Goal: Task Accomplishment & Management: Use online tool/utility

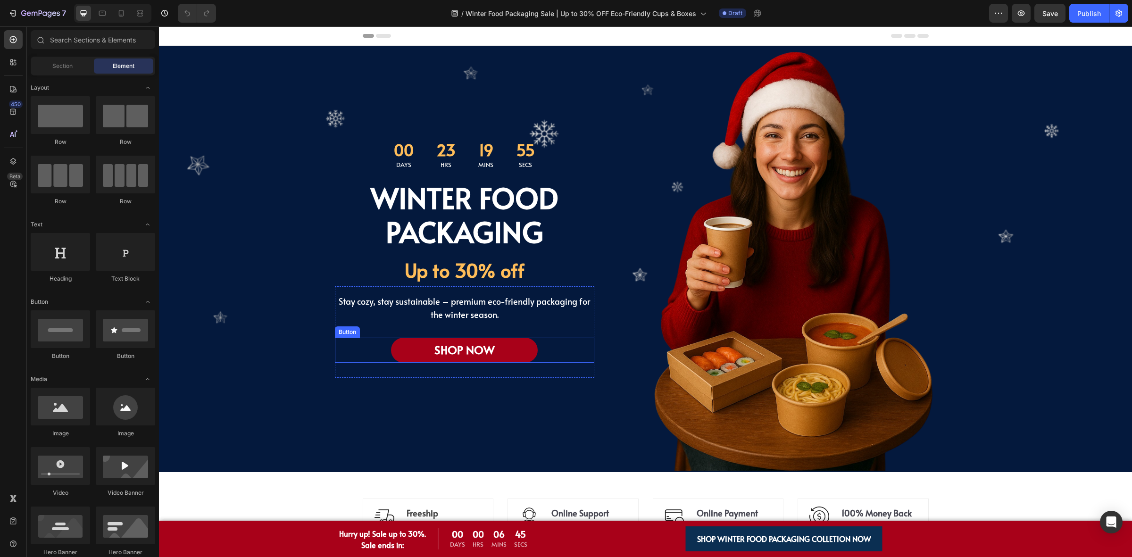
click at [396, 356] on link "SHOP NOW" at bounding box center [464, 350] width 147 height 25
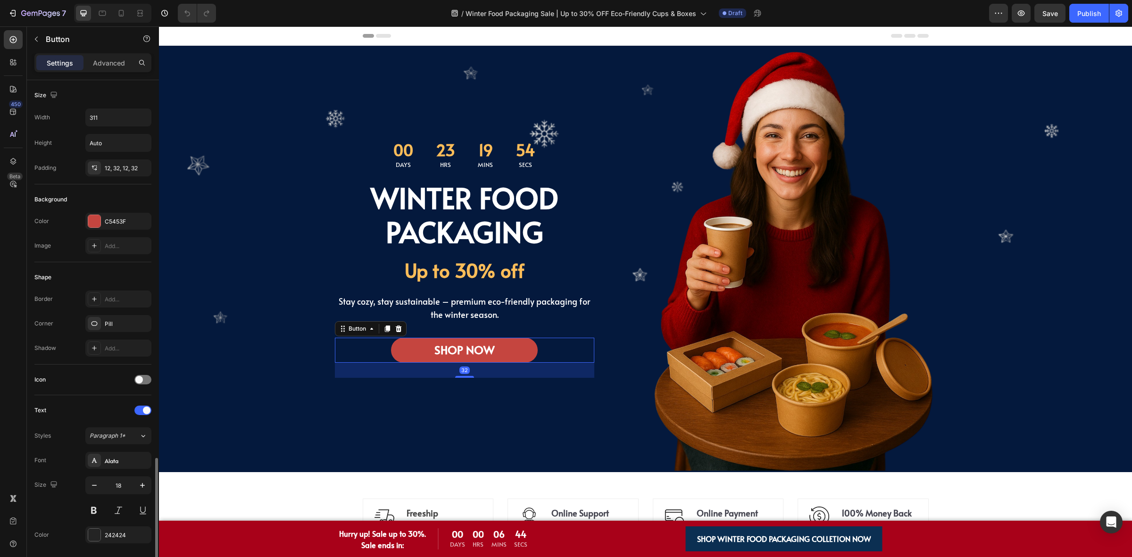
scroll to position [223, 0]
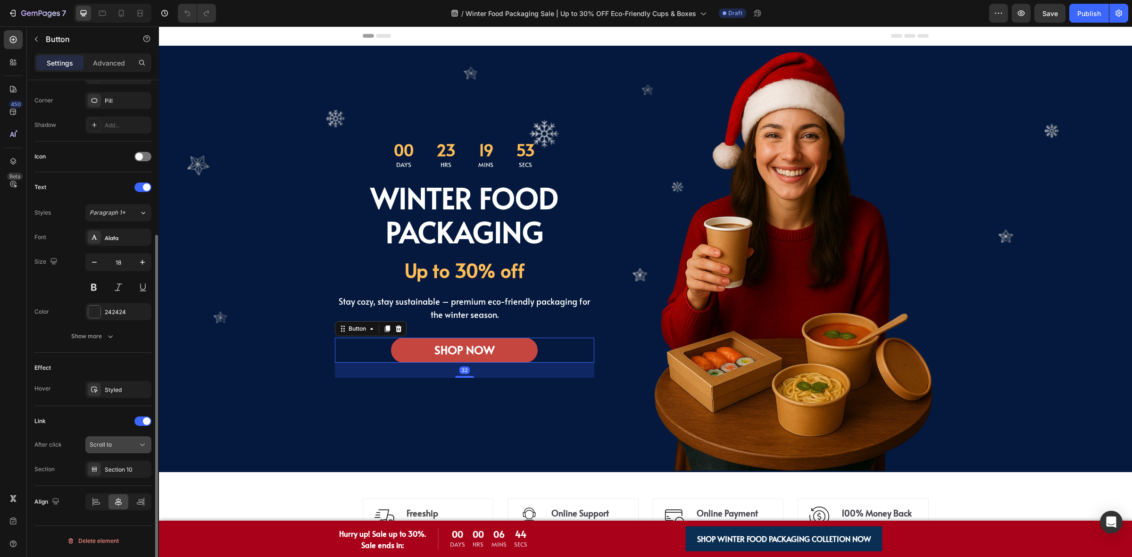
click at [112, 439] on button "Scroll to" at bounding box center [118, 444] width 66 height 17
click at [111, 439] on button "Scroll to" at bounding box center [118, 444] width 66 height 17
click at [119, 469] on div "Section 10" at bounding box center [118, 469] width 27 height 8
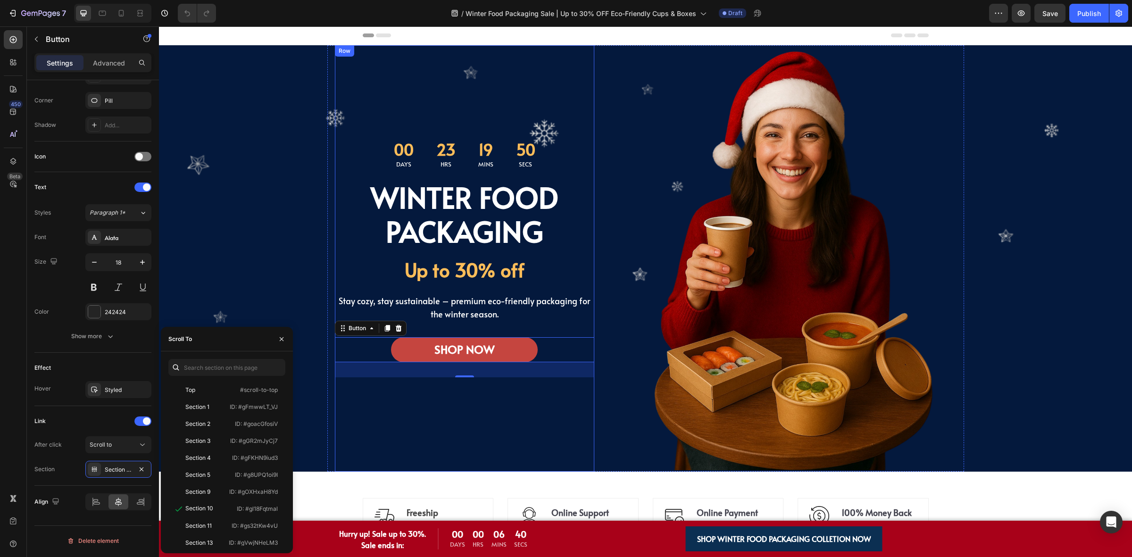
scroll to position [295, 0]
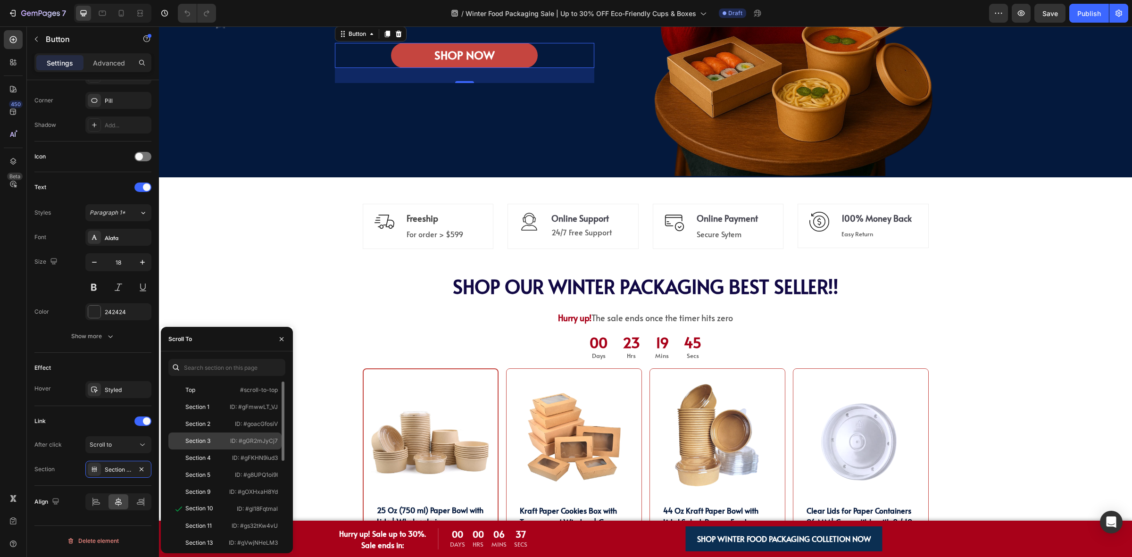
click at [233, 449] on div "Section 3 ID: #gGR2mJyCj7" at bounding box center [224, 457] width 113 height 17
click at [324, 281] on div "SHOP OUR WINTER PACKAGING BEST SELLER!! Heading SHOP OUR WINTER PACKAGING BEST …" at bounding box center [645, 523] width 959 height 497
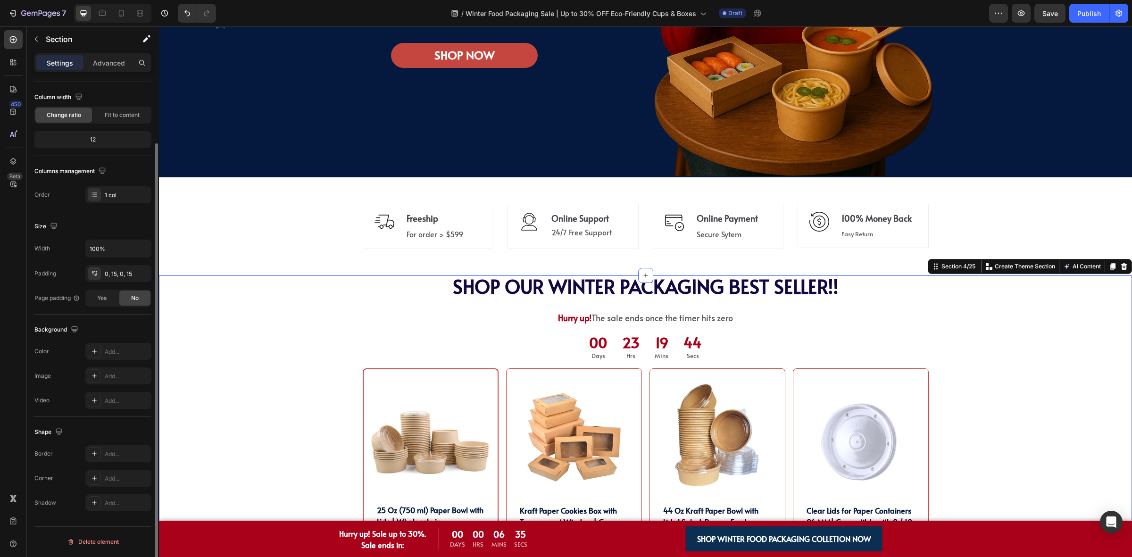
scroll to position [0, 0]
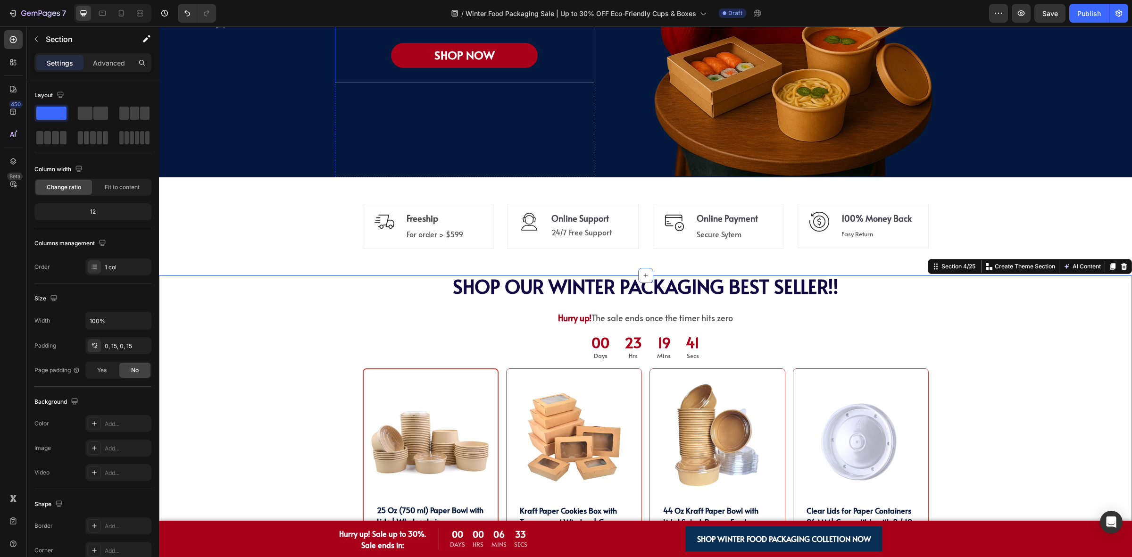
click at [400, 58] on link "SHOP NOW" at bounding box center [464, 55] width 147 height 25
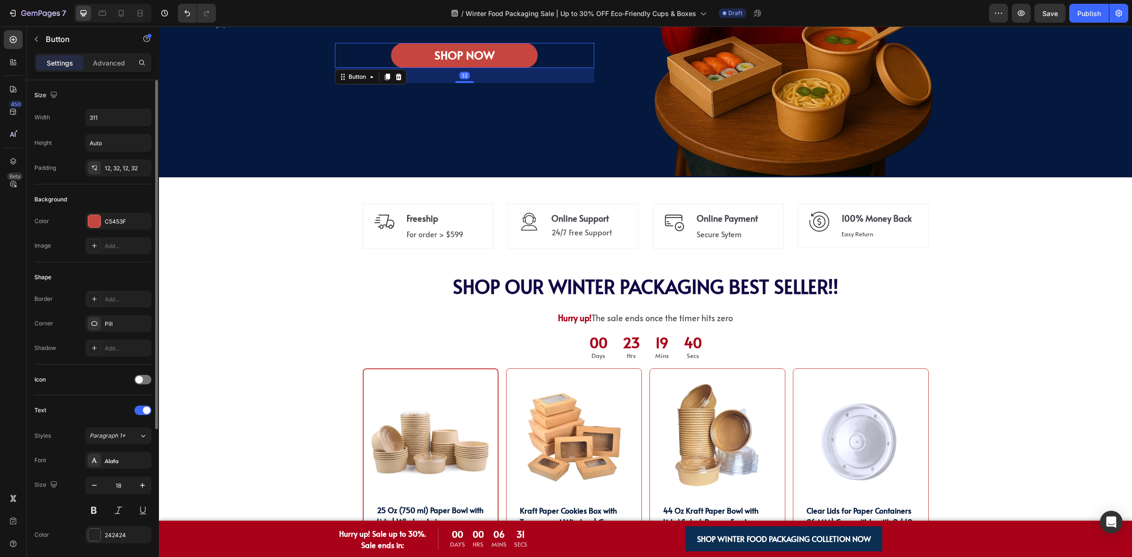
scroll to position [177, 0]
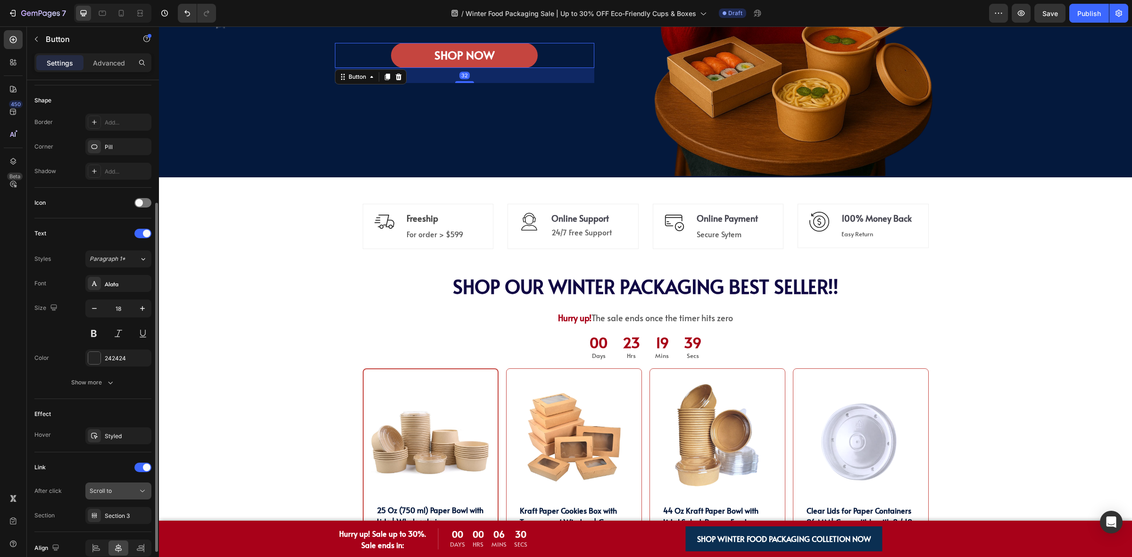
click at [116, 487] on button "Scroll to" at bounding box center [118, 490] width 66 height 17
click at [122, 520] on div "Section 3" at bounding box center [118, 516] width 27 height 8
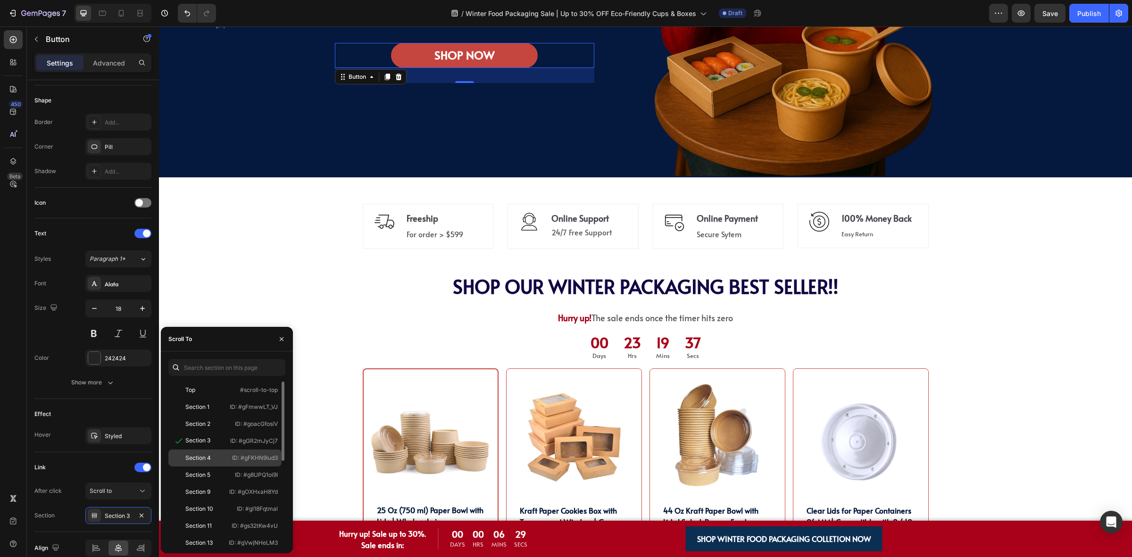
click at [188, 466] on div "Section 4 ID: #gFKHN9iud3" at bounding box center [224, 474] width 113 height 17
click at [324, 317] on div "SHOP OUR WINTER PACKAGING BEST SELLER!! Heading SHOP OUR WINTER PACKAGING BEST …" at bounding box center [645, 523] width 959 height 497
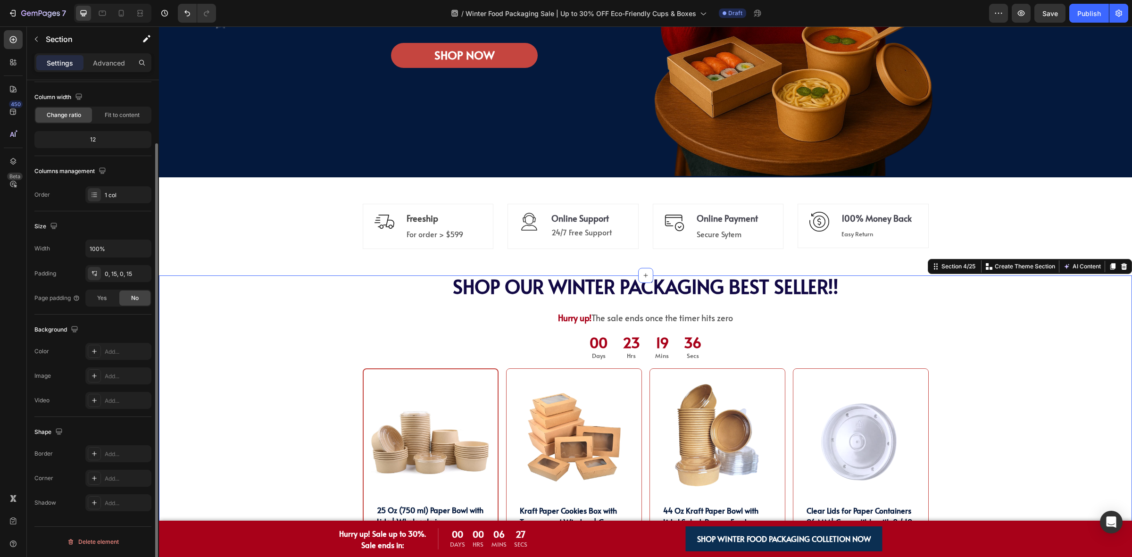
scroll to position [0, 0]
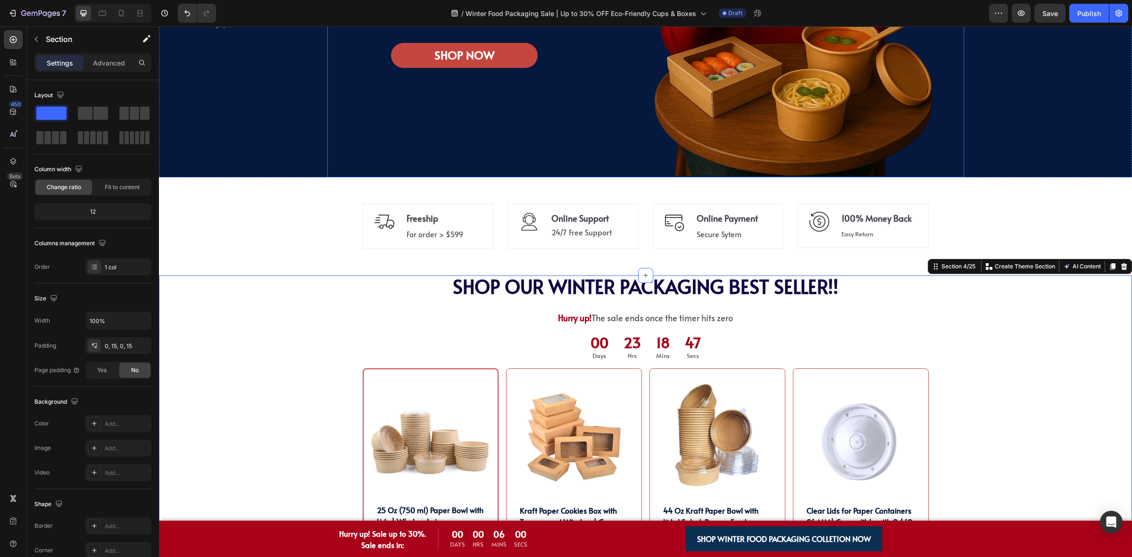
click at [557, 295] on span "SHOP OUR WINTER PACKAGING BEST SELLER!!" at bounding box center [646, 286] width 386 height 26
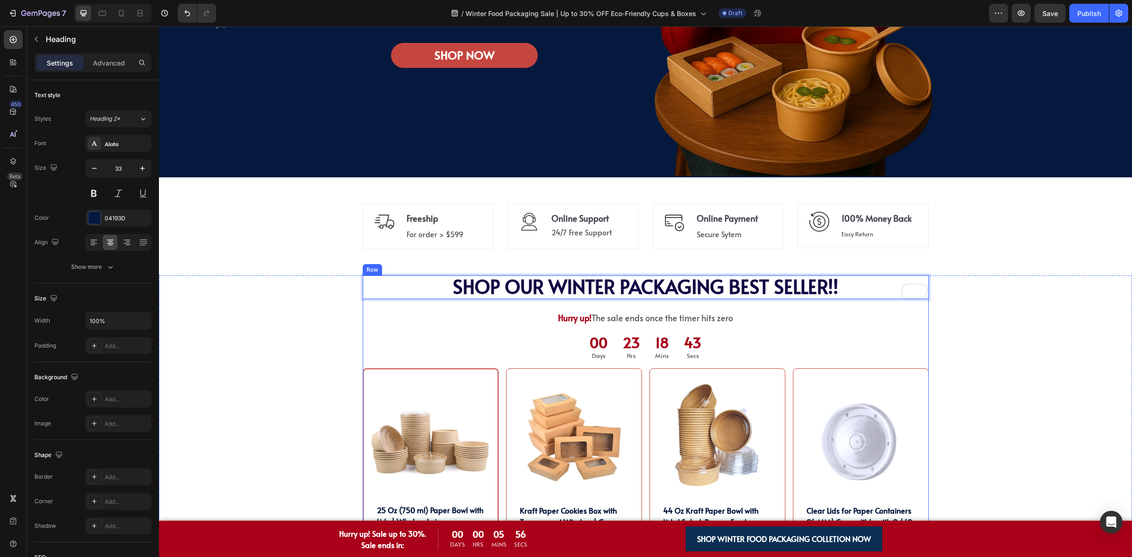
click at [753, 326] on div "Hurry up! The sale ends once the timer hits zero" at bounding box center [646, 318] width 566 height 16
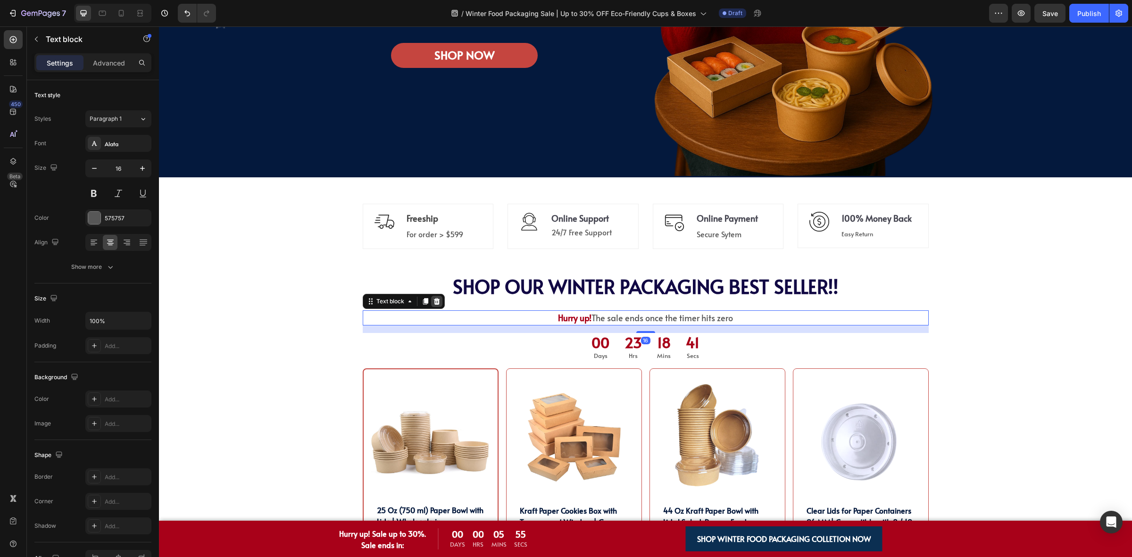
click at [434, 303] on icon at bounding box center [436, 301] width 6 height 7
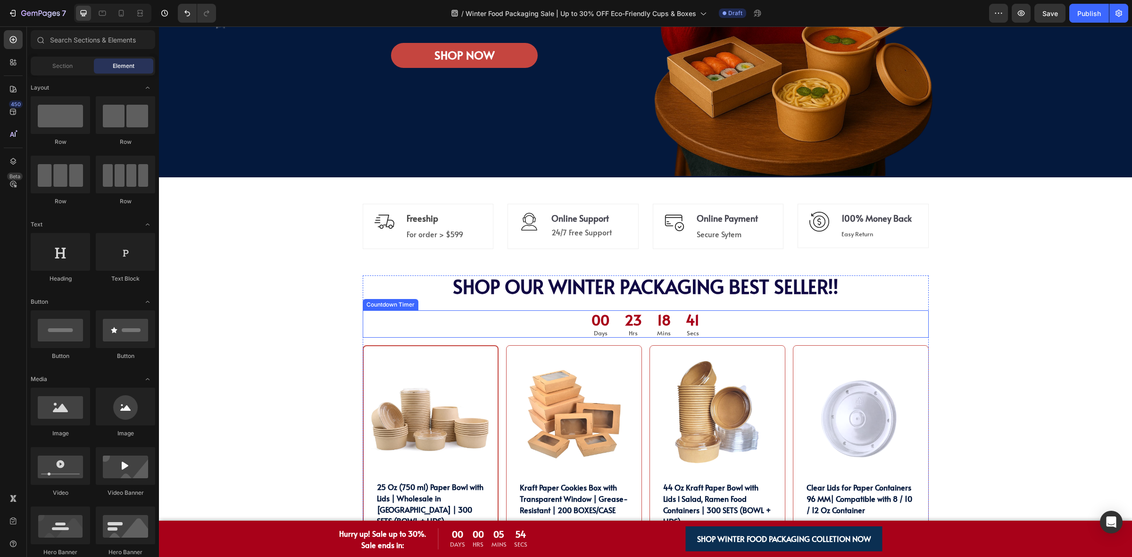
click at [748, 329] on div "00 Days 23 Hrs 18 Mins 41 Secs" at bounding box center [646, 324] width 566 height 28
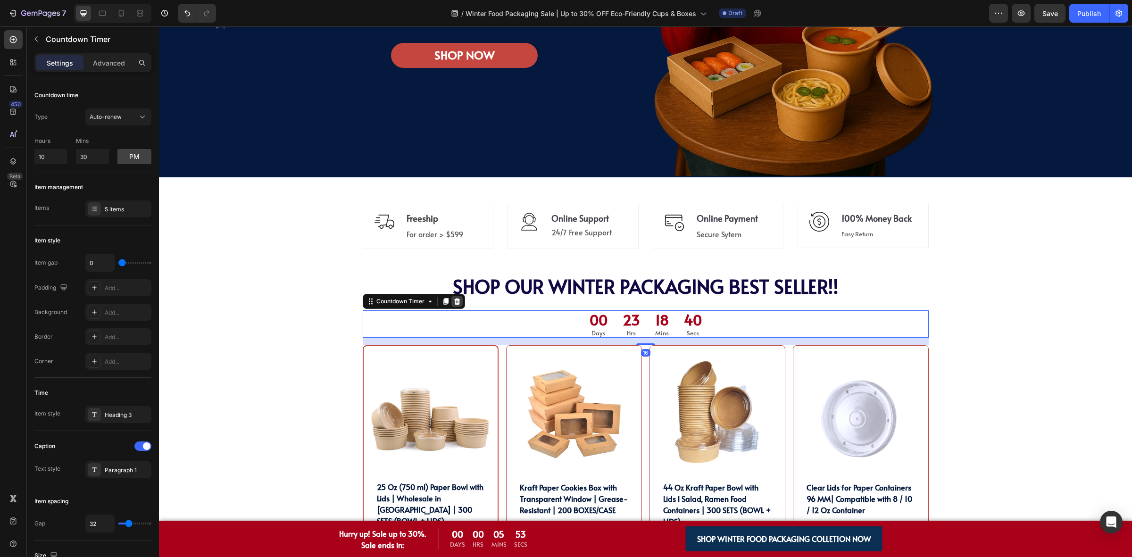
click at [453, 302] on icon at bounding box center [457, 302] width 8 height 8
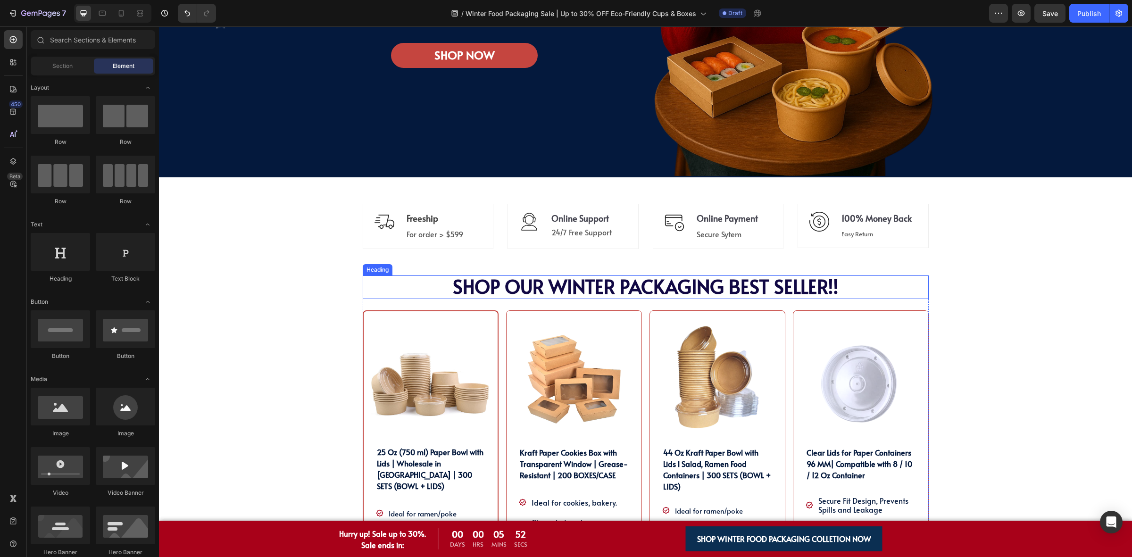
click at [491, 296] on span "SHOP OUR WINTER PACKAGING BEST SELLER!!" at bounding box center [646, 286] width 386 height 26
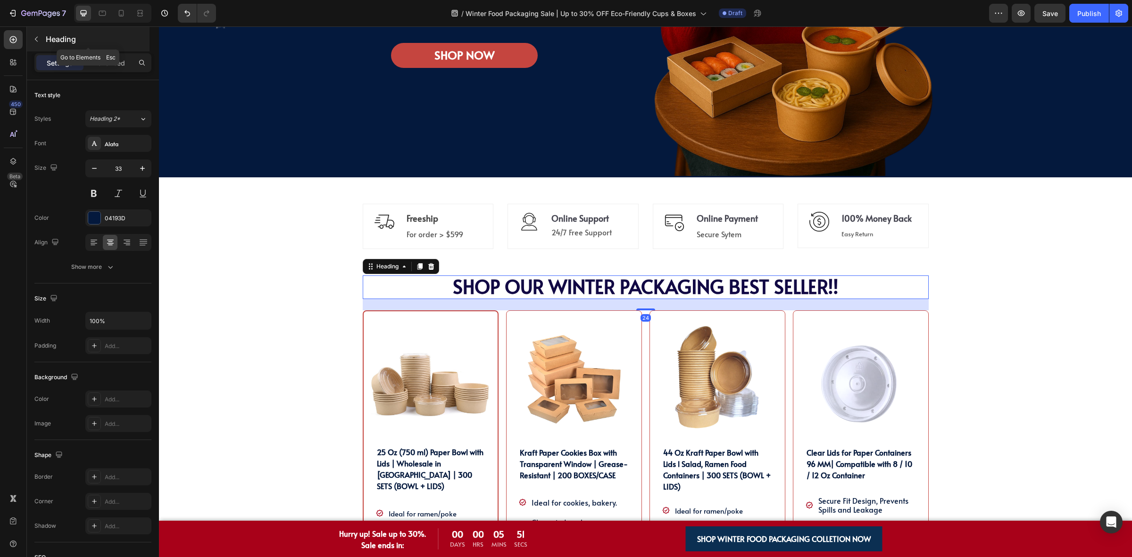
click at [32, 31] on div "Heading" at bounding box center [88, 39] width 123 height 25
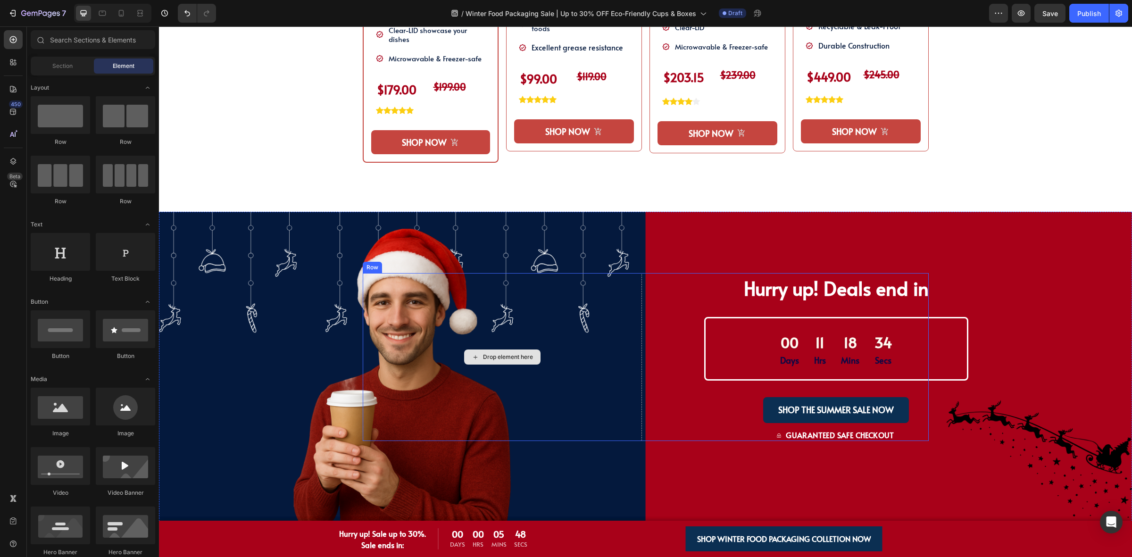
scroll to position [1120, 0]
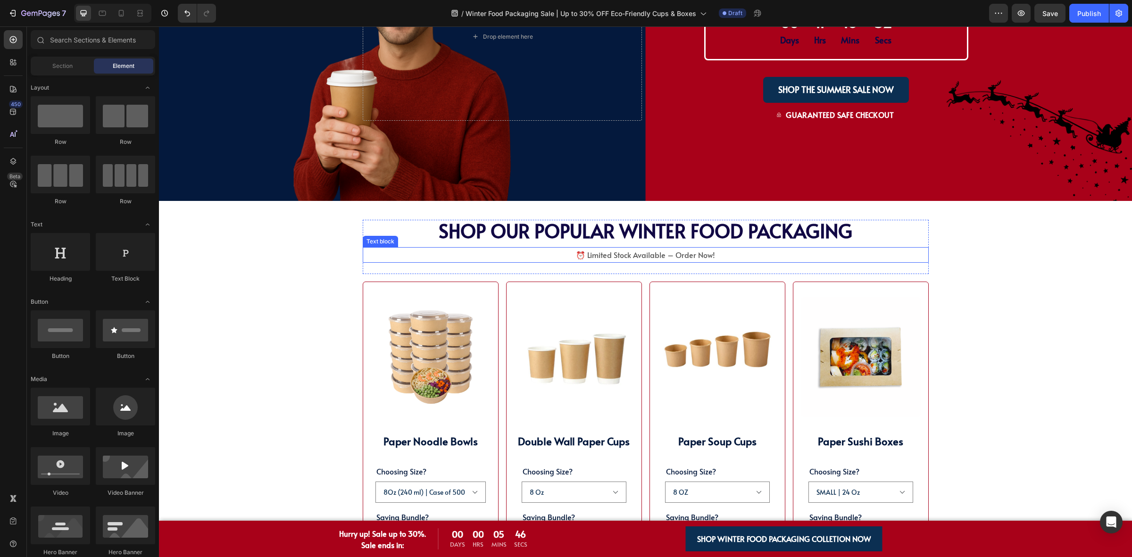
click at [620, 255] on span "⏰ Limited Stock Available – Order Now!" at bounding box center [645, 254] width 139 height 10
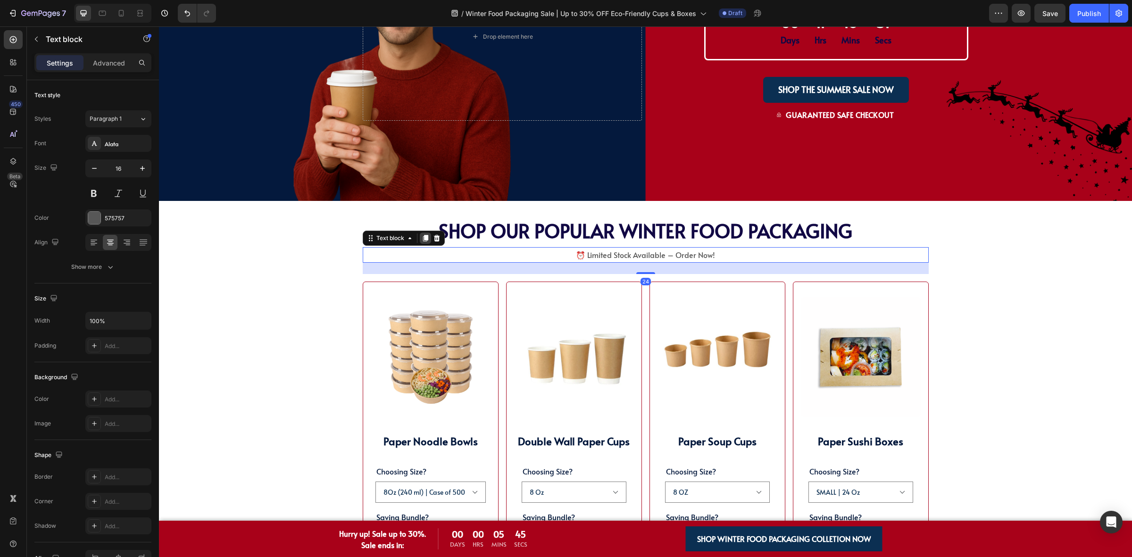
click at [420, 235] on div at bounding box center [425, 238] width 11 height 11
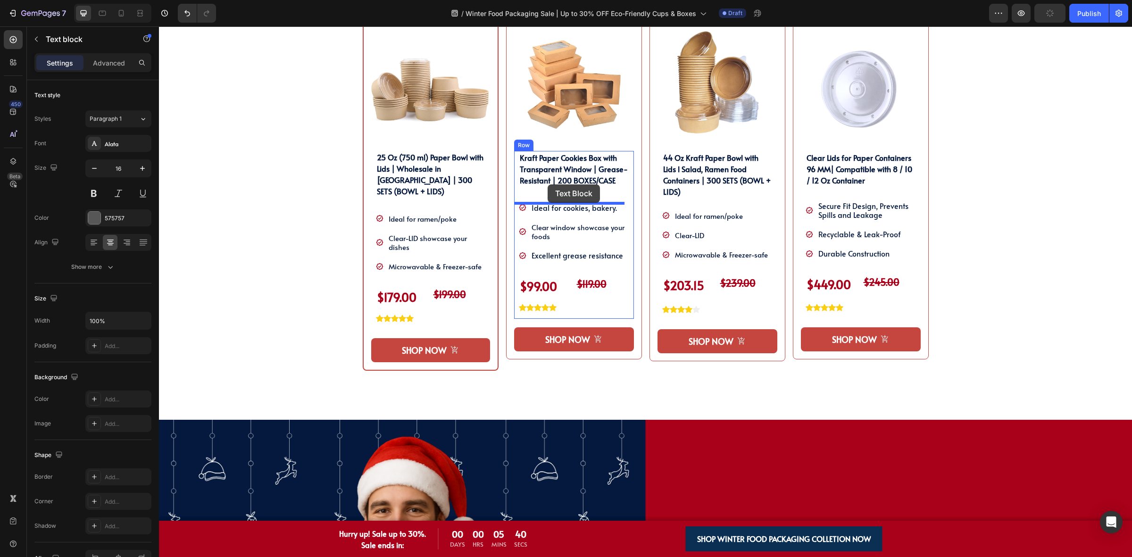
scroll to position [295, 0]
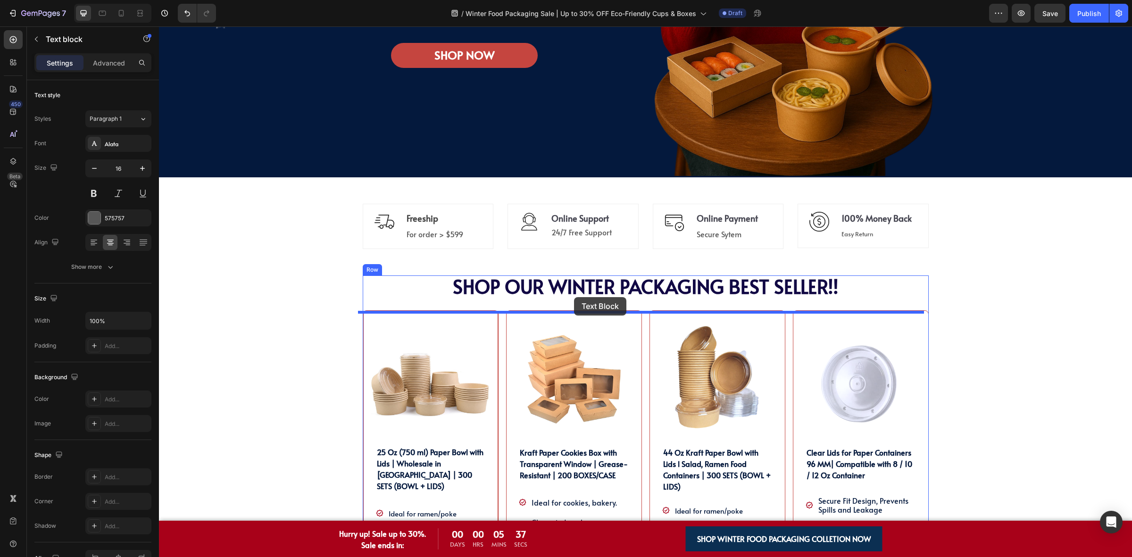
drag, startPoint x: 392, startPoint y: 269, endPoint x: 574, endPoint y: 297, distance: 183.7
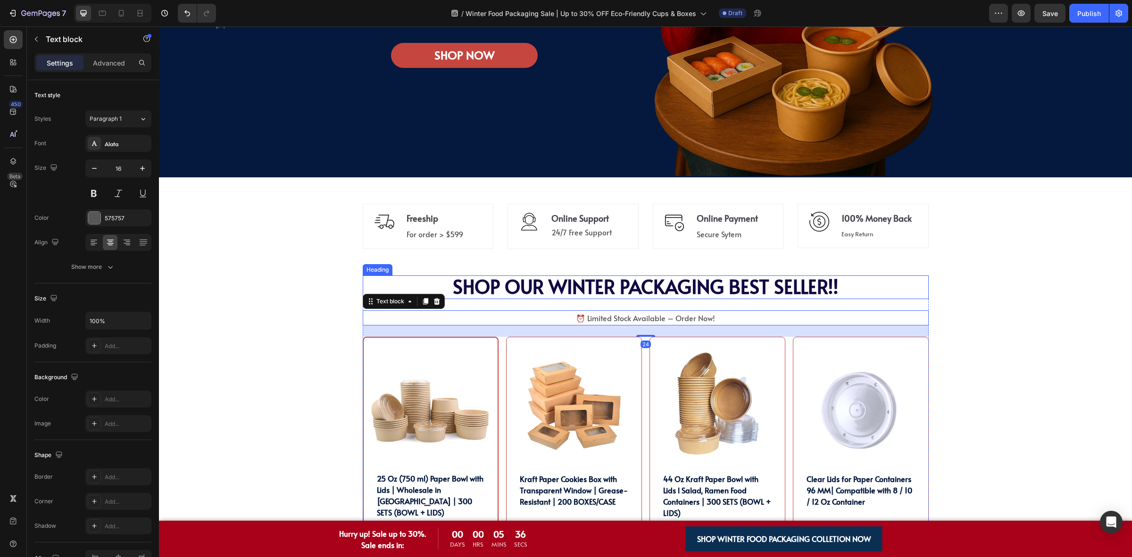
click at [649, 295] on span "SHOP OUR WINTER PACKAGING BEST SELLER!!" at bounding box center [646, 286] width 386 height 26
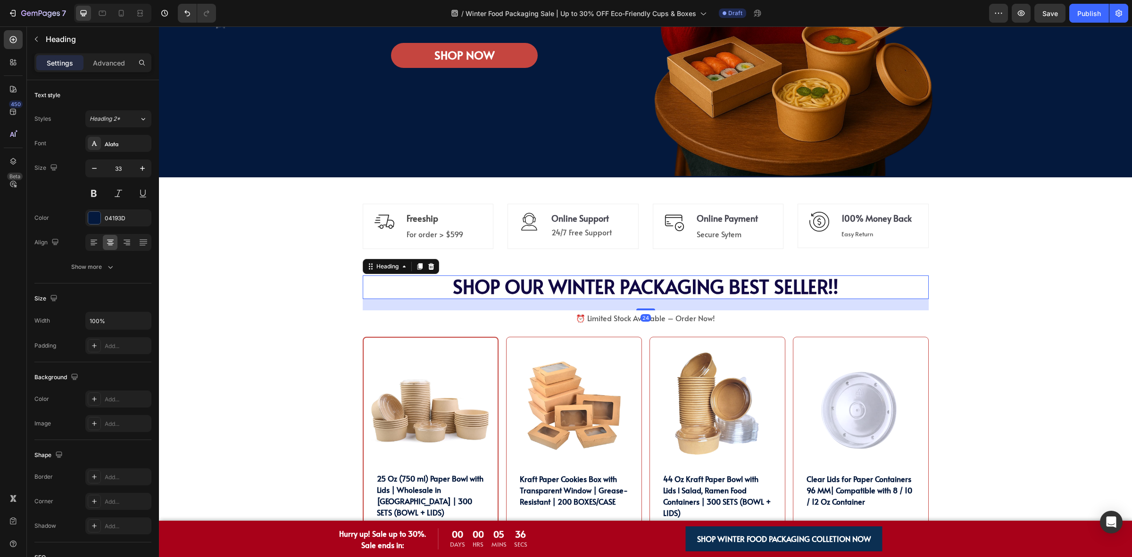
click at [607, 323] on span "⏰ Limited Stock Available – Order Now!" at bounding box center [645, 318] width 139 height 10
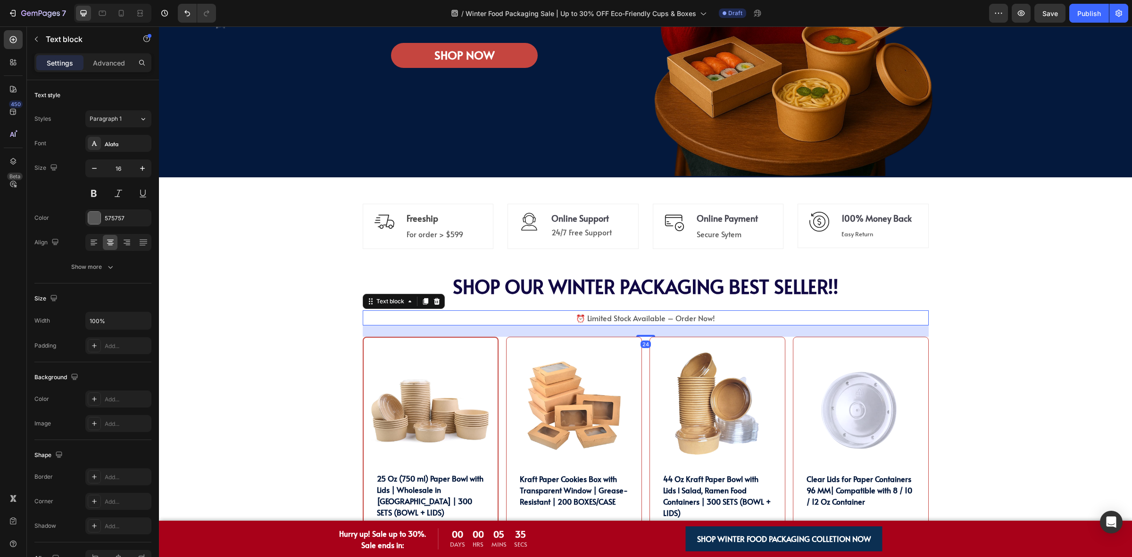
click at [616, 320] on span "⏰ Limited Stock Available – Order Now!" at bounding box center [645, 318] width 139 height 10
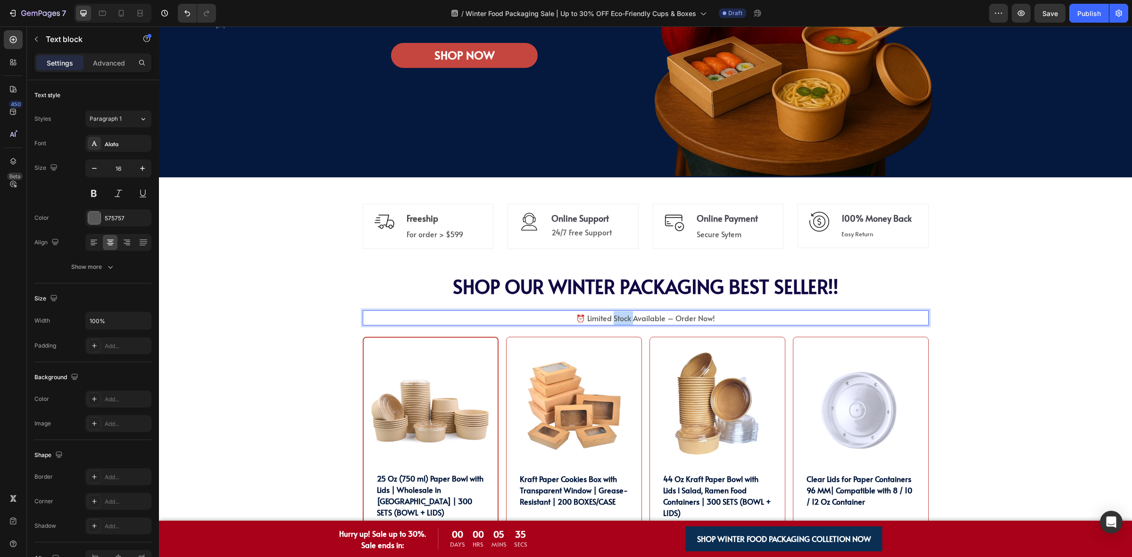
click at [616, 320] on span "⏰ Limited Stock Available – Order Now!" at bounding box center [645, 318] width 139 height 10
drag, startPoint x: 583, startPoint y: 321, endPoint x: 730, endPoint y: 322, distance: 147.1
click at [730, 322] on p "⏰ Limited Stock Available – Order Now!" at bounding box center [646, 318] width 564 height 14
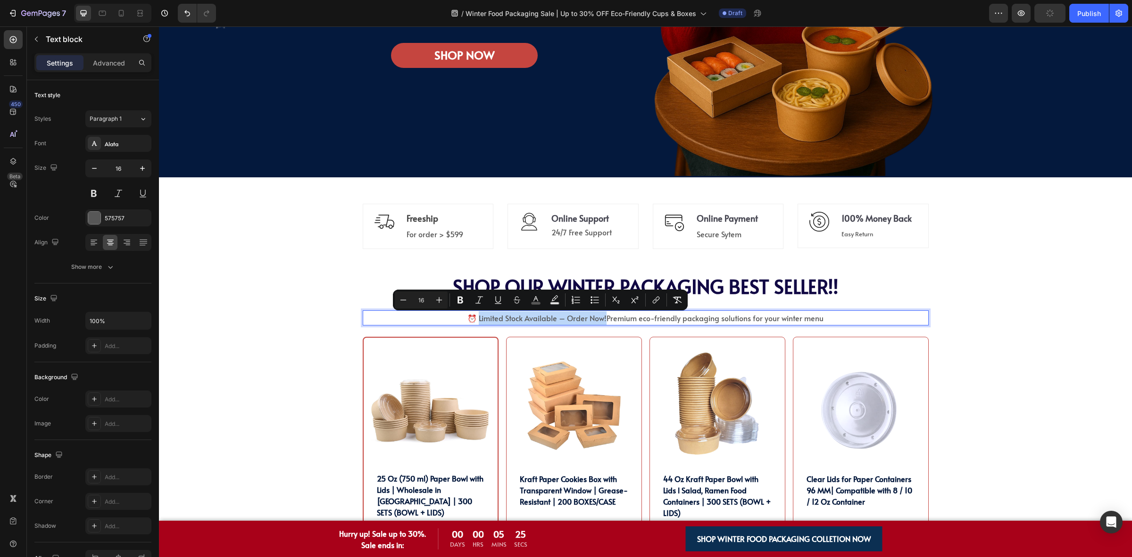
drag, startPoint x: 604, startPoint y: 321, endPoint x: 477, endPoint y: 323, distance: 127.4
click at [477, 323] on span "⏰ Limited Stock Available – Order Now!Premium eco-friendly packaging solutions …" at bounding box center [645, 318] width 356 height 10
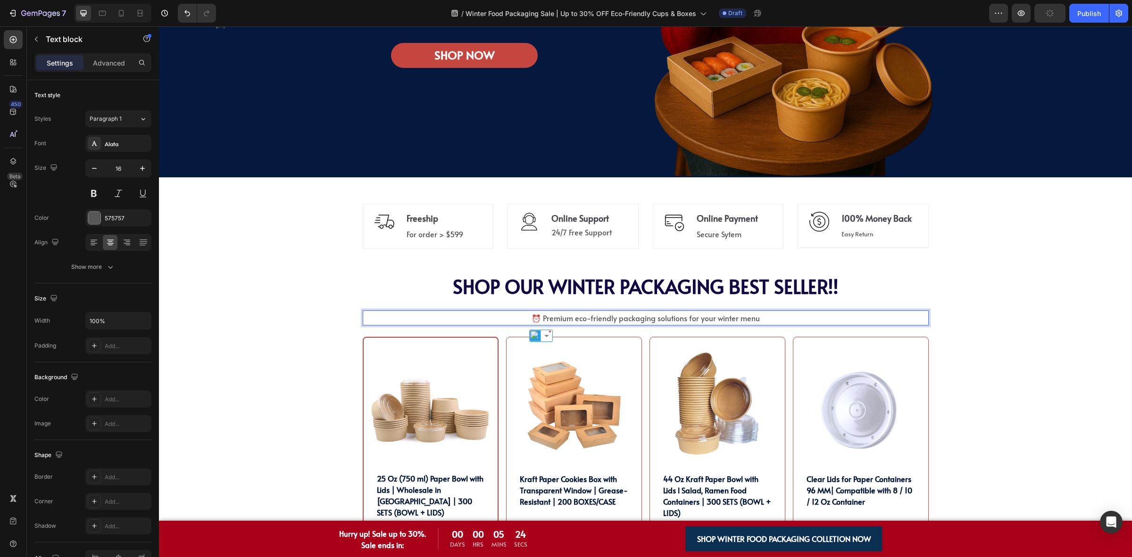
click at [781, 314] on p "⏰ Premium eco-friendly packaging solutions for your winter menu" at bounding box center [646, 318] width 564 height 14
click at [928, 279] on div "SHOP OUR WINTER PACKAGING BEST SELLER!! Heading SHOP OUR WINTER PACKAGING BEST …" at bounding box center [645, 508] width 959 height 466
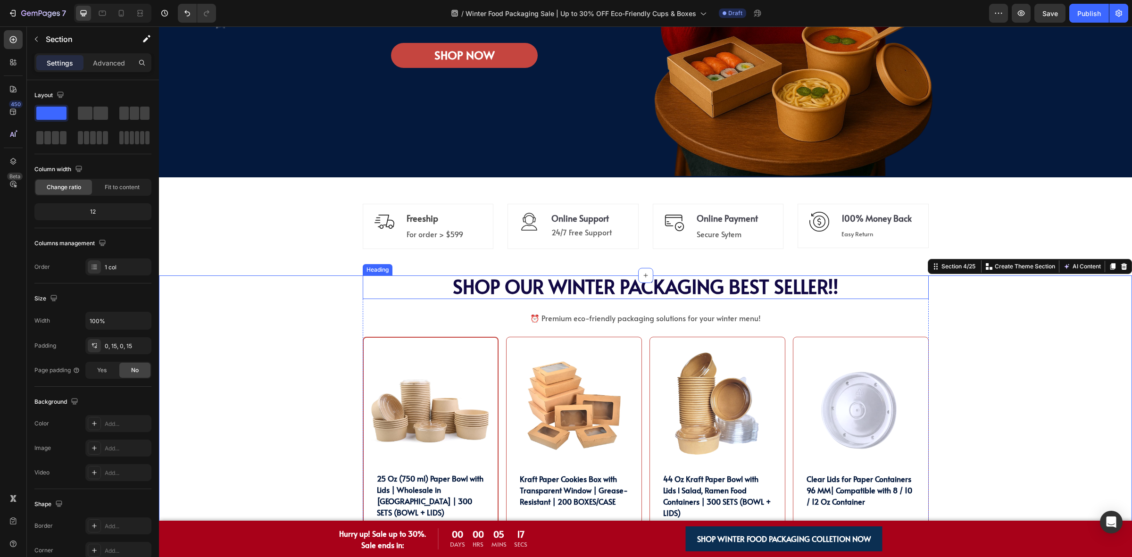
click at [478, 294] on span "SHOP OUR WINTER PACKAGING BEST SELLER!!" at bounding box center [646, 286] width 386 height 26
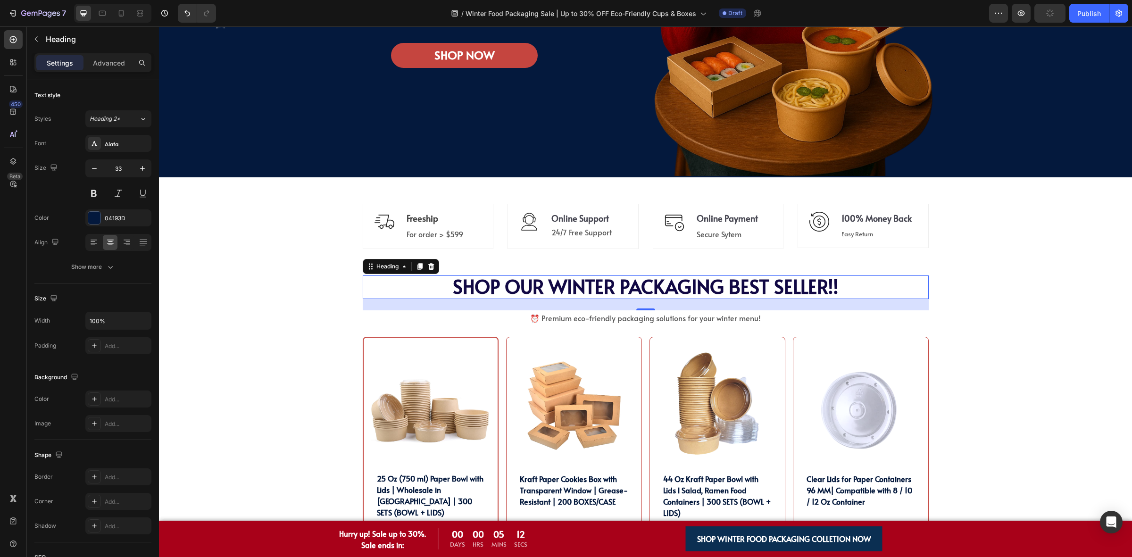
click at [857, 289] on h2 "SHOP OUR WINTER PACKAGING BEST SELLER!!" at bounding box center [646, 287] width 566 height 24
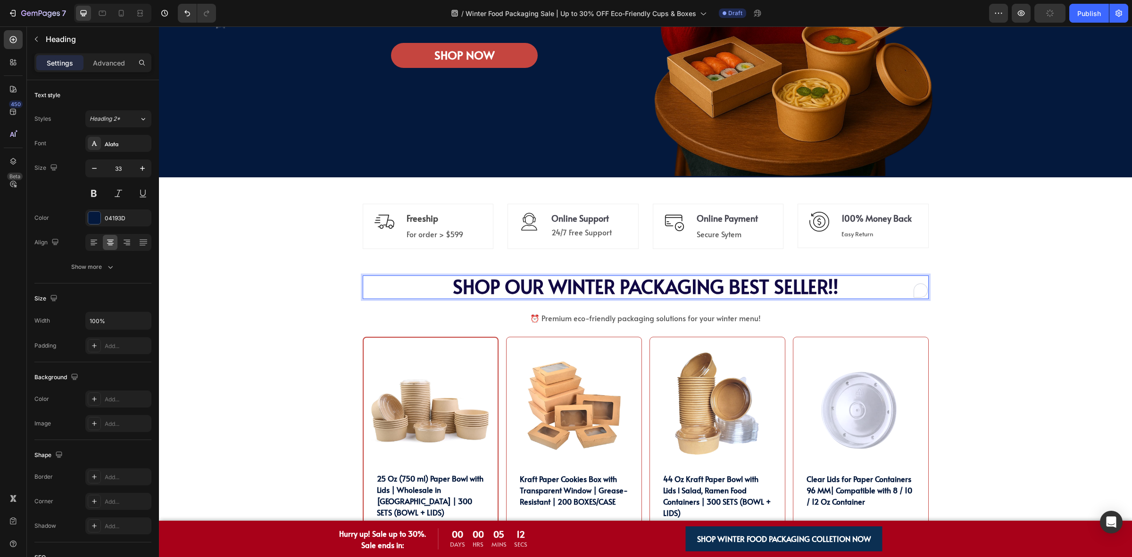
click at [857, 289] on p "SHOP OUR WINTER PACKAGING BEST SELLER!!" at bounding box center [646, 287] width 564 height 22
click at [551, 291] on span "SHOP OUR WINTER PACKAGING BEST SELLERS" at bounding box center [645, 286] width 385 height 26
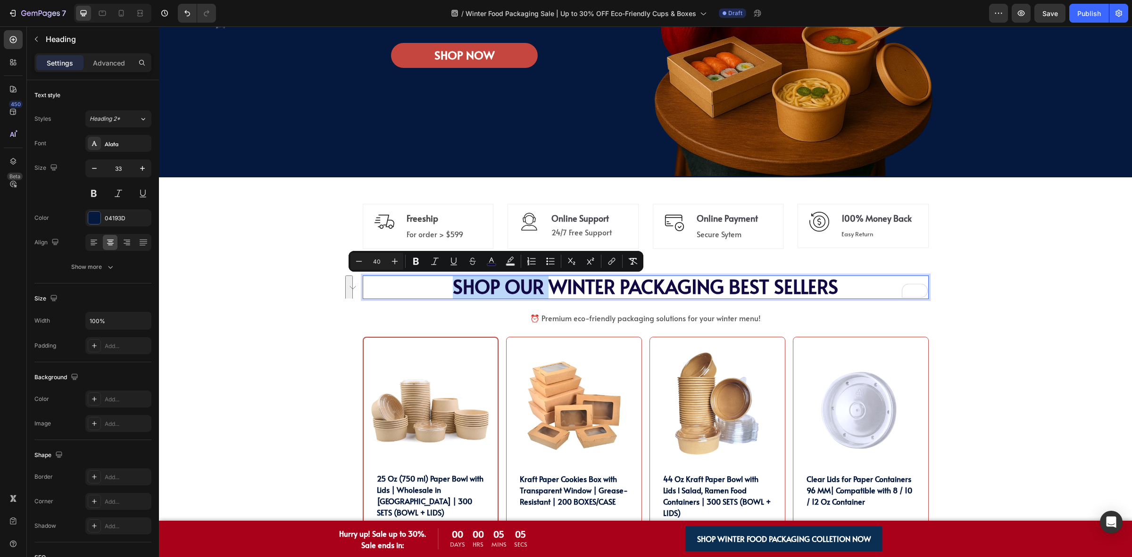
drag, startPoint x: 546, startPoint y: 290, endPoint x: 432, endPoint y: 288, distance: 114.2
click at [432, 288] on p "SHOP OUR WINTER PACKAGING BEST SELLERS" at bounding box center [646, 287] width 564 height 22
click at [972, 233] on div "Image Freeship Text block For order > $599 Text block Row Icon Online Support T…" at bounding box center [645, 226] width 973 height 68
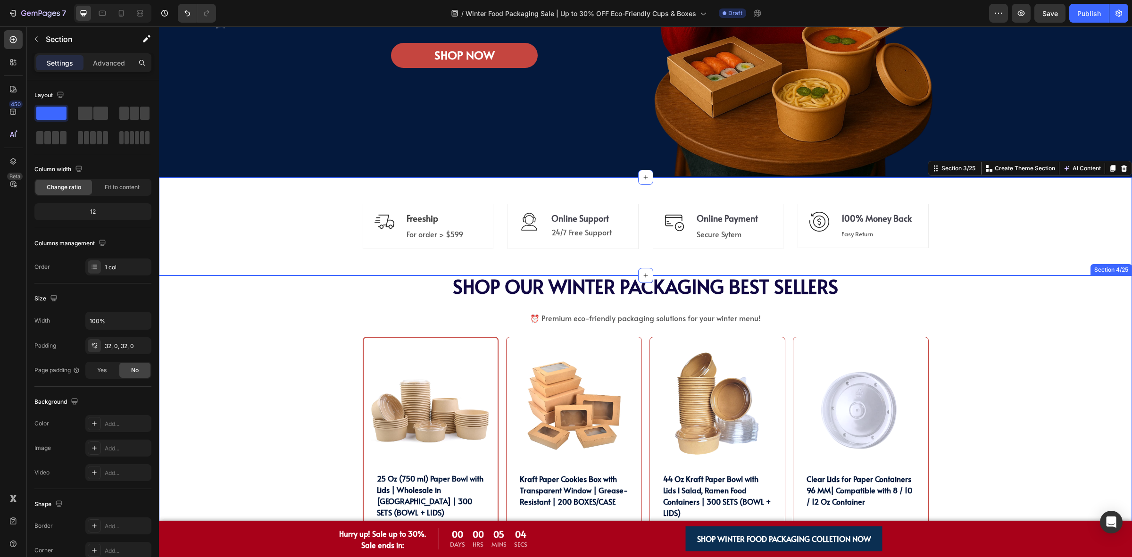
click at [972, 283] on div "SHOP OUR WINTER PACKAGING BEST SELLER!! Heading ⁠⁠⁠⁠⁠⁠⁠ SHOP OUR WINTER PACKAGI…" at bounding box center [645, 508] width 959 height 466
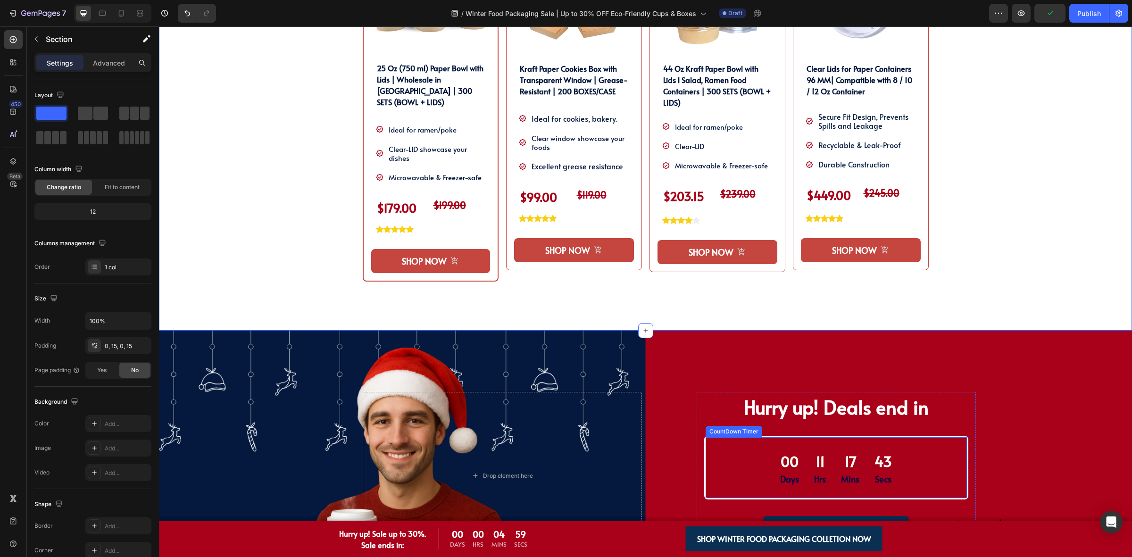
scroll to position [943, 0]
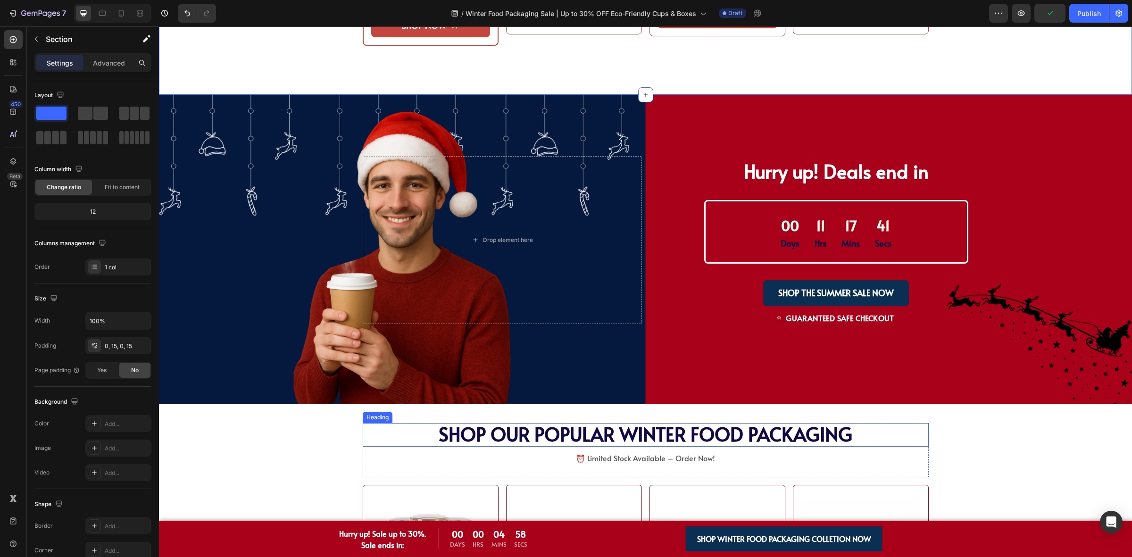
click at [651, 438] on span "SHOP OUR POPULAR WINTER FOOD PACKAGING" at bounding box center [646, 434] width 414 height 26
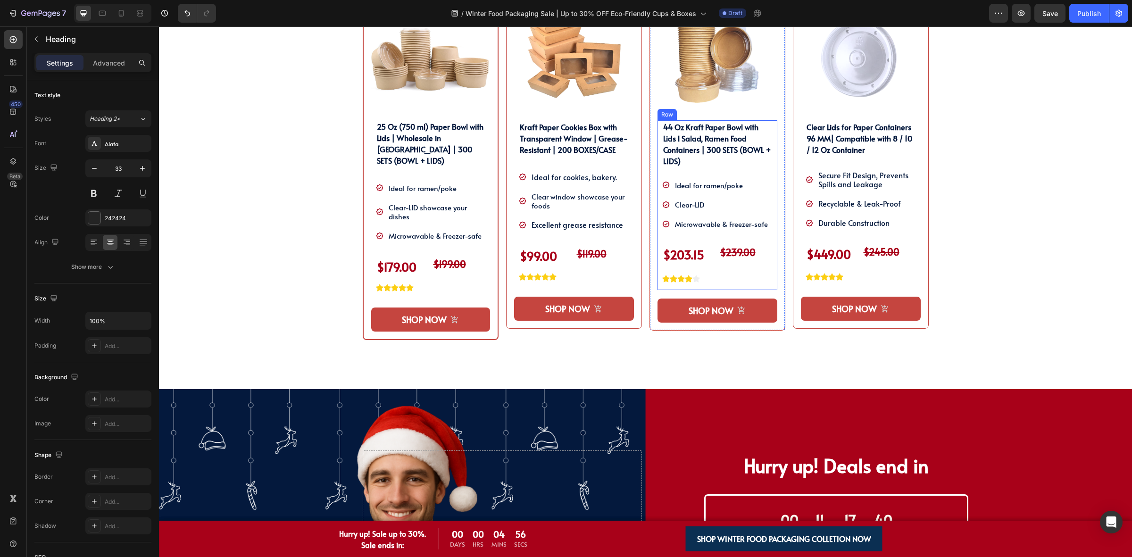
scroll to position [472, 0]
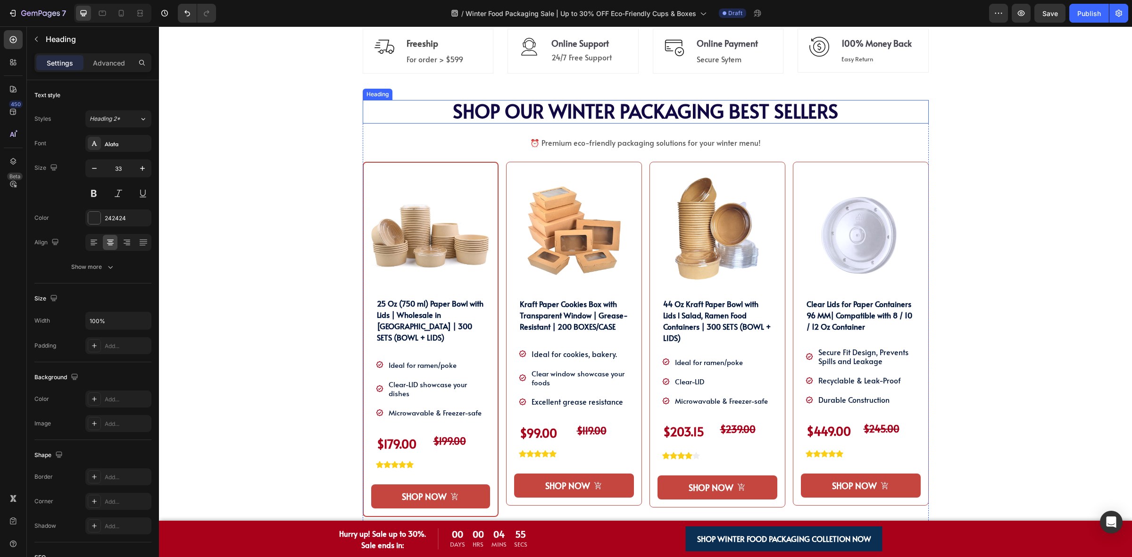
click at [639, 116] on span "SHOP OUR WINTER PACKAGING BEST SELLERS" at bounding box center [645, 111] width 385 height 26
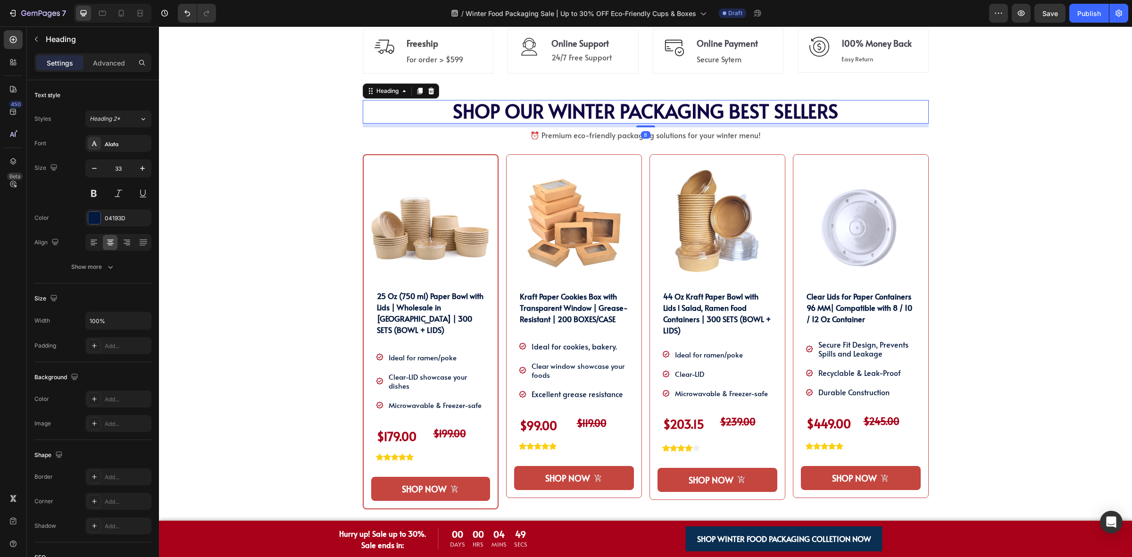
drag, startPoint x: 640, startPoint y: 133, endPoint x: 656, endPoint y: 125, distance: 18.1
click at [656, 124] on div "8" at bounding box center [646, 124] width 566 height 0
click at [1021, 170] on div "SHOP OUR WINTER PACKAGING BEST SELLER!! Heading ⁠⁠⁠⁠⁠⁠⁠ SHOP OUR WINTER PACKAGI…" at bounding box center [645, 329] width 959 height 458
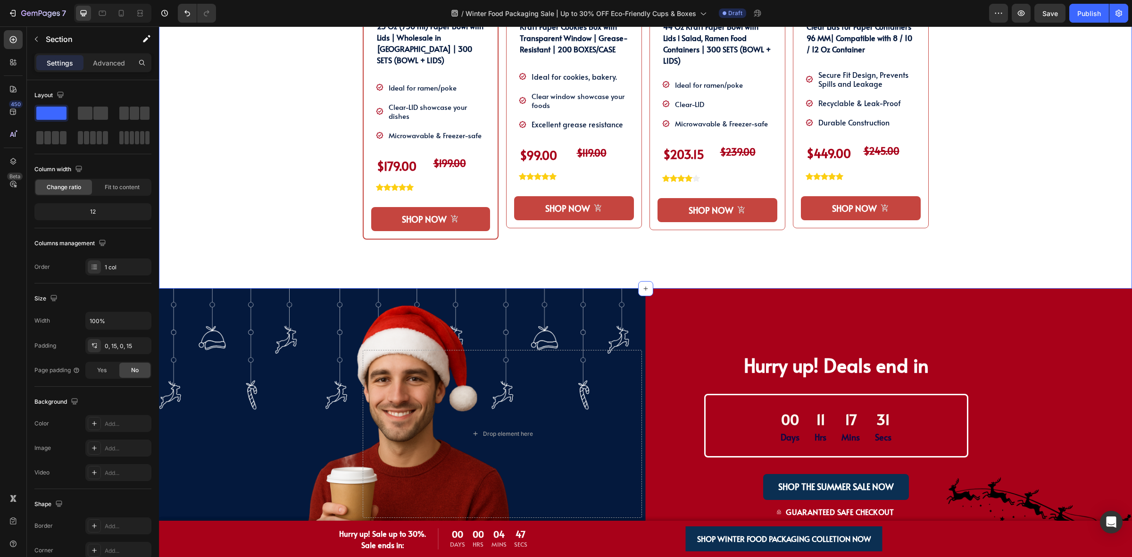
scroll to position [1061, 0]
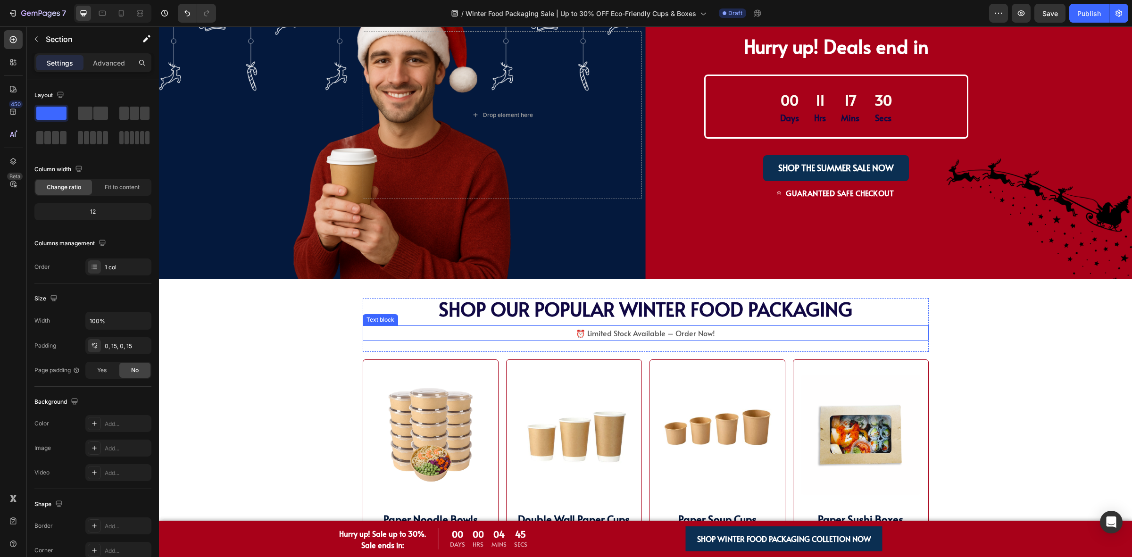
click at [721, 338] on p "⏰ Limited Stock Available – Order Now!" at bounding box center [646, 333] width 564 height 14
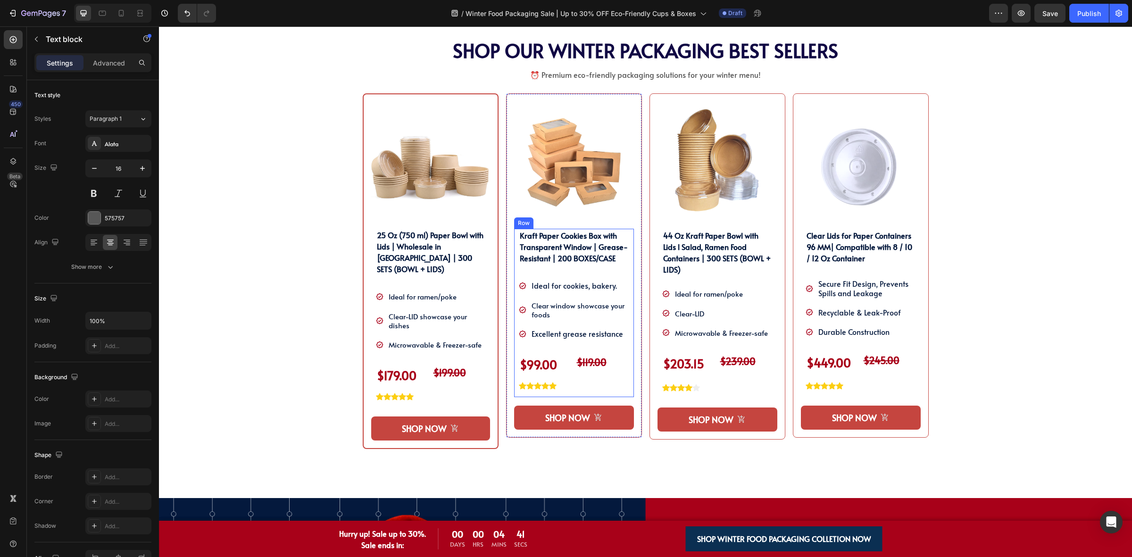
scroll to position [354, 0]
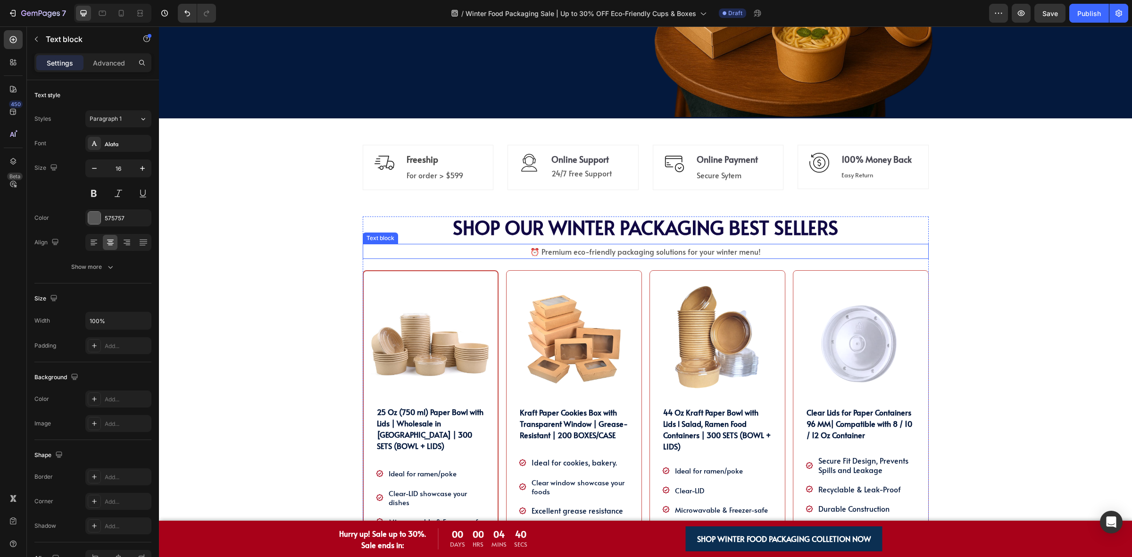
click at [638, 253] on span "⏰ Premium eco-friendly packaging solutions for your winter menu!" at bounding box center [645, 251] width 231 height 10
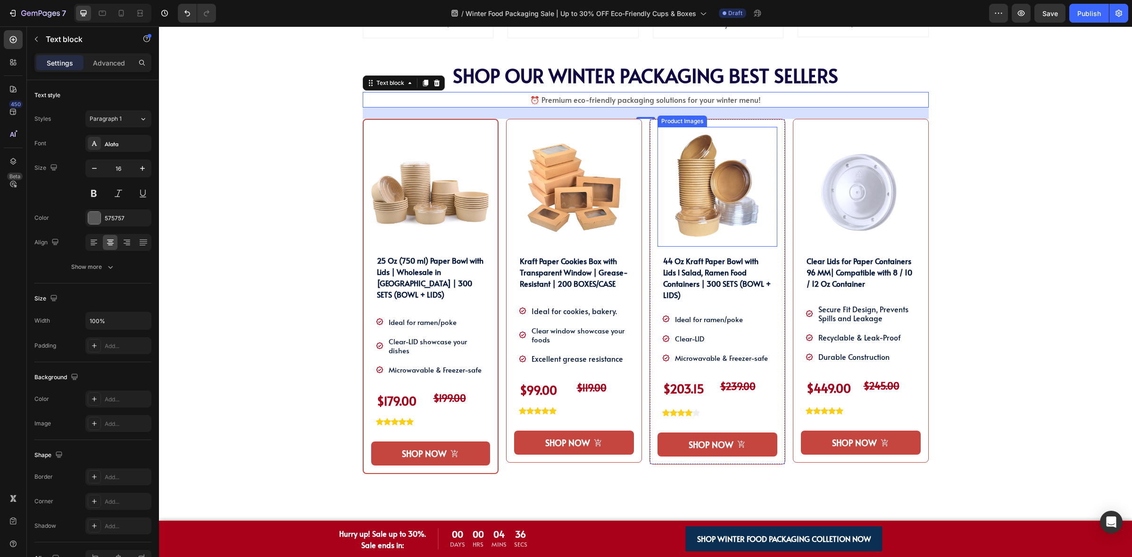
scroll to position [472, 0]
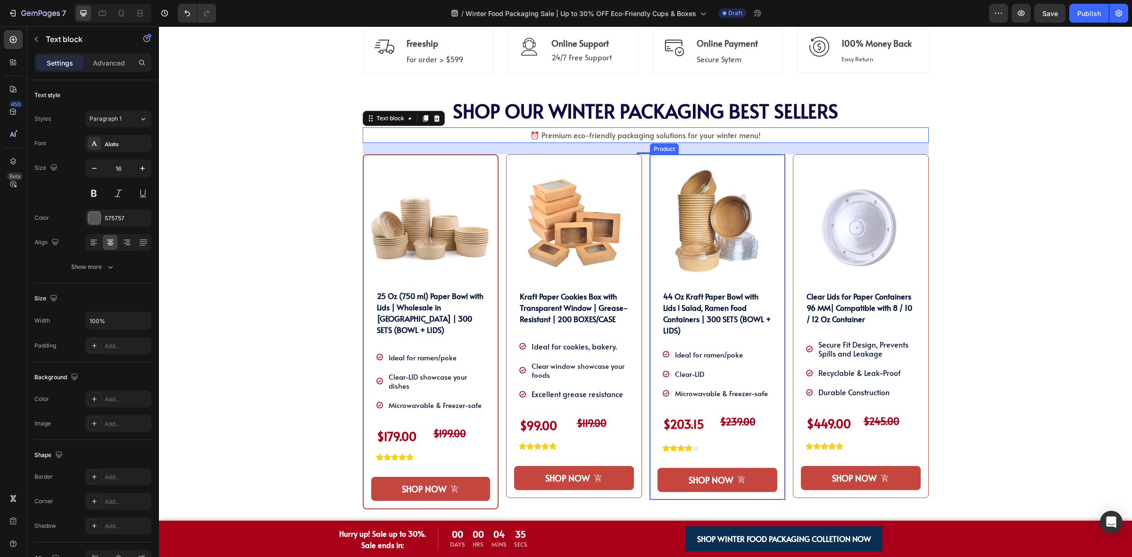
click at [781, 163] on div "Product Images Clear Lids for Paper Containers 96 MM| Compatible with 8 / 10 / …" at bounding box center [646, 352] width 566 height 397
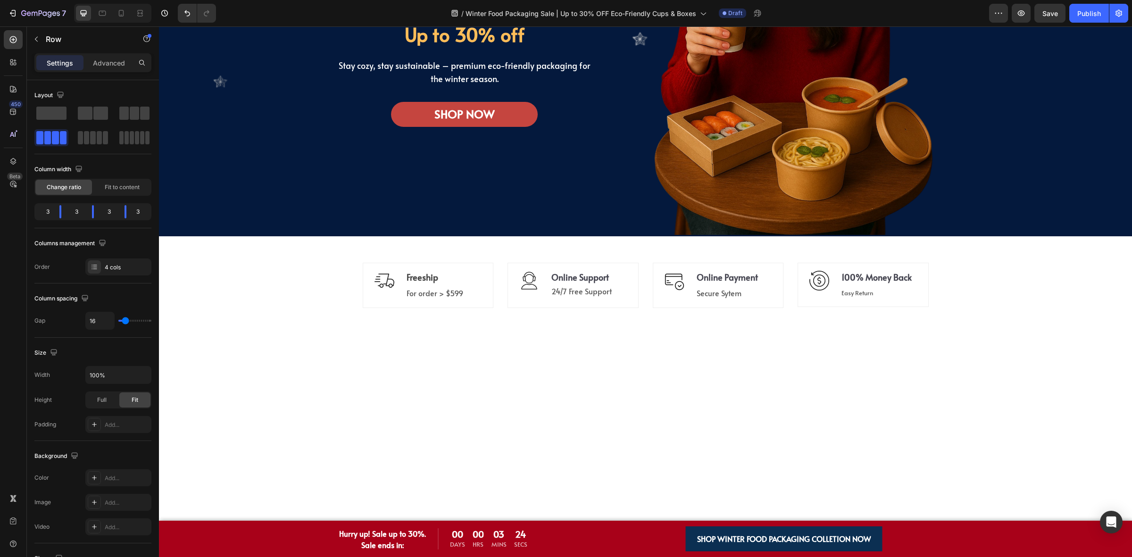
scroll to position [0, 0]
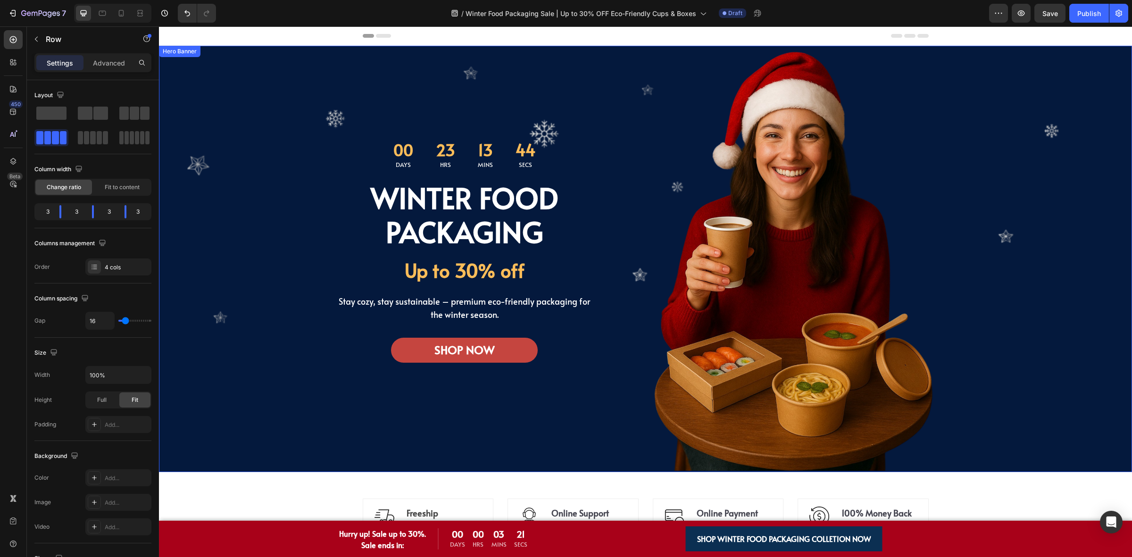
click at [1027, 194] on div "Overlay" at bounding box center [645, 259] width 973 height 426
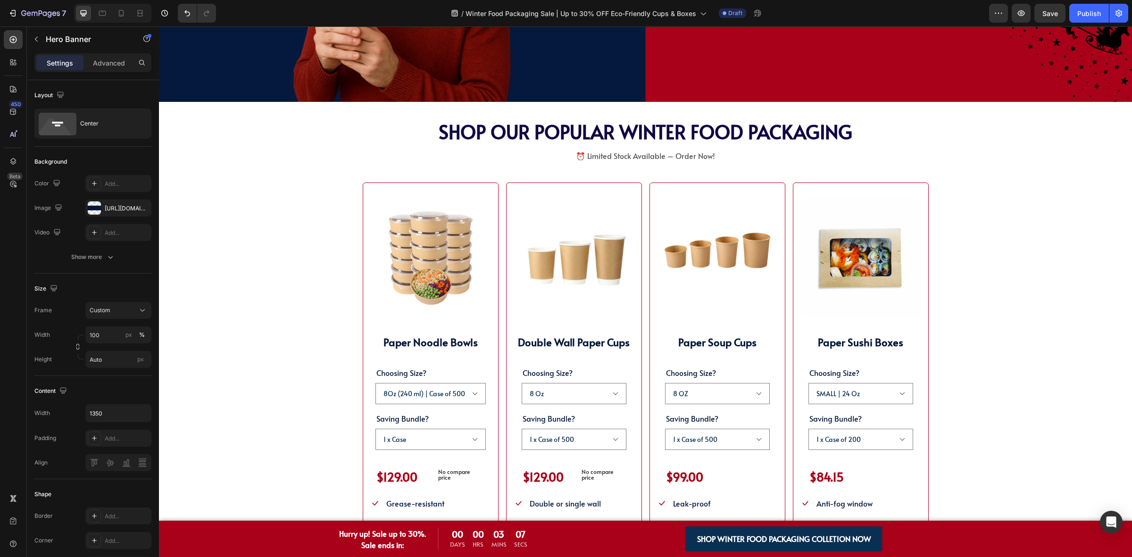
scroll to position [1415, 0]
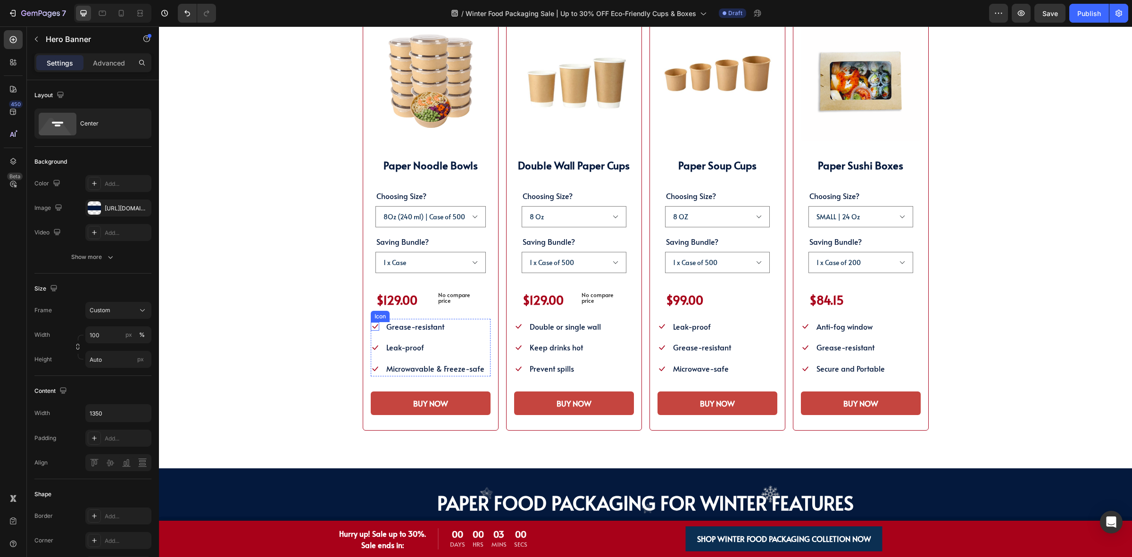
click at [372, 328] on icon at bounding box center [375, 326] width 8 height 8
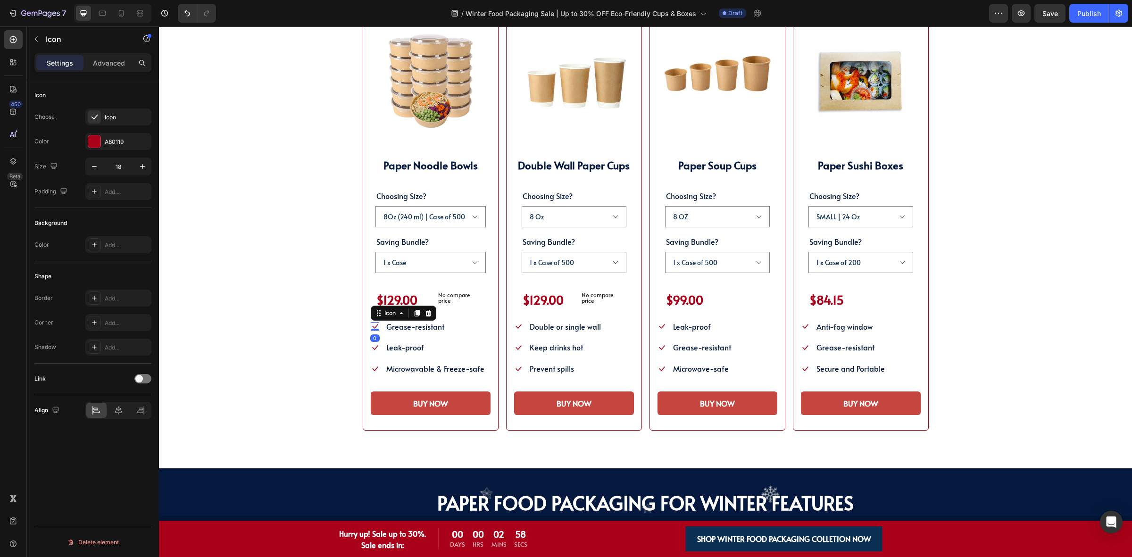
click at [98, 261] on div "Icon Choose Icon Color A80119 Size 18 Padding Add..." at bounding box center [92, 312] width 117 height 102
click at [98, 111] on div at bounding box center [94, 116] width 13 height 13
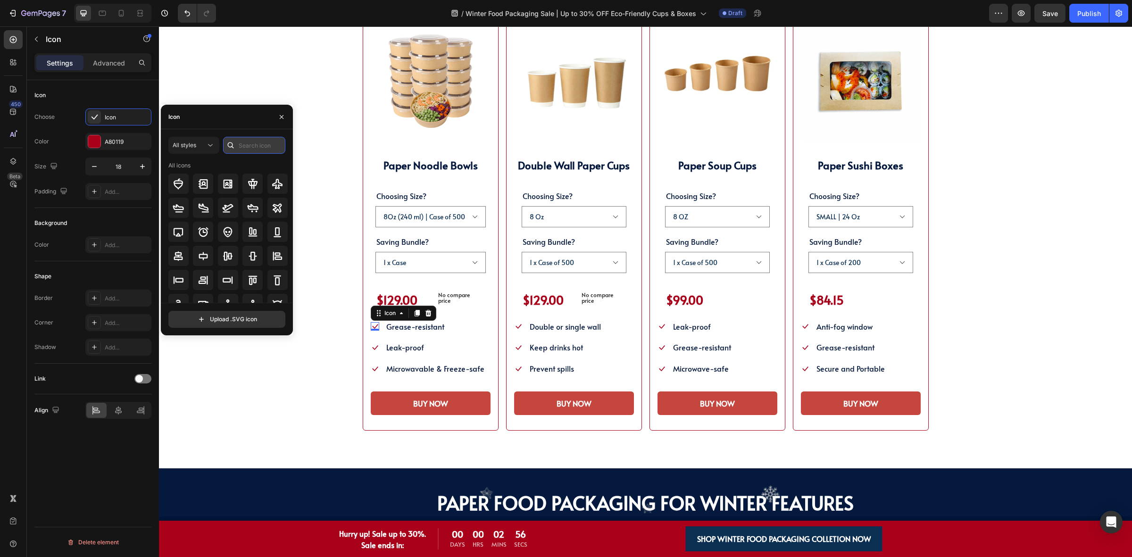
click at [253, 144] on input "text" at bounding box center [254, 145] width 62 height 17
type input "check"
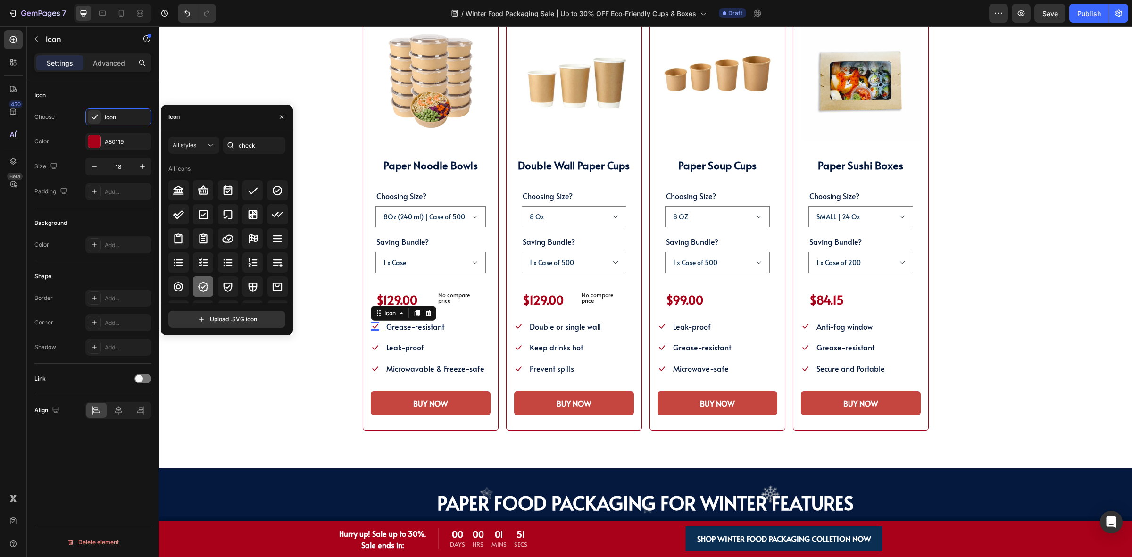
click at [199, 284] on icon at bounding box center [203, 286] width 11 height 11
click at [372, 346] on icon at bounding box center [375, 347] width 8 height 8
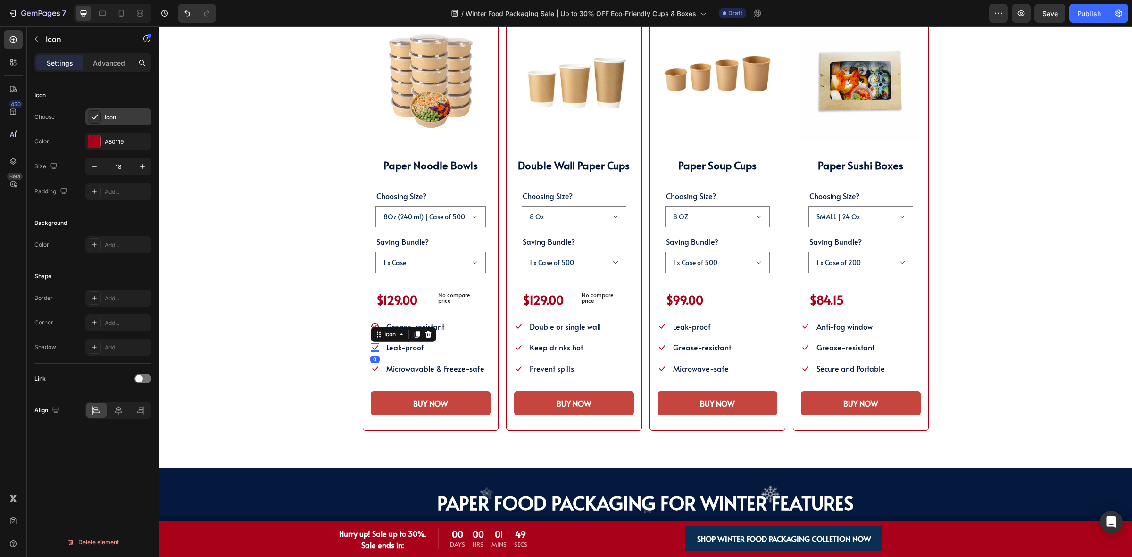
click at [97, 119] on icon at bounding box center [94, 116] width 9 height 9
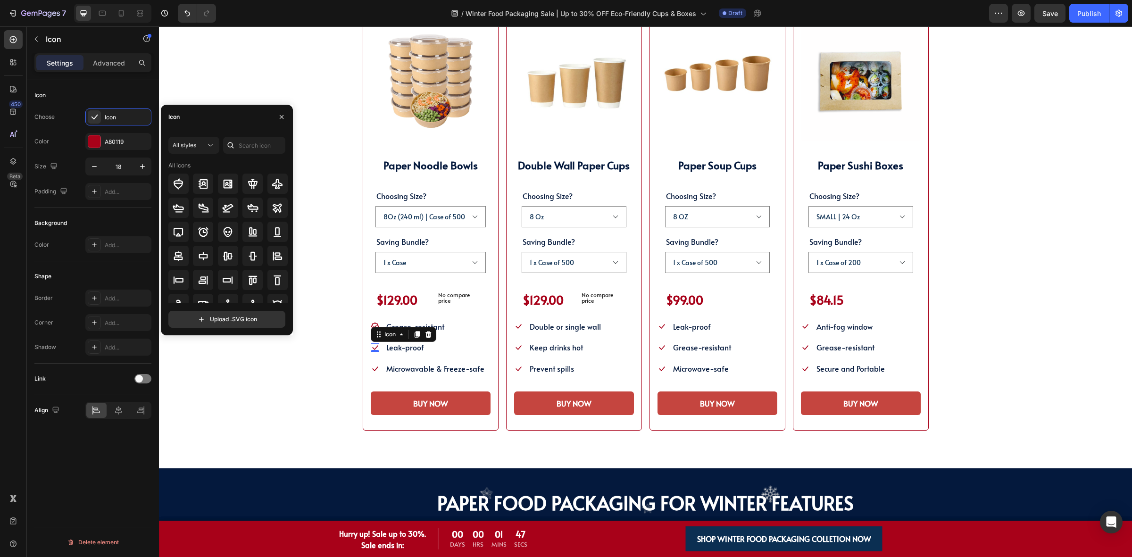
click at [233, 141] on icon at bounding box center [230, 145] width 9 height 9
click at [260, 147] on input "text" at bounding box center [254, 145] width 62 height 17
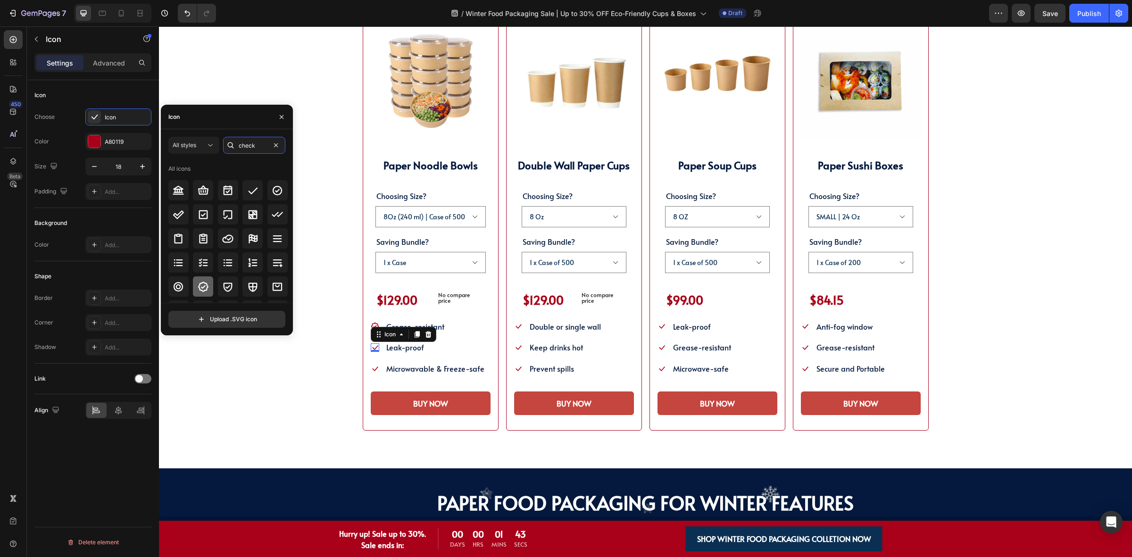
type input "check"
click at [206, 290] on icon at bounding box center [203, 287] width 10 height 10
click at [372, 369] on icon at bounding box center [375, 368] width 6 height 5
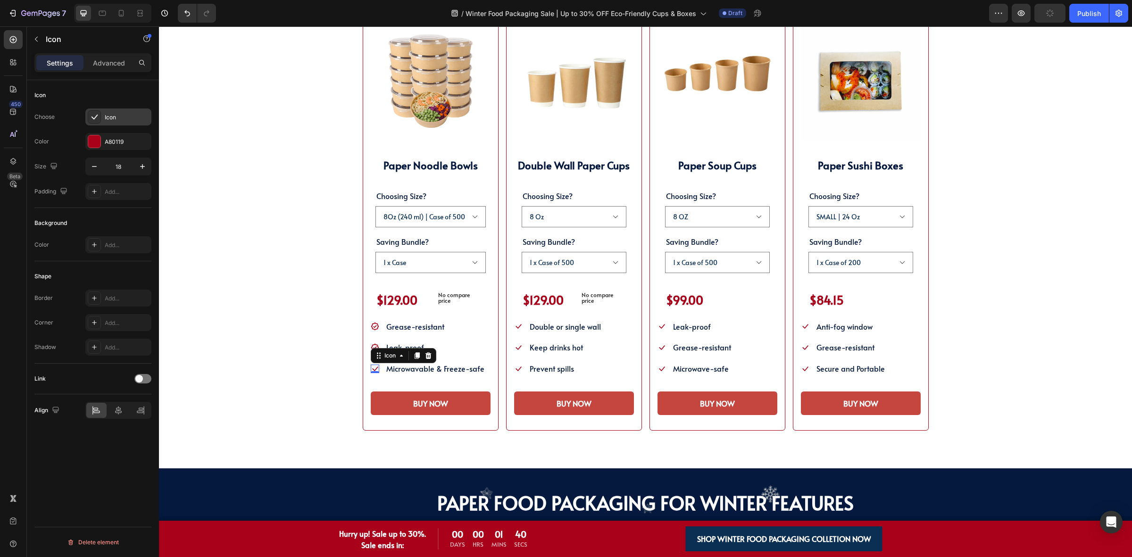
click at [111, 123] on div "Icon" at bounding box center [118, 116] width 66 height 17
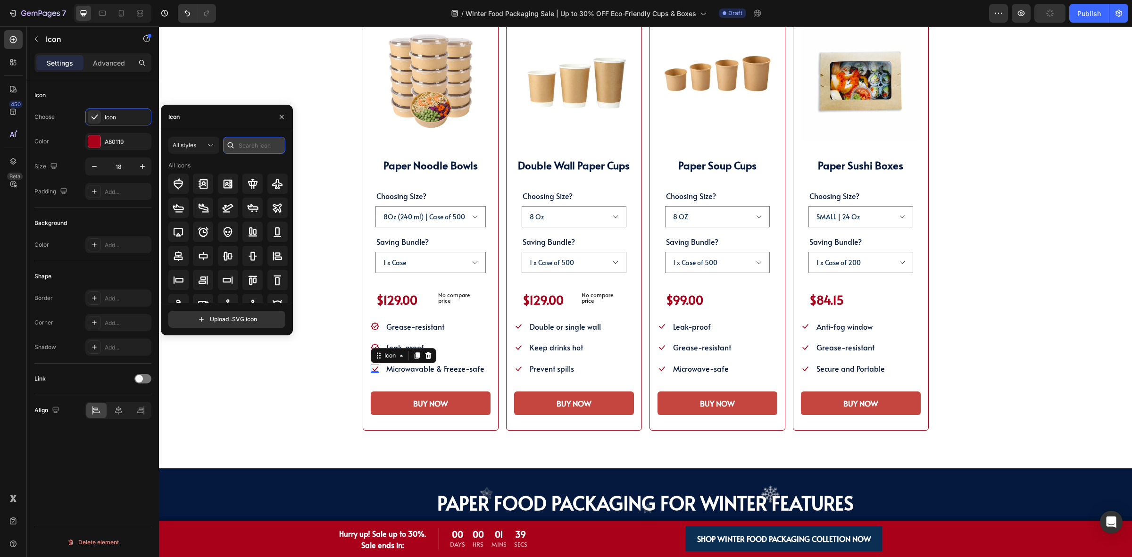
click at [258, 145] on input "text" at bounding box center [254, 145] width 62 height 17
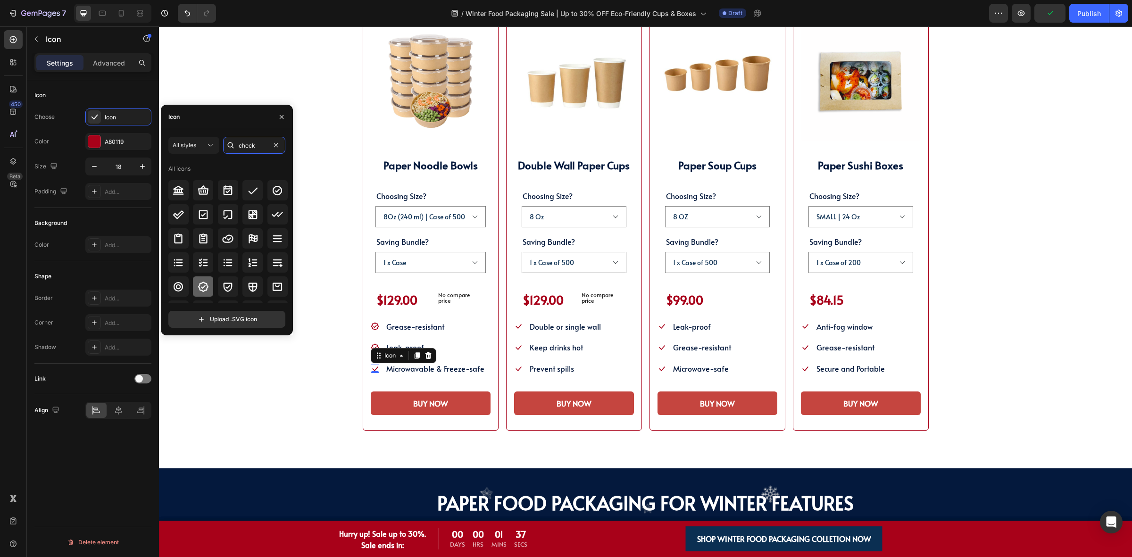
type input "check"
drag, startPoint x: 201, startPoint y: 289, endPoint x: 377, endPoint y: 323, distance: 178.7
click at [201, 289] on icon at bounding box center [203, 286] width 11 height 11
click at [514, 323] on icon at bounding box center [518, 326] width 8 height 8
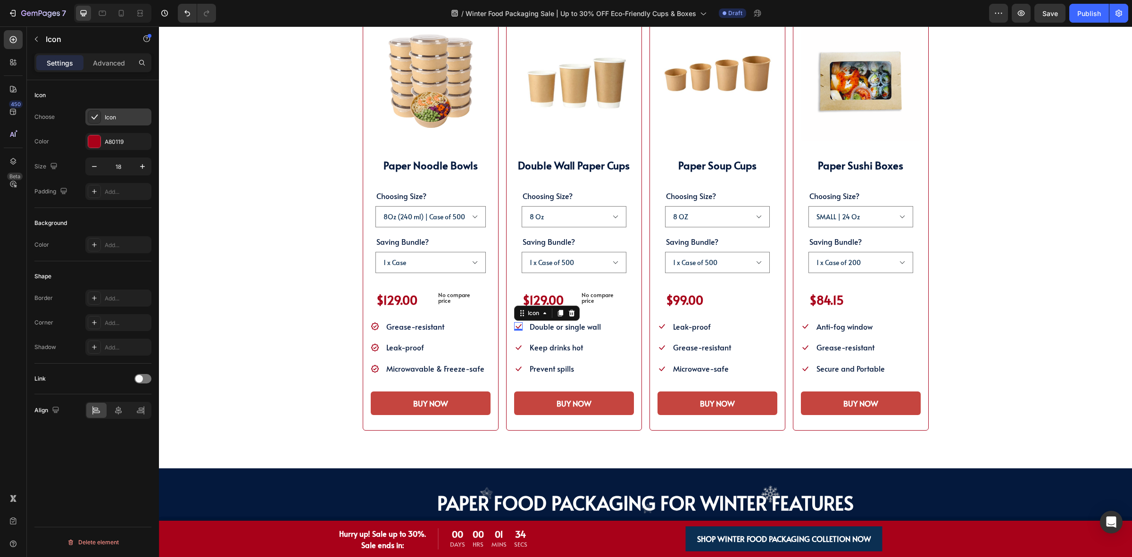
click at [107, 120] on div "Icon" at bounding box center [127, 117] width 44 height 8
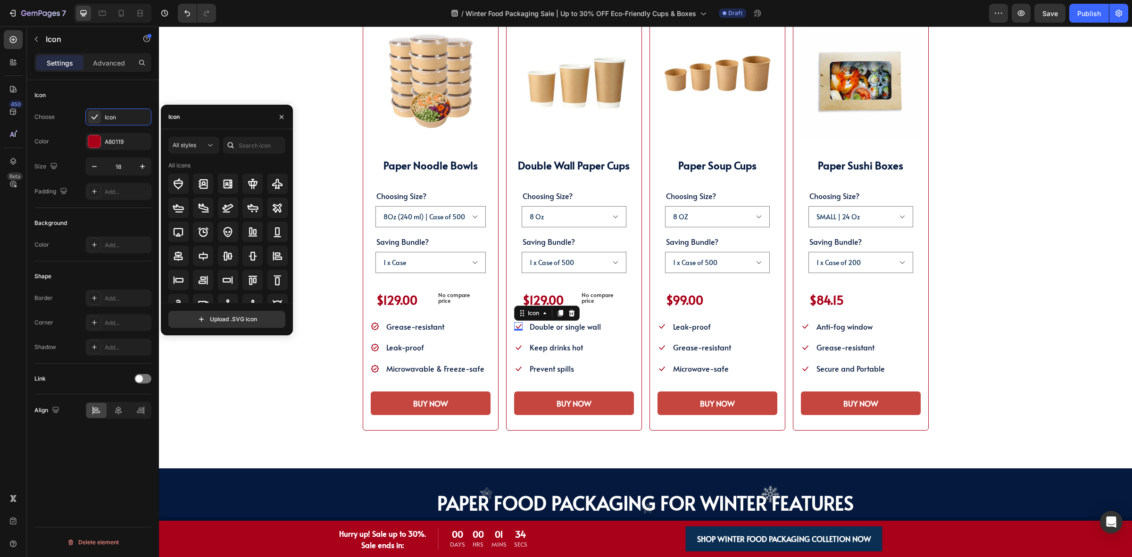
click at [229, 141] on icon at bounding box center [230, 145] width 9 height 9
click at [241, 145] on input "text" at bounding box center [254, 145] width 62 height 17
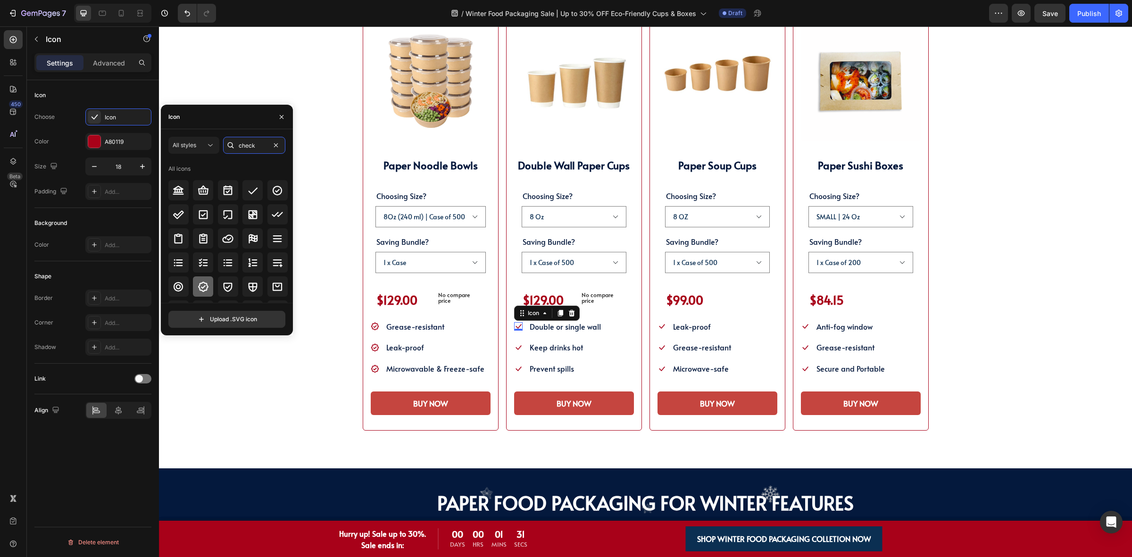
type input "check"
click at [201, 288] on icon at bounding box center [203, 287] width 10 height 10
click at [508, 346] on div "(P) Images & Gallery Double Wall Paper Cups Heading Choosing Size? 8 Oz 10 Oz 1…" at bounding box center [574, 218] width 136 height 425
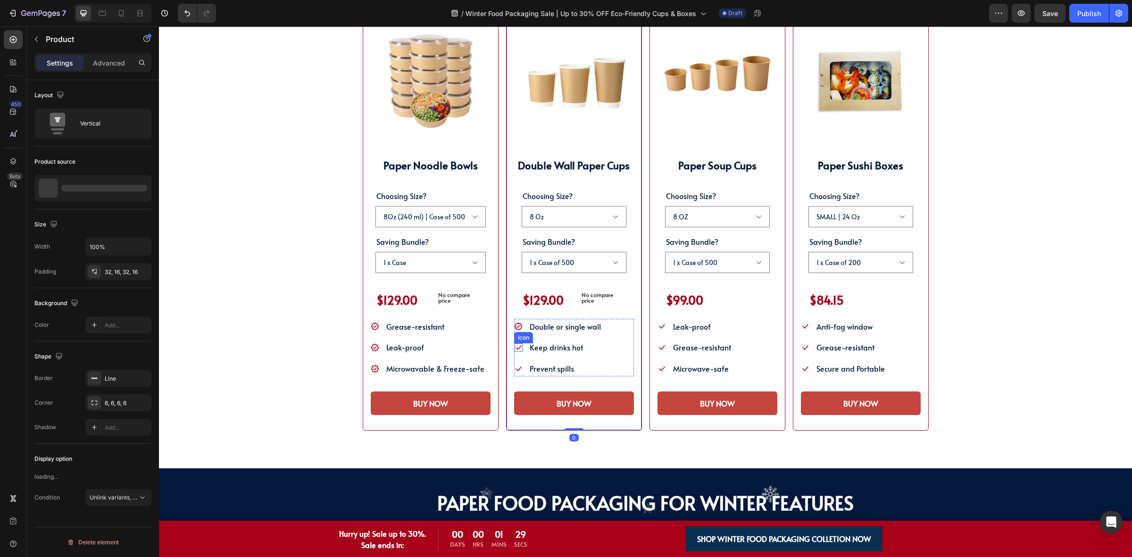
click at [514, 346] on icon at bounding box center [518, 347] width 8 height 8
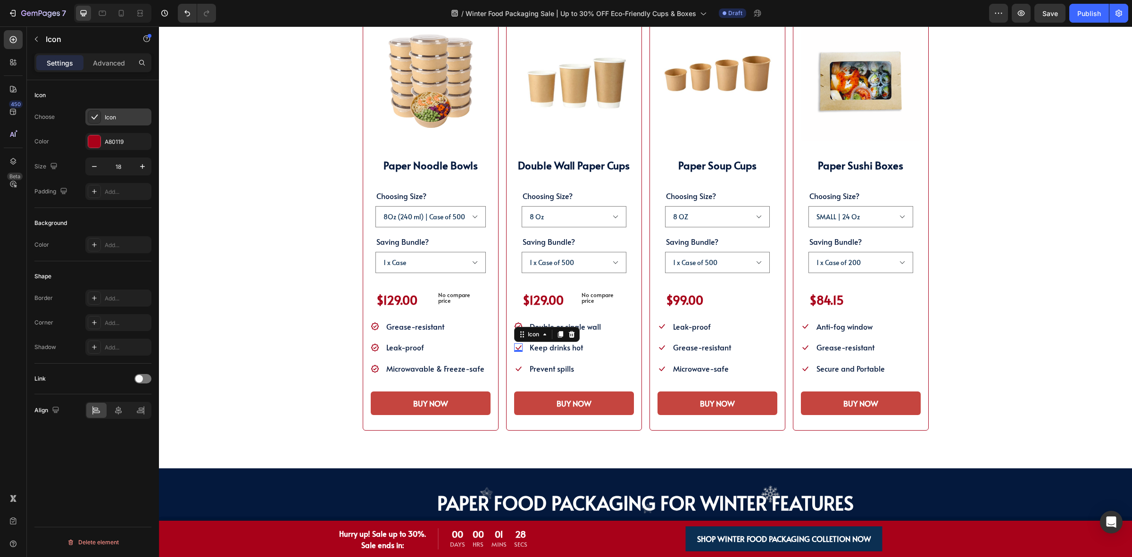
click at [105, 113] on div "Icon" at bounding box center [127, 117] width 44 height 8
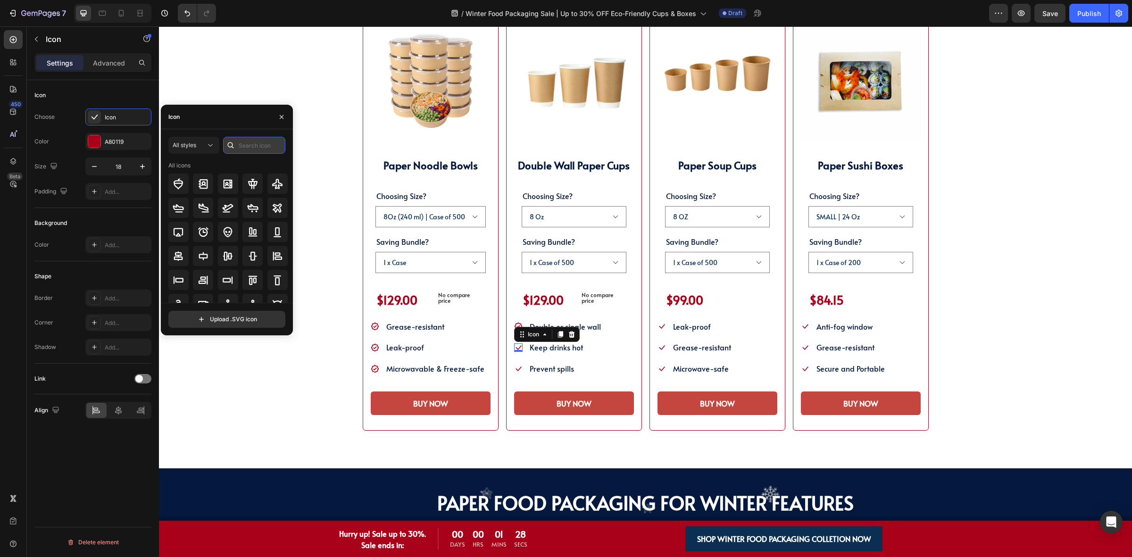
click at [250, 146] on input "text" at bounding box center [254, 145] width 62 height 17
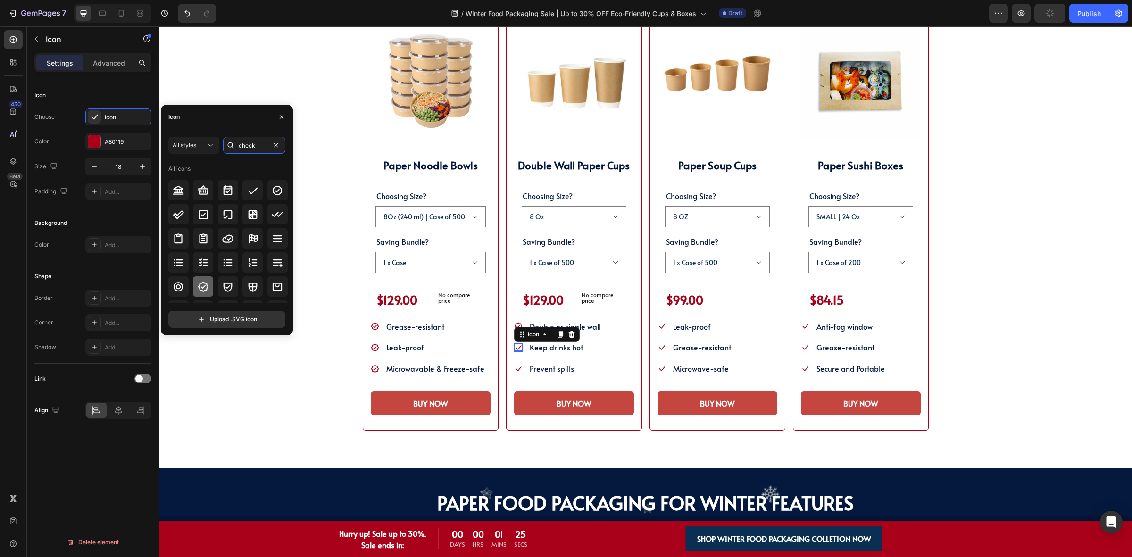
type input "check"
click at [204, 282] on icon at bounding box center [203, 286] width 11 height 11
click at [514, 361] on li "Icon Prevent spills Text block" at bounding box center [558, 369] width 88 height 16
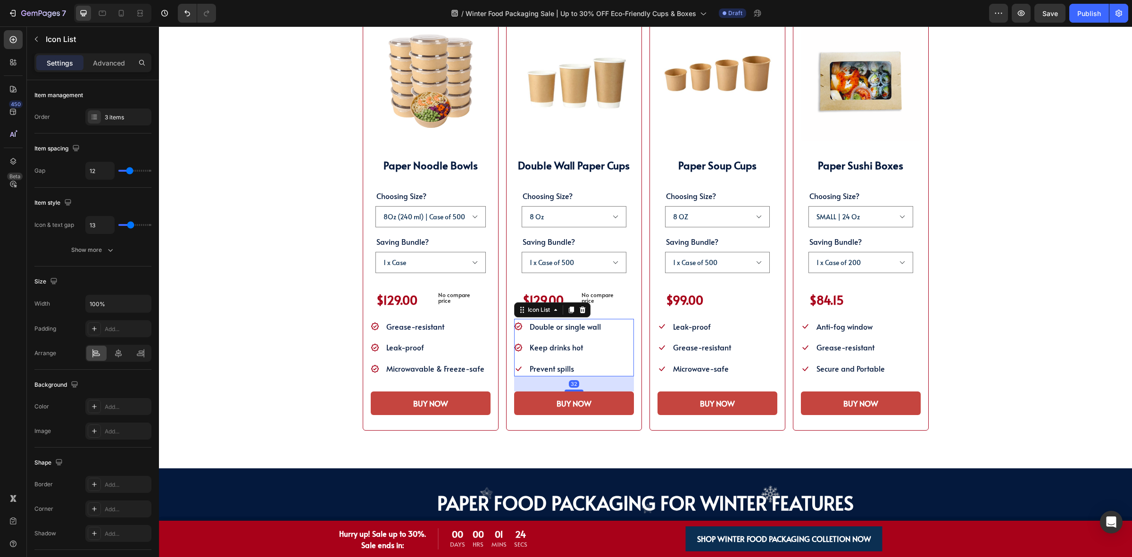
click at [514, 365] on icon at bounding box center [518, 369] width 8 height 8
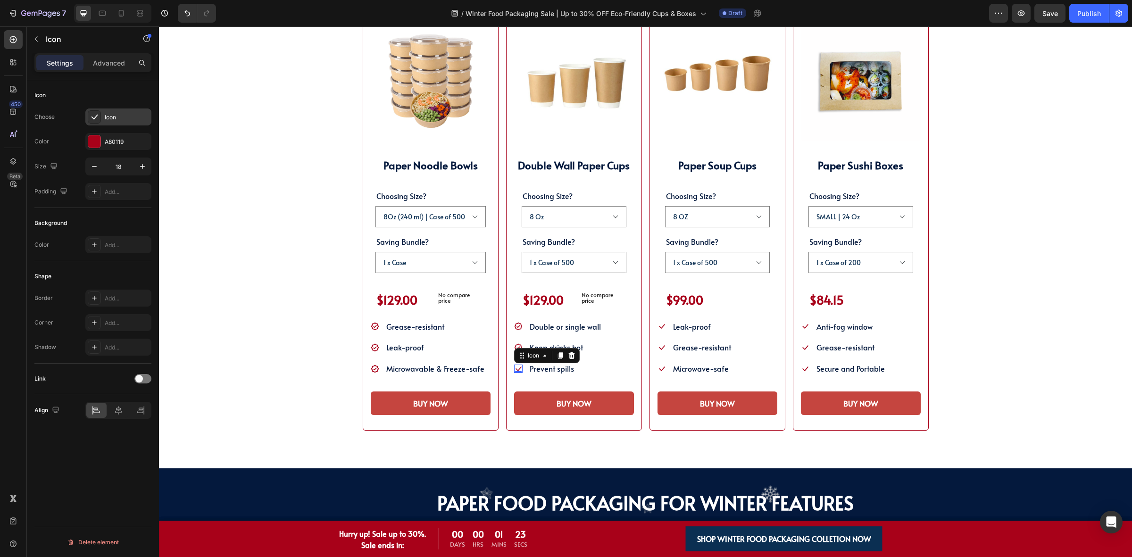
click at [116, 119] on div "Icon" at bounding box center [127, 117] width 44 height 8
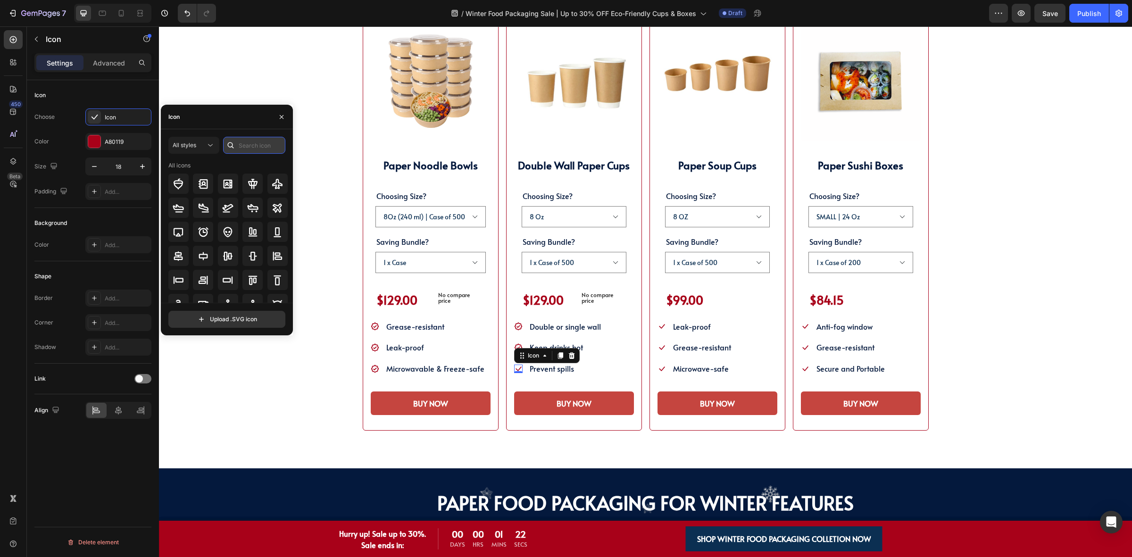
click at [239, 151] on input "text" at bounding box center [254, 145] width 62 height 17
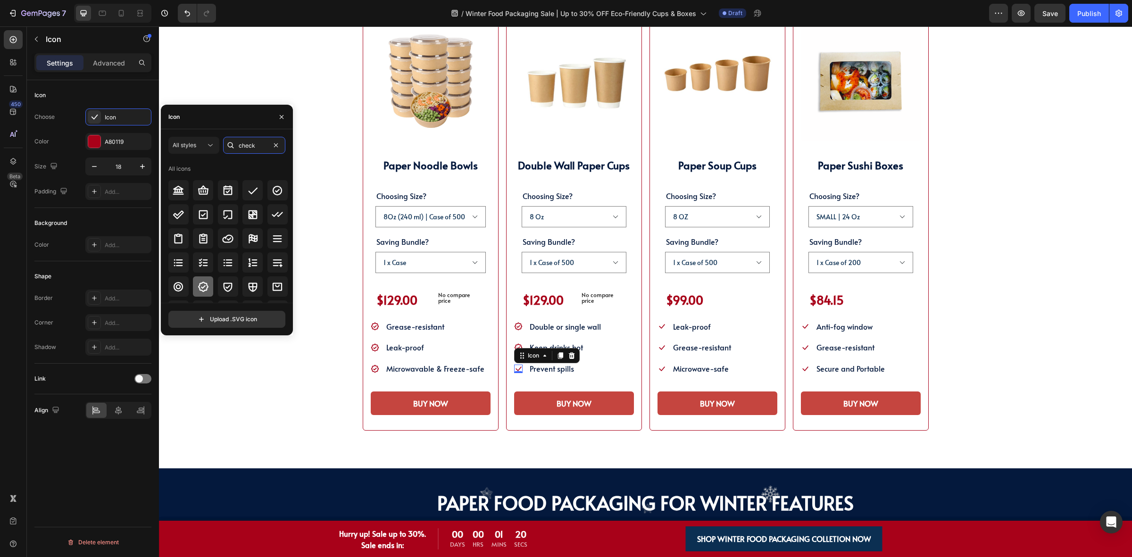
type input "check"
click at [207, 288] on icon at bounding box center [203, 286] width 11 height 11
click at [658, 329] on icon at bounding box center [661, 326] width 8 height 8
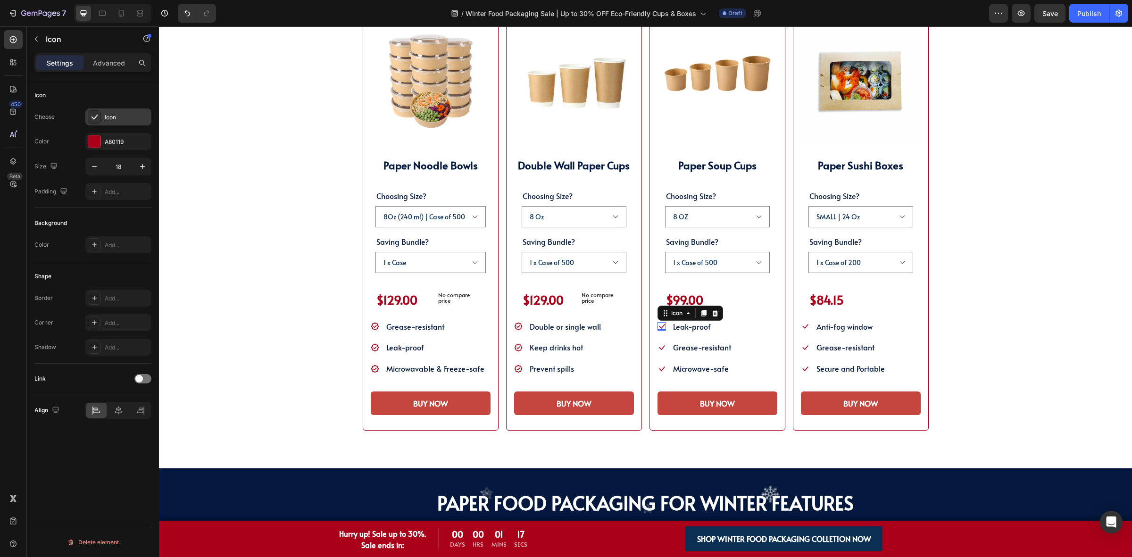
click at [113, 114] on div "Icon" at bounding box center [127, 117] width 44 height 8
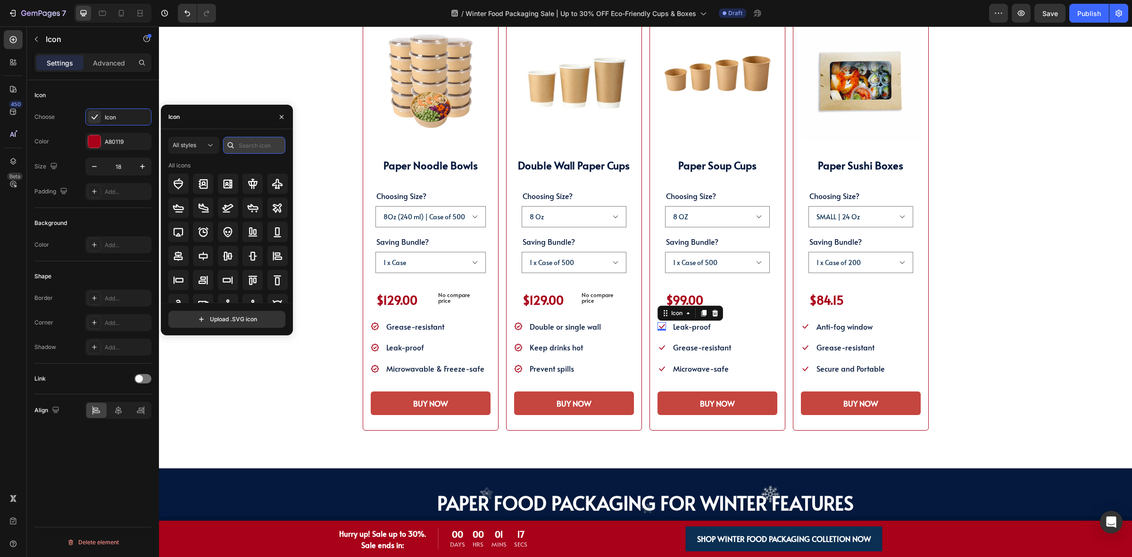
click at [249, 149] on input "text" at bounding box center [254, 145] width 62 height 17
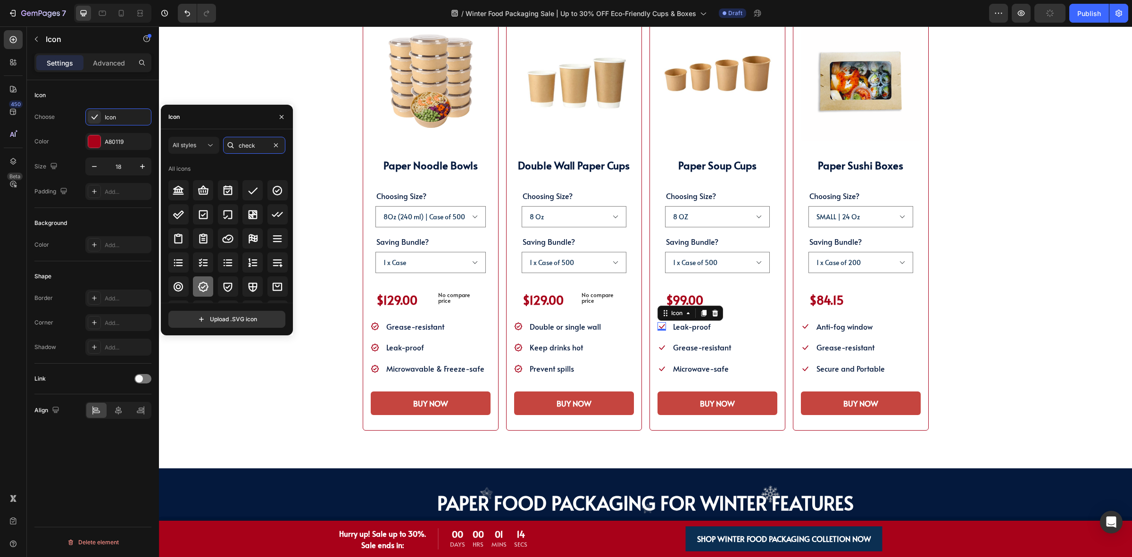
type input "check"
click at [206, 281] on icon at bounding box center [203, 286] width 11 height 11
click at [659, 351] on li "Icon Grease-resistant Text block" at bounding box center [694, 348] width 75 height 16
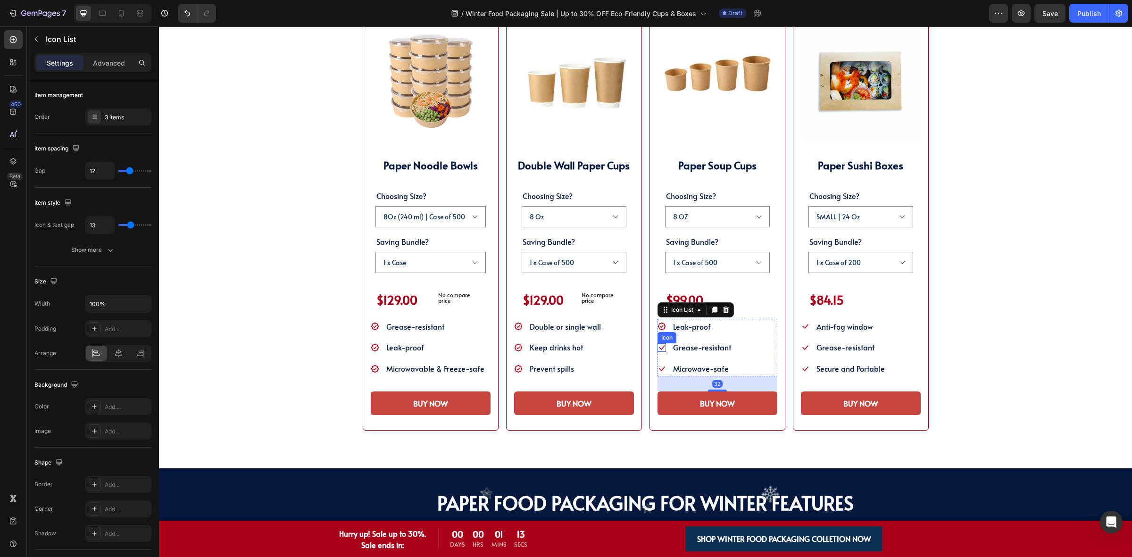
click at [659, 348] on icon at bounding box center [661, 347] width 8 height 8
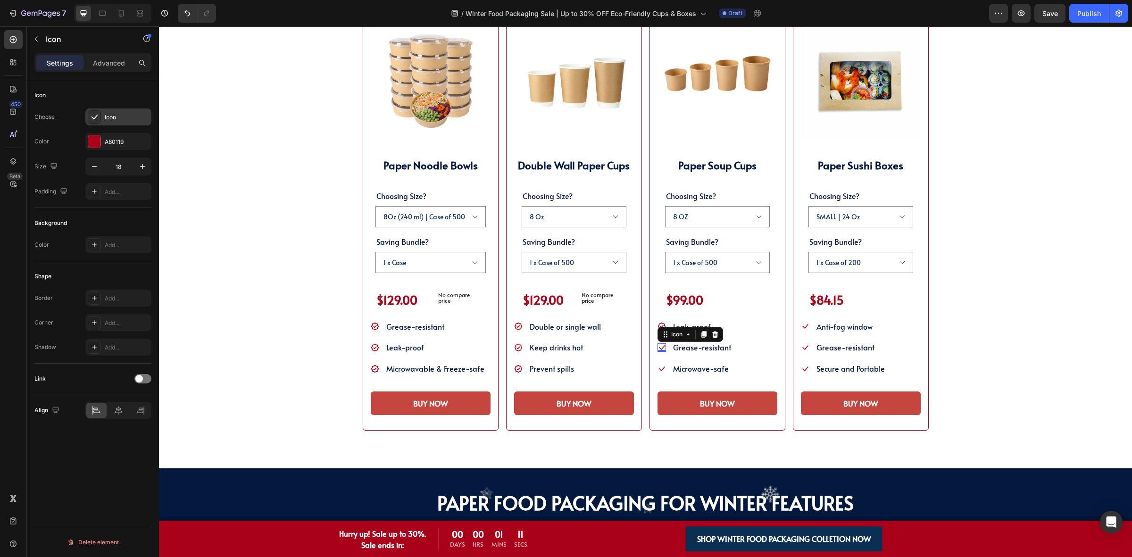
click at [108, 109] on div "Icon" at bounding box center [118, 116] width 66 height 17
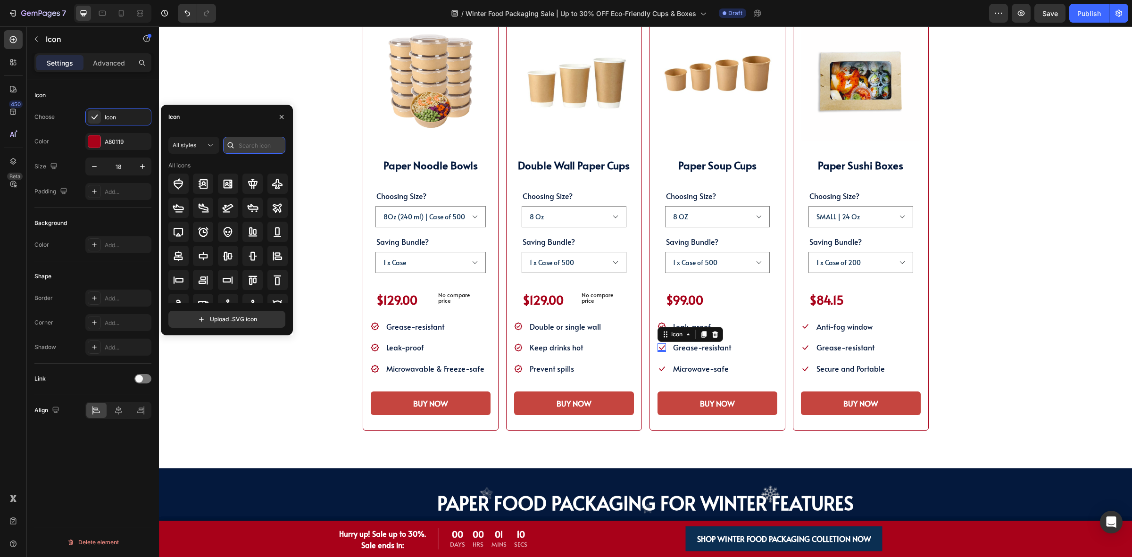
click at [250, 148] on input "text" at bounding box center [254, 145] width 62 height 17
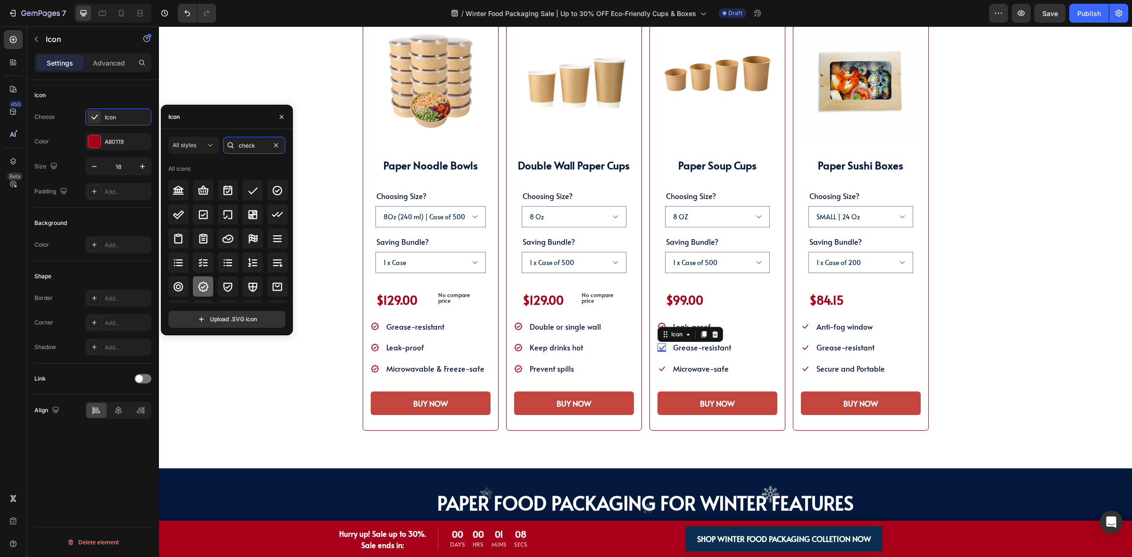
type input "check"
click at [202, 286] on icon at bounding box center [203, 286] width 11 height 11
click at [659, 369] on icon at bounding box center [662, 368] width 6 height 5
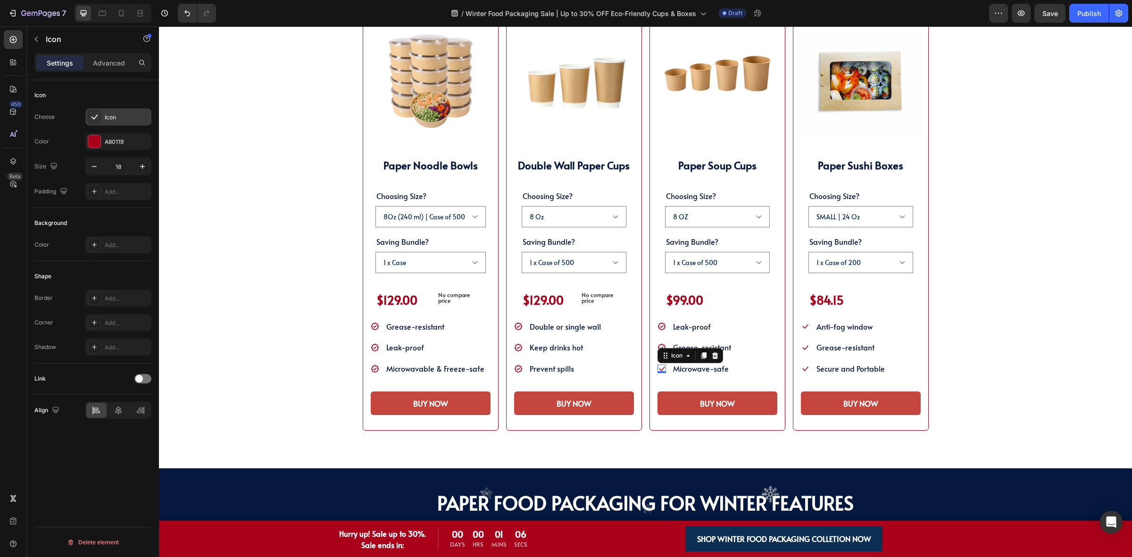
click at [126, 111] on div "Icon" at bounding box center [118, 116] width 66 height 17
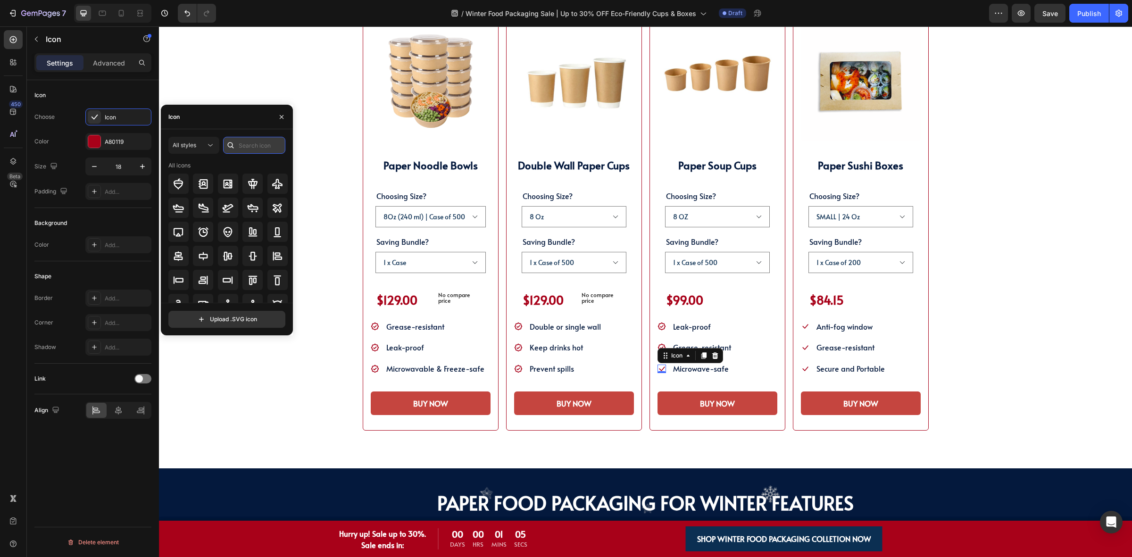
click at [244, 143] on input "text" at bounding box center [254, 145] width 62 height 17
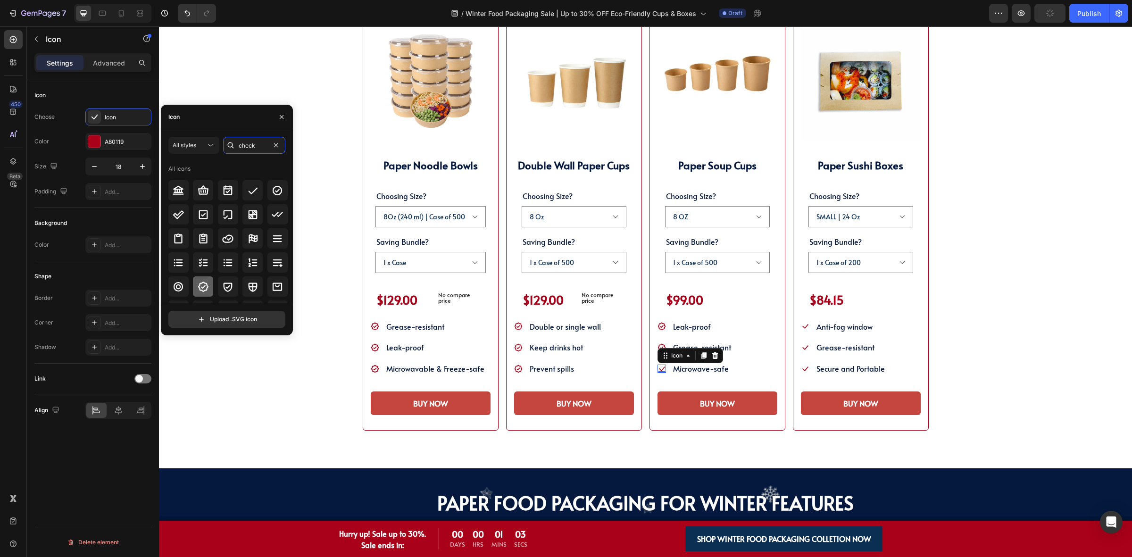
type input "check"
click at [201, 279] on div at bounding box center [203, 286] width 20 height 20
click at [805, 323] on li "Icon Anti-fog window Text block" at bounding box center [843, 327] width 85 height 16
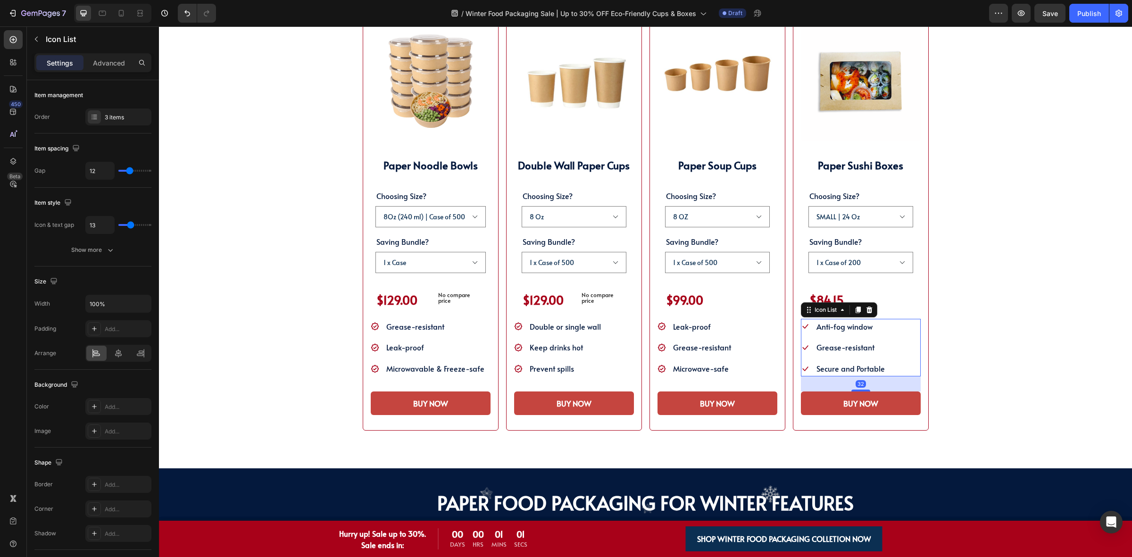
click at [801, 326] on icon at bounding box center [805, 326] width 8 height 8
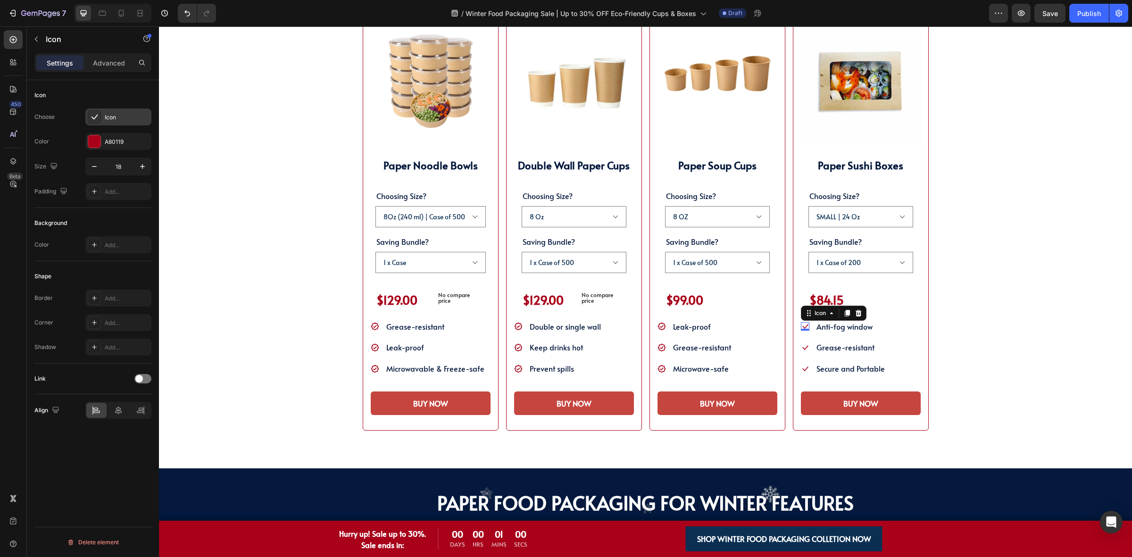
click at [99, 109] on div "Icon" at bounding box center [118, 116] width 66 height 17
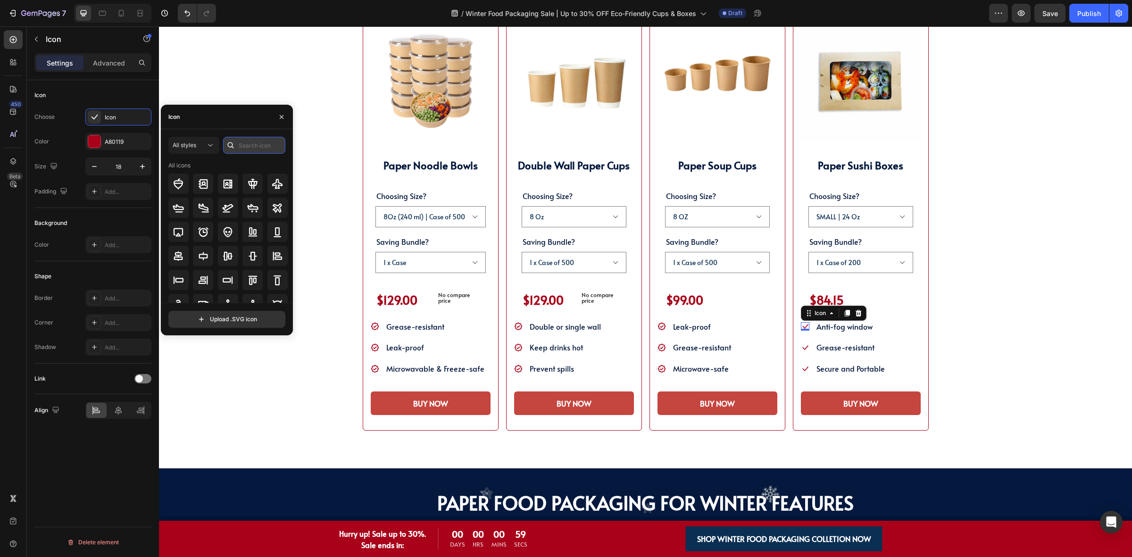
click at [245, 140] on input "text" at bounding box center [254, 145] width 62 height 17
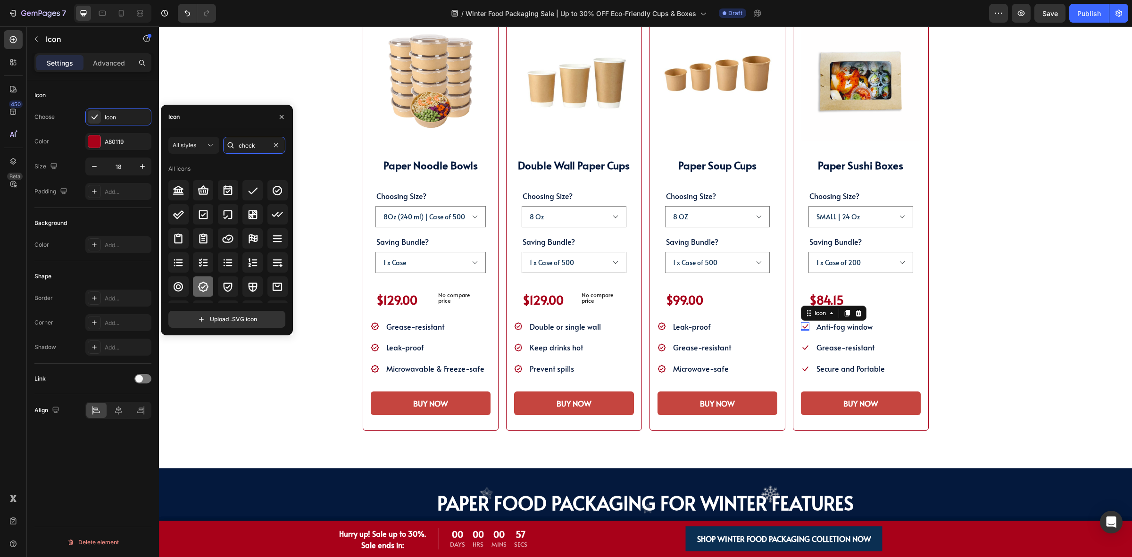
type input "check"
drag, startPoint x: 136, startPoint y: 256, endPoint x: 270, endPoint y: 282, distance: 137.0
click at [206, 284] on icon at bounding box center [203, 287] width 10 height 10
click at [801, 344] on icon at bounding box center [805, 347] width 8 height 8
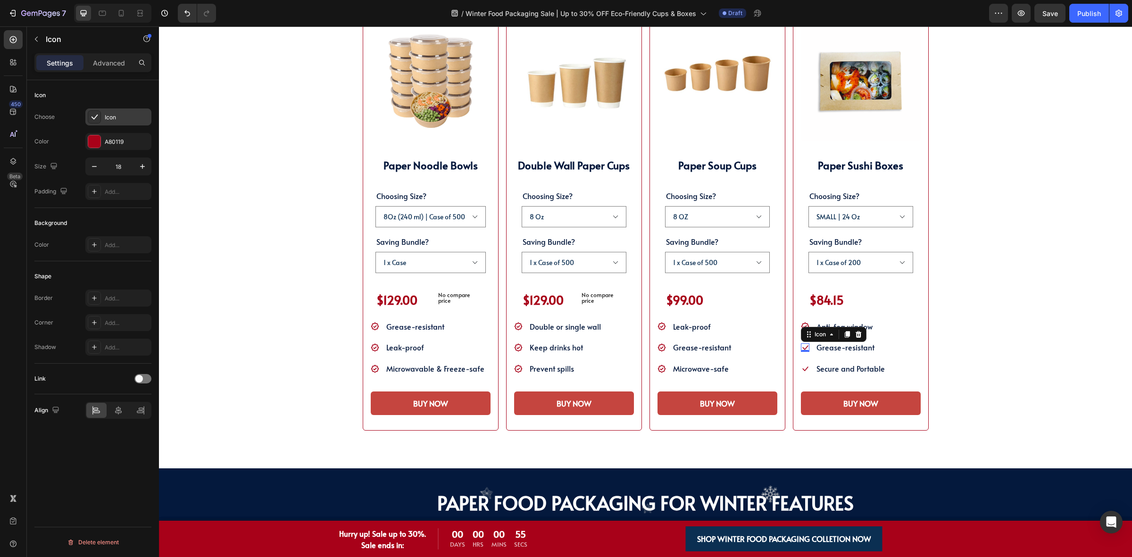
click at [122, 119] on div "Icon" at bounding box center [127, 117] width 44 height 8
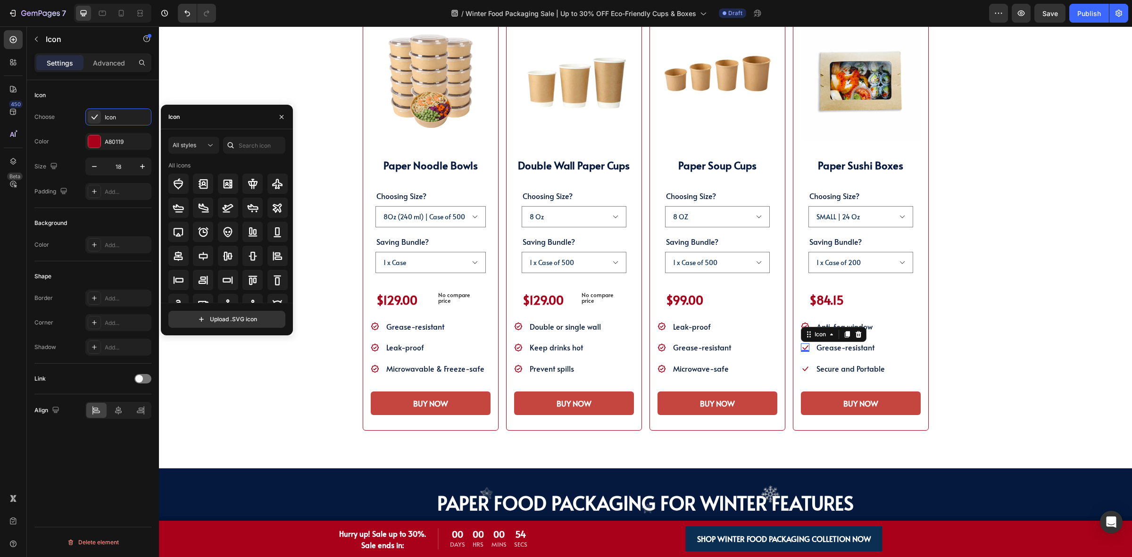
click at [236, 143] on div at bounding box center [230, 145] width 15 height 17
click at [250, 145] on input "text" at bounding box center [254, 145] width 62 height 17
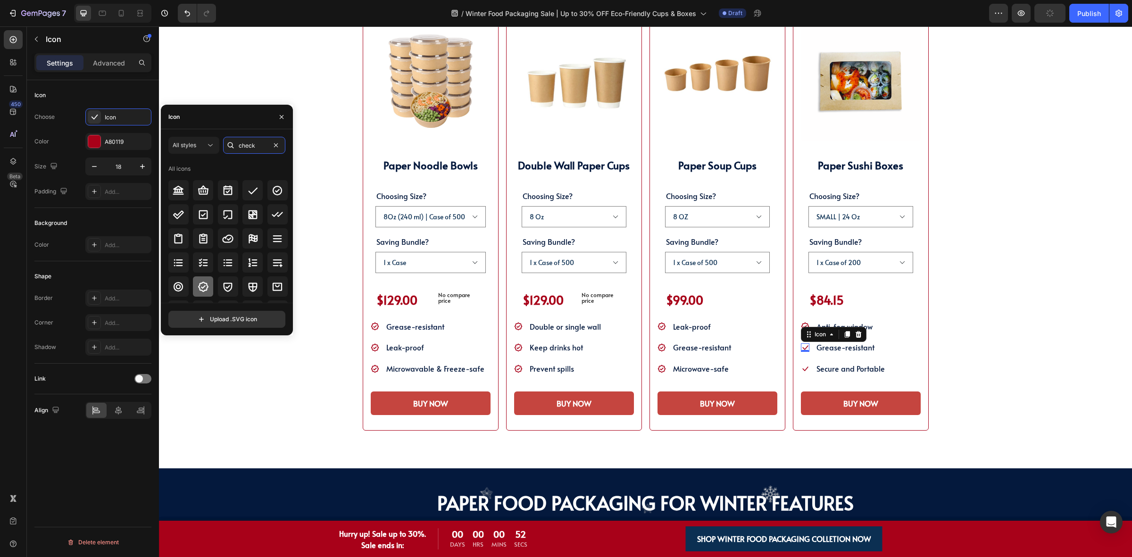
type input "check"
drag, startPoint x: 208, startPoint y: 282, endPoint x: 639, endPoint y: 311, distance: 432.0
click at [208, 282] on icon at bounding box center [203, 286] width 11 height 11
click at [805, 369] on li "Icon Secure and Portable Text block" at bounding box center [843, 369] width 85 height 16
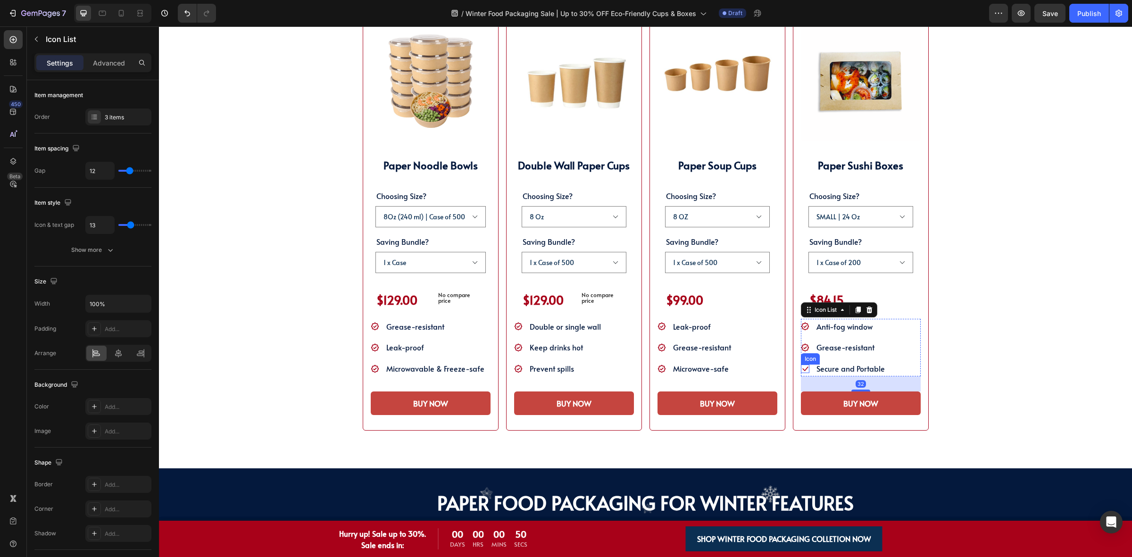
click at [801, 369] on icon at bounding box center [805, 369] width 8 height 8
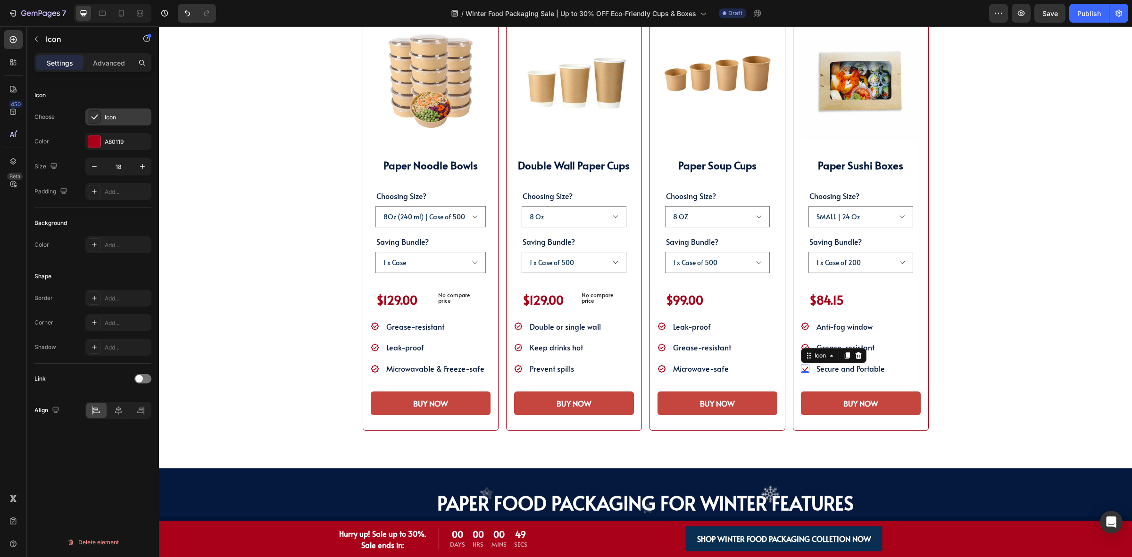
click at [108, 113] on div "Icon" at bounding box center [127, 117] width 44 height 8
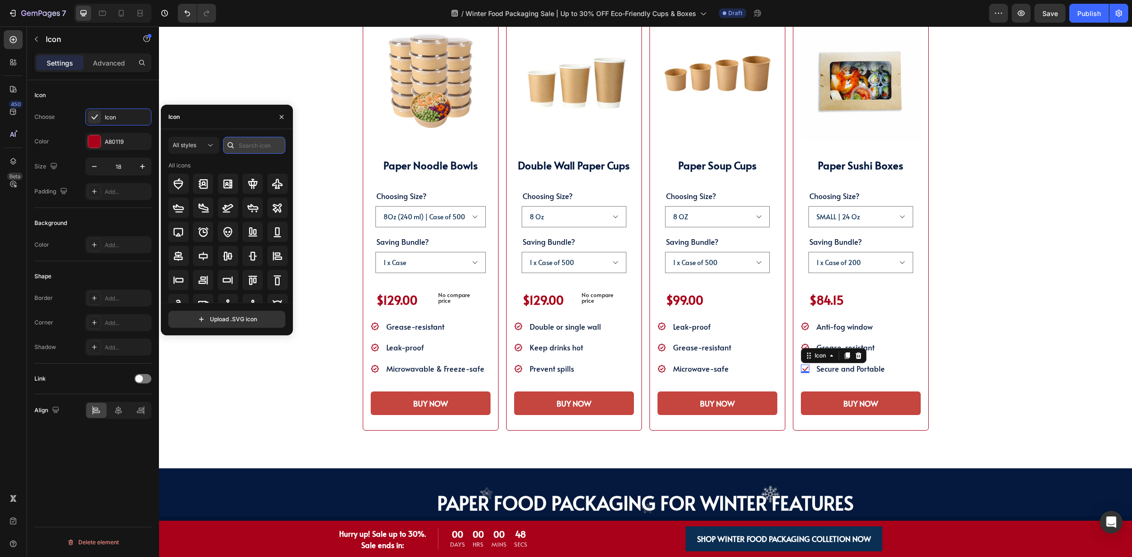
click at [253, 150] on input "text" at bounding box center [254, 145] width 62 height 17
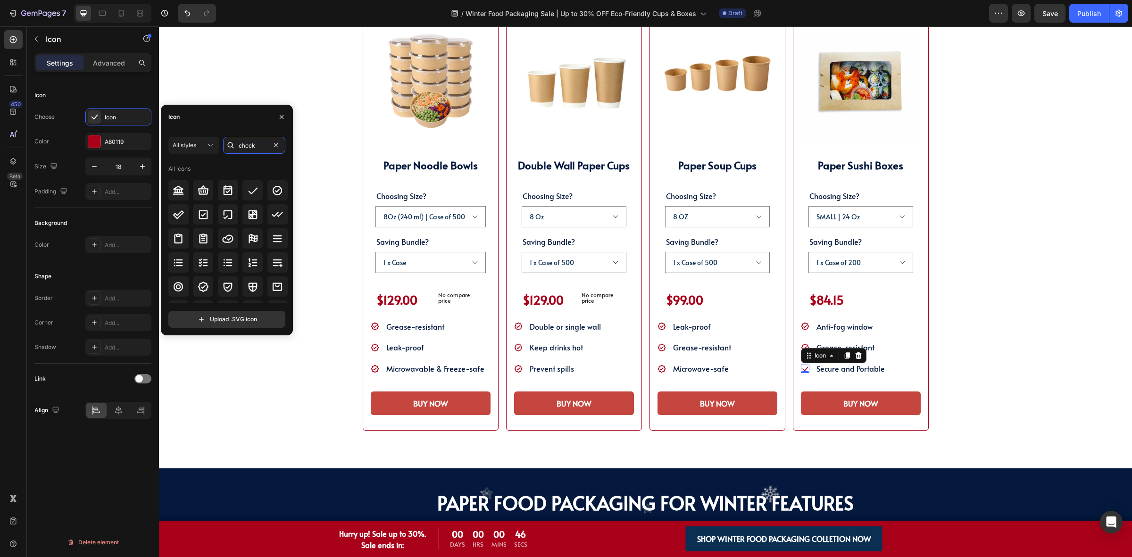
type input "check"
click at [193, 299] on div "All icons" at bounding box center [228, 364] width 120 height 406
click at [199, 286] on icon at bounding box center [203, 287] width 10 height 10
click at [248, 399] on div "SHOP WINTER PACKAGING BEST SELLER!! Heading SHOP OUR POPULAR WINTER FOOD PACKAG…" at bounding box center [645, 187] width 897 height 487
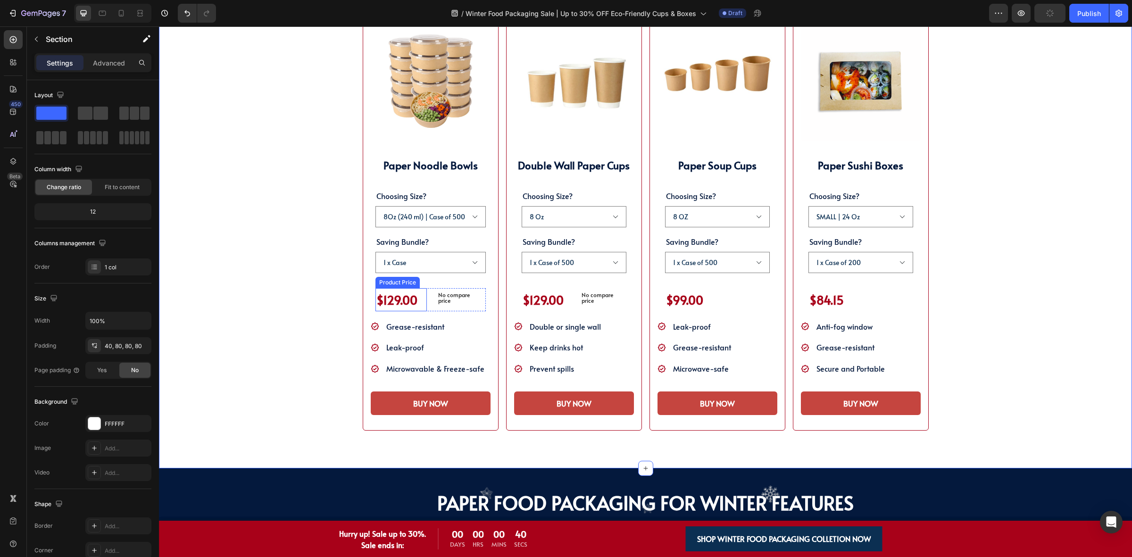
click at [387, 296] on div "$129.00" at bounding box center [400, 299] width 51 height 23
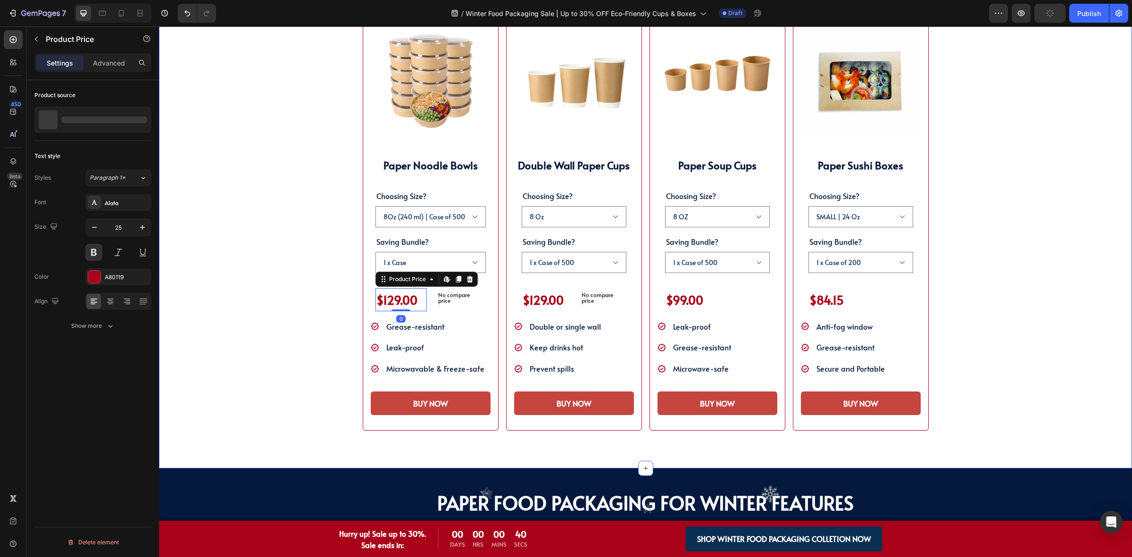
click at [269, 196] on div "SHOP WINTER PACKAGING BEST SELLER!! Heading SHOP OUR POPULAR WINTER FOOD PACKAG…" at bounding box center [645, 187] width 897 height 487
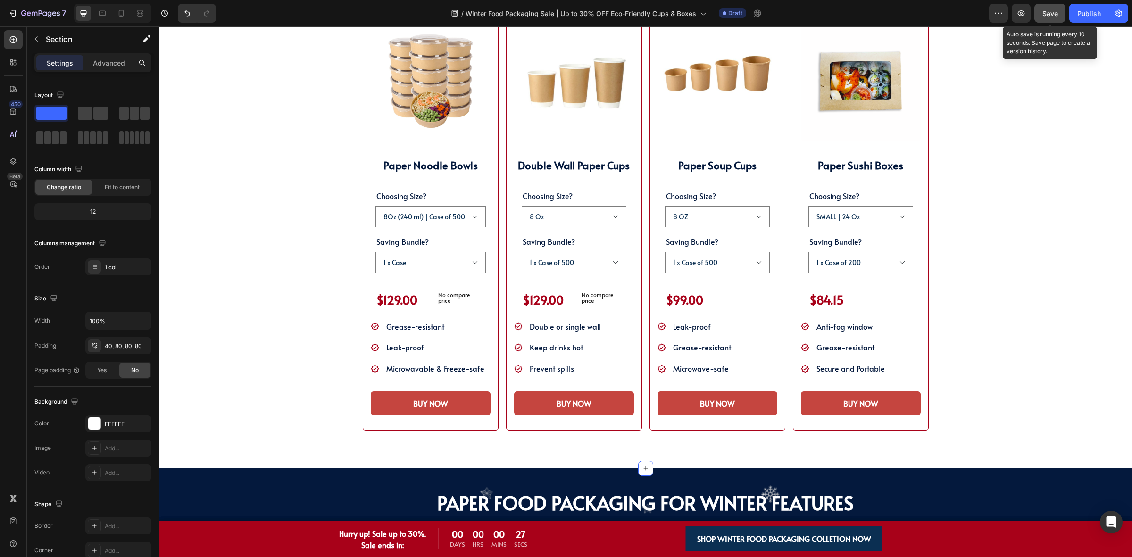
click at [1051, 20] on button "Save" at bounding box center [1049, 13] width 31 height 19
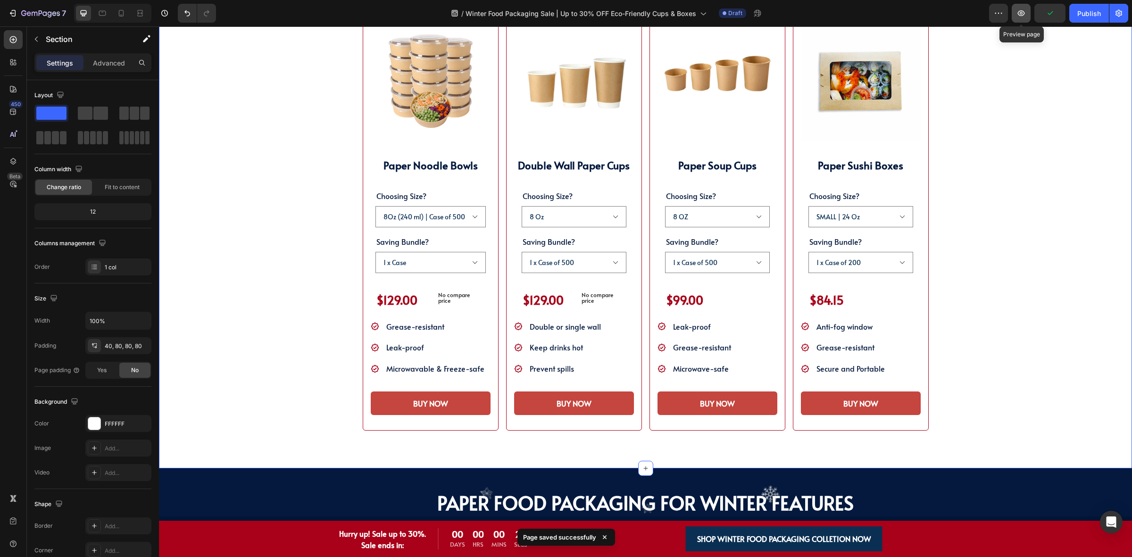
click at [1026, 19] on button "button" at bounding box center [1021, 13] width 19 height 19
click at [1015, 20] on button "button" at bounding box center [1021, 13] width 19 height 19
click at [371, 284] on div "Choosing Size? 8Oz (240 ml) | Case of 500 25Oz (750 ml) | Case of 300 38Oz (110…" at bounding box center [431, 254] width 120 height 130
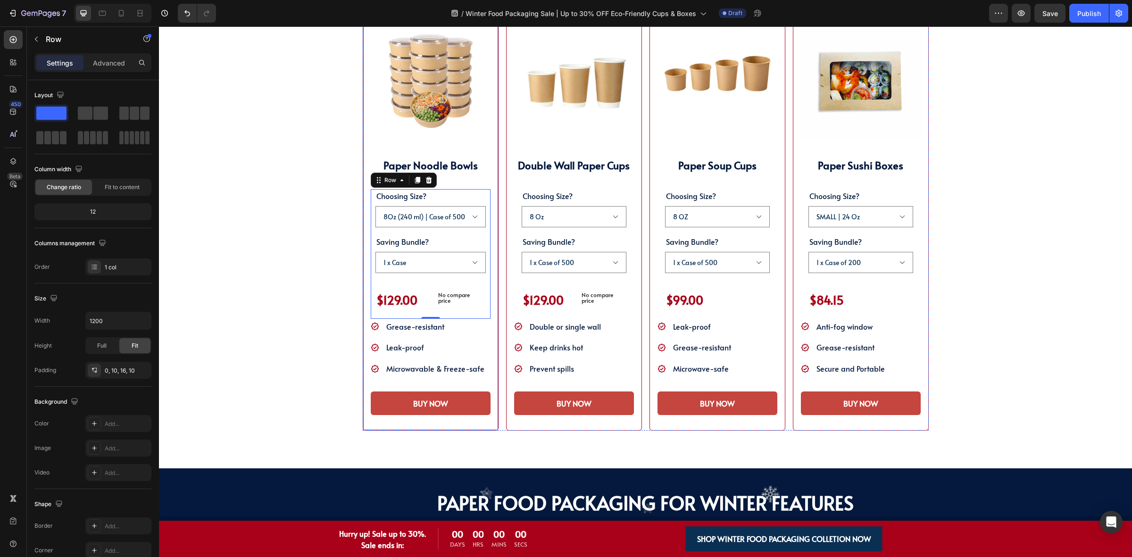
click at [365, 322] on div "(P) Images & Gallery Paper Noodle Bowls Heading Choosing Size? 8Oz (240 ml) | C…" at bounding box center [431, 218] width 136 height 425
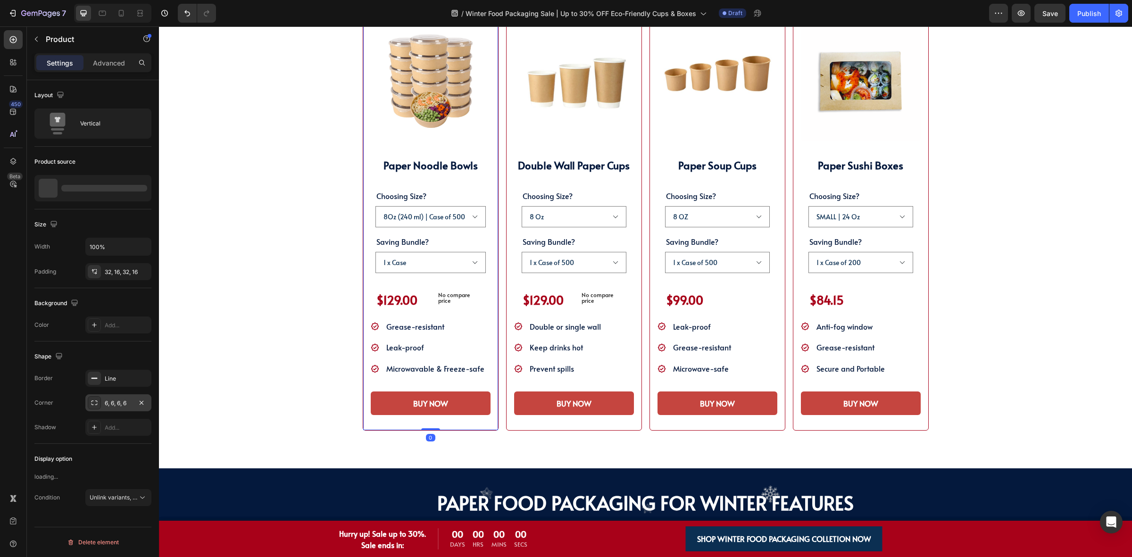
click at [108, 397] on div "6, 6, 6, 6" at bounding box center [118, 402] width 66 height 17
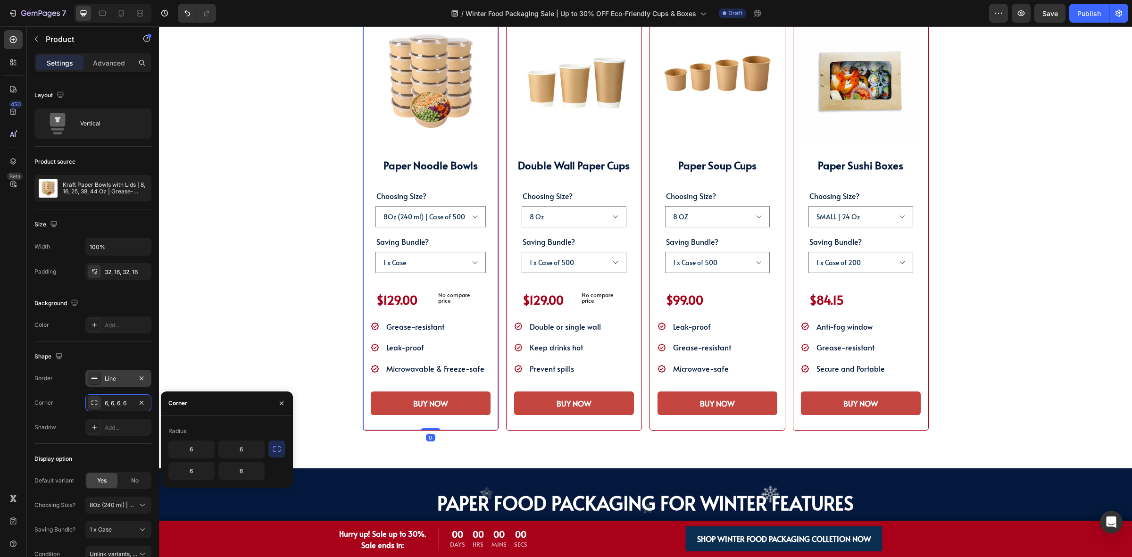
click at [112, 378] on div "Line" at bounding box center [118, 378] width 27 height 8
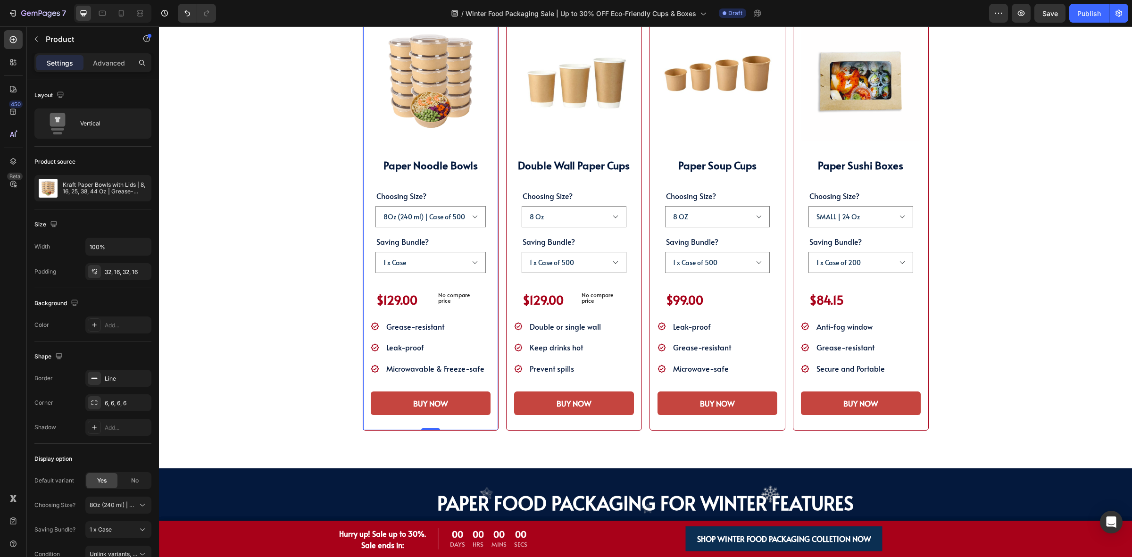
click at [492, 322] on div "(P) Images & Gallery Paper Noodle Bowls Heading Choosing Size? 8Oz (240 ml) | C…" at bounding box center [431, 218] width 136 height 425
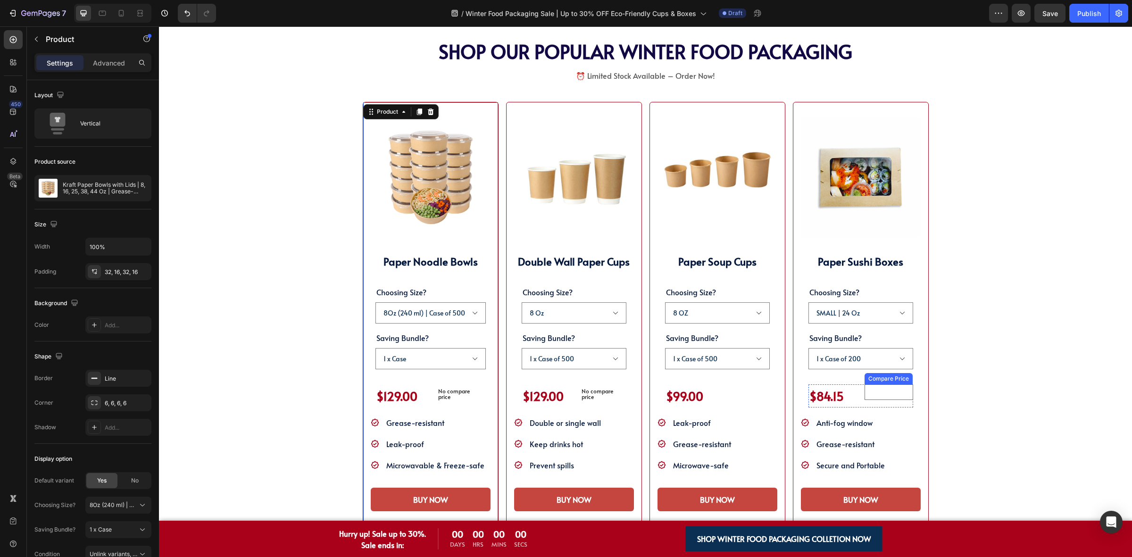
scroll to position [1061, 0]
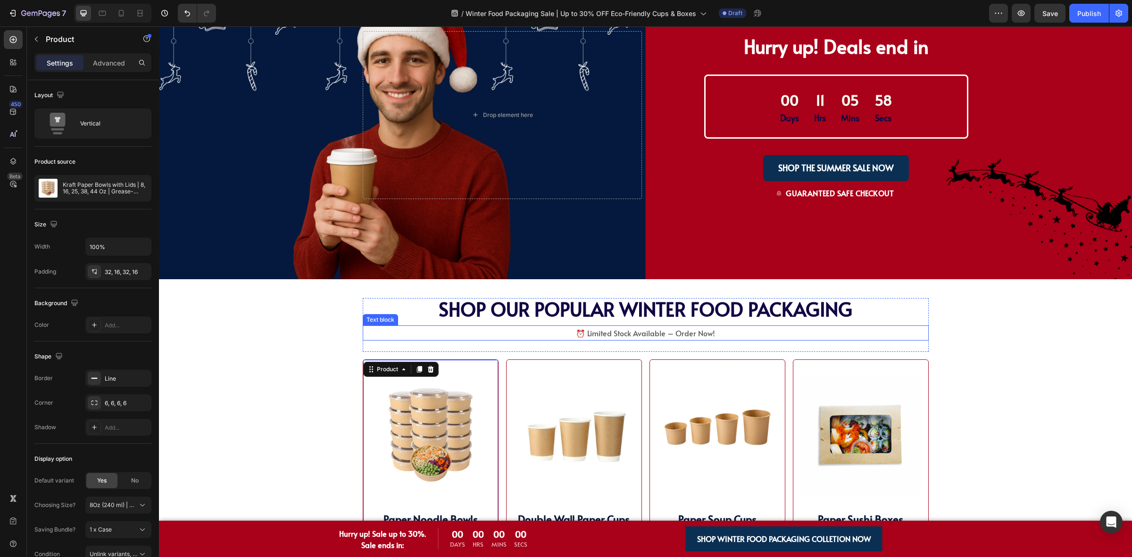
click at [299, 376] on div "SHOP WINTER PACKAGING BEST SELLER!! Heading SHOP OUR POPULAR WINTER FOOD PACKAG…" at bounding box center [645, 541] width 897 height 487
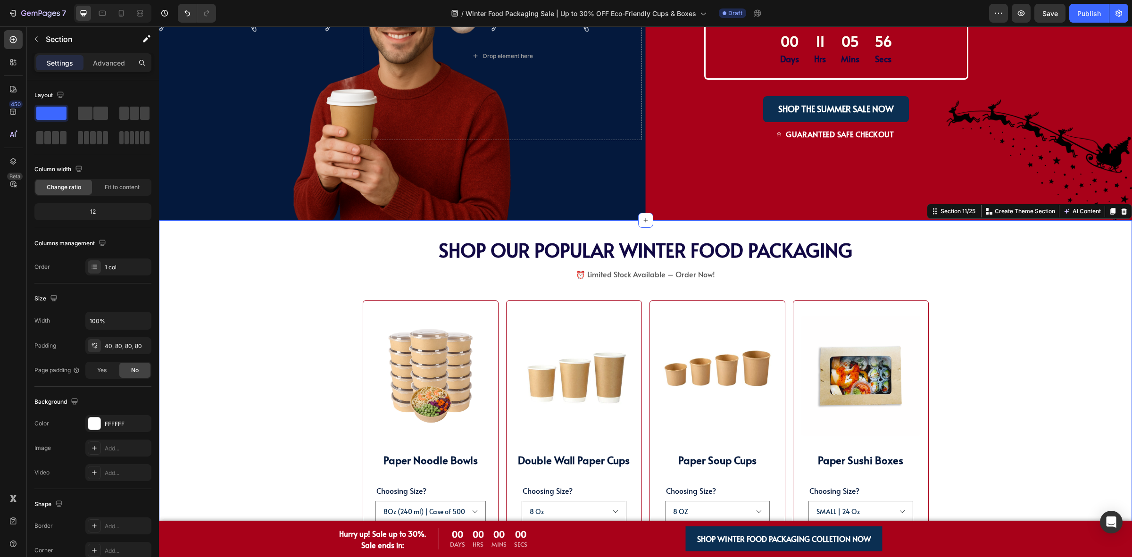
scroll to position [1238, 0]
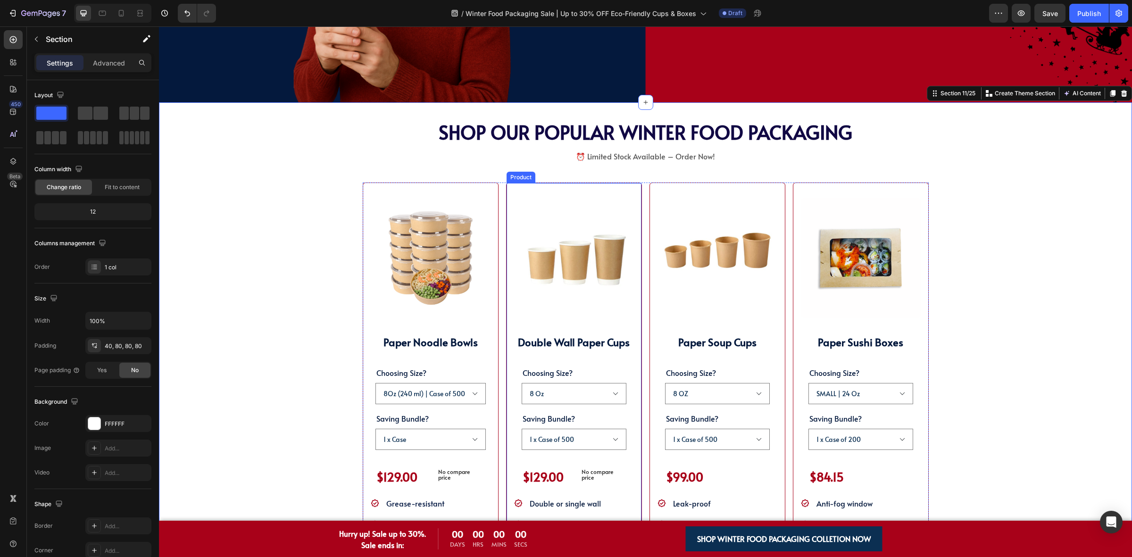
click at [506, 283] on div "(P) Images & Gallery Double Wall Paper Cups Heading Choosing Size? 8 Oz 10 Oz 1…" at bounding box center [574, 395] width 136 height 425
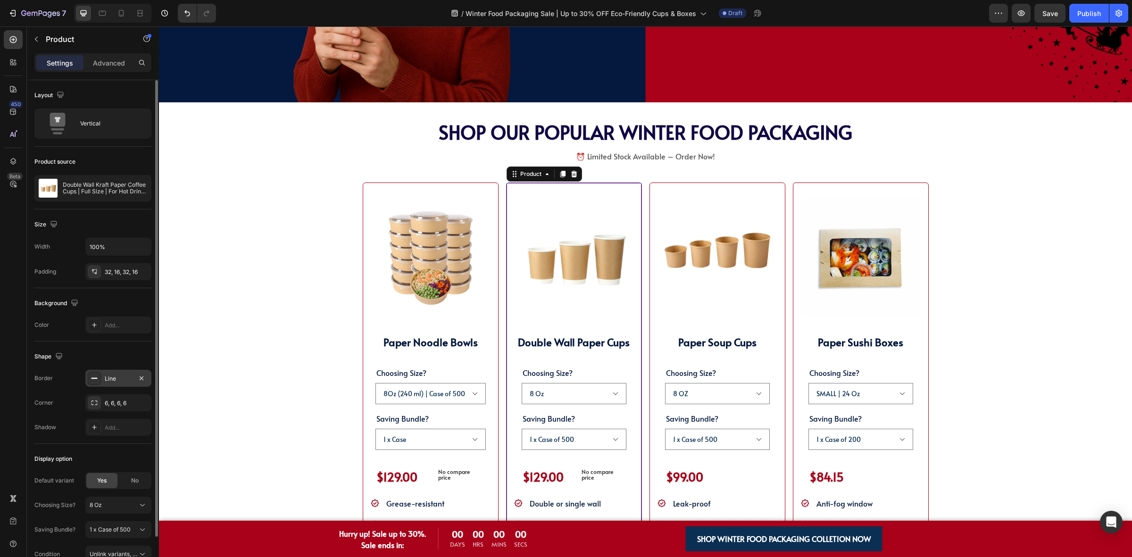
click at [128, 372] on div "Line" at bounding box center [118, 378] width 66 height 17
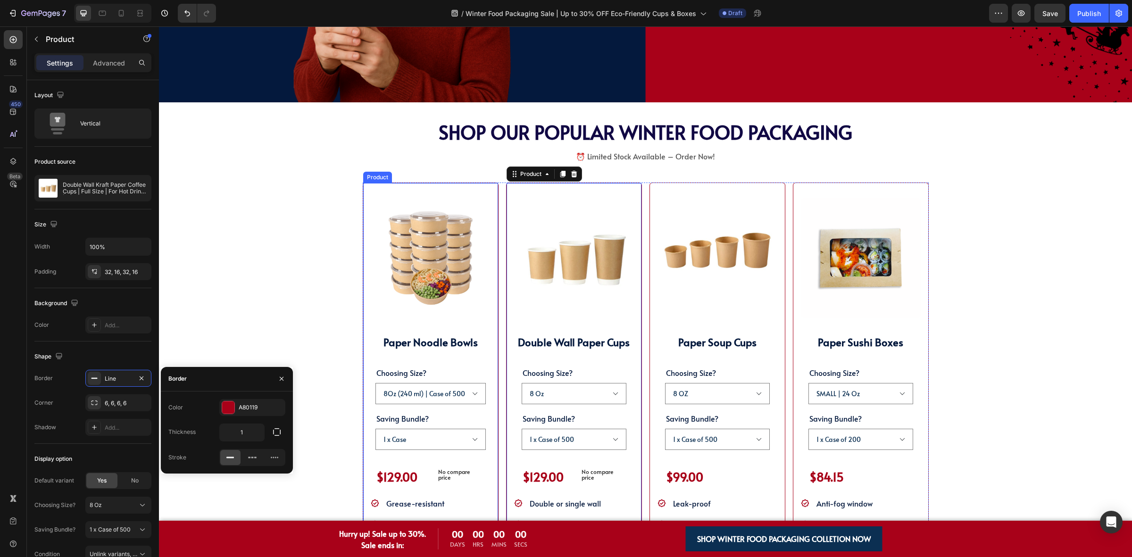
click at [363, 353] on div "(P) Images & Gallery Paper Noodle Bowls Heading Choosing Size? 8Oz (240 ml) | C…" at bounding box center [431, 395] width 136 height 425
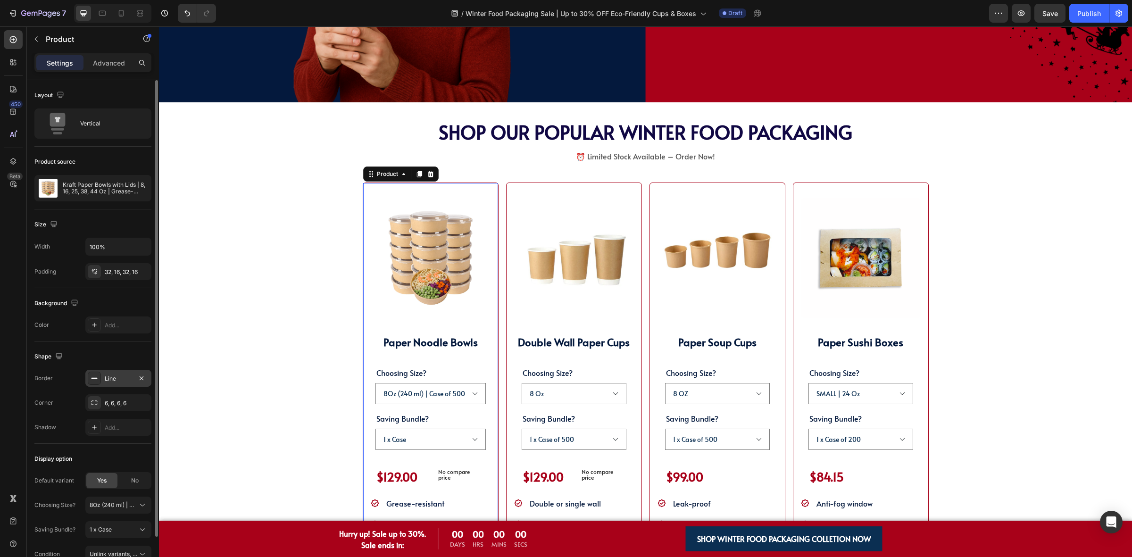
click at [122, 381] on div "Line" at bounding box center [118, 378] width 27 height 8
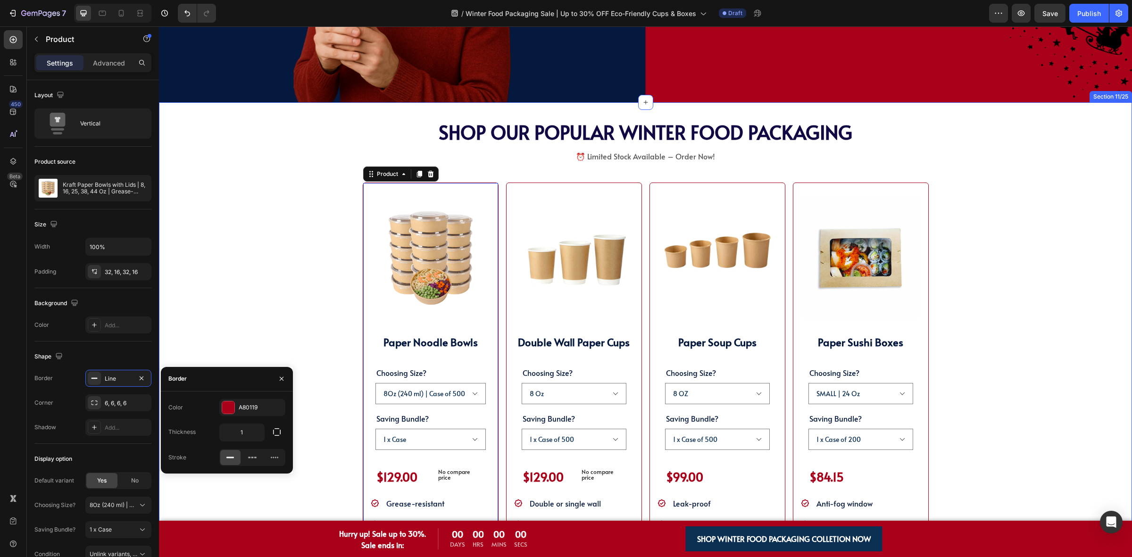
click at [218, 247] on div "SHOP WINTER PACKAGING BEST SELLER!! Heading SHOP OUR POPULAR WINTER FOOD PACKAG…" at bounding box center [645, 364] width 897 height 487
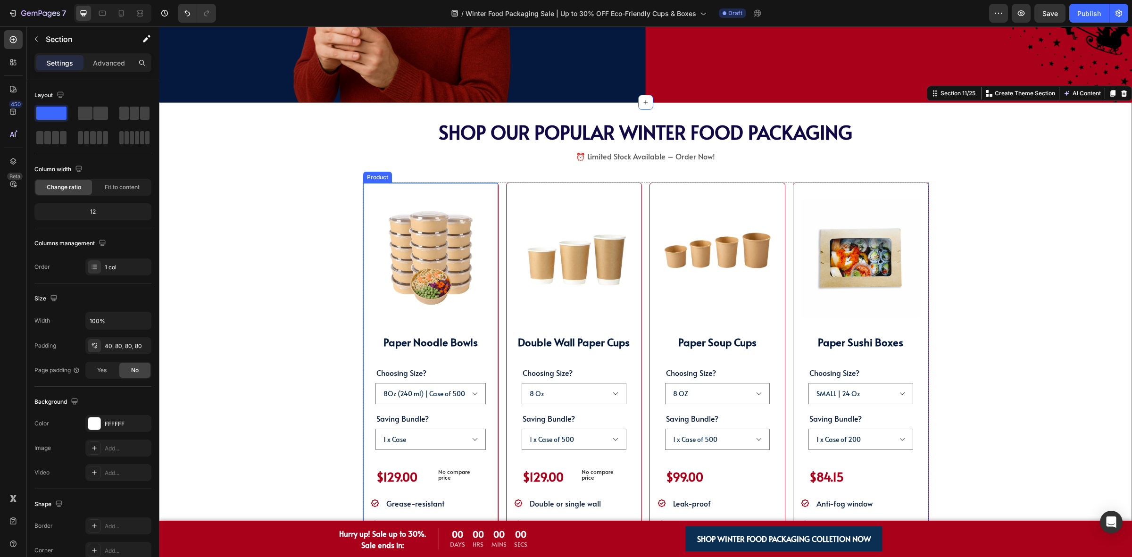
click at [363, 236] on div "(P) Images & Gallery Paper Noodle Bowls Heading Choosing Size? 8Oz (240 ml) | C…" at bounding box center [431, 395] width 136 height 425
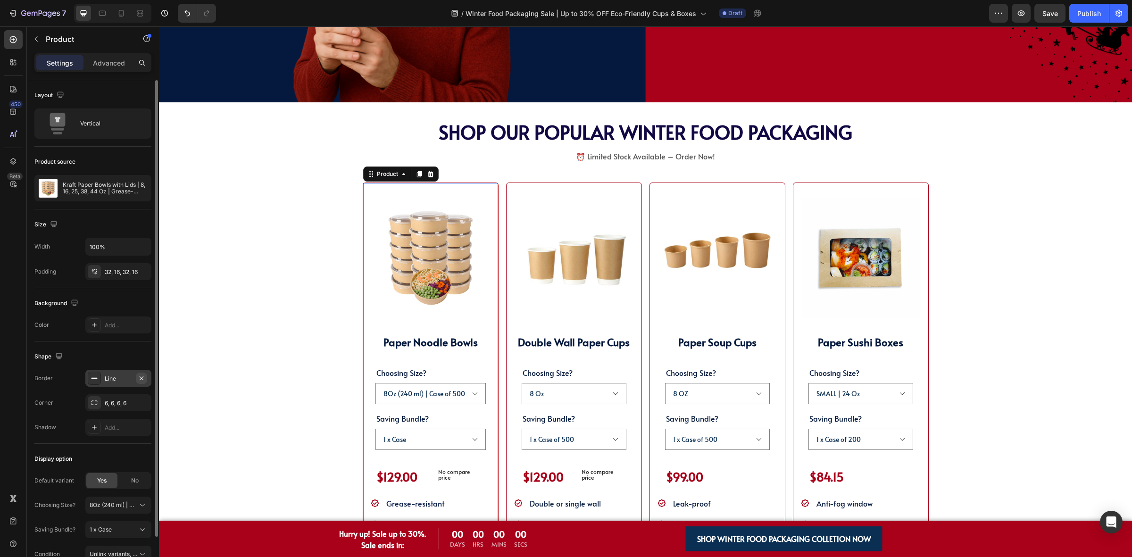
click at [142, 375] on icon "button" at bounding box center [142, 378] width 8 height 8
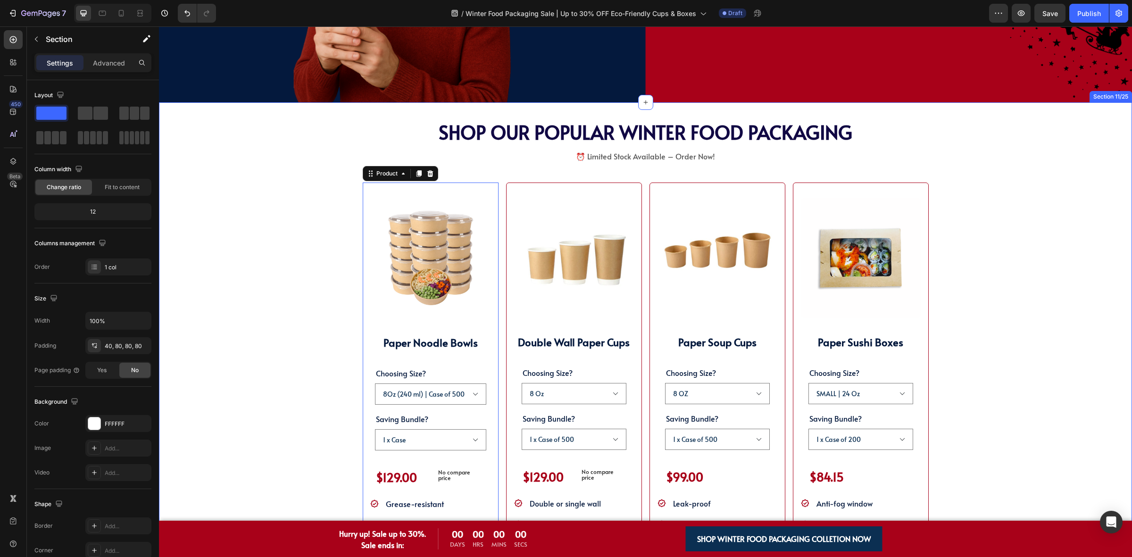
click at [227, 309] on div "SHOP WINTER PACKAGING BEST SELLER!! Heading SHOP OUR POPULAR WINTER FOOD PACKAG…" at bounding box center [645, 364] width 897 height 487
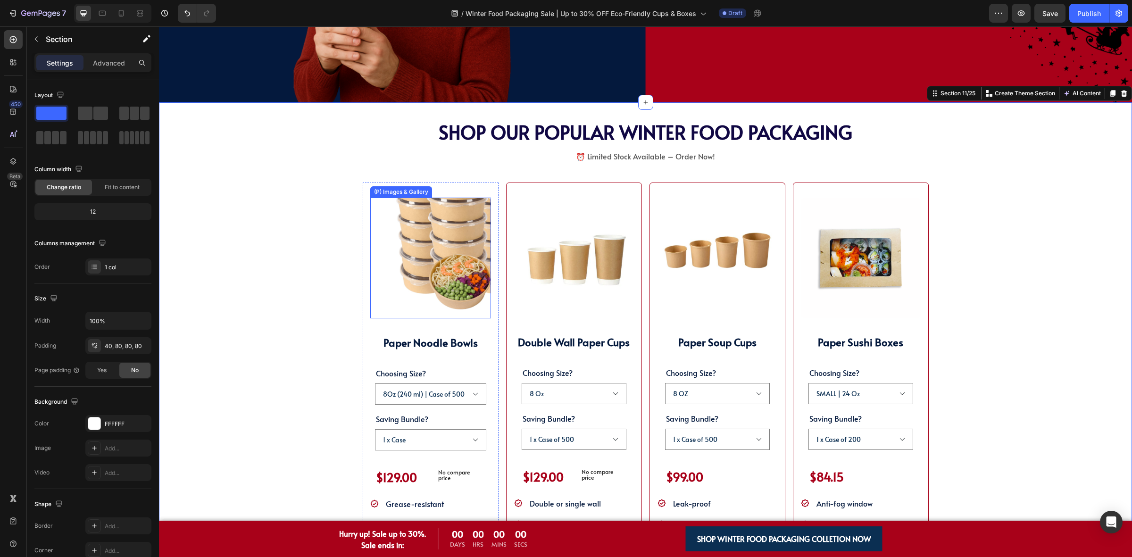
click at [370, 297] on img at bounding box center [430, 258] width 121 height 121
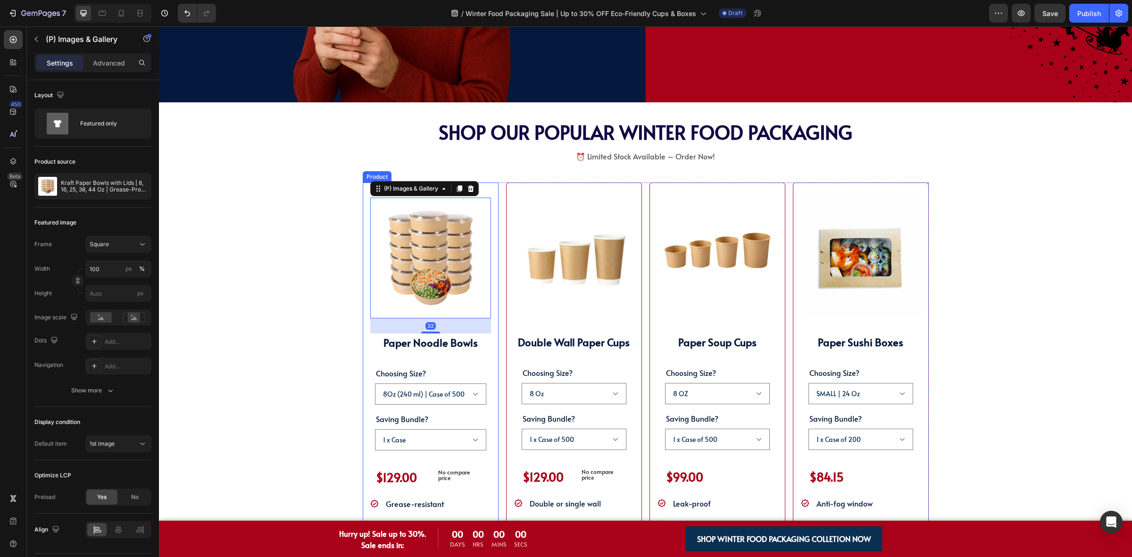
click at [363, 300] on div "(P) Images & Gallery 32 Paper Noodle Bowls Heading Choosing Size? 8Oz (240 ml) …" at bounding box center [431, 395] width 136 height 425
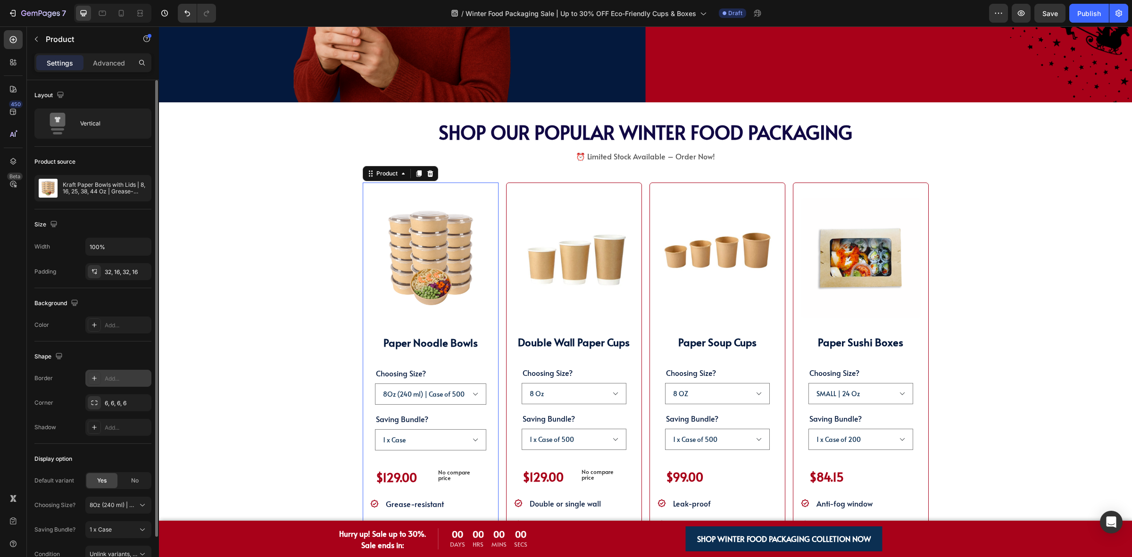
click at [126, 371] on div "Add..." at bounding box center [118, 378] width 66 height 17
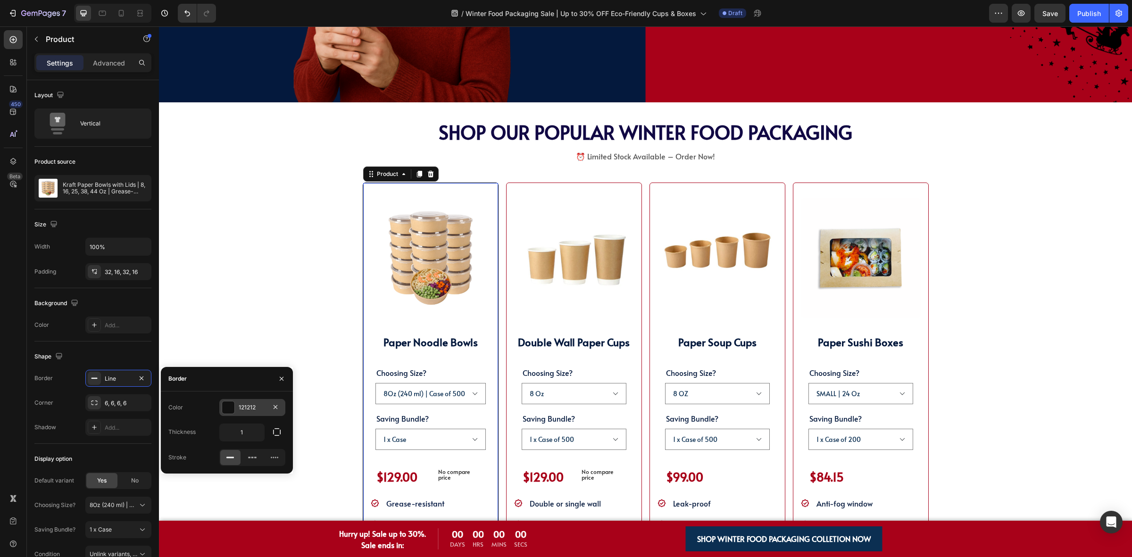
click at [224, 407] on div at bounding box center [228, 407] width 12 height 12
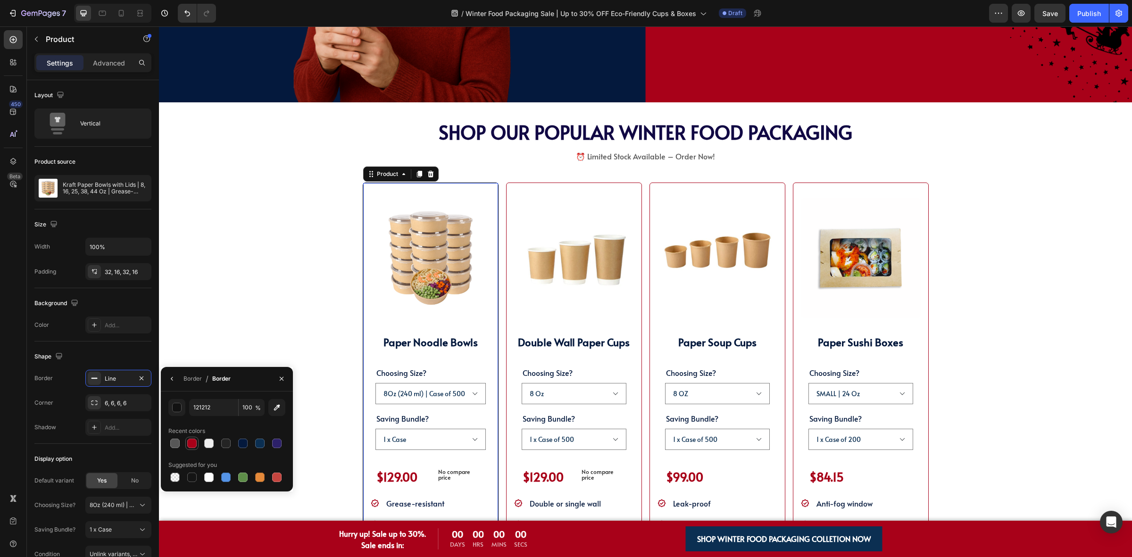
click at [193, 441] on div at bounding box center [191, 443] width 9 height 9
type input "A80119"
click at [275, 182] on div "SHOP WINTER PACKAGING BEST SELLER!! Heading SHOP OUR POPULAR WINTER FOOD PACKAG…" at bounding box center [645, 364] width 897 height 487
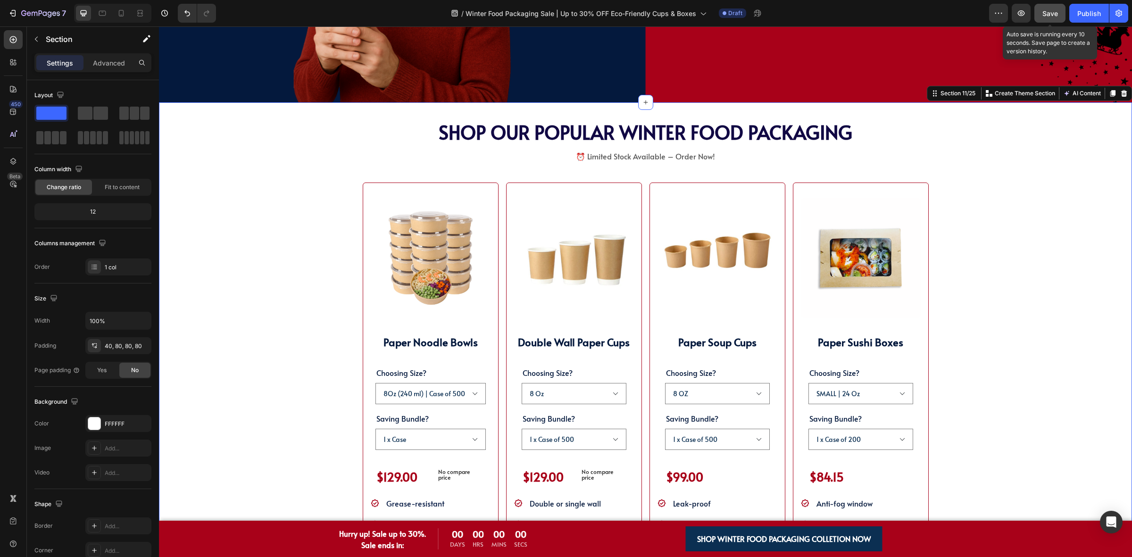
drag, startPoint x: 1037, startPoint y: 19, endPoint x: 854, endPoint y: 37, distance: 183.9
click at [1037, 19] on button "Save" at bounding box center [1049, 13] width 31 height 19
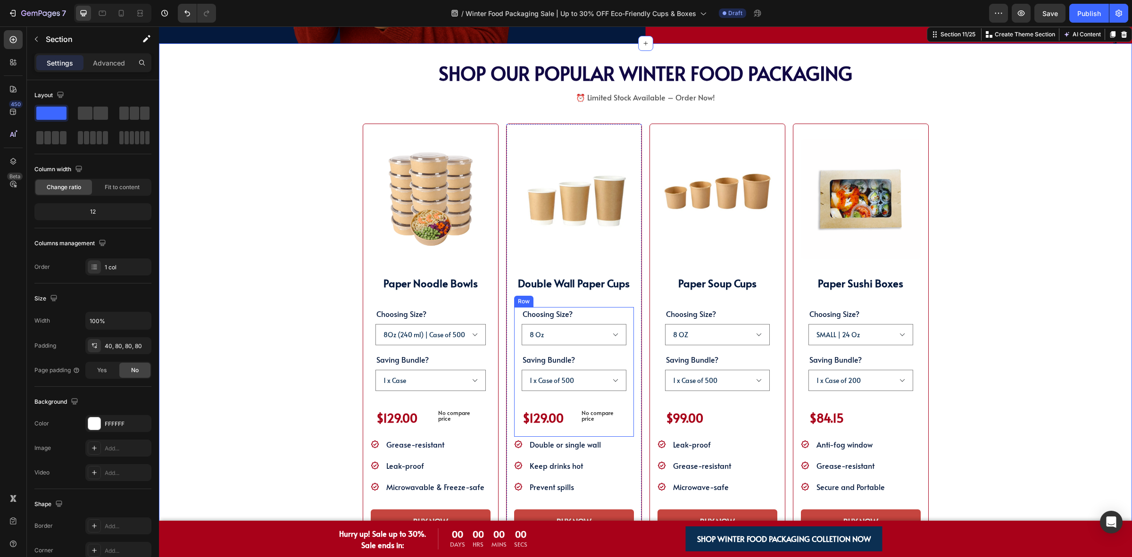
click at [515, 418] on div "Choosing Size? 8 Oz 10 Oz 12 Oz 16 Oz Saving Bundle? 1 x Case of 500 3 x Case o…" at bounding box center [574, 372] width 120 height 130
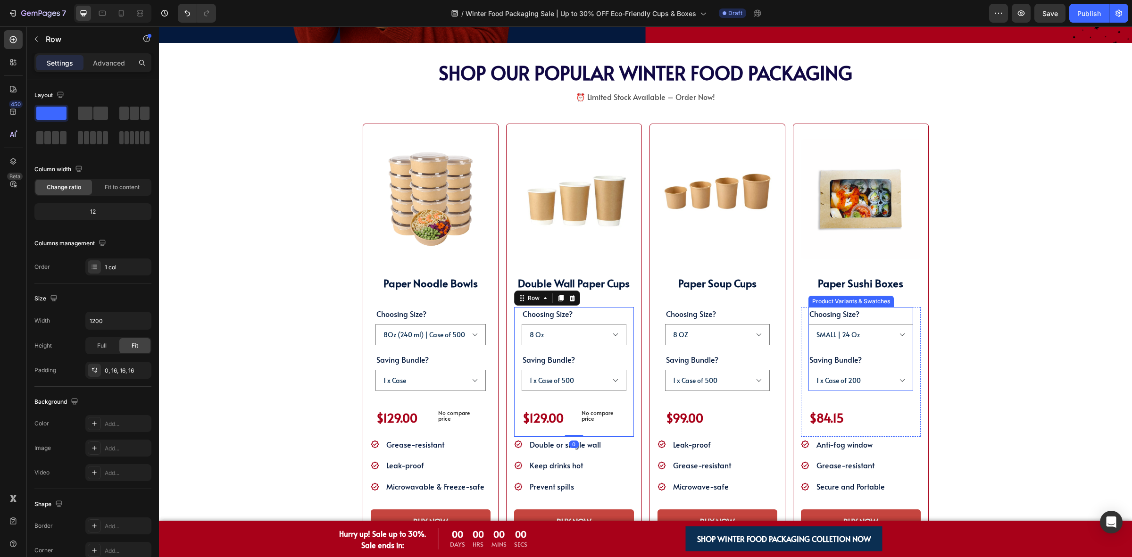
scroll to position [1533, 0]
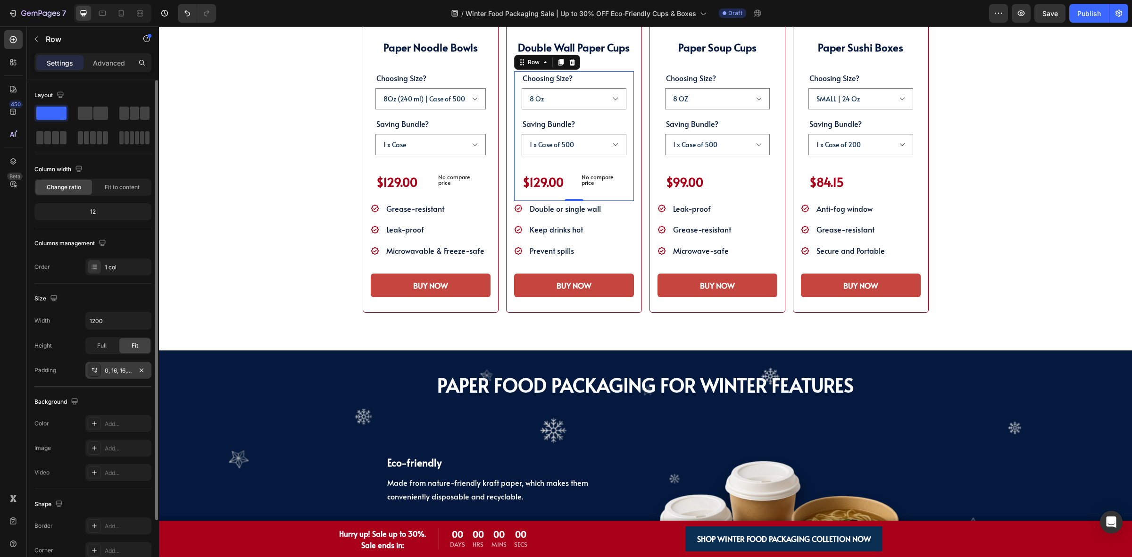
click at [105, 371] on div "0, 16, 16, 16" at bounding box center [118, 370] width 27 height 8
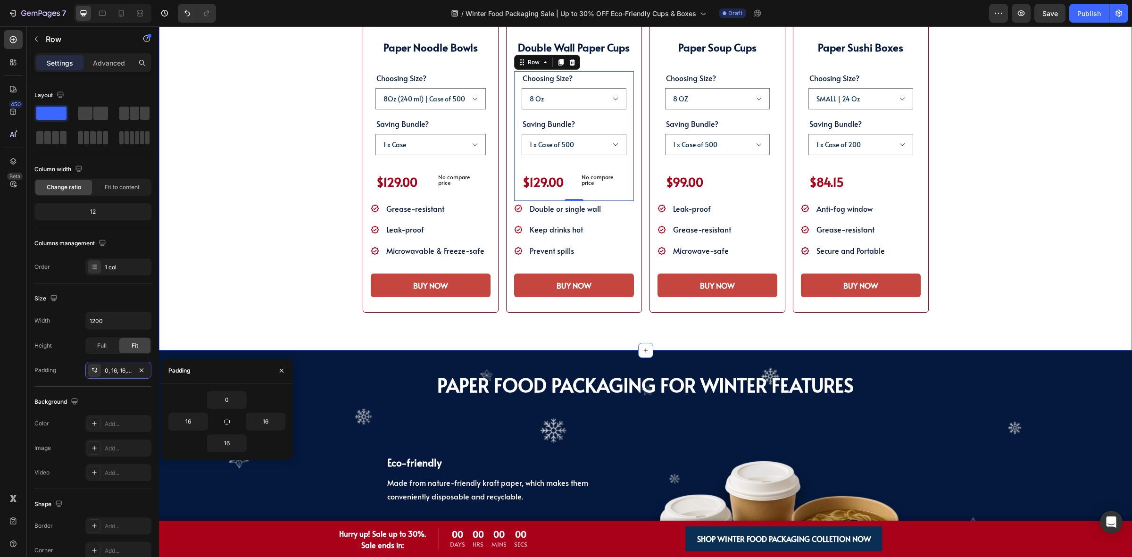
click at [318, 298] on div "SHOP WINTER PACKAGING BEST SELLER!! Heading SHOP OUR POPULAR WINTER FOOD PACKAG…" at bounding box center [645, 69] width 897 height 487
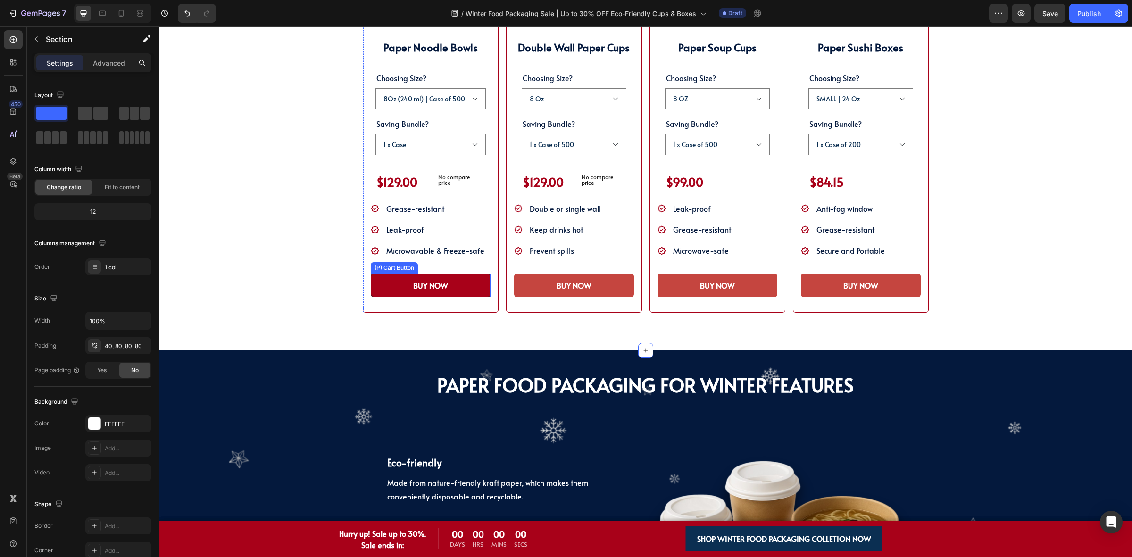
click at [371, 288] on button "BUY NOW" at bounding box center [431, 286] width 120 height 24
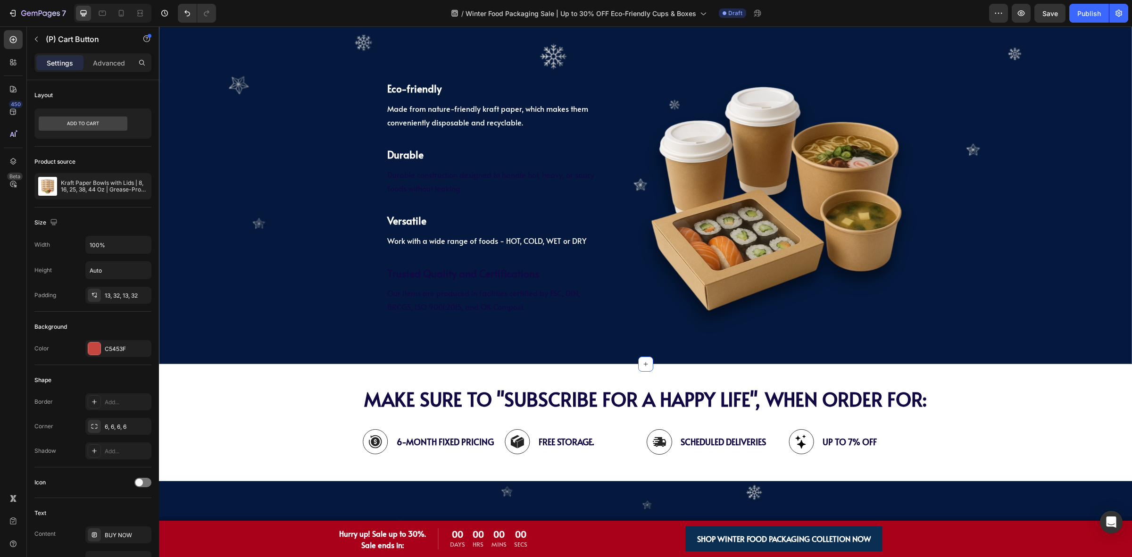
scroll to position [1474, 0]
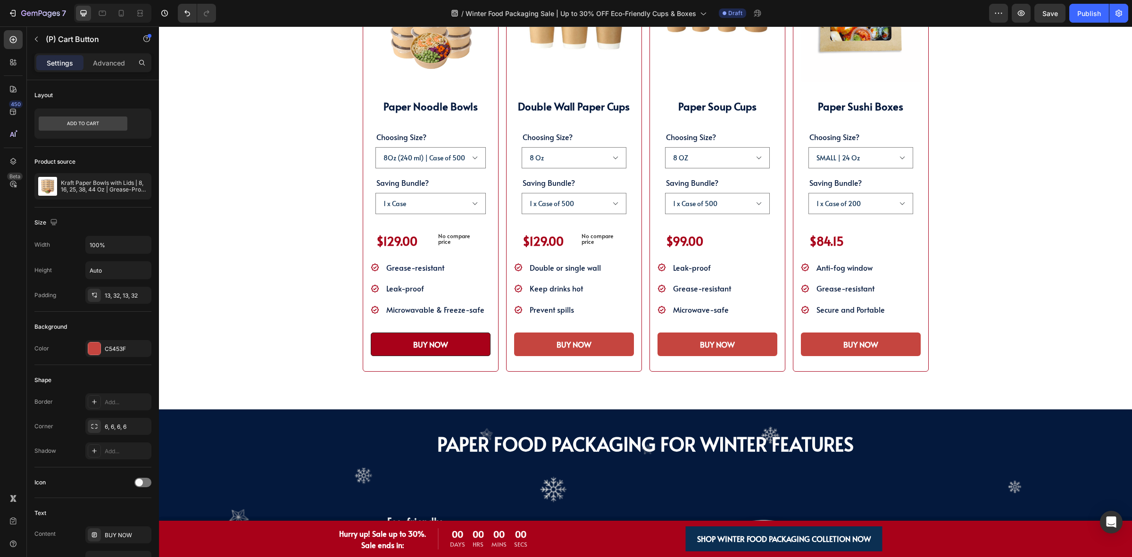
click at [449, 352] on button "BUY NOW" at bounding box center [431, 344] width 120 height 24
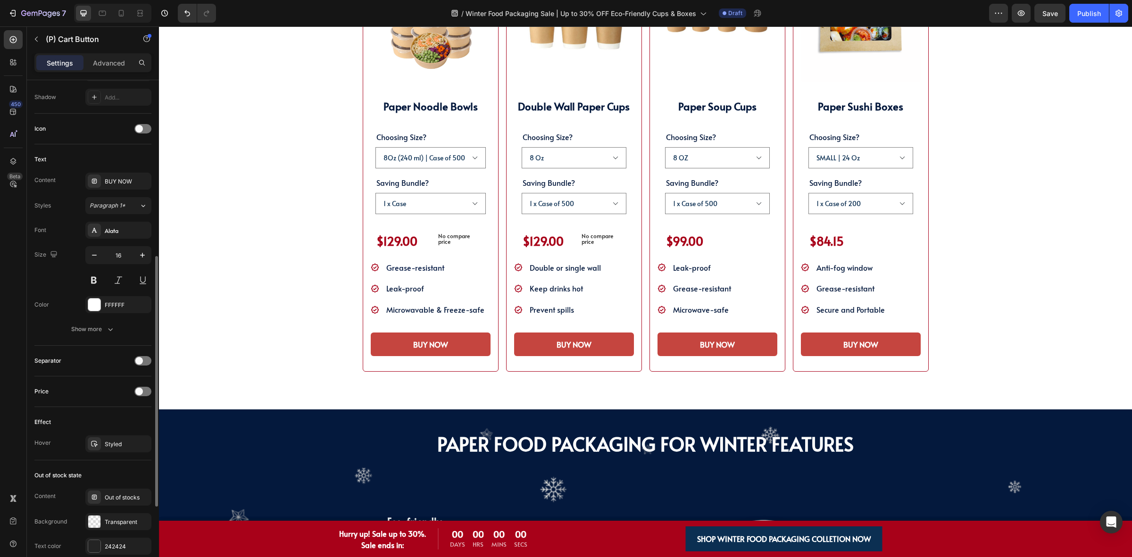
scroll to position [509, 0]
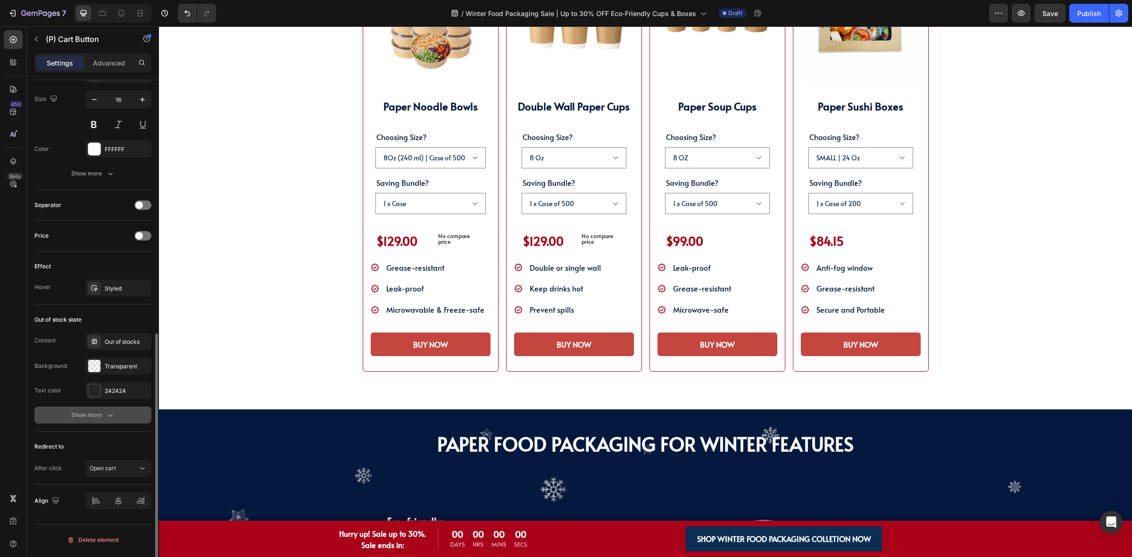
click at [101, 414] on div "Show more" at bounding box center [93, 414] width 44 height 9
click at [116, 409] on div "Line" at bounding box center [118, 415] width 66 height 17
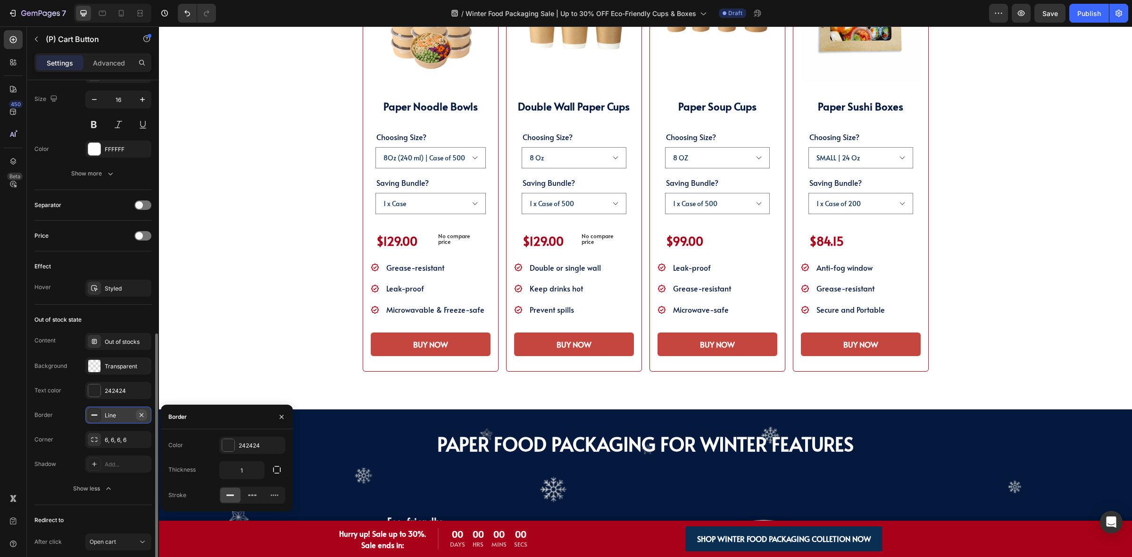
drag, startPoint x: 144, startPoint y: 416, endPoint x: 247, endPoint y: 337, distance: 130.5
click at [144, 416] on icon "button" at bounding box center [142, 415] width 8 height 8
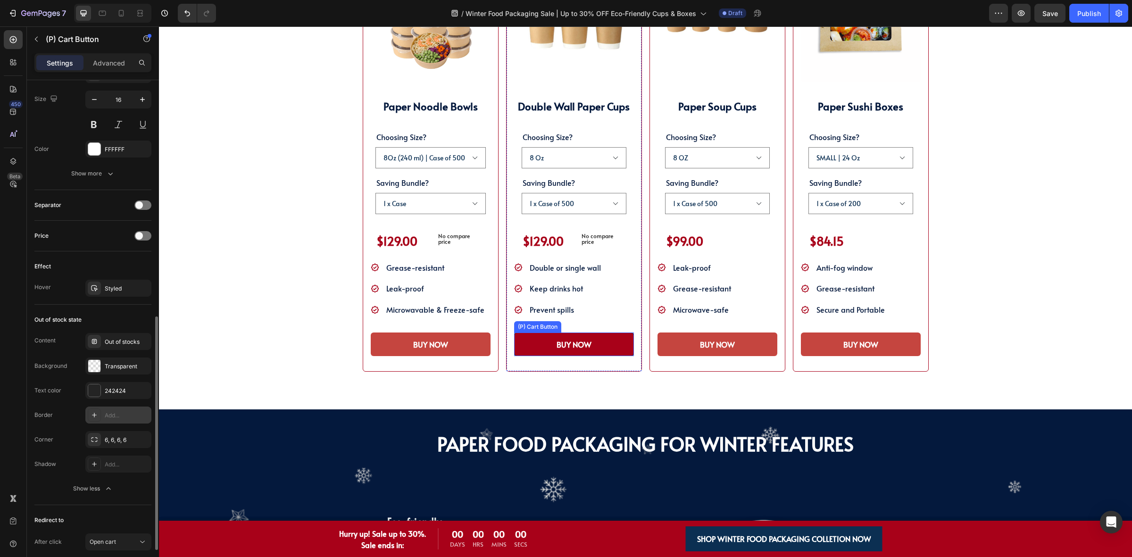
click at [514, 348] on button "BUY NOW" at bounding box center [574, 344] width 120 height 24
click at [143, 415] on icon "button" at bounding box center [142, 415] width 8 height 8
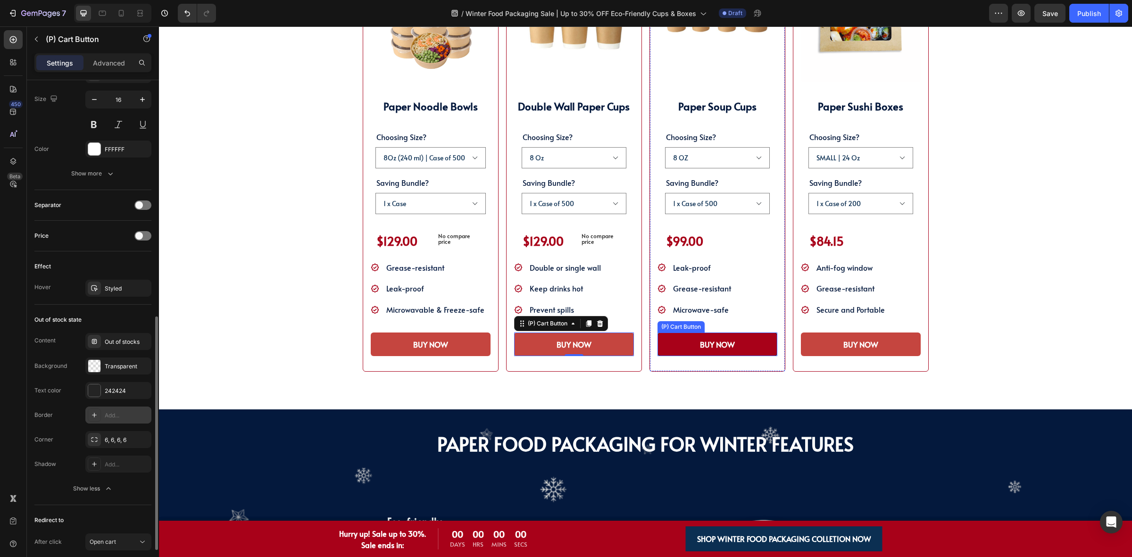
click at [659, 347] on button "BUY NOW" at bounding box center [717, 344] width 120 height 24
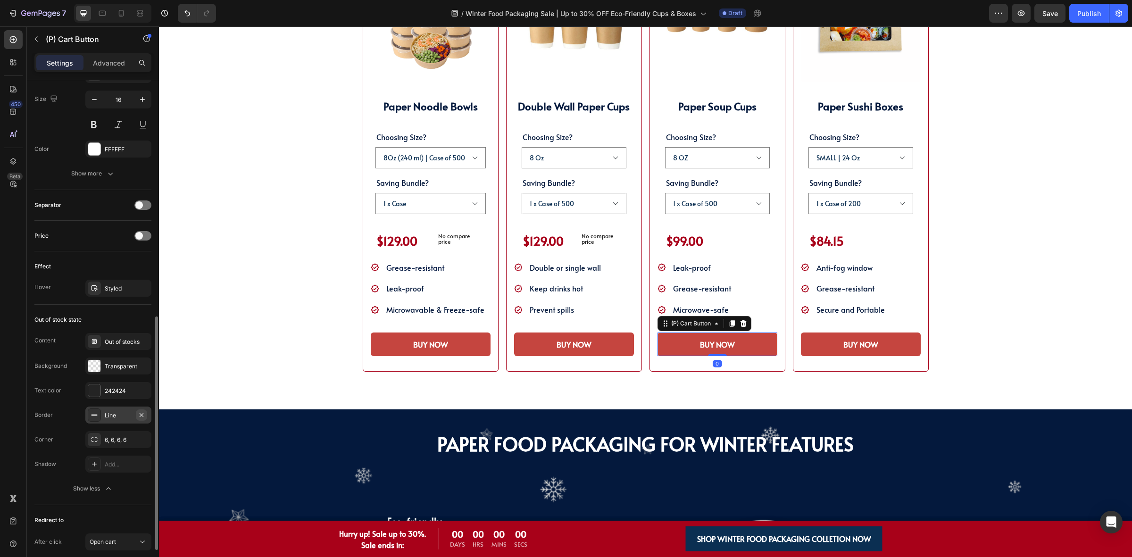
click at [139, 411] on button "button" at bounding box center [141, 414] width 11 height 11
click at [808, 343] on button "BUY NOW" at bounding box center [861, 344] width 120 height 24
click at [144, 412] on button "button" at bounding box center [141, 414] width 11 height 11
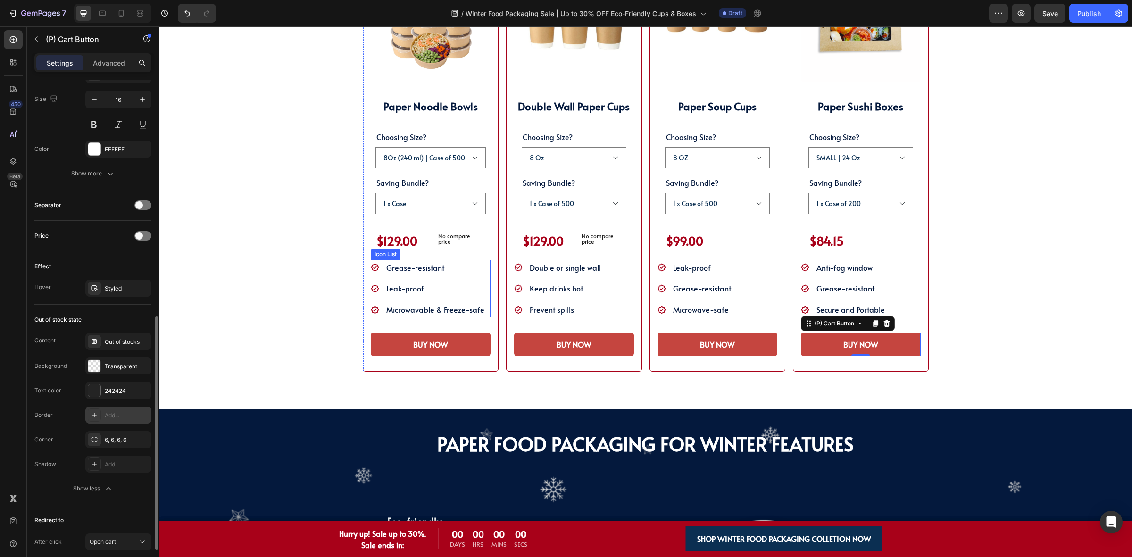
click at [376, 316] on li "Icon Microwavable & Freeze-safe Text block" at bounding box center [428, 310] width 115 height 16
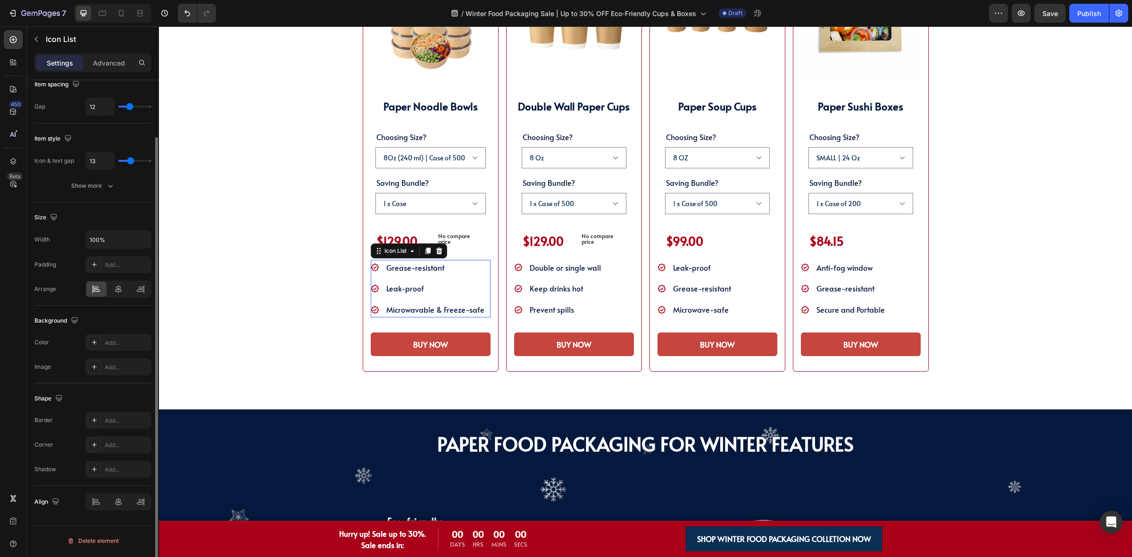
scroll to position [0, 0]
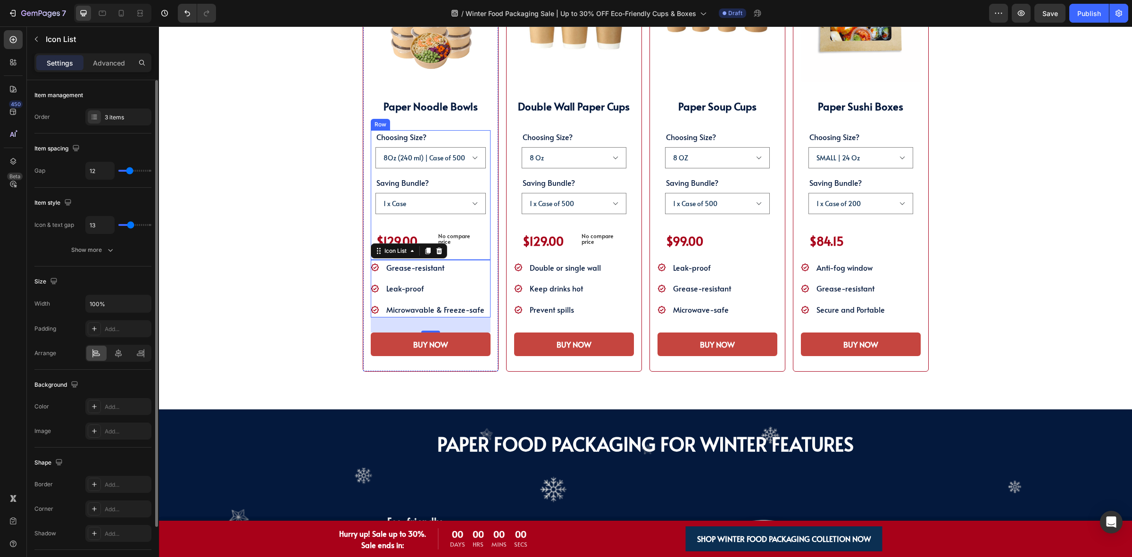
click at [371, 235] on div "Choosing Size? 8Oz (240 ml) | Case of 500 25Oz (750 ml) | Case of 300 38Oz (110…" at bounding box center [431, 195] width 120 height 130
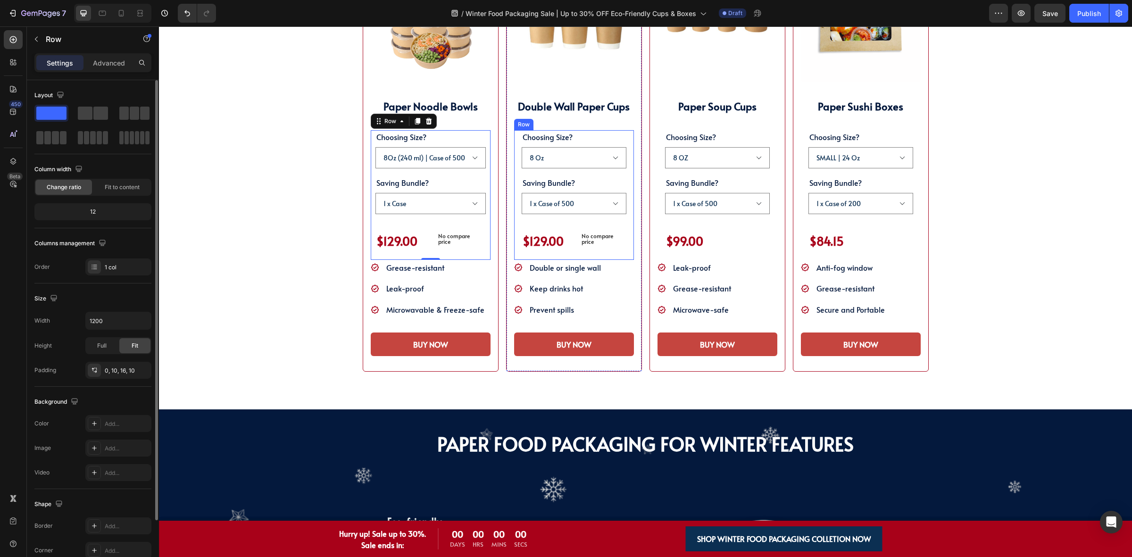
click at [514, 174] on div "Choosing Size? 8 Oz 10 Oz 12 Oz 16 Oz Saving Bundle? 1 x Case of 500 3 x Case o…" at bounding box center [574, 195] width 120 height 130
click at [116, 368] on div "0, 16, 16, 16" at bounding box center [118, 370] width 27 height 8
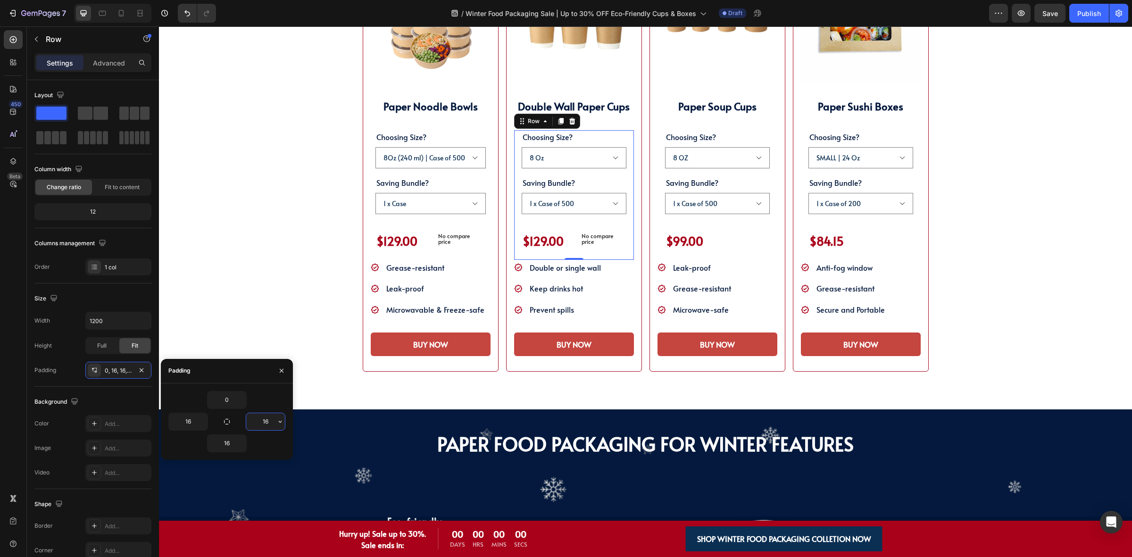
click at [272, 426] on input "16" at bounding box center [265, 421] width 39 height 17
type input "10"
click at [195, 420] on input "16" at bounding box center [188, 421] width 39 height 17
type input "10"
click at [657, 250] on div "Choosing Size? 8 OZ 12 OZ 16 OZ 32 OZ Saving Bundle? 1 x Case of 500 3 x Case o…" at bounding box center [717, 195] width 120 height 130
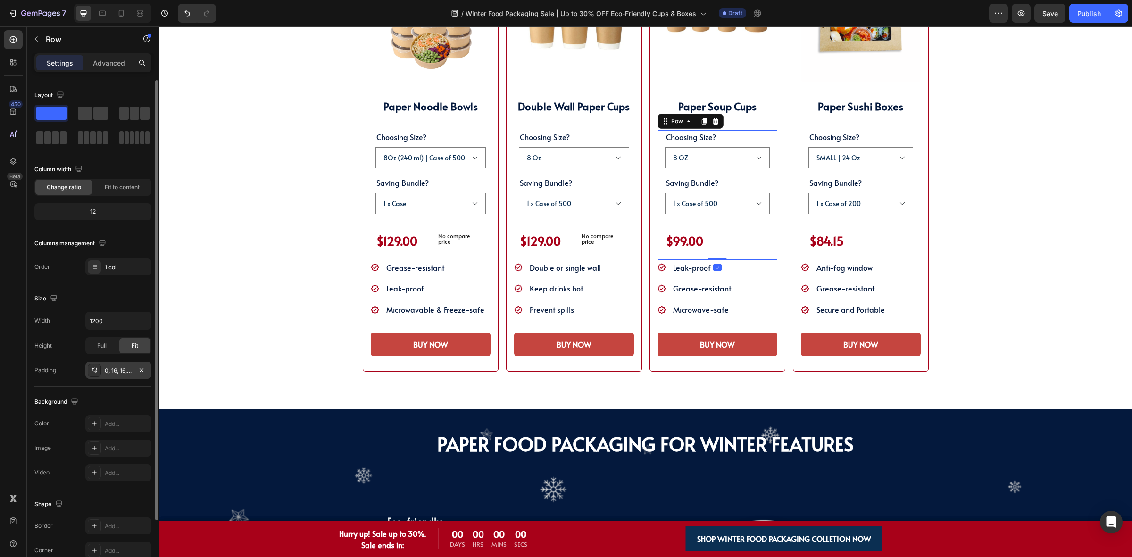
click at [118, 369] on div "0, 16, 16, 16" at bounding box center [118, 370] width 27 height 8
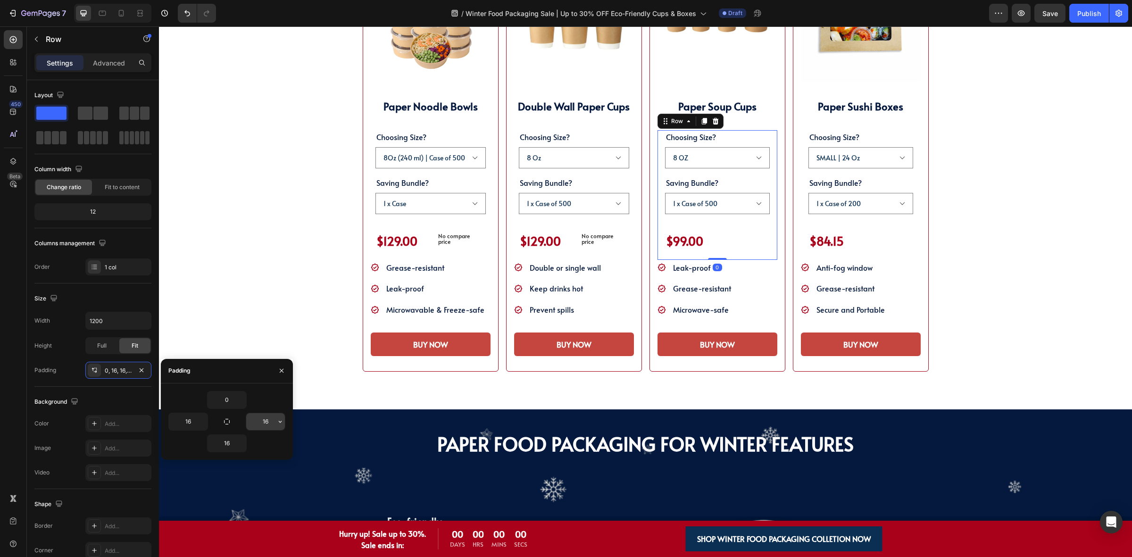
click at [273, 423] on input "16" at bounding box center [265, 421] width 39 height 17
type input "10"
click at [190, 426] on input "16" at bounding box center [188, 421] width 39 height 17
type input "10"
click at [801, 204] on div "Choosing Size? SMALL | 24 Oz MEDIUM | 55 Oz Saving Bundle? 1 x Case of 200 3 x …" at bounding box center [861, 195] width 120 height 130
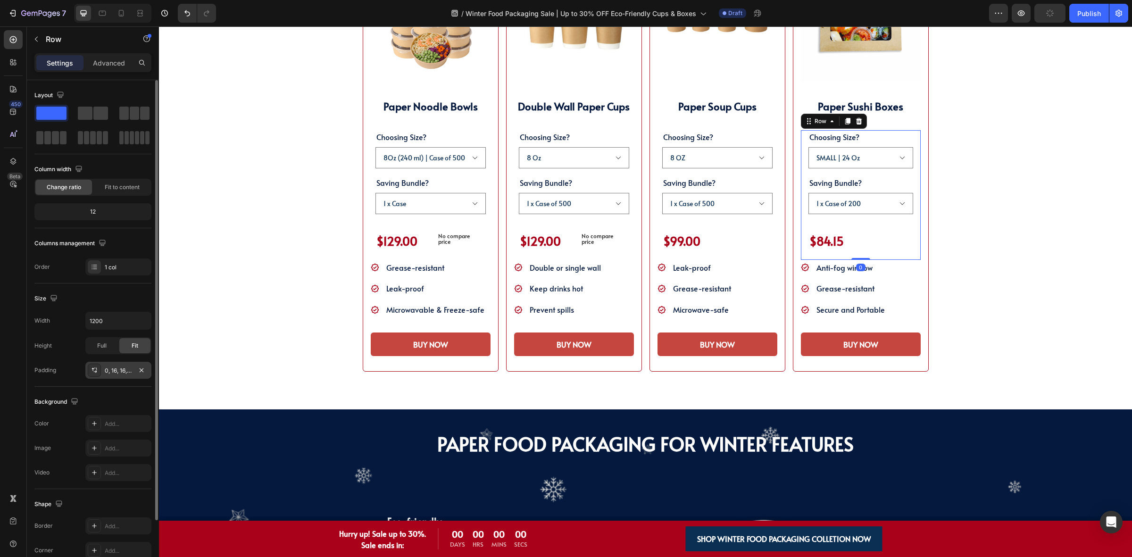
click at [125, 375] on div "0, 16, 16, 16" at bounding box center [118, 370] width 66 height 17
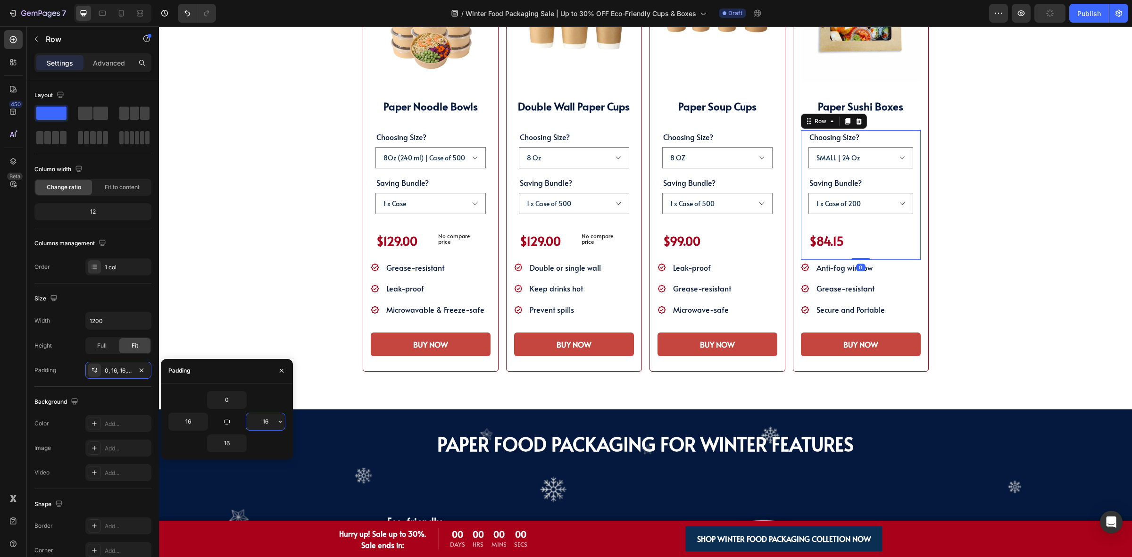
click at [258, 422] on input "16" at bounding box center [265, 421] width 39 height 17
type input "10"
click at [188, 423] on input "16" at bounding box center [188, 421] width 39 height 17
type input "10"
click at [425, 243] on div "$129.00 Product Price Product Price No compare price Compare Price Row" at bounding box center [430, 240] width 110 height 23
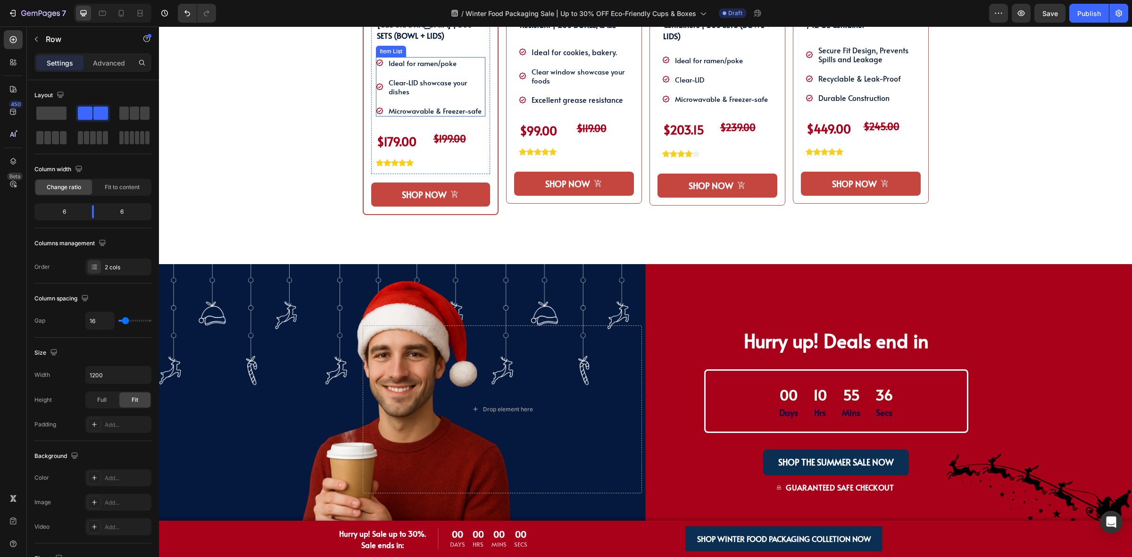
scroll to position [707, 0]
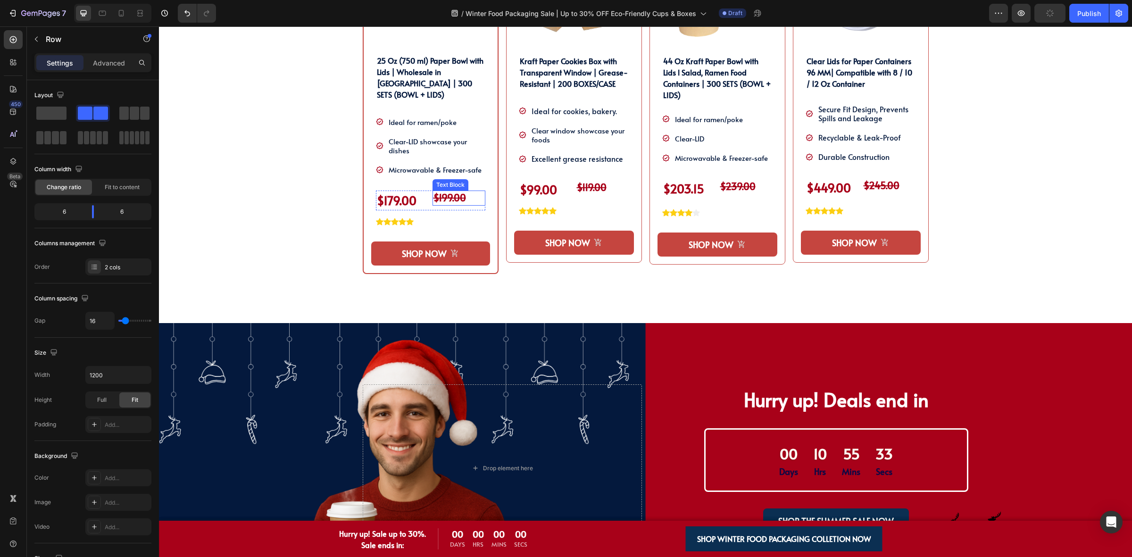
click at [432, 194] on div "$199.00" at bounding box center [458, 198] width 53 height 15
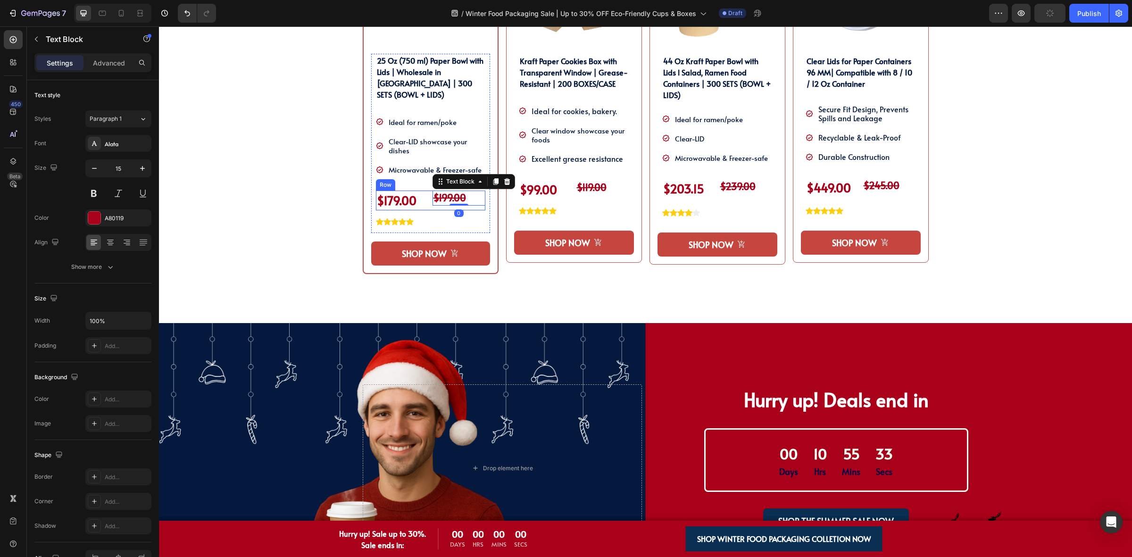
click at [425, 196] on div "$179.00 (P) Price (P) Price $199.00 Text Block 0 Row" at bounding box center [430, 201] width 109 height 20
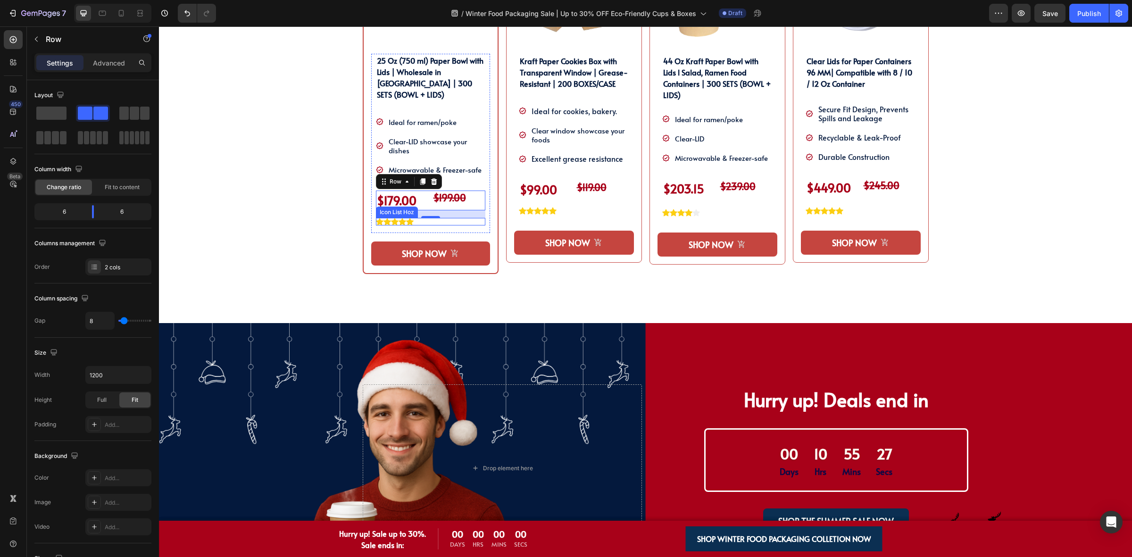
click at [418, 218] on div "Icon Icon Icon Icon Icon" at bounding box center [430, 222] width 109 height 8
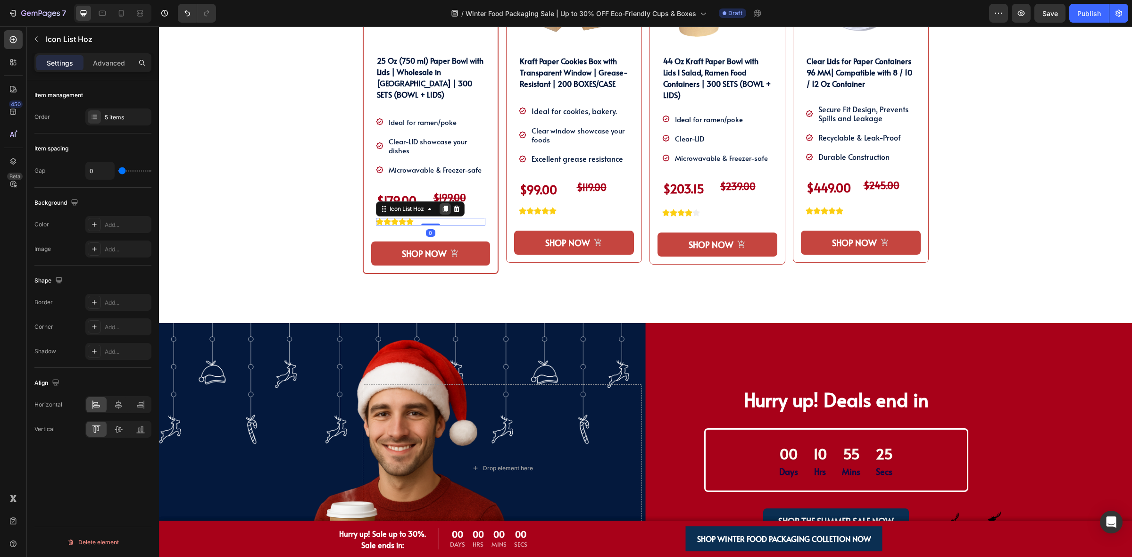
click at [442, 206] on icon at bounding box center [444, 209] width 5 height 7
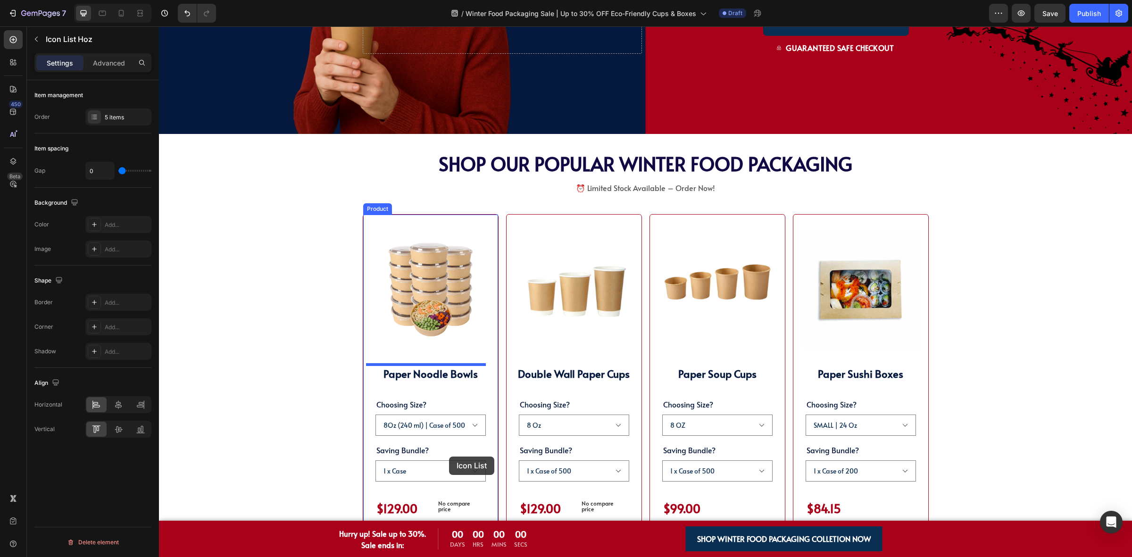
scroll to position [1297, 0]
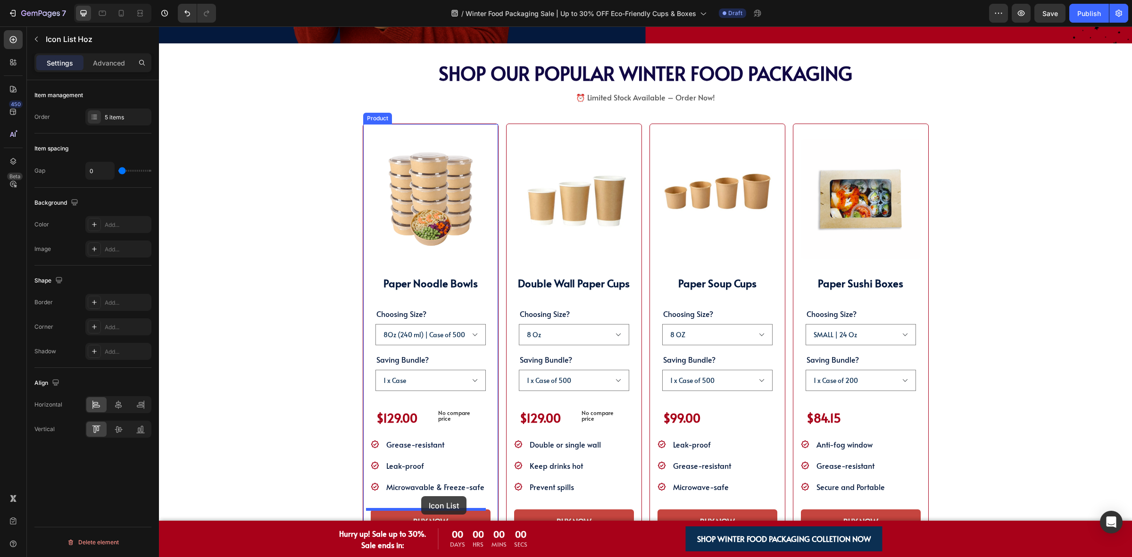
drag, startPoint x: 399, startPoint y: 210, endPoint x: 421, endPoint y: 496, distance: 287.1
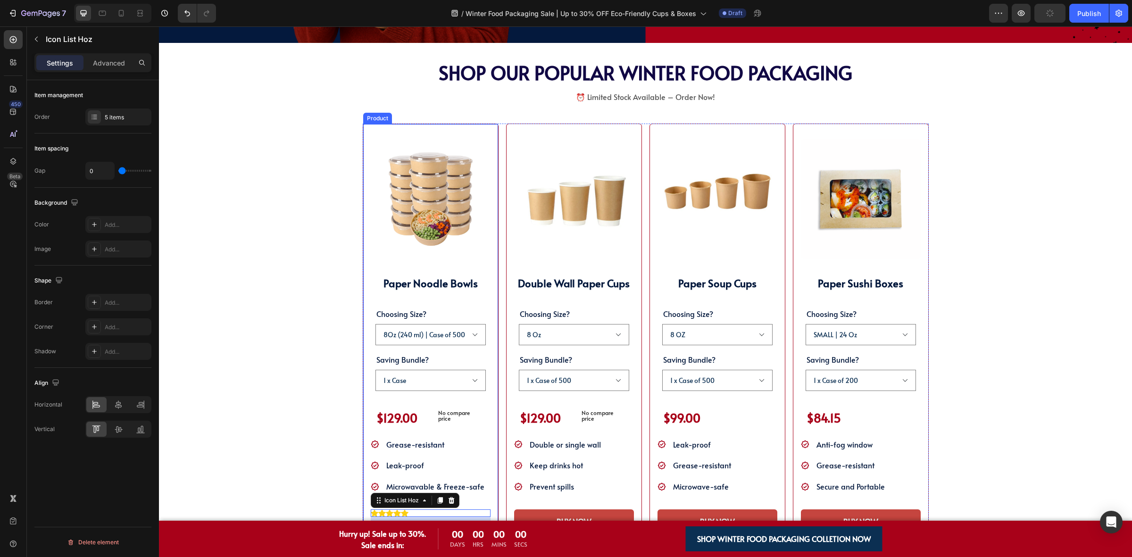
scroll to position [1533, 0]
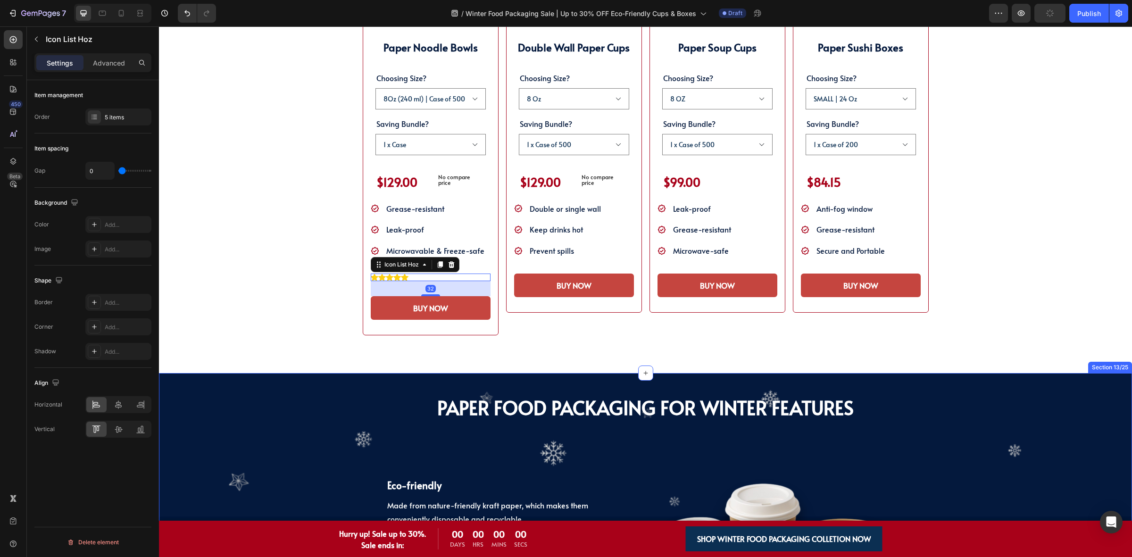
click at [314, 338] on div "SHOP WINTER PACKAGING BEST SELLER!! Heading SHOP OUR POPULAR WINTER FOOD PACKAG…" at bounding box center [645, 90] width 973 height 566
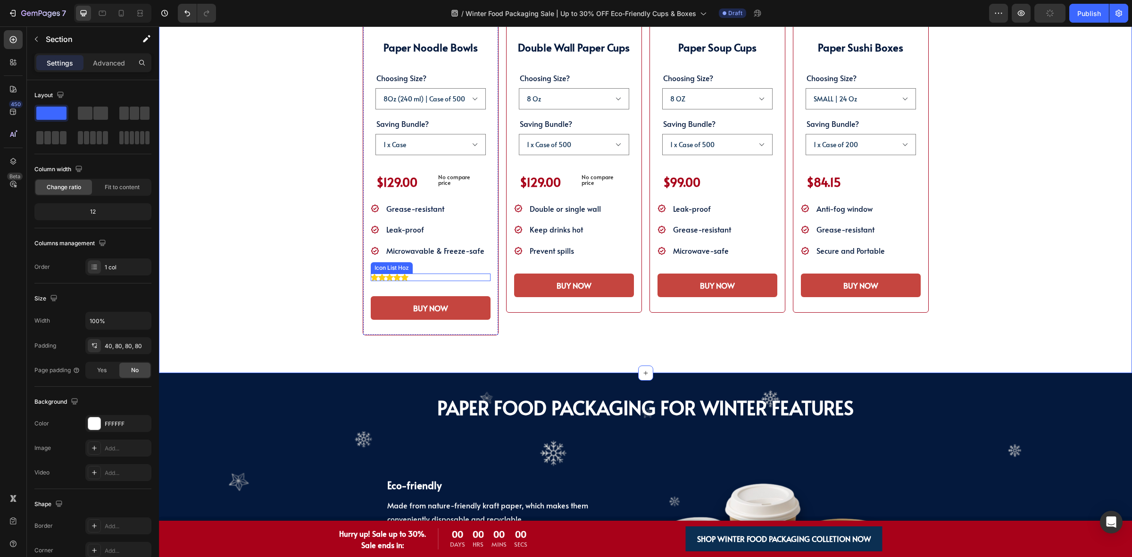
click at [432, 280] on div "Icon Icon Icon Icon Icon" at bounding box center [431, 278] width 120 height 8
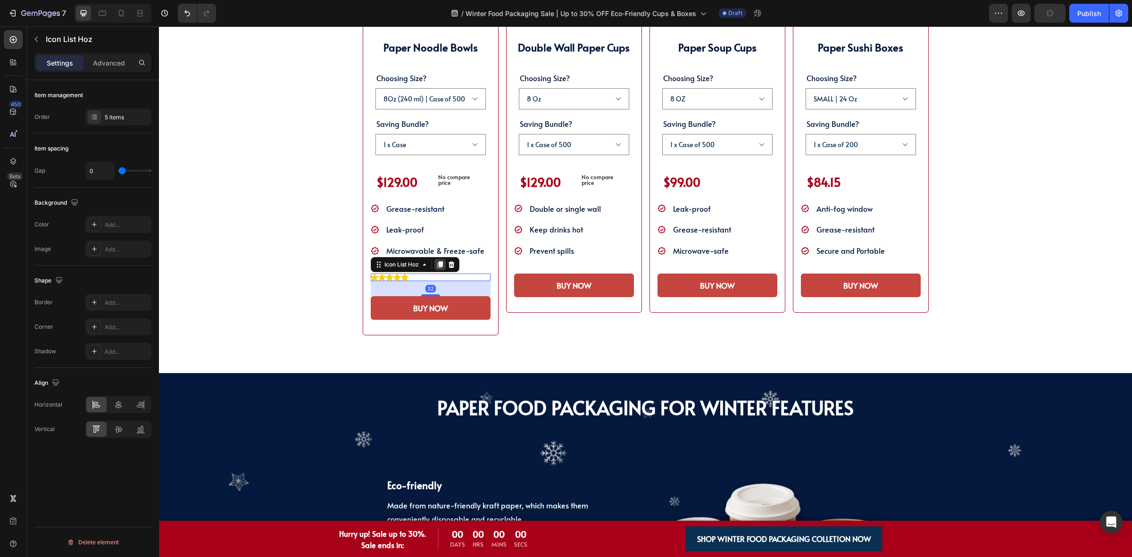
click at [437, 262] on icon at bounding box center [439, 264] width 5 height 7
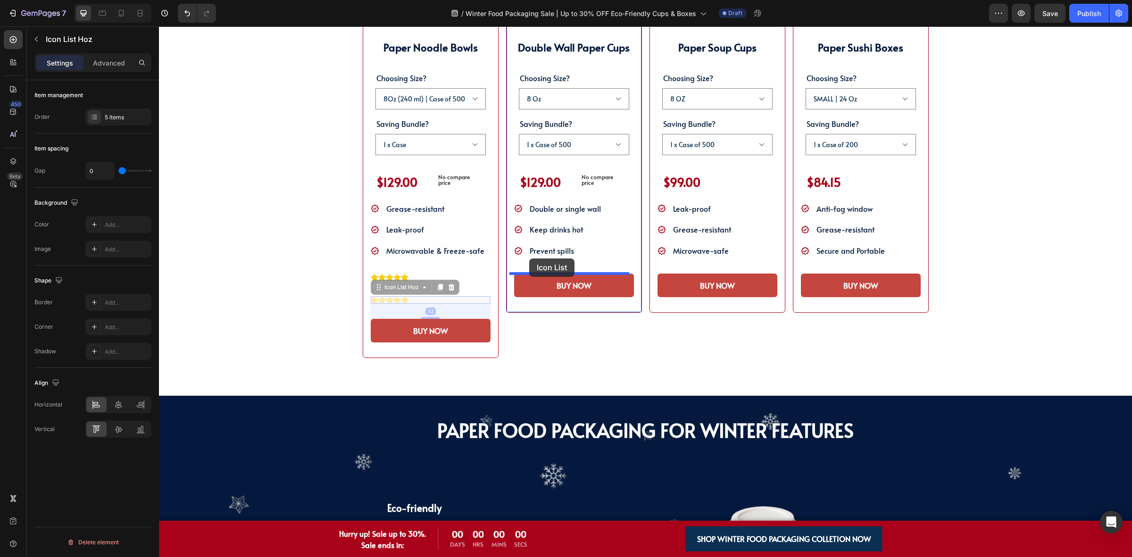
drag, startPoint x: 395, startPoint y: 289, endPoint x: 529, endPoint y: 258, distance: 137.8
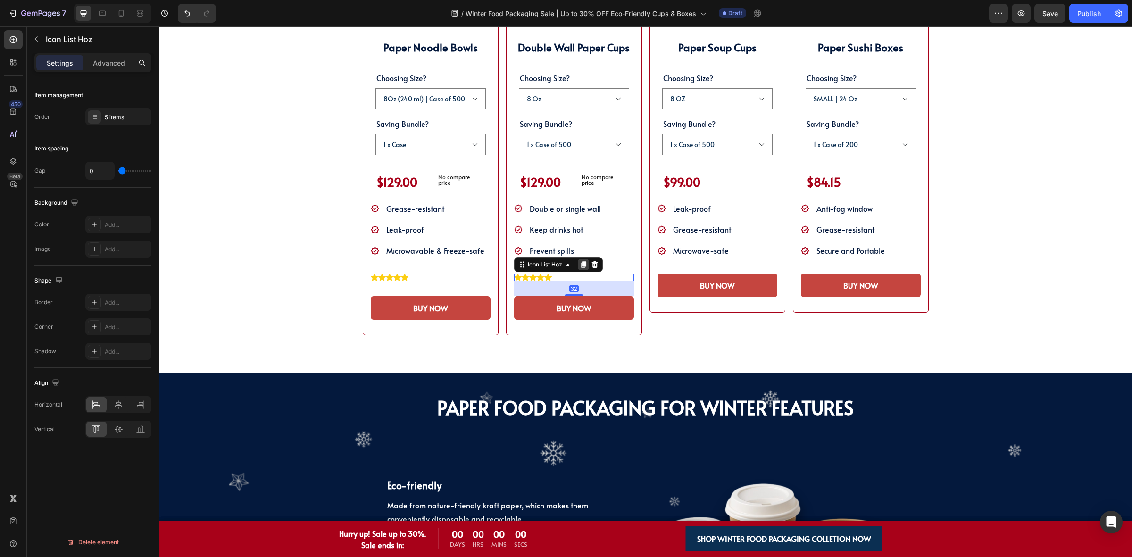
click at [580, 261] on icon at bounding box center [584, 265] width 8 height 8
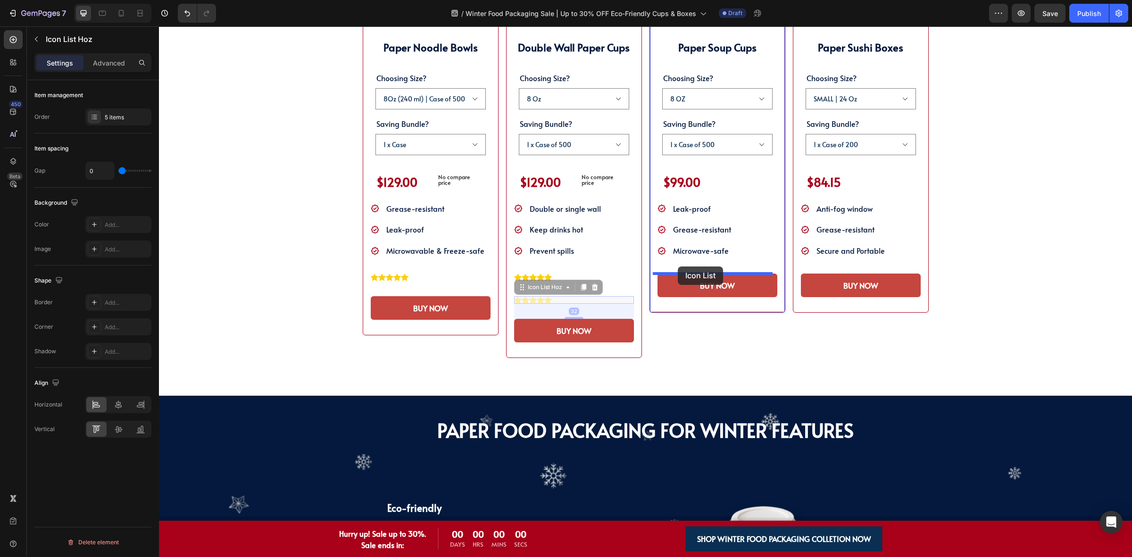
drag, startPoint x: 541, startPoint y: 288, endPoint x: 678, endPoint y: 266, distance: 138.4
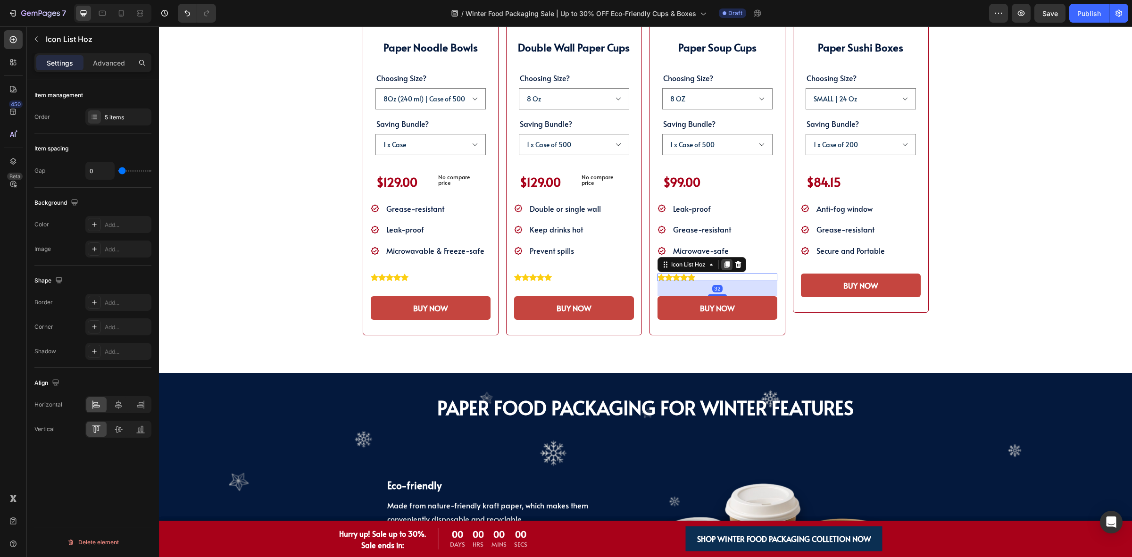
click at [724, 265] on icon at bounding box center [726, 264] width 5 height 7
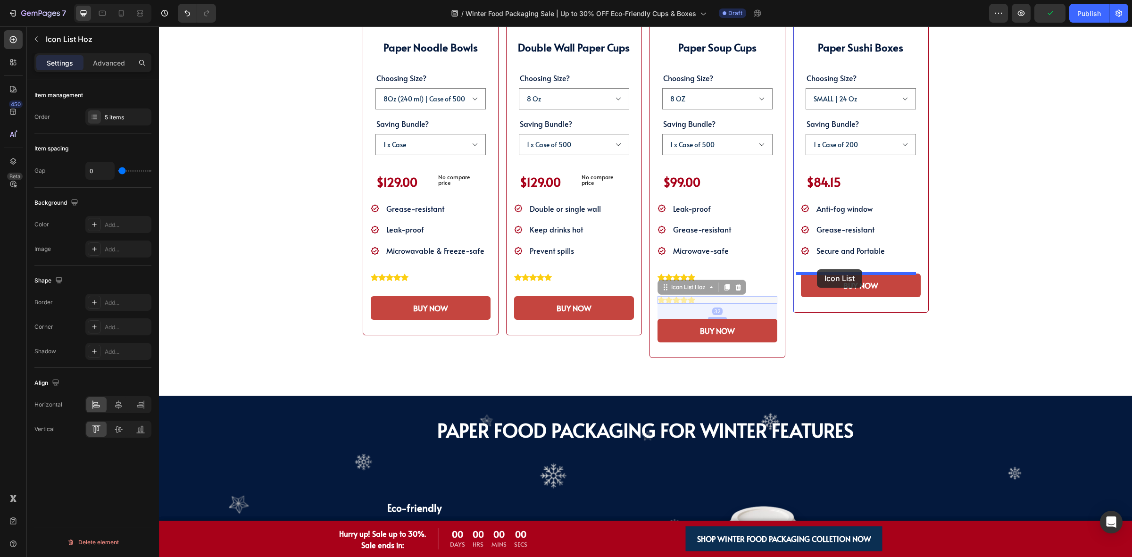
drag, startPoint x: 686, startPoint y: 285, endPoint x: 817, endPoint y: 269, distance: 131.6
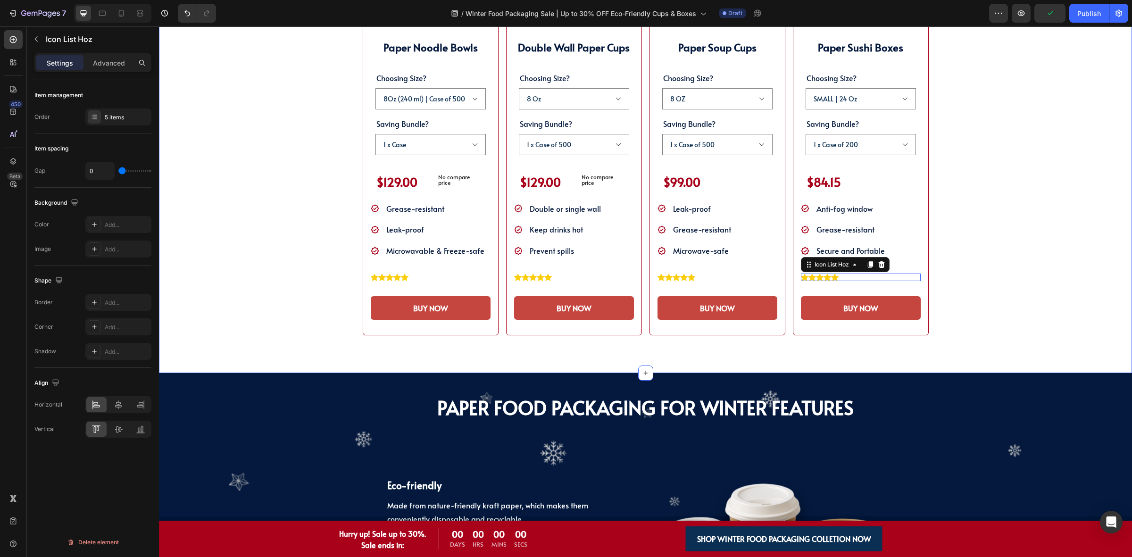
click at [956, 293] on div "SHOP WINTER PACKAGING BEST SELLER!! Heading SHOP OUR POPULAR WINTER FOOD PACKAG…" at bounding box center [645, 80] width 897 height 509
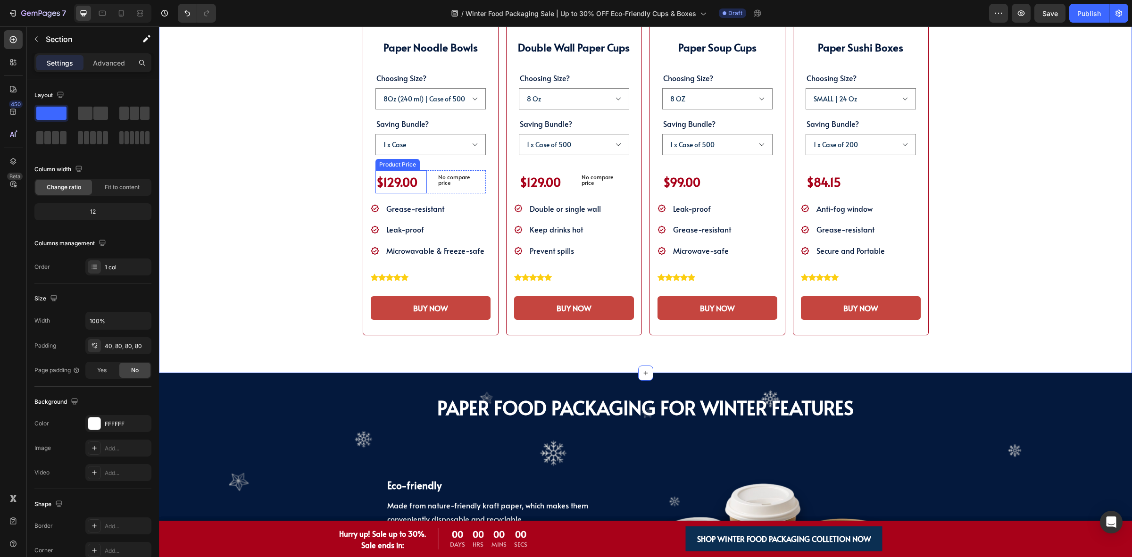
click at [399, 186] on div "$129.00" at bounding box center [400, 181] width 51 height 23
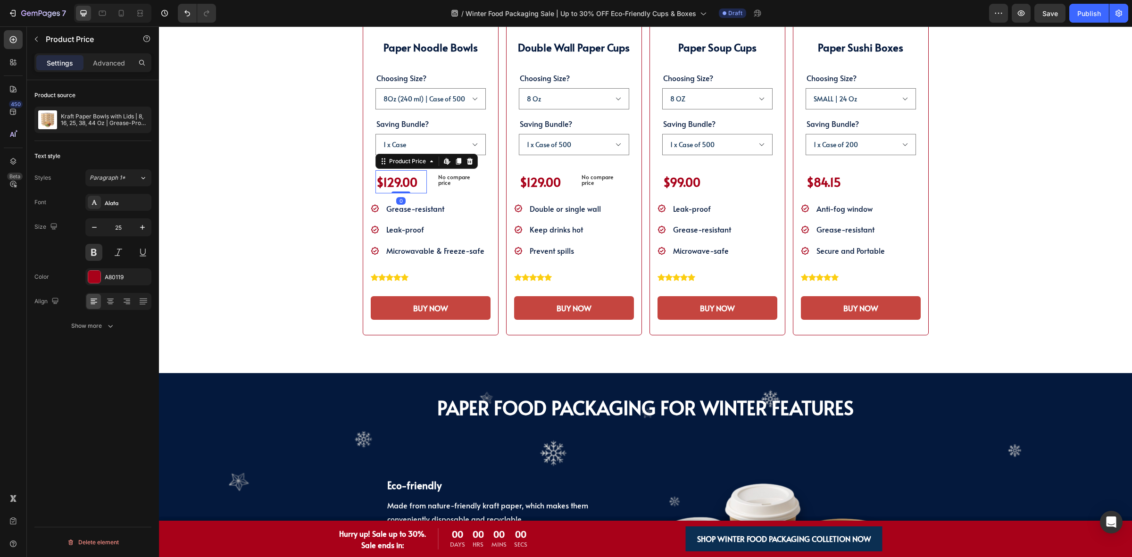
click at [399, 186] on div "$129.00" at bounding box center [400, 181] width 51 height 23
click at [878, 178] on div "$99.00" at bounding box center [889, 178] width 51 height 16
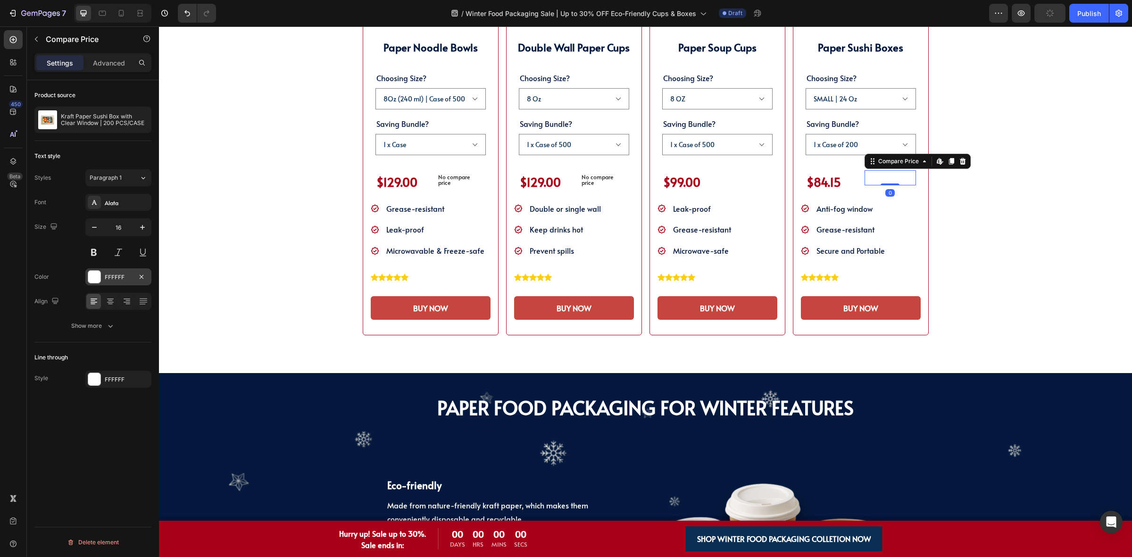
click at [111, 282] on div "FFFFFF" at bounding box center [118, 276] width 66 height 17
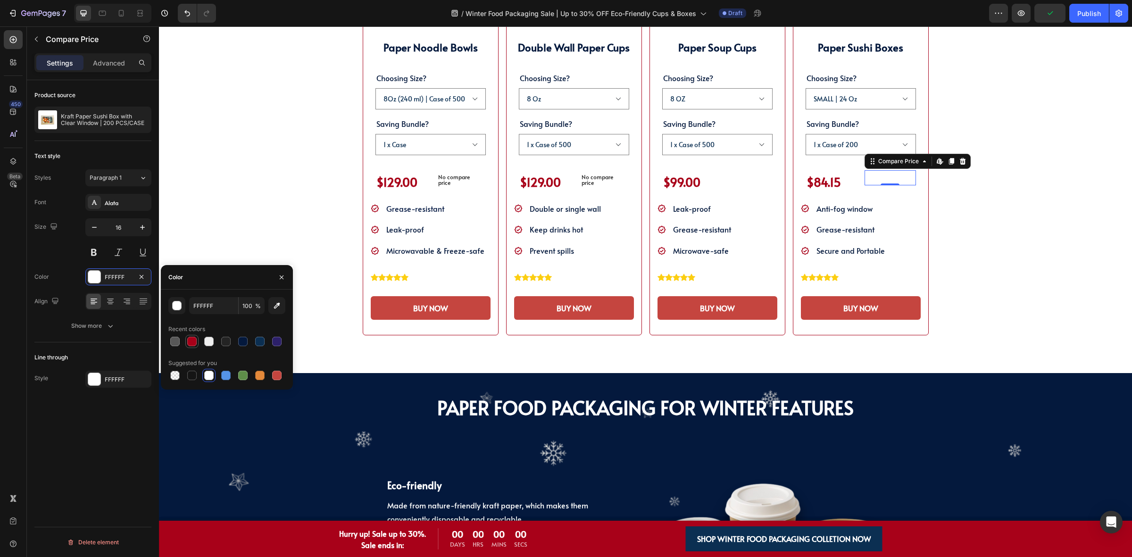
click at [194, 345] on div at bounding box center [191, 341] width 9 height 9
type input "A80119"
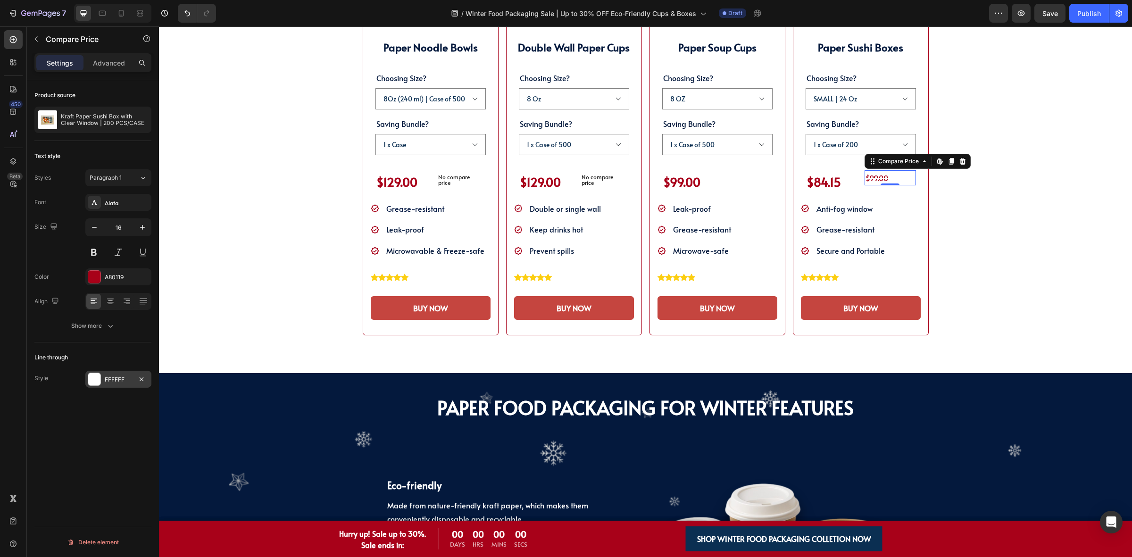
click at [112, 378] on div "FFFFFF" at bounding box center [118, 379] width 27 height 8
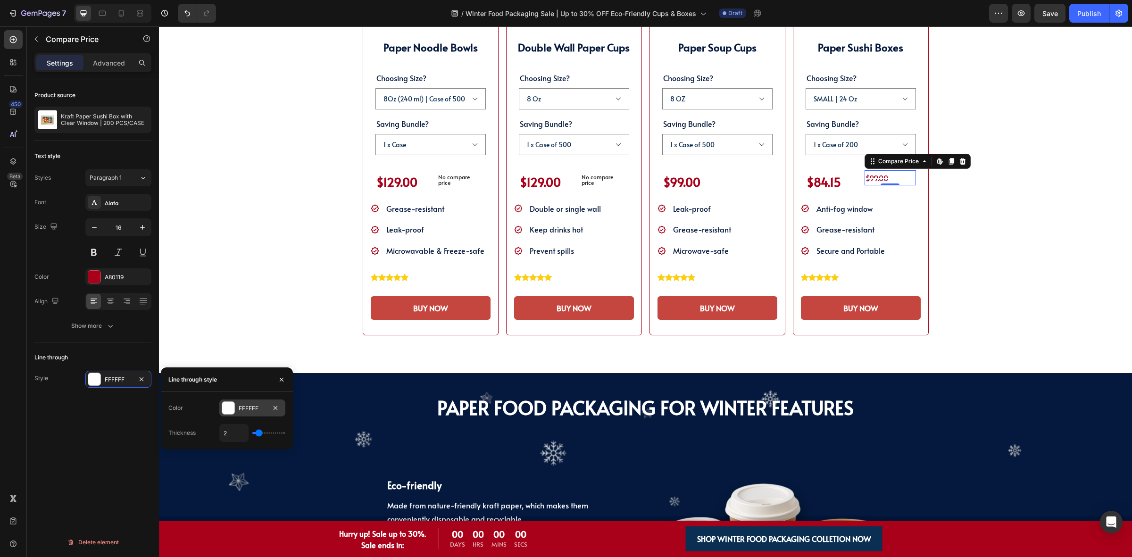
click at [228, 407] on div at bounding box center [228, 408] width 12 height 12
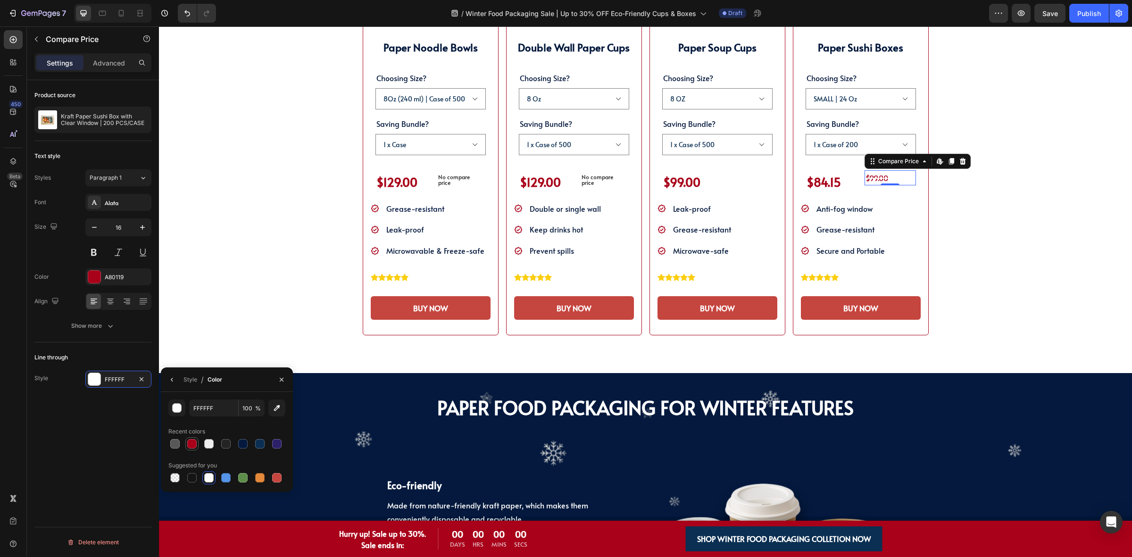
click at [194, 441] on div at bounding box center [191, 443] width 9 height 9
type input "A80119"
click at [189, 442] on div at bounding box center [191, 443] width 9 height 9
click at [741, 177] on div "$99.00" at bounding box center [746, 178] width 51 height 16
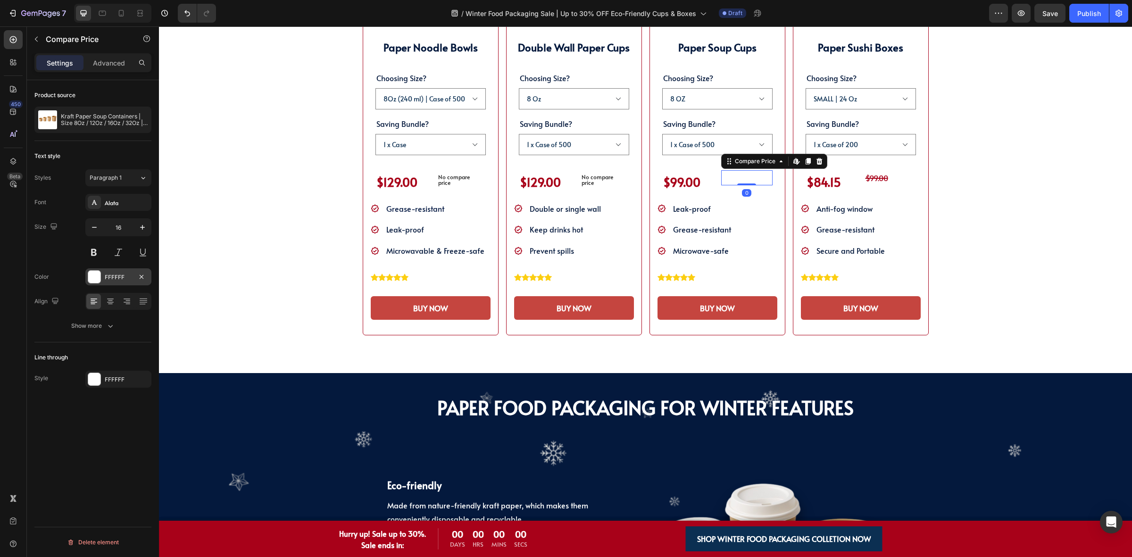
click at [106, 270] on div "FFFFFF" at bounding box center [118, 276] width 66 height 17
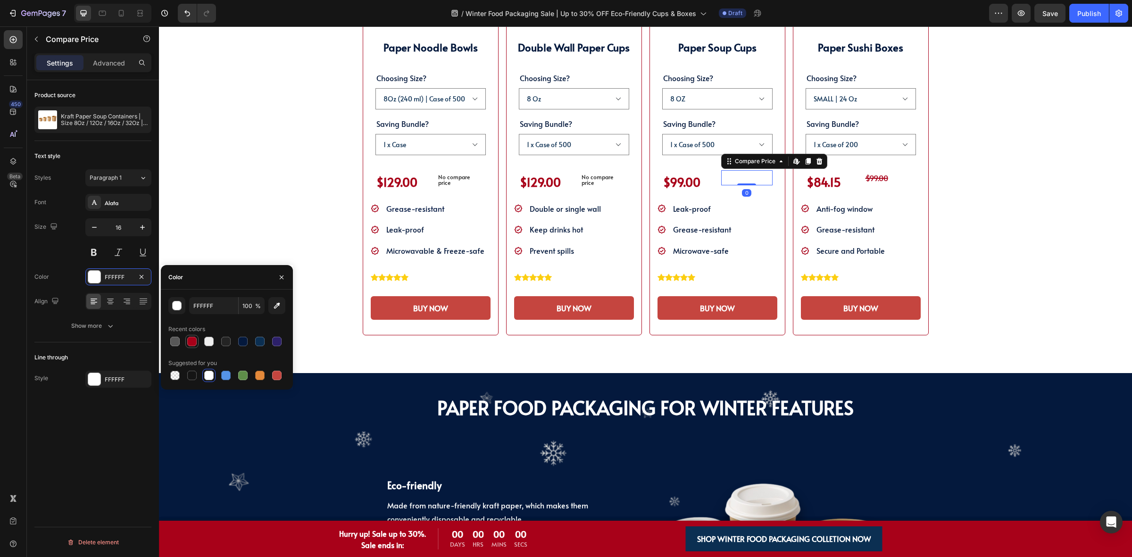
click at [188, 341] on div at bounding box center [191, 341] width 9 height 9
type input "A80119"
click at [105, 375] on div "FFFFFF" at bounding box center [118, 379] width 27 height 8
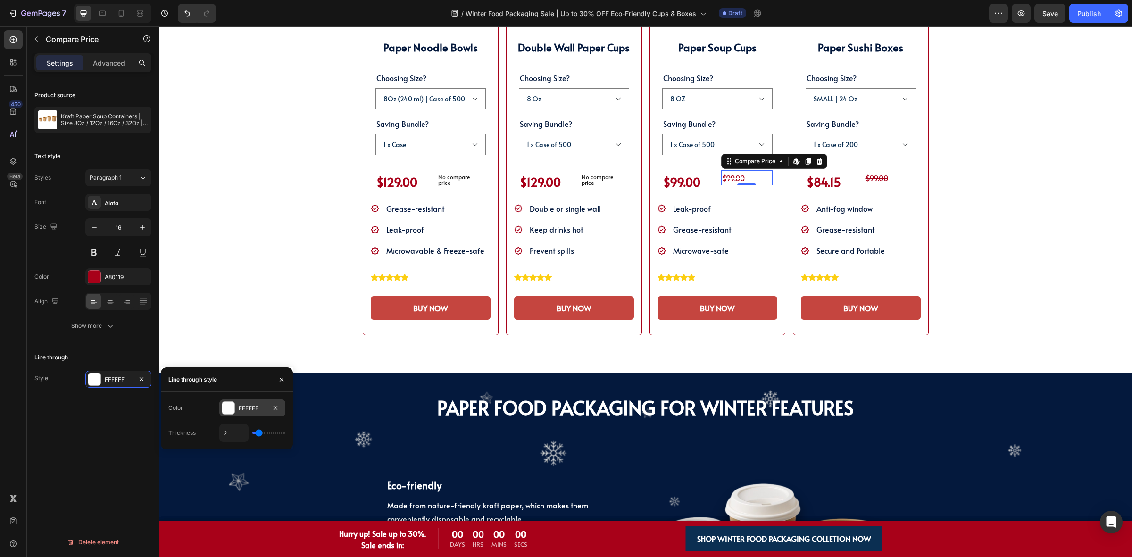
click at [228, 412] on div at bounding box center [228, 408] width 12 height 12
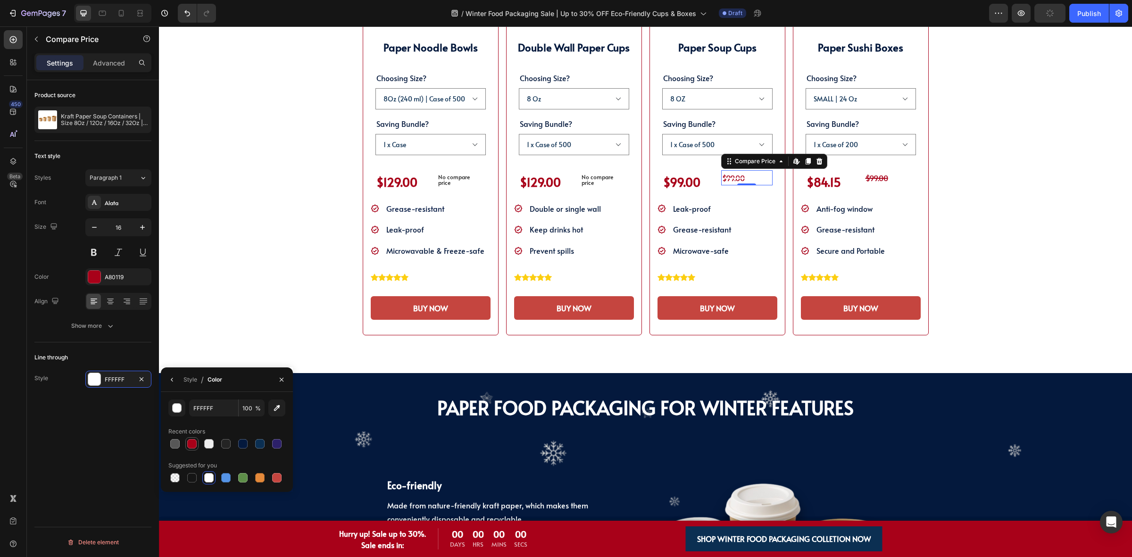
click at [191, 449] on div at bounding box center [191, 443] width 11 height 11
type input "A80119"
click at [592, 184] on p "No compare price" at bounding box center [604, 179] width 44 height 11
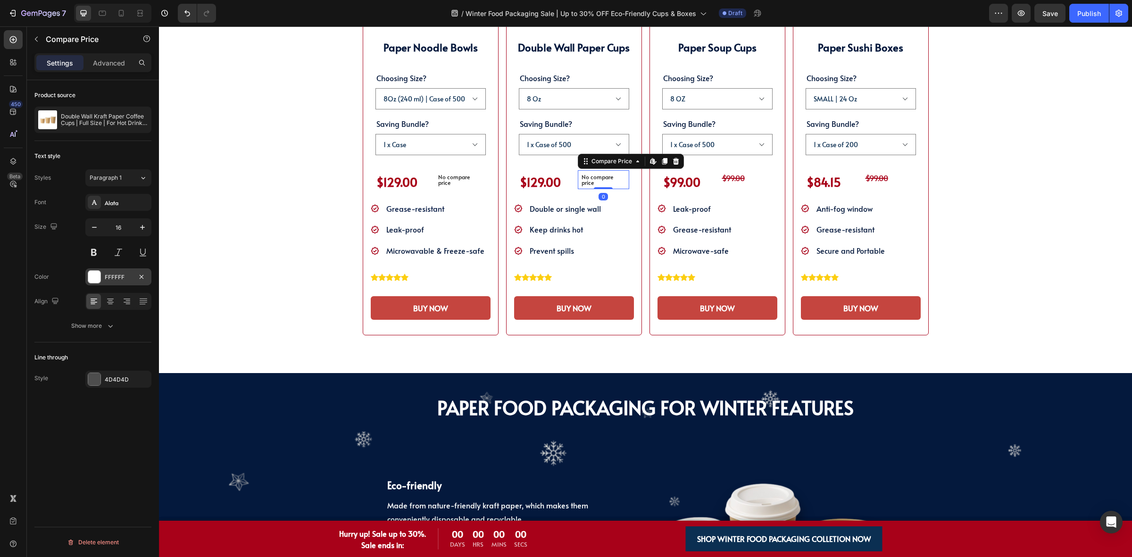
click at [105, 279] on div "FFFFFF" at bounding box center [118, 277] width 27 height 8
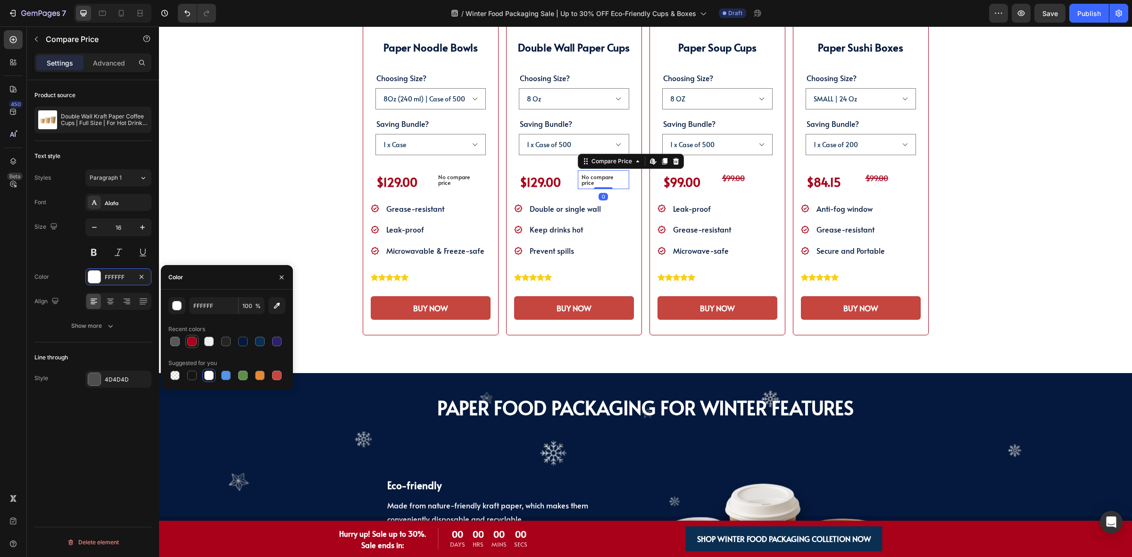
click at [190, 340] on div at bounding box center [191, 341] width 9 height 9
type input "A80119"
click at [105, 377] on div "4D4D4D" at bounding box center [118, 379] width 27 height 8
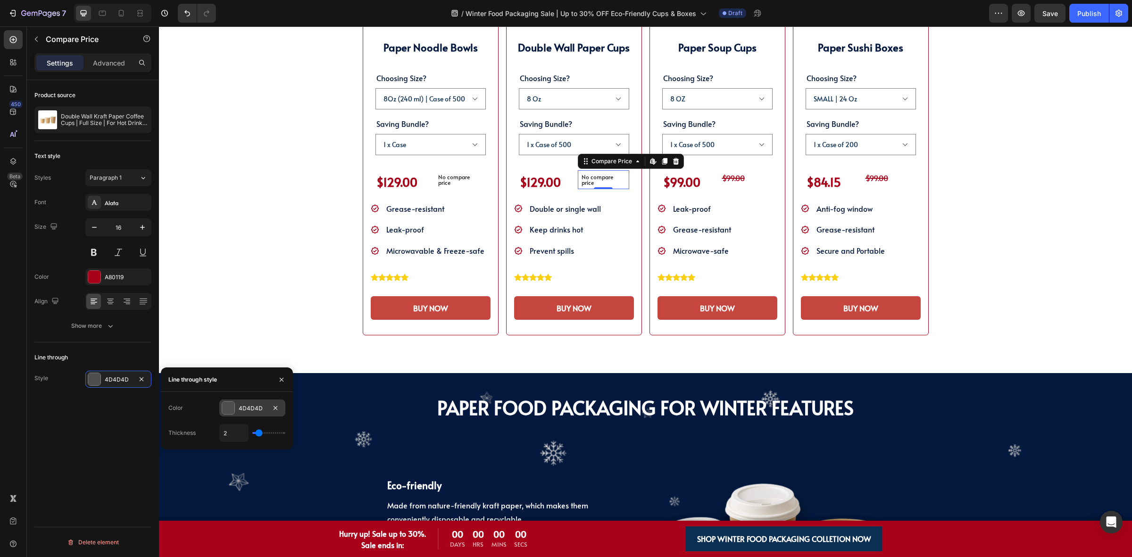
click at [226, 411] on div at bounding box center [228, 408] width 12 height 12
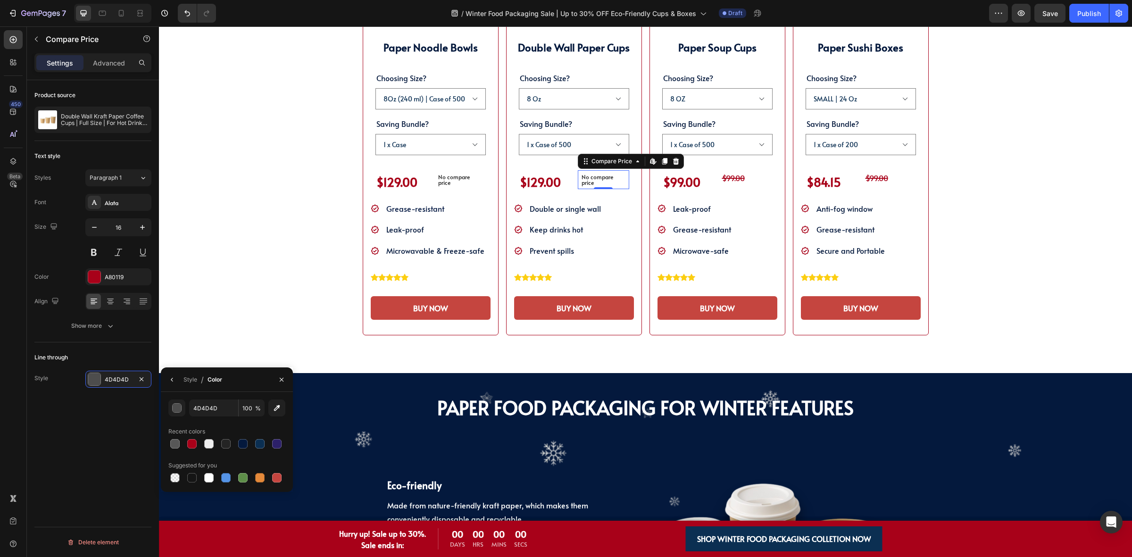
click at [184, 445] on div at bounding box center [226, 443] width 117 height 13
click at [196, 445] on div at bounding box center [191, 443] width 9 height 9
type input "A80119"
click at [333, 203] on div "SHOP WINTER PACKAGING BEST SELLER!! Heading SHOP OUR POPULAR WINTER FOOD PACKAG…" at bounding box center [645, 80] width 897 height 509
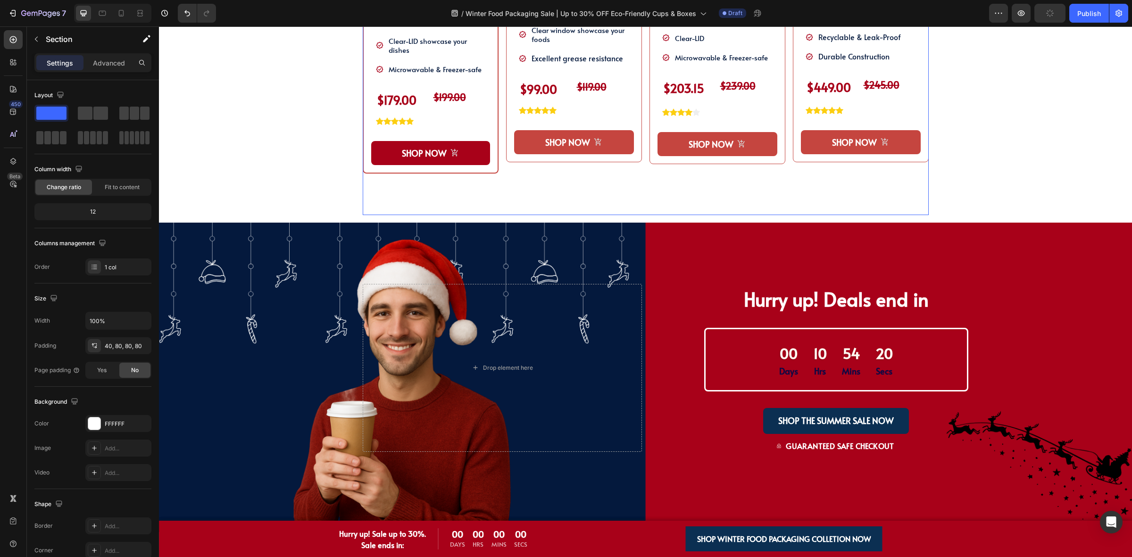
scroll to position [766, 0]
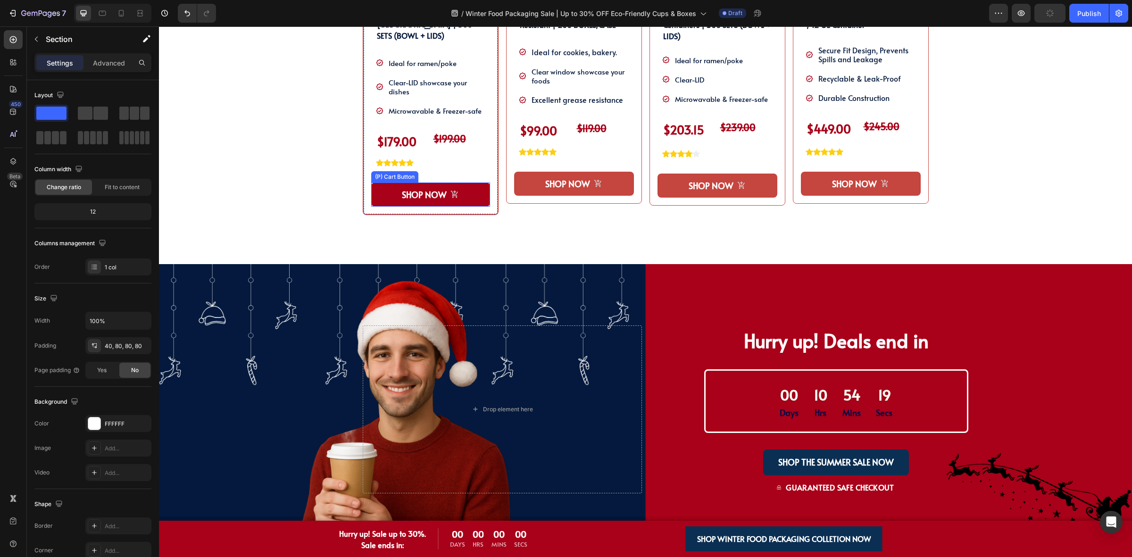
click at [458, 191] on button "SHOP NOW" at bounding box center [430, 195] width 119 height 24
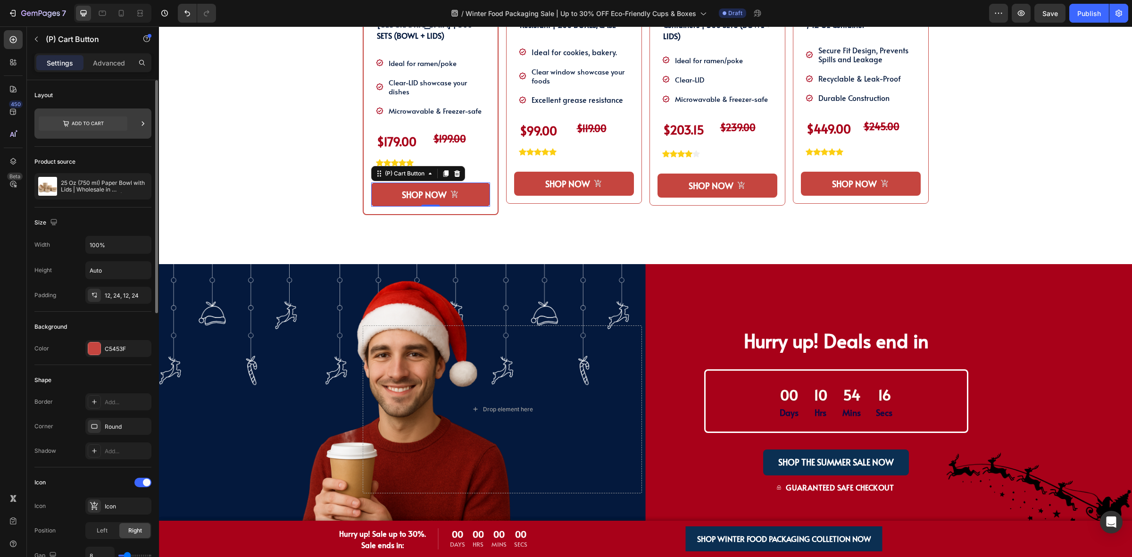
click at [98, 126] on icon at bounding box center [83, 123] width 89 height 14
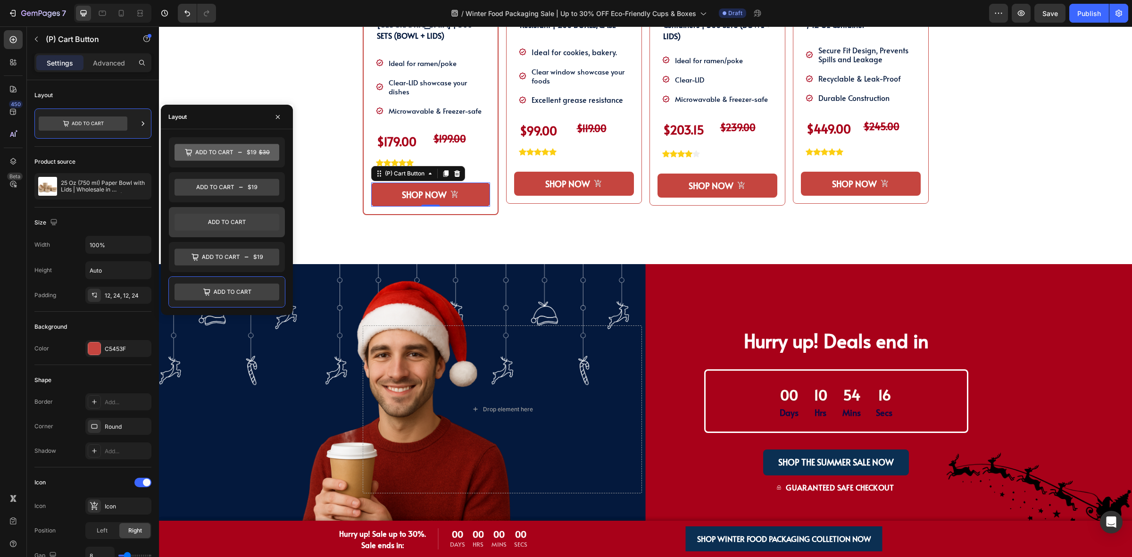
click at [236, 226] on icon at bounding box center [226, 222] width 105 height 17
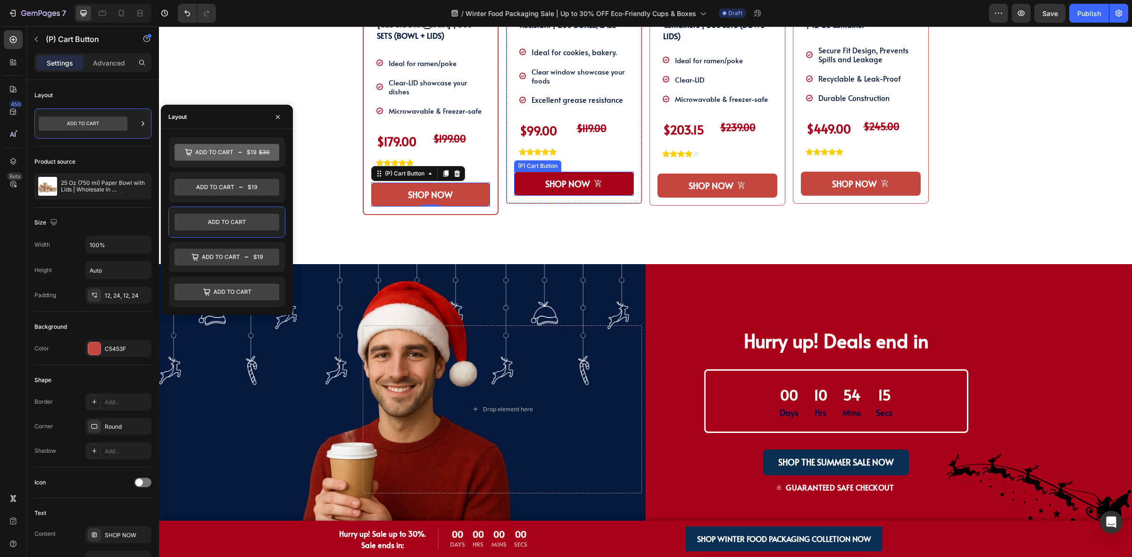
click at [538, 186] on button "SHOP NOW" at bounding box center [574, 184] width 120 height 24
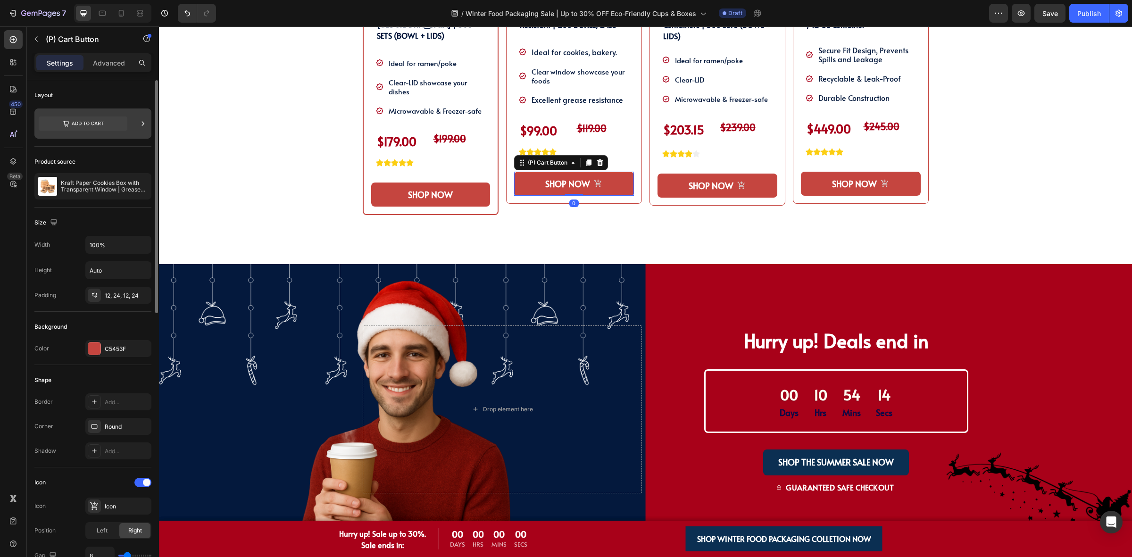
click at [86, 133] on icon at bounding box center [83, 124] width 89 height 22
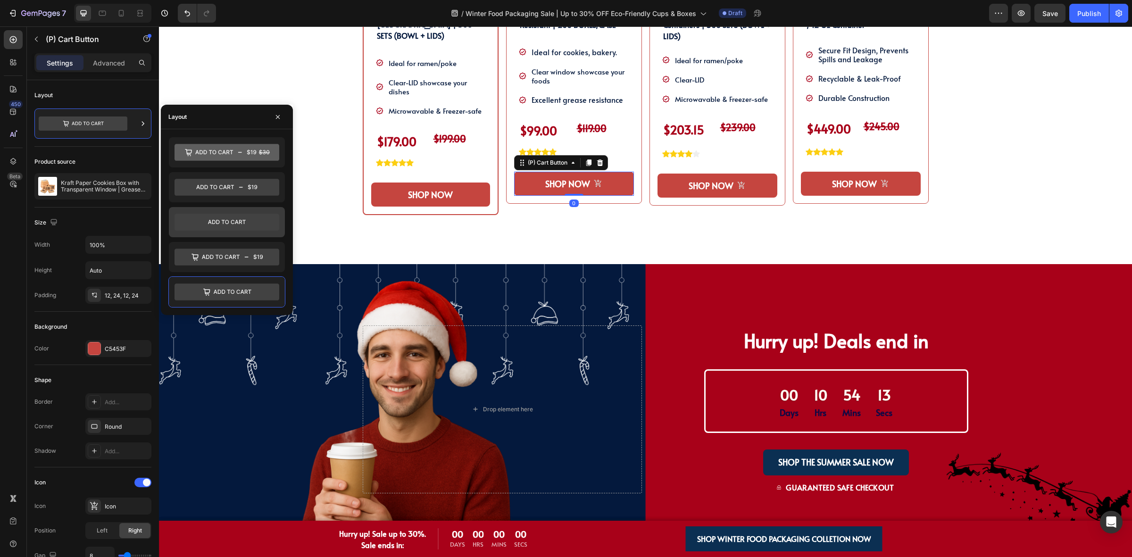
click at [213, 213] on div at bounding box center [227, 222] width 116 height 30
click at [664, 177] on button "SHOP NOW" at bounding box center [717, 186] width 120 height 24
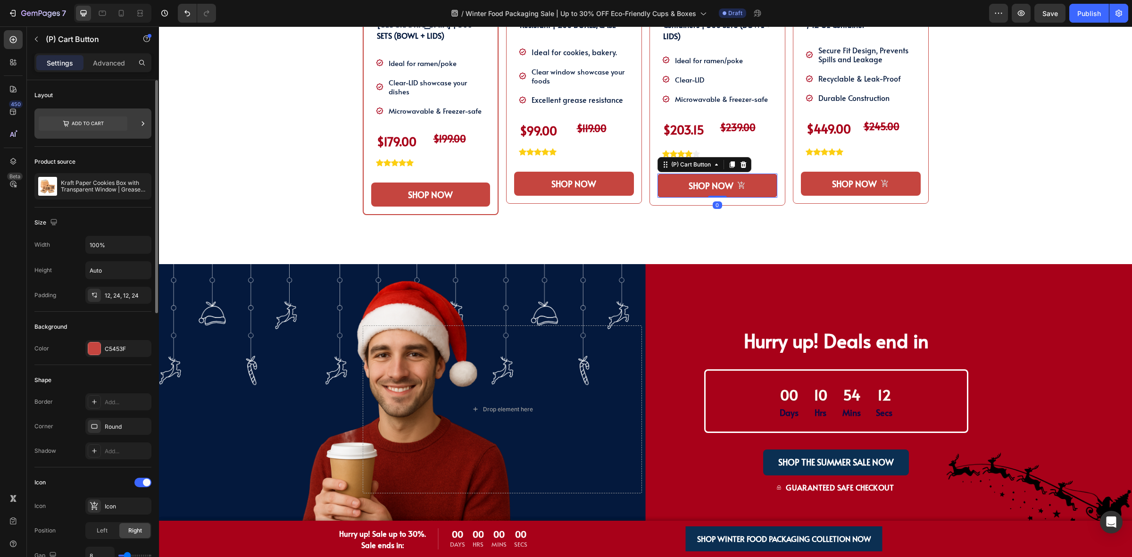
click at [72, 124] on icon at bounding box center [83, 123] width 89 height 14
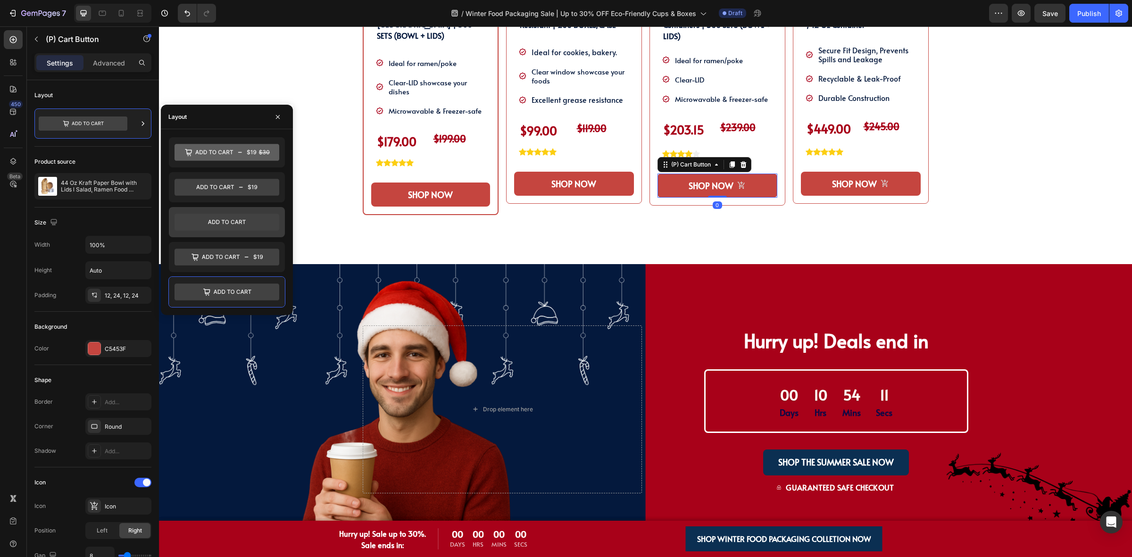
click at [197, 223] on icon at bounding box center [226, 222] width 105 height 17
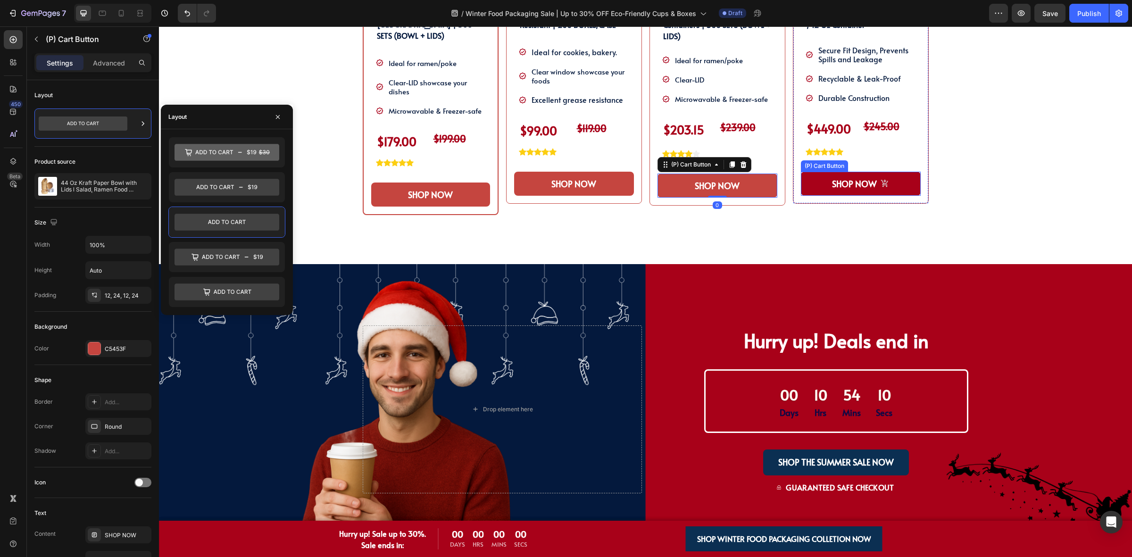
click at [801, 182] on button "SHOP NOW" at bounding box center [861, 184] width 120 height 24
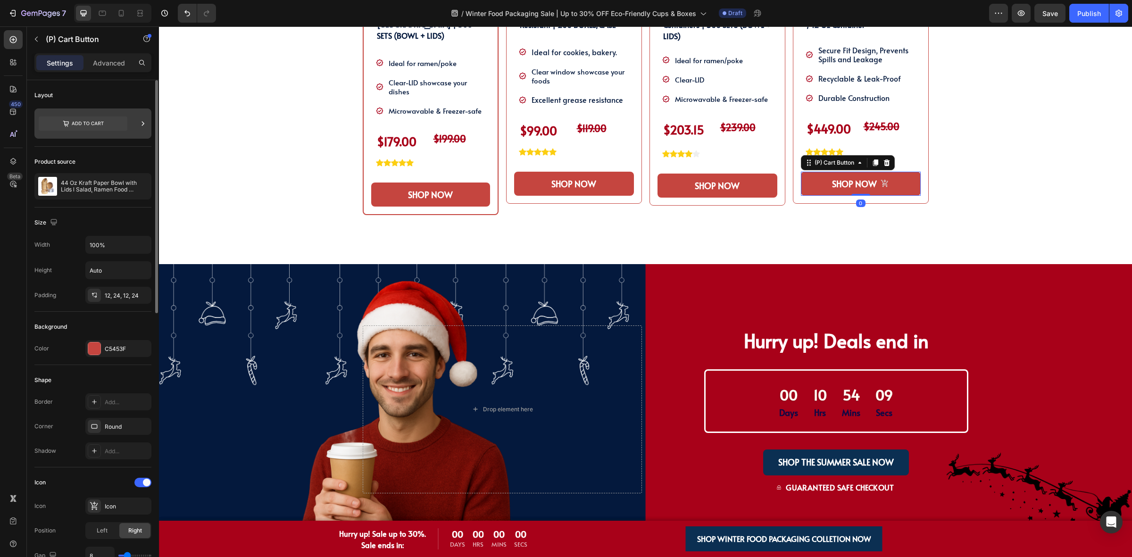
click at [105, 128] on icon at bounding box center [83, 123] width 89 height 14
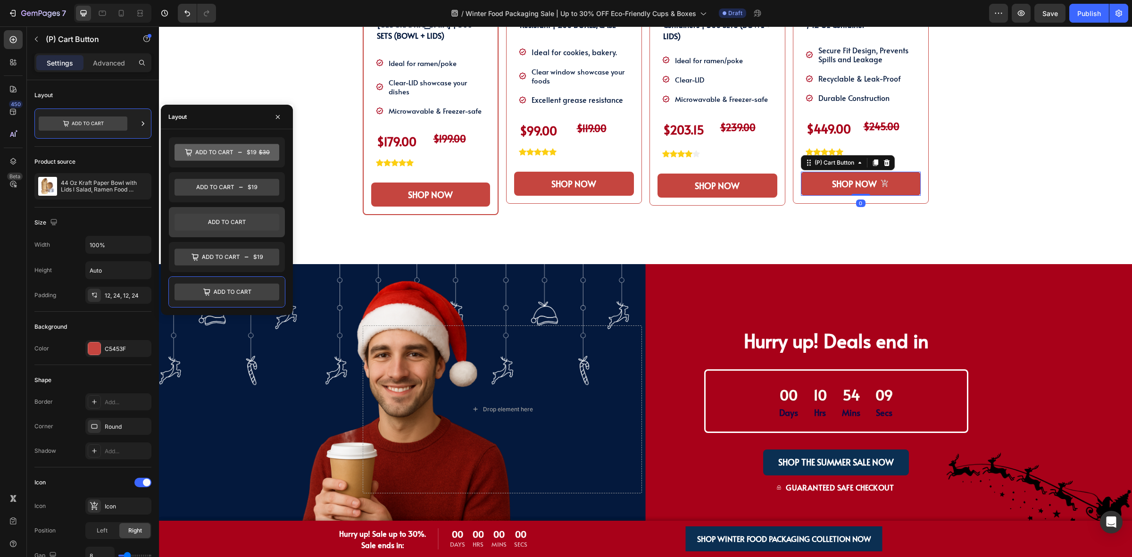
click at [204, 220] on icon at bounding box center [226, 222] width 105 height 17
click at [597, 233] on div "Product Images Kraft Paper Cookies Box with Transparent Window | Grease-Resista…" at bounding box center [574, 58] width 136 height 397
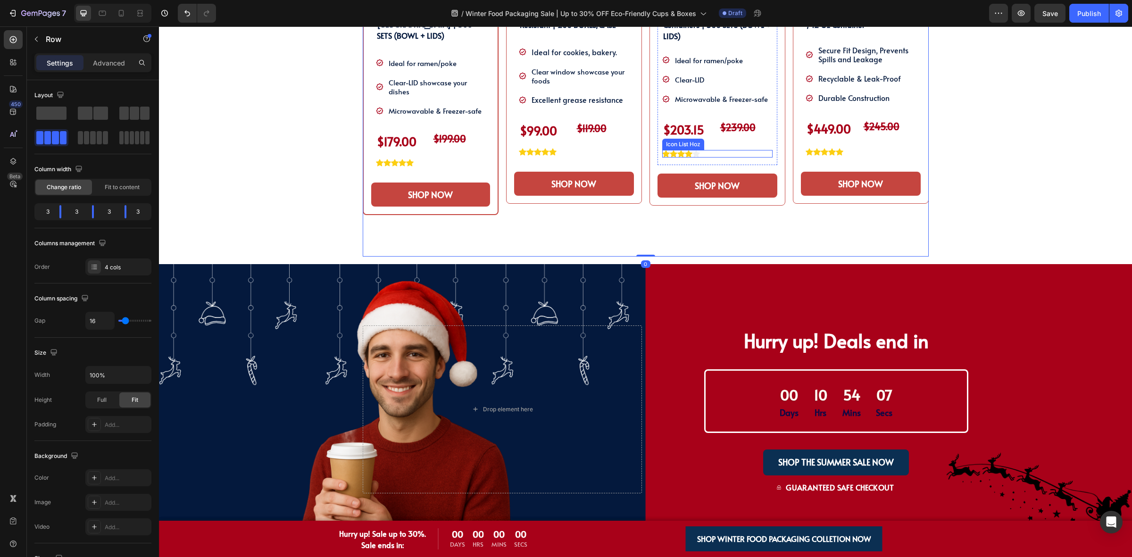
click at [712, 157] on div "Icon Icon Icon Icon Icon" at bounding box center [717, 154] width 110 height 8
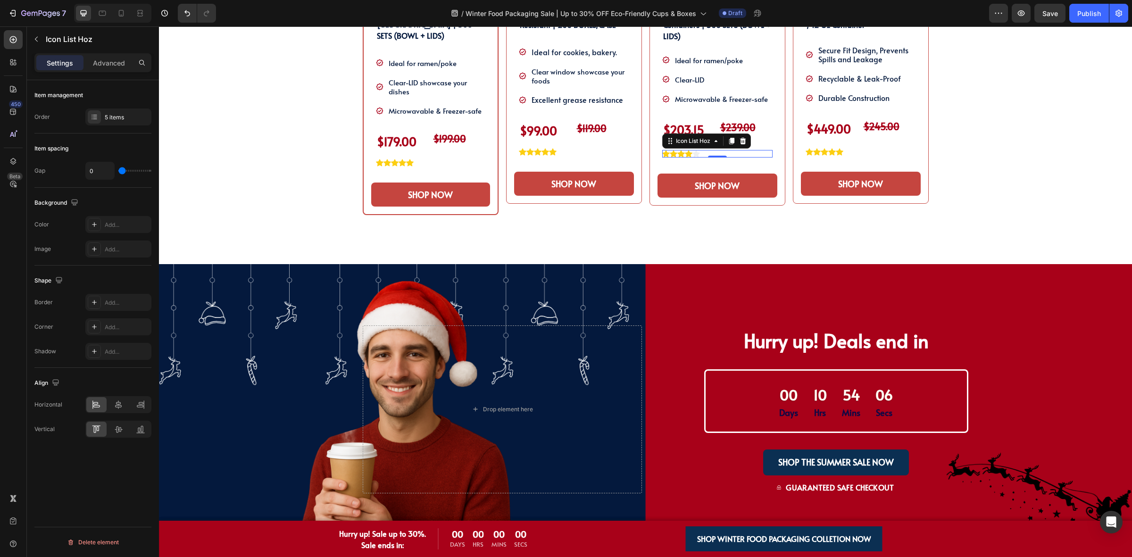
click at [727, 163] on div "44 Oz Kraft Paper Bowl with Lids l Salad, Ramen Food Containers | 300 SETS (BOW…" at bounding box center [717, 80] width 120 height 170
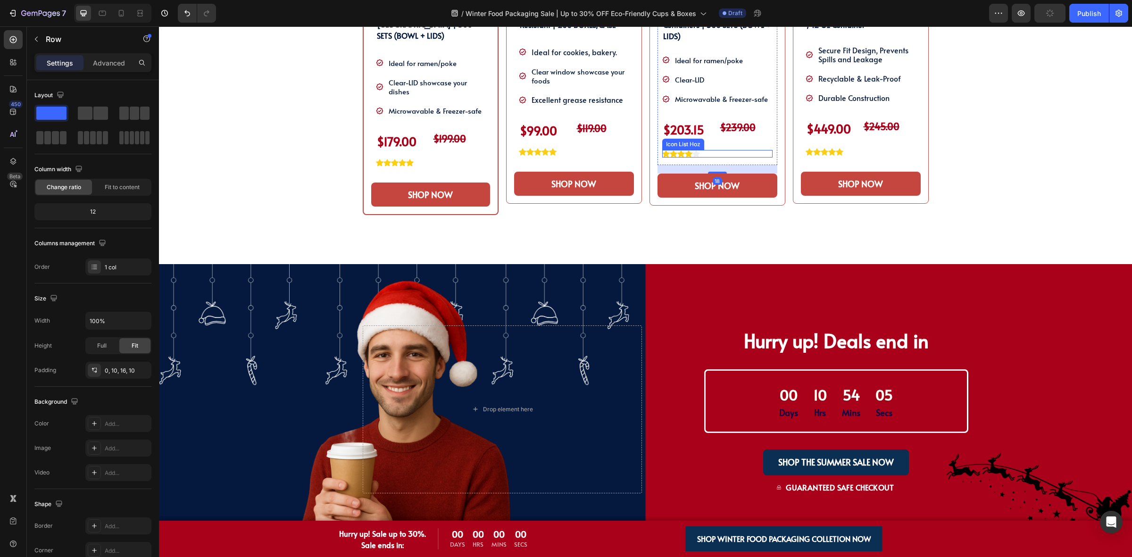
click at [741, 151] on div "Icon Icon Icon Icon Icon" at bounding box center [717, 154] width 110 height 8
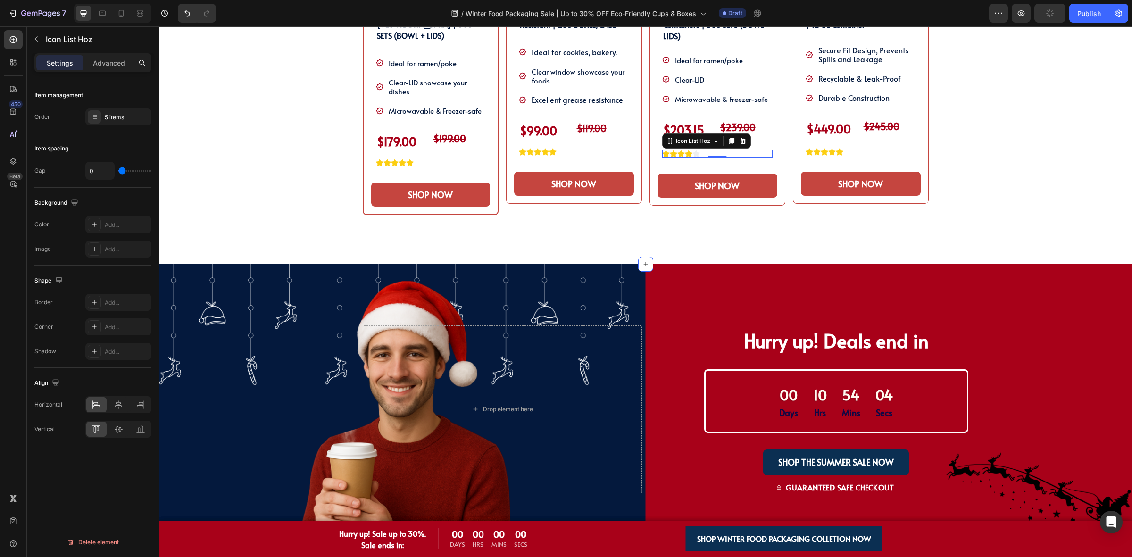
click at [982, 150] on div "SHOP OUR WINTER PACKAGING BEST SELLER!! Heading SHOP OUR WINTER PACKAGING BEST …" at bounding box center [645, 35] width 959 height 458
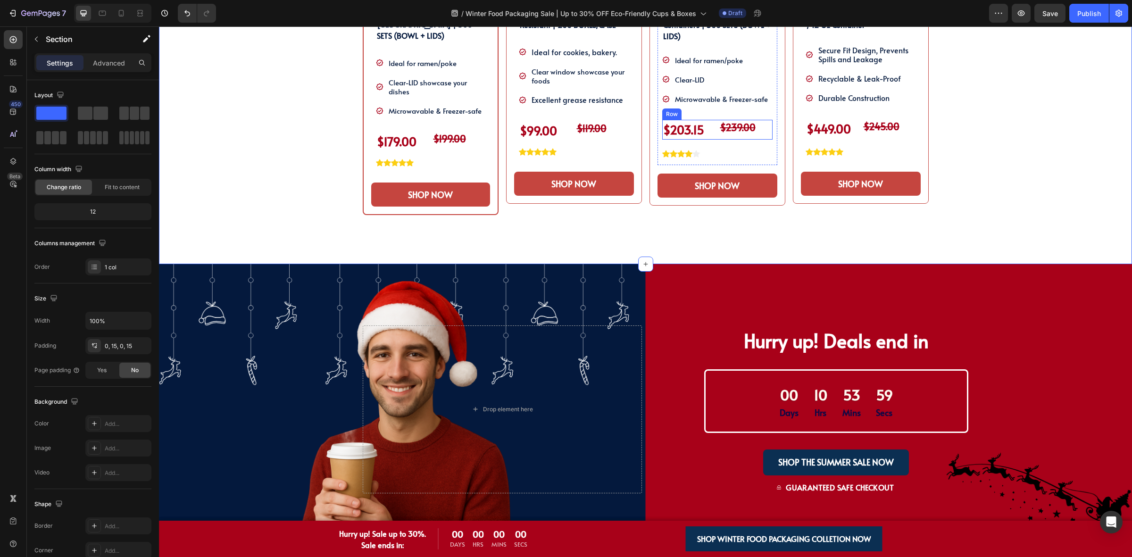
click at [711, 131] on div "$203.15 (P) Price (P) Price $239.00 Text Block Row" at bounding box center [717, 130] width 110 height 20
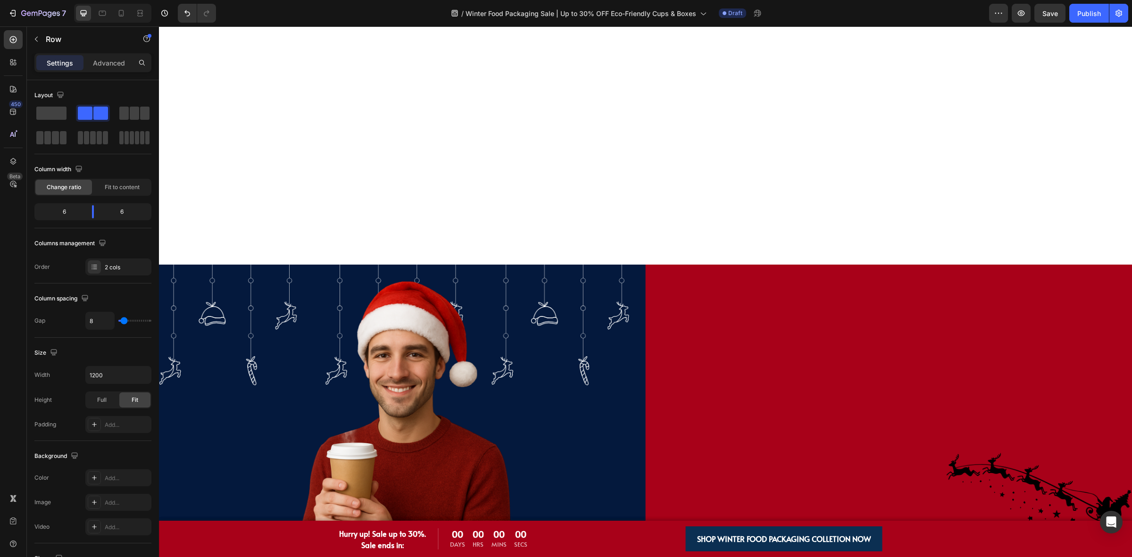
scroll to position [1356, 0]
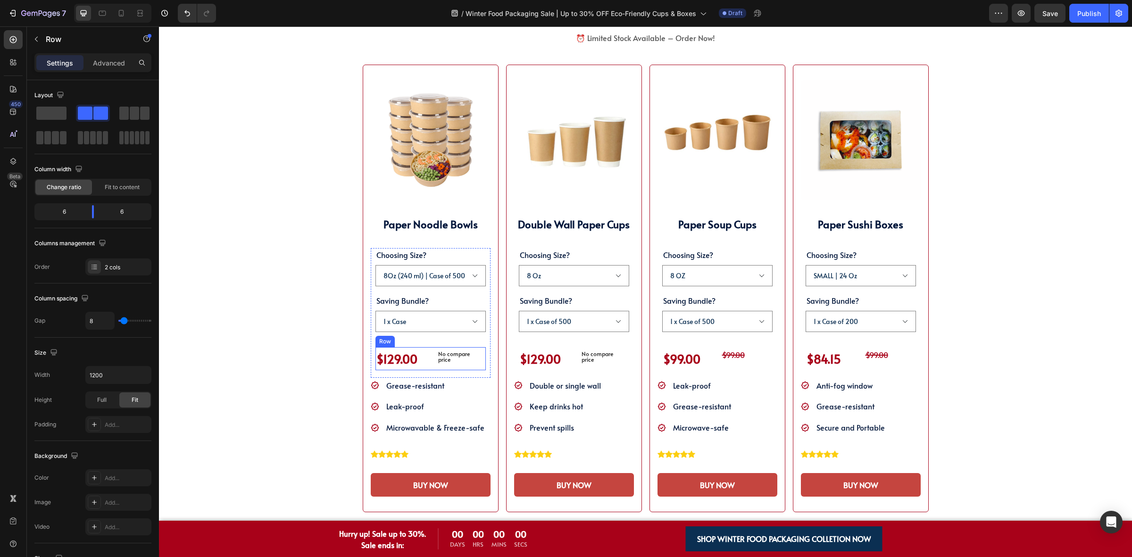
click at [424, 363] on div "$129.00 Product Price Product Price No compare price Compare Price Row" at bounding box center [430, 358] width 110 height 23
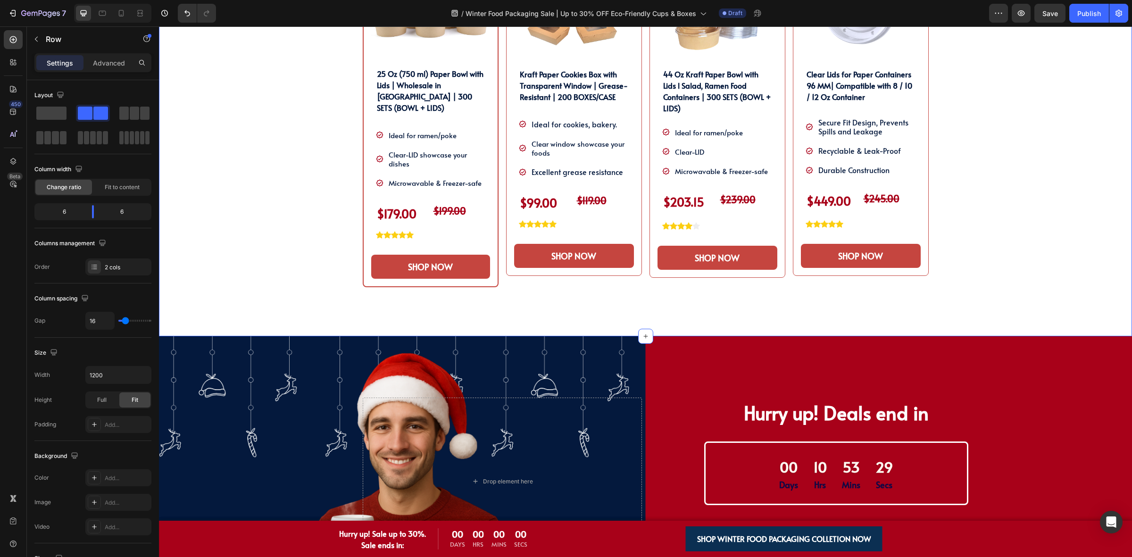
scroll to position [648, 0]
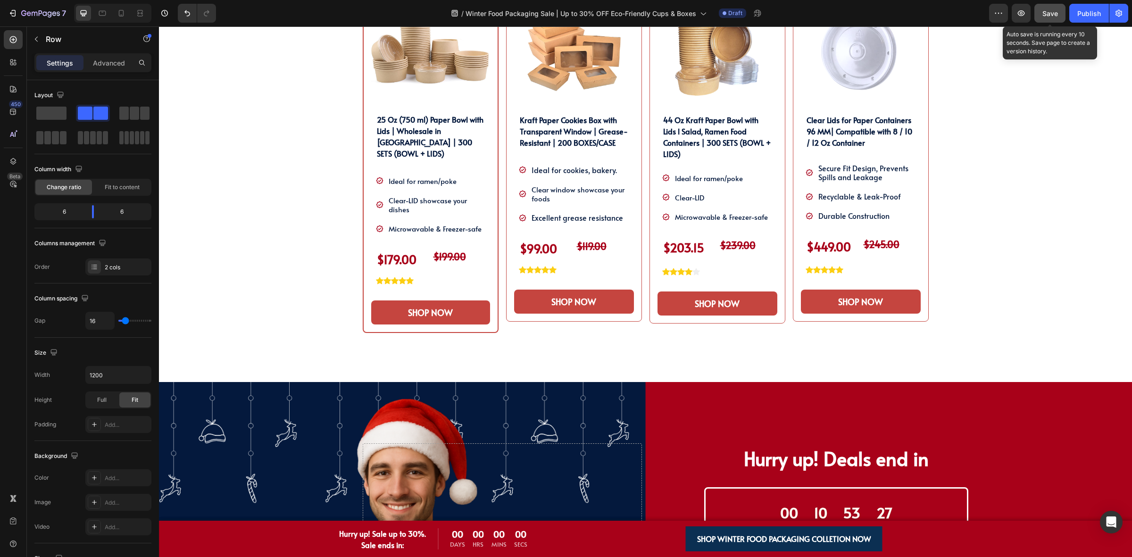
click at [1053, 10] on span "Save" at bounding box center [1050, 13] width 16 height 8
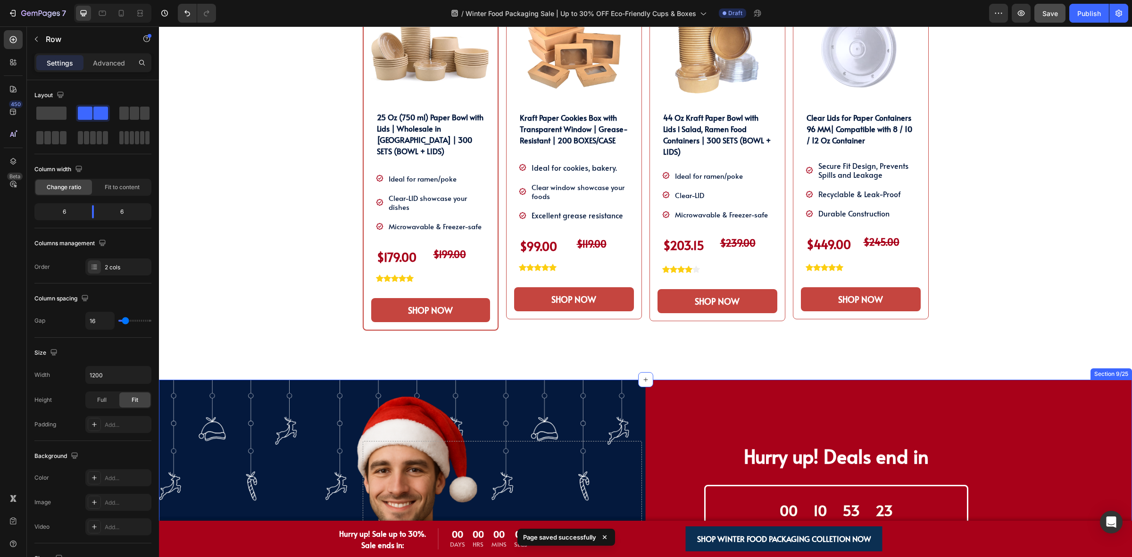
scroll to position [825, 0]
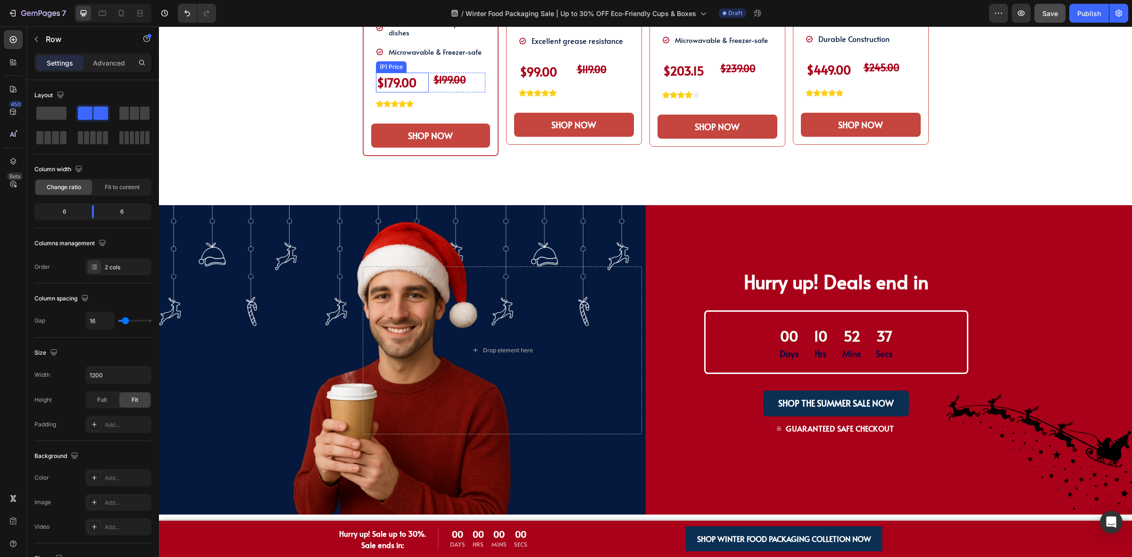
click at [399, 73] on div "$179.00" at bounding box center [402, 83] width 53 height 20
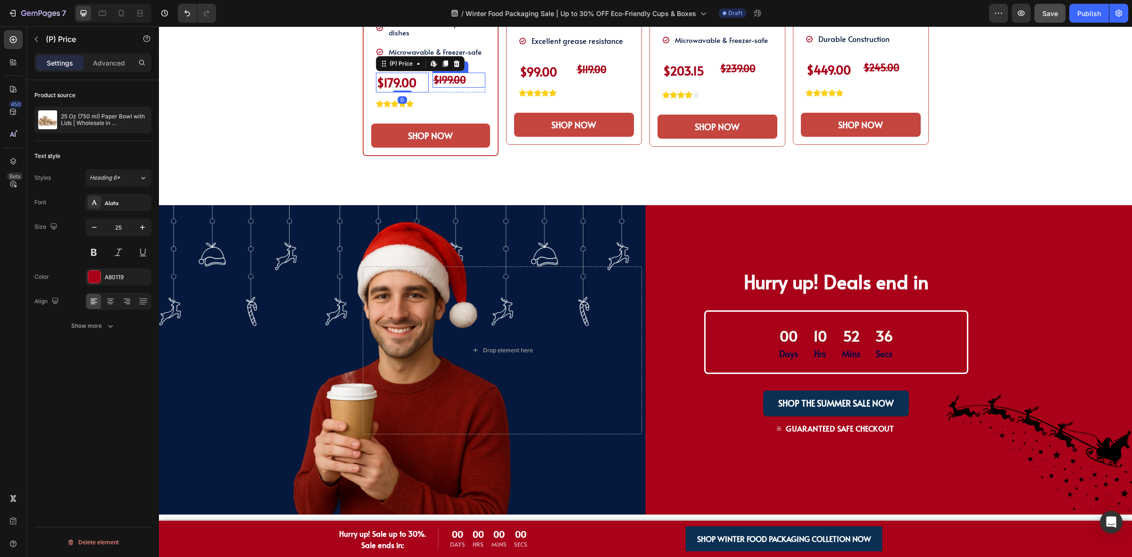
click at [441, 73] on strong "$199.00" at bounding box center [449, 79] width 33 height 13
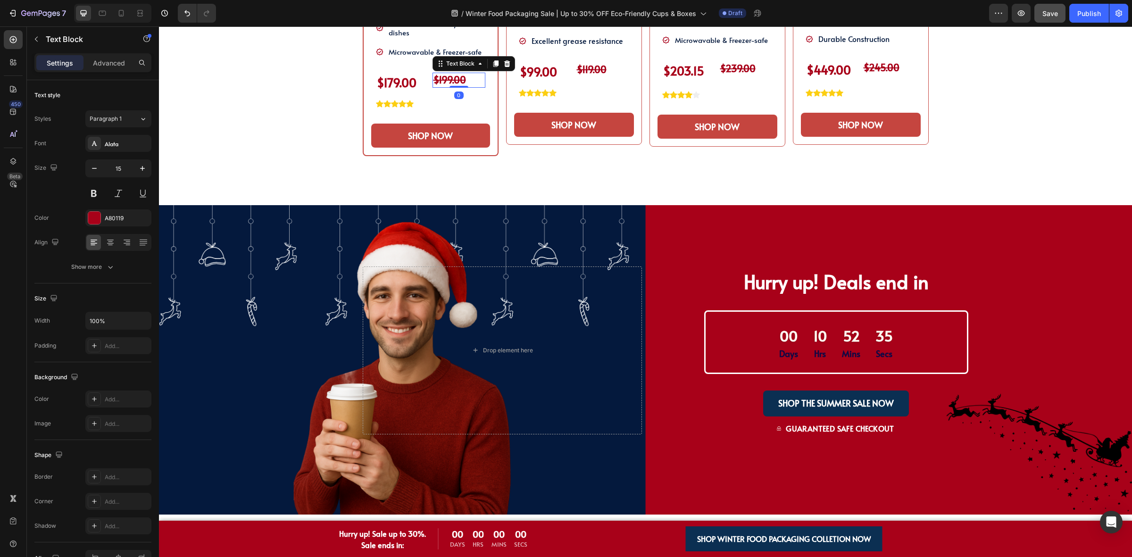
click at [441, 73] on strong "$199.00" at bounding box center [449, 79] width 33 height 13
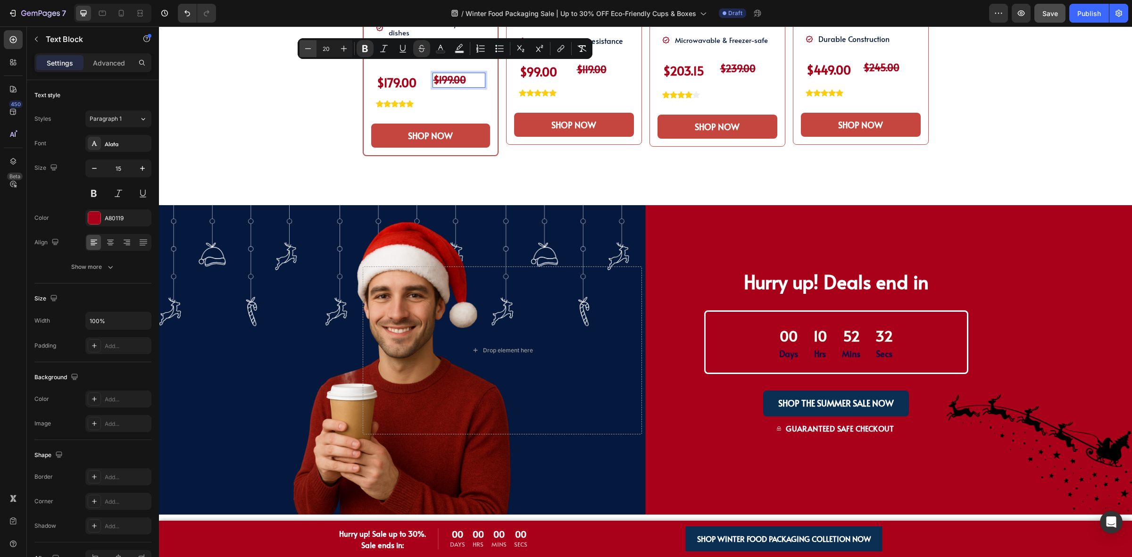
click at [307, 50] on icon "Editor contextual toolbar" at bounding box center [307, 48] width 9 height 9
type input "18"
click at [387, 75] on div "$179.00" at bounding box center [402, 83] width 53 height 20
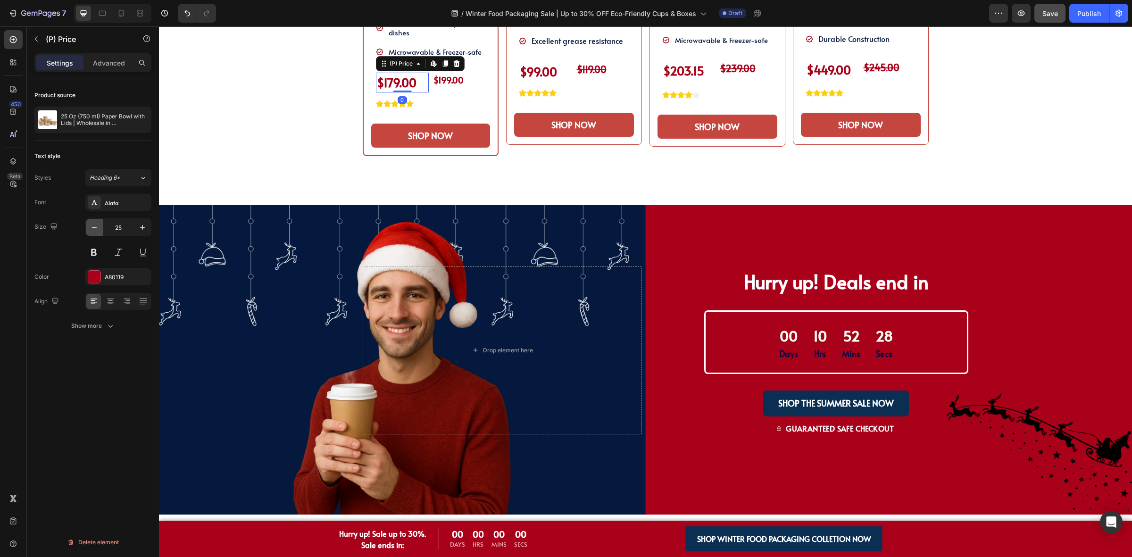
click at [95, 231] on icon "button" at bounding box center [94, 227] width 9 height 9
click at [93, 230] on icon "button" at bounding box center [94, 227] width 9 height 9
click at [93, 229] on icon "button" at bounding box center [94, 227] width 9 height 9
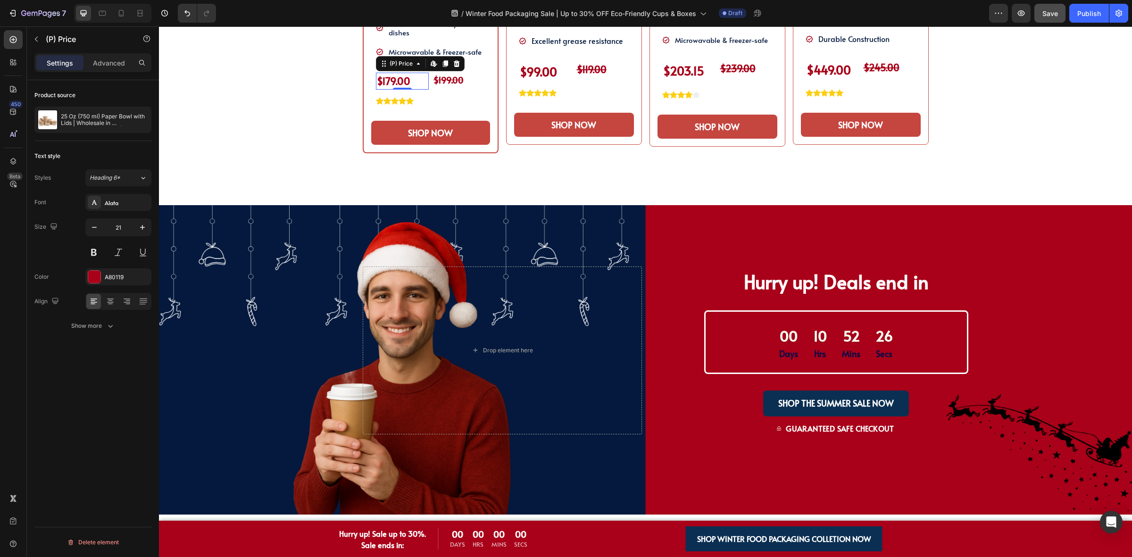
type input "20"
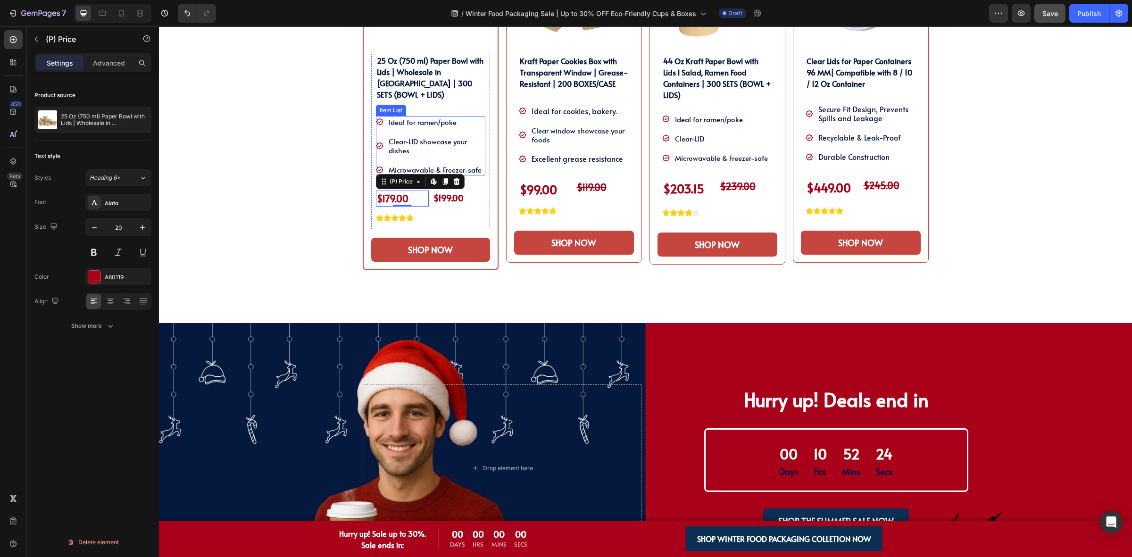
click at [406, 138] on p "Clear-LID showcase your dishes" at bounding box center [436, 146] width 95 height 18
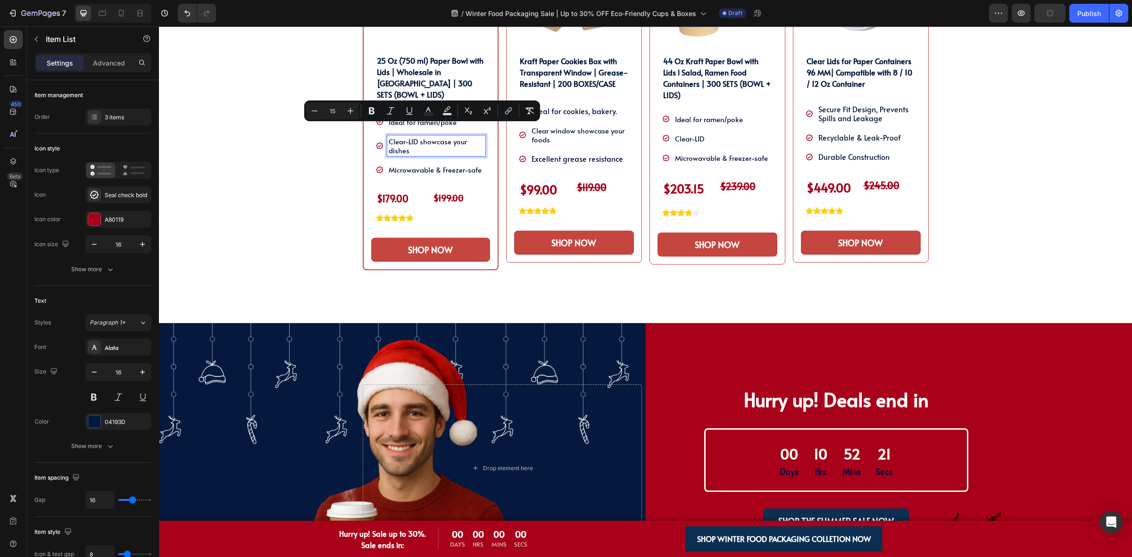
click at [457, 165] on span "Microwavable & Freezer-safe" at bounding box center [435, 170] width 93 height 10
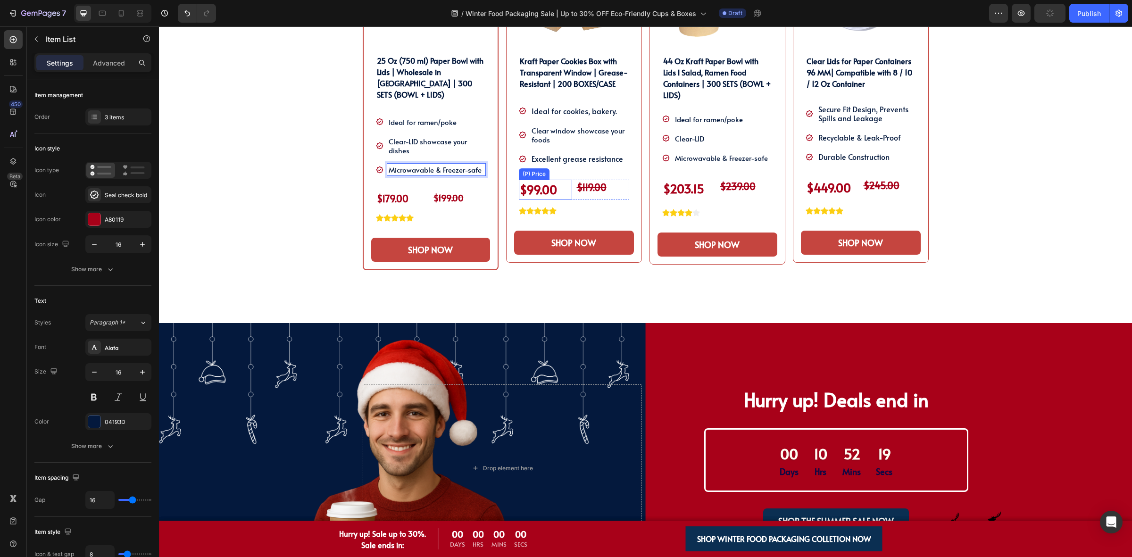
click at [548, 192] on div "$99.00" at bounding box center [545, 190] width 53 height 20
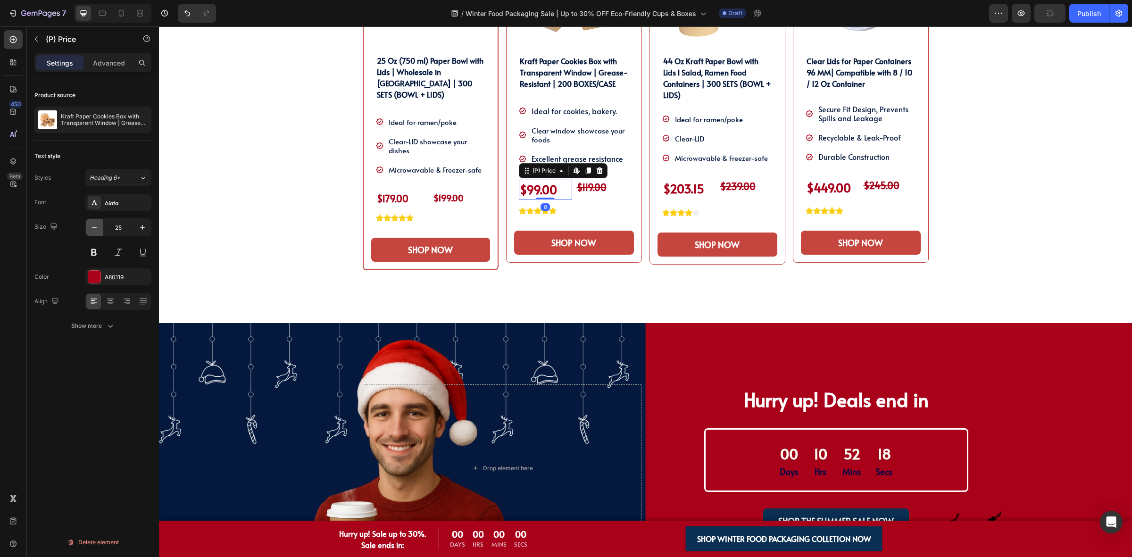
click at [94, 222] on button "button" at bounding box center [94, 227] width 17 height 17
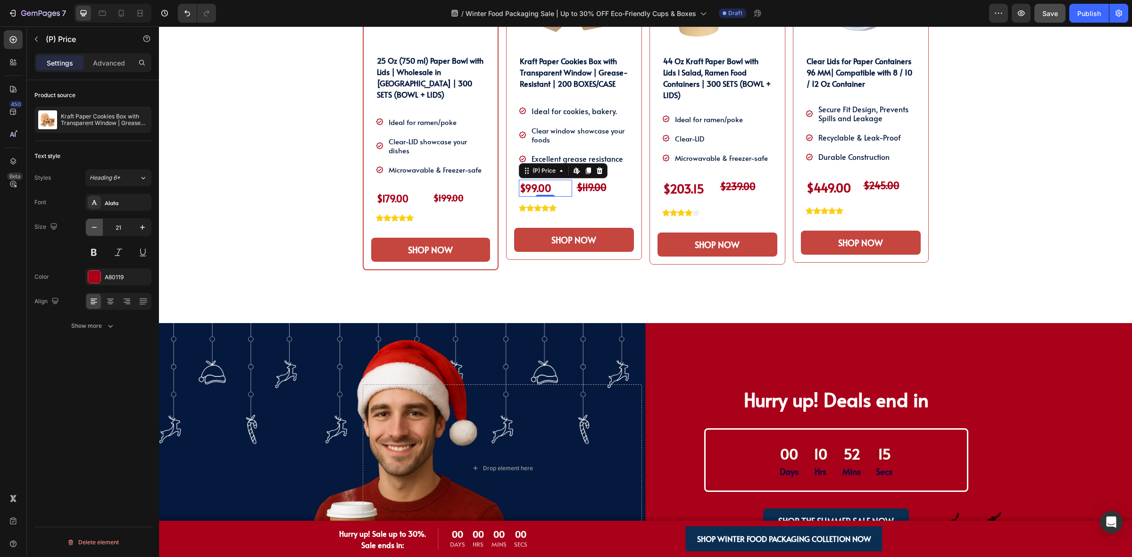
click at [94, 222] on button "button" at bounding box center [94, 227] width 17 height 17
type input "20"
click at [584, 191] on strong "$119.00" at bounding box center [592, 187] width 30 height 13
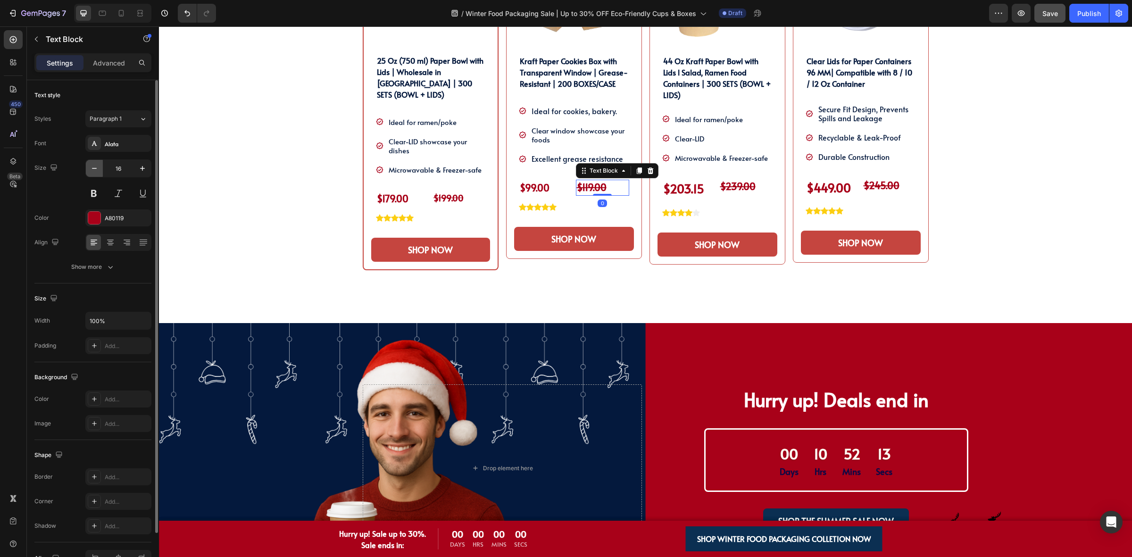
click at [95, 174] on button "button" at bounding box center [94, 168] width 17 height 17
click at [129, 167] on input "15" at bounding box center [118, 168] width 31 height 17
click at [140, 167] on icon "button" at bounding box center [142, 168] width 9 height 9
type input "17"
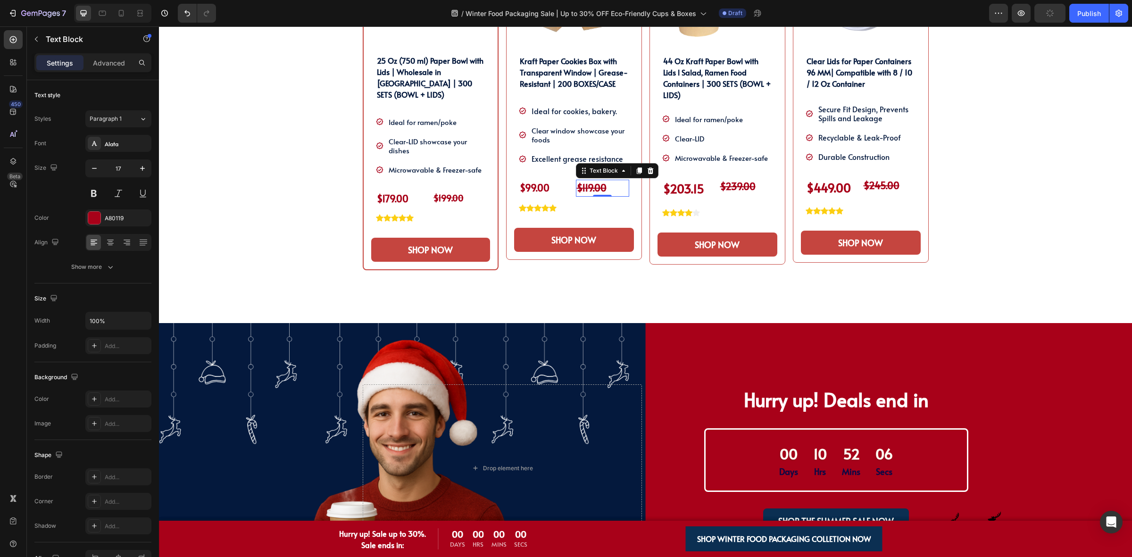
click at [586, 190] on strong "$119.00" at bounding box center [592, 187] width 30 height 13
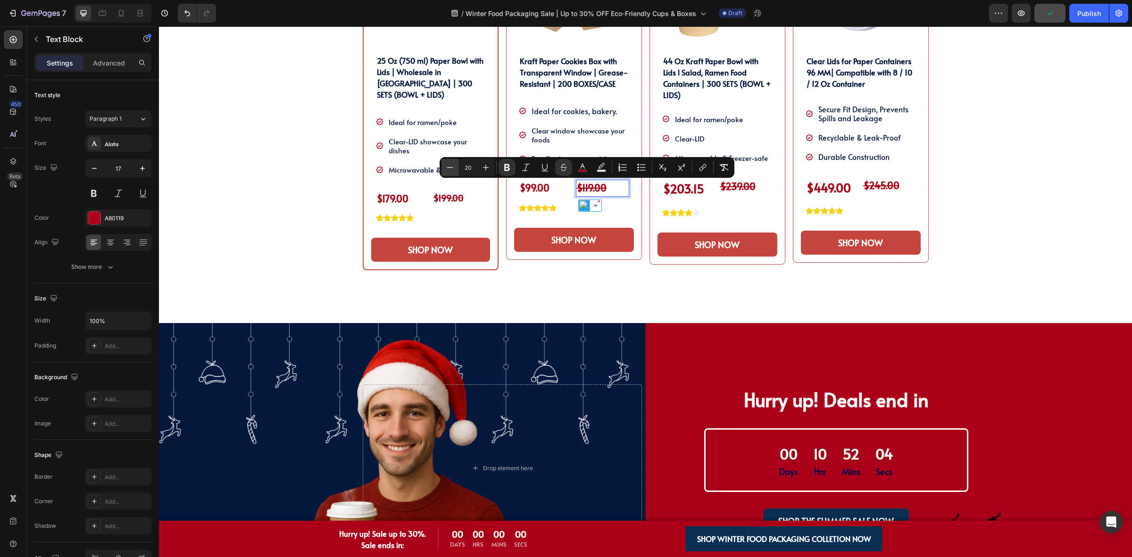
click at [453, 171] on icon "Editor contextual toolbar" at bounding box center [449, 167] width 9 height 9
click at [450, 170] on icon "Editor contextual toolbar" at bounding box center [449, 167] width 9 height 9
type input "18"
click at [87, 167] on button "button" at bounding box center [94, 168] width 17 height 17
type input "16"
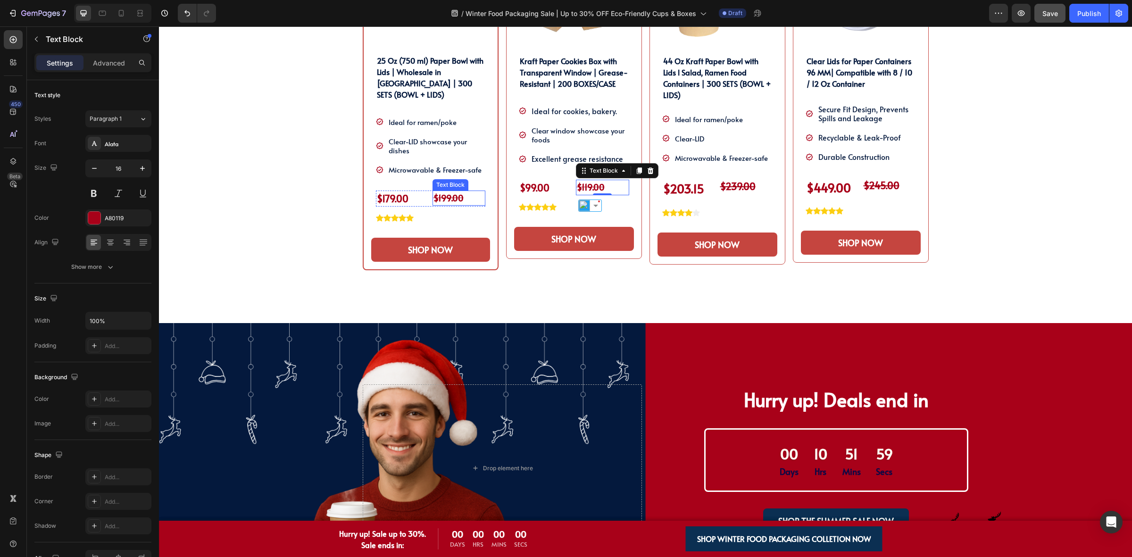
click at [439, 192] on strong "$199.00" at bounding box center [448, 198] width 30 height 12
click at [583, 191] on strong "$119.00" at bounding box center [591, 187] width 28 height 12
click at [94, 171] on icon "button" at bounding box center [94, 168] width 9 height 9
type input "15"
click at [683, 194] on div "$203.15" at bounding box center [688, 189] width 53 height 20
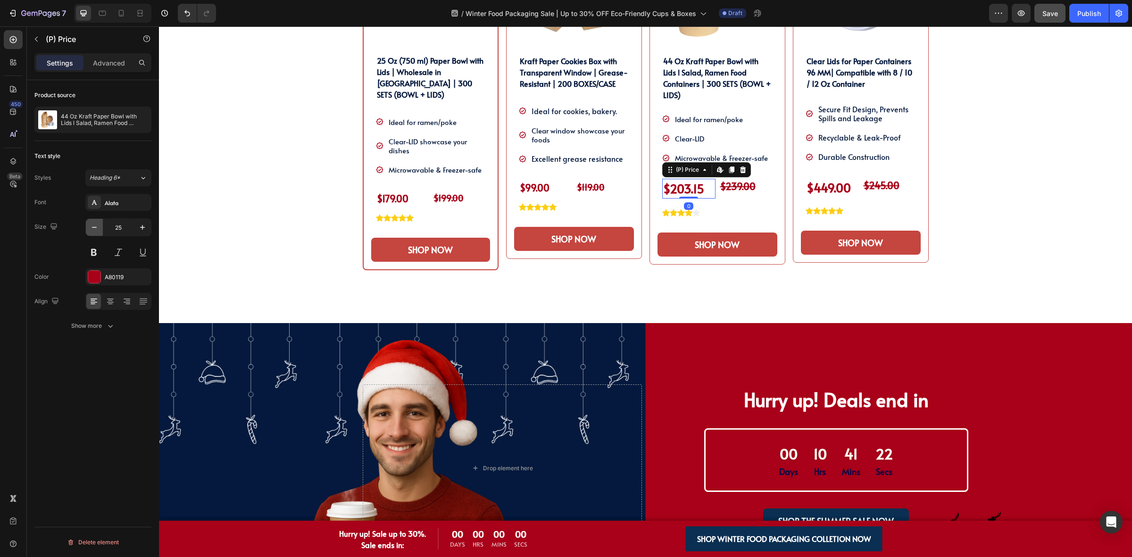
click at [99, 227] on icon "button" at bounding box center [94, 227] width 9 height 9
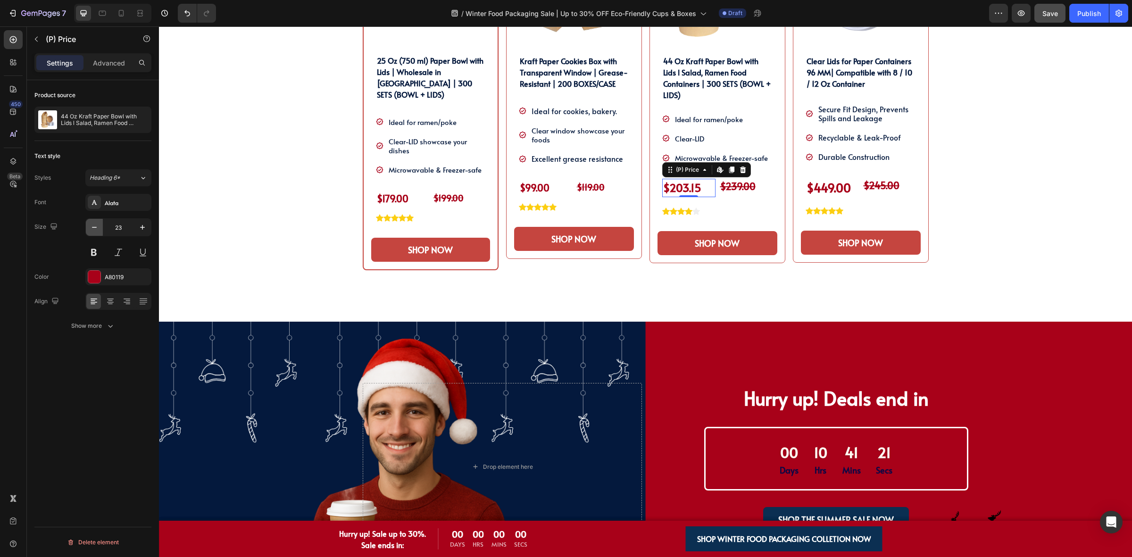
click at [99, 227] on icon "button" at bounding box center [94, 227] width 9 height 9
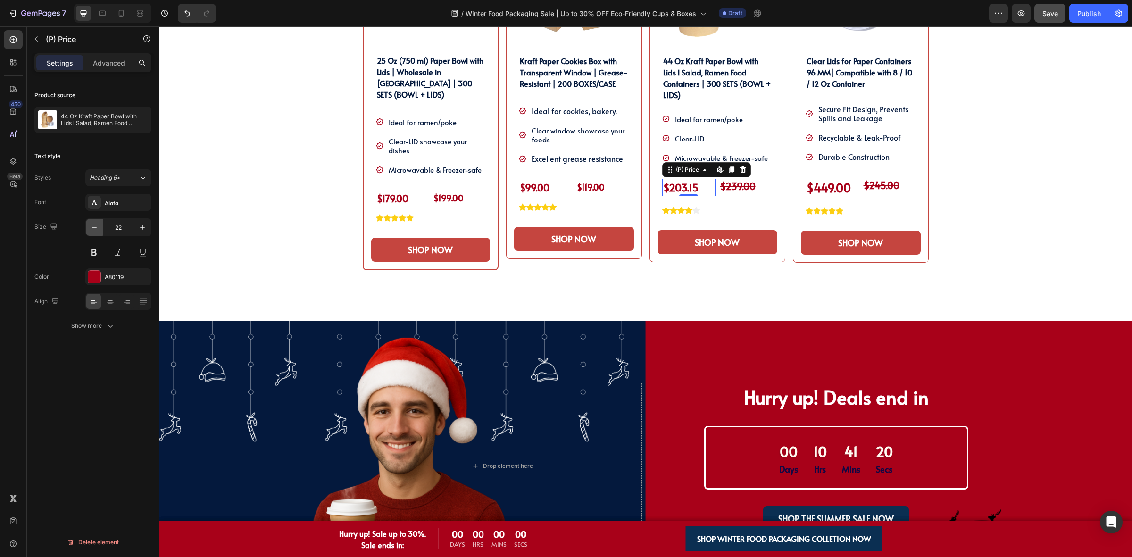
click at [99, 227] on icon "button" at bounding box center [94, 227] width 9 height 9
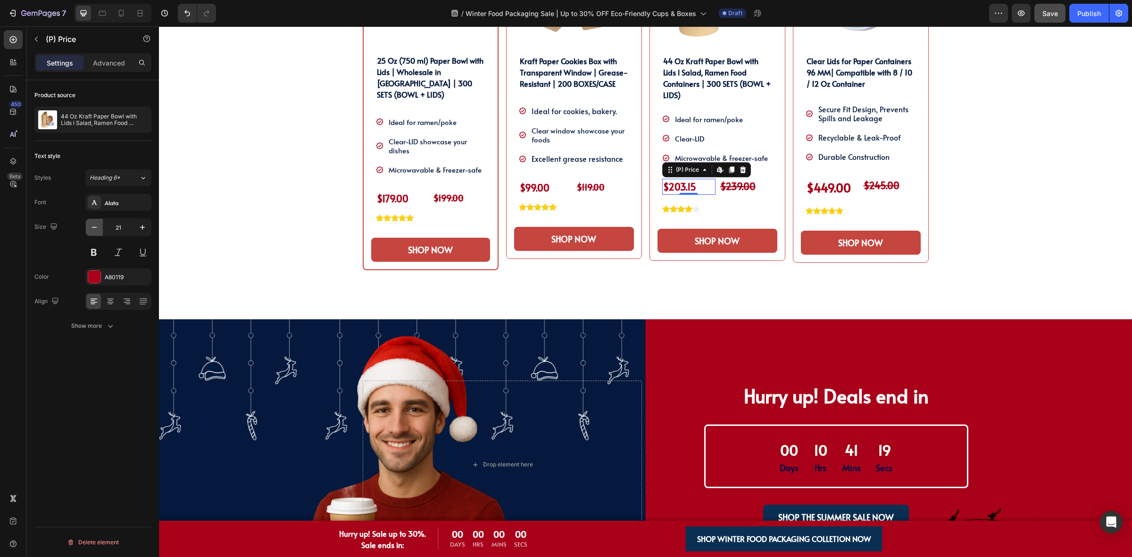
type input "20"
click at [739, 185] on strong "$239.00" at bounding box center [737, 186] width 35 height 13
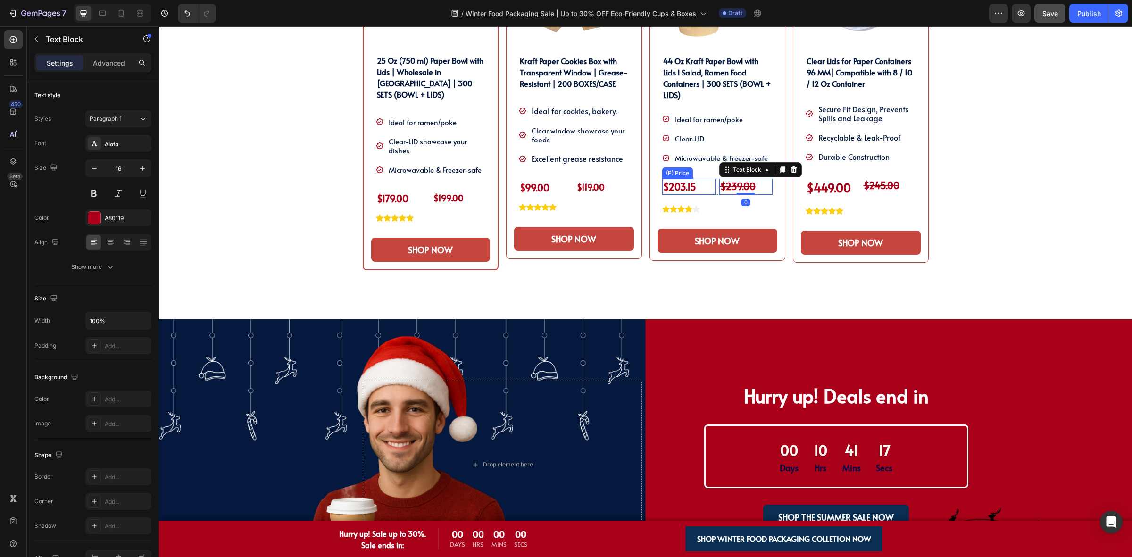
click at [736, 185] on strong "$239.00" at bounding box center [737, 186] width 35 height 13
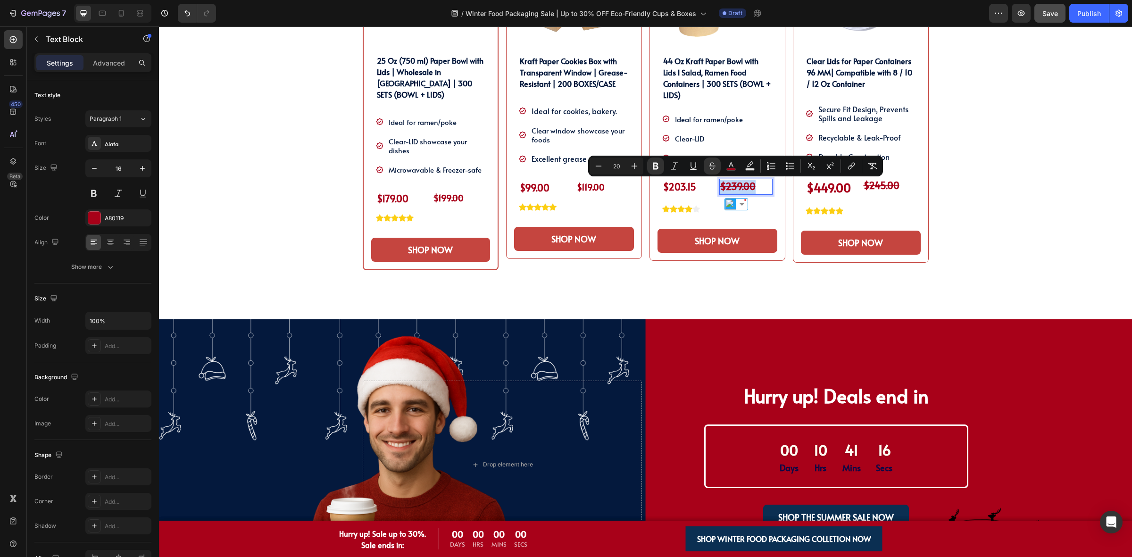
click at [736, 186] on strong "$239.00" at bounding box center [737, 186] width 35 height 13
click at [590, 163] on button "Minus" at bounding box center [596, 166] width 17 height 17
type input "18"
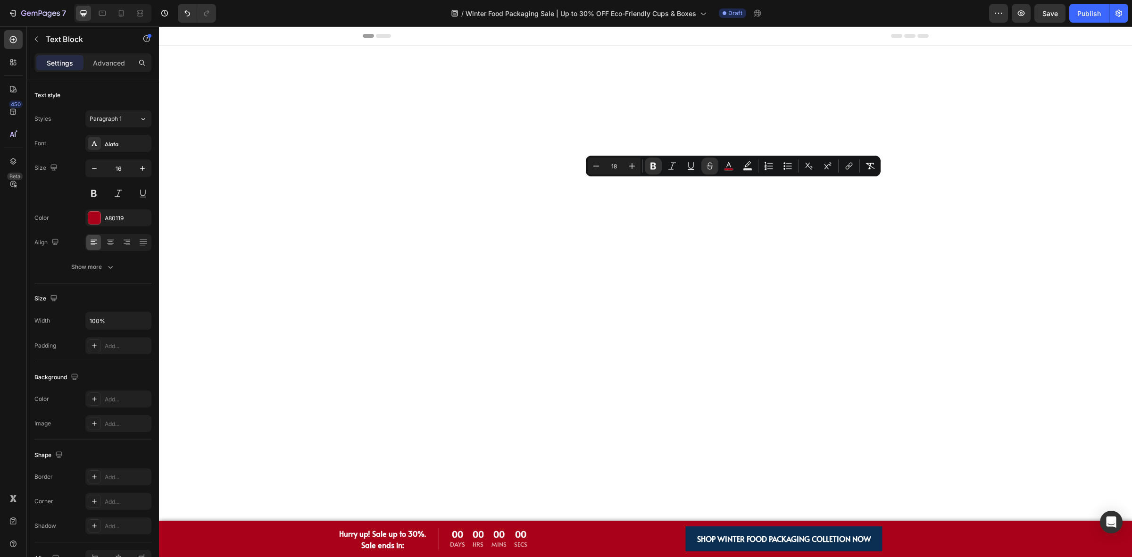
scroll to position [707, 0]
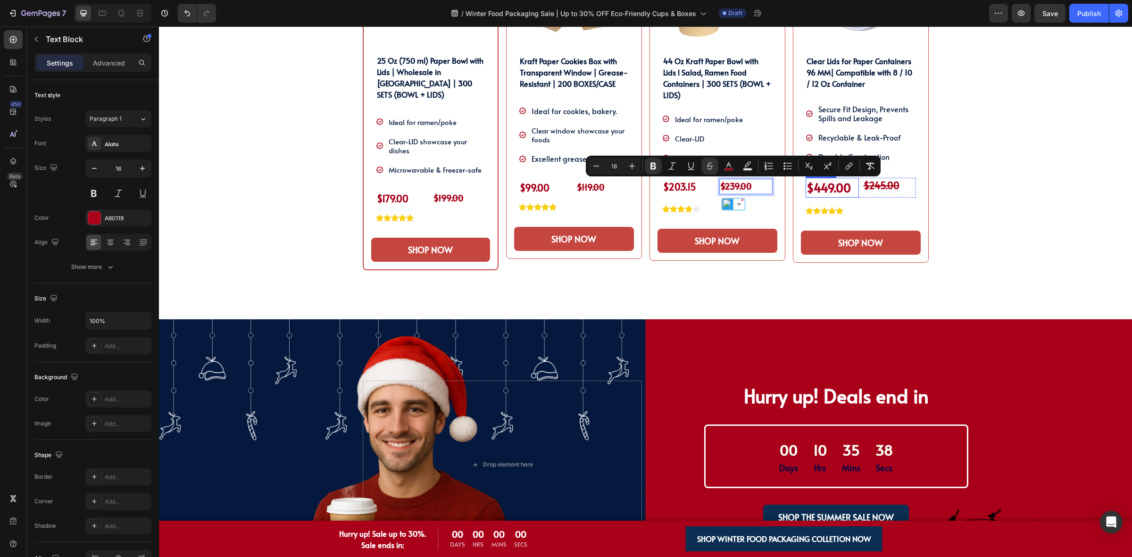
click at [831, 190] on div "$449.00" at bounding box center [832, 188] width 53 height 20
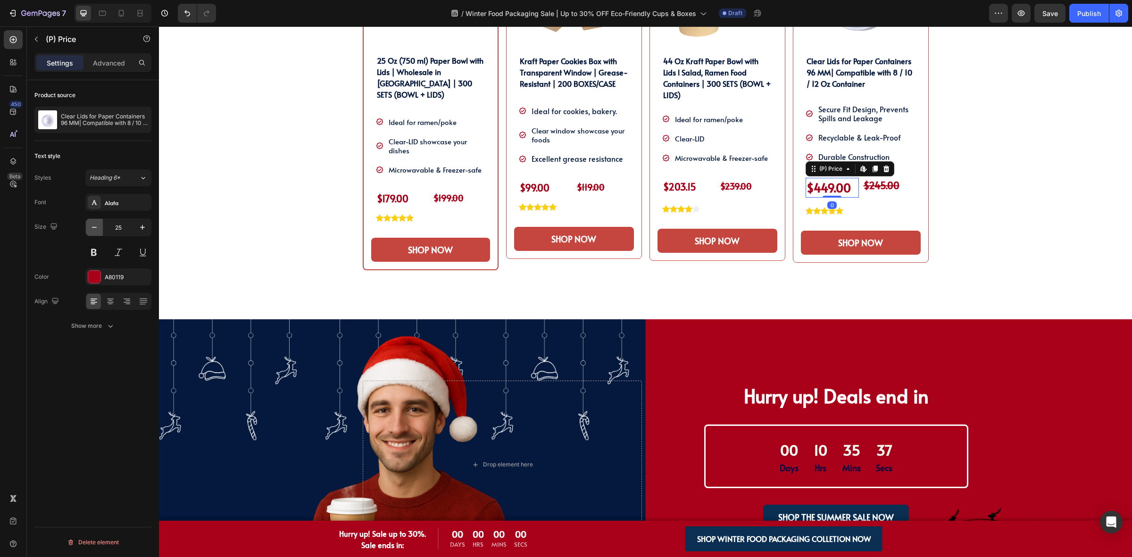
click at [89, 228] on button "button" at bounding box center [94, 227] width 17 height 17
click at [90, 228] on icon "button" at bounding box center [94, 227] width 9 height 9
click at [92, 228] on icon "button" at bounding box center [94, 227] width 9 height 9
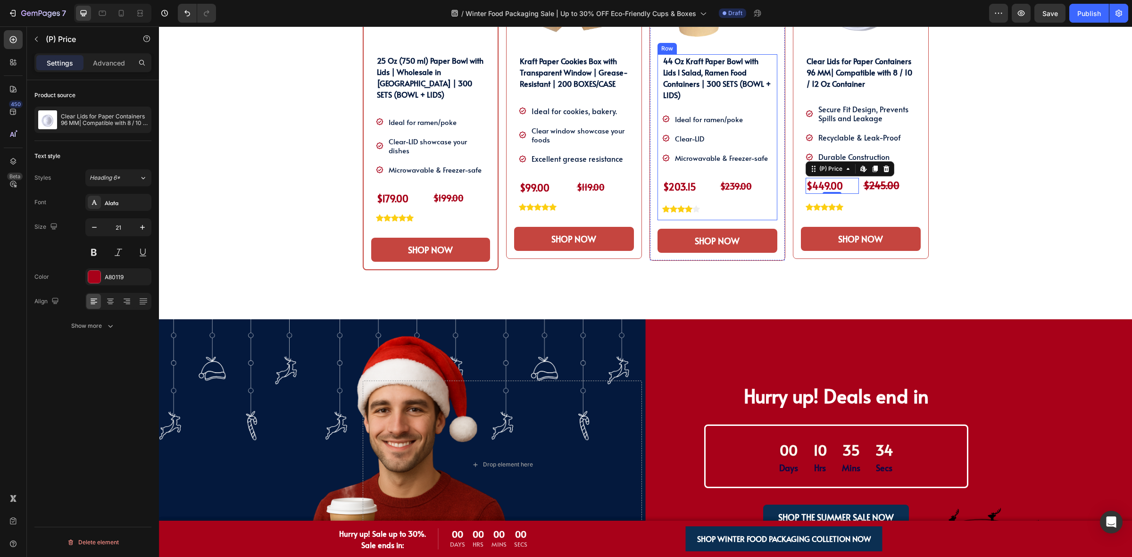
type input "20"
click at [885, 185] on strong "$245.00" at bounding box center [882, 185] width 36 height 13
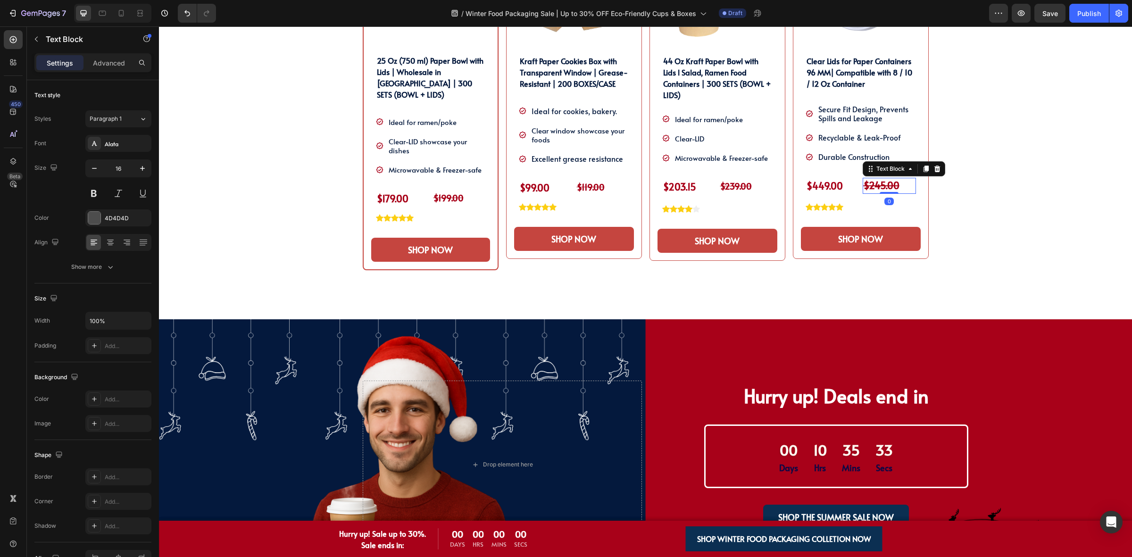
click at [874, 185] on strong "$245.00" at bounding box center [882, 185] width 36 height 13
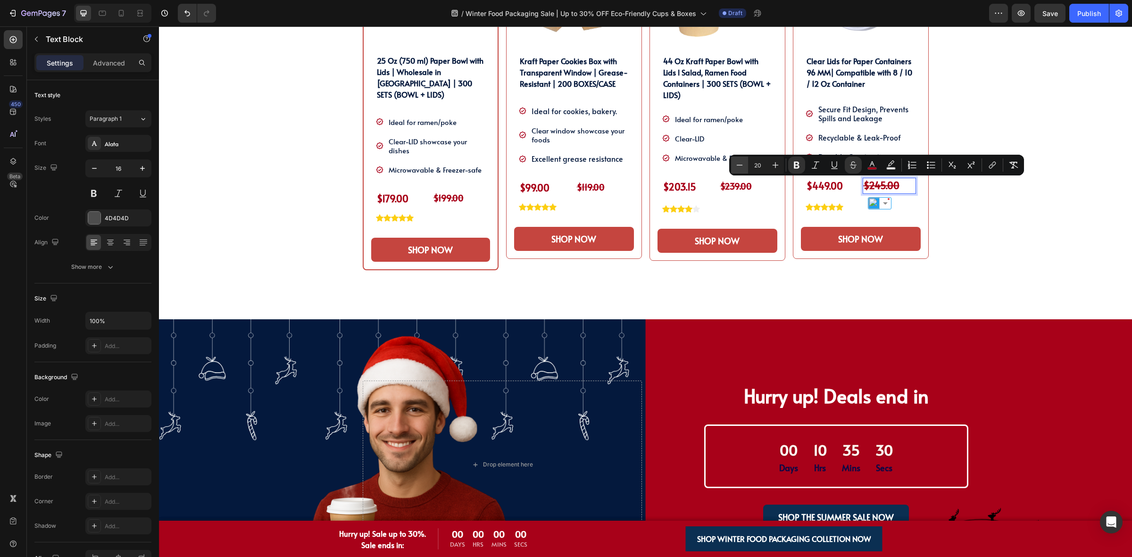
click at [738, 163] on icon "Editor contextual toolbar" at bounding box center [739, 164] width 9 height 9
type input "18"
click at [962, 203] on div "SHOP OUR WINTER PACKAGING BEST SELLER!! Heading SHOP OUR WINTER PACKAGING BEST …" at bounding box center [645, 92] width 959 height 455
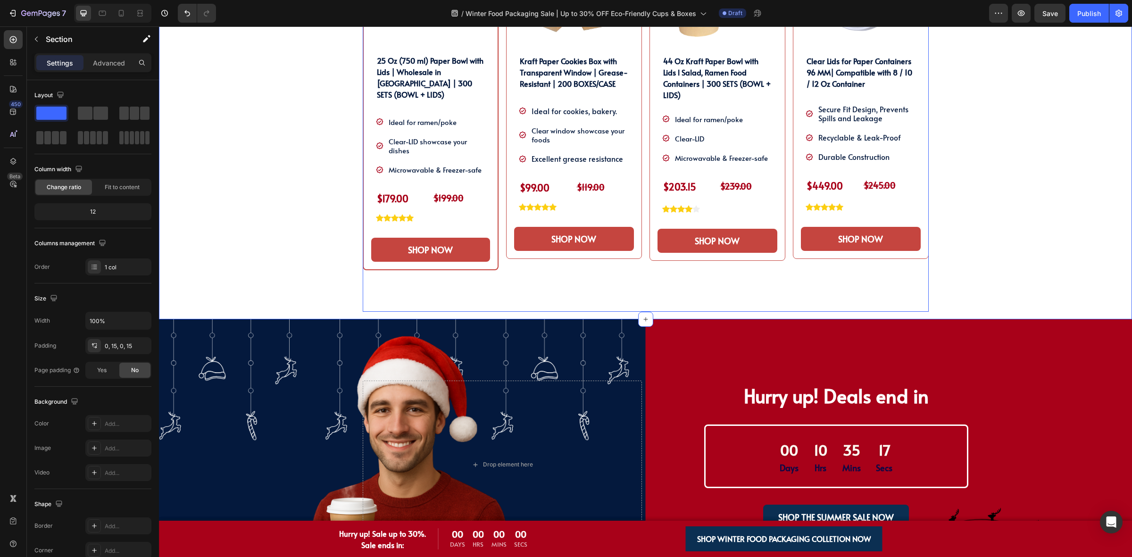
click at [761, 277] on div "Product Images 44 Oz Kraft Paper Bowl with Lids l Salad, Ramen Food Containers …" at bounding box center [717, 115] width 136 height 393
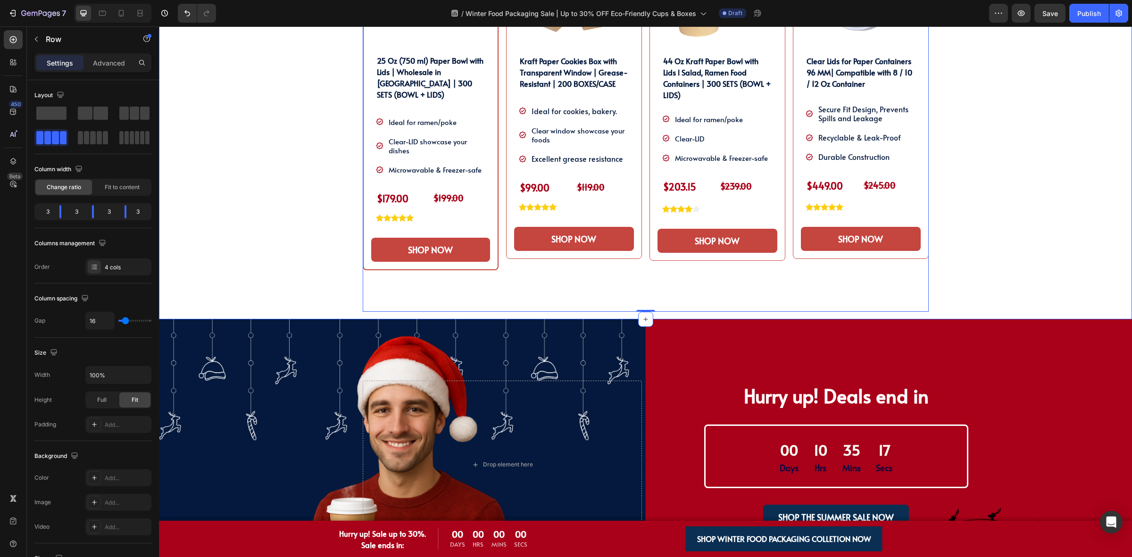
click at [1026, 214] on div "SHOP OUR WINTER PACKAGING BEST SELLER!! Heading SHOP OUR WINTER PACKAGING BEST …" at bounding box center [645, 92] width 959 height 455
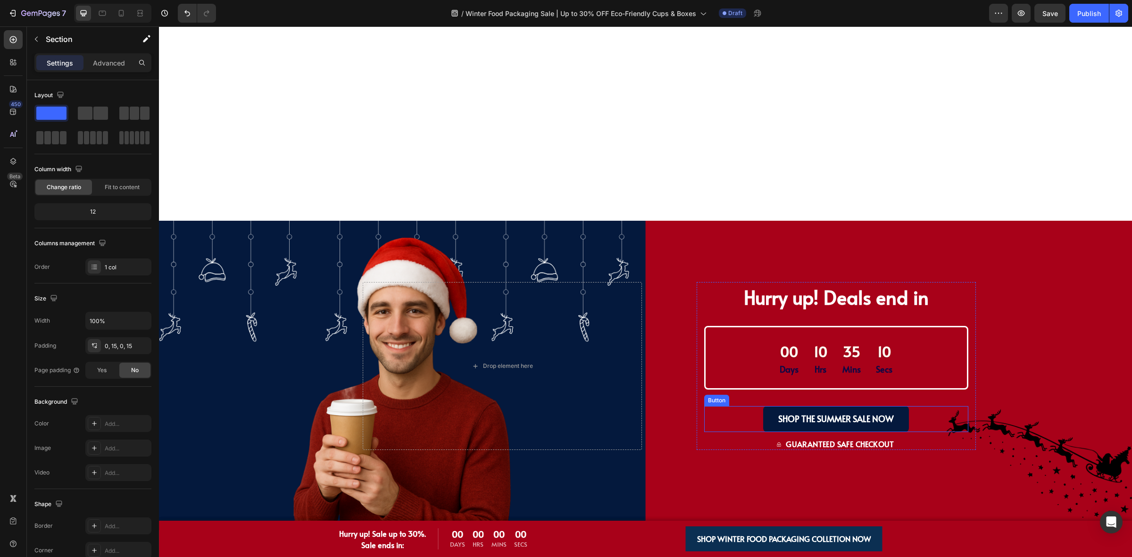
scroll to position [1002, 0]
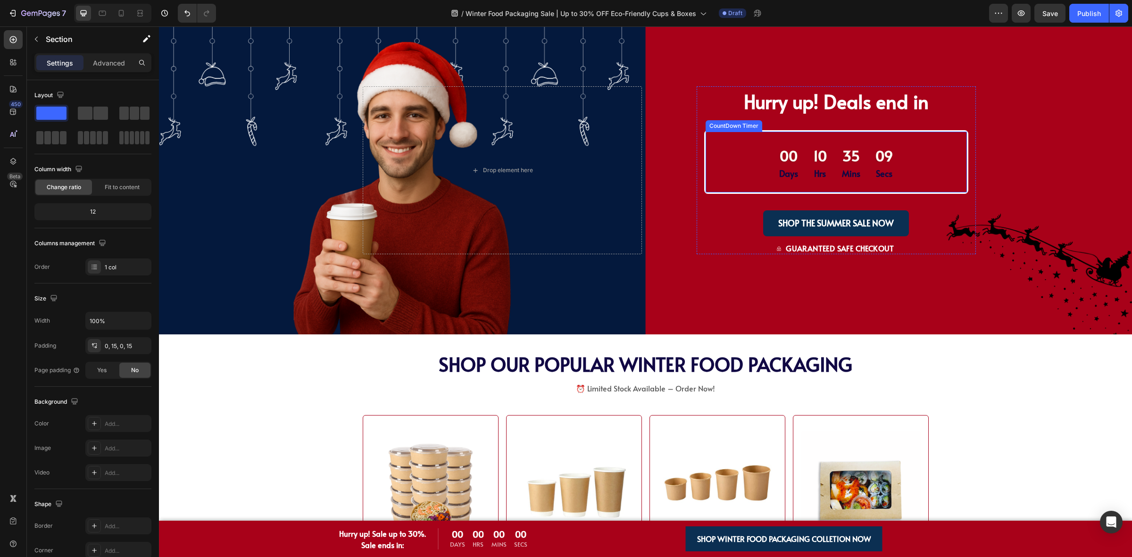
click at [868, 176] on div "09 Secs" at bounding box center [884, 162] width 33 height 46
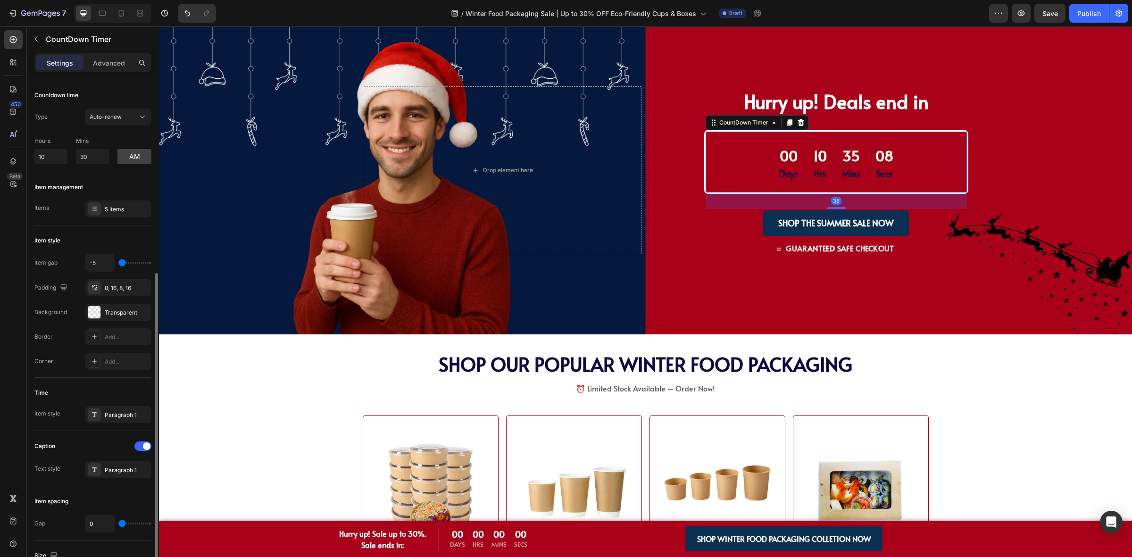
scroll to position [118, 0]
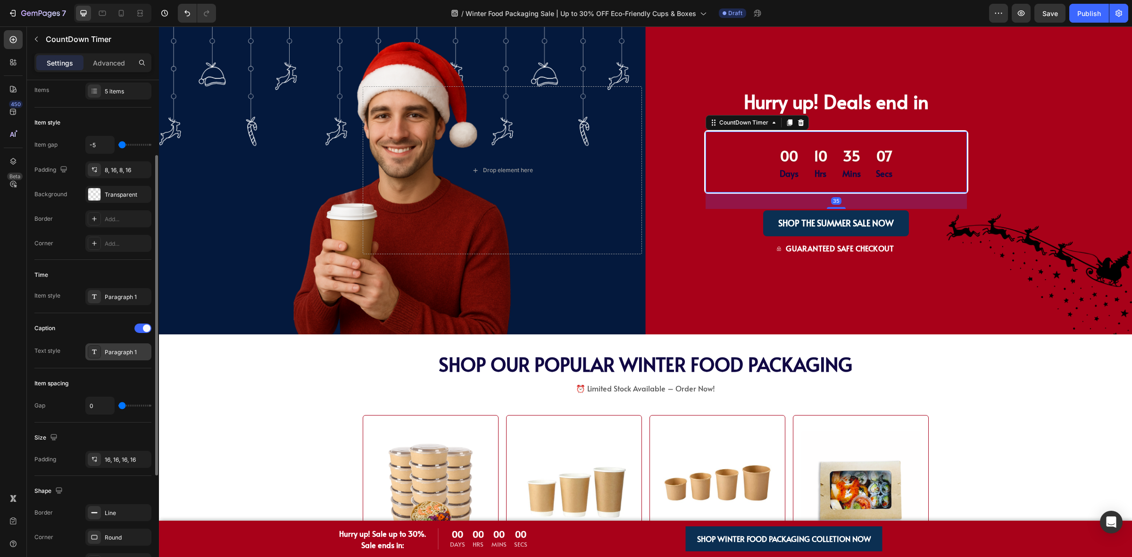
click at [107, 349] on div "Paragraph 1" at bounding box center [127, 352] width 44 height 8
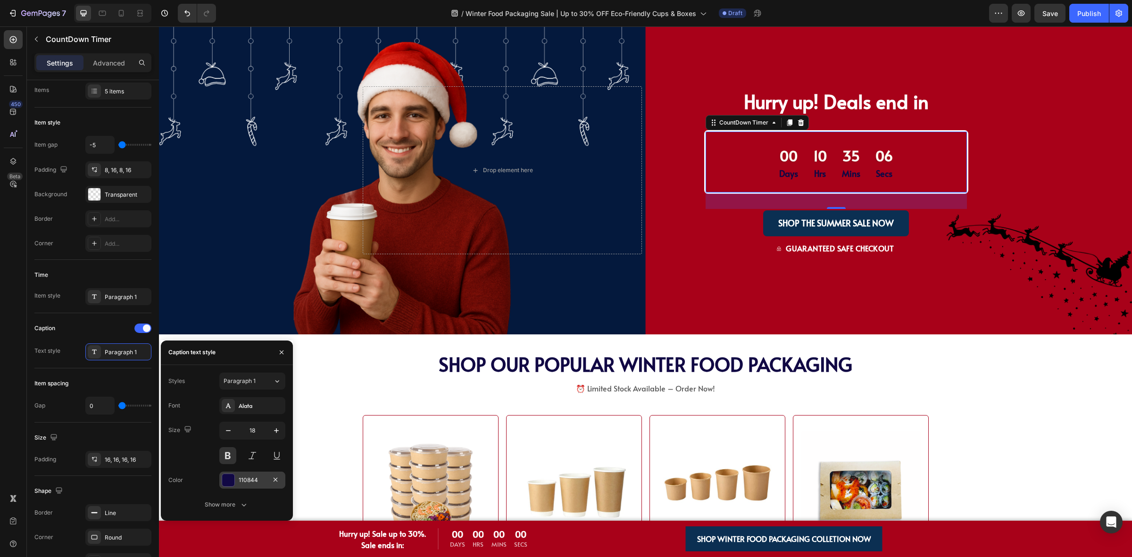
click at [242, 475] on div "110844" at bounding box center [252, 480] width 66 height 17
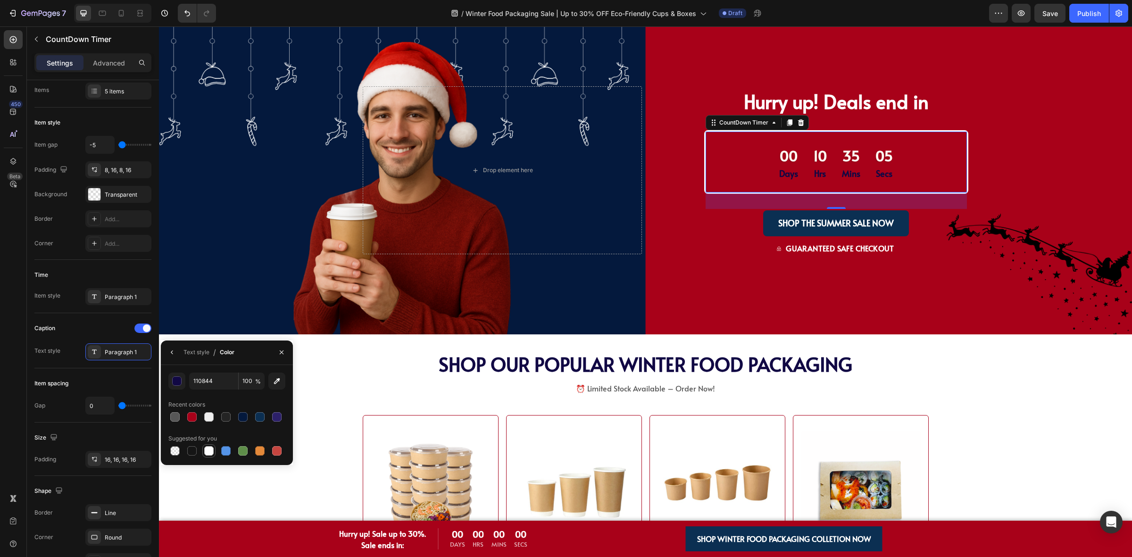
drag, startPoint x: 205, startPoint y: 451, endPoint x: 531, endPoint y: 252, distance: 381.5
click at [205, 451] on div at bounding box center [208, 450] width 9 height 9
type input "FFFFFF"
click at [850, 273] on div "Drop element here Hurry up! Deals end in Text Block 00 Days 10 Hrs 35 Mins 04 S…" at bounding box center [645, 210] width 973 height 248
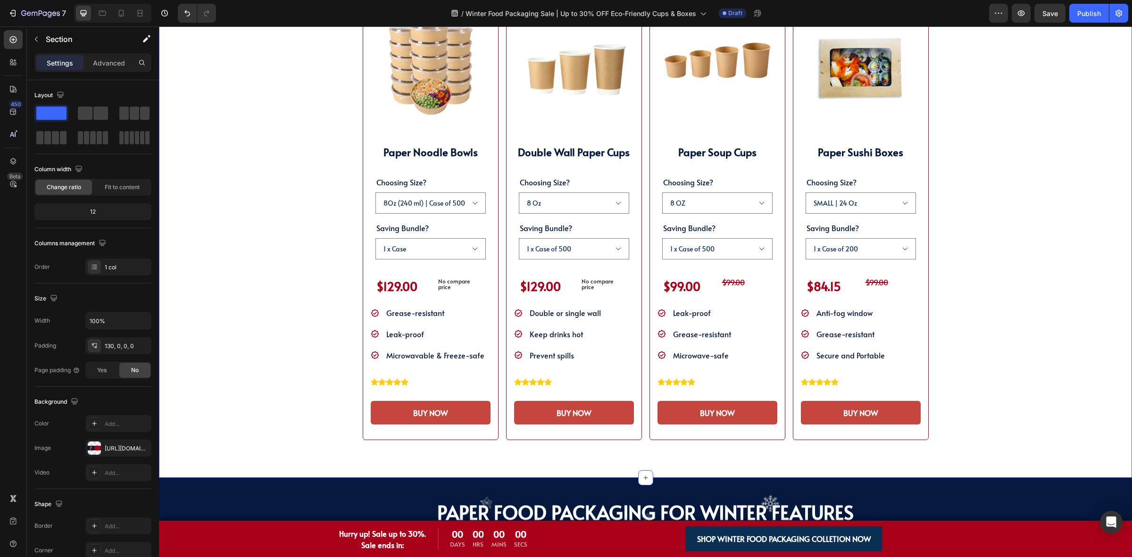
scroll to position [1474, 0]
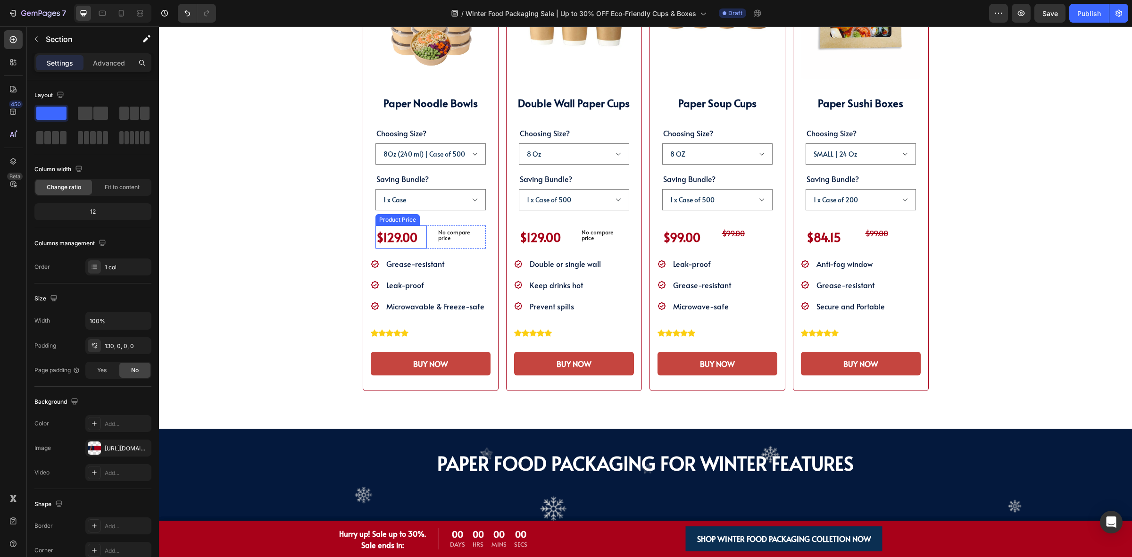
click at [397, 241] on div "$129.00" at bounding box center [400, 236] width 51 height 23
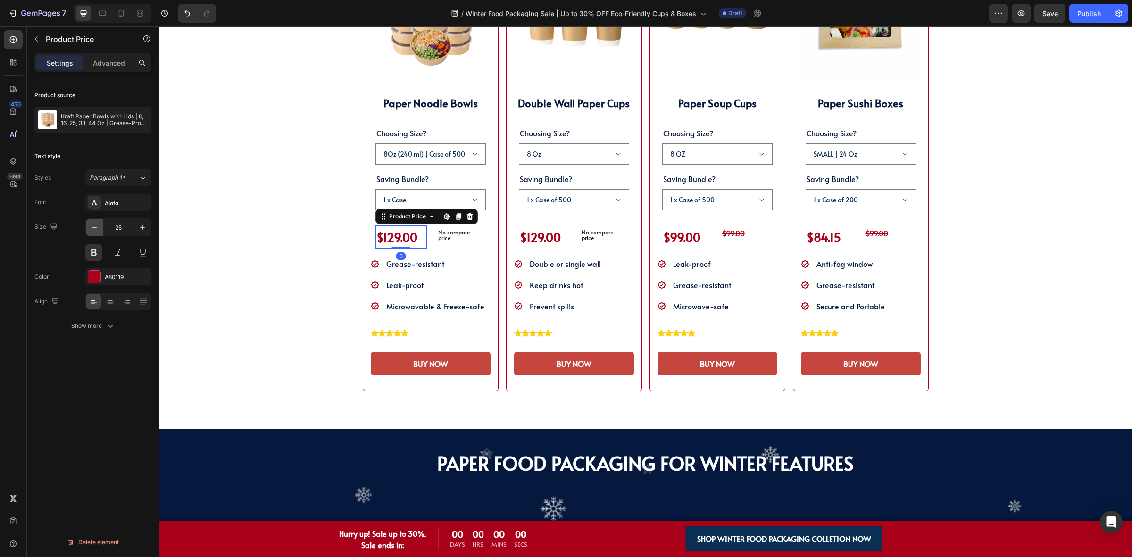
click at [93, 225] on icon "button" at bounding box center [94, 227] width 9 height 9
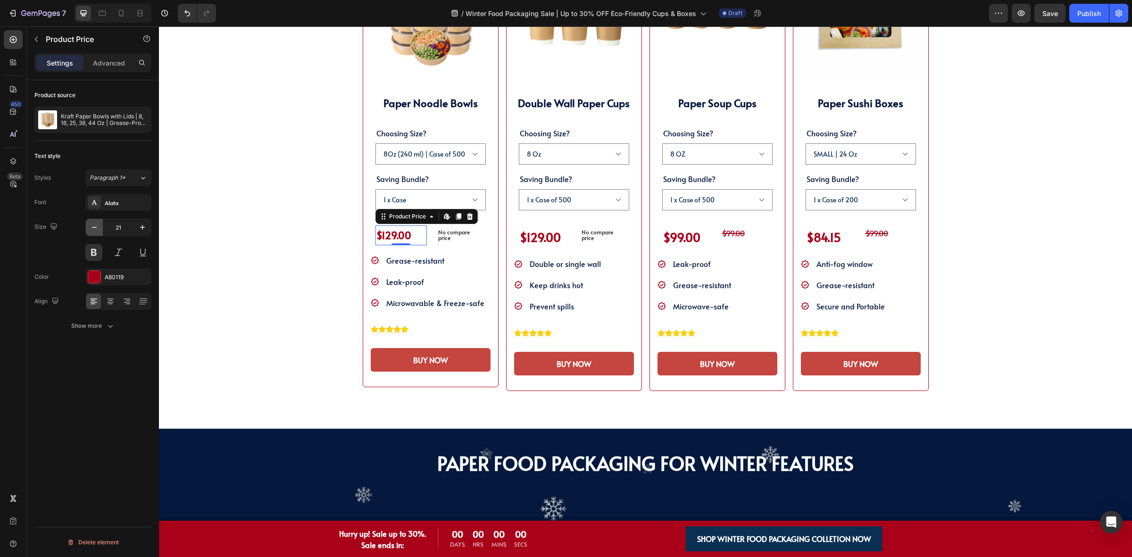
type input "20"
click at [534, 230] on div "$129.00" at bounding box center [544, 236] width 51 height 23
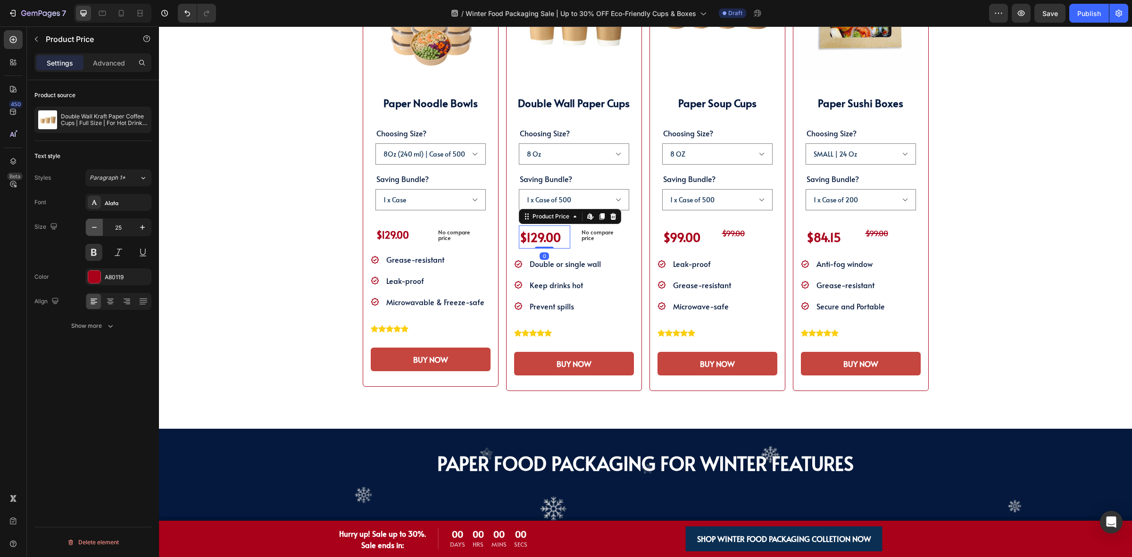
click at [95, 231] on icon "button" at bounding box center [94, 227] width 9 height 9
click at [97, 228] on icon "button" at bounding box center [94, 227] width 9 height 9
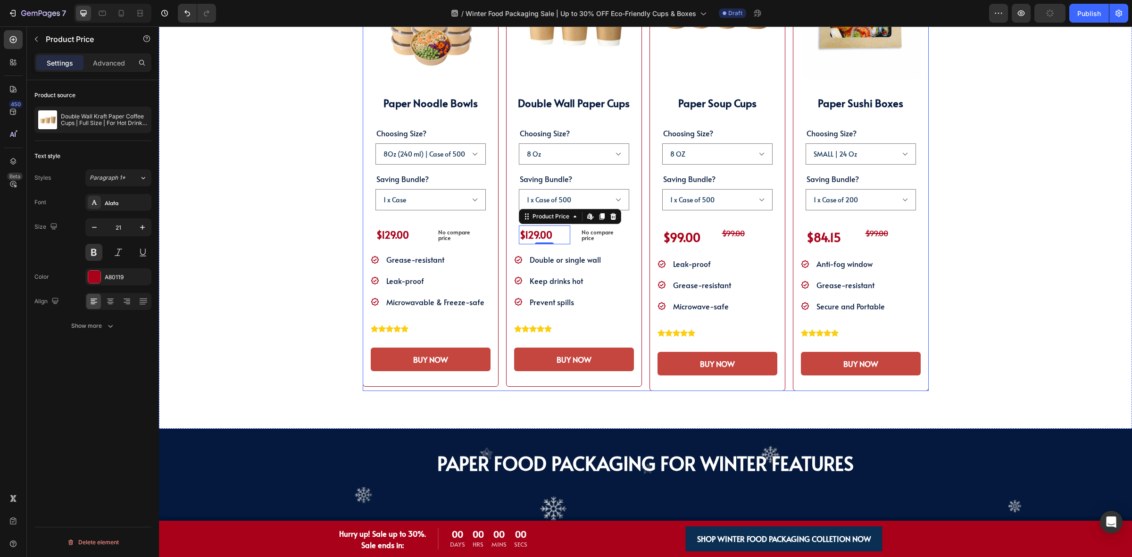
type input "20"
click at [690, 241] on div "$99.00" at bounding box center [687, 236] width 51 height 23
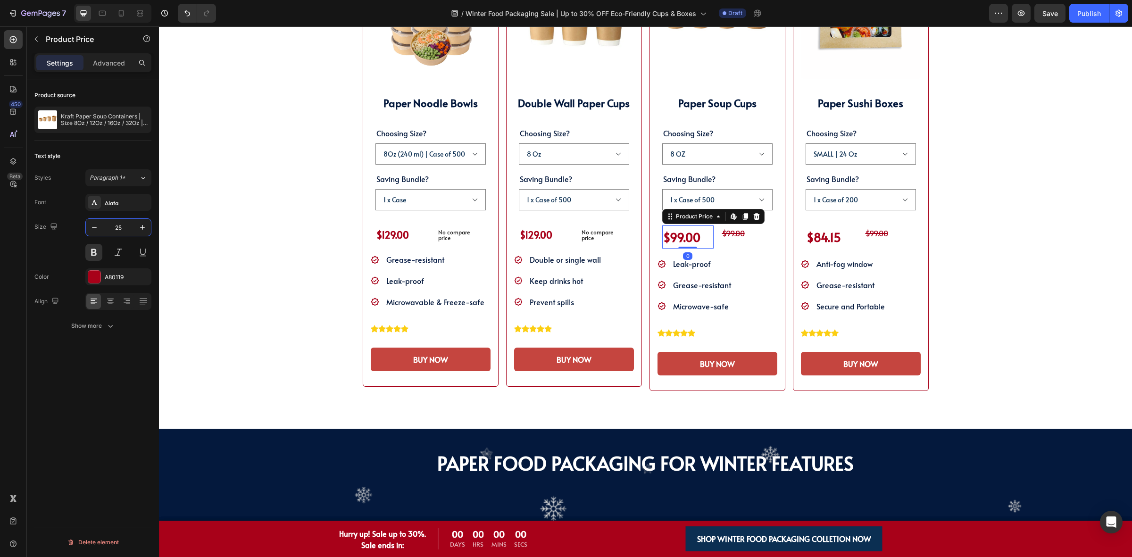
click at [119, 230] on input "25" at bounding box center [118, 227] width 31 height 17
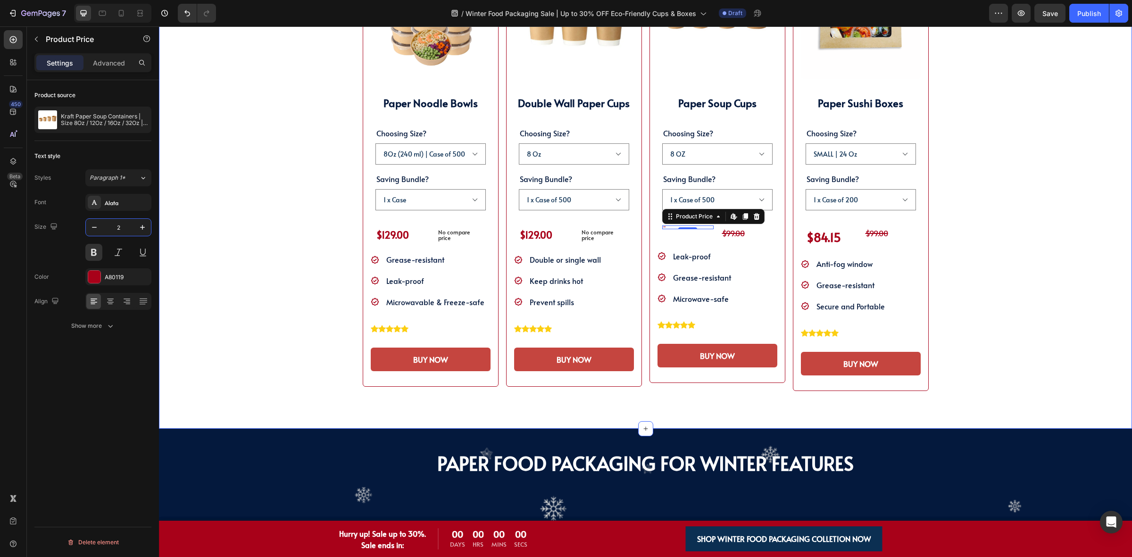
type input "20"
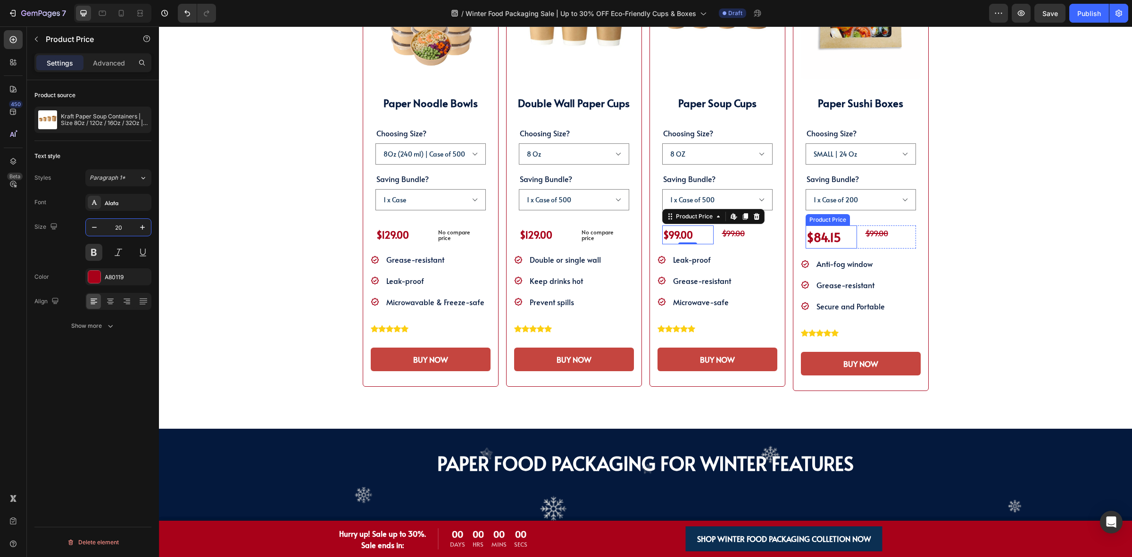
click at [821, 236] on div "$84.15" at bounding box center [831, 236] width 51 height 23
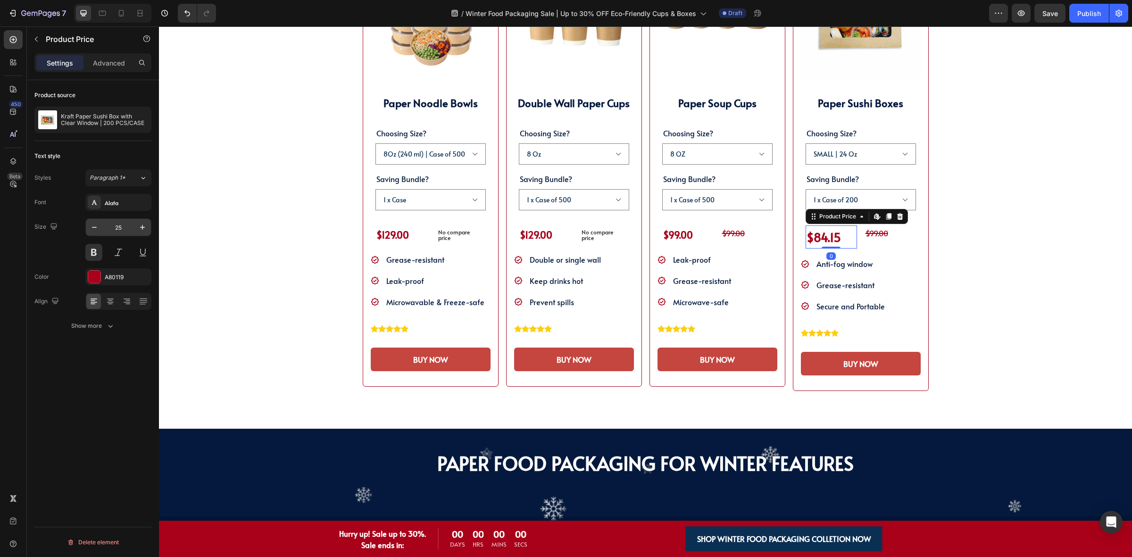
click at [124, 227] on input "25" at bounding box center [118, 227] width 31 height 17
type input "20"
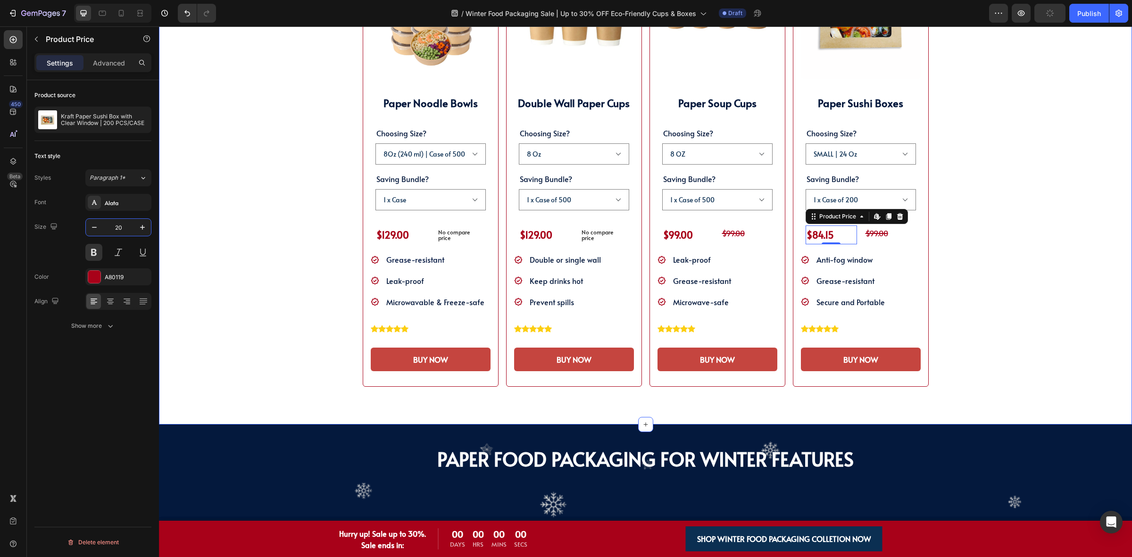
click at [1029, 235] on div "SHOP WINTER PACKAGING BEST SELLER!! Heading SHOP OUR POPULAR WINTER FOOD PACKAG…" at bounding box center [645, 134] width 897 height 505
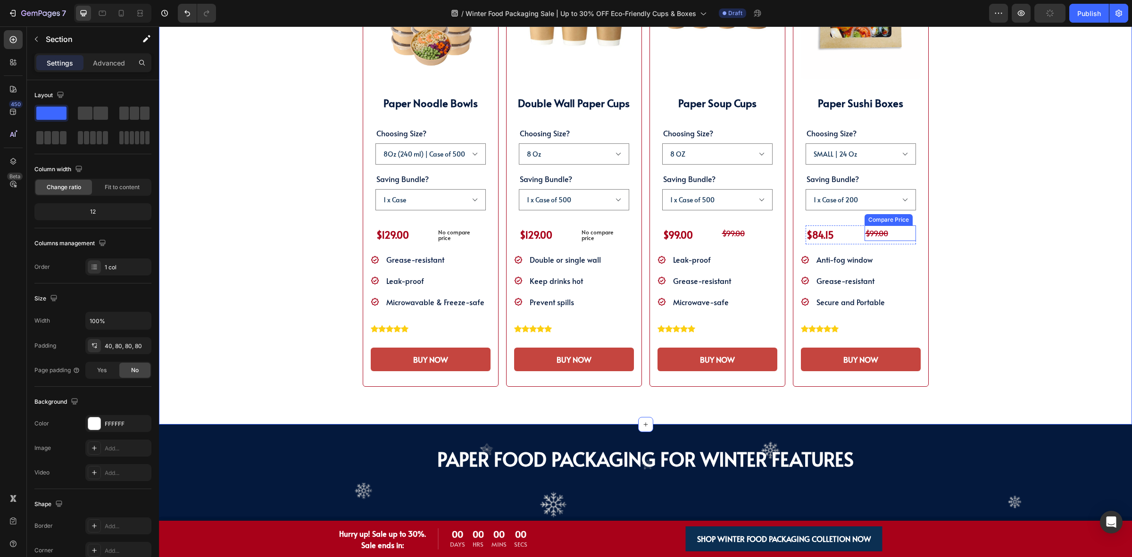
click at [872, 229] on div "$99.00" at bounding box center [889, 233] width 51 height 16
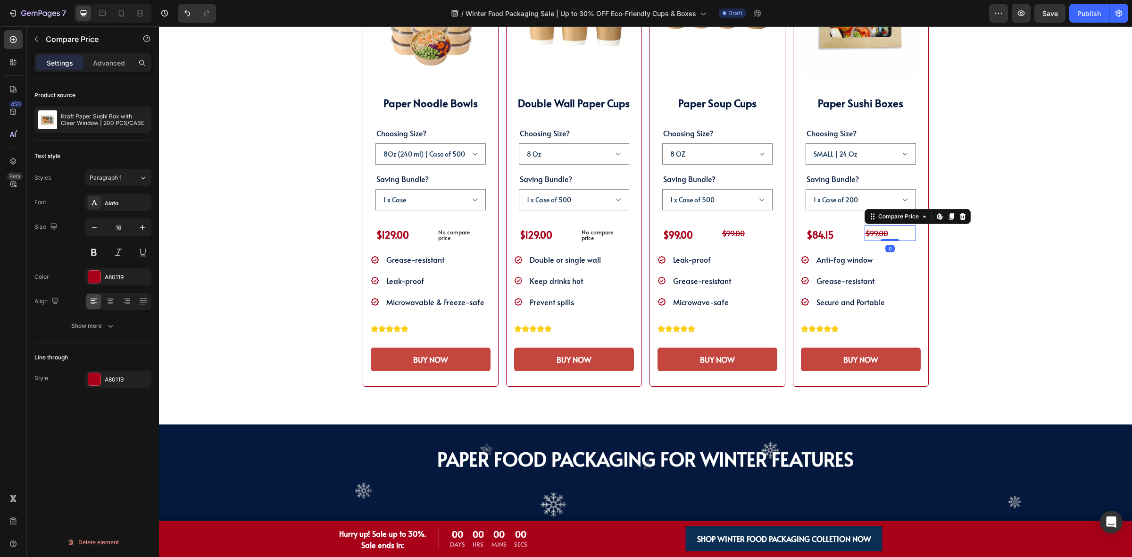
click at [872, 229] on div "$99.00" at bounding box center [889, 233] width 51 height 16
click at [883, 232] on div "$99.00" at bounding box center [889, 233] width 51 height 16
click at [727, 237] on div "$99.00" at bounding box center [746, 233] width 51 height 16
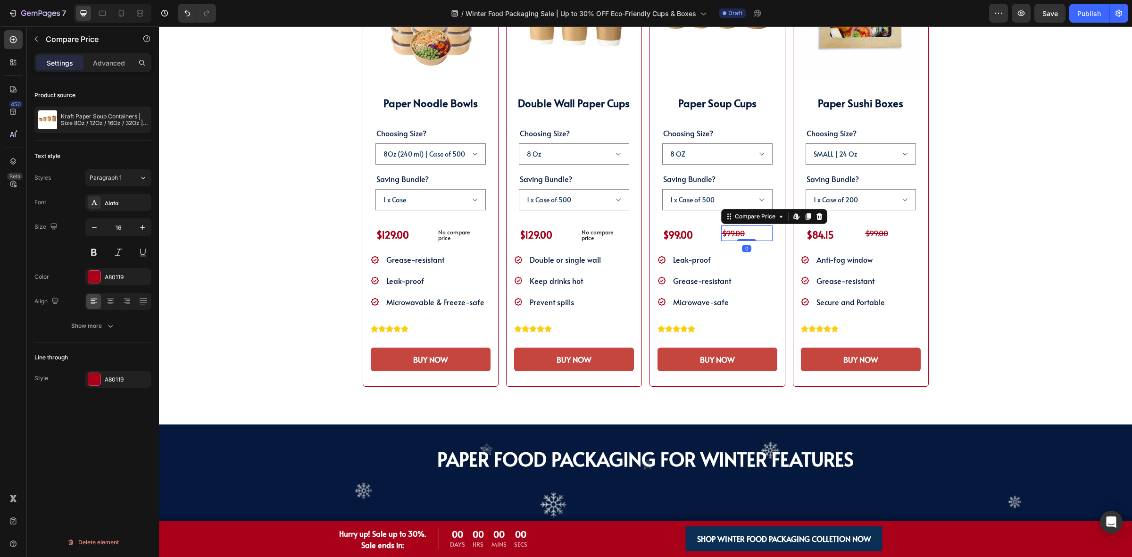
click at [727, 237] on div "$99.00" at bounding box center [746, 233] width 51 height 16
click at [587, 236] on p "No compare price" at bounding box center [604, 234] width 44 height 11
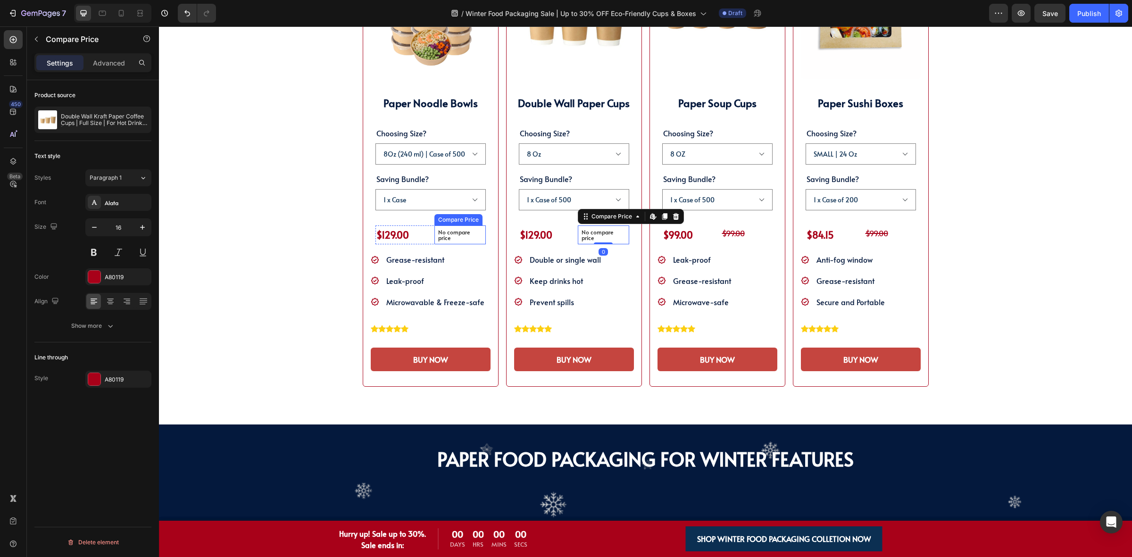
click at [449, 243] on div "No compare price" at bounding box center [459, 234] width 51 height 19
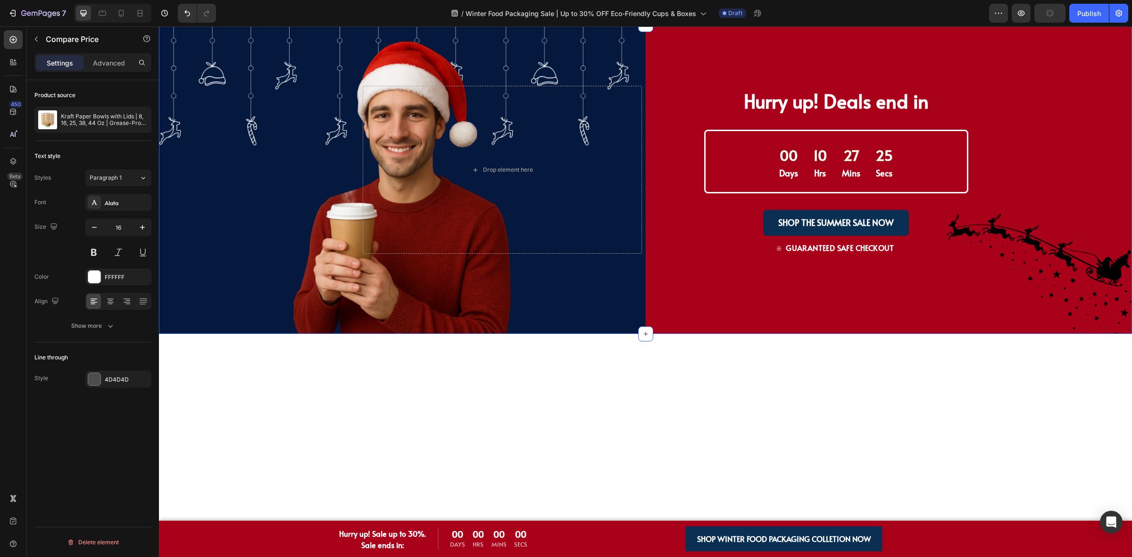
scroll to position [766, 0]
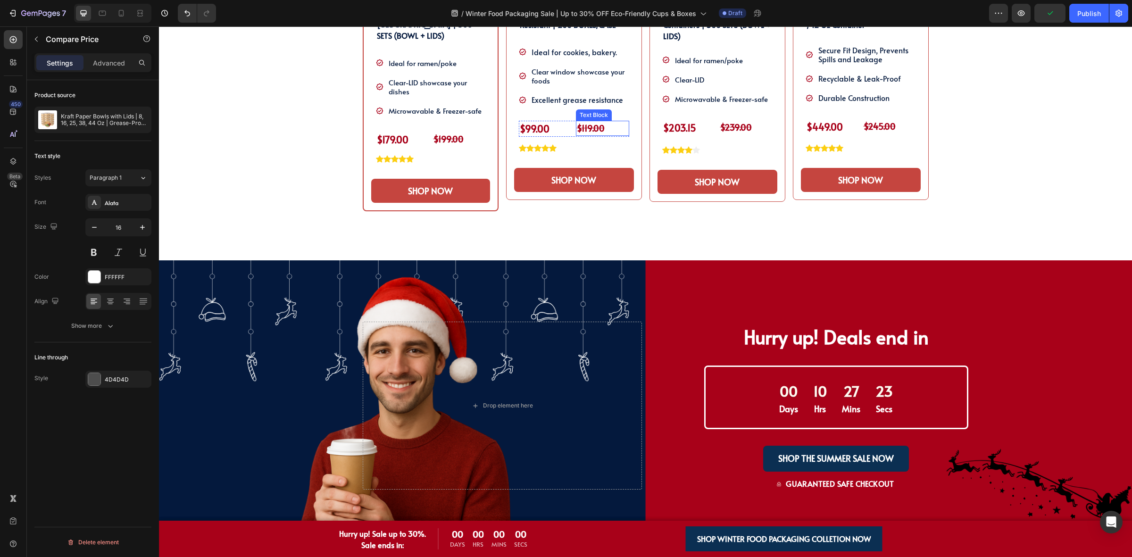
click at [578, 126] on strong "$119.00" at bounding box center [591, 128] width 28 height 12
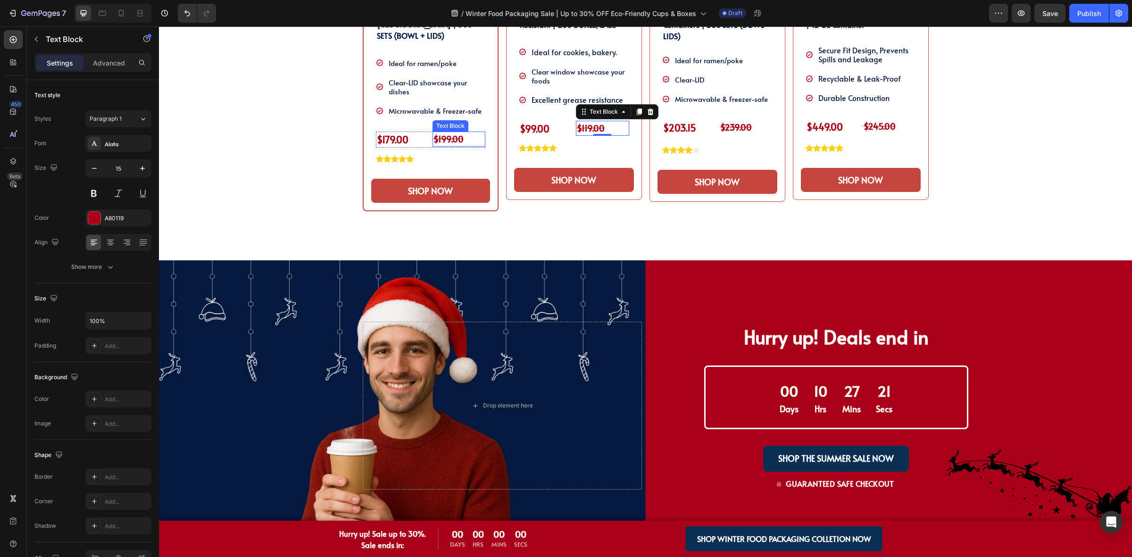
click at [449, 134] on p "$199.00" at bounding box center [458, 139] width 51 height 13
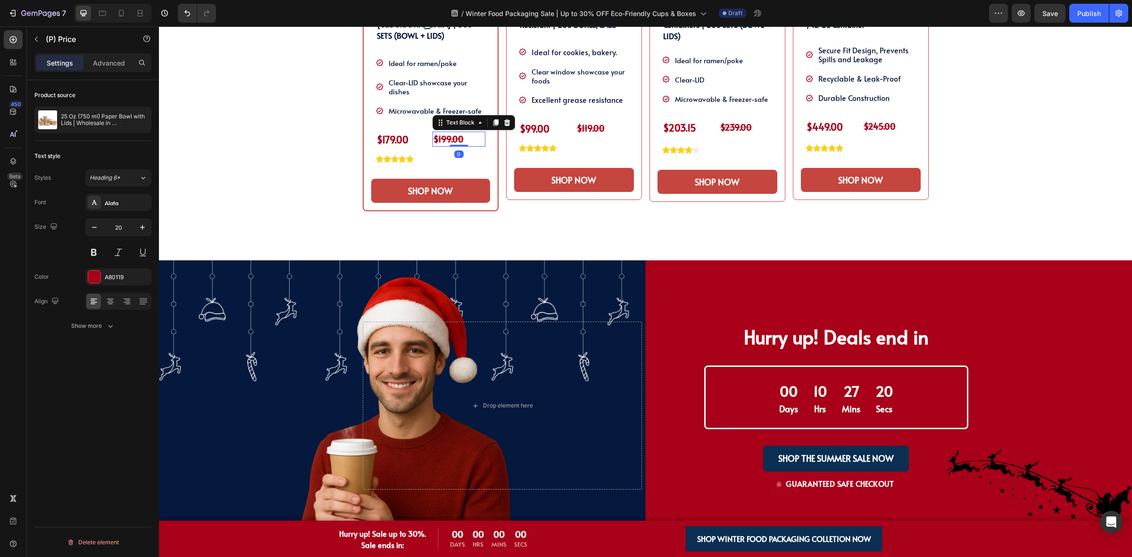
click at [420, 134] on div "$179.00" at bounding box center [402, 140] width 53 height 16
click at [425, 133] on div "$179.00 (P) Price Edit content in Shopify 0 (P) Price Edit content in Shopify 0…" at bounding box center [430, 140] width 109 height 16
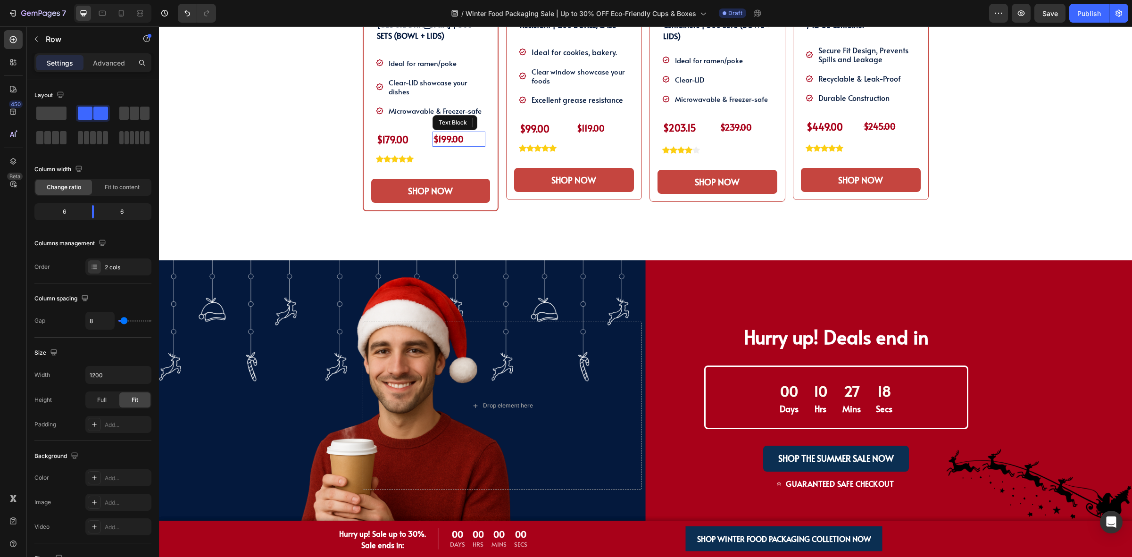
click at [443, 133] on strong "$199.00" at bounding box center [448, 139] width 30 height 12
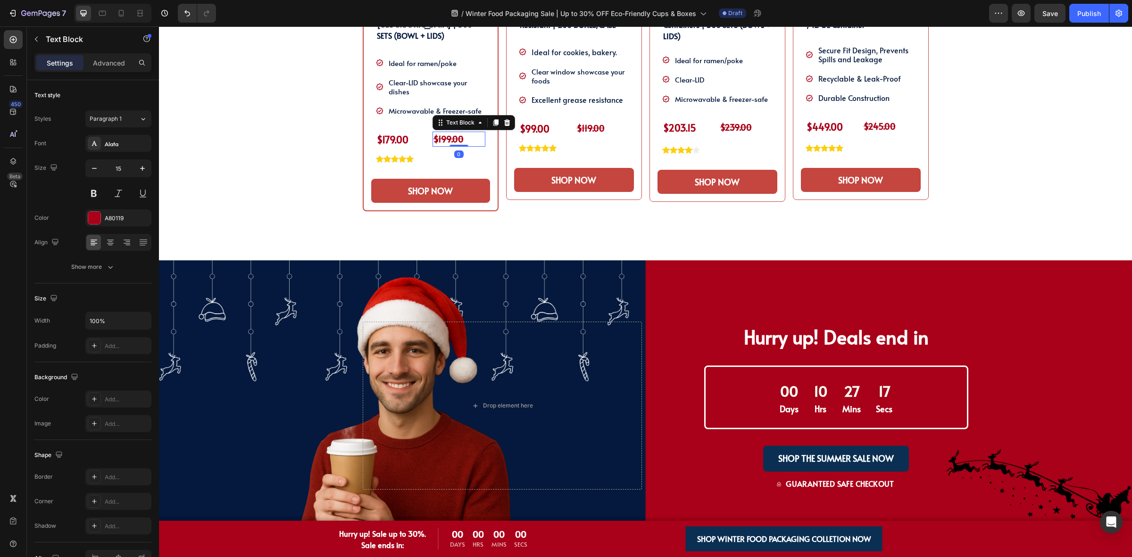
click at [457, 133] on strong "$199.00" at bounding box center [448, 139] width 30 height 12
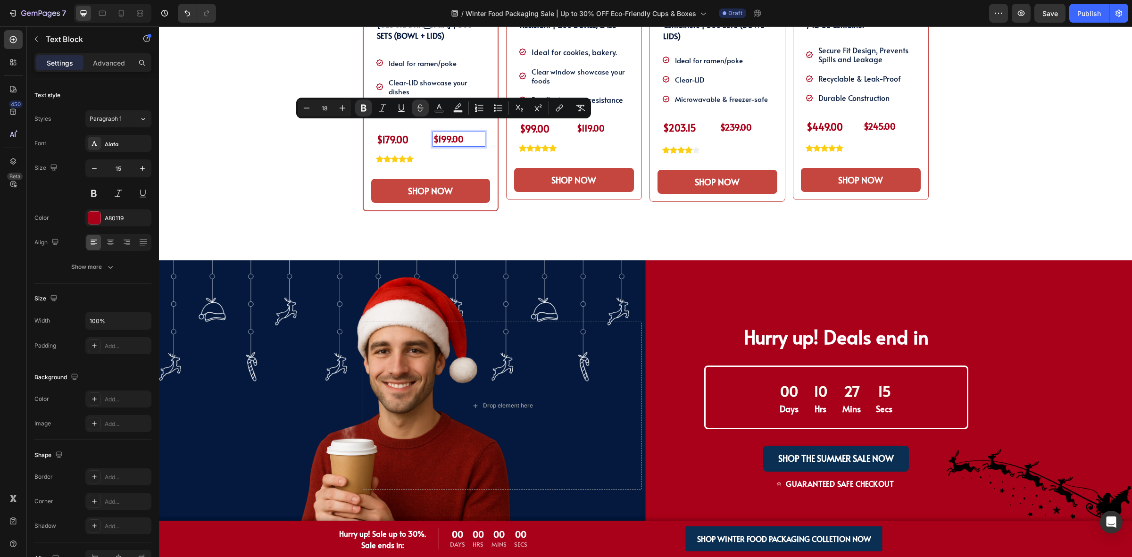
click at [296, 109] on div "Minus 18 Plus Bold Italic Underline Strikethrough Text Color Text Background Co…" at bounding box center [443, 108] width 295 height 21
click at [301, 109] on button "Minus" at bounding box center [306, 108] width 17 height 17
type input "16"
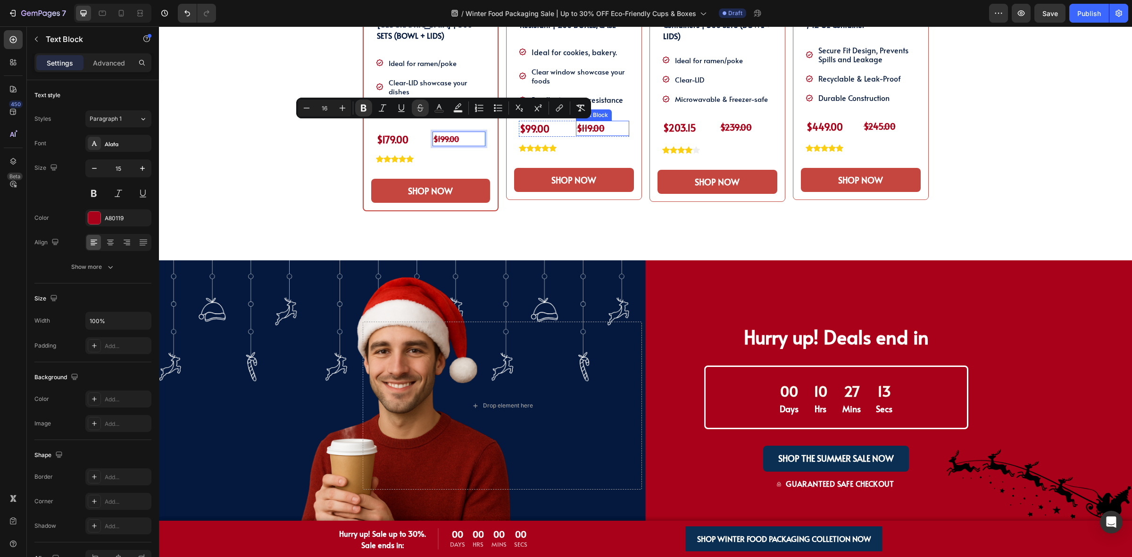
click at [586, 125] on strong "$119.00" at bounding box center [591, 128] width 28 height 12
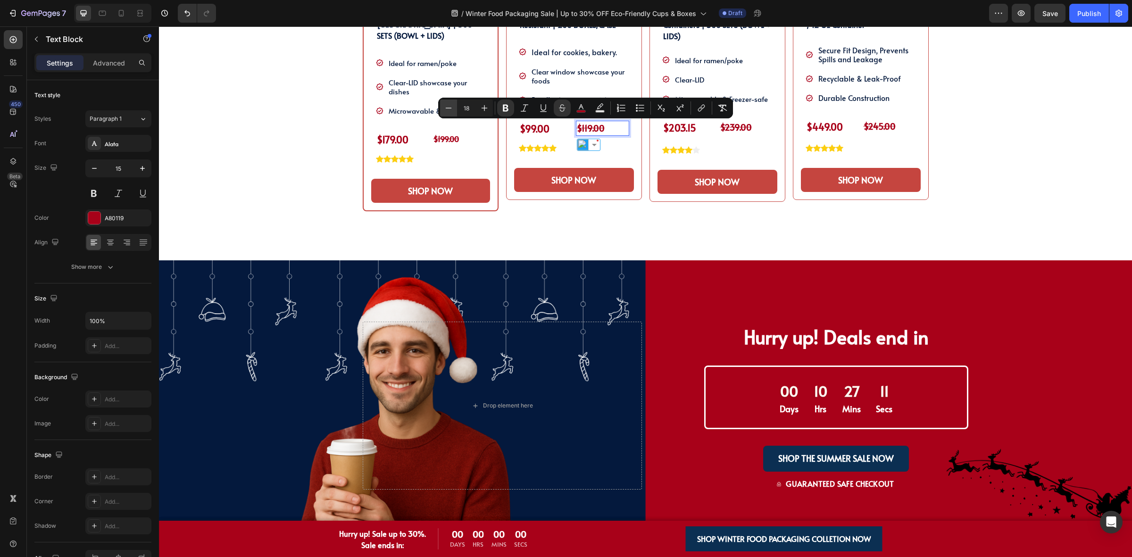
click at [441, 108] on button "Minus" at bounding box center [448, 108] width 17 height 17
type input "16"
click at [730, 127] on strong "$239.00" at bounding box center [736, 127] width 32 height 12
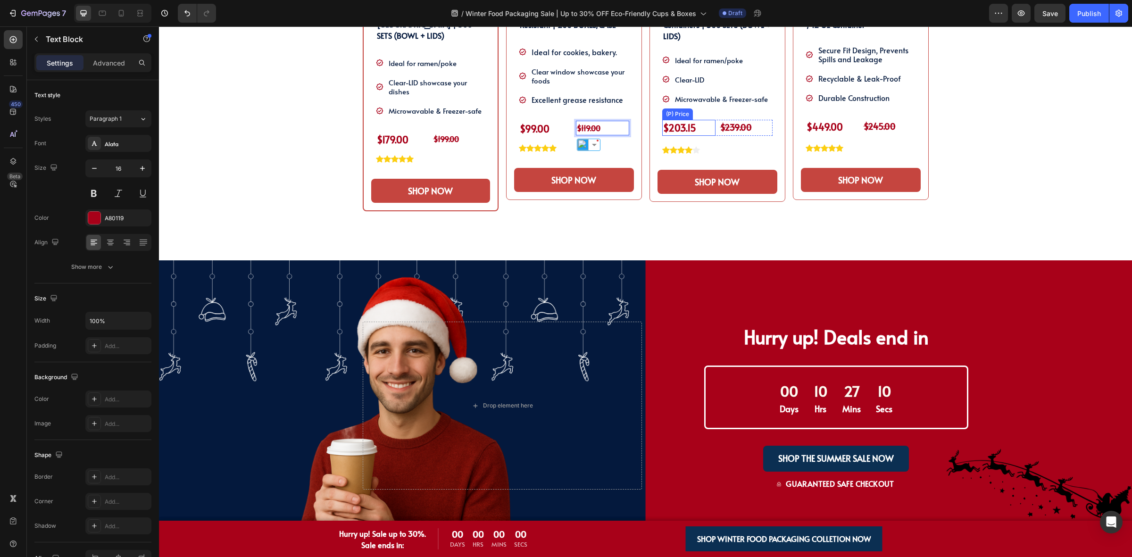
click at [730, 127] on strong "$239.00" at bounding box center [736, 127] width 32 height 12
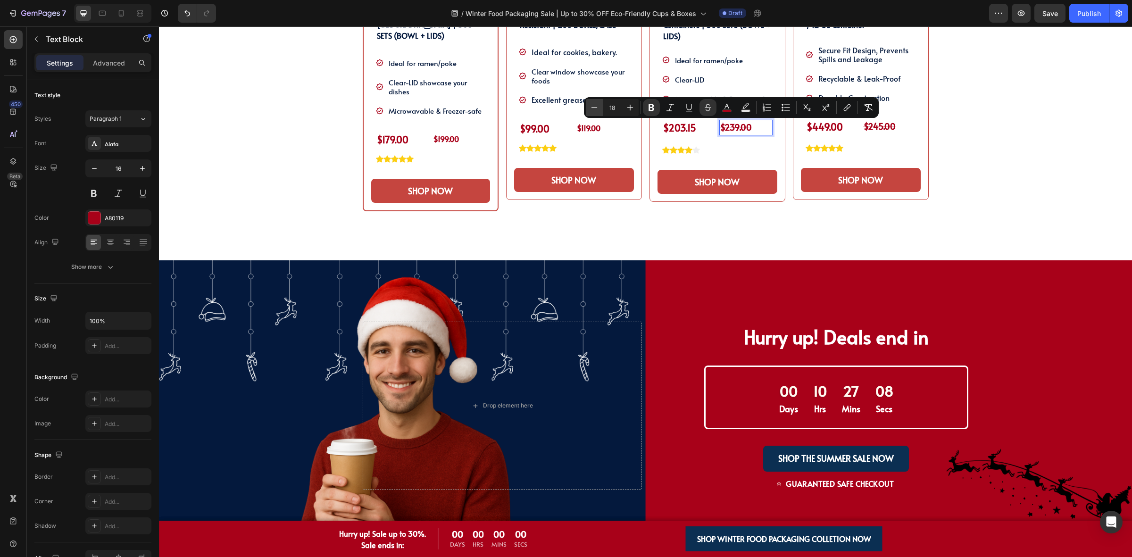
click at [593, 111] on icon "Editor contextual toolbar" at bounding box center [594, 107] width 9 height 9
type input "16"
click at [872, 125] on strong "$245.00" at bounding box center [880, 126] width 32 height 12
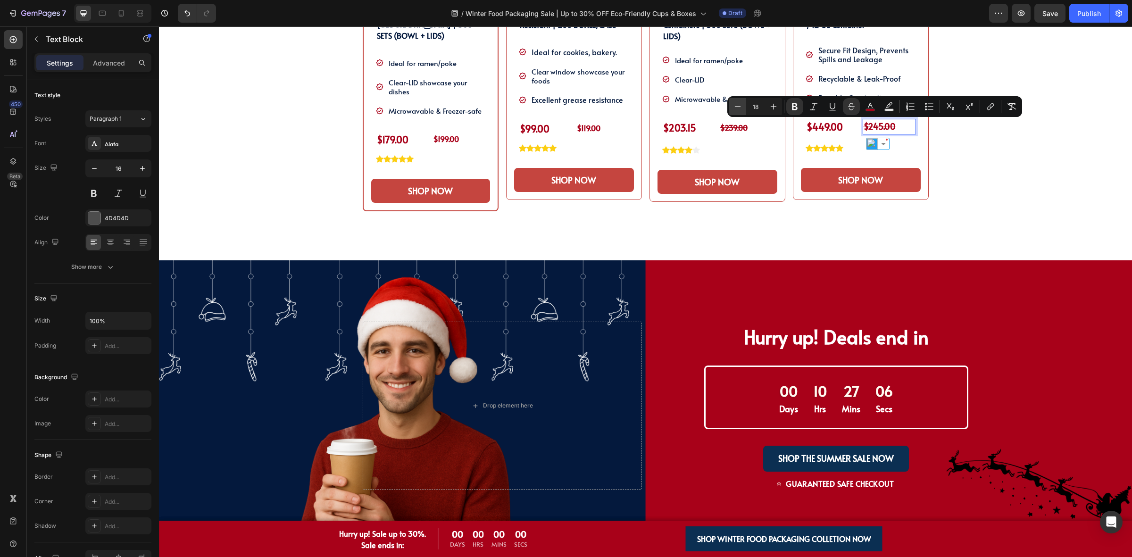
click at [740, 109] on icon "Editor contextual toolbar" at bounding box center [737, 106] width 9 height 9
type input "16"
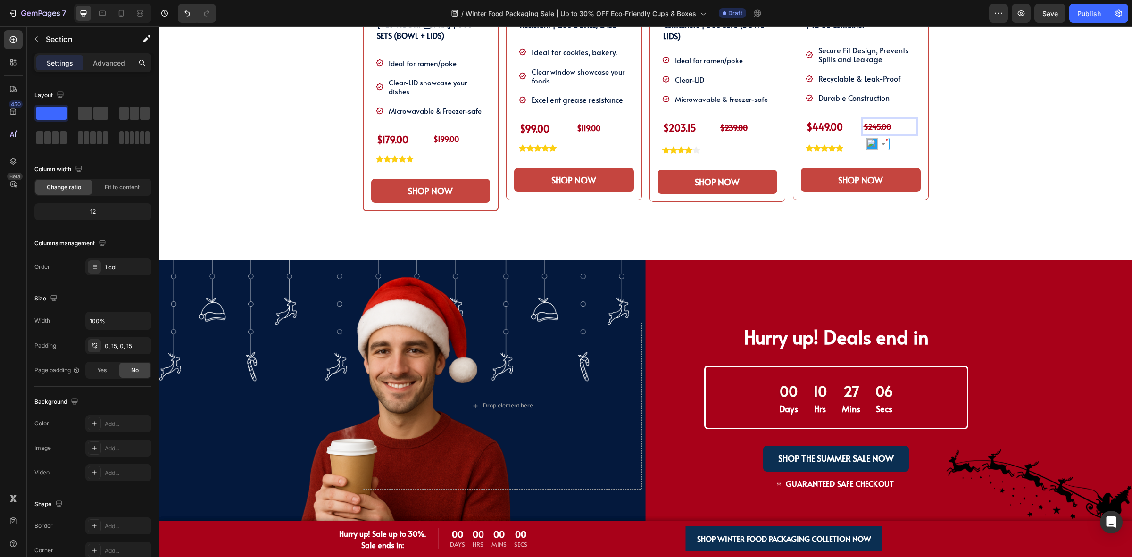
click at [1003, 159] on div "SHOP OUR WINTER PACKAGING BEST SELLER!! Heading SHOP OUR WINTER PACKAGING BEST …" at bounding box center [645, 33] width 959 height 455
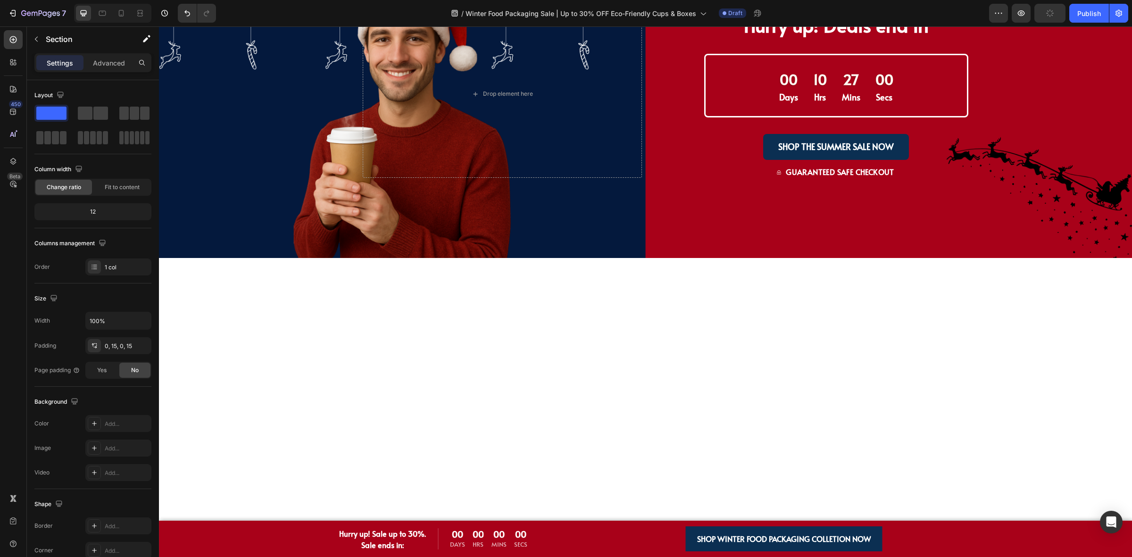
scroll to position [590, 0]
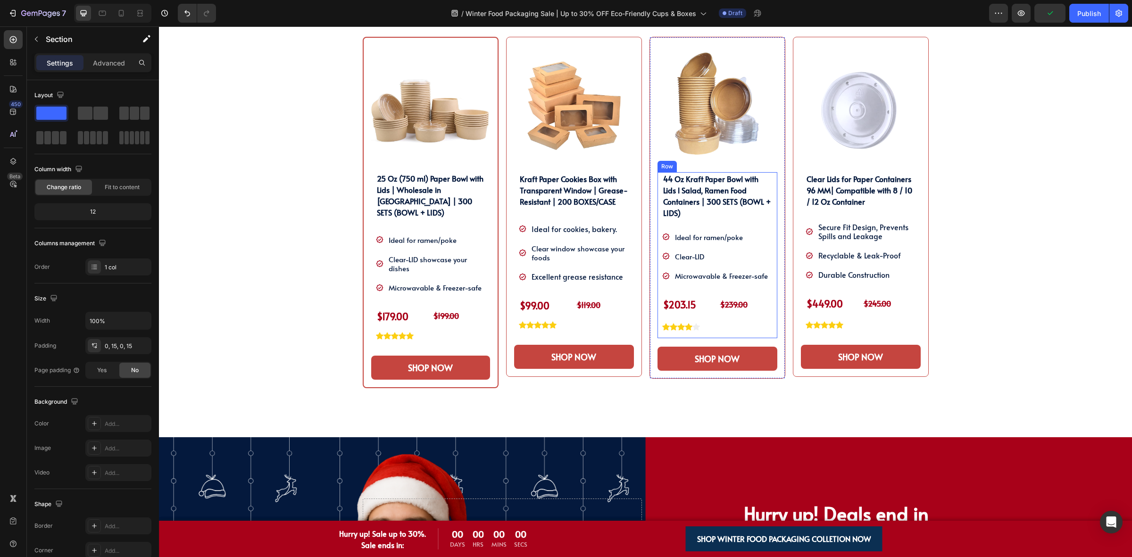
click at [693, 329] on icon at bounding box center [696, 327] width 8 height 7
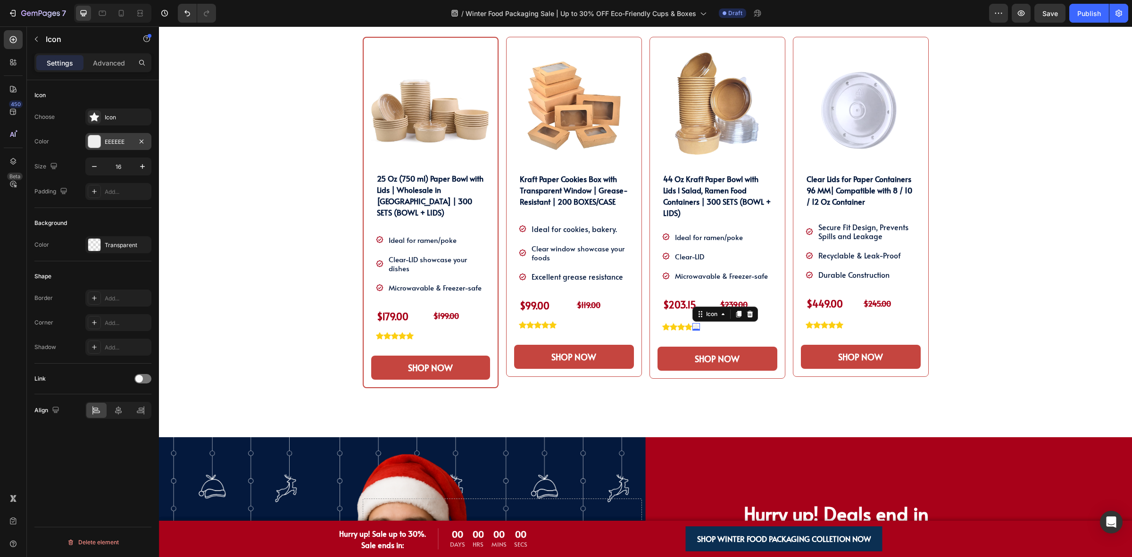
click at [111, 138] on div "EEEEEE" at bounding box center [118, 142] width 27 height 8
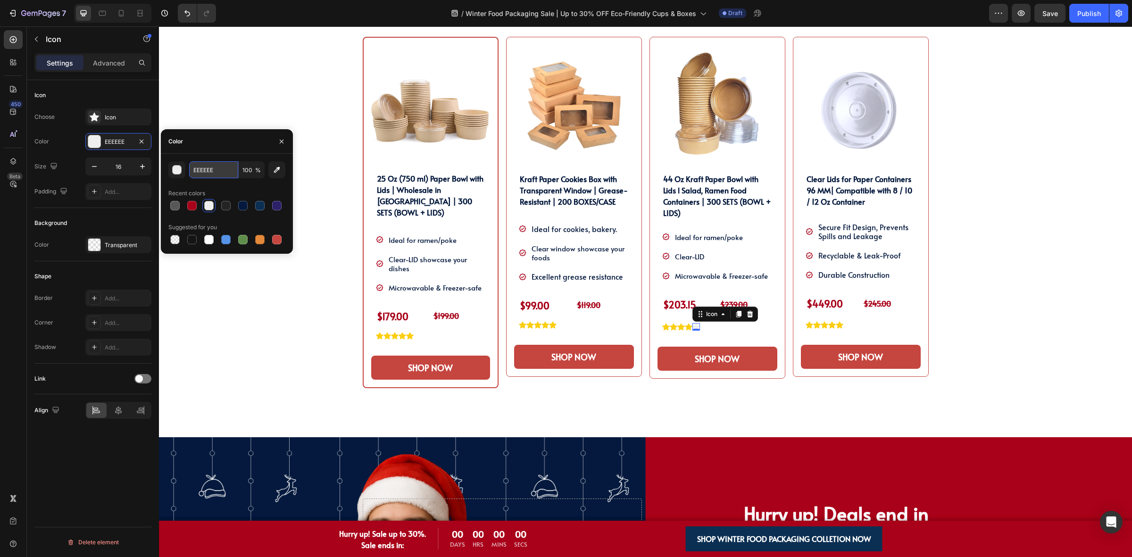
click at [213, 177] on input "EEEEEE" at bounding box center [213, 169] width 49 height 17
click at [262, 291] on div "SHOP OUR WINTER PACKAGING BEST SELLER!! Heading SHOP OUR WINTER PACKAGING BEST …" at bounding box center [645, 210] width 959 height 455
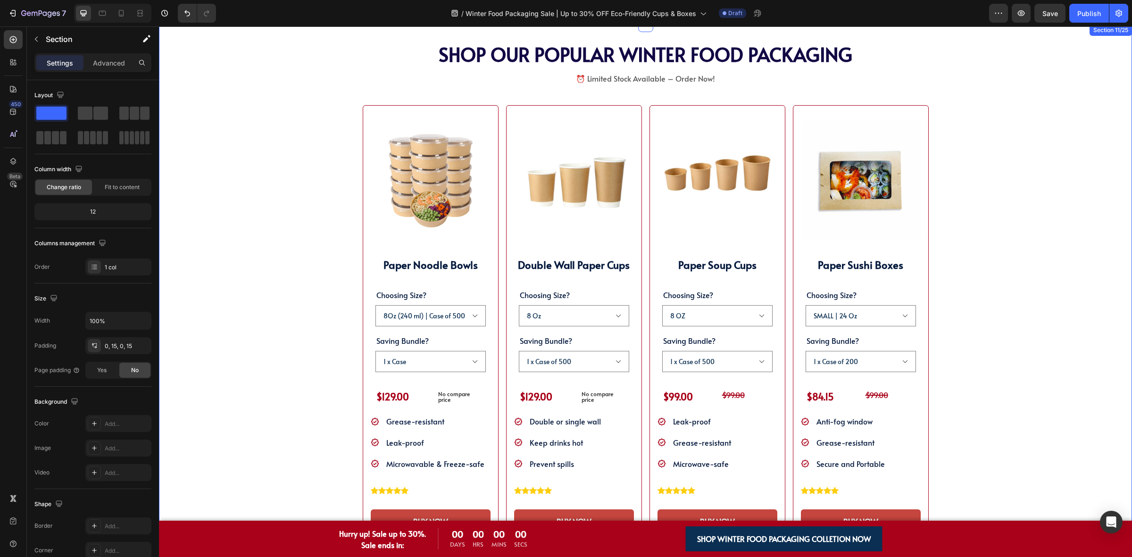
scroll to position [1474, 0]
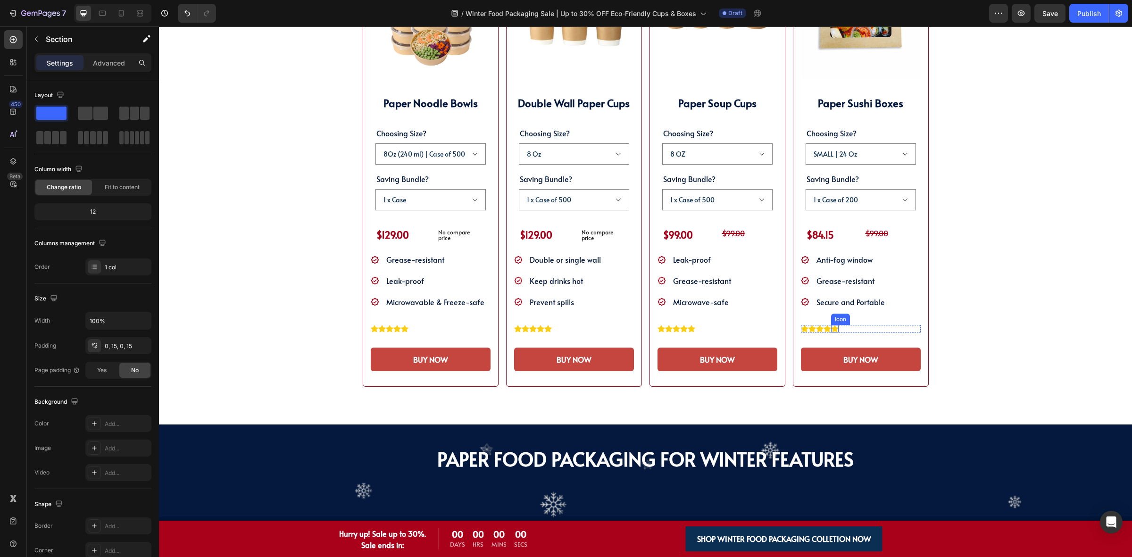
click at [833, 330] on icon at bounding box center [835, 329] width 8 height 8
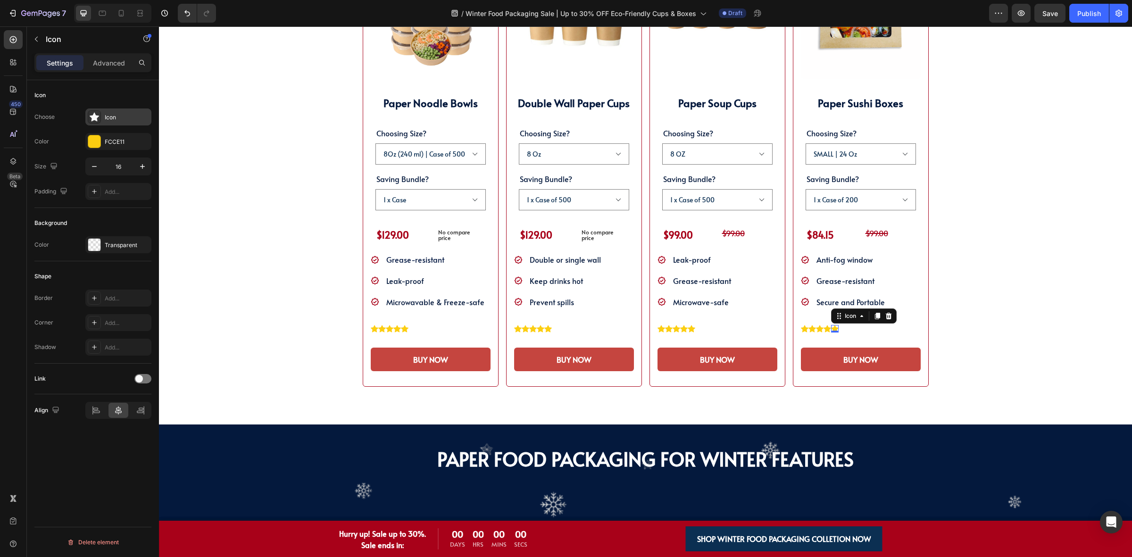
click at [111, 121] on div "Icon" at bounding box center [127, 117] width 44 height 8
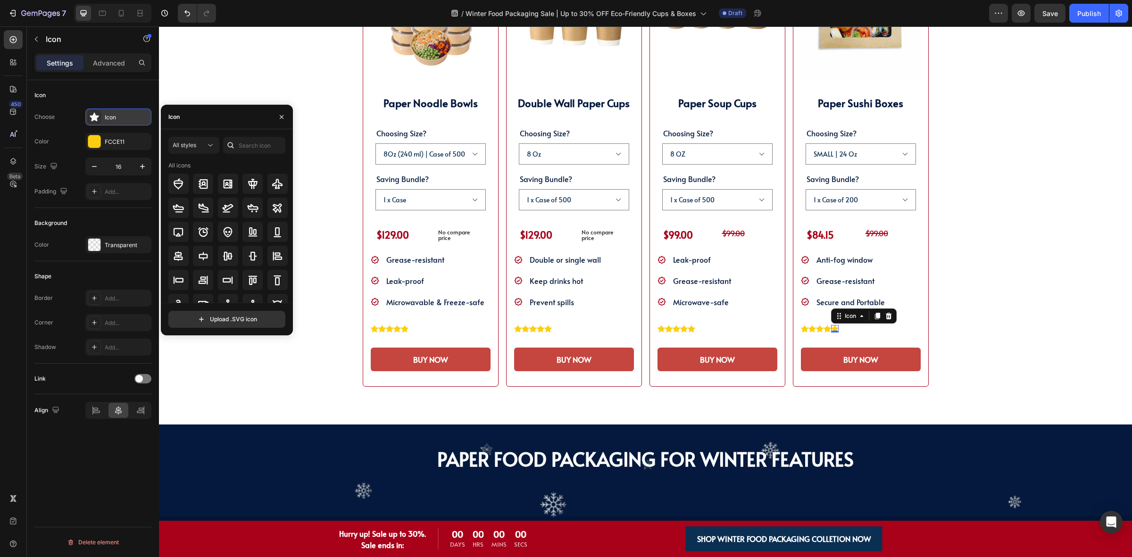
click at [111, 121] on div "Icon" at bounding box center [127, 117] width 44 height 8
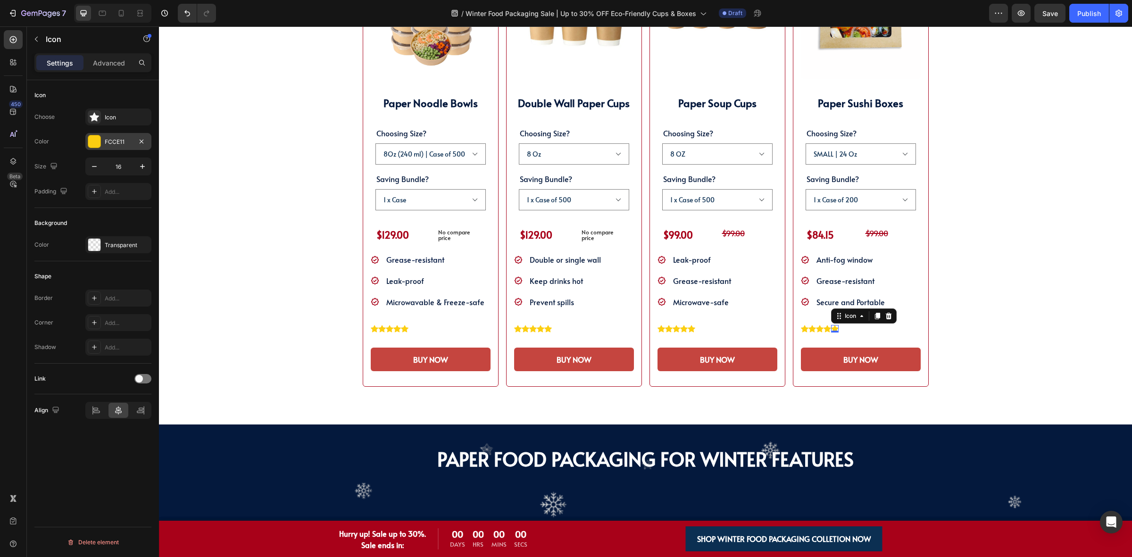
click at [102, 142] on div "FCCE11" at bounding box center [118, 141] width 66 height 17
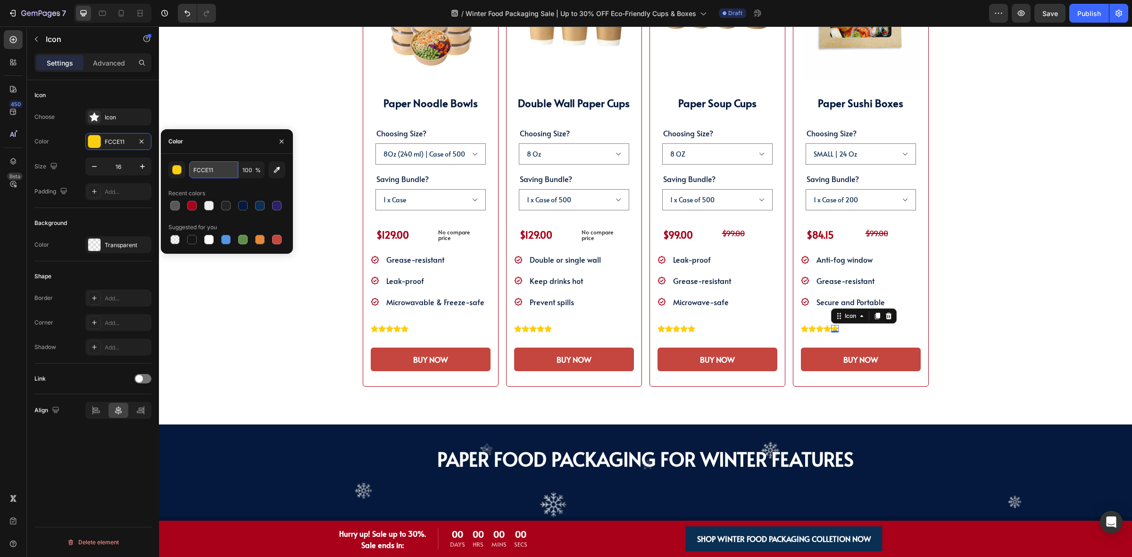
click at [209, 170] on input "FCCE11" at bounding box center [213, 169] width 49 height 17
paste input "EEEEEE"
type input "EEEEEE"
click at [1082, 272] on div "SHOP WINTER PACKAGING BEST SELLER!! Heading SHOP OUR POPULAR WINTER FOOD PACKAG…" at bounding box center [645, 134] width 897 height 505
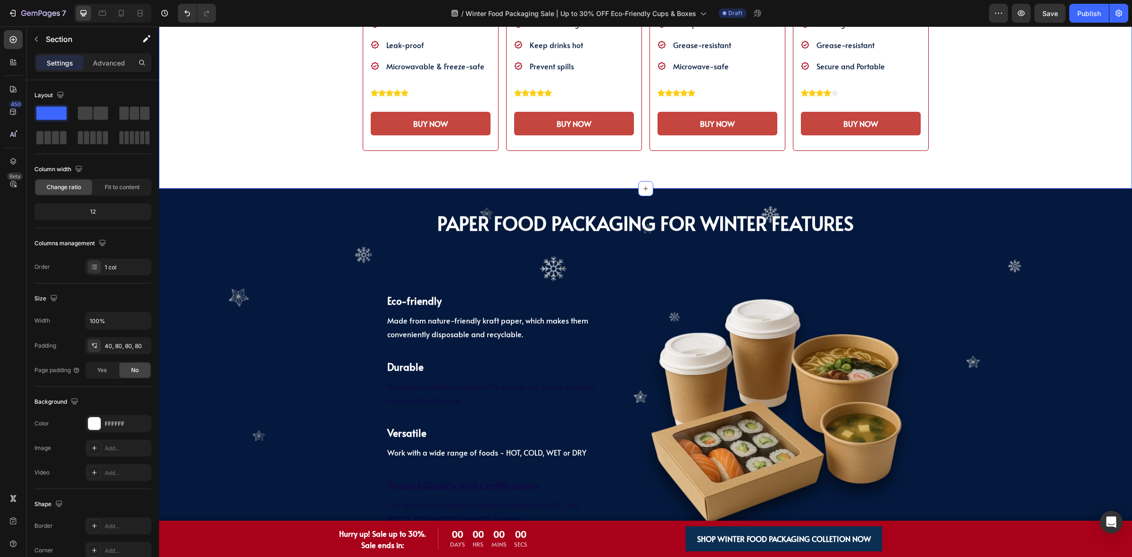
scroll to position [1828, 0]
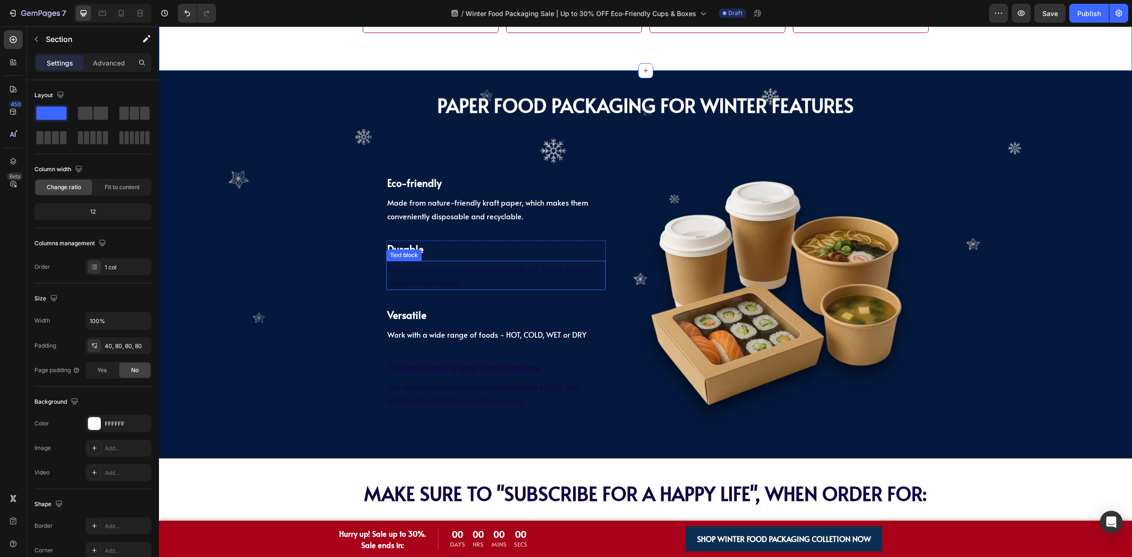
click at [447, 272] on span "Durable construction designed to handle hot, heavy, or saucy foods without leak…" at bounding box center [490, 275] width 207 height 24
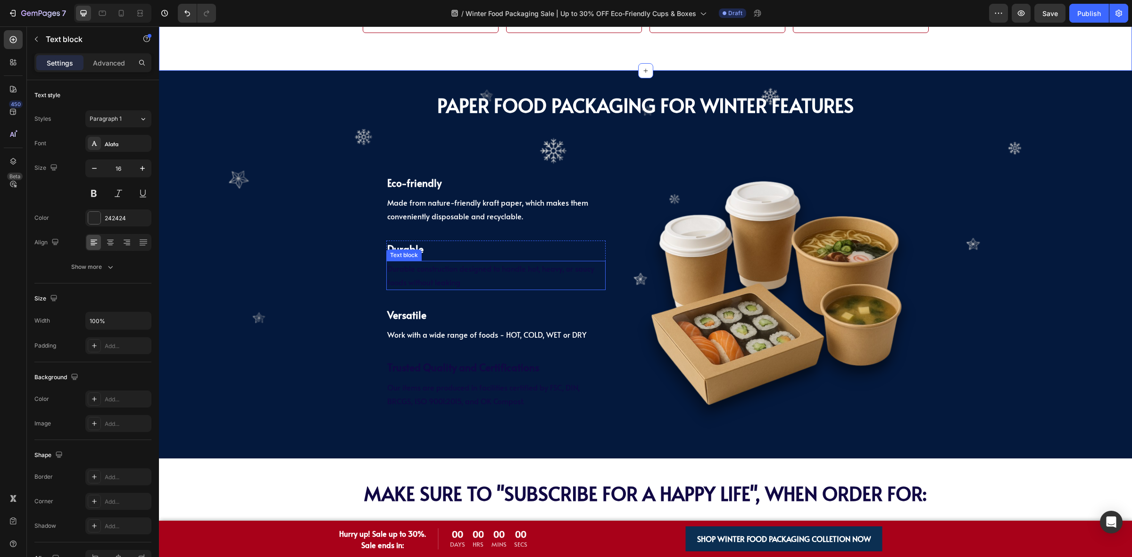
click at [447, 272] on span "Durable construction designed to handle hot, heavy, or saucy foods without leak…" at bounding box center [490, 275] width 207 height 24
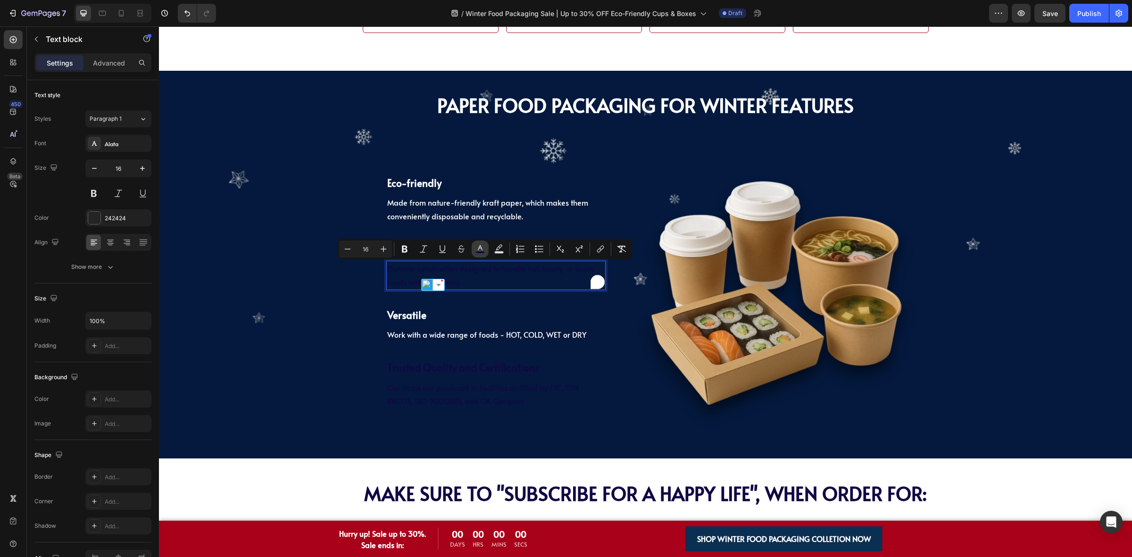
click at [479, 249] on icon "Editor contextual toolbar" at bounding box center [479, 248] width 9 height 9
type input "110844"
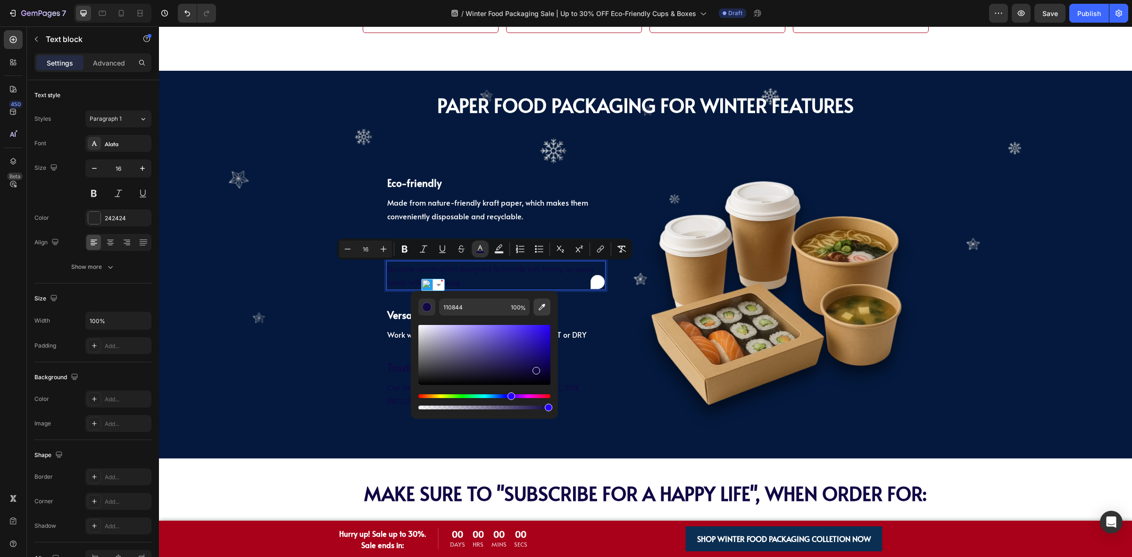
click at [539, 307] on icon "Editor contextual toolbar" at bounding box center [541, 306] width 9 height 9
type input "FFFFFF"
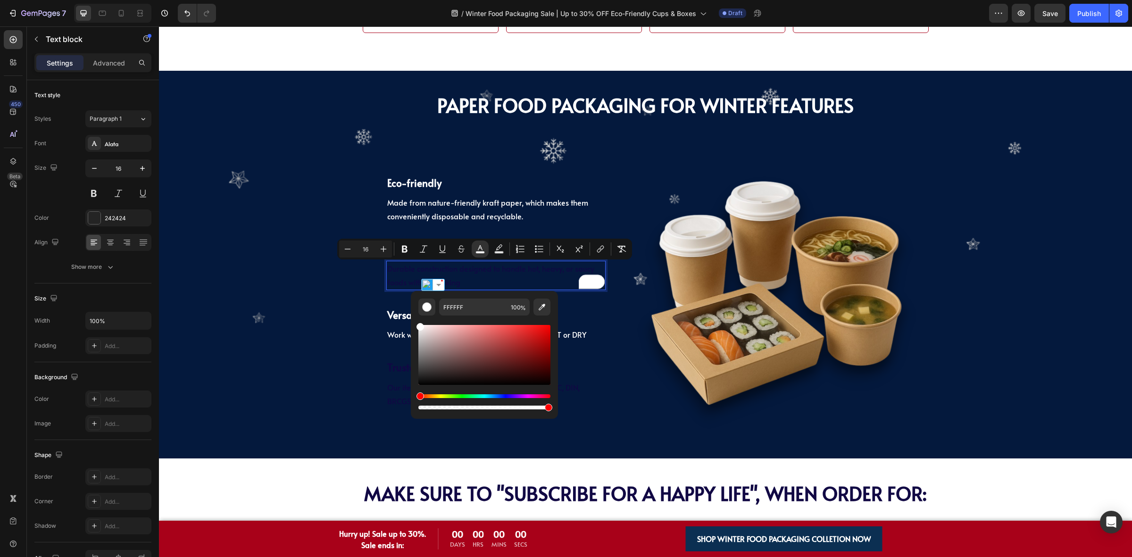
click at [322, 411] on div "PAPER Food Packaging FOR WINTER Features Heading PAPER Food Packaging FOR WINTE…" at bounding box center [645, 264] width 973 height 369
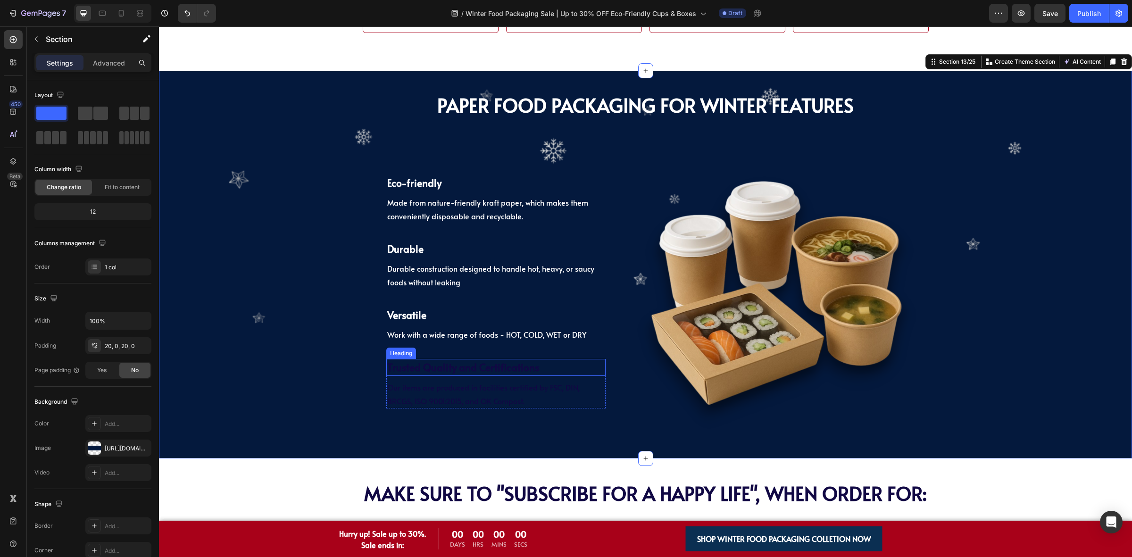
click at [406, 356] on div "Heading" at bounding box center [401, 353] width 30 height 11
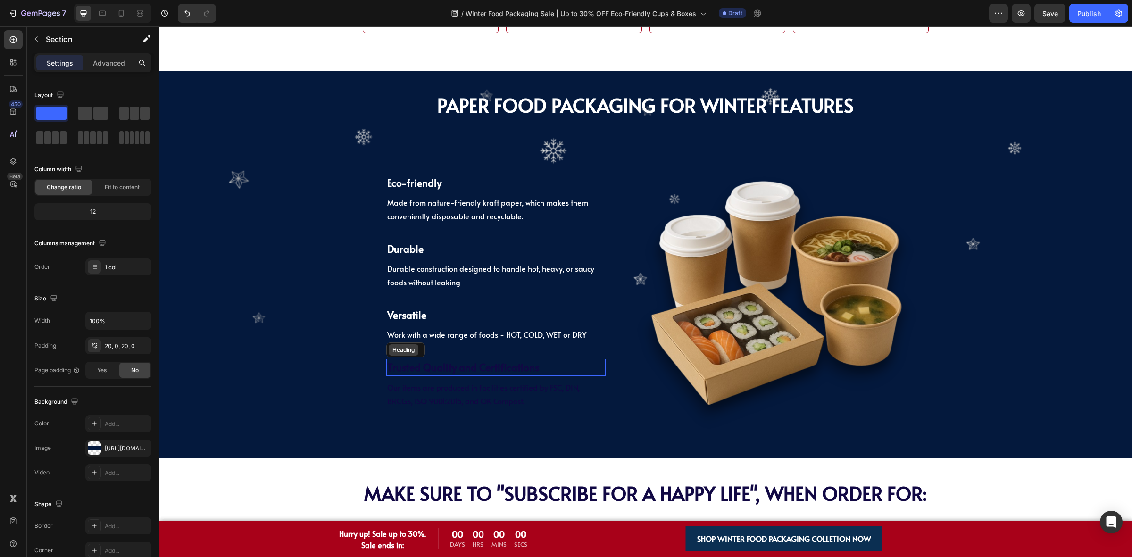
click at [406, 356] on div "Heading" at bounding box center [405, 349] width 39 height 15
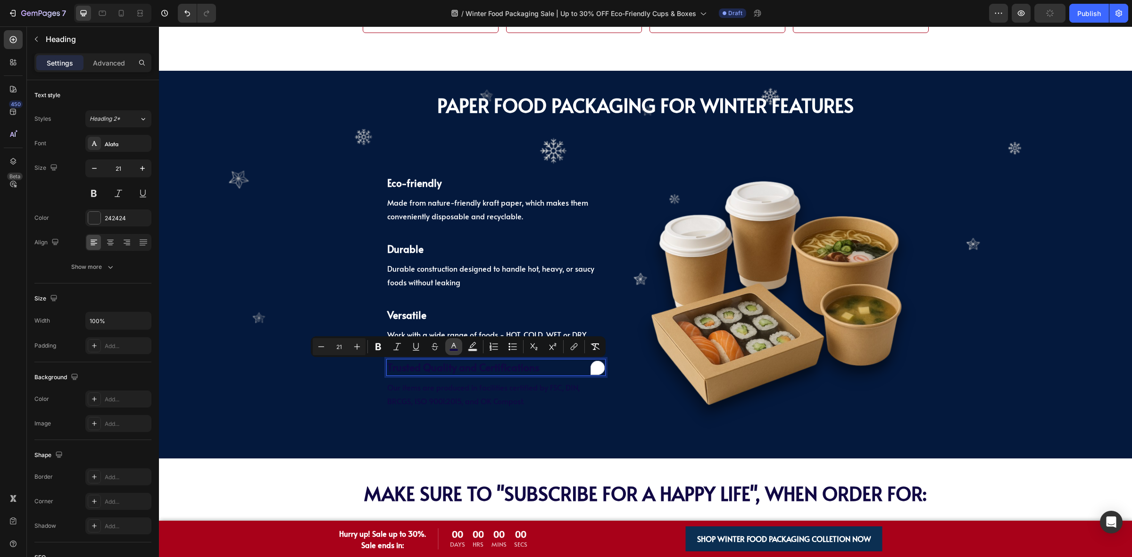
click at [449, 349] on rect "Editor contextual toolbar" at bounding box center [453, 350] width 9 height 2
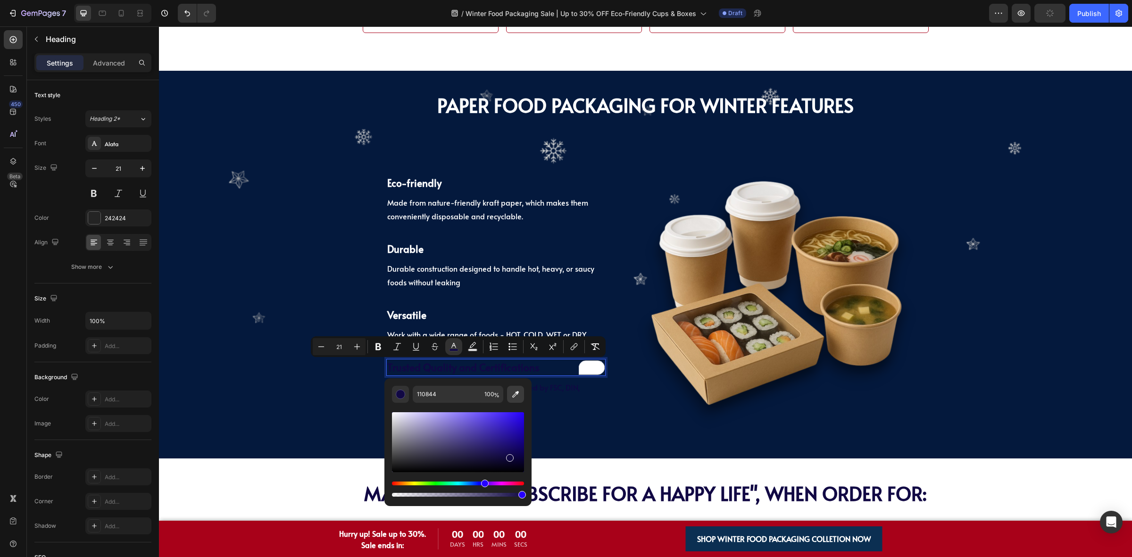
click at [517, 399] on icon "Editor contextual toolbar" at bounding box center [515, 394] width 9 height 9
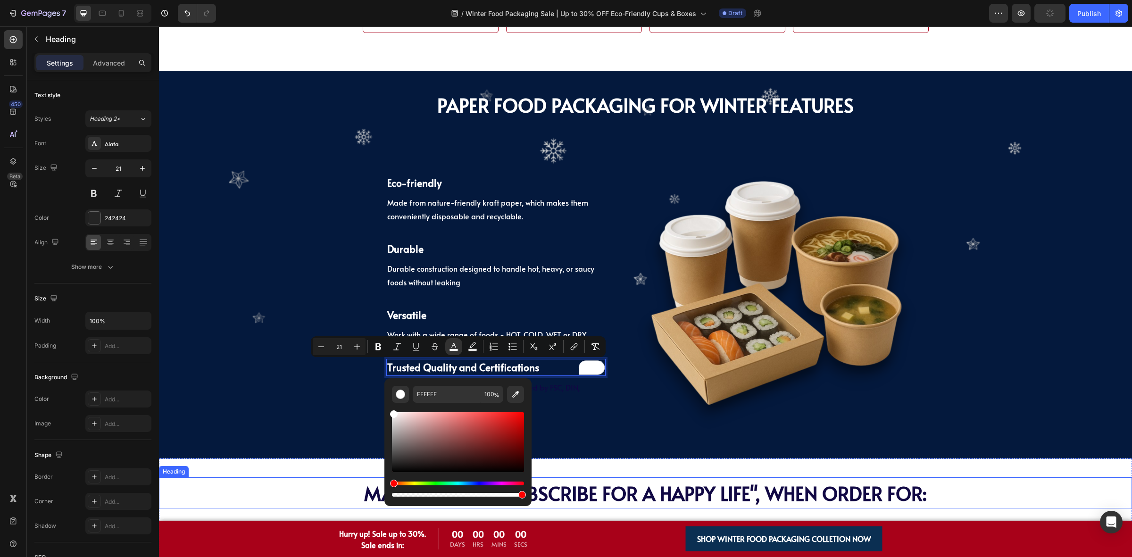
click at [291, 423] on div "PAPER Food Packaging FOR WINTER Features Heading PAPER Food Packaging FOR WINTE…" at bounding box center [645, 264] width 973 height 369
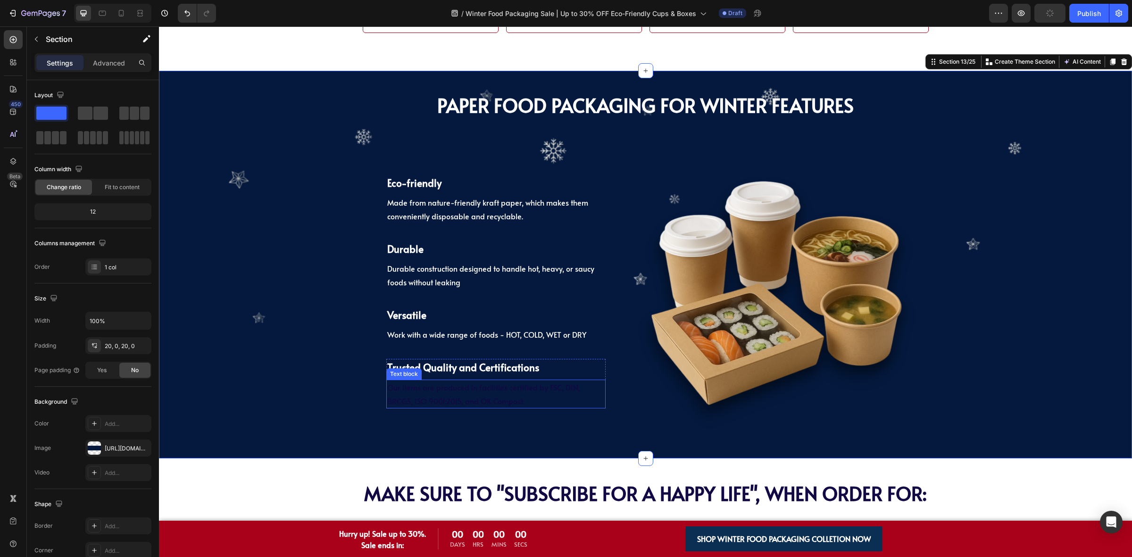
click at [414, 397] on span "Our items are produced in facilities certified by FSC, DIN, BRCGS, ISO 9001:201…" at bounding box center [483, 394] width 192 height 24
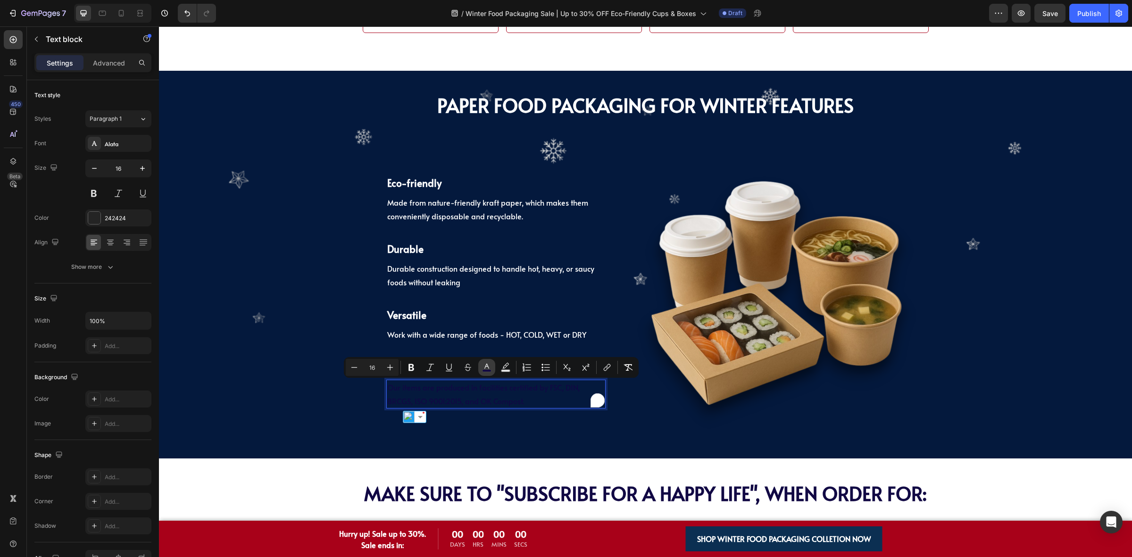
click at [489, 366] on icon "Editor contextual toolbar" at bounding box center [486, 367] width 9 height 9
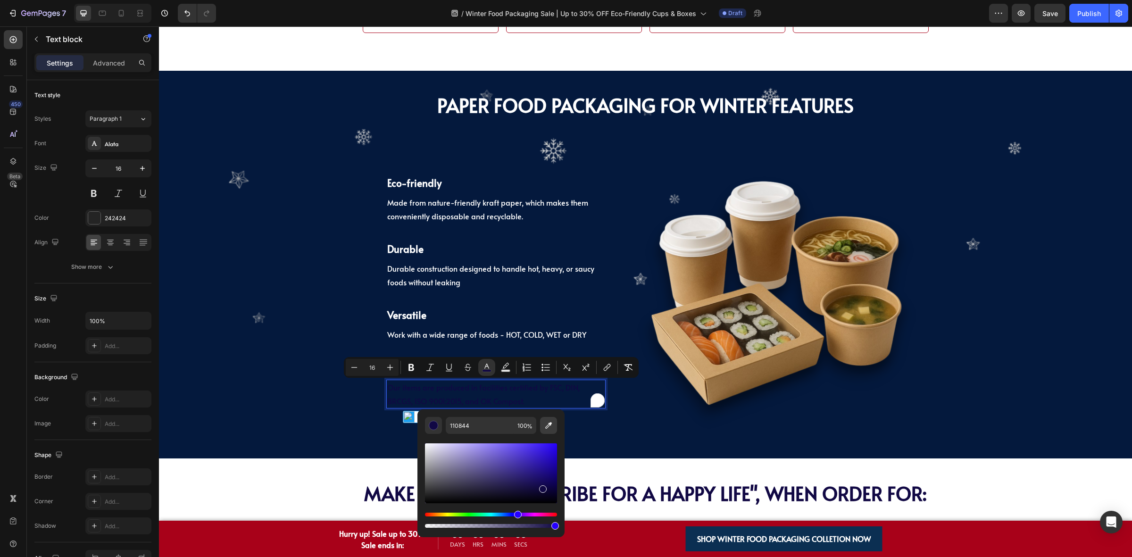
click at [542, 424] on button "Editor contextual toolbar" at bounding box center [548, 425] width 17 height 17
type input "FFFFFF"
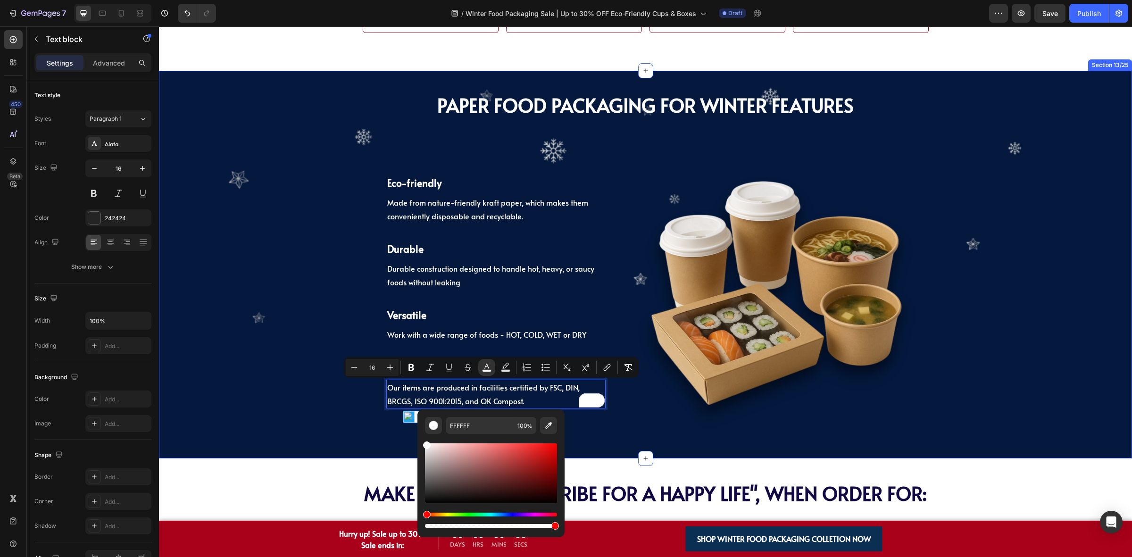
click at [299, 424] on div "PAPER Food Packaging FOR WINTER Features Heading PAPER Food Packaging FOR WINTE…" at bounding box center [645, 264] width 973 height 369
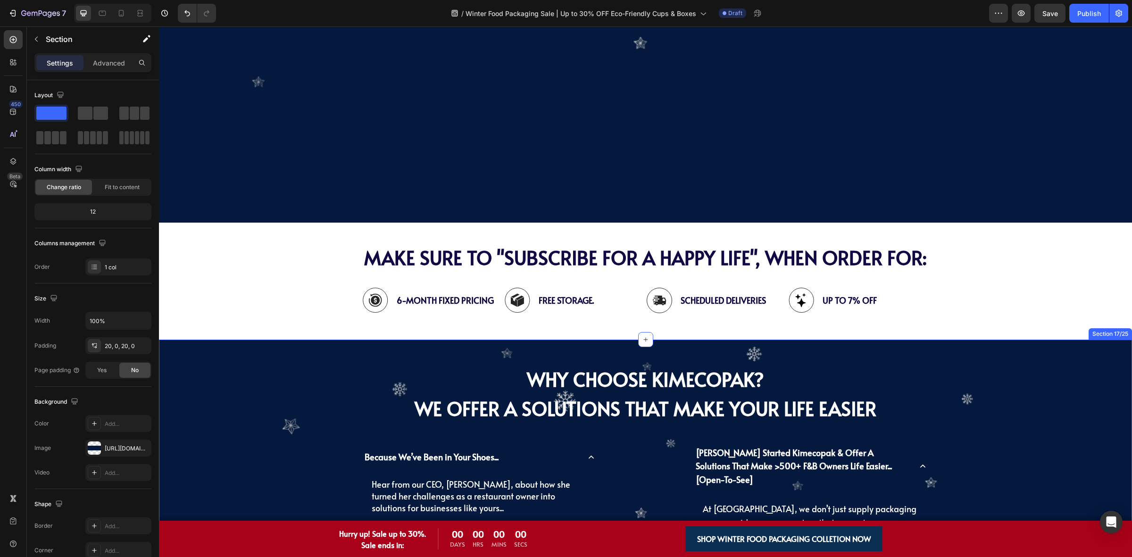
scroll to position [2299, 0]
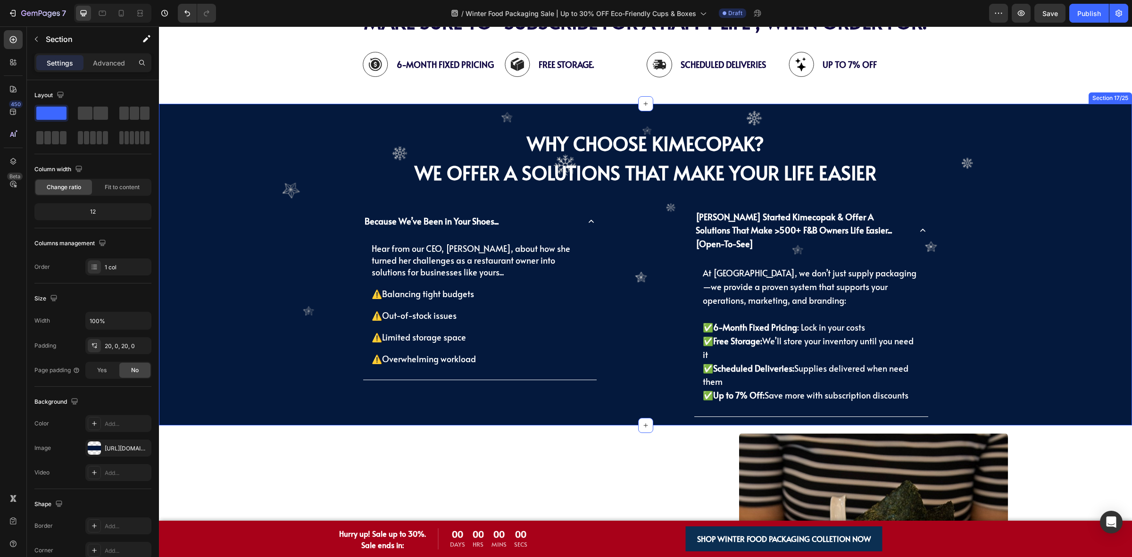
click at [988, 287] on div "Why Choose KimEcopak? we offer a Solutions That Make Your Life Easier Heading B…" at bounding box center [645, 271] width 959 height 307
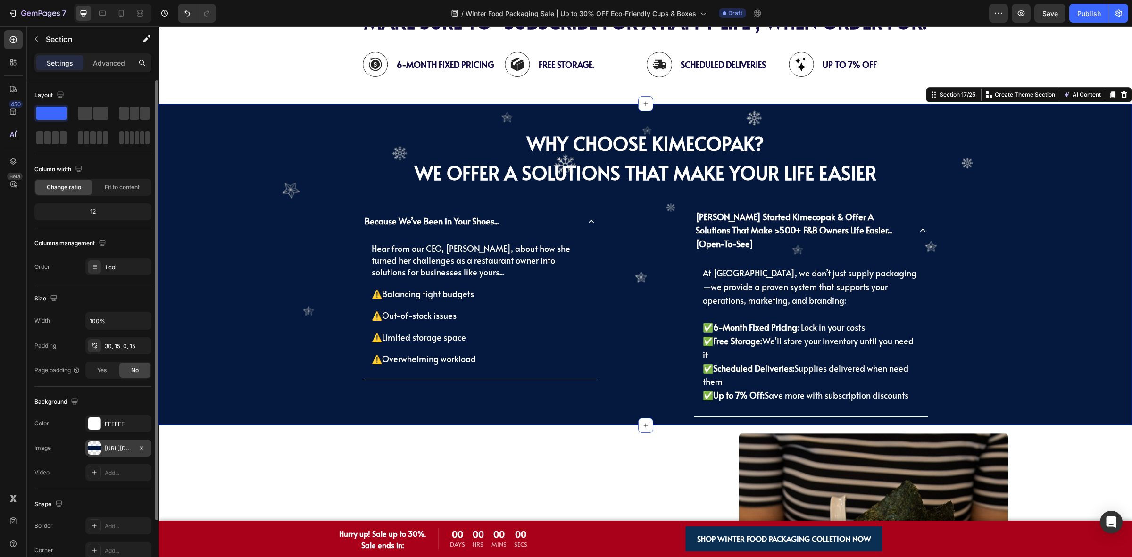
click at [107, 451] on div "[URL][DOMAIN_NAME]" at bounding box center [118, 448] width 27 height 8
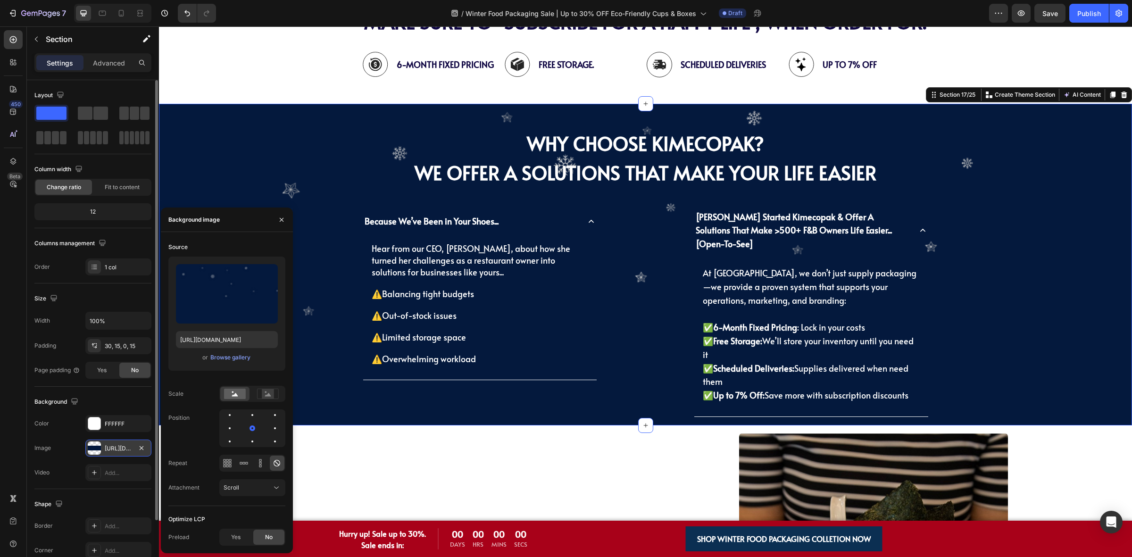
click at [107, 451] on div "[URL][DOMAIN_NAME]" at bounding box center [118, 448] width 27 height 8
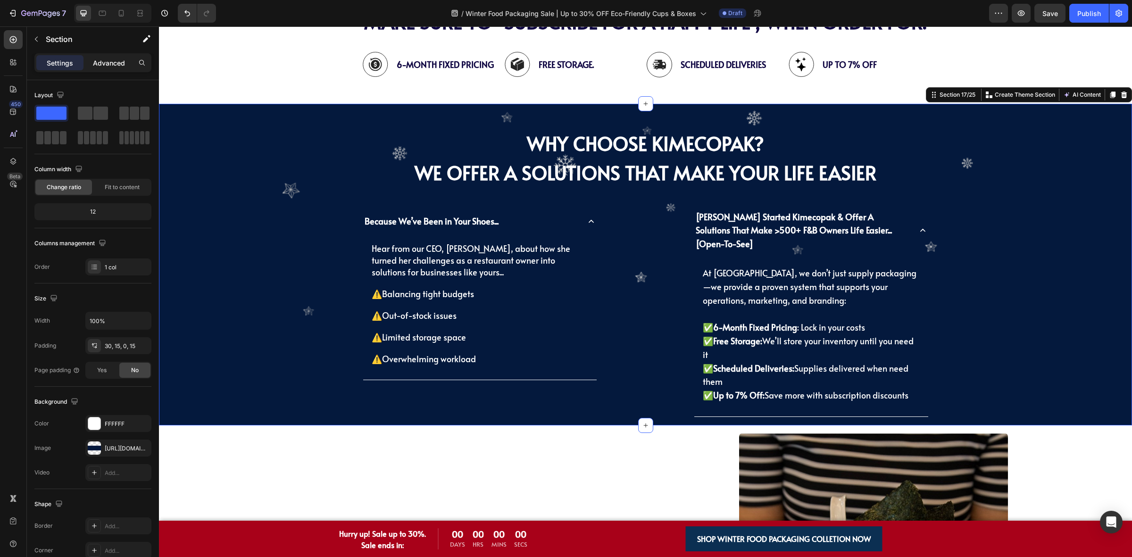
click at [90, 60] on div "Advanced" at bounding box center [108, 62] width 47 height 15
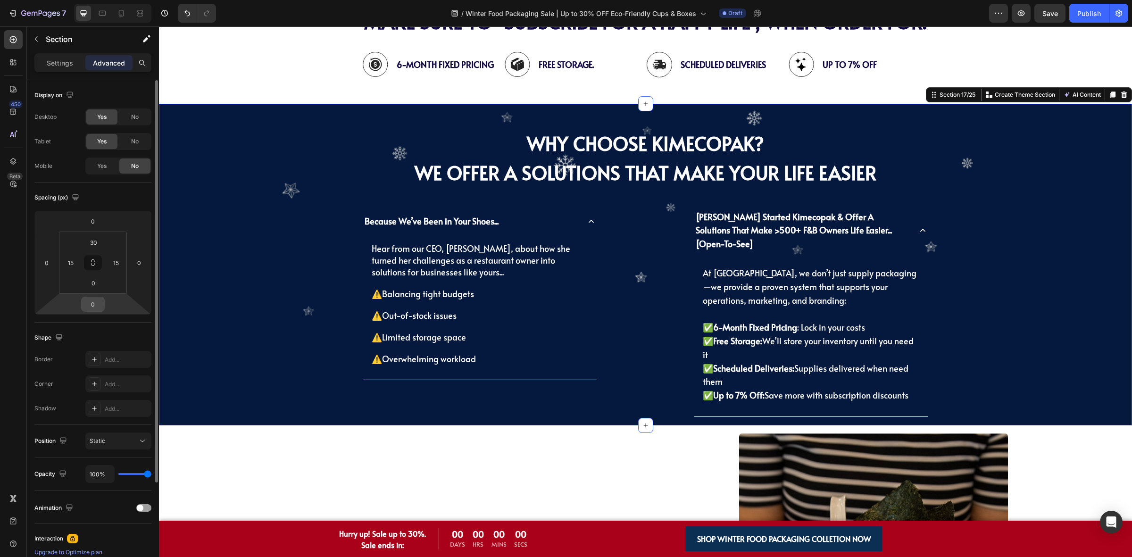
click at [99, 301] on input "0" at bounding box center [92, 304] width 19 height 14
click at [97, 285] on input "0" at bounding box center [93, 283] width 19 height 14
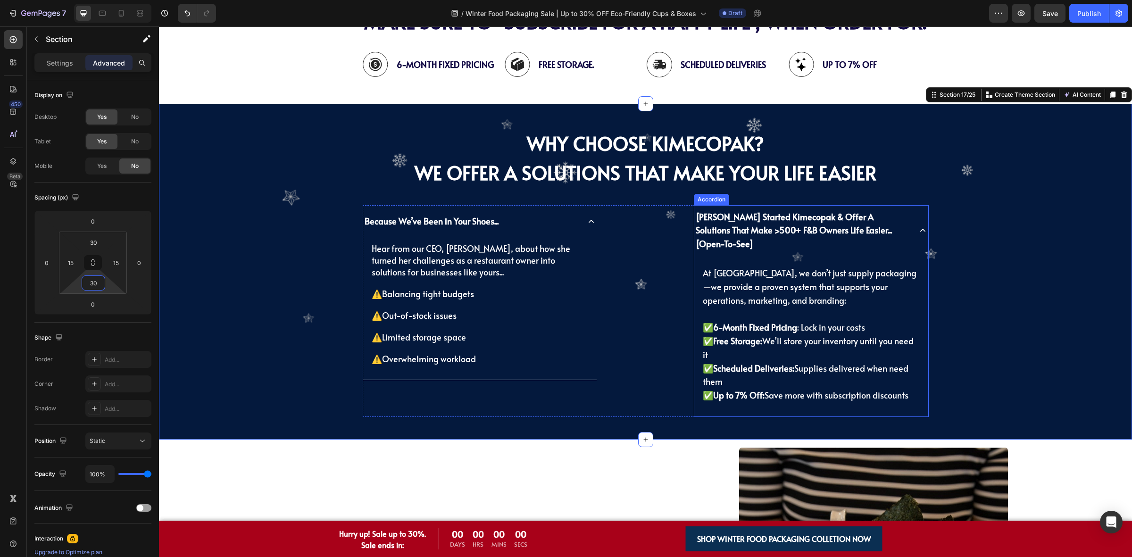
type input "30"
click at [978, 255] on div "Why Choose KimEcopak? we offer a Solutions That Make Your Life Easier Heading B…" at bounding box center [645, 271] width 959 height 307
click at [734, 151] on strong "Why Choose KimEcopak?" at bounding box center [645, 143] width 237 height 26
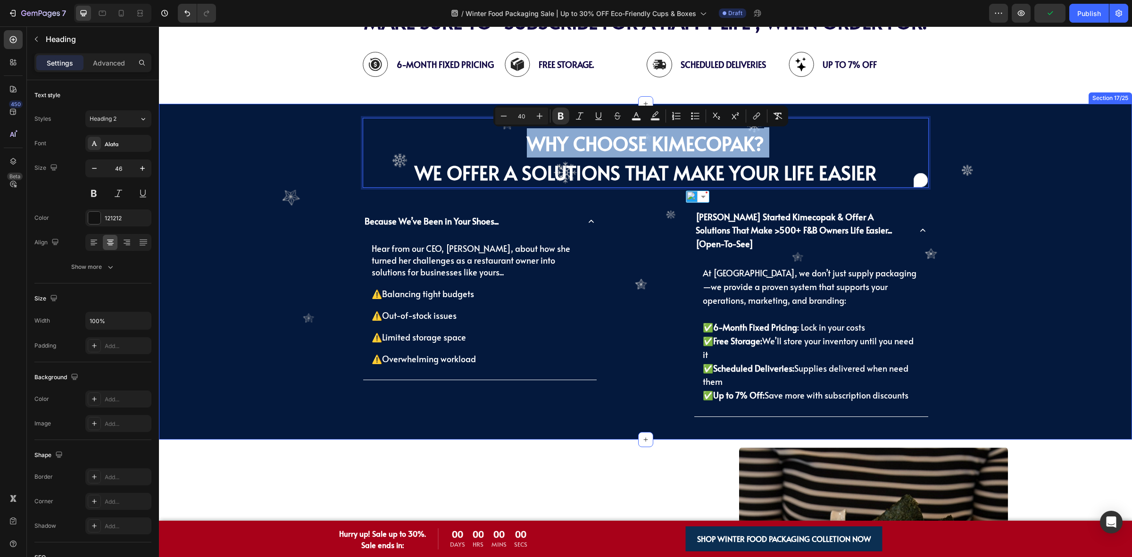
click at [283, 212] on div "Why Choose KimEcopak? we offer a Solutions That Make Your Life Easier Heading 3…" at bounding box center [645, 271] width 959 height 307
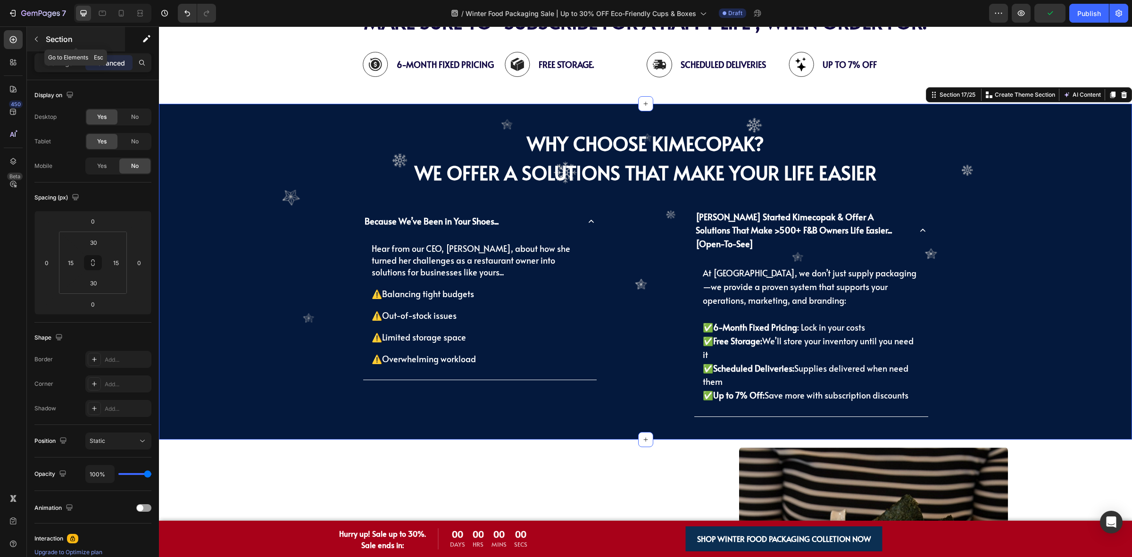
click at [39, 41] on icon "button" at bounding box center [37, 39] width 8 height 8
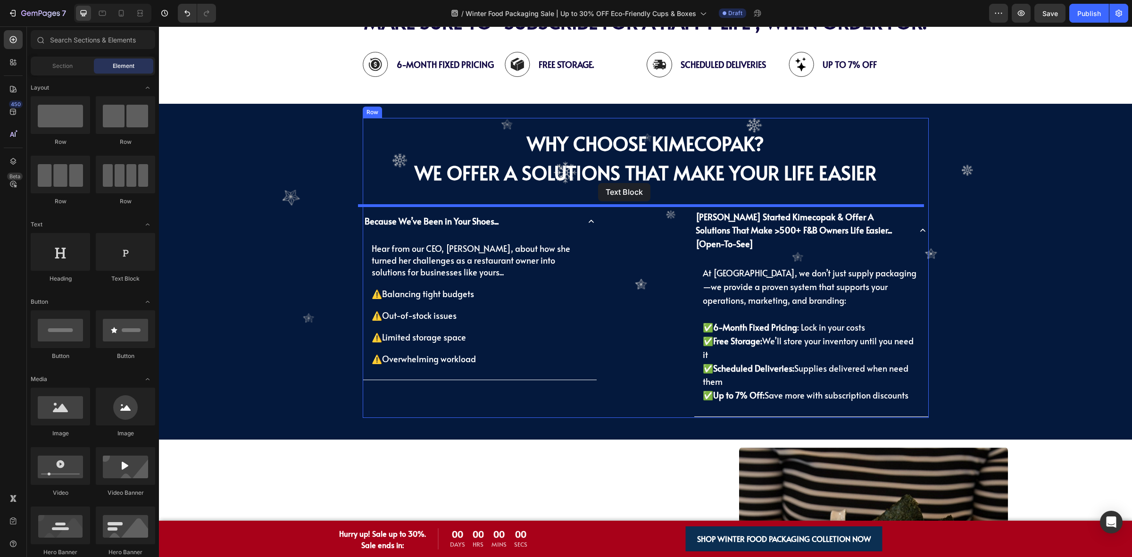
drag, startPoint x: 277, startPoint y: 297, endPoint x: 598, endPoint y: 183, distance: 340.2
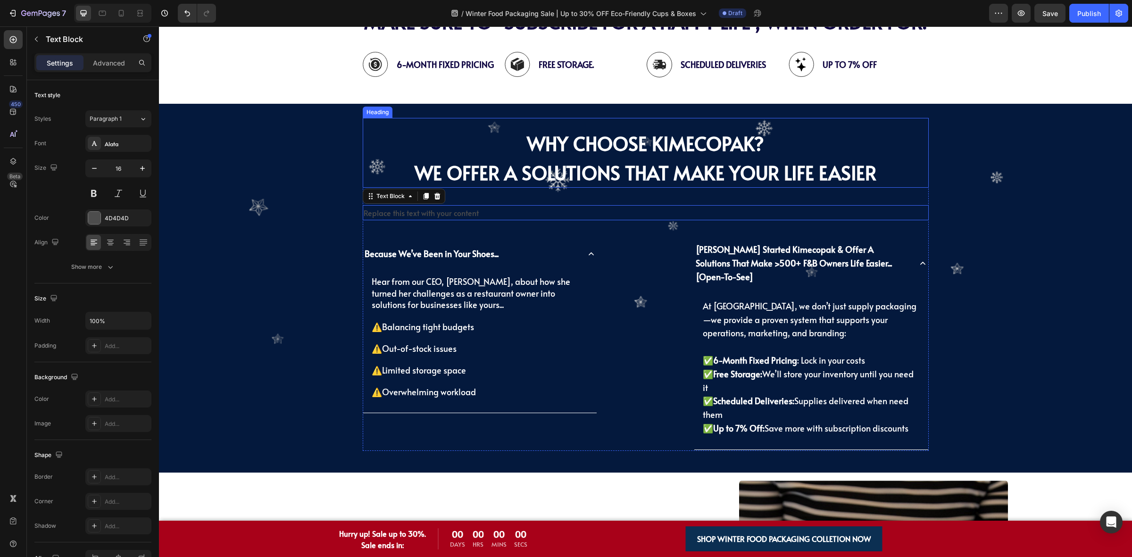
click at [522, 170] on strong "we offer a Solutions That Make Your Life Easier" at bounding box center [646, 172] width 462 height 26
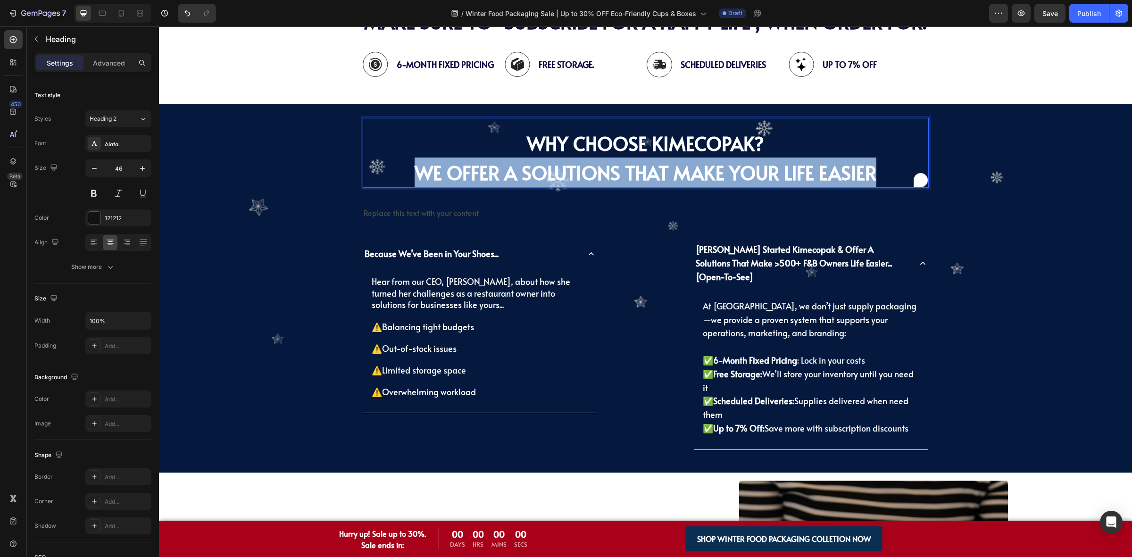
drag, startPoint x: 406, startPoint y: 180, endPoint x: 881, endPoint y: 173, distance: 474.5
click at [881, 173] on p "Why Choose KimEcopak? we offer a Solutions That Make Your Life Easier" at bounding box center [646, 157] width 564 height 58
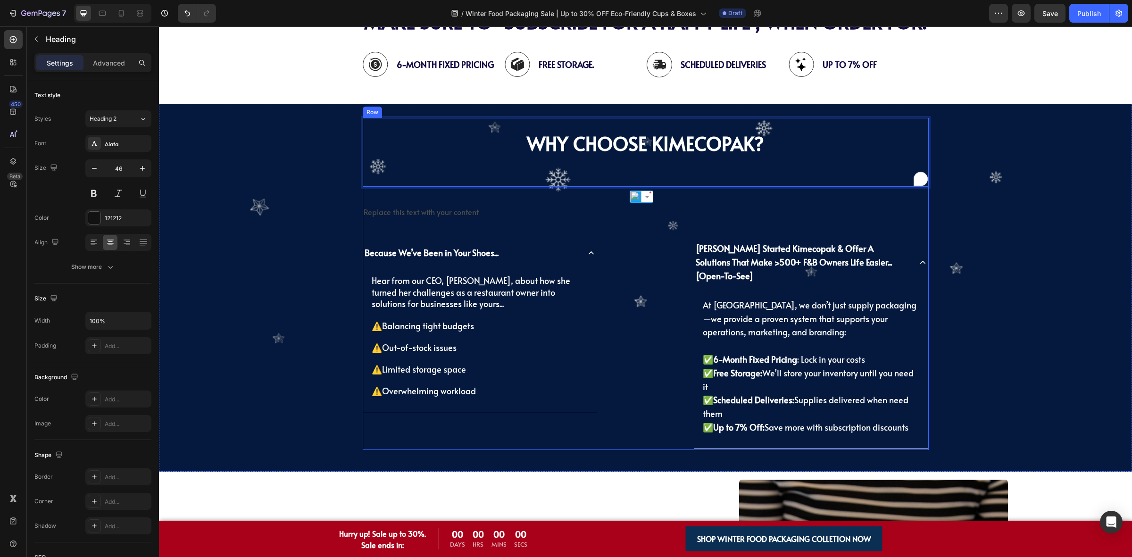
click at [463, 208] on div "Replace this text with your content" at bounding box center [646, 212] width 566 height 16
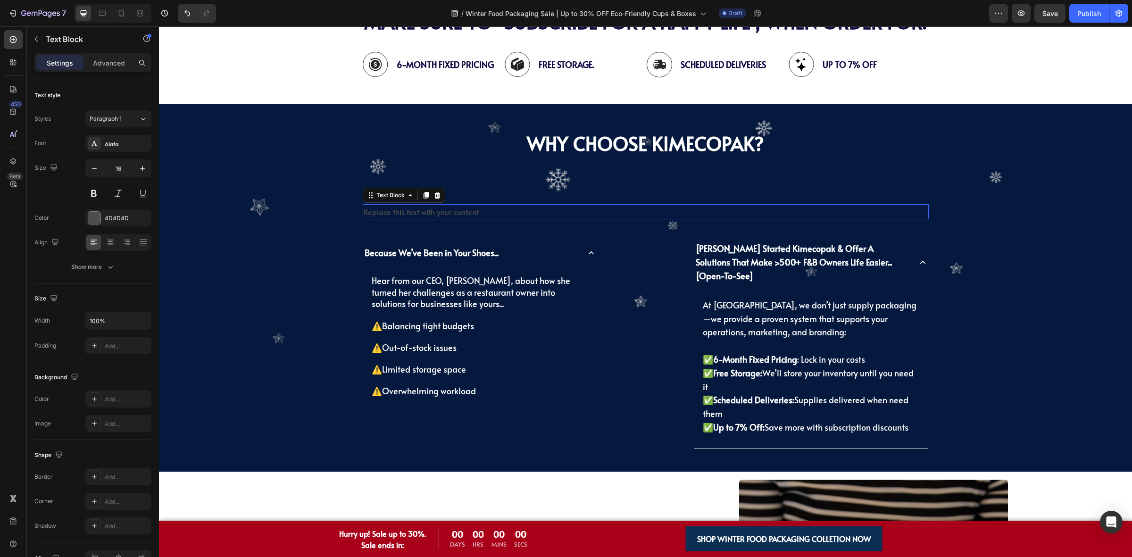
click at [455, 212] on p "Replace this text with your content" at bounding box center [646, 212] width 564 height 14
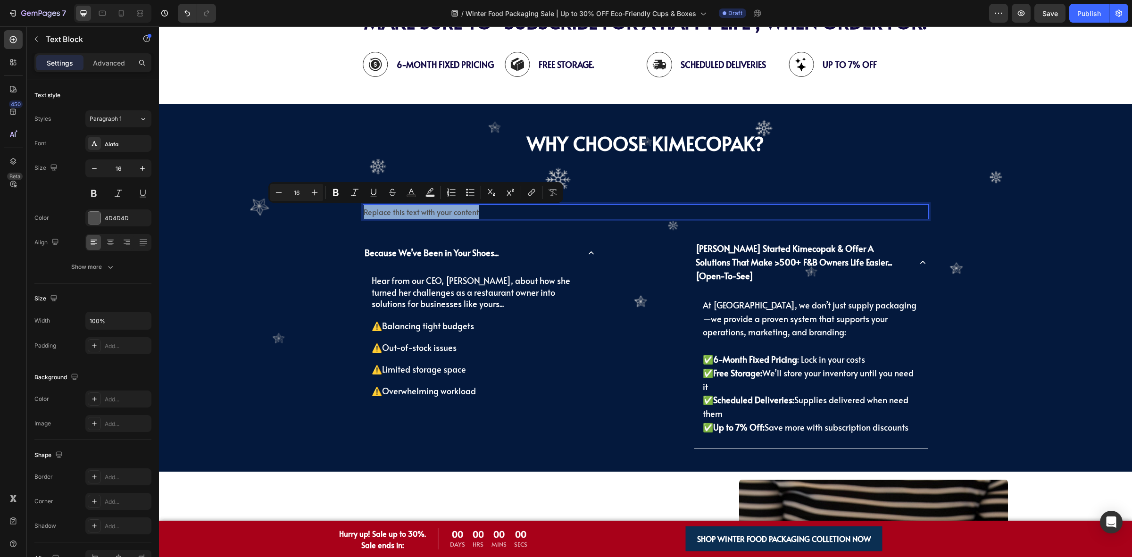
click at [477, 212] on p "Replace this text with your content" at bounding box center [646, 212] width 564 height 14
click at [366, 214] on p "we offer a Solutions That Make Your Life Easier" at bounding box center [646, 212] width 564 height 14
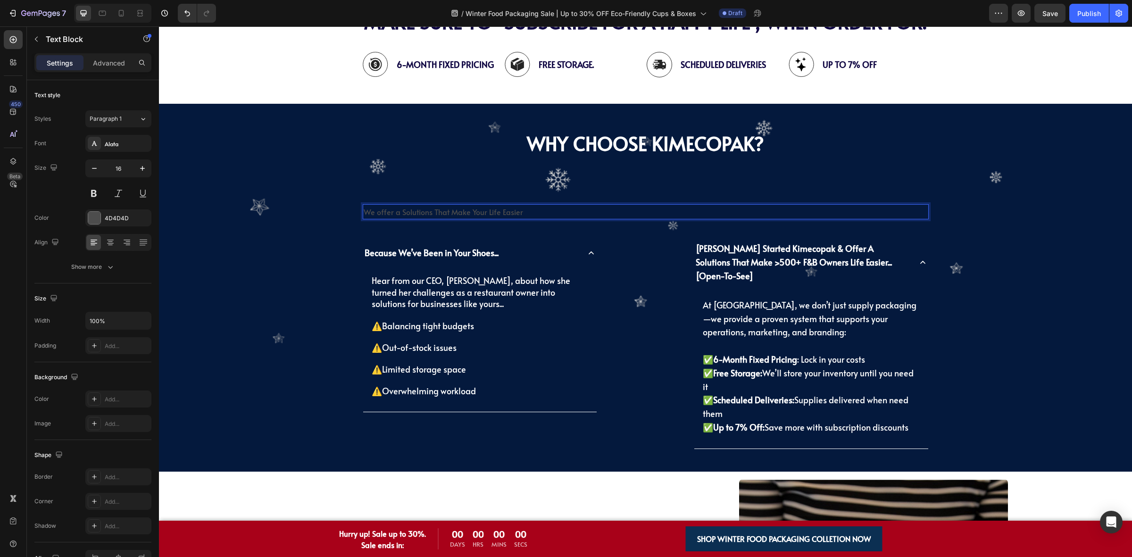
click at [371, 211] on p "We offer a Solutions That Make Your Life Easier" at bounding box center [646, 212] width 564 height 14
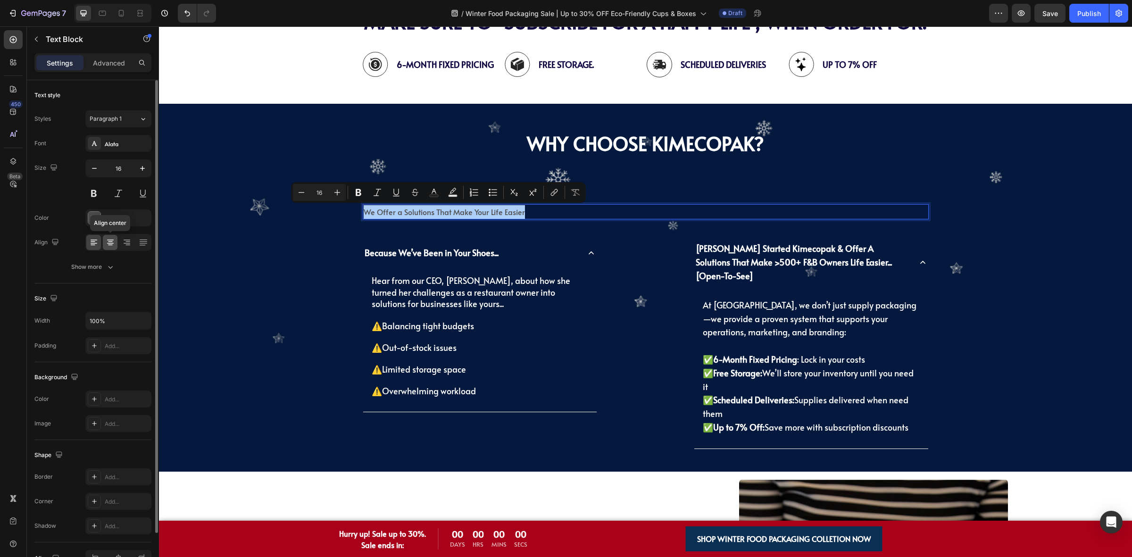
click at [110, 239] on icon at bounding box center [110, 242] width 9 height 9
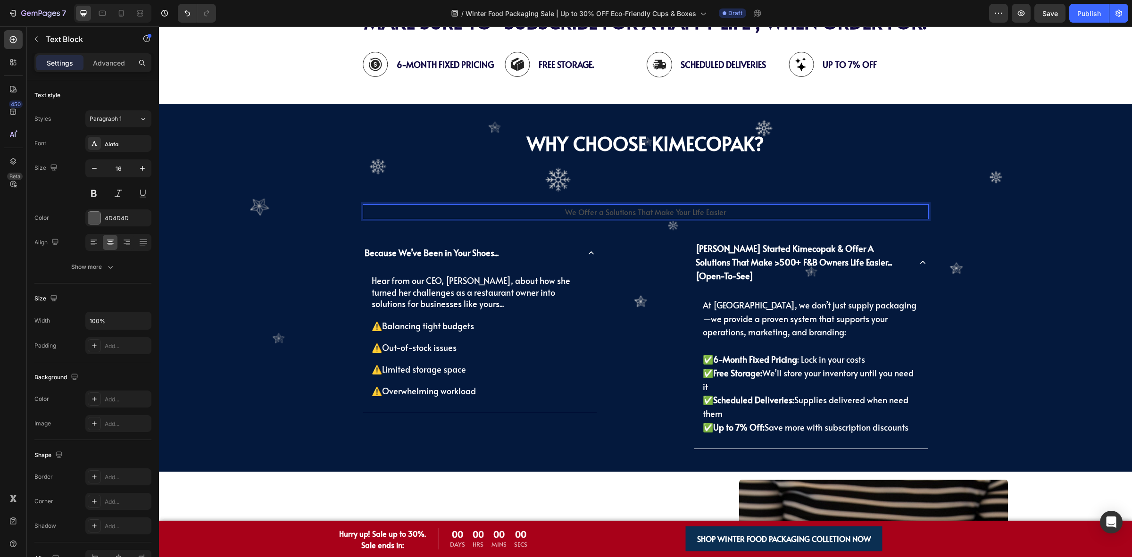
click at [607, 217] on p "We Offer a Solutions That Make Your Life Easier" at bounding box center [646, 212] width 564 height 14
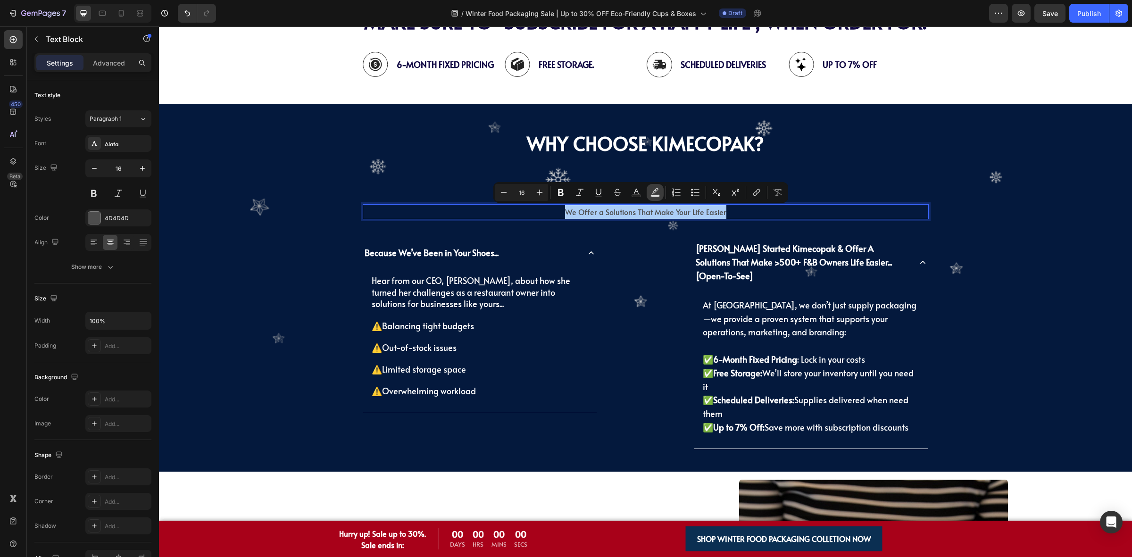
click at [649, 191] on button "Text Background Color" at bounding box center [655, 192] width 17 height 17
type input "000000"
type input "77"
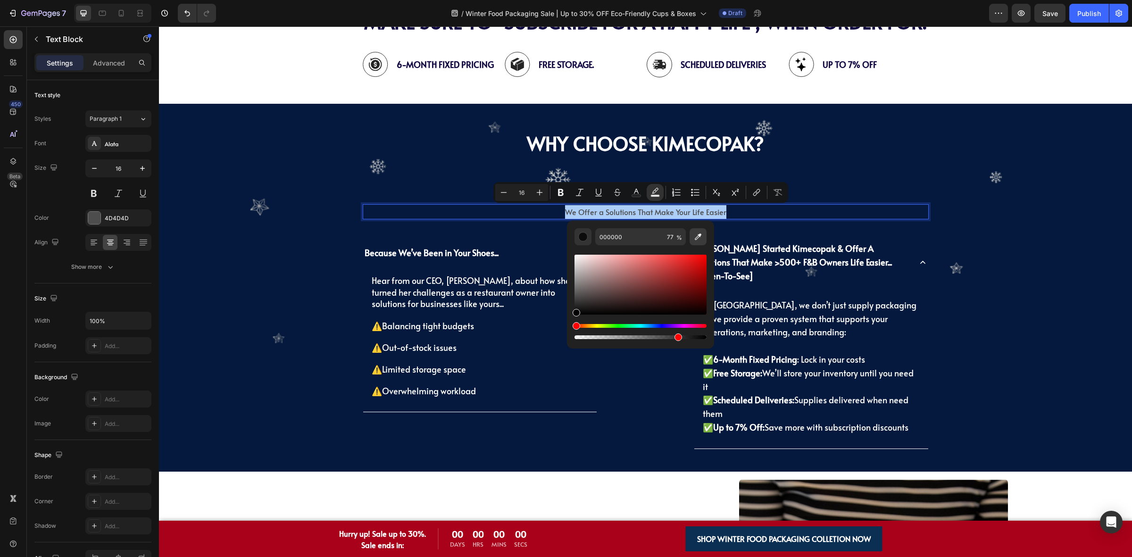
click at [692, 234] on button "Editor contextual toolbar" at bounding box center [698, 236] width 17 height 17
type input "041A3E"
type input "100"
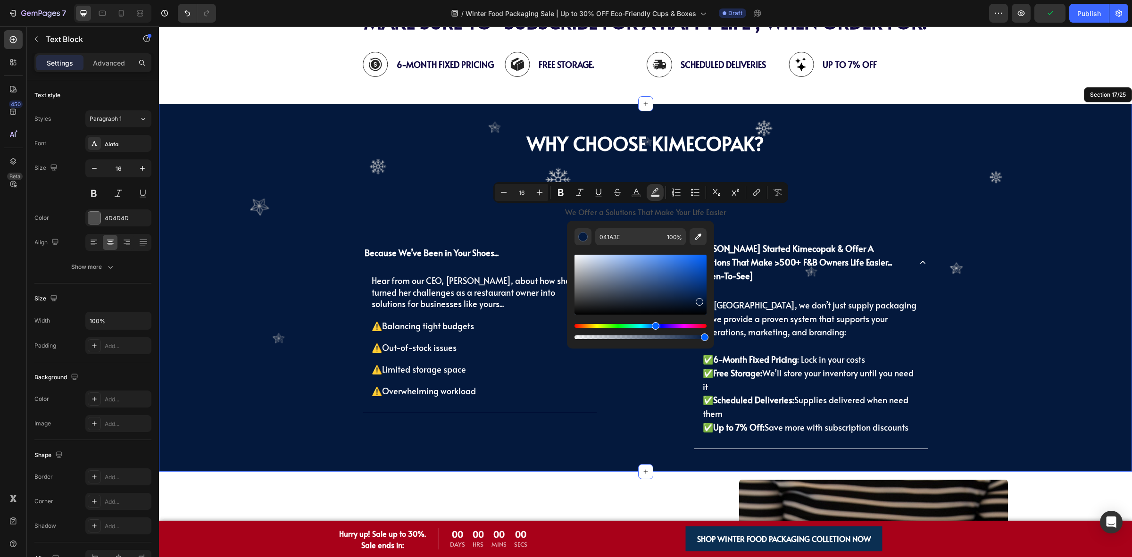
click at [937, 199] on div "⁠⁠⁠⁠⁠⁠⁠ Why Choose KimEcopak? Heading We Offer a Solutions That Make Your Life …" at bounding box center [645, 288] width 959 height 340
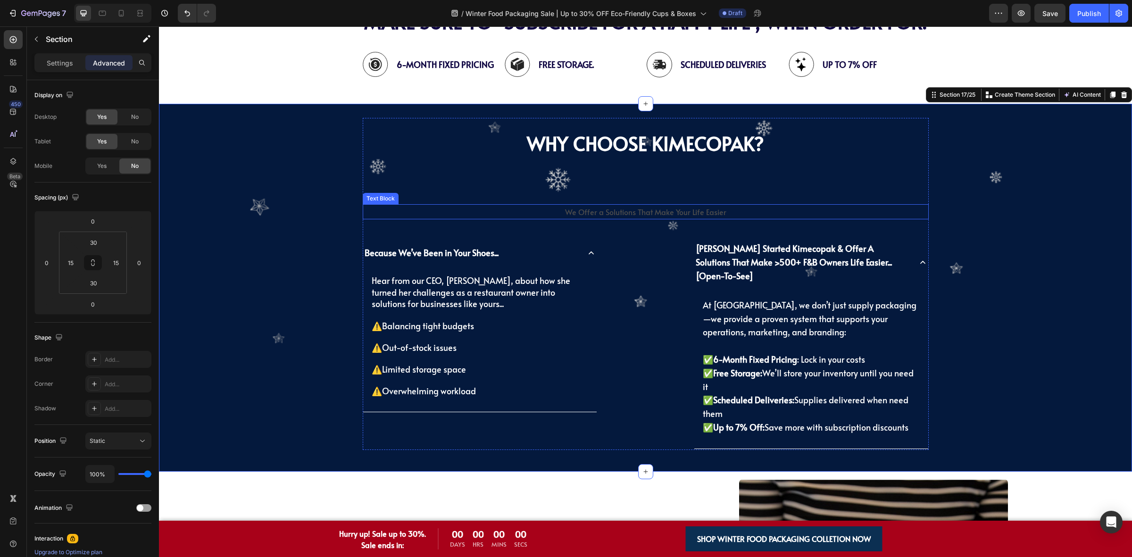
click at [665, 217] on p "We Offer a Solutions That Make Your Life Easier" at bounding box center [646, 212] width 564 height 14
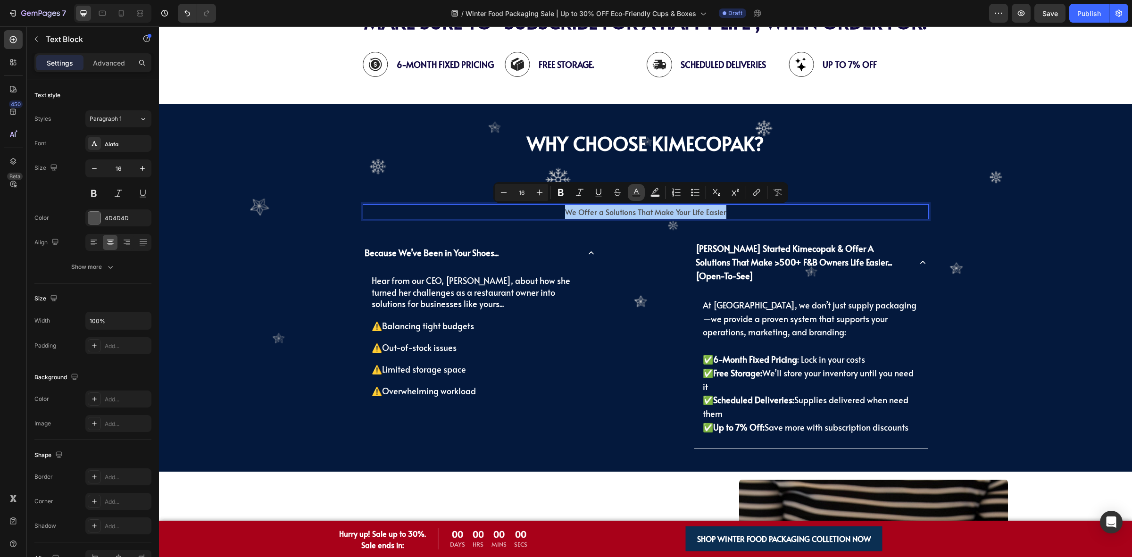
click at [640, 191] on button "Text Color" at bounding box center [636, 192] width 17 height 17
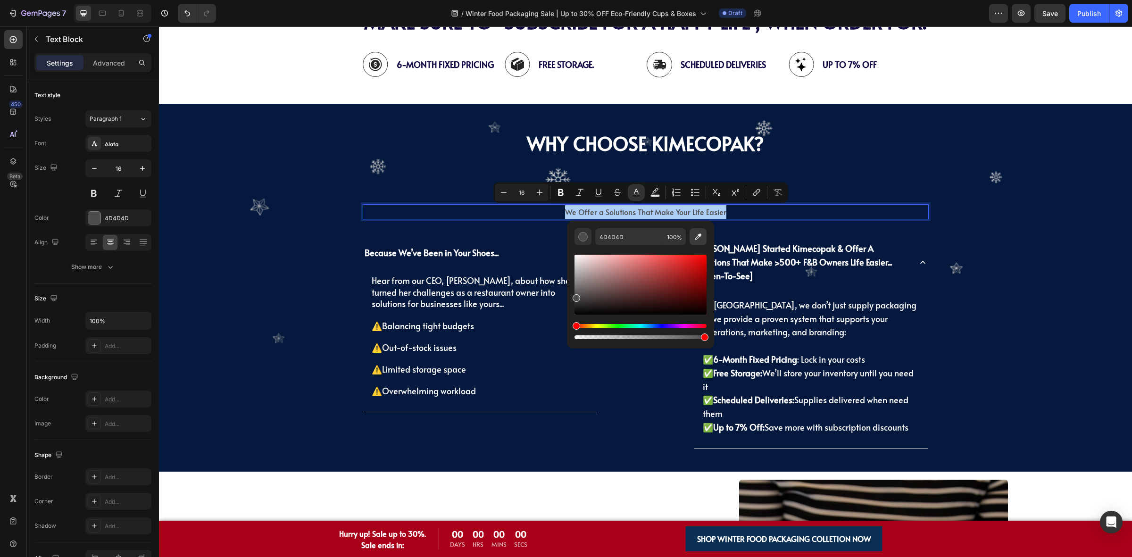
click at [695, 236] on icon "Editor contextual toolbar" at bounding box center [697, 236] width 9 height 9
type input "FFFFFF"
click at [701, 161] on p "⁠⁠⁠⁠⁠⁠⁠ Why Choose KimEcopak?" at bounding box center [646, 157] width 564 height 58
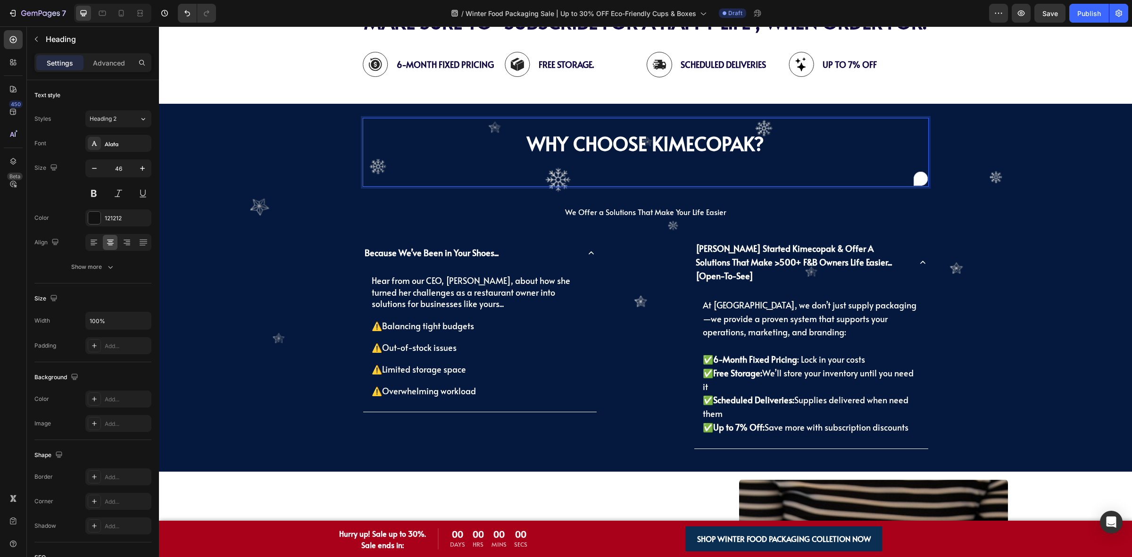
click at [680, 170] on p "Why Choose KimEcopak?" at bounding box center [646, 157] width 564 height 58
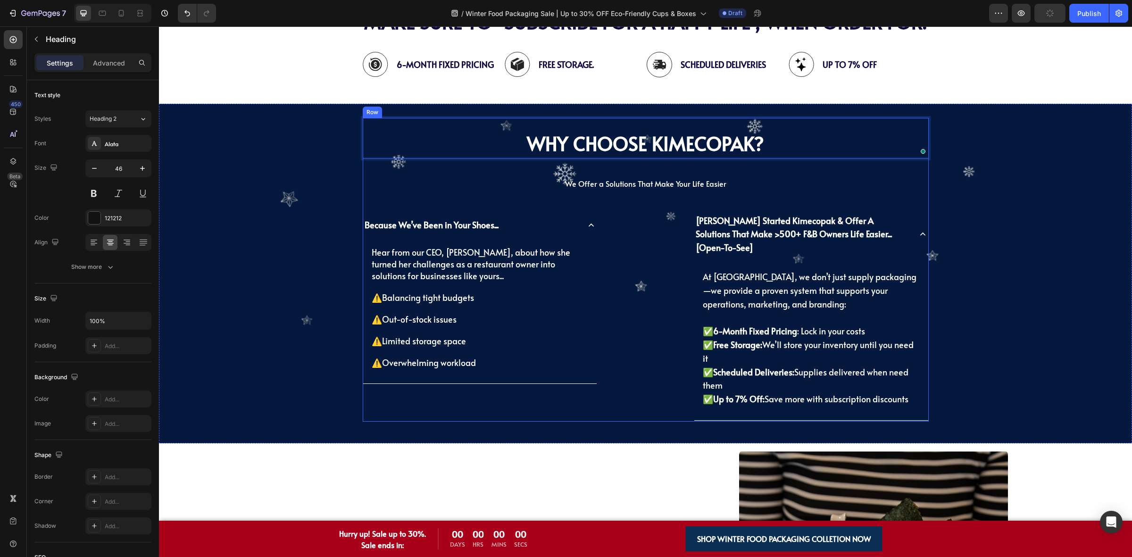
click at [776, 180] on p "We Offer a Solutions That Make Your Life Easier" at bounding box center [646, 184] width 564 height 14
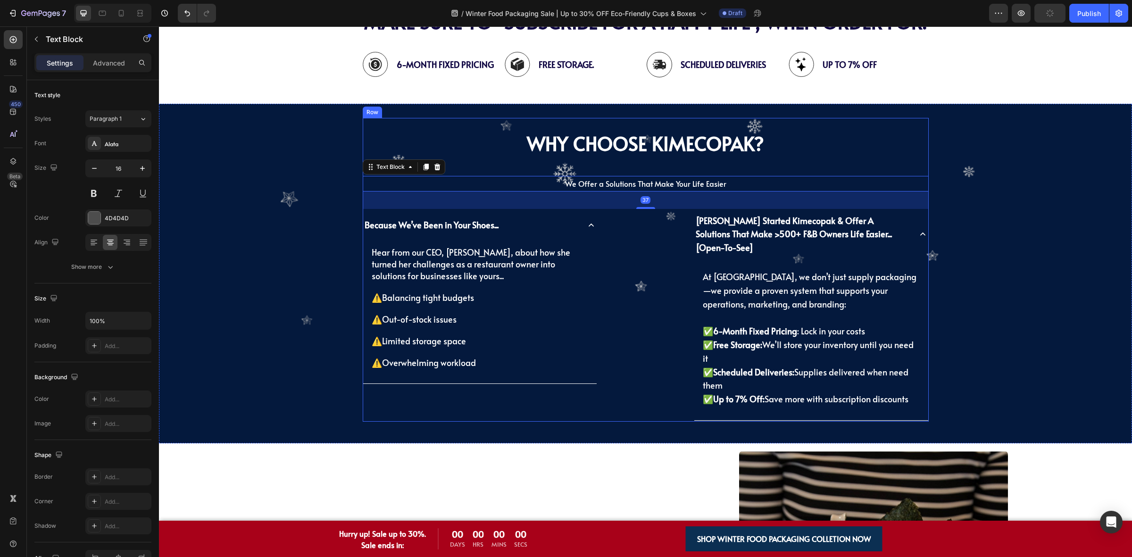
click at [638, 159] on div "⁠⁠⁠⁠⁠⁠⁠ Why Choose KimEcopak? Heading We Offer a Solutions That Make Your Life …" at bounding box center [646, 270] width 566 height 304
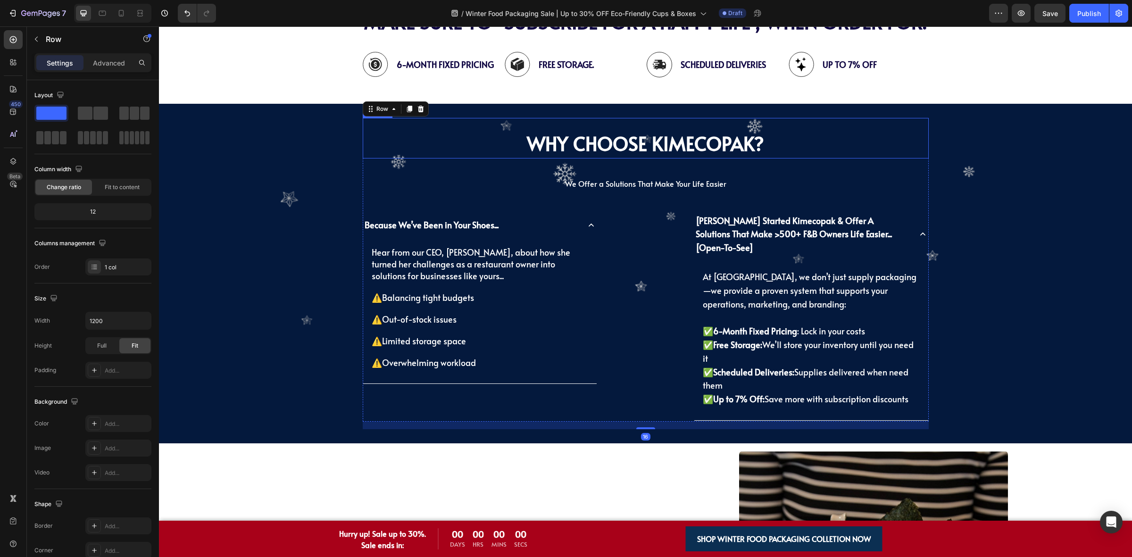
click at [661, 139] on strong "Why Choose KimEcopak?" at bounding box center [645, 143] width 237 height 26
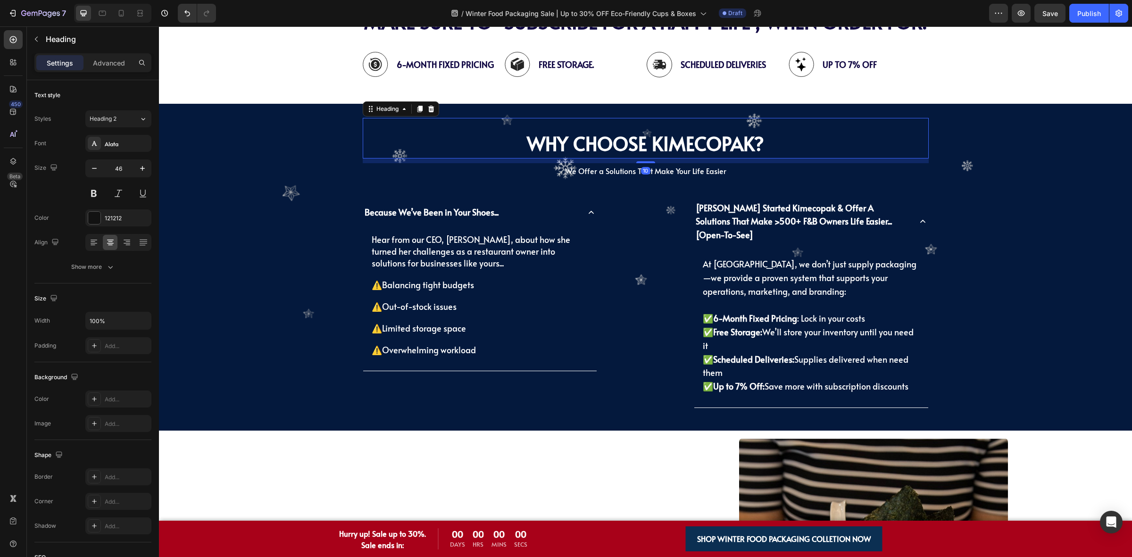
drag, startPoint x: 646, startPoint y: 175, endPoint x: 651, endPoint y: 163, distance: 13.7
click at [651, 158] on div "10" at bounding box center [646, 158] width 566 height 0
click at [903, 184] on div "⁠⁠⁠⁠⁠⁠⁠ Why Choose KimEcopak? Heading 10 We Offer a Solutions That Make Your Li…" at bounding box center [646, 263] width 566 height 291
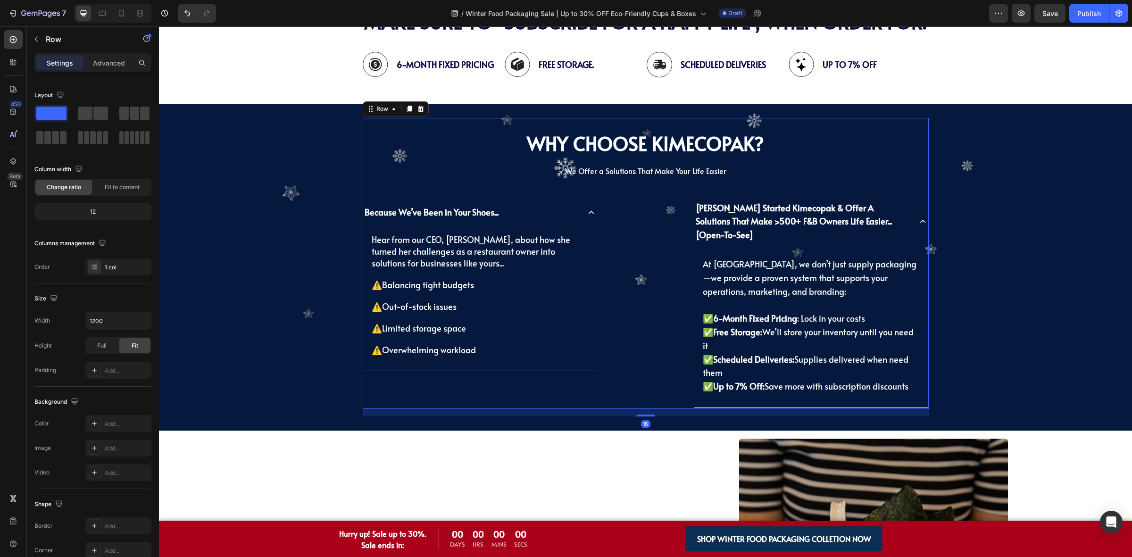
click at [687, 177] on p "We Offer a Solutions That Make Your Life Easier" at bounding box center [646, 171] width 564 height 14
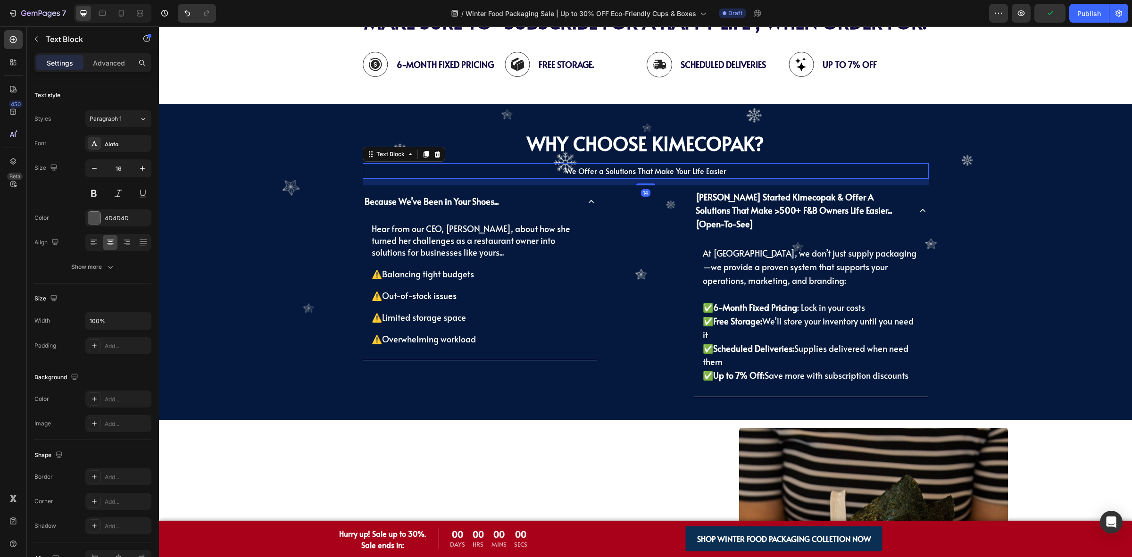
drag, startPoint x: 647, startPoint y: 196, endPoint x: 659, endPoint y: 185, distance: 16.0
click at [659, 179] on div "14" at bounding box center [646, 179] width 566 height 0
click at [755, 149] on strong "Why Choose KimEcopak?" at bounding box center [645, 143] width 237 height 26
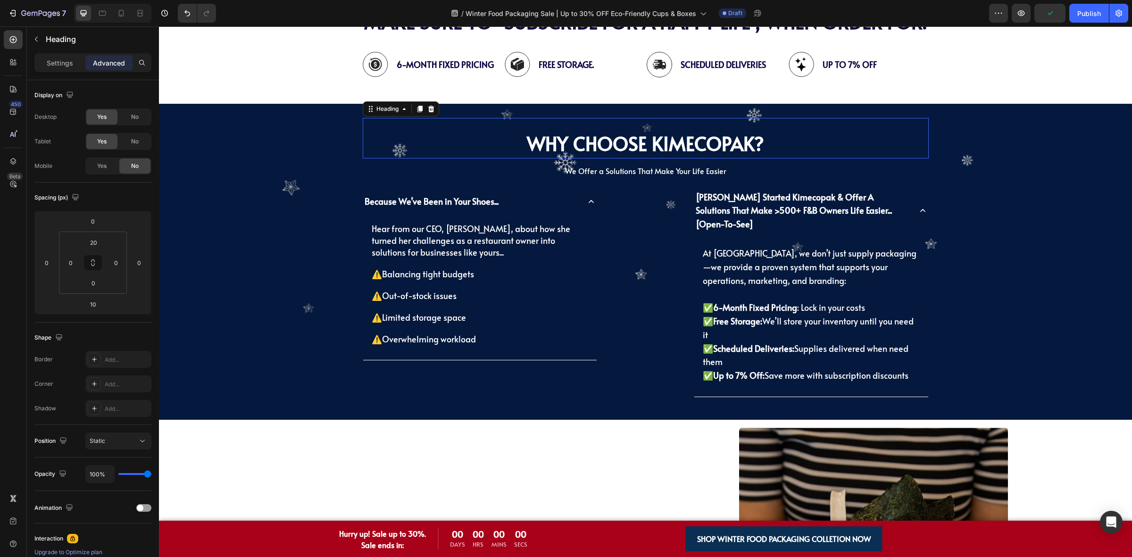
click at [1039, 157] on div "⁠⁠⁠⁠⁠⁠⁠ Why Choose KimEcopak? Heading 0 We Offer a Solutions That Make Your Lif…" at bounding box center [645, 262] width 959 height 288
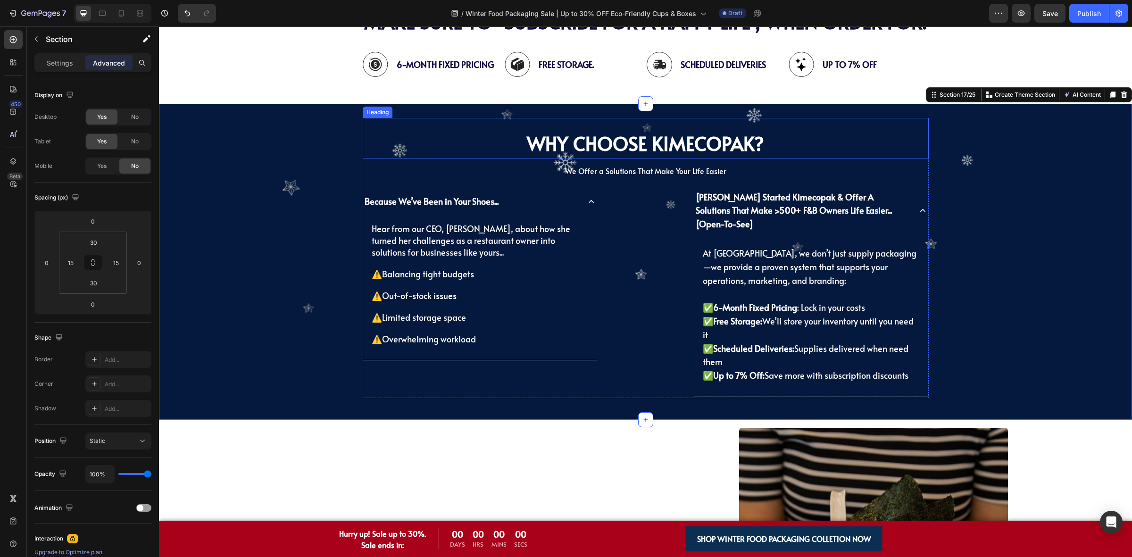
click at [673, 149] on strong "Why Choose KimEcopak?" at bounding box center [645, 143] width 237 height 26
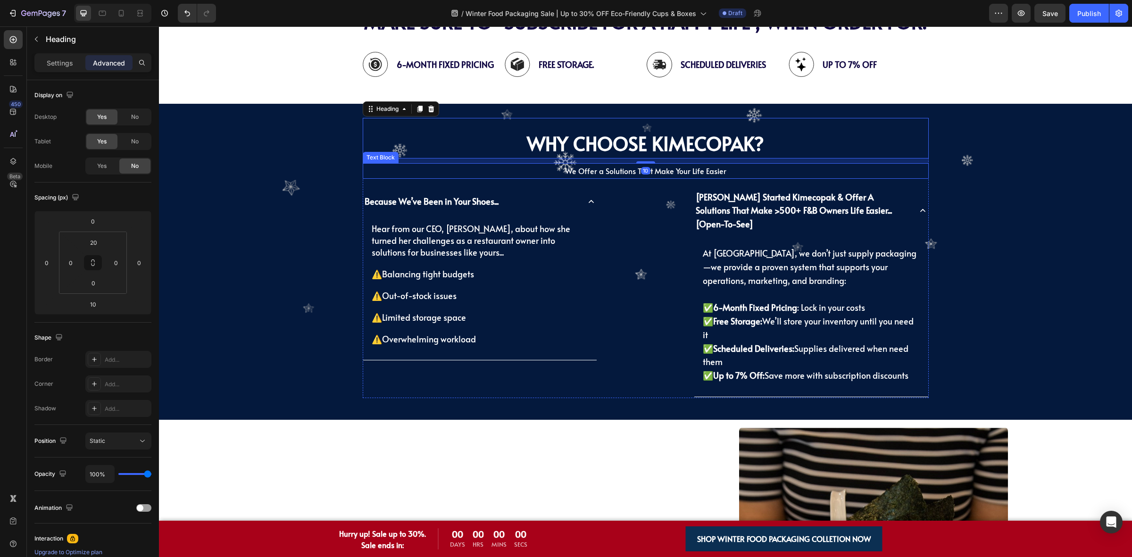
click at [494, 178] on p "We Offer a Solutions That Make Your Life Easier" at bounding box center [646, 171] width 564 height 14
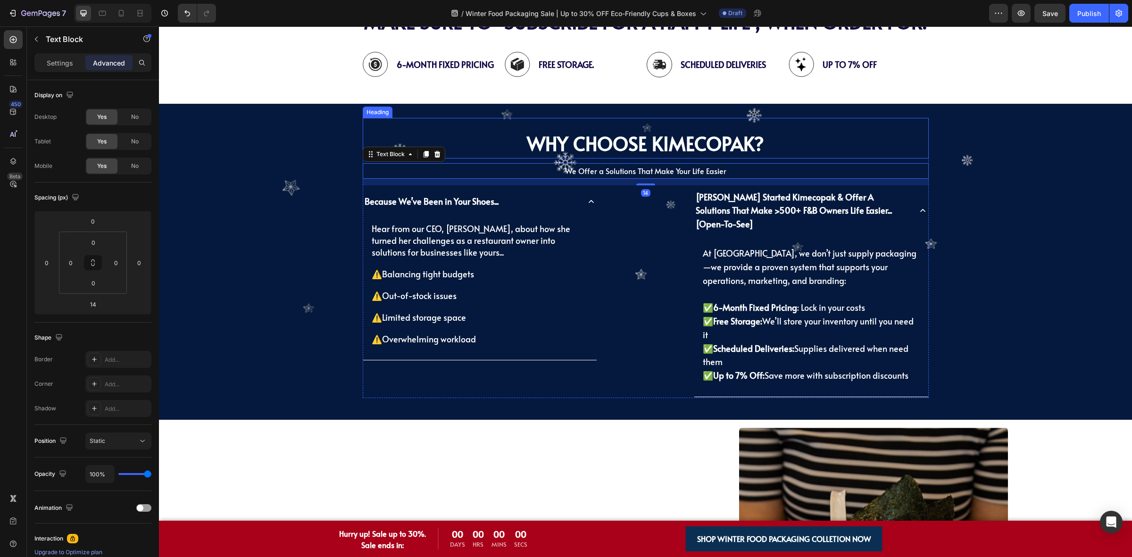
click at [220, 138] on div "⁠⁠⁠⁠⁠⁠⁠ Why Choose KimEcopak? Heading We Offer a Solutions That Make Your Life …" at bounding box center [645, 262] width 959 height 288
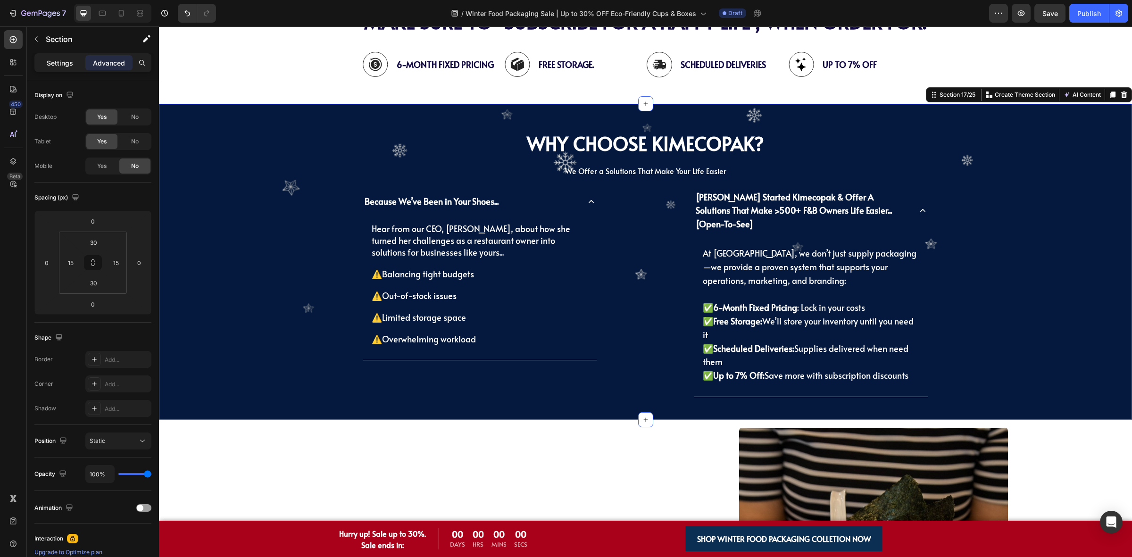
click at [60, 65] on p "Settings" at bounding box center [60, 63] width 26 height 10
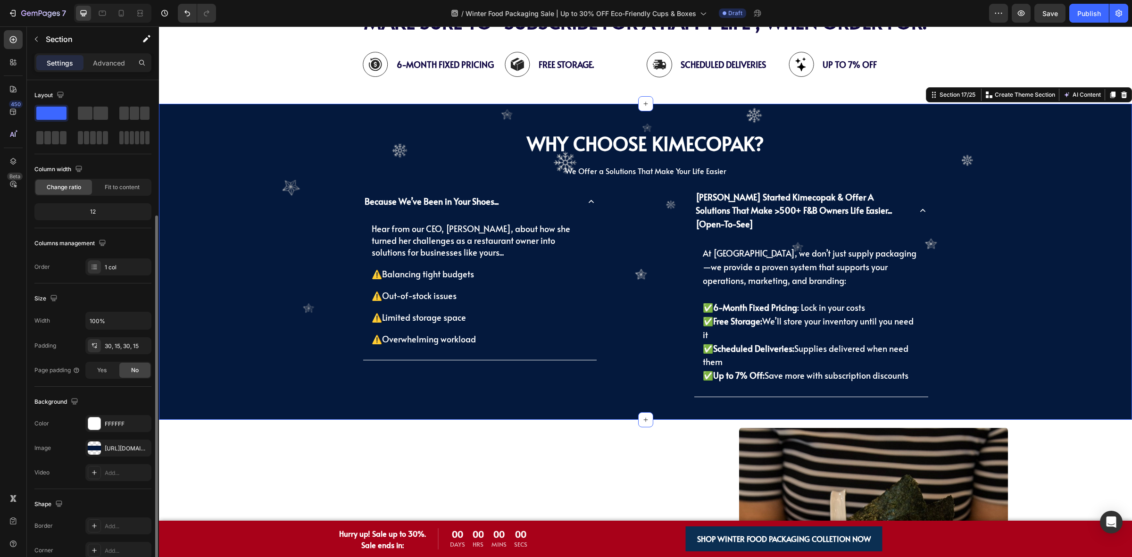
scroll to position [72, 0]
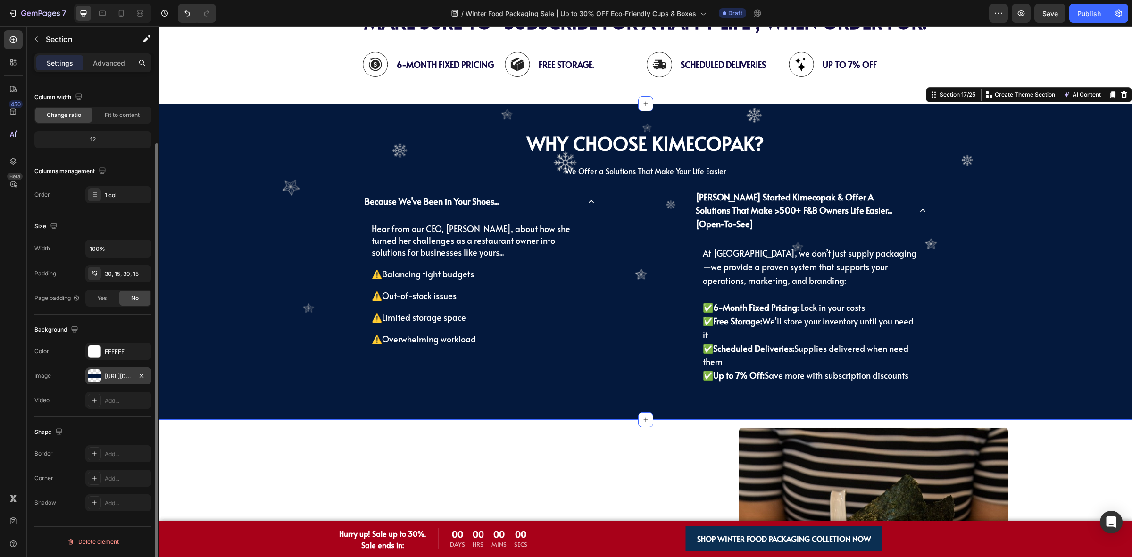
click at [124, 378] on div "[URL][DOMAIN_NAME]" at bounding box center [118, 376] width 27 height 8
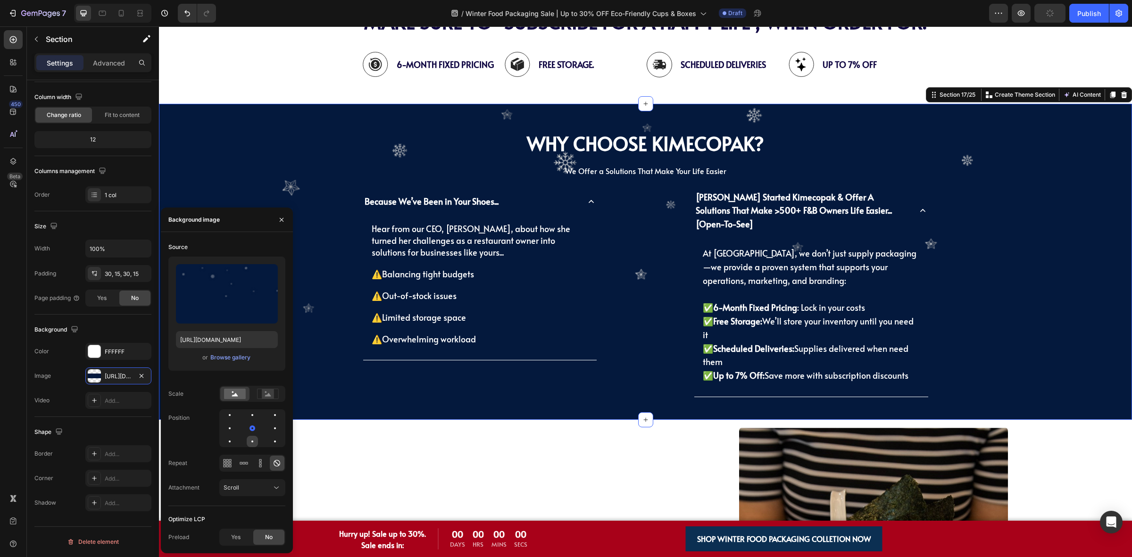
click at [269, 440] on div at bounding box center [274, 441] width 11 height 11
click at [236, 440] on div at bounding box center [252, 428] width 66 height 38
click at [247, 442] on div at bounding box center [252, 441] width 11 height 11
click at [247, 425] on div at bounding box center [252, 428] width 11 height 11
click at [235, 436] on div at bounding box center [229, 441] width 11 height 11
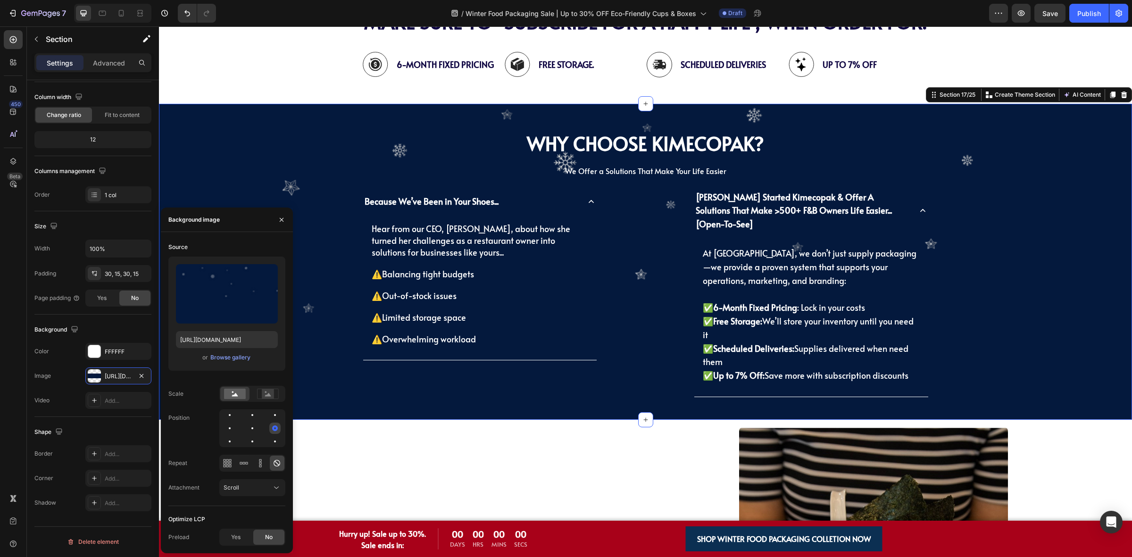
click at [235, 436] on div at bounding box center [229, 441] width 11 height 11
click at [235, 423] on div at bounding box center [229, 428] width 11 height 11
click at [223, 415] on div at bounding box center [252, 428] width 66 height 38
click at [247, 419] on div at bounding box center [252, 414] width 11 height 11
click at [228, 435] on div at bounding box center [252, 428] width 66 height 38
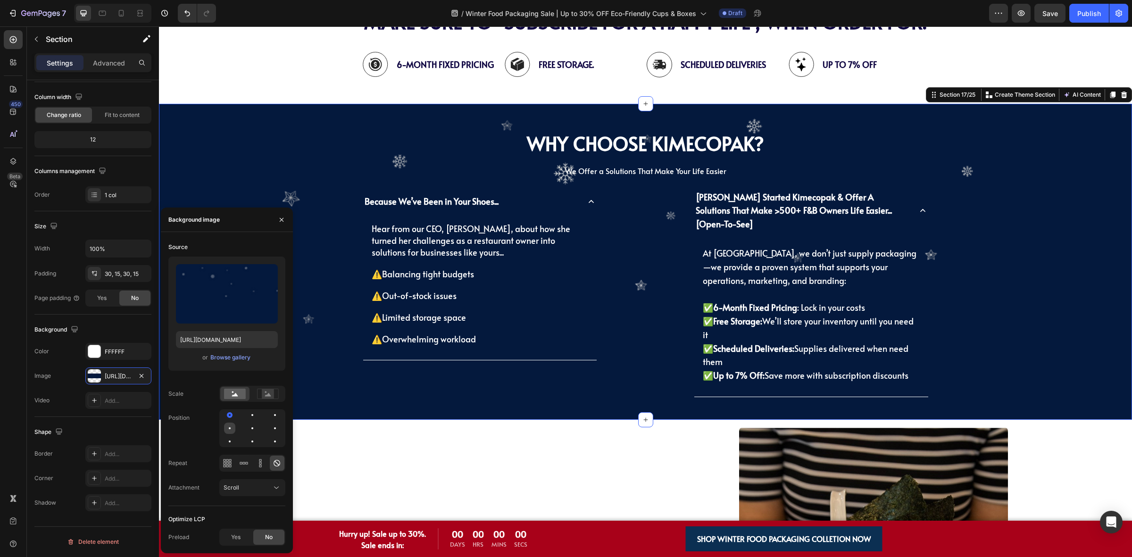
click at [247, 432] on div at bounding box center [252, 428] width 11 height 11
click at [600, 172] on span "We Offer a Solutions That Make Your Life Easier" at bounding box center [645, 171] width 161 height 10
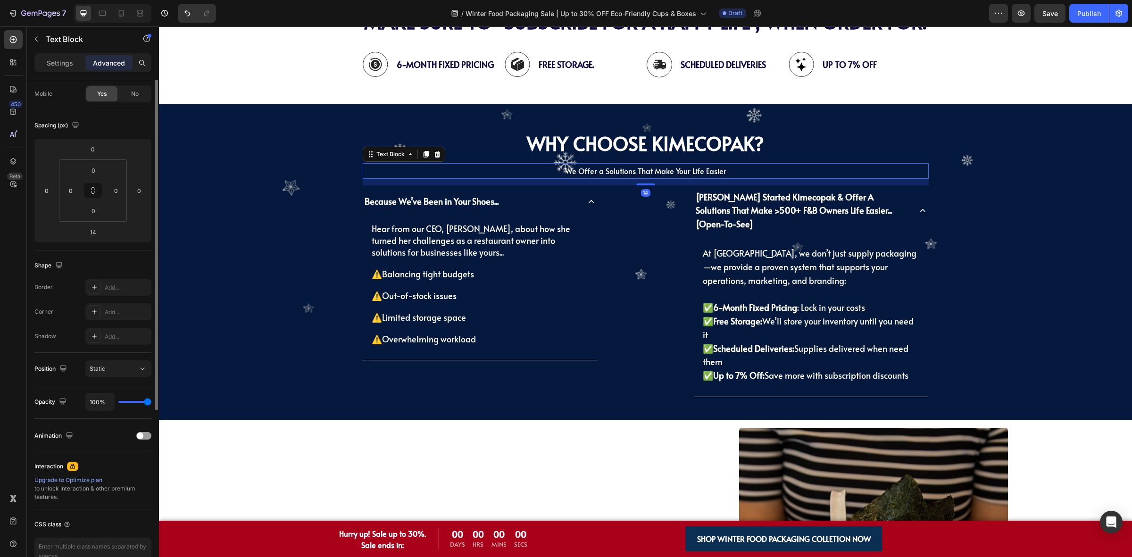
scroll to position [0, 0]
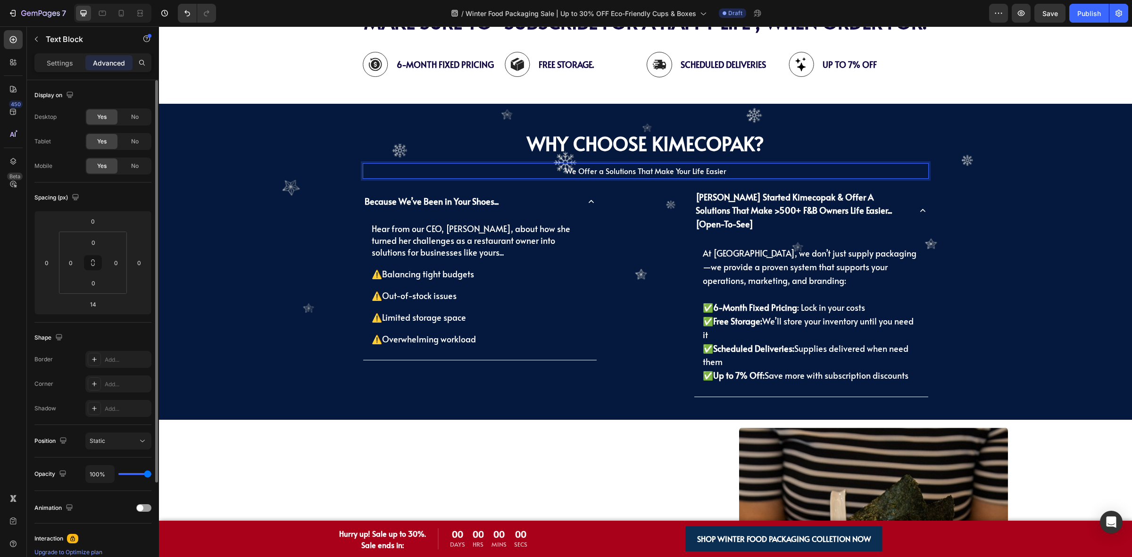
click at [600, 174] on span "We Offer a Solutions That Make Your Life Easier" at bounding box center [645, 171] width 161 height 10
click at [604, 187] on div "Because We’ve Been in Your Shoes... Hear from our CEO, Kim Vu, about how she tu…" at bounding box center [504, 291] width 282 height 212
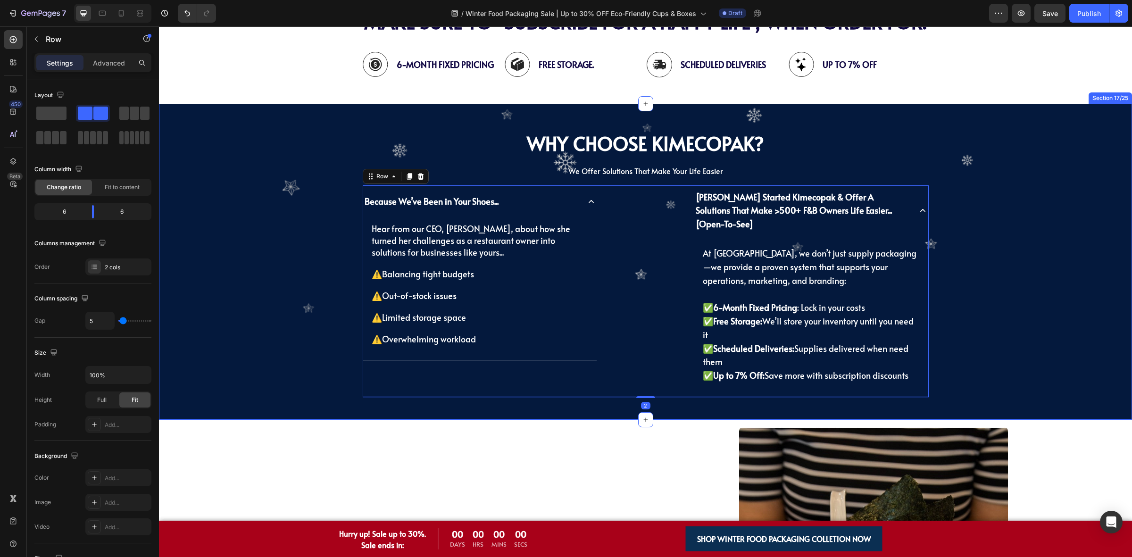
click at [1026, 183] on div "⁠⁠⁠⁠⁠⁠⁠ Why Choose KimEcopak? Heading We Offer Solutions That Make Your Life Ea…" at bounding box center [645, 262] width 959 height 288
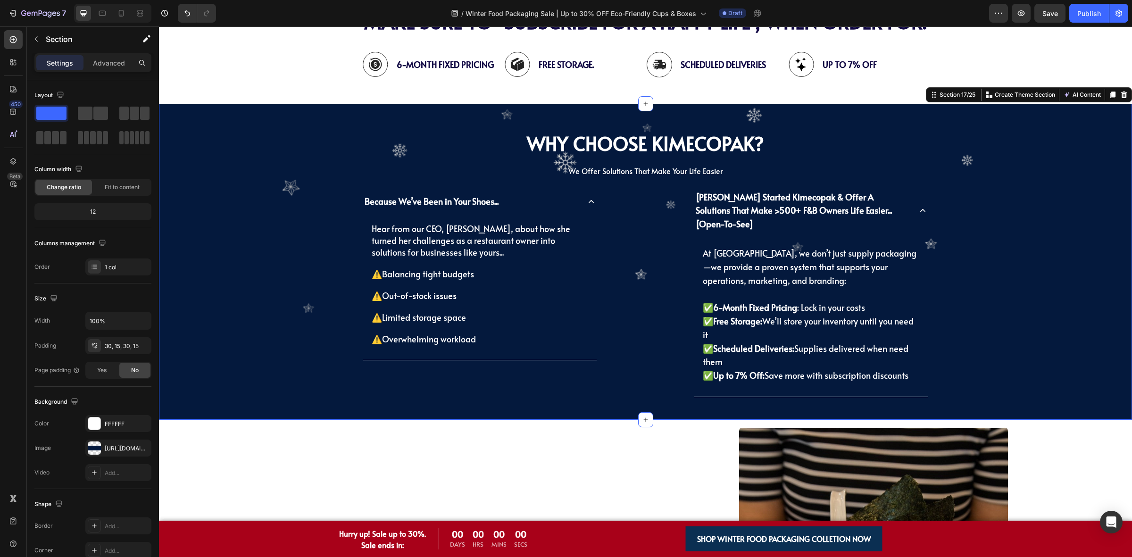
click at [976, 186] on div "⁠⁠⁠⁠⁠⁠⁠ Why Choose KimEcopak? Heading We Offer Solutions That Make Your Life Ea…" at bounding box center [645, 262] width 959 height 288
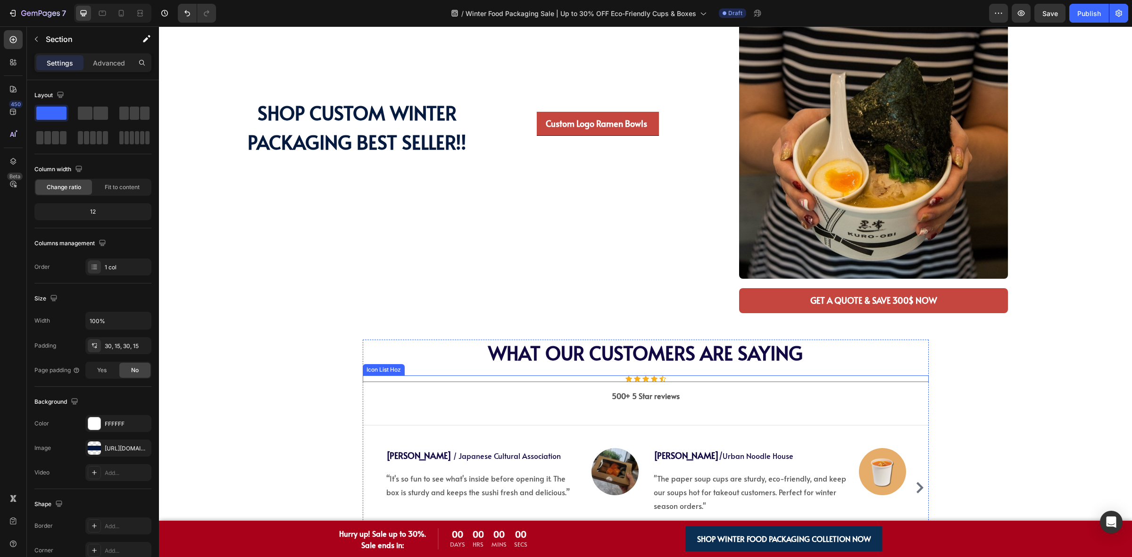
scroll to position [2712, 0]
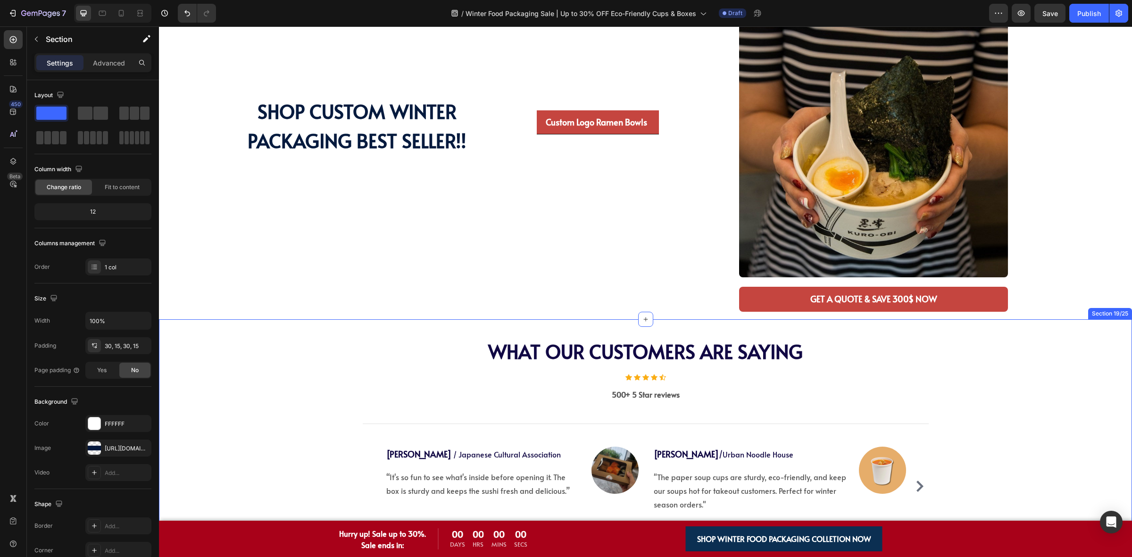
click at [305, 373] on div "What Our Customers Are Saying Heading What Our Customers Are Saying Heading Ico…" at bounding box center [645, 439] width 959 height 203
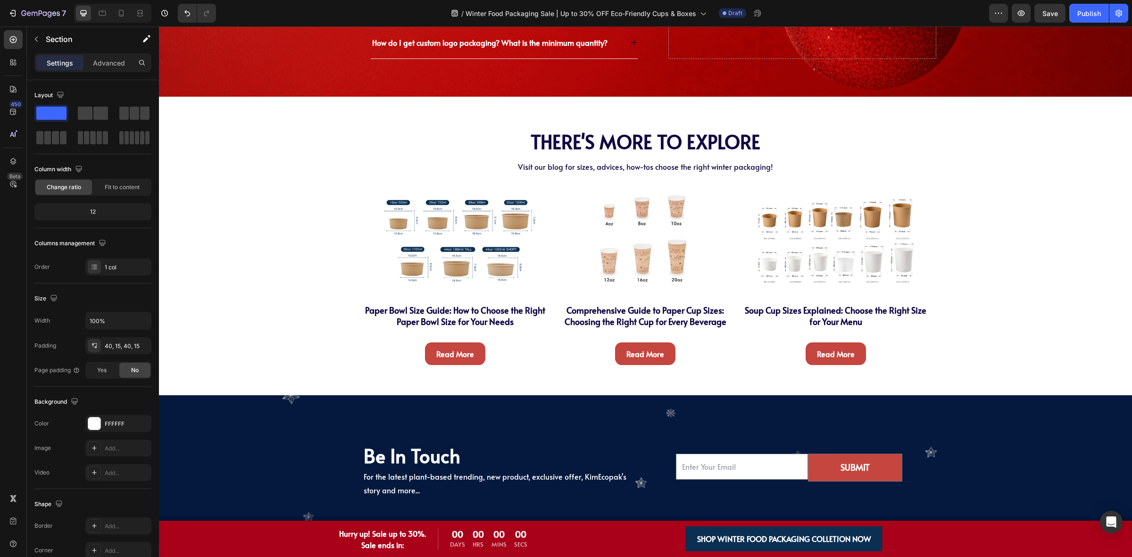
scroll to position [3478, 0]
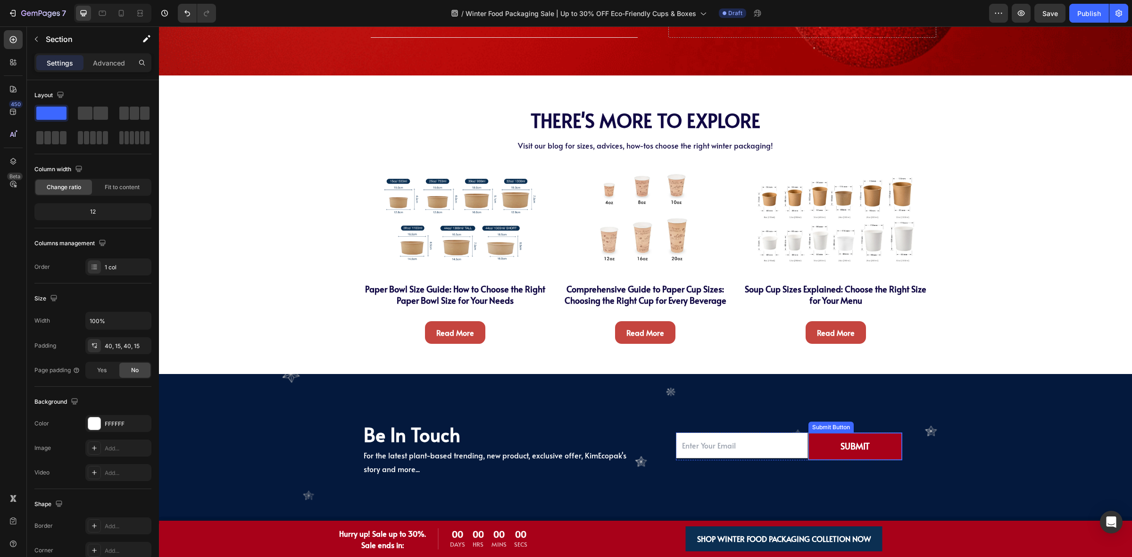
click at [810, 446] on button "SUBMIT" at bounding box center [854, 446] width 93 height 26
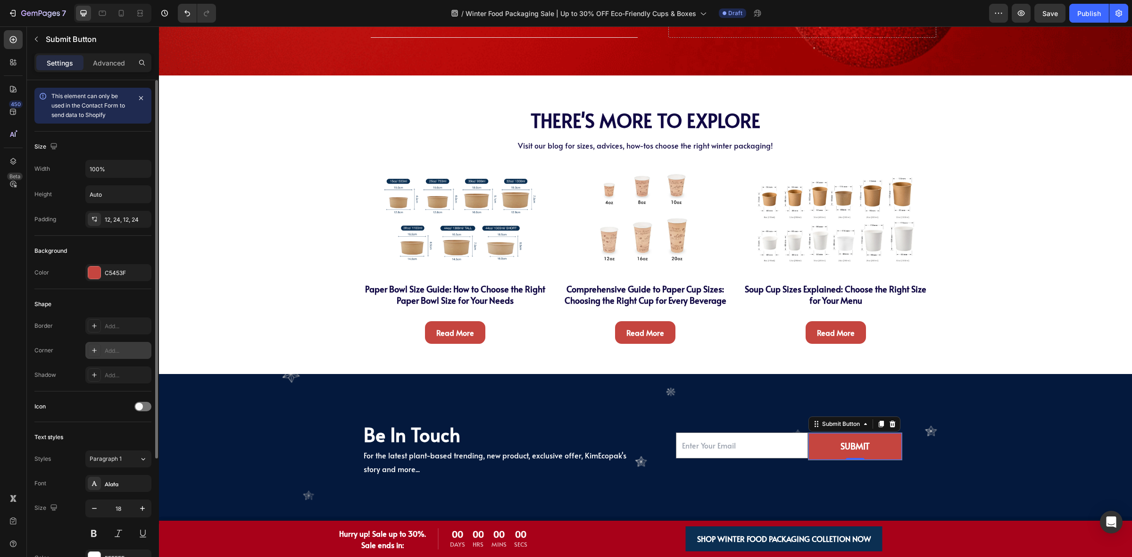
click at [109, 352] on div "Add..." at bounding box center [127, 351] width 44 height 8
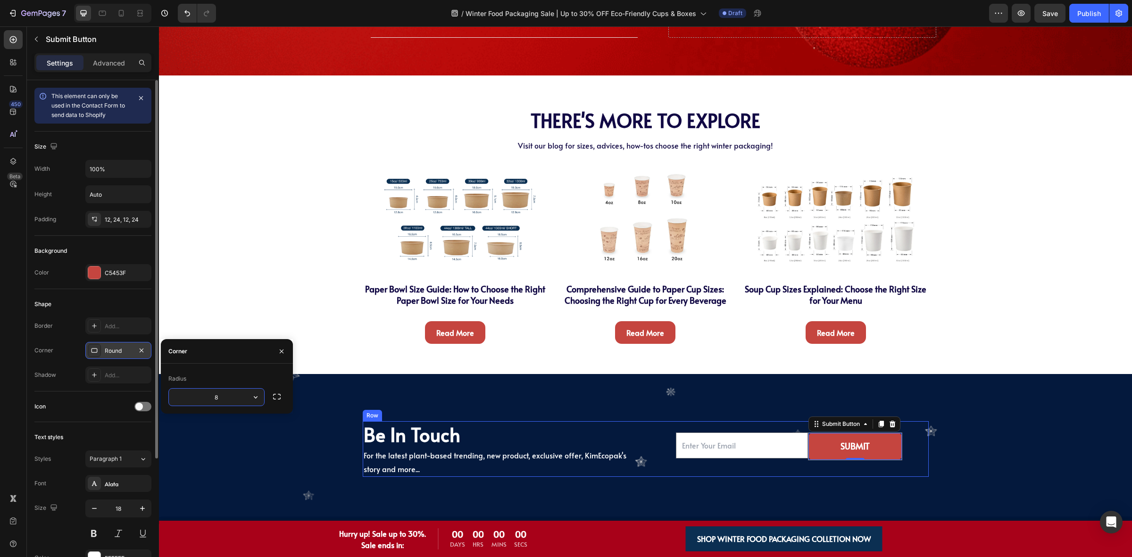
click at [805, 477] on div "Email Field SUBMIT Submit Button 0 Row Newsletter" at bounding box center [788, 449] width 279 height 56
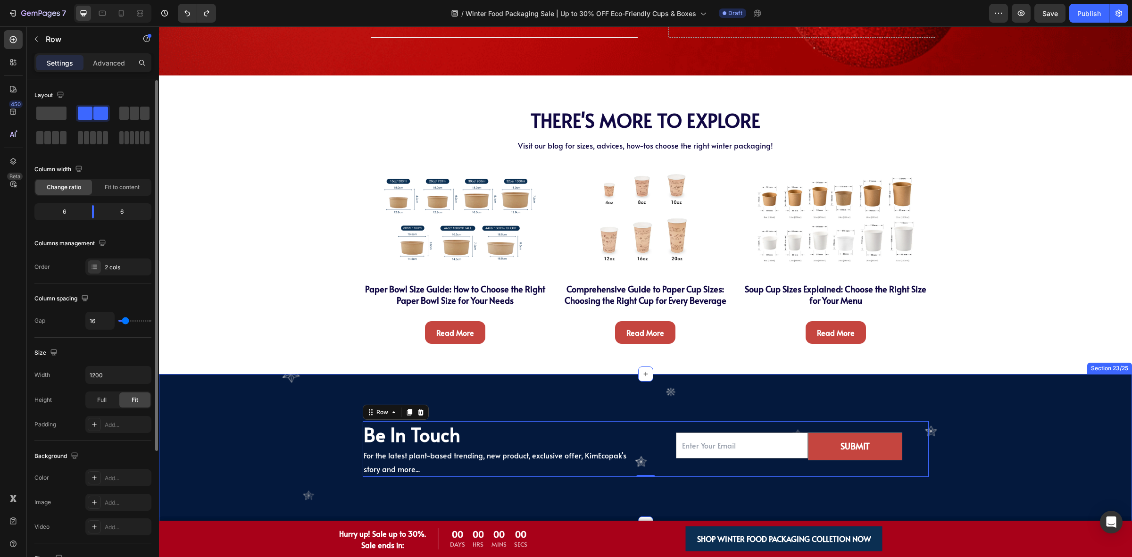
click at [1013, 451] on div "Be In Touch Heading For the latest plant-based trending, new product, exclusive…" at bounding box center [645, 449] width 959 height 56
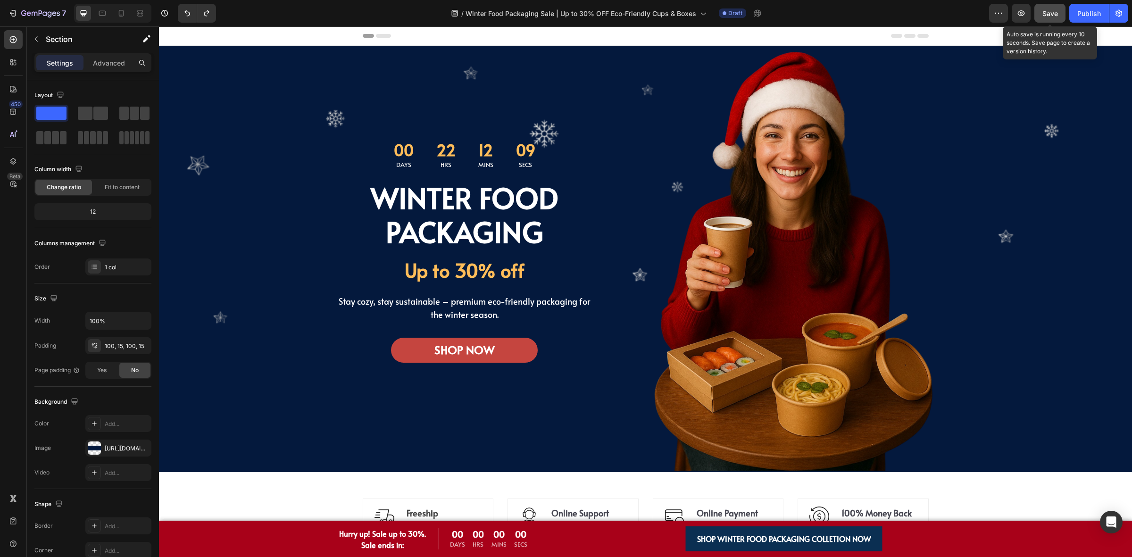
click at [1042, 13] on span "Save" at bounding box center [1050, 13] width 16 height 8
click at [1022, 13] on icon "button" at bounding box center [1020, 12] width 9 height 9
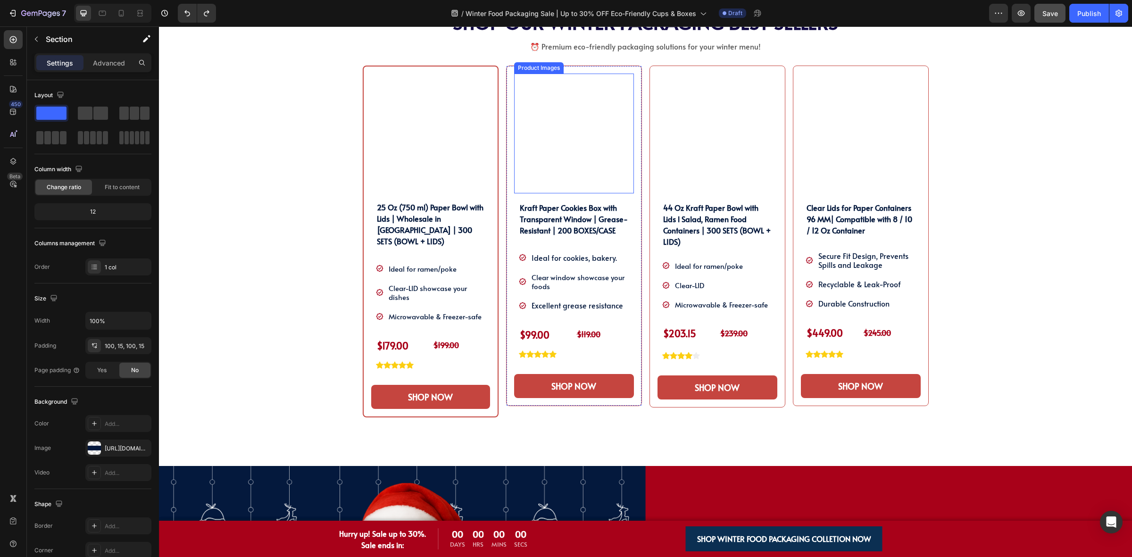
scroll to position [472, 0]
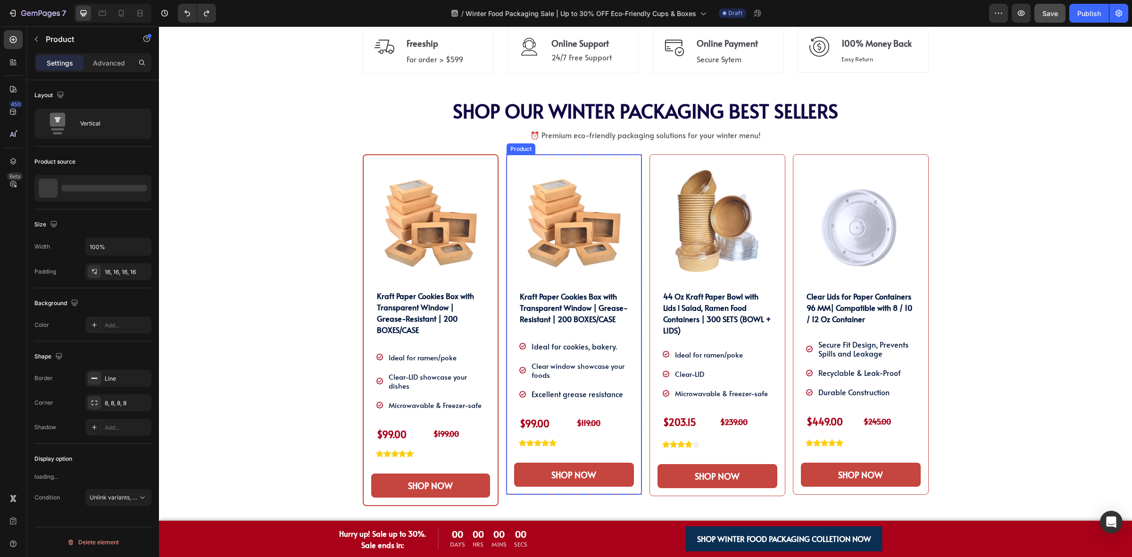
click at [506, 271] on div "Product Images Kraft Paper Cookies Box with Transparent Window | Grease-Resista…" at bounding box center [574, 324] width 136 height 341
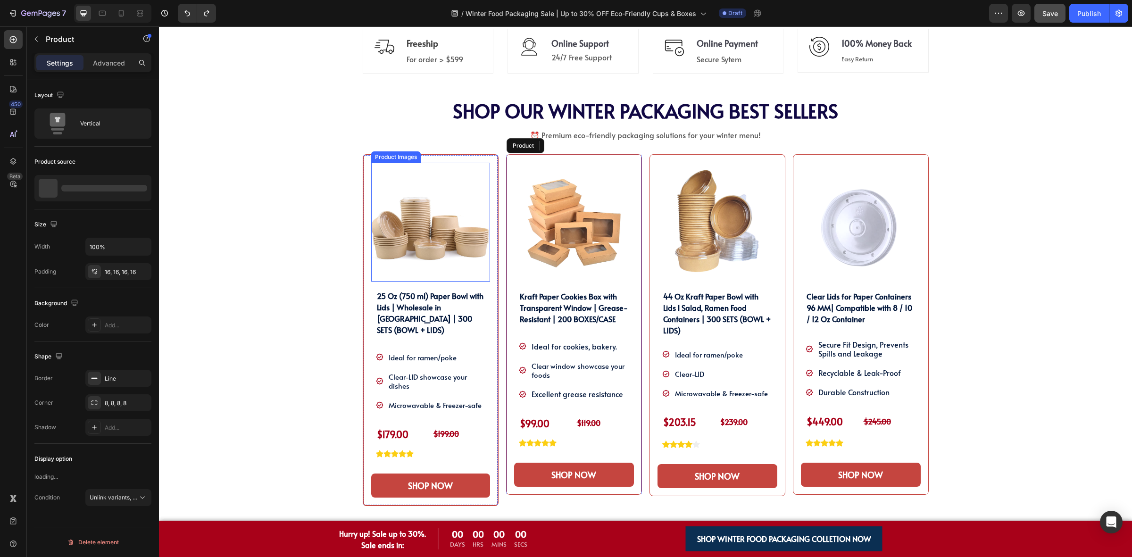
click at [439, 263] on img at bounding box center [430, 222] width 119 height 119
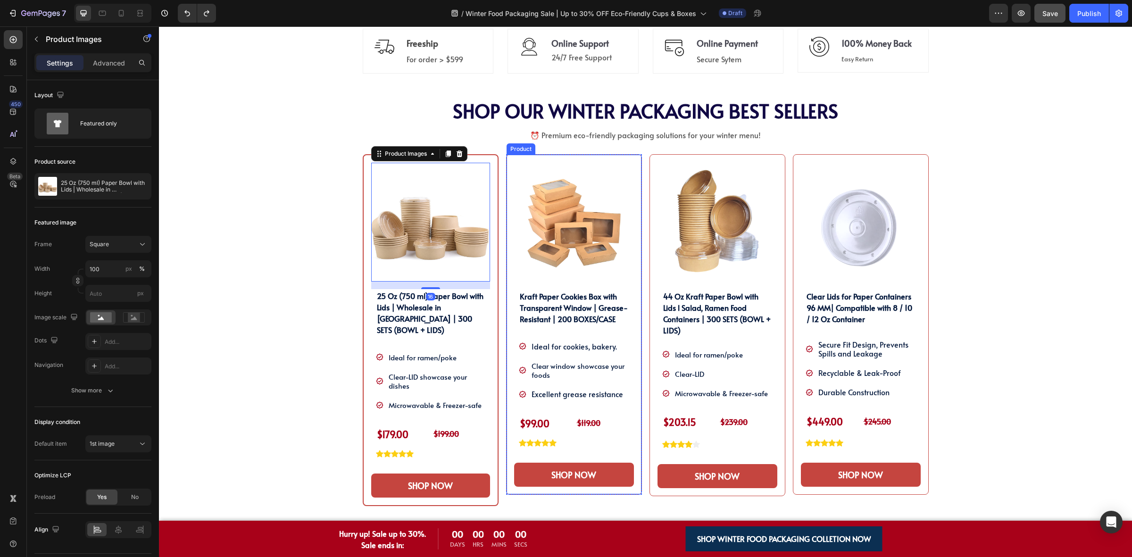
click at [506, 270] on div "Product Images Kraft Paper Cookies Box with Transparent Window | Grease-Resista…" at bounding box center [574, 324] width 136 height 341
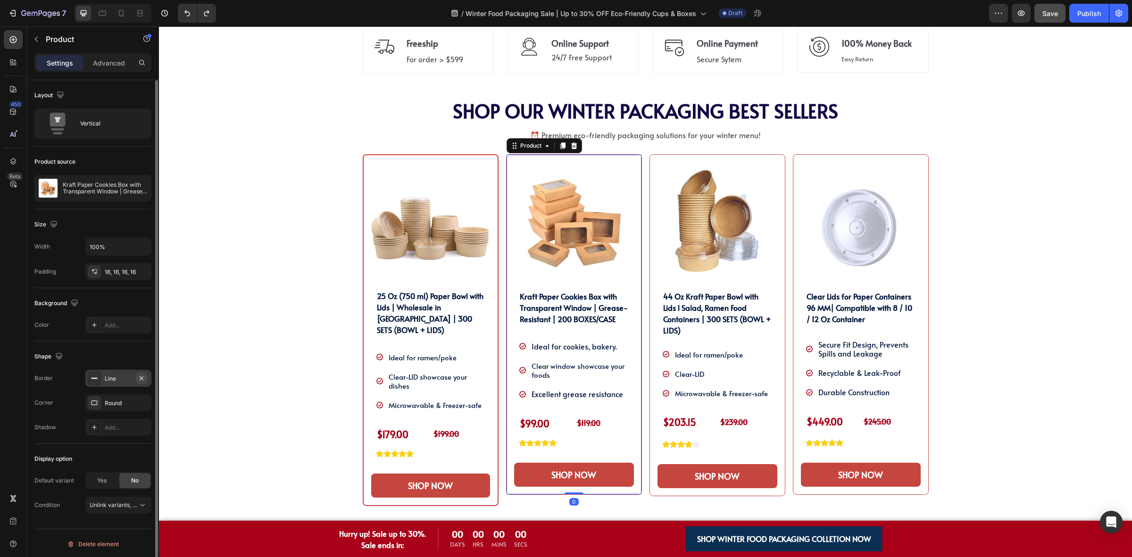
click at [141, 375] on icon "button" at bounding box center [142, 378] width 8 height 8
click at [122, 383] on div "Add..." at bounding box center [127, 378] width 44 height 8
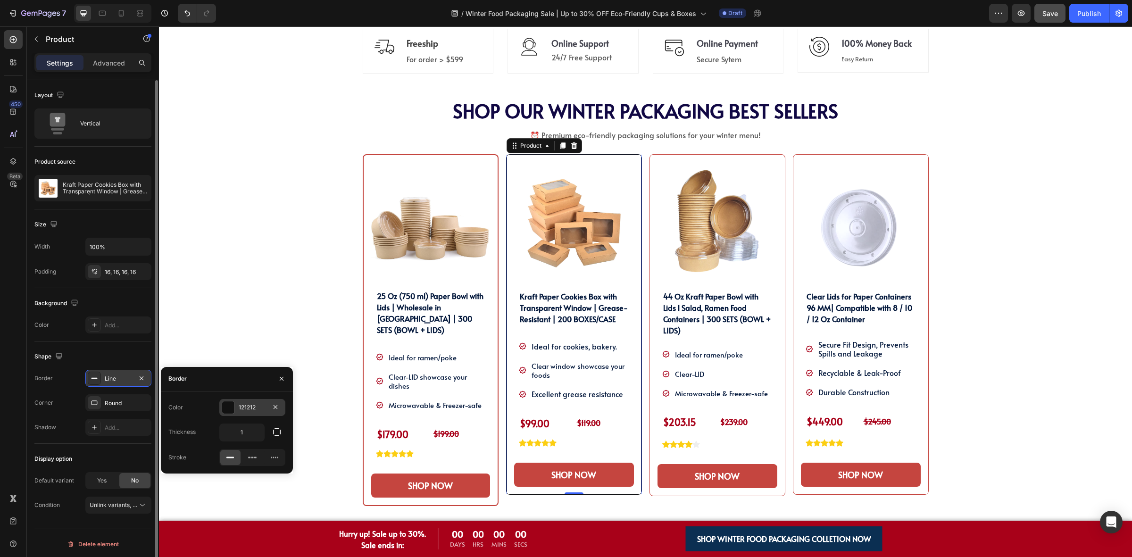
click at [244, 406] on div "121212" at bounding box center [252, 407] width 27 height 8
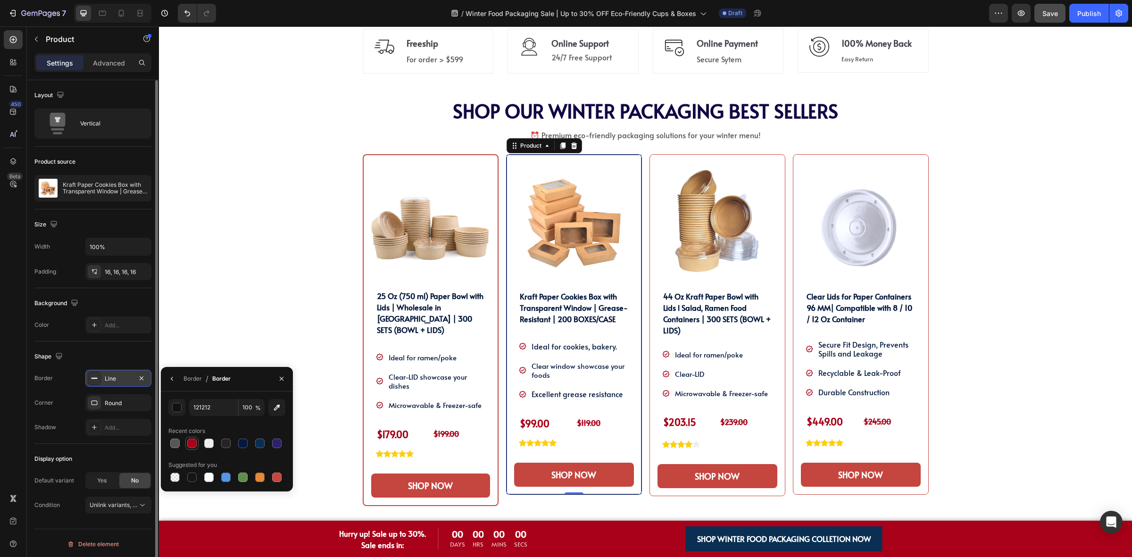
click at [192, 444] on div at bounding box center [191, 443] width 9 height 9
type input "A80119"
click at [289, 314] on div "SHOP OUR WINTER PACKAGING BEST SELLER!! Heading SHOP OUR WINTER PACKAGING BEST …" at bounding box center [645, 327] width 959 height 455
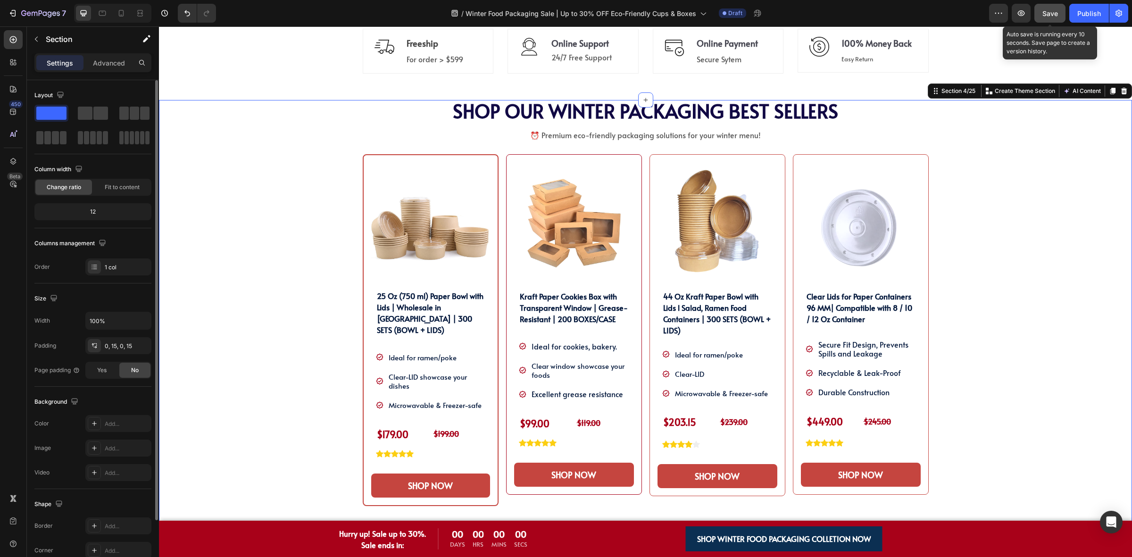
click at [1059, 16] on button "Save" at bounding box center [1049, 13] width 31 height 19
click at [1024, 17] on icon "button" at bounding box center [1020, 12] width 9 height 9
click at [1015, 13] on button "button" at bounding box center [1021, 13] width 19 height 19
click at [1014, 12] on button "button" at bounding box center [1021, 13] width 19 height 19
click at [1020, 13] on icon "button" at bounding box center [1020, 12] width 9 height 9
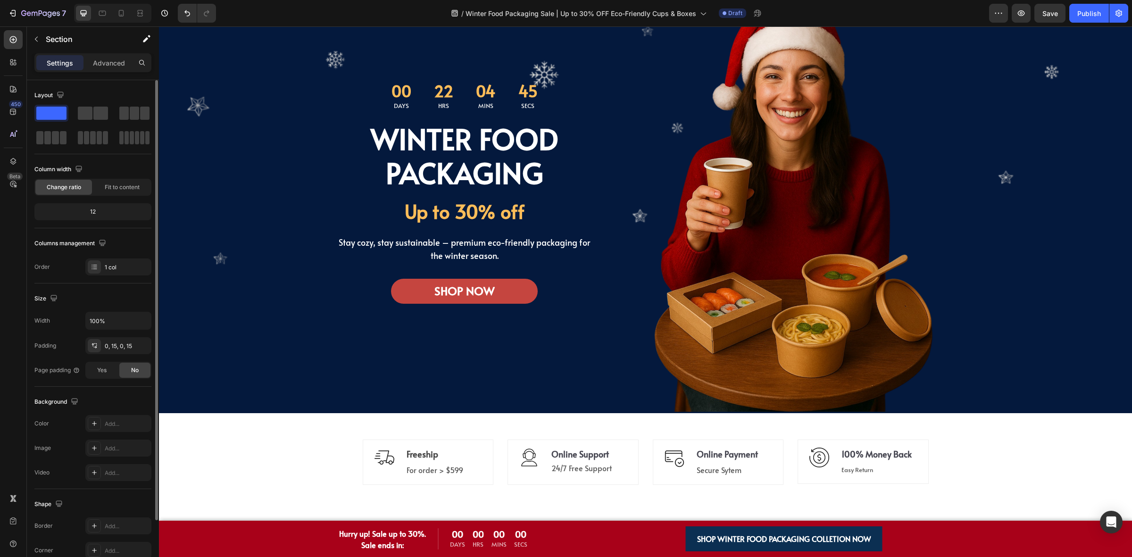
scroll to position [354, 0]
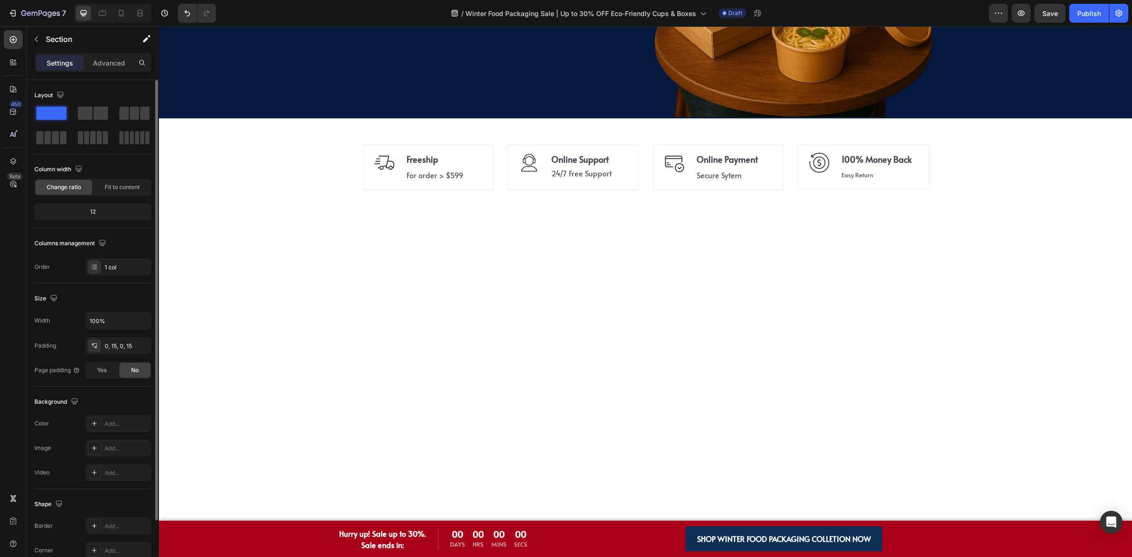
click at [1045, 13] on span "Save" at bounding box center [1050, 13] width 16 height 8
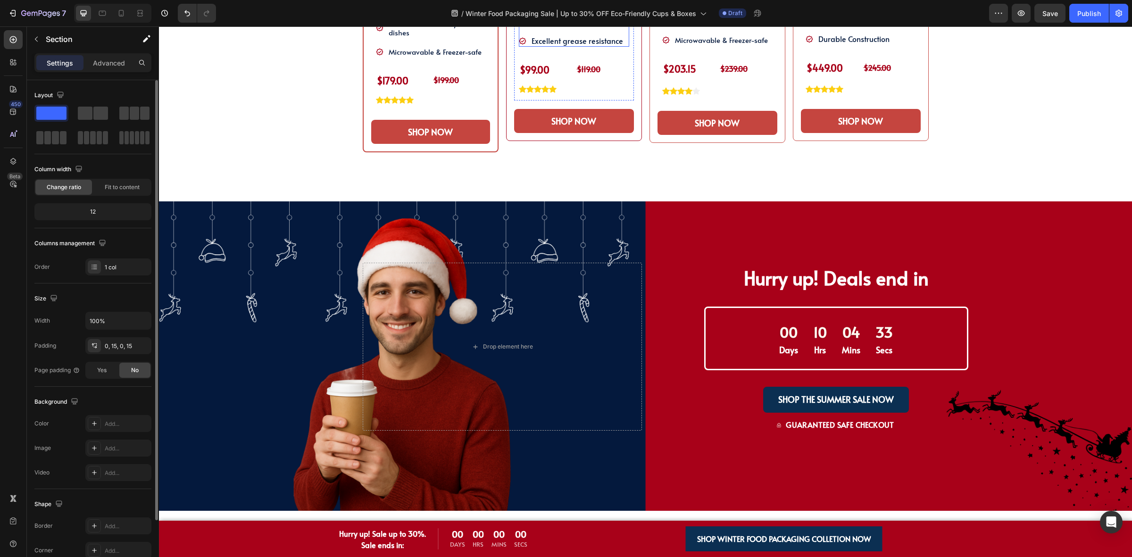
scroll to position [590, 0]
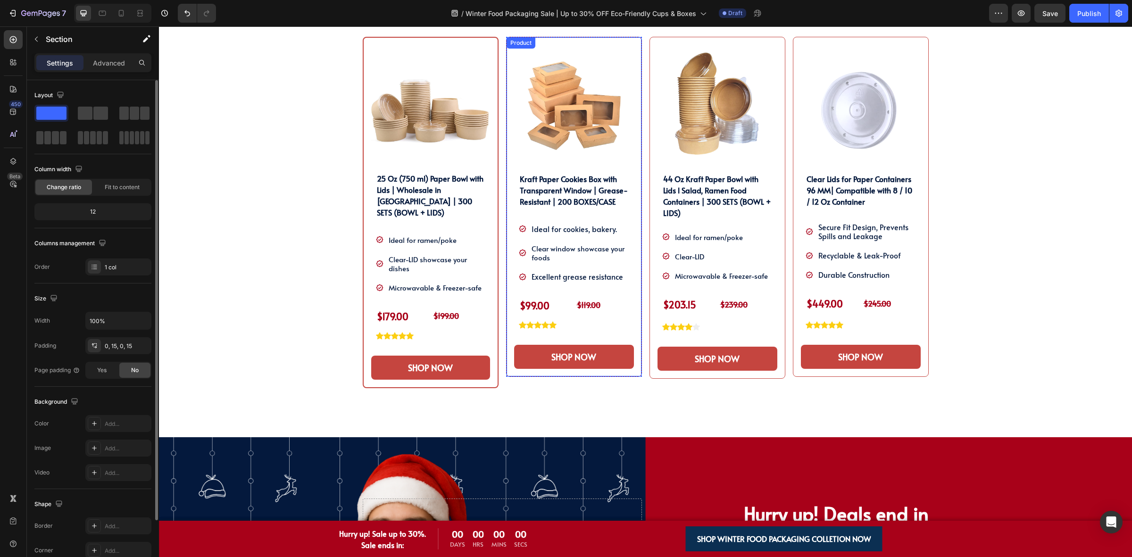
click at [506, 171] on div "Product Images Kraft Paper Cookies Box with Transparent Window | Grease-Resista…" at bounding box center [574, 207] width 136 height 341
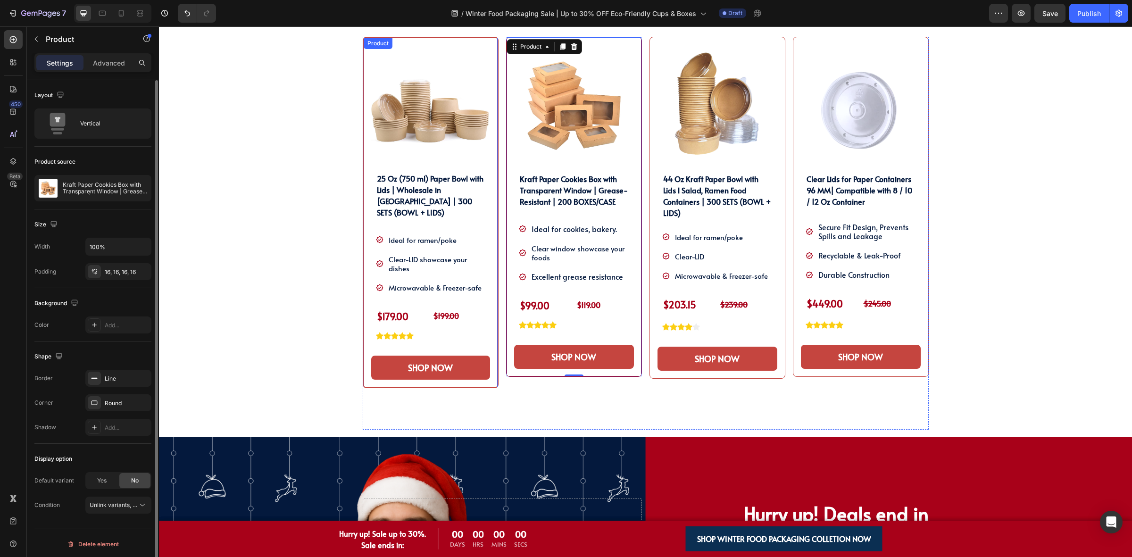
click at [491, 86] on div "Product Images 25 Oz (750 ml) Paper Bowl with Lids | Wholesale in Canada | 300 …" at bounding box center [431, 213] width 136 height 352
click at [417, 48] on icon at bounding box center [419, 47] width 5 height 7
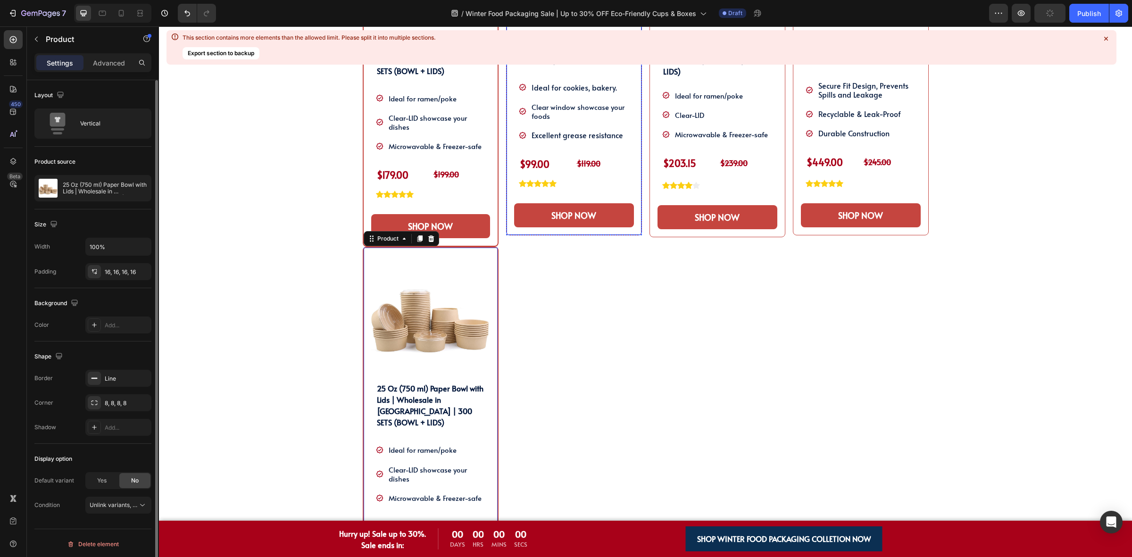
scroll to position [635, 0]
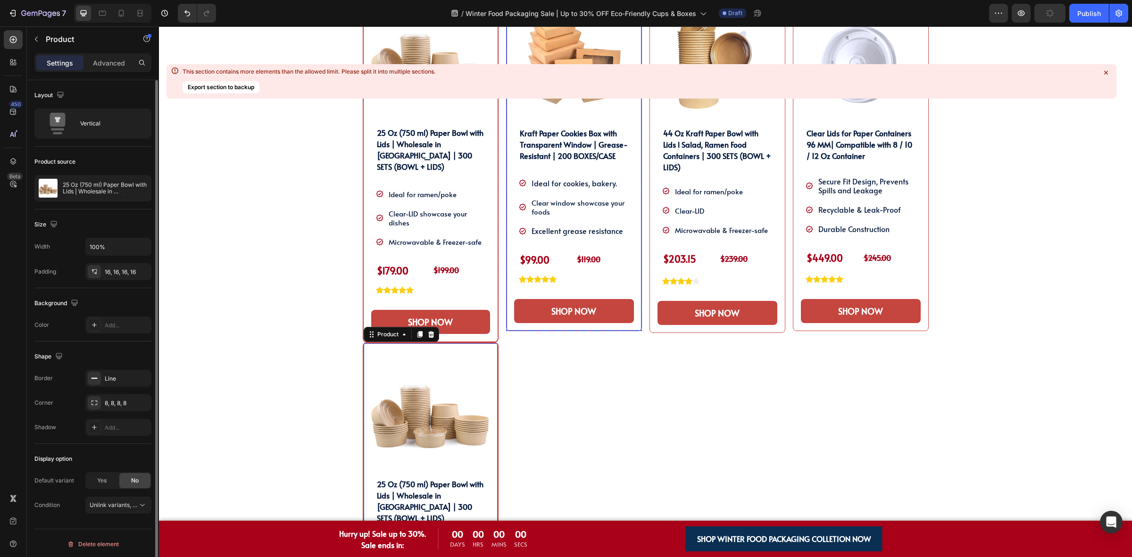
click at [607, 131] on div "Product Images Kraft Paper Cookies Box with Transparent Window | Grease-Resista…" at bounding box center [574, 161] width 136 height 341
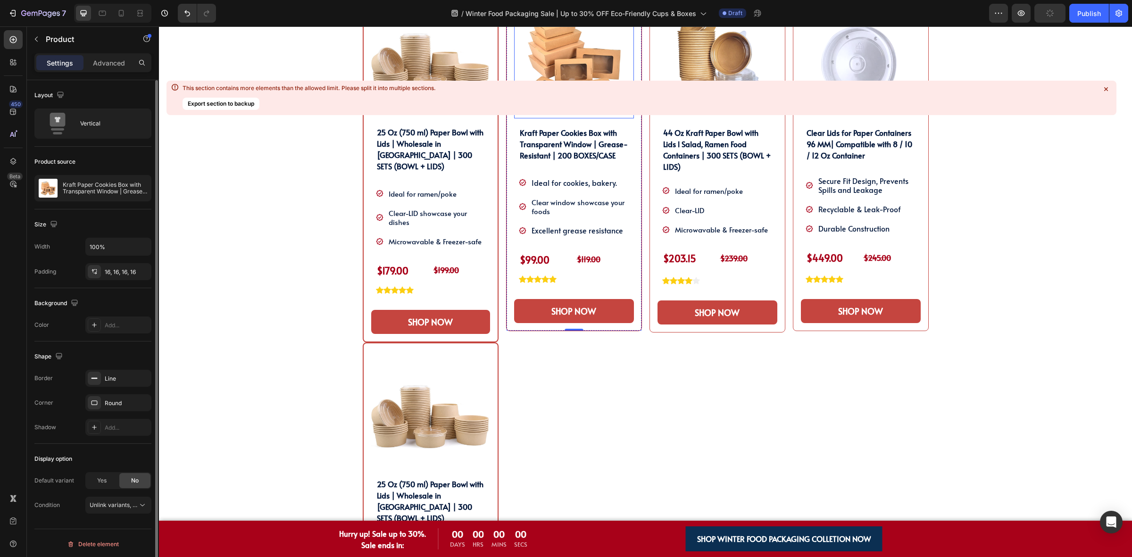
scroll to position [495, 0]
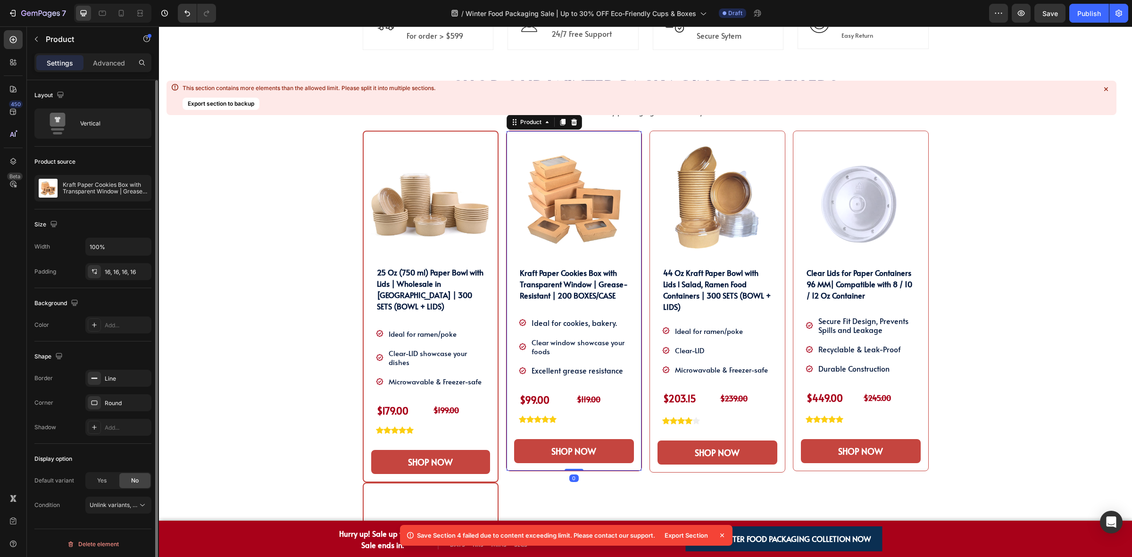
click at [1105, 89] on icon at bounding box center [1105, 88] width 9 height 9
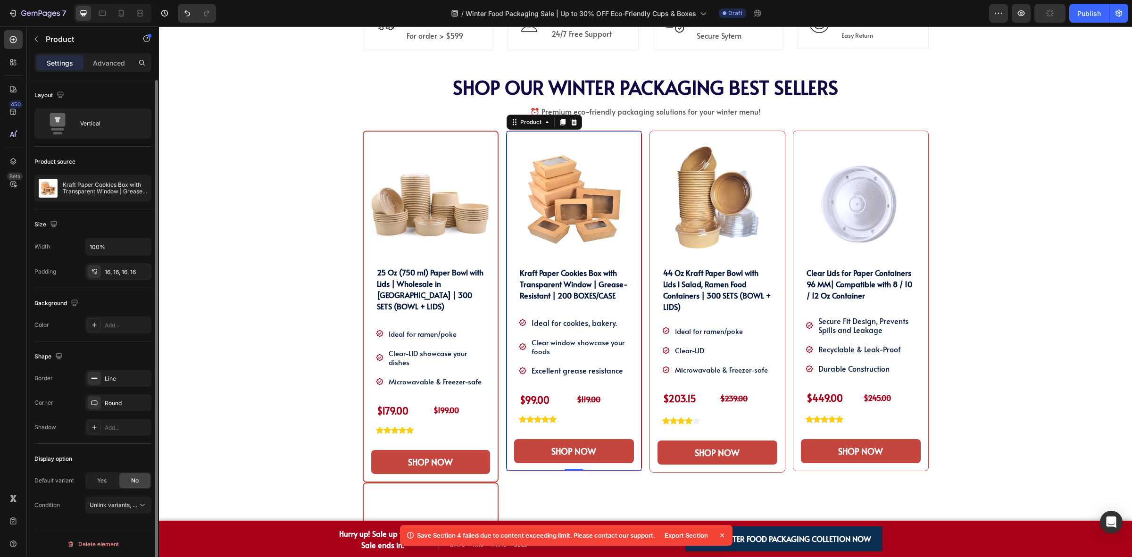
click at [560, 123] on icon at bounding box center [562, 122] width 5 height 7
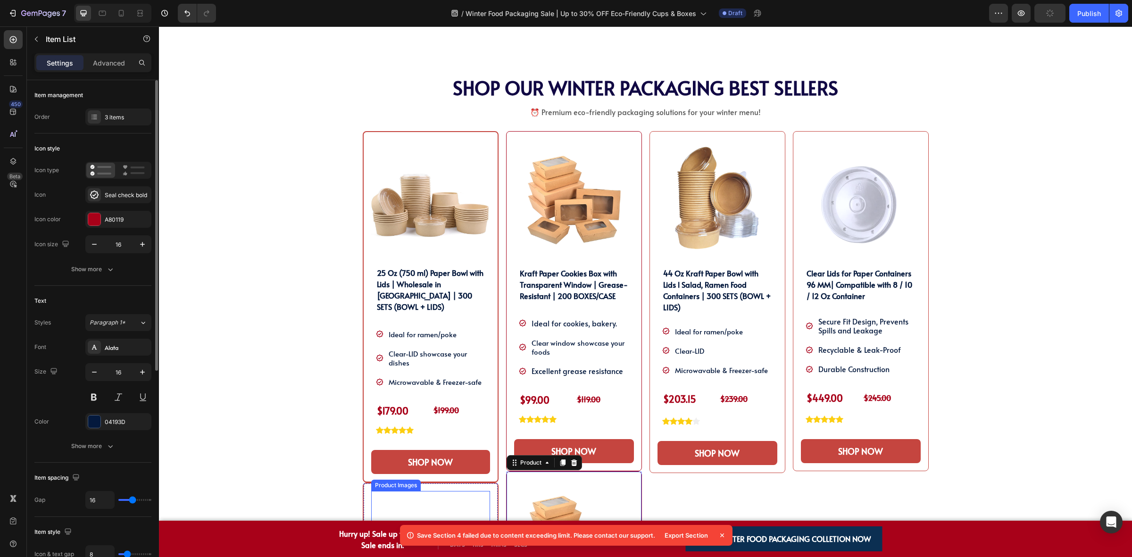
click at [468, 491] on img at bounding box center [430, 550] width 119 height 119
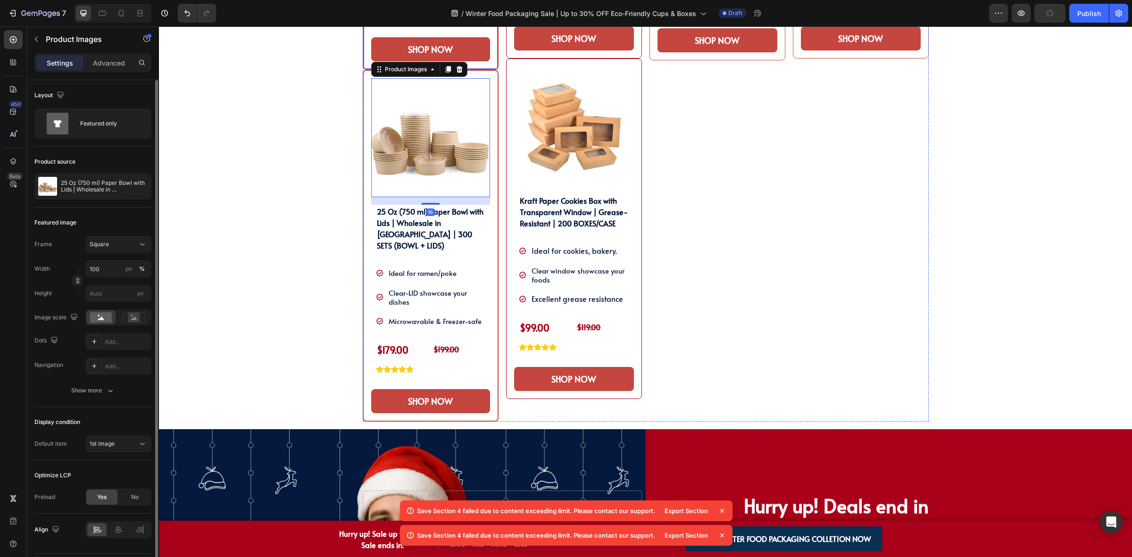
scroll to position [731, 0]
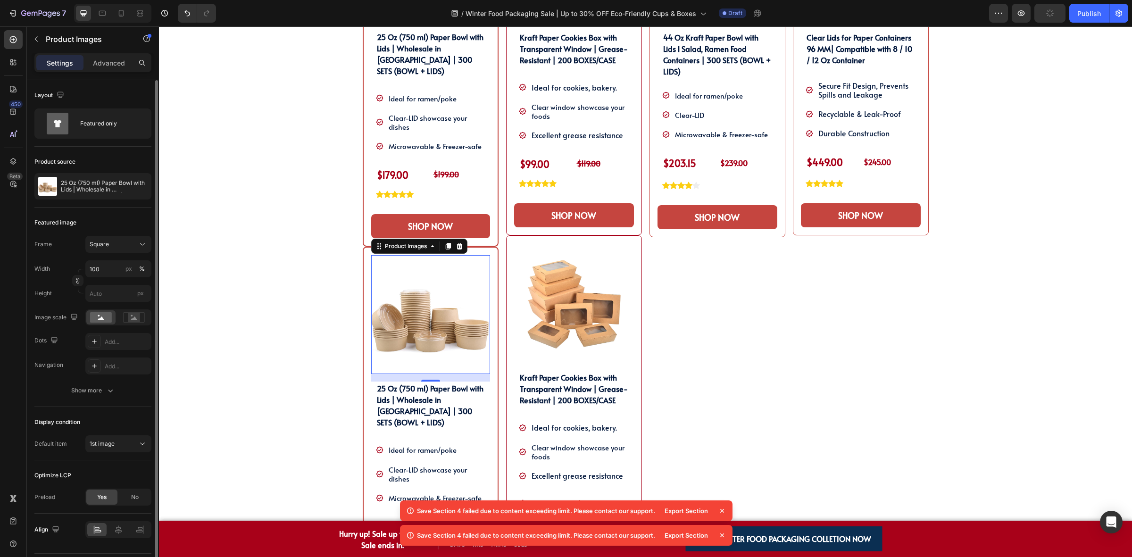
click at [487, 247] on div "Product Images 16 25 Oz (750 ml) Paper Bowl with Lids | Wholesale in Canada | 3…" at bounding box center [431, 423] width 136 height 352
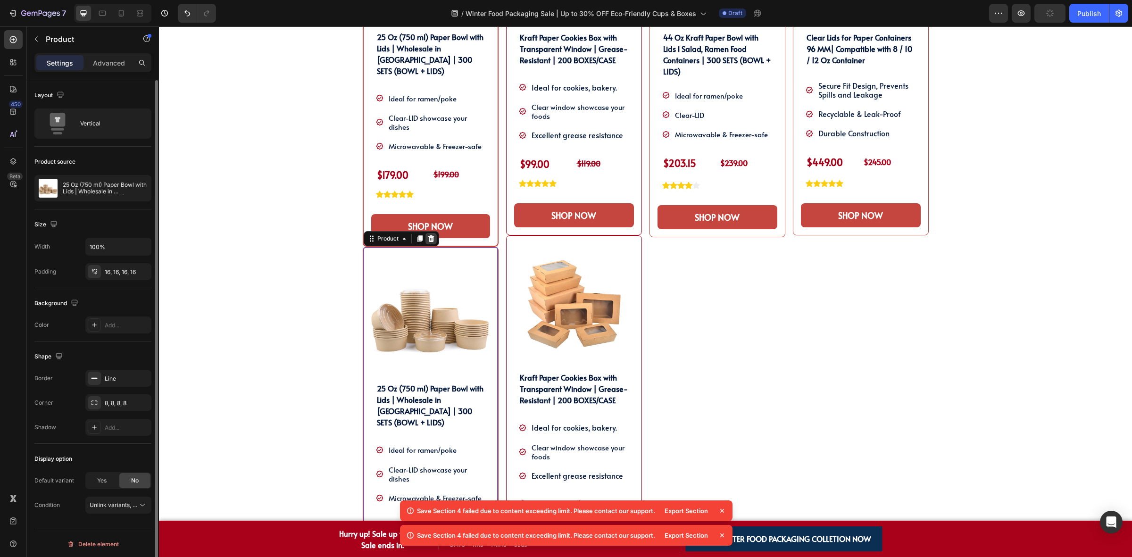
click at [428, 235] on icon at bounding box center [431, 238] width 6 height 7
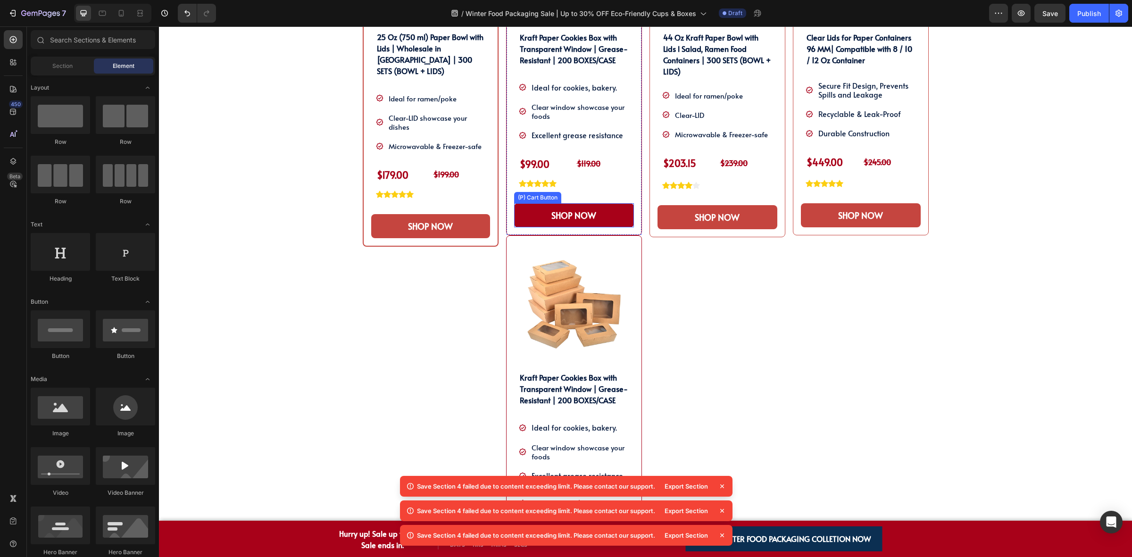
scroll to position [554, 0]
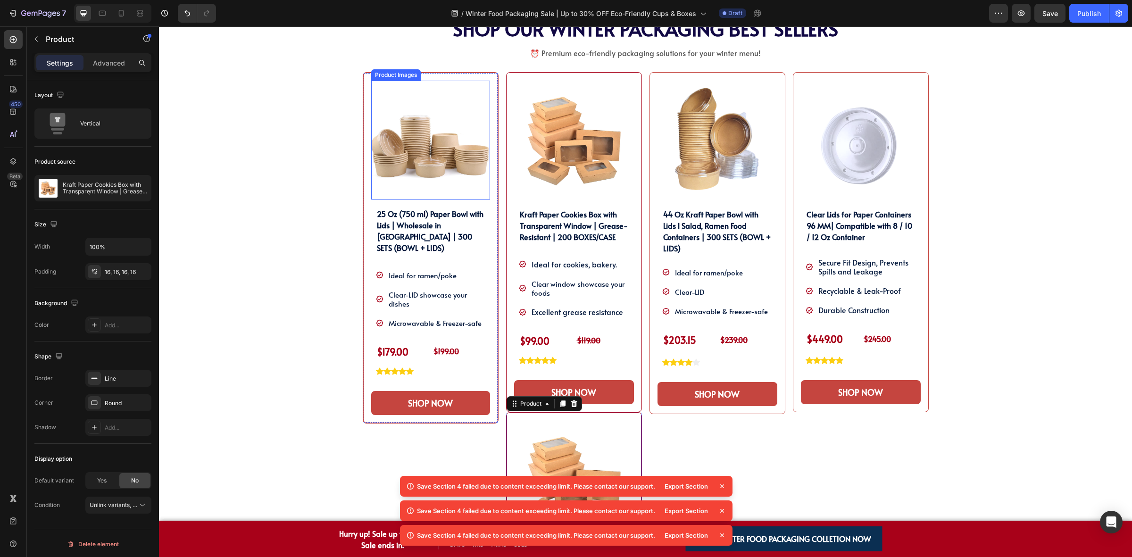
drag, startPoint x: 435, startPoint y: 244, endPoint x: 974, endPoint y: 249, distance: 538.6
click at [454, 69] on div "SHOP OUR WINTER PACKAGING BEST SELLER!! Heading SHOP OUR WINTER PACKAGING BEST …" at bounding box center [646, 385] width 566 height 735
click at [418, 71] on div "SHOP OUR WINTER PACKAGING BEST SELLER!! Heading SHOP OUR WINTER PACKAGING BEST …" at bounding box center [646, 385] width 566 height 735
click at [250, 131] on div "SHOP OUR WINTER PACKAGING BEST SELLER!! Heading SHOP OUR WINTER PACKAGING BEST …" at bounding box center [645, 389] width 959 height 742
click at [723, 488] on icon at bounding box center [721, 486] width 9 height 9
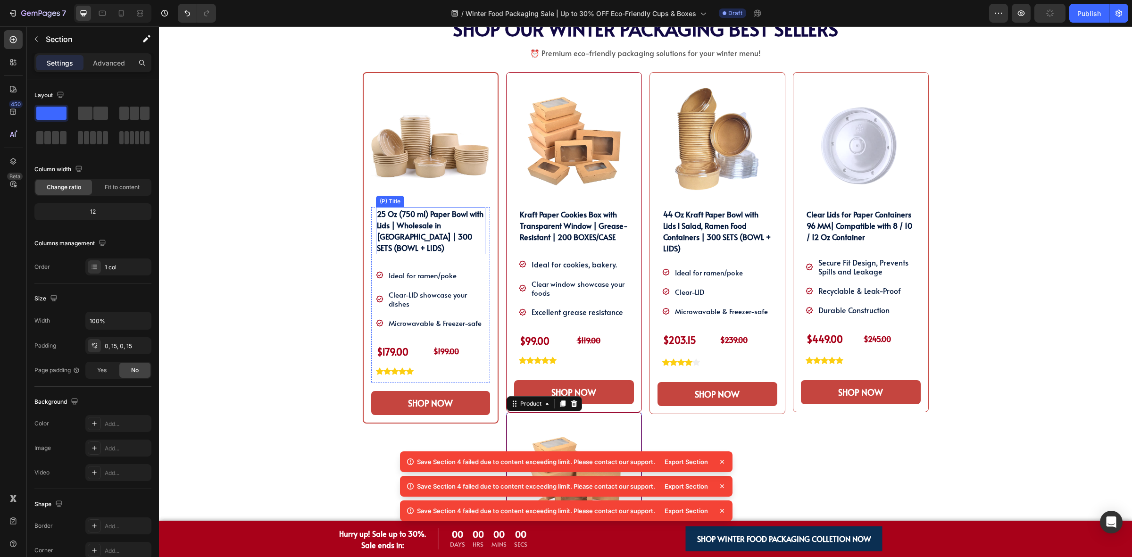
click at [723, 466] on icon at bounding box center [721, 461] width 9 height 9
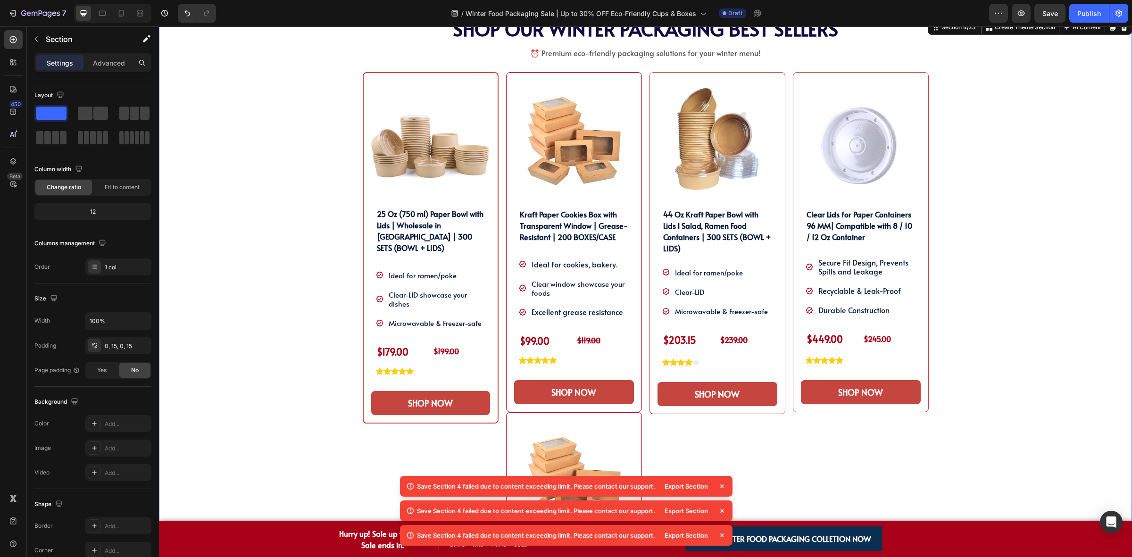
click at [723, 488] on icon at bounding box center [721, 486] width 9 height 9
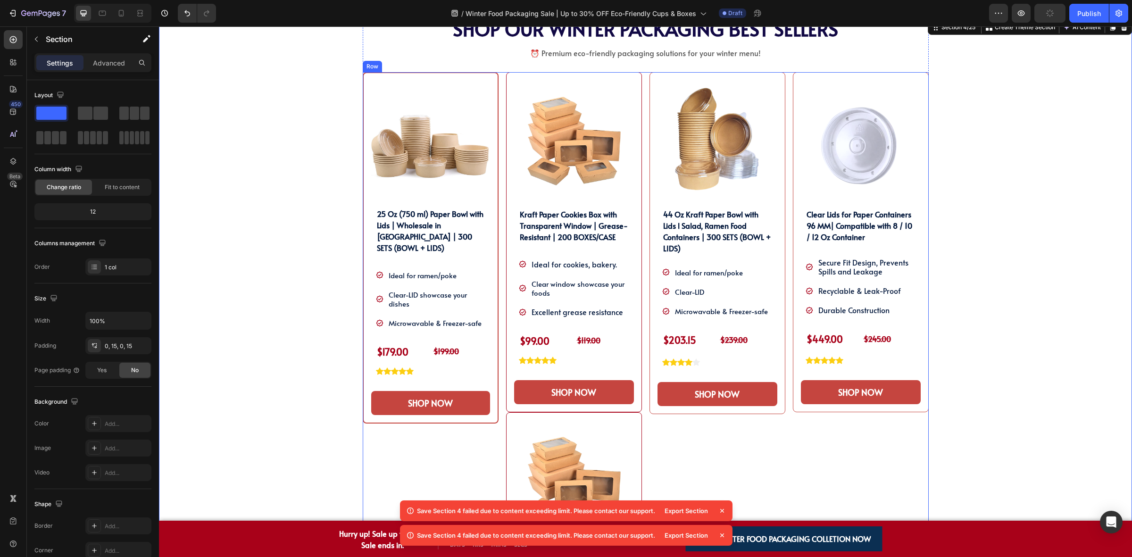
click at [721, 512] on icon at bounding box center [721, 510] width 9 height 9
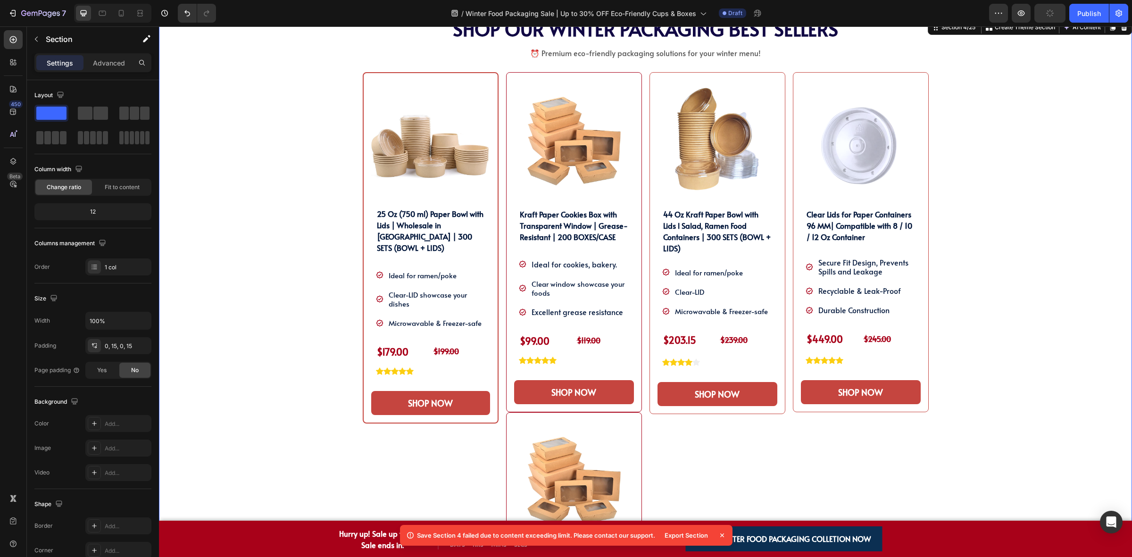
click at [724, 535] on icon at bounding box center [721, 535] width 9 height 9
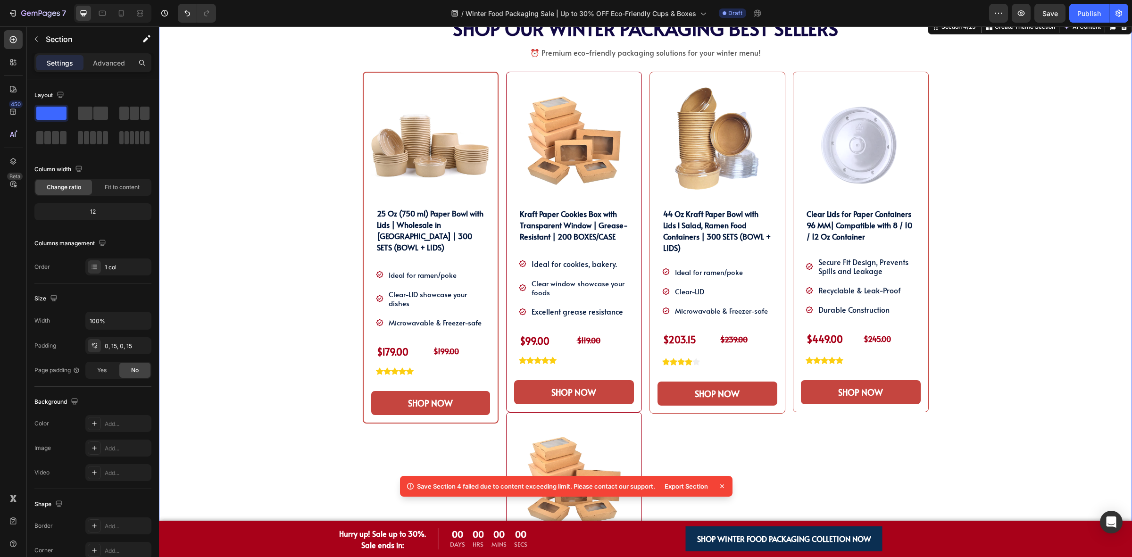
scroll to position [495, 0]
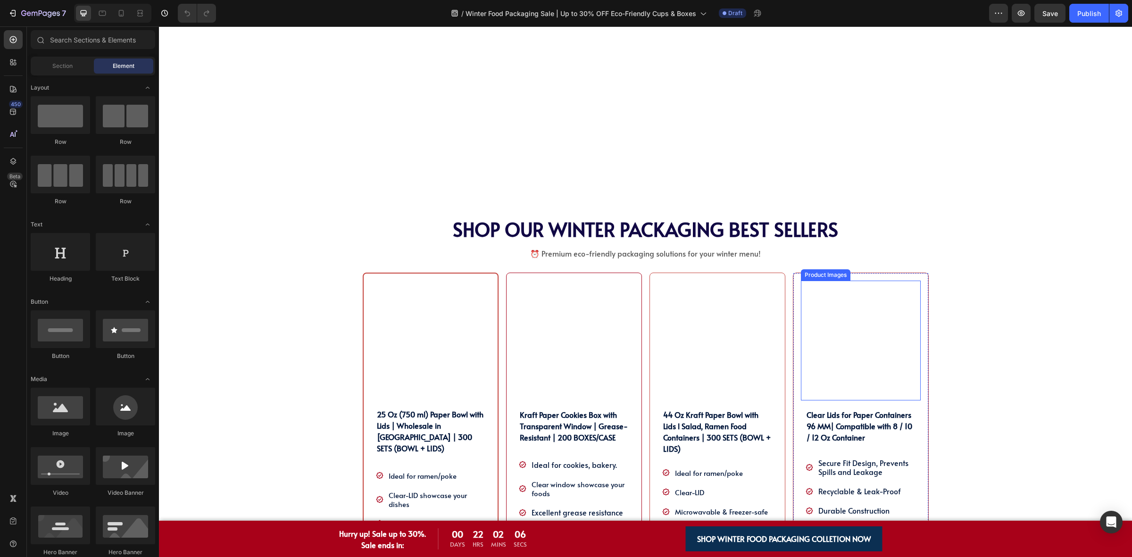
scroll to position [590, 0]
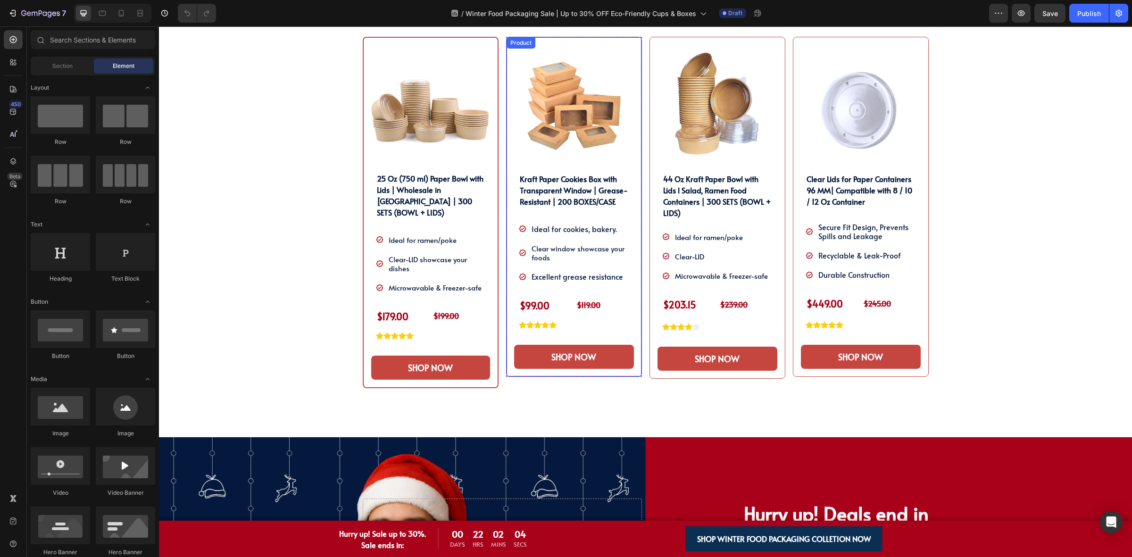
click at [630, 313] on div "Product Images Kraft Paper Cookies Box with Transparent Window | Grease-Resista…" at bounding box center [574, 207] width 136 height 341
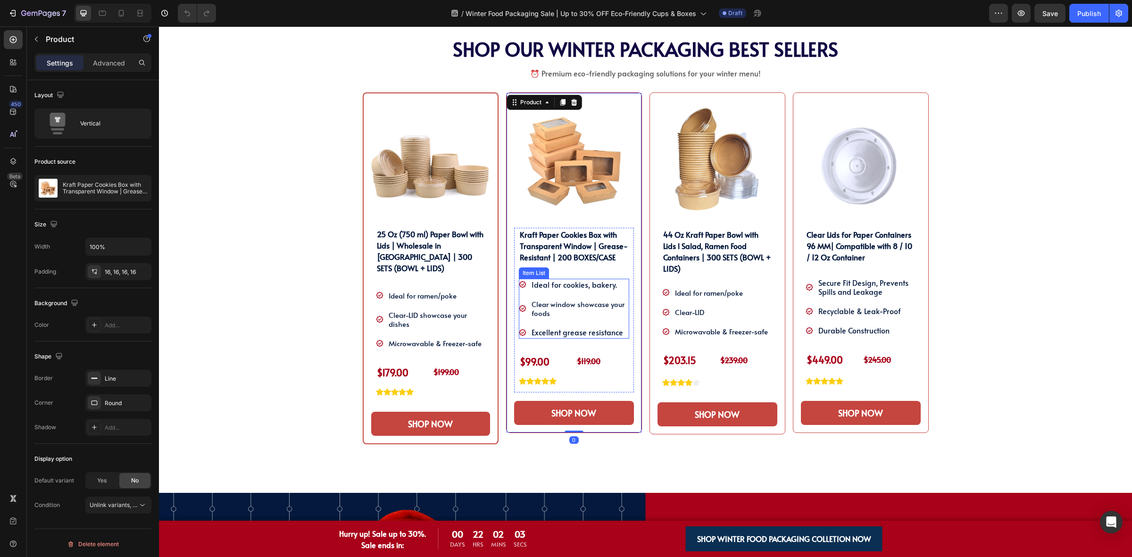
scroll to position [531, 0]
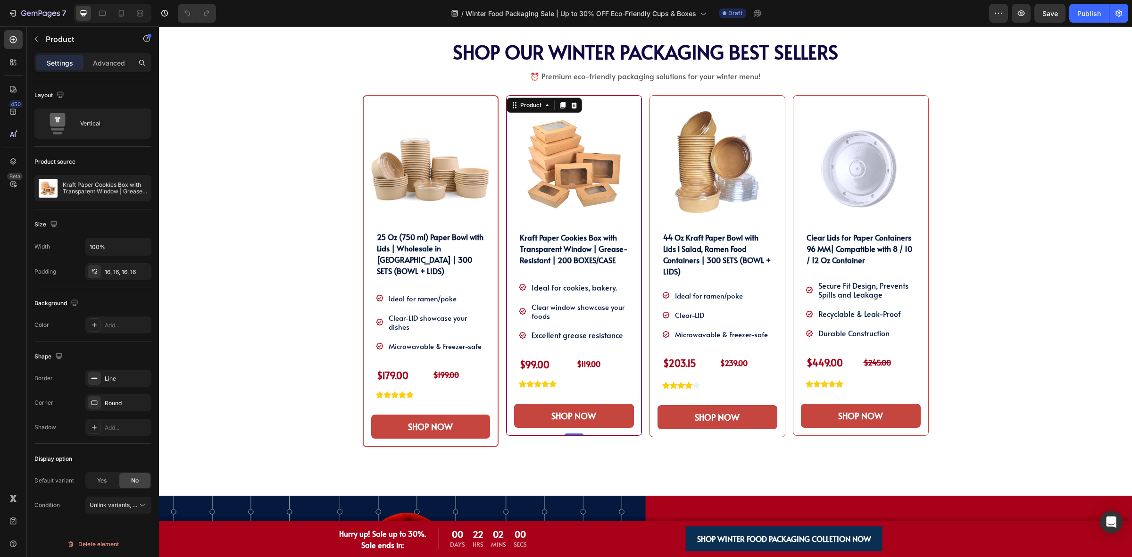
drag, startPoint x: 558, startPoint y: 102, endPoint x: 557, endPoint y: 112, distance: 9.9
click at [559, 102] on icon at bounding box center [563, 105] width 8 height 8
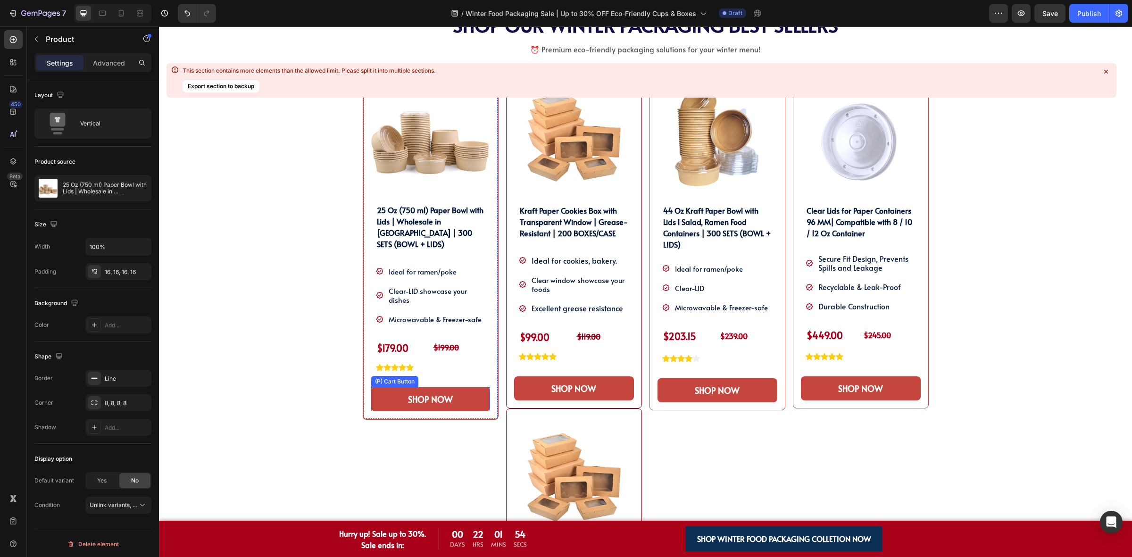
scroll to position [495, 0]
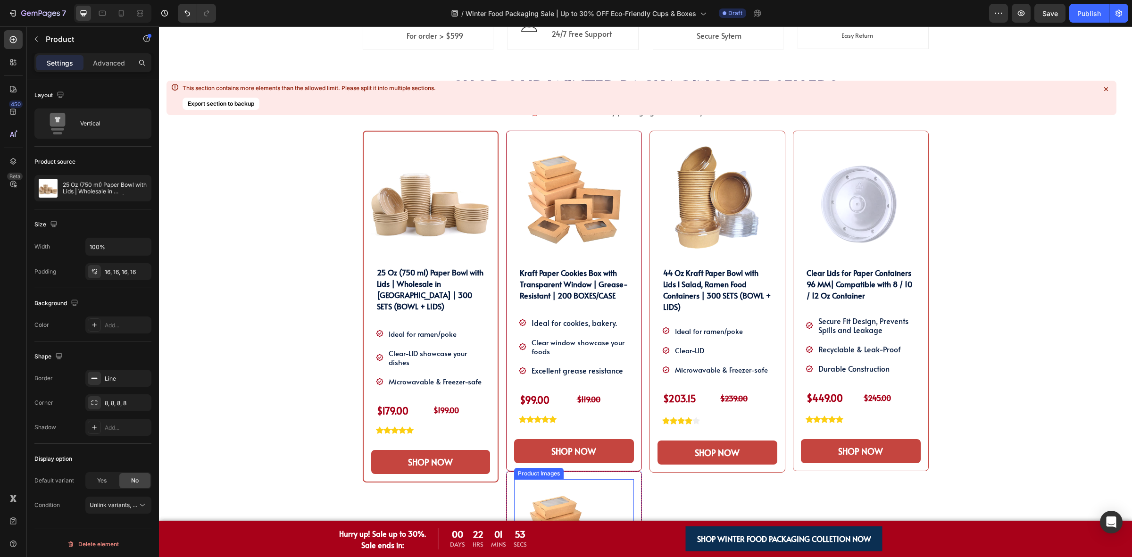
click at [533, 481] on img at bounding box center [574, 539] width 120 height 120
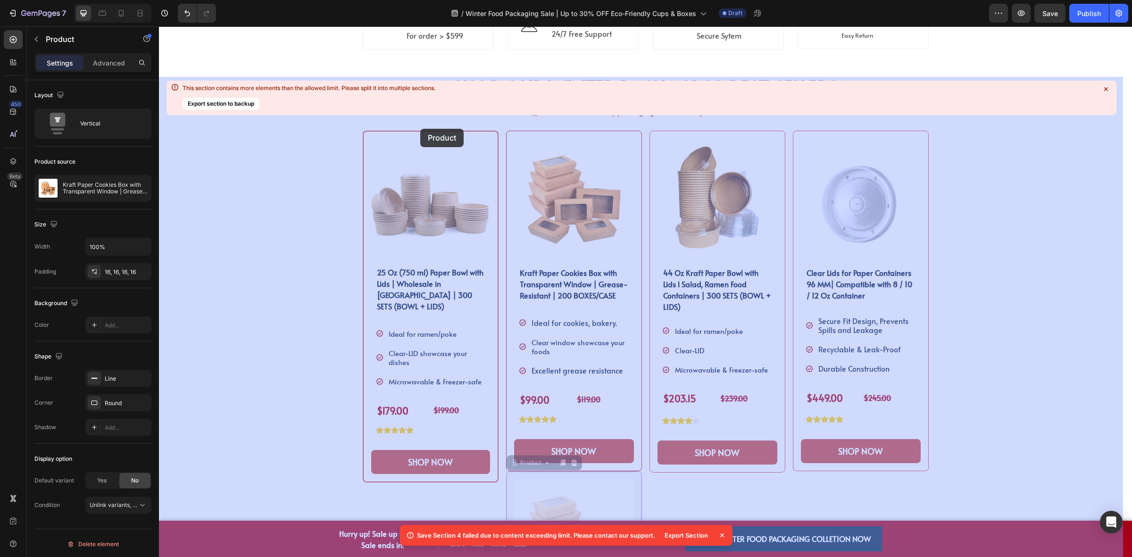
drag, startPoint x: 534, startPoint y: 463, endPoint x: 420, endPoint y: 129, distance: 352.7
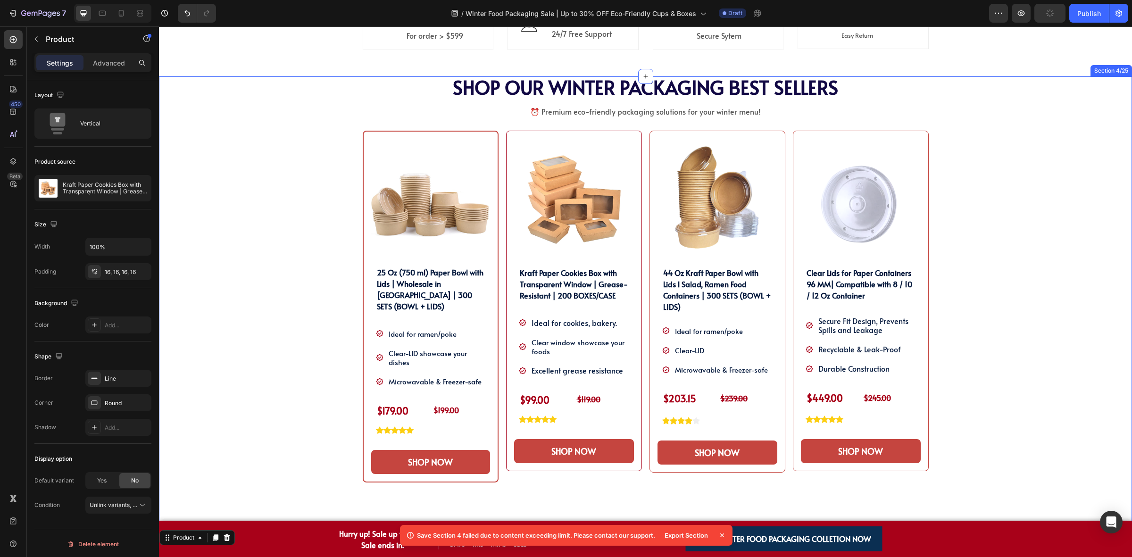
scroll to position [613, 0]
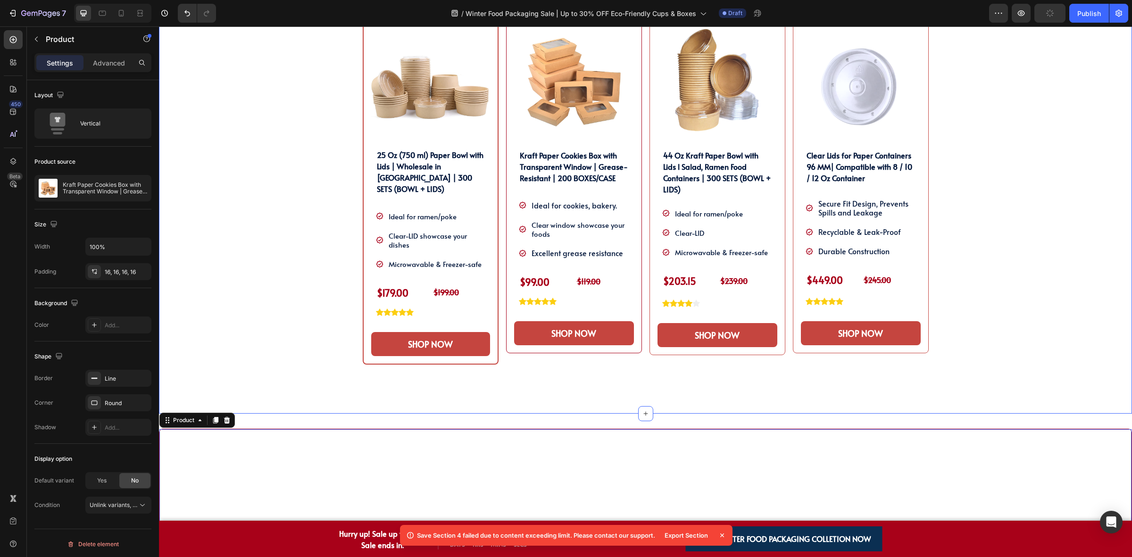
click at [259, 335] on div "SHOP OUR WINTER PACKAGING BEST SELLER!! Heading SHOP OUR WINTER PACKAGING BEST …" at bounding box center [645, 186] width 959 height 455
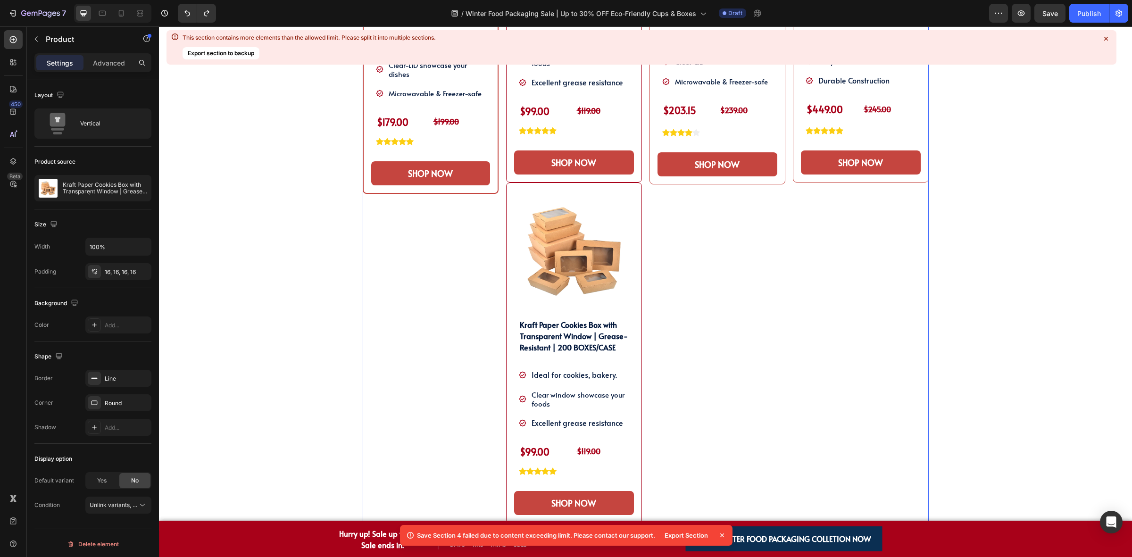
scroll to position [672, 0]
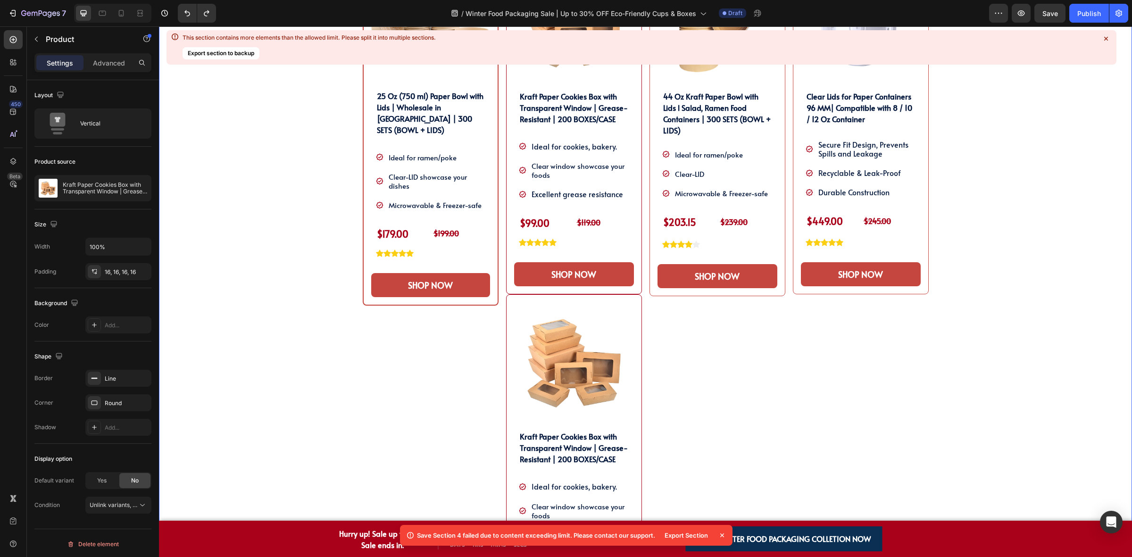
click at [1106, 38] on icon at bounding box center [1106, 39] width 4 height 4
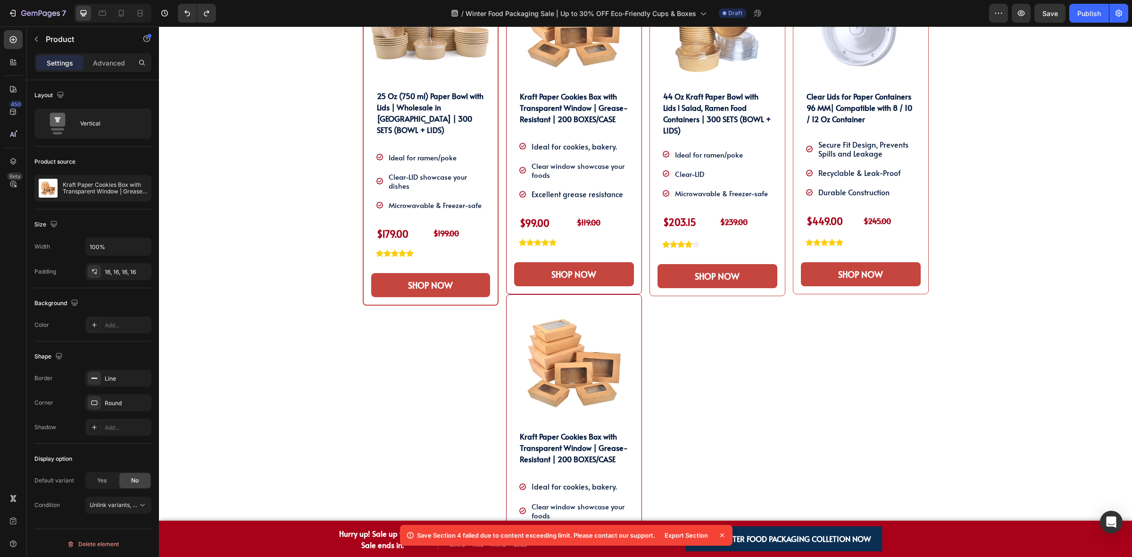
click at [630, 316] on div "Product Images Kraft Paper Cookies Box with Transparent Window | Grease-Resista…" at bounding box center [574, 464] width 136 height 341
click at [490, 277] on div "Product Images 25 Oz (750 ml) Paper Bowl with Lids | Wholesale in Canada | 300 …" at bounding box center [431, 130] width 136 height 352
click at [514, 307] on img at bounding box center [574, 362] width 120 height 120
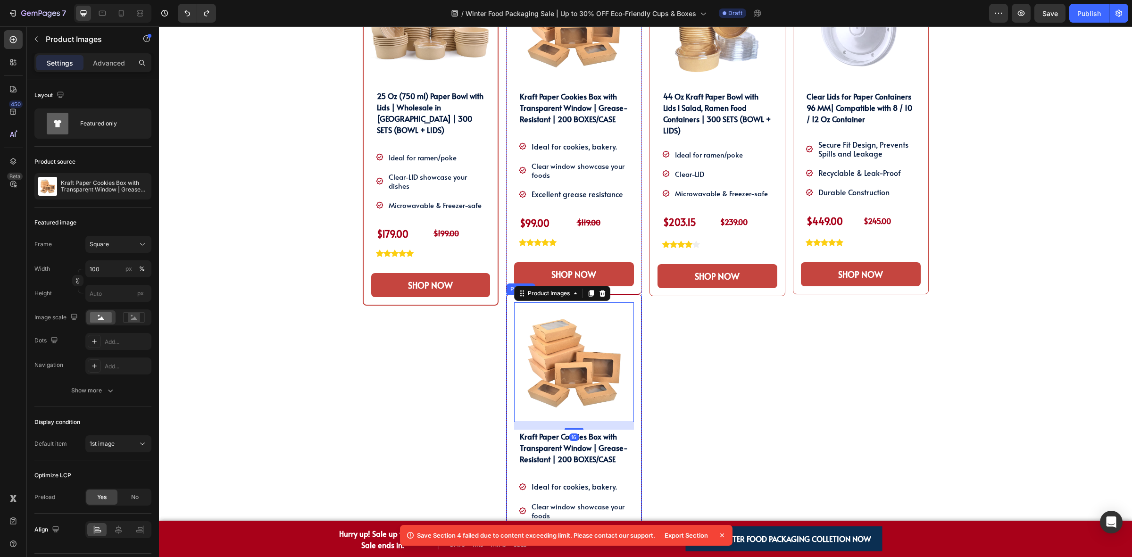
click at [506, 307] on div "Product Images 16 Kraft Paper Cookies Box with Transparent Window | Grease-Resi…" at bounding box center [574, 464] width 136 height 341
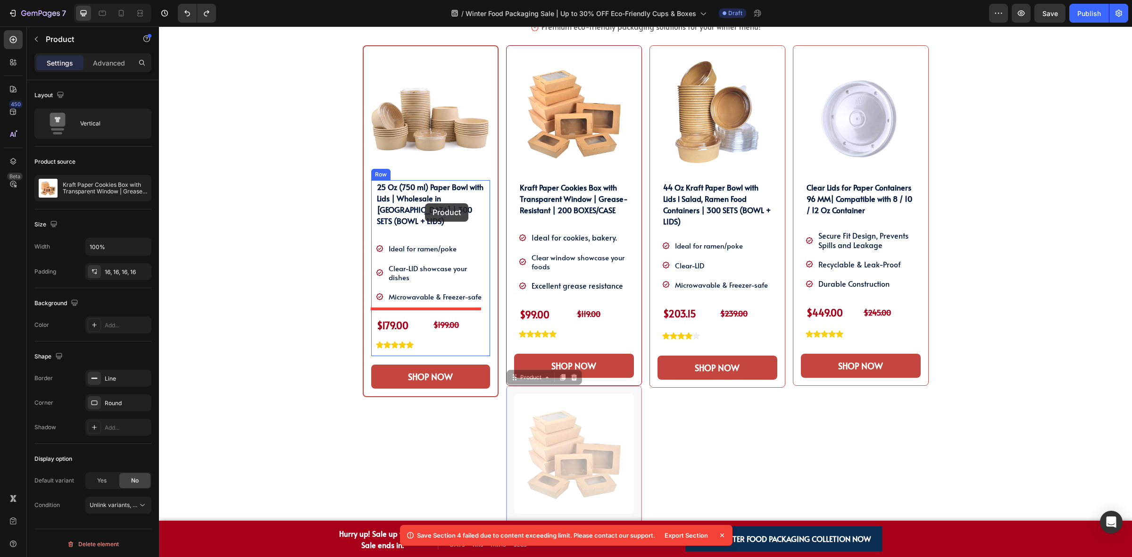
scroll to position [436, 0]
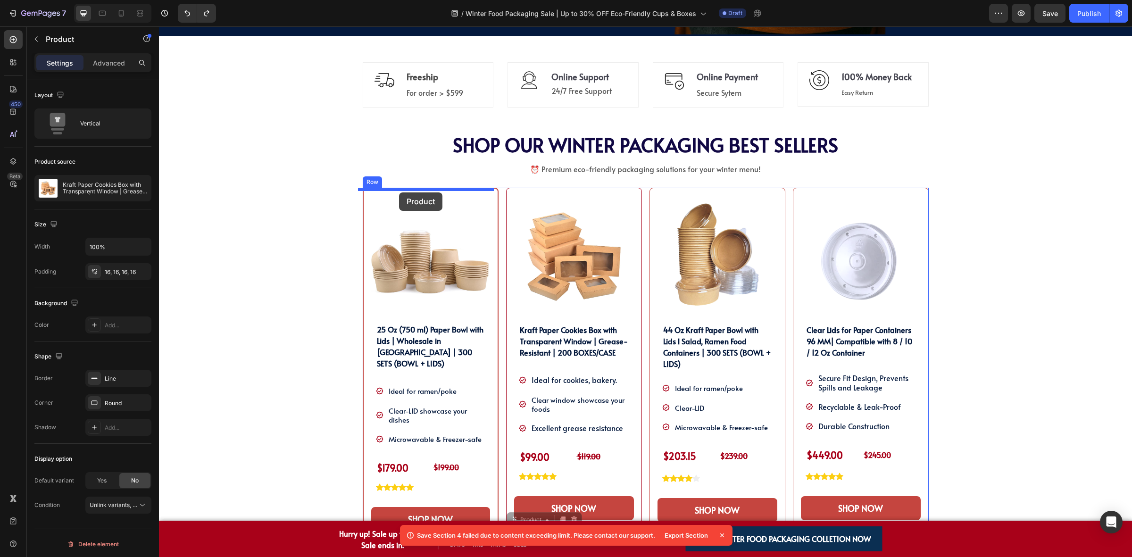
drag, startPoint x: 516, startPoint y: 293, endPoint x: 399, endPoint y: 192, distance: 154.5
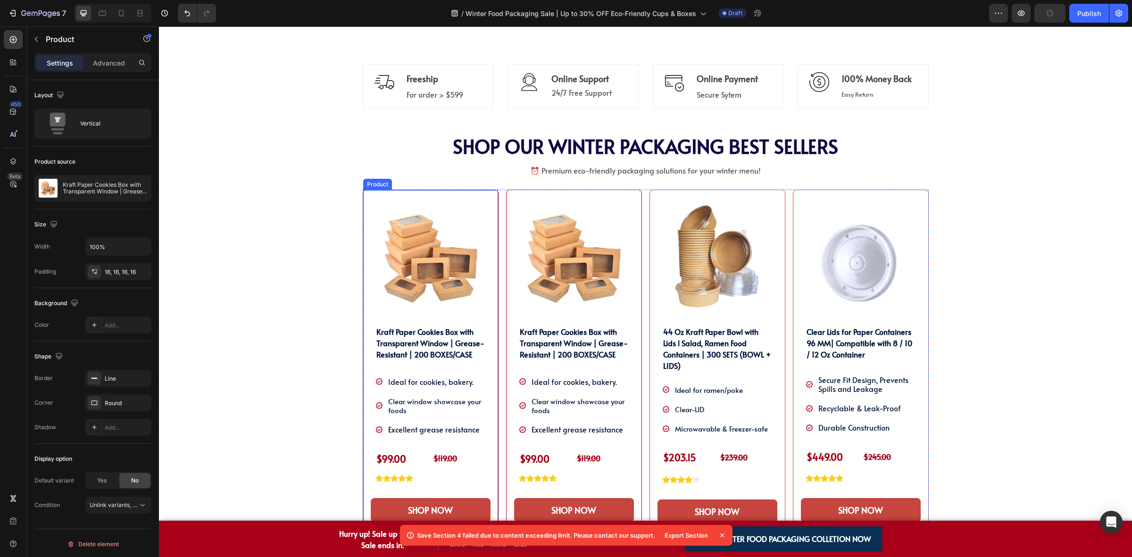
scroll to position [613, 0]
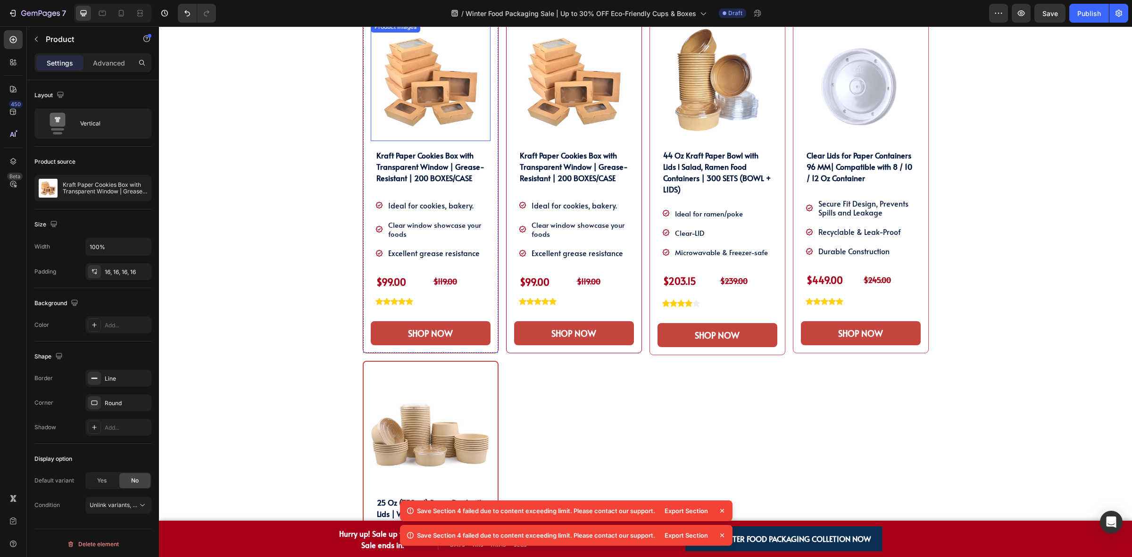
click at [452, 112] on img at bounding box center [431, 81] width 120 height 120
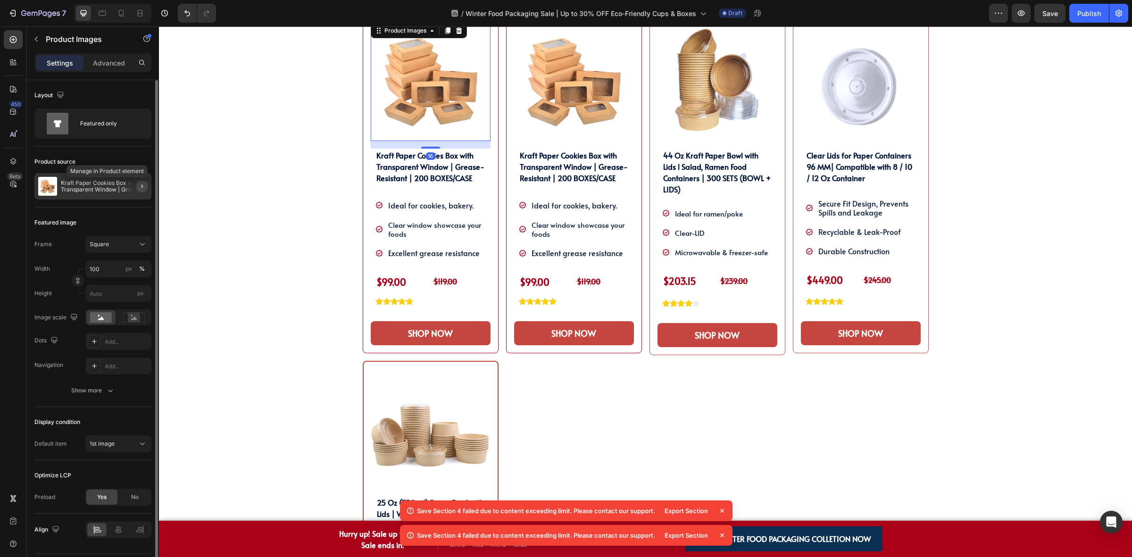
click at [144, 184] on icon "button" at bounding box center [142, 187] width 8 height 8
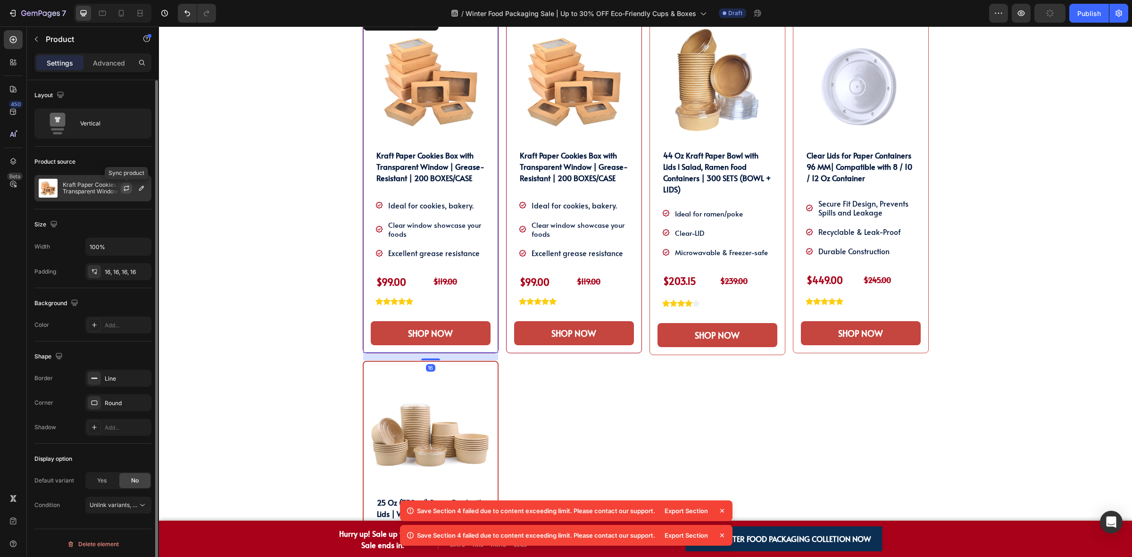
click at [126, 186] on icon "button" at bounding box center [127, 188] width 8 height 8
click at [143, 187] on icon "button" at bounding box center [141, 188] width 5 height 5
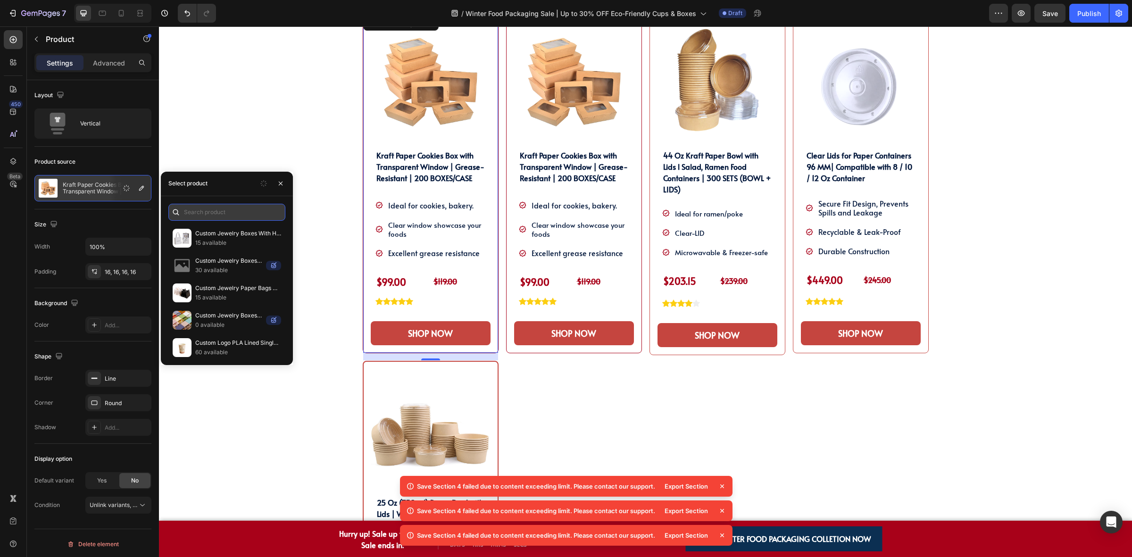
click at [215, 212] on input "text" at bounding box center [226, 212] width 117 height 17
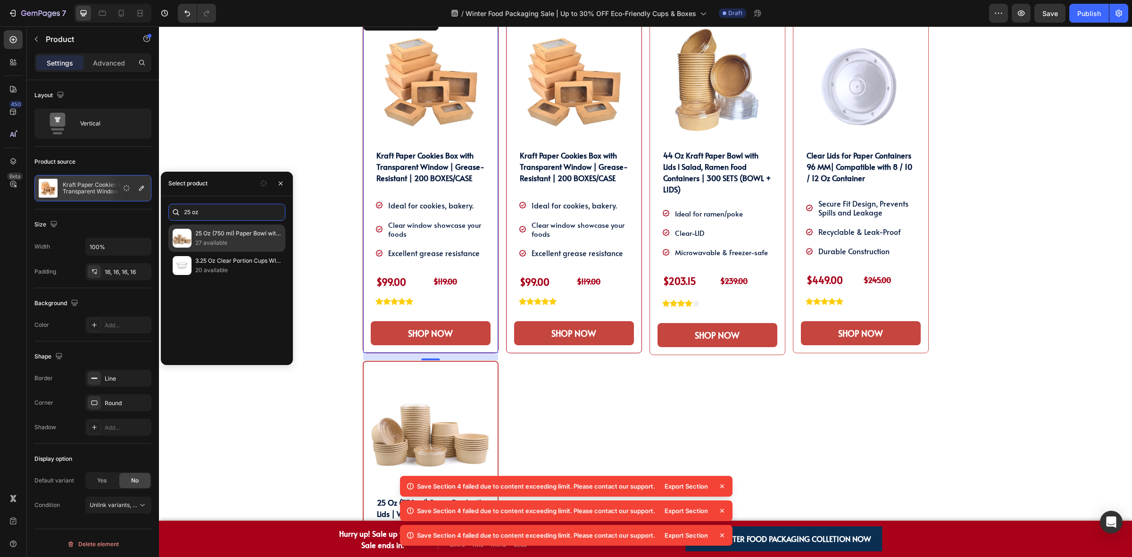
type input "25 oz"
drag, startPoint x: 203, startPoint y: 236, endPoint x: 404, endPoint y: 321, distance: 217.7
click at [203, 236] on p "25 Oz (750 ml) Paper Bowl with Lids | Wholesale in [GEOGRAPHIC_DATA] | 300 SETS…" at bounding box center [238, 233] width 86 height 9
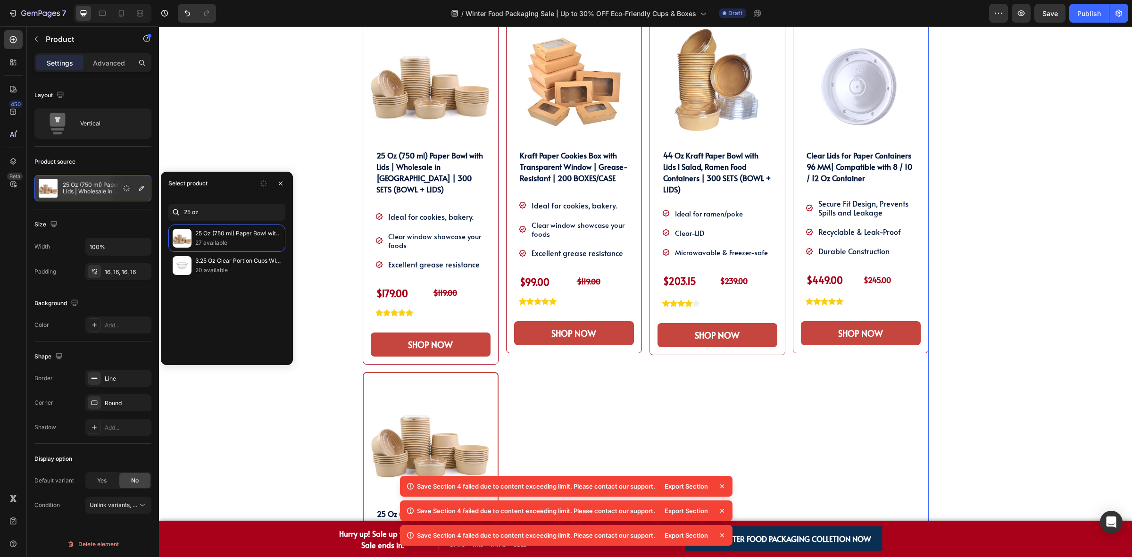
click at [551, 385] on div "Product Images Kraft Paper Cookies Box with Transparent Window | Grease-Resista…" at bounding box center [574, 368] width 136 height 711
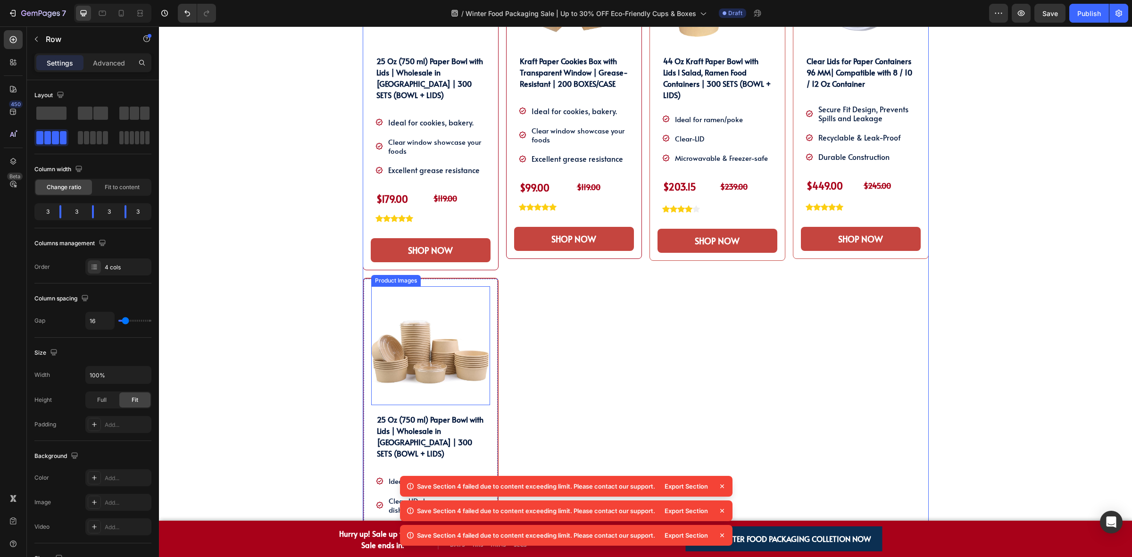
scroll to position [790, 0]
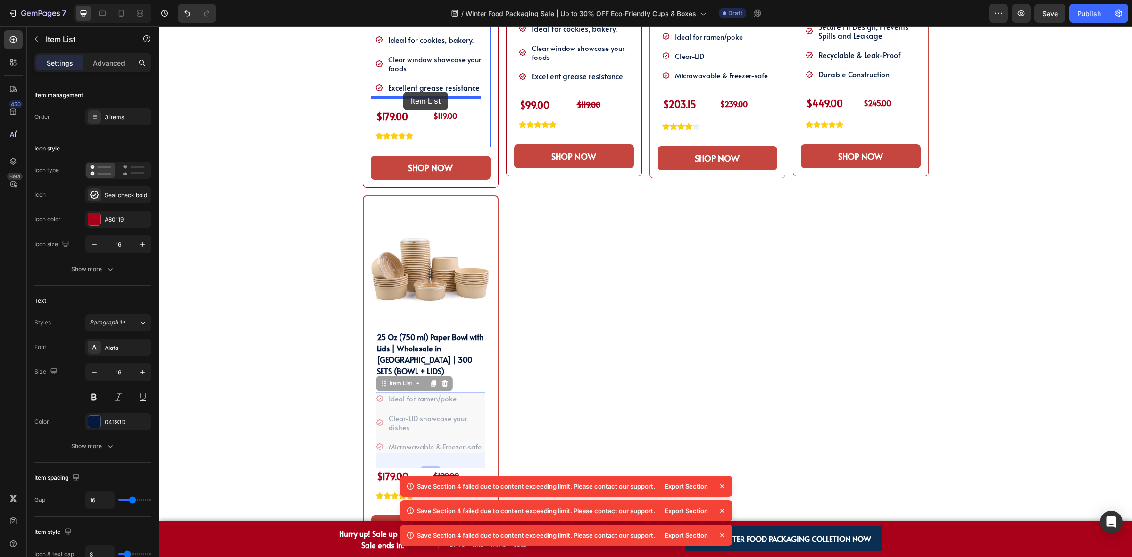
drag, startPoint x: 380, startPoint y: 365, endPoint x: 403, endPoint y: 92, distance: 273.6
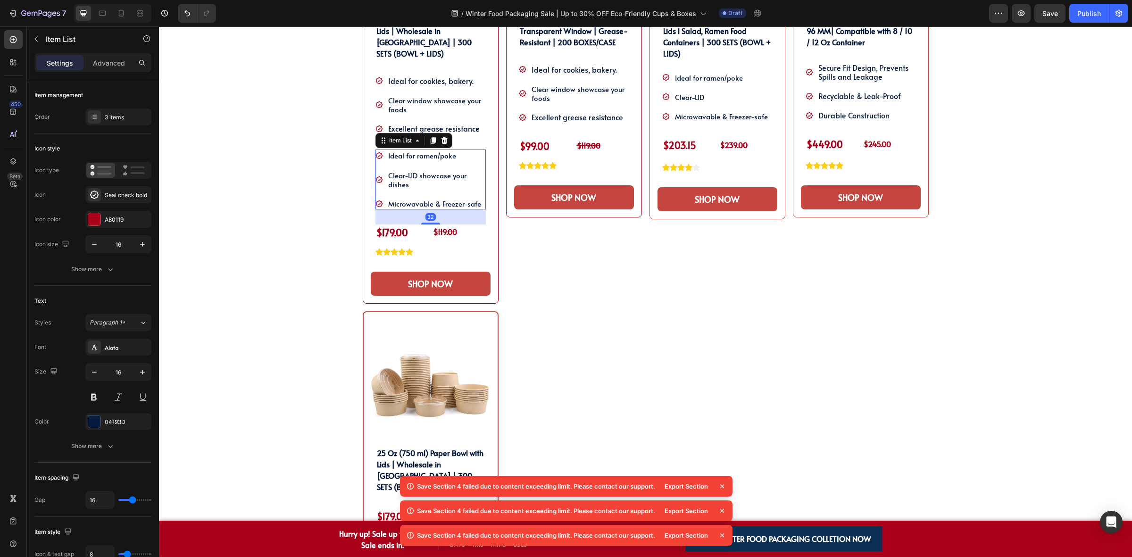
scroll to position [731, 0]
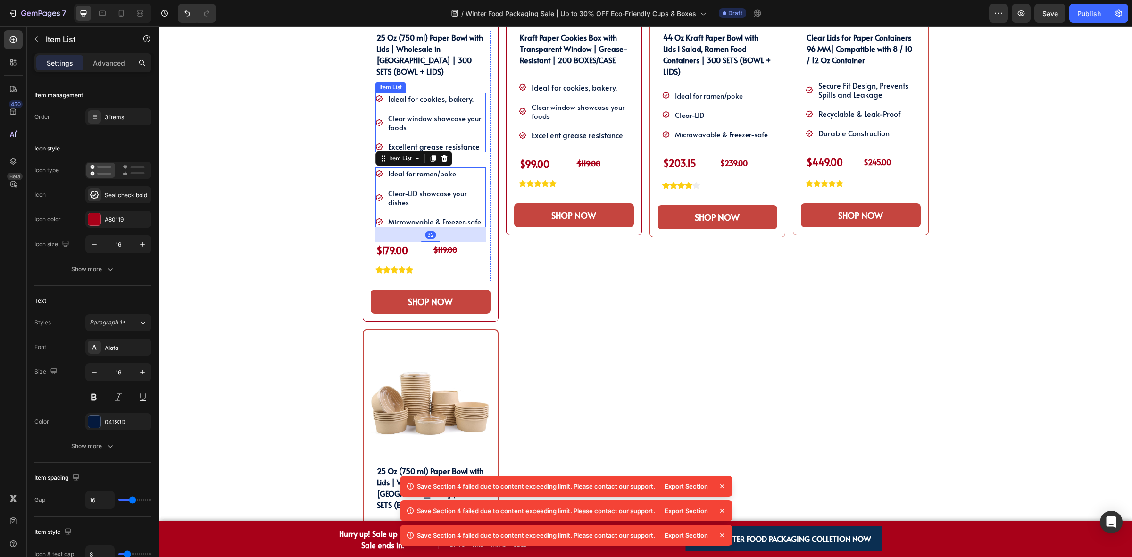
click at [375, 94] on div "Ideal for cookies, bakery. Clear window showcase your foods Excellent grease re…" at bounding box center [430, 123] width 110 height 60
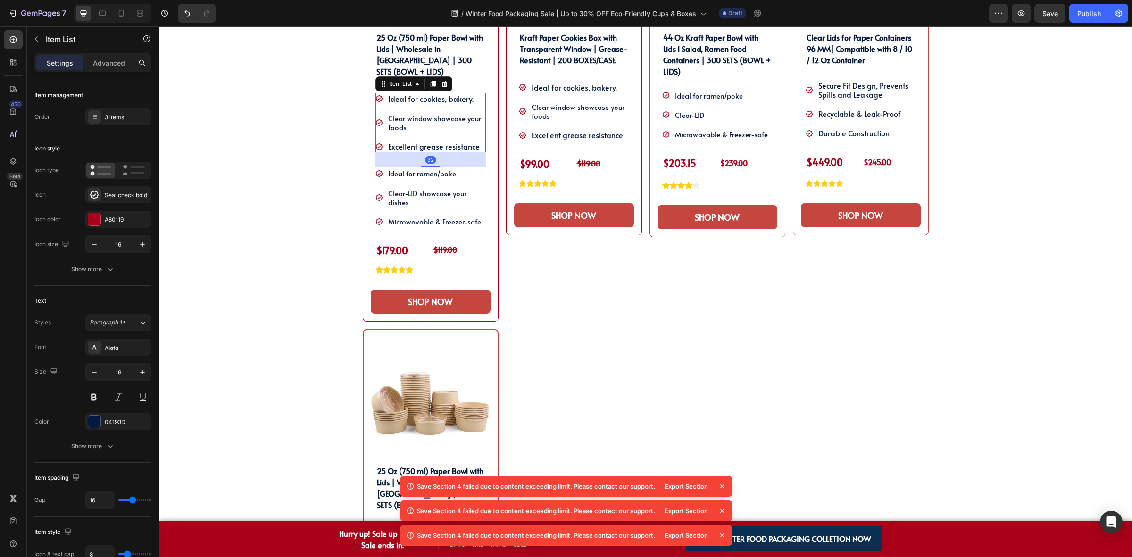
drag, startPoint x: 437, startPoint y: 72, endPoint x: 441, endPoint y: 85, distance: 14.3
click at [440, 80] on icon at bounding box center [444, 84] width 8 height 8
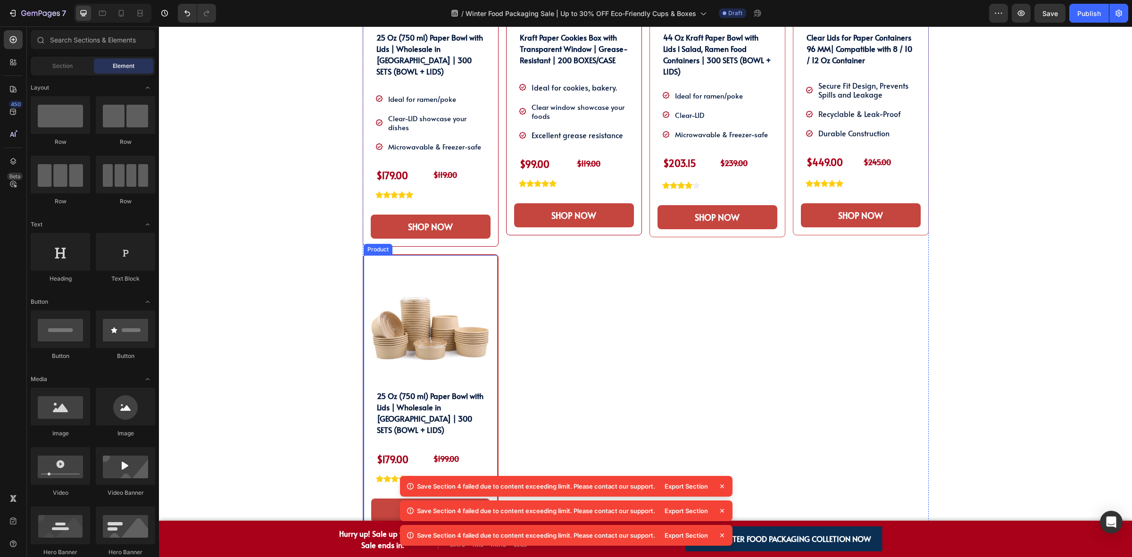
click at [460, 263] on img at bounding box center [430, 322] width 119 height 119
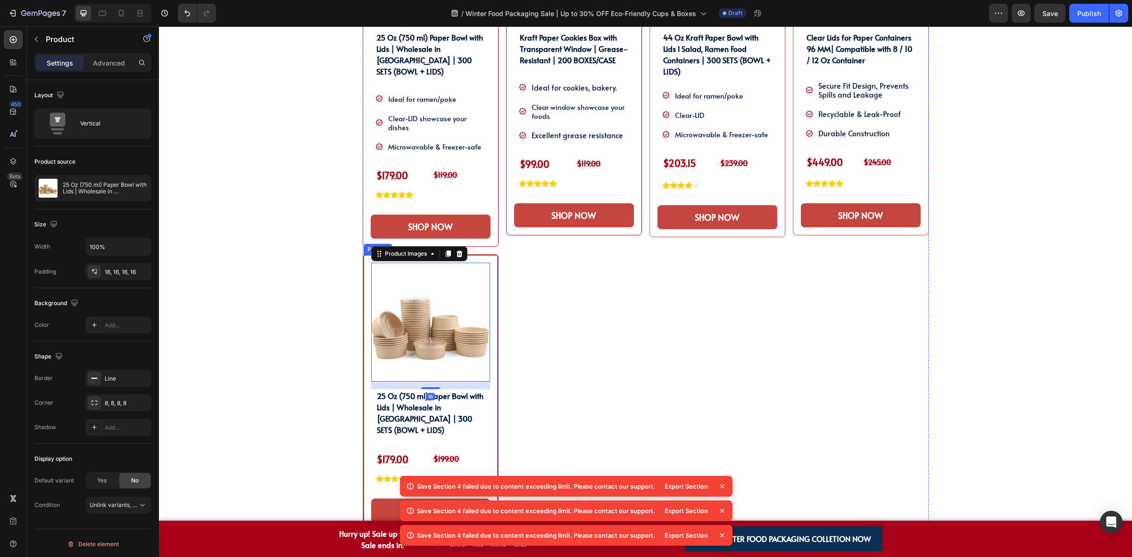
click at [490, 254] on div "Product Images 16 25 Oz (750 ml) Paper Bowl with Lids | Wholesale in Canada | 3…" at bounding box center [431, 392] width 136 height 277
click at [429, 242] on icon at bounding box center [431, 246] width 8 height 8
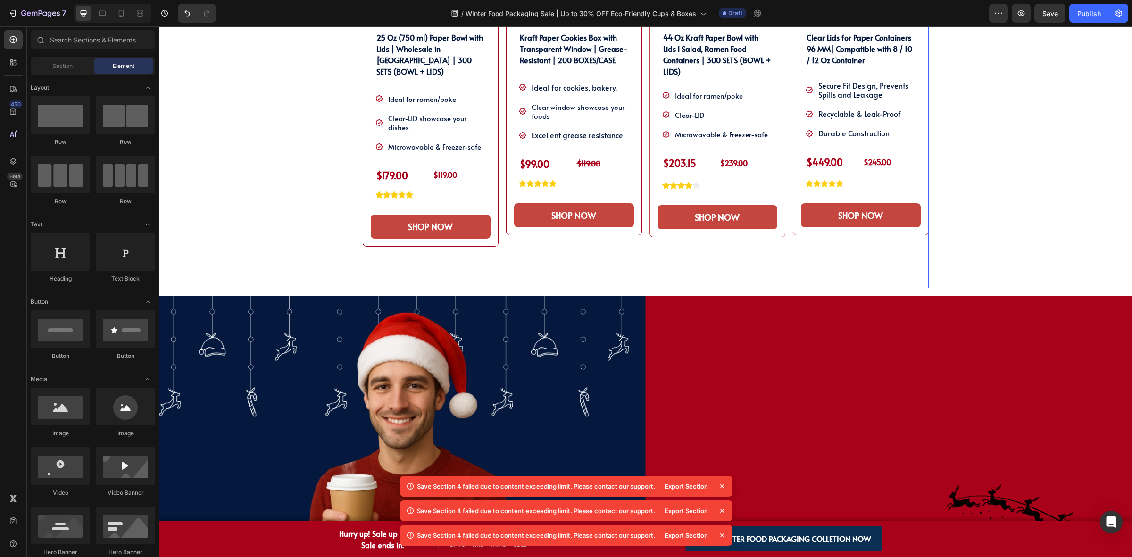
click at [581, 258] on div "Product Images Kraft Paper Cookies Box with Transparent Window | Grease-Resista…" at bounding box center [574, 91] width 136 height 393
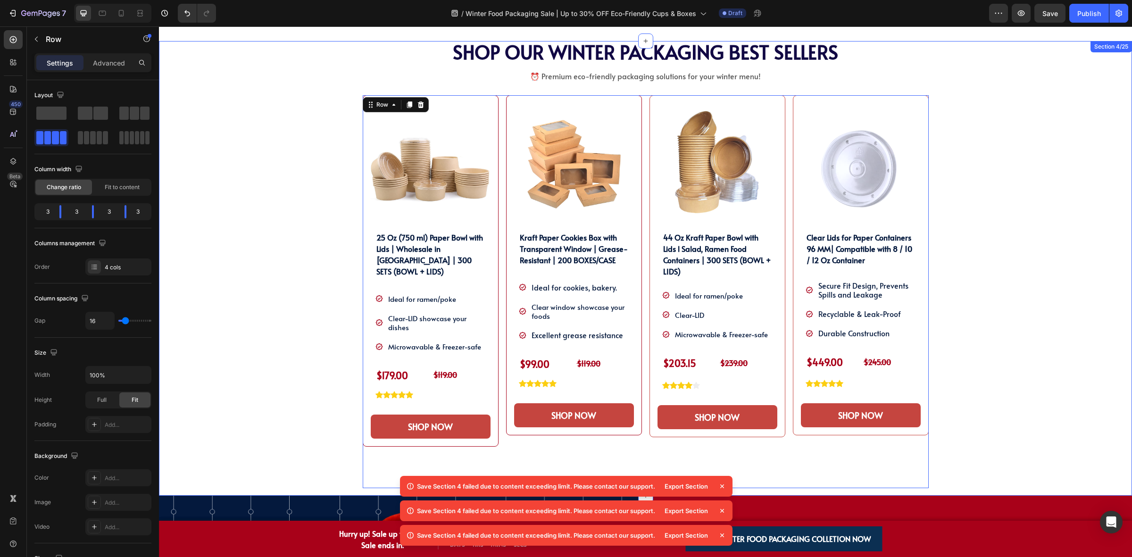
scroll to position [495, 0]
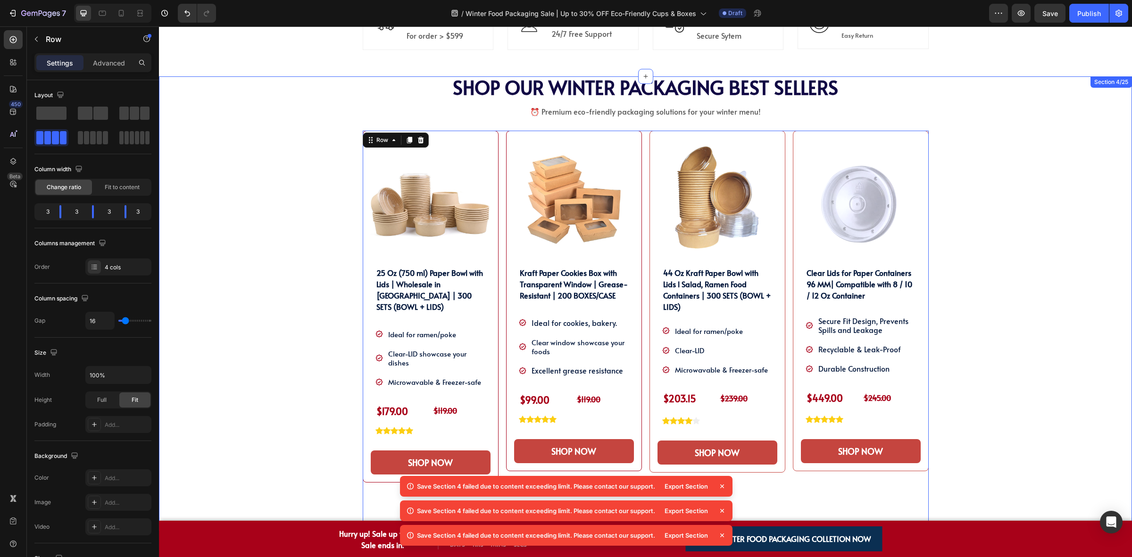
click at [965, 241] on div "SHOP OUR WINTER PACKAGING BEST SELLER!! Heading SHOP OUR WINTER PACKAGING BEST …" at bounding box center [645, 303] width 959 height 455
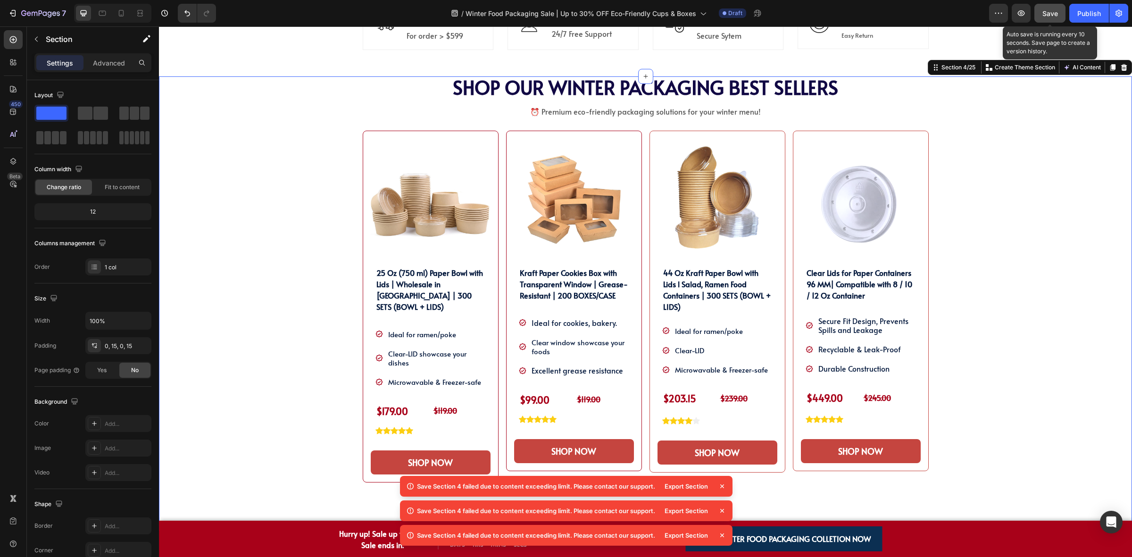
click at [1047, 8] on div "Save" at bounding box center [1050, 13] width 16 height 10
click at [1022, 15] on icon "button" at bounding box center [1020, 12] width 9 height 9
click at [702, 349] on p "Clear-LID" at bounding box center [721, 350] width 93 height 9
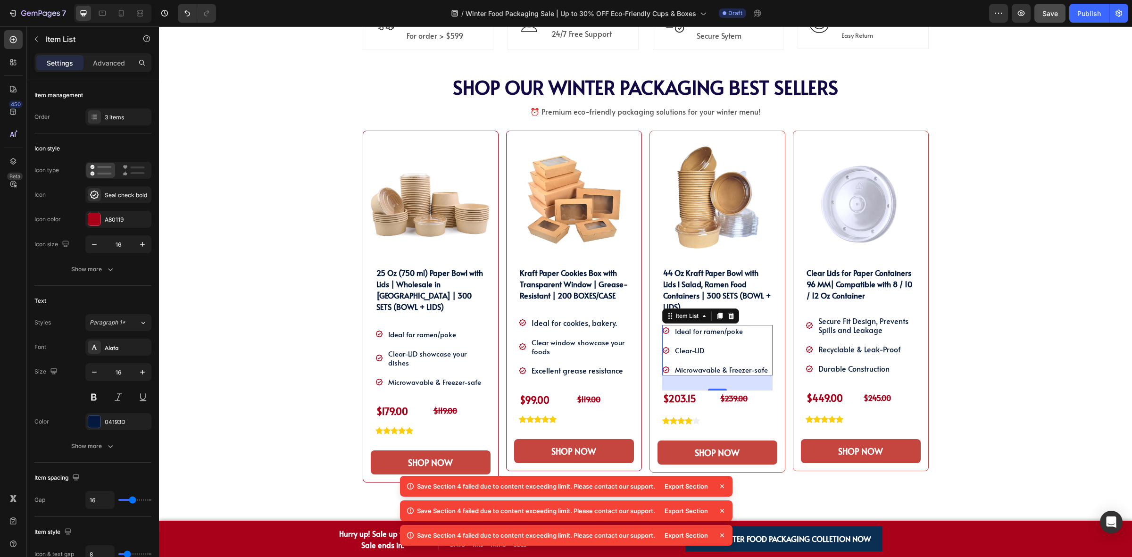
click at [706, 351] on p "Clear-LID" at bounding box center [721, 350] width 93 height 9
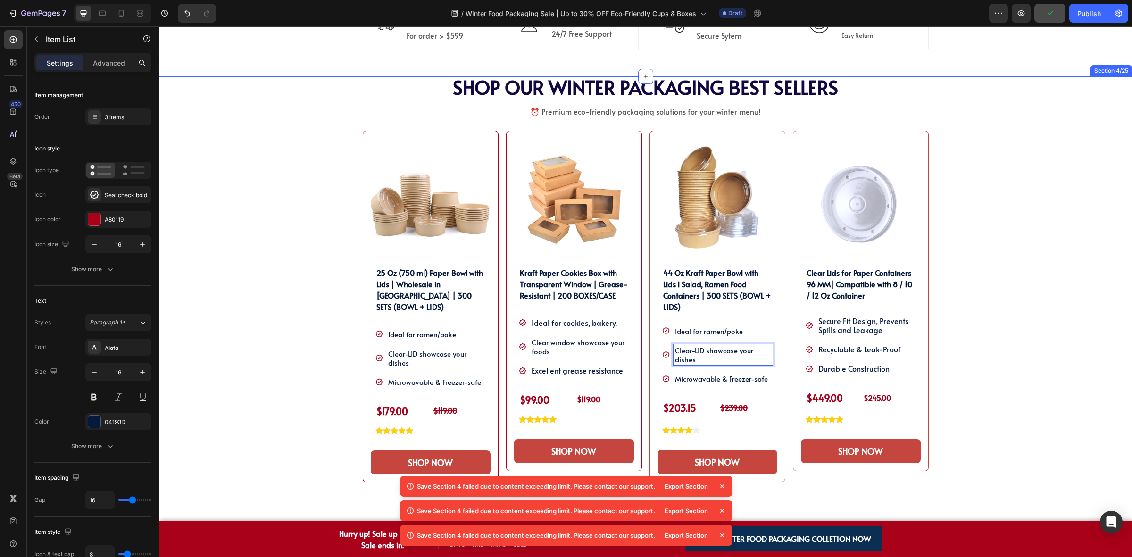
click at [933, 345] on div "SHOP OUR WINTER PACKAGING BEST SELLER!! Heading SHOP OUR WINTER PACKAGING BEST …" at bounding box center [645, 308] width 959 height 464
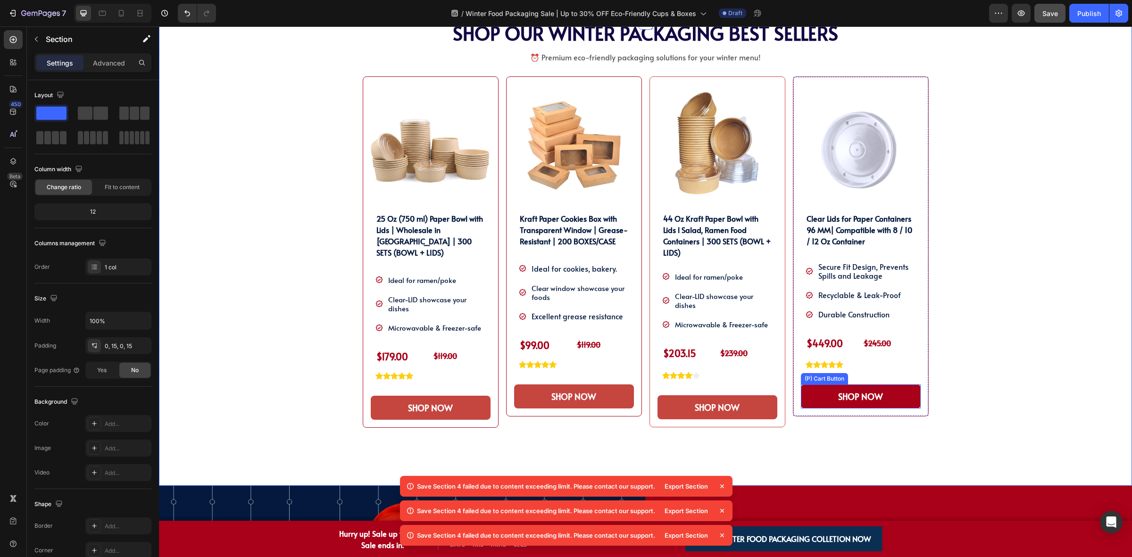
scroll to position [613, 0]
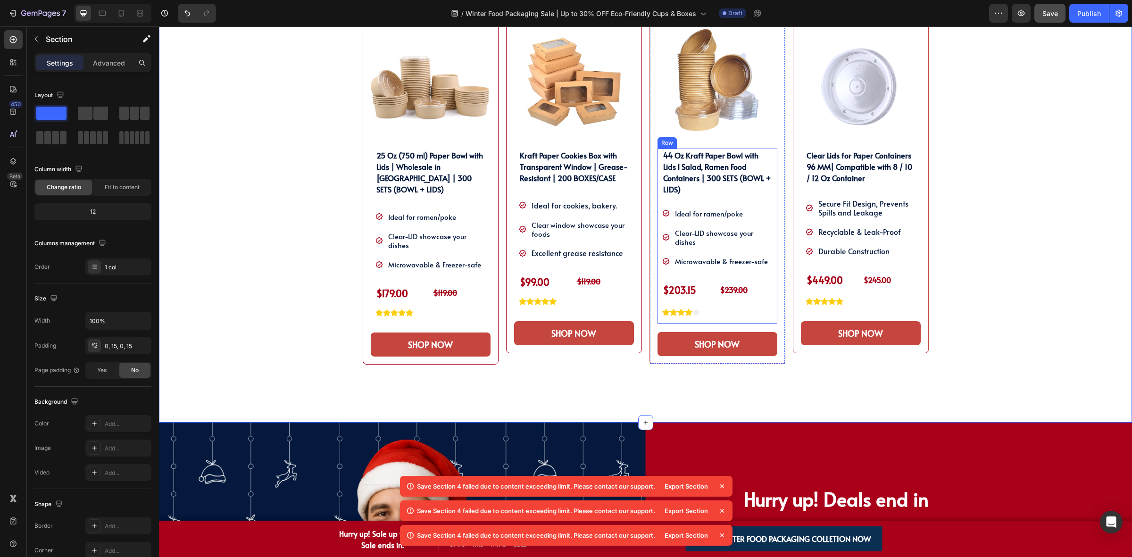
click at [708, 321] on div "44 Oz Kraft Paper Bowl with Lids l Salad, Ramen Food Containers | 300 SETS (BOW…" at bounding box center [717, 236] width 120 height 175
click at [715, 191] on h2 "44 Oz Kraft Paper Bowl with Lids l Salad, Ramen Food Containers | 300 SETS (BOW…" at bounding box center [717, 172] width 110 height 47
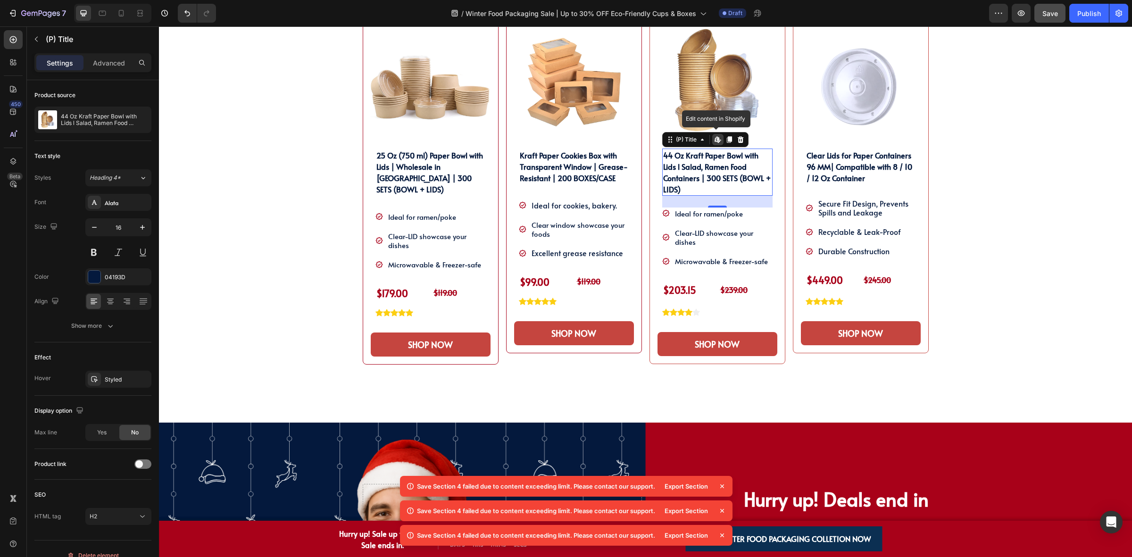
click at [715, 138] on icon at bounding box center [717, 139] width 4 height 6
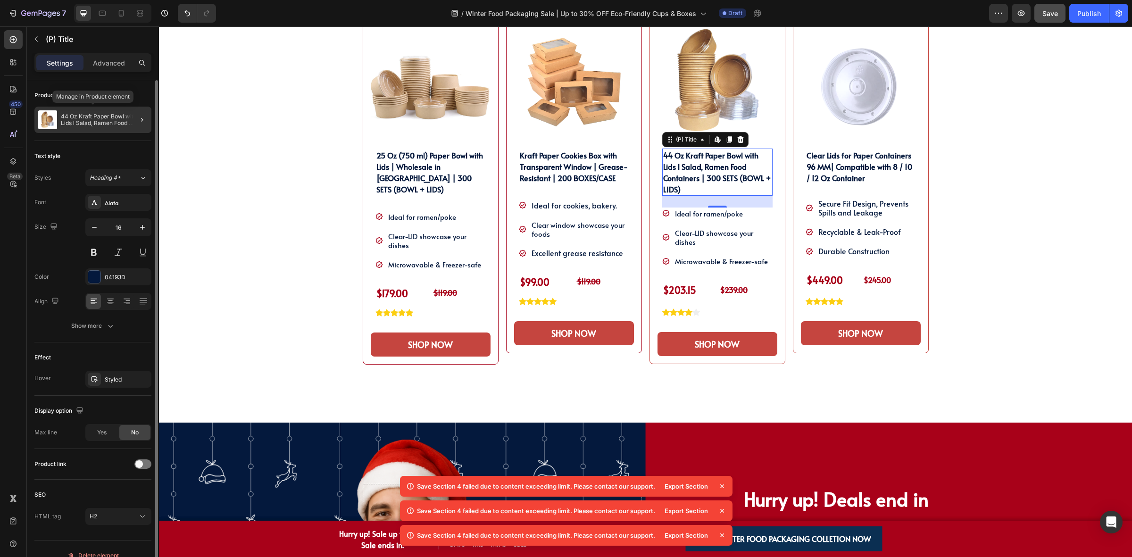
click at [118, 125] on p "44 Oz Kraft Paper Bowl with Lids l Salad, Ramen Food Containers | 300 SETS (BOW…" at bounding box center [104, 119] width 87 height 13
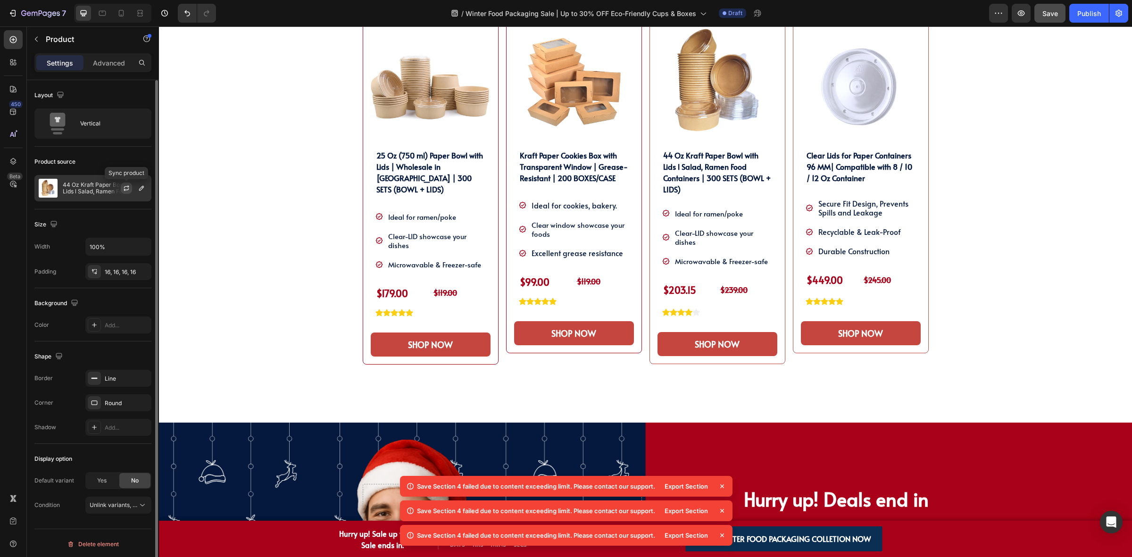
click at [126, 187] on icon "button" at bounding box center [127, 188] width 8 height 8
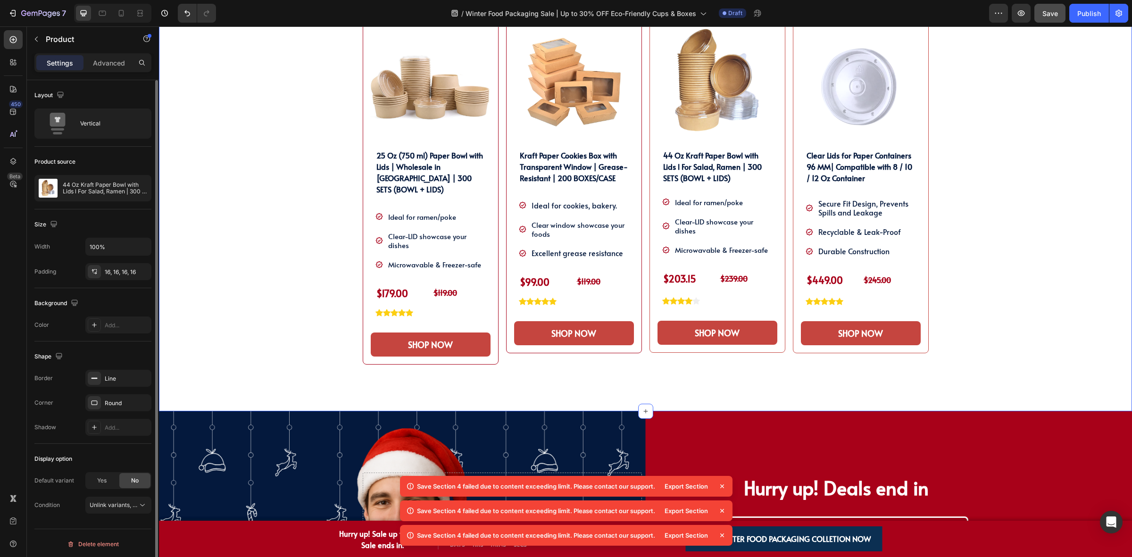
click at [1012, 128] on div "SHOP OUR WINTER PACKAGING BEST SELLER!! Heading SHOP OUR WINTER PACKAGING BEST …" at bounding box center [645, 185] width 959 height 453
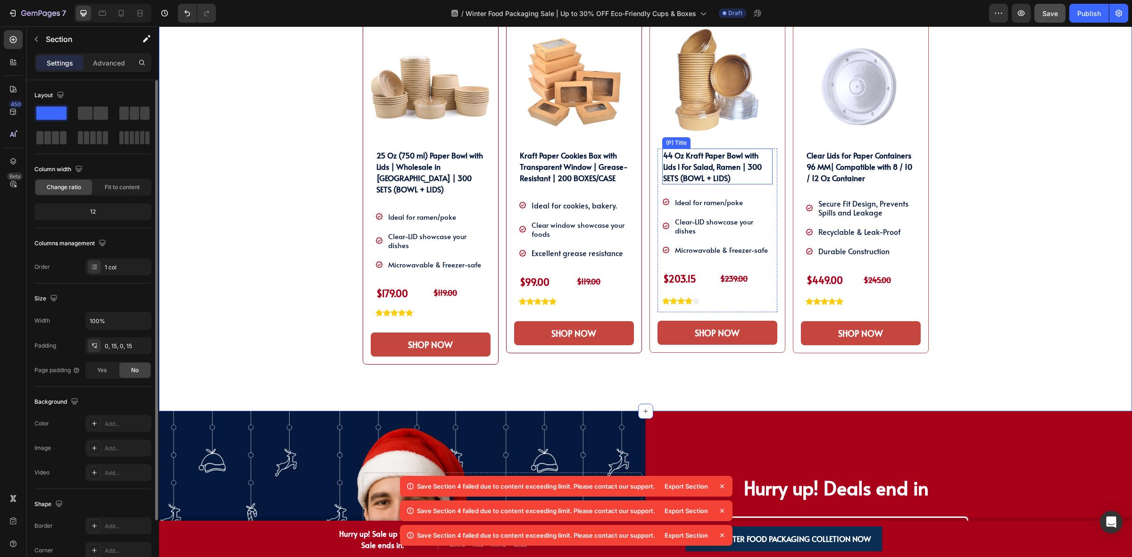
click at [723, 180] on h2 "44 Oz Kraft Paper Bowl with Lids l For Salad, Ramen | 300 SETS (BOWL + LIDS)" at bounding box center [717, 167] width 110 height 36
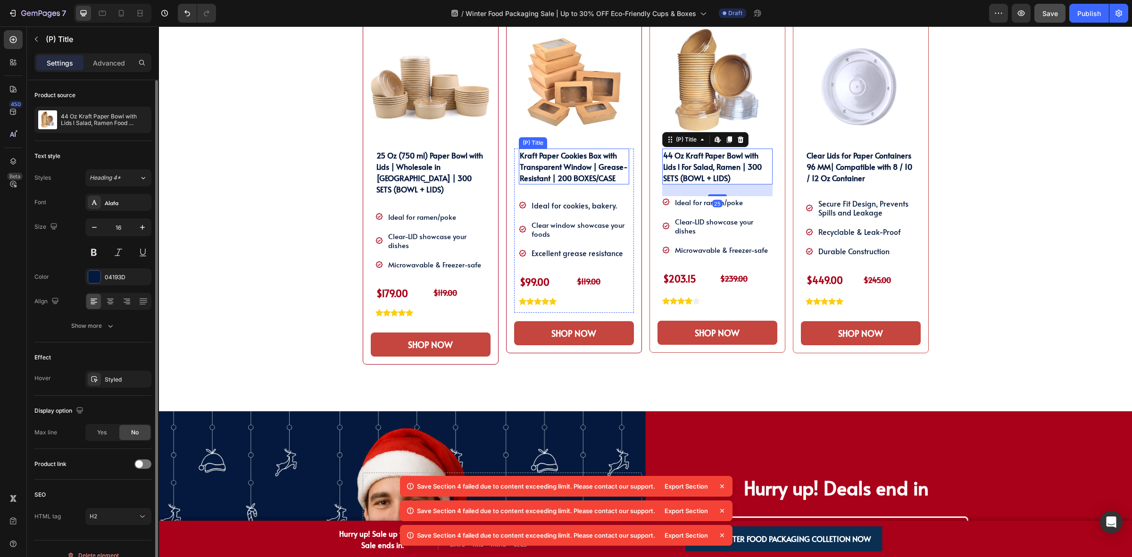
click at [590, 169] on h2 "Kraft Paper Cookies Box with Transparent Window | Grease-Resistant | 200 BOXES/…" at bounding box center [574, 167] width 110 height 36
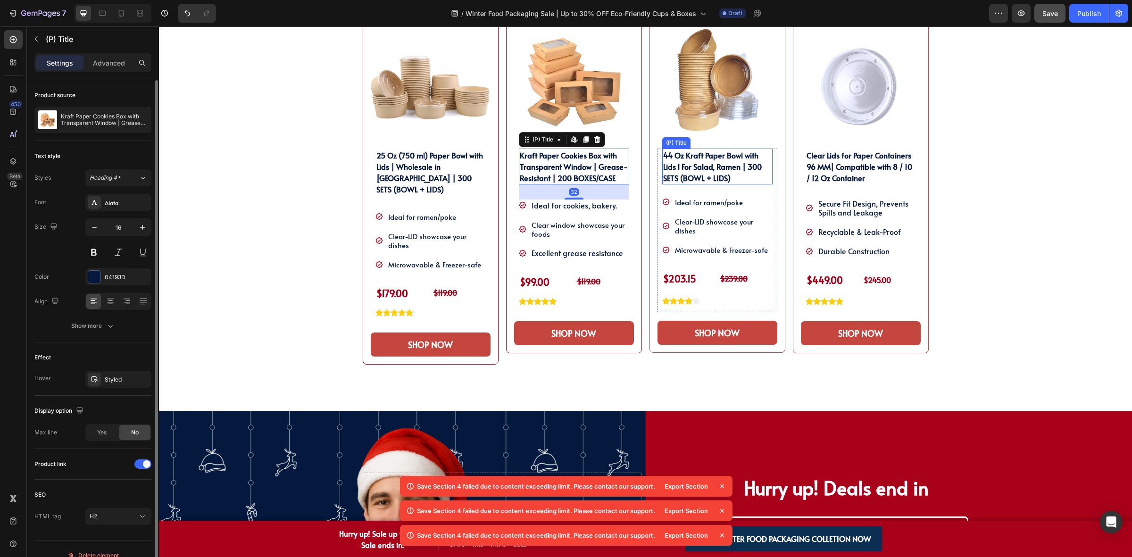
click at [711, 174] on h2 "44 Oz Kraft Paper Bowl with Lids l For Salad, Ramen | 300 SETS (BOWL + LIDS)" at bounding box center [717, 167] width 110 height 36
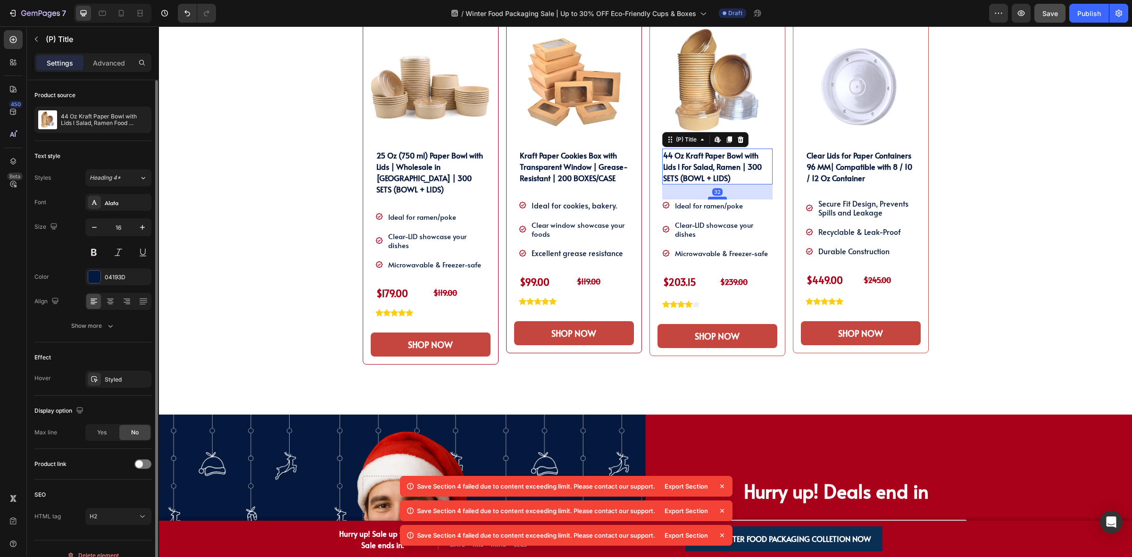
drag, startPoint x: 714, startPoint y: 193, endPoint x: 719, endPoint y: 197, distance: 6.6
click at [719, 197] on div at bounding box center [717, 198] width 19 height 3
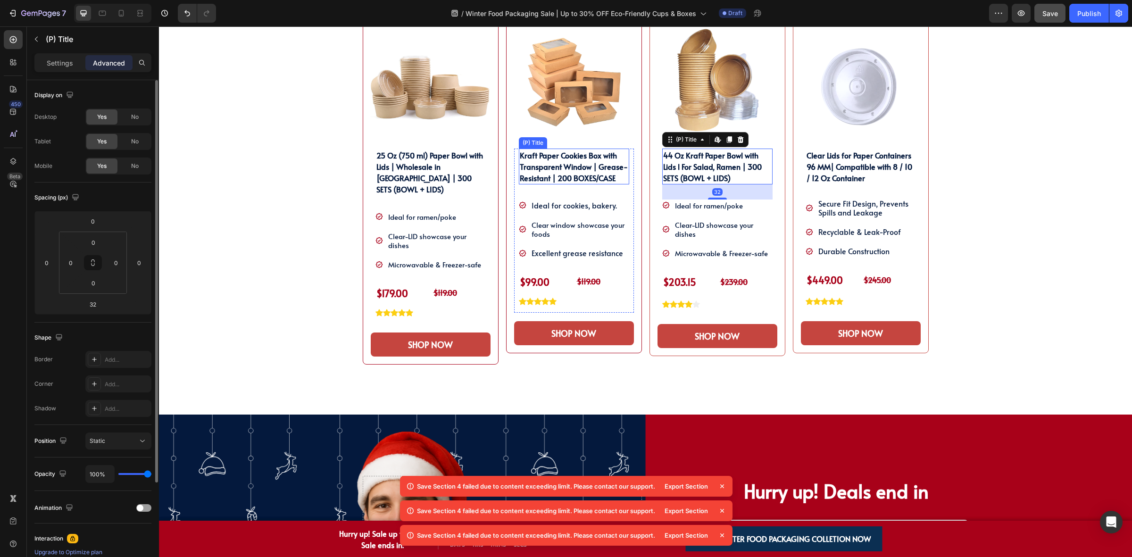
click at [598, 171] on h2 "Kraft Paper Cookies Box with Transparent Window | Grease-Resistant | 200 BOXES/…" at bounding box center [574, 167] width 110 height 36
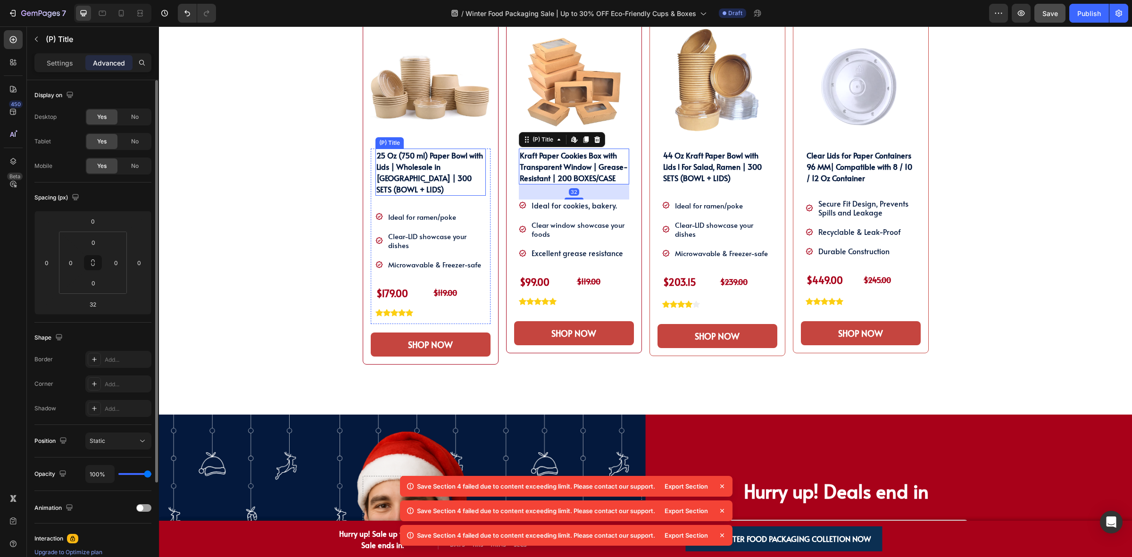
click at [442, 171] on h2 "25 Oz (750 ml) Paper Bowl with Lids | Wholesale in [GEOGRAPHIC_DATA] | 300 SETS…" at bounding box center [430, 172] width 110 height 47
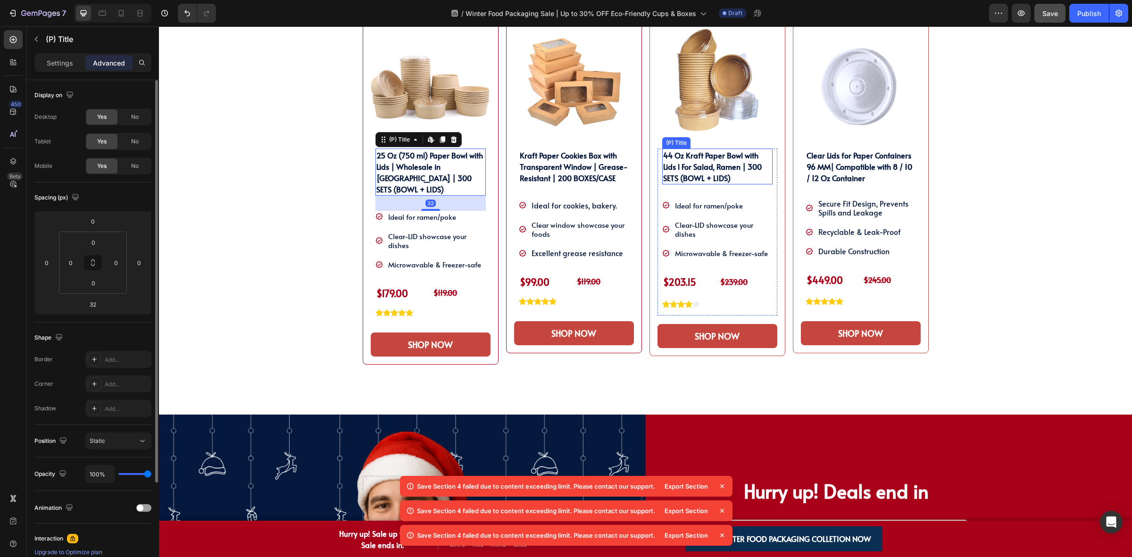
click at [817, 166] on h2 "Clear Lids for Paper Containers 96 MM| Compatible with 8 / 10 / 12 Oz Container" at bounding box center [861, 167] width 110 height 36
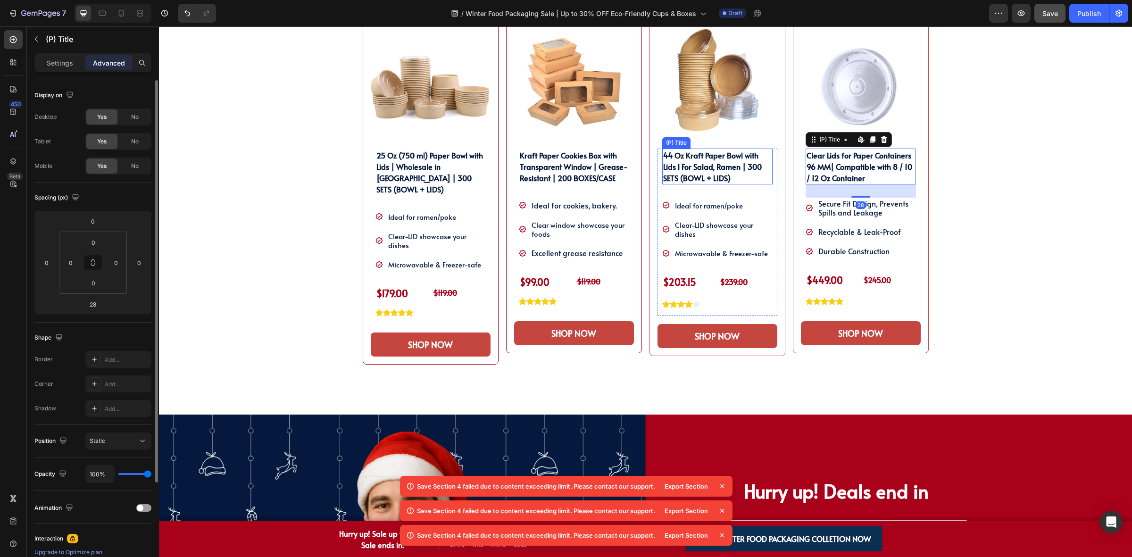
click at [727, 174] on h2 "44 Oz Kraft Paper Bowl with Lids l For Salad, Ramen | 300 SETS (BOWL + LIDS)" at bounding box center [717, 167] width 110 height 36
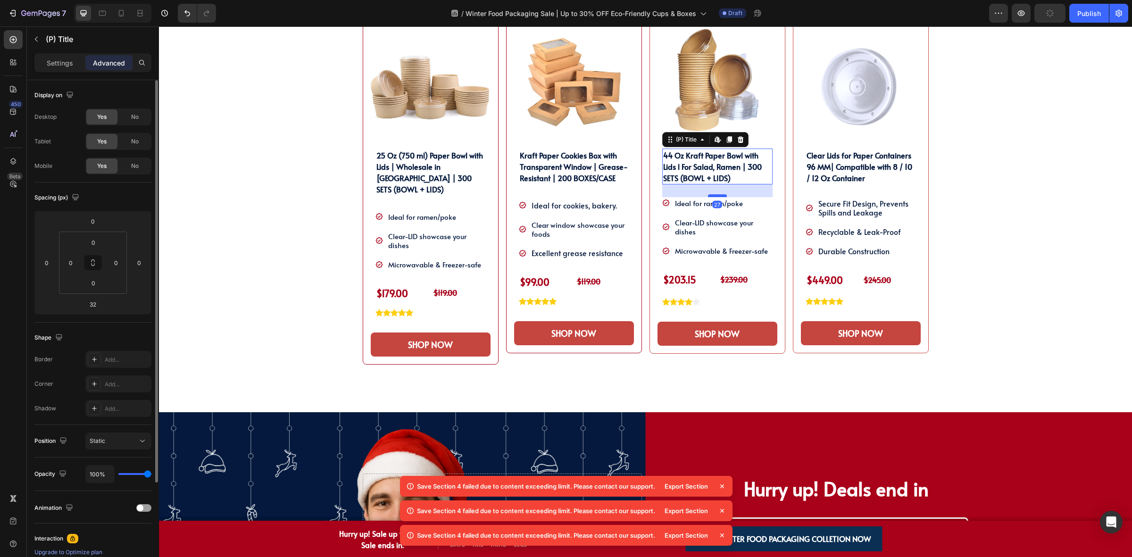
drag, startPoint x: 715, startPoint y: 197, endPoint x: 720, endPoint y: 195, distance: 5.3
click at [720, 195] on div at bounding box center [717, 195] width 19 height 3
click at [100, 309] on input "27" at bounding box center [92, 304] width 19 height 14
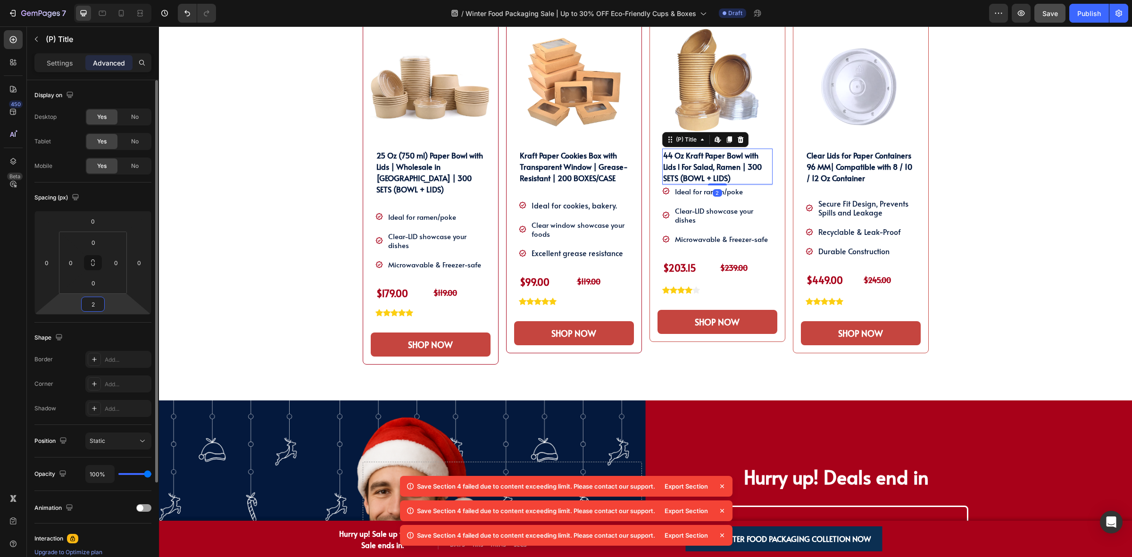
type input "28"
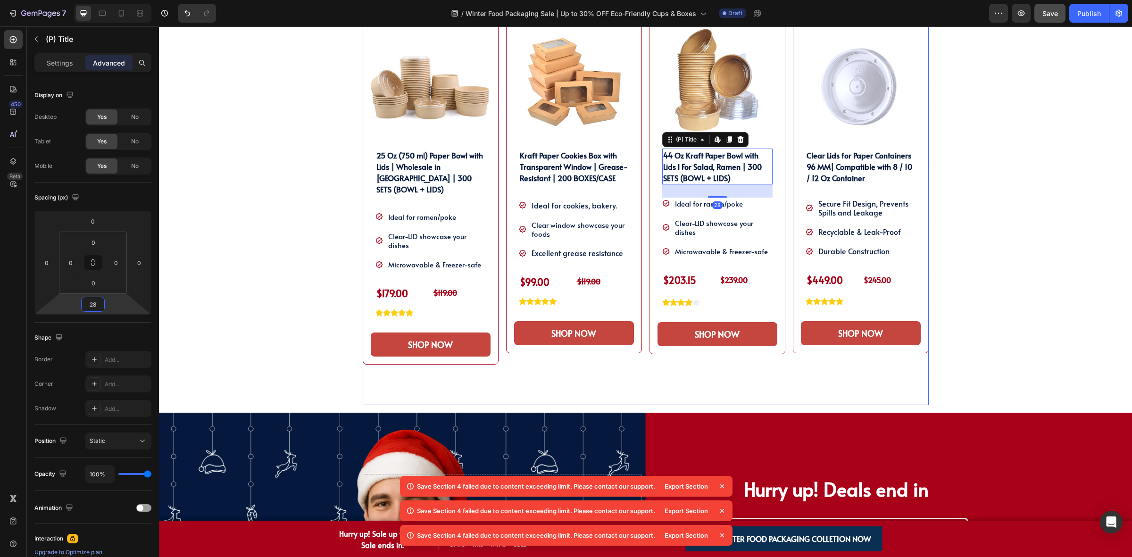
click at [507, 164] on div "Product Images Kraft Paper Cookies Box with Transparent Window | Grease-Resista…" at bounding box center [574, 183] width 136 height 341
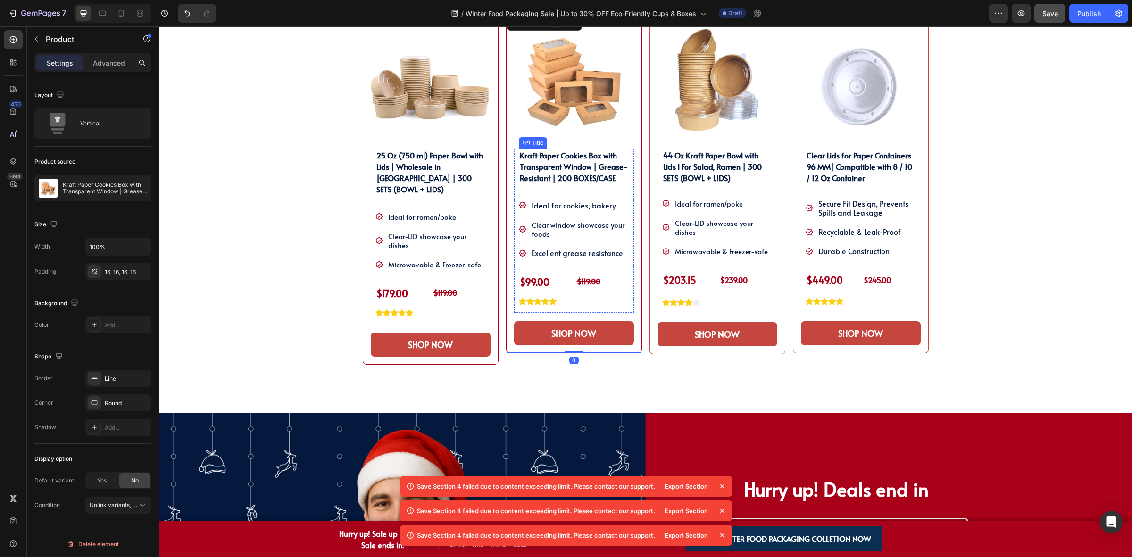
click at [521, 164] on h2 "Kraft Paper Cookies Box with Transparent Window | Grease-Resistant | 200 BOXES/…" at bounding box center [574, 167] width 110 height 36
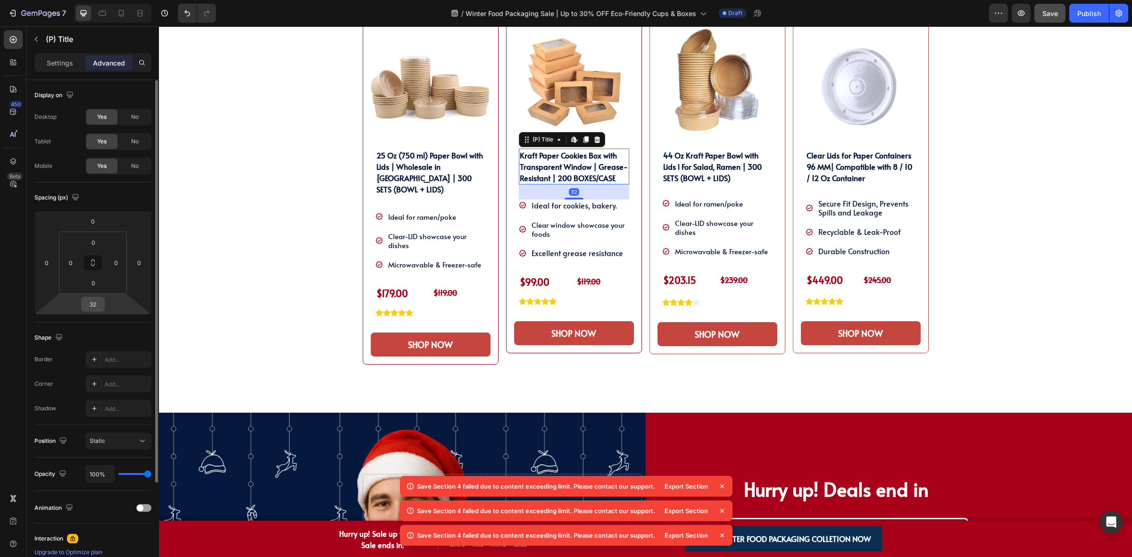
click at [92, 305] on input "32" at bounding box center [92, 304] width 19 height 14
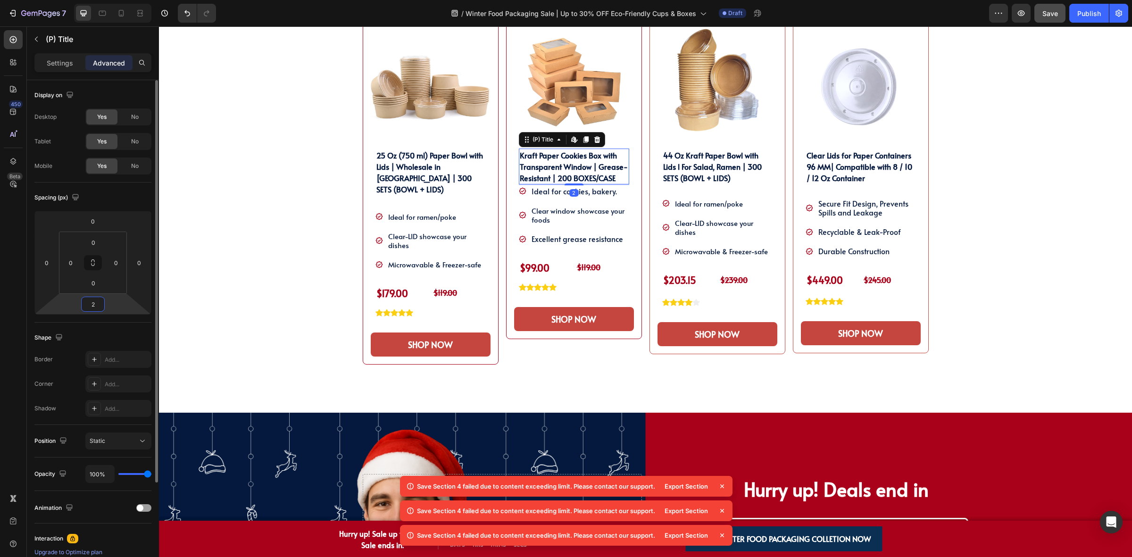
type input "28"
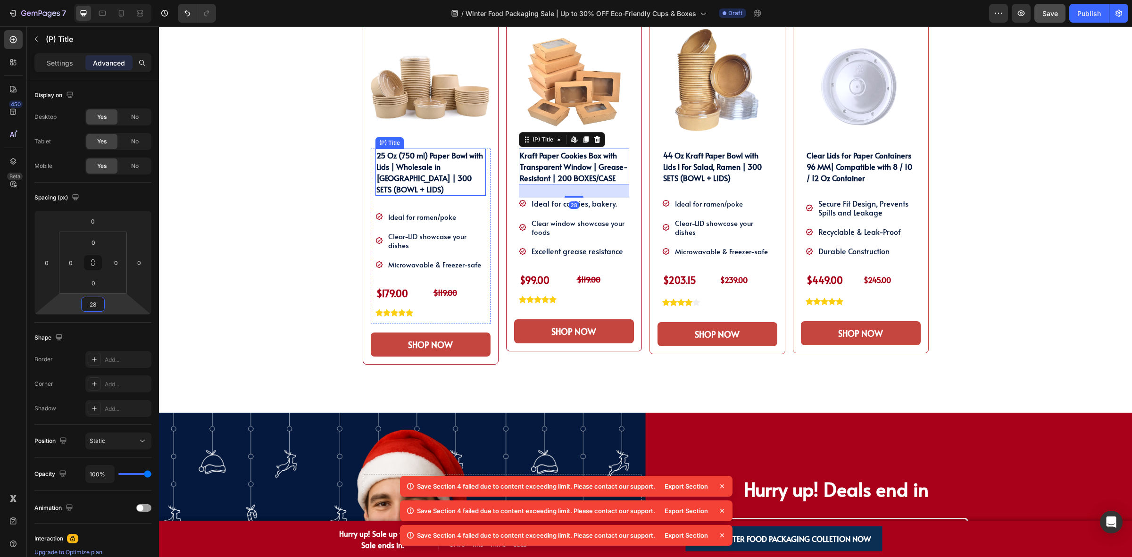
click at [413, 177] on h2 "25 Oz (750 ml) Paper Bowl with Lids | Wholesale in [GEOGRAPHIC_DATA] | 300 SETS…" at bounding box center [430, 172] width 110 height 47
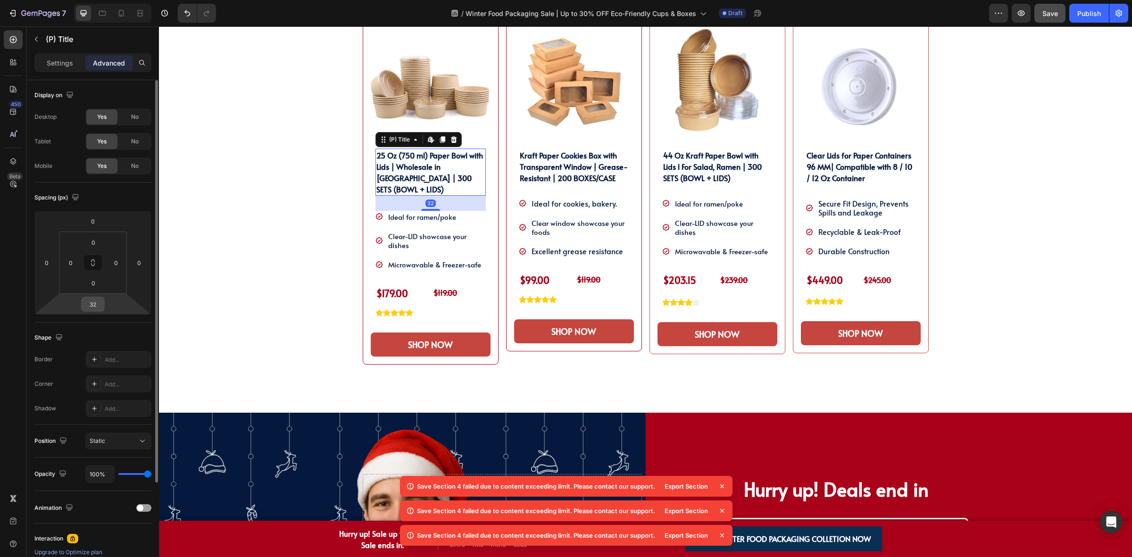
click at [97, 308] on input "32" at bounding box center [92, 304] width 19 height 14
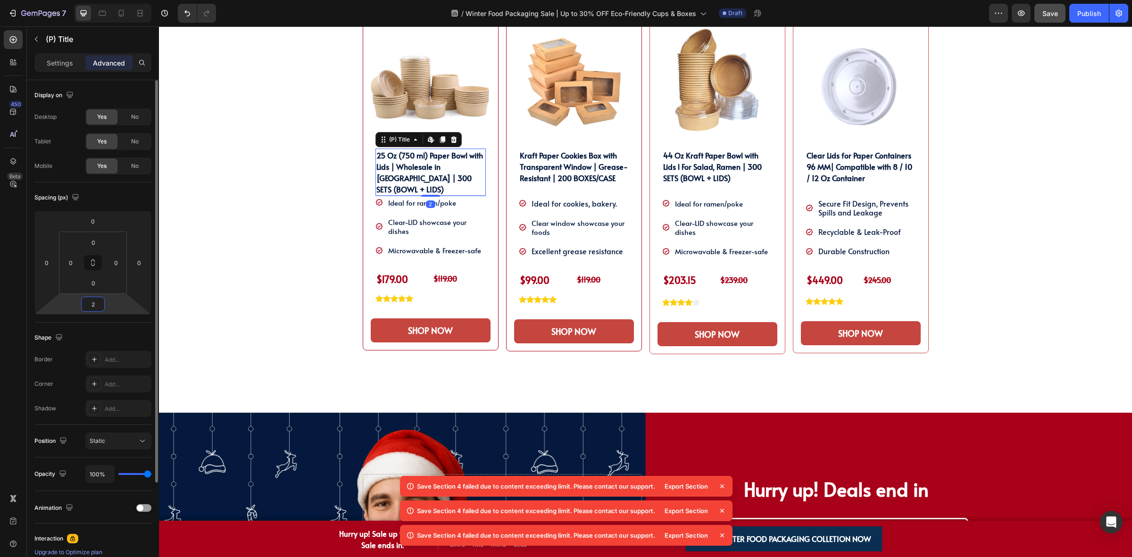
type input "28"
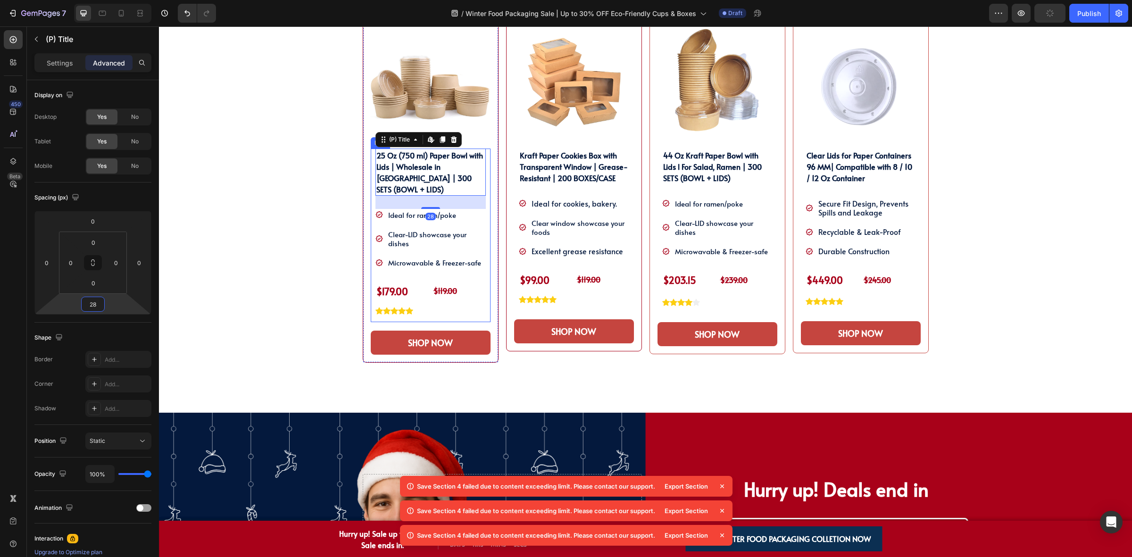
click at [301, 228] on div "SHOP OUR WINTER PACKAGING BEST SELLER!! Heading SHOP OUR WINTER PACKAGING BEST …" at bounding box center [645, 186] width 959 height 454
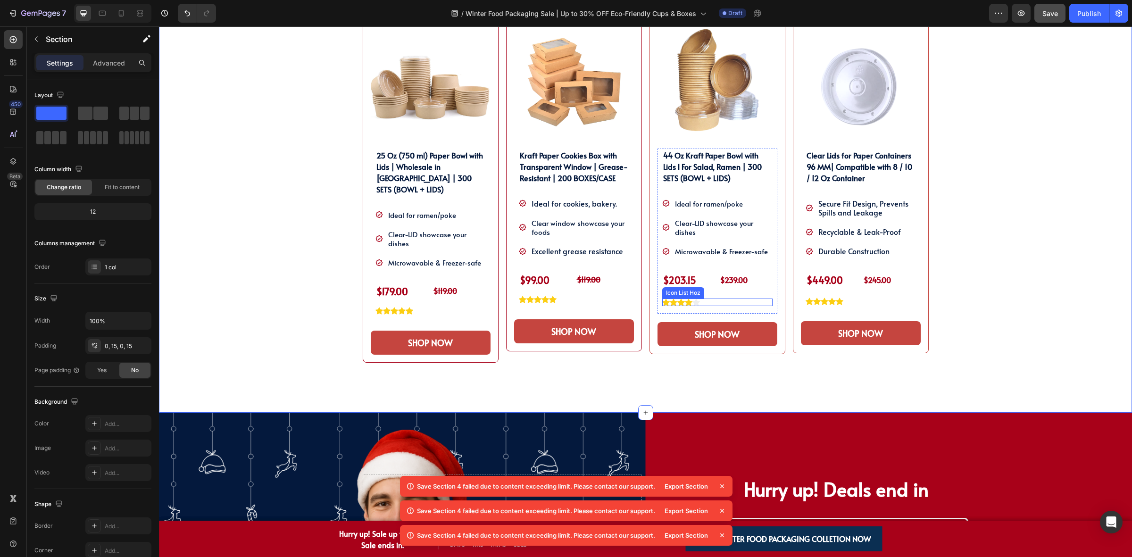
click at [712, 305] on div "Icon Icon Icon Icon Icon" at bounding box center [717, 303] width 110 height 8
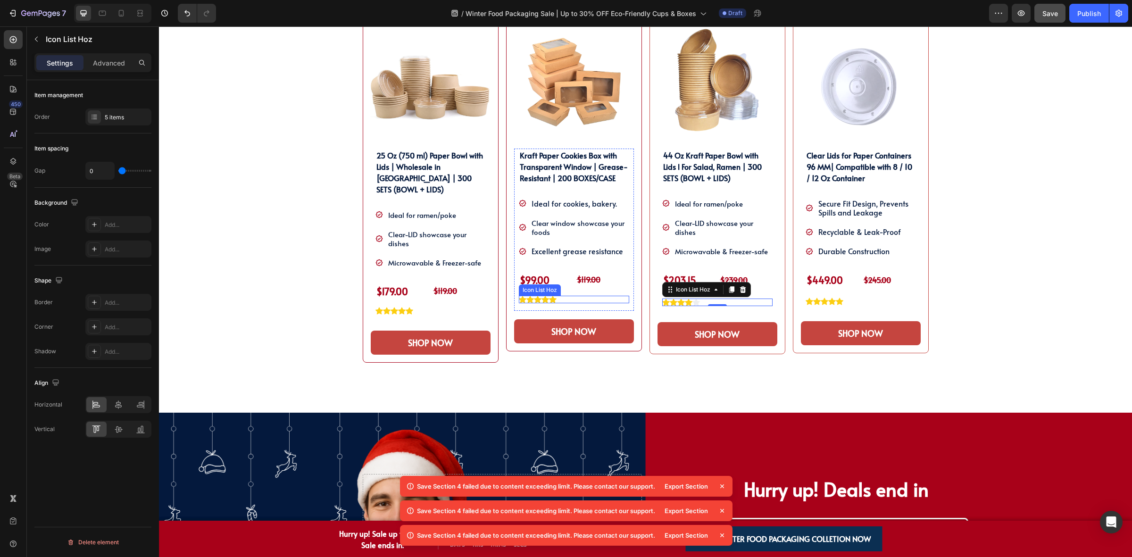
click at [573, 300] on div "Icon Icon Icon Icon Icon" at bounding box center [574, 300] width 110 height 8
click at [689, 308] on div "44 Oz Kraft Paper Bowl with Lids l For Salad, Ramen | 300 SETS (BOWL + LIDS) (P…" at bounding box center [717, 232] width 120 height 166
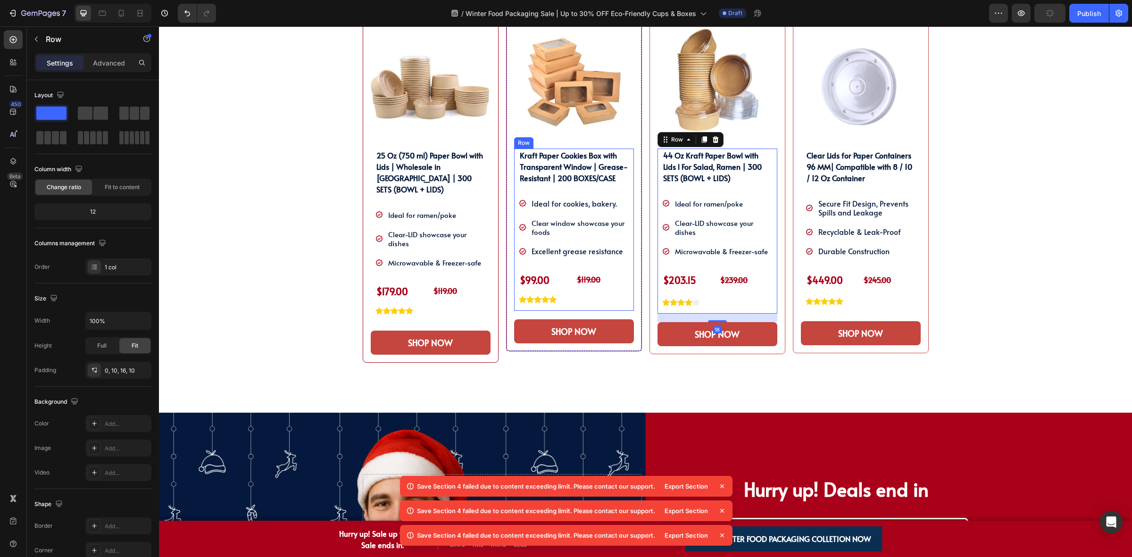
click at [592, 310] on div "Kraft Paper Cookies Box with Transparent Window | Grease-Resistant | 200 BOXES/…" at bounding box center [574, 230] width 120 height 163
click at [757, 313] on div "44 Oz Kraft Paper Bowl with Lids l For Salad, Ramen | 300 SETS (BOWL + LIDS) (P…" at bounding box center [717, 232] width 120 height 166
click at [755, 340] on button "SHOP NOW" at bounding box center [717, 334] width 120 height 24
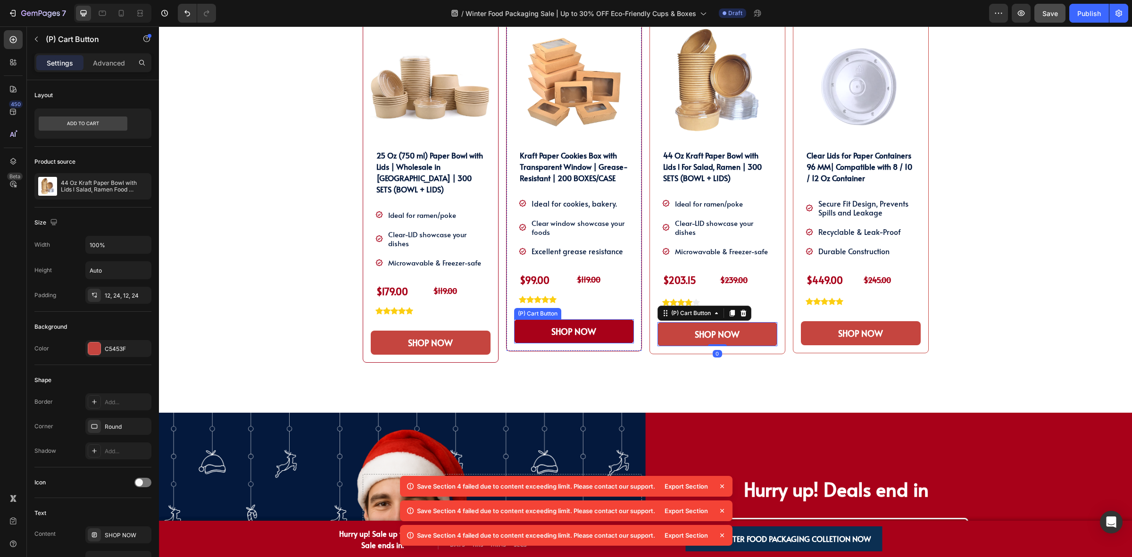
click at [601, 333] on button "SHOP NOW" at bounding box center [574, 331] width 120 height 24
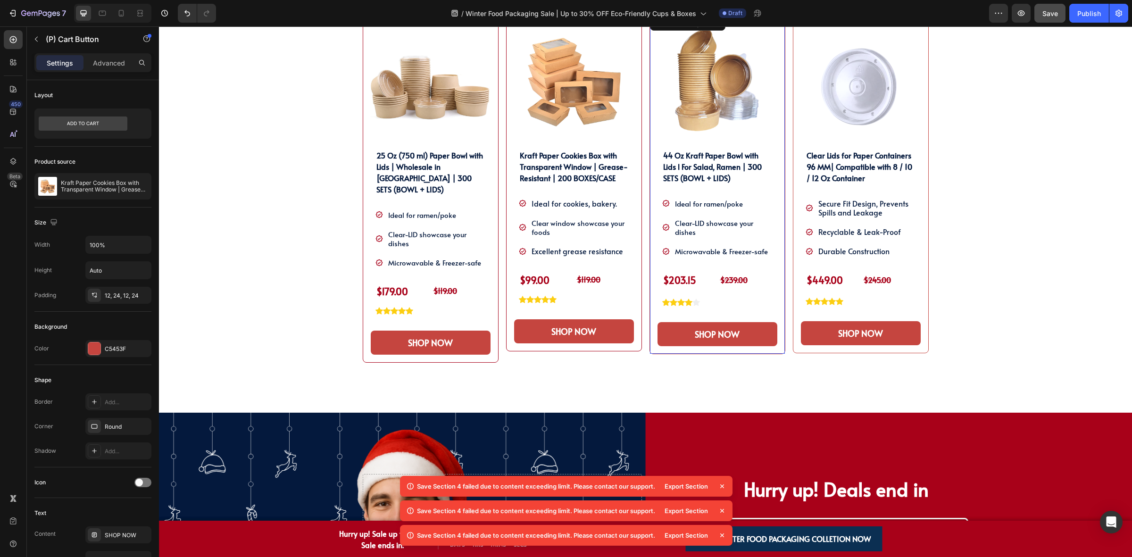
click at [704, 349] on div "Product Images 44 Oz Kraft Paper Bowl with Lids l For Salad, Ramen | 300 SETS (…" at bounding box center [717, 183] width 136 height 341
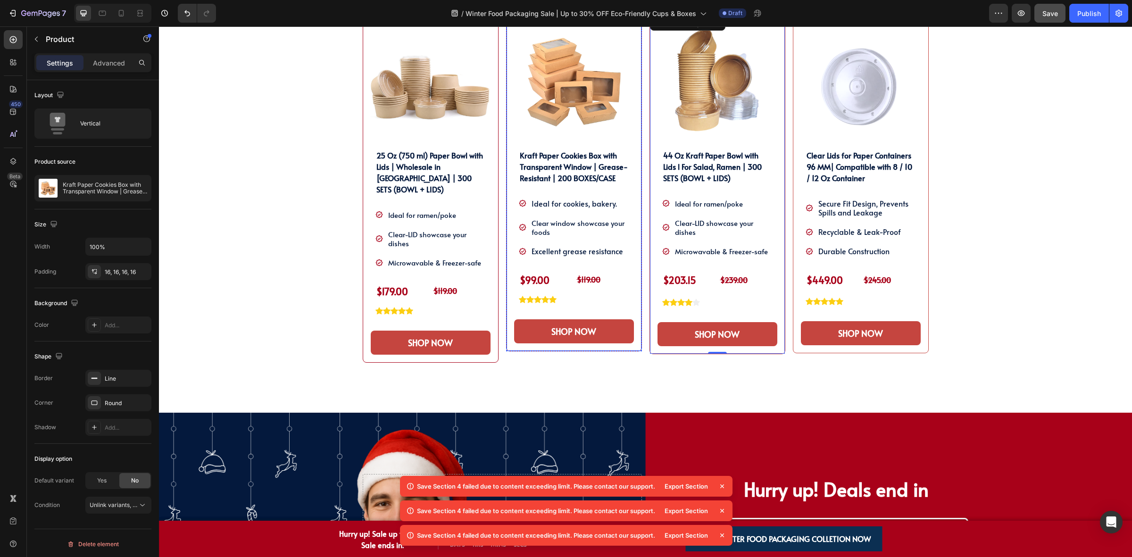
click at [558, 349] on div "Product Images Kraft Paper Cookies Box with Transparent Window | Grease-Resista…" at bounding box center [574, 182] width 136 height 339
click at [681, 351] on div "Product Images 44 Oz Kraft Paper Bowl with Lids l For Salad, Ramen | 300 SETS (…" at bounding box center [717, 183] width 136 height 341
click at [424, 345] on div "Product Images 25 Oz (750 ml) Paper Bowl with Lids | Wholesale in Canada | 300 …" at bounding box center [431, 188] width 136 height 350
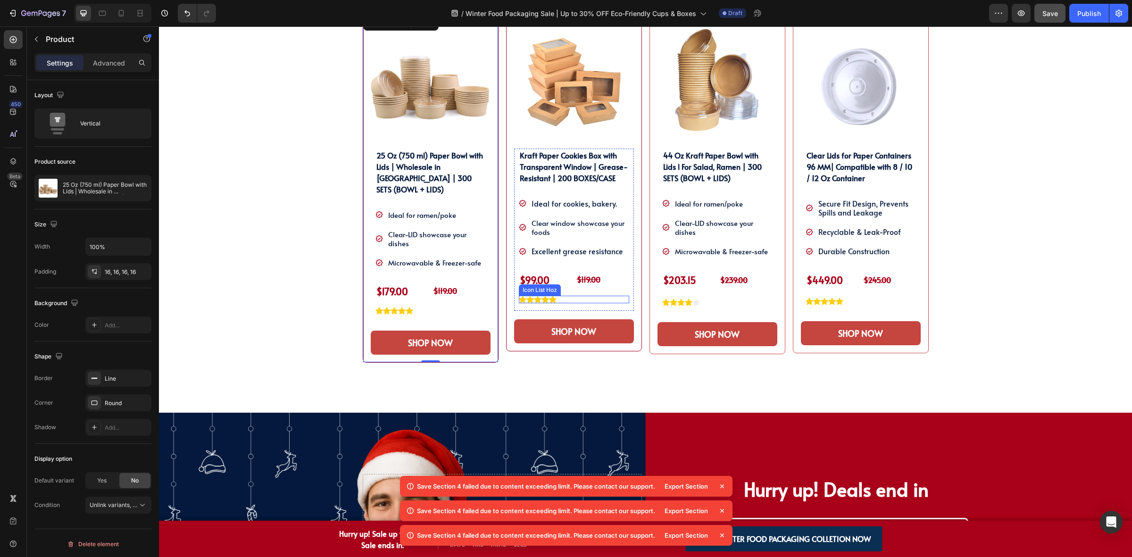
click at [588, 299] on div "Icon Icon Icon Icon Icon" at bounding box center [574, 300] width 110 height 8
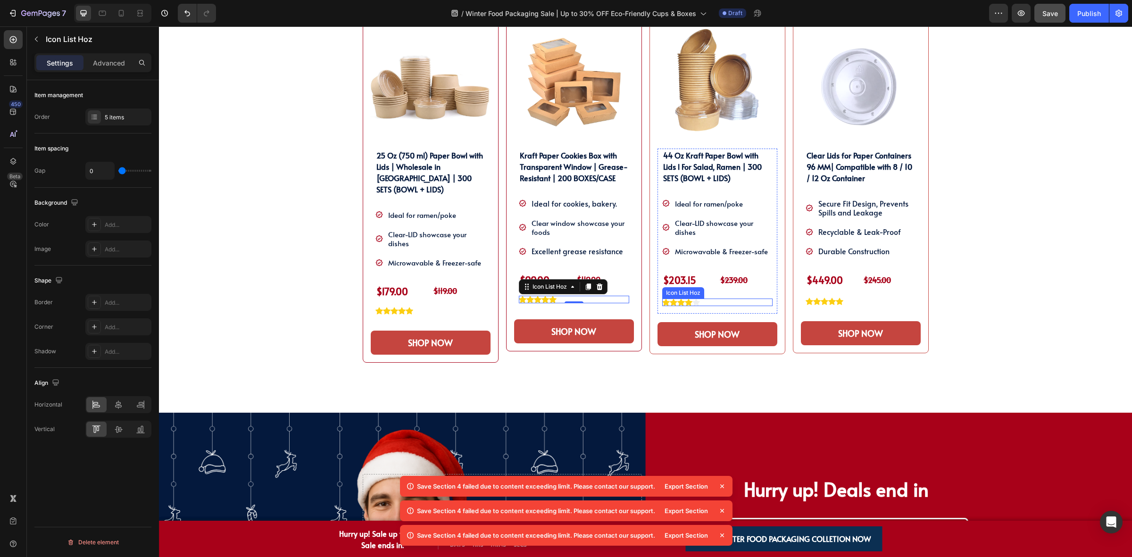
click at [732, 302] on div "Icon Icon Icon Icon Icon" at bounding box center [717, 303] width 110 height 8
click at [757, 282] on p "$239.00" at bounding box center [745, 280] width 51 height 14
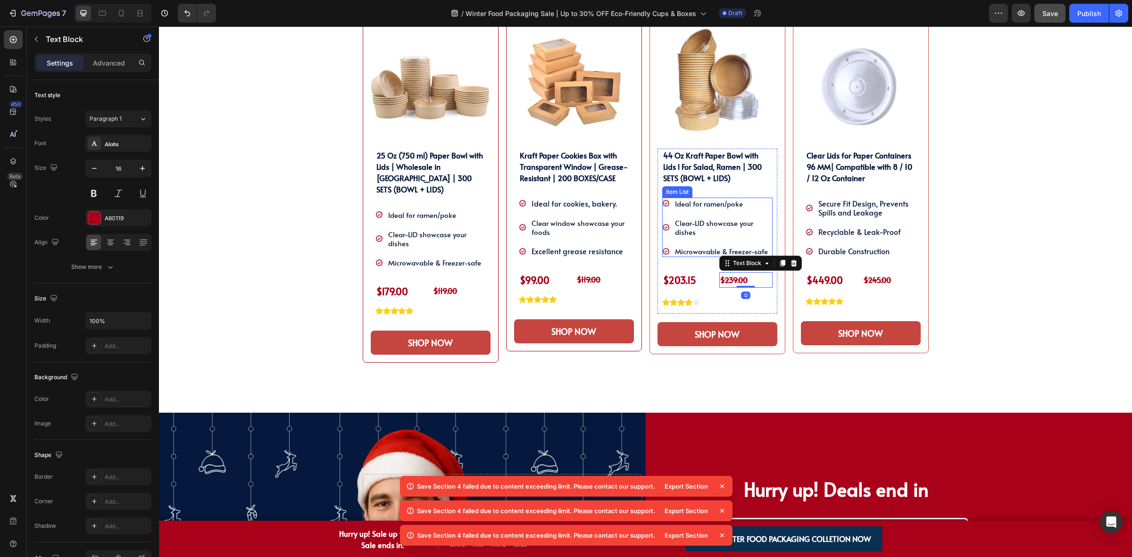
click at [704, 257] on div "Microwavable & Freezer-safe" at bounding box center [722, 251] width 99 height 12
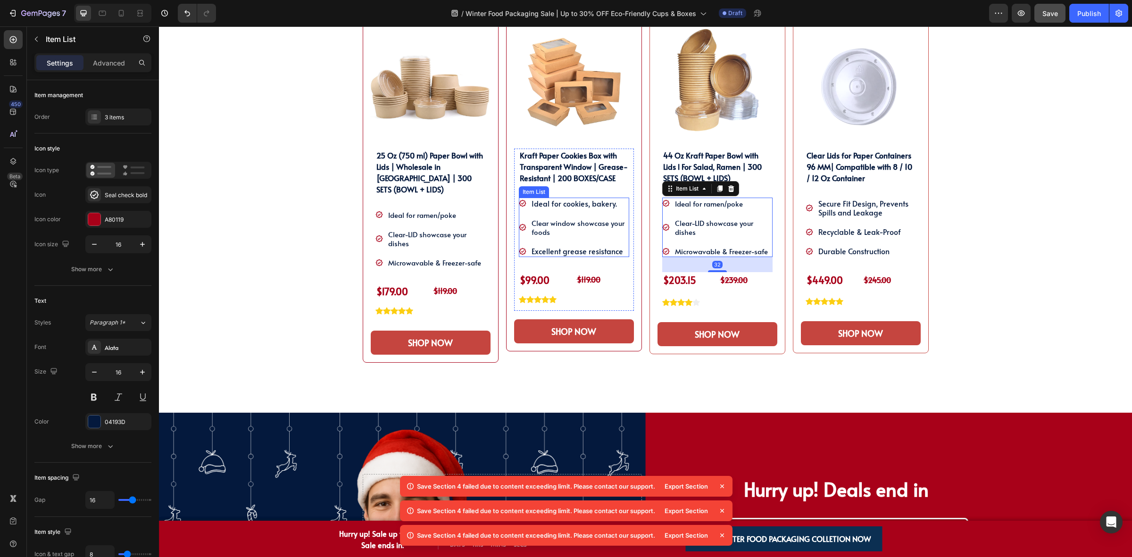
click at [592, 255] on span "Excellent grease resistance" at bounding box center [577, 251] width 91 height 10
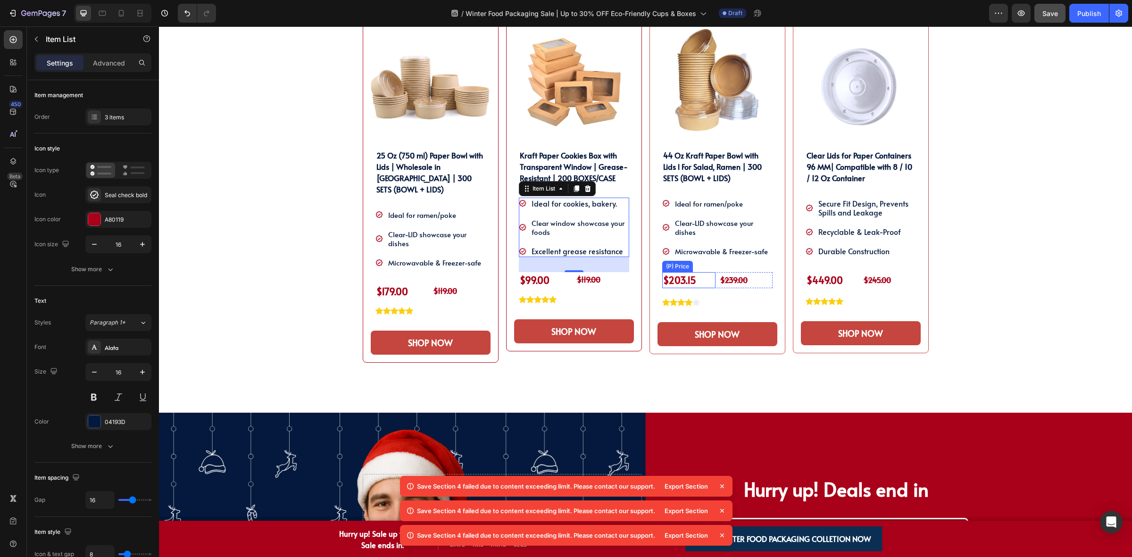
click at [687, 281] on div "$203.15" at bounding box center [688, 280] width 53 height 16
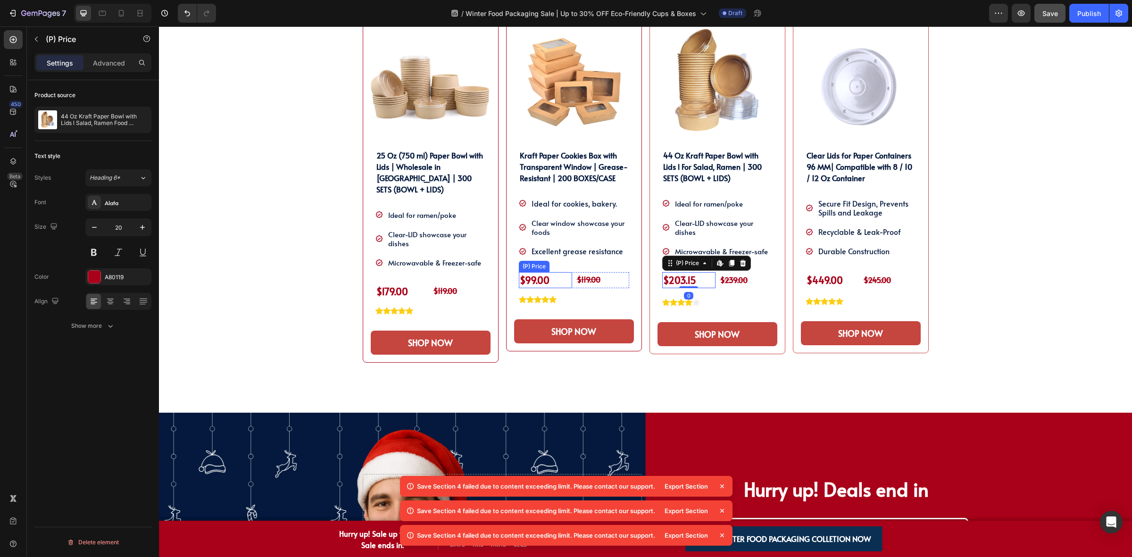
click at [525, 282] on div "$99.00" at bounding box center [545, 280] width 53 height 16
click at [574, 288] on div "$99.00 (P) Price Edit content in Shopify 0 (P) Price Edit content in Shopify 0 …" at bounding box center [574, 280] width 110 height 16
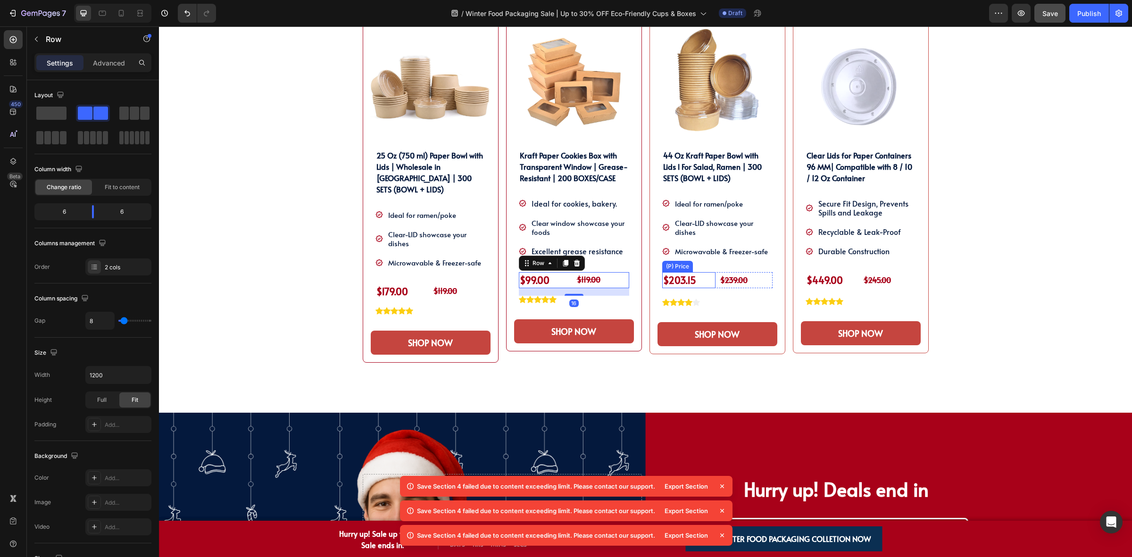
click at [701, 287] on div "$203.15" at bounding box center [688, 280] width 53 height 16
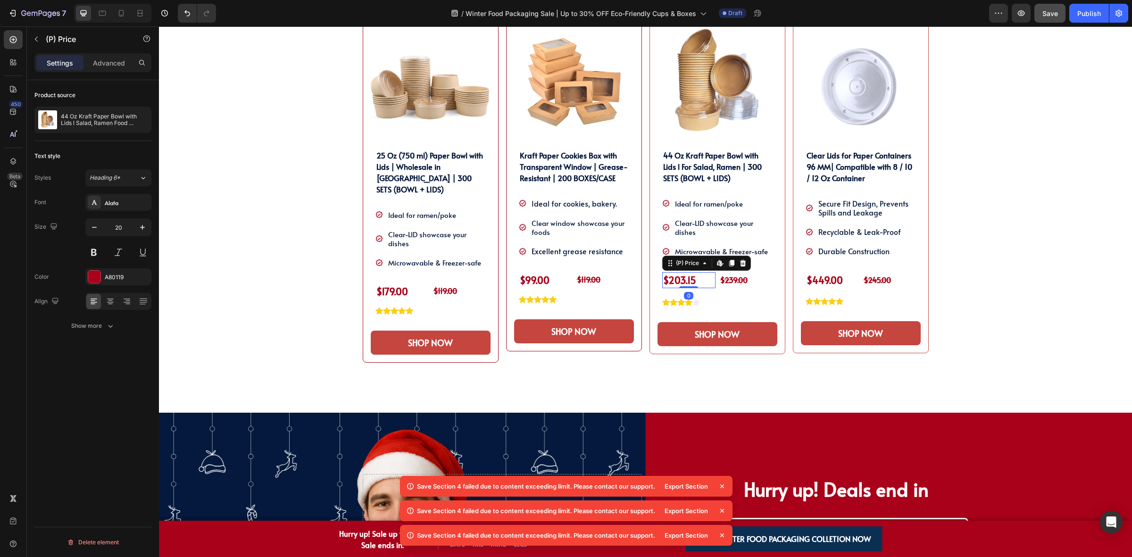
click at [710, 287] on div "$203.15" at bounding box center [688, 280] width 53 height 16
click at [711, 287] on div "$203.15 (P) Price Edit content in Shopify 0 (P) Price Edit content in Shopify 0…" at bounding box center [717, 280] width 110 height 16
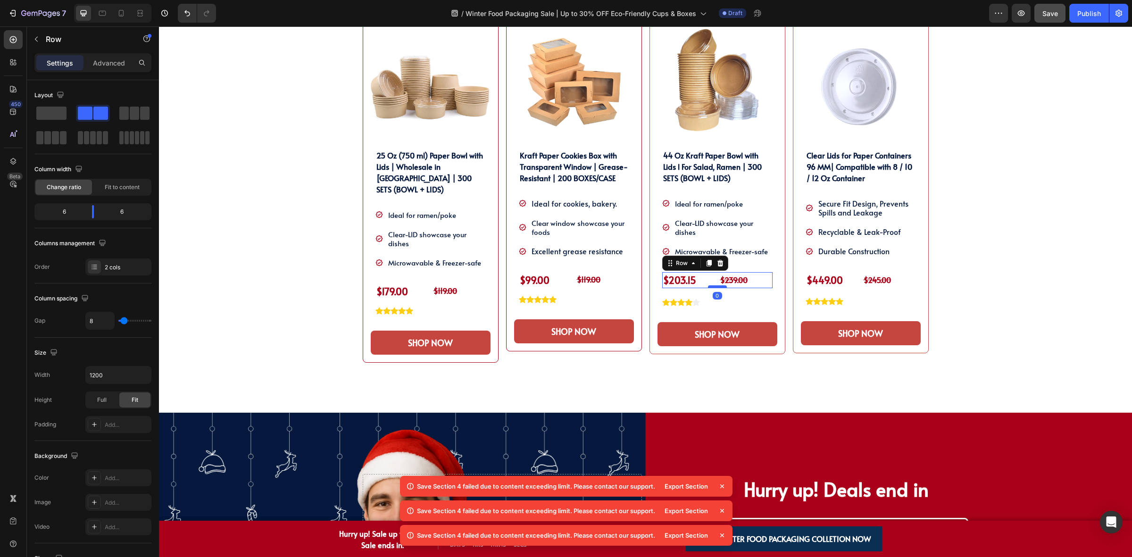
click at [720, 288] on div at bounding box center [717, 286] width 19 height 3
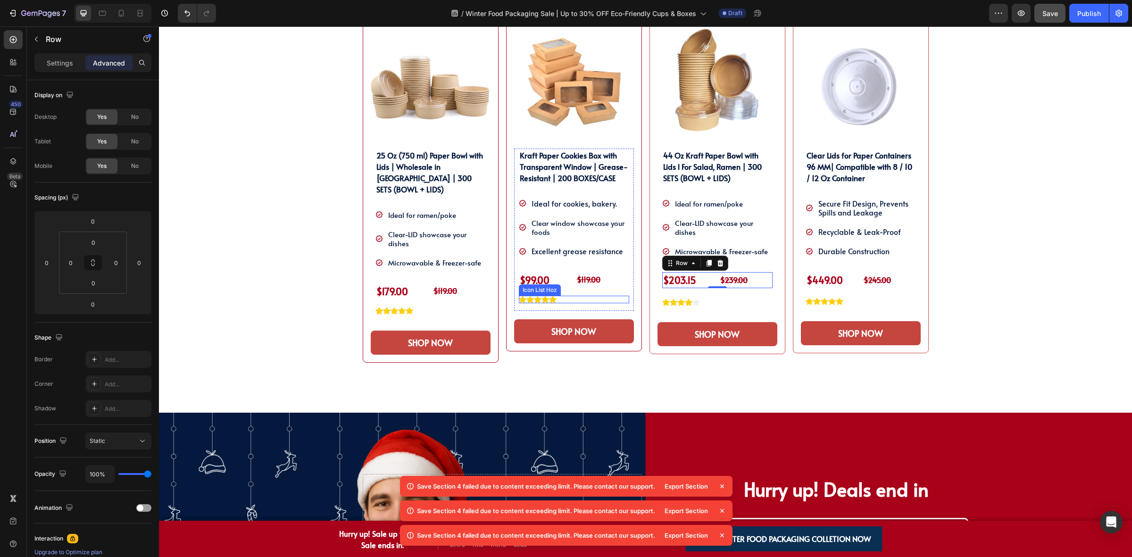
click at [577, 302] on div "Icon Icon Icon Icon Icon Icon List Hoz" at bounding box center [574, 300] width 110 height 8
click at [585, 288] on icon at bounding box center [587, 287] width 5 height 7
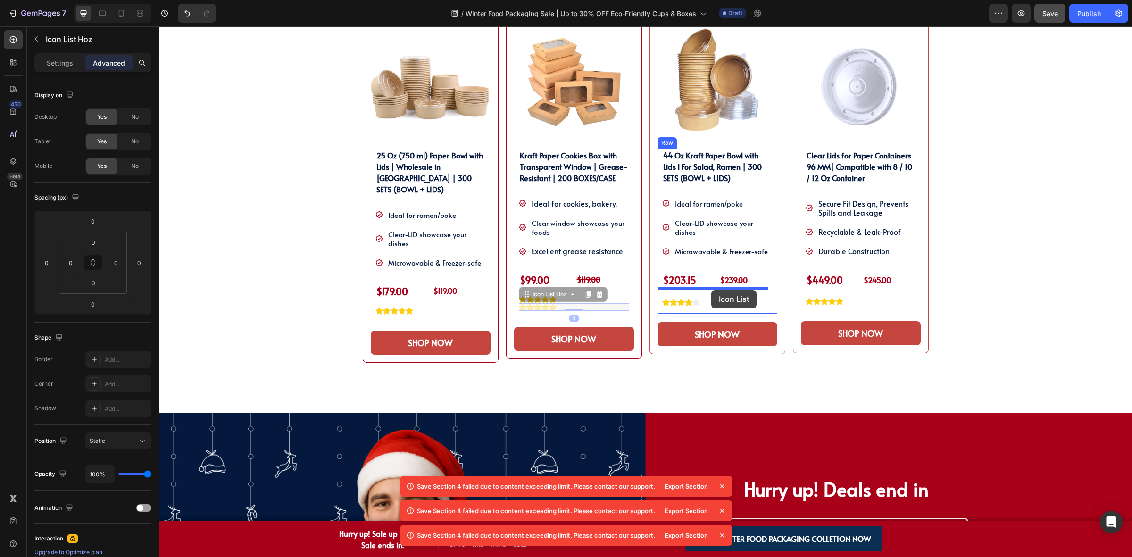
drag, startPoint x: 555, startPoint y: 299, endPoint x: 711, endPoint y: 290, distance: 156.4
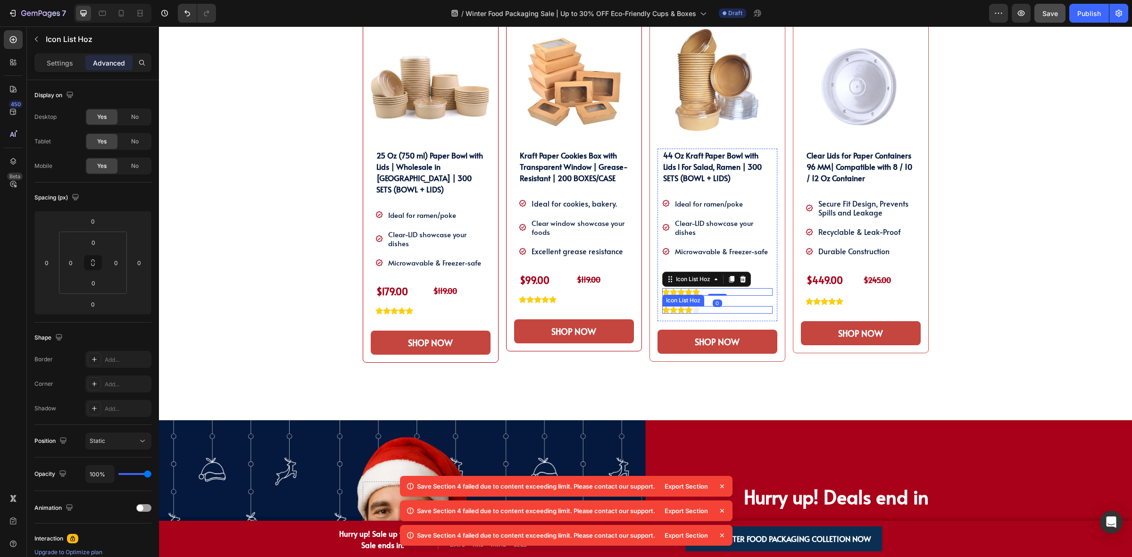
click at [718, 313] on div "Icon Icon Icon Icon Icon" at bounding box center [717, 310] width 110 height 8
click at [739, 298] on icon at bounding box center [742, 297] width 6 height 7
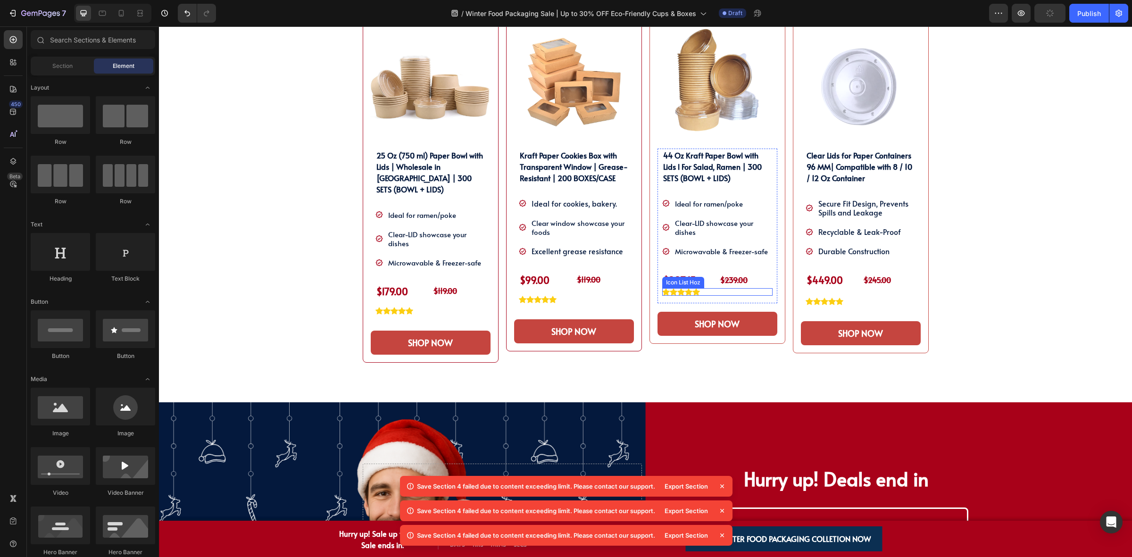
click at [706, 293] on div "Icon Icon Icon Icon Icon" at bounding box center [717, 292] width 110 height 8
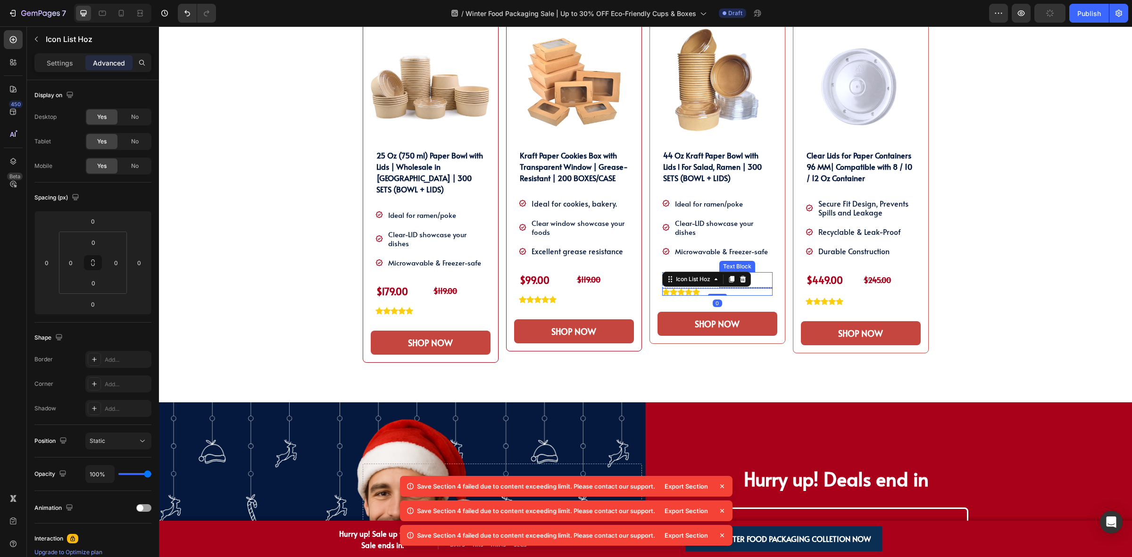
click at [759, 282] on p "$239.00" at bounding box center [745, 280] width 51 height 14
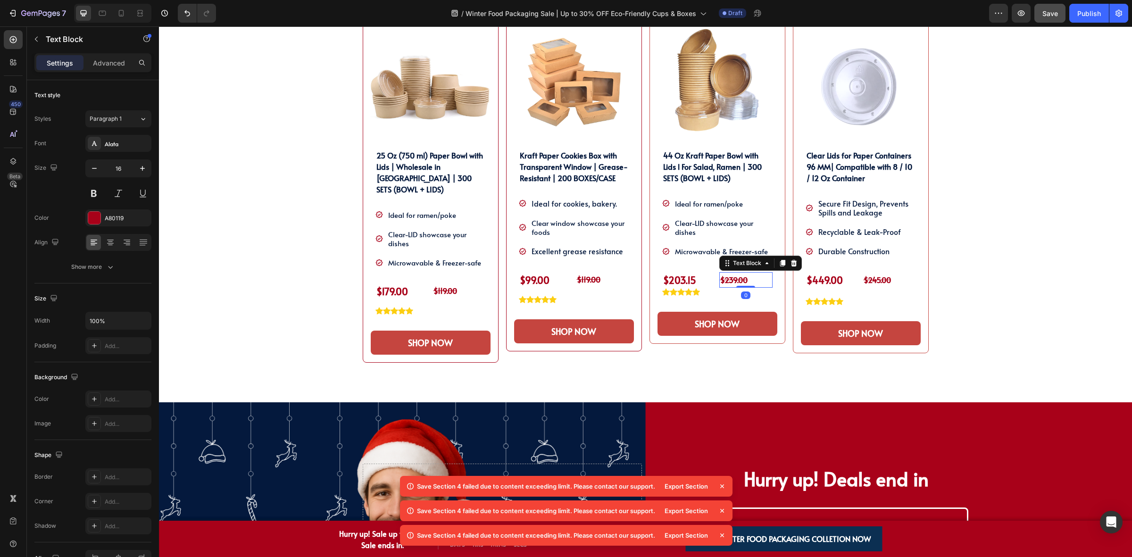
click at [719, 288] on div "$239.00" at bounding box center [745, 280] width 53 height 16
click at [711, 288] on div "Icon Icon Icon Icon Icon" at bounding box center [717, 292] width 110 height 8
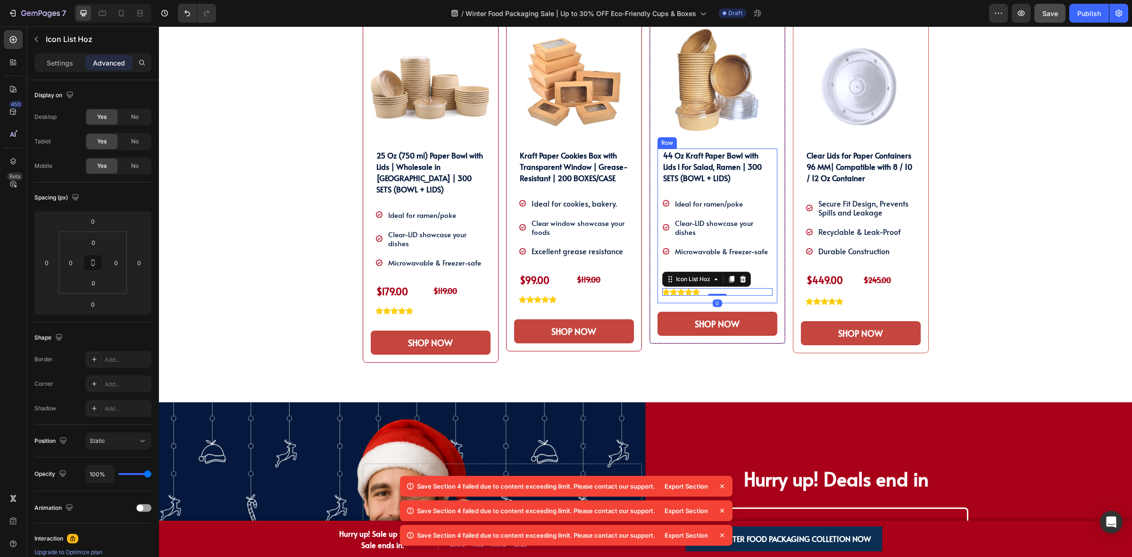
click at [743, 299] on div "44 Oz Kraft Paper Bowl with Lids l For Salad, Ramen | 300 SETS (BOWL + LIDS) (P…" at bounding box center [717, 226] width 120 height 155
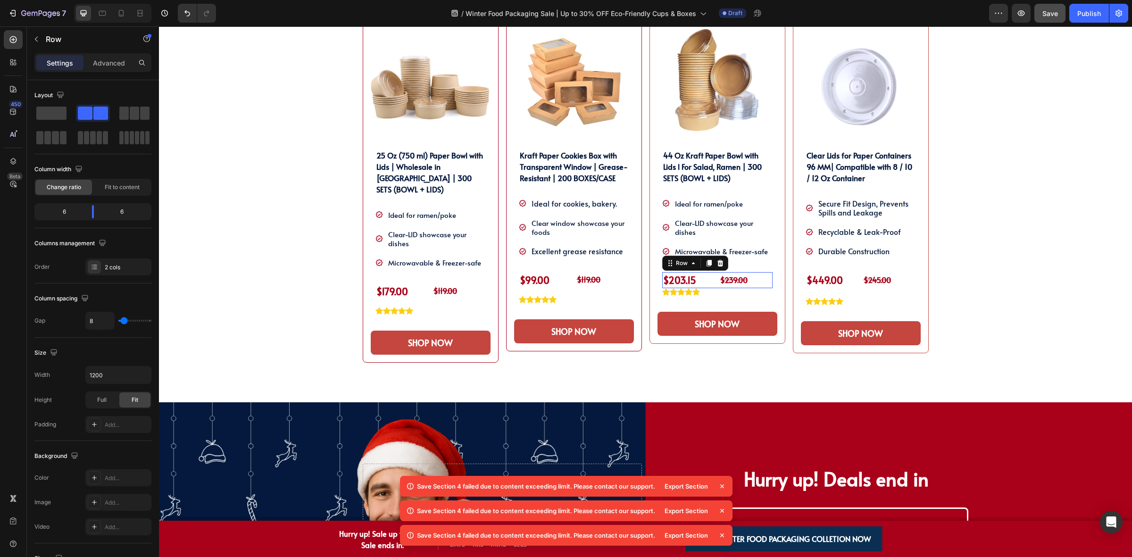
click at [711, 283] on div "$203.15 (P) Price (P) Price $239.00 Text Block Row 0" at bounding box center [717, 280] width 110 height 16
click at [108, 65] on p "Advanced" at bounding box center [109, 63] width 32 height 10
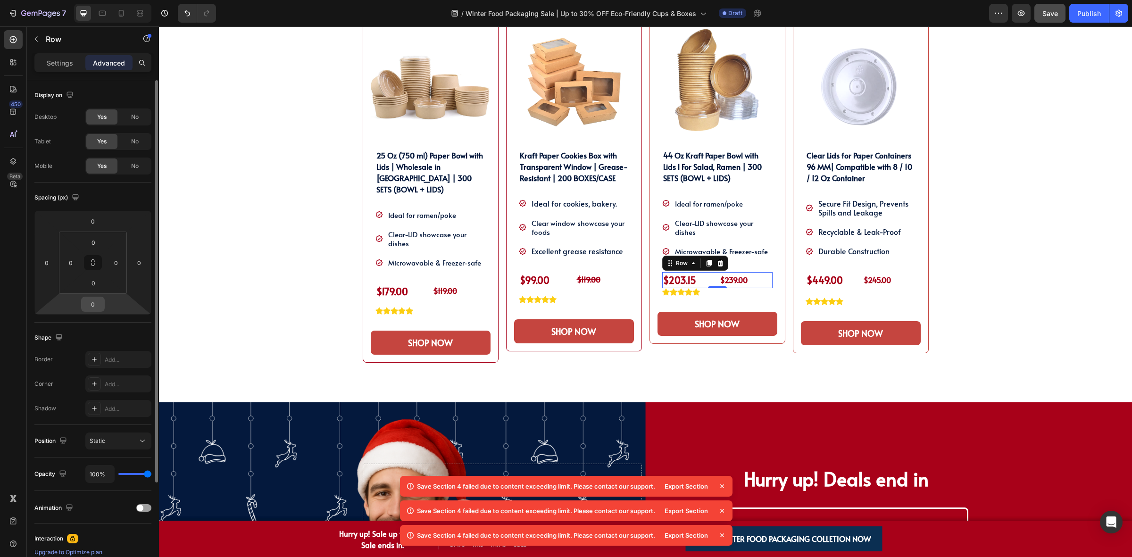
click at [97, 304] on input "0" at bounding box center [92, 304] width 19 height 14
type input "16"
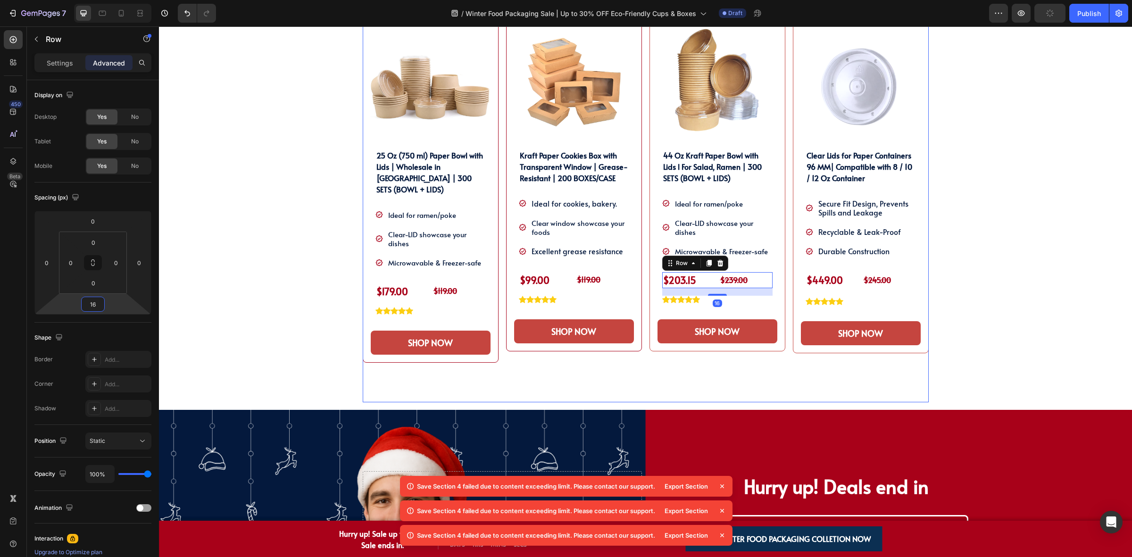
click at [748, 375] on div "Product Images 44 Oz Kraft Paper Bowl with Lids l For Salad, Ramen | 300 SETS (…" at bounding box center [717, 208] width 136 height 390
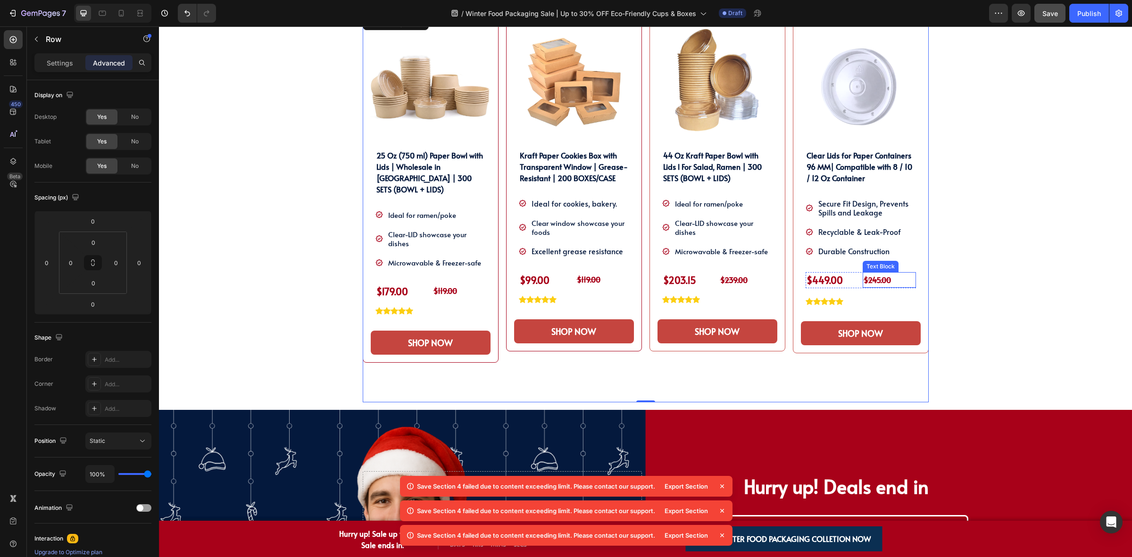
click at [872, 284] on strong "$245.00" at bounding box center [877, 279] width 27 height 10
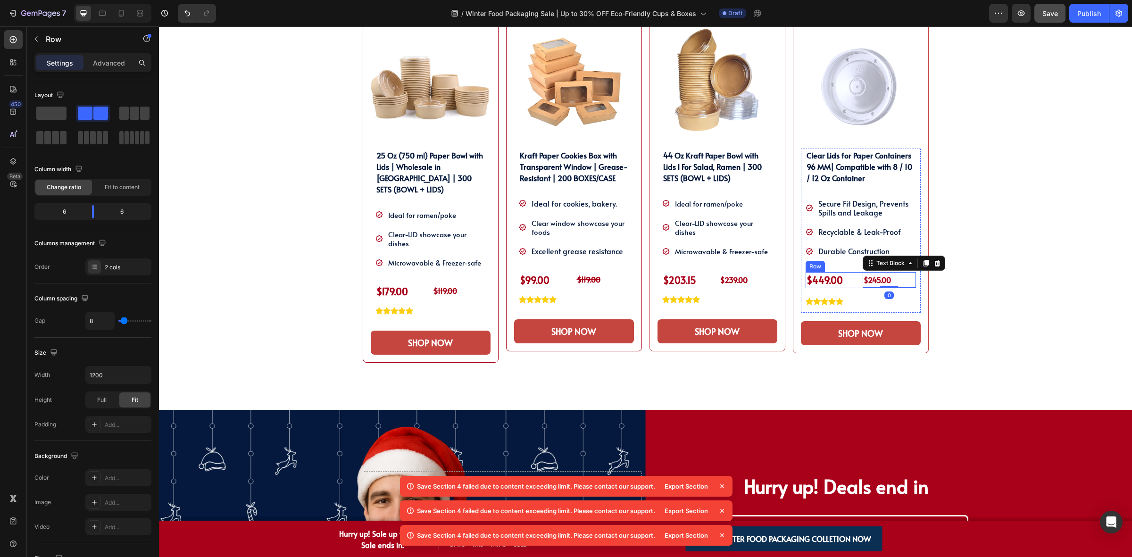
click at [856, 288] on div "$449.00 (P) Price (P) Price $245.00 Text Block 0 Row" at bounding box center [861, 280] width 110 height 16
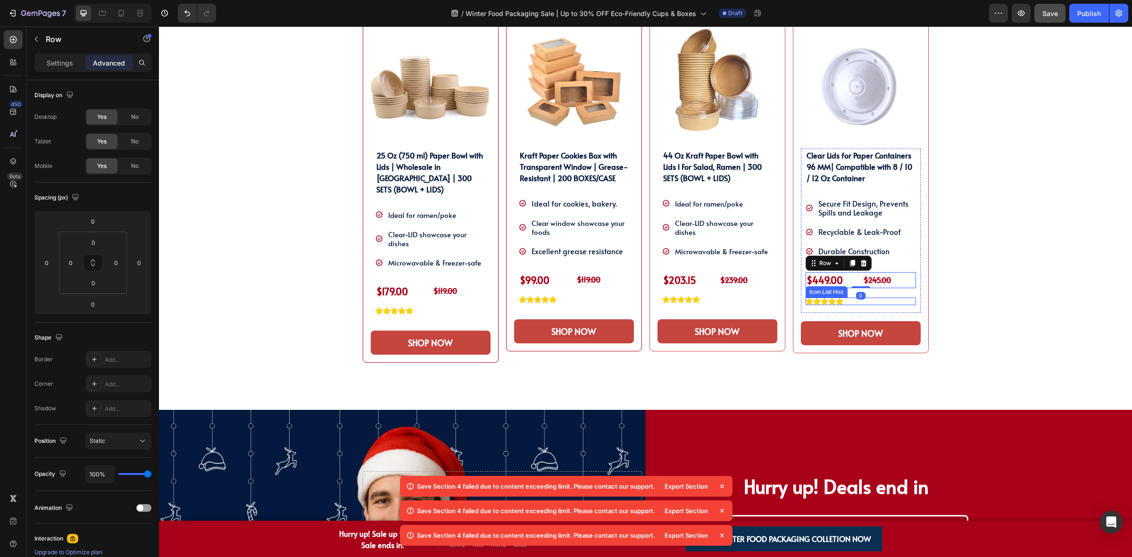
click at [840, 302] on div "Icon Icon Icon Icon Icon" at bounding box center [861, 302] width 110 height 8
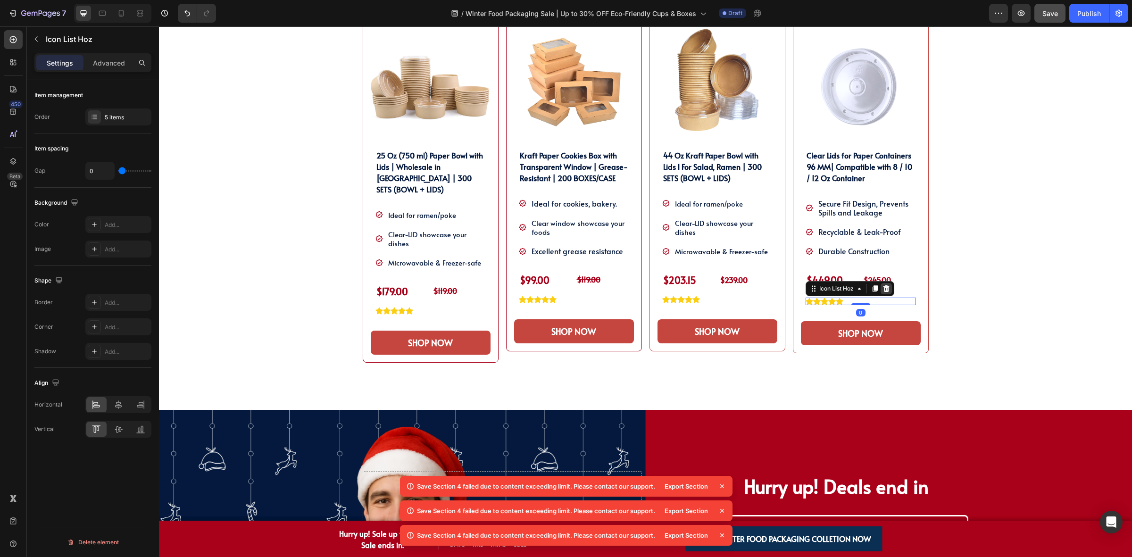
click at [881, 286] on div at bounding box center [886, 288] width 11 height 11
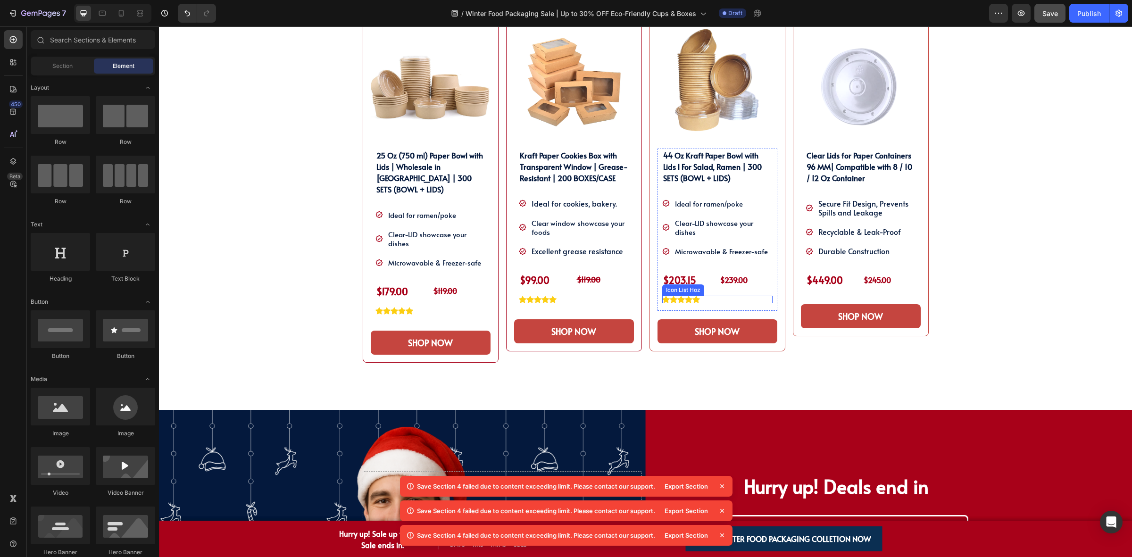
click at [705, 302] on div "Icon Icon Icon Icon Icon" at bounding box center [717, 300] width 110 height 8
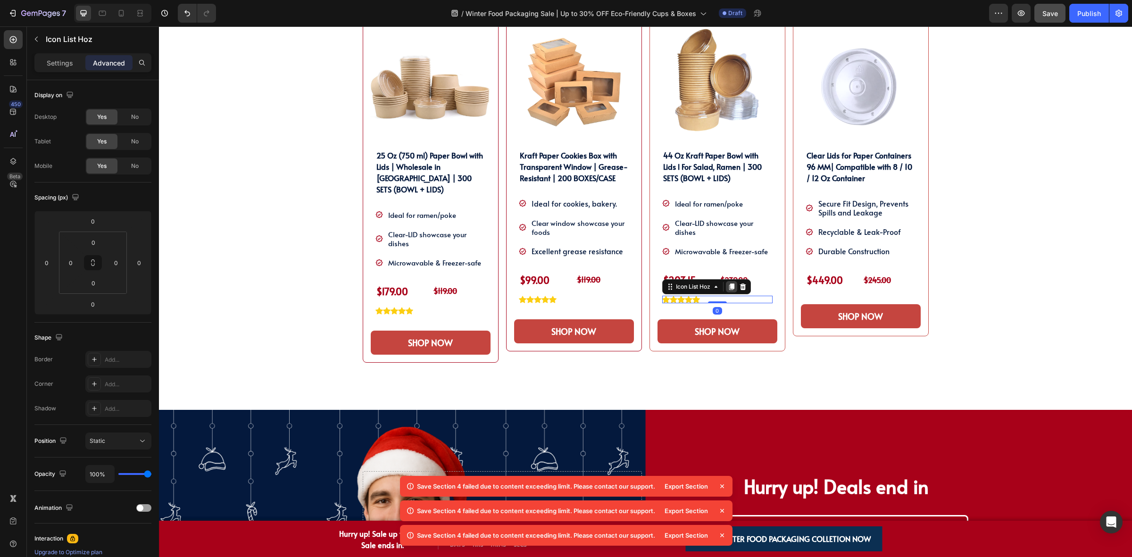
click at [729, 286] on icon at bounding box center [731, 287] width 5 height 7
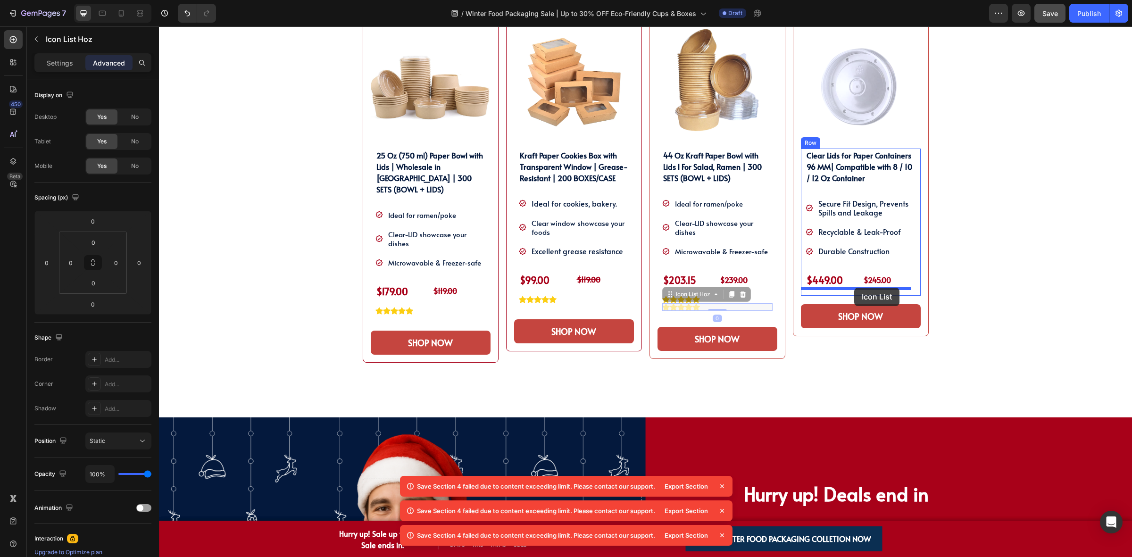
drag, startPoint x: 684, startPoint y: 294, endPoint x: 854, endPoint y: 288, distance: 170.4
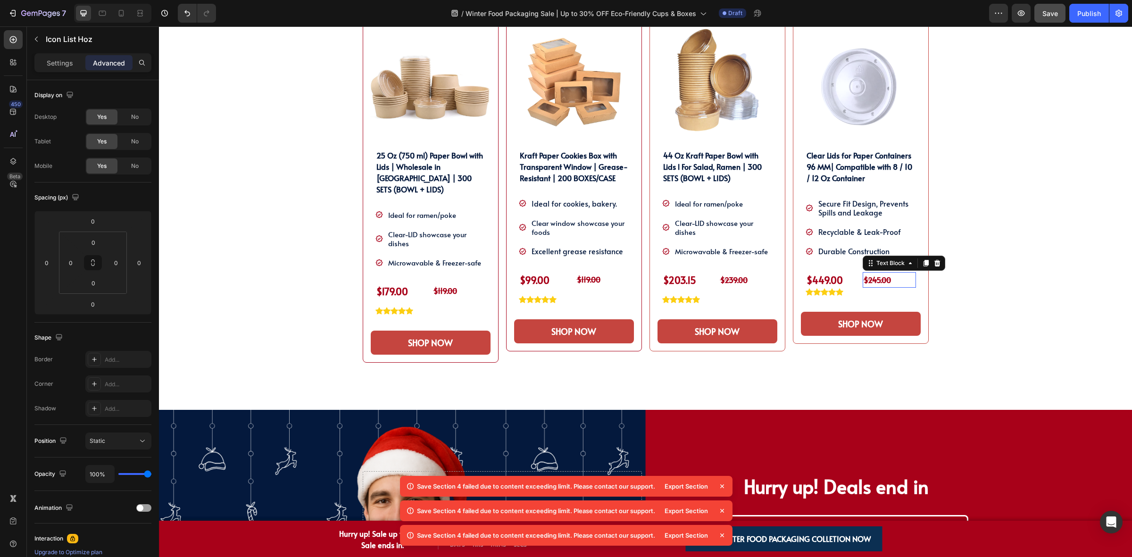
click at [896, 282] on p "$245.00" at bounding box center [889, 280] width 51 height 14
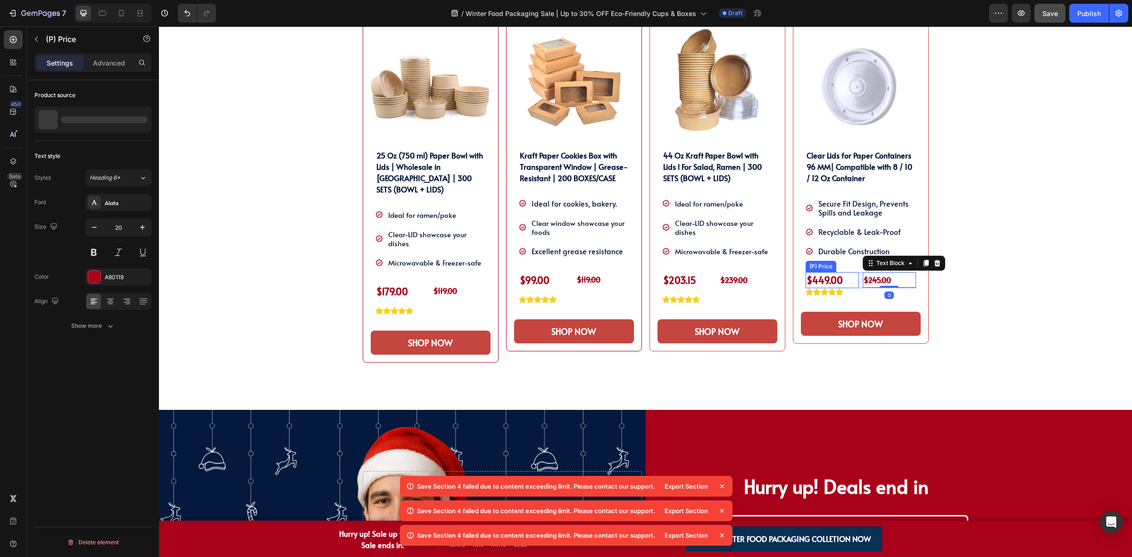
click at [852, 286] on div "$449.00" at bounding box center [832, 280] width 53 height 16
click at [856, 286] on div "$449.00 (P) Price Edit content in Shopify 0 (P) Price Edit content in Shopify 0…" at bounding box center [861, 280] width 110 height 16
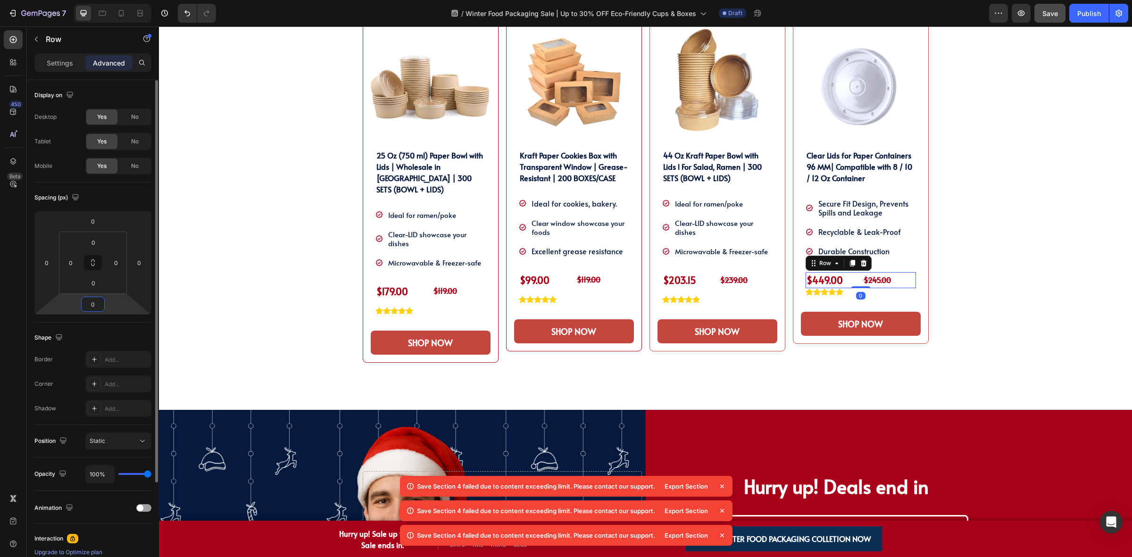
click at [91, 308] on input "0" at bounding box center [92, 304] width 19 height 14
click at [94, 308] on input "0" at bounding box center [92, 304] width 19 height 14
type input "016"
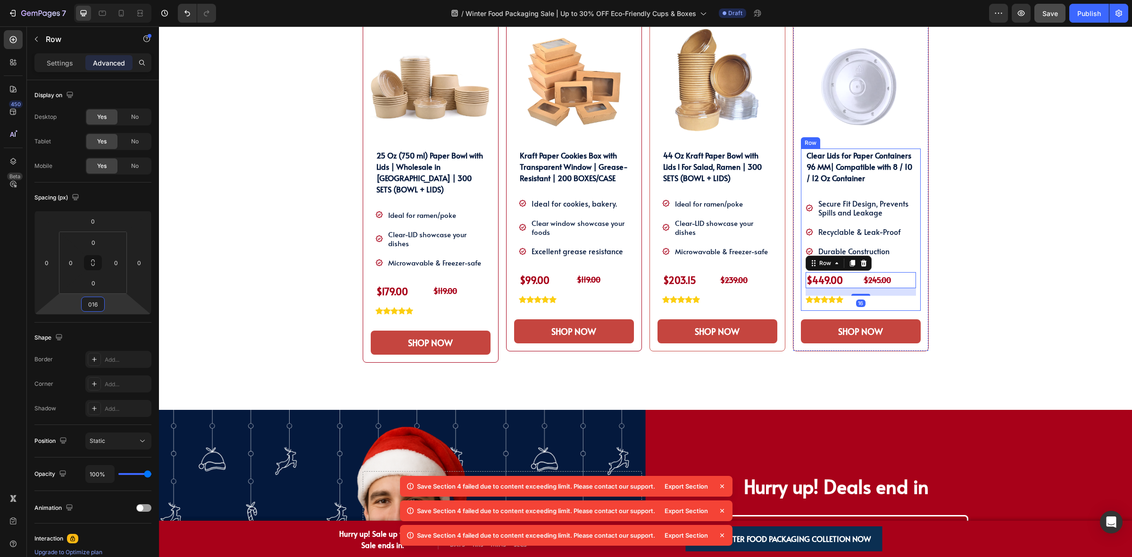
click at [960, 274] on div "SHOP OUR WINTER PACKAGING BEST SELLER!! Heading SHOP OUR WINTER PACKAGING BEST …" at bounding box center [645, 184] width 959 height 451
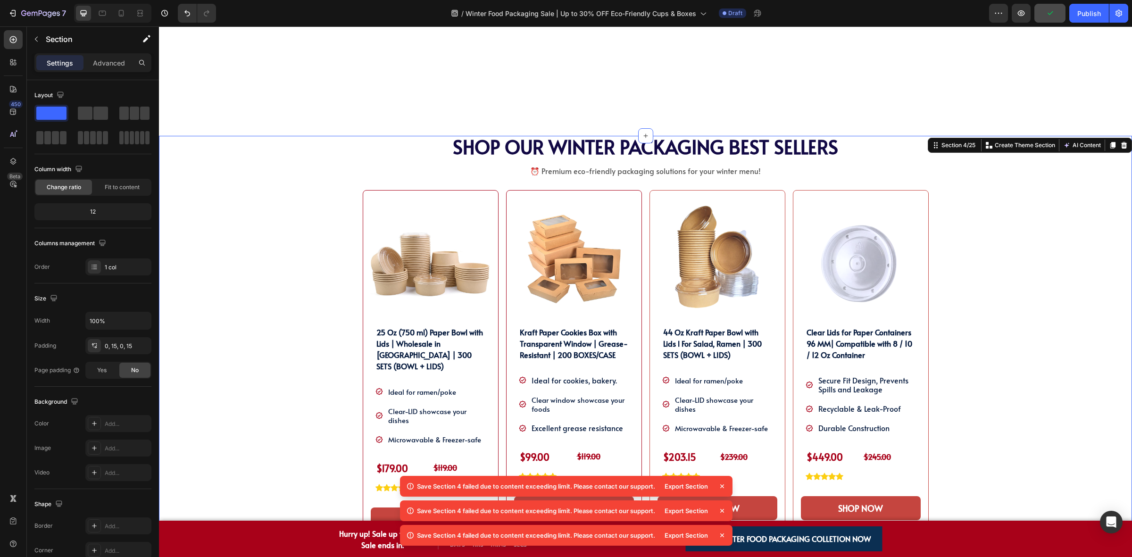
scroll to position [672, 0]
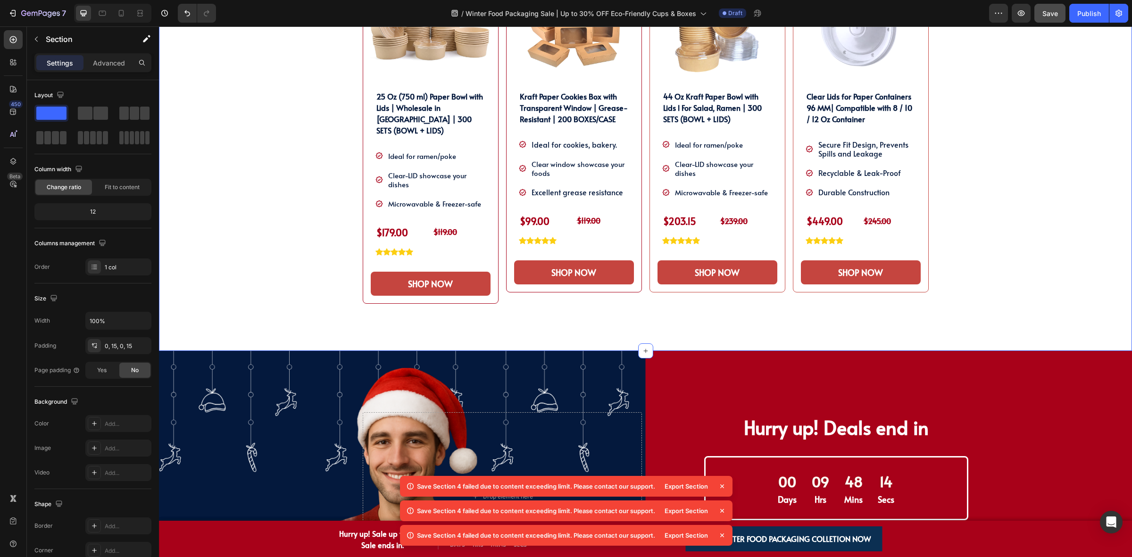
click at [723, 490] on icon at bounding box center [721, 486] width 9 height 9
click at [723, 489] on icon at bounding box center [721, 486] width 9 height 9
click at [721, 484] on icon at bounding box center [721, 486] width 9 height 9
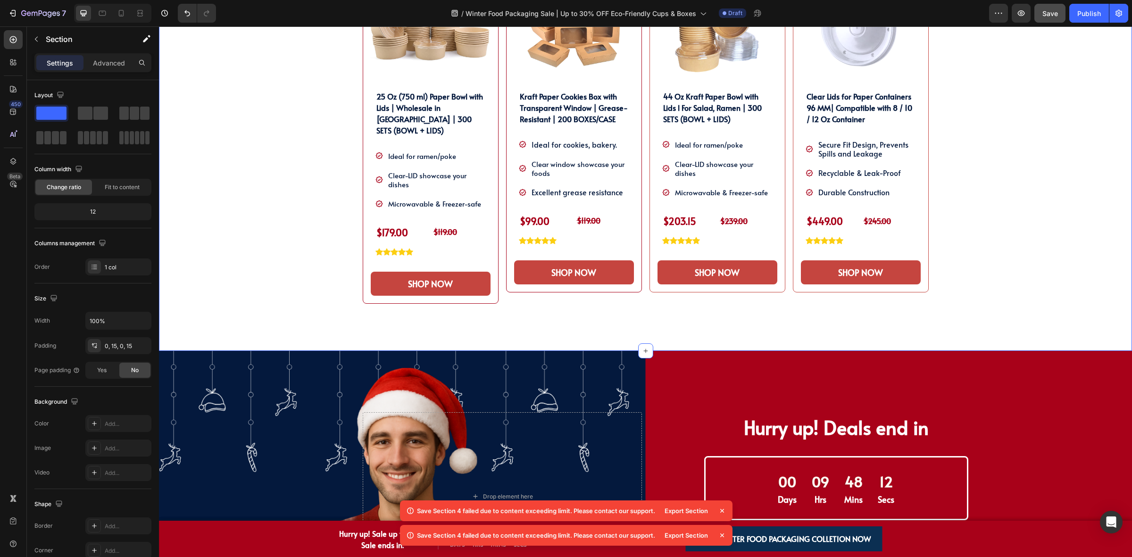
click at [723, 510] on icon at bounding box center [721, 510] width 9 height 9
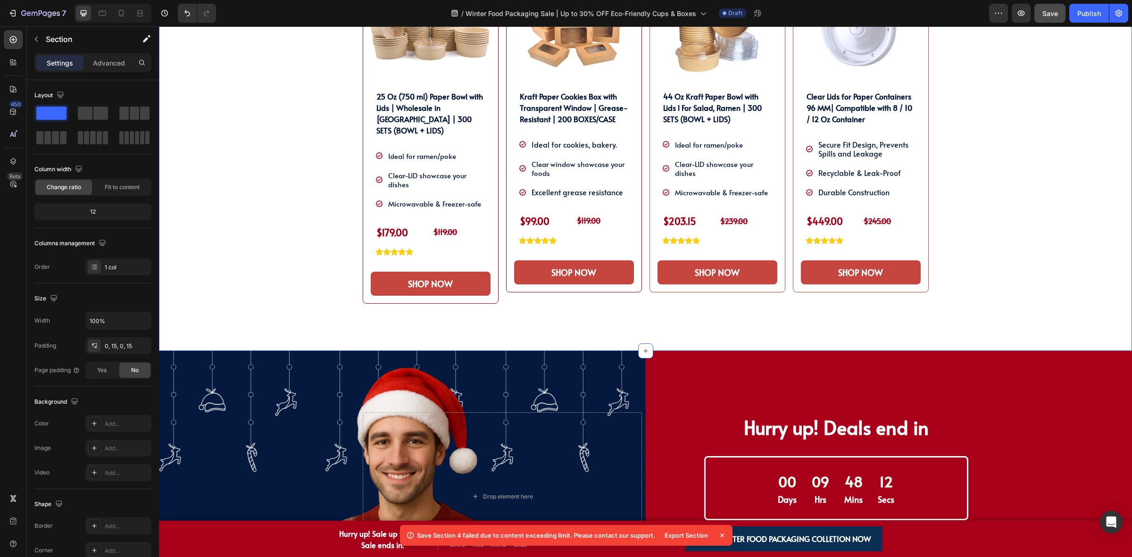
click at [723, 538] on icon at bounding box center [721, 535] width 9 height 9
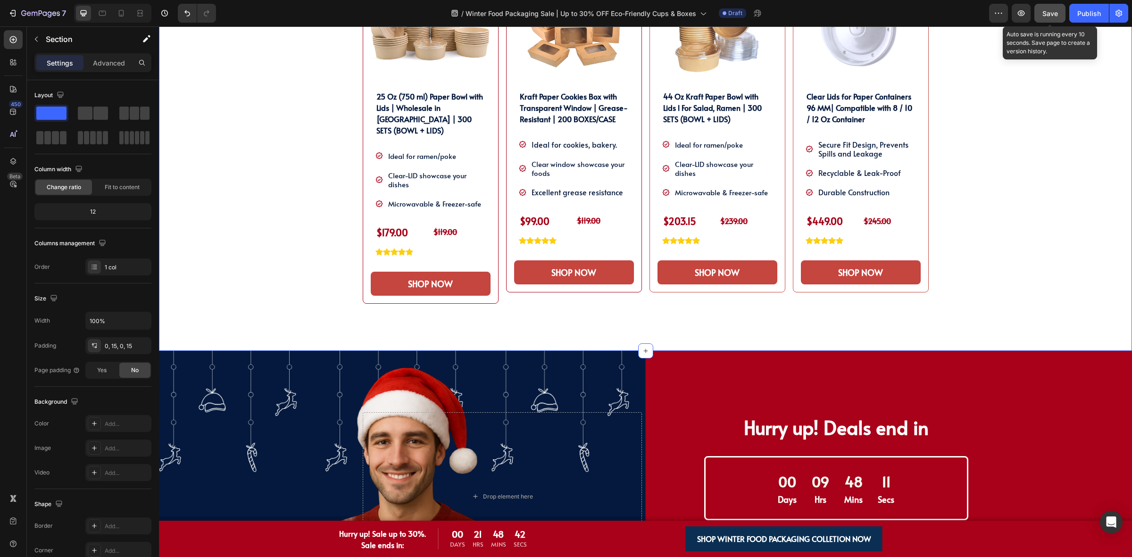
click at [1048, 12] on span "Save" at bounding box center [1050, 13] width 16 height 8
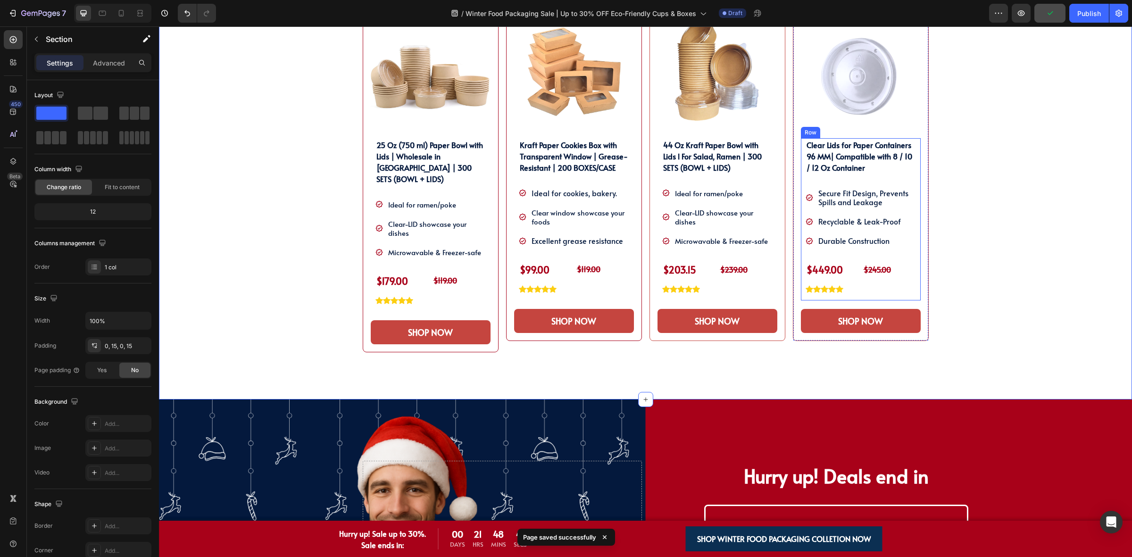
scroll to position [554, 0]
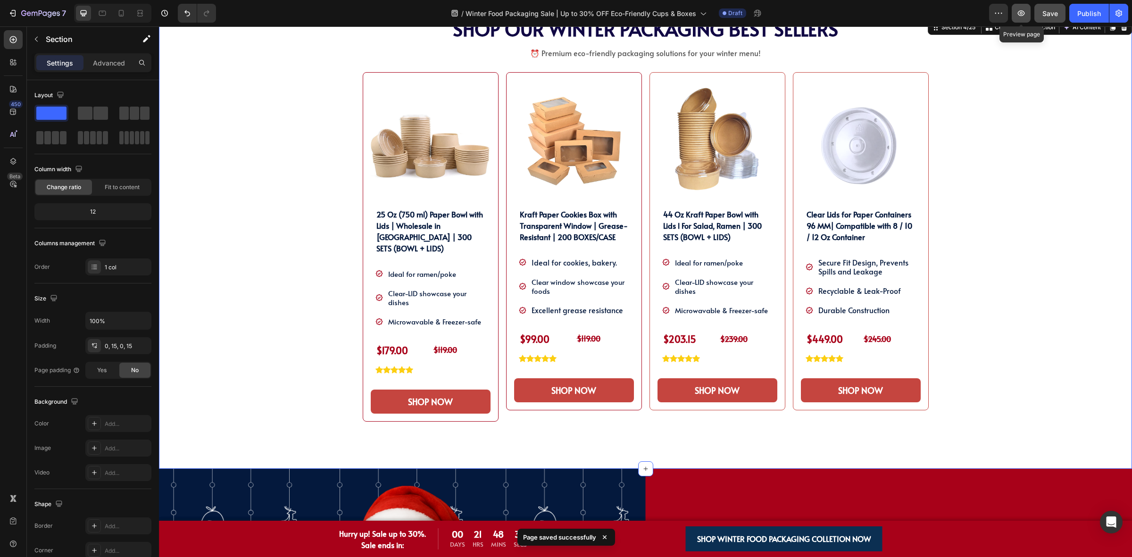
click at [1022, 13] on icon "button" at bounding box center [1020, 12] width 9 height 9
click at [845, 265] on p "Secure Fit Design, Prevents Spills and Leakage" at bounding box center [866, 267] width 96 height 18
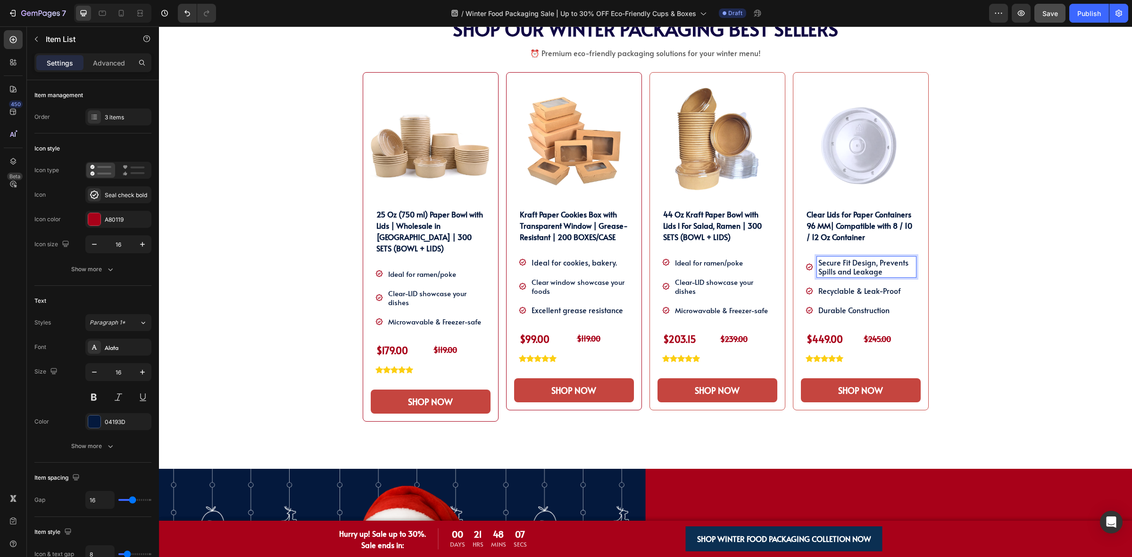
click at [840, 262] on p "Secure Fit Design, Prevents Spills and Leakage" at bounding box center [866, 267] width 96 height 18
click at [852, 291] on p "Recyclable & Leak-Proof" at bounding box center [866, 290] width 96 height 9
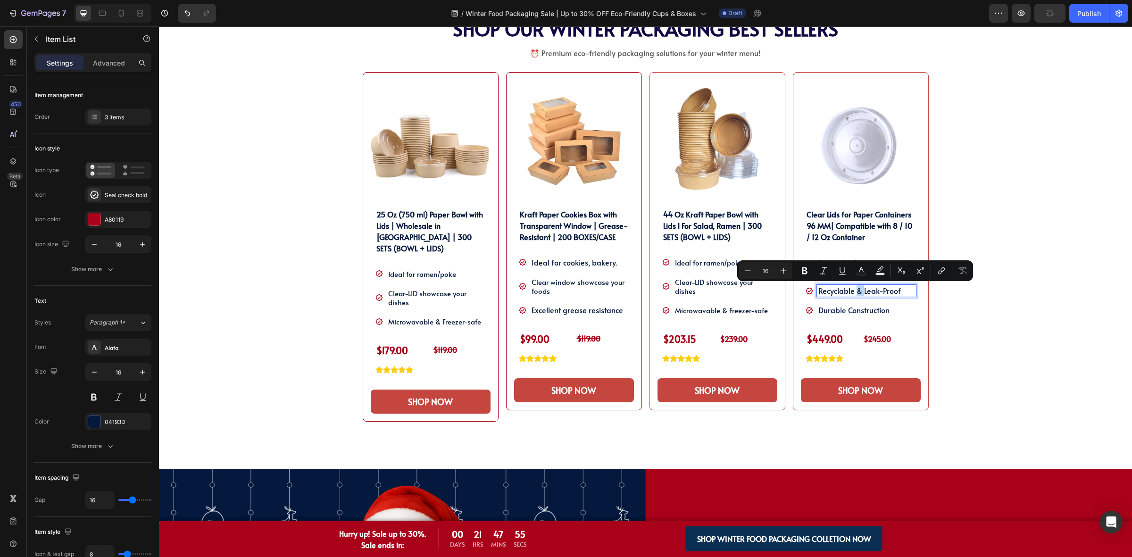
click at [857, 291] on p "Recyclable & Leak-Proof" at bounding box center [866, 290] width 96 height 9
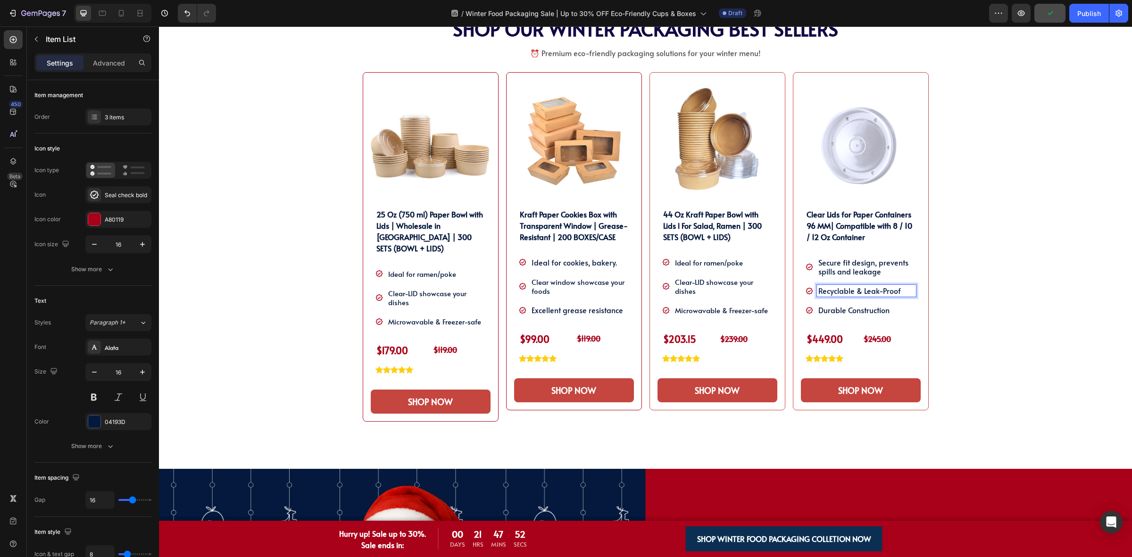
click at [854, 291] on p "Recyclable & Leak-Proof" at bounding box center [866, 290] width 96 height 9
click at [863, 306] on p "Durable Construction" at bounding box center [866, 310] width 96 height 9
click at [817, 315] on div "Durable Construction" at bounding box center [866, 310] width 99 height 12
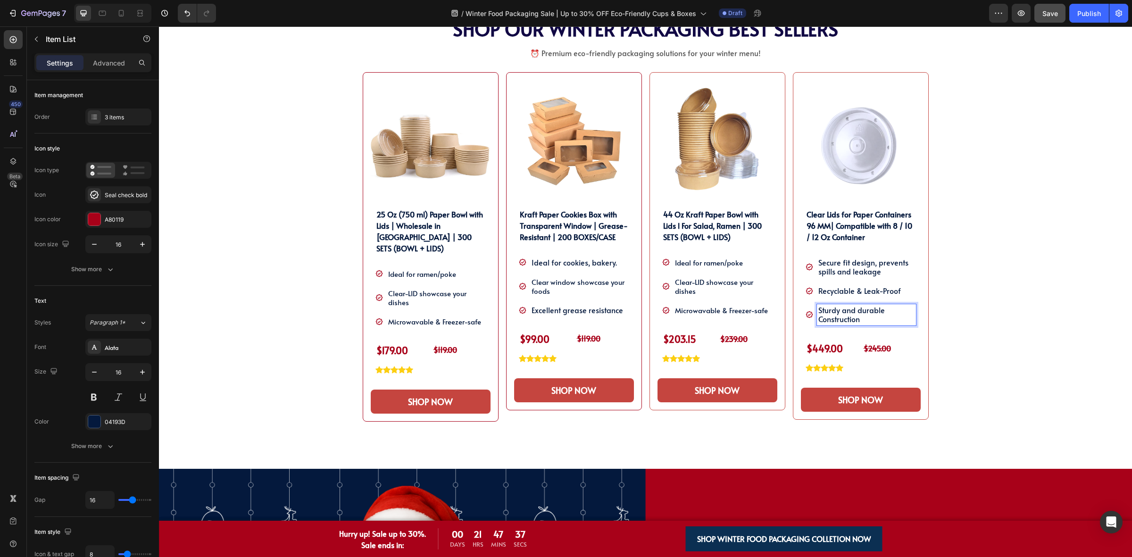
click at [818, 317] on p "Sturdy and durable Construction" at bounding box center [866, 315] width 96 height 18
click at [1105, 229] on div "SHOP OUR WINTER PACKAGING BEST SELLER!! Heading SHOP OUR WINTER PACKAGING BEST …" at bounding box center [645, 243] width 959 height 451
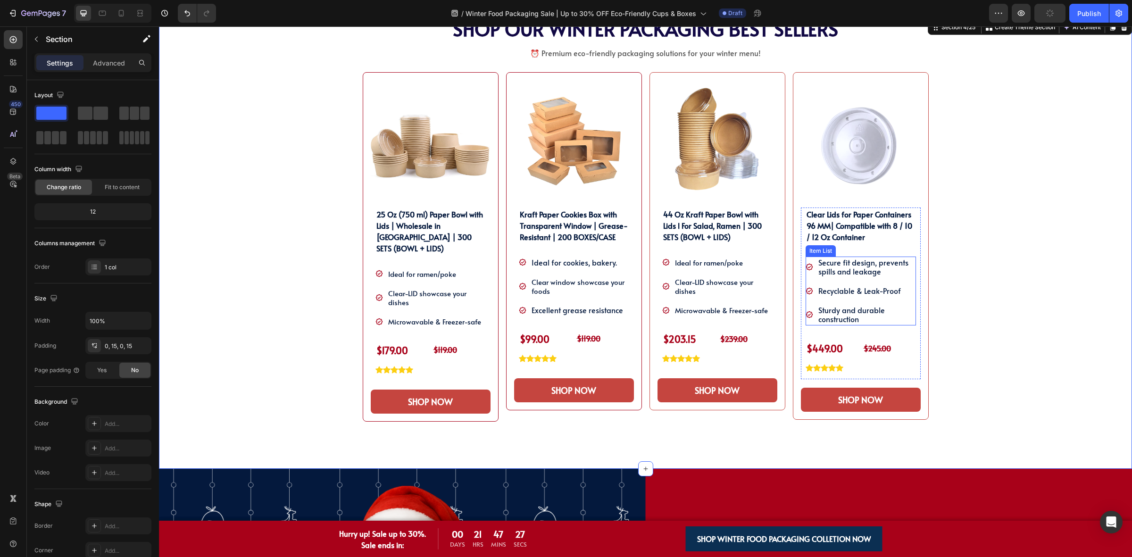
click at [862, 324] on div "Sturdy and durable construction" at bounding box center [866, 314] width 99 height 21
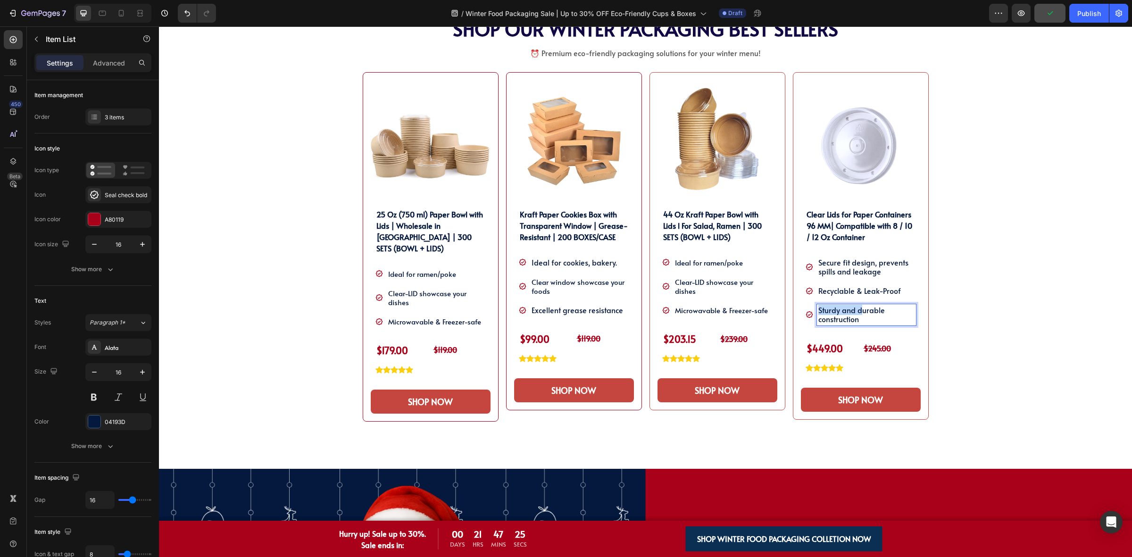
drag, startPoint x: 856, startPoint y: 310, endPoint x: 814, endPoint y: 310, distance: 42.4
click at [818, 310] on p "Sturdy and durable construction" at bounding box center [866, 315] width 96 height 18
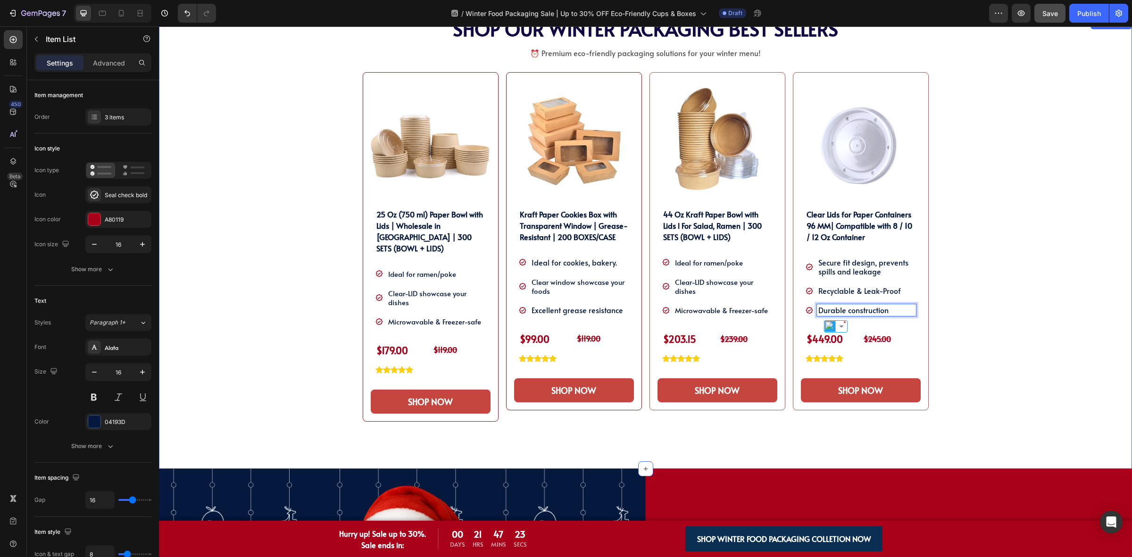
click at [955, 298] on div "SHOP OUR WINTER PACKAGING BEST SELLER!! Heading SHOP OUR WINTER PACKAGING BEST …" at bounding box center [645, 243] width 959 height 451
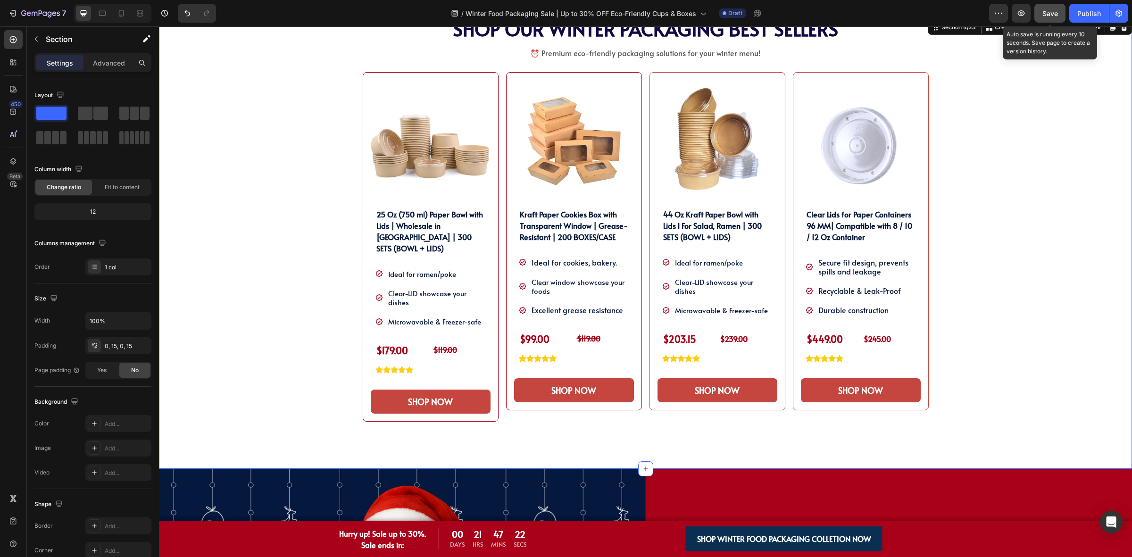
click at [1041, 11] on button "Save" at bounding box center [1049, 13] width 31 height 19
click at [806, 247] on div "Clear Lids for Paper Containers 96 MM| Compatible with 8 / 10 / 12 Oz Container…" at bounding box center [861, 285] width 110 height 155
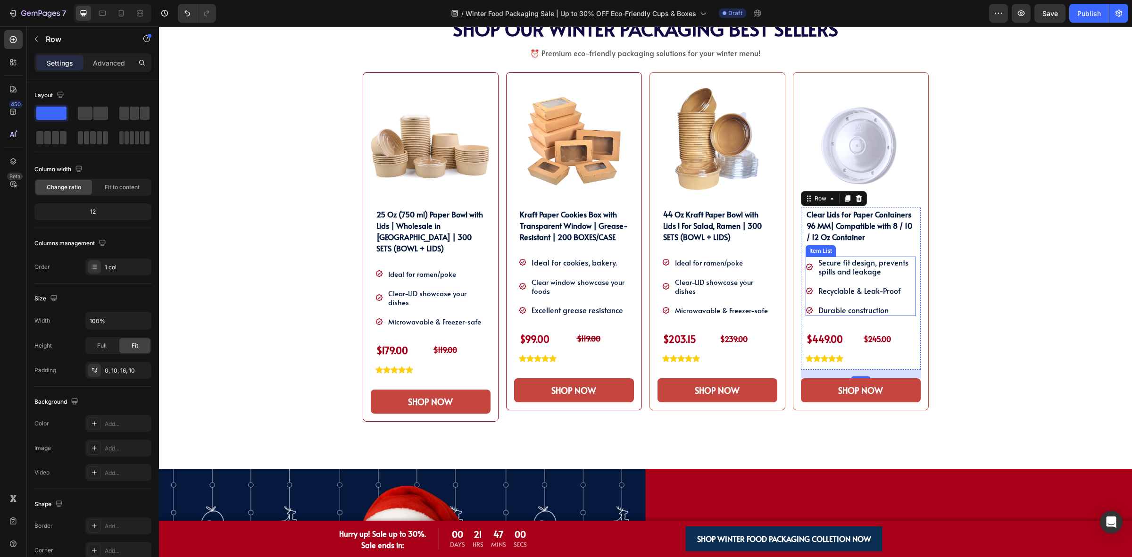
click at [851, 271] on p "Secure fit design, prevents spills and leakage" at bounding box center [866, 267] width 96 height 18
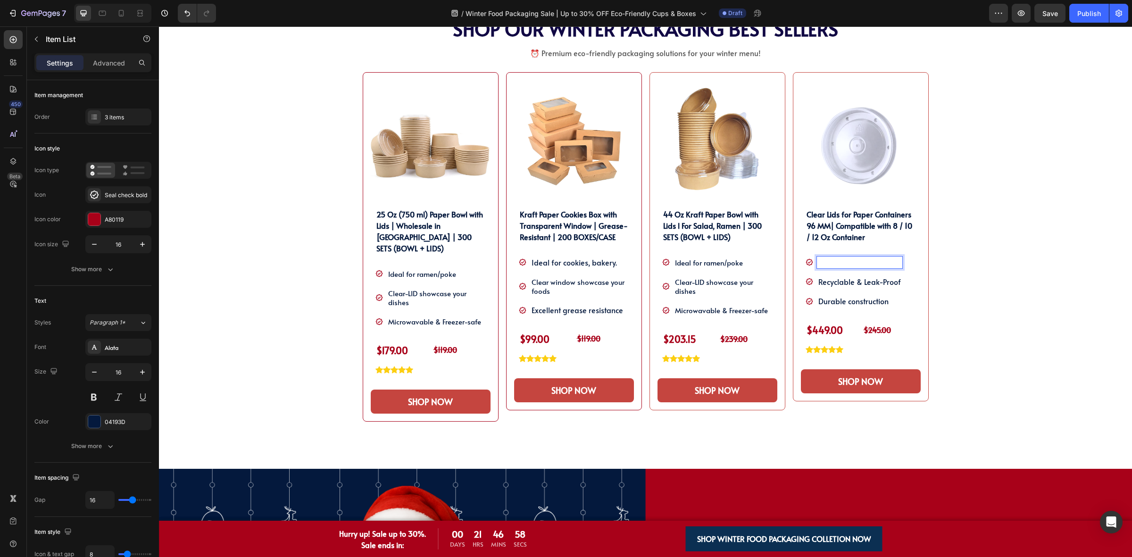
scroll to position [552, 0]
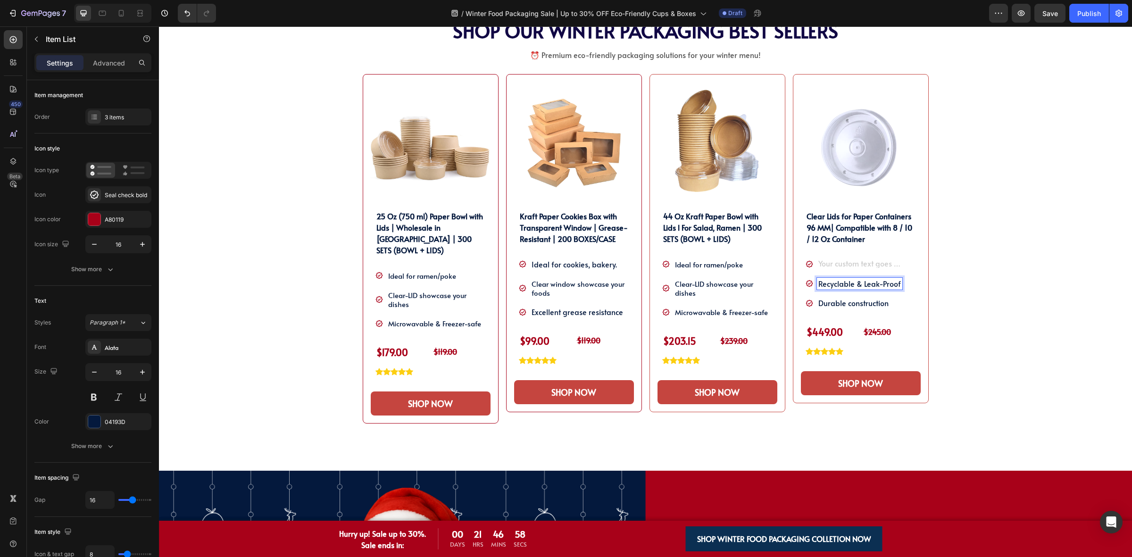
click at [894, 282] on p "Recyclable & Leak-Proof" at bounding box center [859, 283] width 83 height 9
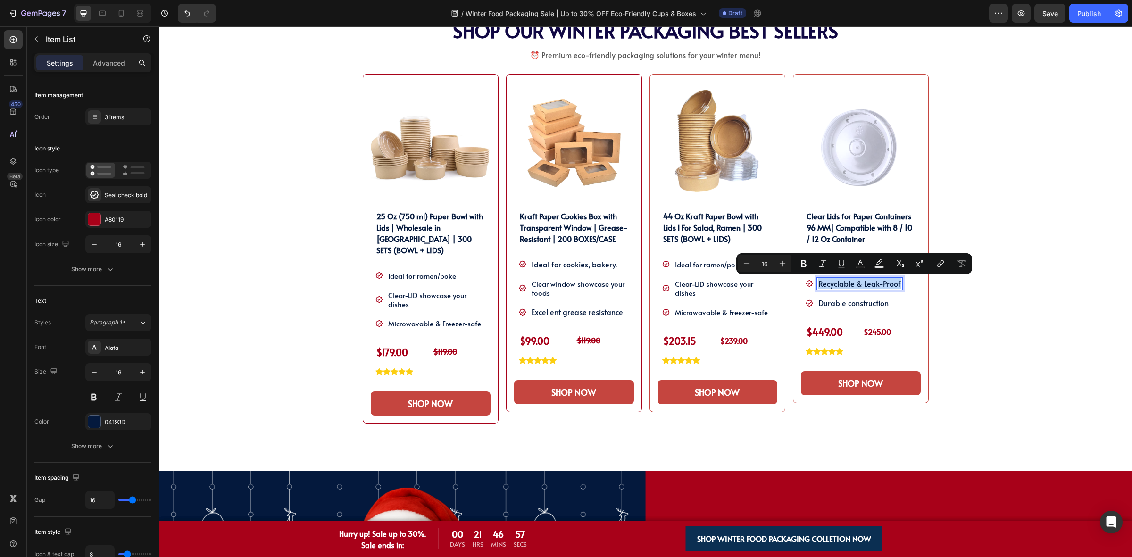
click at [896, 282] on div "Recyclable & Leak-Proof" at bounding box center [859, 284] width 85 height 12
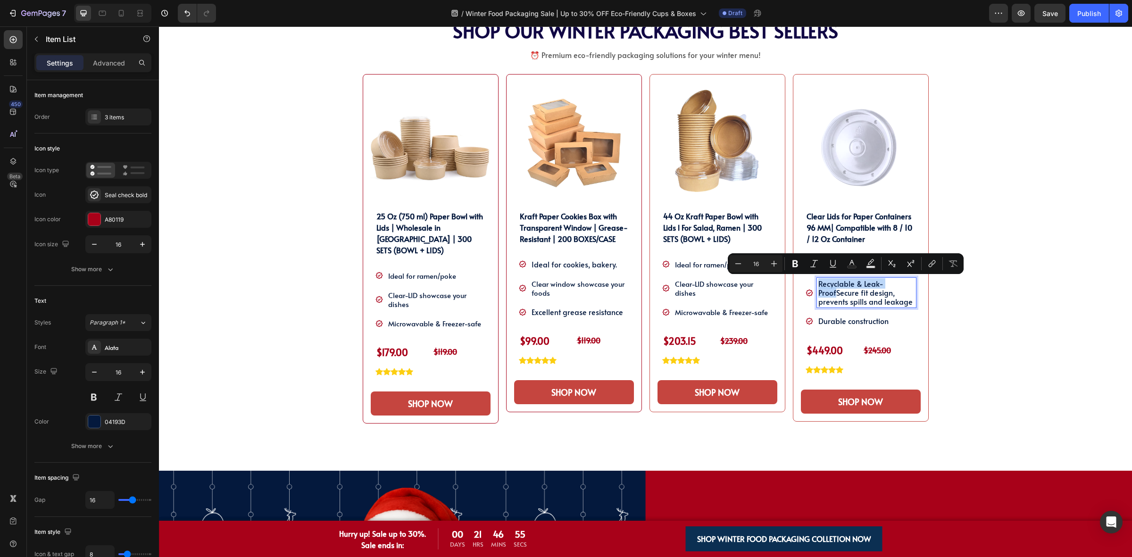
drag, startPoint x: 832, startPoint y: 295, endPoint x: 814, endPoint y: 285, distance: 20.7
click at [818, 285] on p "Recyclable & Leak-ProofSecure fit design, prevents spills and leakage" at bounding box center [866, 292] width 96 height 27
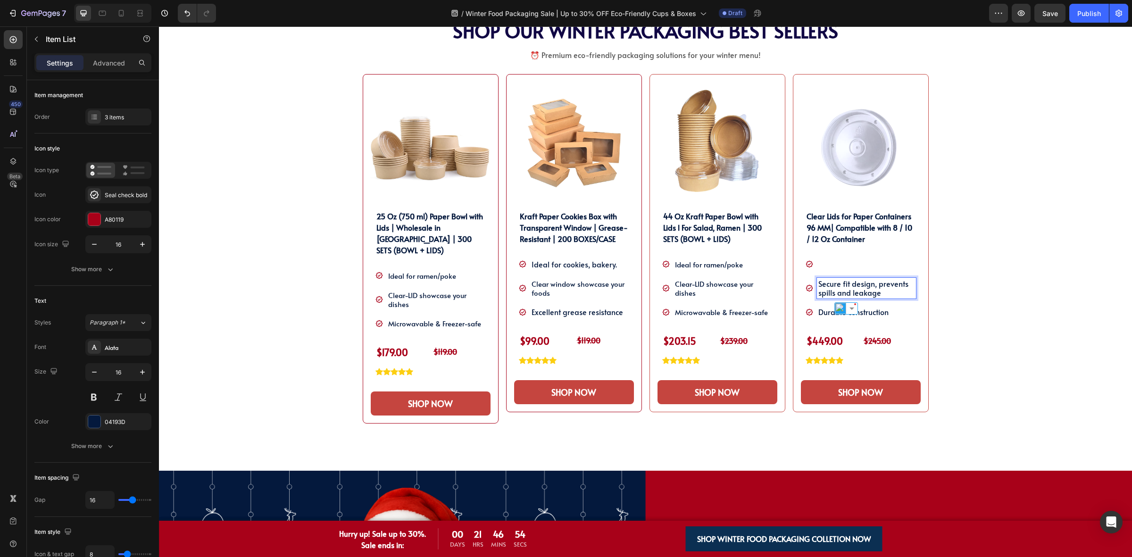
click at [844, 266] on p "Rich Text Editor. Editing area: main" at bounding box center [866, 264] width 96 height 9
click at [944, 319] on div "SHOP OUR WINTER PACKAGING BEST SELLER!! Heading SHOP OUR WINTER PACKAGING BEST …" at bounding box center [645, 245] width 959 height 451
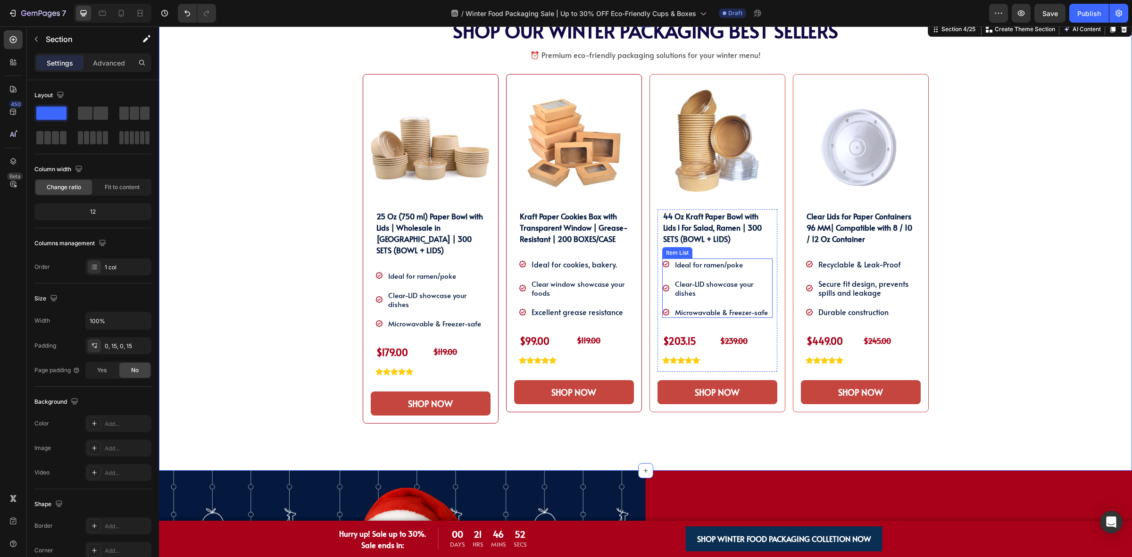
click at [702, 287] on span "Clear-LID showcase your dishes" at bounding box center [714, 288] width 78 height 19
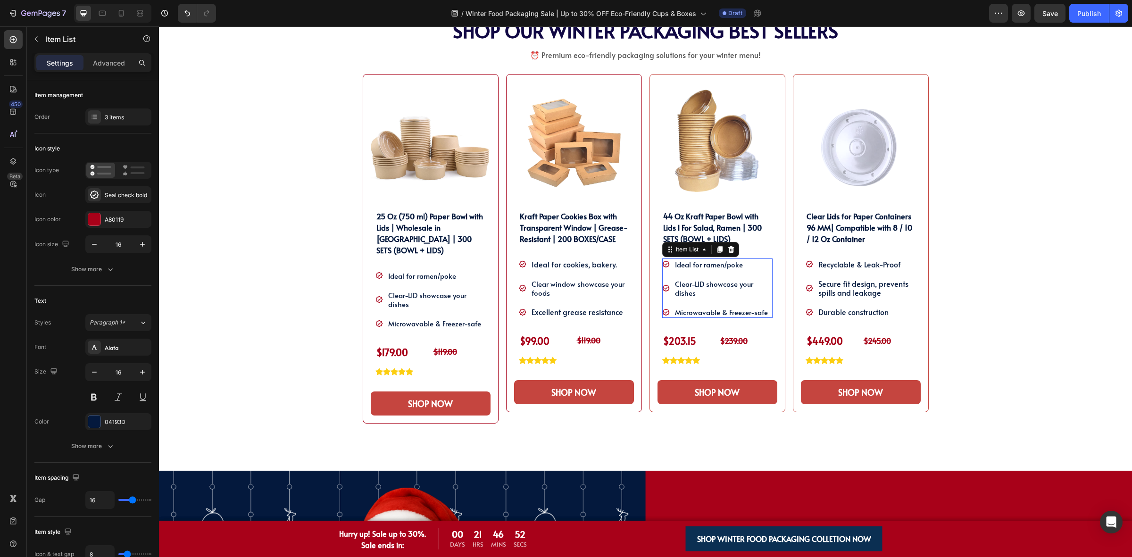
click at [702, 287] on span "Clear-LID showcase your dishes" at bounding box center [714, 288] width 78 height 19
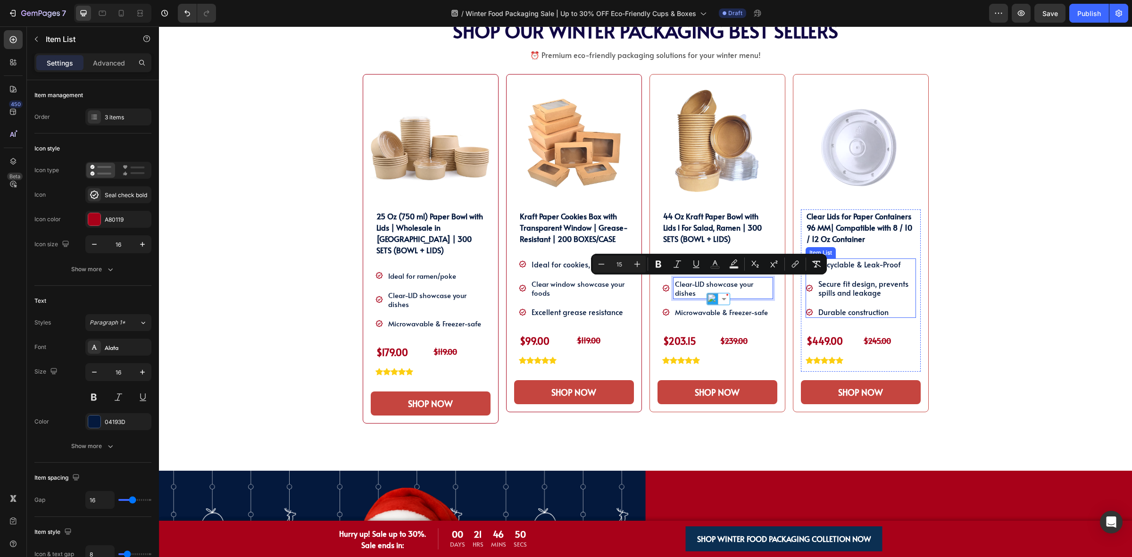
click at [821, 286] on p "Secure fit design, prevents spills and leakage" at bounding box center [866, 288] width 96 height 18
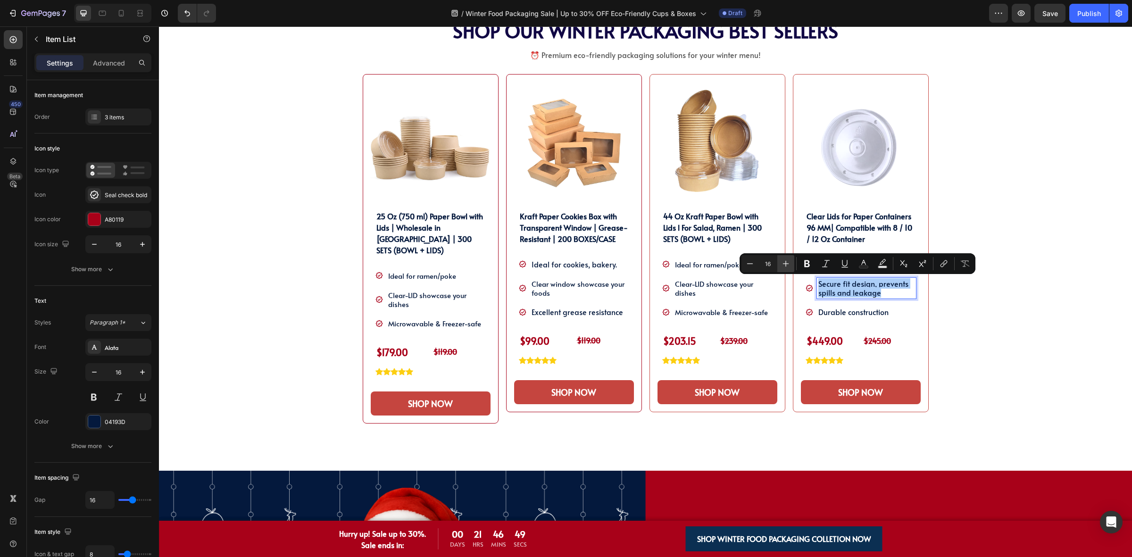
click at [786, 263] on icon "Editor contextual toolbar" at bounding box center [786, 264] width 6 height 6
click at [743, 264] on button "Minus" at bounding box center [749, 263] width 17 height 17
type input "16"
click at [717, 283] on span "Clear-LID showcase your dishes" at bounding box center [714, 288] width 78 height 19
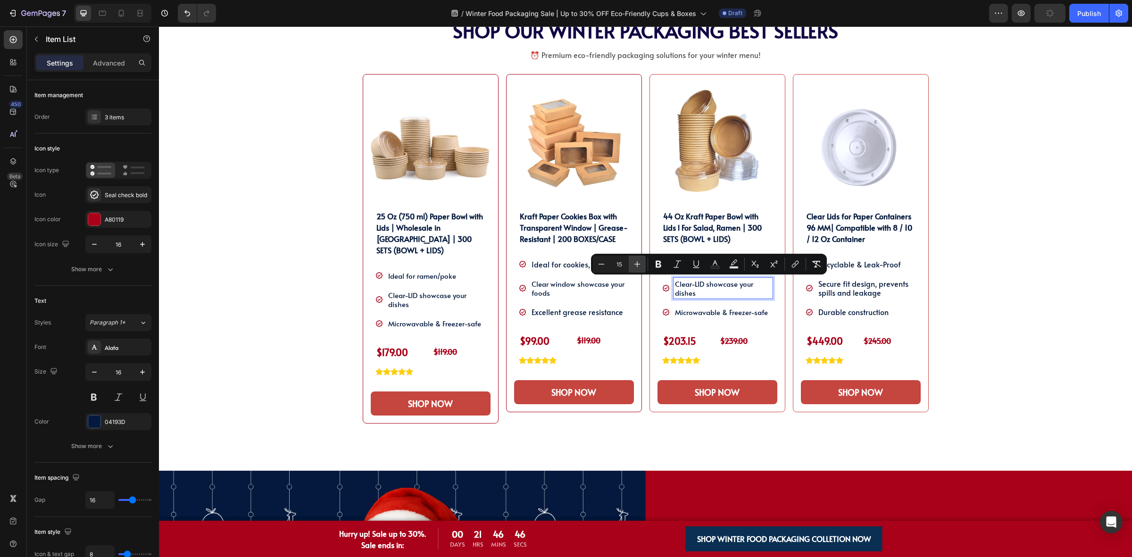
click at [637, 268] on icon "Editor contextual toolbar" at bounding box center [636, 263] width 9 height 9
type input "16"
click at [706, 308] on span "Microwavable & Freezer-safe" at bounding box center [721, 312] width 93 height 10
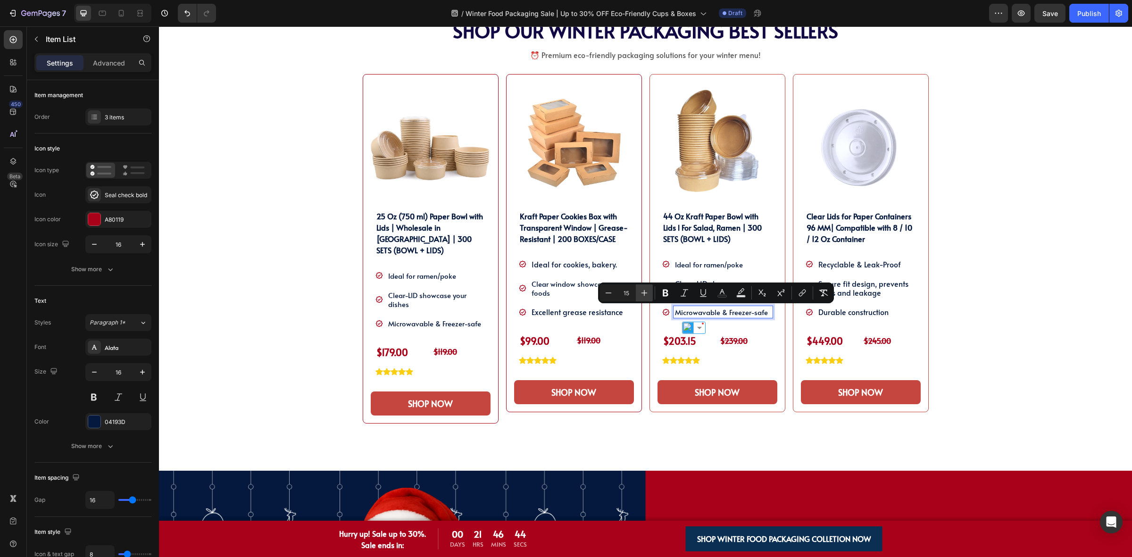
click at [643, 296] on icon "Editor contextual toolbar" at bounding box center [644, 292] width 9 height 9
type input "16"
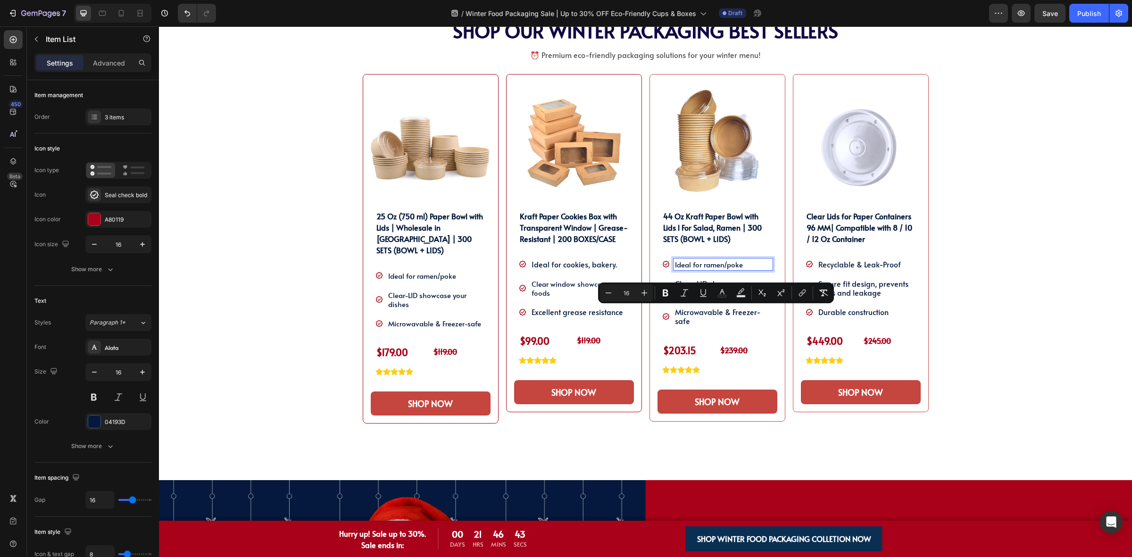
click at [704, 259] on span "Ideal for ramen/poke" at bounding box center [709, 264] width 68 height 10
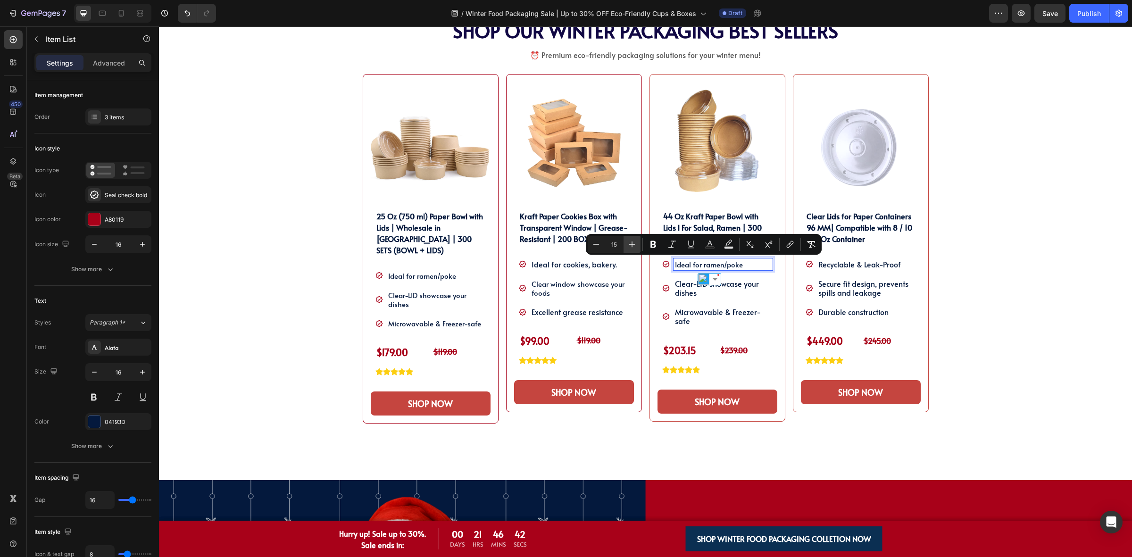
click at [632, 245] on icon "Editor contextual toolbar" at bounding box center [631, 244] width 9 height 9
type input "16"
click at [854, 313] on p "Durable construction" at bounding box center [866, 311] width 96 height 9
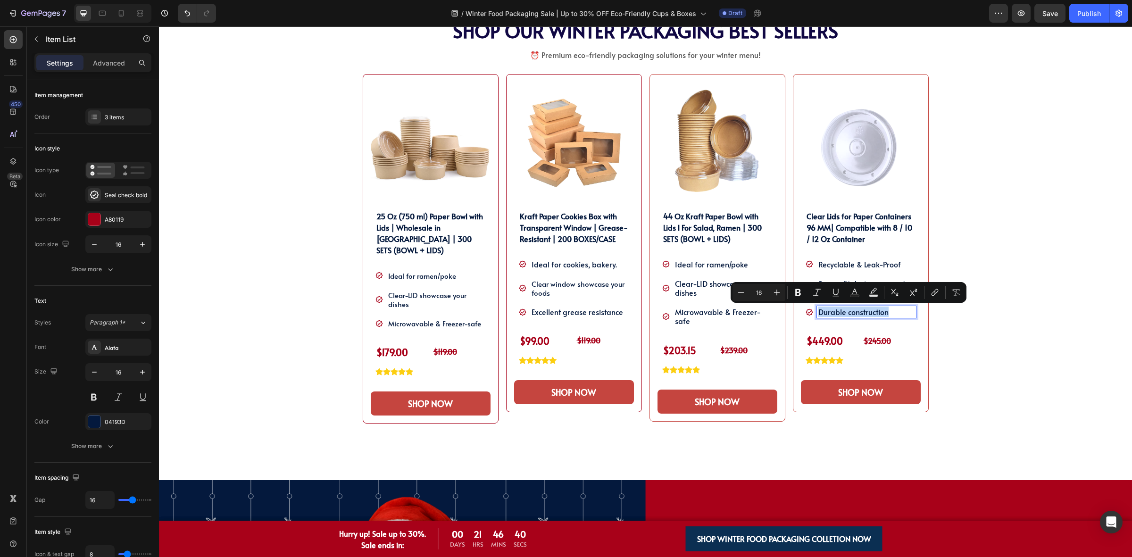
click at [979, 286] on div "SHOP OUR WINTER PACKAGING BEST SELLER!! Heading SHOP OUR WINTER PACKAGING BEST …" at bounding box center [645, 250] width 959 height 460
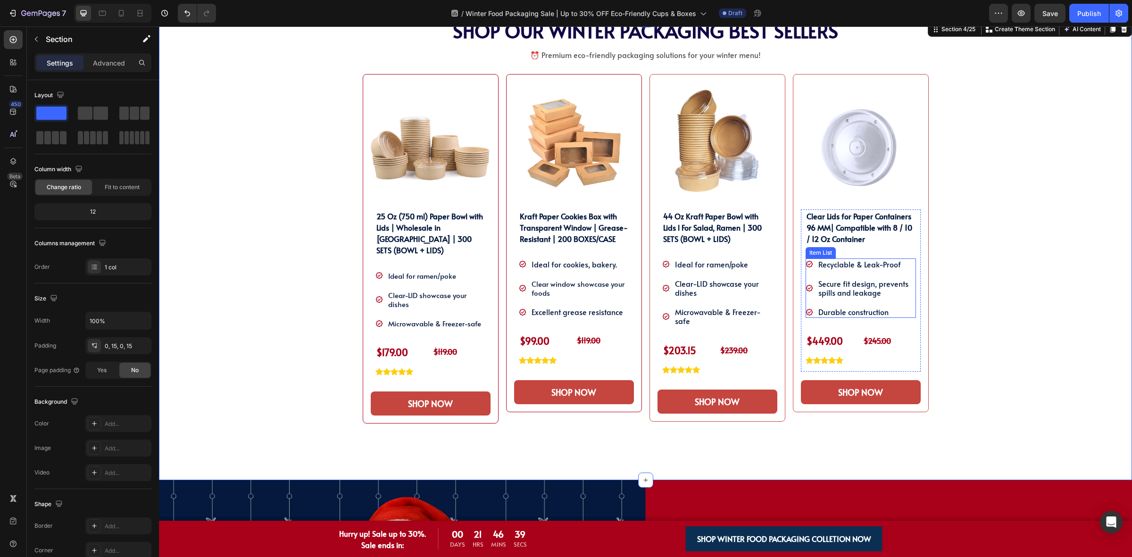
click at [850, 283] on span "Secure fit design, prevents spills and leakage" at bounding box center [863, 287] width 90 height 19
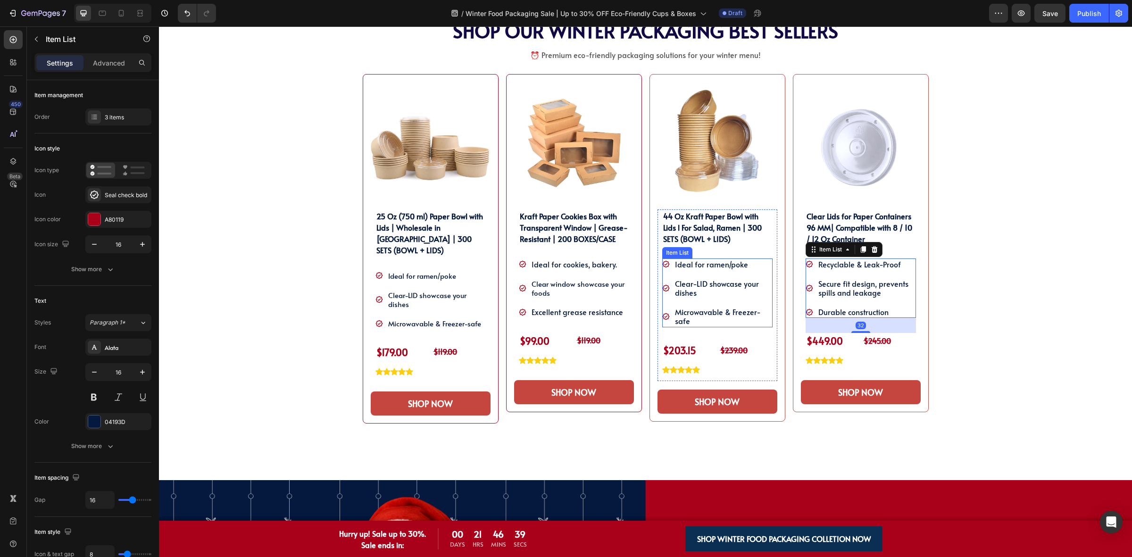
click at [718, 324] on p "Microwavable & Freezer-safe" at bounding box center [723, 316] width 96 height 18
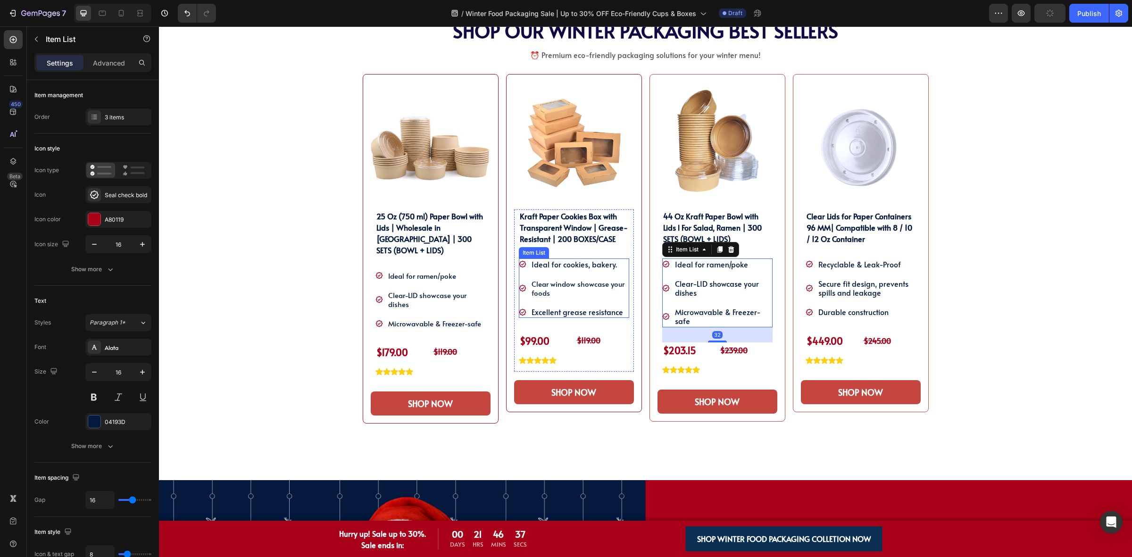
click at [593, 288] on p "Clear window showcase your foods" at bounding box center [580, 288] width 96 height 18
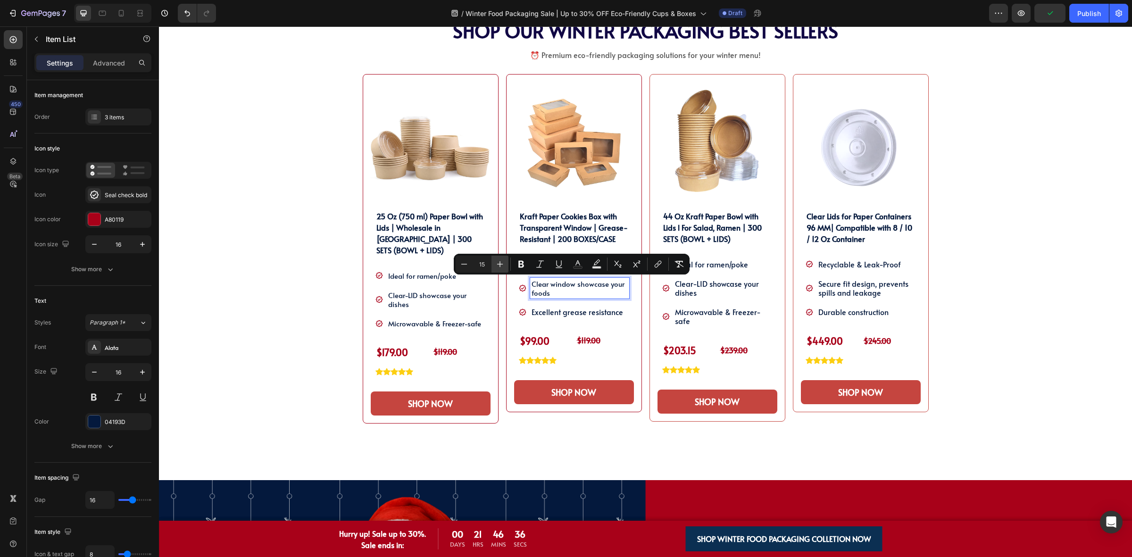
click at [503, 266] on icon "Editor contextual toolbar" at bounding box center [499, 263] width 9 height 9
type input "16"
click at [544, 309] on span "Excellent grease resistance" at bounding box center [577, 312] width 91 height 10
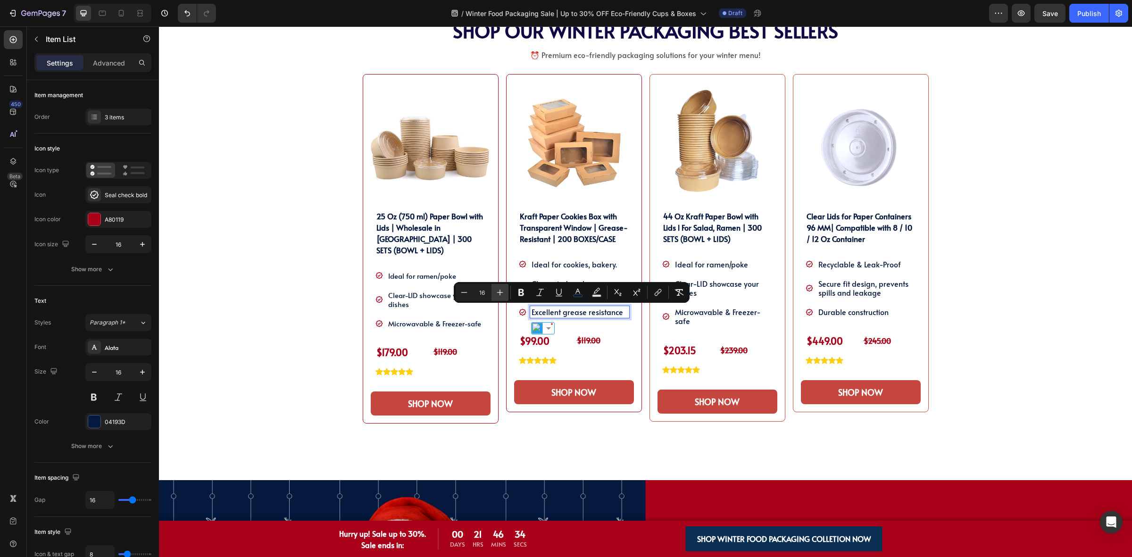
click at [500, 294] on icon "Editor contextual toolbar" at bounding box center [499, 292] width 9 height 9
type input "17"
click at [573, 265] on span "Ideal for cookies, bakery." at bounding box center [574, 264] width 85 height 10
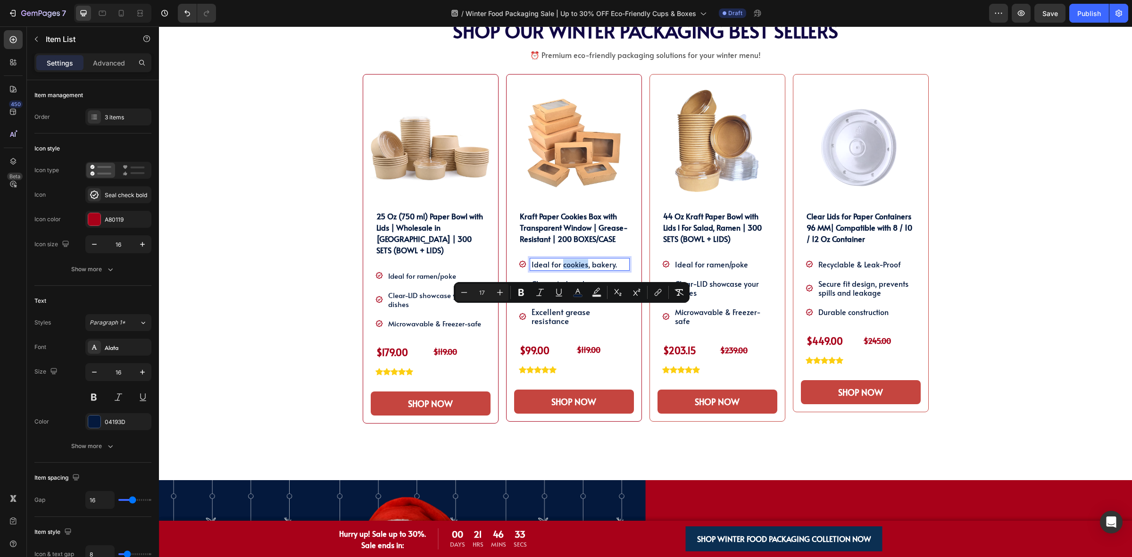
click at [573, 265] on span "Ideal for cookies, bakery." at bounding box center [574, 264] width 85 height 10
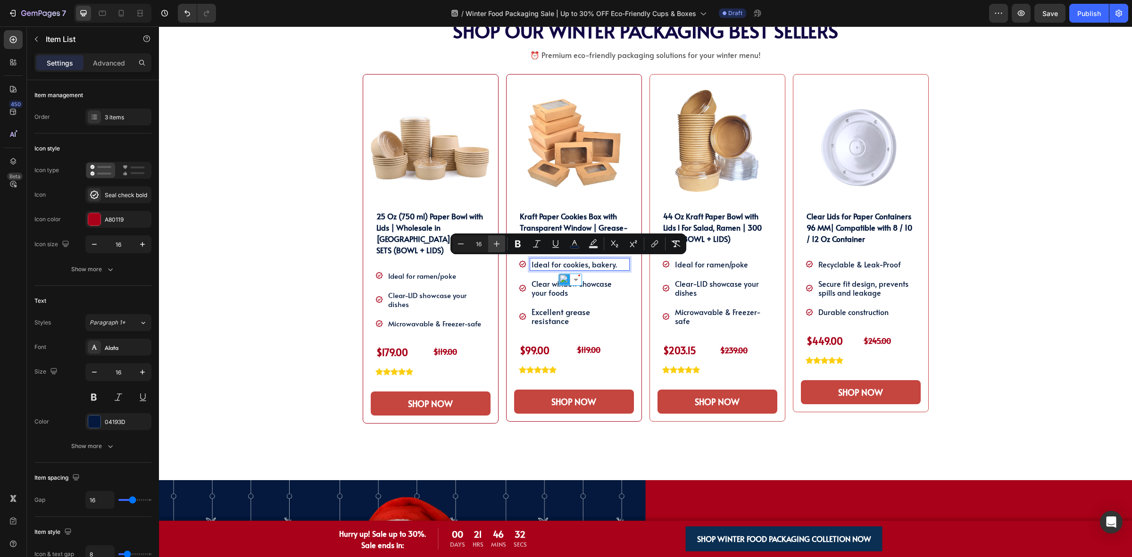
click at [501, 247] on button "Plus" at bounding box center [496, 243] width 17 height 17
click at [460, 247] on icon "Editor contextual toolbar" at bounding box center [460, 243] width 9 height 9
type input "16"
click at [433, 270] on div "Ideal for ramen/poke" at bounding box center [436, 276] width 99 height 12
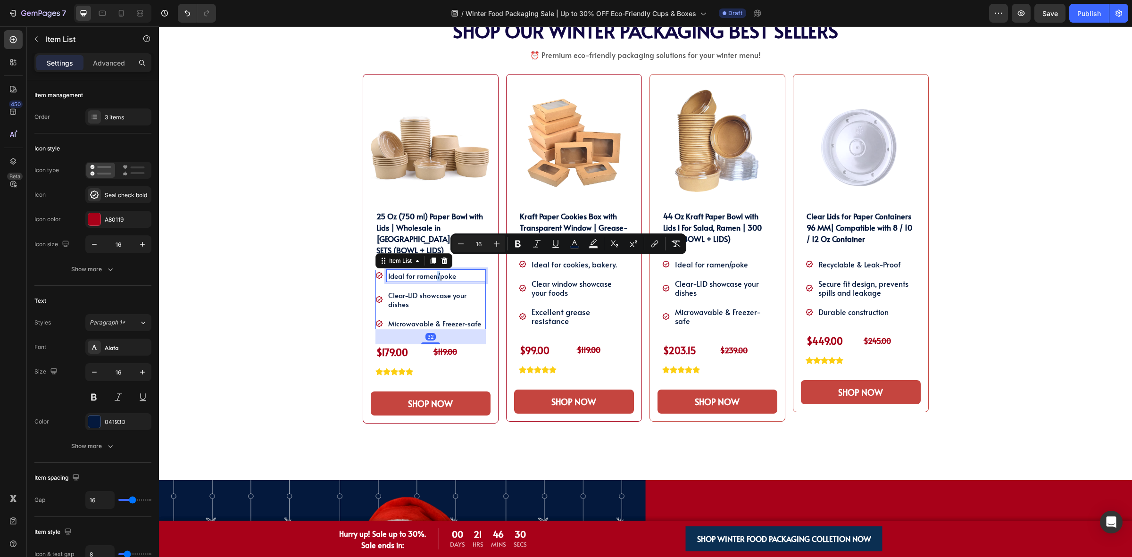
click at [433, 270] on div "Ideal for ramen/poke" at bounding box center [436, 276] width 99 height 12
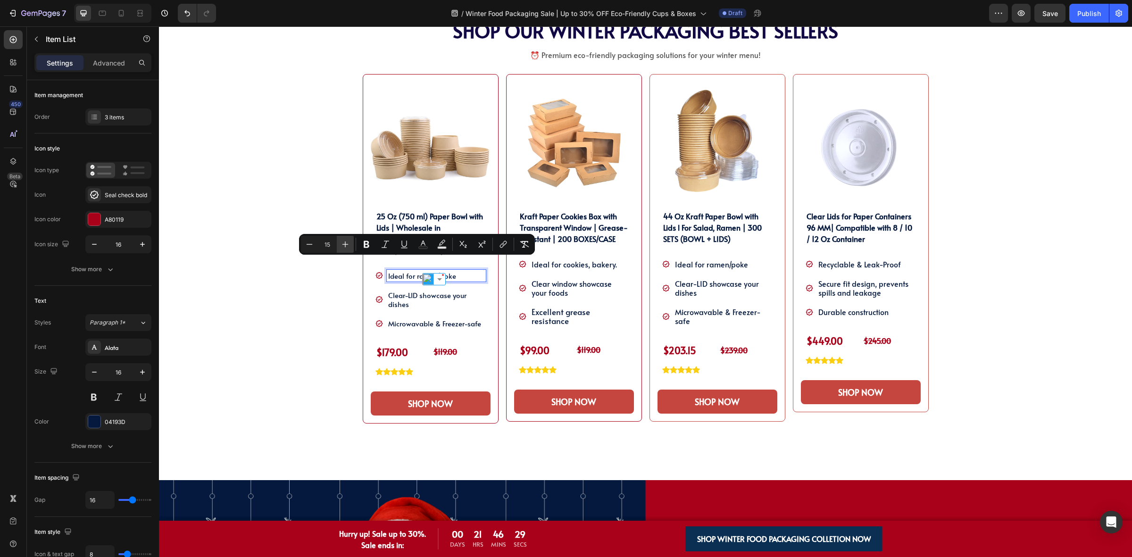
drag, startPoint x: 345, startPoint y: 250, endPoint x: 214, endPoint y: 236, distance: 132.3
click at [345, 250] on button "Plus" at bounding box center [345, 244] width 17 height 17
type input "16"
click at [423, 291] on p "Clear-LID showcase your dishes" at bounding box center [436, 300] width 96 height 18
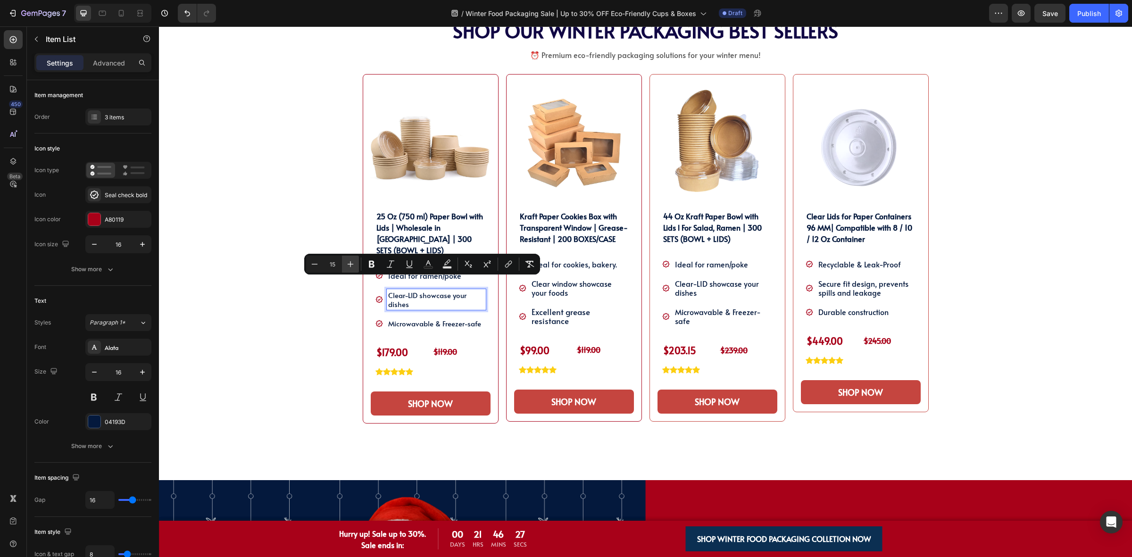
click at [354, 262] on icon "Editor contextual toolbar" at bounding box center [350, 263] width 9 height 9
type input "16"
click at [407, 318] on span "Microwavable & Freezer-safe" at bounding box center [434, 323] width 93 height 10
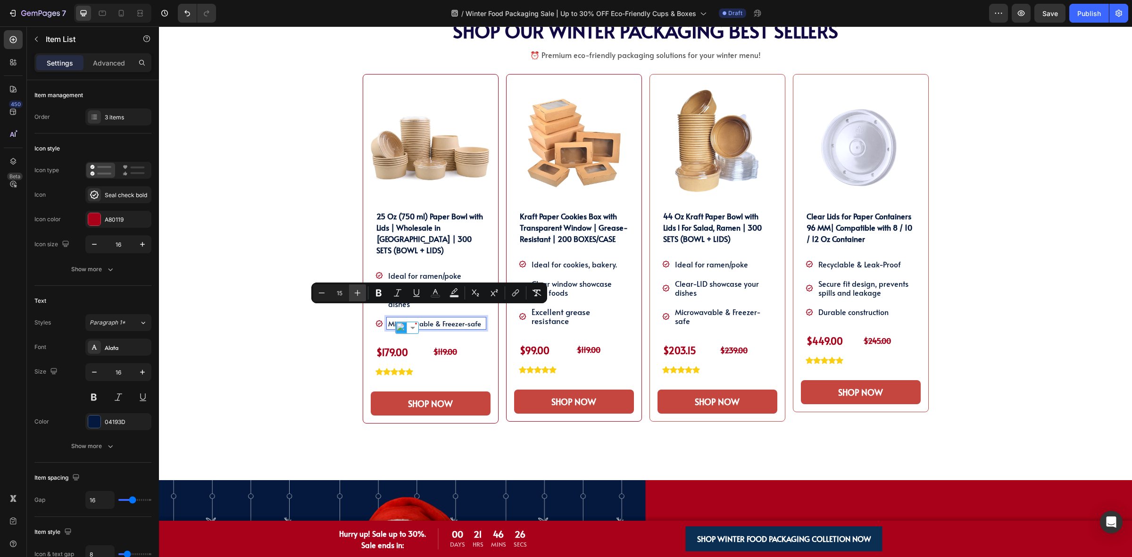
click at [360, 290] on icon "Editor contextual toolbar" at bounding box center [357, 292] width 9 height 9
type input "16"
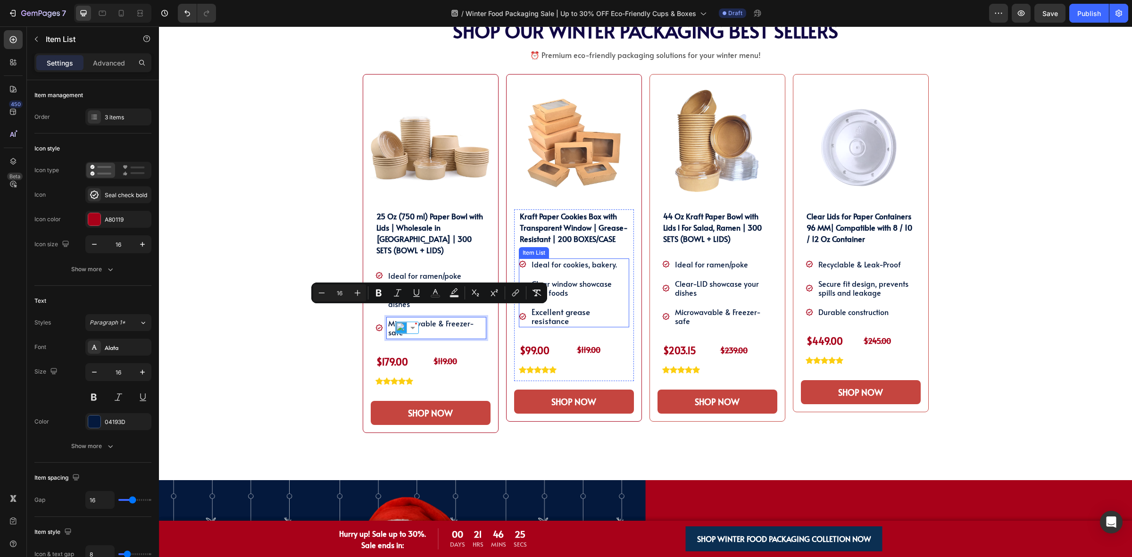
click at [662, 313] on icon at bounding box center [666, 317] width 8 height 8
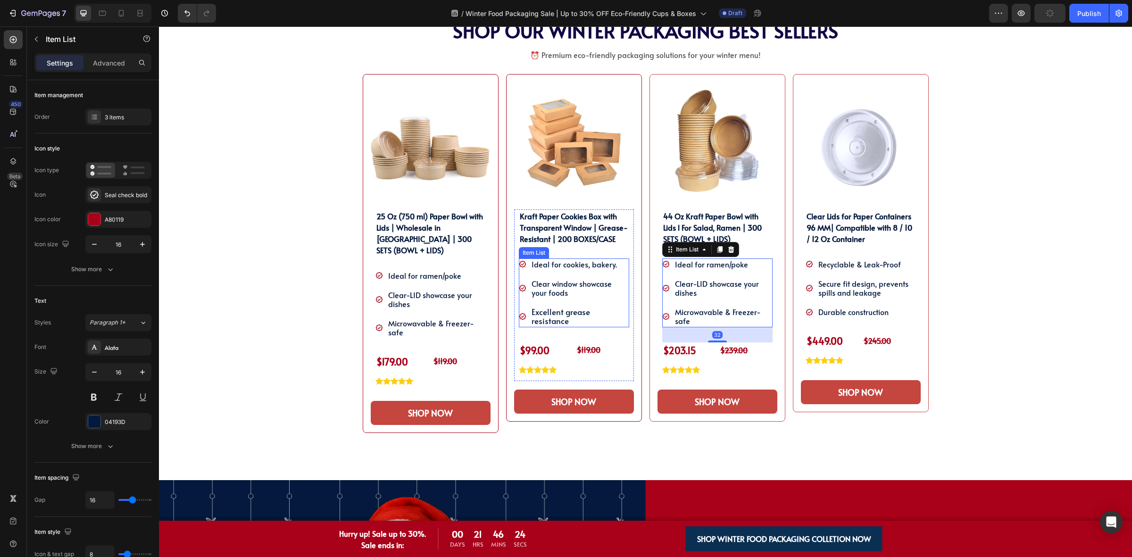
click at [583, 307] on span "Excellent grease resistance" at bounding box center [561, 316] width 58 height 20
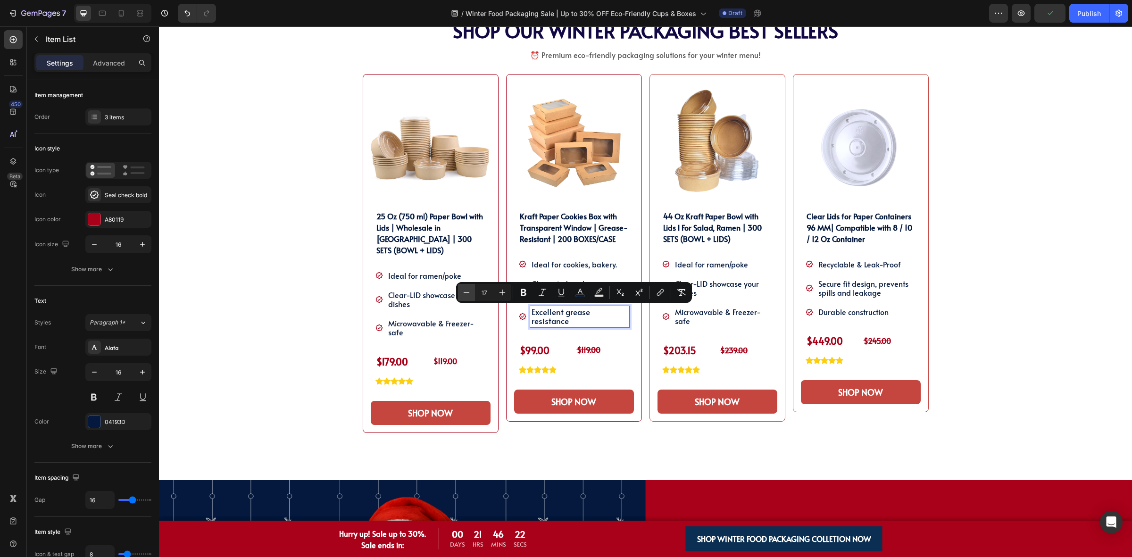
click at [467, 293] on icon "Editor contextual toolbar" at bounding box center [466, 292] width 9 height 9
type input "16"
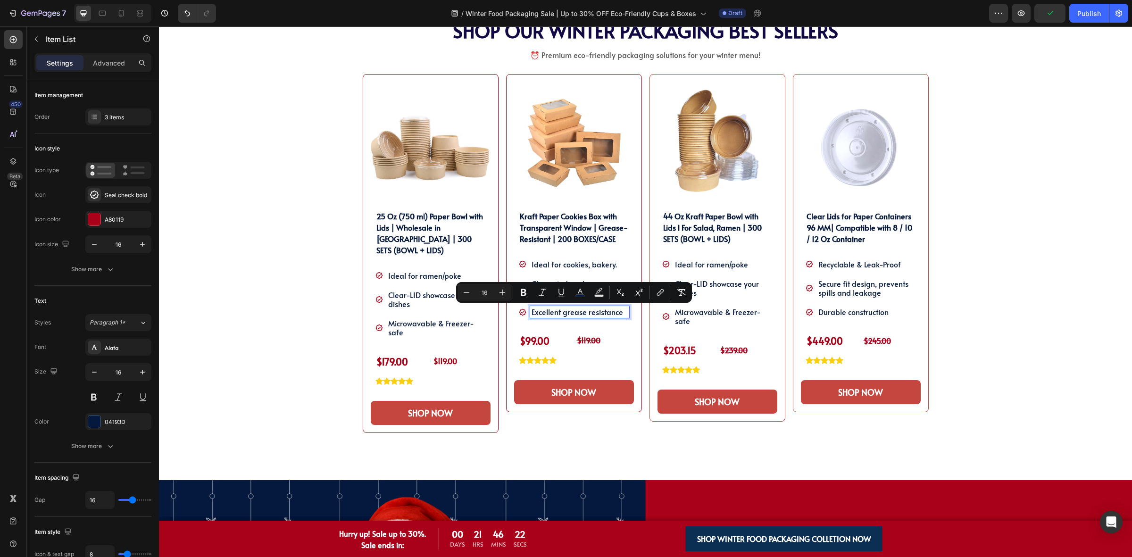
click at [566, 260] on span "Ideal for cookies, bakery." at bounding box center [574, 264] width 85 height 10
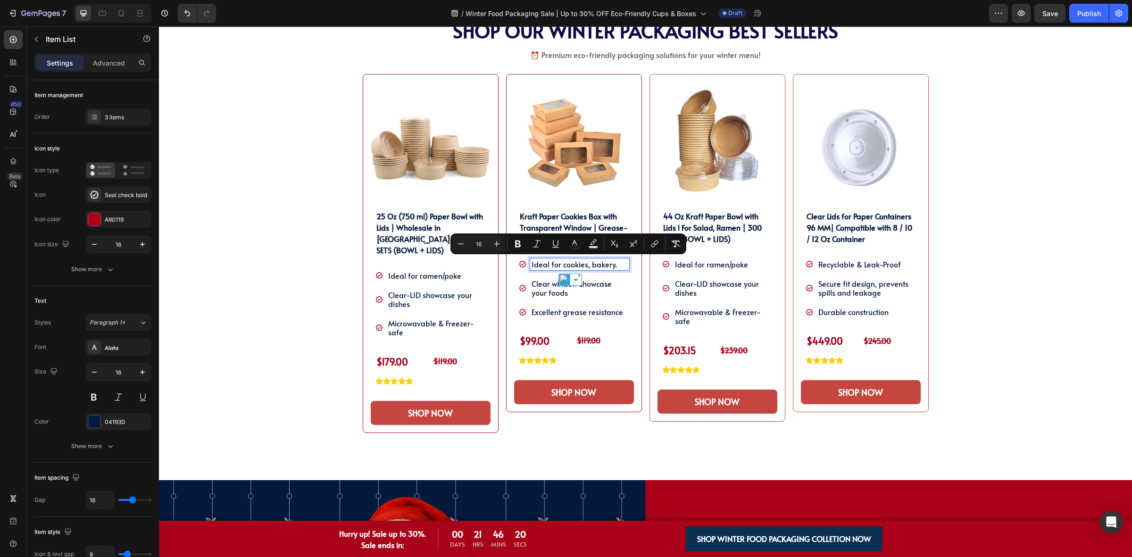
click at [548, 288] on span "Clear window showcase your foods" at bounding box center [572, 287] width 80 height 19
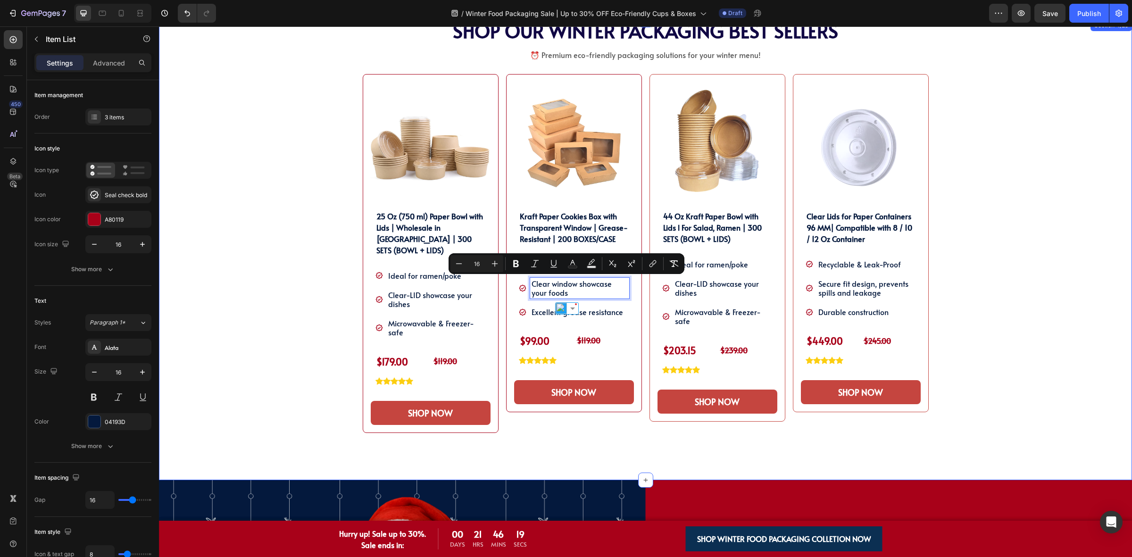
click at [1000, 301] on div "SHOP OUR WINTER PACKAGING BEST SELLER!! Heading SHOP OUR WINTER PACKAGING BEST …" at bounding box center [645, 250] width 959 height 460
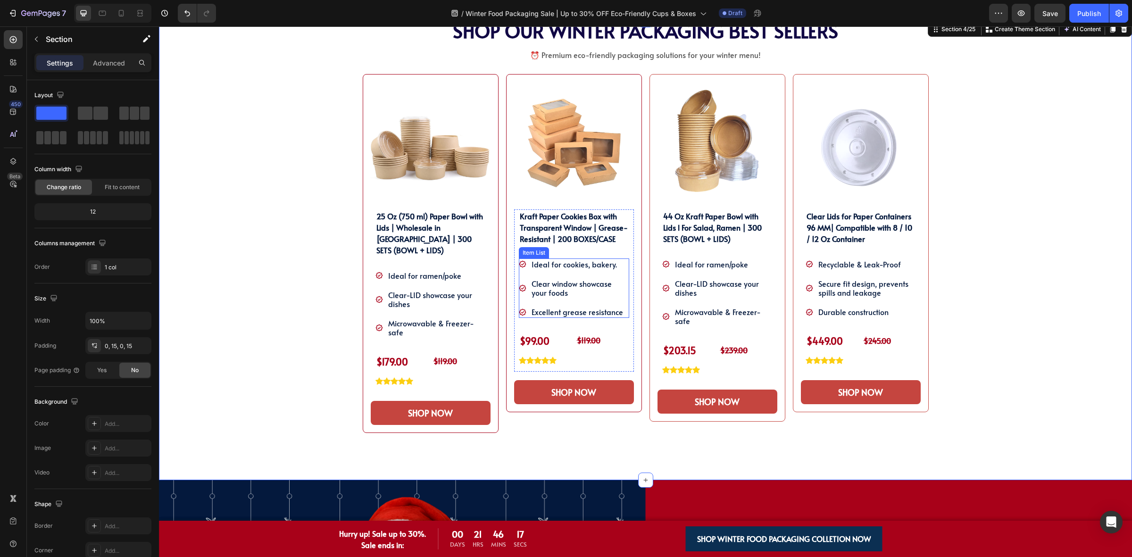
click at [598, 266] on span "Ideal for cookies, bakery." at bounding box center [574, 264] width 85 height 10
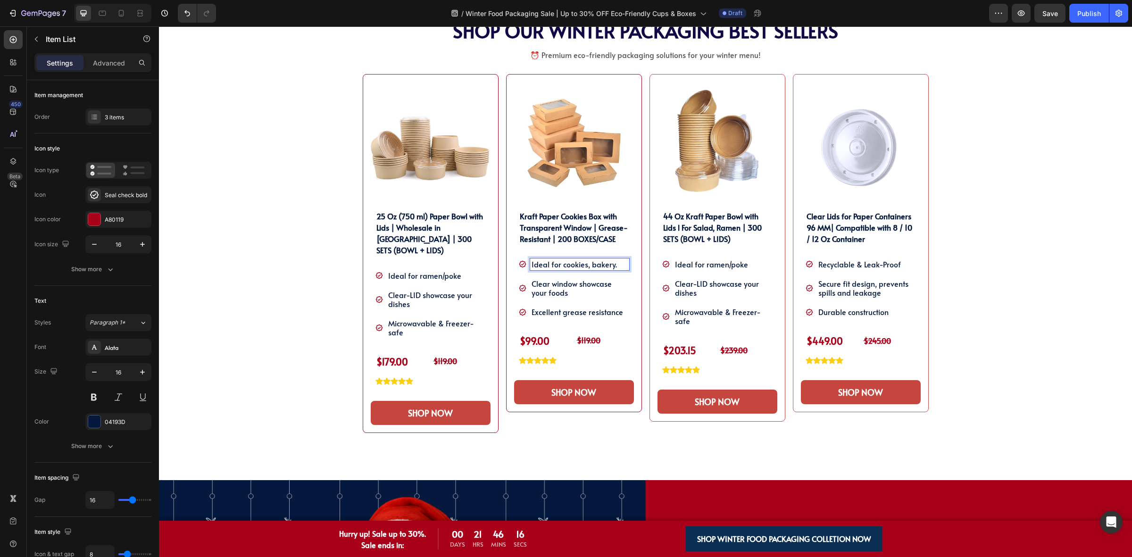
click at [586, 264] on span "Ideal for cookies, bakery." at bounding box center [574, 264] width 85 height 10
click at [557, 267] on span "Ideal for cookies, bakery." at bounding box center [574, 264] width 85 height 10
click at [446, 270] on span "Ideal for ramen/poke" at bounding box center [424, 275] width 73 height 10
click at [577, 312] on span "Excellent grease resistance" at bounding box center [577, 312] width 91 height 10
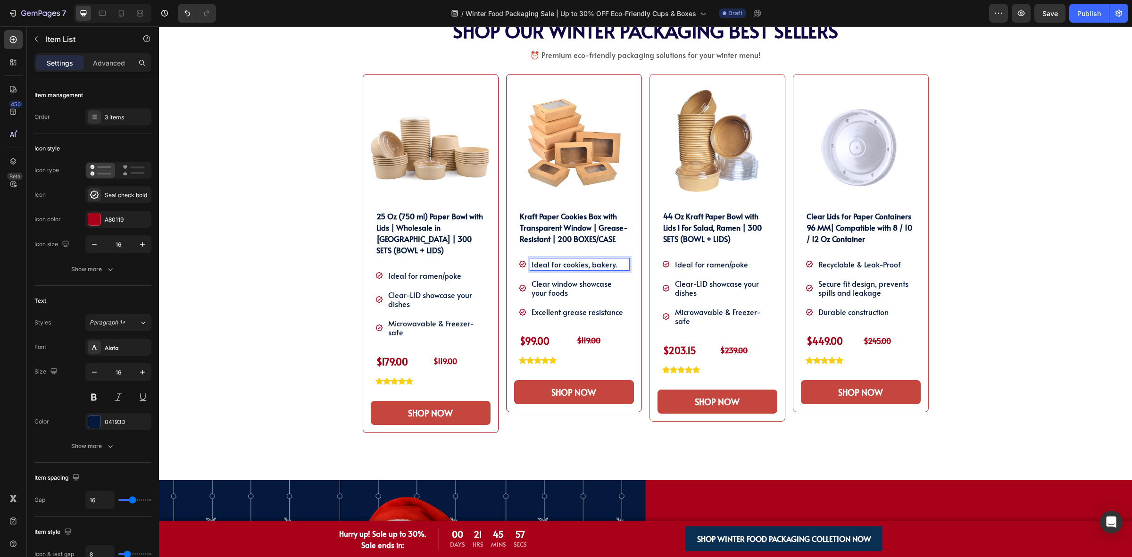
click at [607, 263] on span "Ideal for cookies, bakery." at bounding box center [574, 264] width 85 height 10
click at [401, 270] on span "Ideal for ramen/poke" at bounding box center [424, 275] width 73 height 10
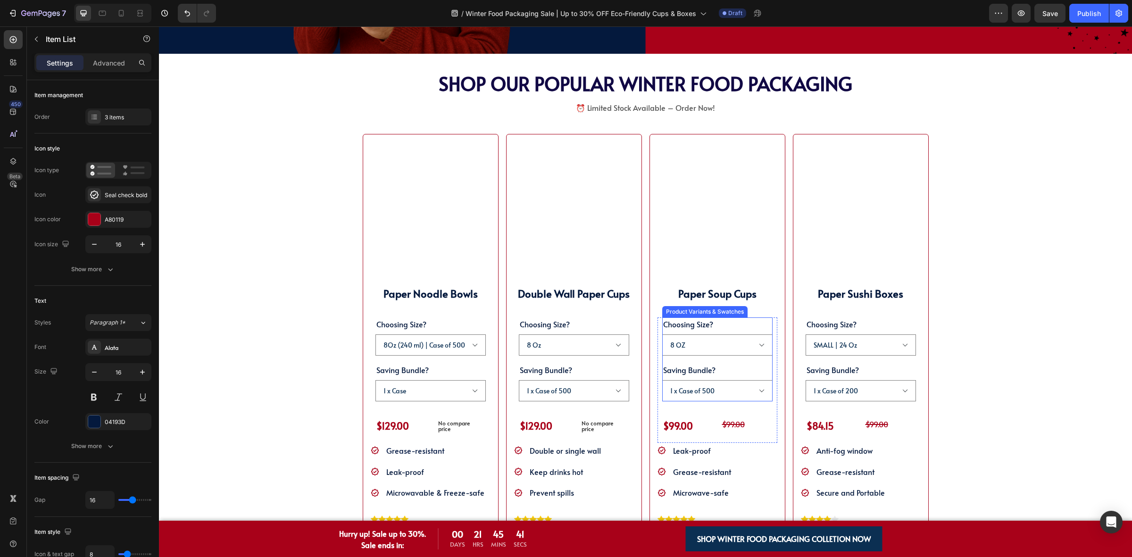
scroll to position [1319, 0]
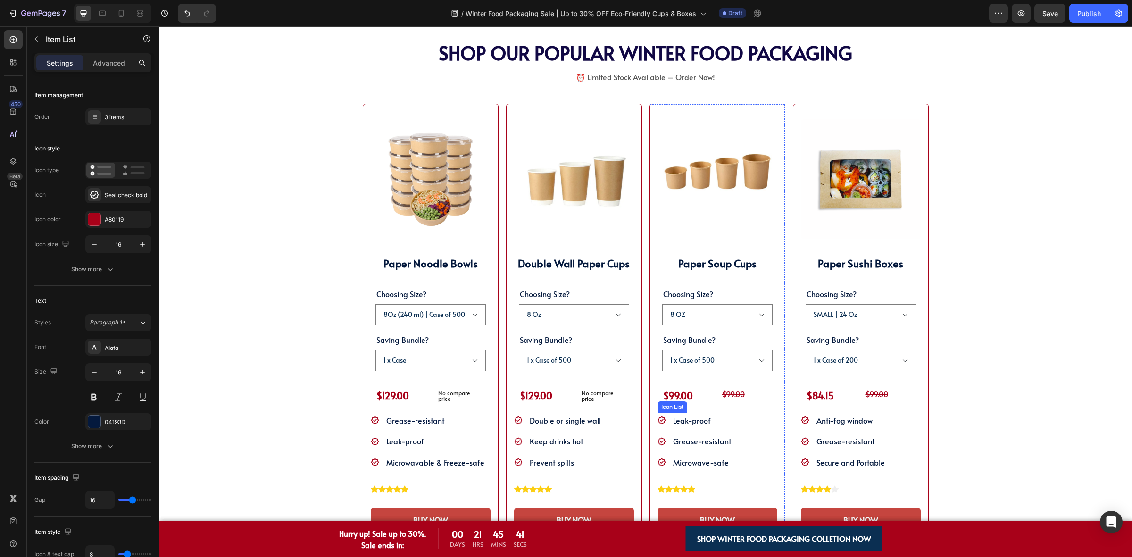
click at [687, 423] on span "Leak-proof" at bounding box center [692, 420] width 38 height 10
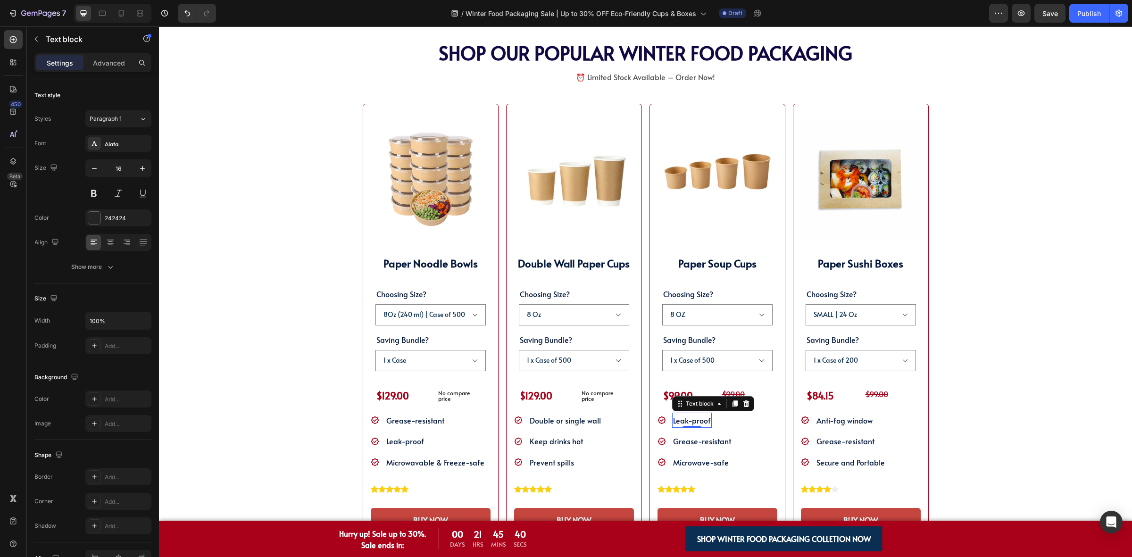
click at [687, 423] on span "Leak-proof" at bounding box center [692, 420] width 38 height 10
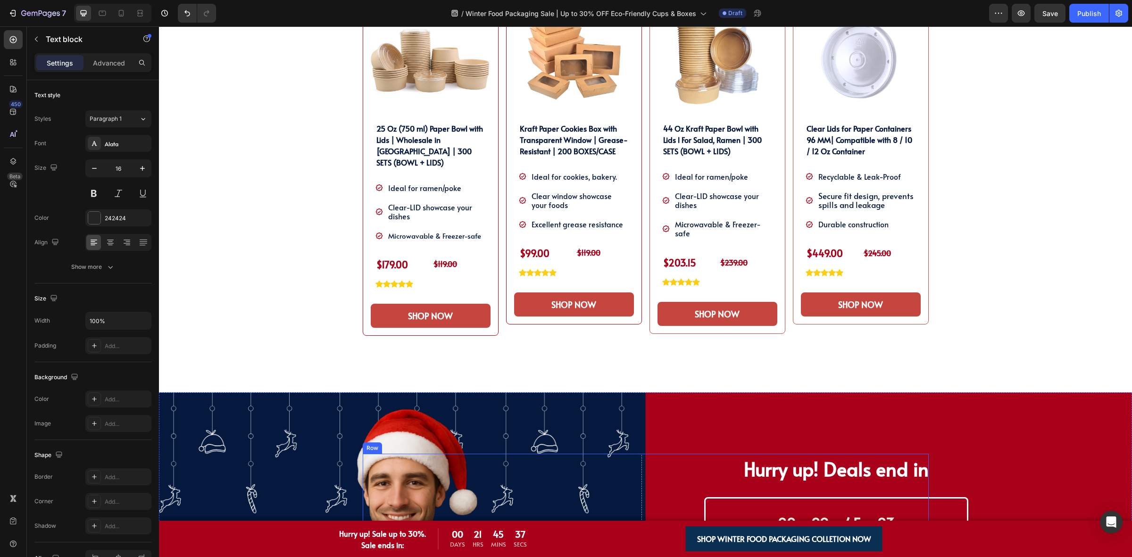
scroll to position [611, 0]
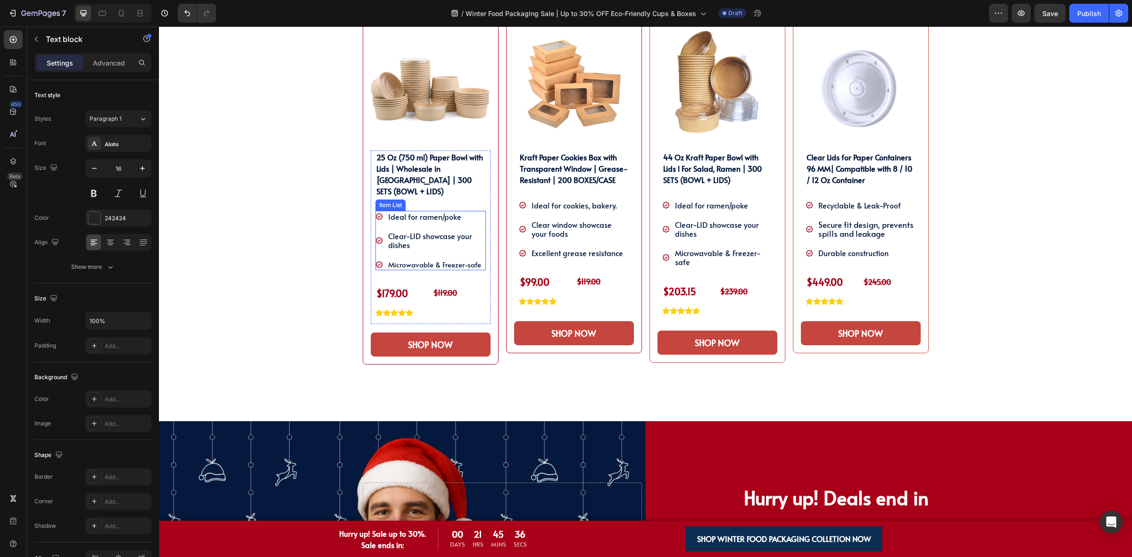
click at [441, 239] on div "Clear-LID showcase your dishes" at bounding box center [436, 240] width 99 height 21
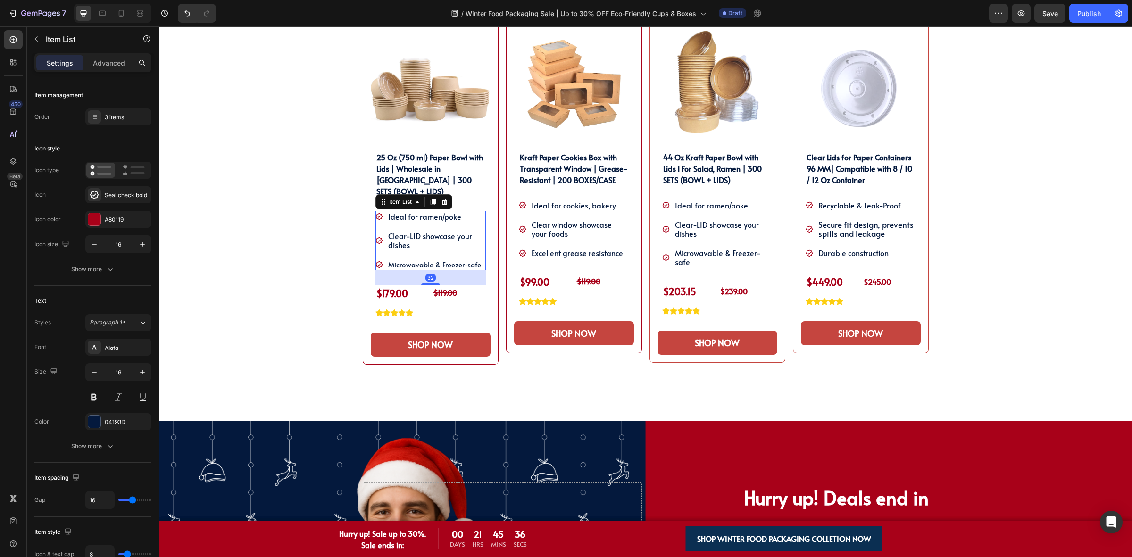
click at [438, 259] on span "Microwavable & Freezer-safe" at bounding box center [434, 264] width 93 height 10
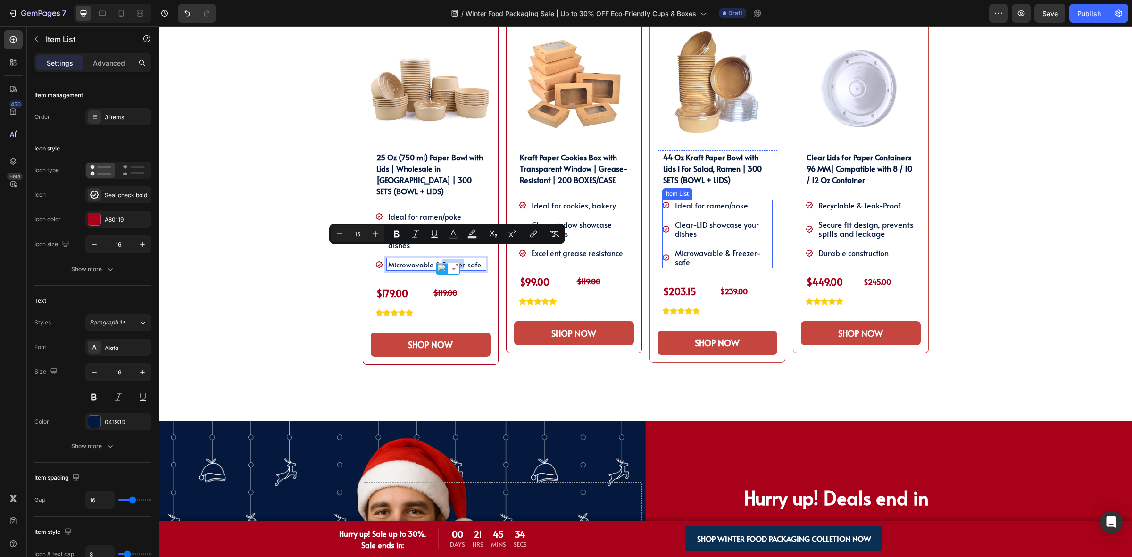
click at [686, 234] on span "Clear-LID showcase your dishes" at bounding box center [717, 228] width 84 height 19
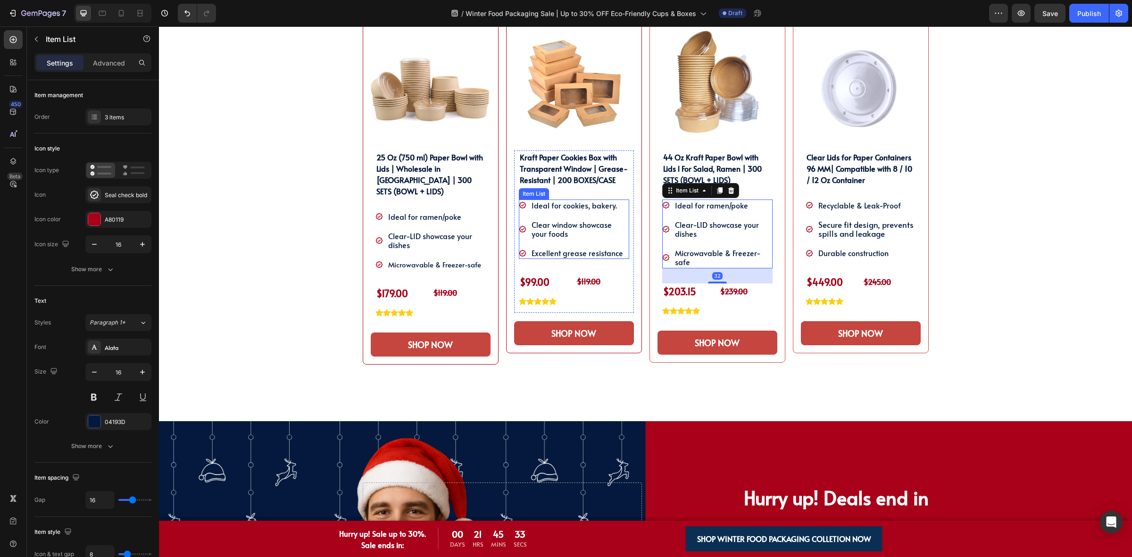
click at [599, 208] on span "Ideal for cookies, bakery." at bounding box center [574, 205] width 85 height 10
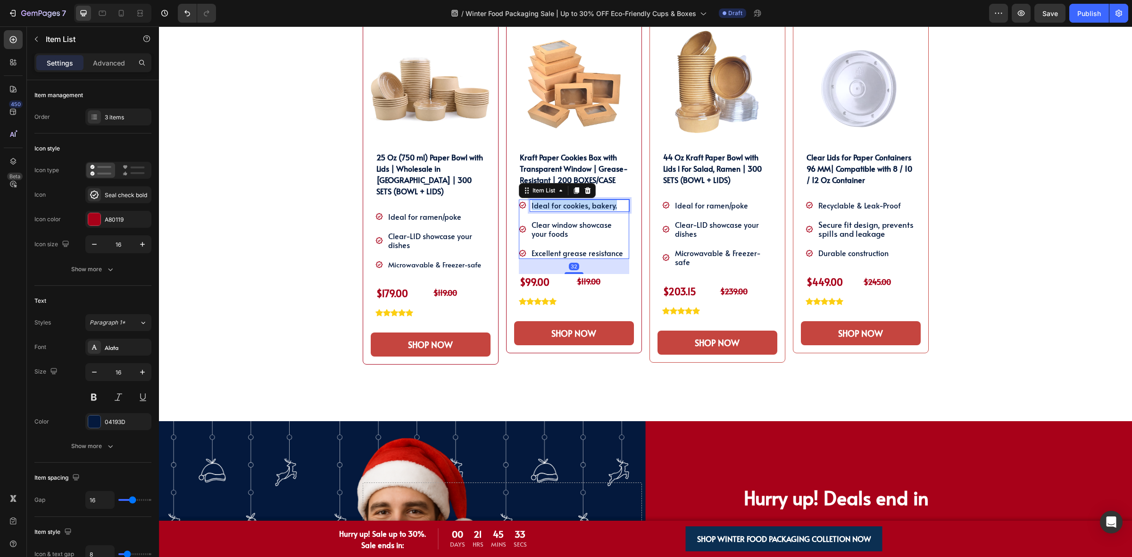
click at [599, 208] on span "Ideal for cookies, bakery." at bounding box center [574, 205] width 85 height 10
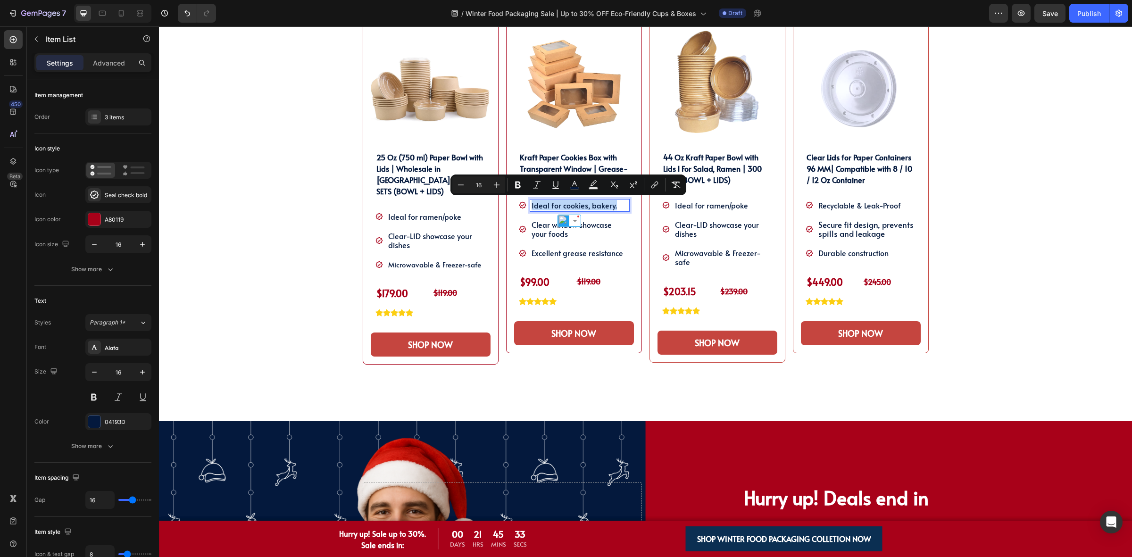
click at [579, 207] on span "Ideal for cookies, bakery." at bounding box center [574, 205] width 85 height 10
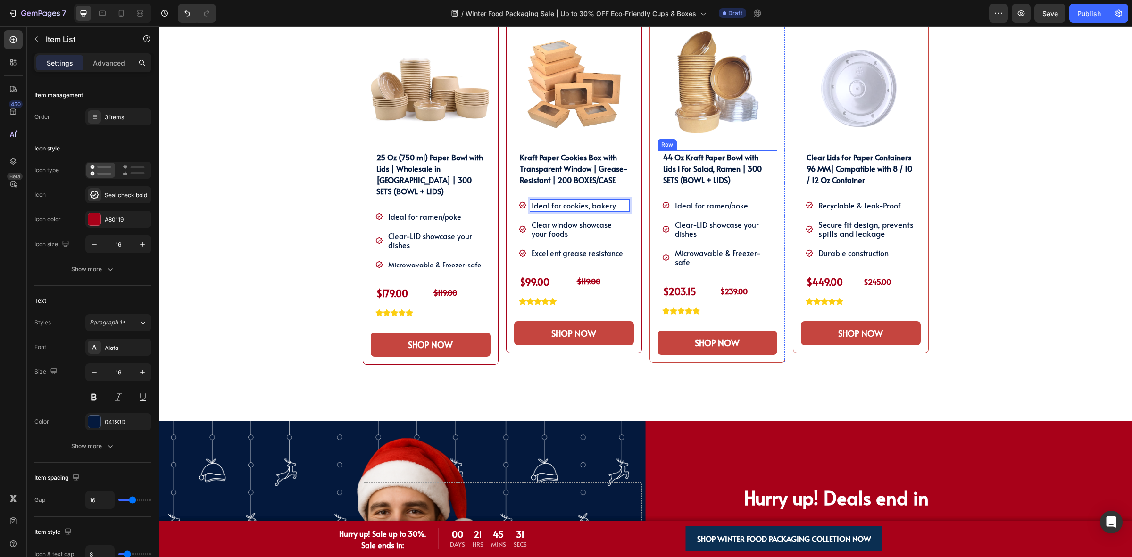
click at [953, 269] on div "SHOP OUR WINTER PACKAGING BEST SELLER!! Heading SHOP OUR WINTER PACKAGING BEST …" at bounding box center [645, 191] width 959 height 460
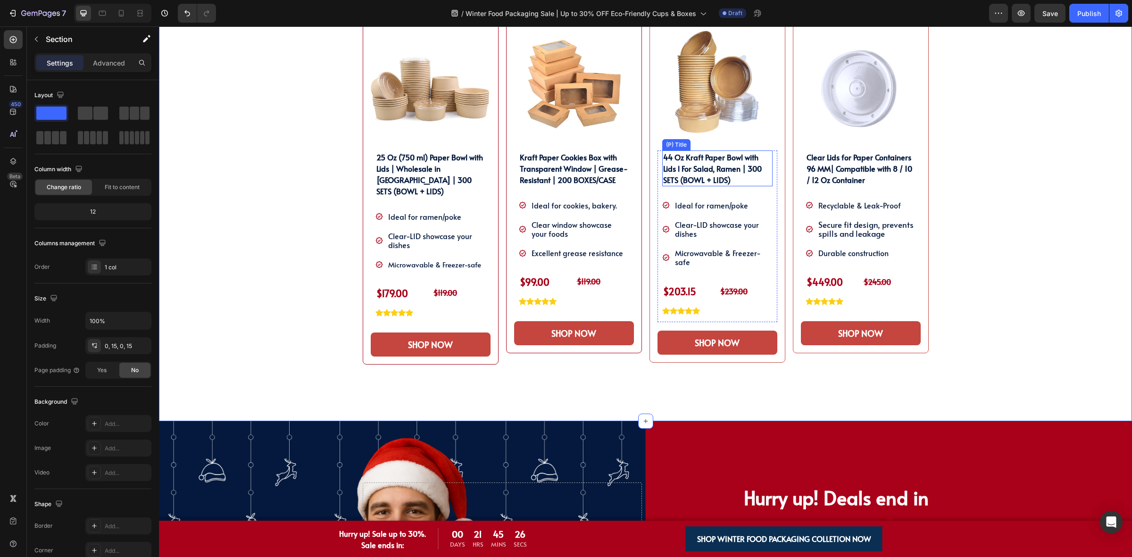
click at [708, 182] on h2 "44 Oz Kraft Paper Bowl with Lids l For Salad, Ramen | 300 SETS (BOWL + LIDS)" at bounding box center [717, 168] width 110 height 36
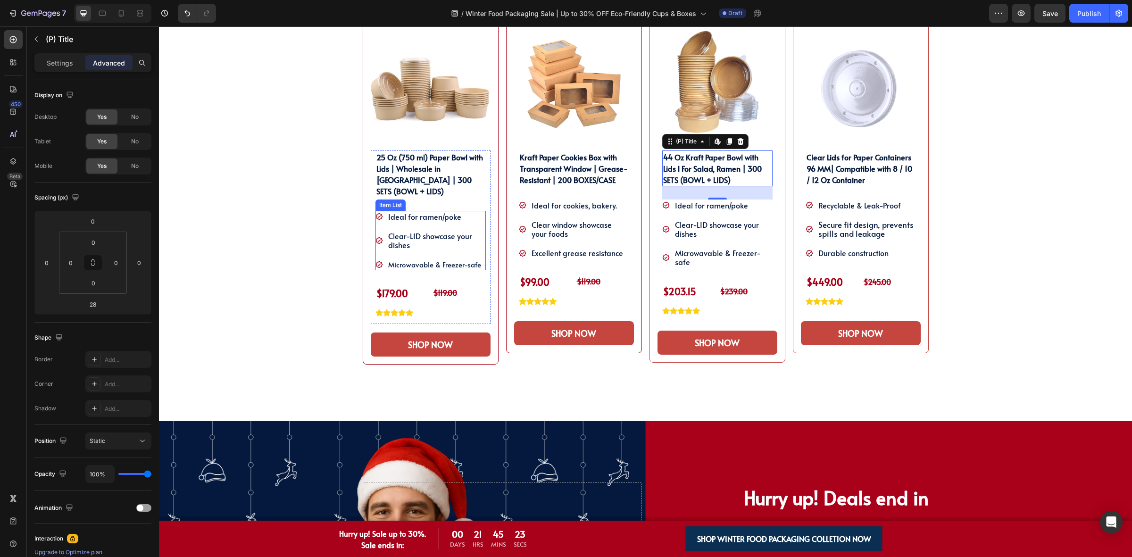
click at [438, 259] on span "Microwavable & Freezer-safe" at bounding box center [434, 264] width 93 height 10
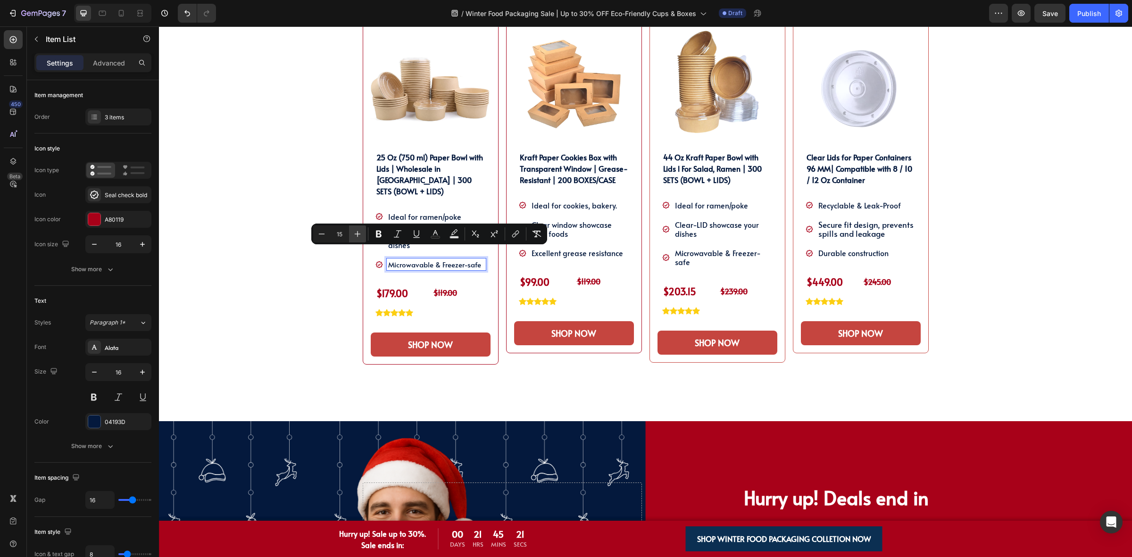
click at [361, 233] on icon "Editor contextual toolbar" at bounding box center [357, 233] width 9 height 9
type input "16"
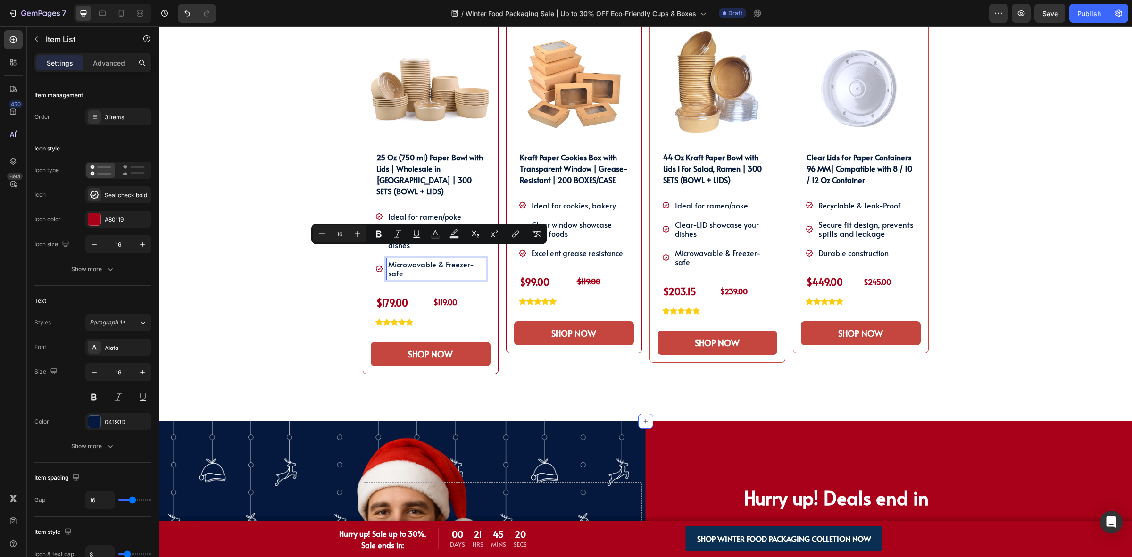
click at [331, 299] on div "SHOP OUR WINTER PACKAGING BEST SELLER!! Heading SHOP OUR WINTER PACKAGING BEST …" at bounding box center [645, 191] width 959 height 460
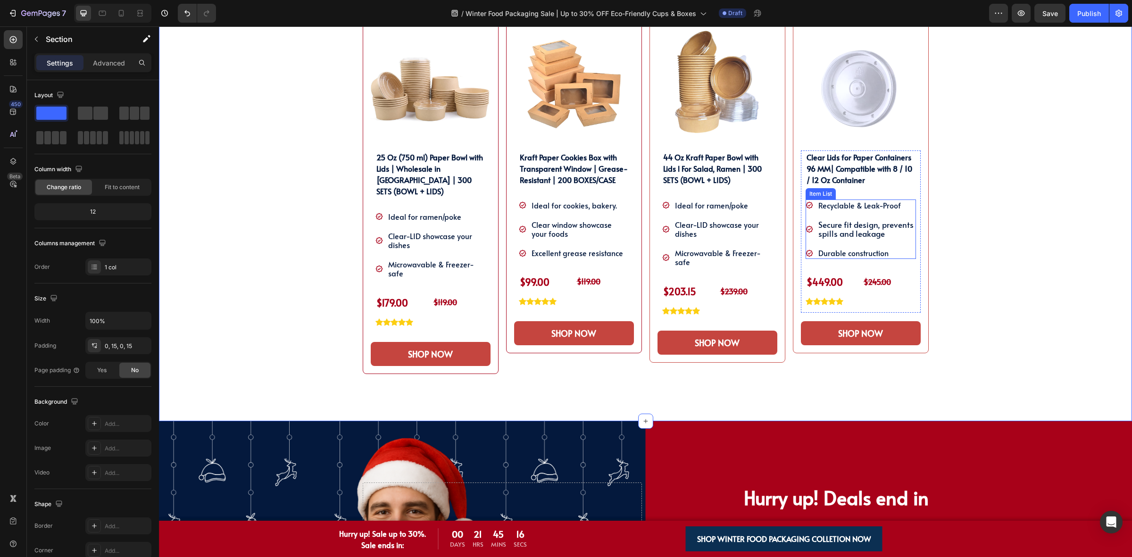
click at [857, 206] on p "Recyclable & Leak-Proof" at bounding box center [866, 205] width 96 height 9
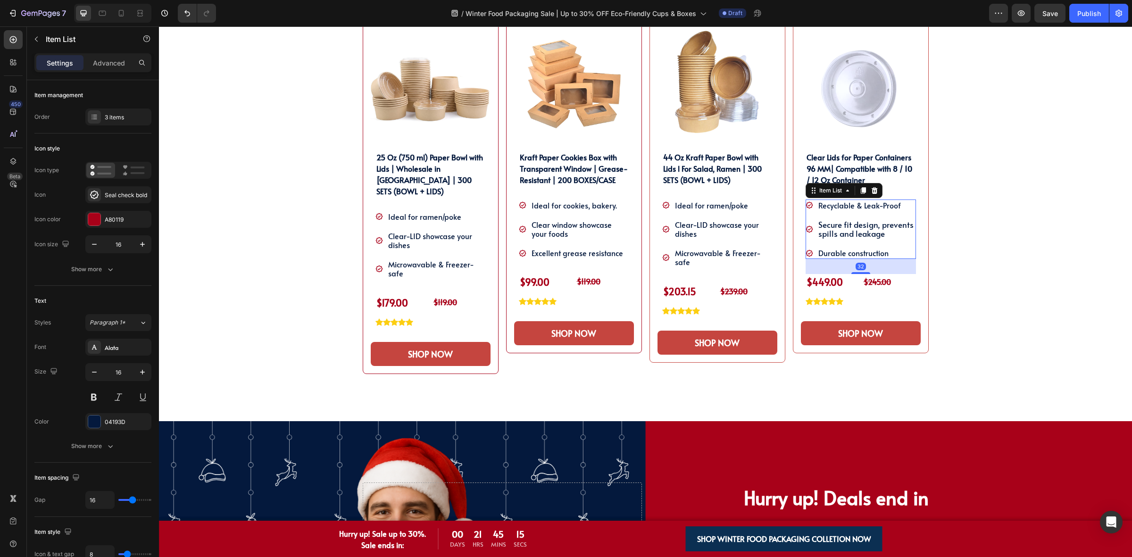
click at [857, 206] on p "Recyclable & Leak-Proof" at bounding box center [866, 205] width 96 height 9
click at [852, 208] on p "Recyclable and Leak-Proof" at bounding box center [866, 205] width 96 height 9
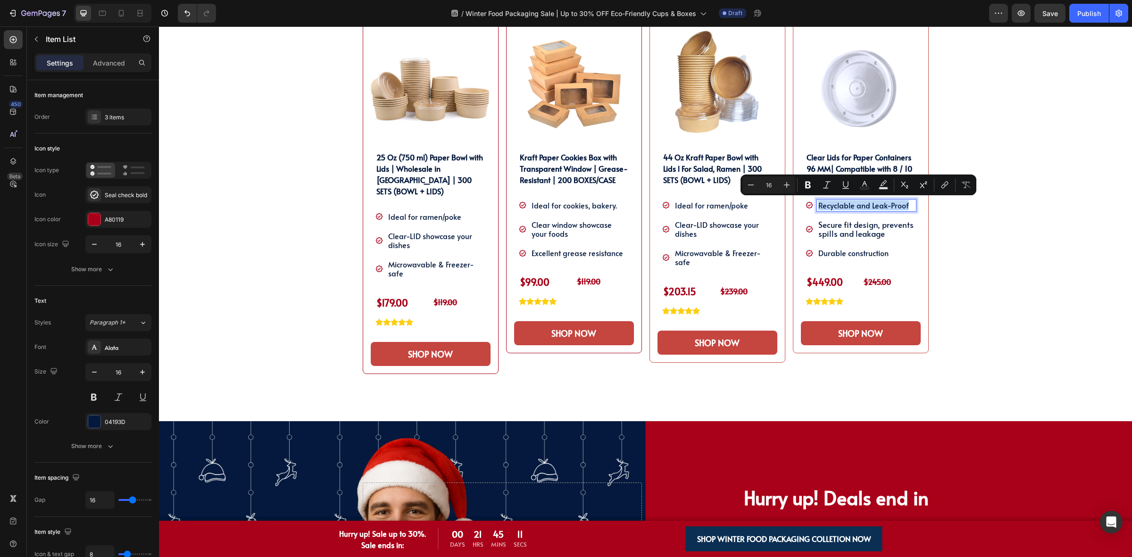
type input "17"
click at [838, 233] on span "Secure fit design, prevents spills and leakage" at bounding box center [865, 229] width 95 height 20
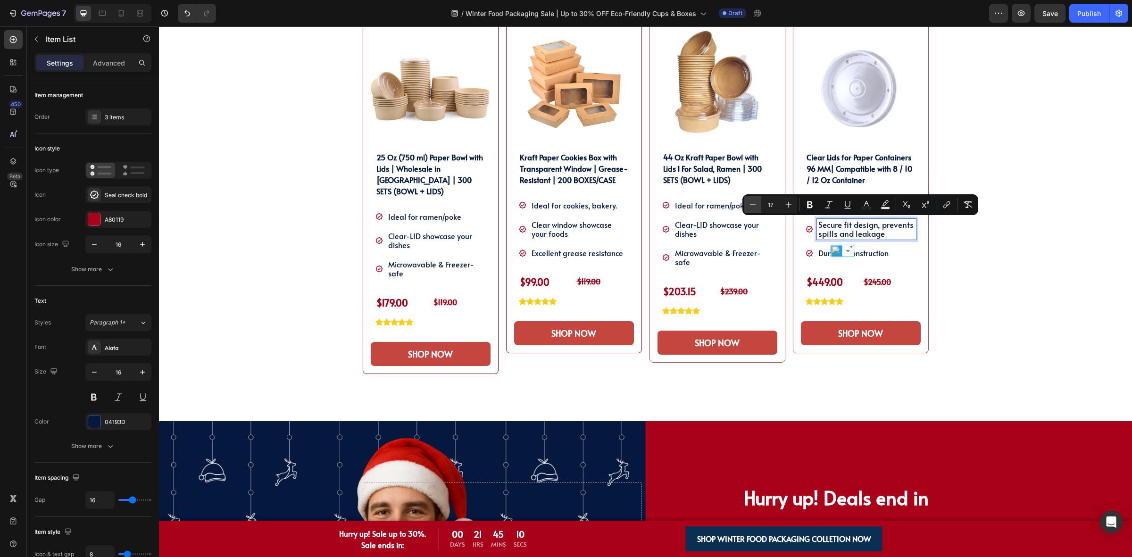
click at [748, 207] on icon "Editor contextual toolbar" at bounding box center [752, 204] width 9 height 9
type input "16"
click at [880, 249] on p "Durable construction" at bounding box center [866, 253] width 96 height 9
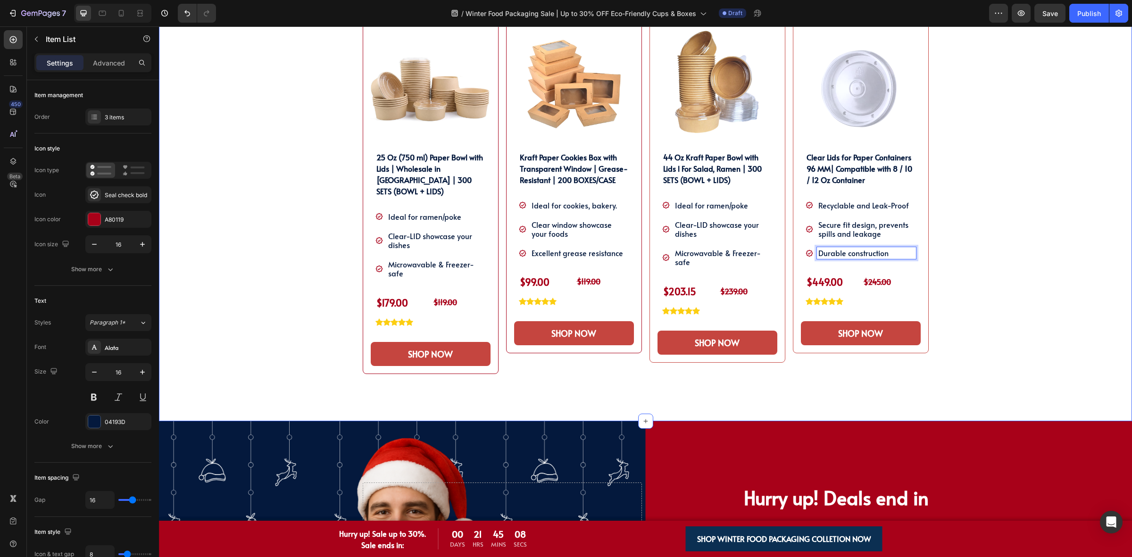
click at [972, 236] on div "SHOP OUR WINTER PACKAGING BEST SELLER!! Heading SHOP OUR WINTER PACKAGING BEST …" at bounding box center [645, 191] width 959 height 460
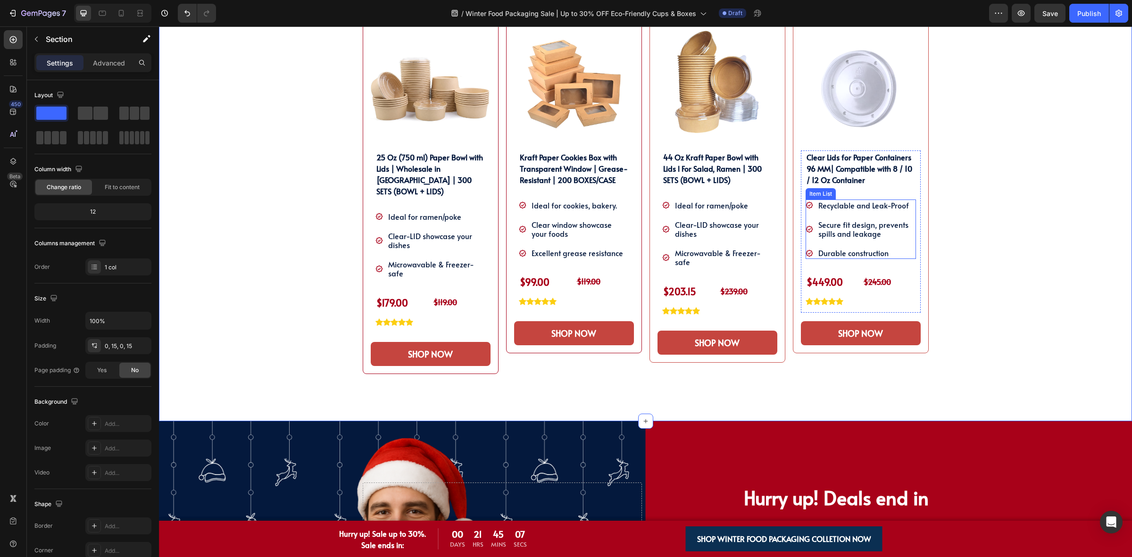
click at [869, 205] on p "Recyclable and Leak-Proof" at bounding box center [866, 205] width 96 height 9
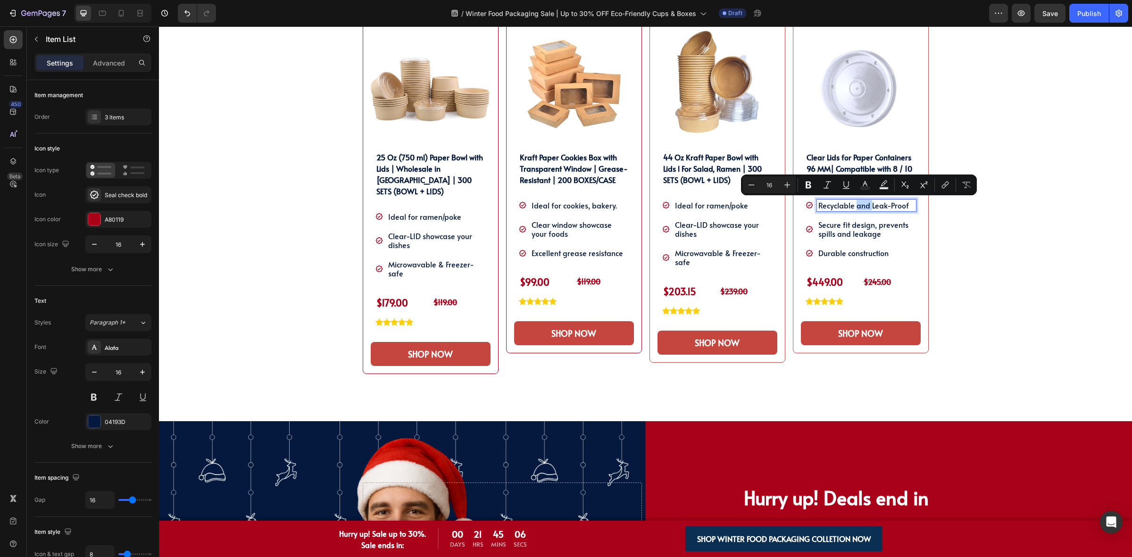
drag, startPoint x: 867, startPoint y: 206, endPoint x: 851, endPoint y: 205, distance: 15.6
click at [851, 206] on p "Recyclable and Leak-Proof" at bounding box center [866, 205] width 96 height 9
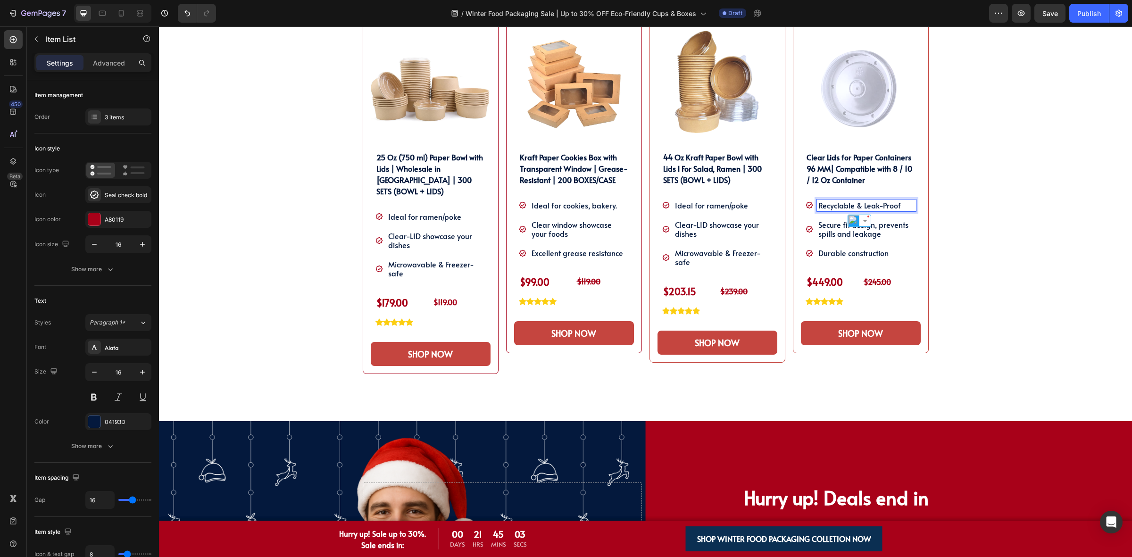
click at [818, 253] on p "Durable construction" at bounding box center [866, 253] width 96 height 9
click at [818, 254] on p "Durable construction" at bounding box center [866, 253] width 96 height 9
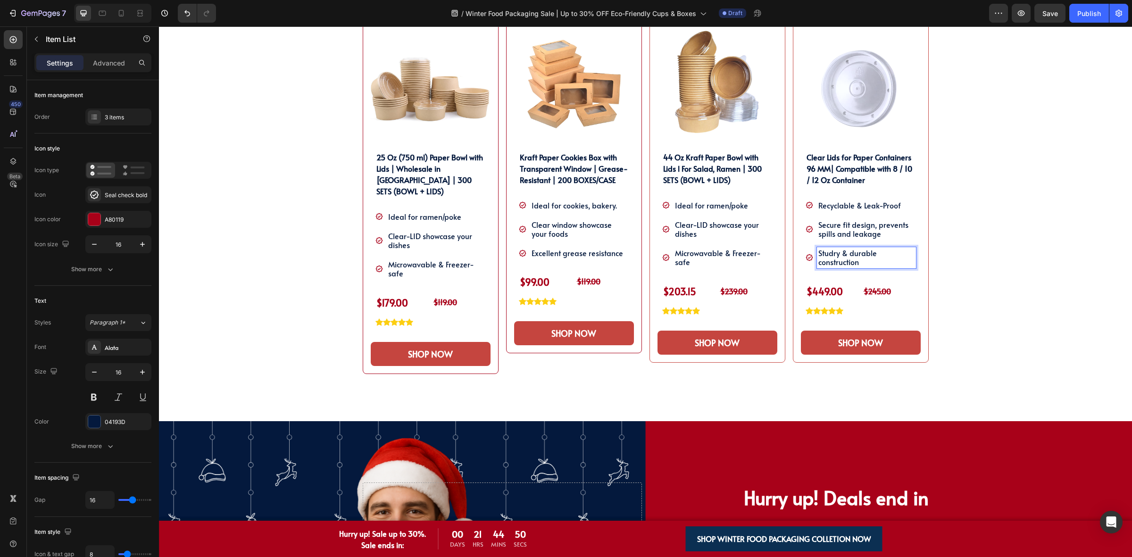
click at [928, 256] on div "SHOP OUR WINTER PACKAGING BEST SELLER!! Heading SHOP OUR WINTER PACKAGING BEST …" at bounding box center [645, 191] width 959 height 460
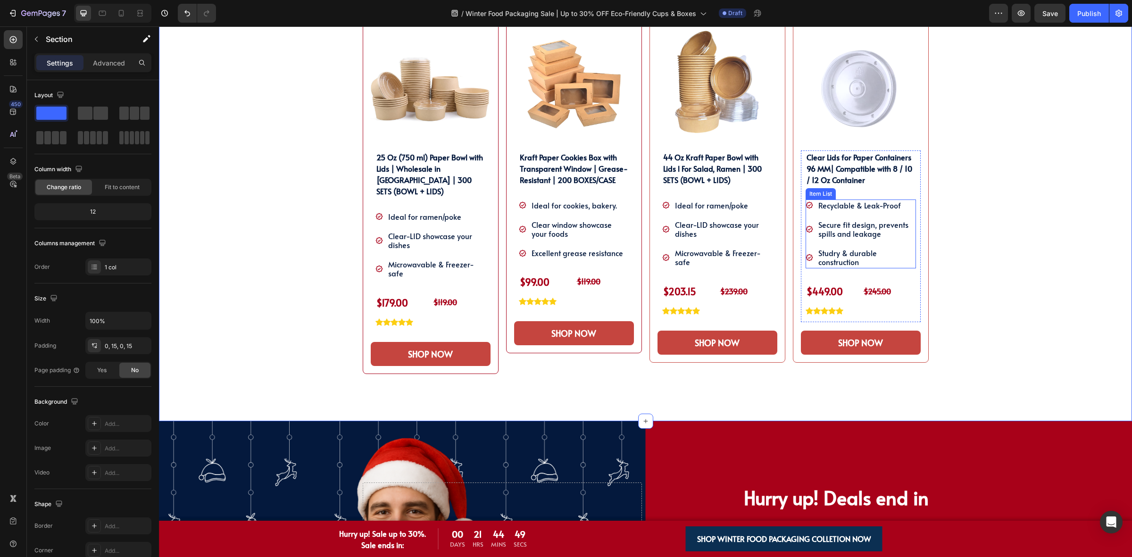
click at [849, 253] on p "Studry & durable construction" at bounding box center [866, 258] width 96 height 18
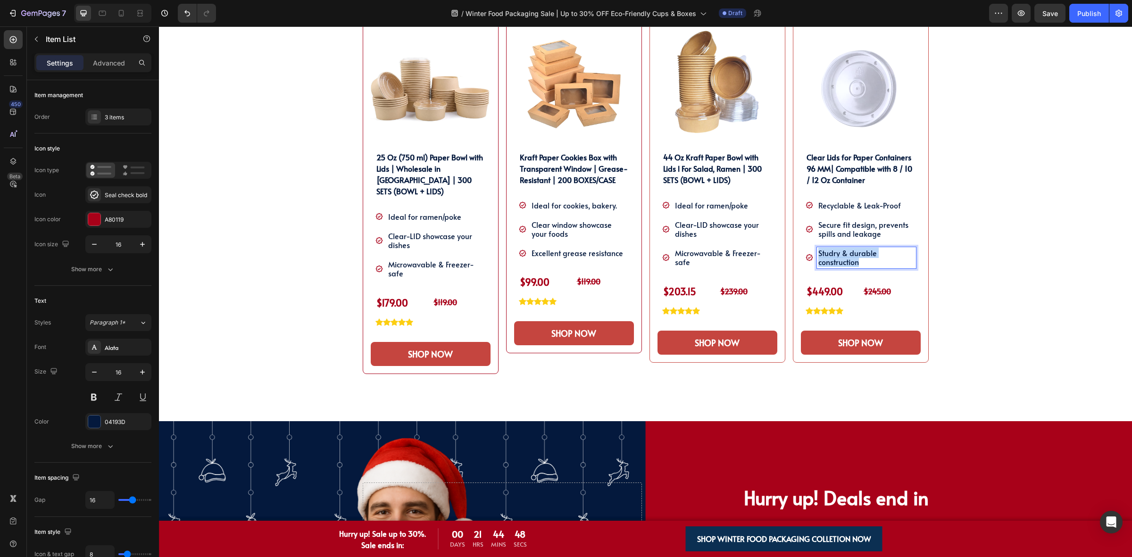
copy p "Studry & durable construction"
click at [826, 256] on p "Studry & durable construction" at bounding box center [866, 258] width 96 height 18
click at [954, 266] on div "SHOP OUR WINTER PACKAGING BEST SELLER!! Heading SHOP OUR WINTER PACKAGING BEST …" at bounding box center [645, 191] width 959 height 460
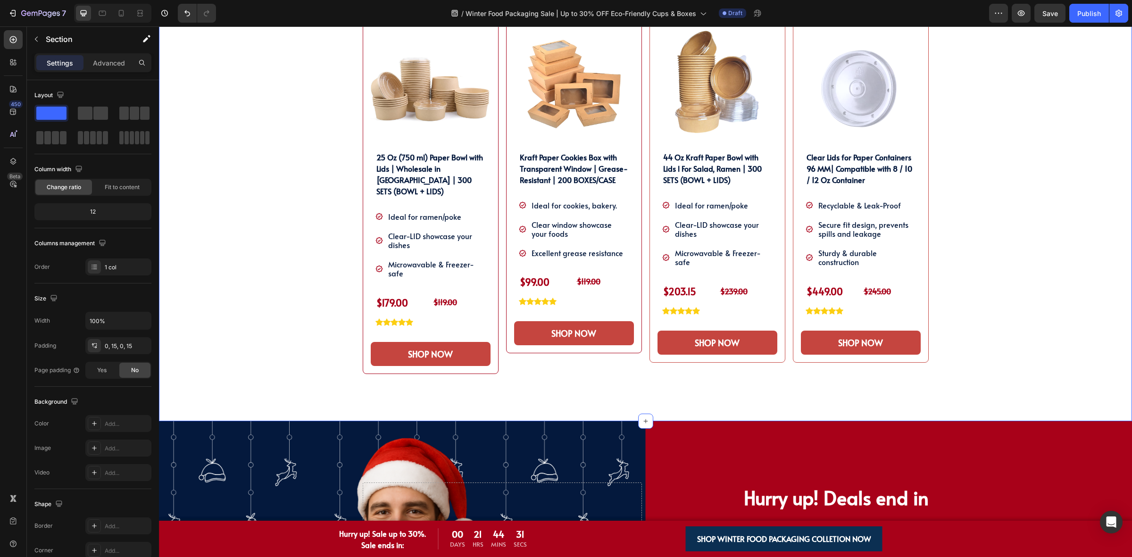
click at [981, 249] on div "SHOP OUR WINTER PACKAGING BEST SELLER!! Heading SHOP OUR WINTER PACKAGING BEST …" at bounding box center [645, 191] width 959 height 460
click at [553, 233] on span "Clear window showcase your foods" at bounding box center [572, 228] width 80 height 19
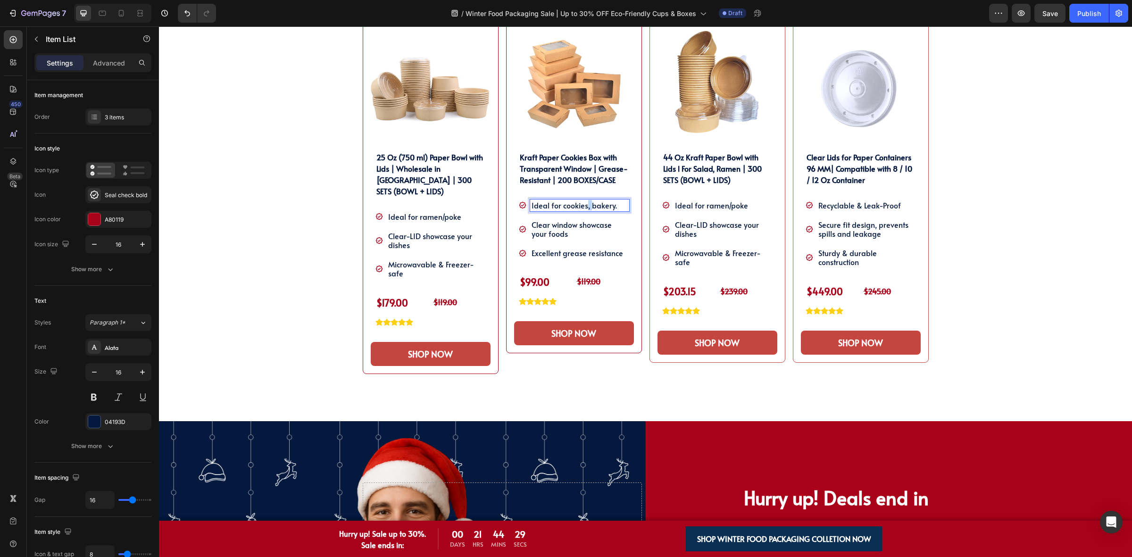
click at [582, 209] on span "Ideal for cookies, bakery." at bounding box center [574, 205] width 85 height 10
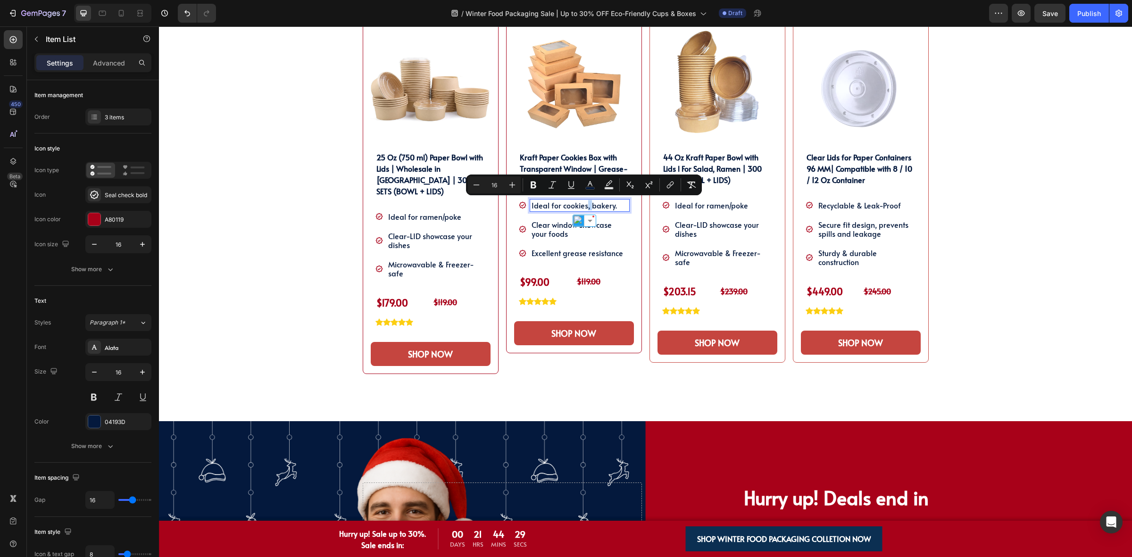
click at [588, 208] on span "Ideal for cookies, bakery." at bounding box center [574, 205] width 85 height 10
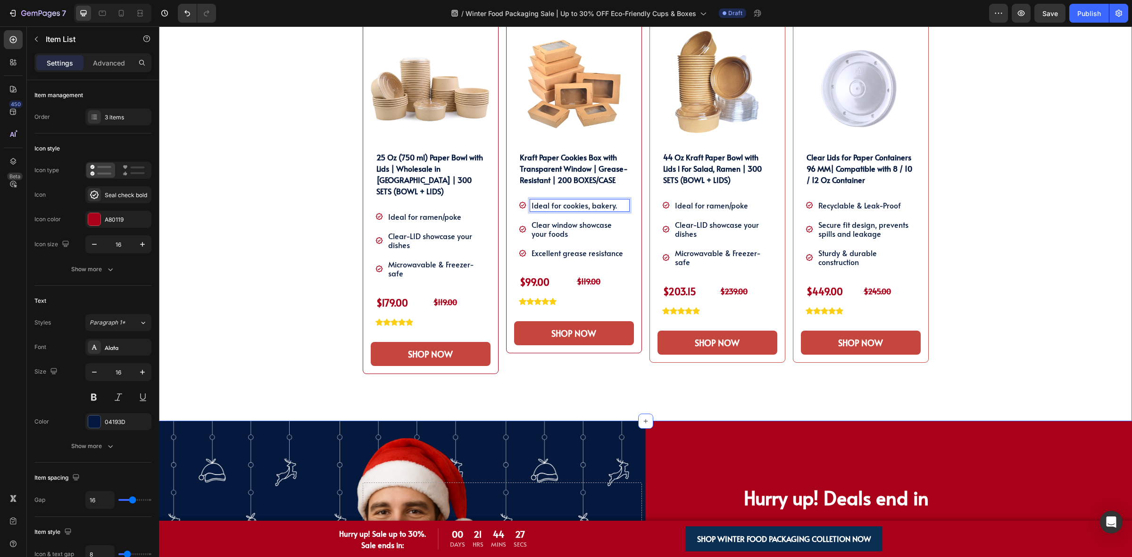
drag, startPoint x: 1055, startPoint y: 127, endPoint x: 960, endPoint y: 64, distance: 113.9
click at [1055, 127] on div "SHOP OUR WINTER PACKAGING BEST SELLER!! Heading SHOP OUR WINTER PACKAGING BEST …" at bounding box center [645, 191] width 959 height 460
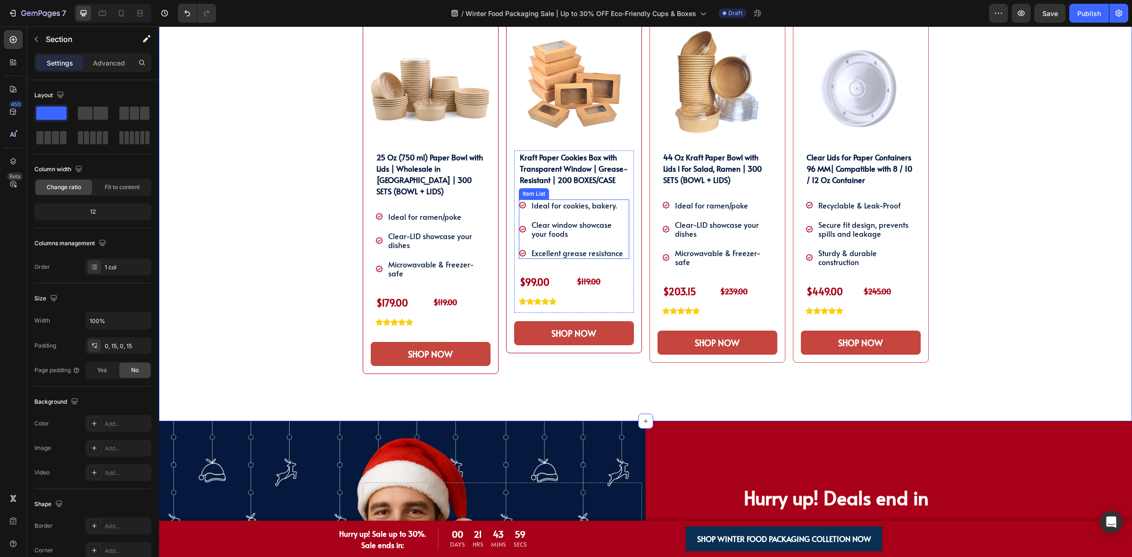
click at [572, 208] on span "Ideal for cookies, bakery." at bounding box center [574, 205] width 85 height 10
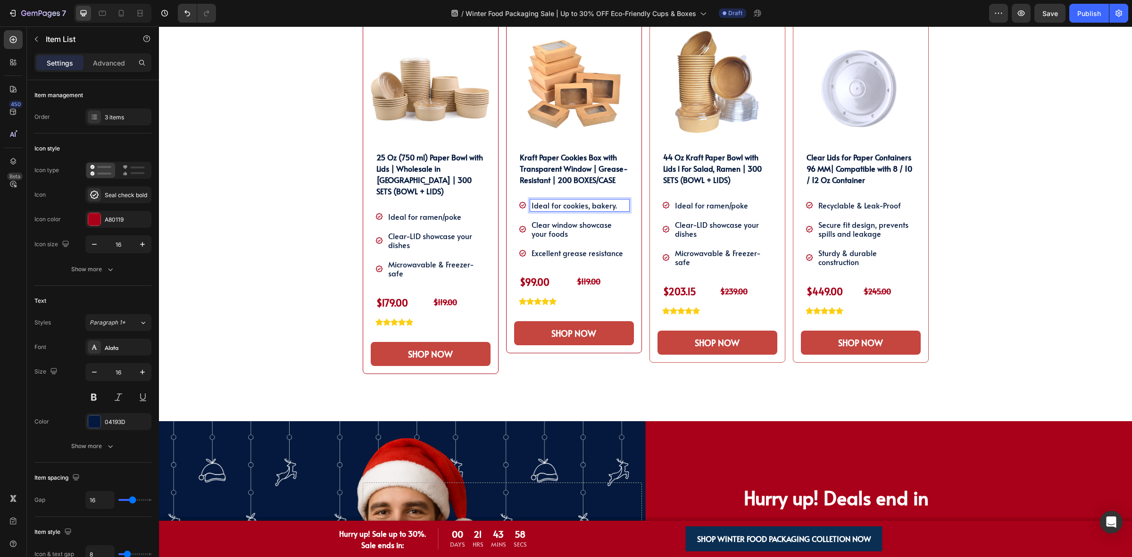
click at [585, 211] on div "Ideal for cookies, bakery." at bounding box center [579, 205] width 99 height 12
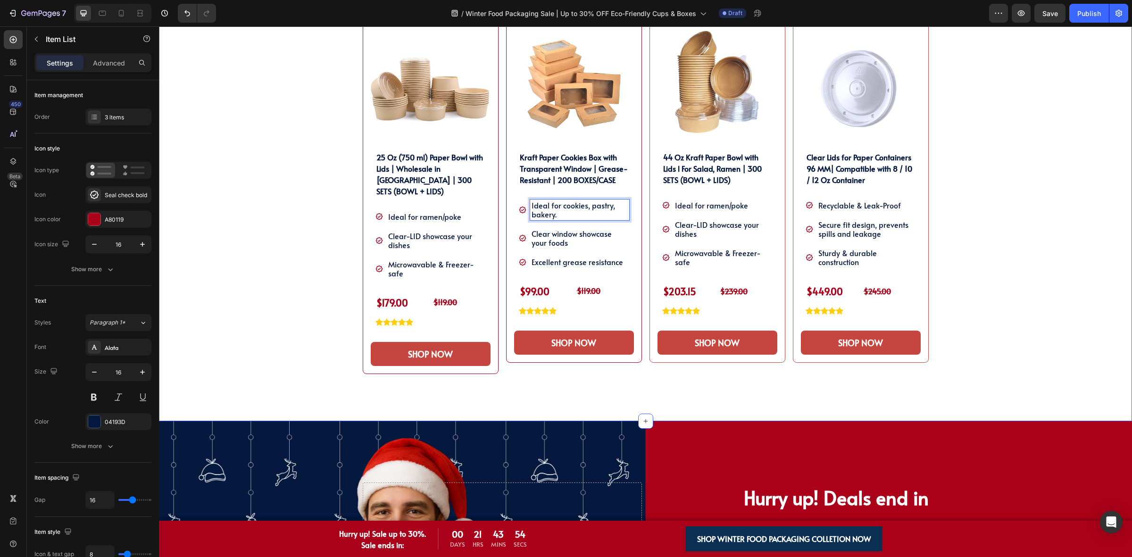
click at [1033, 246] on div "SHOP OUR WINTER PACKAGING BEST SELLER!! Heading SHOP OUR WINTER PACKAGING BEST …" at bounding box center [645, 191] width 959 height 460
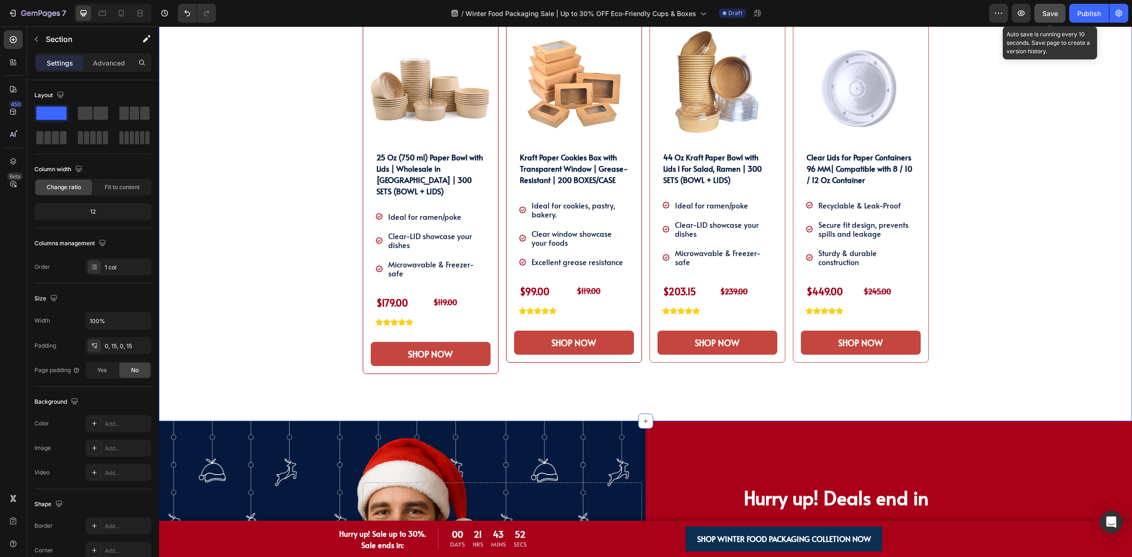
click at [1039, 13] on button "Save" at bounding box center [1049, 13] width 31 height 19
click at [861, 158] on h2 "Clear Lids for Paper Containers 96 MM| Compatible with 8 / 10 / 12 Oz Container" at bounding box center [861, 168] width 110 height 36
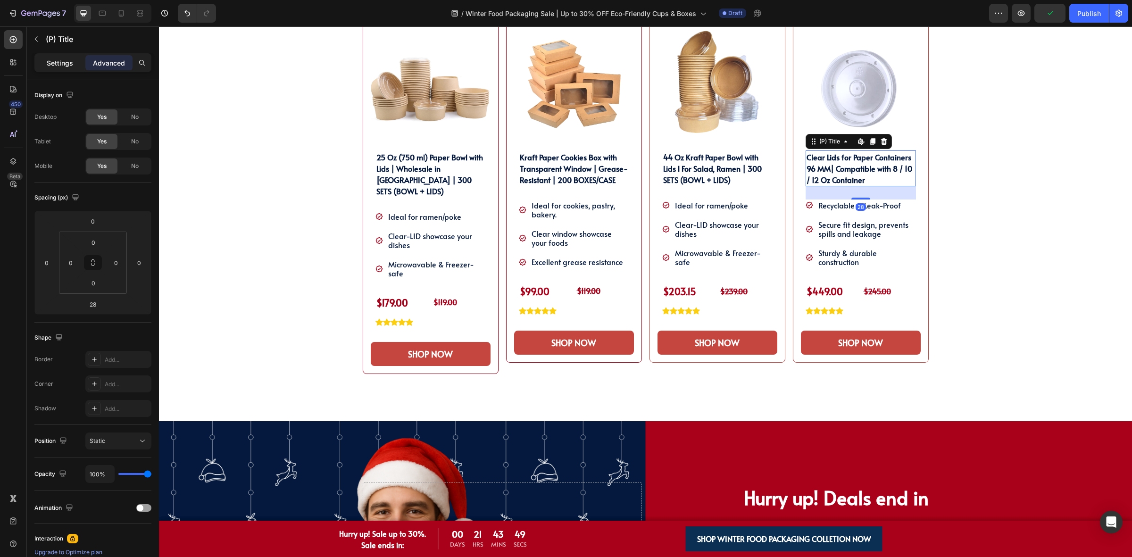
click at [68, 64] on p "Settings" at bounding box center [60, 63] width 26 height 10
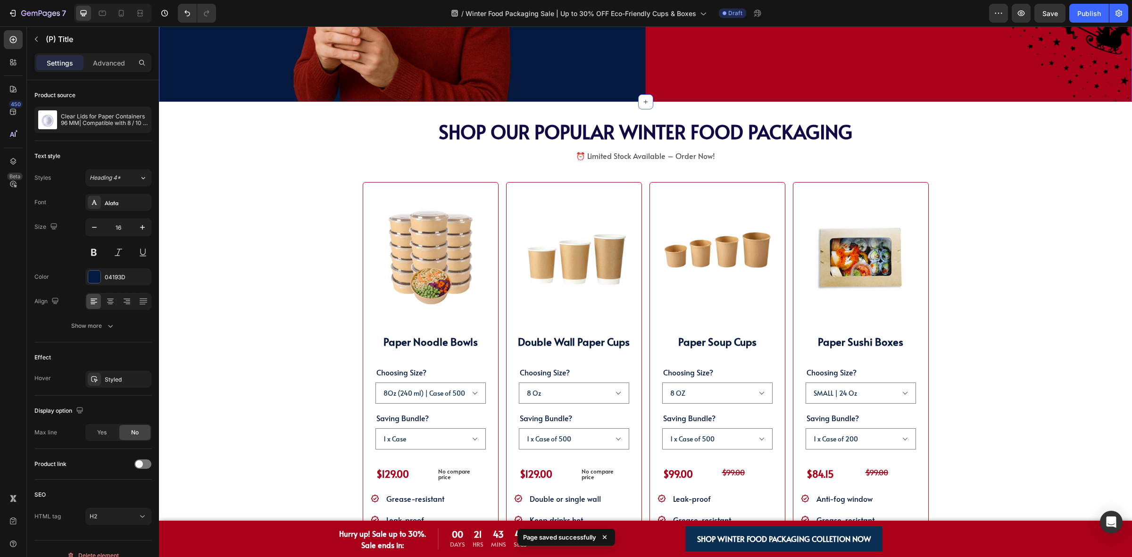
scroll to position [1260, 0]
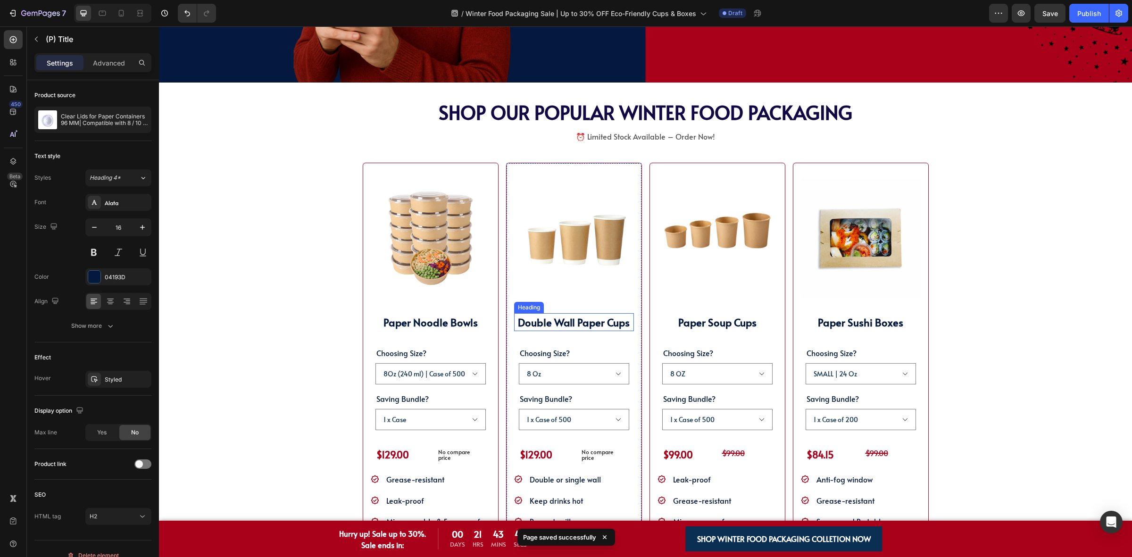
click at [584, 322] on strong "Double Wall Paper Cups" at bounding box center [574, 322] width 112 height 14
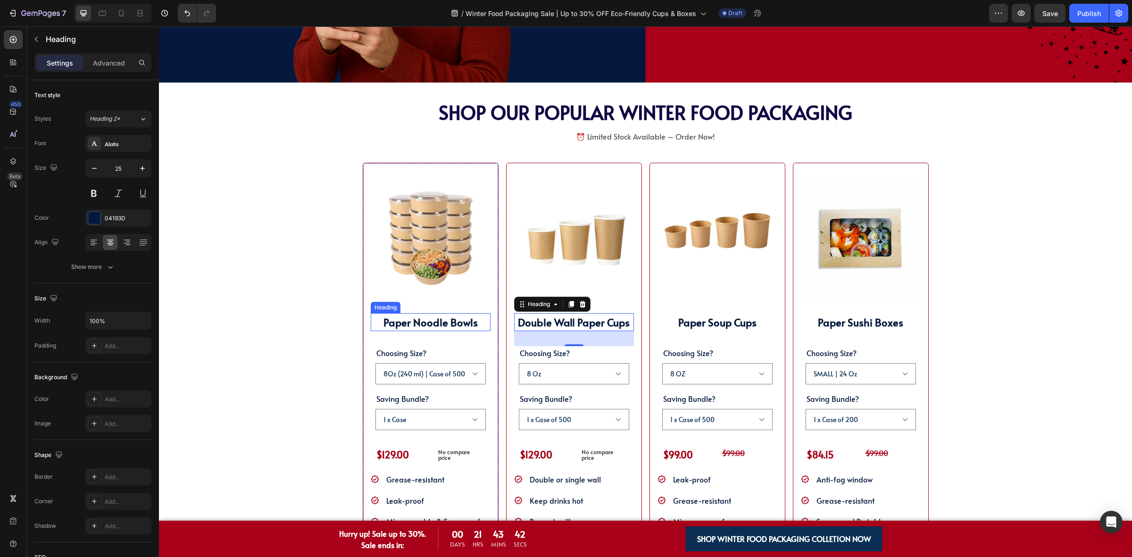
click at [461, 327] on strong "Paper Noodle Bowls" at bounding box center [430, 322] width 94 height 14
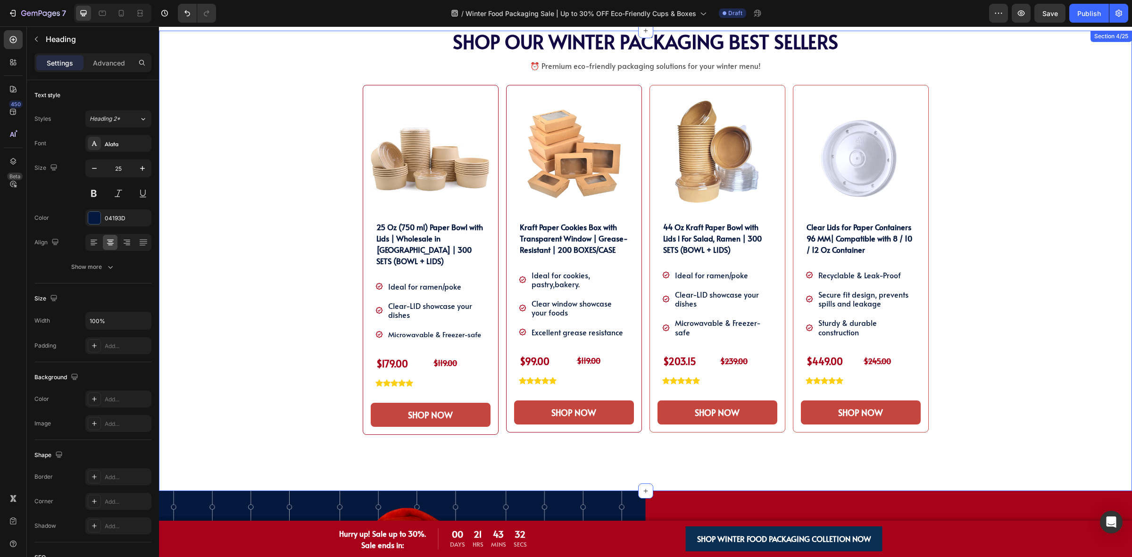
scroll to position [493, 0]
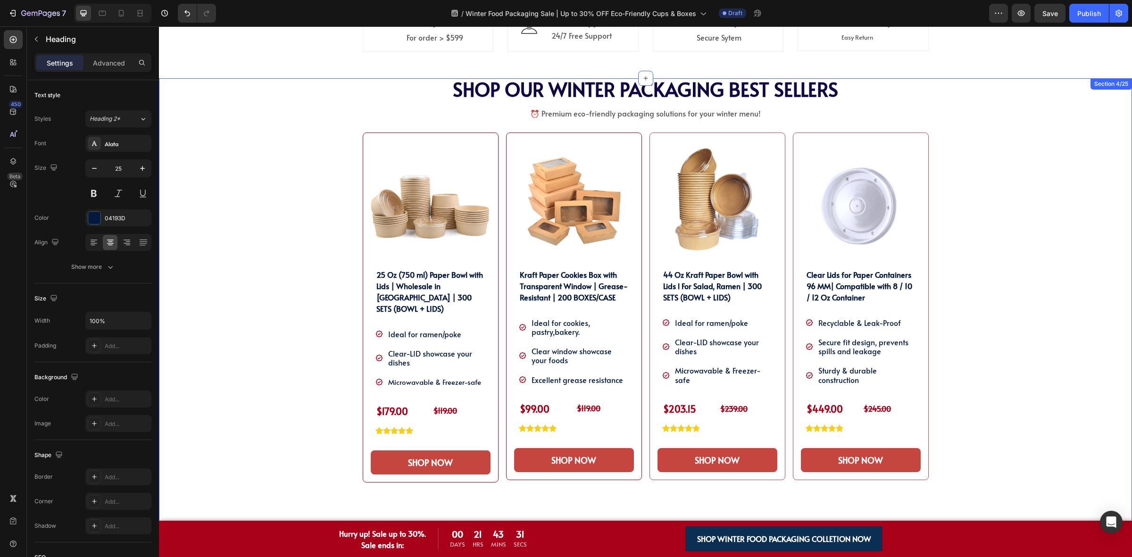
click at [1017, 307] on div "SHOP OUR WINTER PACKAGING BEST SELLER!! Heading SHOP OUR WINTER PACKAGING BEST …" at bounding box center [645, 308] width 959 height 460
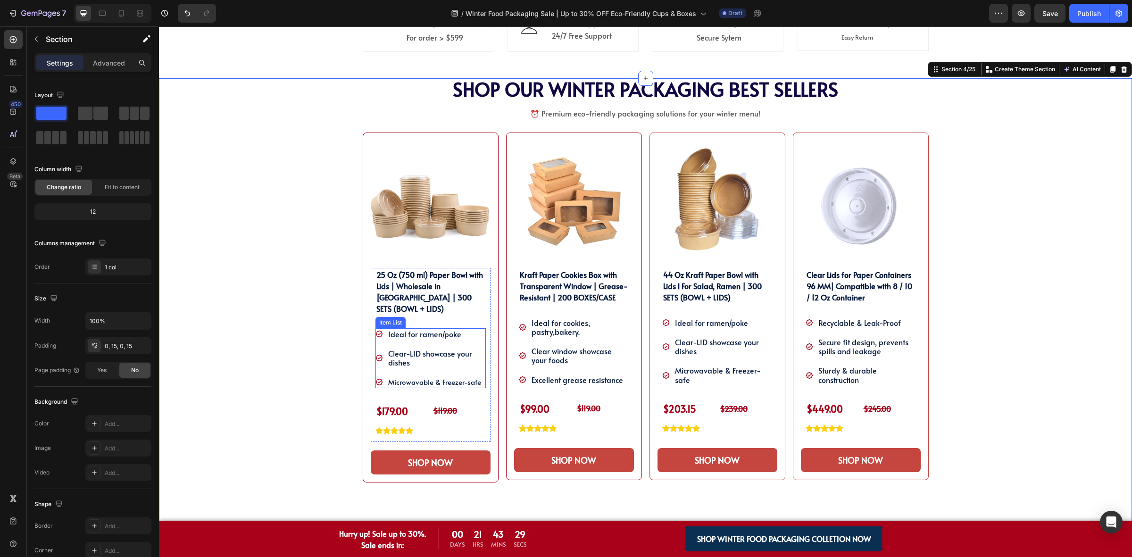
click at [432, 377] on span "Microwavable & Freezer-safe" at bounding box center [434, 382] width 93 height 10
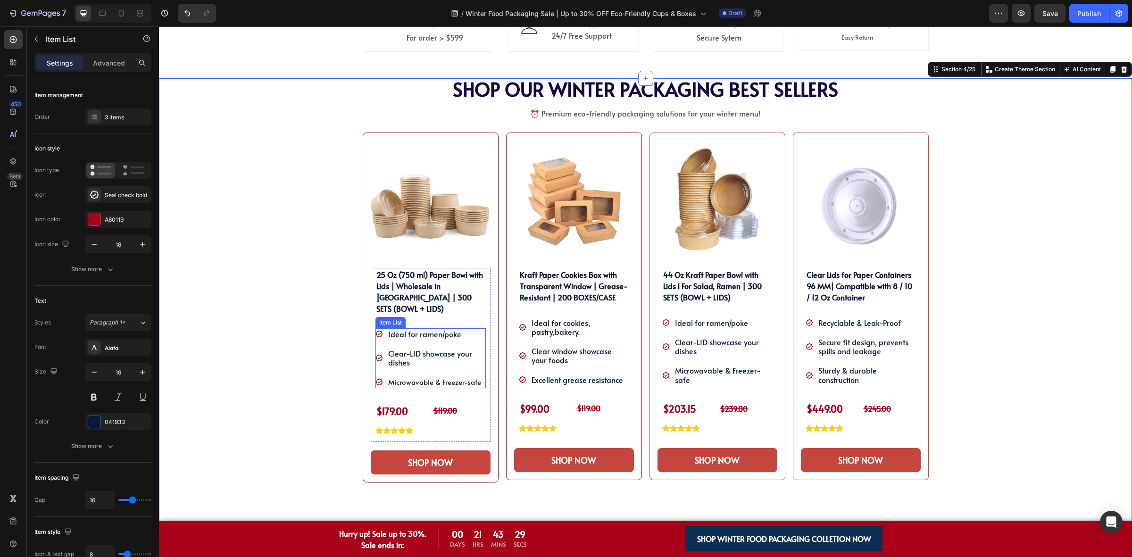
click at [432, 377] on span "Microwavable & Freezer-safe" at bounding box center [434, 382] width 93 height 10
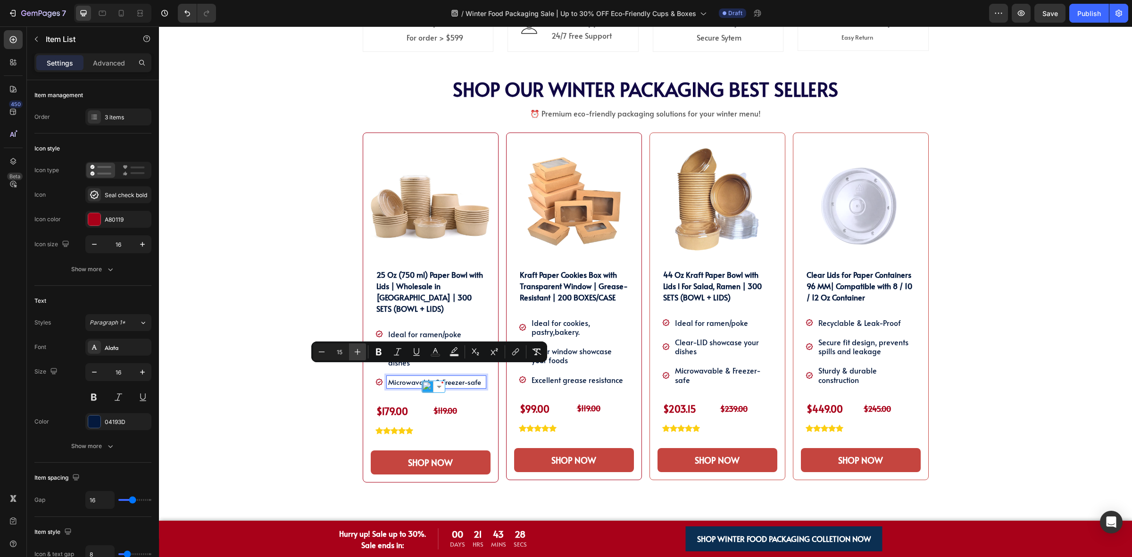
click at [353, 351] on icon "Editor contextual toolbar" at bounding box center [357, 351] width 9 height 9
type input "16"
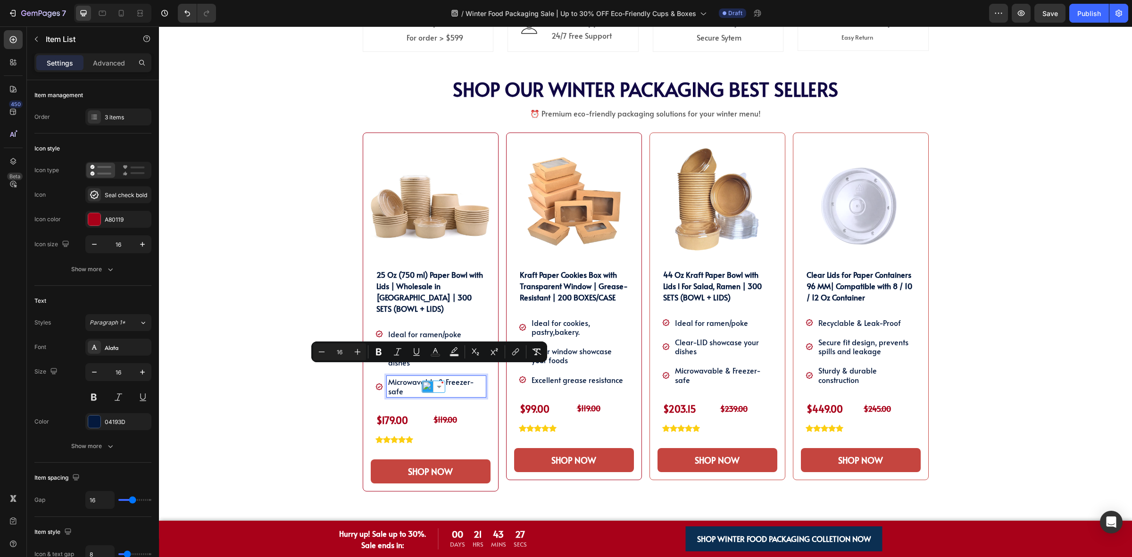
click at [293, 318] on div "SHOP OUR WINTER PACKAGING BEST SELLER!! Heading SHOP OUR WINTER PACKAGING BEST …" at bounding box center [645, 308] width 959 height 460
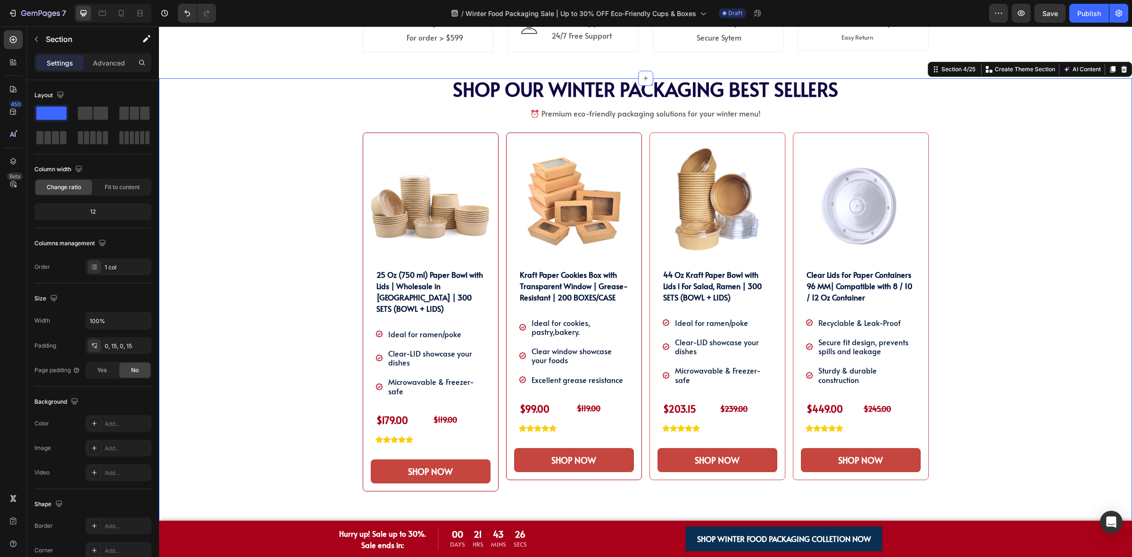
click at [975, 343] on div "SHOP OUR WINTER PACKAGING BEST SELLER!! Heading SHOP OUR WINTER PACKAGING BEST …" at bounding box center [645, 308] width 959 height 460
click at [416, 282] on h2 "25 Oz (750 ml) Paper Bowl with Lids | Wholesale in [GEOGRAPHIC_DATA] | 300 SETS…" at bounding box center [430, 291] width 110 height 47
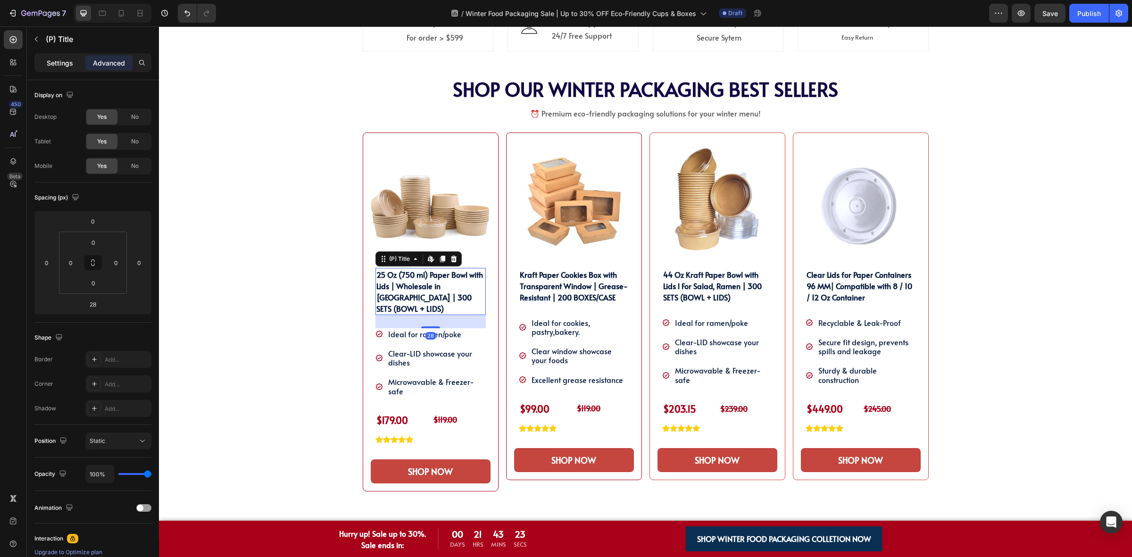
click at [59, 62] on p "Settings" at bounding box center [60, 63] width 26 height 10
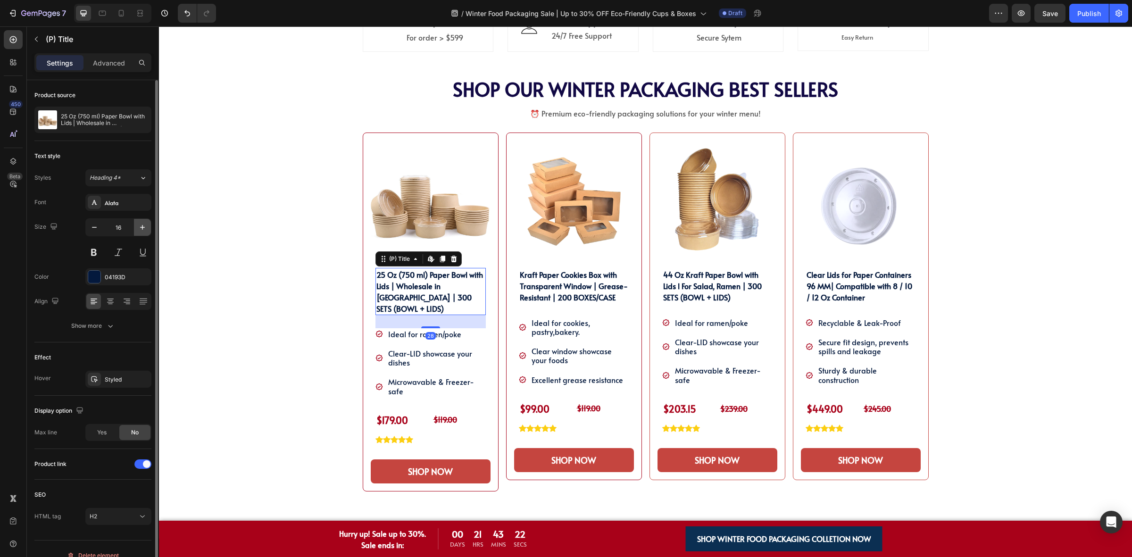
click at [142, 227] on icon "button" at bounding box center [142, 227] width 5 height 5
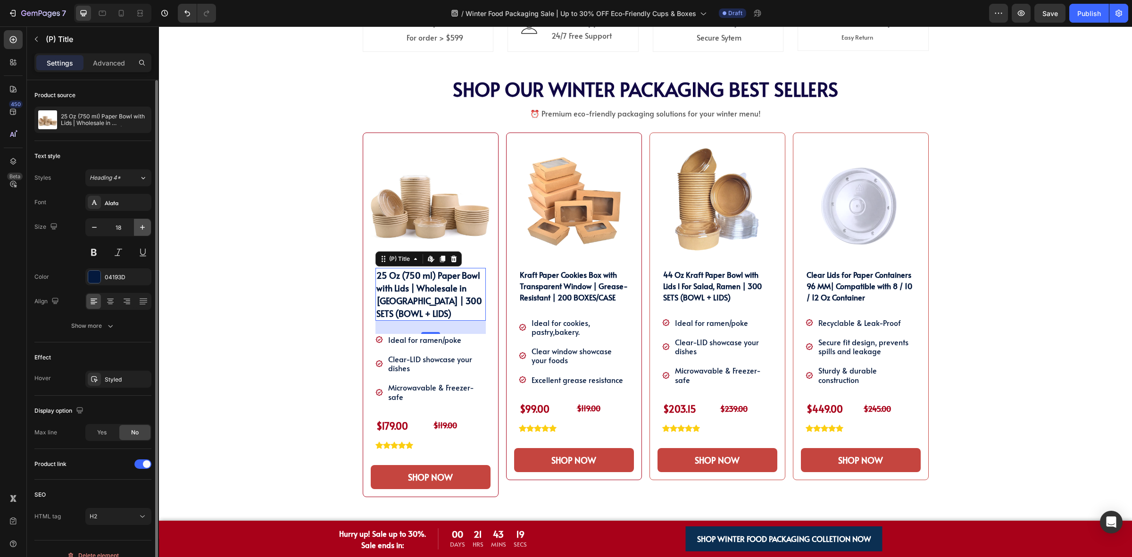
click at [144, 227] on icon "button" at bounding box center [142, 227] width 5 height 5
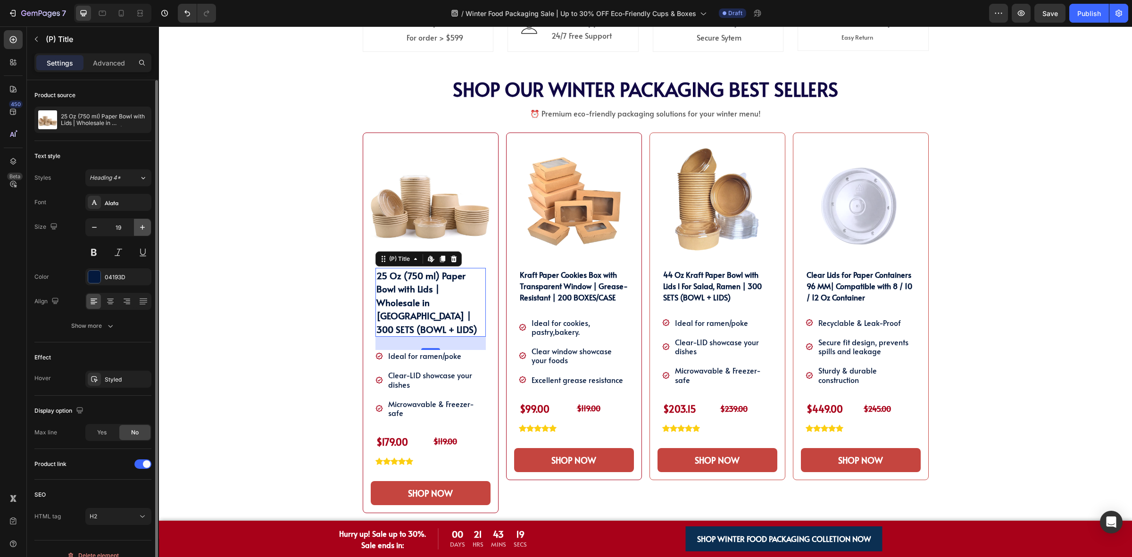
click at [144, 227] on icon "button" at bounding box center [142, 227] width 5 height 5
type input "20"
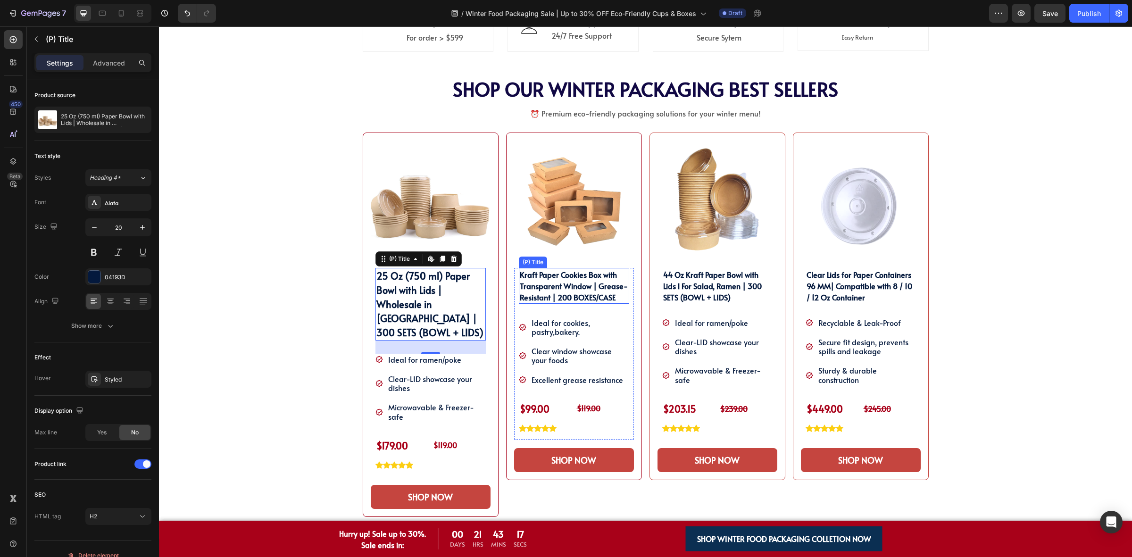
click at [549, 283] on h2 "Kraft Paper Cookies Box with Transparent Window | Grease-Resistant | 200 BOXES/…" at bounding box center [574, 286] width 110 height 36
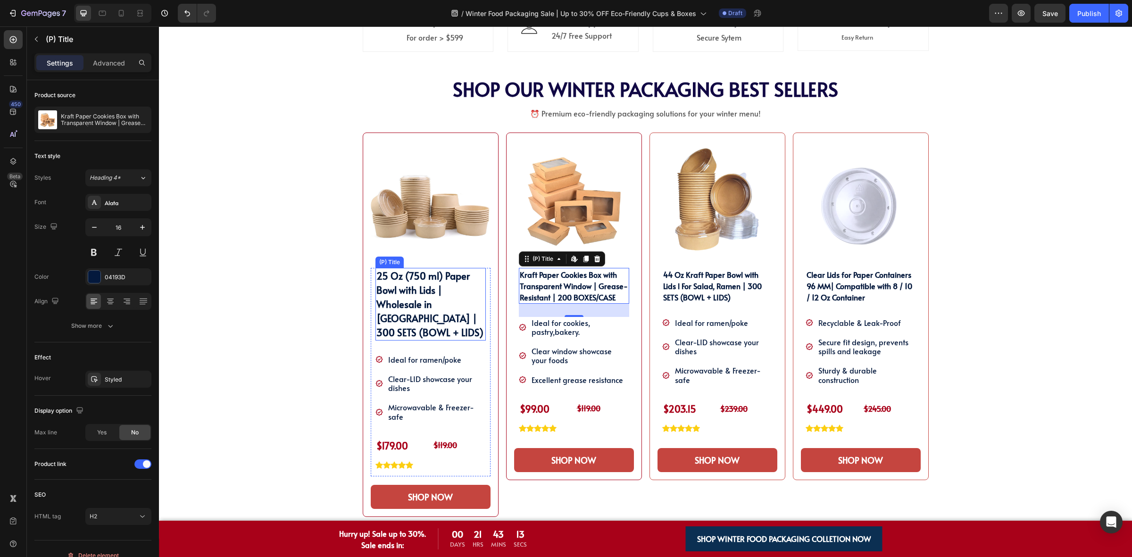
click at [441, 303] on h2 "25 Oz (750 ml) Paper Bowl with Lids | Wholesale in [GEOGRAPHIC_DATA] | 300 SETS…" at bounding box center [430, 304] width 110 height 73
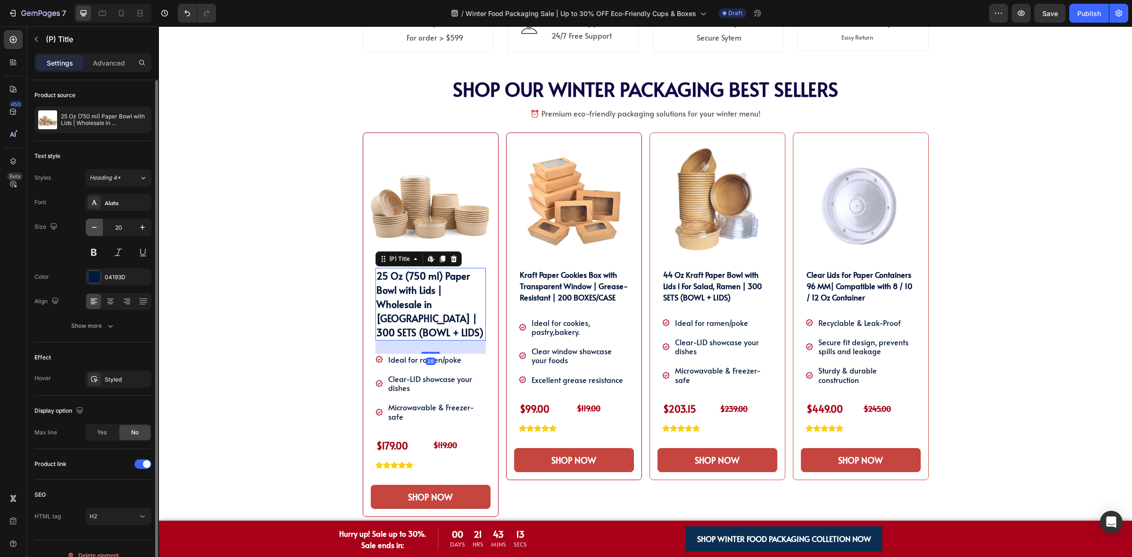
click at [87, 229] on button "button" at bounding box center [94, 227] width 17 height 17
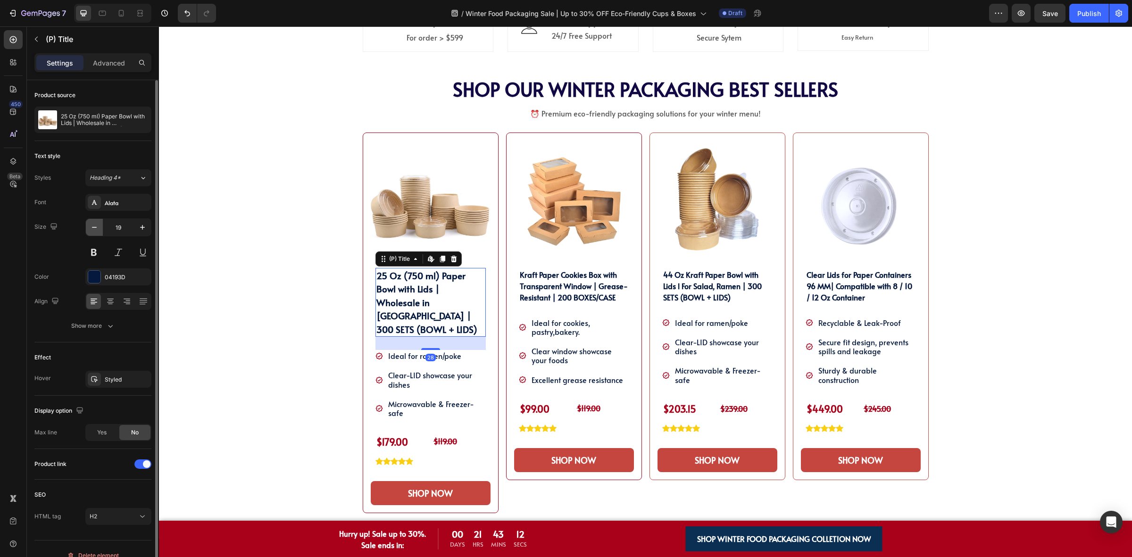
click at [90, 229] on icon "button" at bounding box center [94, 227] width 9 height 9
type input "18"
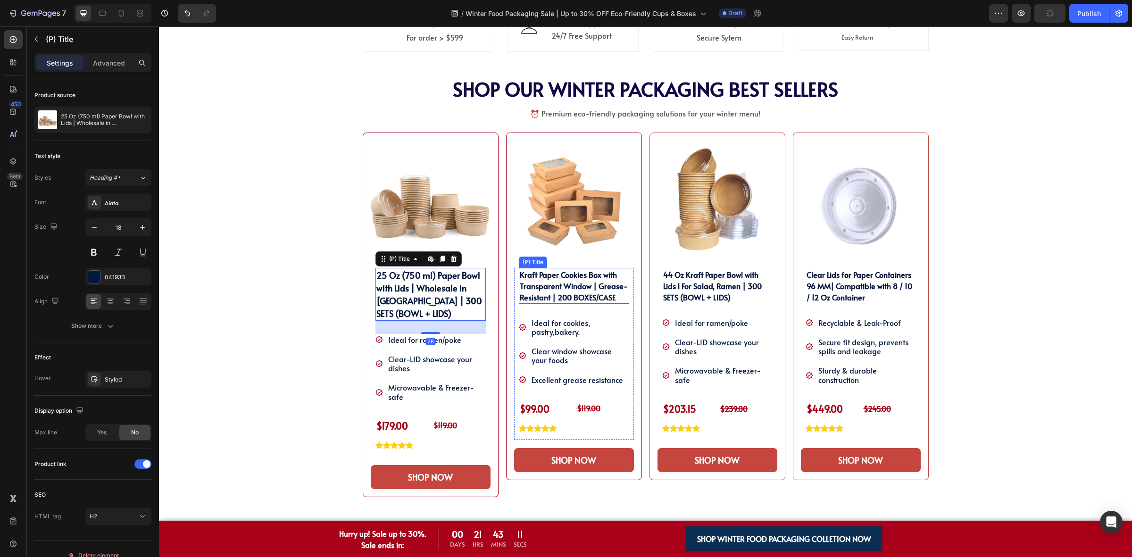
click at [540, 279] on h2 "Kraft Paper Cookies Box with Transparent Window | Grease-Resistant | 200 BOXES/…" at bounding box center [574, 286] width 110 height 36
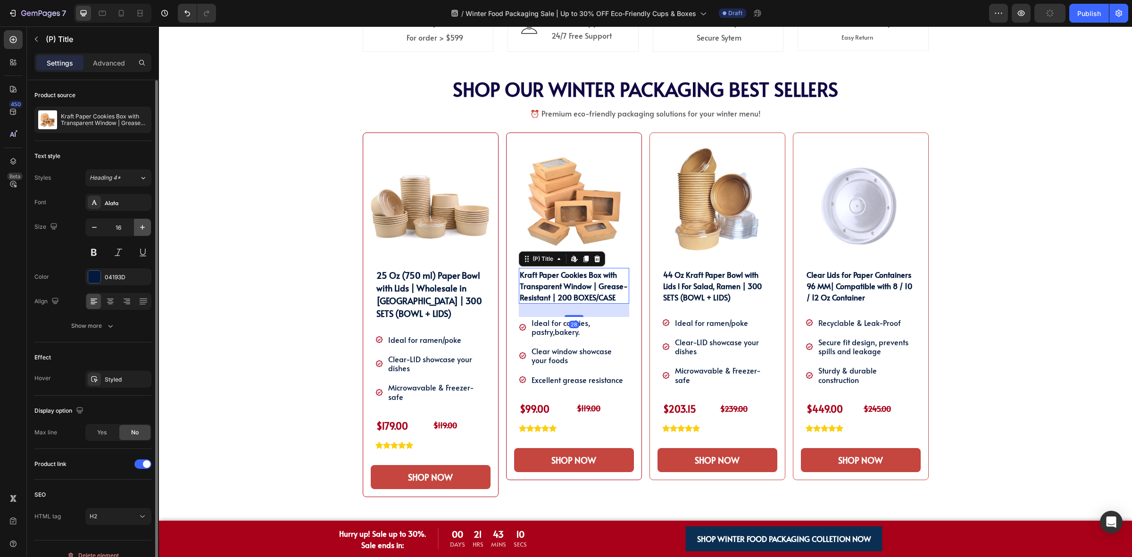
click at [145, 229] on icon "button" at bounding box center [142, 227] width 9 height 9
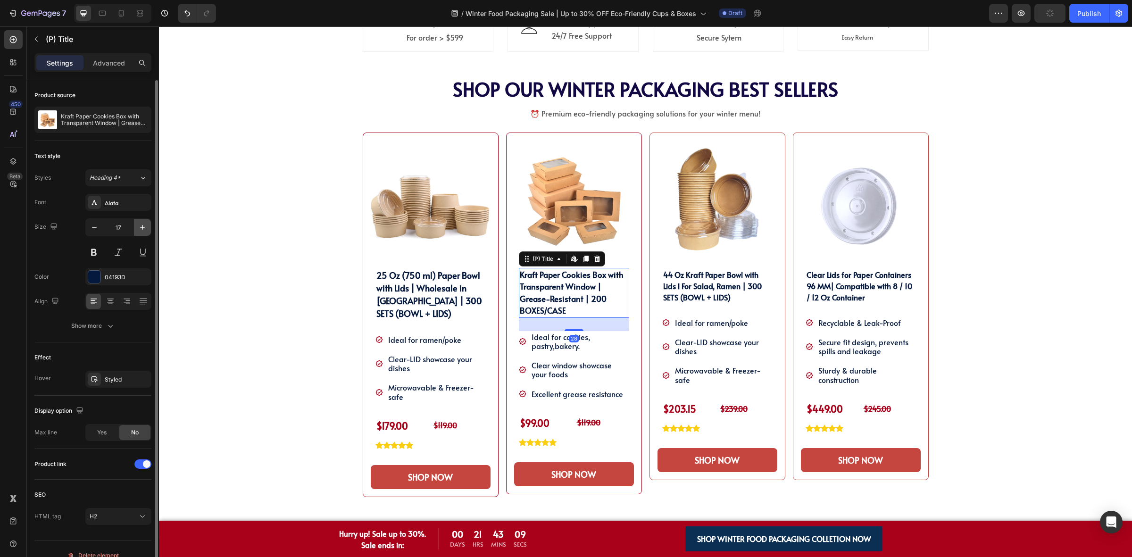
click at [143, 229] on icon "button" at bounding box center [142, 227] width 9 height 9
type input "18"
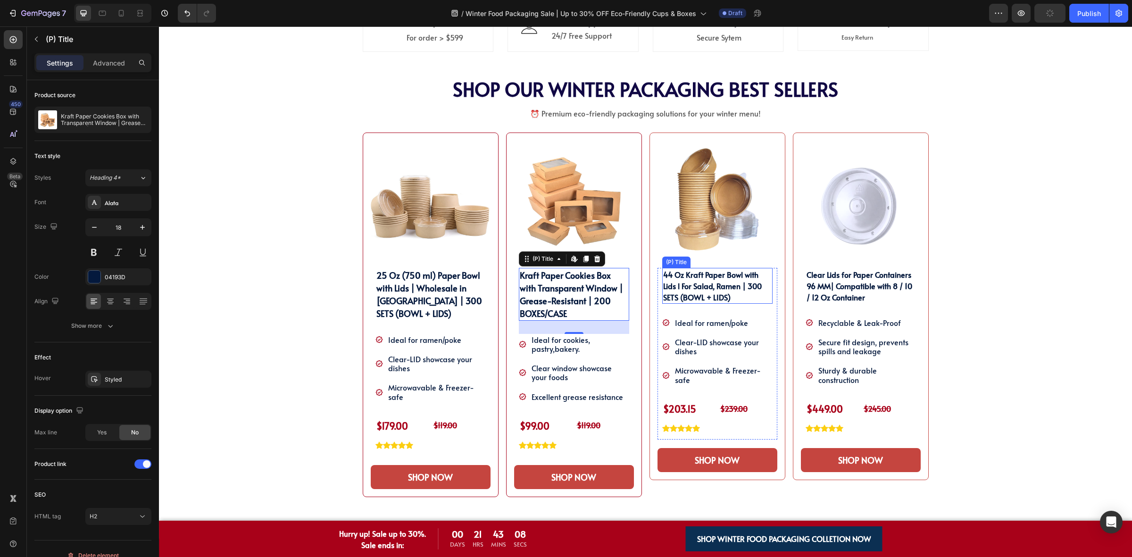
click at [690, 291] on h2 "44 Oz Kraft Paper Bowl with Lids l For Salad, Ramen | 300 SETS (BOWL + LIDS)" at bounding box center [717, 286] width 110 height 36
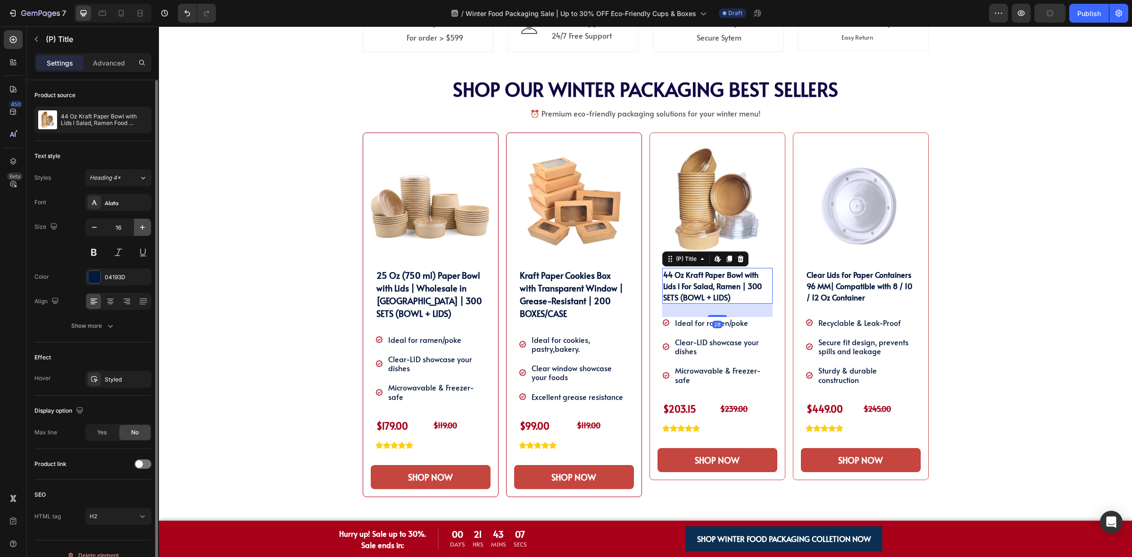
click at [141, 227] on icon "button" at bounding box center [142, 227] width 5 height 5
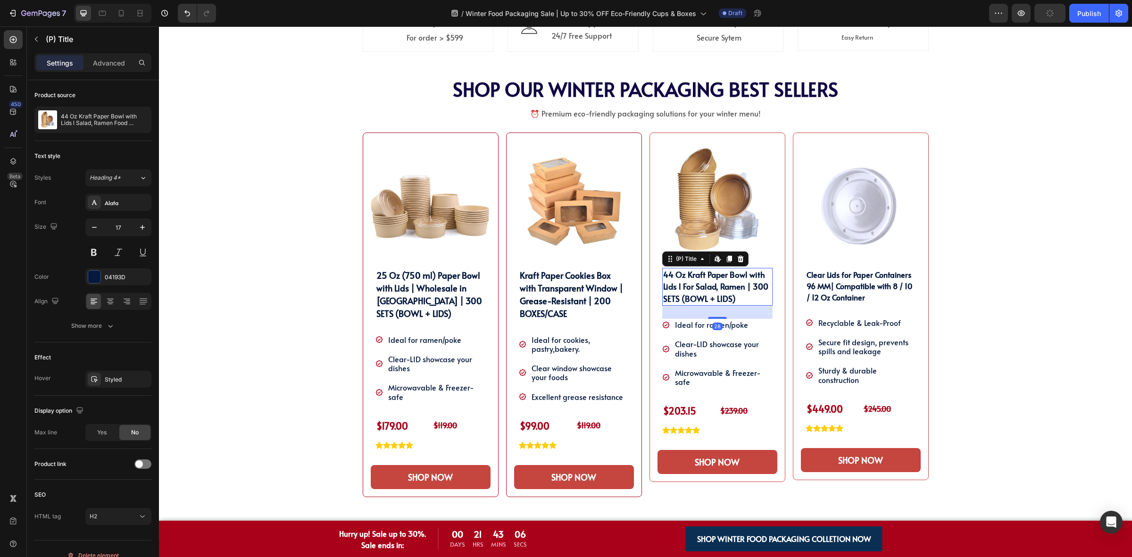
type input "18"
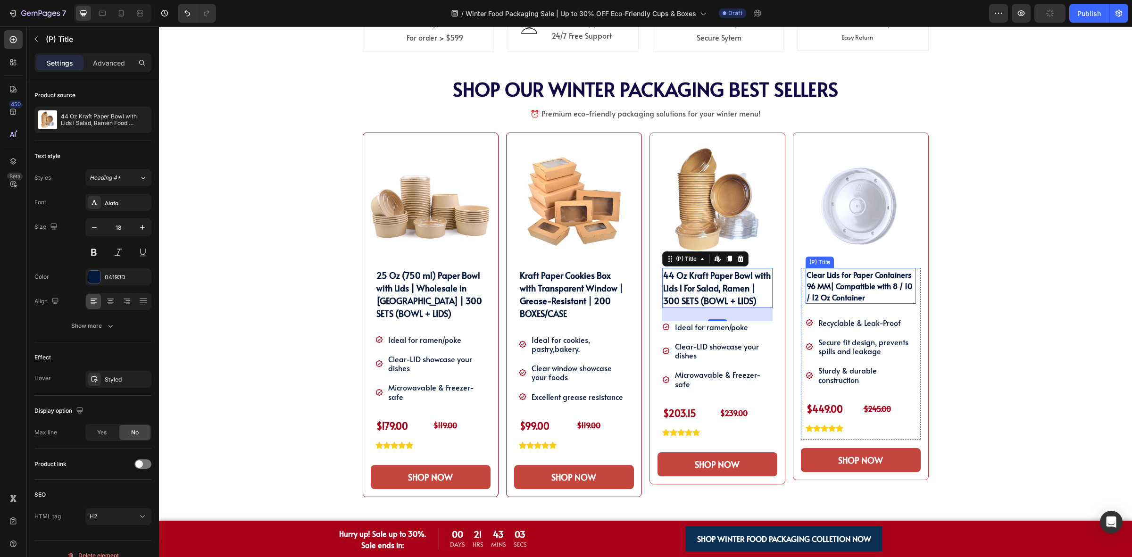
click at [824, 283] on h2 "Clear Lids for Paper Containers 96 MM| Compatible with 8 / 10 / 12 Oz Container" at bounding box center [861, 286] width 110 height 36
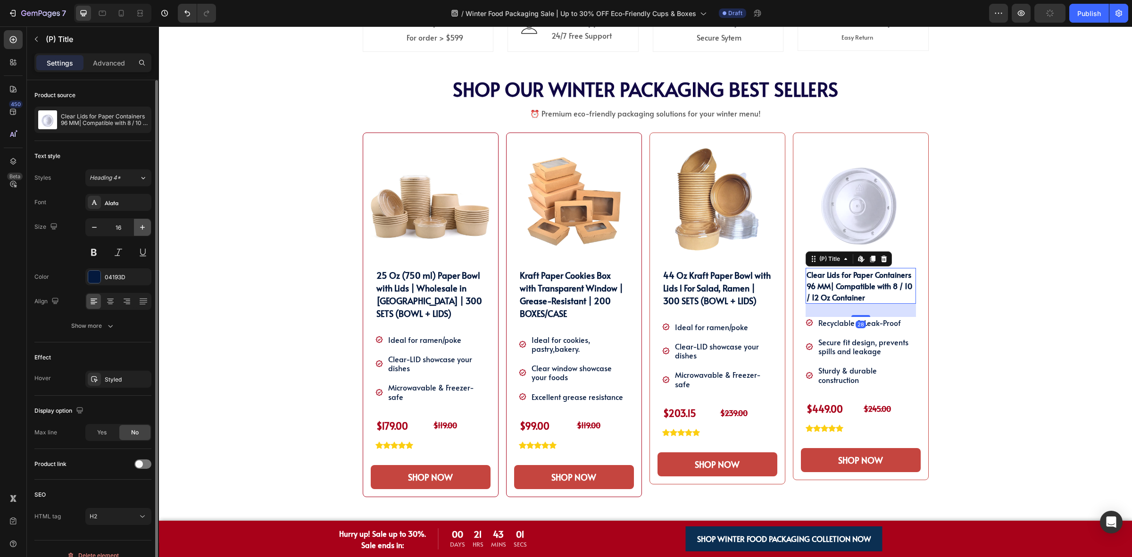
click at [139, 232] on icon "button" at bounding box center [142, 227] width 9 height 9
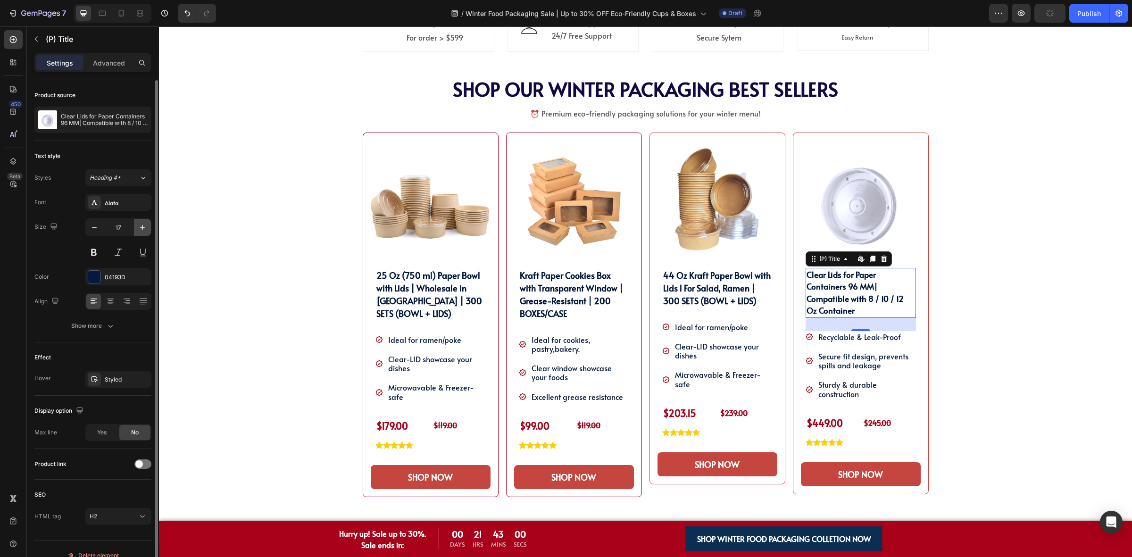
click at [139, 232] on icon "button" at bounding box center [142, 227] width 9 height 9
type input "18"
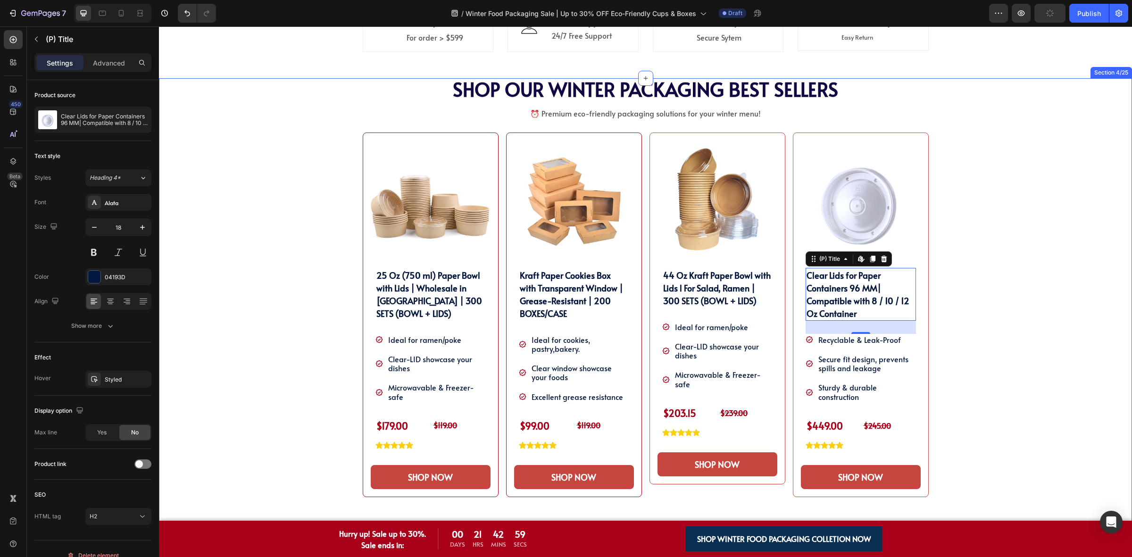
click at [1007, 340] on div "SHOP OUR WINTER PACKAGING BEST SELLER!! Heading SHOP OUR WINTER PACKAGING BEST …" at bounding box center [645, 310] width 959 height 465
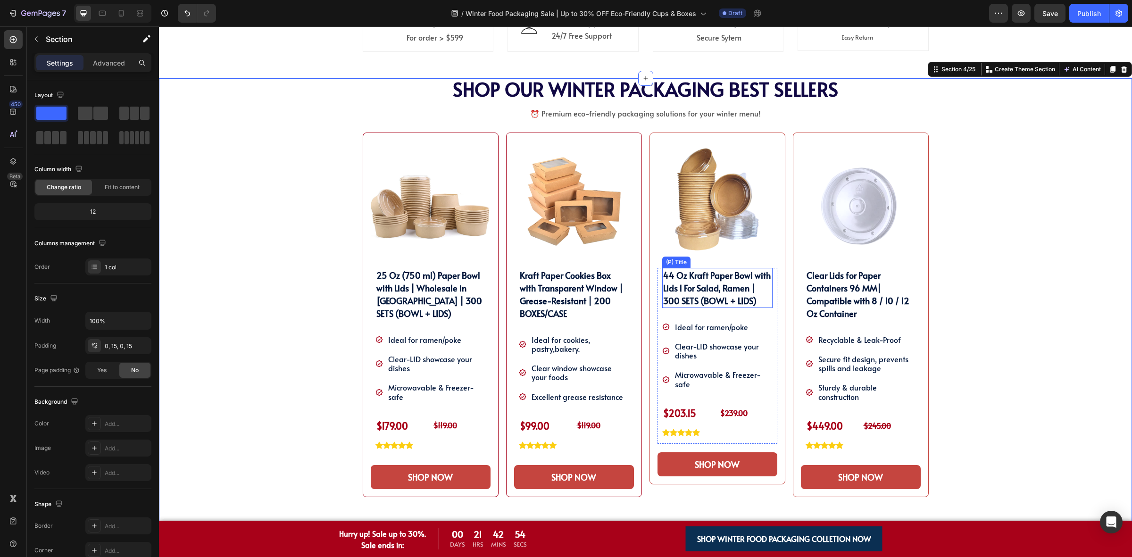
click at [725, 296] on h2 "44 Oz Kraft Paper Bowl with Lids l For Salad, Ramen | 300 SETS (BOWL + LIDS)" at bounding box center [717, 288] width 110 height 40
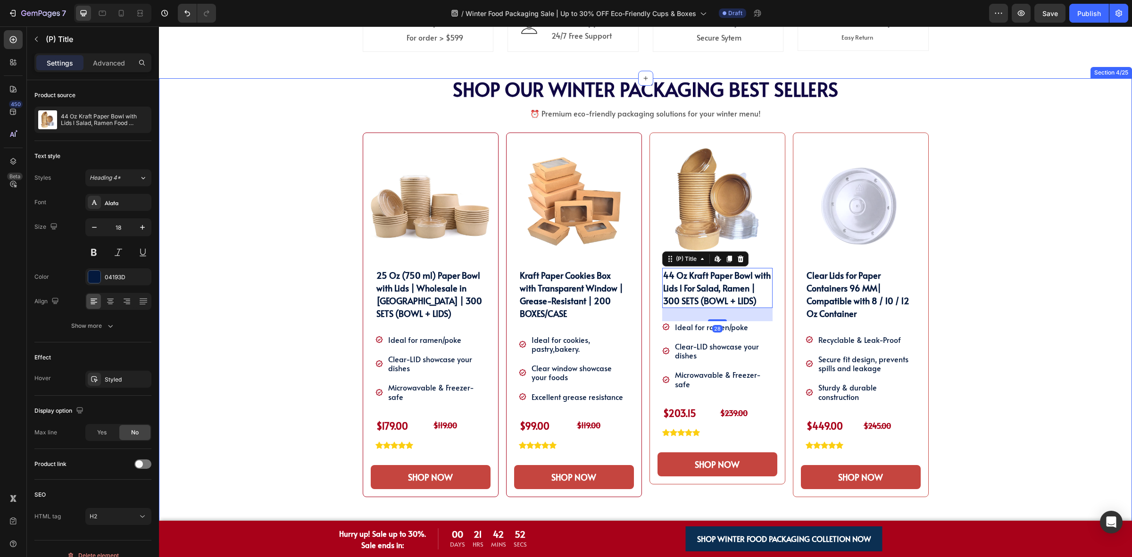
click at [265, 307] on div "SHOP OUR WINTER PACKAGING BEST SELLER!! Heading SHOP OUR WINTER PACKAGING BEST …" at bounding box center [645, 310] width 959 height 465
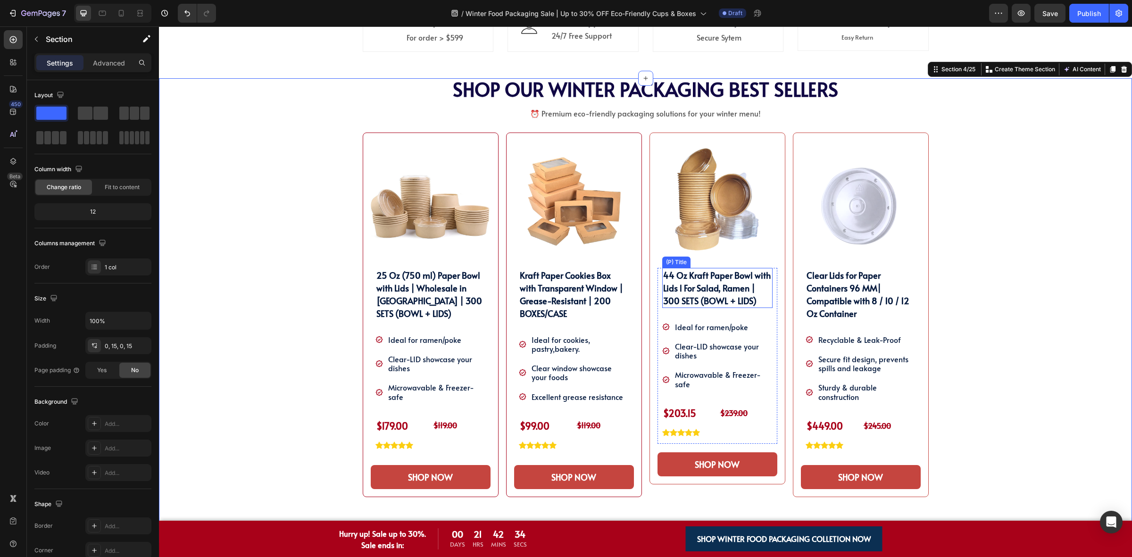
click at [671, 283] on h2 "44 Oz Kraft Paper Bowl with Lids l For Salad, Ramen | 300 SETS (BOWL + LIDS)" at bounding box center [717, 288] width 110 height 40
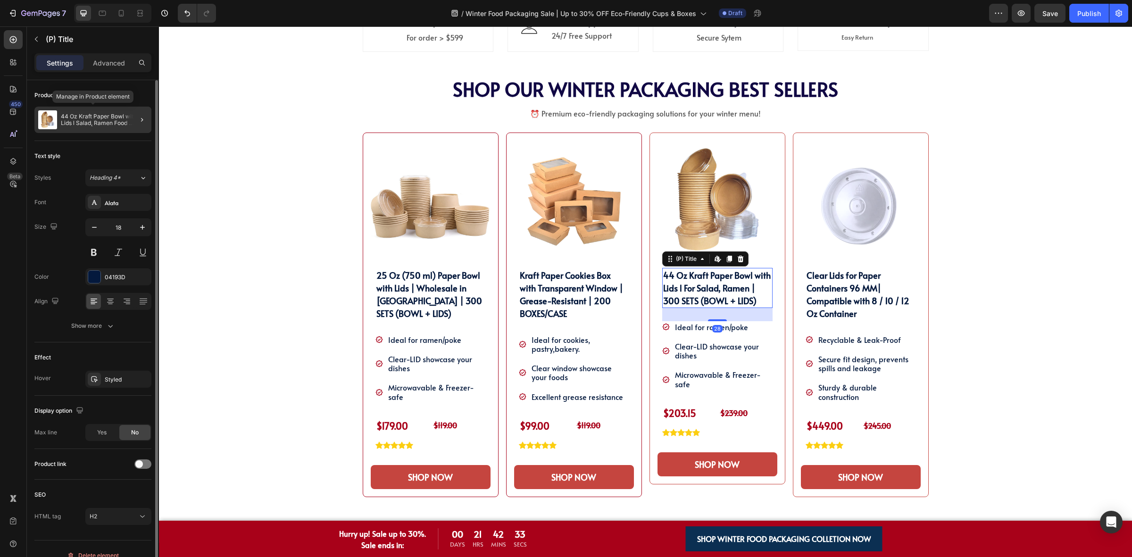
click at [111, 127] on div "44 Oz Kraft Paper Bowl with Lids l Salad, Ramen Food Containers | 300 SETS (BOW…" at bounding box center [92, 120] width 117 height 26
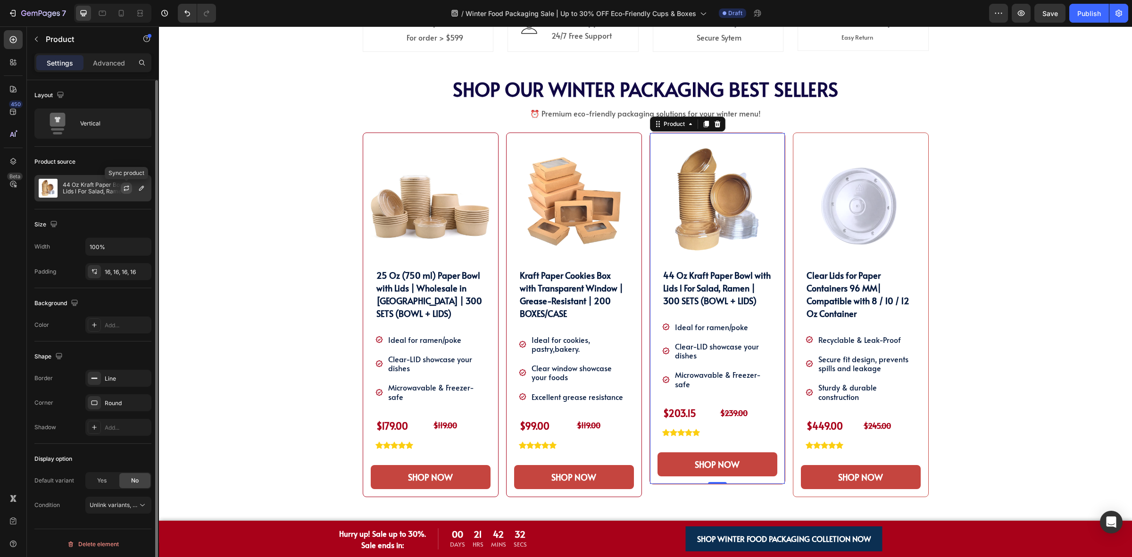
click at [128, 192] on icon "button" at bounding box center [127, 188] width 8 height 8
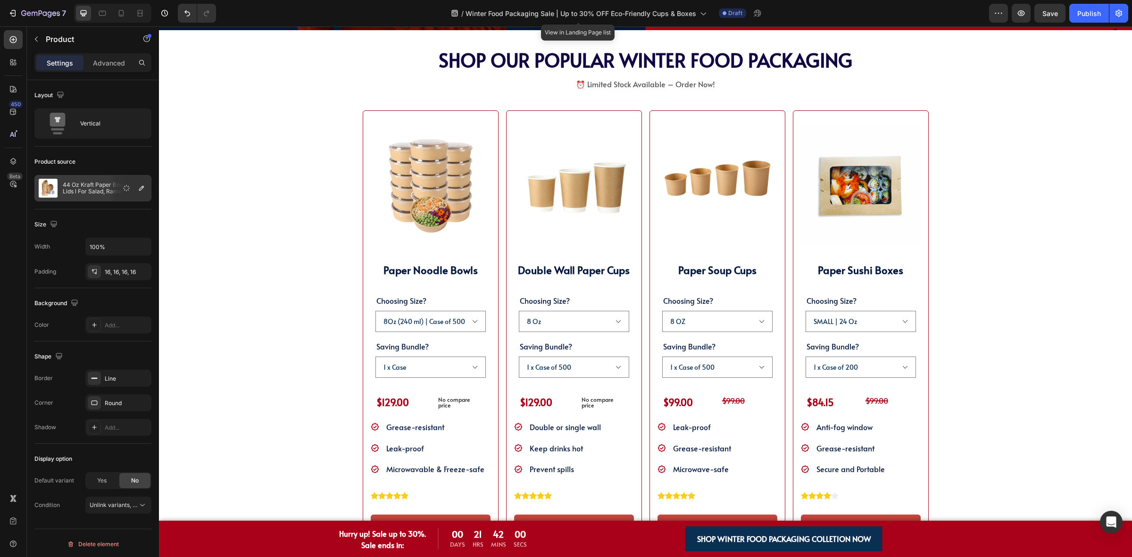
scroll to position [1319, 0]
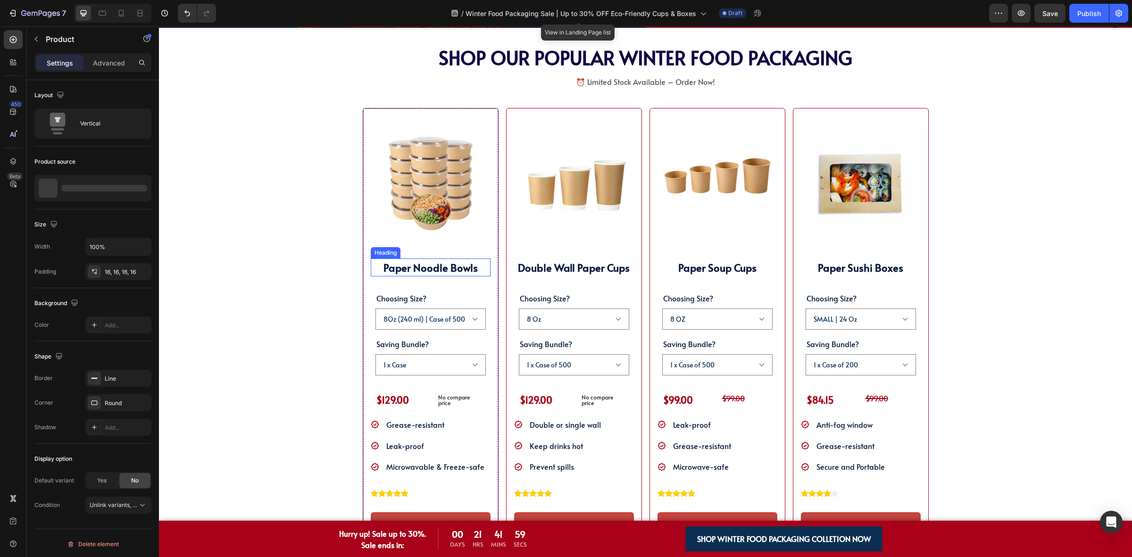
click at [394, 270] on strong "Paper Noodle Bowls" at bounding box center [430, 267] width 94 height 14
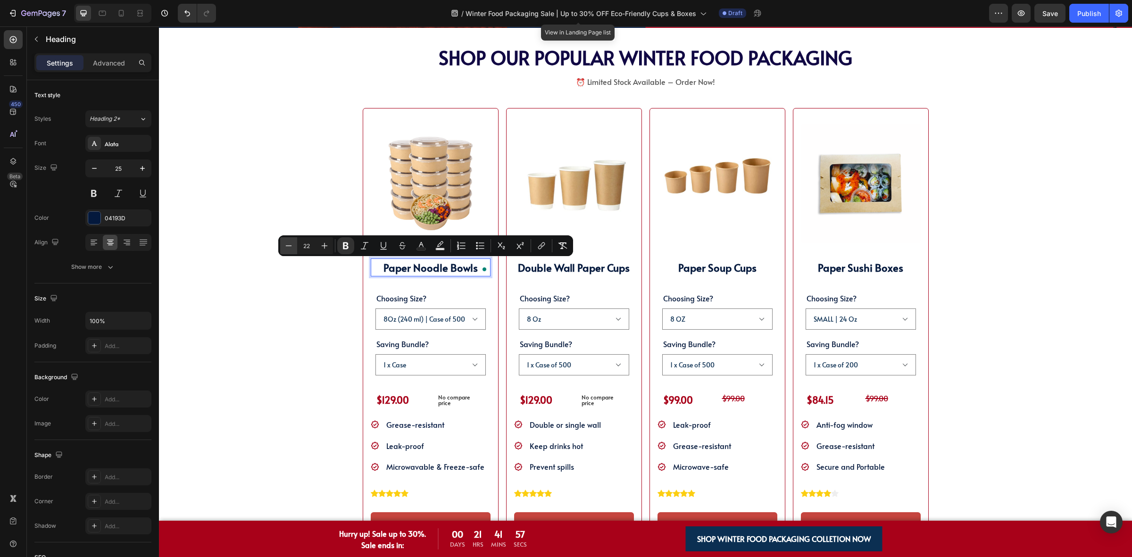
click at [289, 251] on button "Minus" at bounding box center [288, 245] width 17 height 17
click at [291, 251] on button "Minus" at bounding box center [288, 245] width 17 height 17
type input "18"
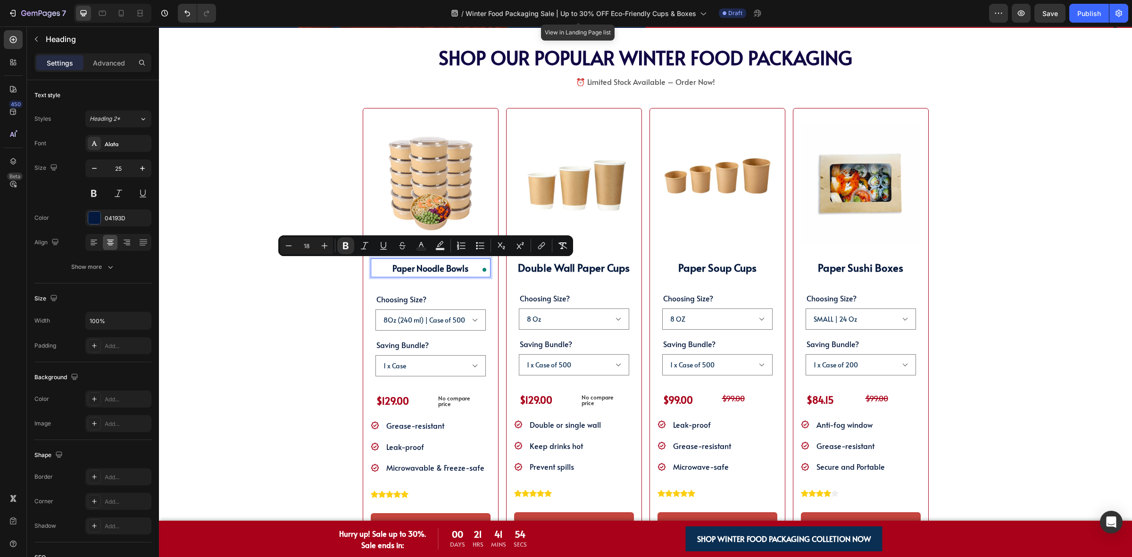
click at [393, 274] on p "Paper Noodle Bowls" at bounding box center [431, 267] width 118 height 17
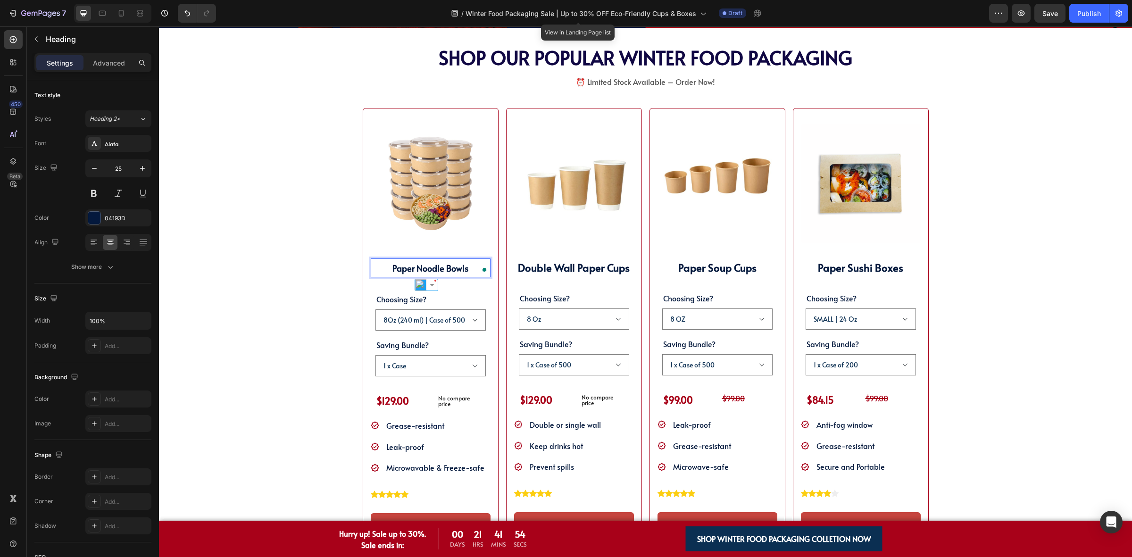
click at [384, 271] on p "Paper Noodle Bowls" at bounding box center [431, 267] width 118 height 17
click at [382, 268] on p "Paper Noodle Bowls" at bounding box center [431, 267] width 118 height 17
click at [464, 266] on p "Paper Noodle Bowls" at bounding box center [431, 267] width 118 height 17
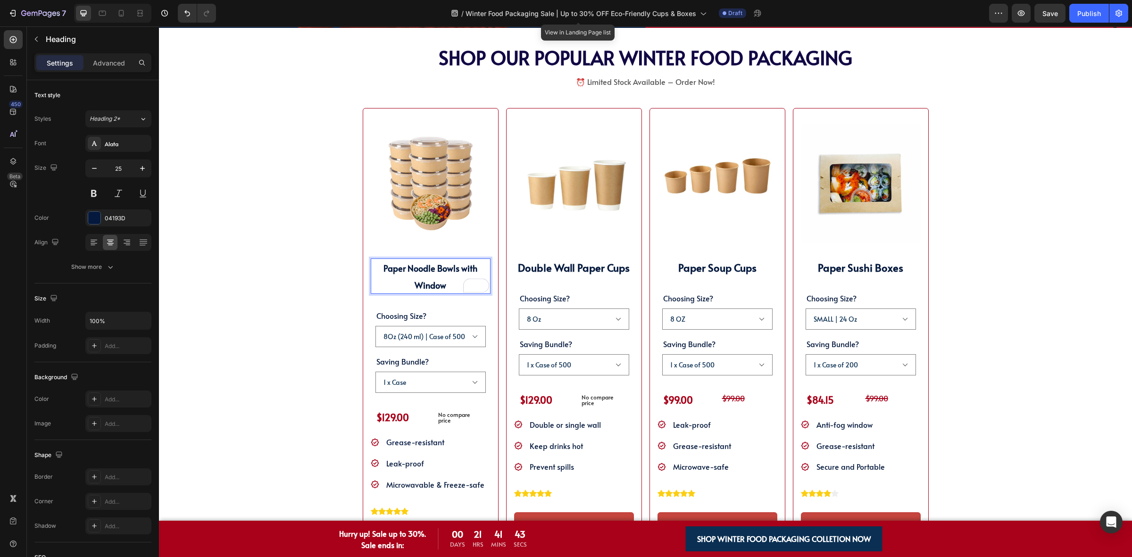
click at [401, 267] on strong "Paper Noodle Bowls with Window" at bounding box center [430, 276] width 94 height 29
drag, startPoint x: 406, startPoint y: 268, endPoint x: 365, endPoint y: 269, distance: 41.1
click at [365, 269] on div "(P) Images & Gallery Paper Noodle Bowls with Window Heading 32 Choosing Size? 8…" at bounding box center [431, 338] width 136 height 461
drag, startPoint x: 457, startPoint y: 270, endPoint x: 473, endPoint y: 267, distance: 15.7
click at [473, 267] on p "Paper Noodle Bowls with Window" at bounding box center [431, 275] width 118 height 33
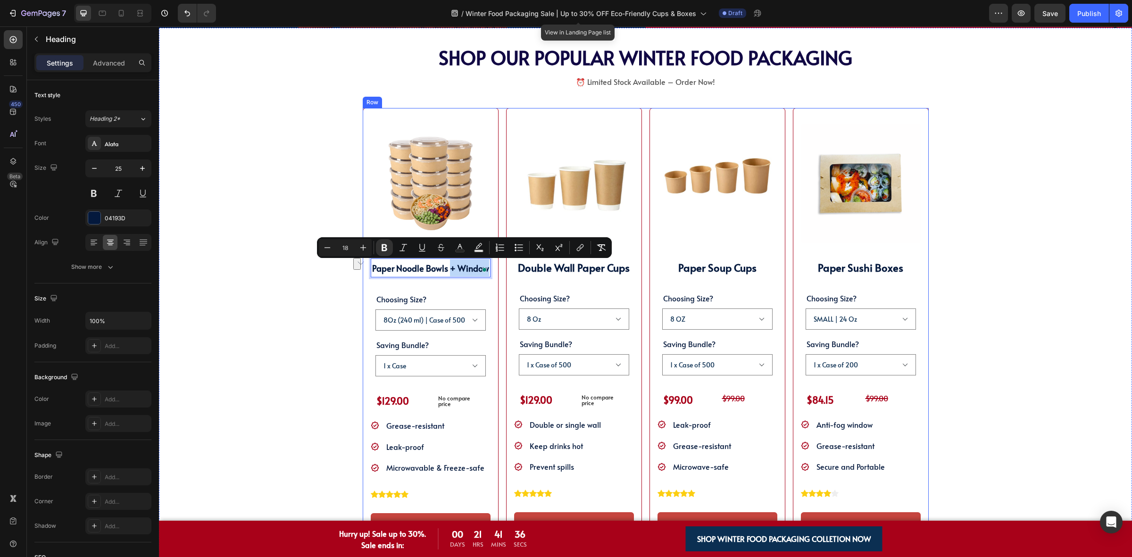
drag, startPoint x: 447, startPoint y: 268, endPoint x: 496, endPoint y: 270, distance: 49.1
click at [496, 270] on div "(P) Images & Gallery Paper Noodle Bowls + Window Heading 32 Choosing Size? 8Oz …" at bounding box center [646, 330] width 566 height 444
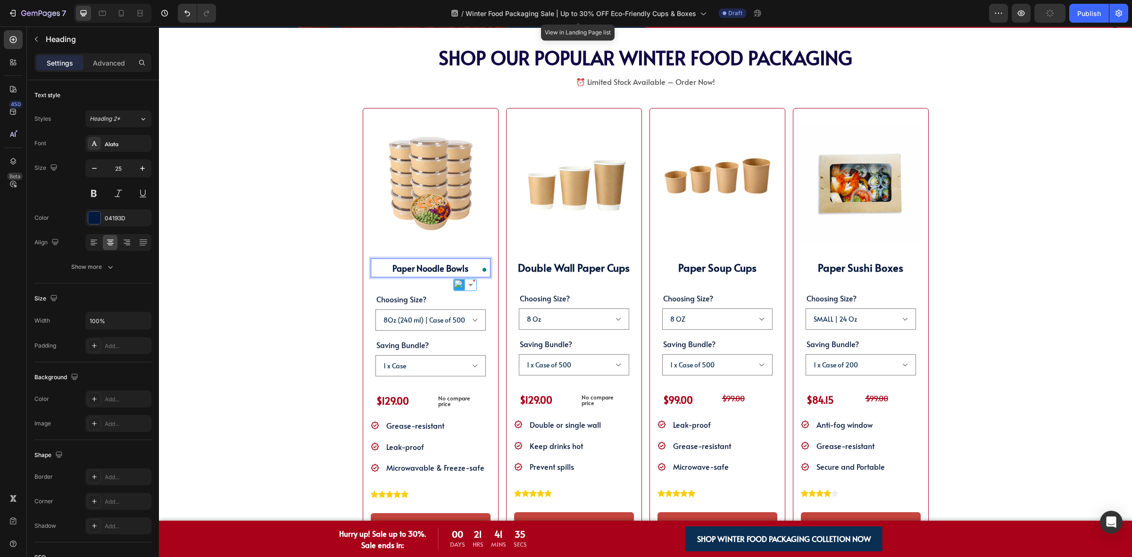
click at [385, 271] on p "Paper Noodle Bowls" at bounding box center [431, 267] width 118 height 17
click at [525, 274] on strong "Double Wall Paper Cups" at bounding box center [574, 267] width 112 height 14
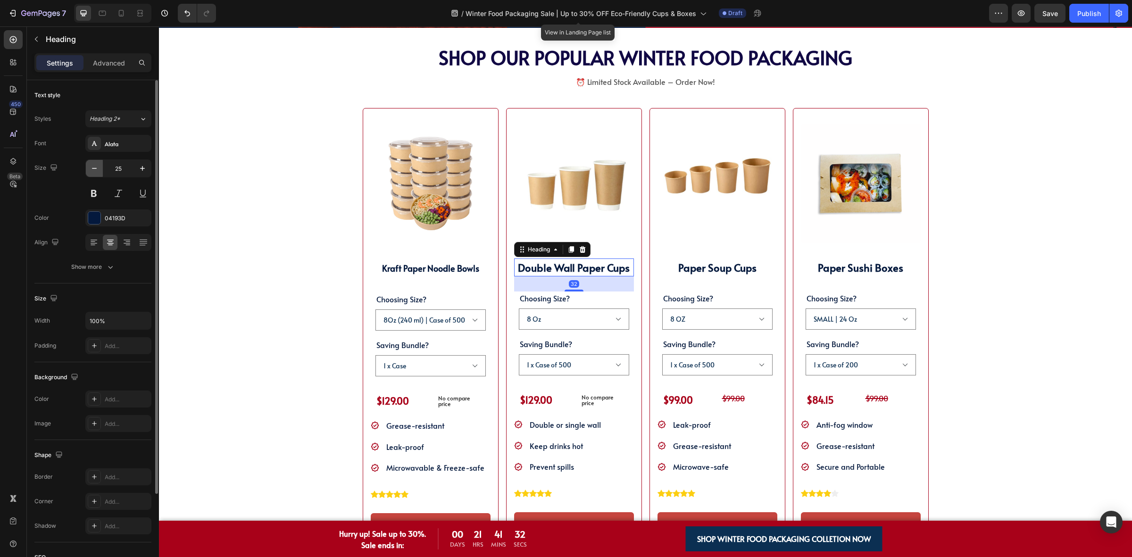
click at [92, 177] on button "button" at bounding box center [94, 168] width 17 height 17
click at [97, 173] on icon "button" at bounding box center [94, 168] width 9 height 9
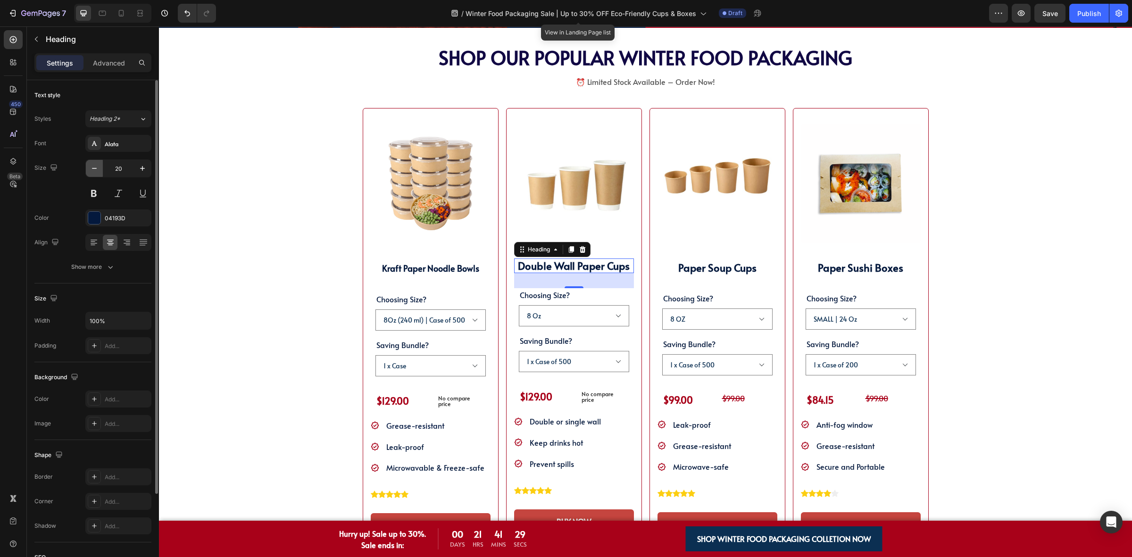
click at [97, 173] on icon "button" at bounding box center [94, 168] width 9 height 9
type input "18"
click at [447, 274] on strong "Kraft Paper Noodle Bowls" at bounding box center [430, 268] width 97 height 12
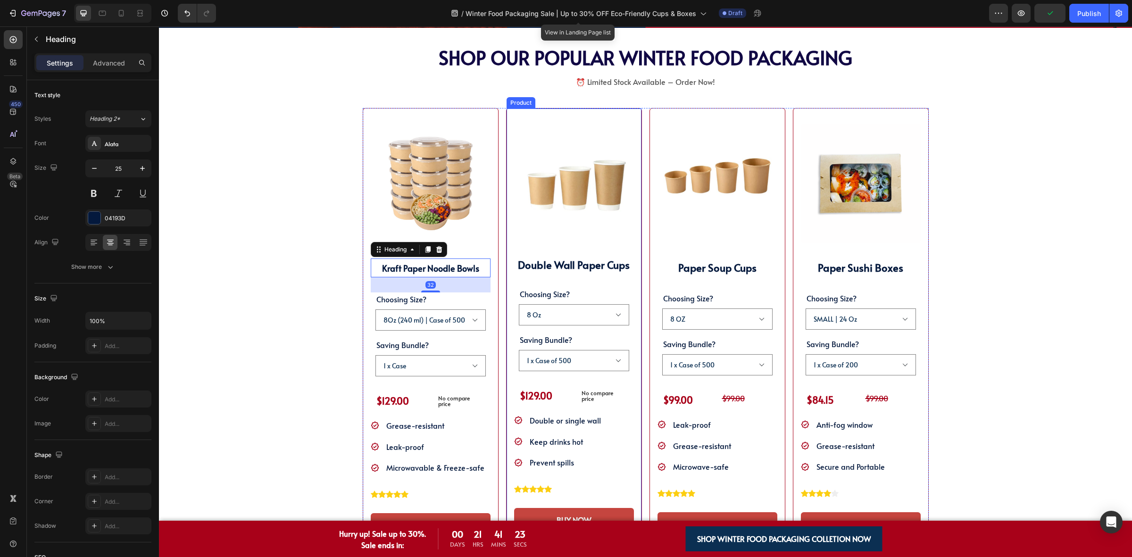
click at [519, 259] on strong "Double Wall Paper Cups" at bounding box center [574, 265] width 112 height 14
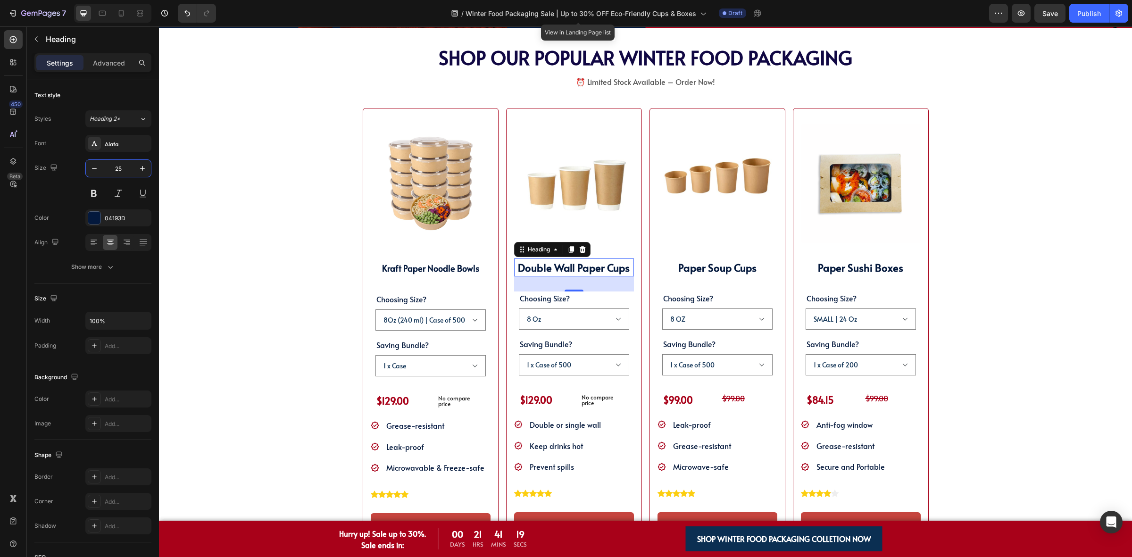
type input "25"
click at [527, 270] on strong "Double Wall Paper Cups" at bounding box center [574, 267] width 112 height 14
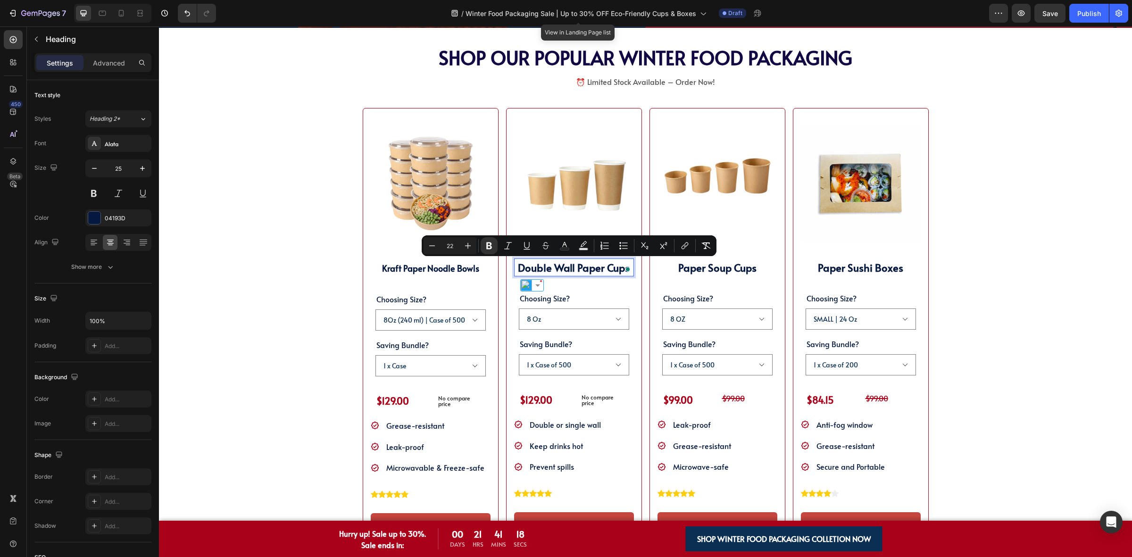
click at [454, 246] on div "Minus 22 Plus" at bounding box center [450, 245] width 53 height 17
drag, startPoint x: 454, startPoint y: 246, endPoint x: 445, endPoint y: 249, distance: 9.7
click at [445, 249] on input "22" at bounding box center [449, 245] width 19 height 11
type input "18"
click at [718, 272] on strong "Paper Soup Cups" at bounding box center [717, 267] width 78 height 14
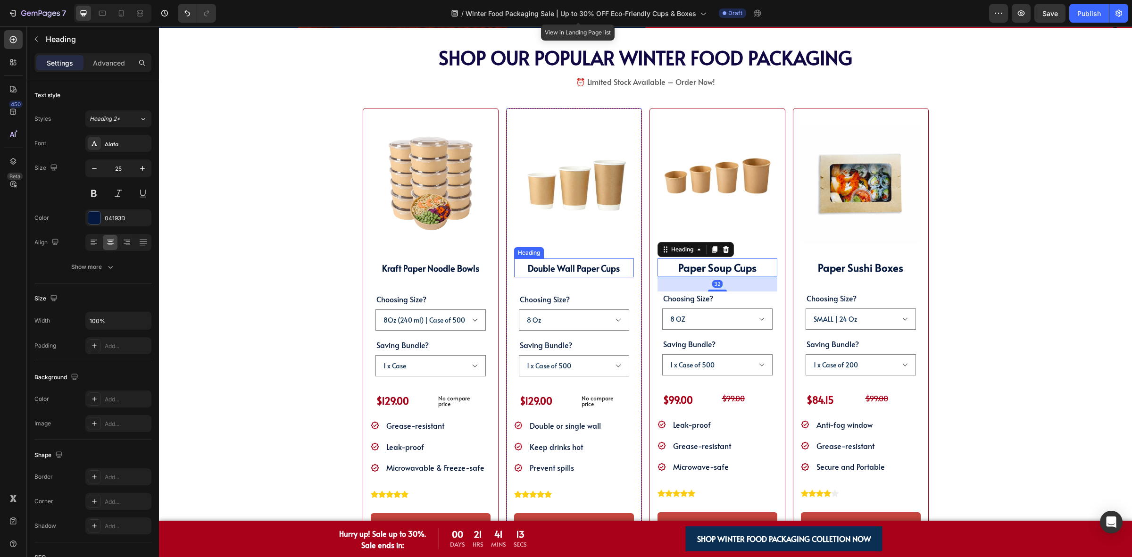
click at [531, 270] on strong "Double Wall Paper Cups" at bounding box center [574, 268] width 92 height 12
click at [699, 259] on h2 "Paper Soup Cups" at bounding box center [717, 267] width 120 height 18
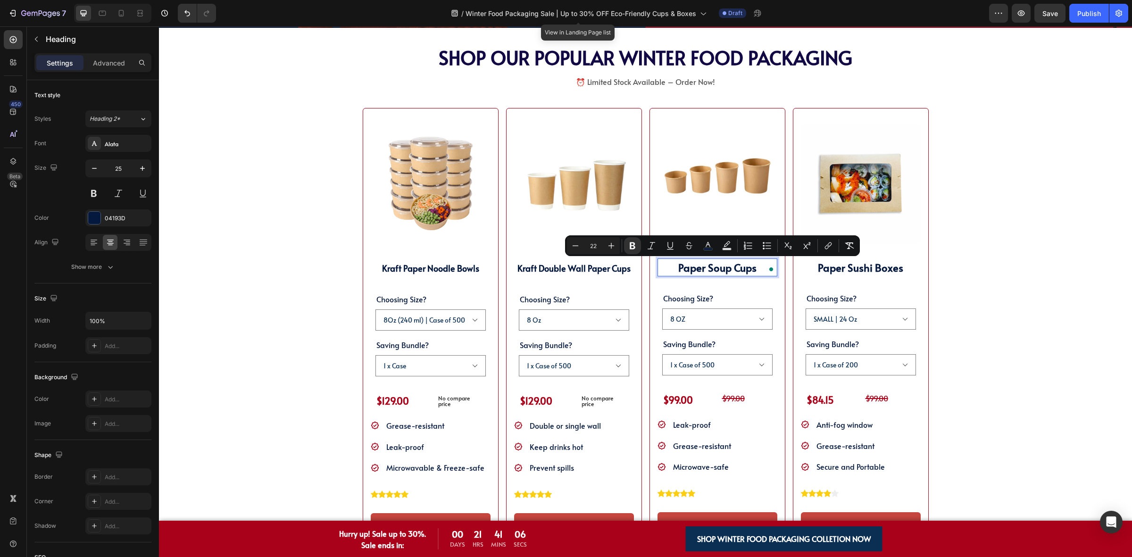
drag, startPoint x: 596, startPoint y: 249, endPoint x: 586, endPoint y: 249, distance: 9.9
click at [586, 249] on input "22" at bounding box center [593, 245] width 19 height 11
type input "18"
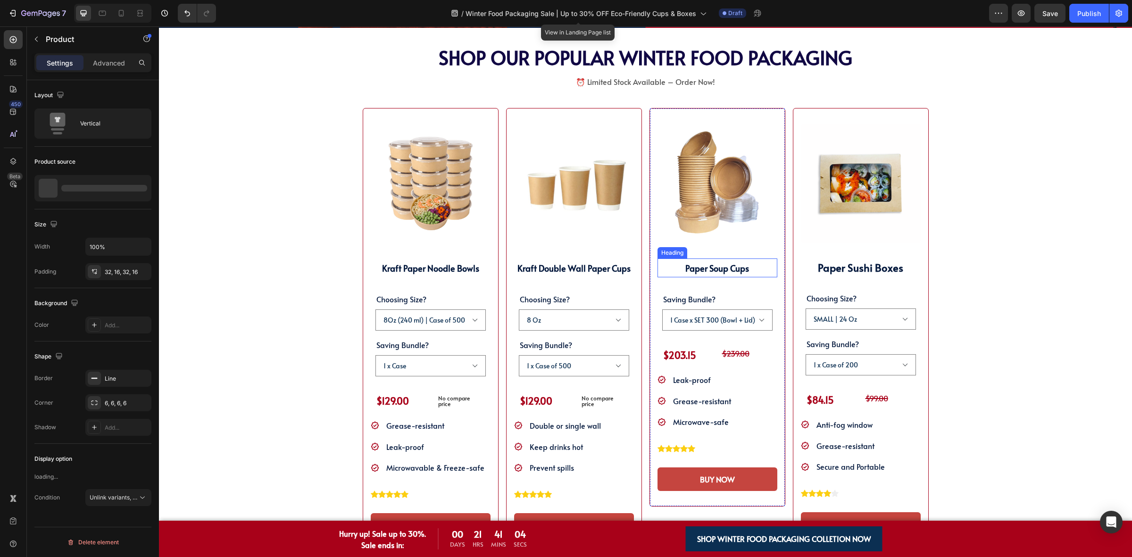
click at [732, 266] on strong "Paper Soup Cups" at bounding box center [717, 268] width 64 height 12
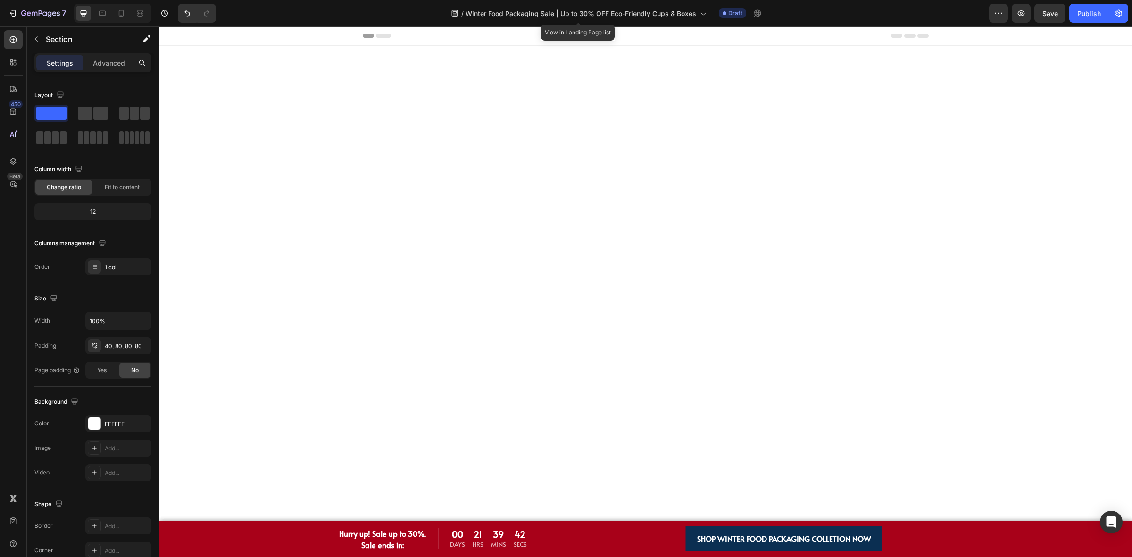
scroll to position [552, 0]
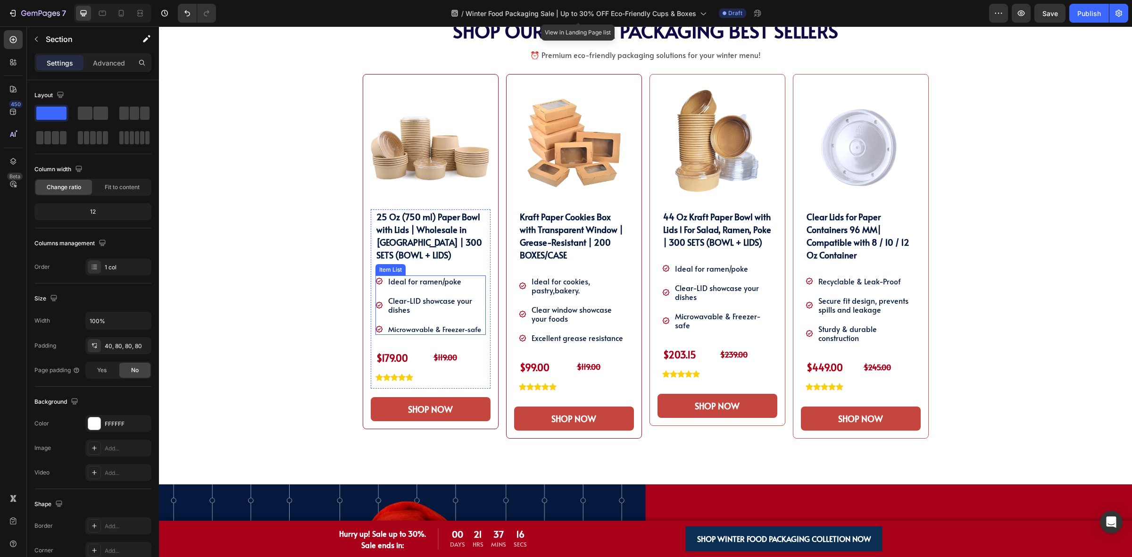
click at [423, 328] on span "Microwavable & Freezer-safe" at bounding box center [434, 329] width 93 height 10
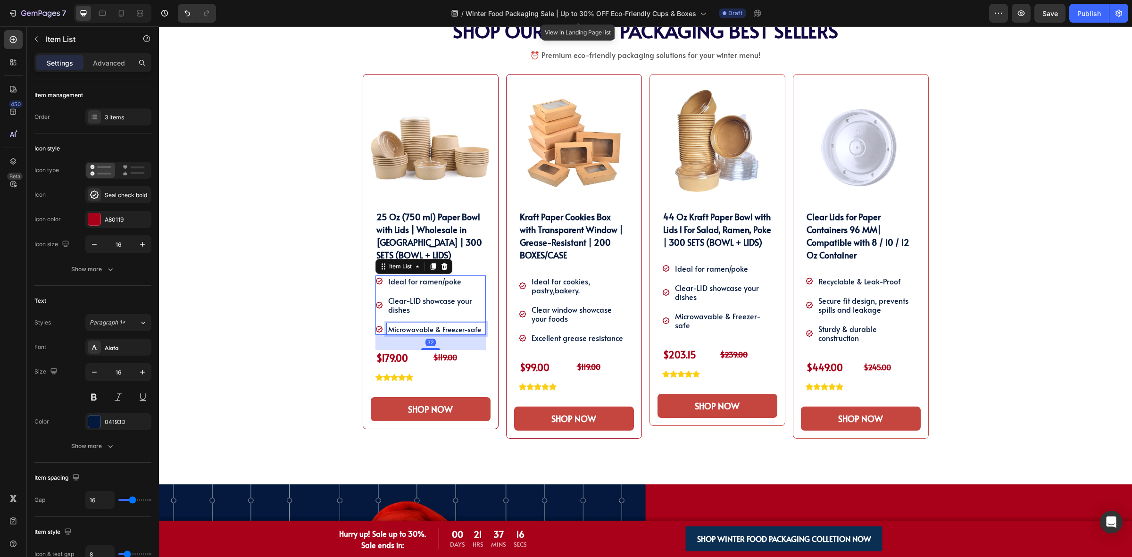
click at [422, 328] on span "Microwavable & Freezer-safe" at bounding box center [434, 329] width 93 height 10
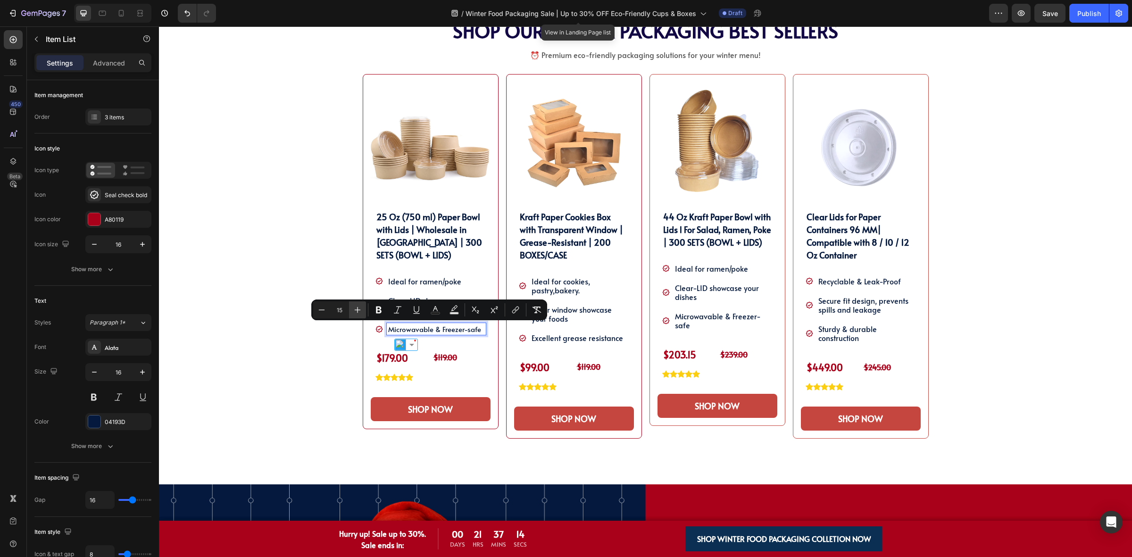
click at [359, 312] on icon "Editor contextual toolbar" at bounding box center [357, 309] width 9 height 9
type input "16"
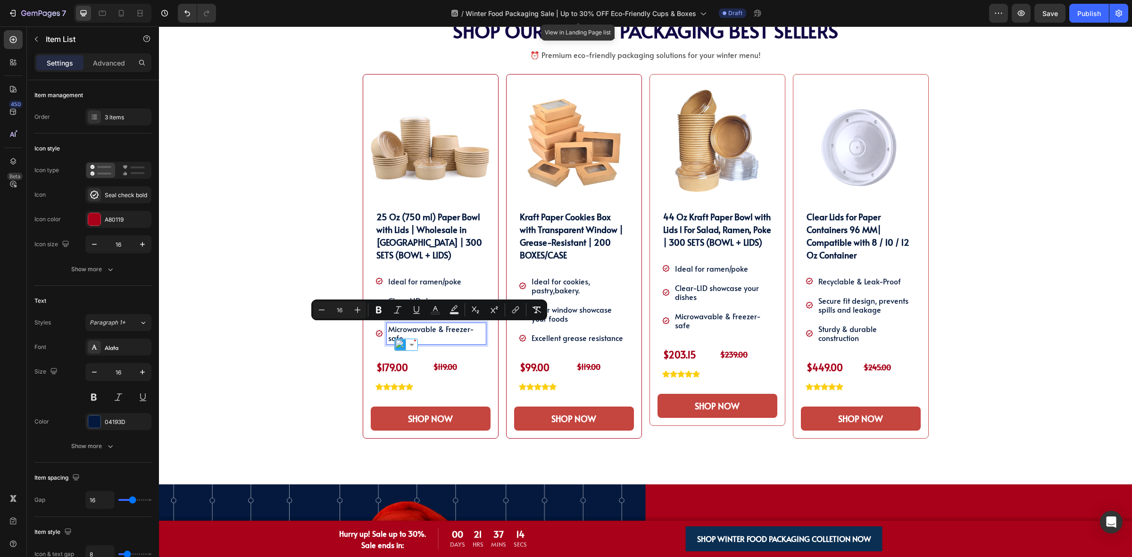
click at [269, 274] on div "SHOP OUR WINTER PACKAGING BEST SELLER!! Heading SHOP OUR WINTER PACKAGING BEST …" at bounding box center [645, 252] width 959 height 465
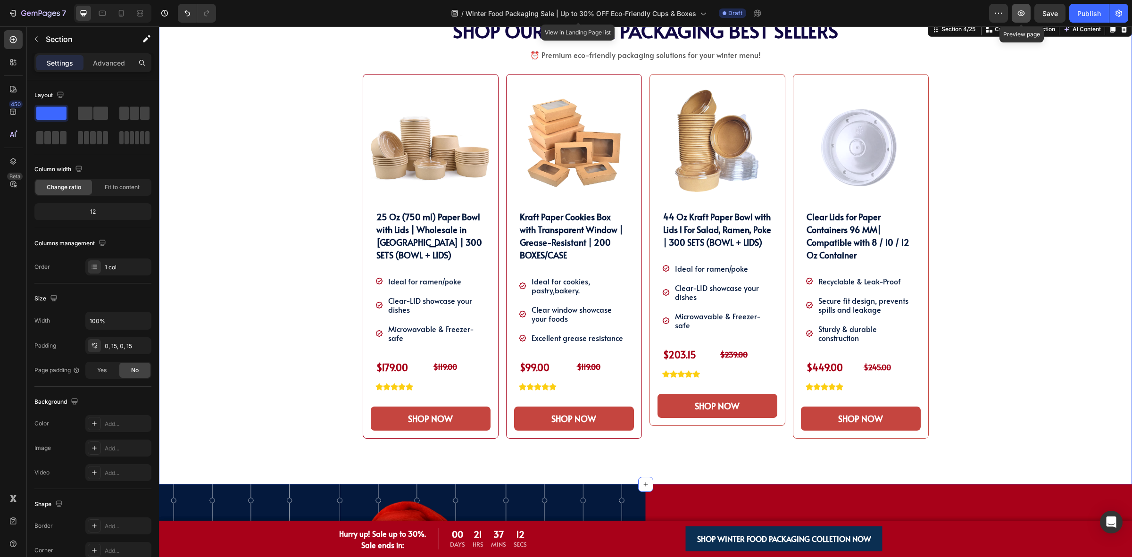
click at [1029, 17] on button "button" at bounding box center [1021, 13] width 19 height 19
click at [1047, 13] on span "Save" at bounding box center [1050, 13] width 16 height 8
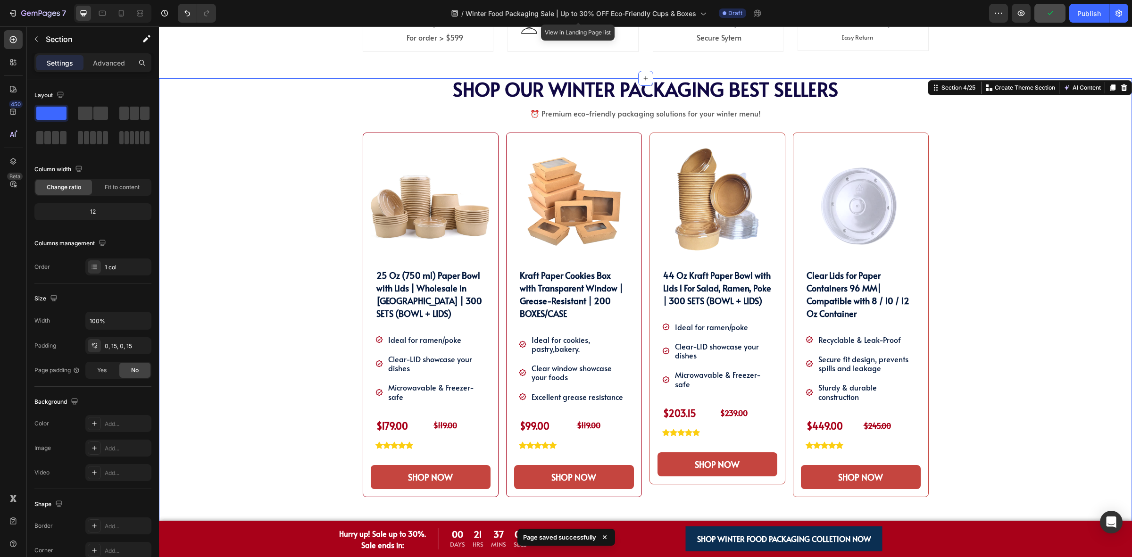
click at [990, 224] on div "SHOP OUR WINTER PACKAGING BEST SELLER!! Heading SHOP OUR WINTER PACKAGING BEST …" at bounding box center [645, 310] width 959 height 465
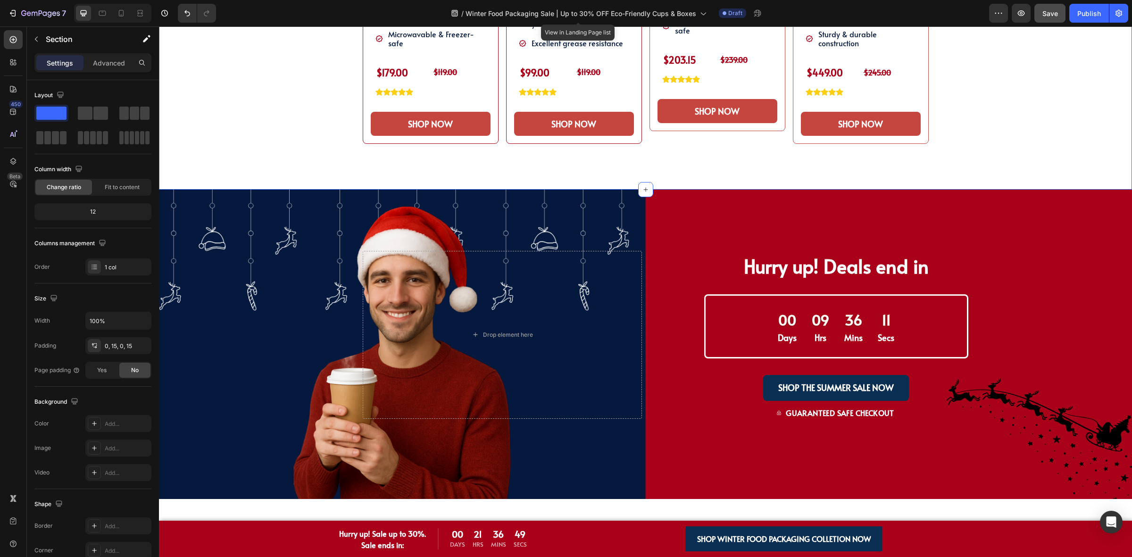
scroll to position [670, 0]
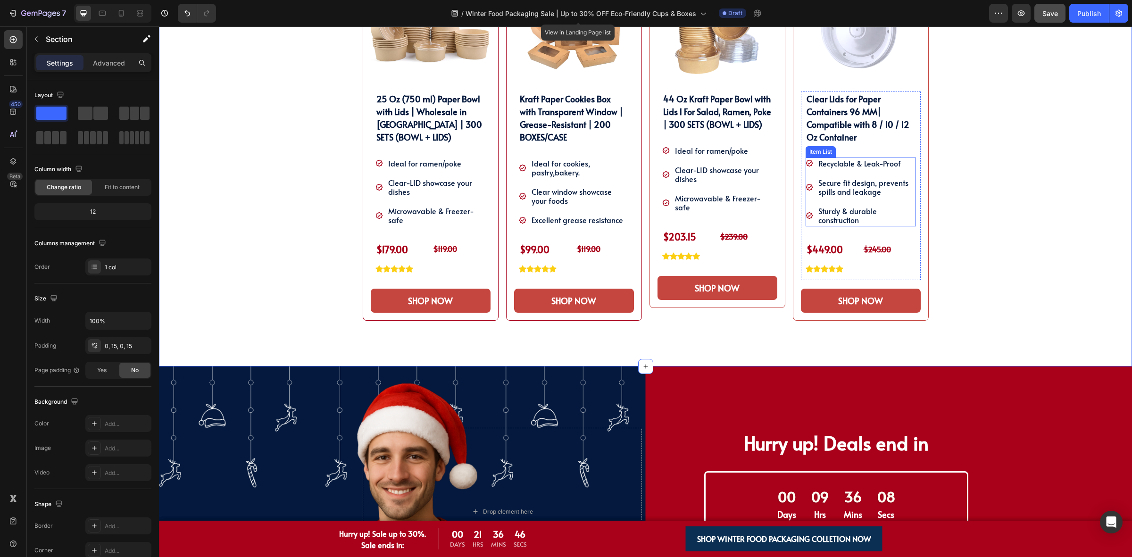
click at [864, 217] on p "Sturdy & durable construction" at bounding box center [866, 216] width 96 height 18
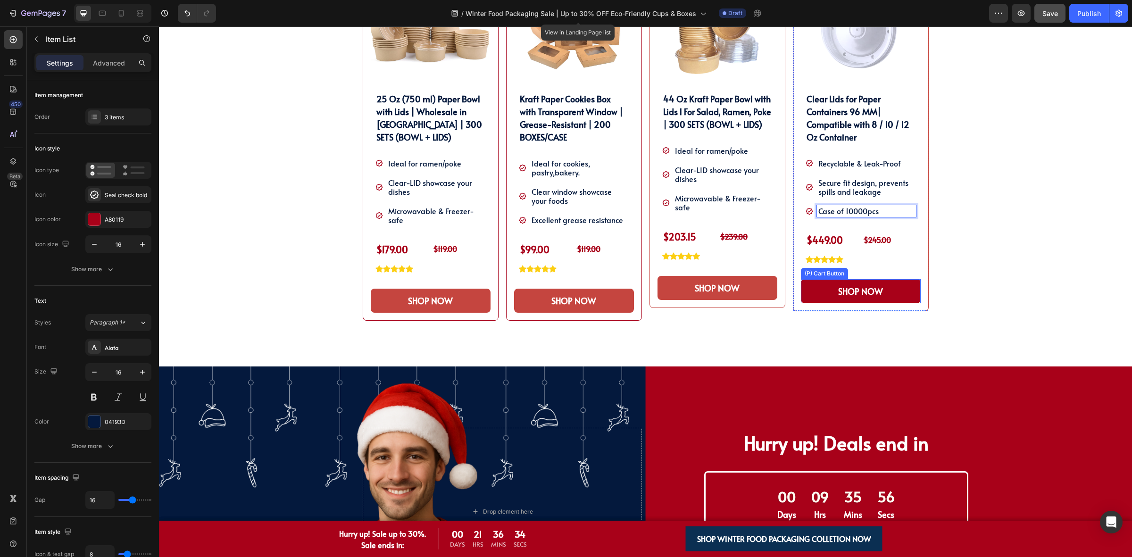
click at [808, 290] on button "SHOP NOW" at bounding box center [861, 291] width 120 height 24
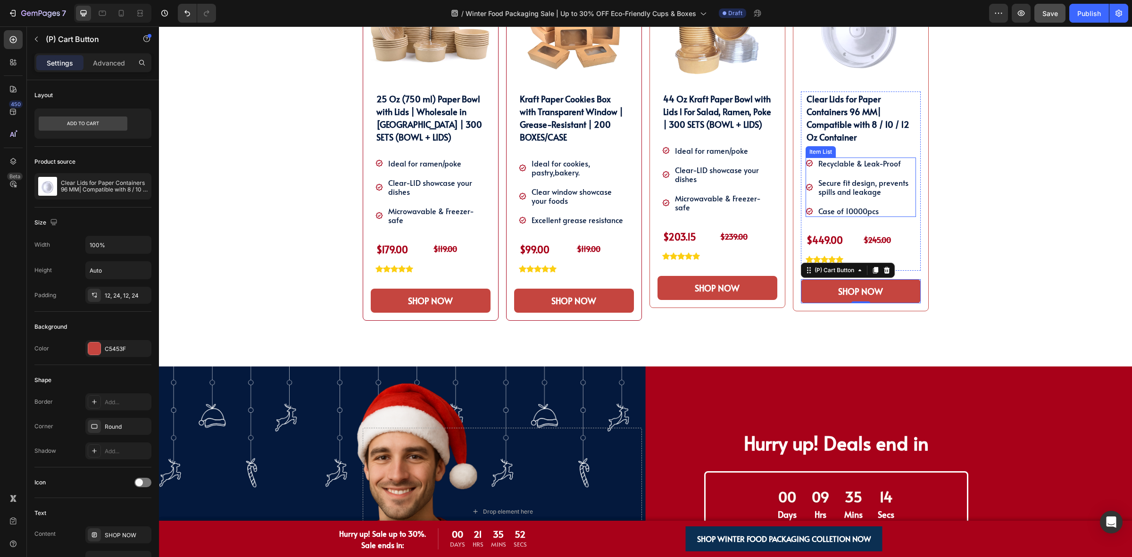
click at [842, 212] on p "Case of 10000pcs" at bounding box center [866, 211] width 96 height 9
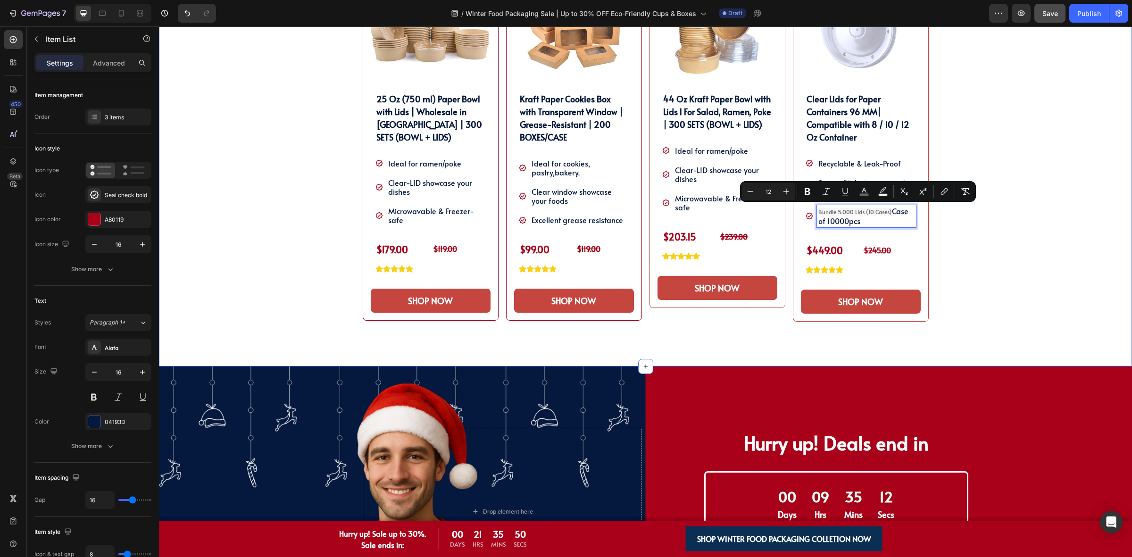
click at [960, 216] on div "SHOP OUR WINTER PACKAGING BEST SELLER!! Heading SHOP OUR WINTER PACKAGING BEST …" at bounding box center [645, 134] width 959 height 465
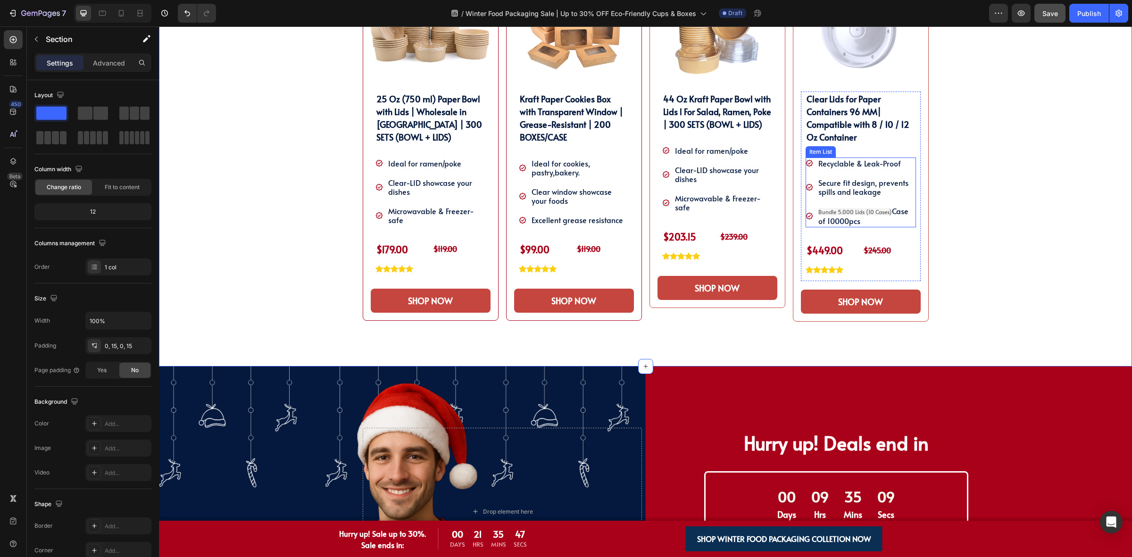
click at [862, 220] on p "Bundle 5.000 Lids (10 Cases) Case of 10000pcs" at bounding box center [866, 216] width 96 height 19
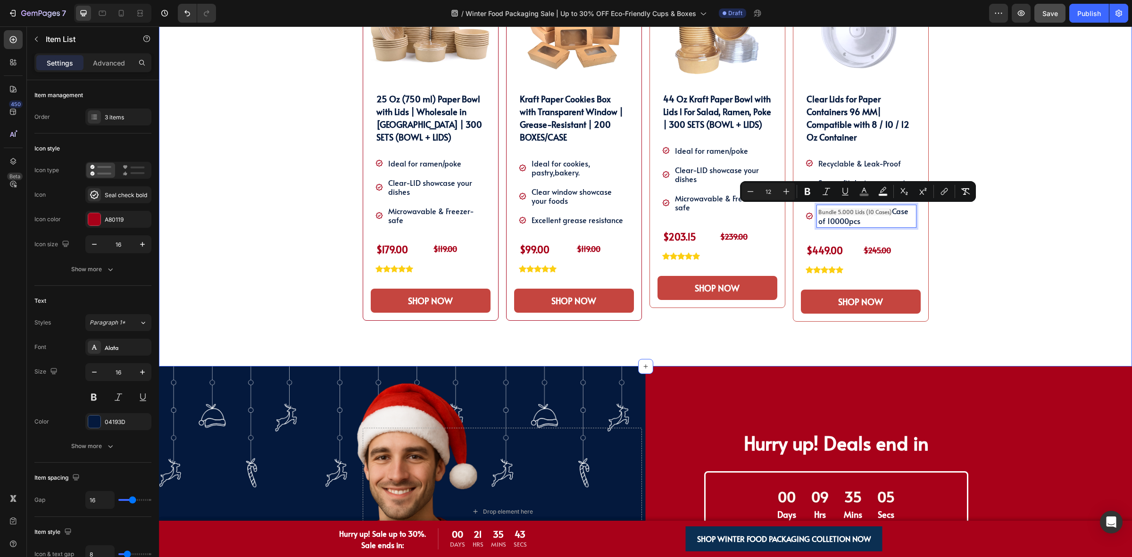
click at [965, 220] on div "SHOP OUR WINTER PACKAGING BEST SELLER!! Heading SHOP OUR WINTER PACKAGING BEST …" at bounding box center [645, 134] width 959 height 465
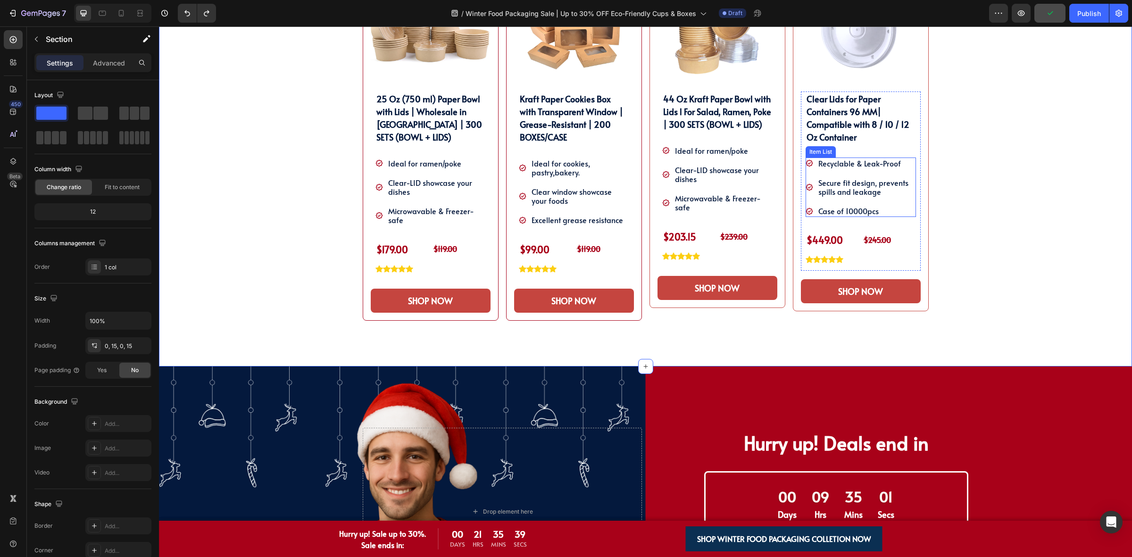
click at [842, 215] on p "Case of 10000pcs" at bounding box center [866, 211] width 96 height 9
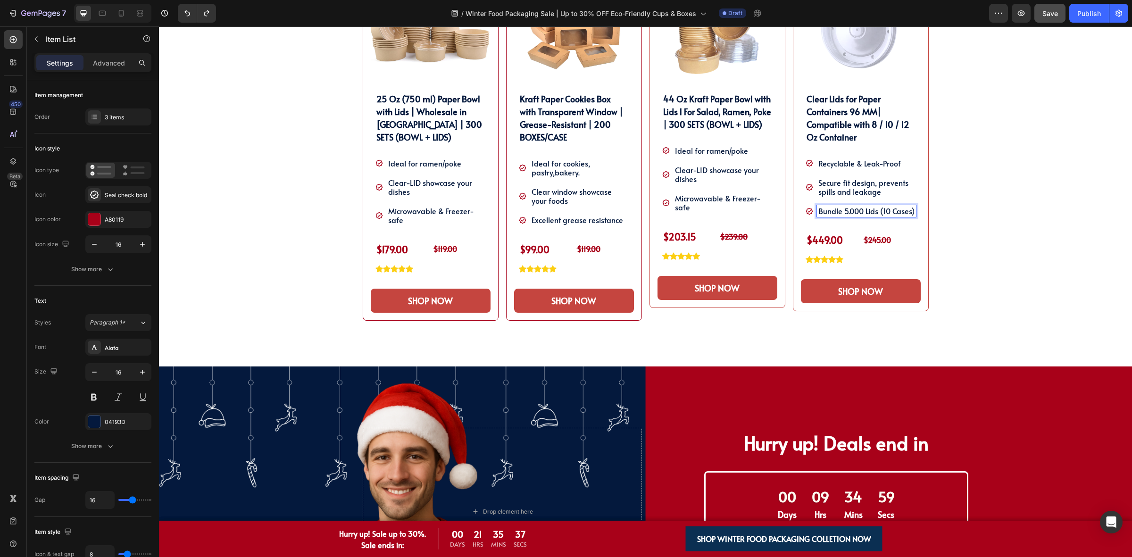
click at [1013, 228] on div "SHOP OUR WINTER PACKAGING BEST SELLER!! Heading SHOP OUR WINTER PACKAGING BEST …" at bounding box center [645, 134] width 959 height 465
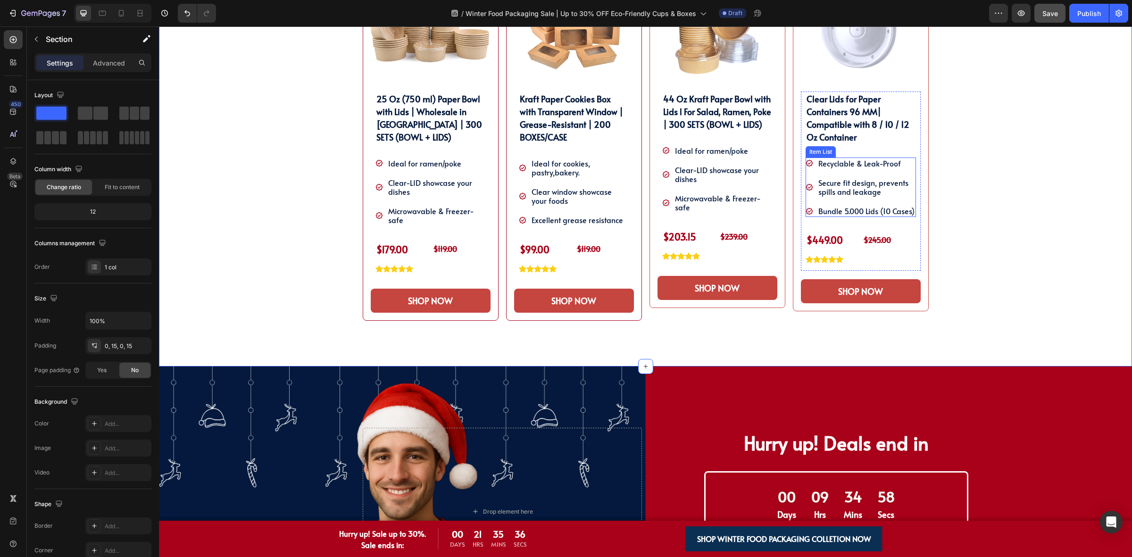
click at [853, 214] on p "Bundle 5.000 Lids (10 Cases)" at bounding box center [866, 211] width 96 height 9
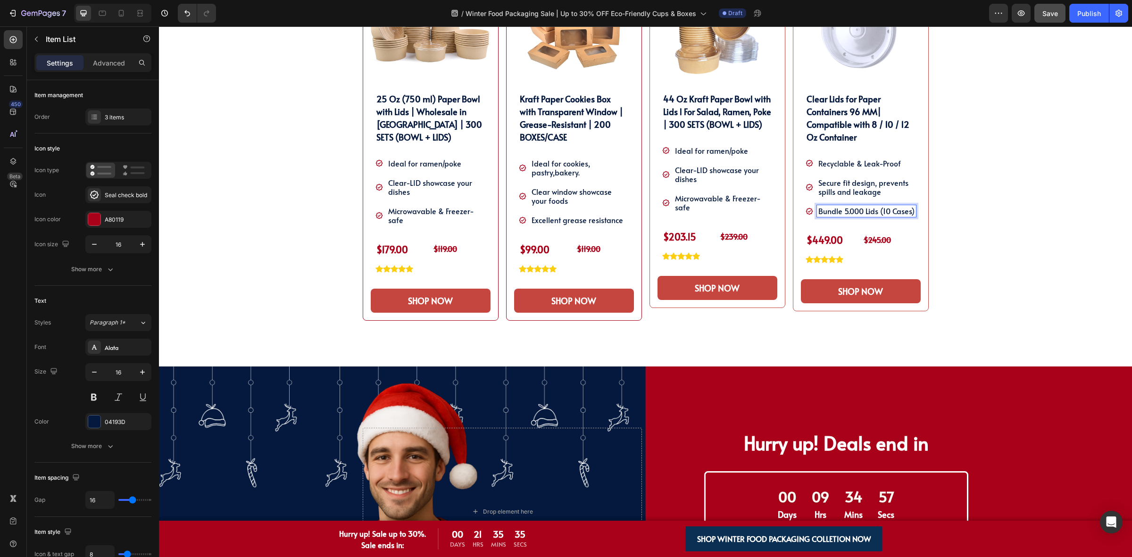
click at [865, 213] on p "Bundle 5.000 Lids (10 Cases)" at bounding box center [866, 211] width 96 height 9
click at [954, 226] on div "SHOP OUR WINTER PACKAGING BEST SELLER!! Heading SHOP OUR WINTER PACKAGING BEST …" at bounding box center [645, 134] width 959 height 465
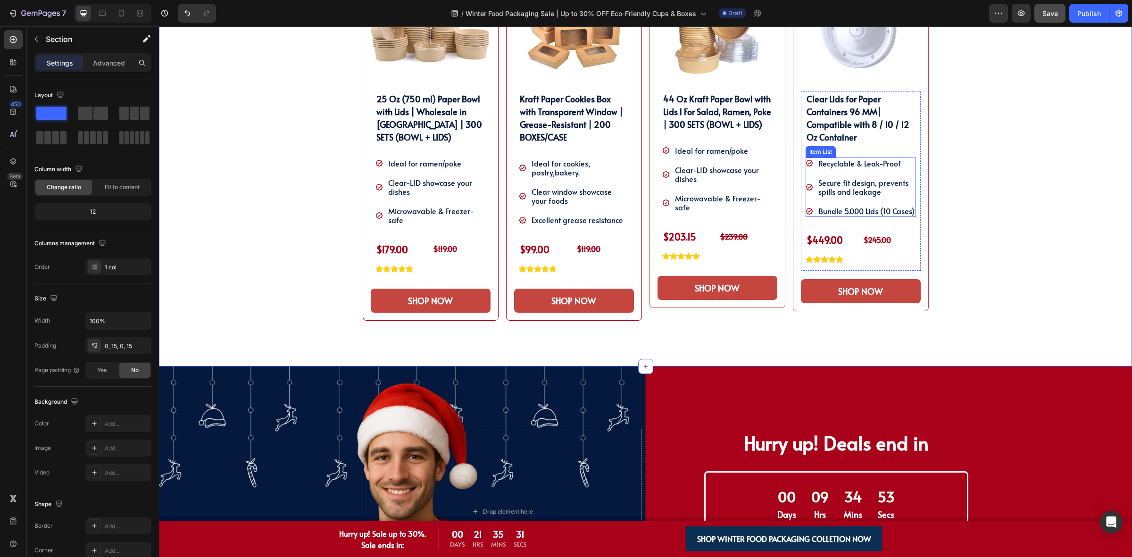
click at [846, 214] on p "Bundle 5.000 Lids (10 Cases)" at bounding box center [866, 211] width 96 height 9
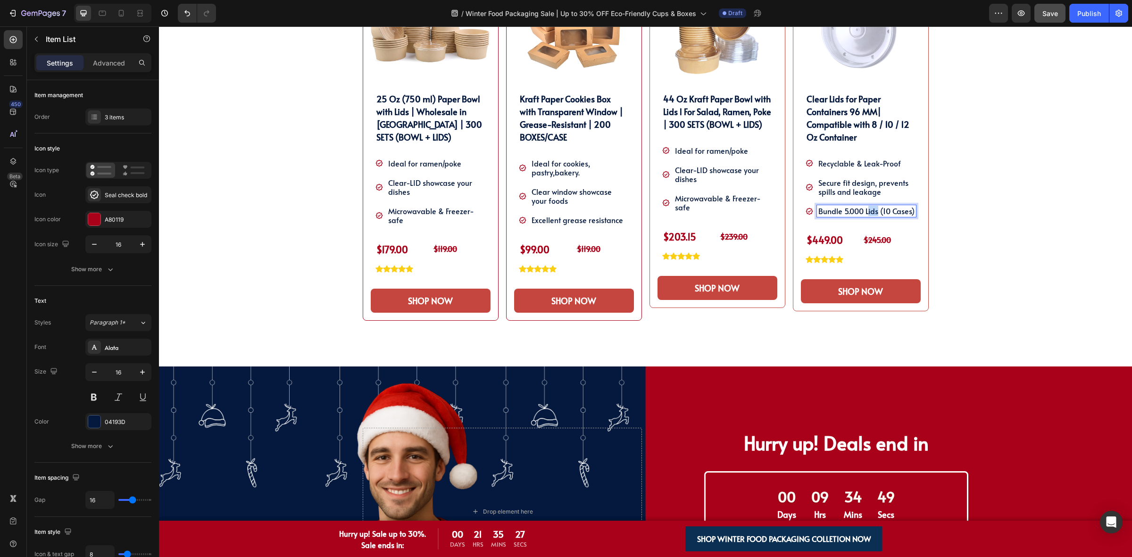
drag, startPoint x: 863, startPoint y: 213, endPoint x: 874, endPoint y: 214, distance: 10.9
click at [874, 214] on p "Bundle 5.000 Lids (10 Cases)" at bounding box center [866, 211] width 96 height 9
click at [1001, 233] on div "SHOP OUR WINTER PACKAGING BEST SELLER!! Heading SHOP OUR WINTER PACKAGING BEST …" at bounding box center [645, 134] width 959 height 465
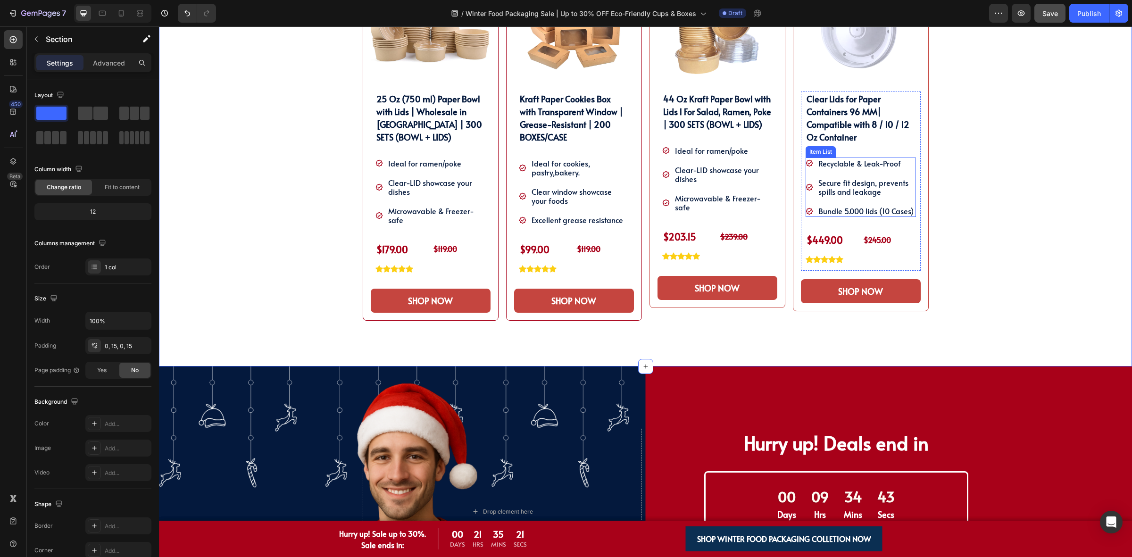
click at [878, 215] on p "Bundle 5.000 lids (10 Cases)" at bounding box center [866, 211] width 96 height 9
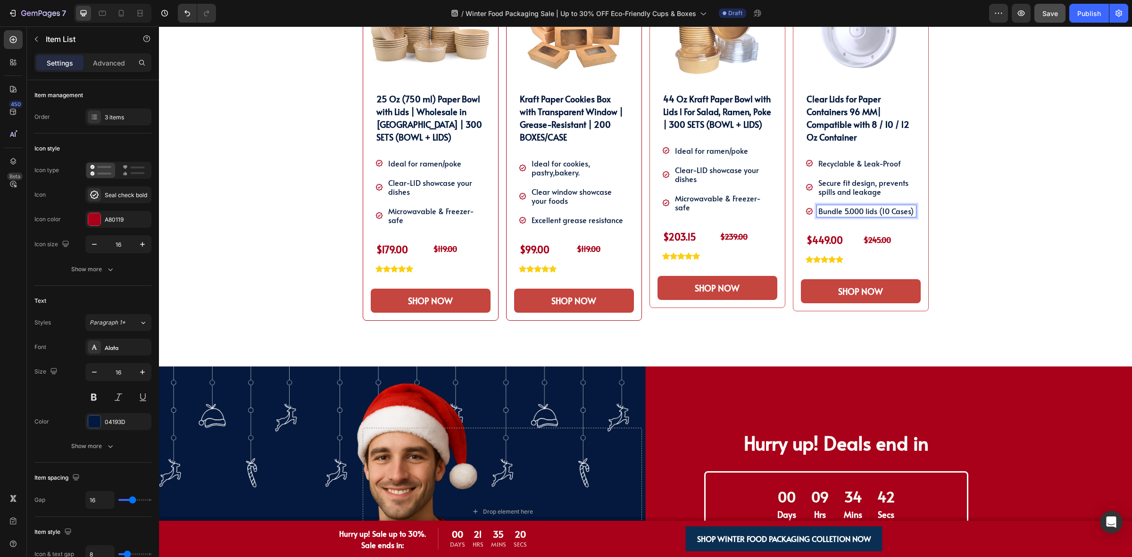
click at [877, 215] on p "Bundle 5.000 lids (10 Cases)" at bounding box center [866, 211] width 96 height 9
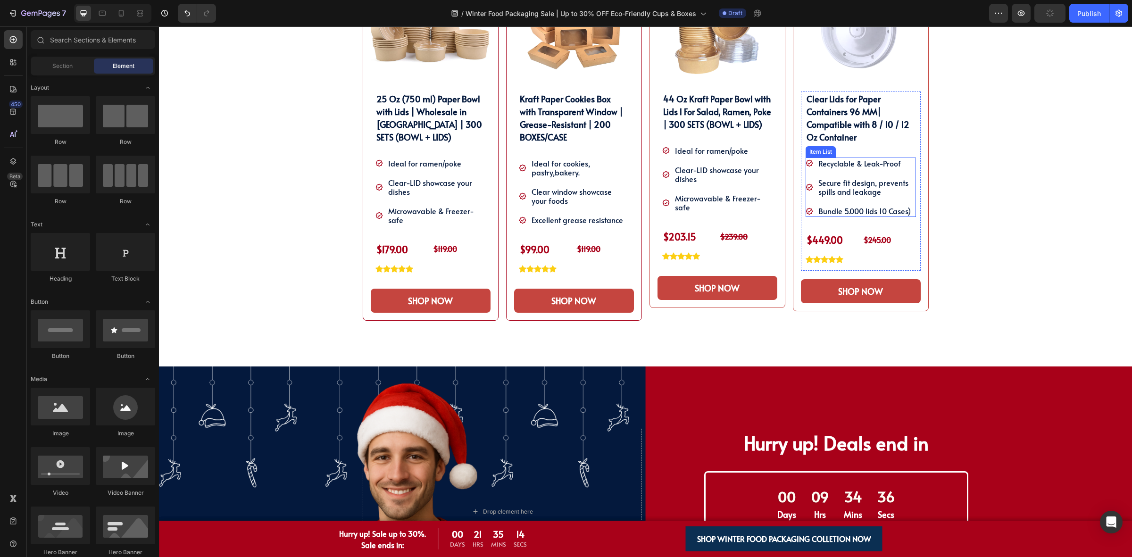
click at [882, 208] on p "Bundle 5.000 lids 10 Cases)" at bounding box center [866, 211] width 96 height 9
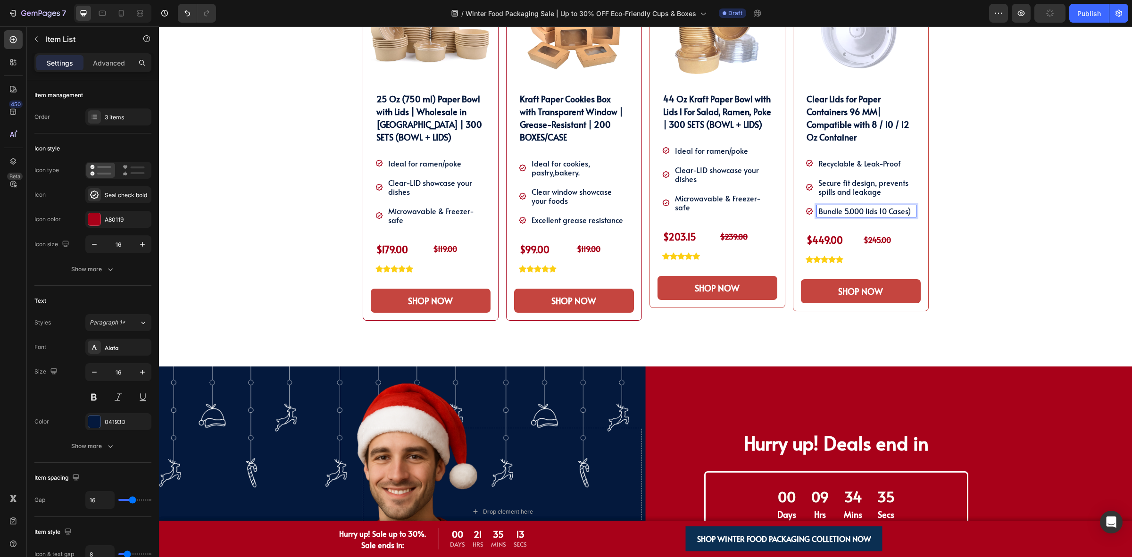
click at [875, 211] on p "Bundle 5.000 lids 10 Cases)" at bounding box center [866, 211] width 96 height 9
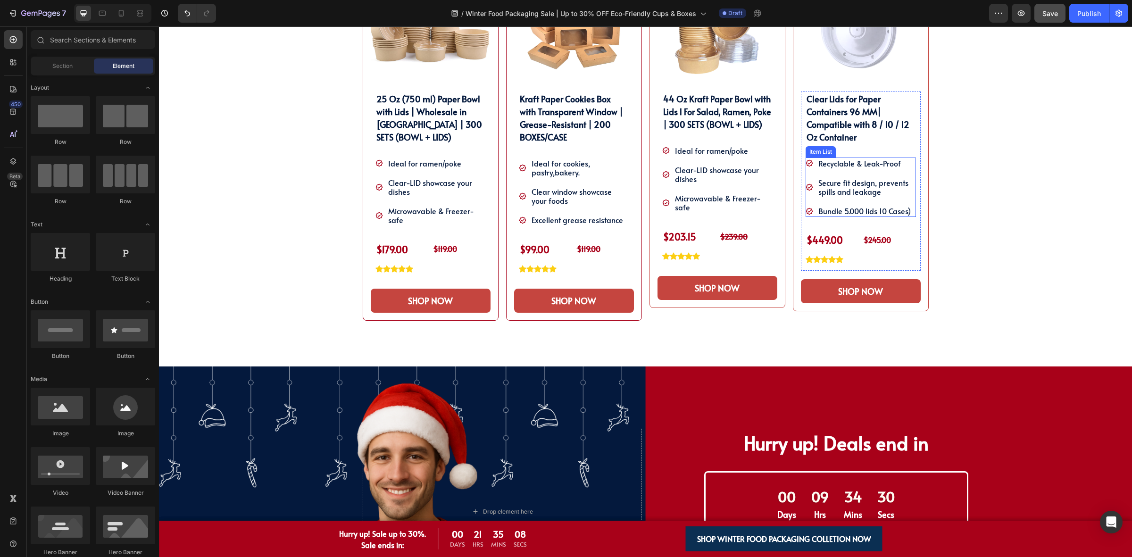
click at [851, 213] on p "Bundle 5.000 lids 10 Cases)" at bounding box center [866, 211] width 96 height 9
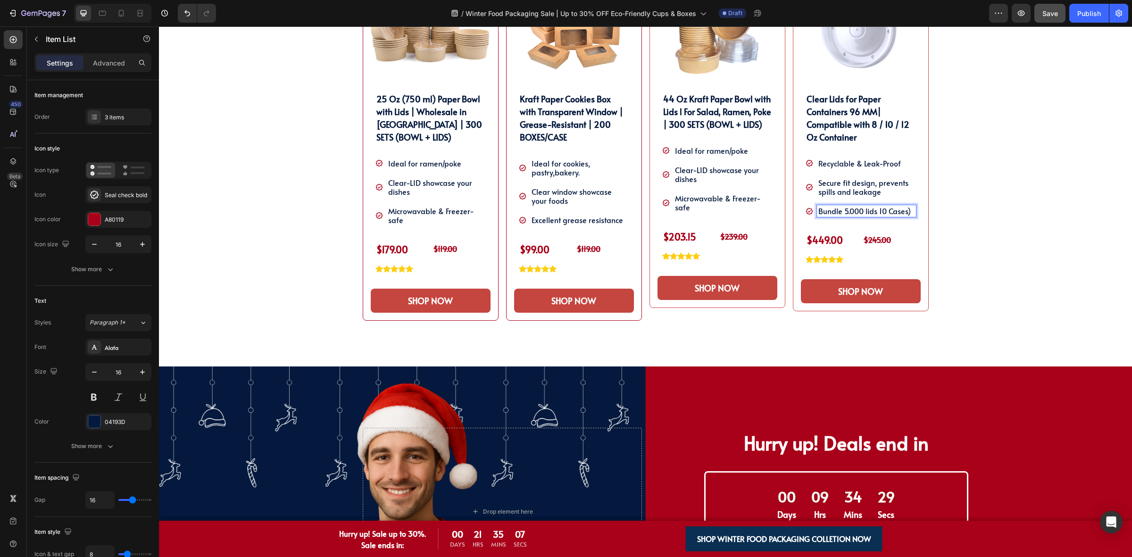
click at [874, 213] on p "Bundle 5.000 lids 10 Cases)" at bounding box center [866, 211] width 96 height 9
click at [879, 213] on p "Bundle 5.000 lids 10 Cases)" at bounding box center [866, 211] width 96 height 9
click at [962, 190] on div "SHOP OUR WINTER PACKAGING BEST SELLER!! Heading SHOP OUR WINTER PACKAGING BEST …" at bounding box center [645, 134] width 959 height 465
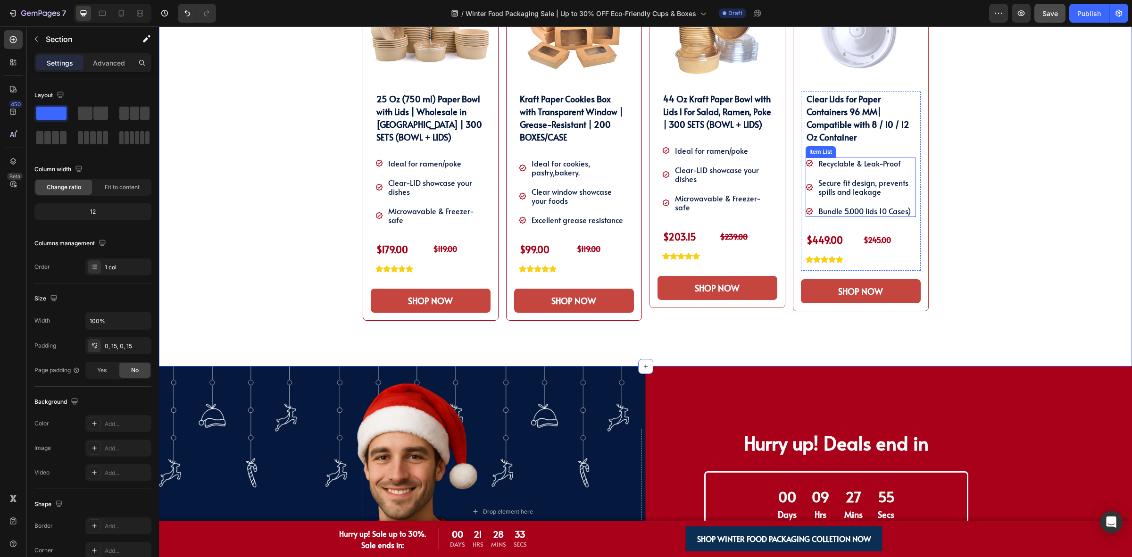
click at [839, 213] on p "Bundle 5.000 lids 10 Cases)" at bounding box center [866, 211] width 96 height 9
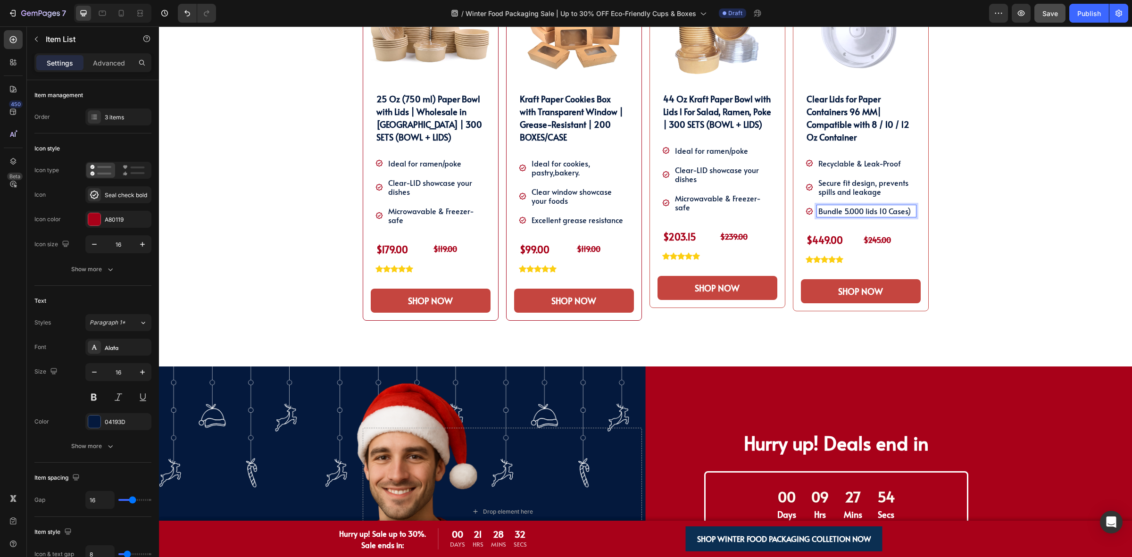
click at [875, 213] on p "Bundle 5.000 lids 10 Cases)" at bounding box center [866, 211] width 96 height 9
click at [889, 211] on p "Bundle 5.000 lids 10 Cases)" at bounding box center [866, 211] width 96 height 9
drag, startPoint x: 883, startPoint y: 214, endPoint x: 897, endPoint y: 213, distance: 14.6
click at [897, 213] on p "Bundle 5.000 lids 10 Cases)" at bounding box center [866, 211] width 96 height 9
click at [874, 210] on p "Bundle 5.000 lids 10 Cases)" at bounding box center [866, 211] width 96 height 9
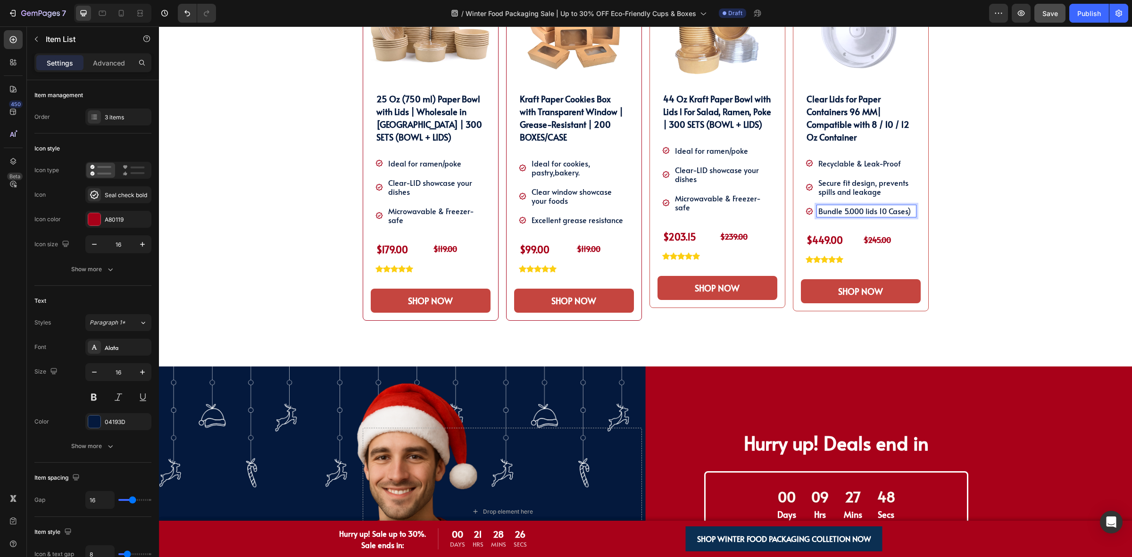
click at [874, 209] on p "Bundle 5.000 lids 10 Cases)" at bounding box center [866, 211] width 96 height 9
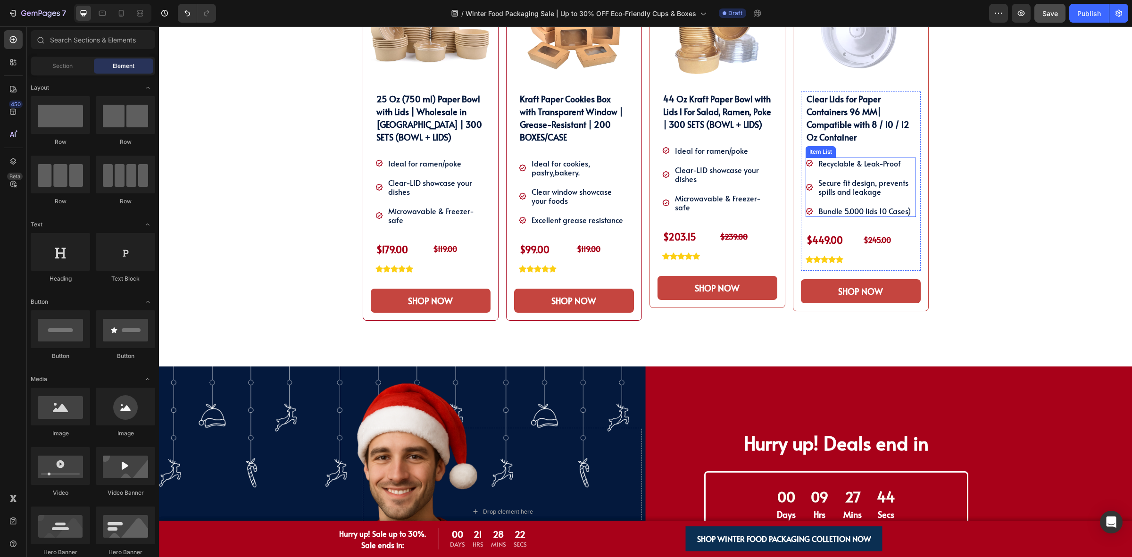
click at [876, 209] on p "Bundle 5.000 lids 10 Cases)" at bounding box center [866, 211] width 96 height 9
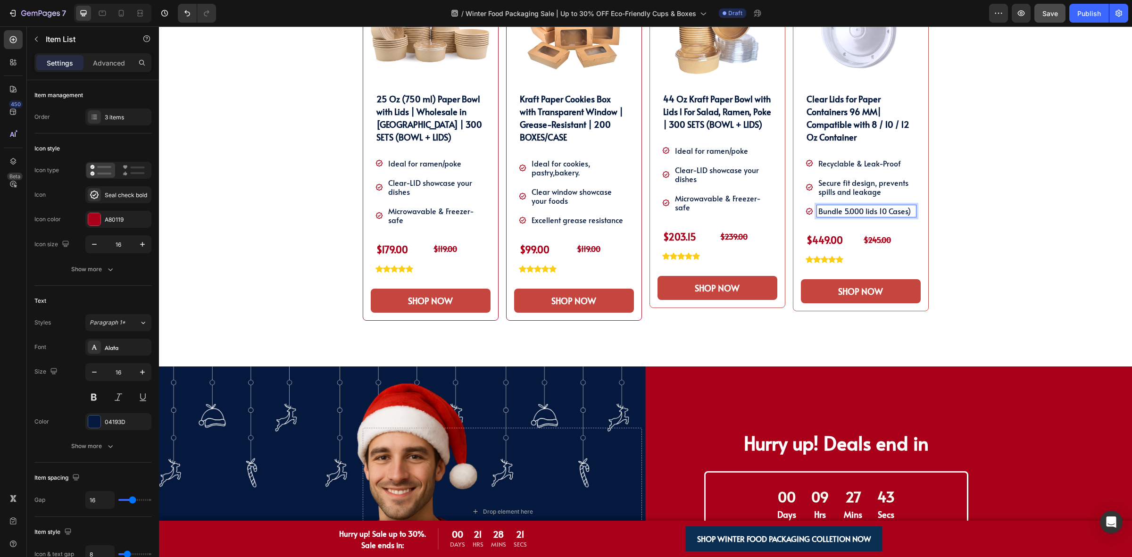
click at [874, 213] on p "Bundle 5.000 lids 10 Cases)" at bounding box center [866, 211] width 96 height 9
click at [983, 191] on div "SHOP OUR WINTER PACKAGING BEST SELLER!! Heading SHOP OUR WINTER PACKAGING BEST …" at bounding box center [645, 134] width 959 height 465
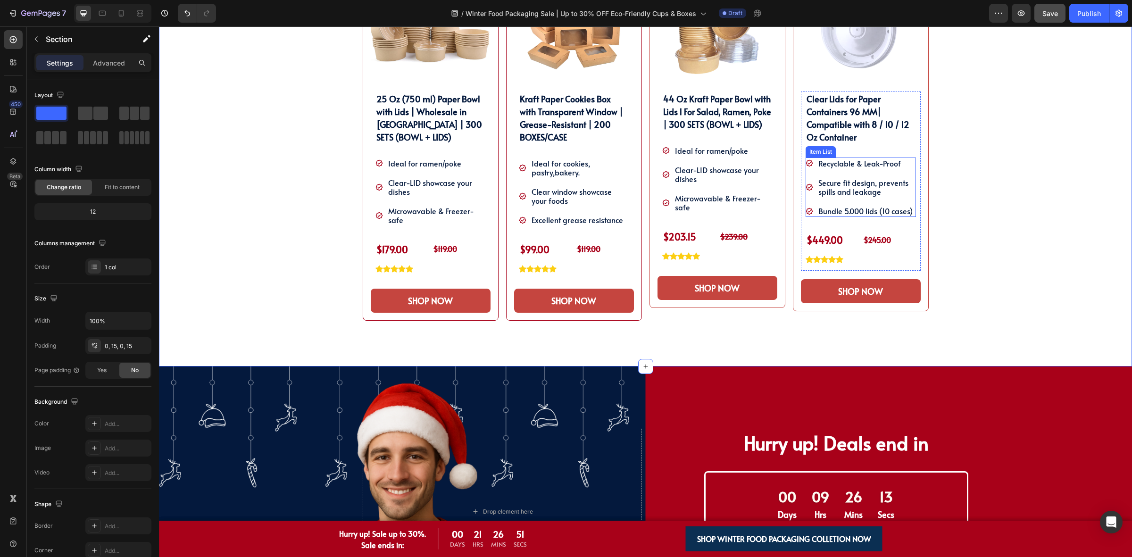
click at [872, 162] on p "Recyclable & Leak-Proof" at bounding box center [866, 163] width 96 height 9
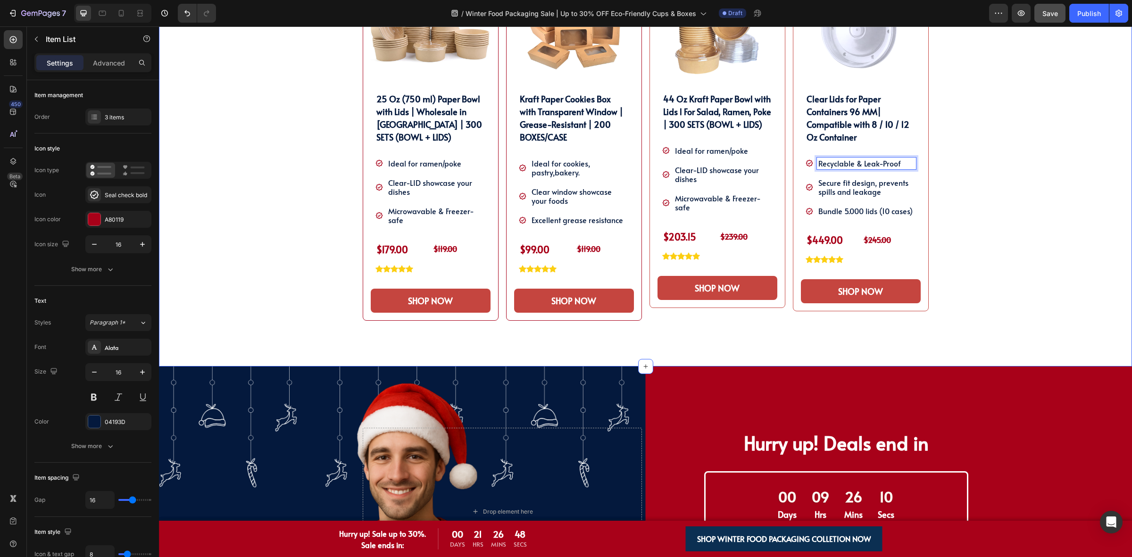
click at [962, 170] on div "SHOP OUR WINTER PACKAGING BEST SELLER!! Heading SHOP OUR WINTER PACKAGING BEST …" at bounding box center [645, 134] width 959 height 465
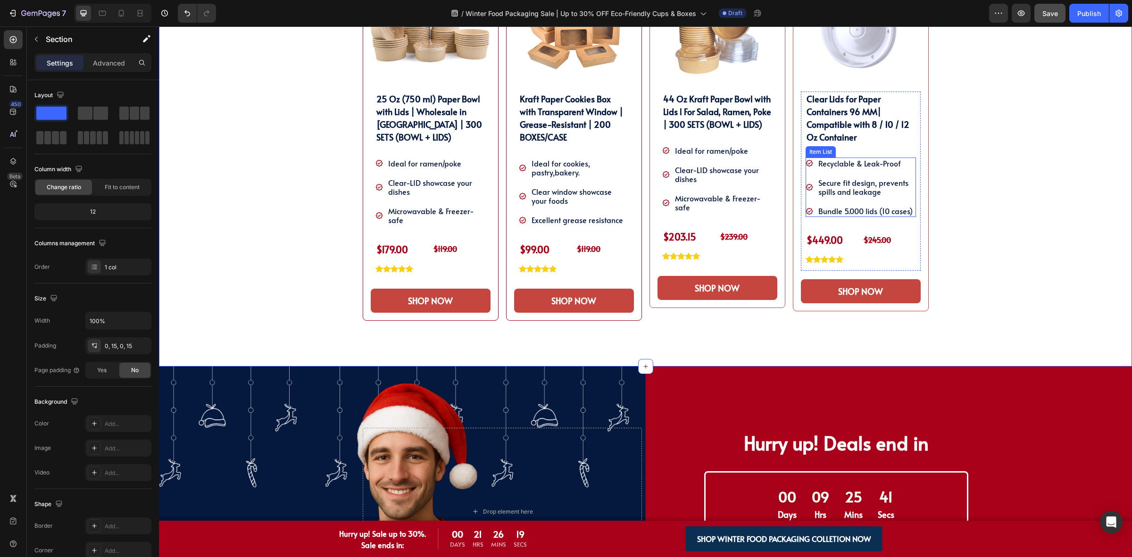
click at [864, 161] on p "Recyclable & Leak-Proof" at bounding box center [866, 163] width 96 height 9
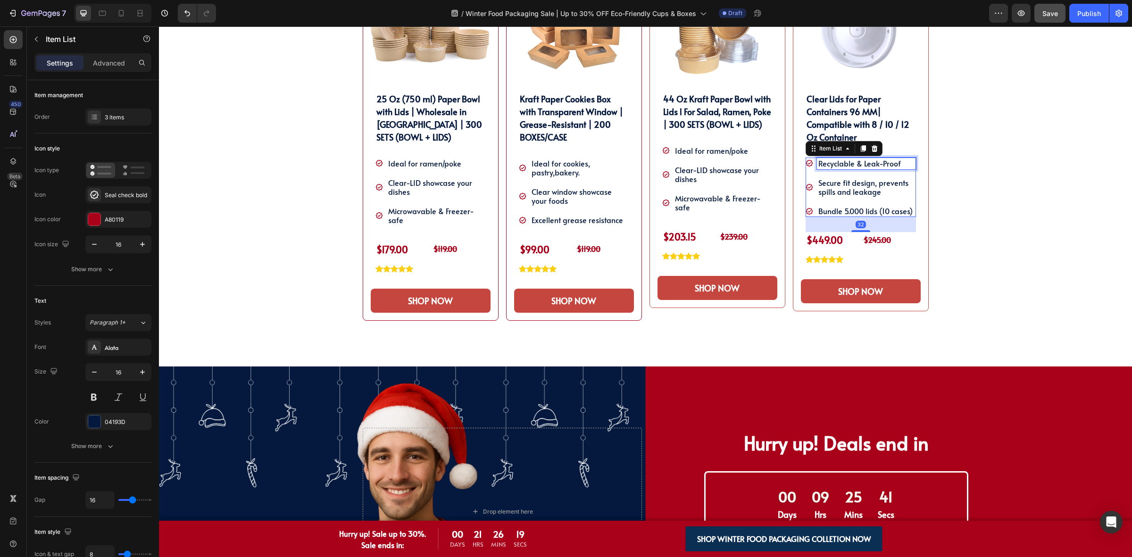
click at [901, 162] on p "Recyclable & Leak-Proof" at bounding box center [866, 163] width 96 height 9
drag, startPoint x: 860, startPoint y: 164, endPoint x: 814, endPoint y: 161, distance: 45.4
click at [818, 161] on p "Recyclable & Leak-Proof" at bounding box center [866, 163] width 96 height 9
click at [854, 163] on p "Leak-Proof" at bounding box center [866, 163] width 96 height 9
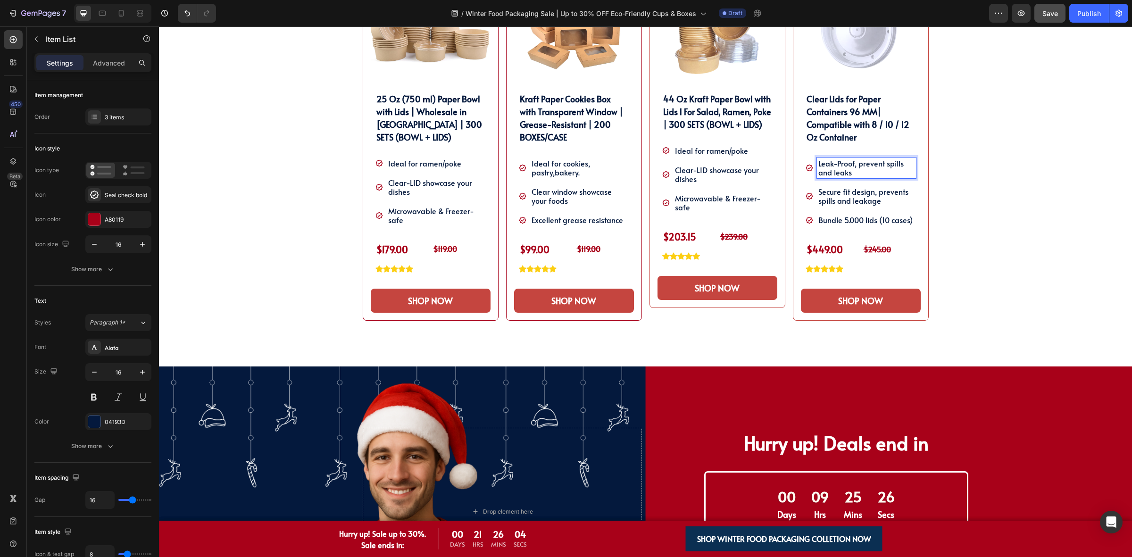
click at [852, 168] on p "Leak-Proof, prevent spills and leaks" at bounding box center [866, 168] width 96 height 18
click at [857, 163] on p "Leak-Proof, prevent spills and leaks" at bounding box center [866, 168] width 96 height 18
drag, startPoint x: 860, startPoint y: 165, endPoint x: 853, endPoint y: 164, distance: 7.2
click at [853, 164] on p "Leak-proof to prevent spills and leaks" at bounding box center [866, 168] width 96 height 18
click at [1033, 139] on div "SHOP OUR WINTER PACKAGING BEST SELLER!! Heading SHOP OUR WINTER PACKAGING BEST …" at bounding box center [645, 134] width 959 height 465
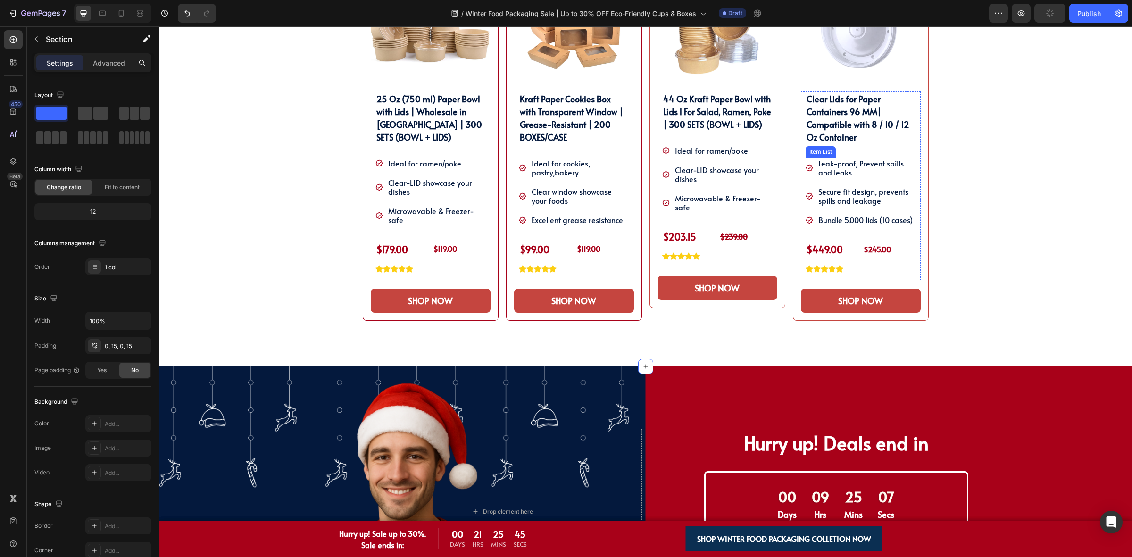
click at [882, 162] on p "Leak-proof, Prevent spills and leaks" at bounding box center [866, 168] width 96 height 18
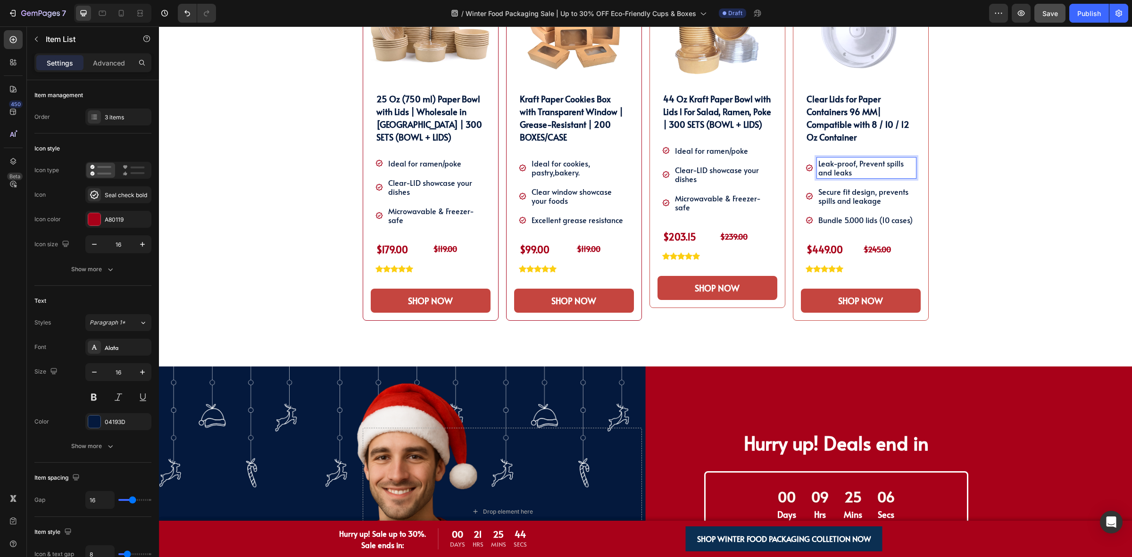
click at [856, 164] on p "Leak-proof, Prevent spills and leaks" at bounding box center [866, 168] width 96 height 18
click at [872, 173] on p "Leak-proof, prevent spills and leaks" at bounding box center [866, 168] width 96 height 18
click at [1017, 190] on div "SHOP OUR WINTER PACKAGING BEST SELLER!! Heading SHOP OUR WINTER PACKAGING BEST …" at bounding box center [645, 134] width 959 height 465
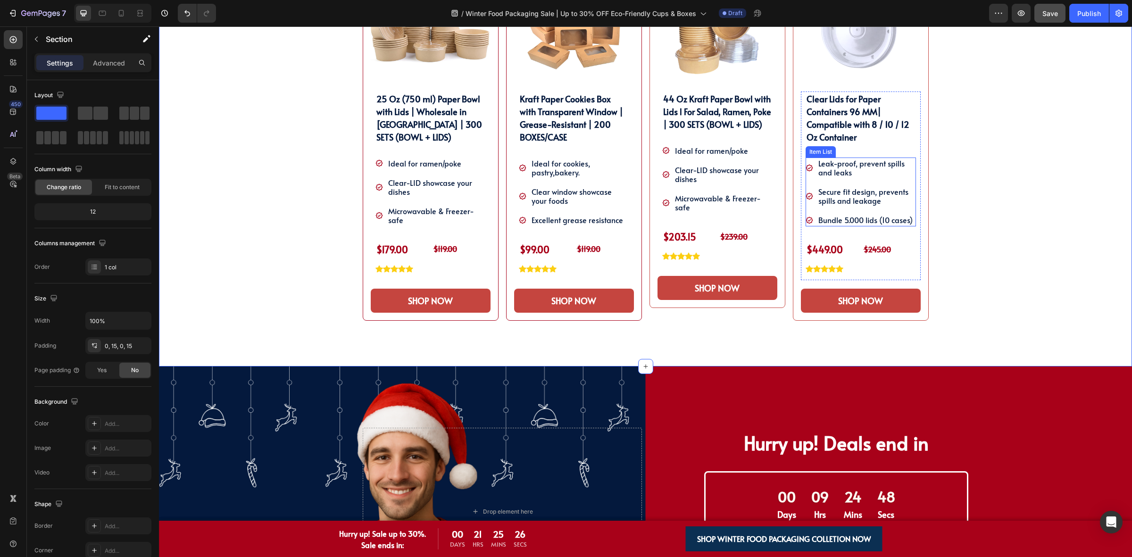
click at [859, 170] on p "Leak-proof, prevent spills and leaks" at bounding box center [866, 168] width 96 height 18
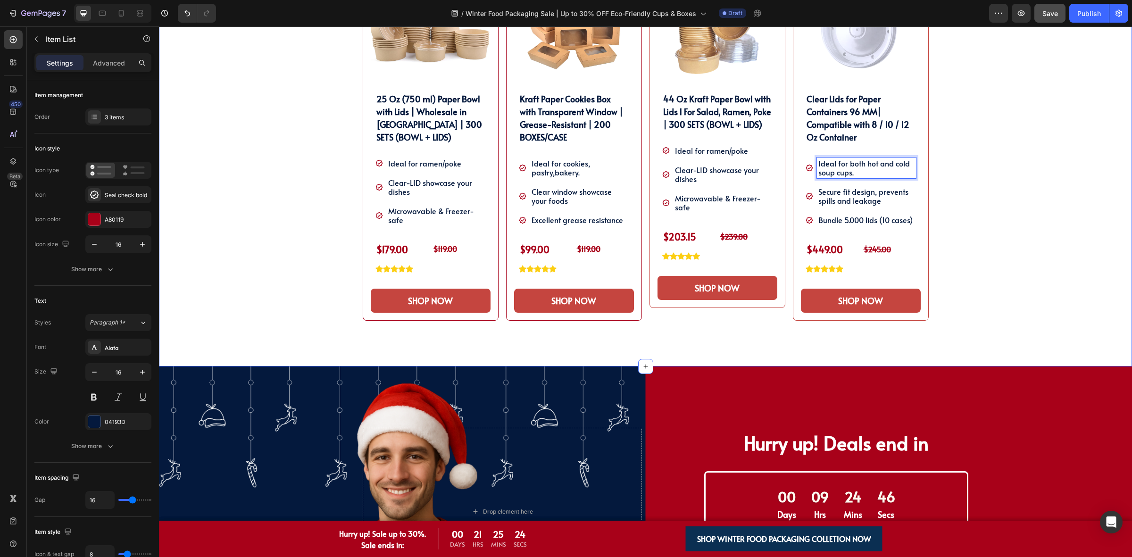
click at [976, 180] on div "SHOP OUR WINTER PACKAGING BEST SELLER!! Heading SHOP OUR WINTER PACKAGING BEST …" at bounding box center [645, 134] width 959 height 465
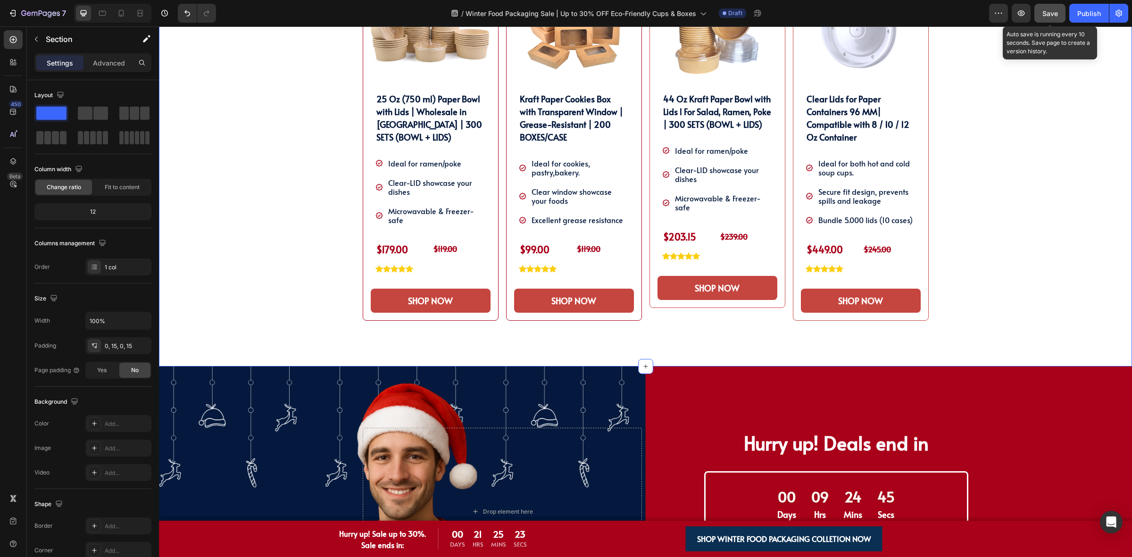
click at [1050, 11] on span "Save" at bounding box center [1050, 13] width 16 height 8
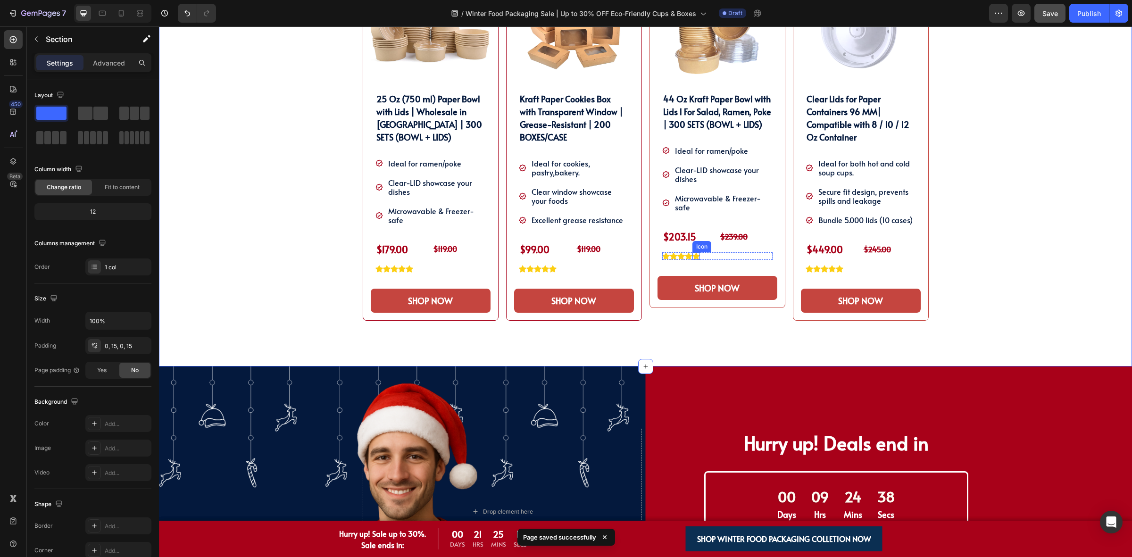
click at [692, 259] on icon at bounding box center [696, 255] width 8 height 7
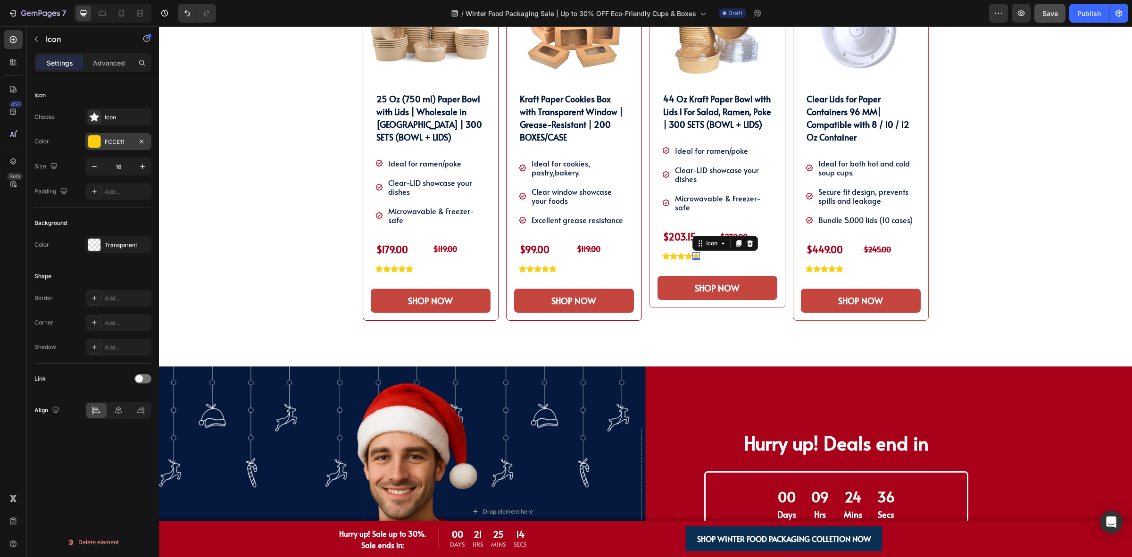
click at [107, 140] on div "FCCE11" at bounding box center [118, 142] width 27 height 8
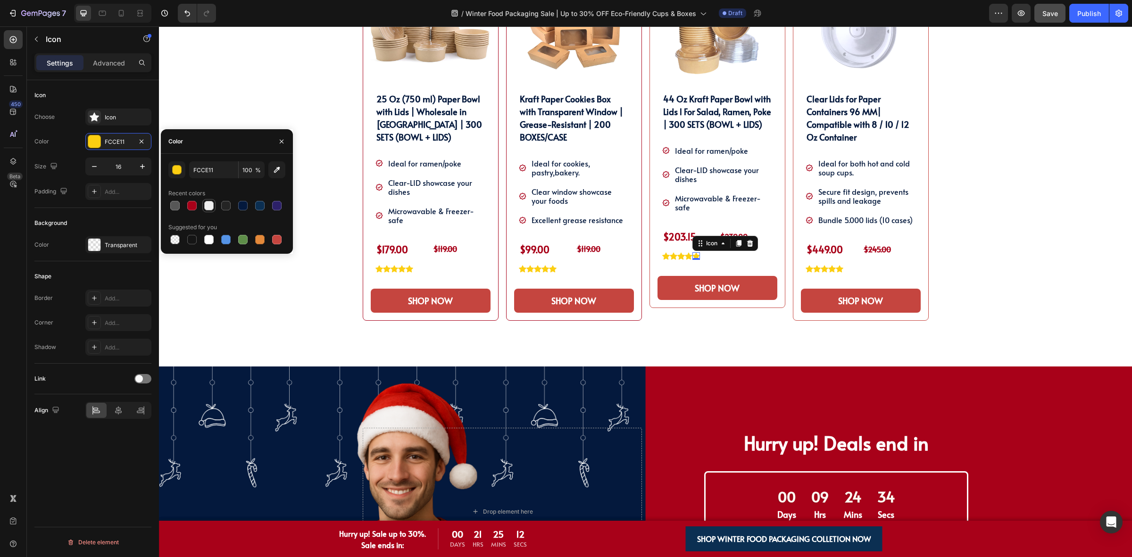
click at [208, 208] on div at bounding box center [208, 205] width 9 height 9
type input "EEEEEE"
click at [1100, 194] on div "SHOP OUR WINTER PACKAGING BEST SELLER!! Heading SHOP OUR WINTER PACKAGING BEST …" at bounding box center [645, 134] width 959 height 465
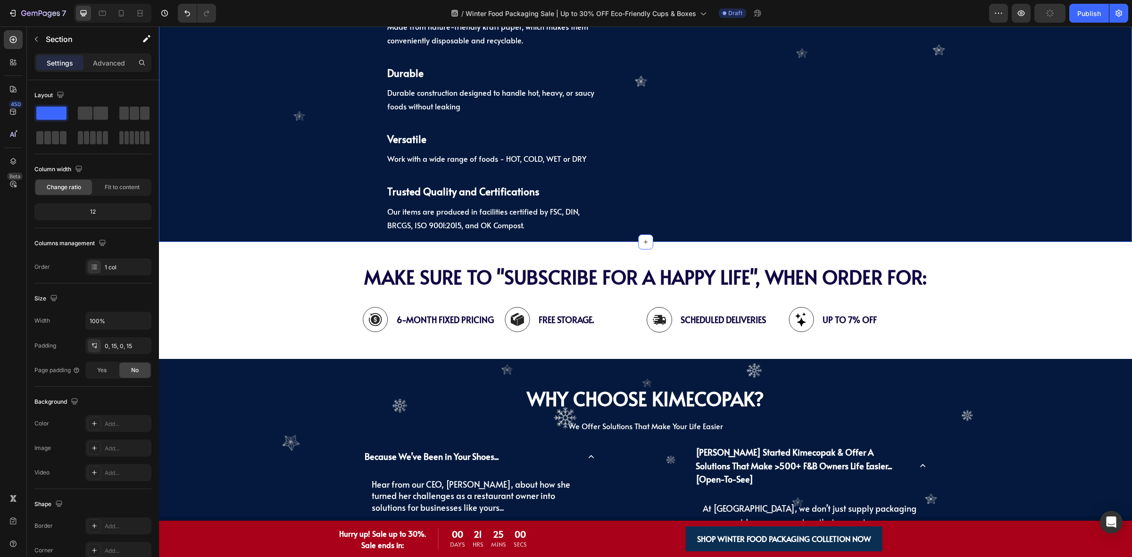
scroll to position [2262, 0]
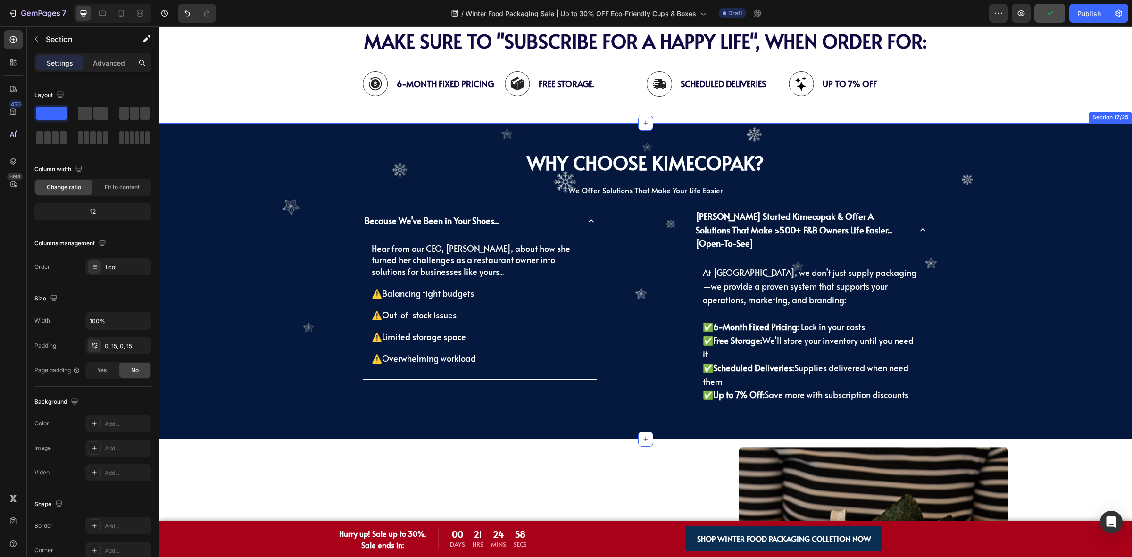
click at [220, 344] on div "Why Choose KimEcopak? Heading We Offer Solutions That Make Your Life Easier Tex…" at bounding box center [645, 281] width 959 height 288
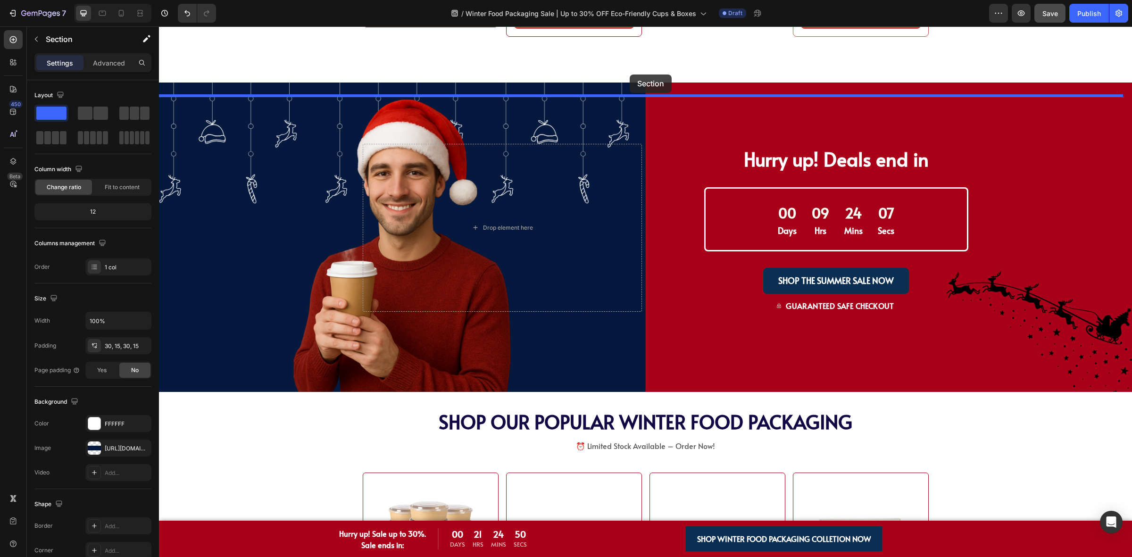
scroll to position [940, 0]
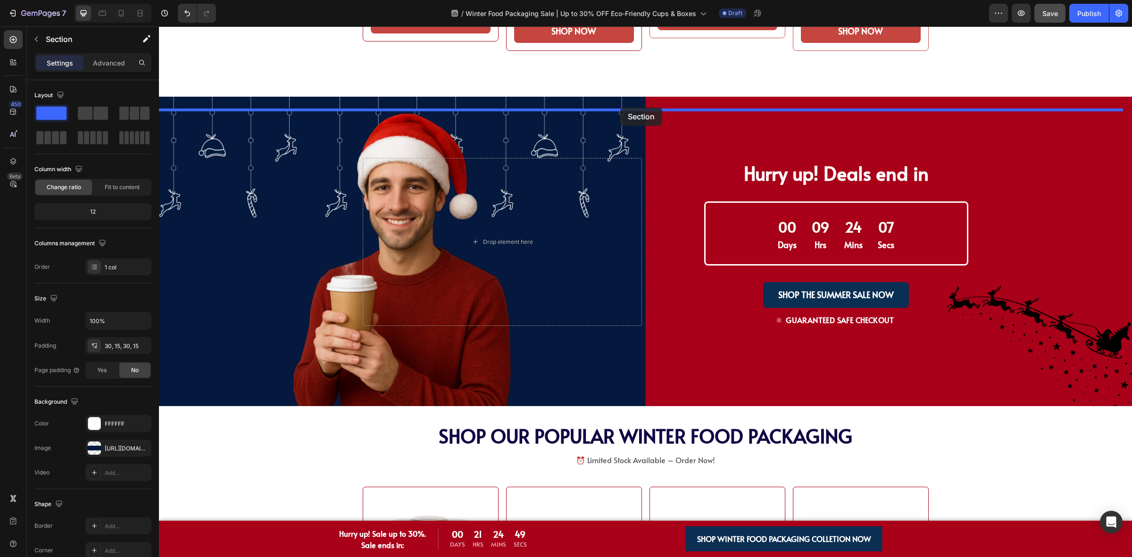
drag, startPoint x: 231, startPoint y: 317, endPoint x: 620, endPoint y: 108, distance: 442.1
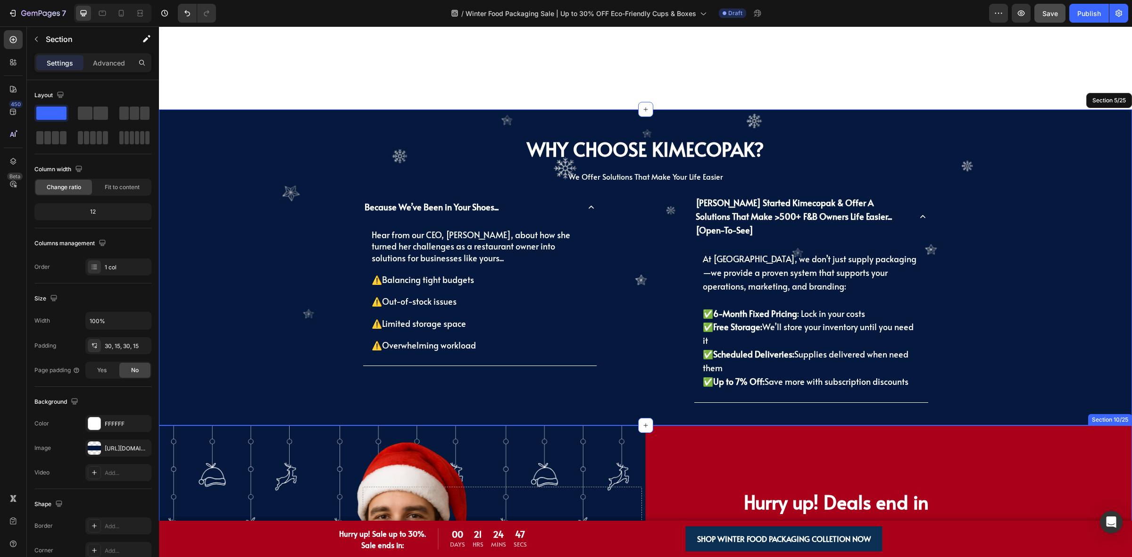
scroll to position [1176, 0]
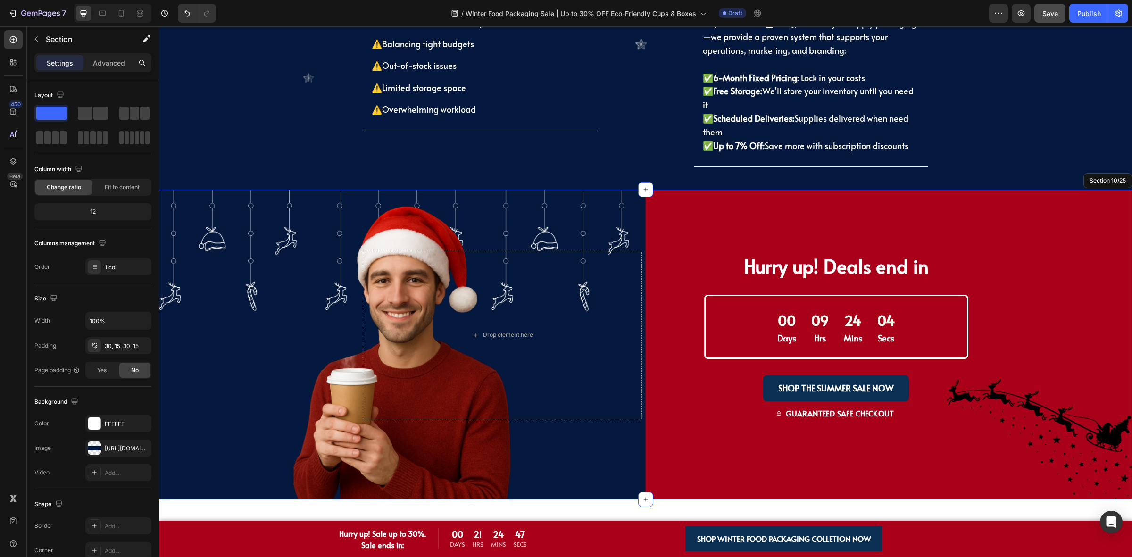
click at [213, 192] on div "Drop element here Hurry up! Deals end in Text Block 00 Days 09 Hrs 24 Mins 04 S…" at bounding box center [645, 344] width 973 height 309
click at [225, 152] on div "Why Choose KimEcopak? Heading We Offer Solutions That Make Your Life Easier Tex…" at bounding box center [645, 32] width 959 height 288
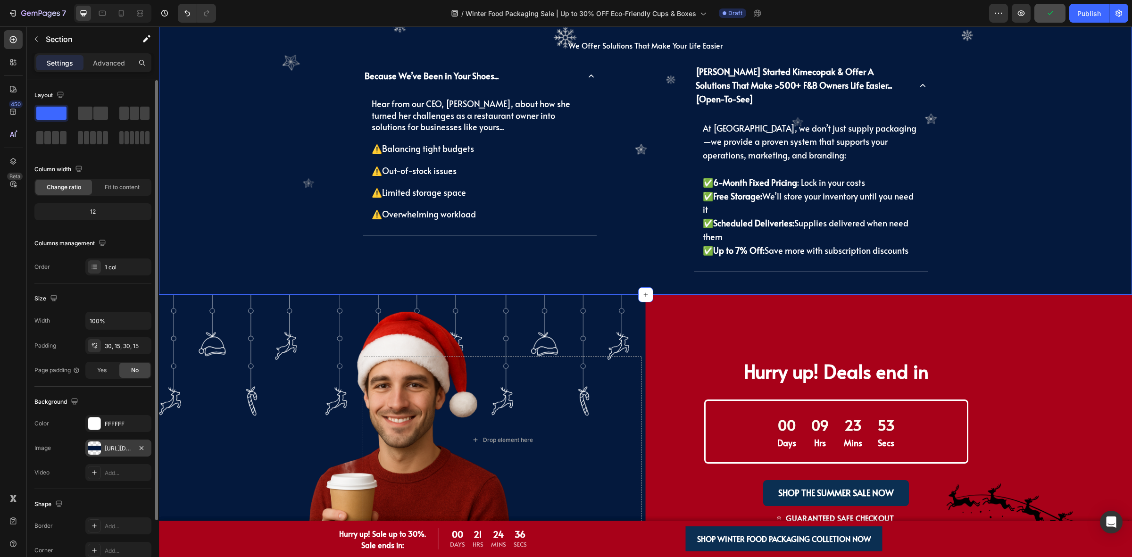
scroll to position [940, 0]
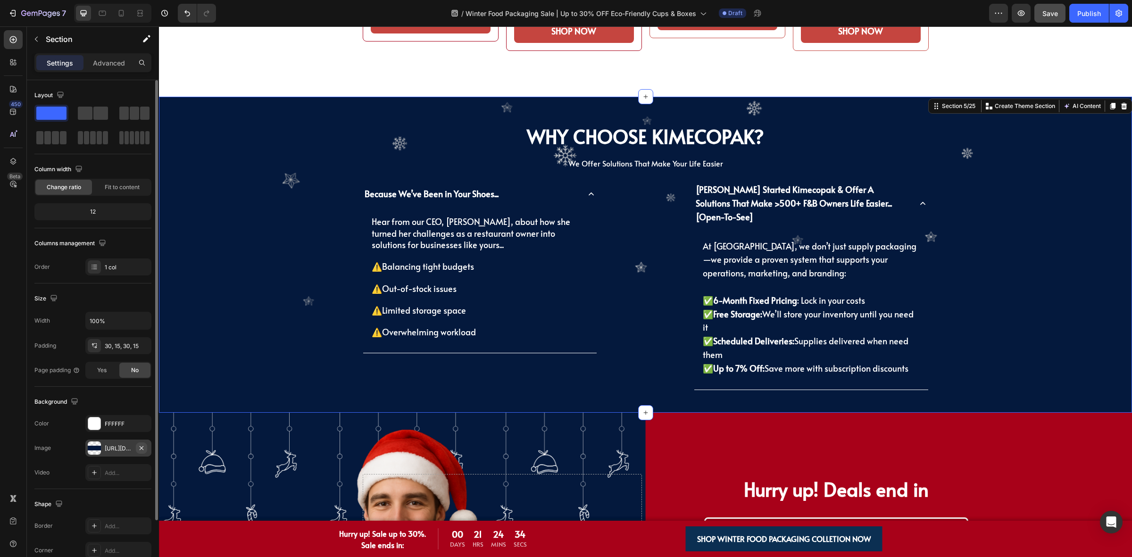
click at [142, 449] on icon "button" at bounding box center [142, 448] width 8 height 8
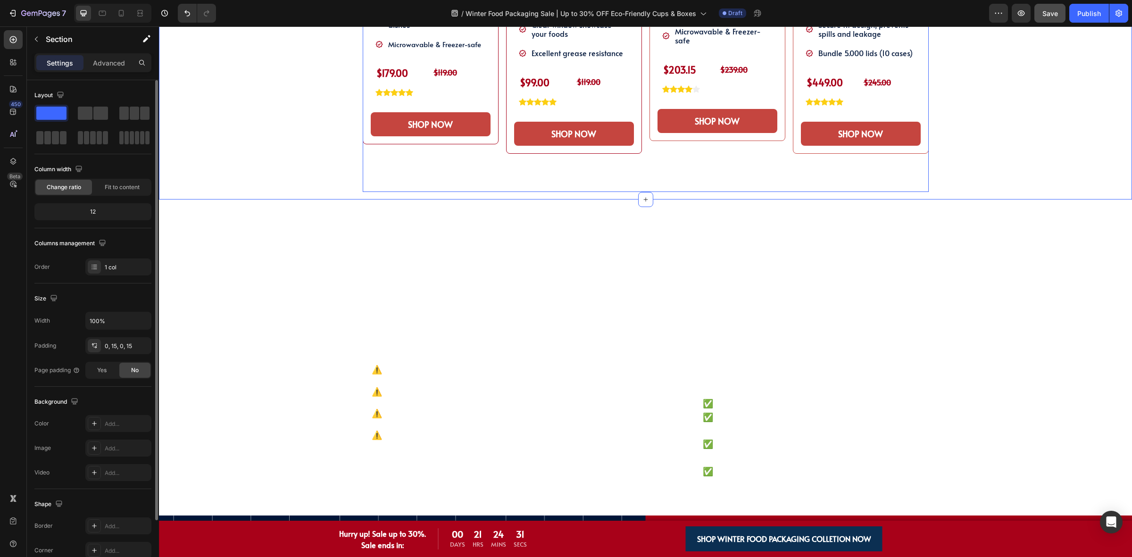
scroll to position [822, 0]
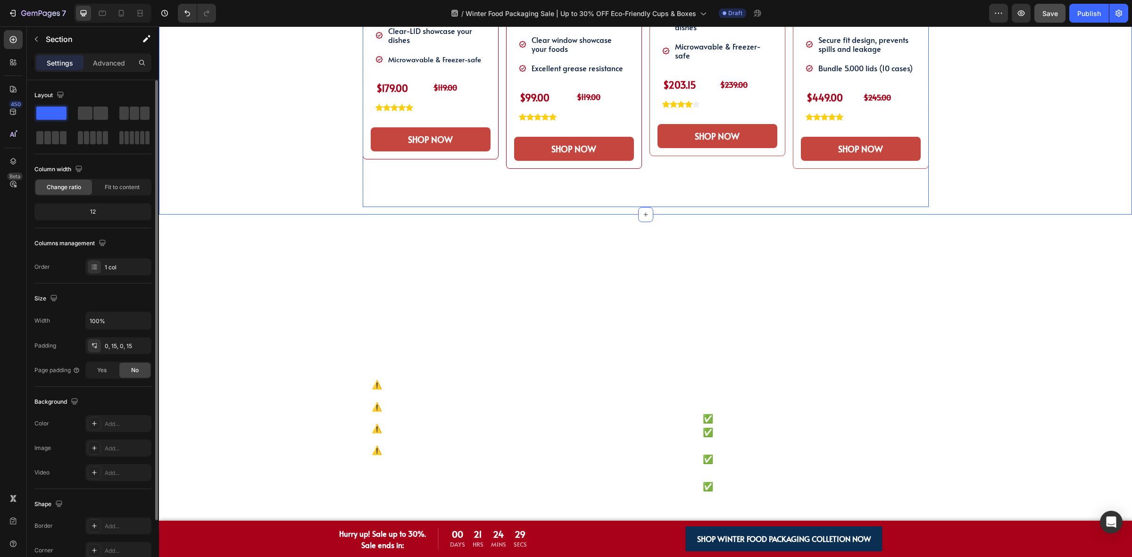
click at [718, 207] on div "Product Images 44 Oz Kraft Paper Bowl with Lids l For Salad, Ramen, Poke | 300 …" at bounding box center [717, 5] width 136 height 403
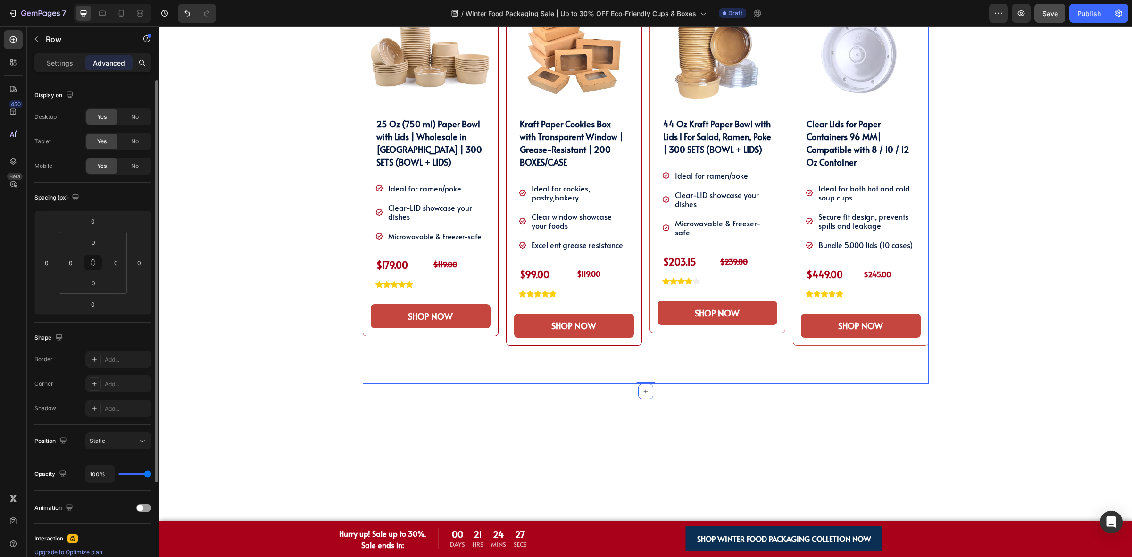
scroll to position [527, 0]
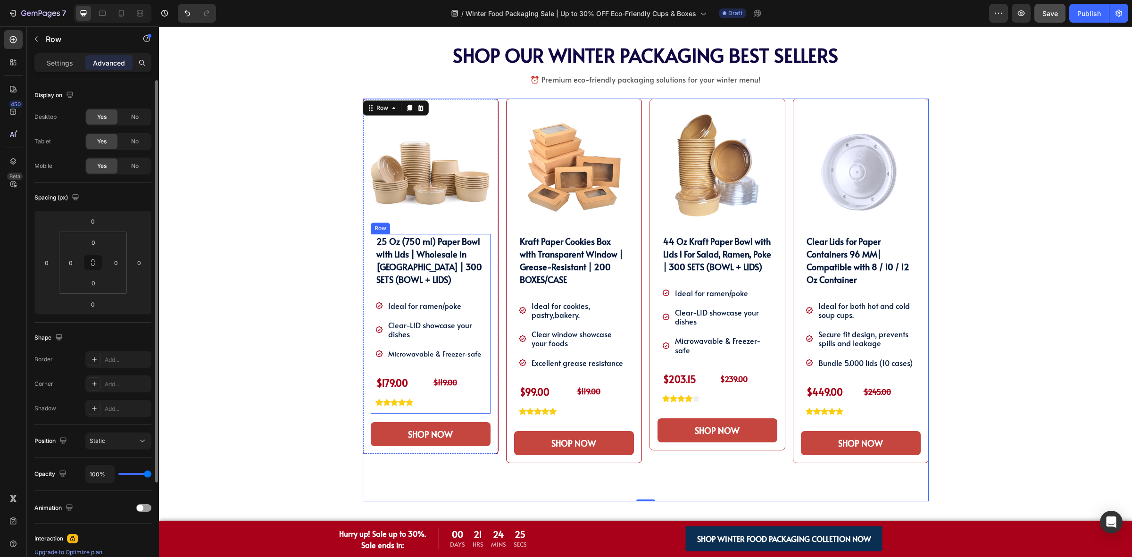
click at [459, 357] on span "Microwavable & Freezer-safe" at bounding box center [434, 354] width 93 height 10
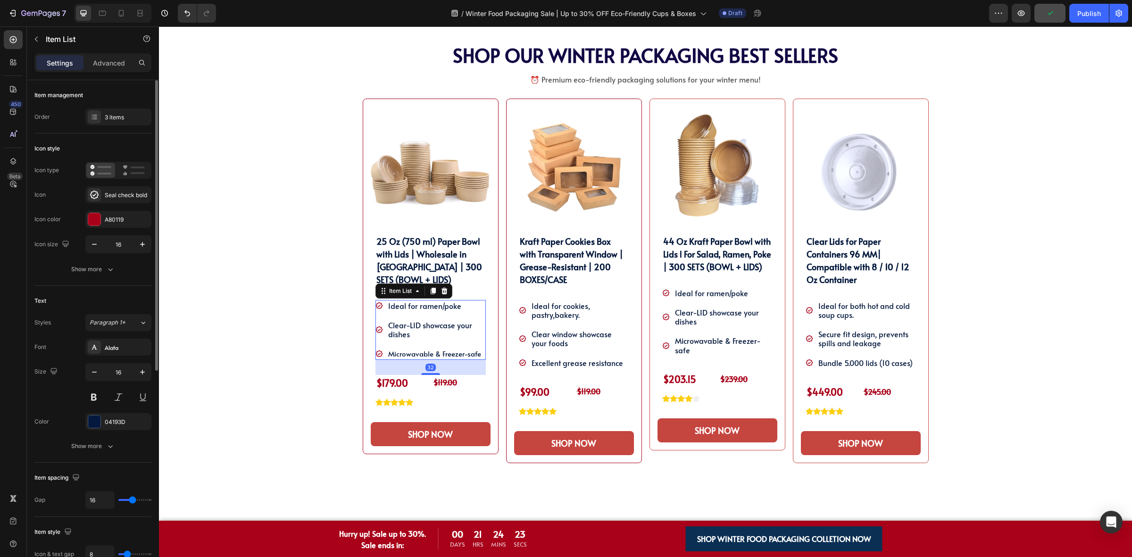
click at [435, 329] on span "Clear-LID showcase your dishes" at bounding box center [430, 329] width 84 height 19
click at [387, 340] on div "Clear-LID showcase your dishes" at bounding box center [436, 329] width 99 height 21
click at [375, 338] on div "Clear-LID showcase your dishes" at bounding box center [430, 329] width 110 height 21
click at [110, 114] on div "3 items" at bounding box center [127, 117] width 44 height 8
click at [449, 352] on span "Microwavable & Freezer-safe" at bounding box center [434, 354] width 93 height 10
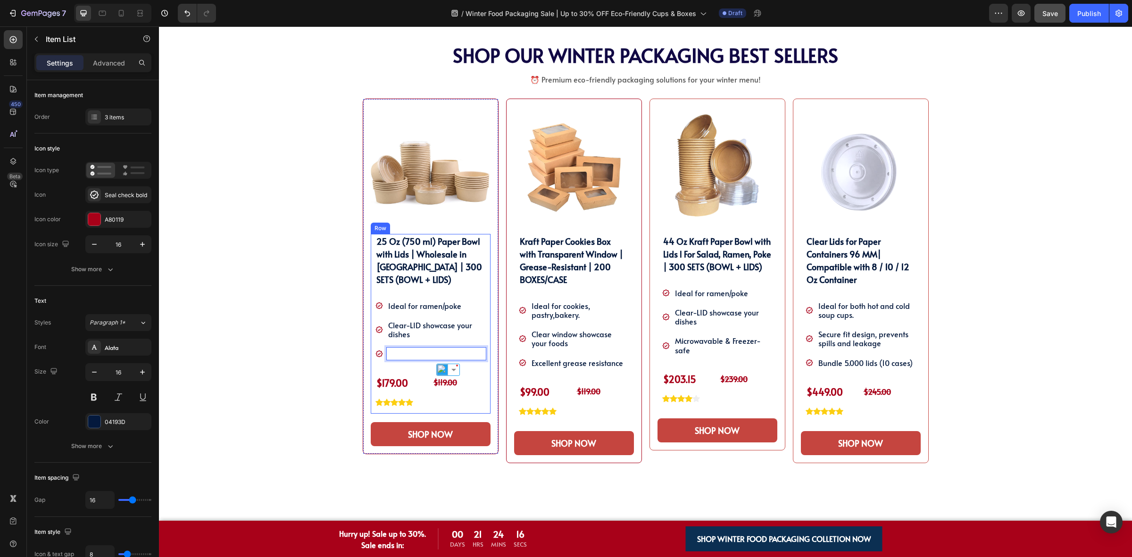
click at [387, 365] on div "25 Oz (750 ml) Paper Bowl with Lids | Wholesale in Canada | 300 SETS (BOWL + LI…" at bounding box center [430, 320] width 110 height 172
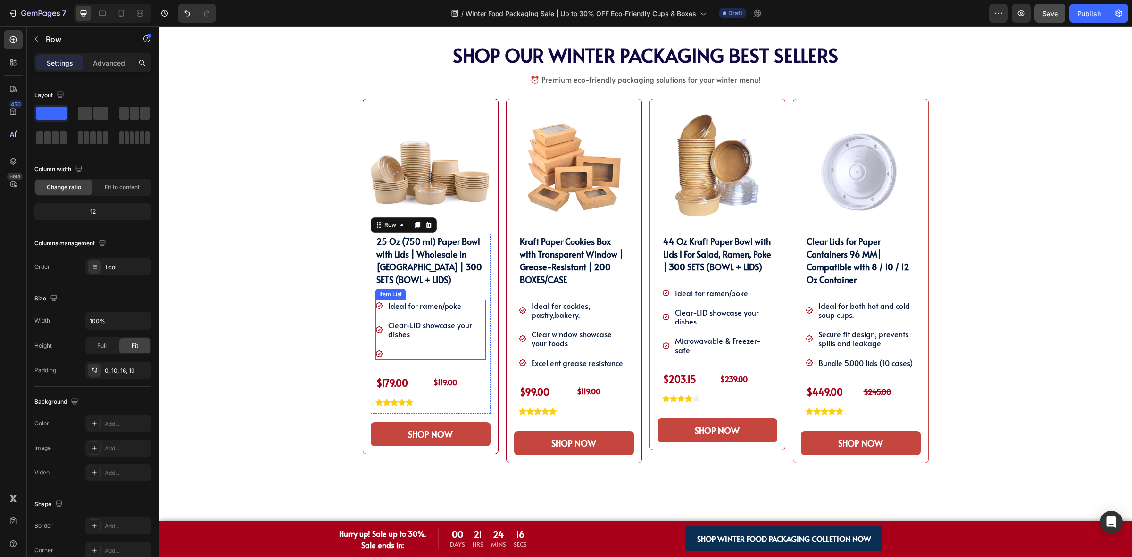
scroll to position [525, 0]
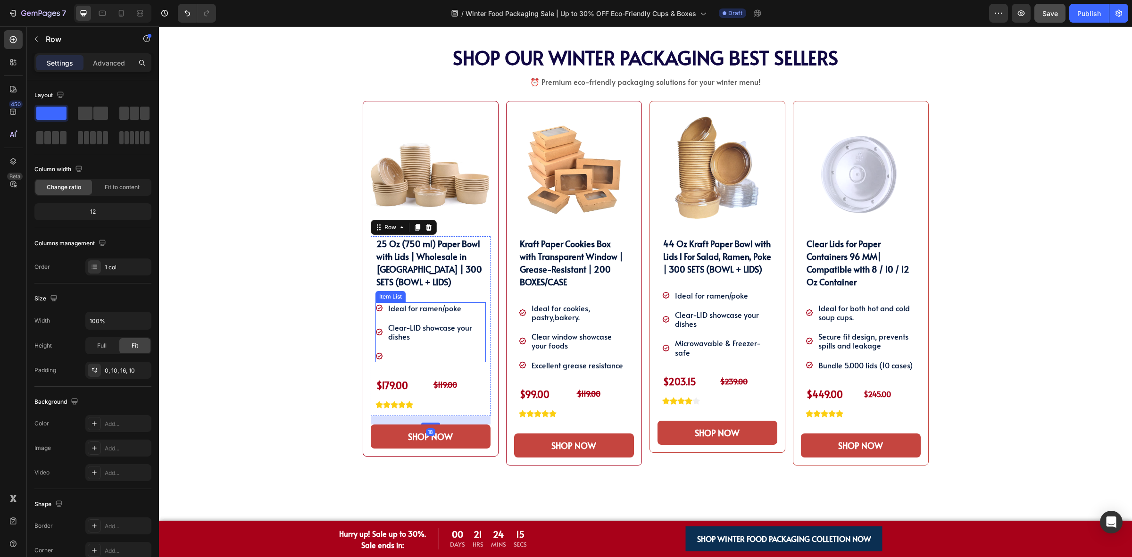
click at [380, 349] on div "Ideal for ramen/poke Clear-LID showcase your dishes" at bounding box center [430, 332] width 110 height 60
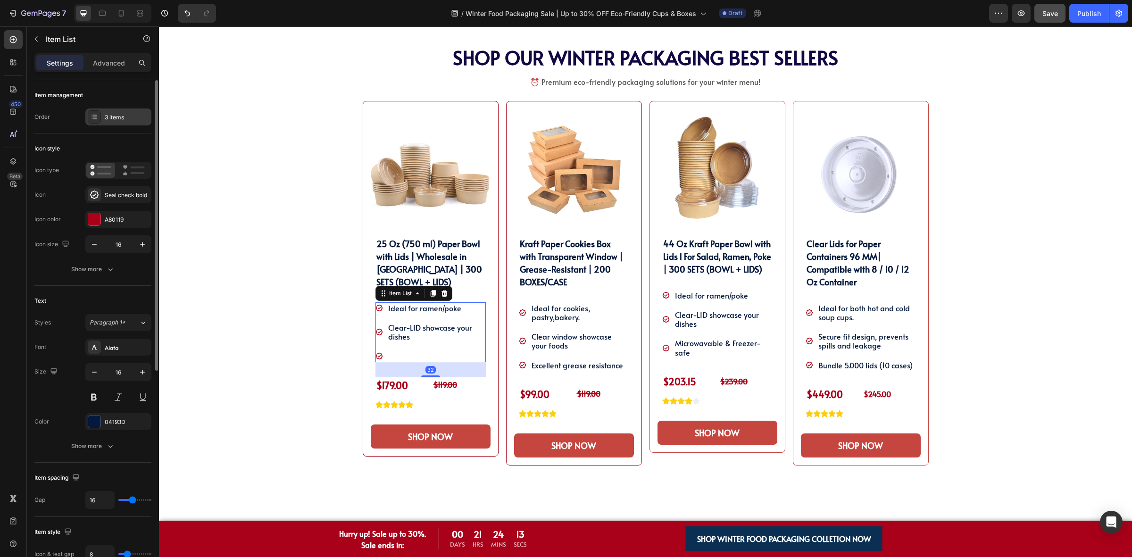
click at [128, 114] on div "3 items" at bounding box center [127, 117] width 44 height 8
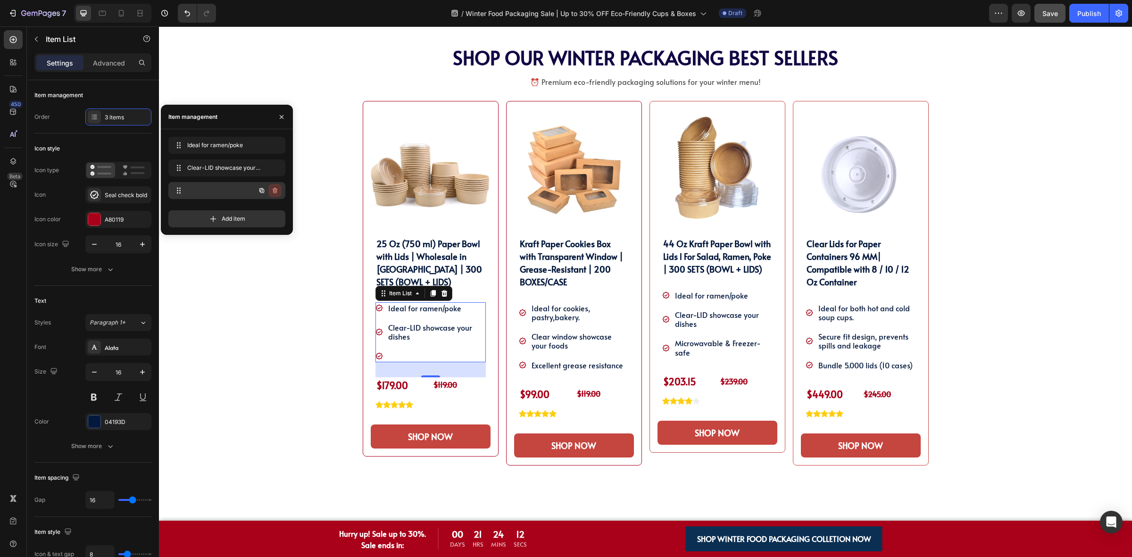
click at [276, 187] on icon "button" at bounding box center [275, 191] width 8 height 8
click at [274, 191] on div "Delete" at bounding box center [268, 190] width 17 height 8
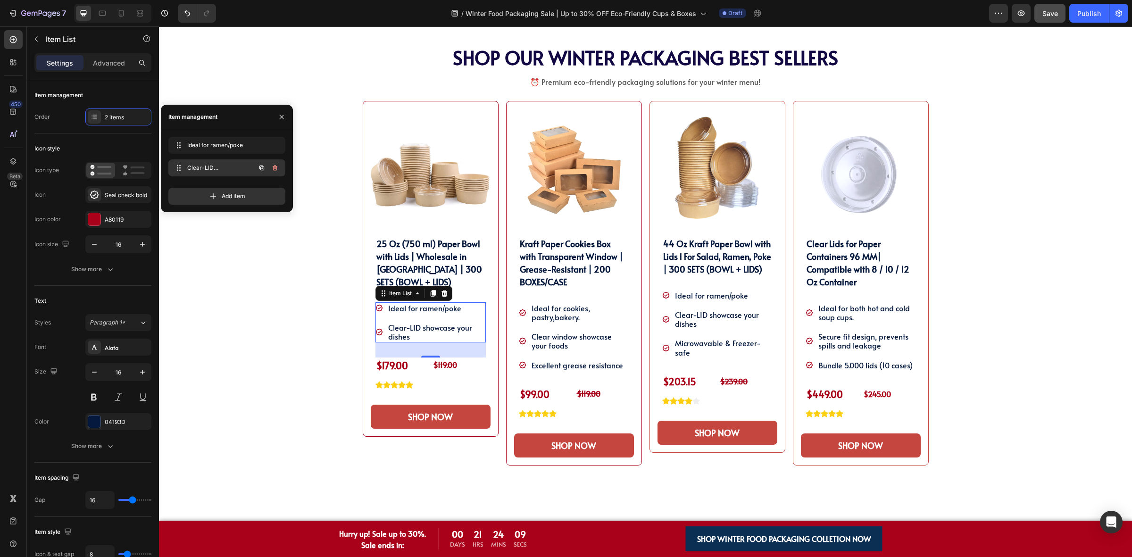
click at [265, 171] on icon "button" at bounding box center [262, 168] width 8 height 8
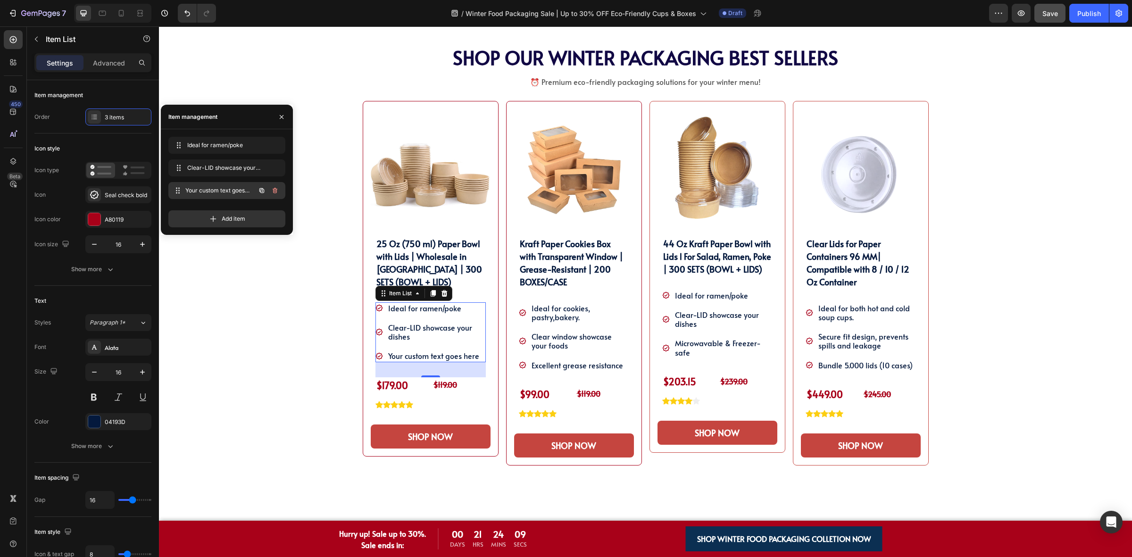
click at [249, 191] on div "Your custom text goes here Your custom text goes here" at bounding box center [213, 190] width 83 height 13
click at [405, 354] on div "Your custom text goes here" at bounding box center [436, 356] width 99 height 12
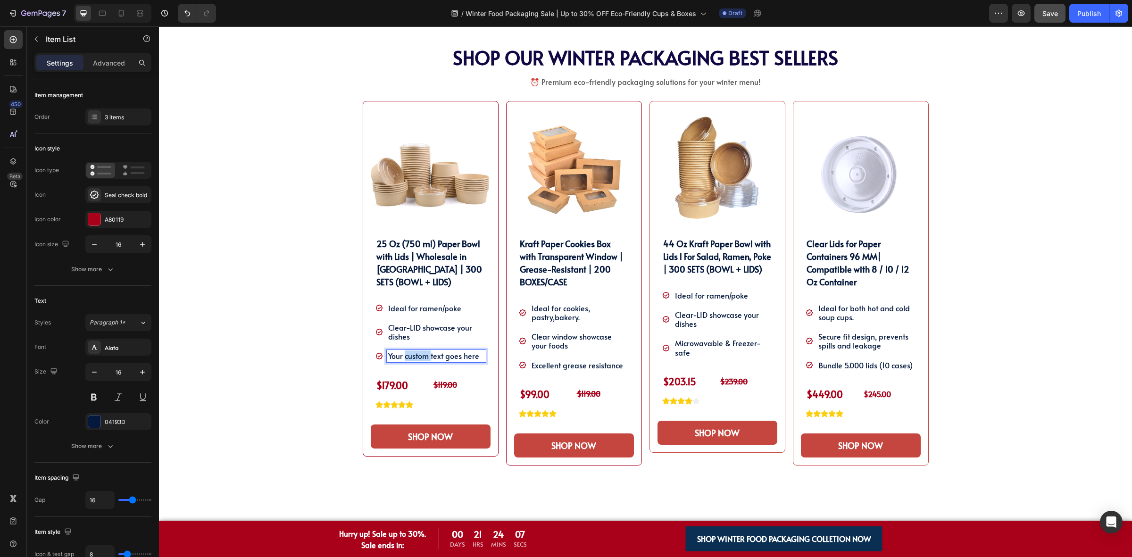
click at [405, 354] on p "Your custom text goes here" at bounding box center [436, 355] width 96 height 9
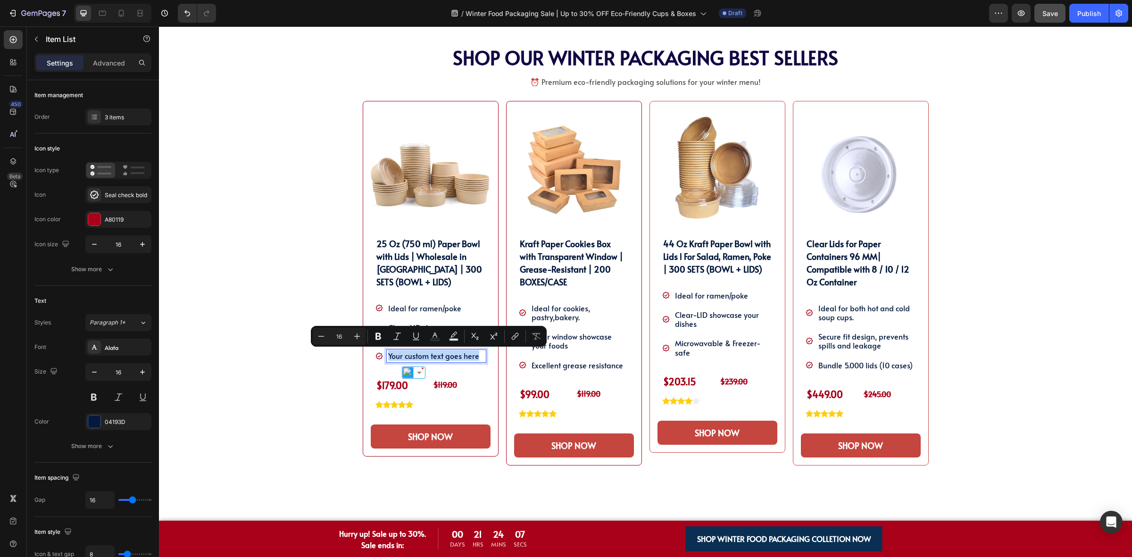
type input "15"
click at [361, 338] on icon "Editor contextual toolbar" at bounding box center [357, 336] width 9 height 9
type input "16"
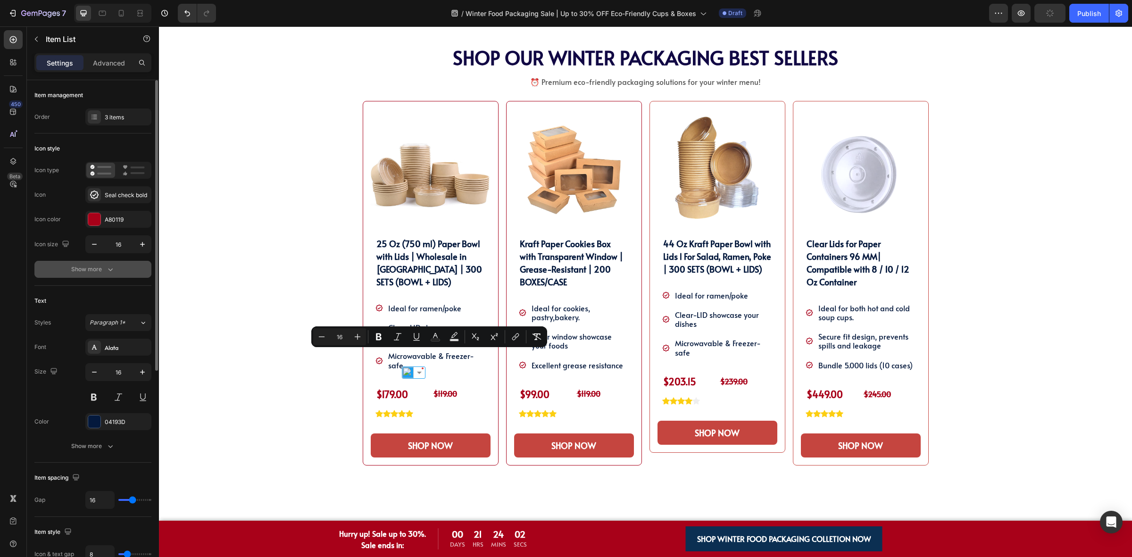
click at [95, 274] on div "Show more" at bounding box center [93, 269] width 44 height 9
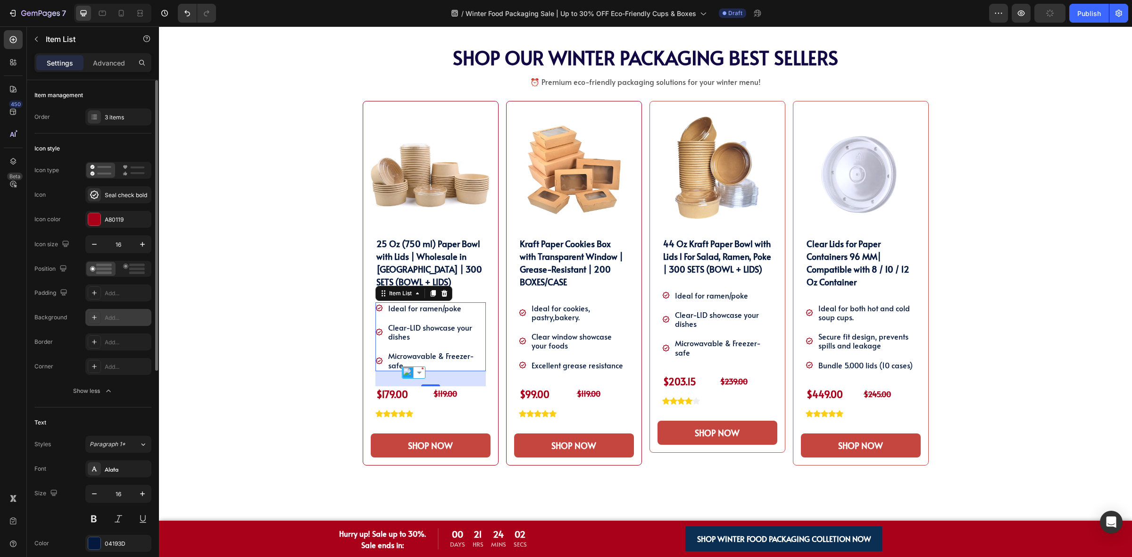
scroll to position [118, 0]
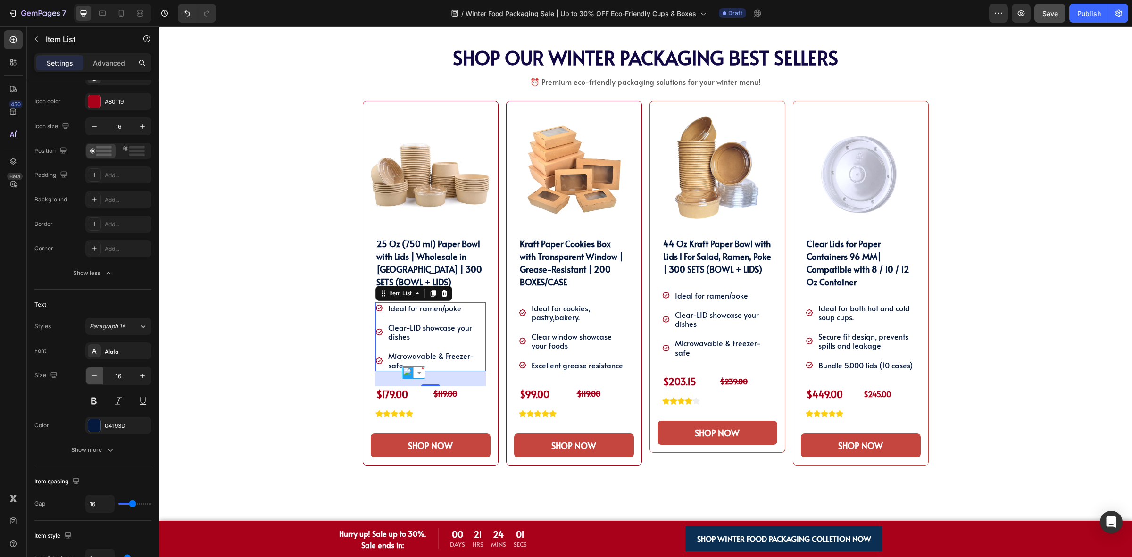
click at [99, 374] on icon "button" at bounding box center [94, 375] width 9 height 9
click at [139, 383] on button "button" at bounding box center [142, 375] width 17 height 17
type input "16"
click at [298, 346] on div "SHOP OUR WINTER PACKAGING BEST SELLER!! Heading SHOP OUR WINTER PACKAGING BEST …" at bounding box center [645, 279] width 959 height 465
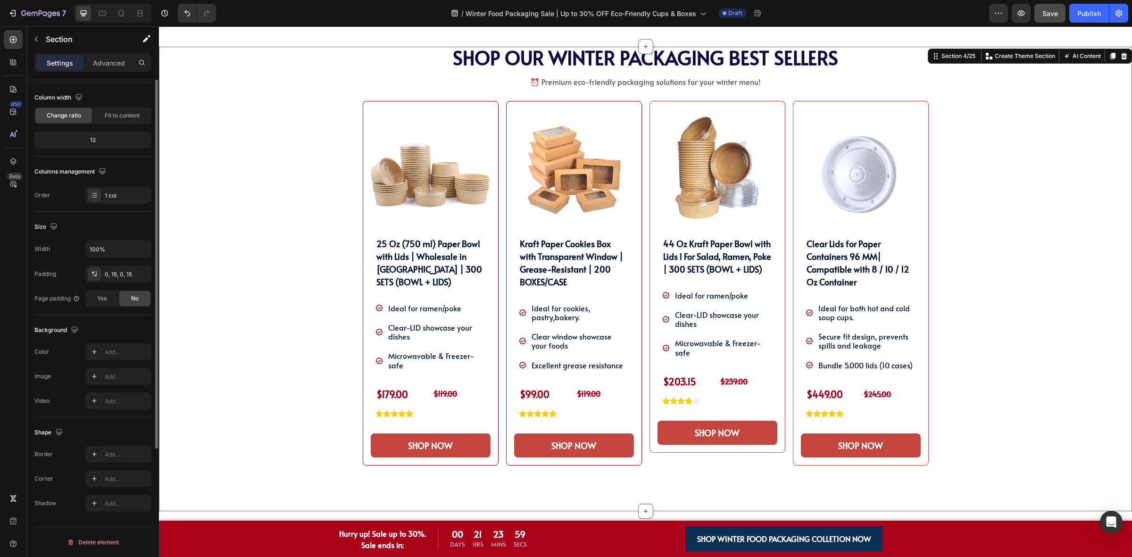
scroll to position [0, 0]
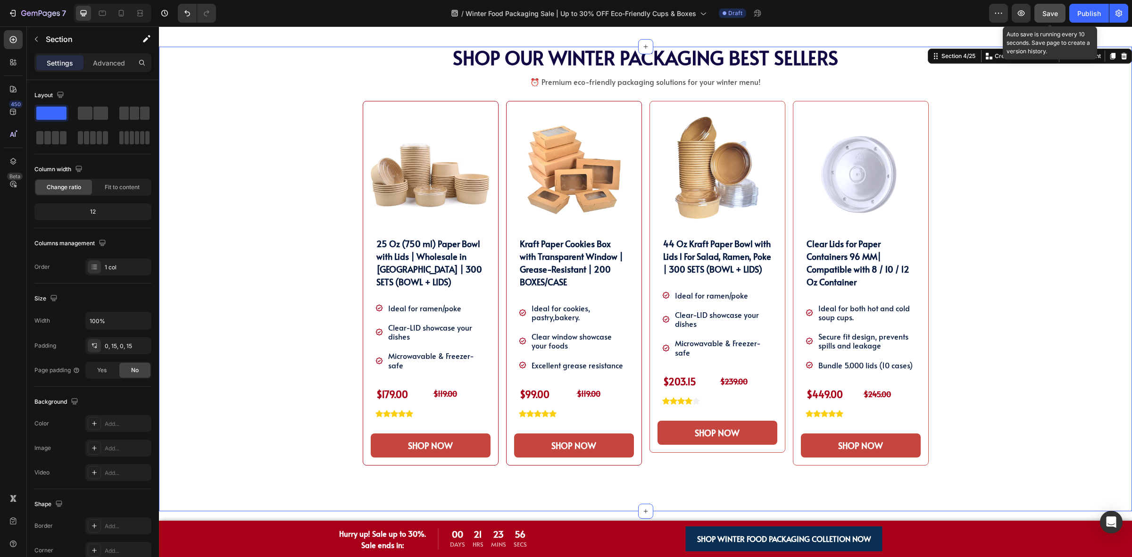
click at [1042, 17] on span "Save" at bounding box center [1050, 13] width 16 height 8
click at [1027, 171] on div "SHOP OUR WINTER PACKAGING BEST SELLER!! Heading SHOP OUR WINTER PACKAGING BEST …" at bounding box center [645, 279] width 959 height 465
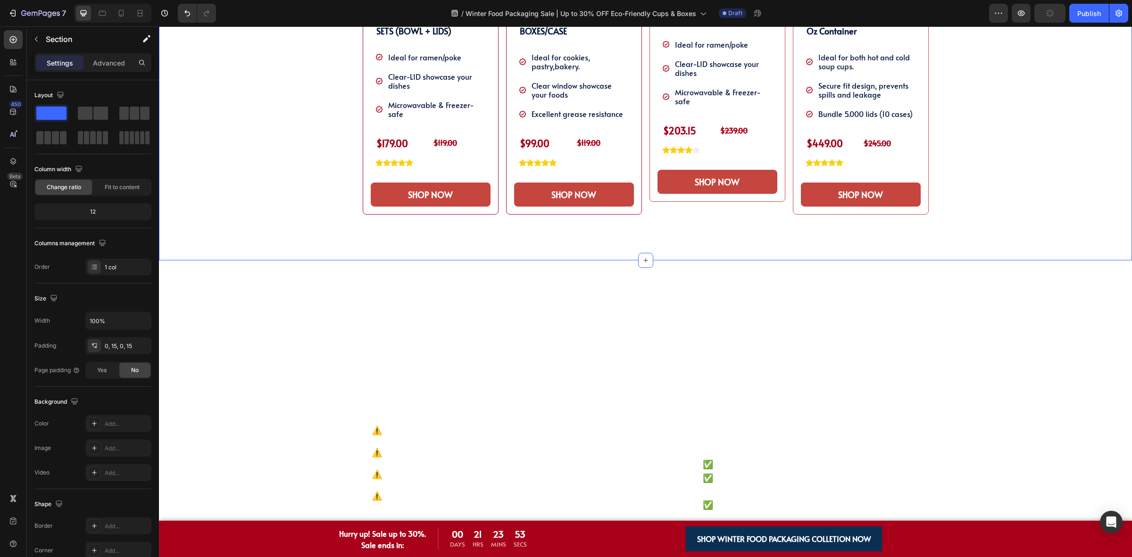
scroll to position [879, 0]
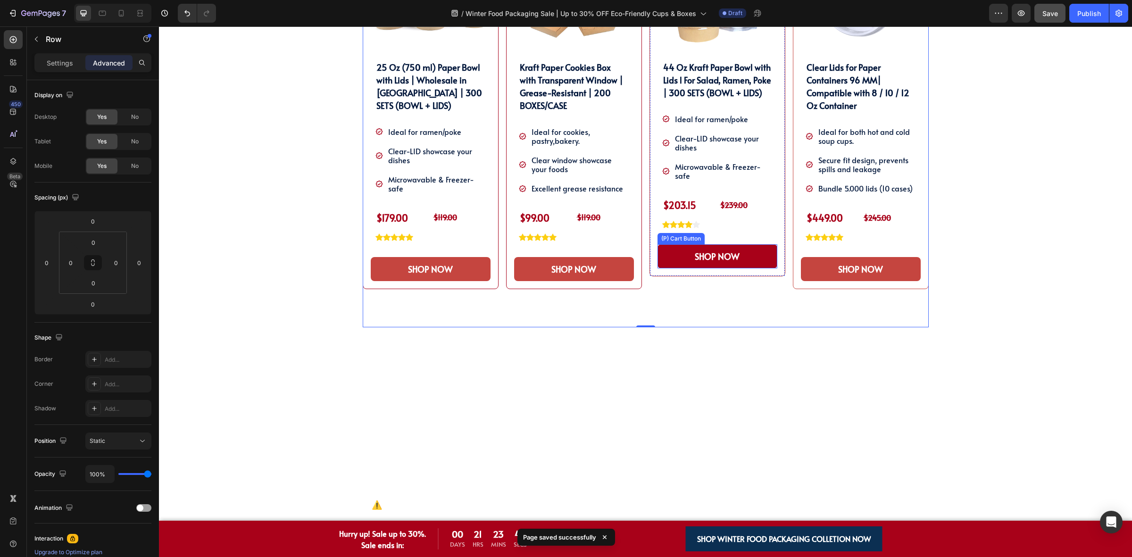
scroll to position [584, 0]
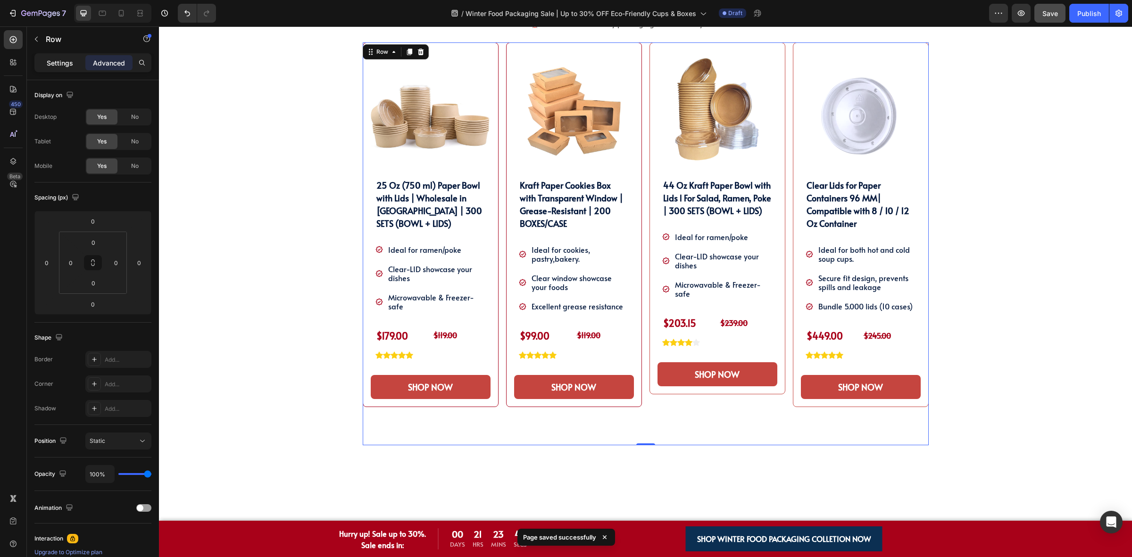
click at [51, 59] on p "Settings" at bounding box center [60, 63] width 26 height 10
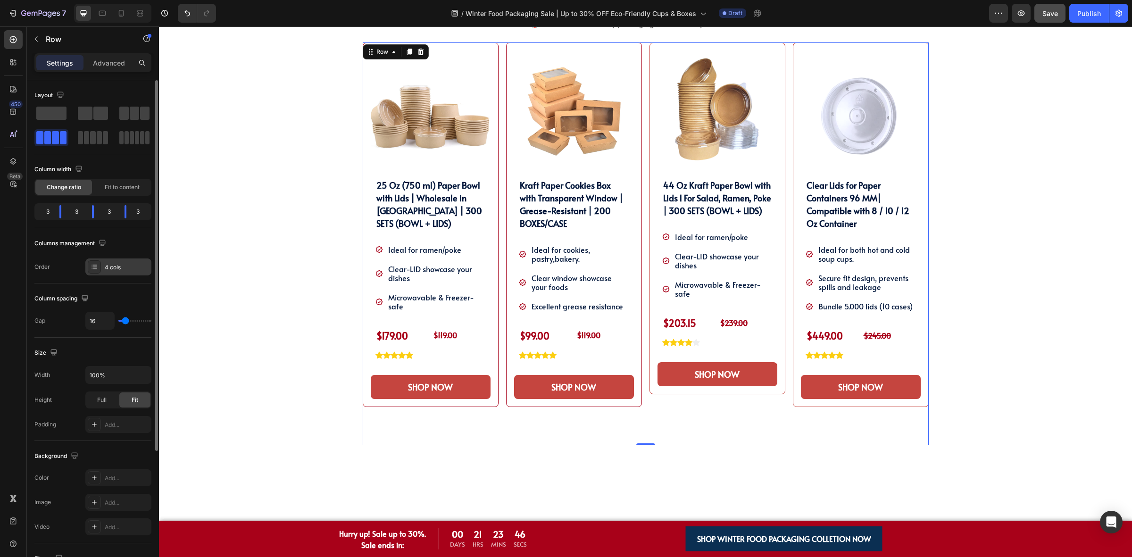
click at [105, 272] on div "4 cols" at bounding box center [118, 266] width 66 height 17
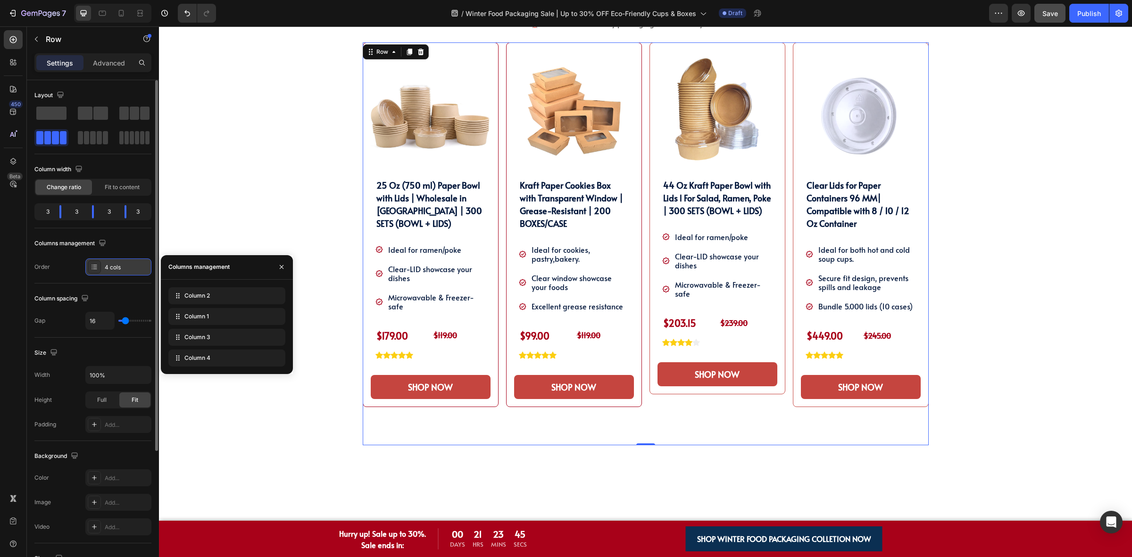
click at [105, 272] on div "4 cols" at bounding box center [118, 266] width 66 height 17
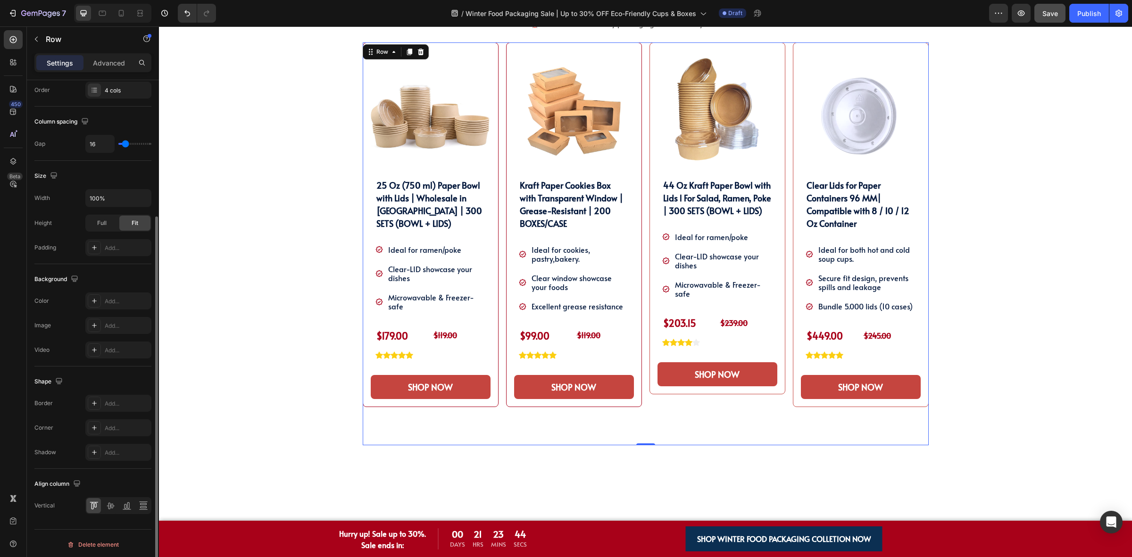
scroll to position [180, 0]
click at [982, 402] on div "SHOP OUR WINTER PACKAGING BEST SELLER!! Heading SHOP OUR WINTER PACKAGING BEST …" at bounding box center [645, 220] width 959 height 465
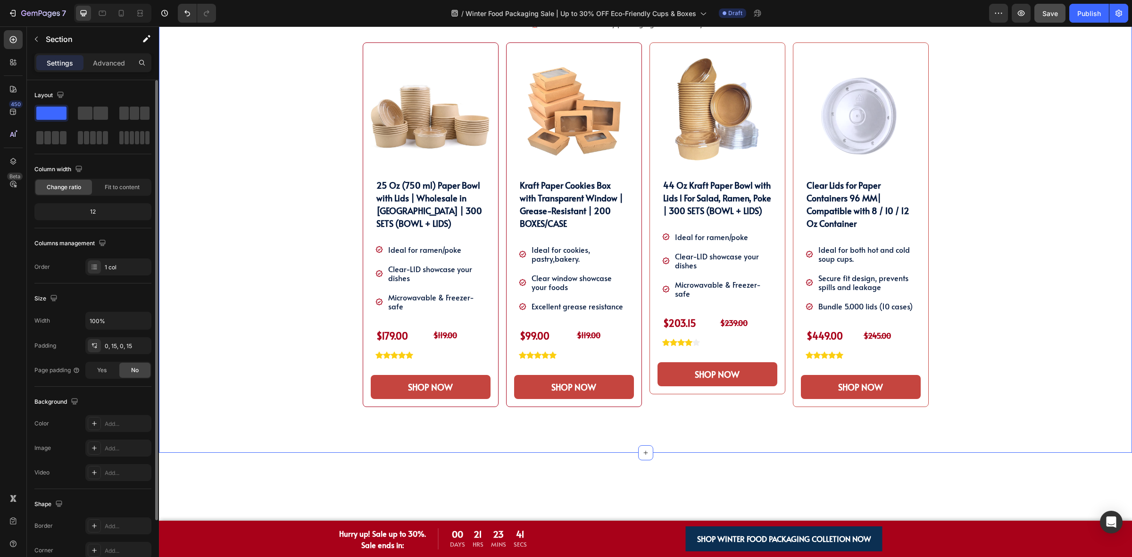
scroll to position [761, 0]
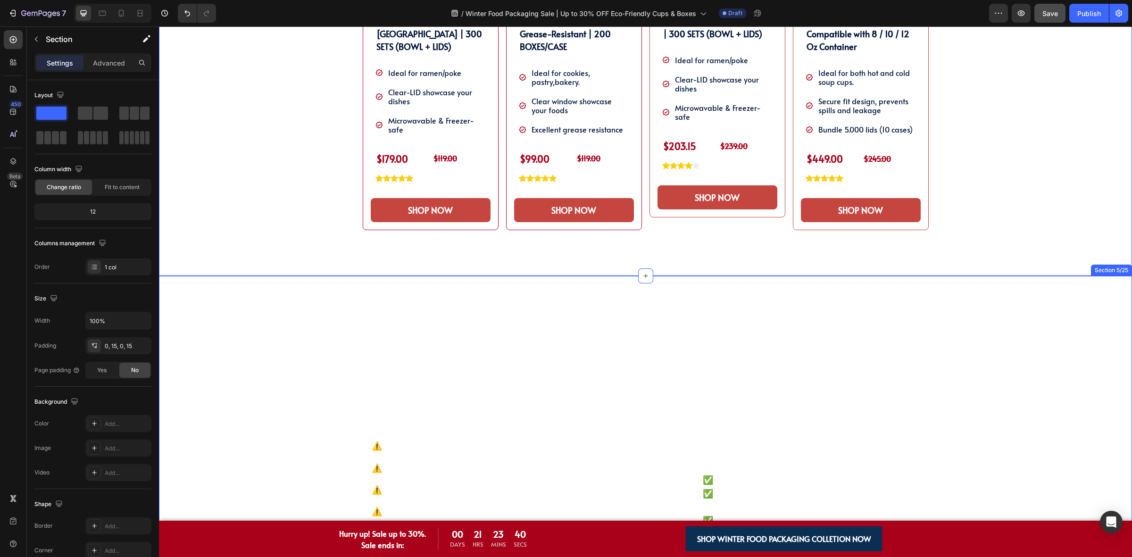
click at [894, 295] on div "Why Choose KimEcopak? Heading We Offer Solutions That Make Your Life Easier Tex…" at bounding box center [645, 434] width 973 height 316
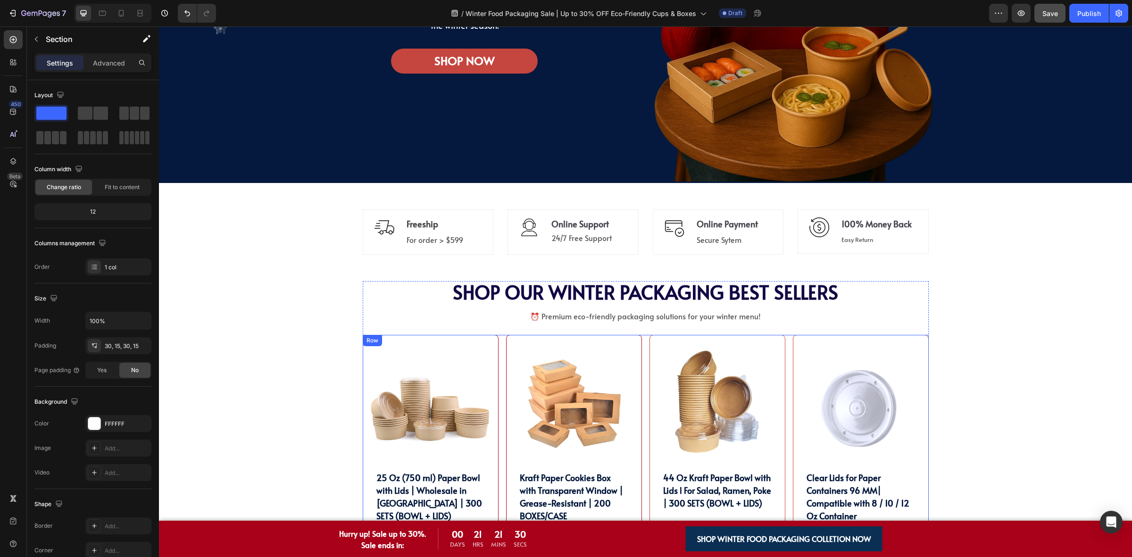
scroll to position [112, 0]
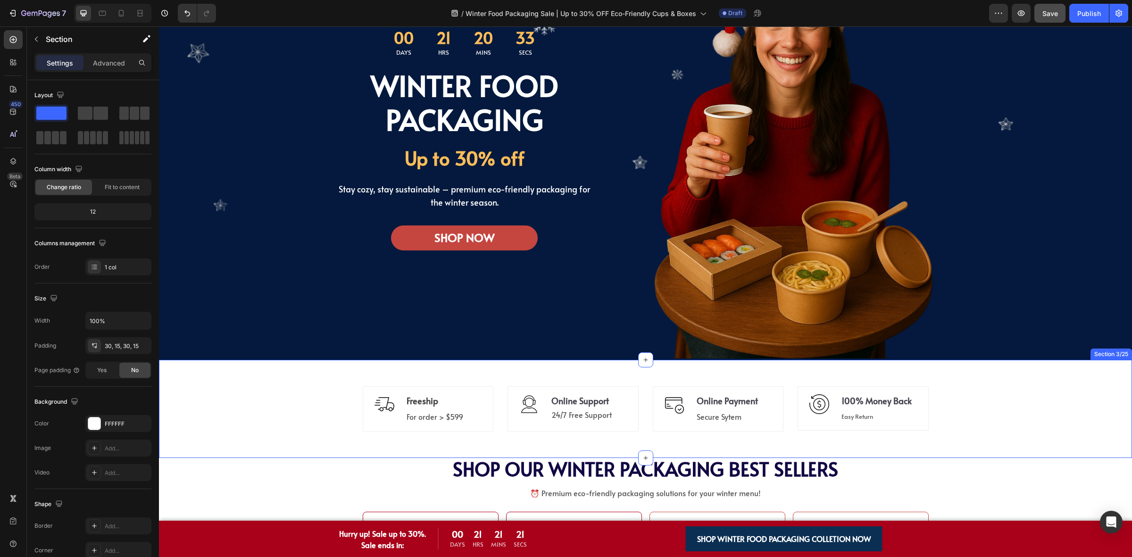
click at [1007, 401] on div "Image Freeship Text block For order > $599 Text block Row Icon Online Support T…" at bounding box center [645, 409] width 973 height 68
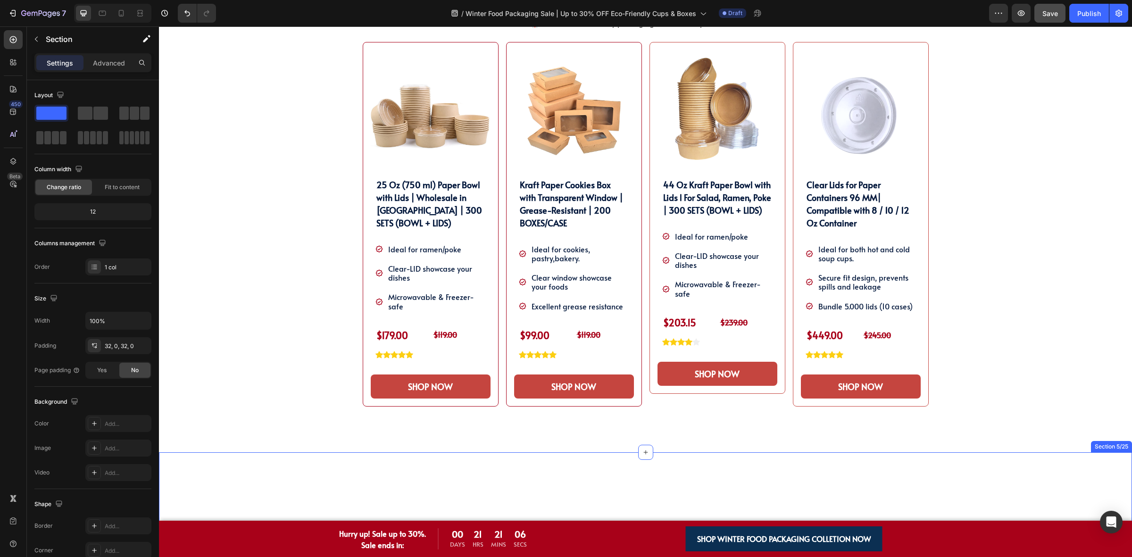
scroll to position [466, 0]
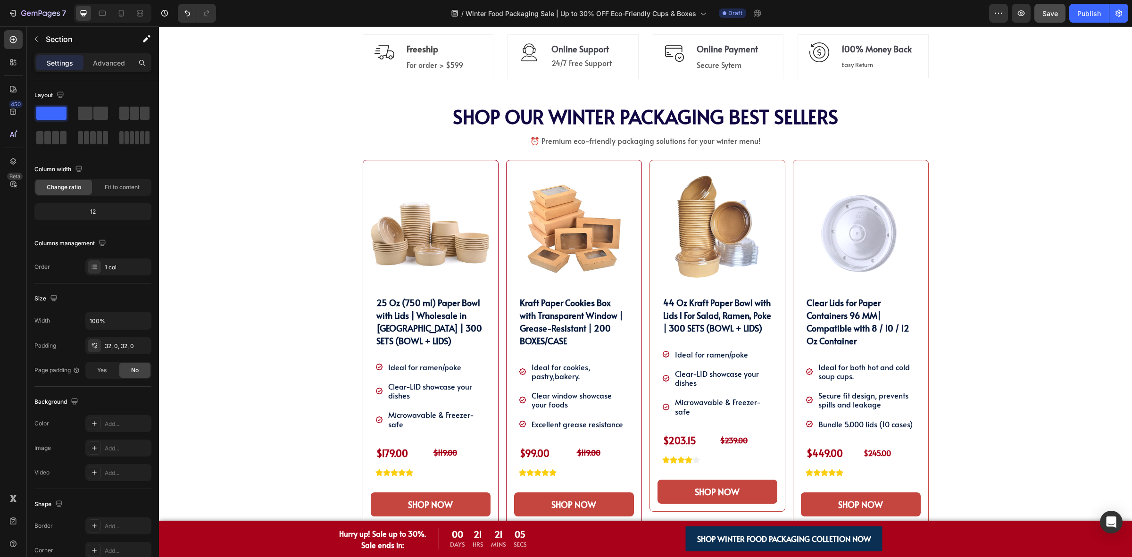
click at [994, 250] on div "SHOP OUR WINTER PACKAGING BEST SELLER!! Heading SHOP OUR WINTER PACKAGING BEST …" at bounding box center [645, 338] width 959 height 465
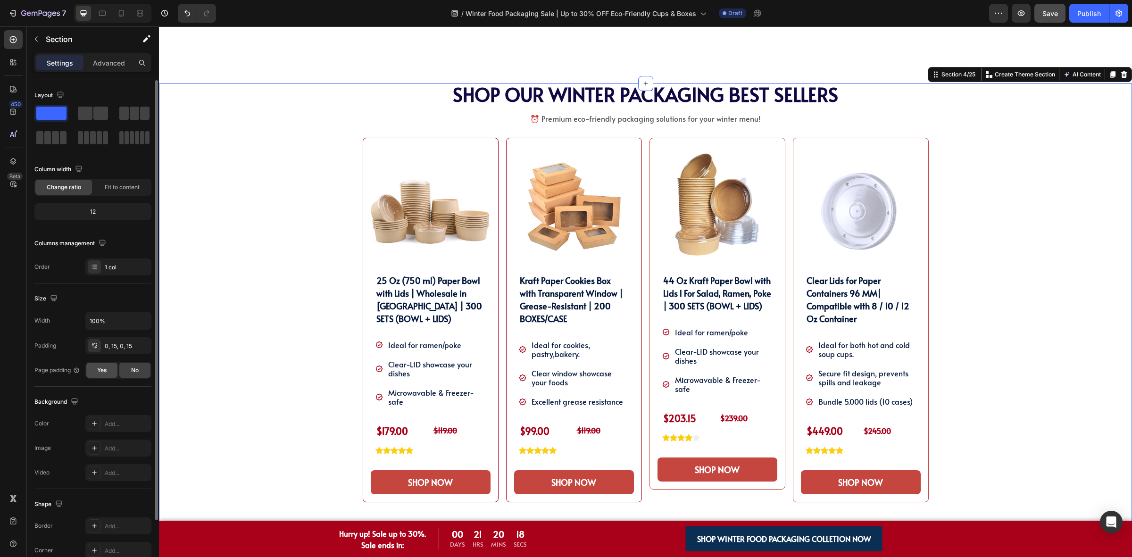
scroll to position [643, 0]
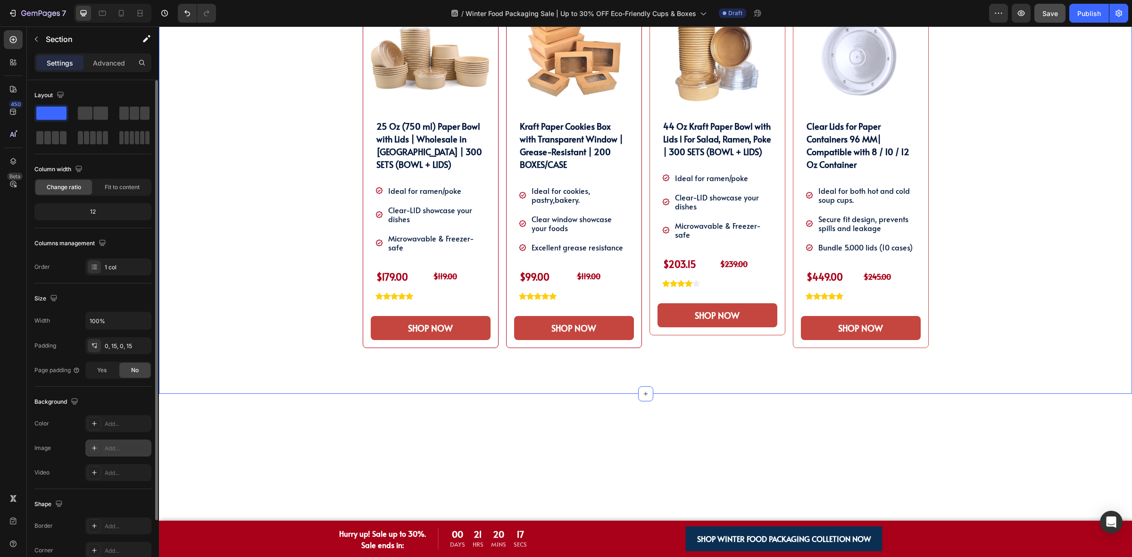
click at [111, 449] on div "Add..." at bounding box center [127, 448] width 44 height 8
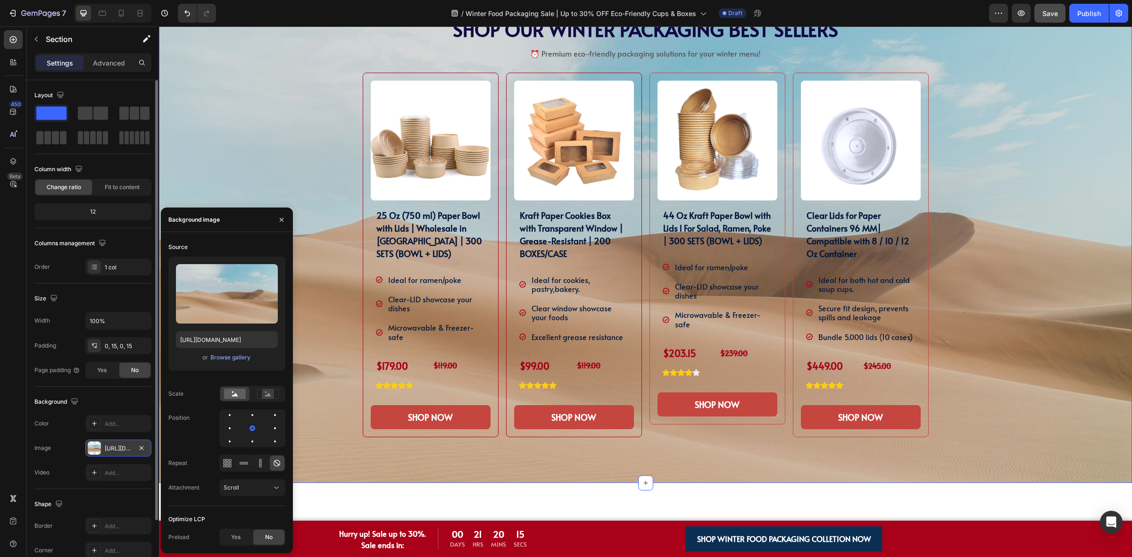
scroll to position [525, 0]
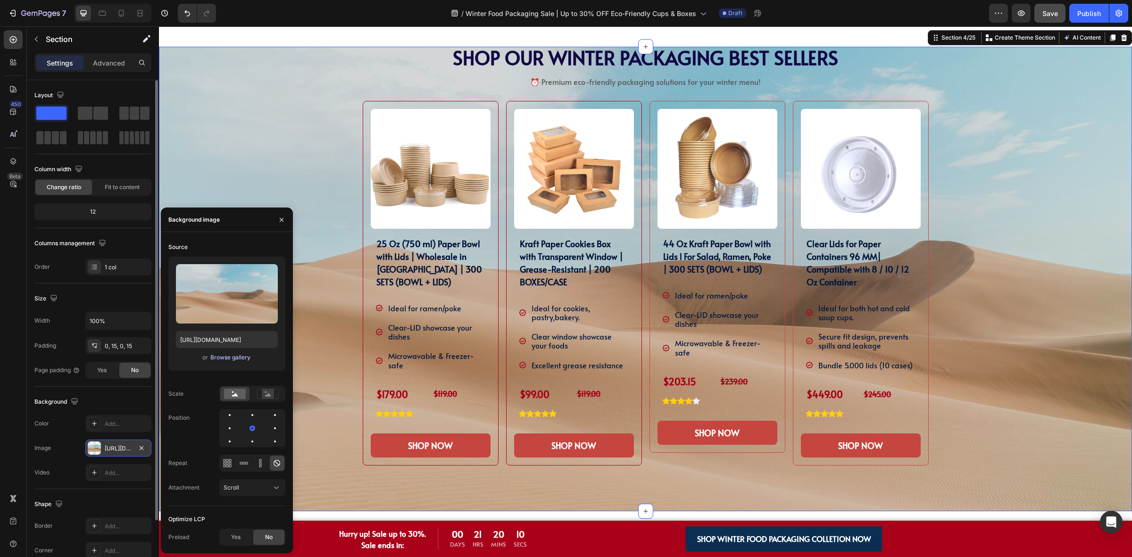
click at [243, 357] on div "Browse gallery" at bounding box center [230, 357] width 40 height 8
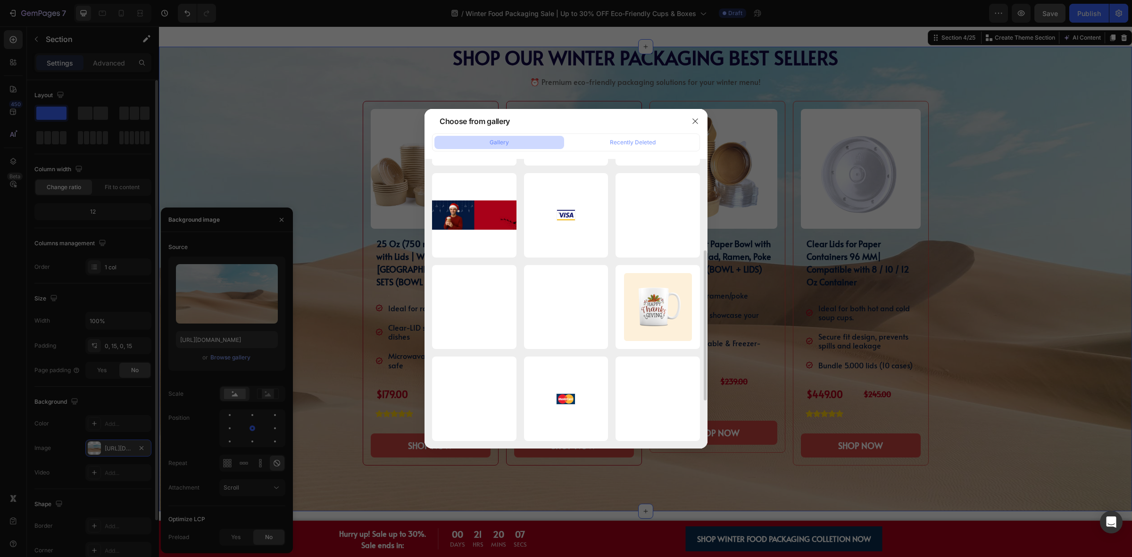
scroll to position [59, 0]
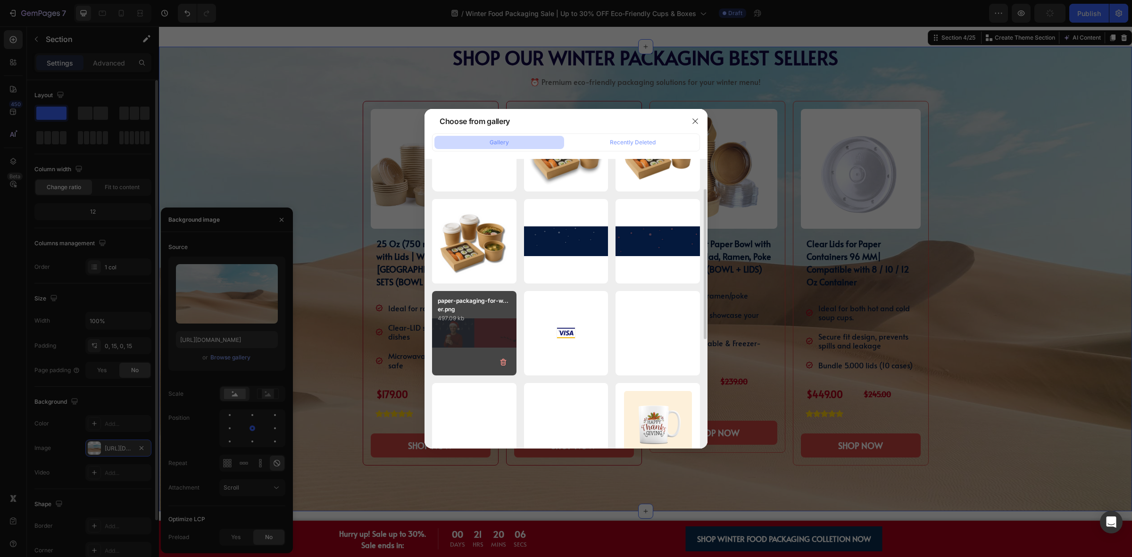
click at [470, 343] on div "paper-packaging-for-w...er.png 497.09 kb" at bounding box center [474, 333] width 84 height 84
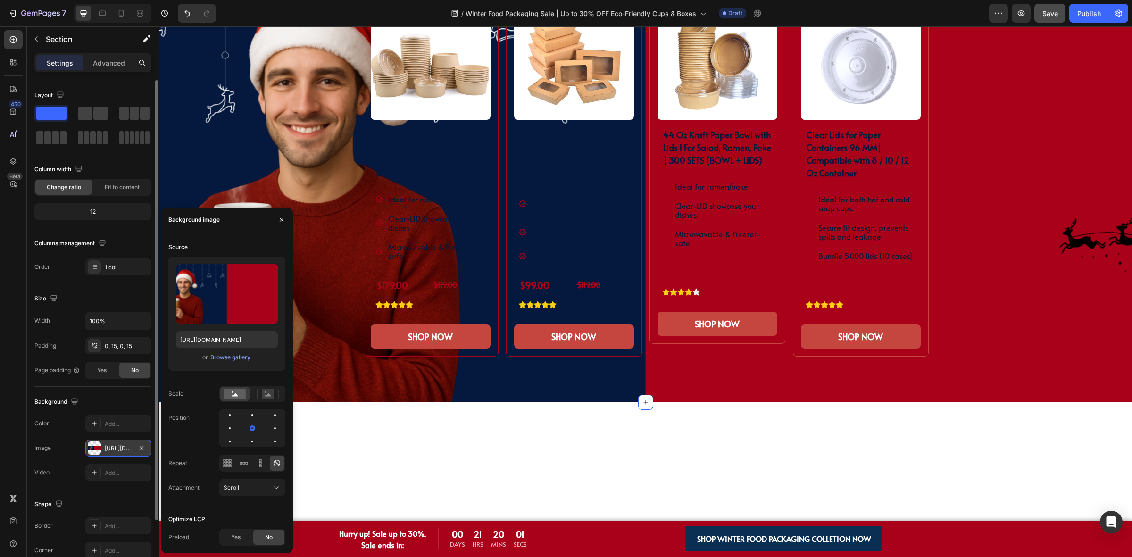
scroll to position [584, 0]
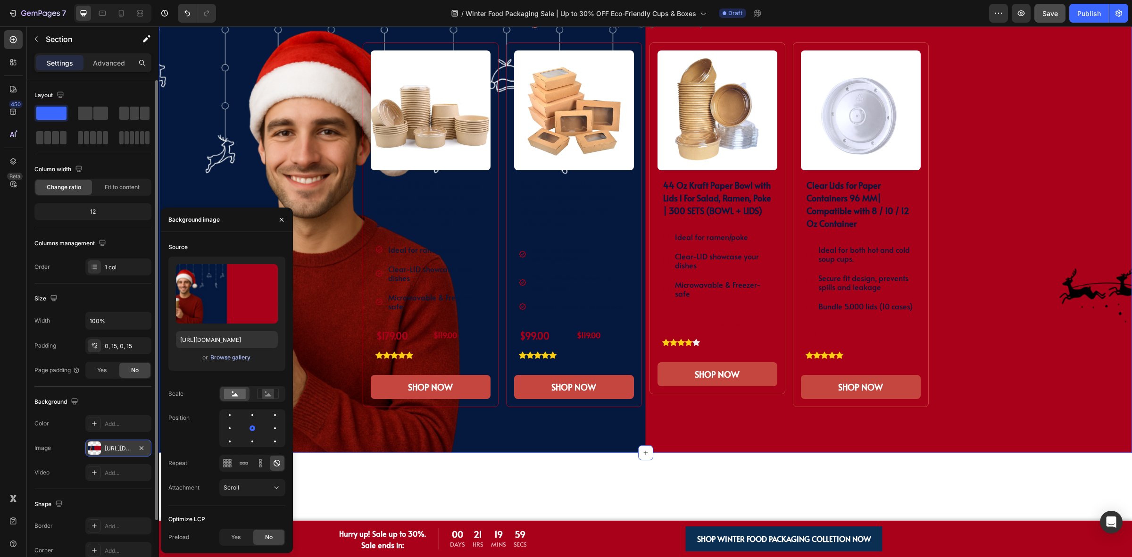
click at [234, 357] on div "Browse gallery" at bounding box center [230, 357] width 40 height 8
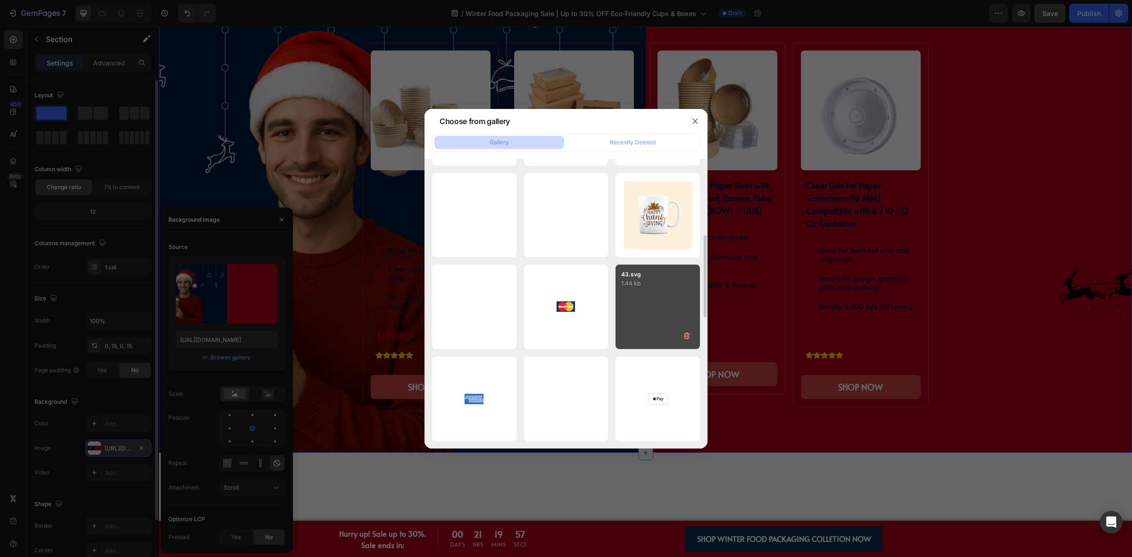
scroll to position [564, 0]
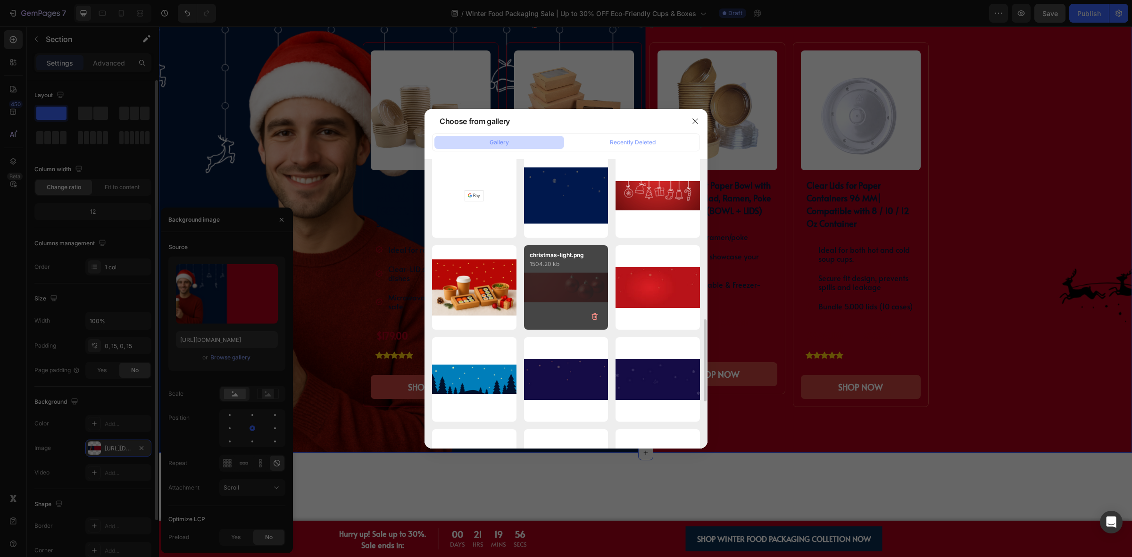
click at [586, 284] on div "christmas-light.png 1504.20 kb" at bounding box center [566, 287] width 84 height 84
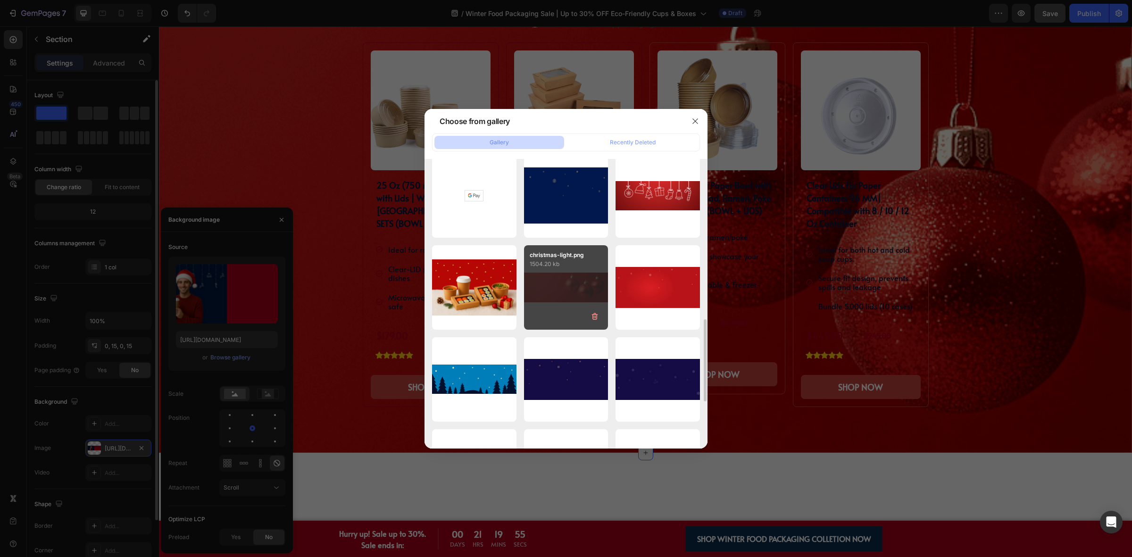
type input "[URL][DOMAIN_NAME]"
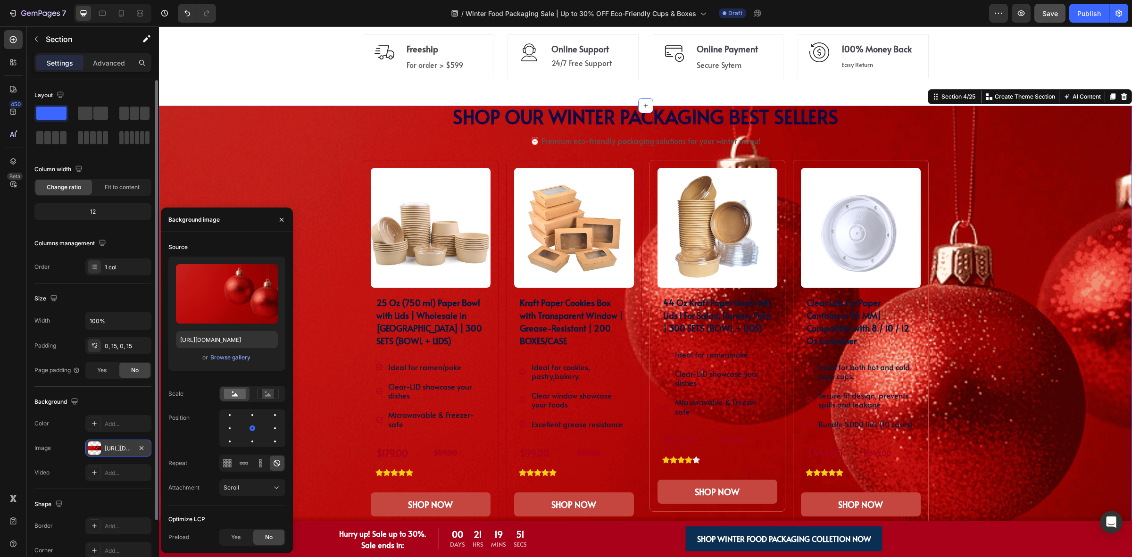
scroll to position [643, 0]
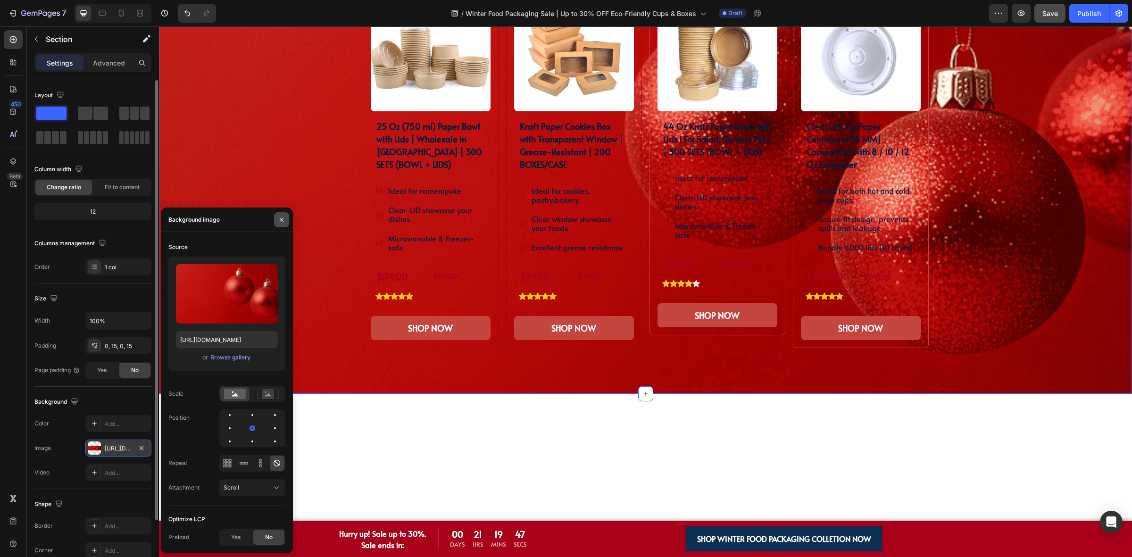
click at [283, 221] on icon "button" at bounding box center [282, 219] width 4 height 4
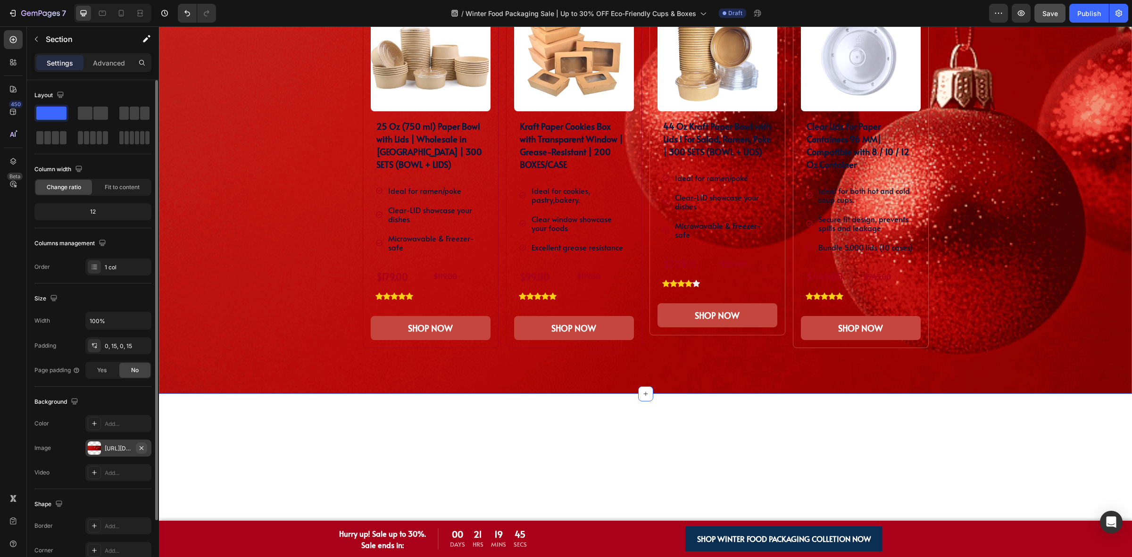
click at [145, 449] on button "button" at bounding box center [141, 447] width 11 height 11
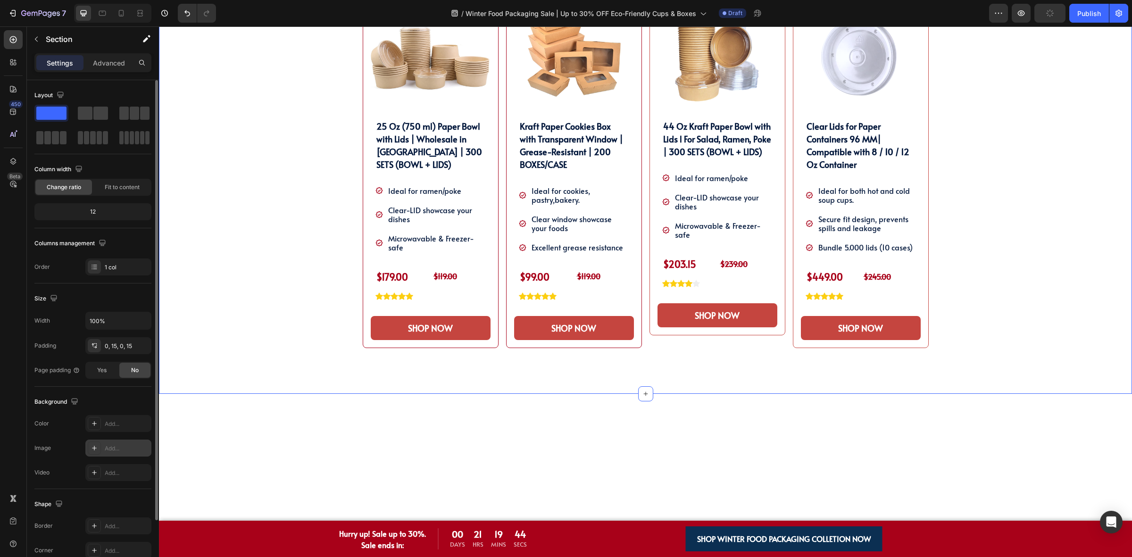
click at [121, 450] on div "Add..." at bounding box center [127, 448] width 44 height 8
type input "https://cdn.shopify.com/s/files/1/2005/9307/files/background_settings.jpg"
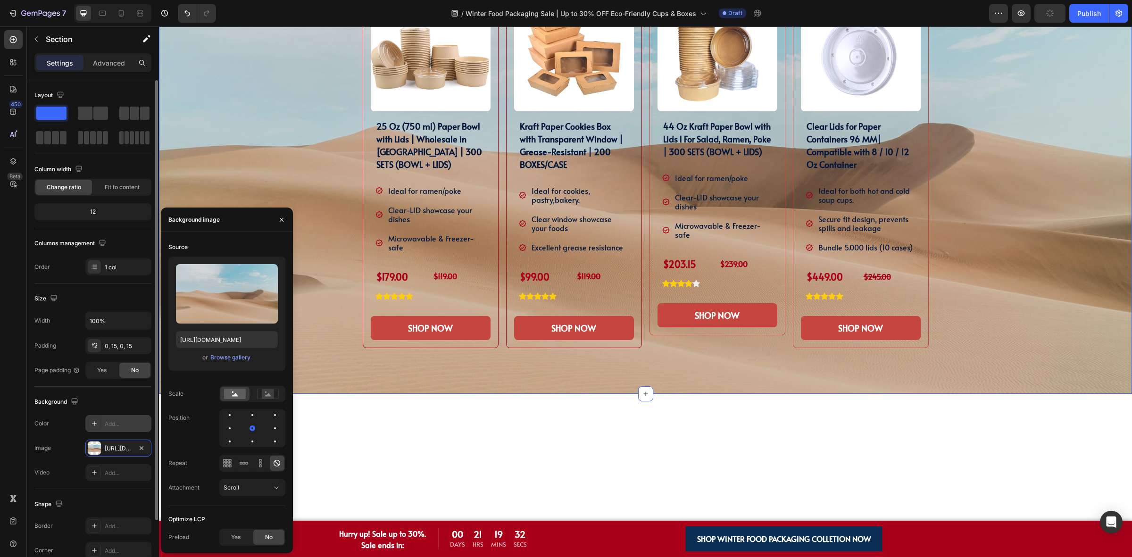
drag, startPoint x: 140, startPoint y: 447, endPoint x: 114, endPoint y: 429, distance: 30.9
click at [140, 447] on icon "button" at bounding box center [142, 448] width 4 height 4
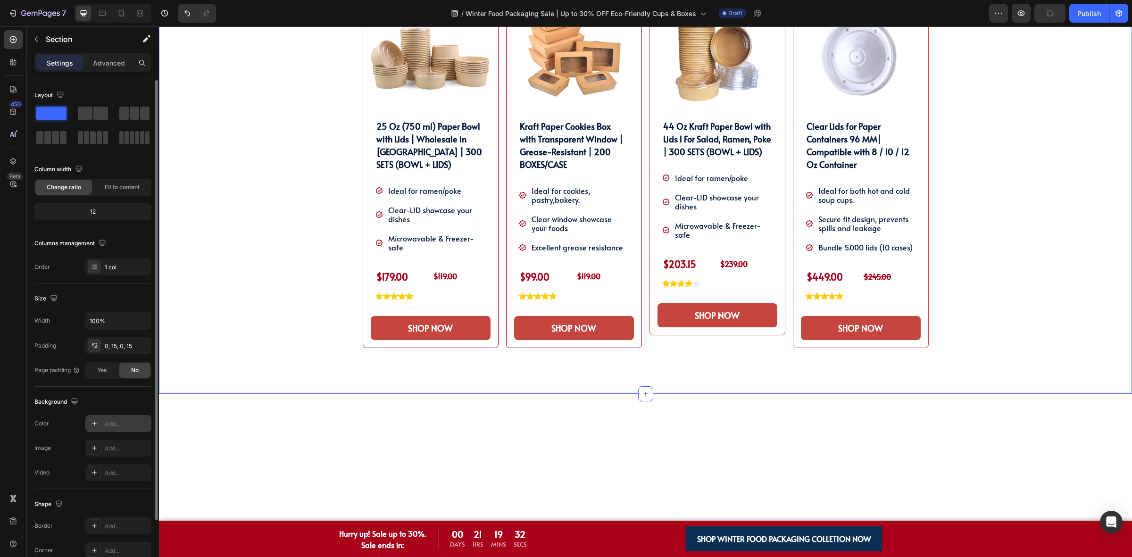
click at [114, 429] on div "Add..." at bounding box center [118, 423] width 66 height 17
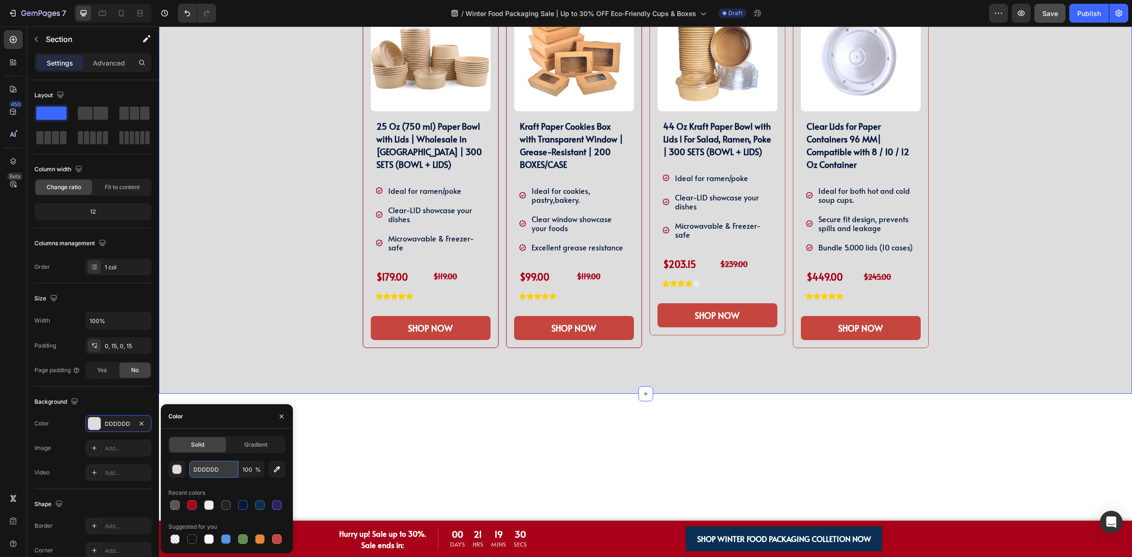
click at [211, 472] on input "DDDDDD" at bounding box center [213, 469] width 49 height 17
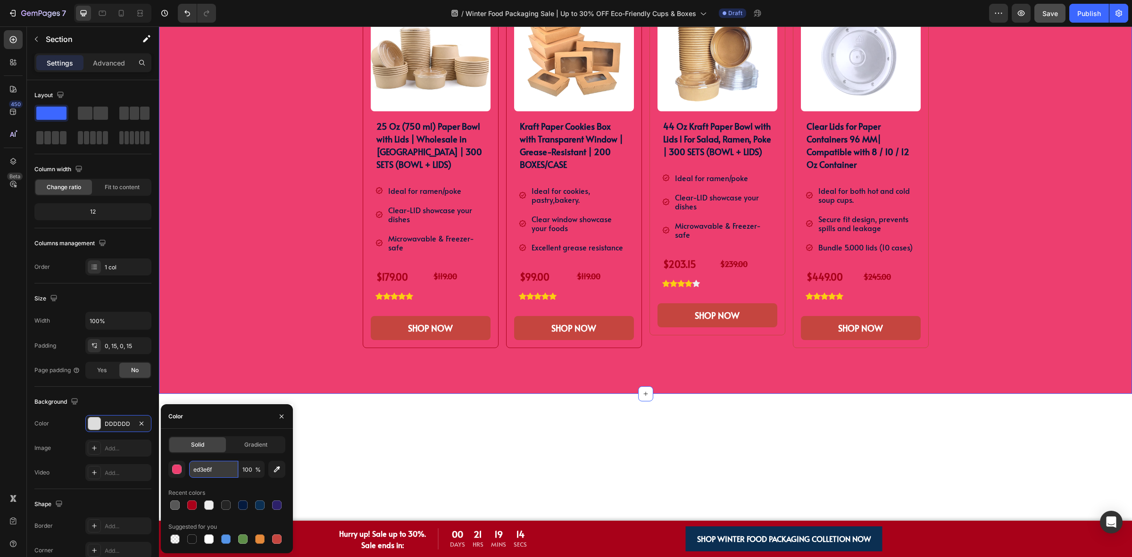
drag, startPoint x: 197, startPoint y: 472, endPoint x: 191, endPoint y: 472, distance: 5.7
click at [191, 472] on input "ed3e6f" at bounding box center [213, 469] width 49 height 17
type input "0d3e6f"
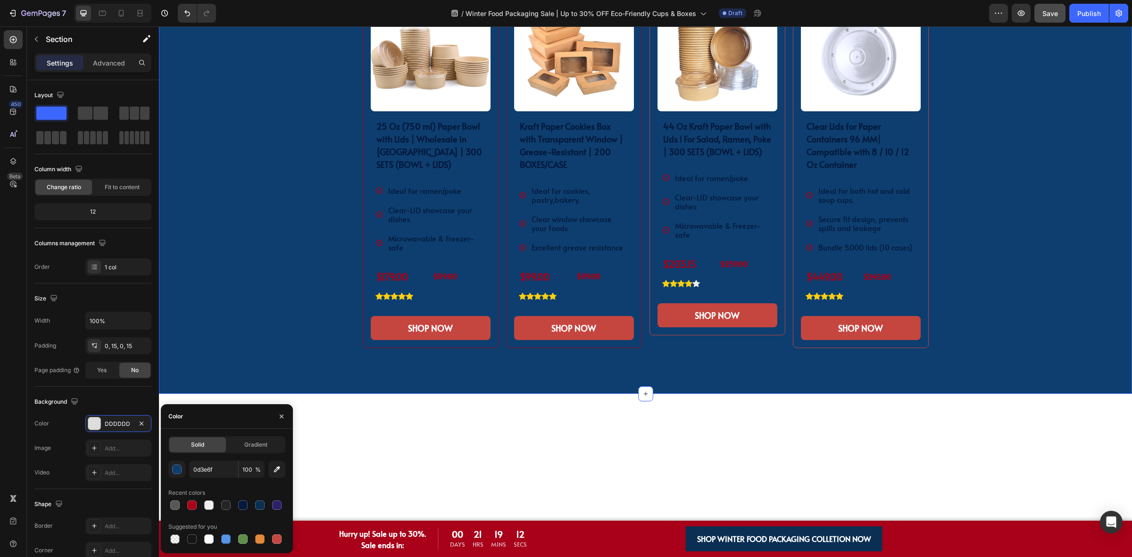
click at [1036, 291] on div "SHOP OUR WINTER PACKAGING BEST SELLER!! Heading SHOP OUR WINTER PACKAGING BEST …" at bounding box center [645, 161] width 959 height 465
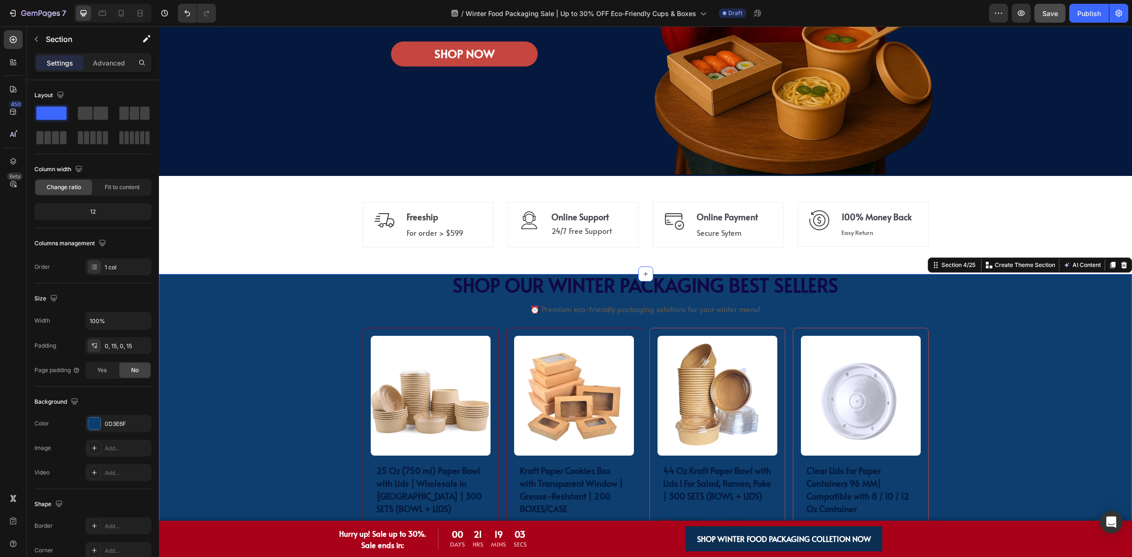
scroll to position [230, 0]
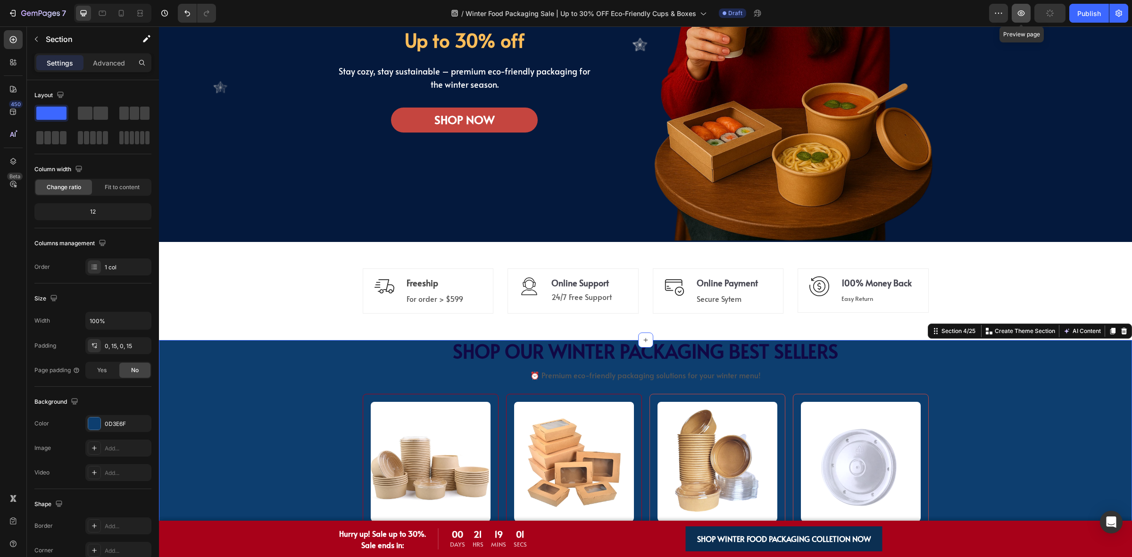
click at [1019, 17] on icon "button" at bounding box center [1020, 12] width 9 height 9
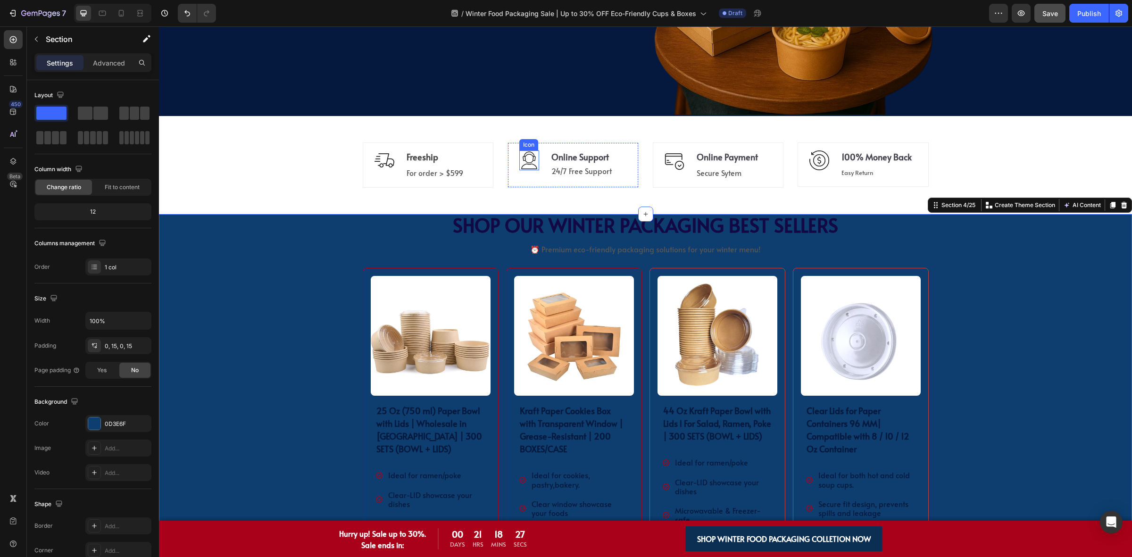
scroll to position [407, 0]
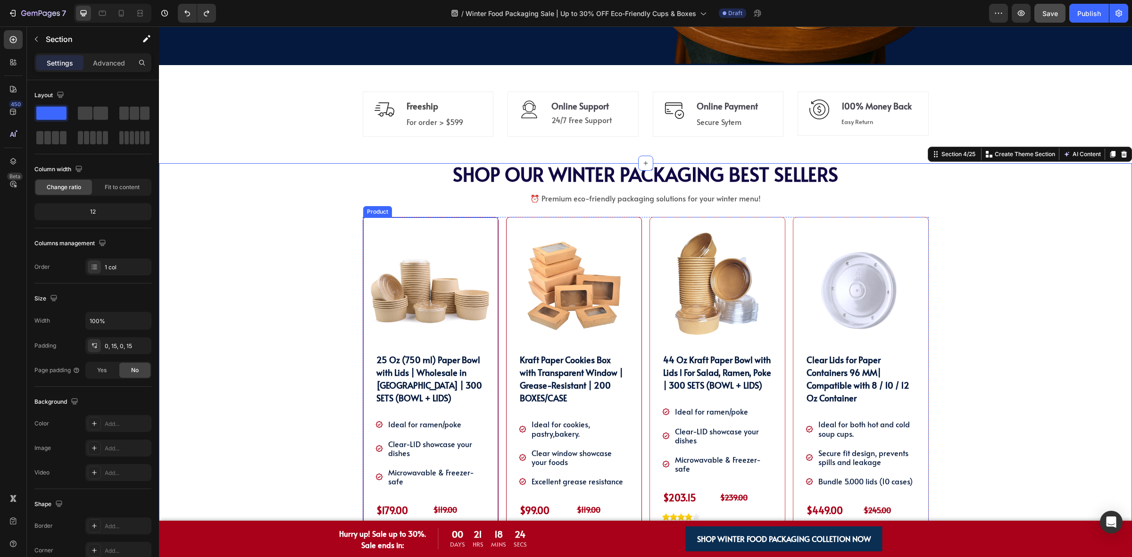
click at [363, 243] on div "Product Images 25 Oz (750 ml) Paper Bowl with Lids | Wholesale in Canada | 300 …" at bounding box center [431, 399] width 136 height 365
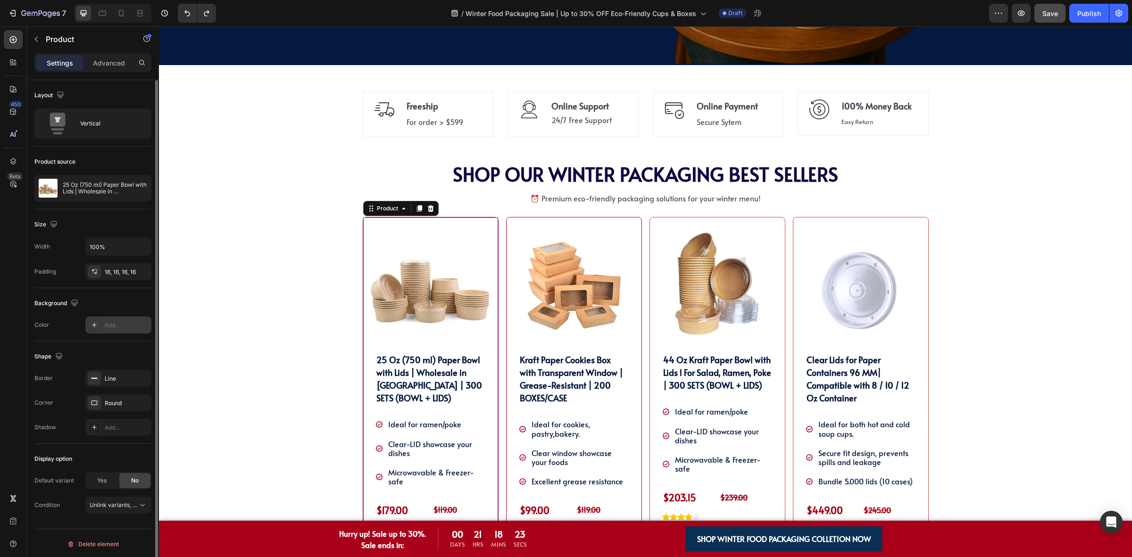
click at [111, 326] on div "Add..." at bounding box center [127, 325] width 44 height 8
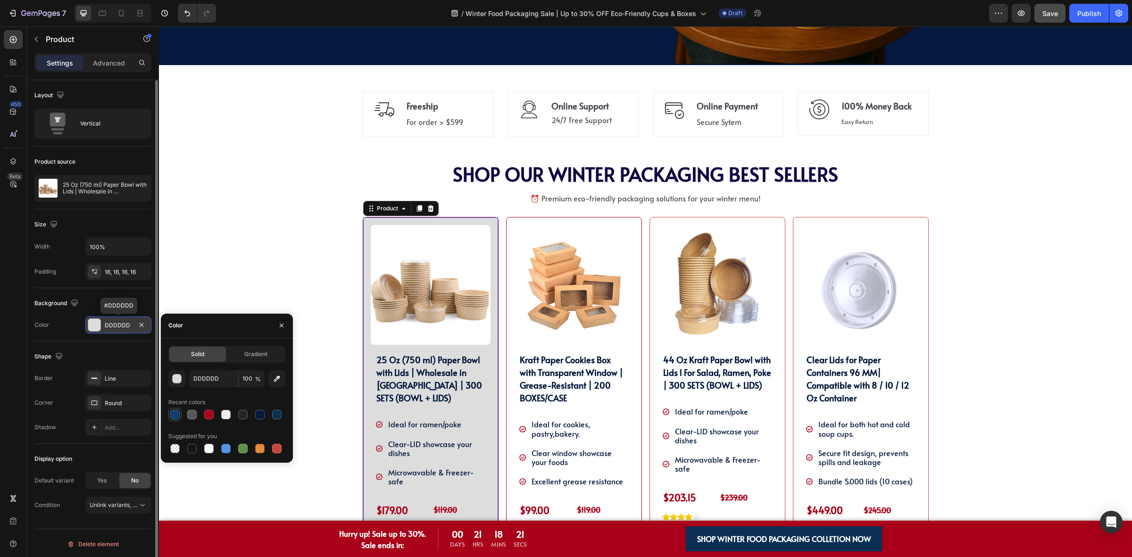
click at [175, 415] on div at bounding box center [174, 414] width 9 height 9
type input "0D3E6F"
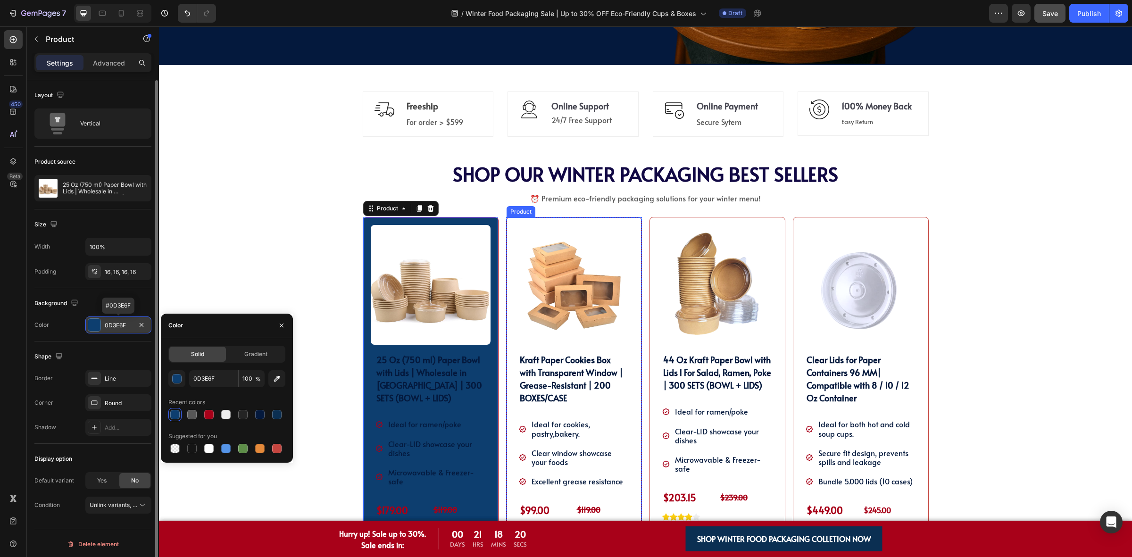
click at [506, 330] on div "Product Images Kraft Paper Cookies Box with Transparent Window | Grease-Resista…" at bounding box center [574, 399] width 136 height 365
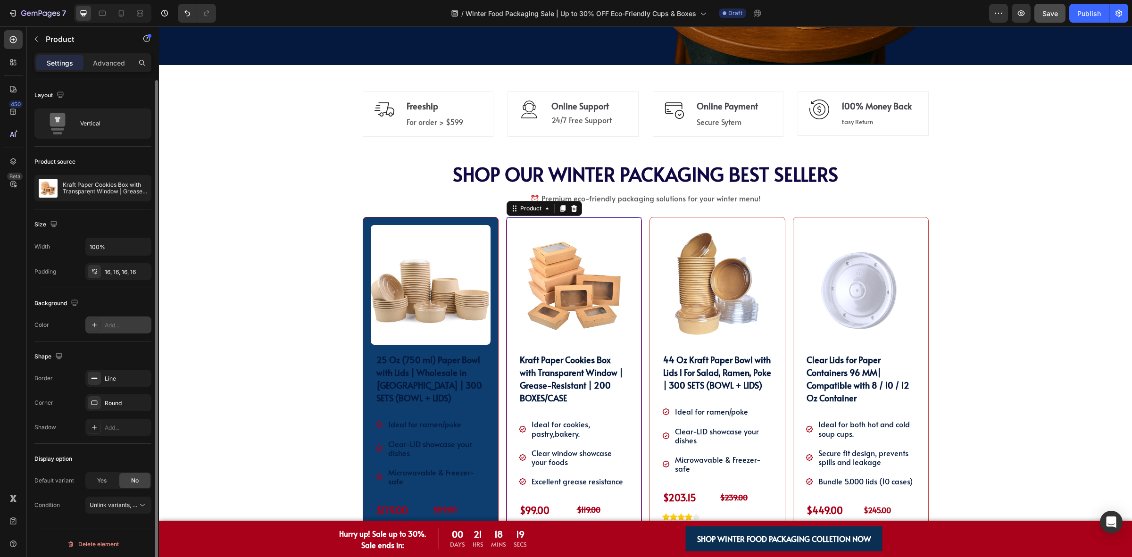
click at [107, 323] on div "Add..." at bounding box center [127, 325] width 44 height 8
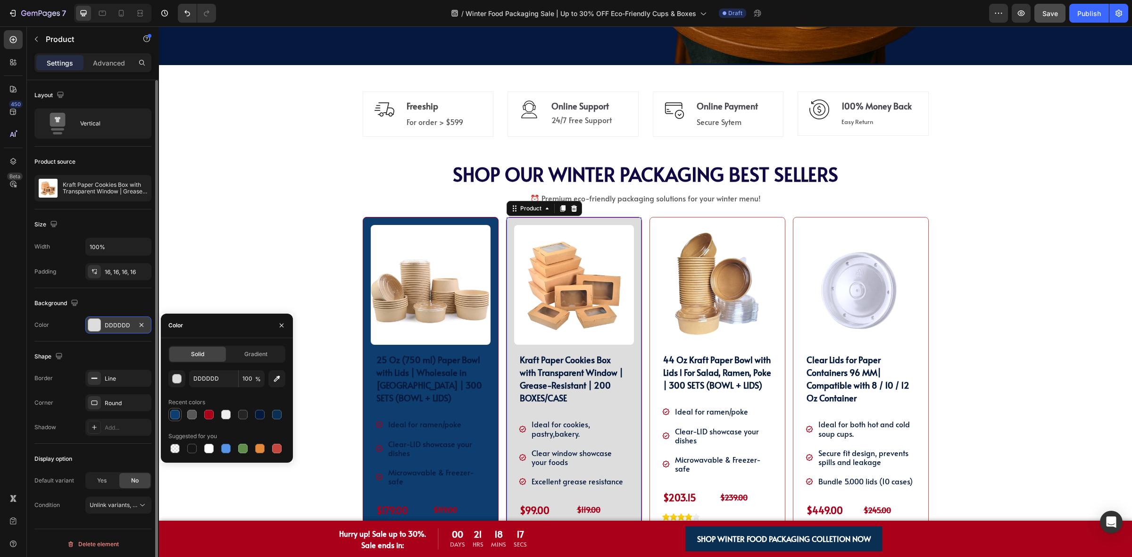
click at [171, 411] on div at bounding box center [174, 414] width 9 height 9
type input "0D3E6F"
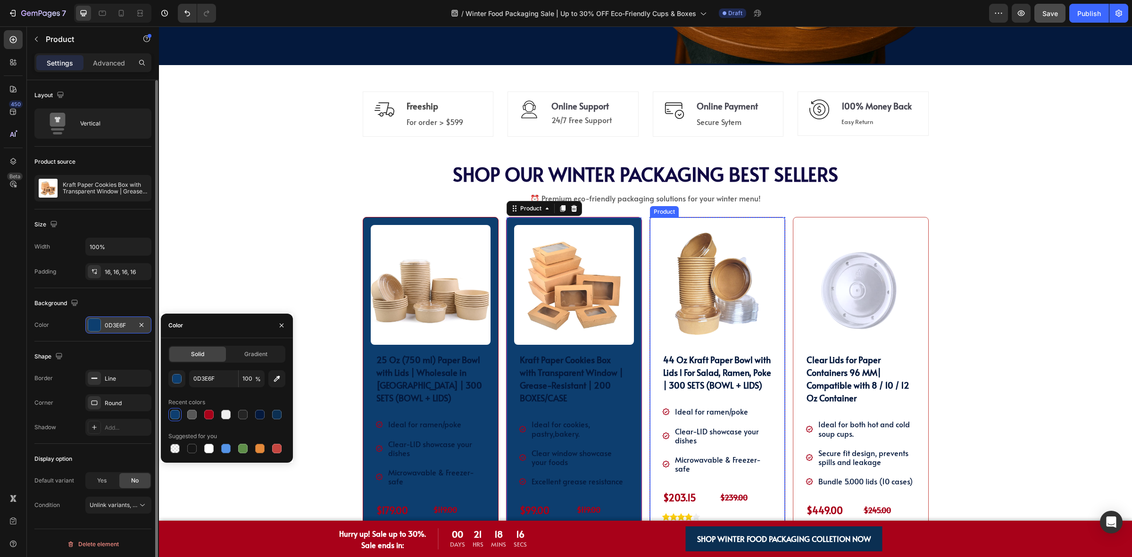
drag, startPoint x: 648, startPoint y: 387, endPoint x: 615, endPoint y: 387, distance: 34.0
click at [649, 387] on div "Product Images 44 Oz Kraft Paper Bowl with Lids l For Salad, Ramen, Poke | 300 …" at bounding box center [717, 393] width 136 height 352
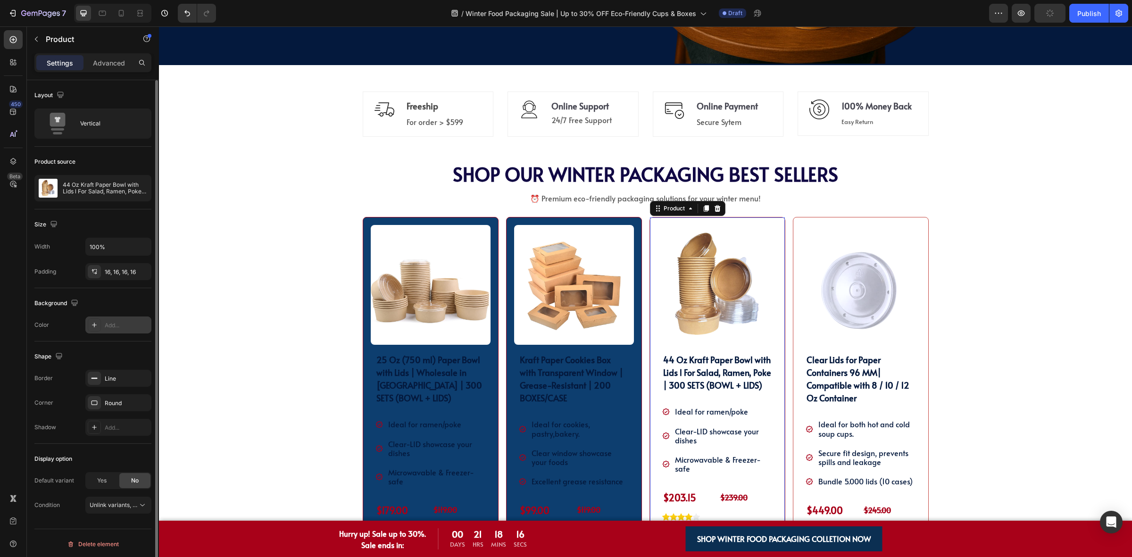
click at [115, 329] on div "Add..." at bounding box center [127, 325] width 44 height 8
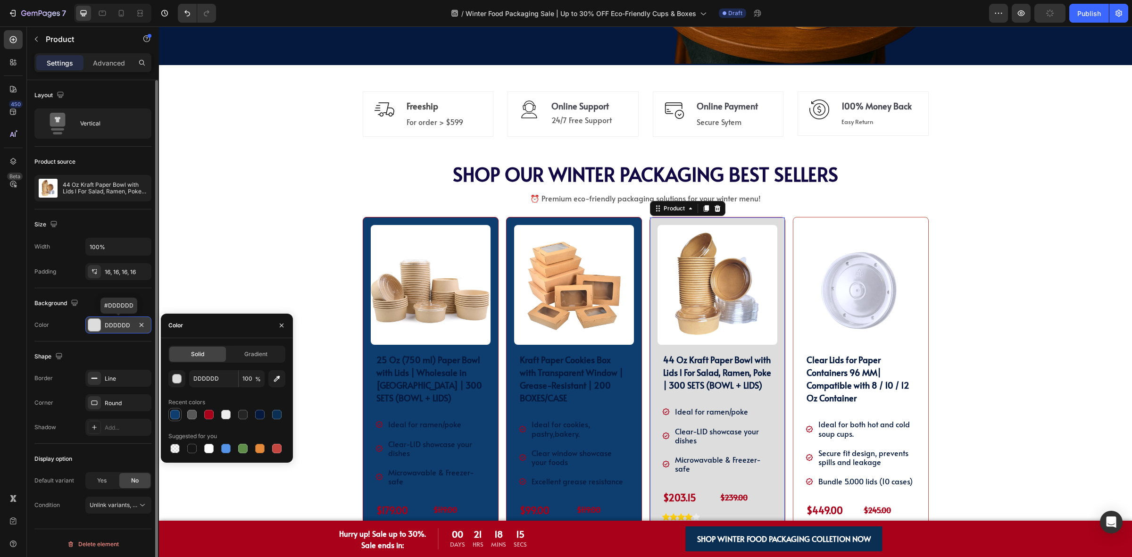
click at [177, 414] on div at bounding box center [174, 414] width 9 height 9
type input "0D3E6F"
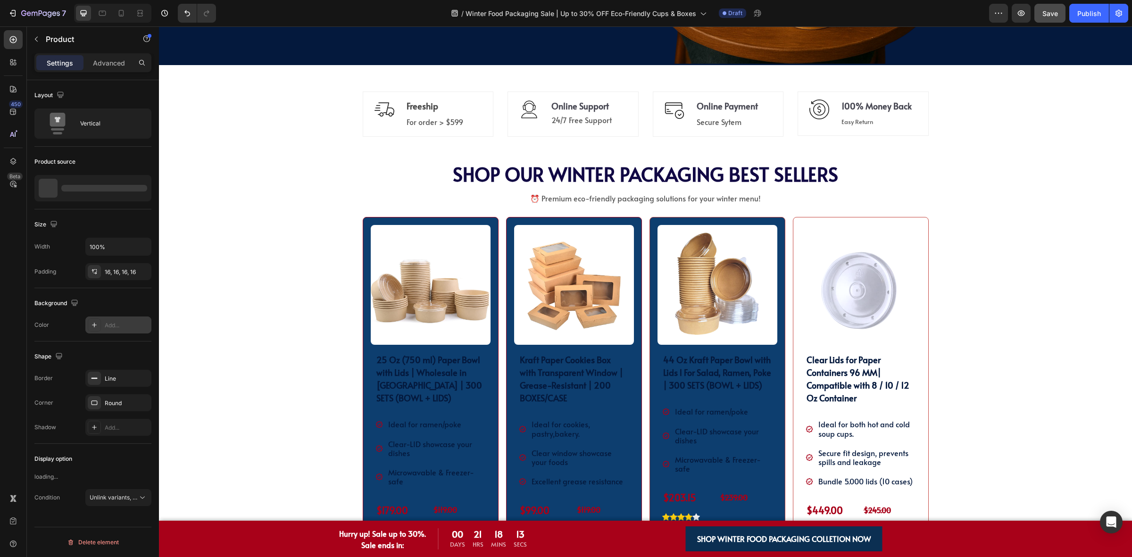
click at [94, 324] on icon at bounding box center [94, 325] width 5 height 5
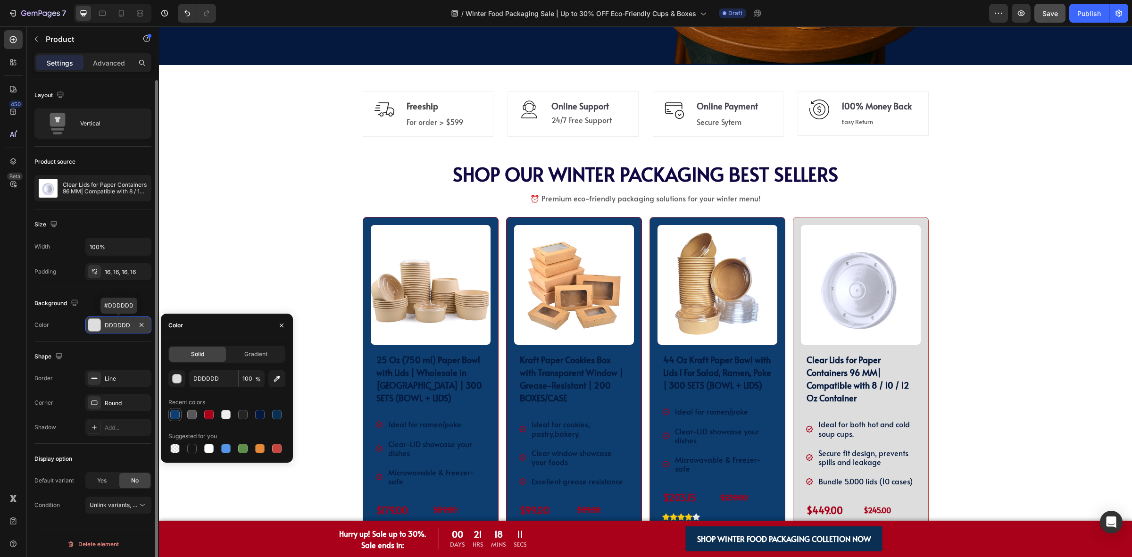
click at [168, 420] on div at bounding box center [174, 414] width 13 height 13
type input "0D3E6F"
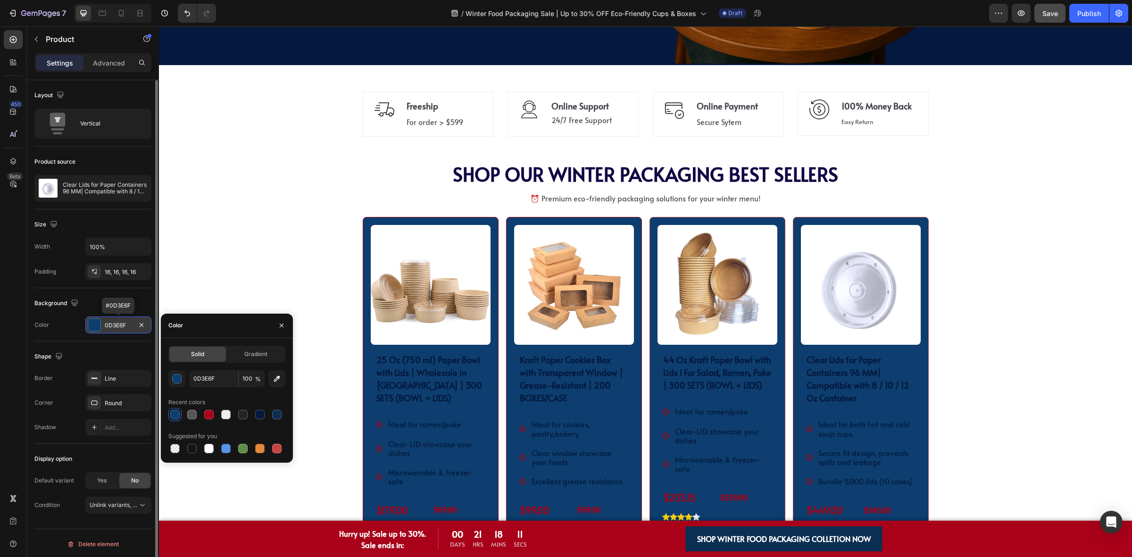
click at [252, 263] on div "SHOP OUR WINTER PACKAGING BEST SELLER!! Heading SHOP OUR WINTER PACKAGING BEST …" at bounding box center [645, 395] width 959 height 465
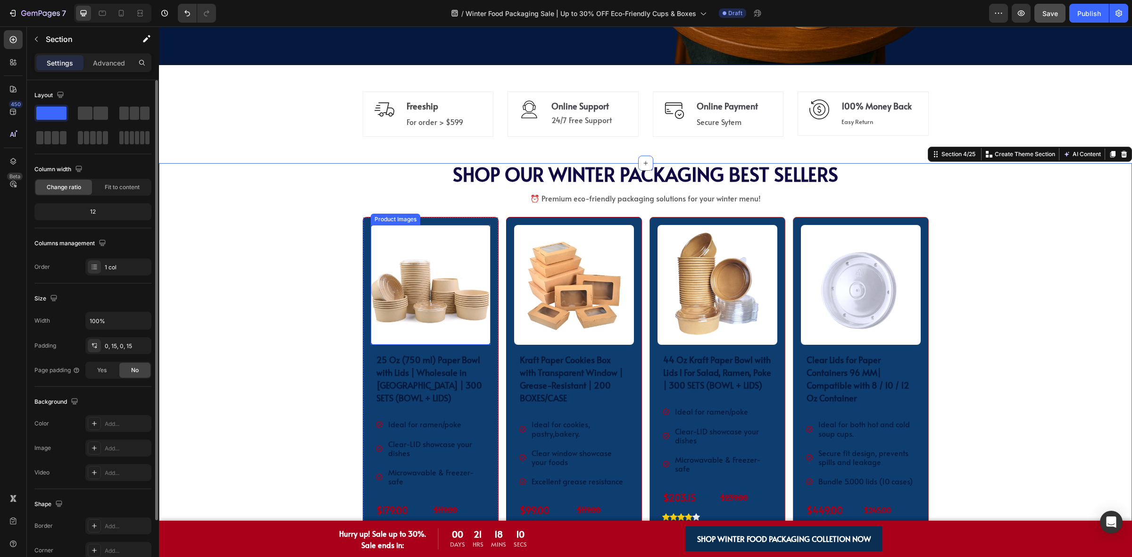
scroll to position [466, 0]
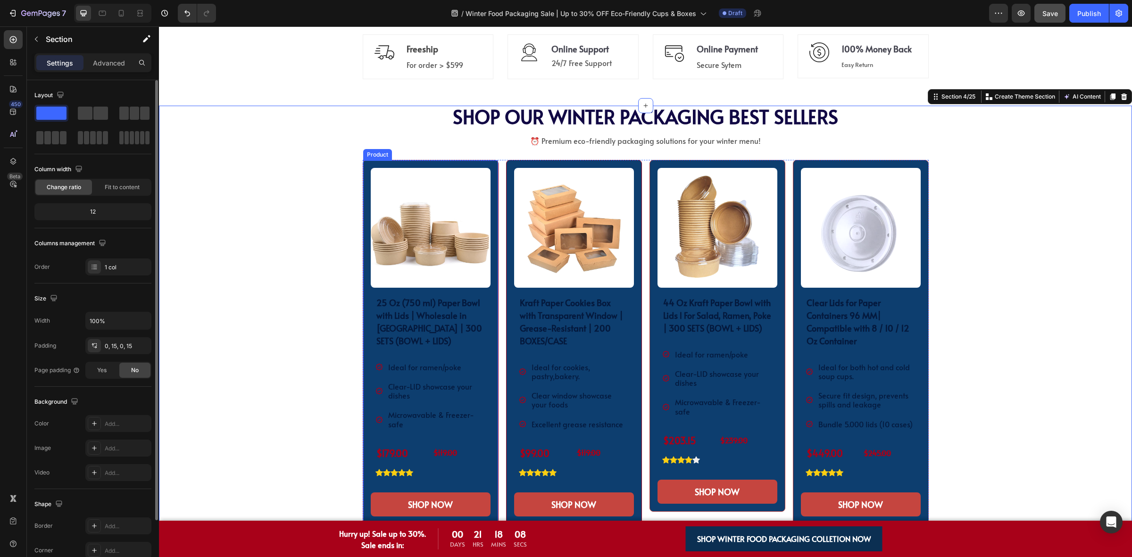
click at [363, 312] on div "Product Images 25 Oz (750 ml) Paper Bowl with Lids | Wholesale in Canada | 300 …" at bounding box center [431, 342] width 136 height 365
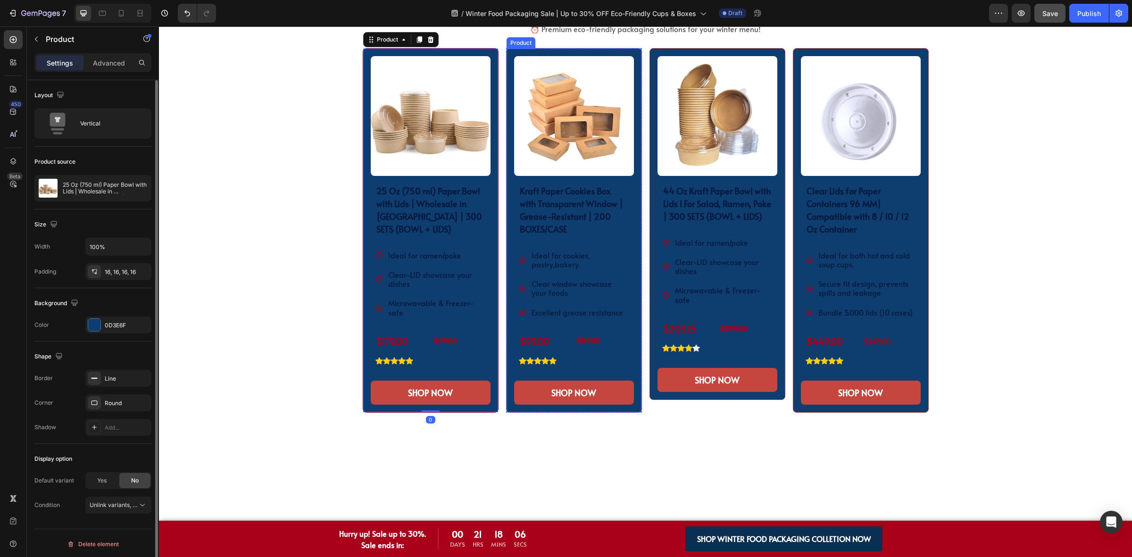
scroll to position [525, 0]
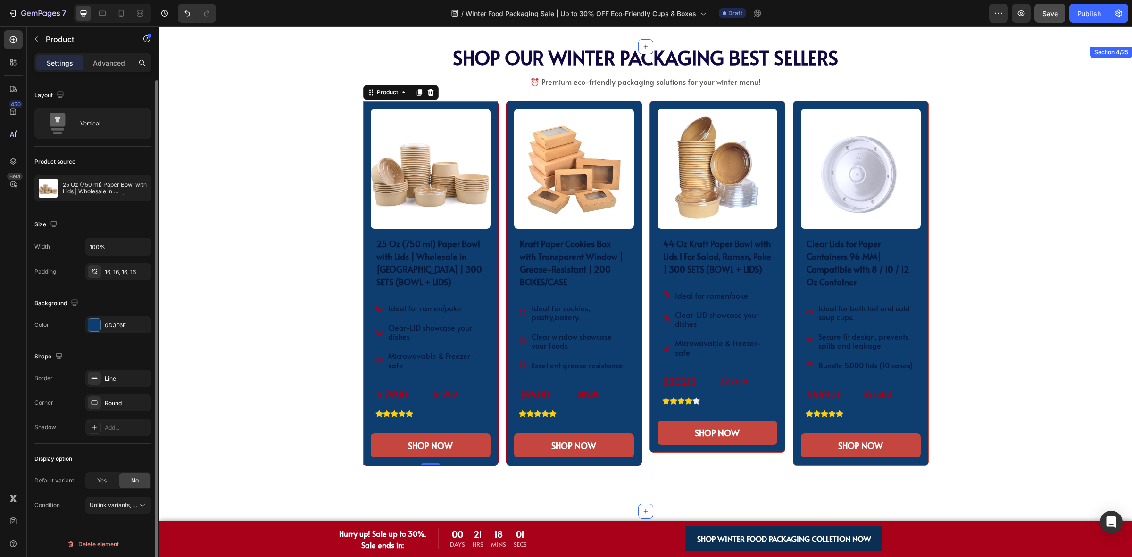
click at [984, 358] on div "SHOP OUR WINTER PACKAGING BEST SELLER!! Heading SHOP OUR WINTER PACKAGING BEST …" at bounding box center [645, 279] width 959 height 465
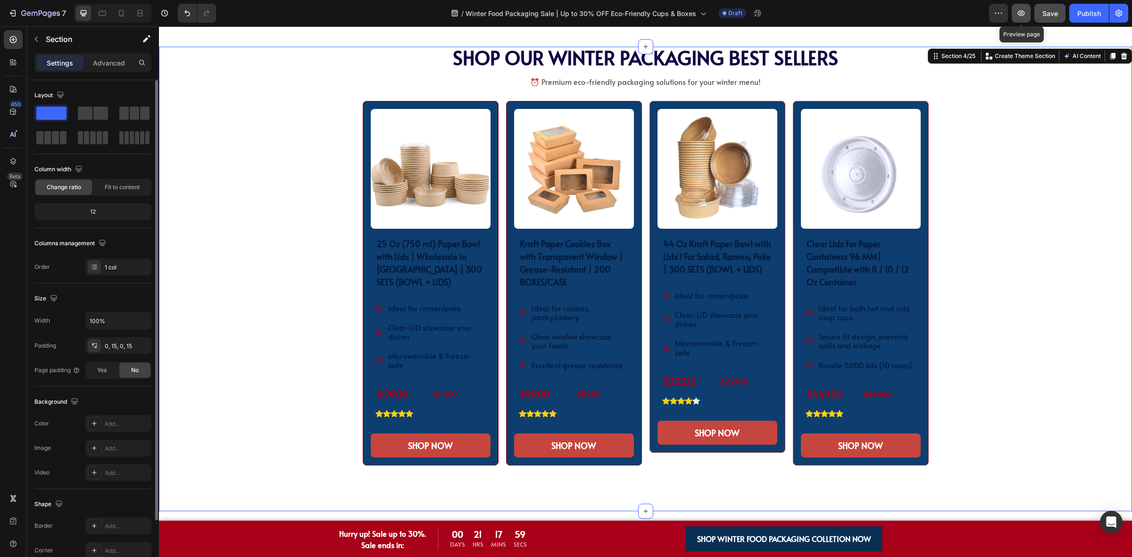
click at [1012, 12] on button "button" at bounding box center [1021, 13] width 19 height 19
click at [708, 250] on h2 "44 Oz Kraft Paper Bowl with Lids l For Salad, Ramen, Poke | 300 SETS (BOWL + LI…" at bounding box center [717, 256] width 110 height 40
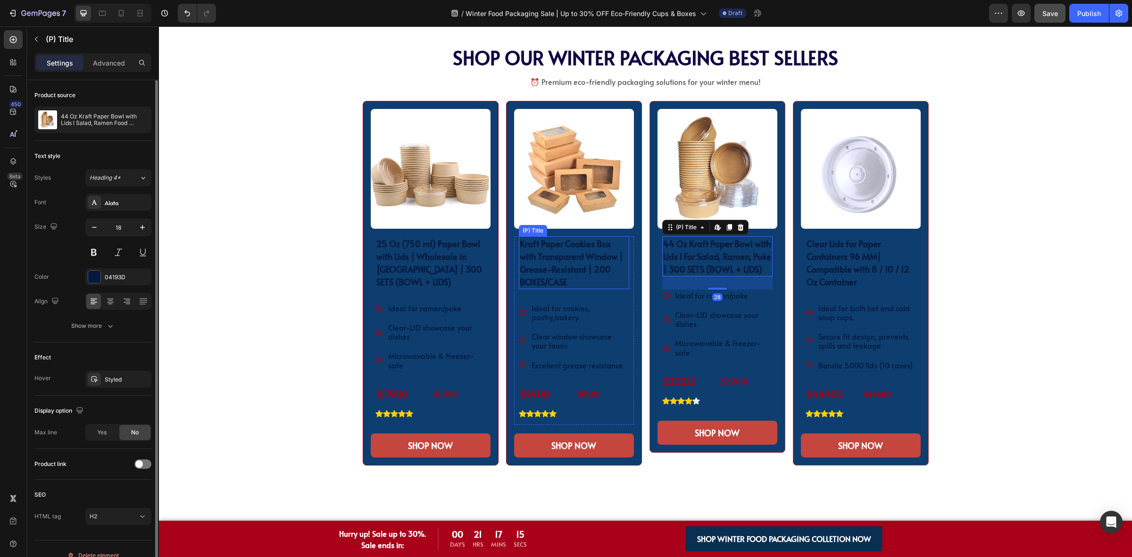
click at [605, 256] on h2 "Kraft Paper Cookies Box with Transparent Window | Grease-Resistant | 200 BOXES/…" at bounding box center [574, 262] width 110 height 53
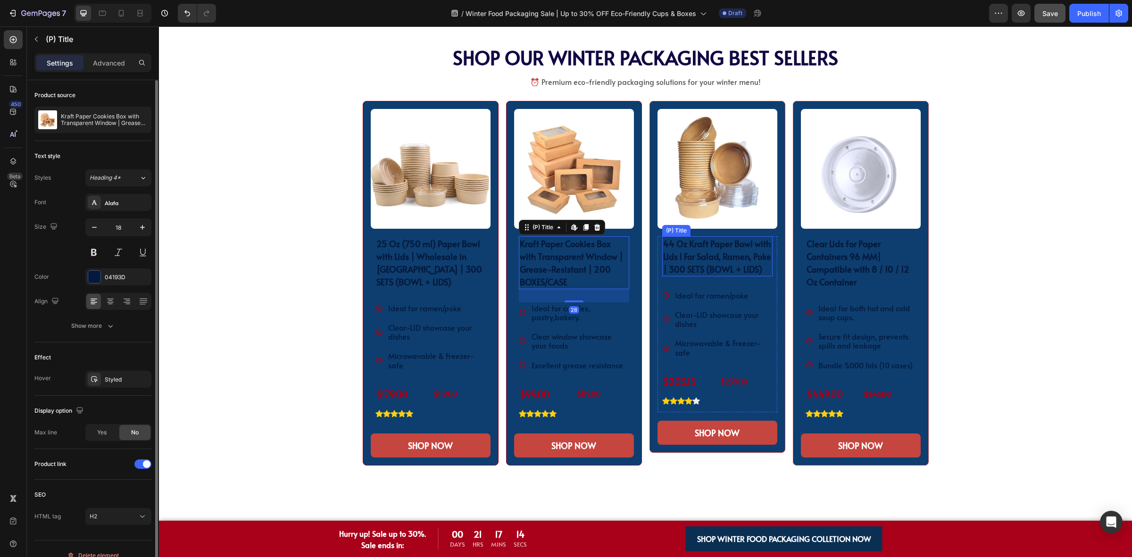
click at [699, 258] on h2 "44 Oz Kraft Paper Bowl with Lids l For Salad, Ramen, Poke | 300 SETS (BOWL + LI…" at bounding box center [717, 256] width 110 height 40
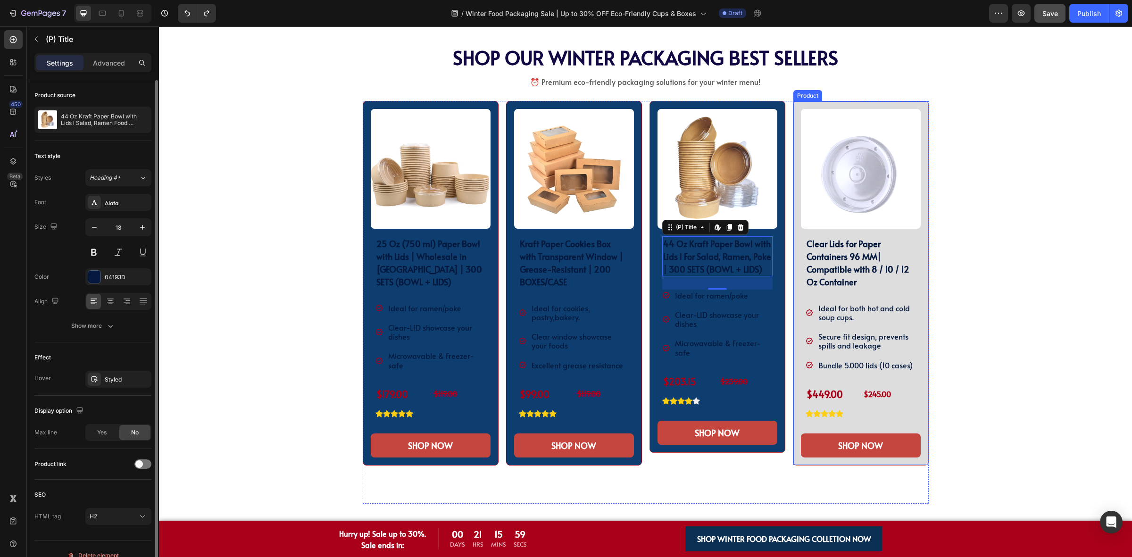
click at [979, 237] on div "SHOP OUR WINTER PACKAGING BEST SELLER!! Heading SHOP OUR WINTER PACKAGING BEST …" at bounding box center [645, 279] width 959 height 465
click at [291, 286] on div "SHOP OUR WINTER PACKAGING BEST SELLER!! Heading SHOP OUR WINTER PACKAGING BEST …" at bounding box center [645, 279] width 959 height 465
click at [332, 197] on div "SHOP OUR WINTER PACKAGING BEST SELLER!! Heading SHOP OUR WINTER PACKAGING BEST …" at bounding box center [645, 279] width 959 height 465
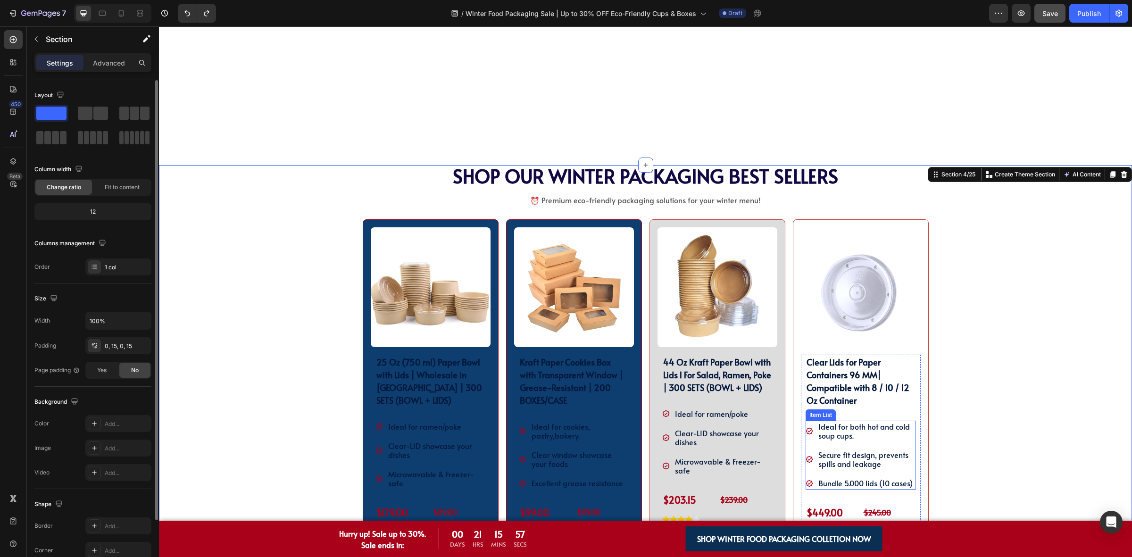
scroll to position [643, 0]
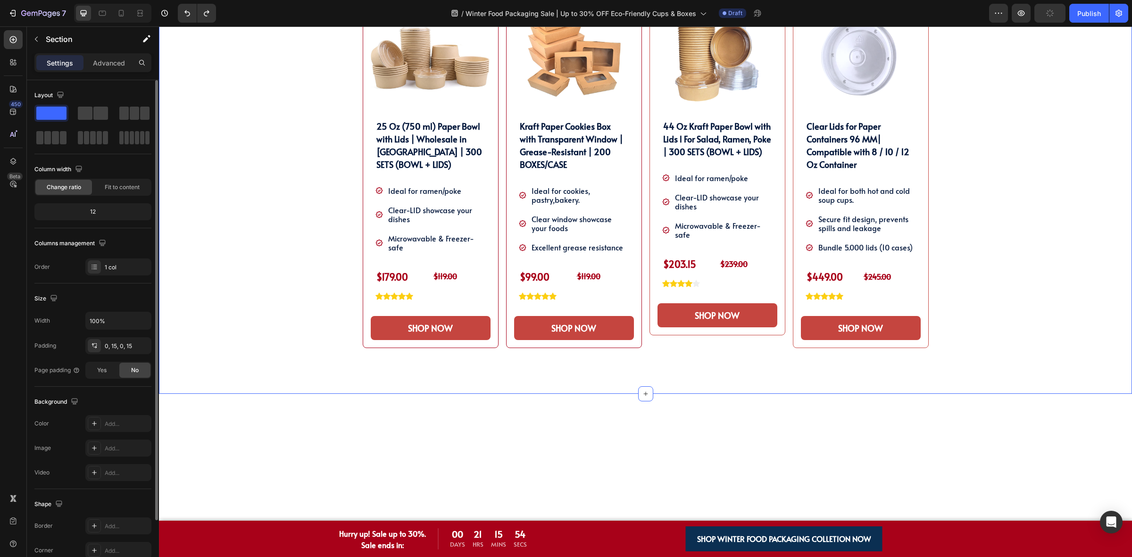
click at [1005, 223] on div "SHOP OUR WINTER PACKAGING BEST SELLER!! Heading SHOP OUR WINTER PACKAGING BEST …" at bounding box center [645, 161] width 959 height 465
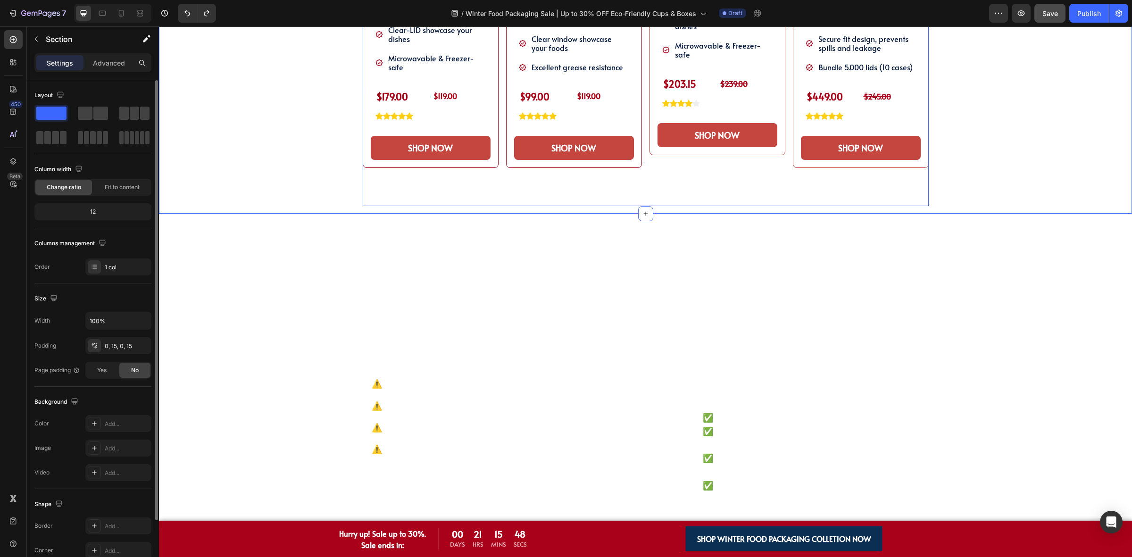
scroll to position [879, 0]
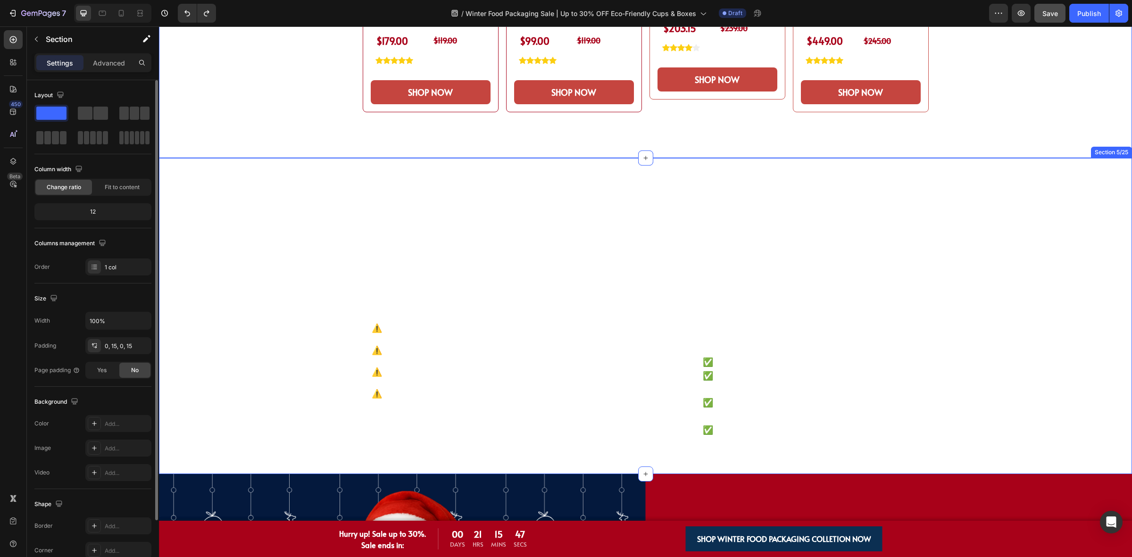
click at [218, 255] on div "Why Choose KimEcopak? Heading We Offer Solutions That Make Your Life Easier Tex…" at bounding box center [645, 316] width 959 height 288
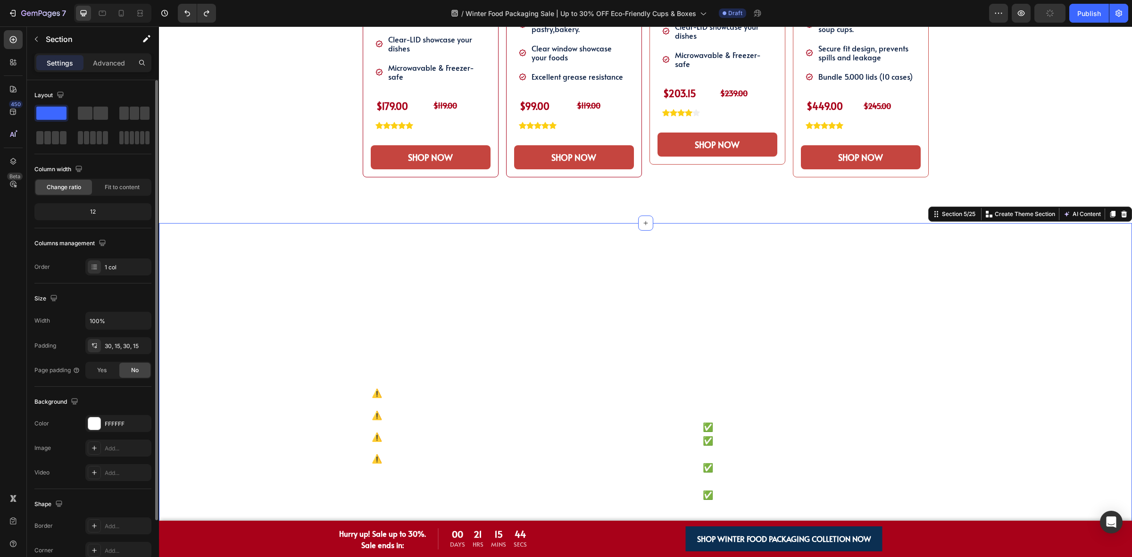
scroll to position [938, 0]
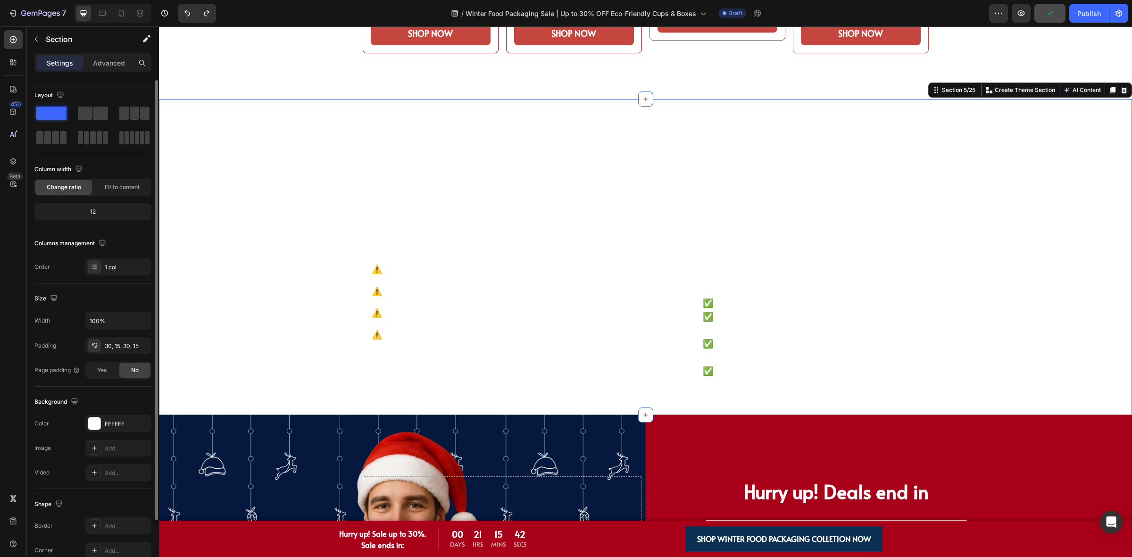
click at [201, 181] on div "Why Choose KimEcopak? Heading We Offer Solutions That Make Your Life Easier Tex…" at bounding box center [645, 257] width 959 height 288
click at [41, 38] on button "button" at bounding box center [36, 39] width 15 height 15
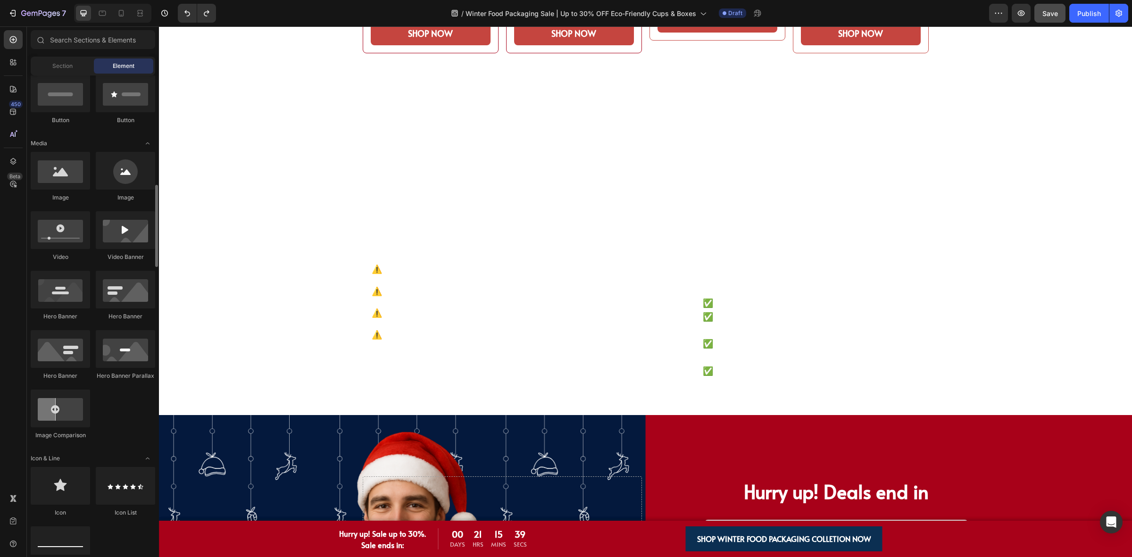
scroll to position [295, 0]
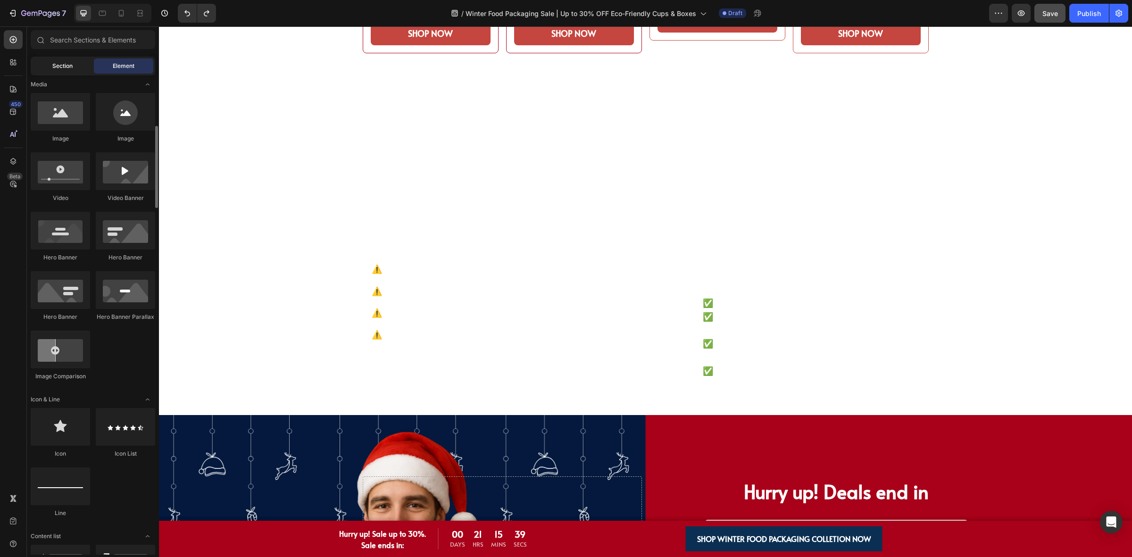
click at [66, 70] on span "Section" at bounding box center [62, 66] width 20 height 8
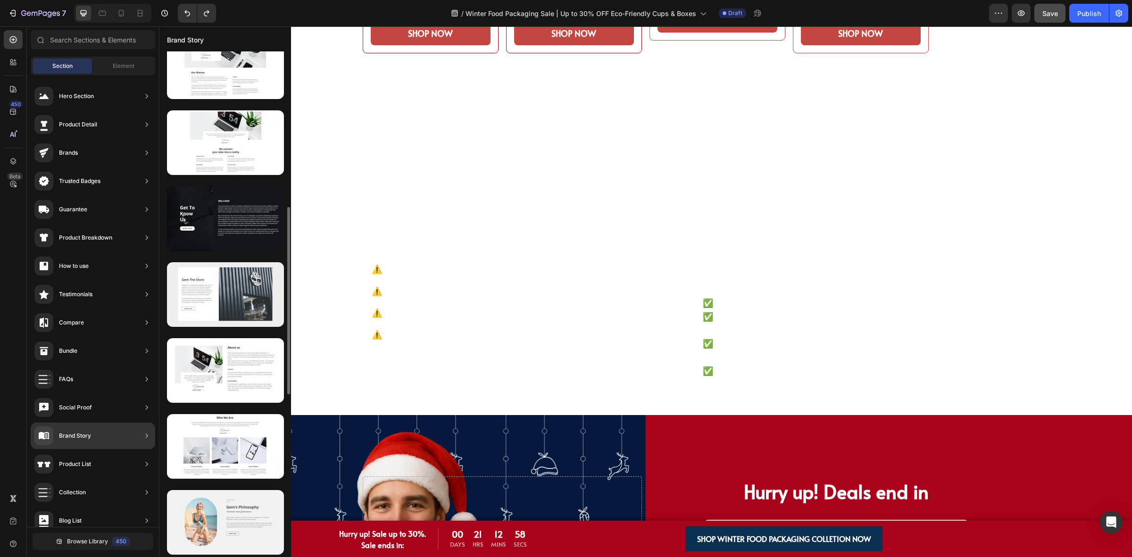
scroll to position [678, 0]
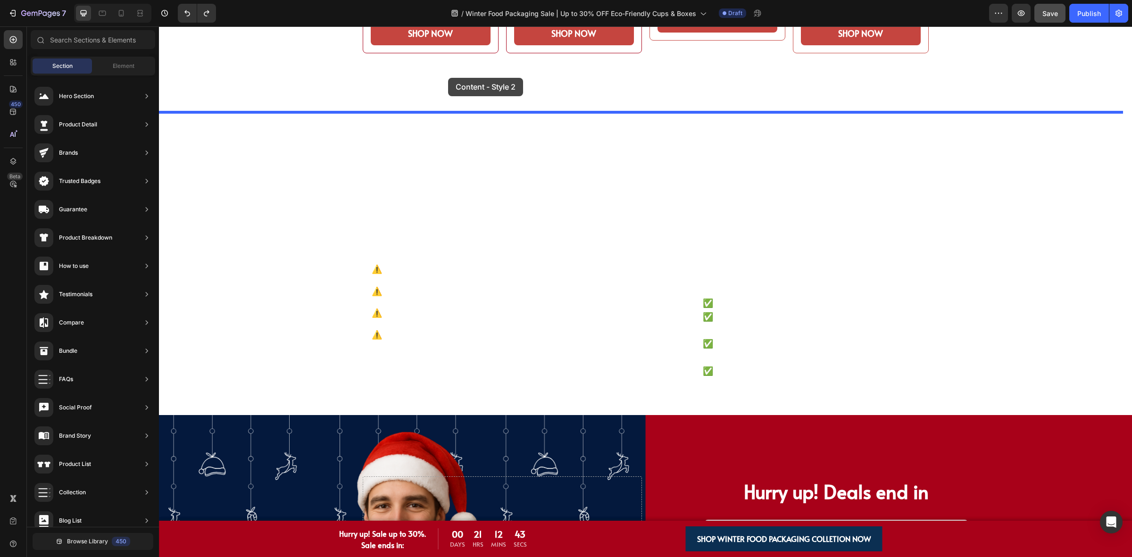
drag, startPoint x: 391, startPoint y: 133, endPoint x: 448, endPoint y: 78, distance: 79.4
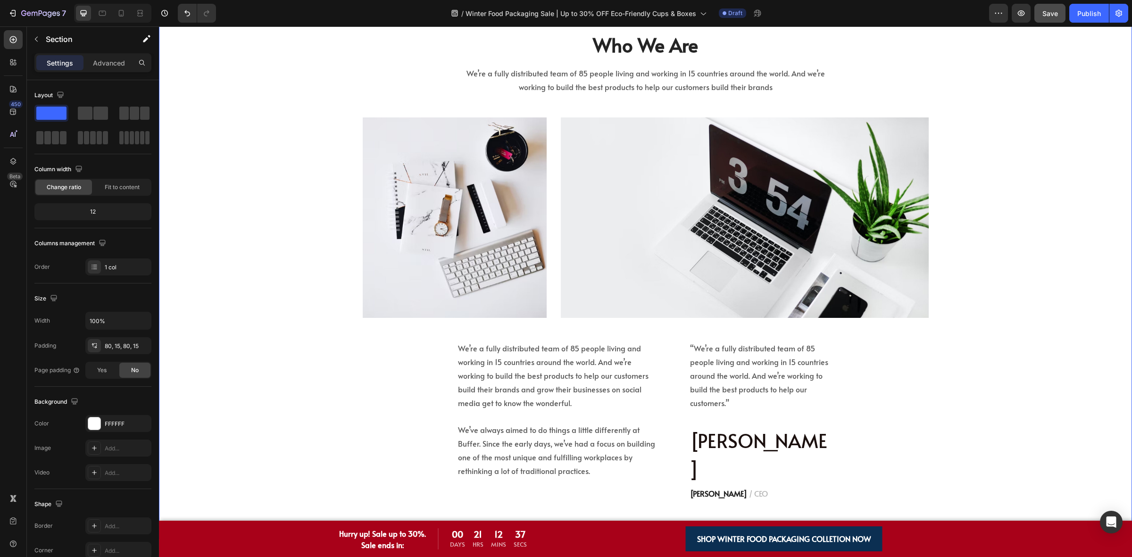
scroll to position [1291, 0]
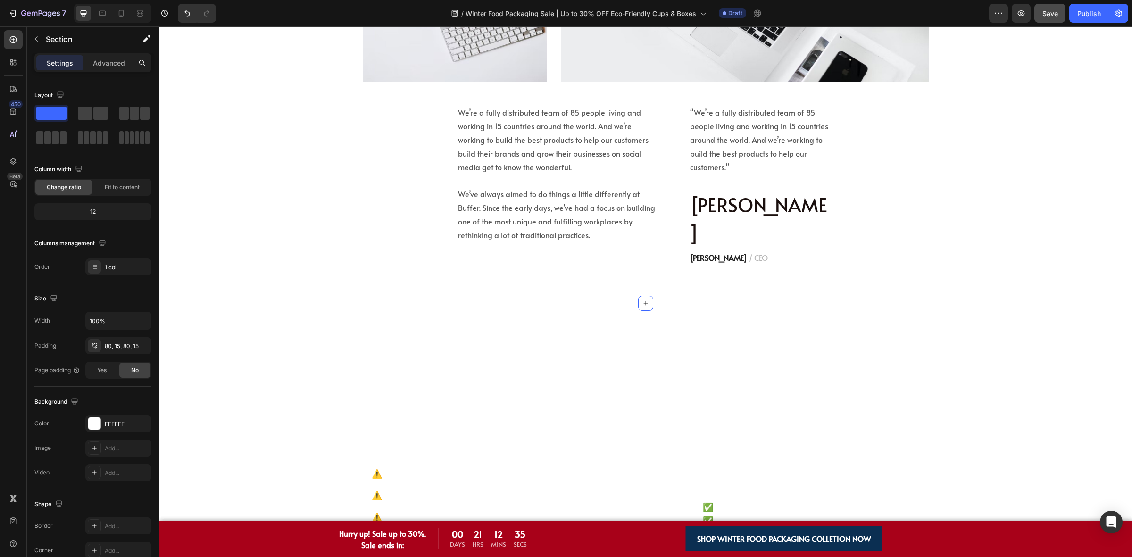
click at [369, 258] on div "Who We Are Heading We’re a fully distributed team of 85 people living and worki…" at bounding box center [645, 30] width 973 height 545
click at [462, 360] on div "Why Choose KimEcopak? Heading We Offer Solutions That Make Your Life Easier Tex…" at bounding box center [646, 457] width 566 height 280
click at [418, 331] on h2 "Why Choose KimEcopak?" at bounding box center [646, 342] width 566 height 31
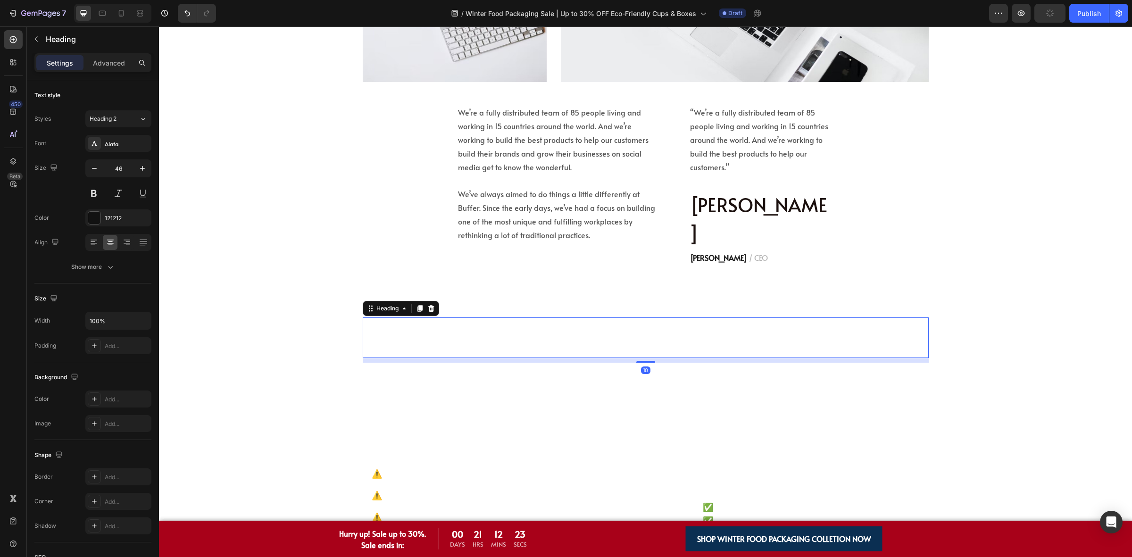
click at [390, 364] on p "We Offer Solutions That Make Your Life Easier" at bounding box center [646, 371] width 564 height 14
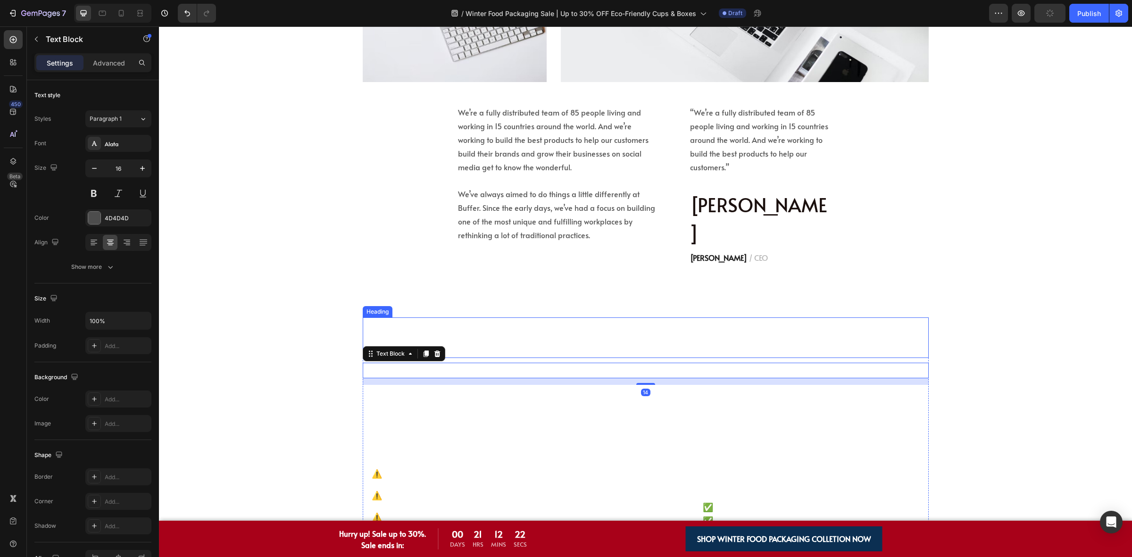
click at [510, 327] on h2 "Why Choose KimEcopak?" at bounding box center [646, 342] width 566 height 31
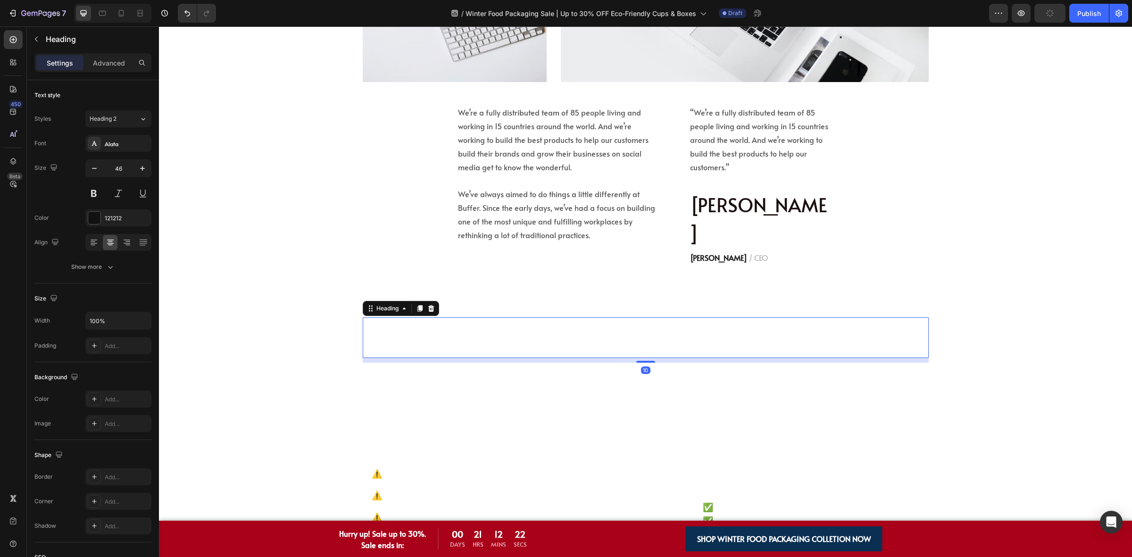
click at [510, 327] on h2 "Why Choose KimEcopak?" at bounding box center [646, 342] width 566 height 31
click at [607, 317] on div "Why Choose KimEcopak? Heading" at bounding box center [646, 337] width 566 height 41
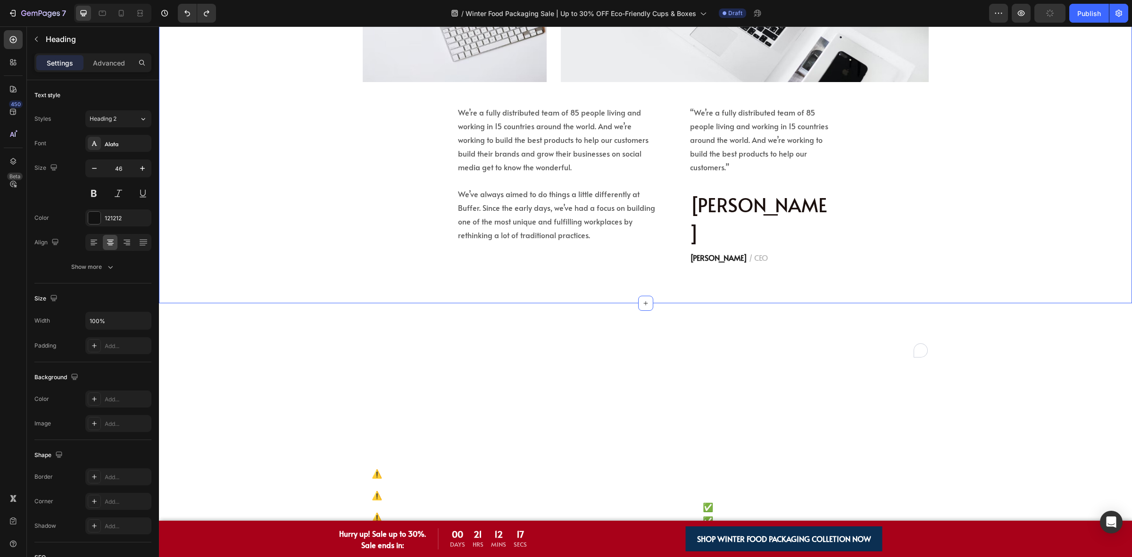
click at [378, 254] on div "Who We Are Heading We’re a fully distributed team of 85 people living and worki…" at bounding box center [645, 30] width 973 height 545
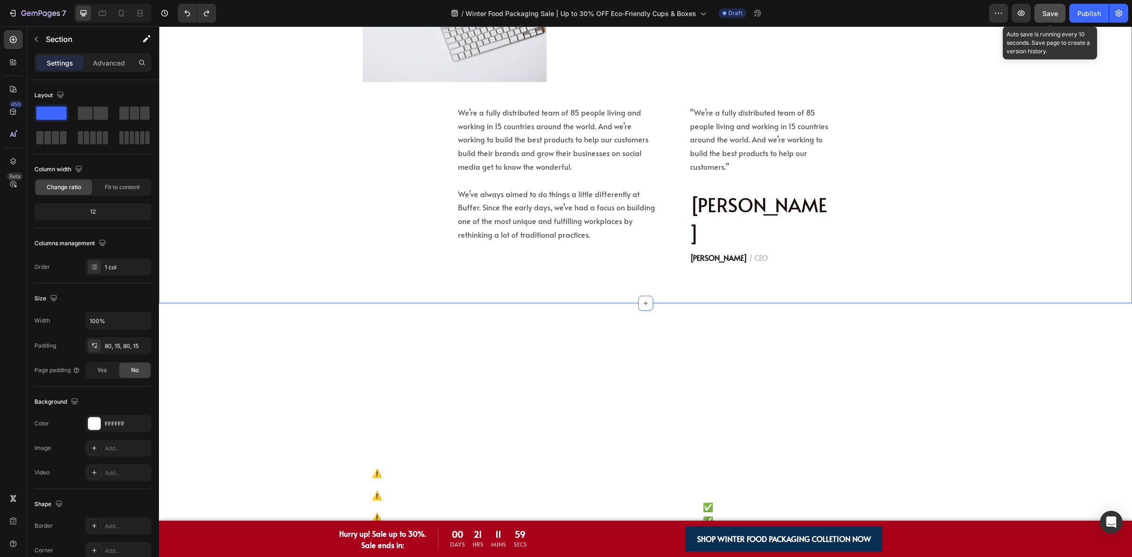
click at [1060, 16] on button "Save" at bounding box center [1049, 13] width 31 height 19
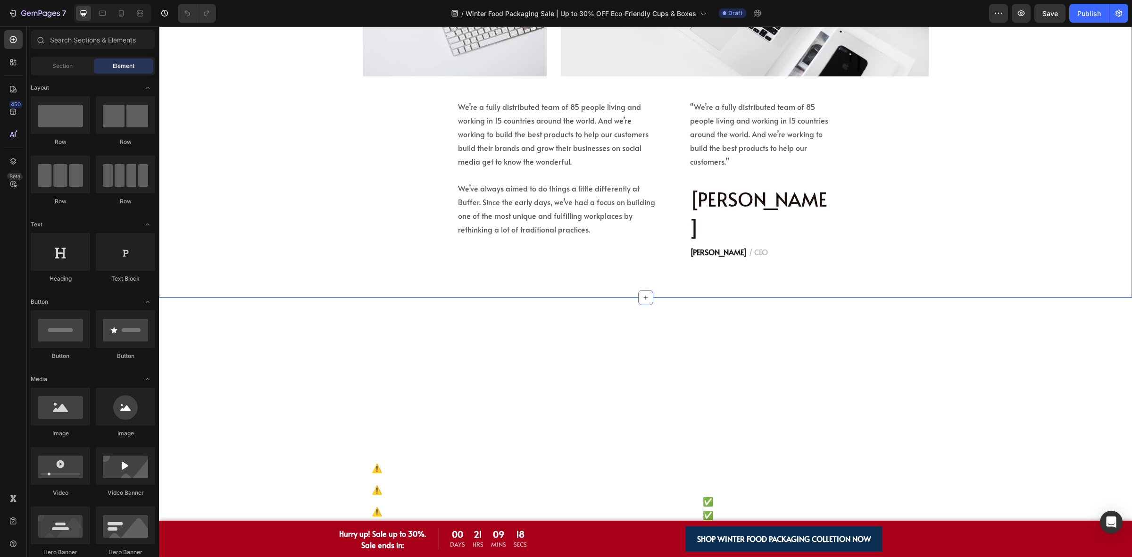
scroll to position [1120, 0]
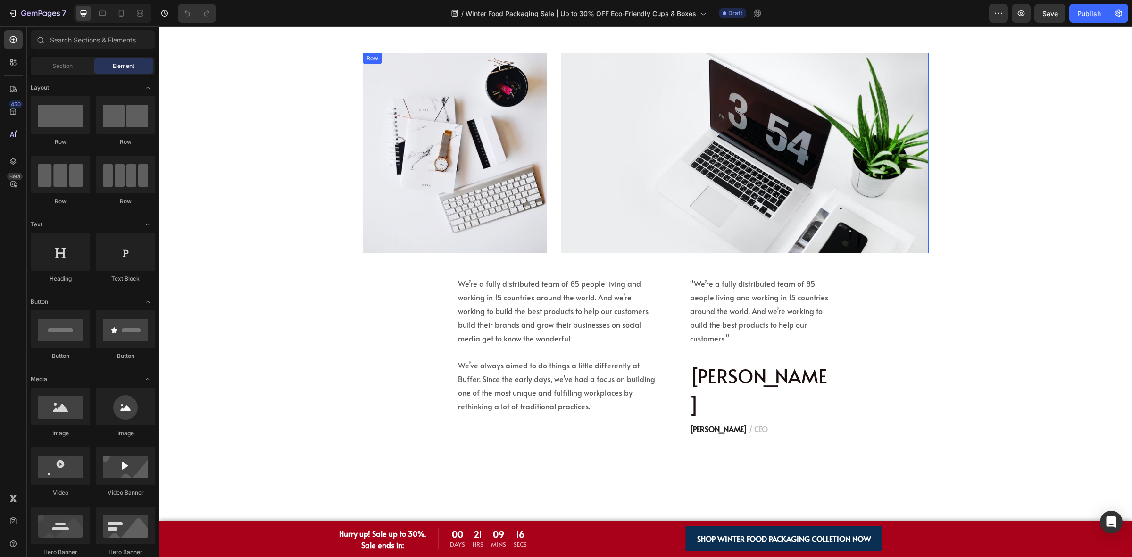
click at [550, 218] on div "Image Image Row" at bounding box center [646, 153] width 566 height 200
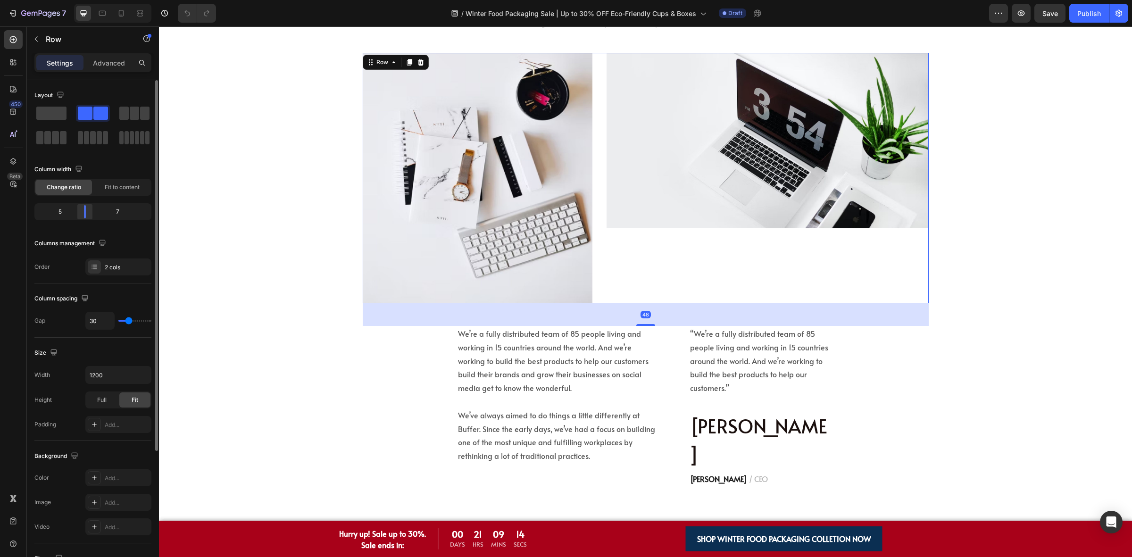
drag, startPoint x: 80, startPoint y: 211, endPoint x: 88, endPoint y: 211, distance: 7.6
click at [86, 0] on body "7 Version history / Winter Food Packaging Sale | Up to 30% OFF Eco-Friendly Cup…" at bounding box center [566, 0] width 1132 height 0
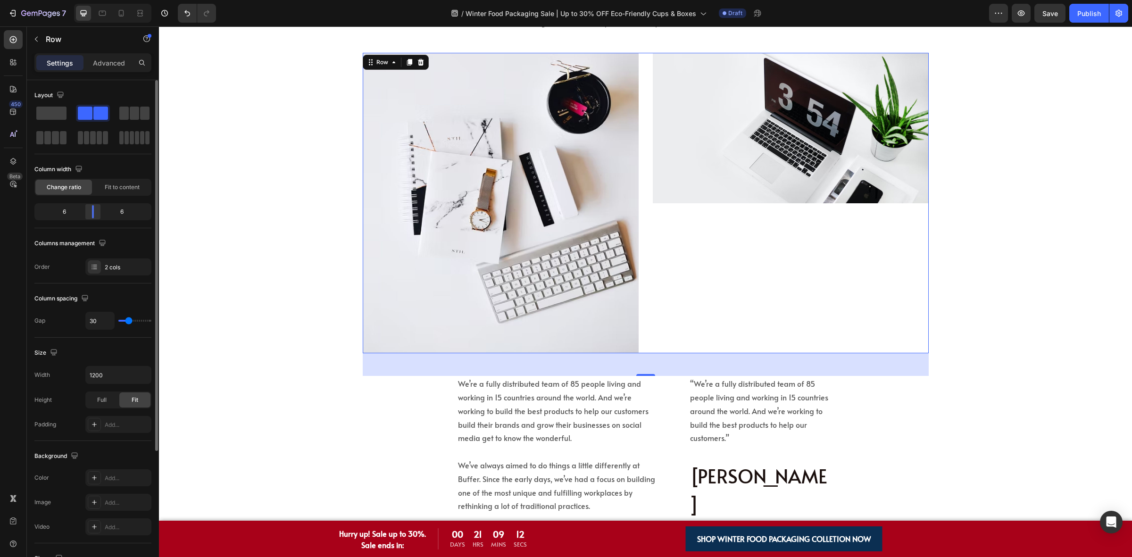
drag, startPoint x: 88, startPoint y: 211, endPoint x: 93, endPoint y: 211, distance: 5.7
click at [93, 0] on body "7 Version history / Winter Food Packaging Sale | Up to 30% OFF Eco-Friendly Cup…" at bounding box center [566, 0] width 1132 height 0
click at [748, 248] on div "Image" at bounding box center [791, 203] width 276 height 300
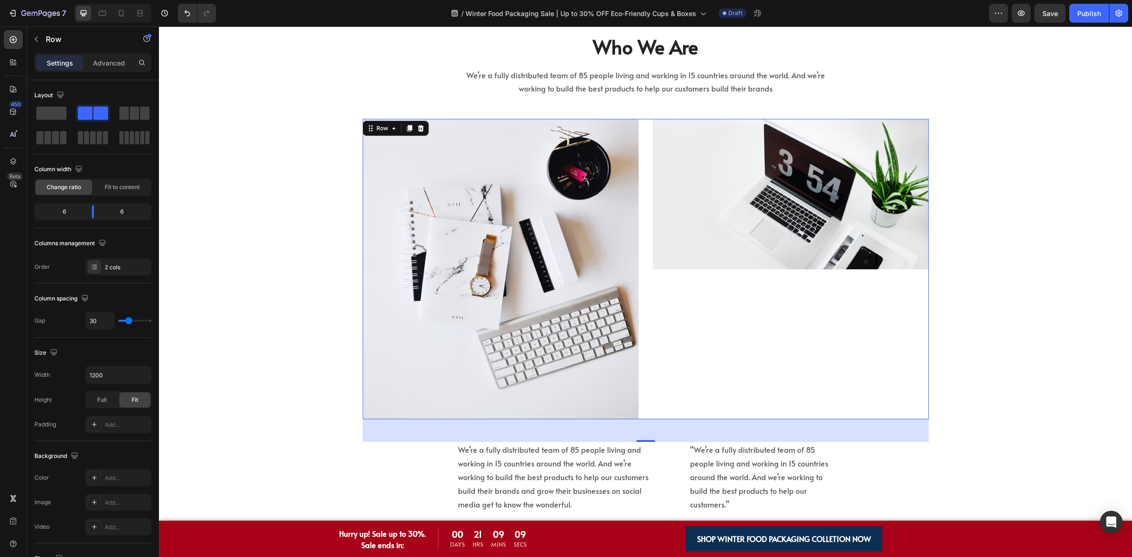
scroll to position [1002, 0]
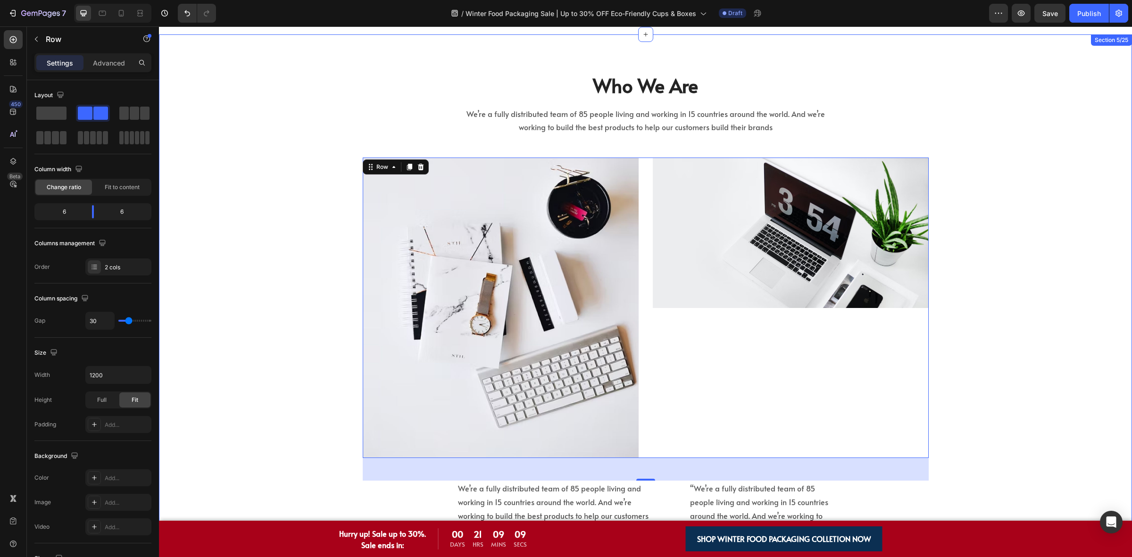
click at [202, 152] on div "Who We Are Heading We’re a fully distributed team of 85 people living and worki…" at bounding box center [645, 357] width 959 height 570
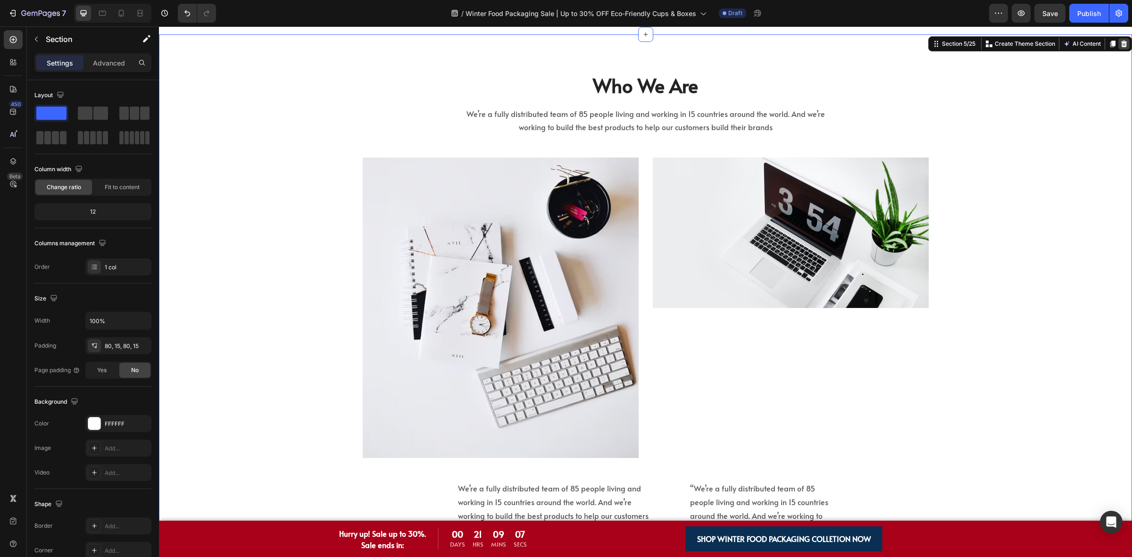
click at [1118, 50] on div at bounding box center [1123, 43] width 11 height 11
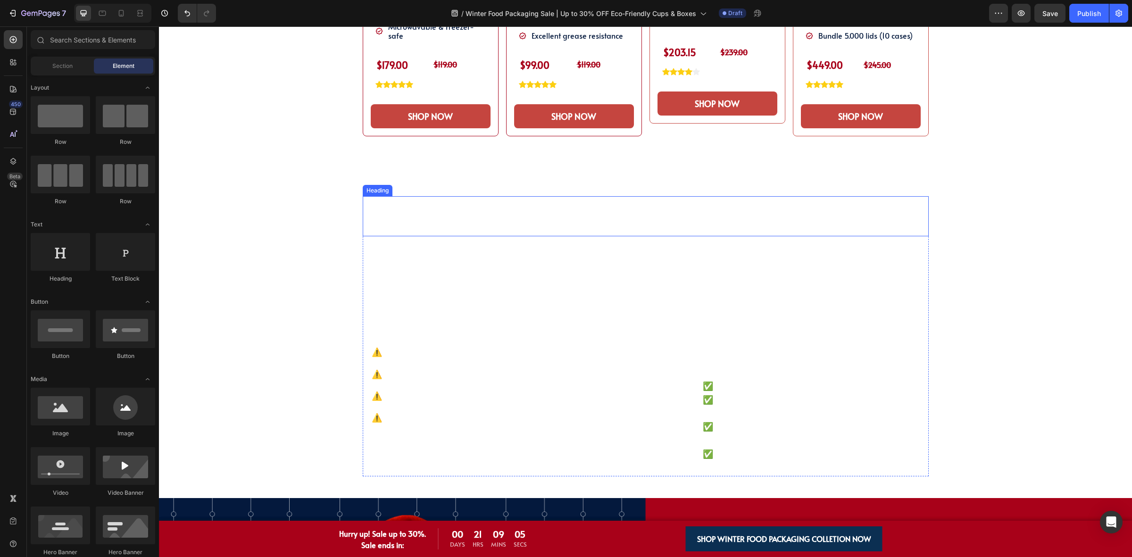
scroll to position [825, 0]
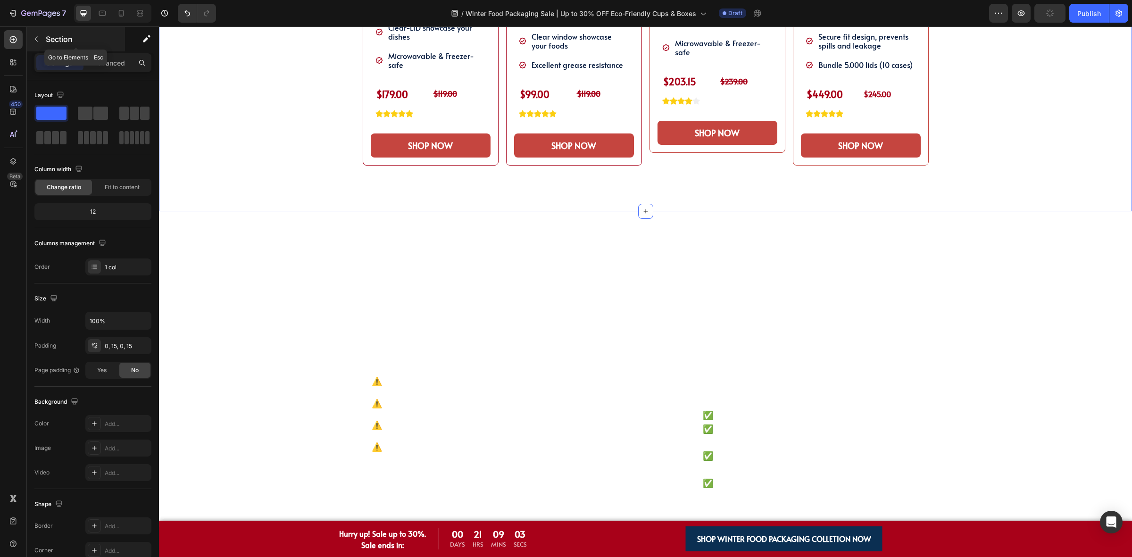
click at [37, 41] on icon "button" at bounding box center [37, 39] width 8 height 8
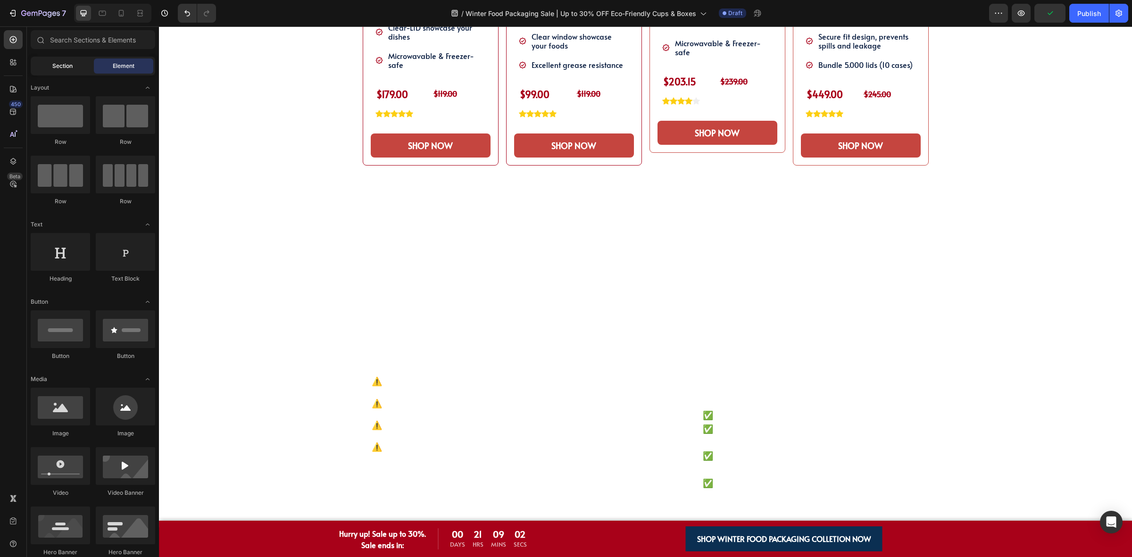
click at [65, 66] on span "Section" at bounding box center [62, 66] width 20 height 8
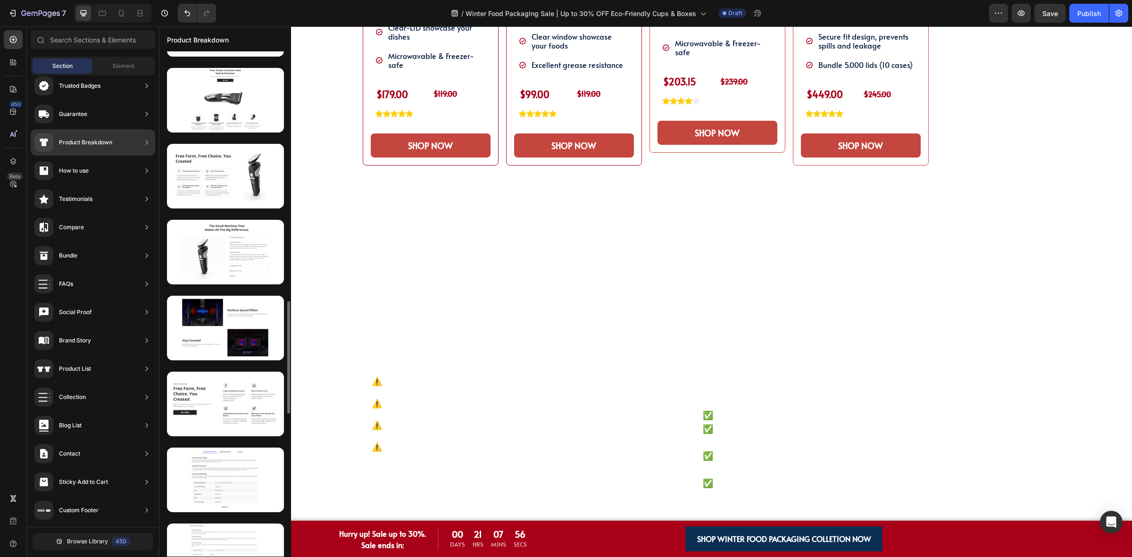
scroll to position [1243, 0]
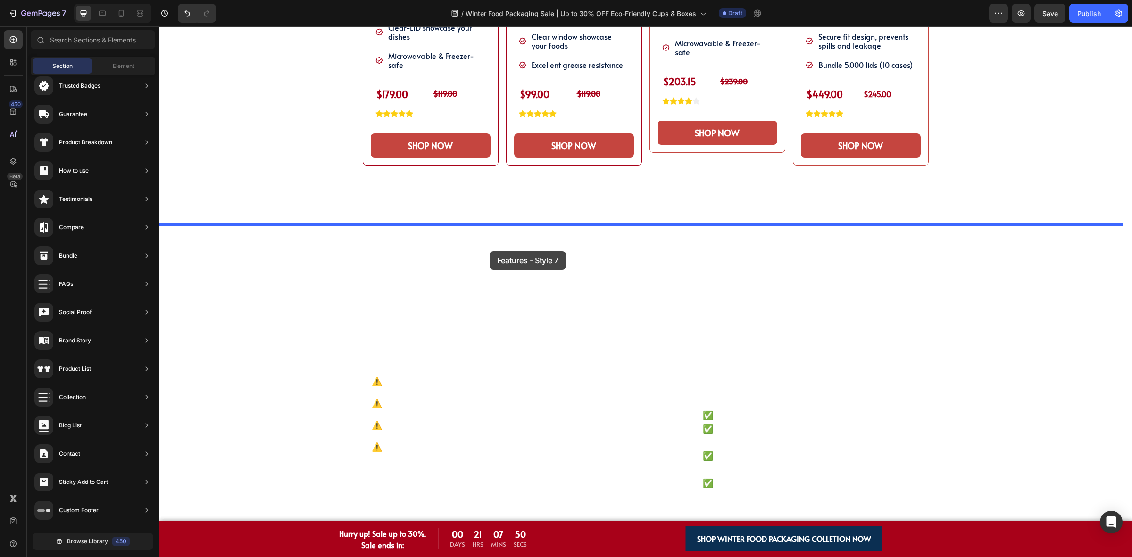
drag, startPoint x: 384, startPoint y: 258, endPoint x: 490, endPoint y: 251, distance: 105.9
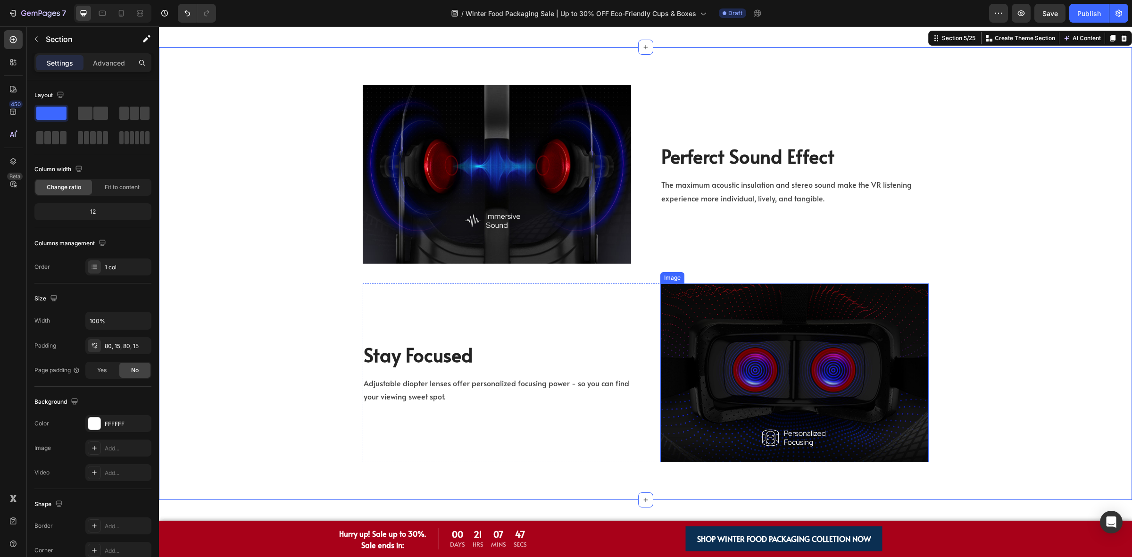
scroll to position [1179, 0]
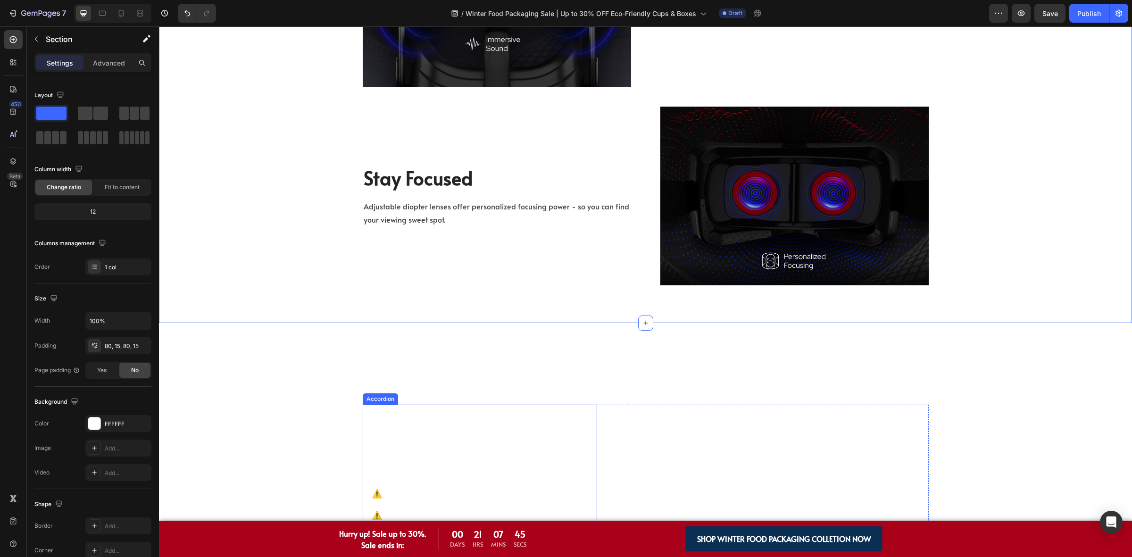
click at [486, 411] on div "Because We’ve Been in Your Shoes..." at bounding box center [480, 421] width 234 height 24
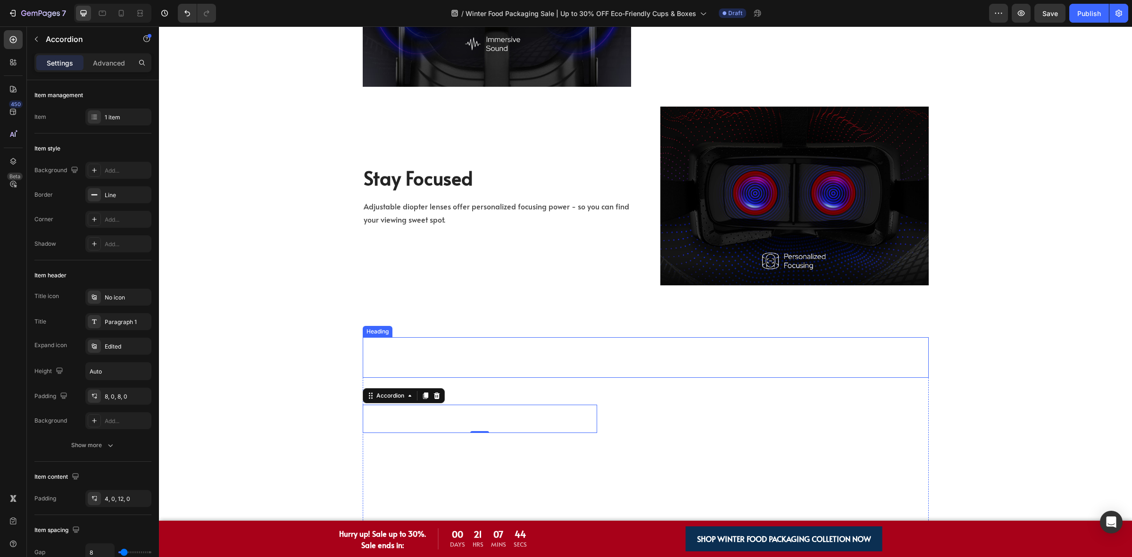
click at [444, 362] on h2 "Why Choose KimEcopak?" at bounding box center [646, 362] width 566 height 31
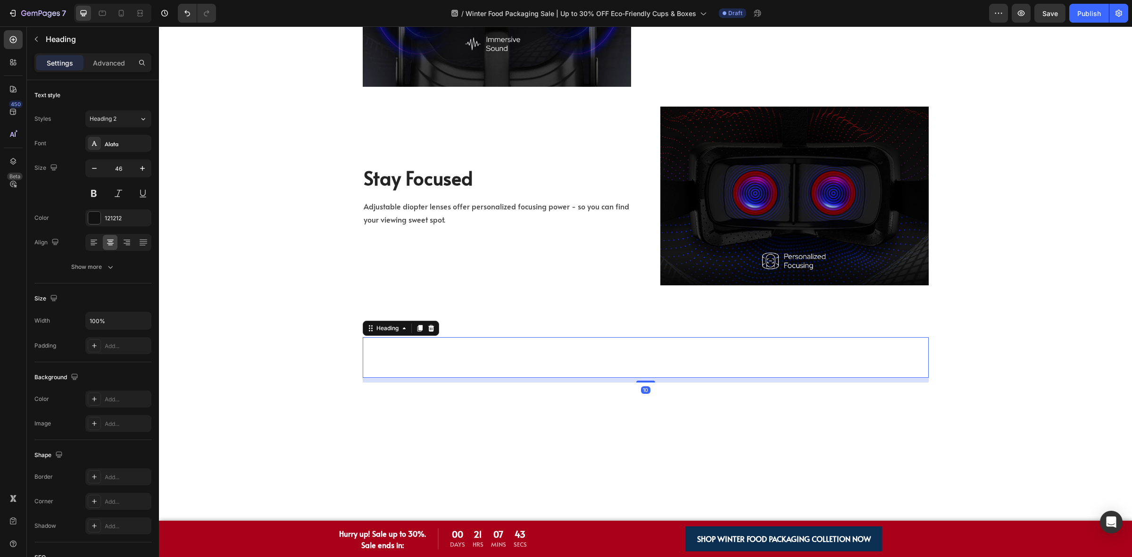
click at [444, 362] on h2 "Why Choose KimEcopak?" at bounding box center [646, 362] width 566 height 31
click at [444, 362] on p "Why Choose KimEcopak?" at bounding box center [646, 362] width 564 height 29
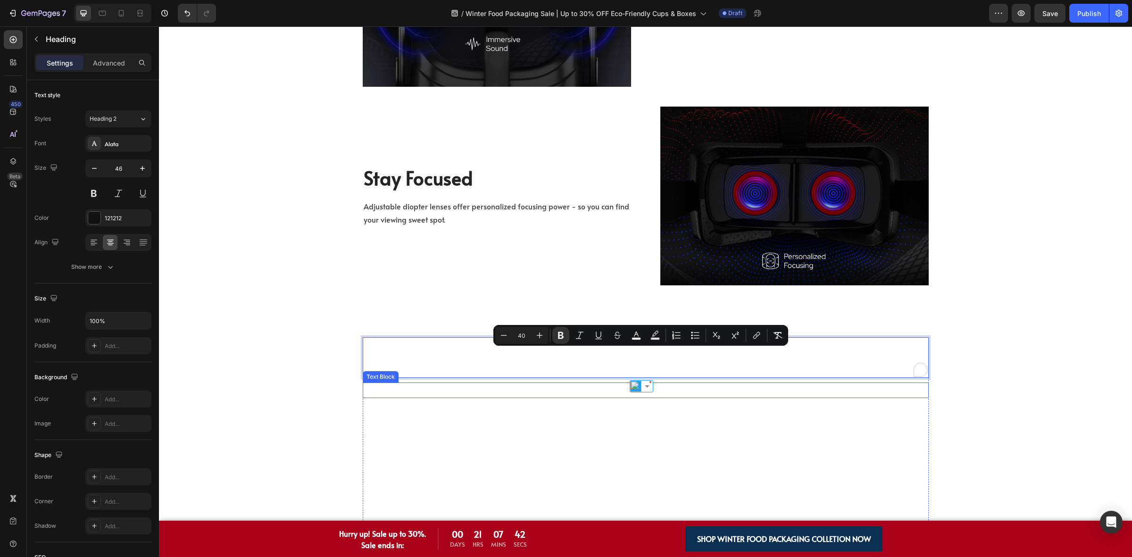
click at [479, 412] on div "Because We’ve Been in Your Shoes..." at bounding box center [480, 421] width 234 height 24
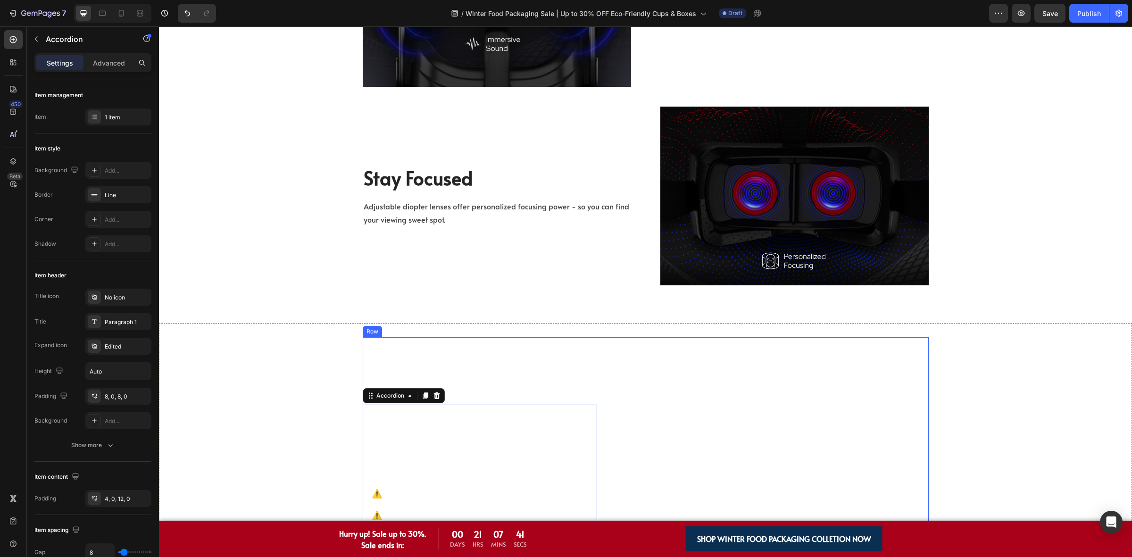
click at [598, 379] on div "⁠⁠⁠⁠⁠⁠⁠ Why Choose KimEcopak? Heading We Offer Solutions That Make Your Life Ea…" at bounding box center [646, 477] width 566 height 280
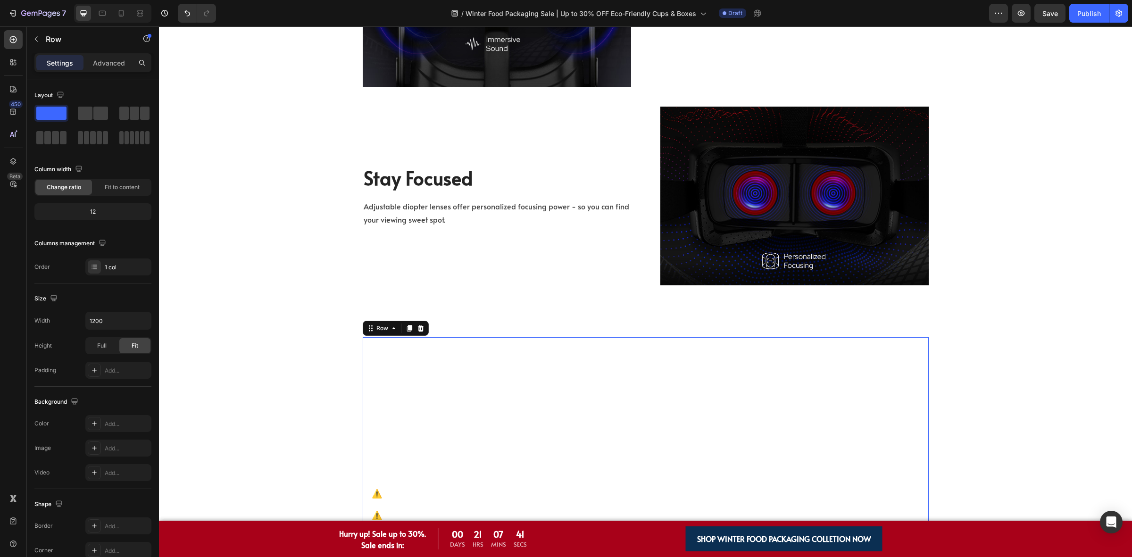
click at [598, 379] on div "⁠⁠⁠⁠⁠⁠⁠ Why Choose KimEcopak? Heading We Offer Solutions That Make Your Life Ea…" at bounding box center [646, 477] width 566 height 280
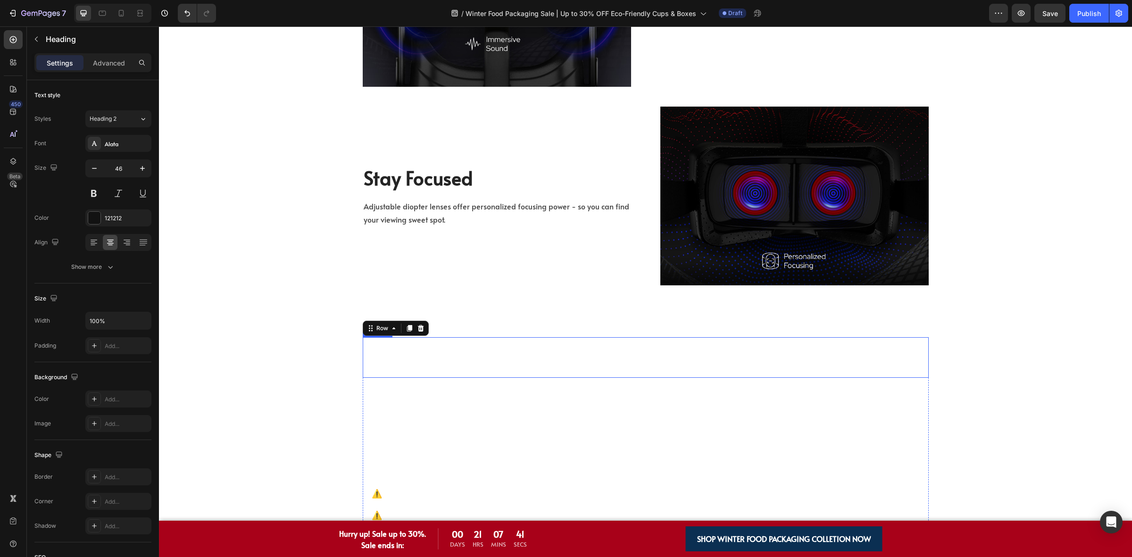
click at [613, 359] on strong "Why Choose KimEcopak?" at bounding box center [645, 362] width 237 height 26
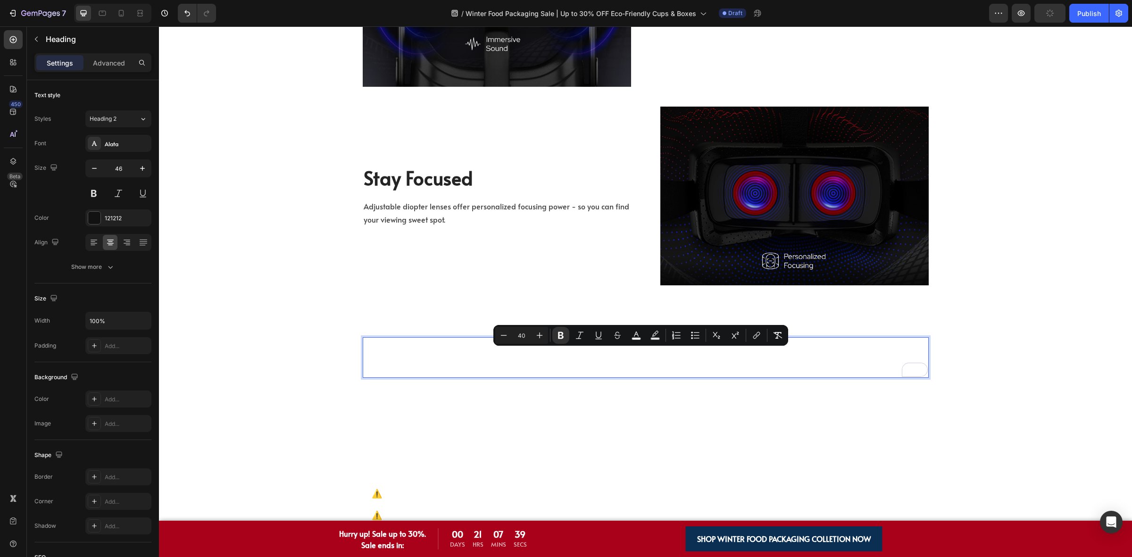
click at [318, 342] on div "Why Choose KimEcopak? Heading 10 We Offer Solutions That Make Your Life Easier …" at bounding box center [645, 481] width 959 height 288
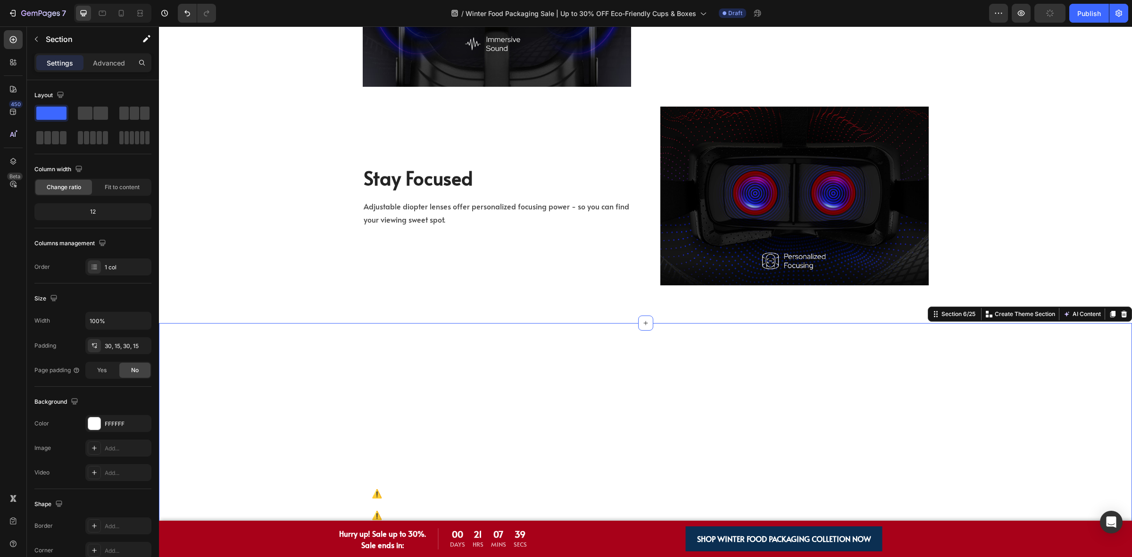
click at [396, 353] on p "⁠⁠⁠⁠⁠⁠⁠ Why Choose KimEcopak?" at bounding box center [646, 362] width 564 height 29
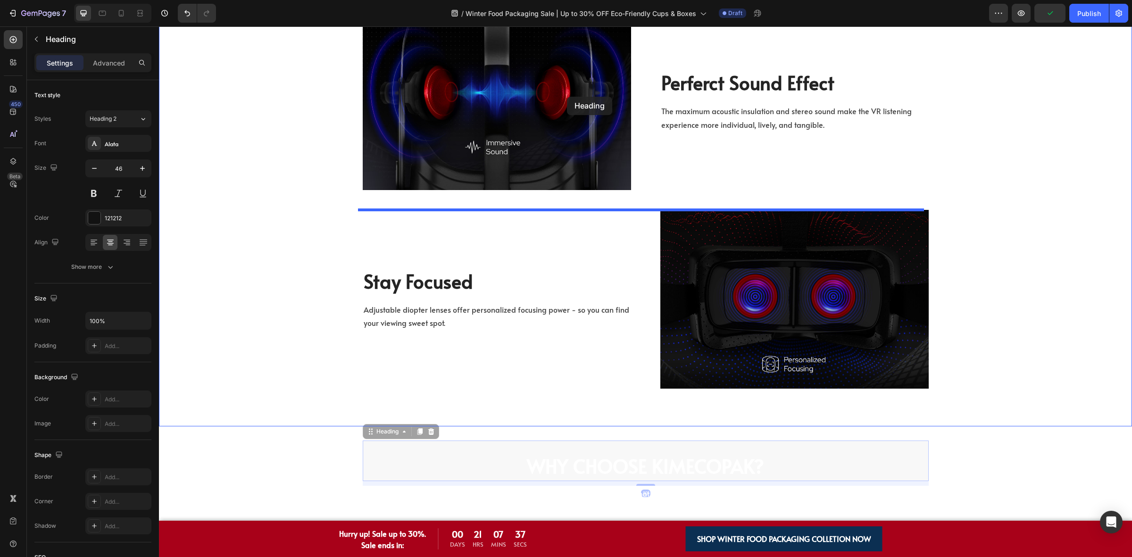
scroll to position [1002, 0]
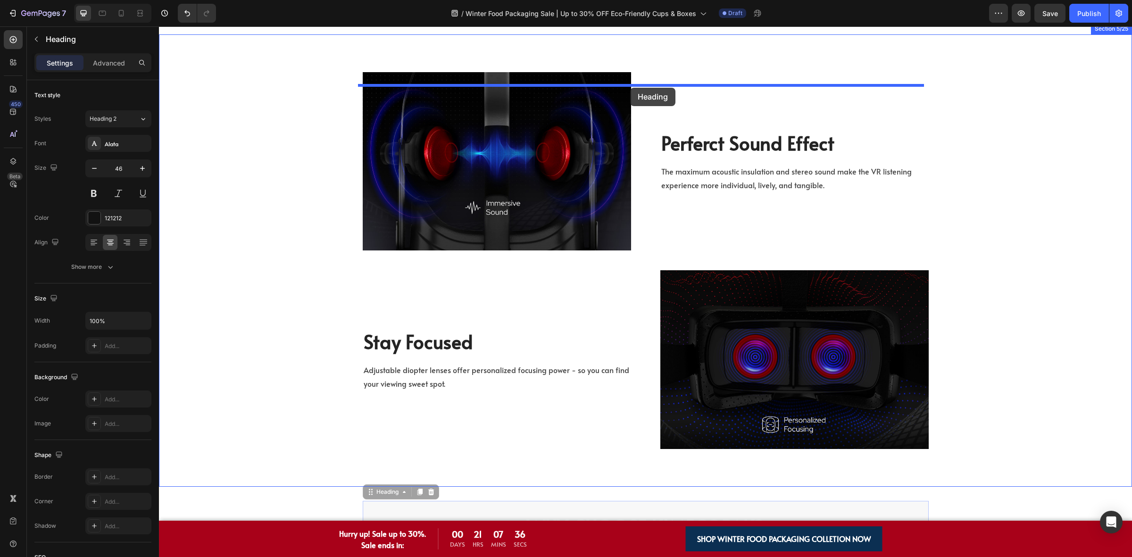
drag, startPoint x: 391, startPoint y: 330, endPoint x: 630, endPoint y: 88, distance: 340.2
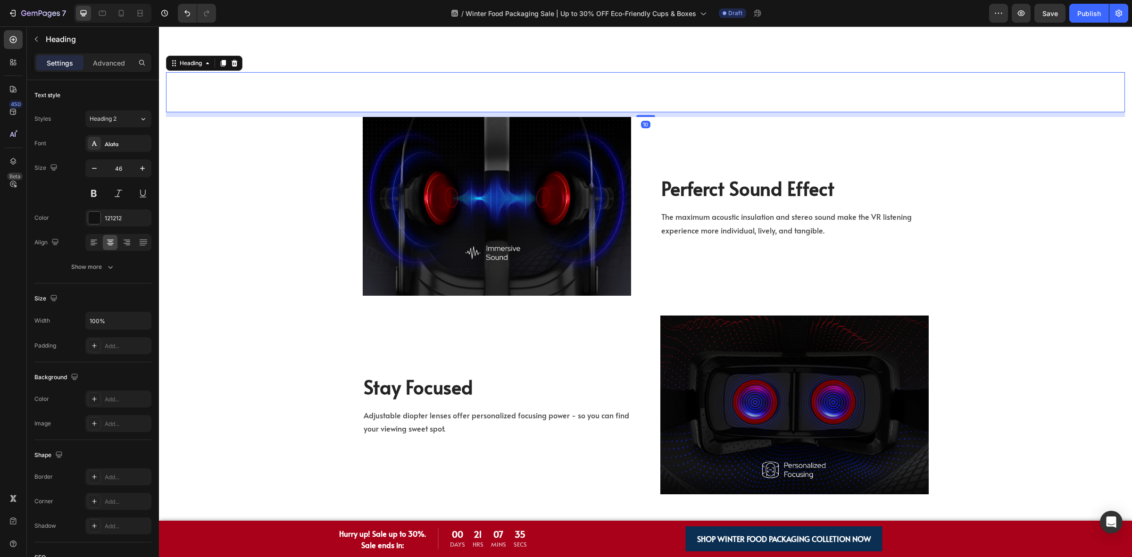
click at [427, 101] on h2 "Why Choose KimEcopak?" at bounding box center [645, 97] width 959 height 31
click at [427, 101] on p "Why Choose KimEcopak?" at bounding box center [645, 97] width 957 height 29
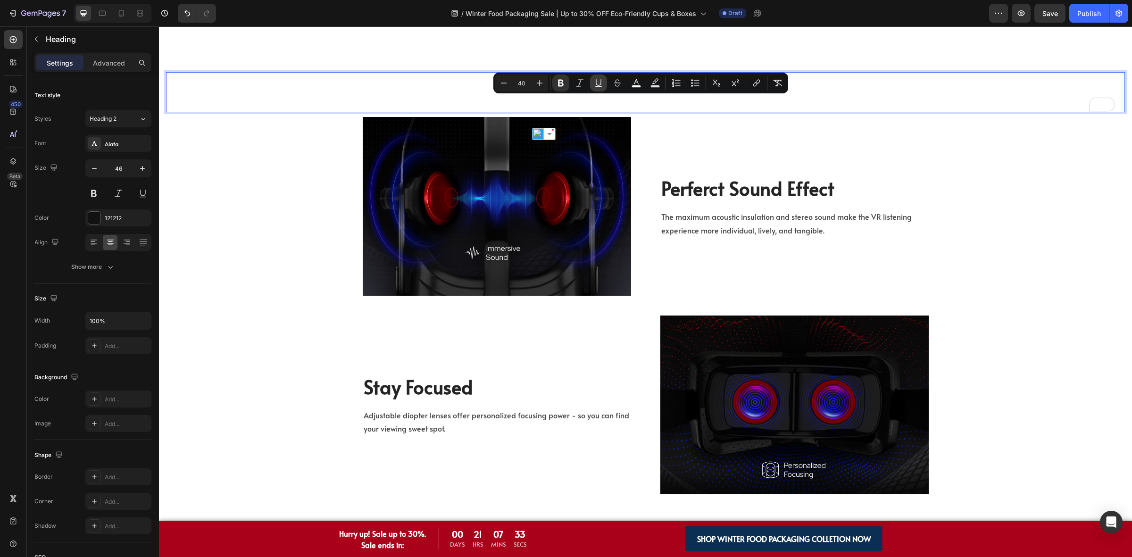
click at [597, 86] on icon "Editor contextual toolbar" at bounding box center [598, 82] width 9 height 9
click at [639, 85] on icon "Editor contextual toolbar" at bounding box center [635, 82] width 9 height 9
type input "FFFFFF"
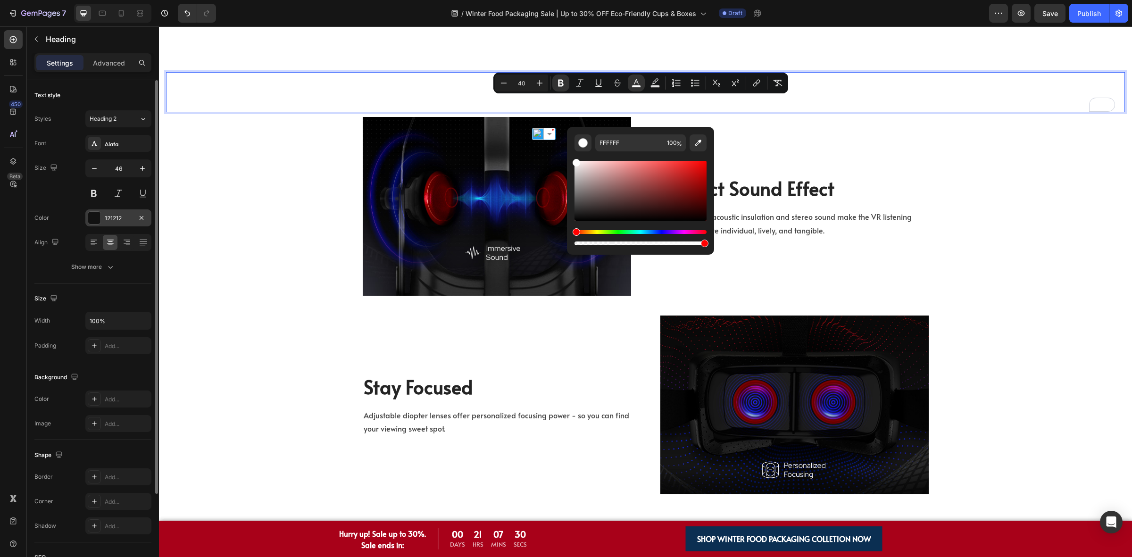
click at [109, 216] on div "121212" at bounding box center [118, 218] width 27 height 8
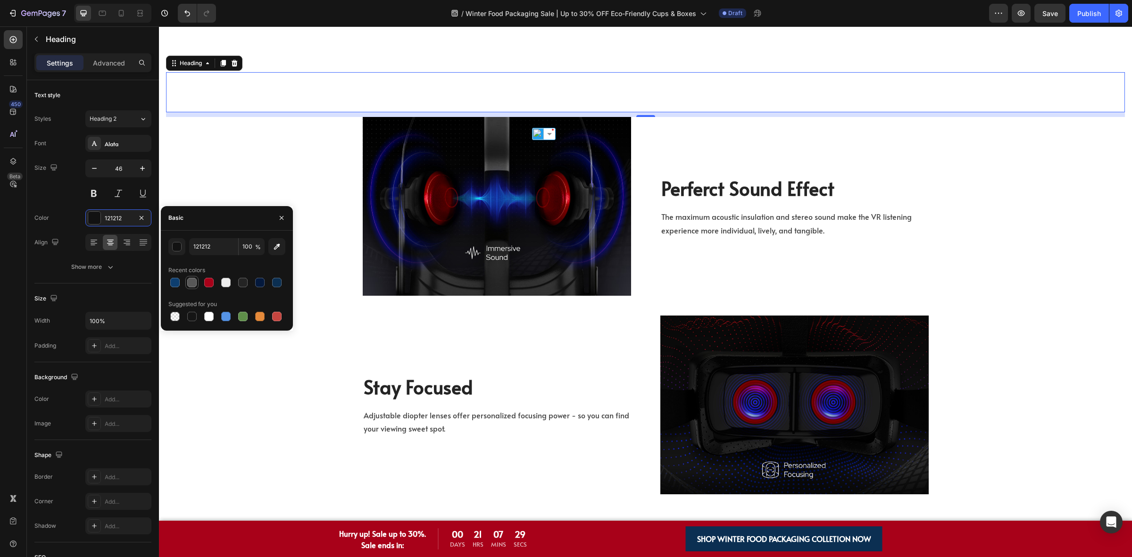
click at [196, 281] on div at bounding box center [191, 282] width 9 height 9
type input "575757"
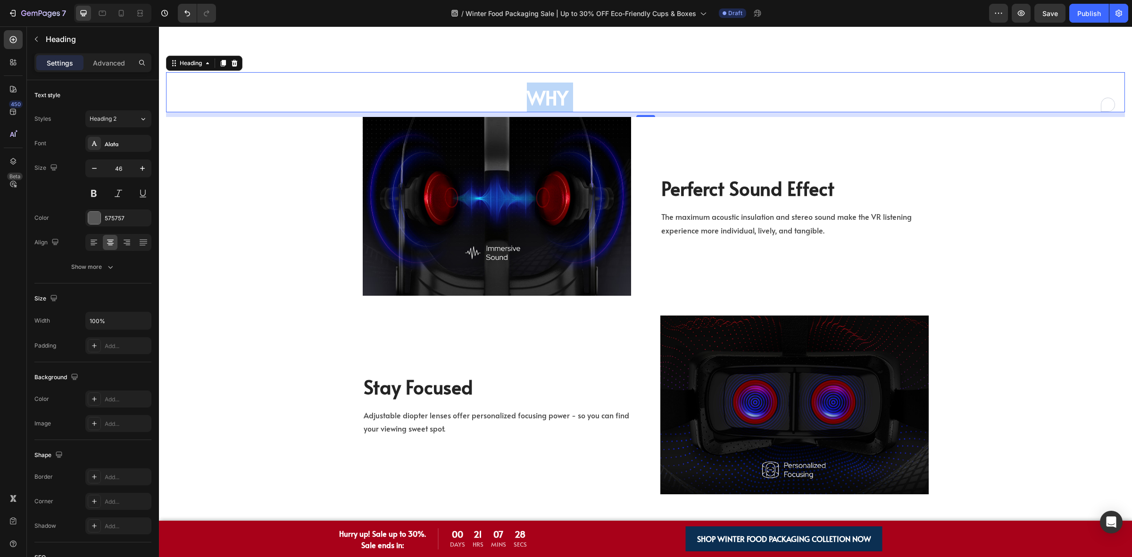
click at [456, 107] on p "Why Choose KimEcopak?" at bounding box center [645, 97] width 957 height 29
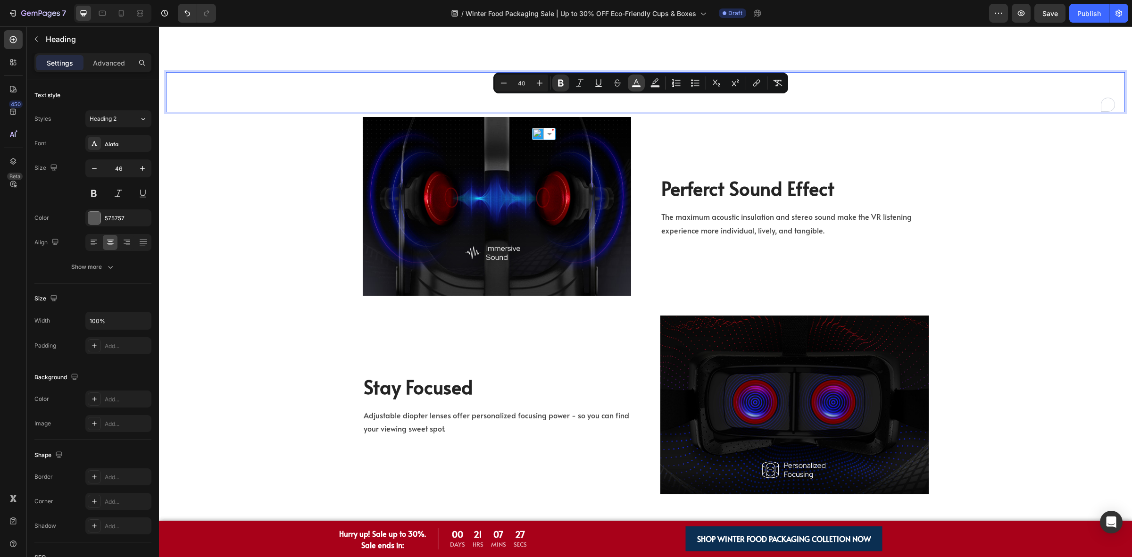
click at [635, 78] on icon "Editor contextual toolbar" at bounding box center [635, 82] width 9 height 9
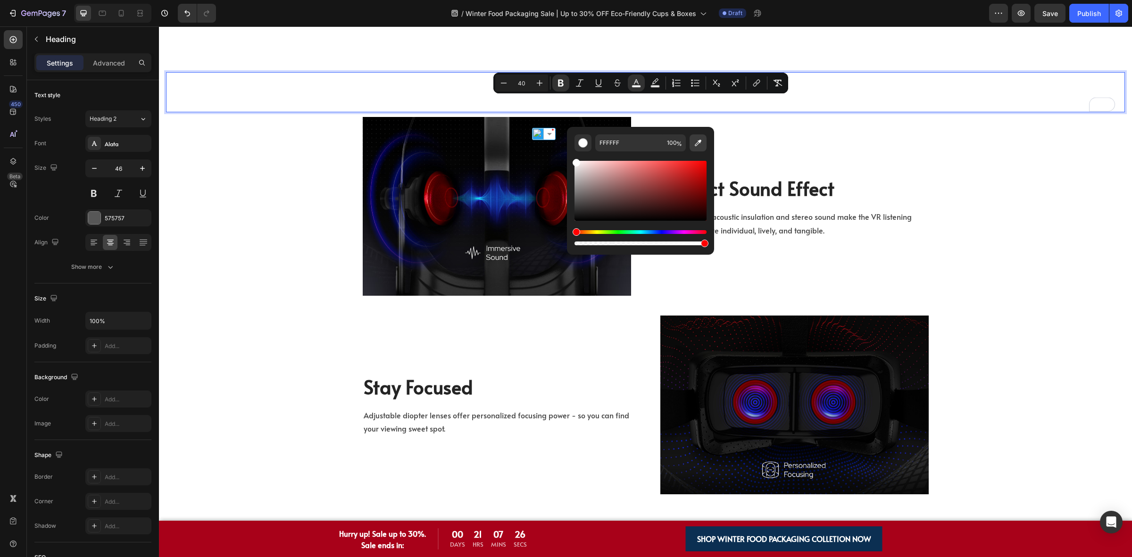
click at [695, 141] on icon "Editor contextual toolbar" at bounding box center [697, 142] width 9 height 9
type input "EAFCFF"
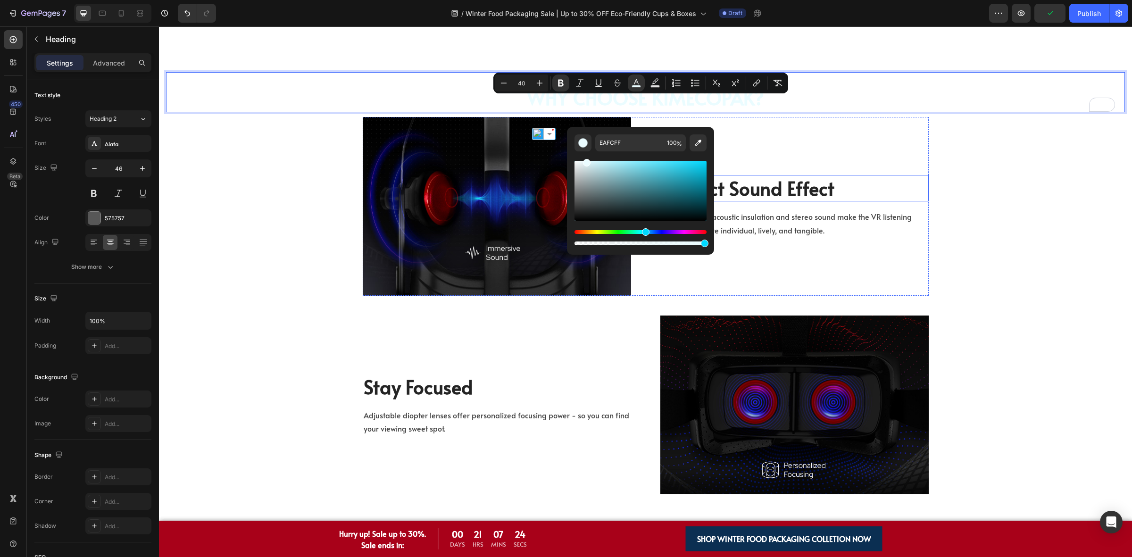
click at [861, 178] on div "Perferct Sound Effect Heading The maximum acoustic insulation and stereo sound …" at bounding box center [794, 206] width 268 height 178
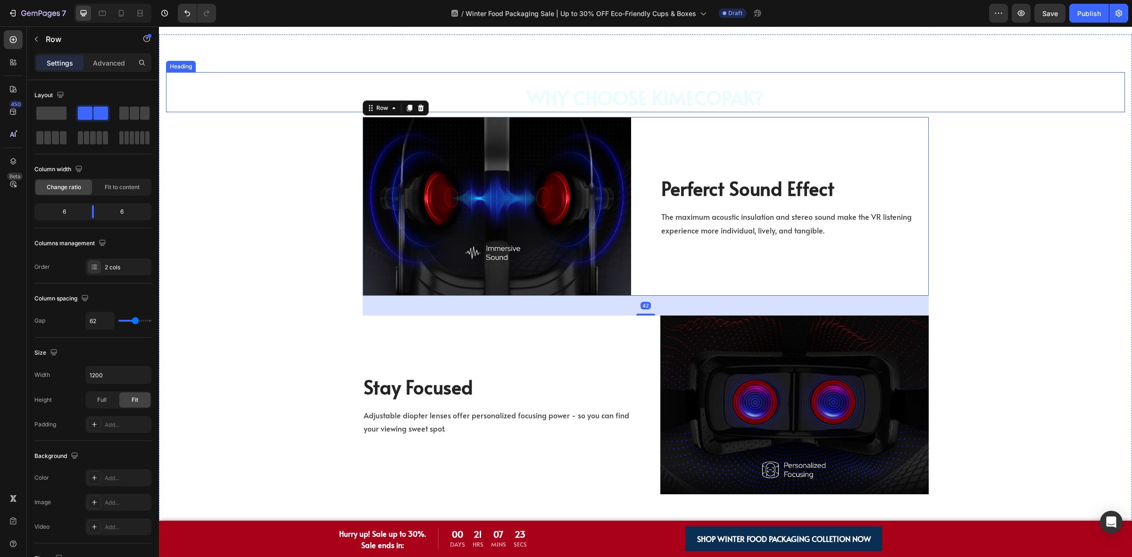
click at [730, 109] on strong "Why Choose KimEcopak?" at bounding box center [645, 97] width 237 height 26
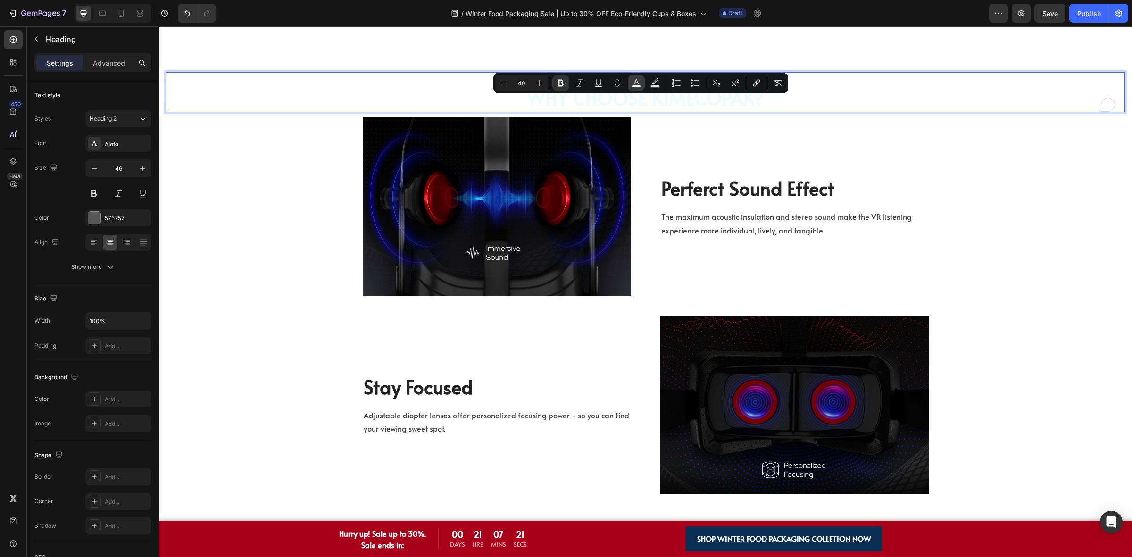
click at [640, 85] on icon "Editor contextual toolbar" at bounding box center [635, 82] width 9 height 9
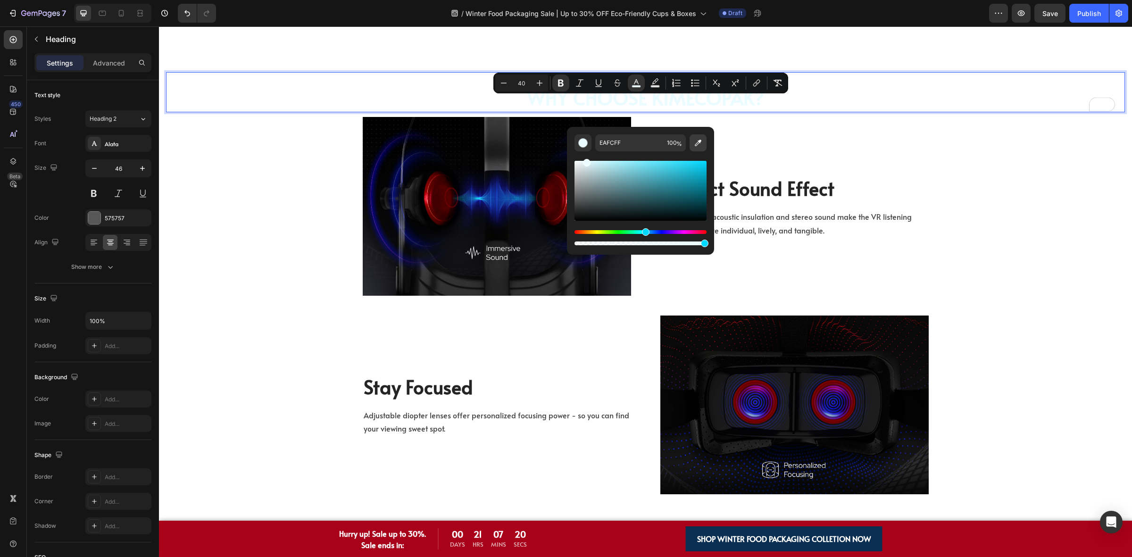
click at [693, 140] on icon "Editor contextual toolbar" at bounding box center [697, 142] width 9 height 9
type input "0A0A0A"
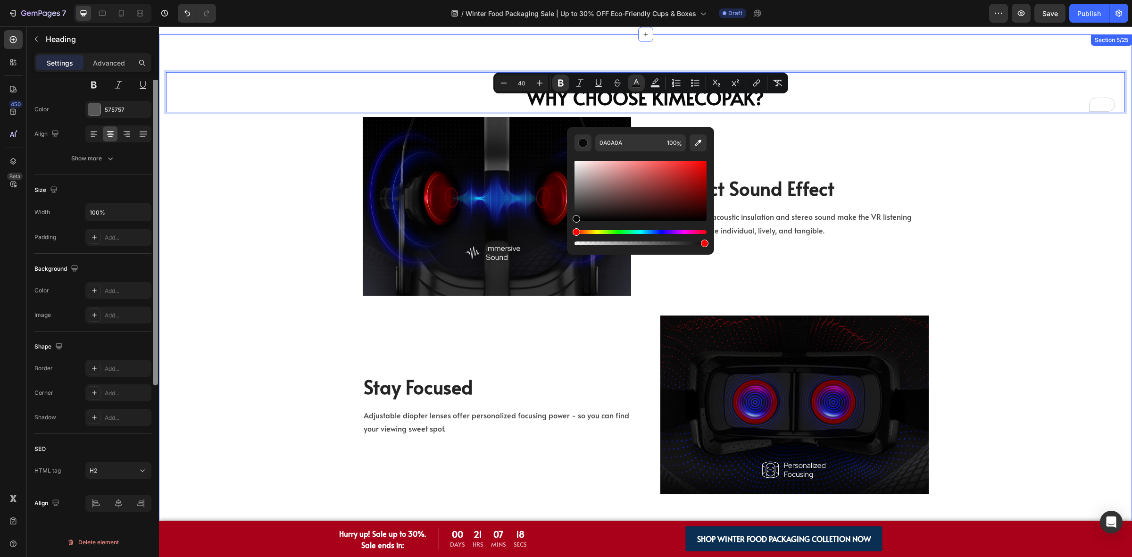
click at [158, 221] on div at bounding box center [155, 224] width 7 height 504
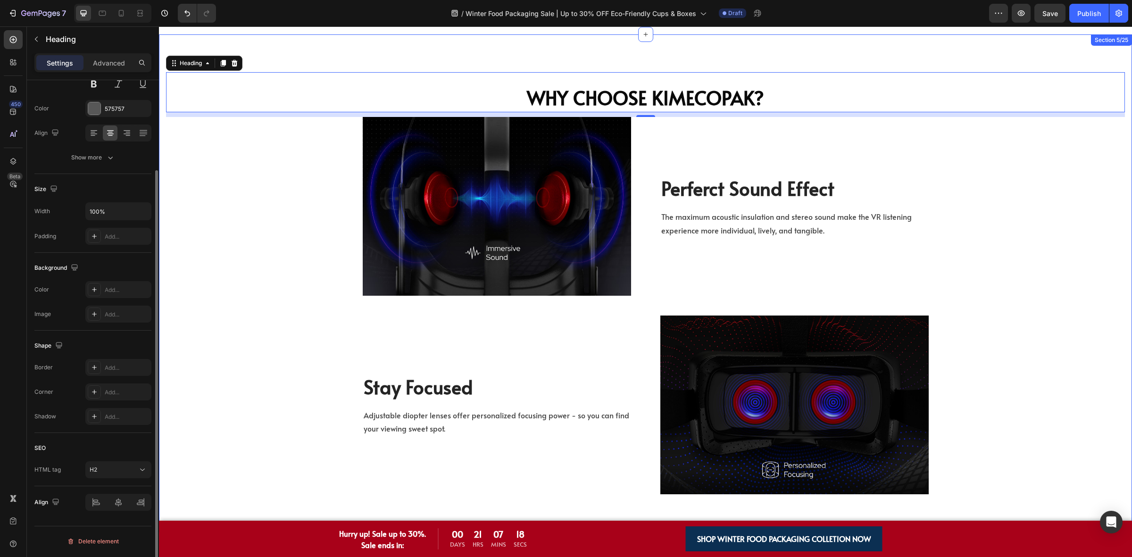
click at [214, 220] on div "⁠⁠⁠⁠⁠⁠⁠ Why Choose KimEcopak? Heading 10 Image Perferct Sound Effect Heading Th…" at bounding box center [645, 283] width 959 height 422
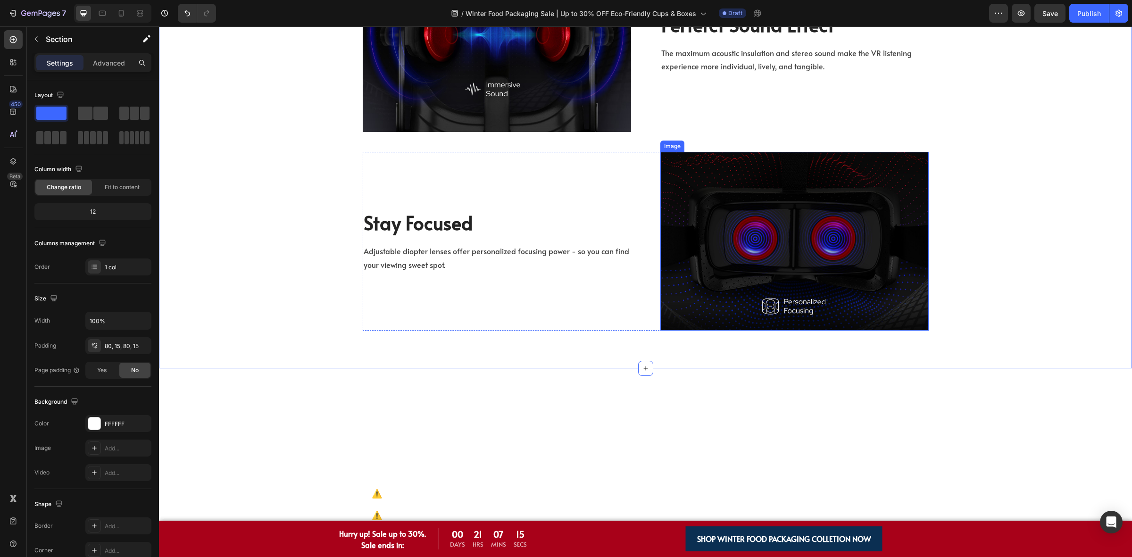
scroll to position [1297, 0]
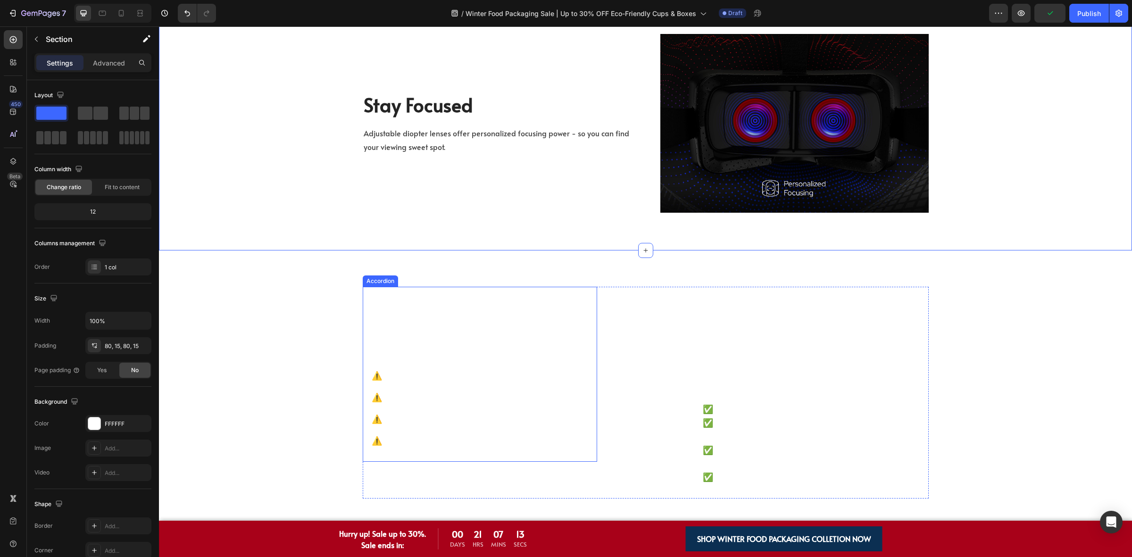
click at [367, 313] on div "Because We’ve Been in Your Shoes..." at bounding box center [480, 303] width 234 height 24
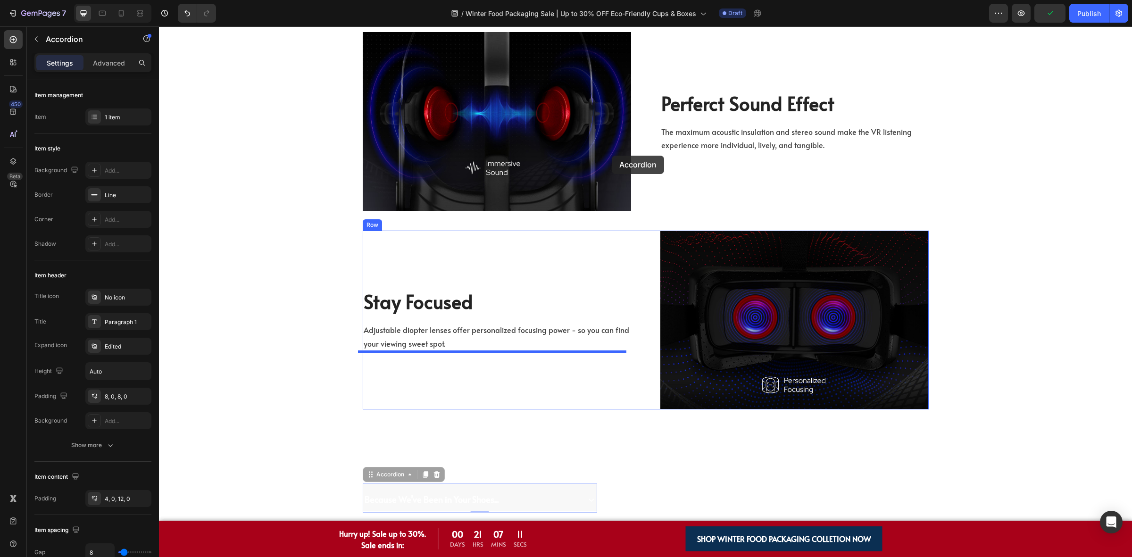
scroll to position [1061, 0]
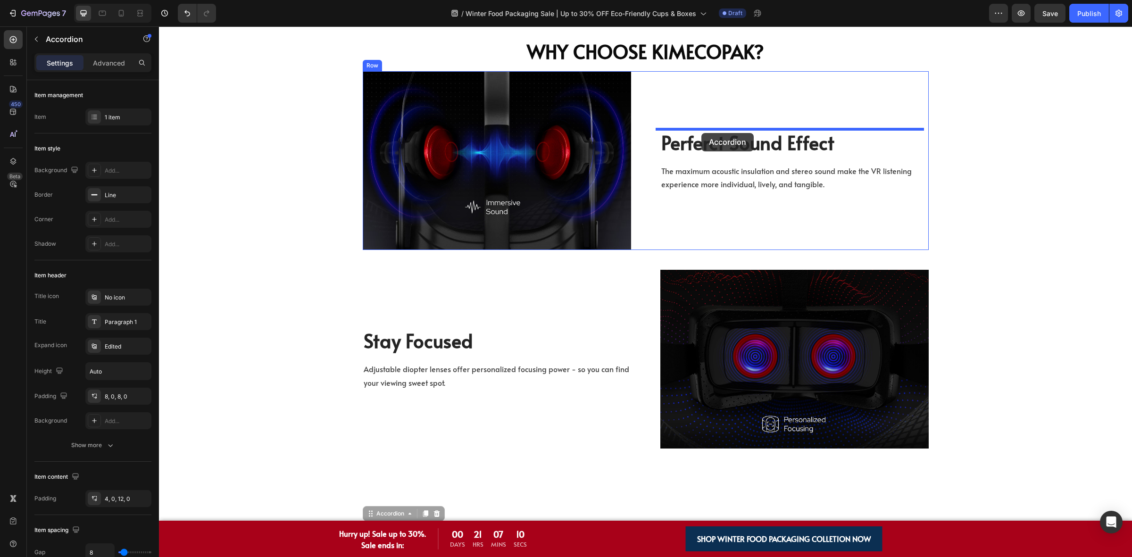
drag, startPoint x: 390, startPoint y: 279, endPoint x: 701, endPoint y: 133, distance: 343.9
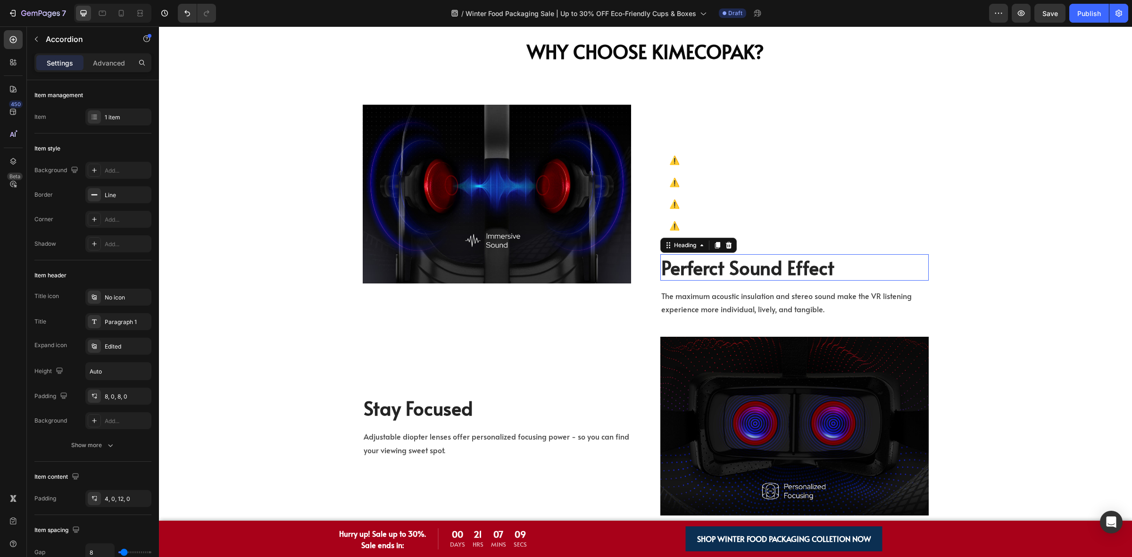
click at [726, 263] on p "Perferct Sound Effect" at bounding box center [794, 267] width 266 height 25
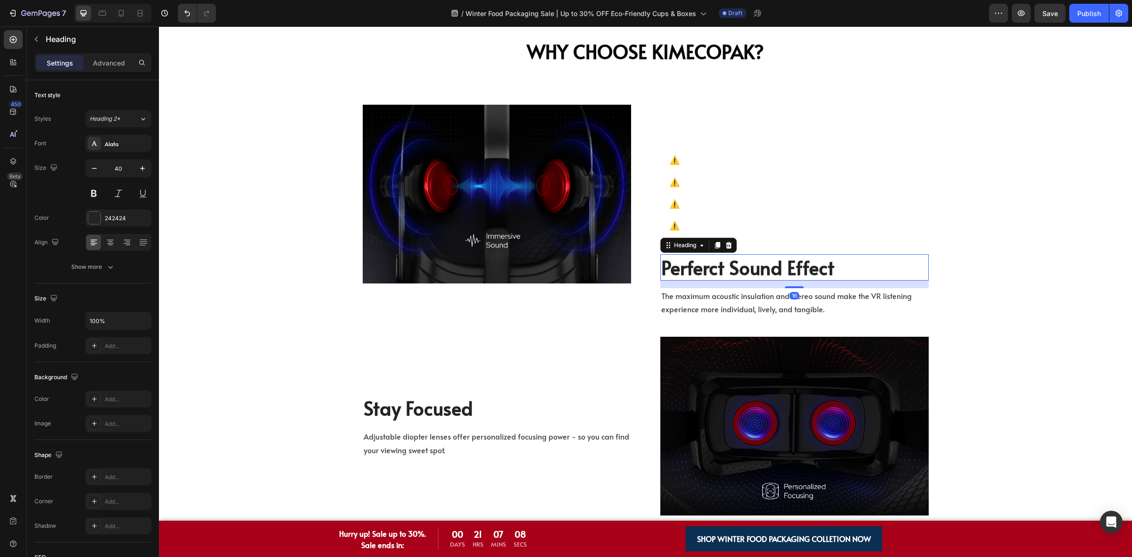
click at [725, 247] on icon at bounding box center [729, 245] width 8 height 8
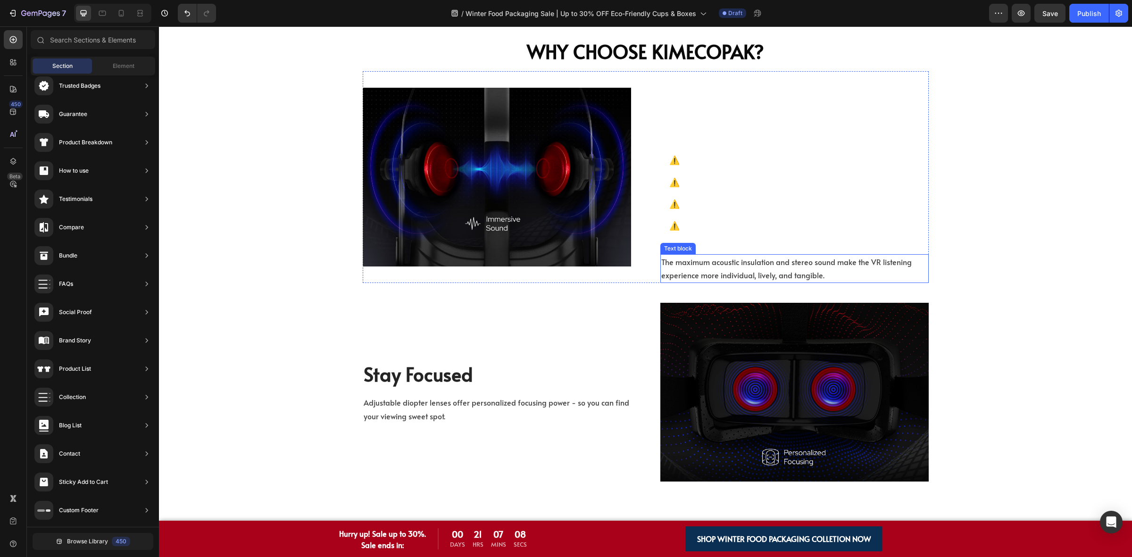
click at [712, 260] on p "The maximum acoustic insulation and stereo sound make the VR listening experien…" at bounding box center [794, 268] width 266 height 27
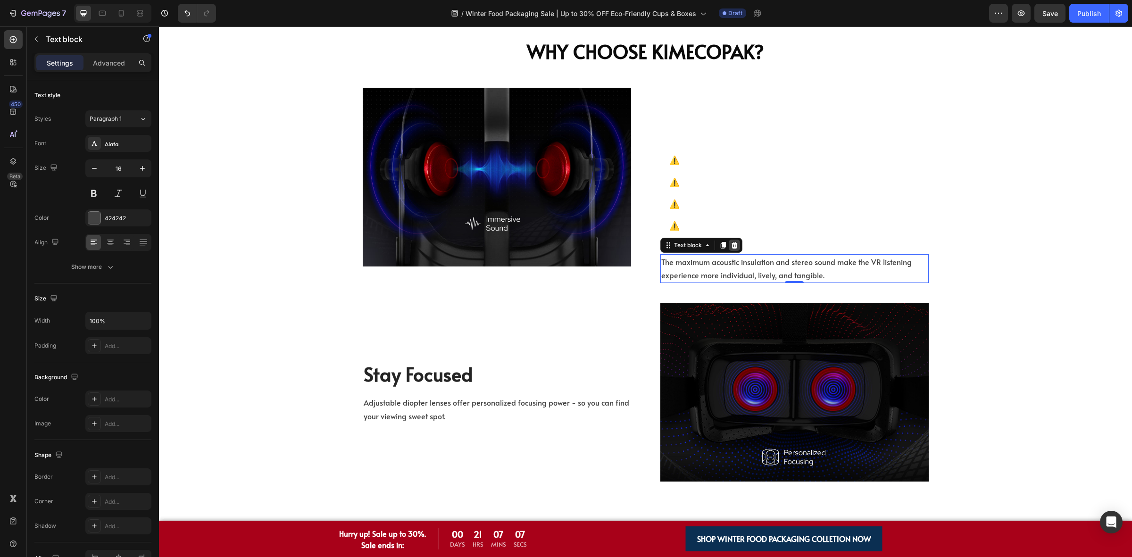
click at [731, 241] on icon at bounding box center [735, 245] width 8 height 8
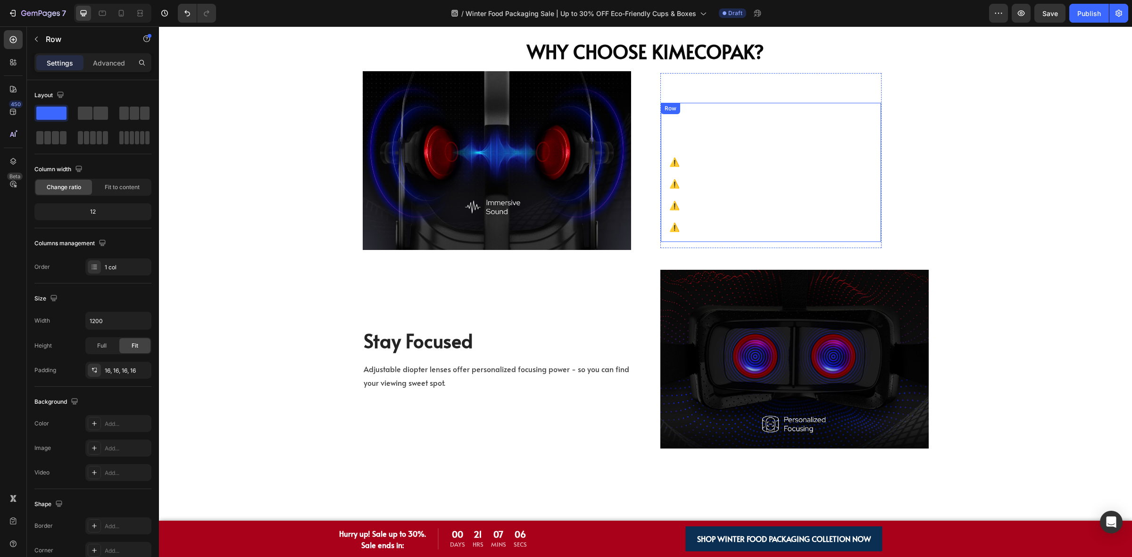
click at [661, 123] on div "Hear from our CEO, [PERSON_NAME], about how she turned her challenges as a rest…" at bounding box center [771, 172] width 220 height 139
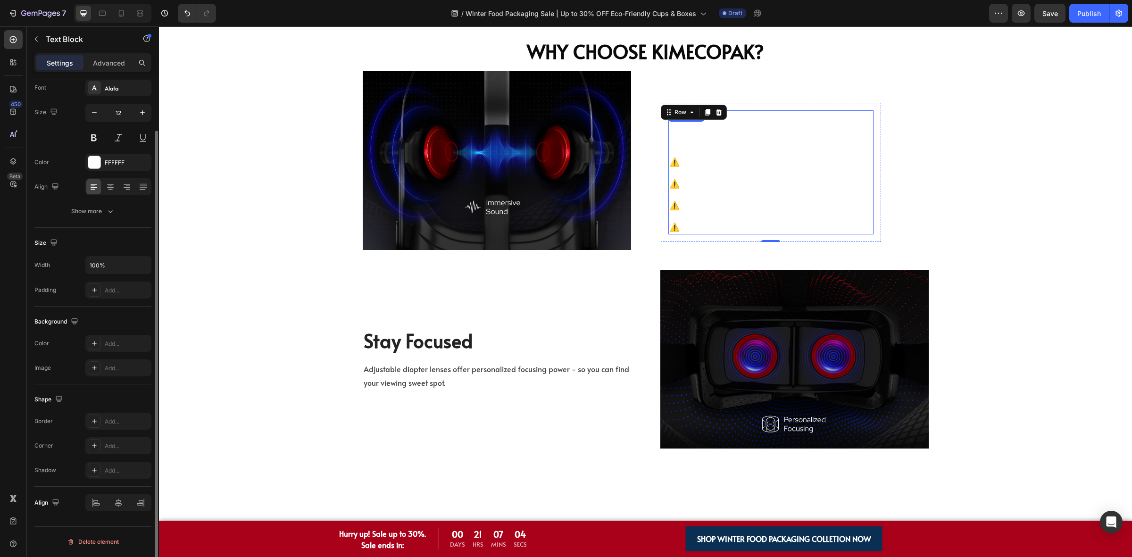
click at [799, 135] on p "Hear from our CEO, [PERSON_NAME], about how she turned her challenges as a rest…" at bounding box center [770, 128] width 203 height 35
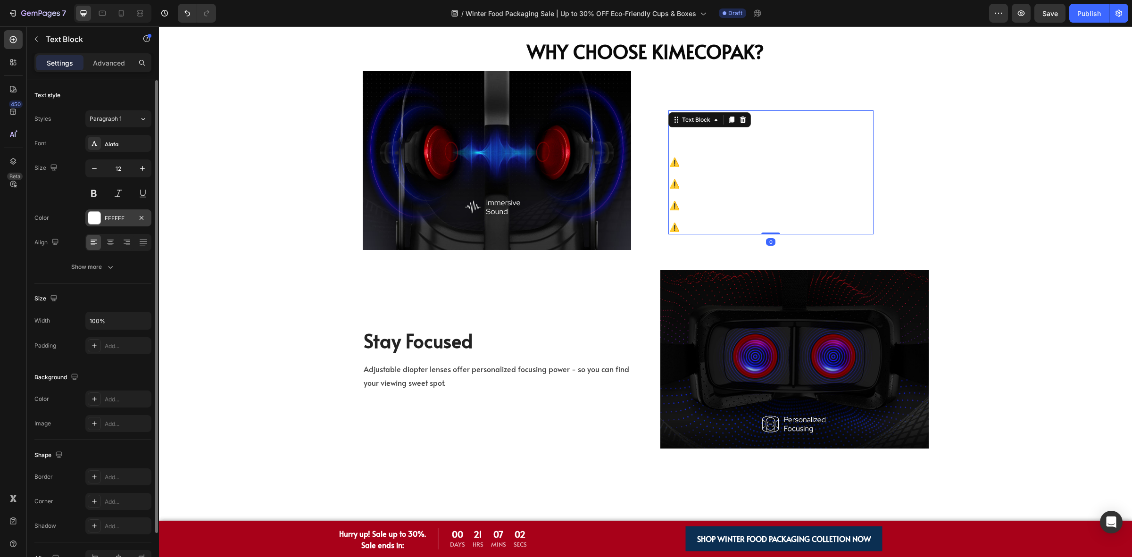
click at [105, 222] on div "FFFFFF" at bounding box center [118, 218] width 27 height 8
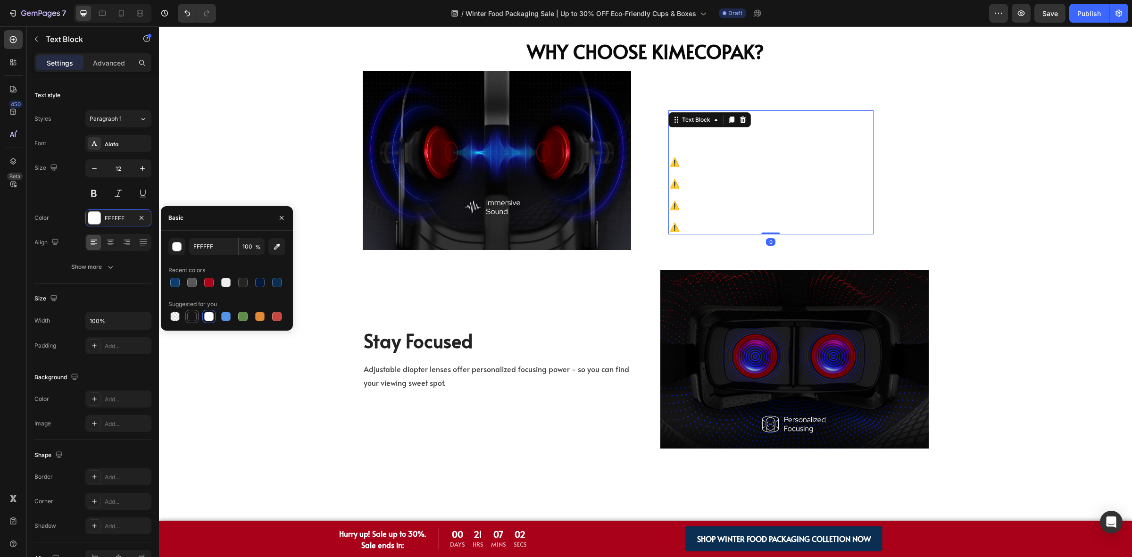
click at [196, 315] on div at bounding box center [191, 316] width 9 height 9
type input "151515"
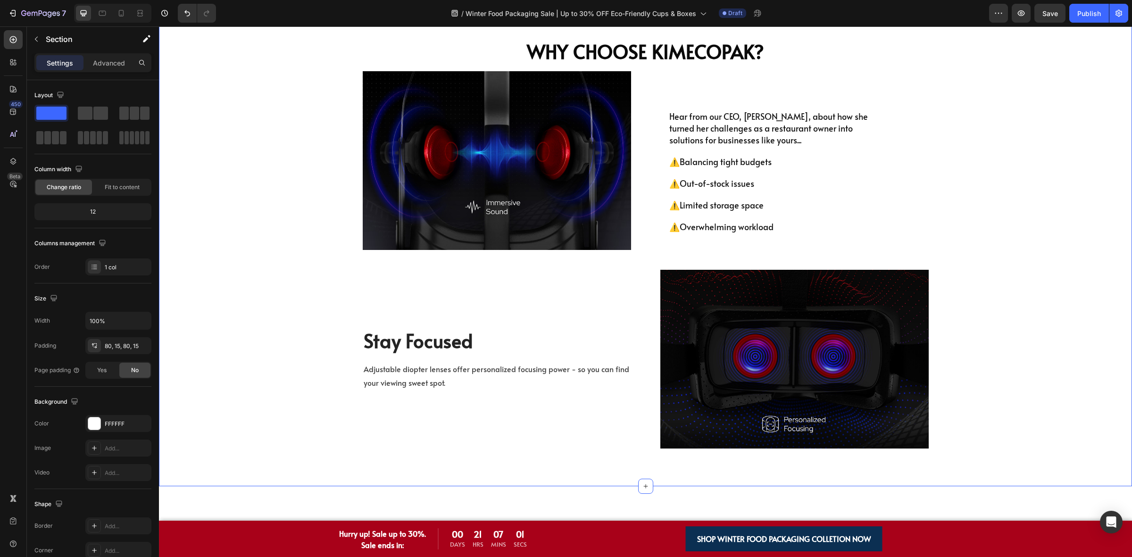
click at [253, 168] on div "⁠⁠⁠⁠⁠⁠⁠ Why Choose KimEcopak? Heading Image Because We’ve Been in Your Shoes...…" at bounding box center [645, 237] width 959 height 422
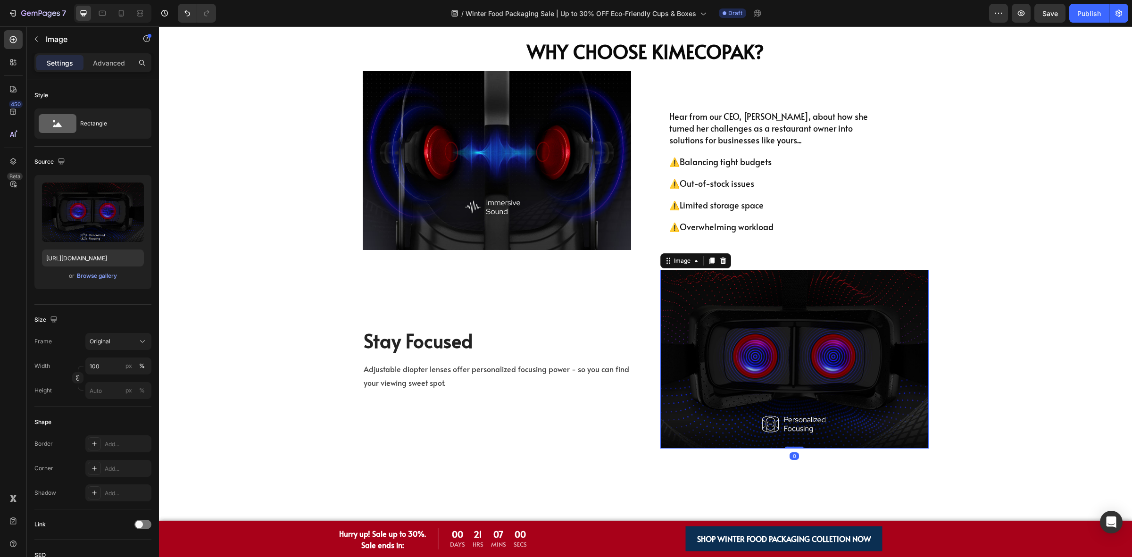
click at [831, 346] on img at bounding box center [794, 359] width 268 height 179
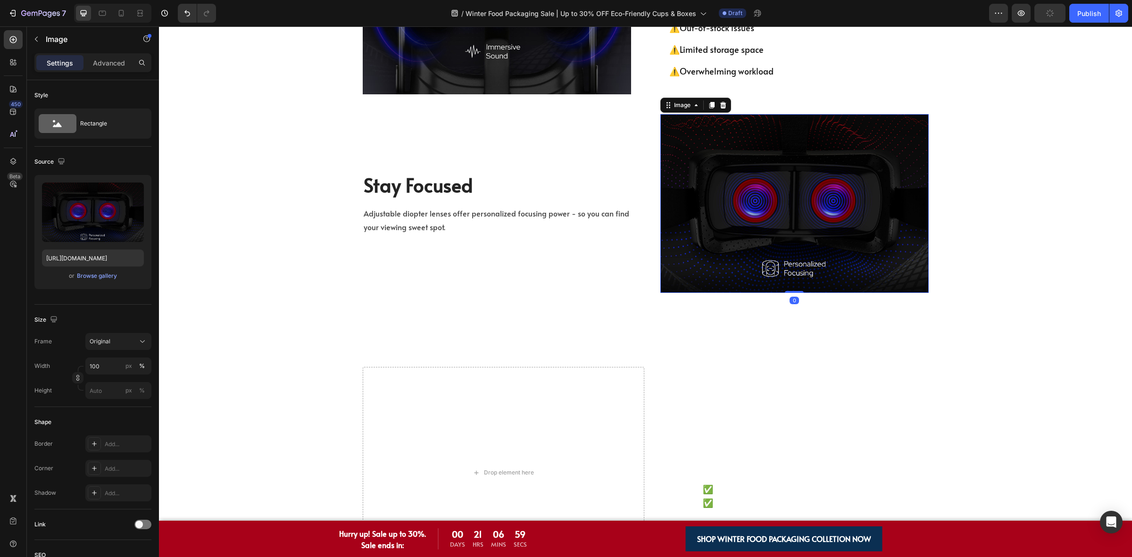
scroll to position [1356, 0]
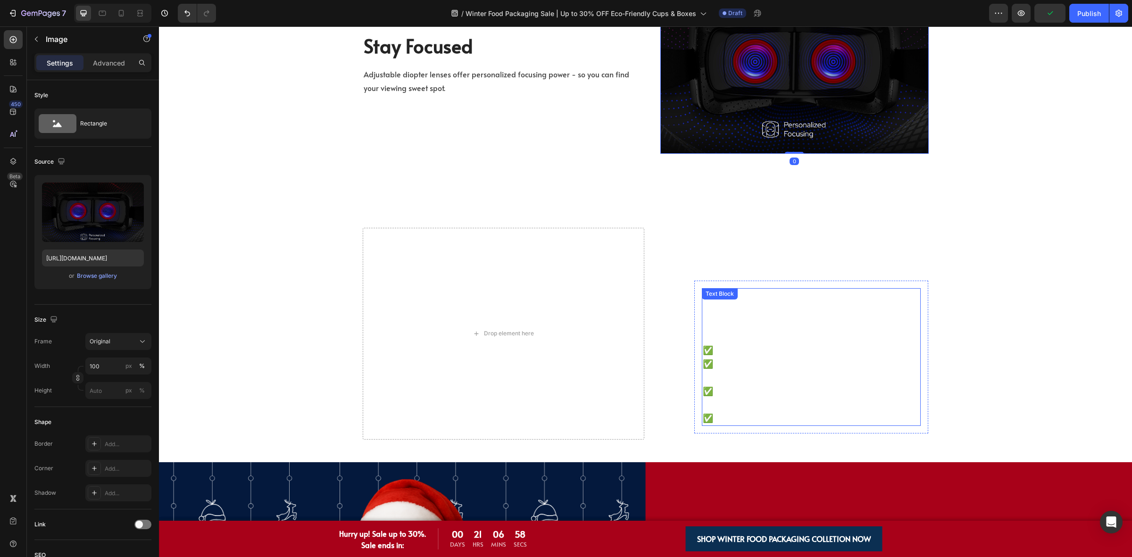
click at [706, 299] on span "At [GEOGRAPHIC_DATA], we don’t just supply packaging—we provide a proven system…" at bounding box center [810, 309] width 214 height 39
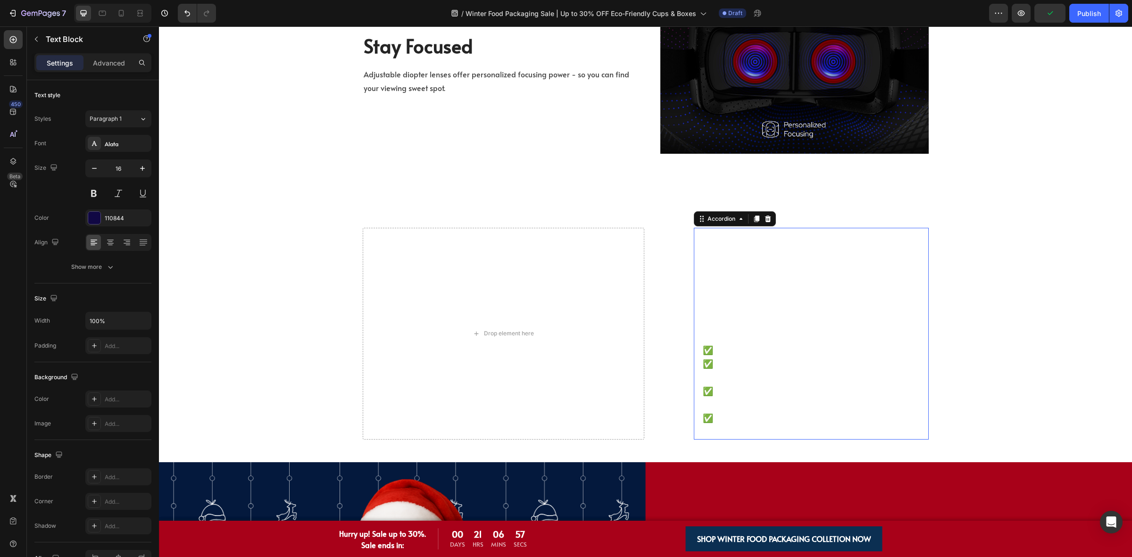
click at [717, 254] on strong "[PERSON_NAME] started kimecopak & offer a solutions that make >500+ f&b owners …" at bounding box center [794, 252] width 196 height 39
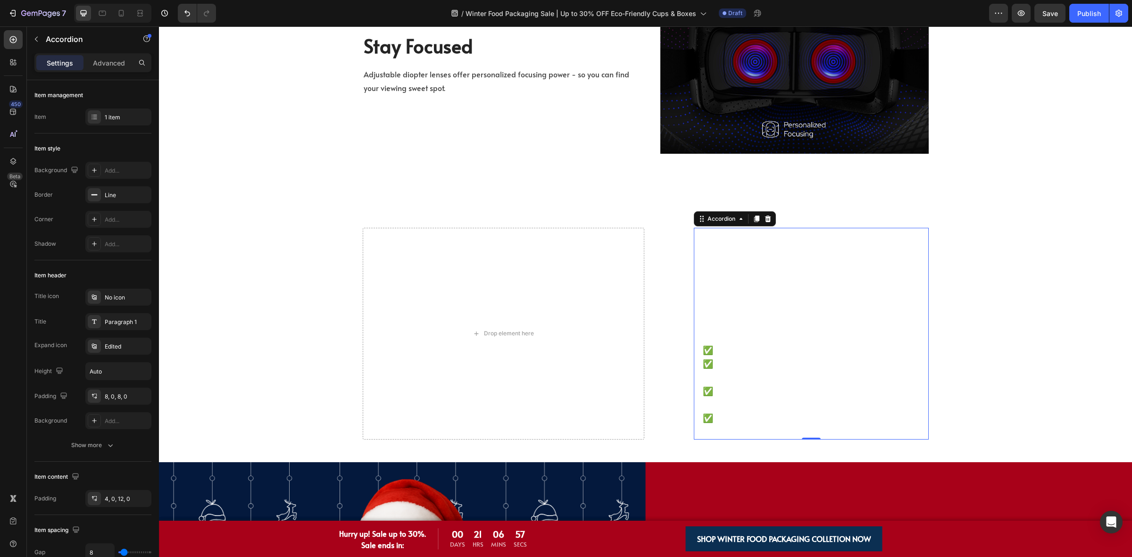
click at [914, 237] on div "[PERSON_NAME] started kimecopak & offer a solutions that make >500+ f&b owners …" at bounding box center [811, 253] width 234 height 51
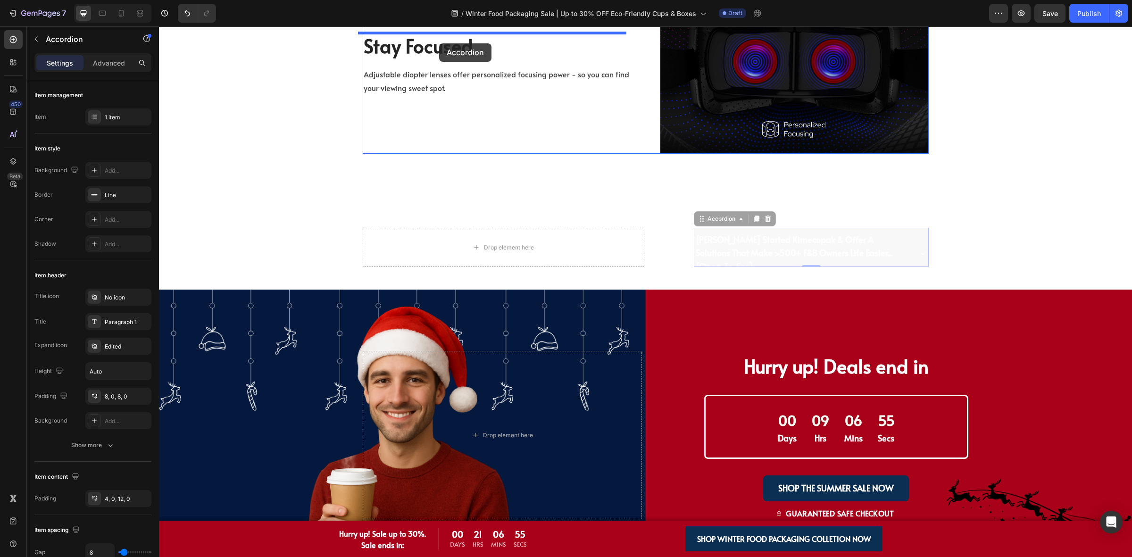
drag, startPoint x: 714, startPoint y: 216, endPoint x: 439, endPoint y: 43, distance: 324.2
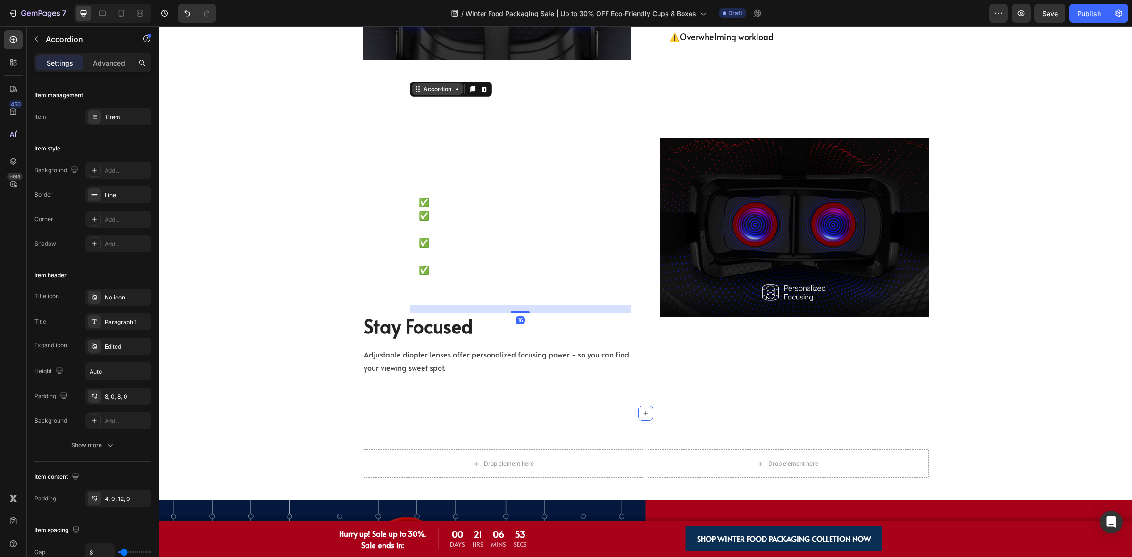
scroll to position [1190, 0]
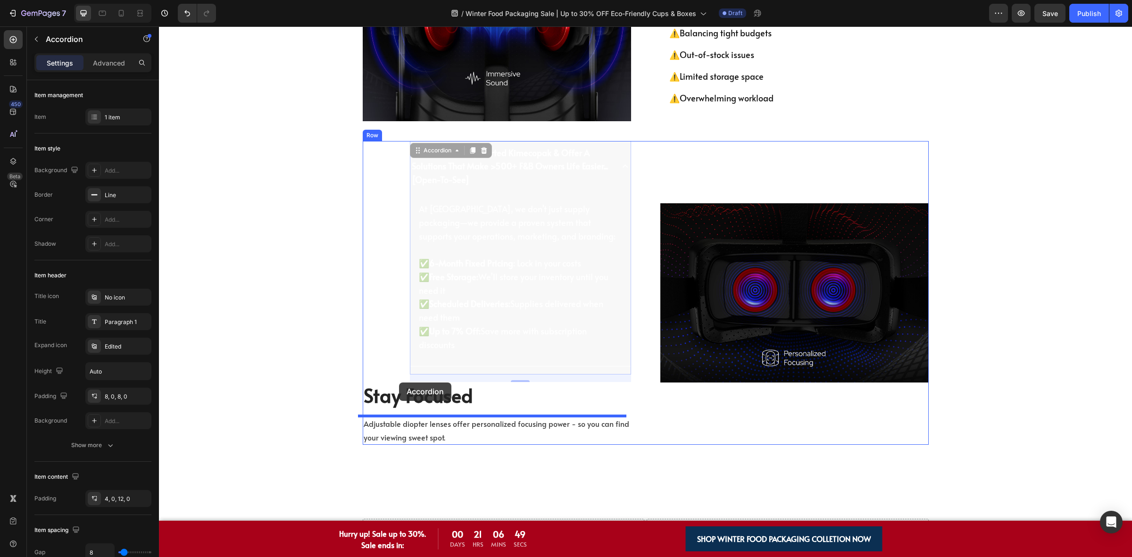
drag, startPoint x: 424, startPoint y: 150, endPoint x: 399, endPoint y: 382, distance: 234.3
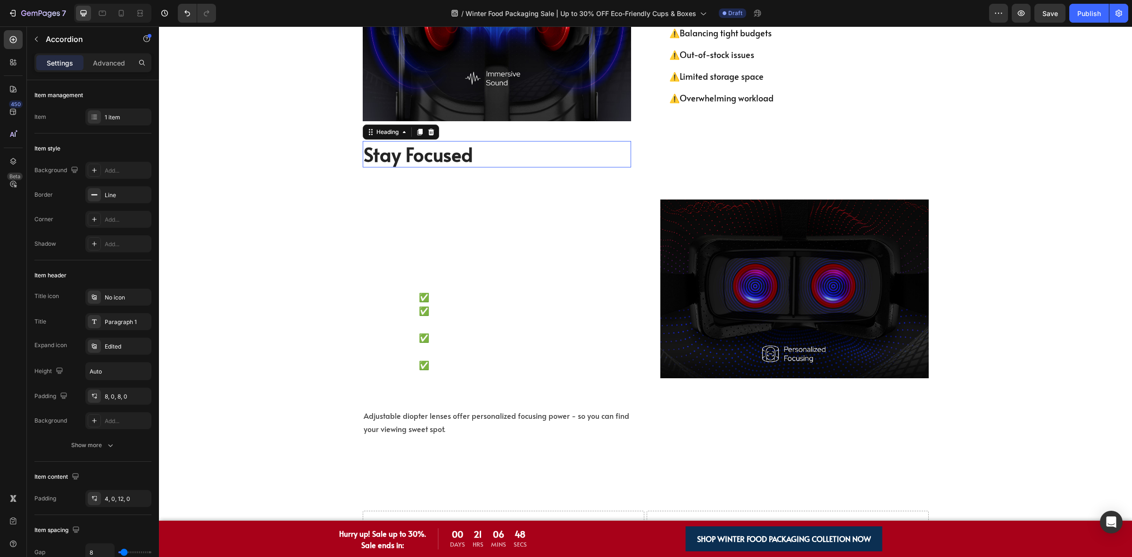
click at [391, 159] on p "Stay Focused" at bounding box center [497, 154] width 266 height 25
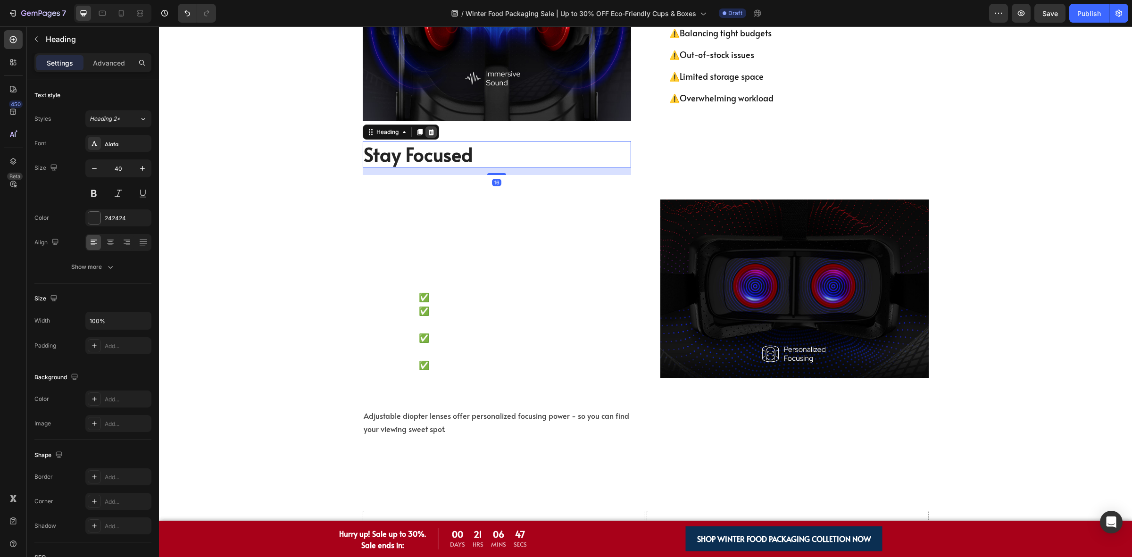
click at [426, 135] on div at bounding box center [430, 131] width 11 height 11
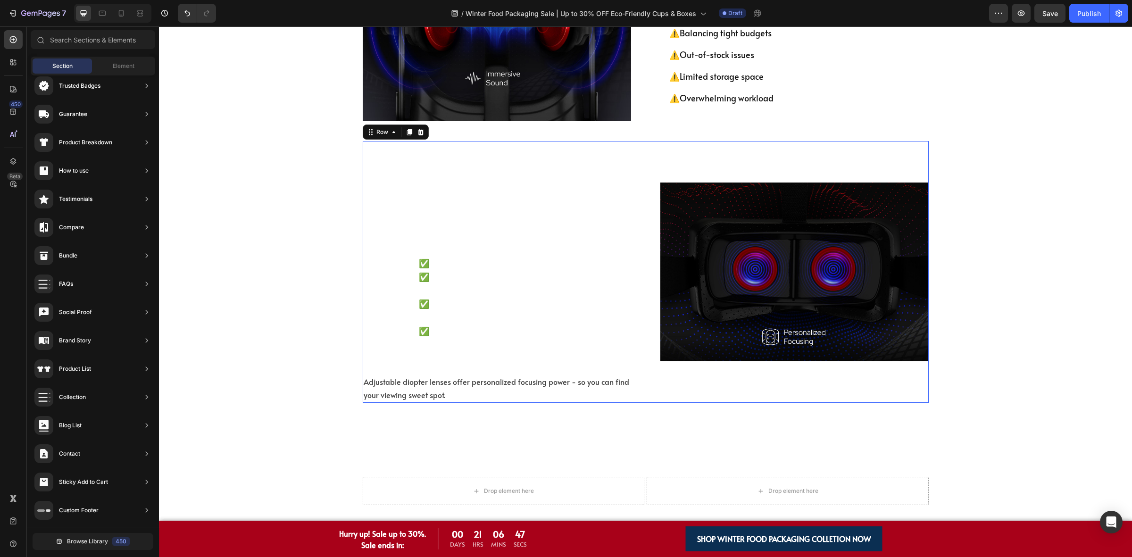
click at [383, 218] on div "[PERSON_NAME] started kimecopak & offer a solutions that make >500+ f&b owners …" at bounding box center [497, 272] width 268 height 262
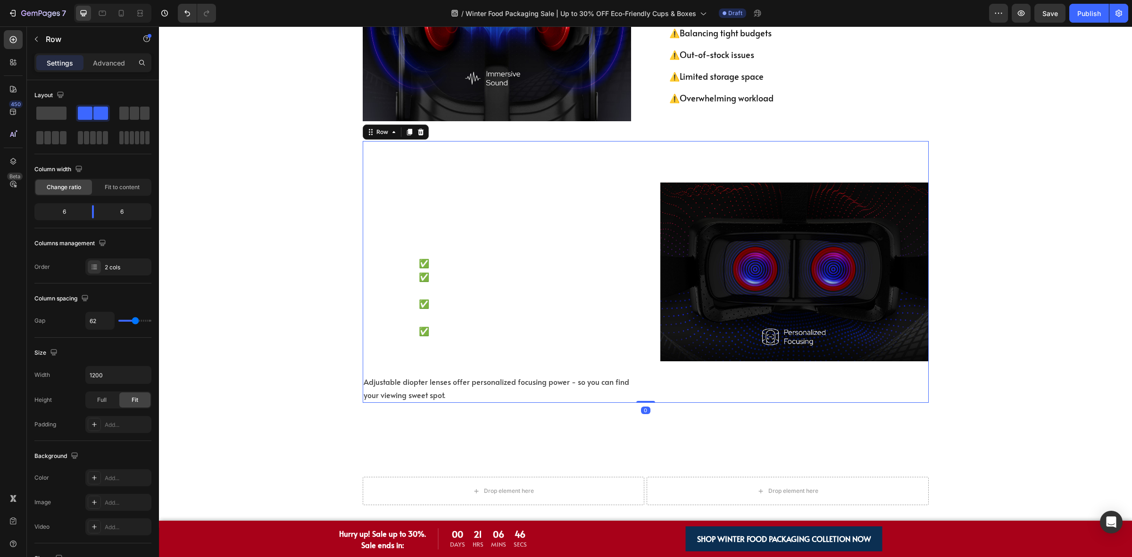
click at [400, 218] on div "[PERSON_NAME] started kimecopak & offer a solutions that make >500+ f&b owners …" at bounding box center [497, 272] width 268 height 262
click at [410, 216] on div "At [GEOGRAPHIC_DATA], we don’t just supply packaging—we provide a proven system…" at bounding box center [520, 277] width 220 height 166
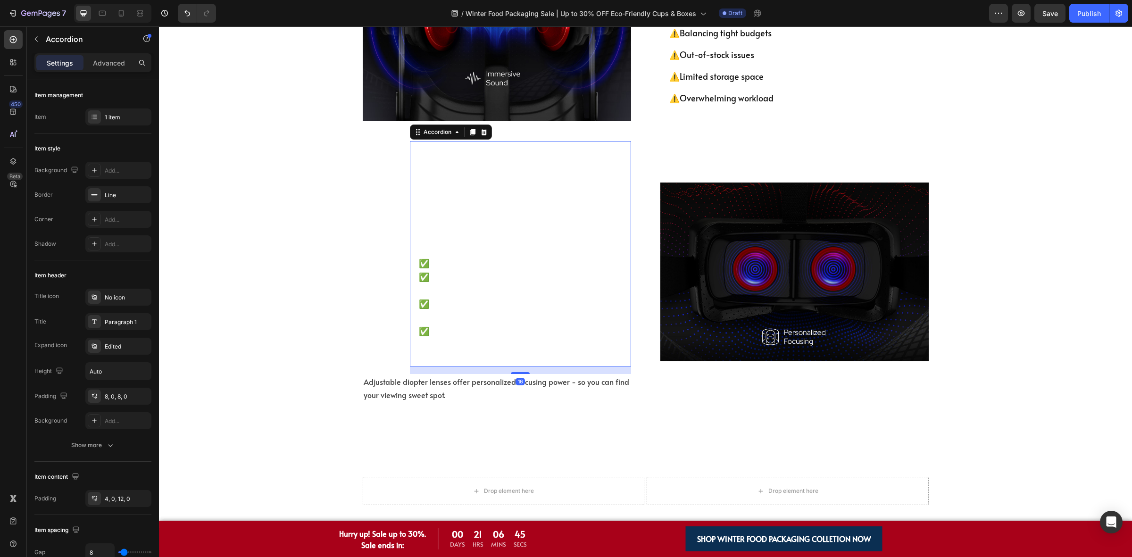
click at [451, 180] on p "[PERSON_NAME] started kimecopak & offer a solutions that make >500+ f&b owners …" at bounding box center [511, 166] width 199 height 41
click at [112, 60] on p "Advanced" at bounding box center [109, 63] width 32 height 10
type input "100%"
type input "100"
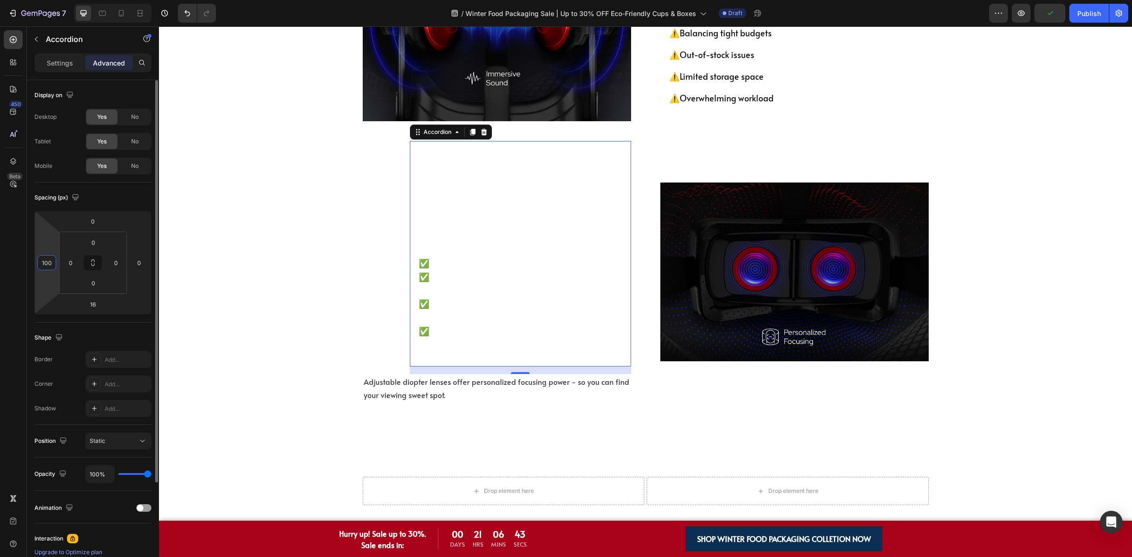
click at [52, 258] on input "100" at bounding box center [47, 263] width 14 height 14
type input "0"
click at [215, 343] on div "⁠⁠⁠⁠⁠⁠⁠ Why Choose KimEcopak? Heading Image Because We’ve Been in Your Shoes...…" at bounding box center [645, 150] width 959 height 506
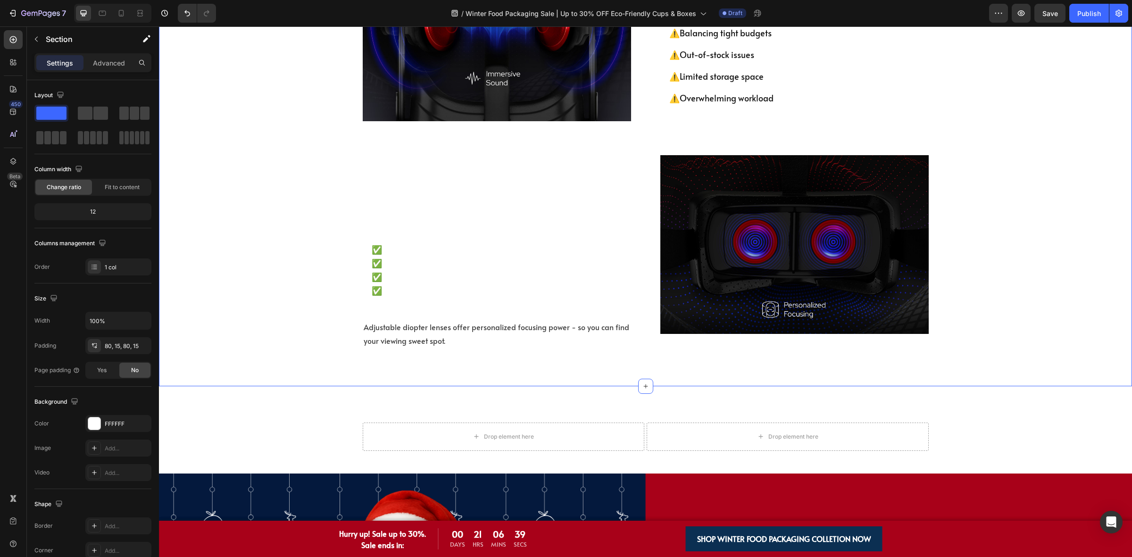
click at [349, 347] on div "⁠⁠⁠⁠⁠⁠⁠ Why Choose KimEcopak? Heading Image Because We’ve Been in Your Shoes...…" at bounding box center [645, 122] width 959 height 451
click at [394, 343] on p "Adjustable diopter lenses offer personalized focusing power - so you can find y…" at bounding box center [497, 333] width 266 height 27
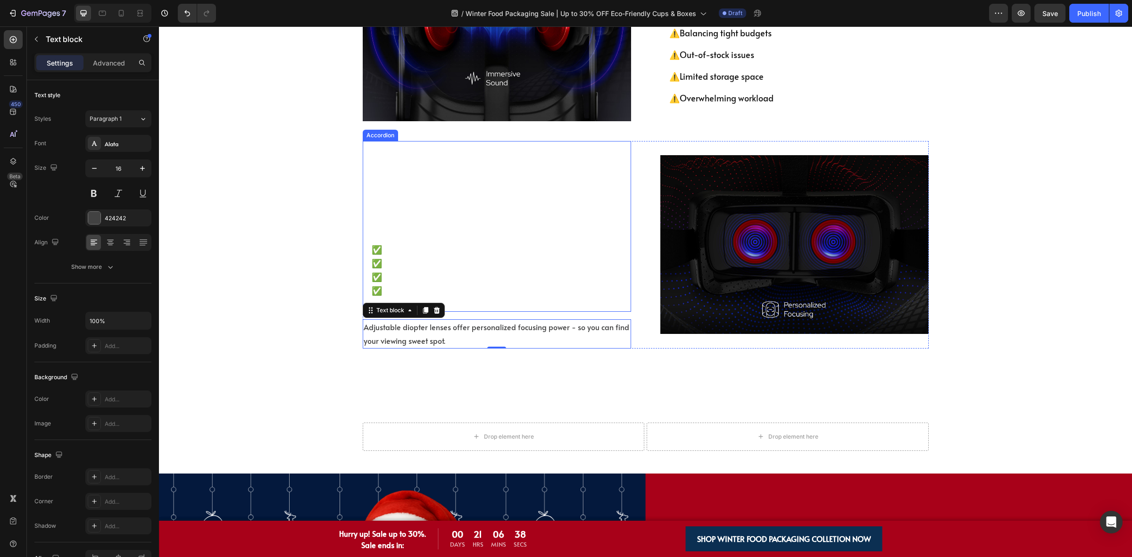
click at [444, 312] on div "[PERSON_NAME] started kimecopak & offer a solutions that make >500+ f&b owners …" at bounding box center [497, 226] width 268 height 171
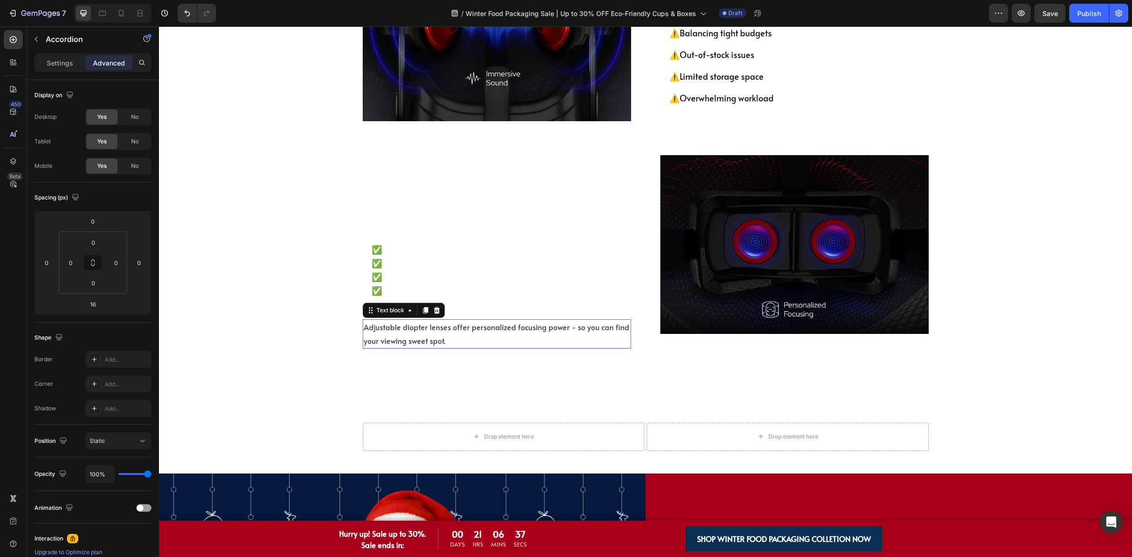
click at [448, 341] on p "Adjustable diopter lenses offer personalized focusing power - so you can find y…" at bounding box center [497, 333] width 266 height 27
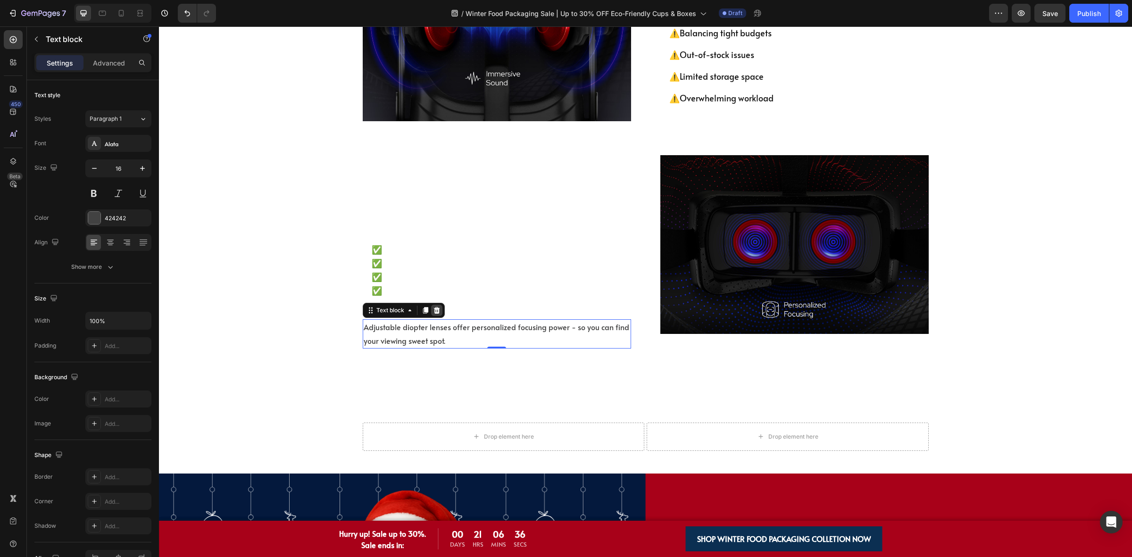
click at [436, 316] on div at bounding box center [436, 310] width 11 height 11
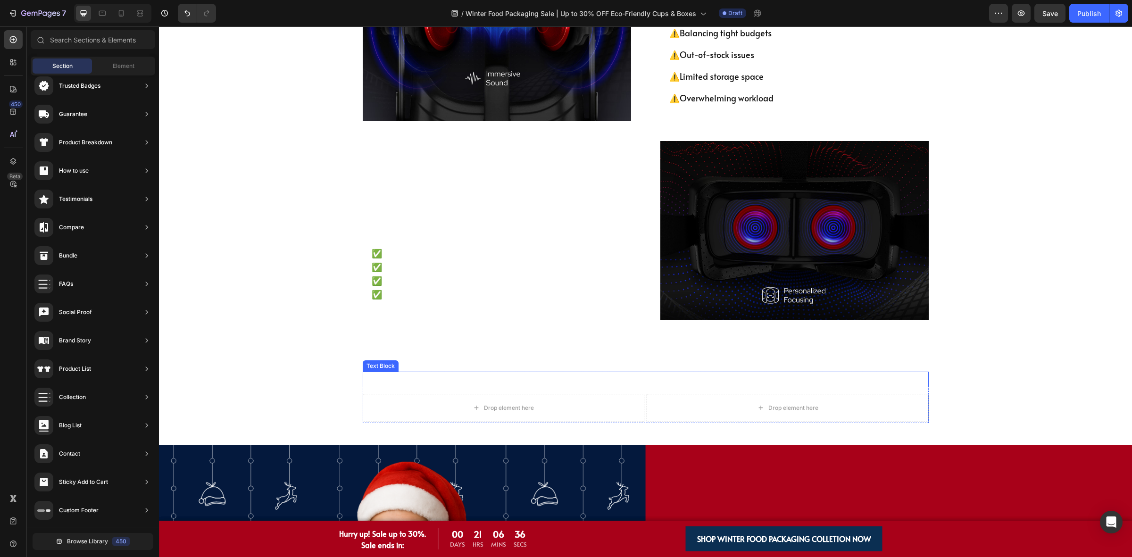
click at [552, 384] on p "We Offer Solutions That Make Your Life Easier" at bounding box center [646, 380] width 564 height 14
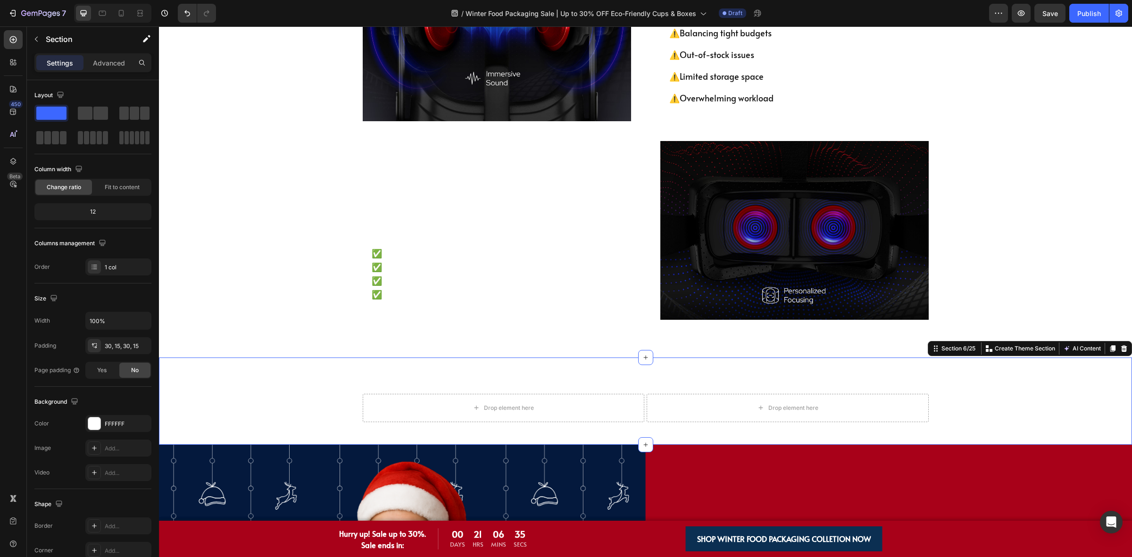
click at [262, 395] on div "We Offer Solutions That Make Your Life Easier Text Block Drop element here Drop…" at bounding box center [645, 401] width 959 height 59
click at [1121, 349] on icon at bounding box center [1124, 348] width 6 height 7
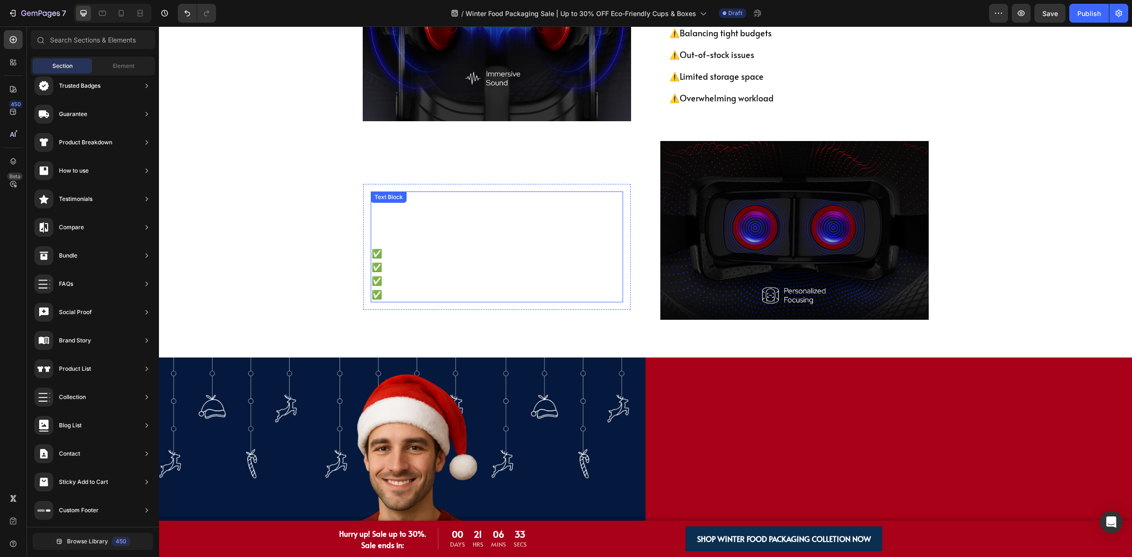
click at [375, 286] on strong "✅Scheduled Deliveries:" at bounding box center [417, 280] width 91 height 12
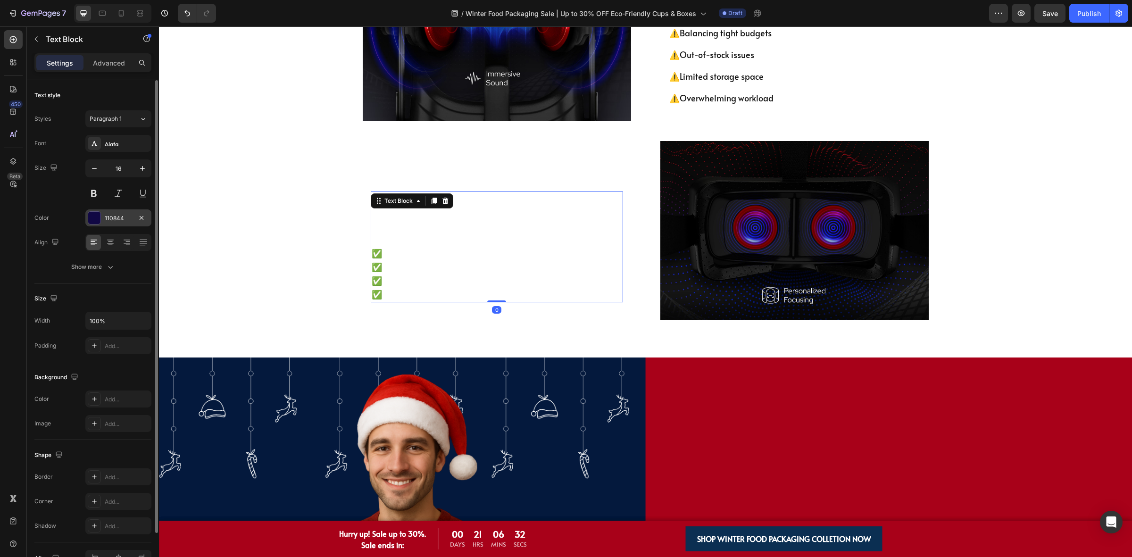
click at [102, 220] on div "110844" at bounding box center [118, 217] width 66 height 17
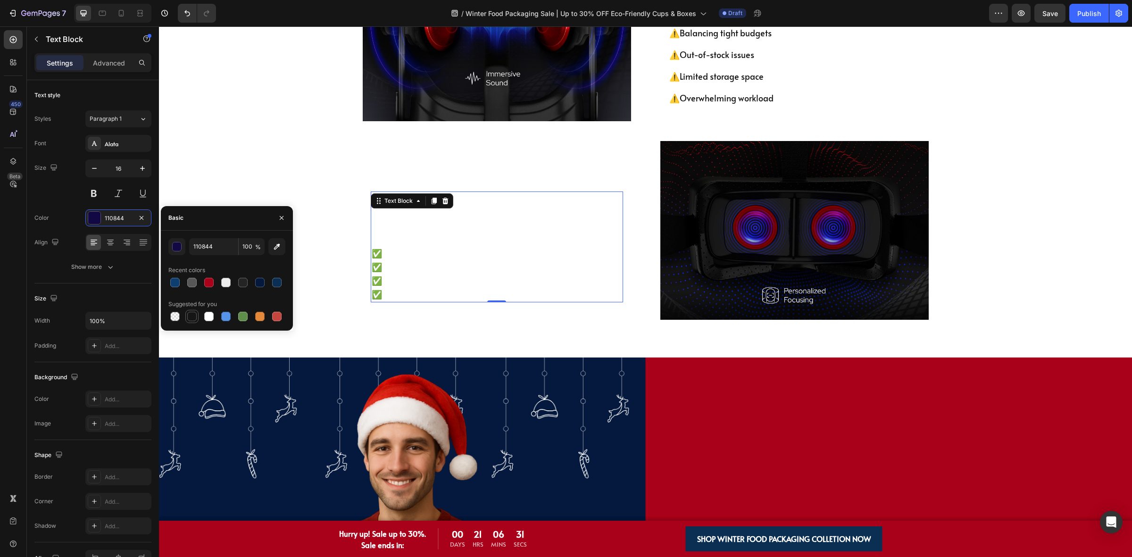
click at [193, 314] on div at bounding box center [191, 316] width 9 height 9
type input "151515"
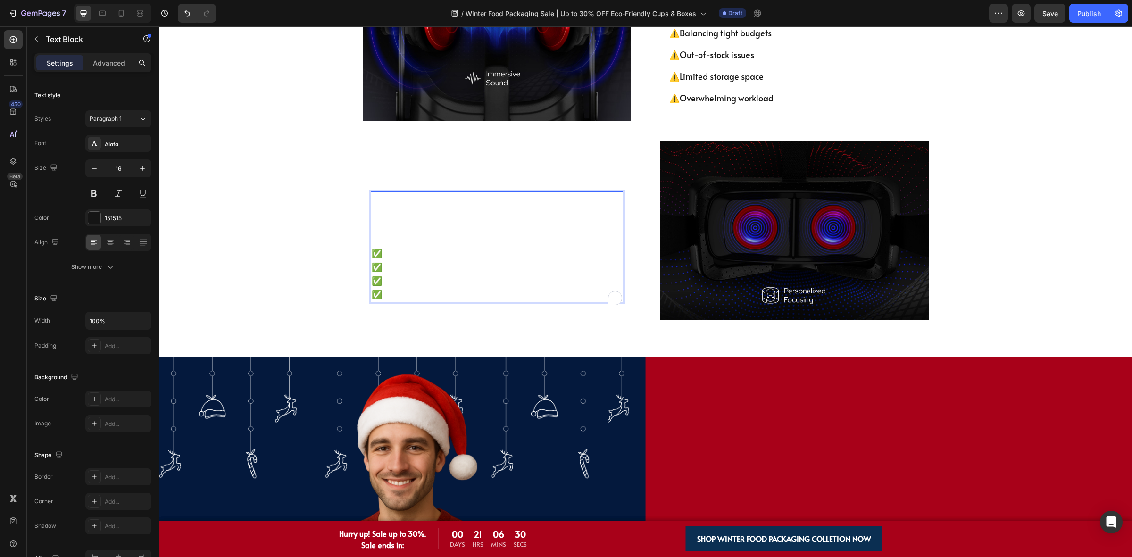
click at [477, 246] on p "To enrich screen reader interactions, please activate Accessibility in Grammarl…" at bounding box center [497, 240] width 250 height 14
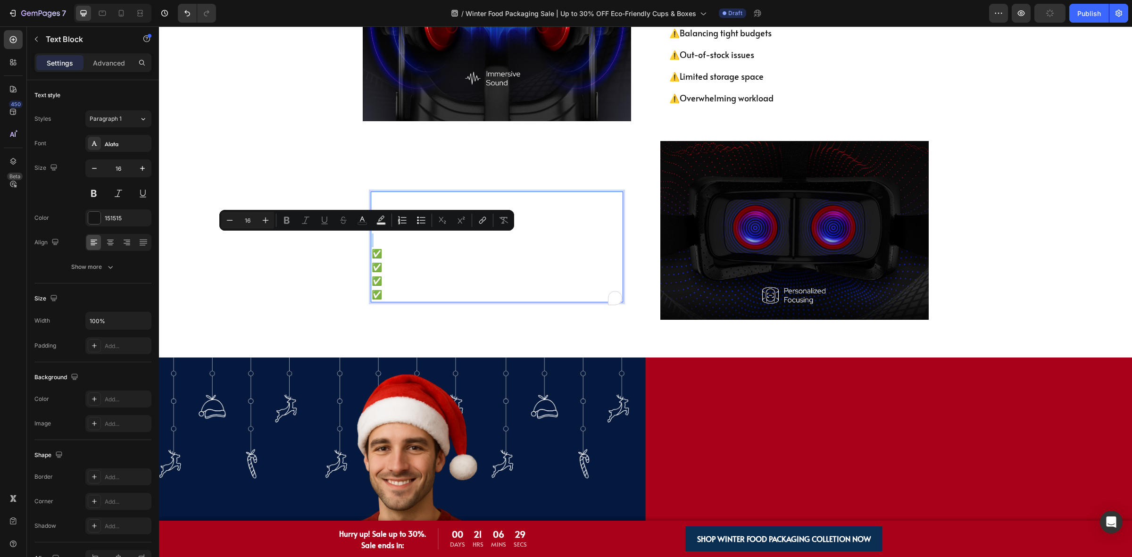
click at [295, 287] on div "⁠⁠⁠⁠⁠⁠⁠ Why Choose KimEcopak? Heading Image Because We’ve Been in Your Shoes...…" at bounding box center [645, 108] width 959 height 422
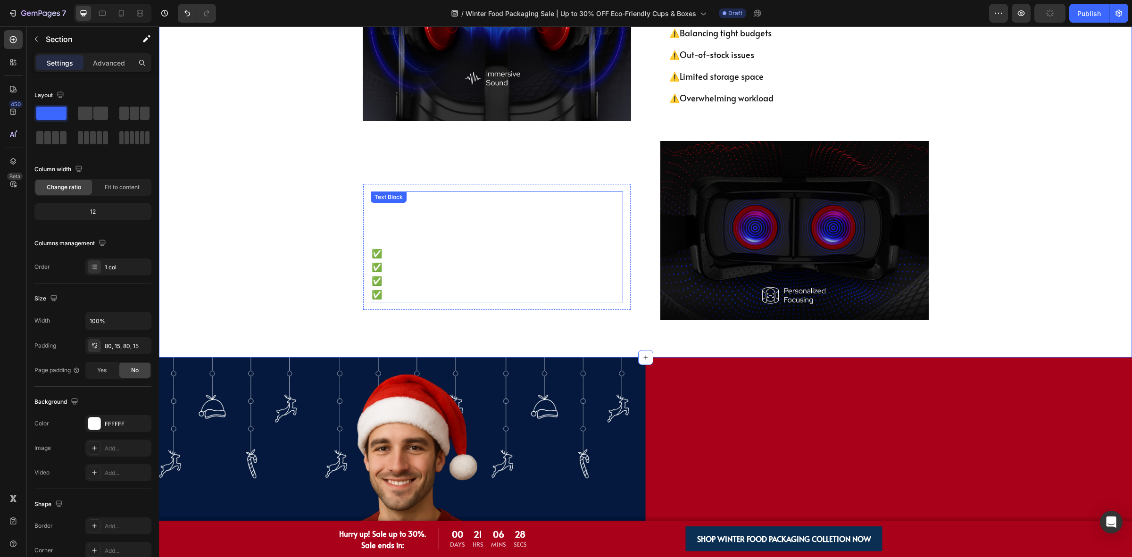
click at [566, 199] on span "At [GEOGRAPHIC_DATA], we don’t just supply packaging—we provide a proven system…" at bounding box center [488, 212] width 232 height 39
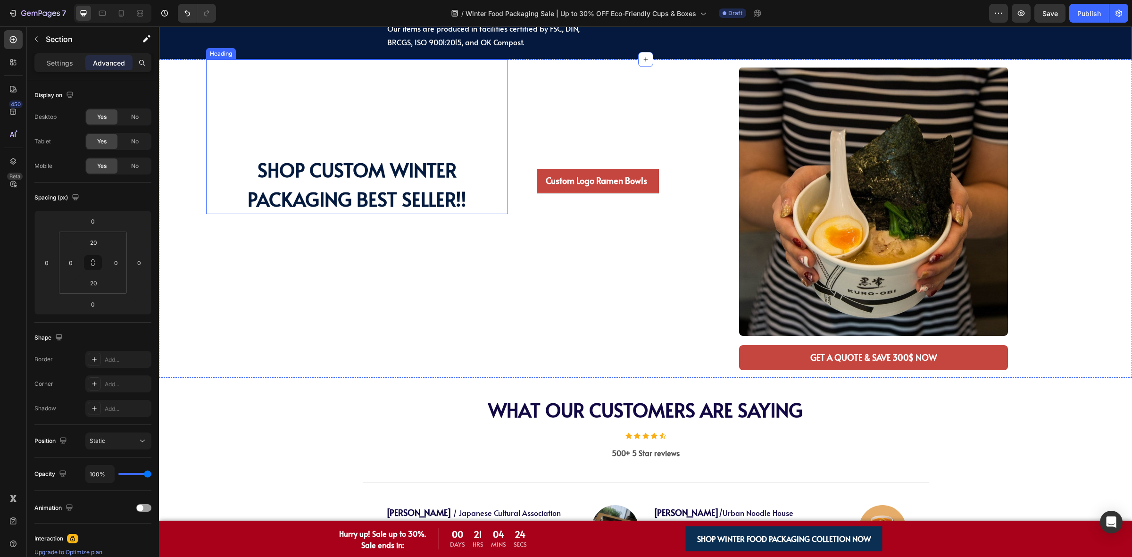
click at [200, 174] on div "Custom Logo Ramen Bowls Custom Hot Coffee Cups Custom Logo Soup Cups Custom Log…" at bounding box center [645, 218] width 973 height 318
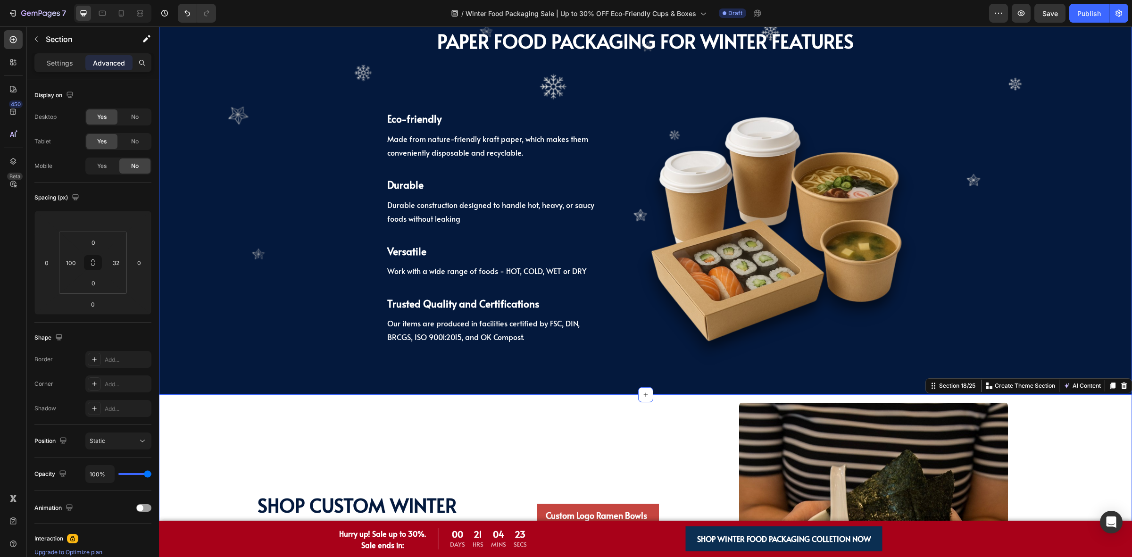
click at [264, 238] on div "PAPER Food Packaging FOR WINTER Features Heading PAPER Food Packaging FOR WINTE…" at bounding box center [645, 200] width 973 height 369
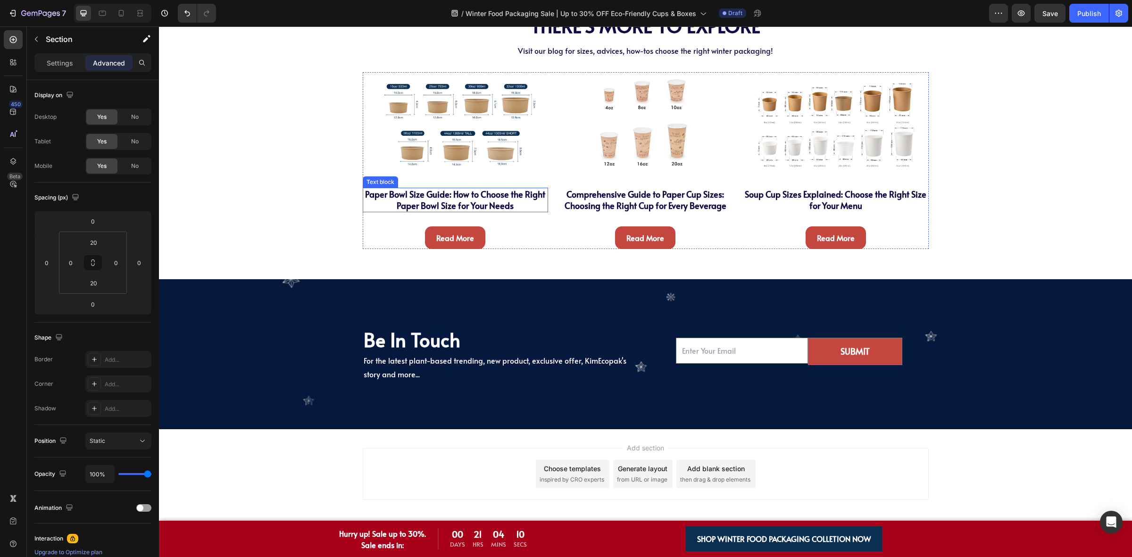
scroll to position [3753, 0]
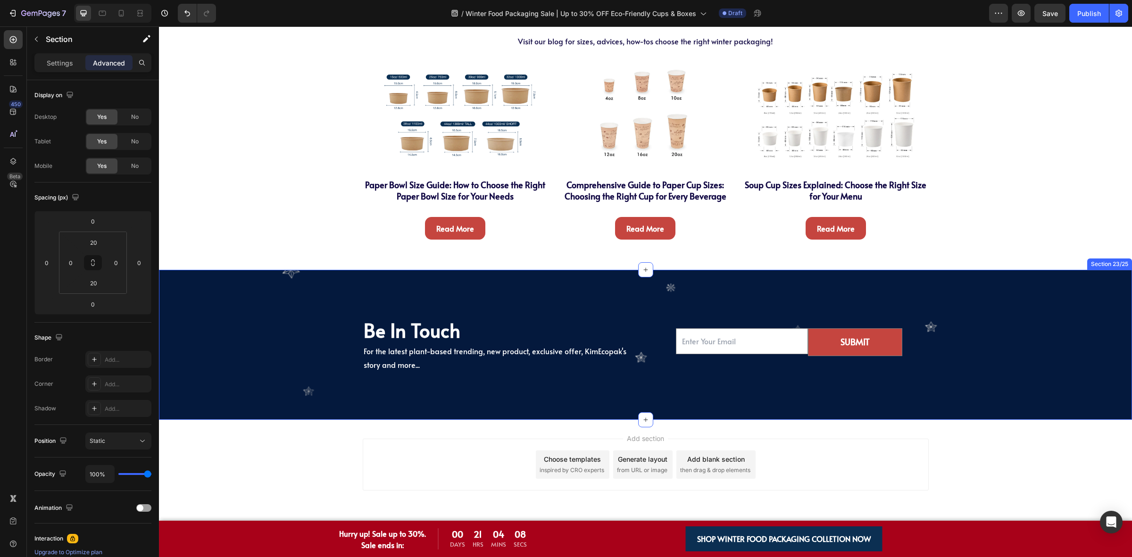
click at [473, 307] on div "Be In Touch Heading For the latest plant-based trending, new product, exclusive…" at bounding box center [645, 345] width 973 height 150
click at [50, 64] on p "Settings" at bounding box center [60, 63] width 26 height 10
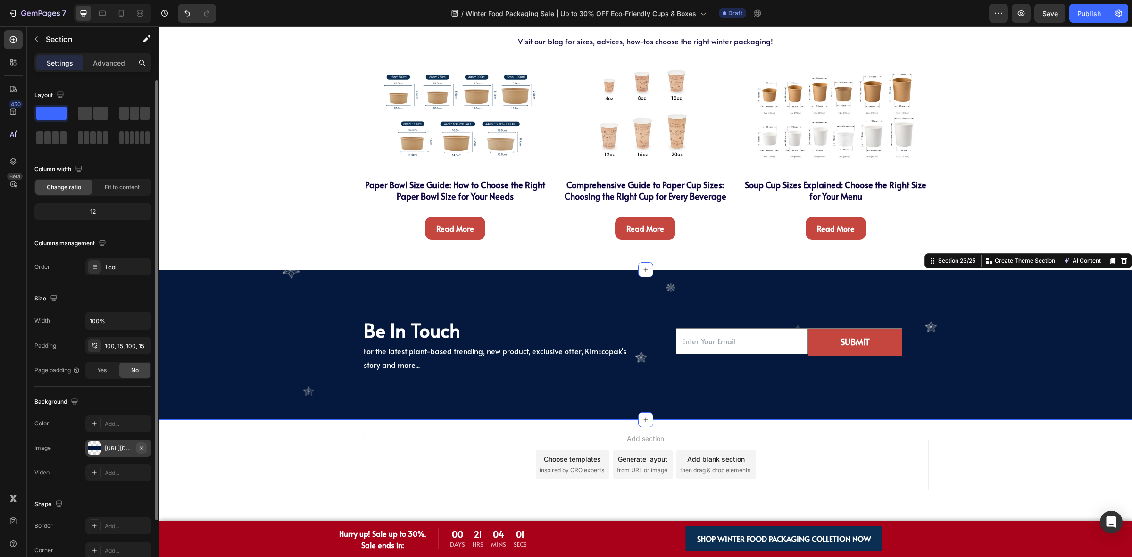
click at [144, 444] on icon "button" at bounding box center [142, 448] width 8 height 8
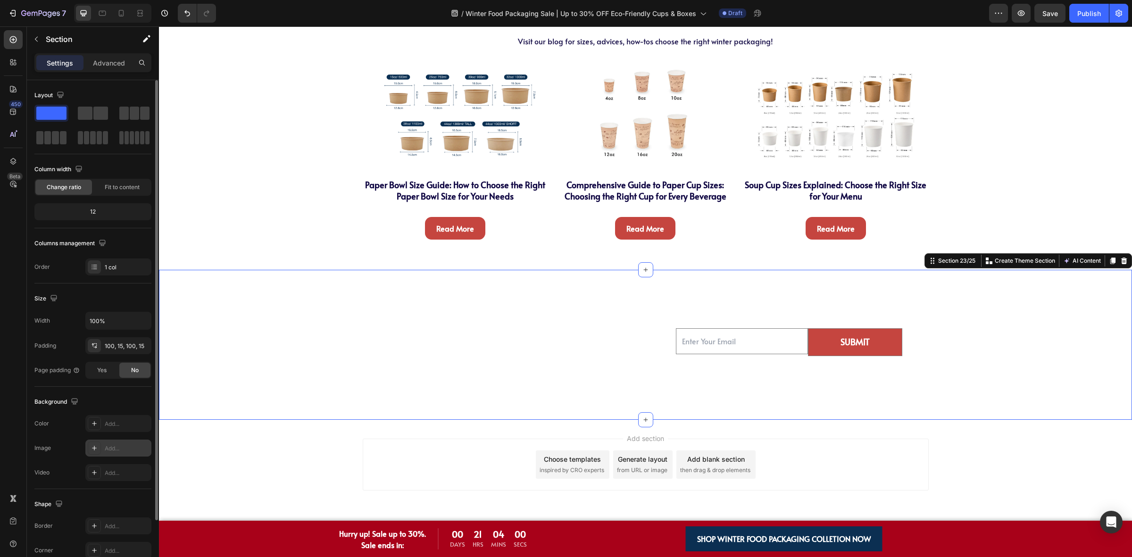
click at [238, 282] on div "Be In Touch Heading For the latest plant-based trending, new product, exclusive…" at bounding box center [645, 345] width 973 height 150
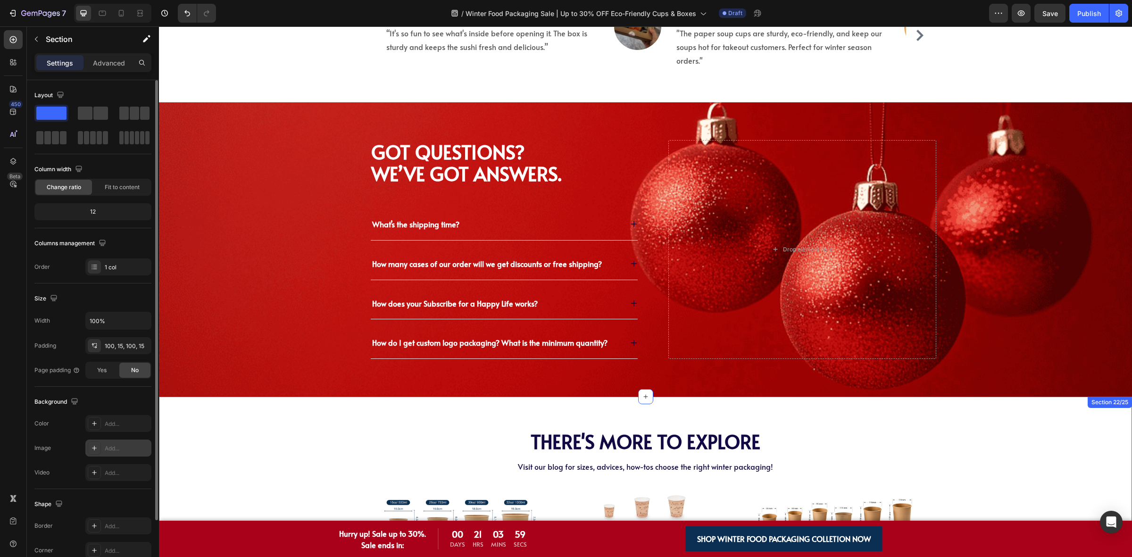
scroll to position [3282, 0]
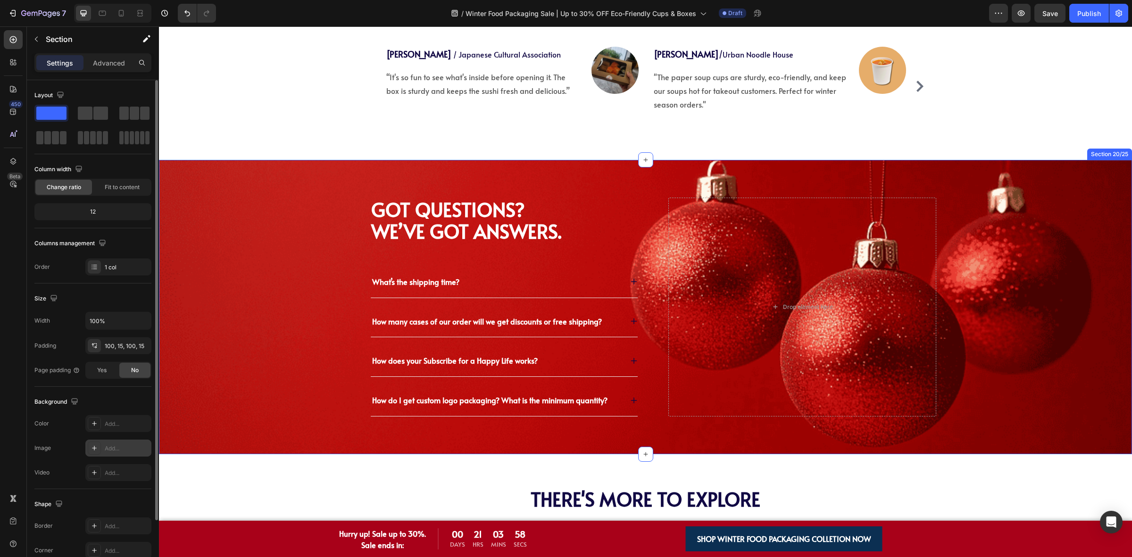
click at [279, 236] on div "Got Questions? We’ve Got Answers. Heading What’s the shipping time? How many ca…" at bounding box center [653, 307] width 958 height 219
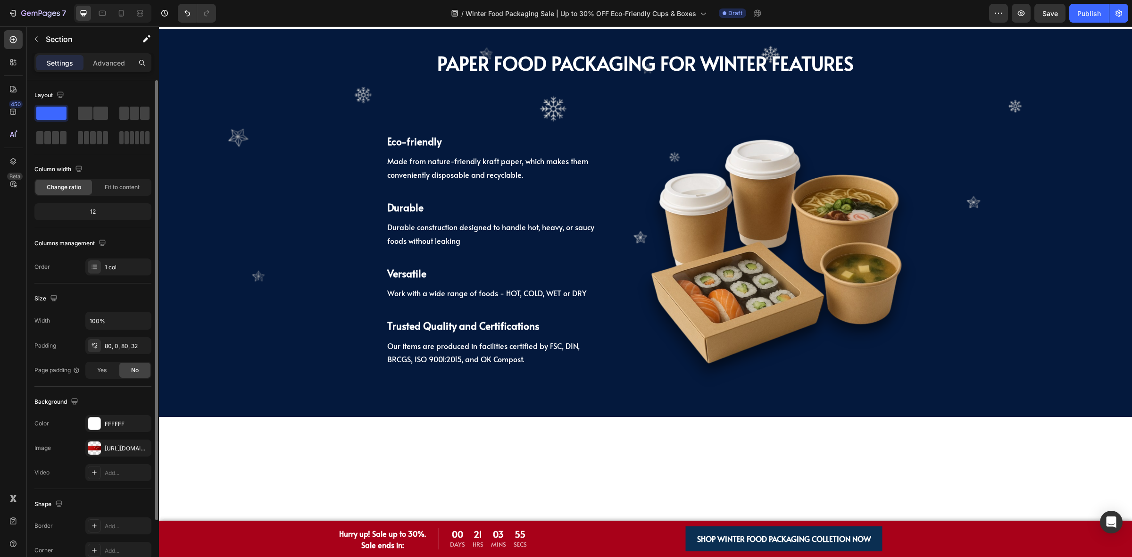
scroll to position [2220, 0]
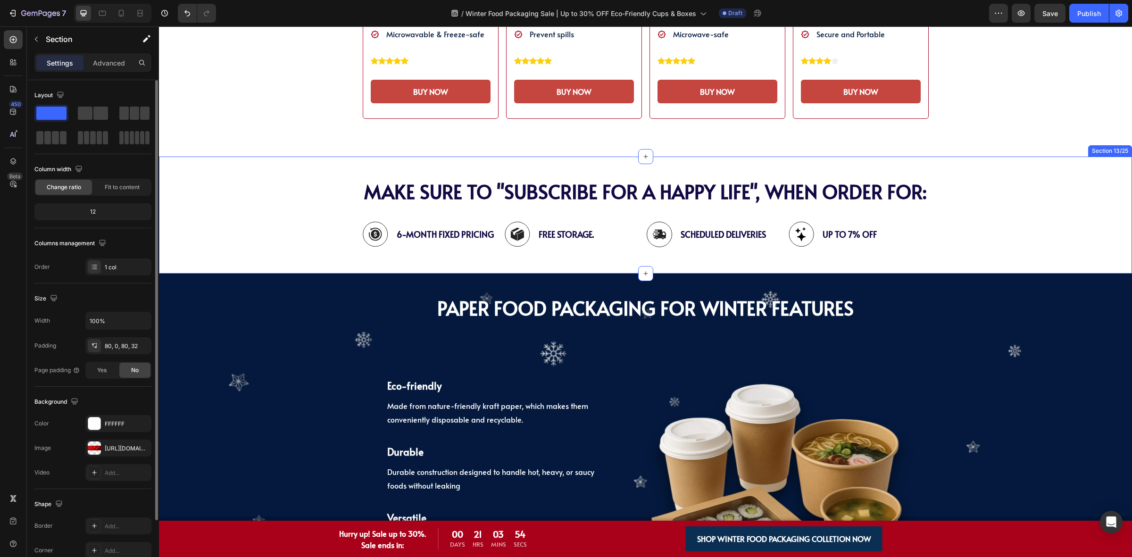
click at [273, 299] on div "PAPER Food Packaging FOR WINTER Features Heading PAPER Food Packaging FOR WINTE…" at bounding box center [645, 467] width 973 height 369
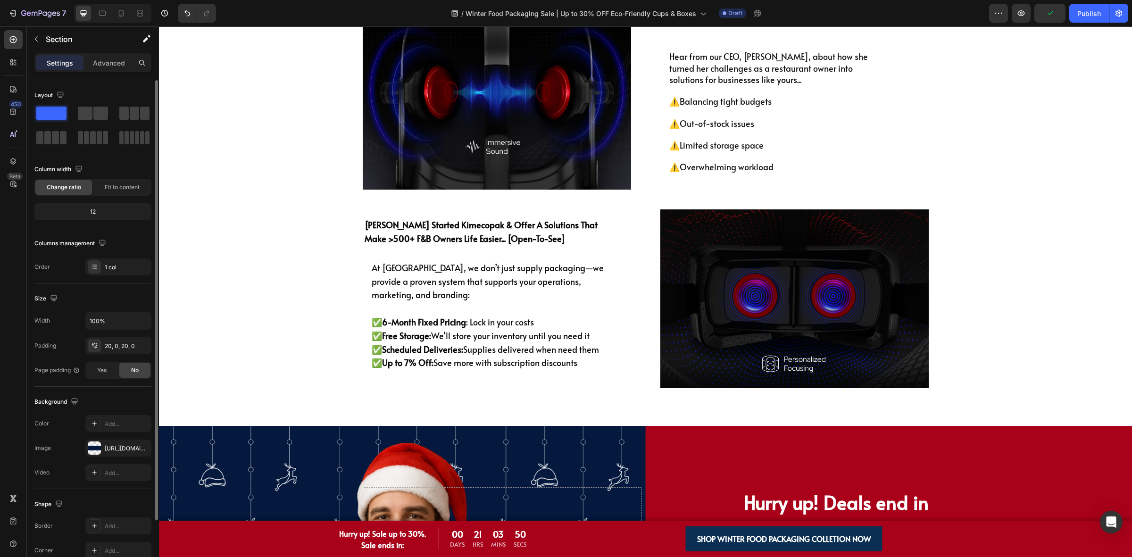
scroll to position [864, 0]
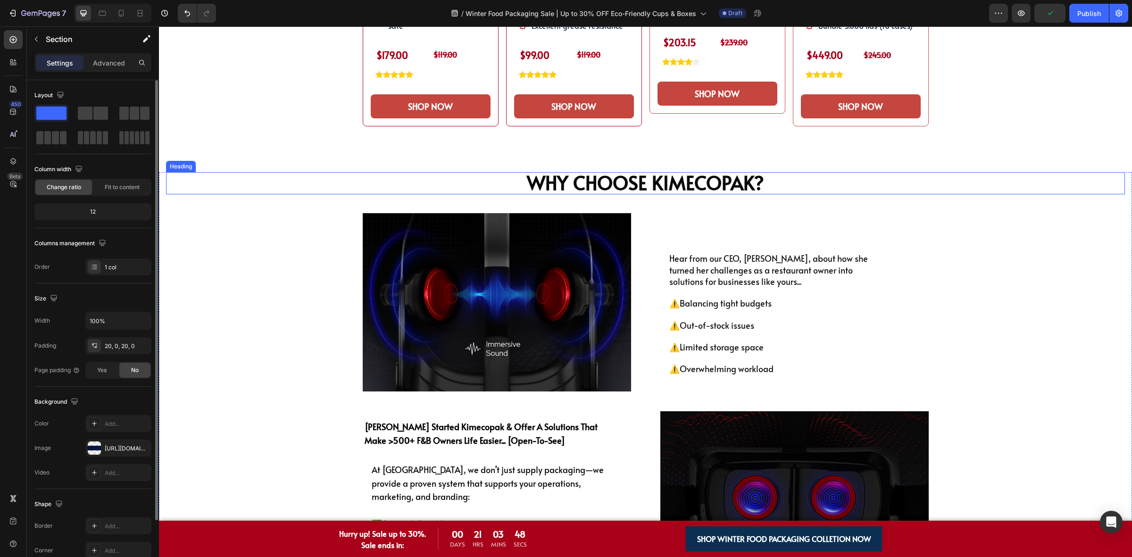
click at [687, 195] on strong "Why Choose KimEcopak?" at bounding box center [645, 182] width 237 height 26
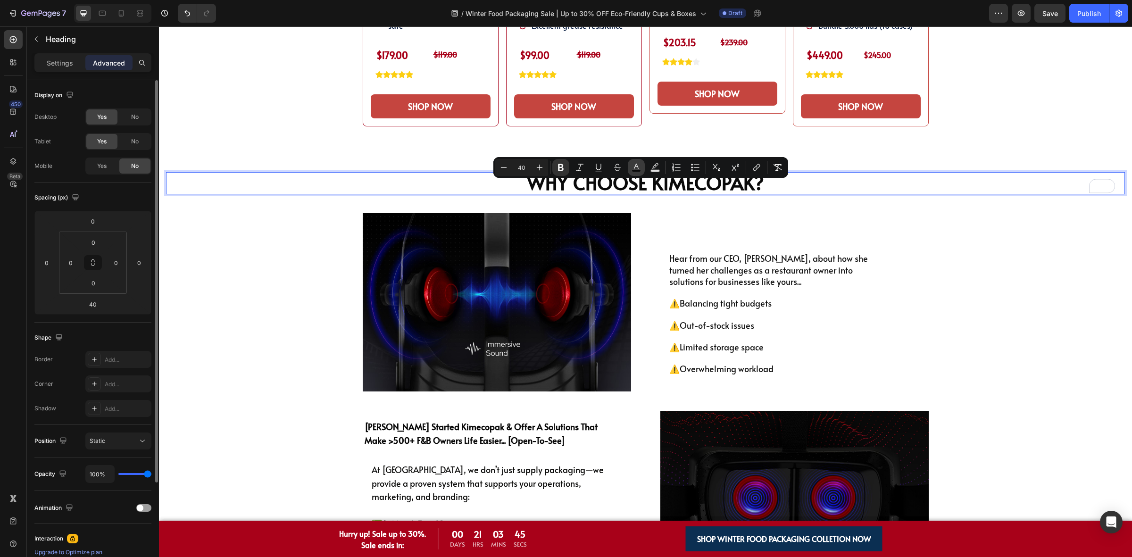
click at [630, 166] on button "color" at bounding box center [636, 167] width 17 height 17
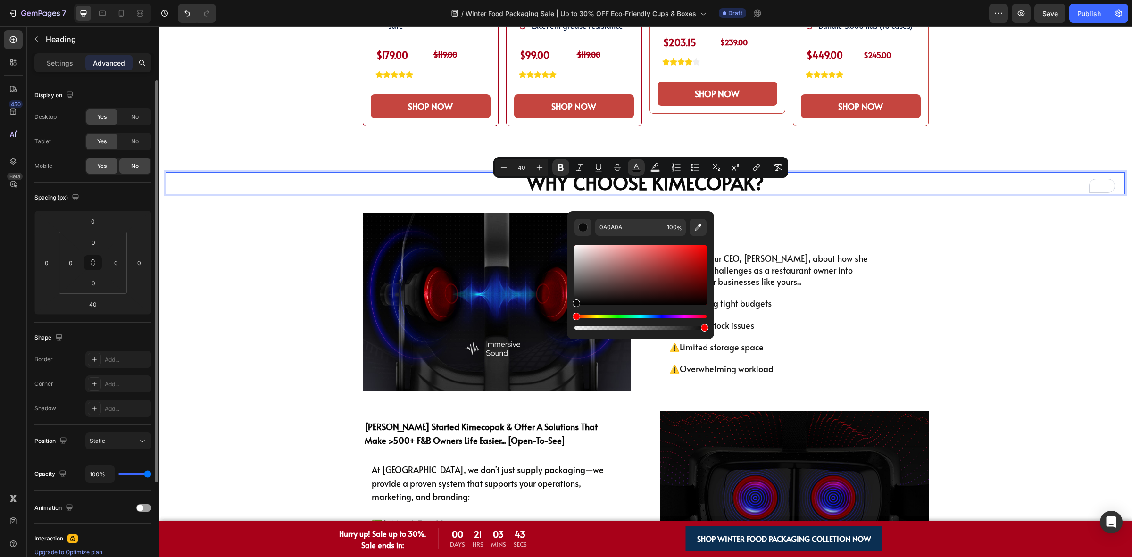
click at [103, 161] on div "Yes" at bounding box center [101, 165] width 31 height 15
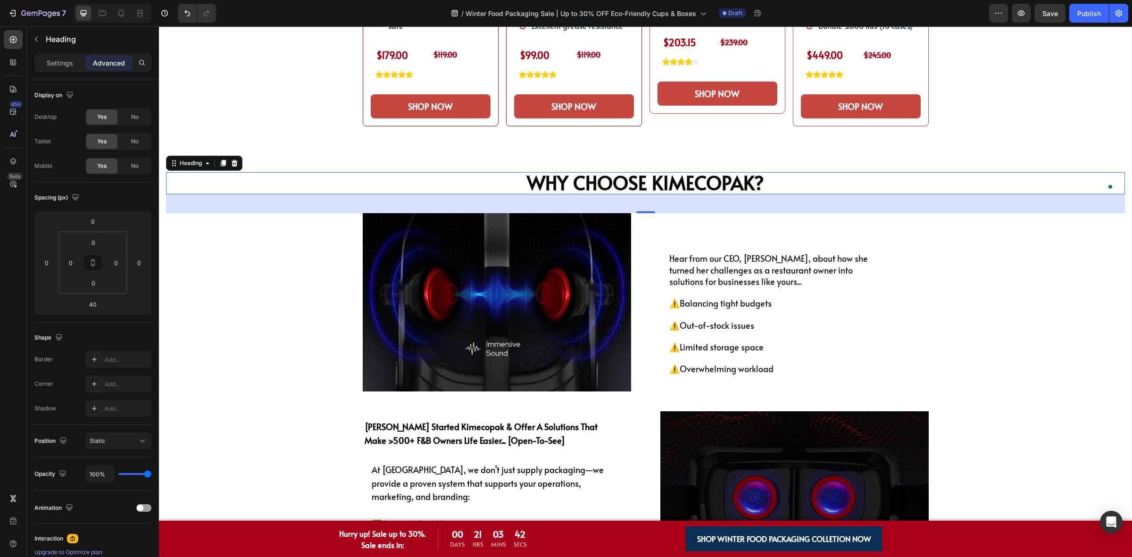
click at [578, 212] on div "40" at bounding box center [645, 203] width 959 height 19
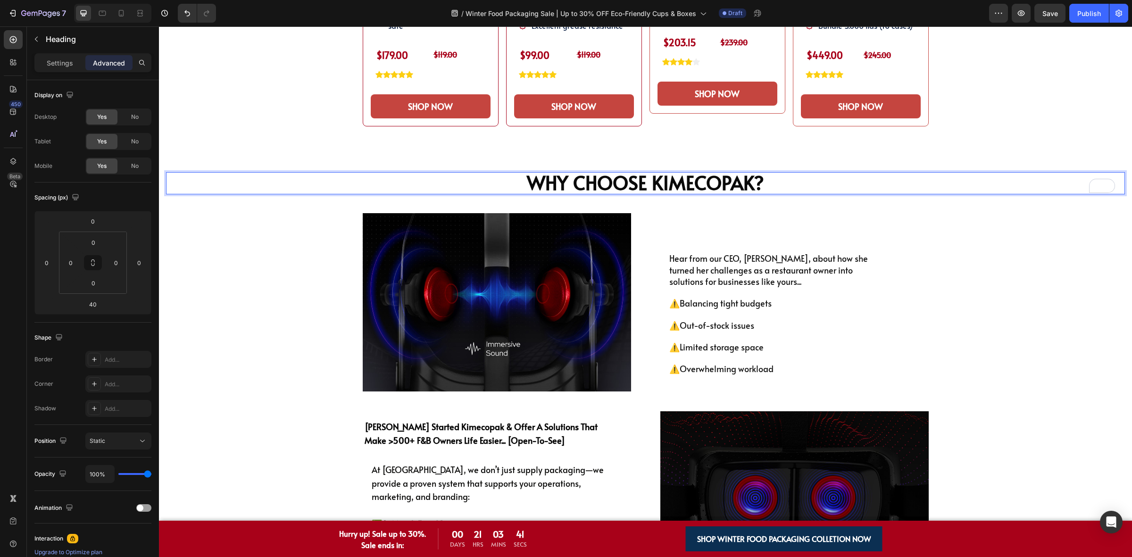
click at [605, 195] on strong "Why Choose KimEcopak?" at bounding box center [645, 182] width 237 height 26
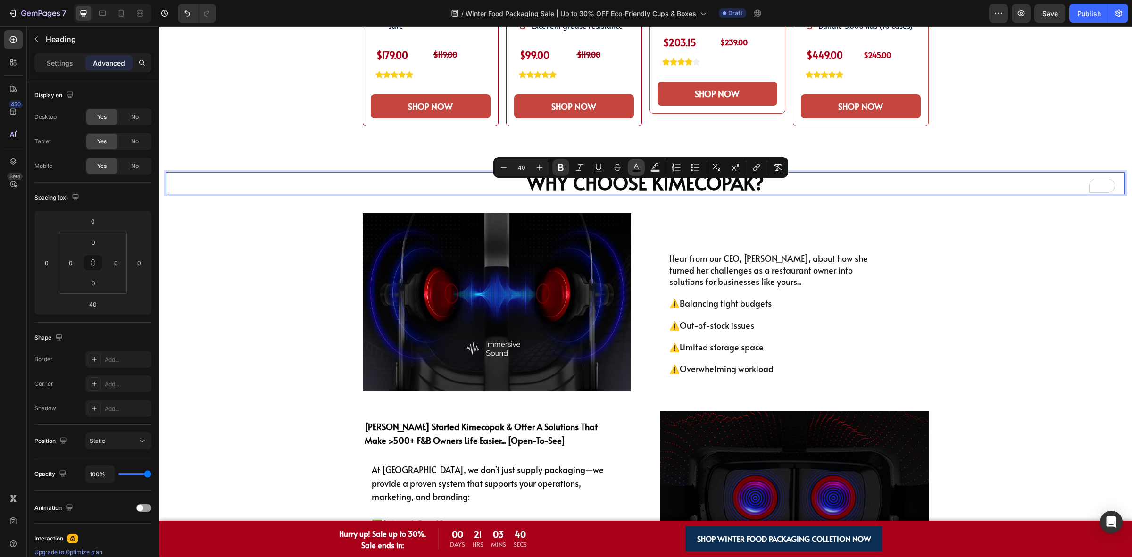
click at [636, 162] on button "color" at bounding box center [636, 167] width 17 height 17
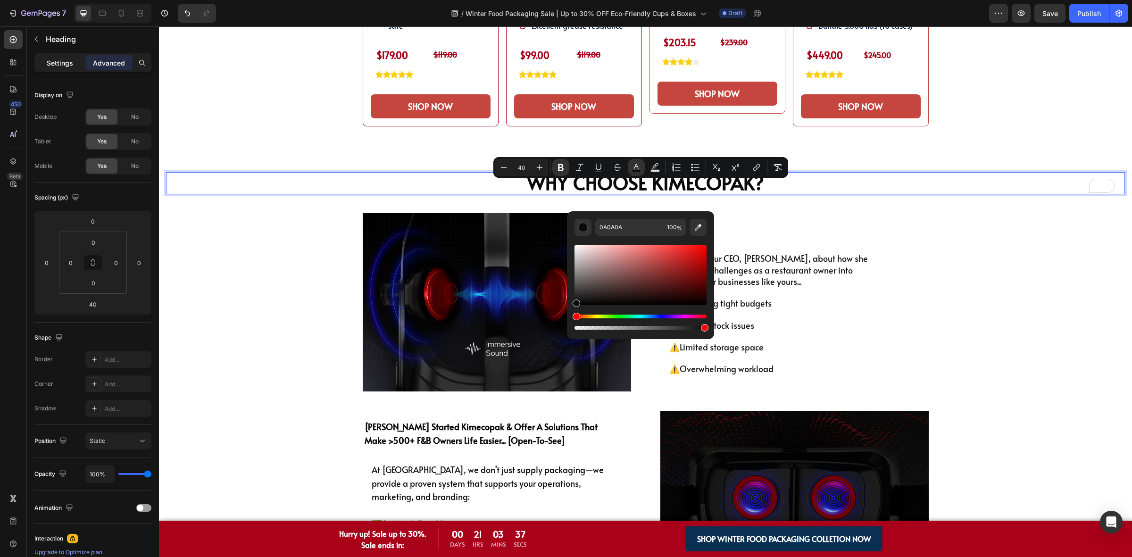
click at [64, 56] on div "Settings" at bounding box center [59, 62] width 47 height 15
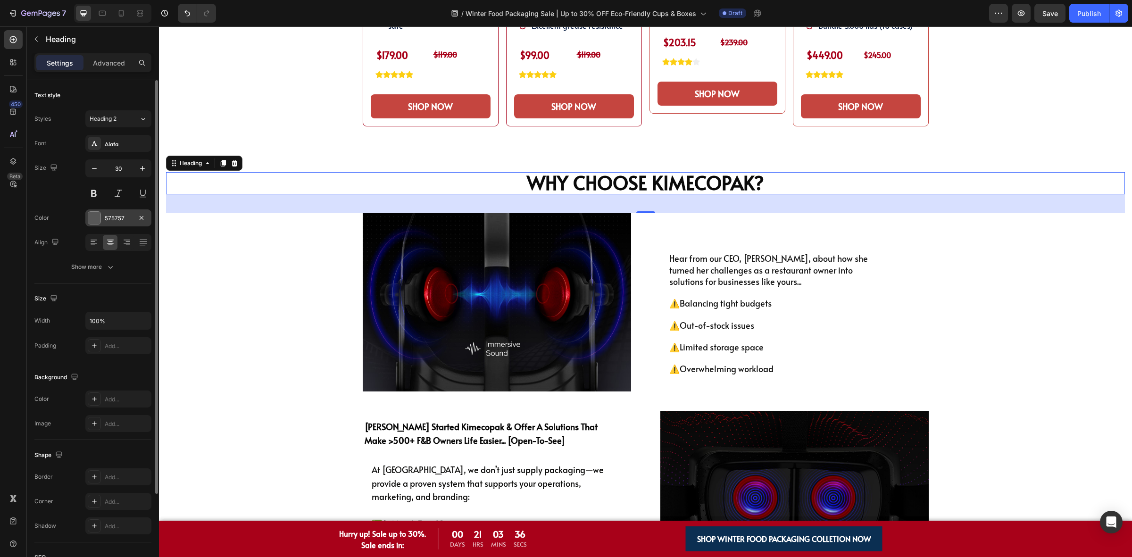
click at [109, 215] on div "575757" at bounding box center [118, 218] width 27 height 8
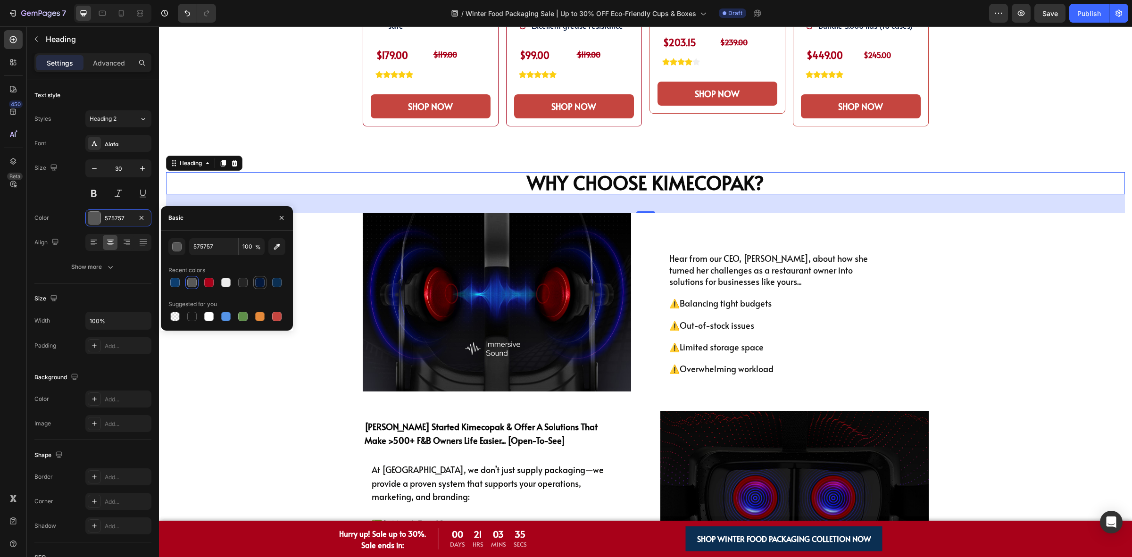
click at [263, 283] on div at bounding box center [259, 282] width 9 height 9
type input "04193D"
click at [220, 248] on input "04193D" at bounding box center [213, 246] width 49 height 17
click at [547, 192] on strong "Why Choose KimEcopak?" at bounding box center [645, 182] width 237 height 26
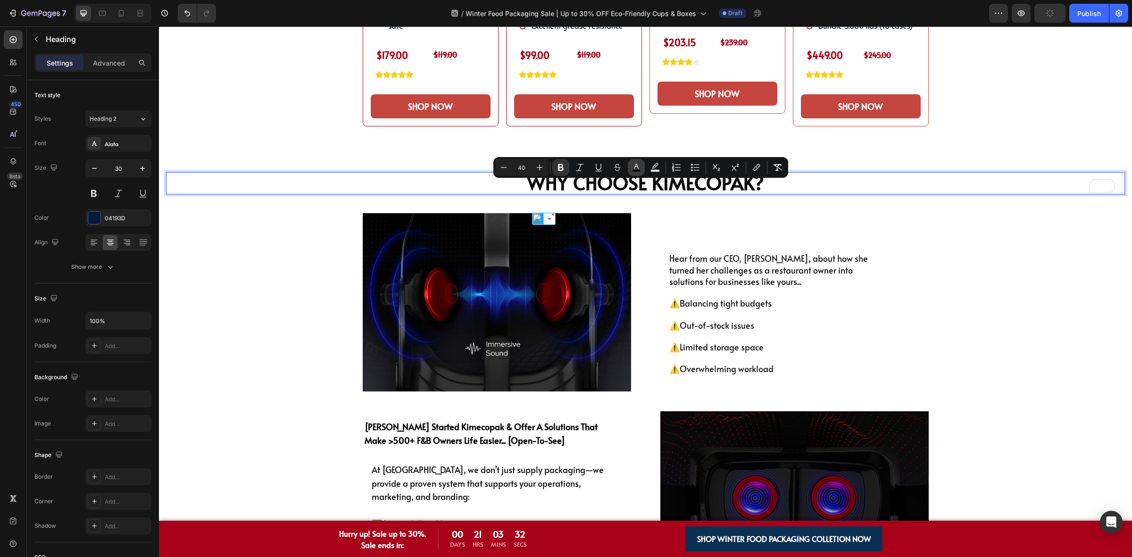
click at [634, 169] on icon "Editor contextual toolbar" at bounding box center [635, 167] width 9 height 9
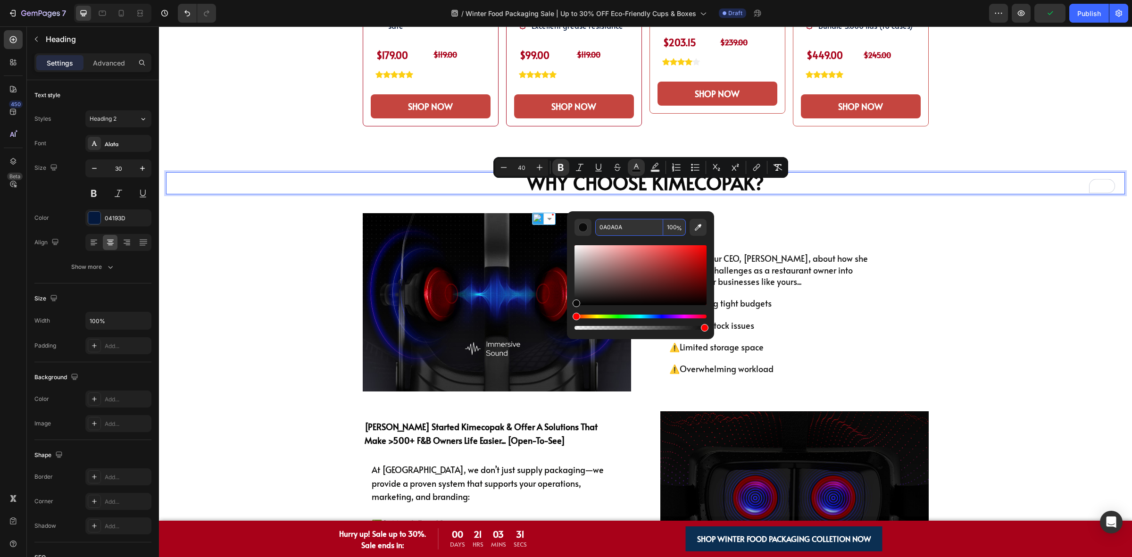
click at [648, 223] on input "0A0A0A" at bounding box center [629, 227] width 68 height 17
paste input "4193D"
type input "04193D"
click at [311, 256] on div "Why Choose KimEcopak? Heading 40 Image Because We’ve Been in Your Shoes... Hear…" at bounding box center [645, 381] width 959 height 418
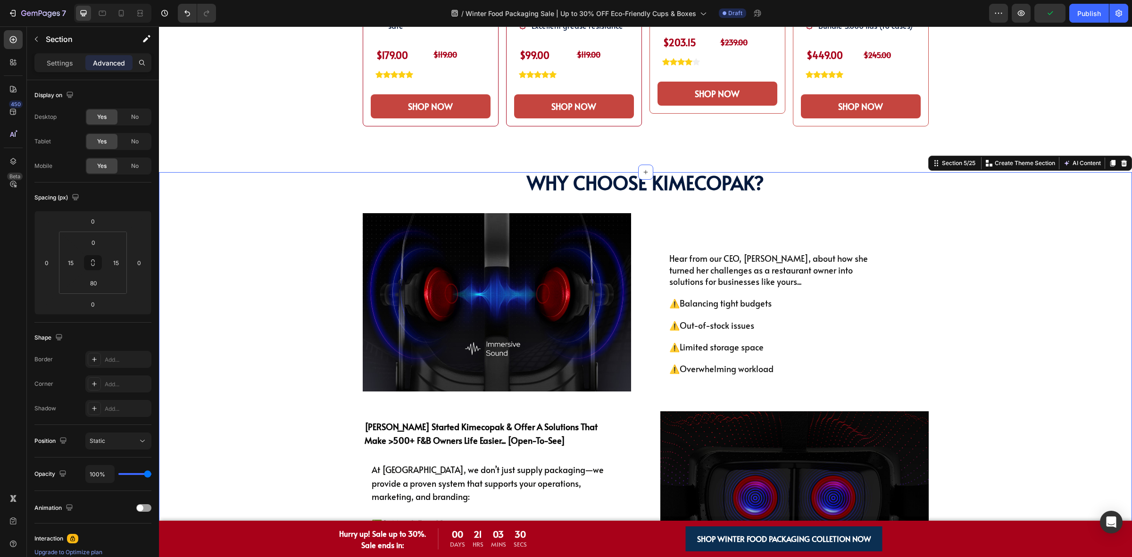
click at [943, 249] on div "⁠⁠⁠⁠⁠⁠⁠ Why Choose KimEcopak? Heading Image Because We’ve Been in Your Shoes...…" at bounding box center [645, 381] width 959 height 418
click at [809, 237] on div "Because We’ve Been in Your Shoes..." at bounding box center [762, 231] width 202 height 17
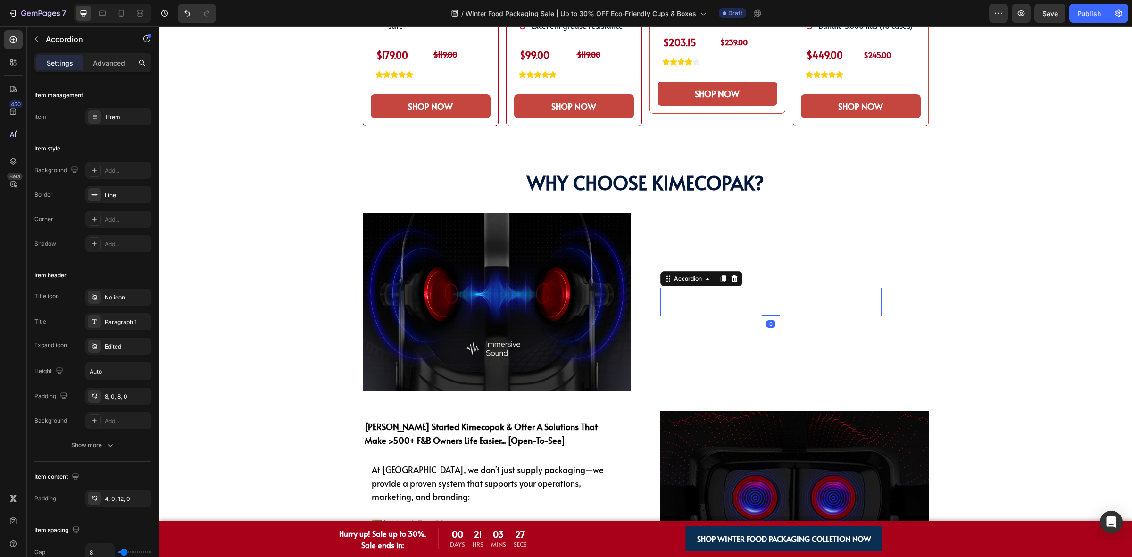
click at [814, 305] on div "Because We’ve Been in Your Shoes..." at bounding box center [771, 304] width 220 height 24
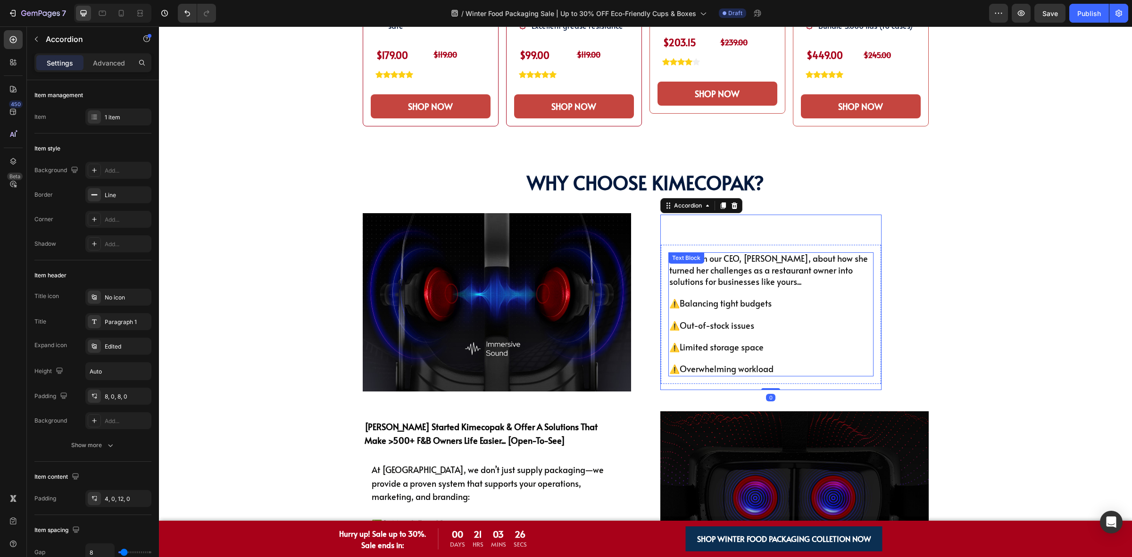
click at [828, 234] on div "Because We’ve Been in Your Shoes..." at bounding box center [771, 231] width 220 height 24
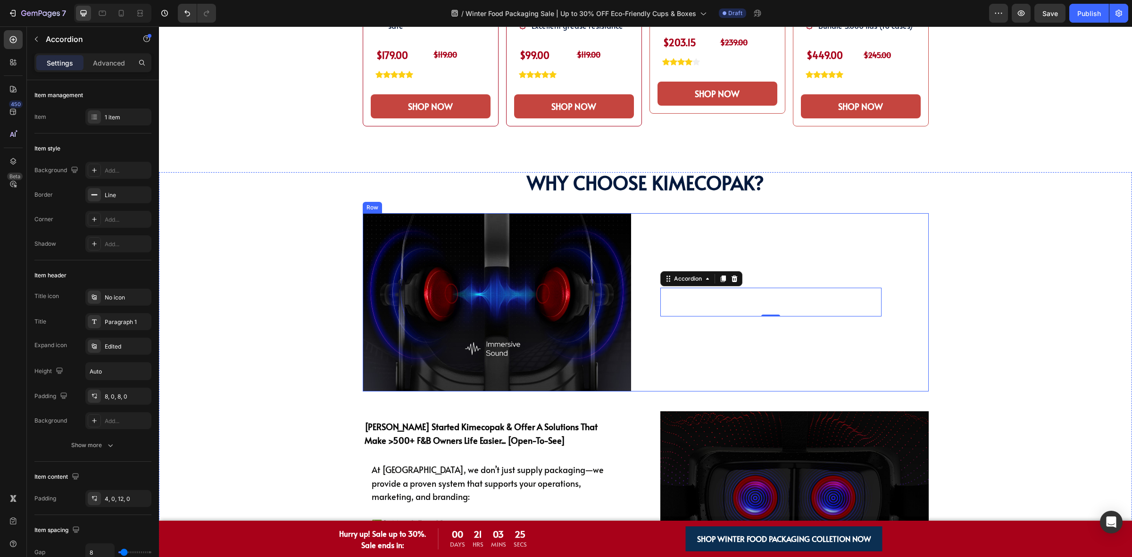
click at [767, 300] on div "Because We’ve Been in Your Shoes... Accordion 0" at bounding box center [770, 302] width 221 height 29
click at [764, 309] on strong "Because We’ve Been in Your Shoes..." at bounding box center [729, 304] width 134 height 12
click at [822, 303] on div "Because We’ve Been in Your Shoes... Accordion 0" at bounding box center [770, 302] width 221 height 29
click at [838, 312] on div "Because We’ve Been in Your Shoes..." at bounding box center [762, 304] width 202 height 17
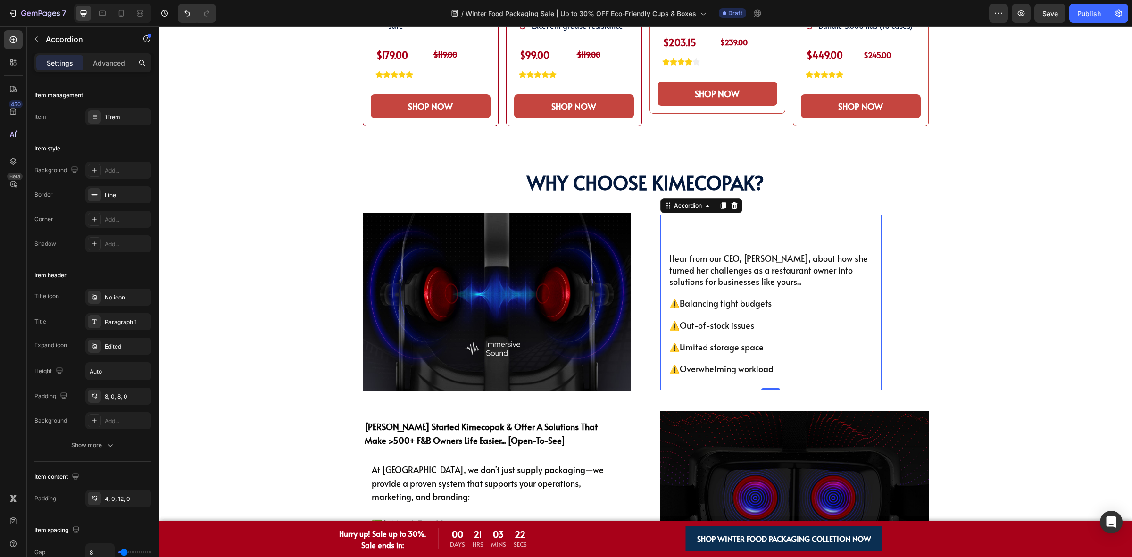
click at [723, 243] on div "Because We’ve Been in Your Shoes..." at bounding box center [771, 231] width 220 height 24
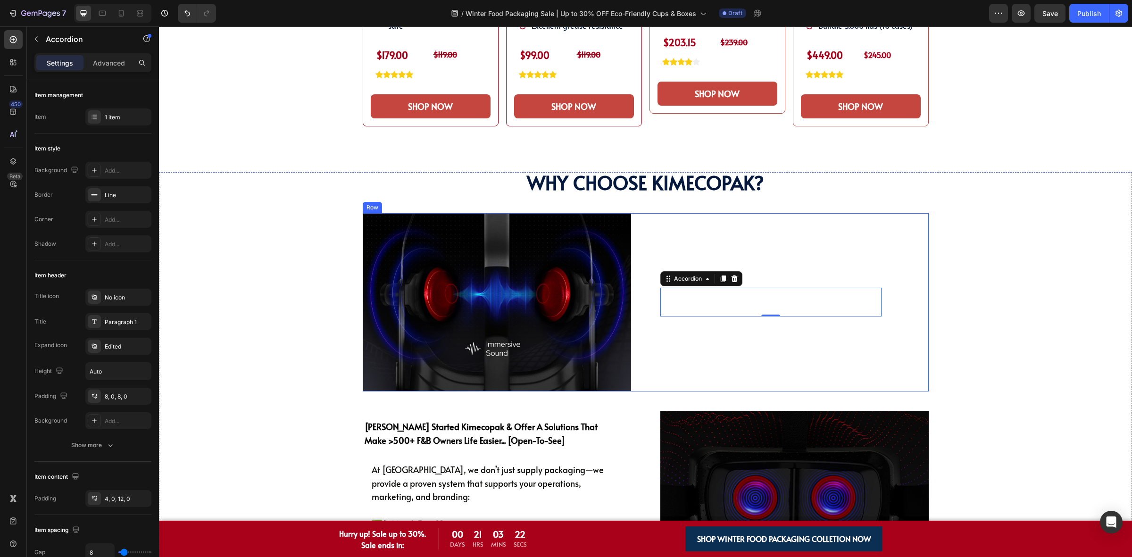
click at [871, 298] on div "Because We’ve Been in Your Shoes... Hear from our CEO, [PERSON_NAME], about how…" at bounding box center [794, 302] width 268 height 178
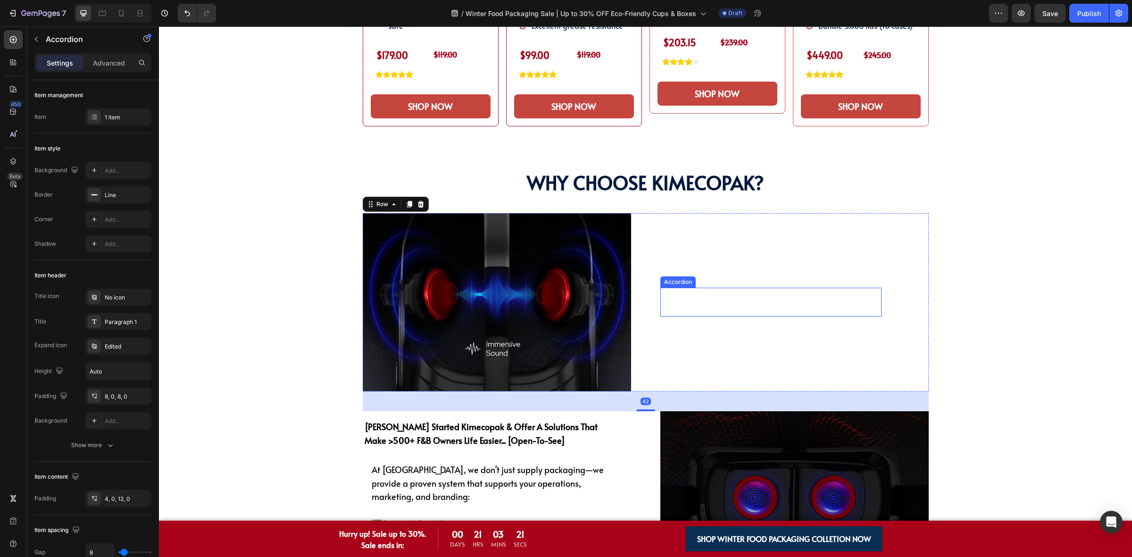
click at [864, 310] on div "Because We’ve Been in Your Shoes..." at bounding box center [771, 304] width 220 height 24
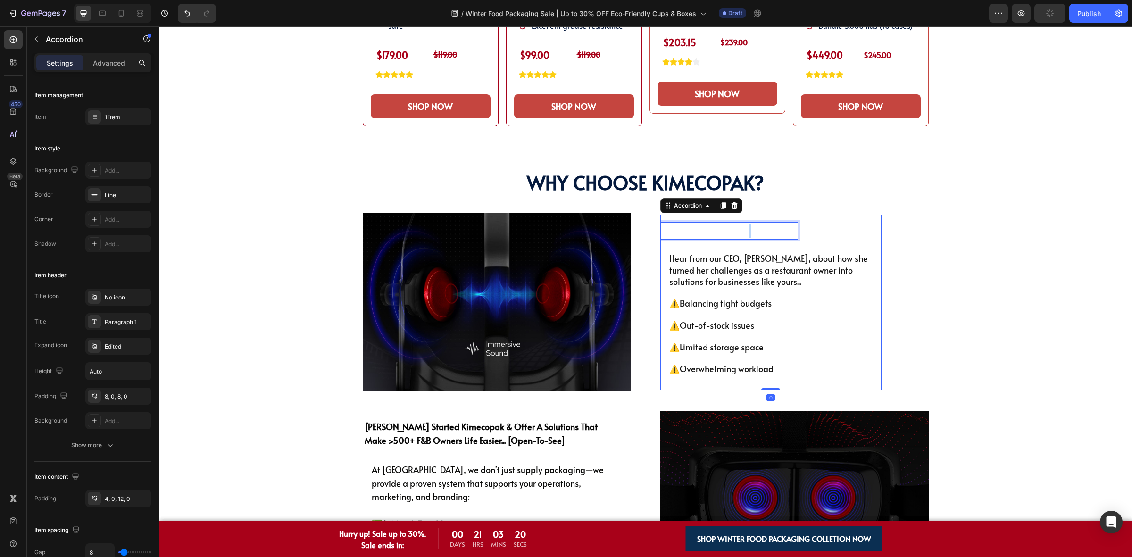
click at [744, 236] on strong "Because We’ve Been in Your Shoes..." at bounding box center [729, 230] width 134 height 12
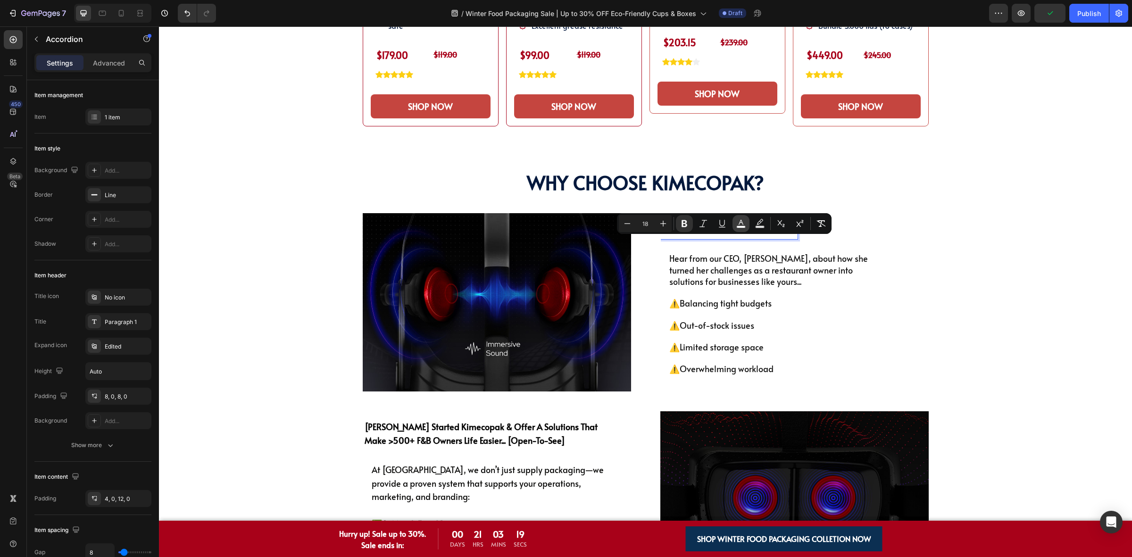
click at [736, 223] on button "color" at bounding box center [740, 223] width 17 height 17
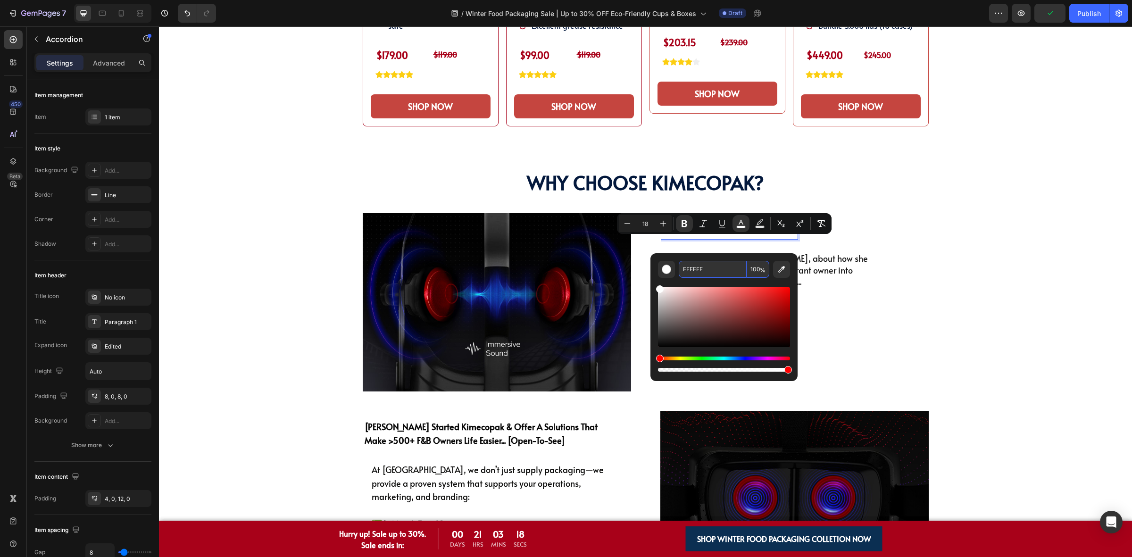
click at [736, 274] on input "FFFFFF" at bounding box center [713, 269] width 68 height 17
paste input "04193D"
type input "04193D"
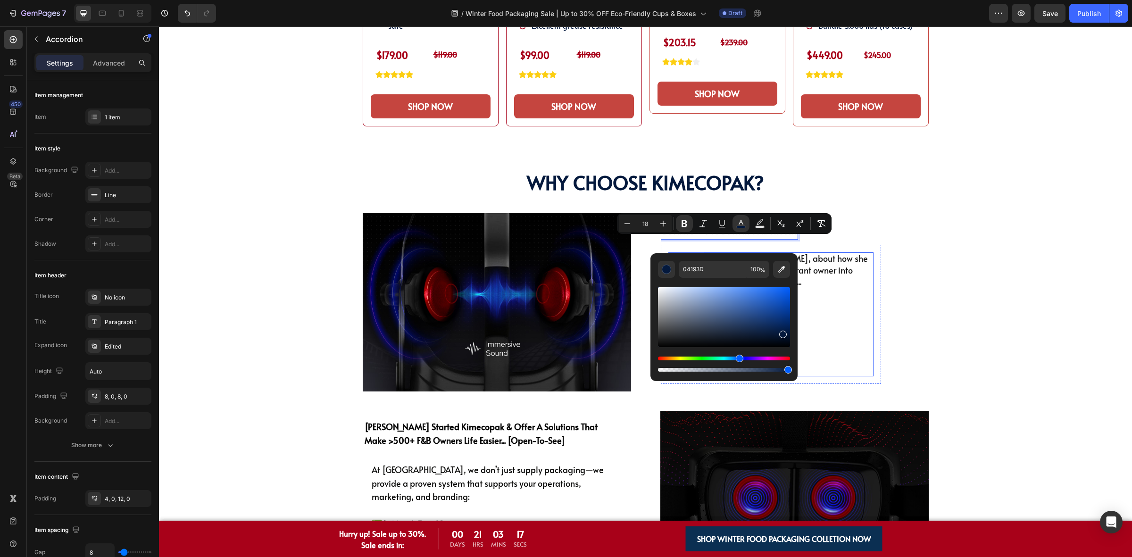
click at [828, 288] on p "Hear from our CEO, [PERSON_NAME], about how she turned her challenges as a rest…" at bounding box center [770, 270] width 203 height 35
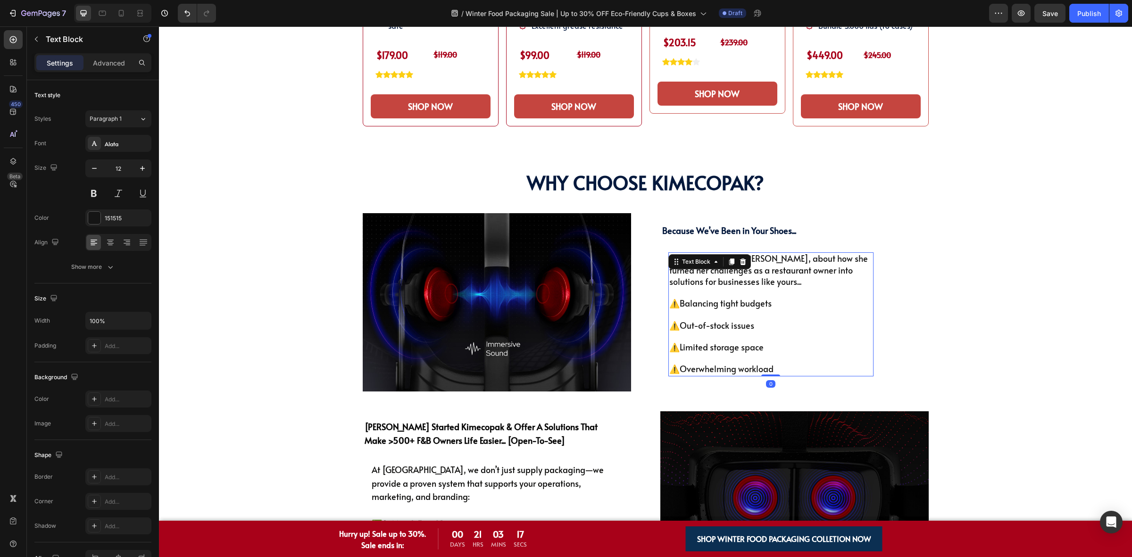
click at [828, 288] on p "Hear from our CEO, [PERSON_NAME], about how she turned her challenges as a rest…" at bounding box center [770, 270] width 203 height 35
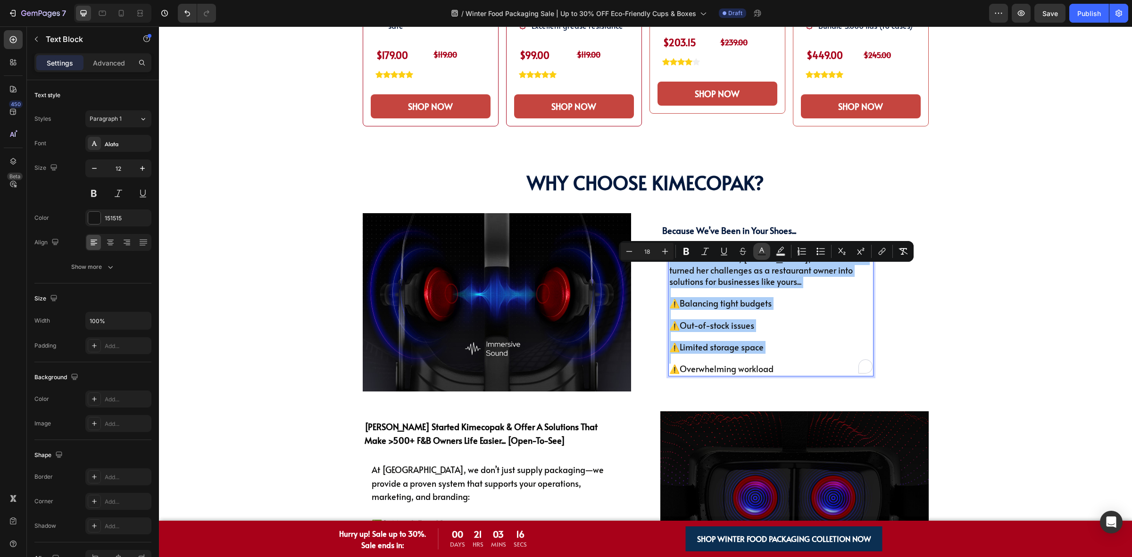
click at [758, 247] on icon "Editor contextual toolbar" at bounding box center [761, 251] width 9 height 9
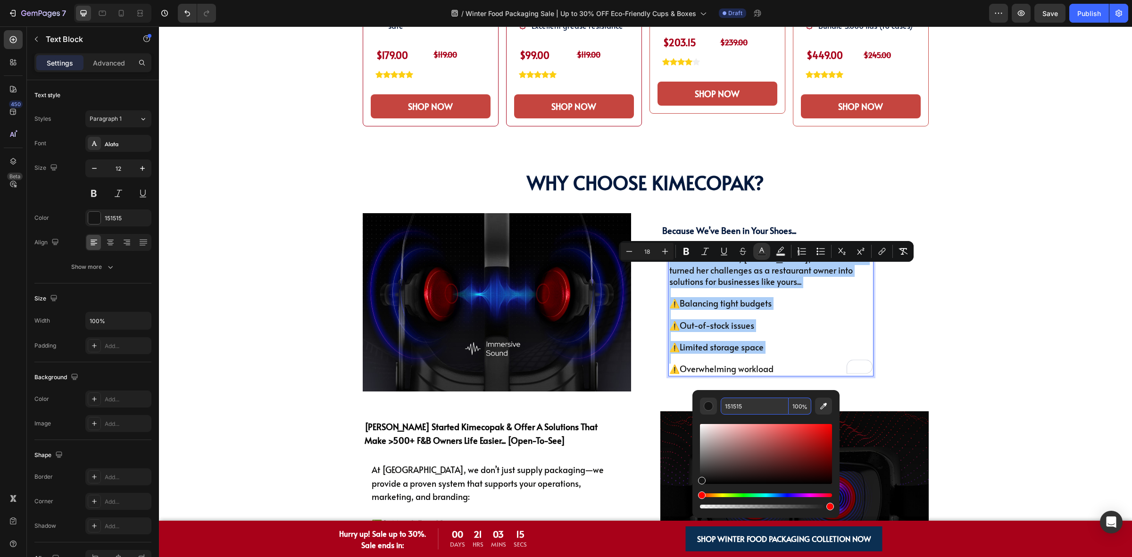
click at [751, 406] on input "151515" at bounding box center [755, 406] width 68 height 17
paste input "04193D"
type input "04193D"
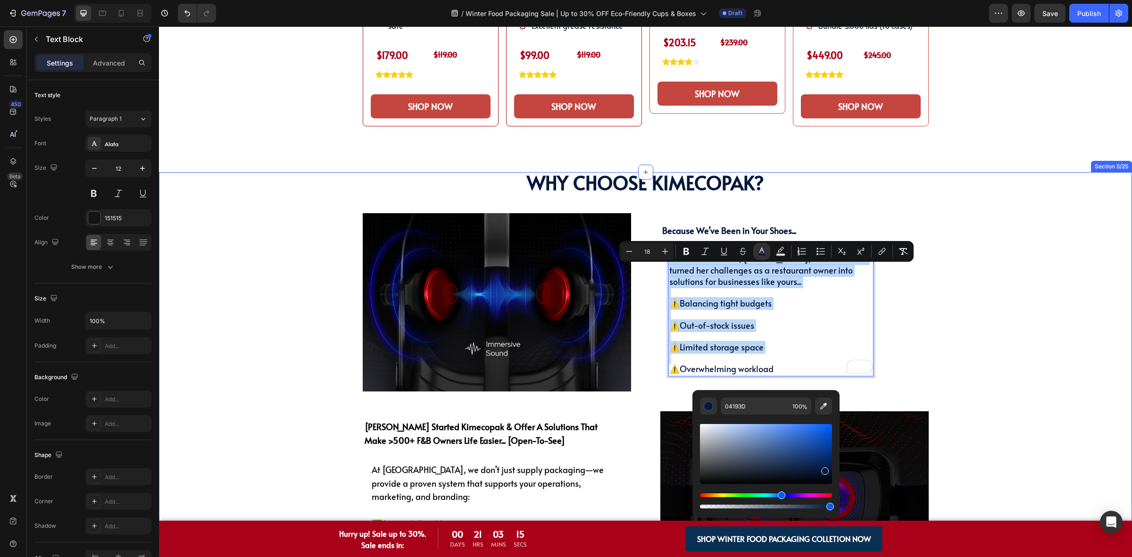
click at [482, 437] on strong "[PERSON_NAME] started kimecopak & offer a solutions that make >500+ f&b owners …" at bounding box center [481, 433] width 233 height 25
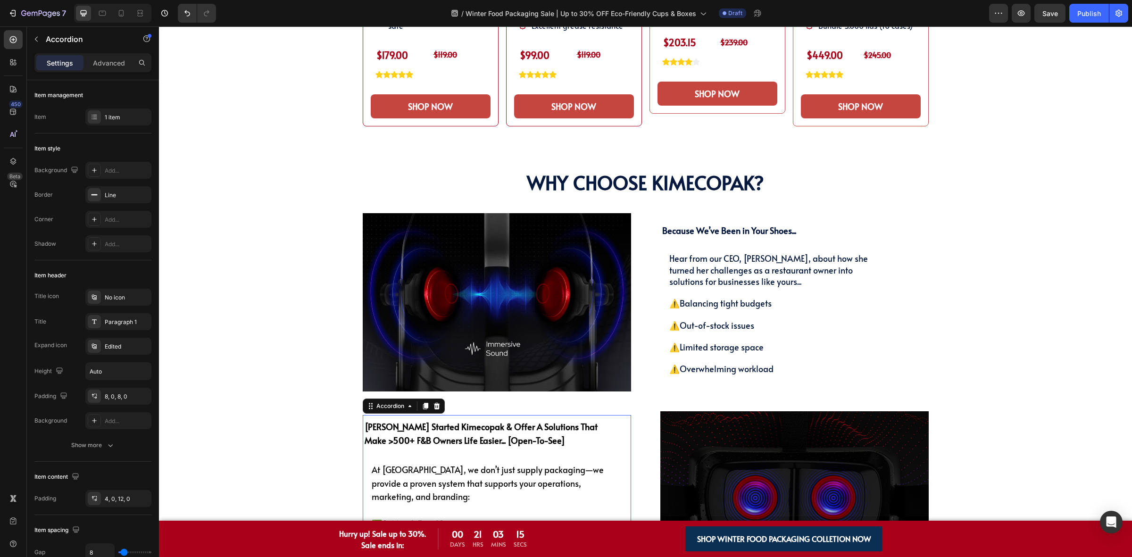
click at [482, 437] on strong "[PERSON_NAME] started kimecopak & offer a solutions that make >500+ f&b owners …" at bounding box center [481, 433] width 233 height 25
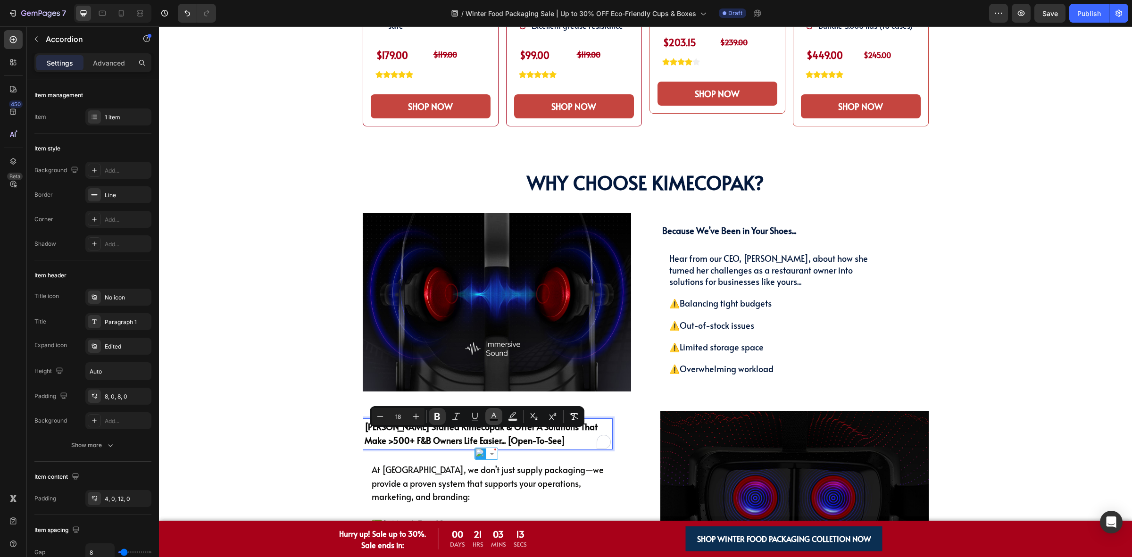
click at [491, 422] on button "color" at bounding box center [493, 416] width 17 height 17
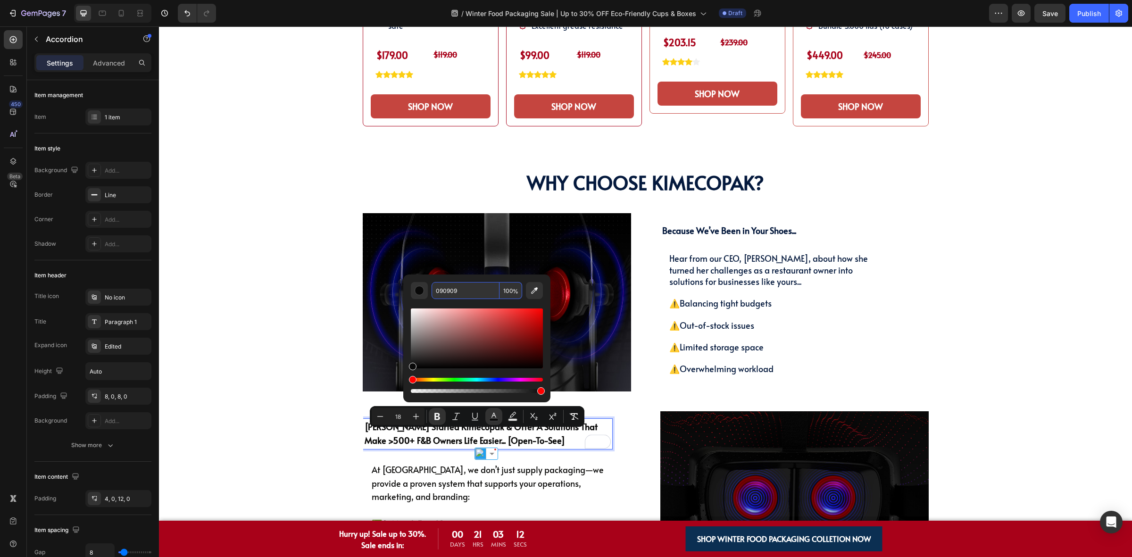
click at [476, 293] on input "090909" at bounding box center [466, 290] width 68 height 17
paste input "4193D"
type input "04193D"
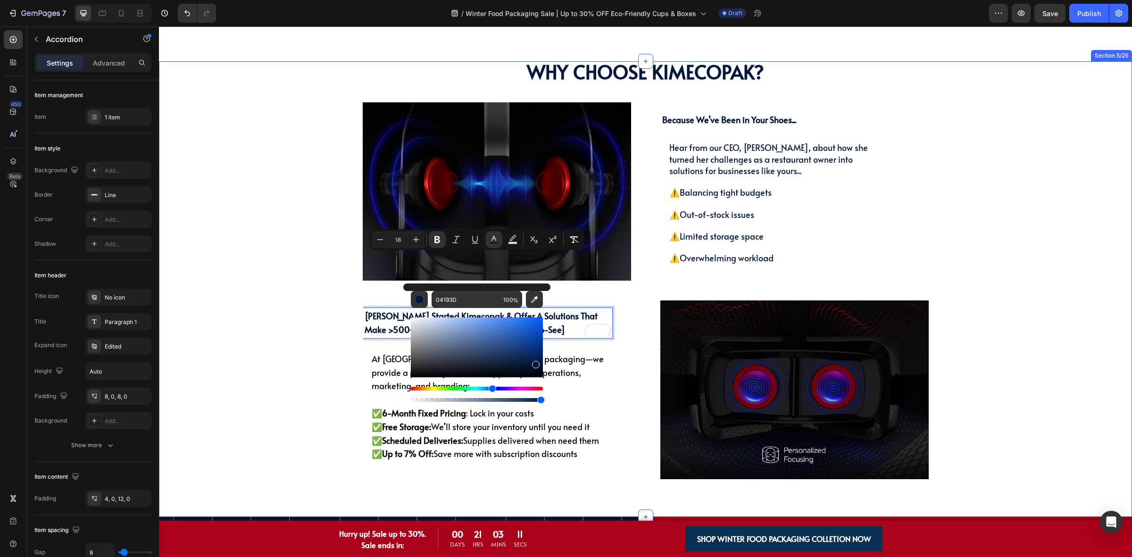
scroll to position [1041, 0]
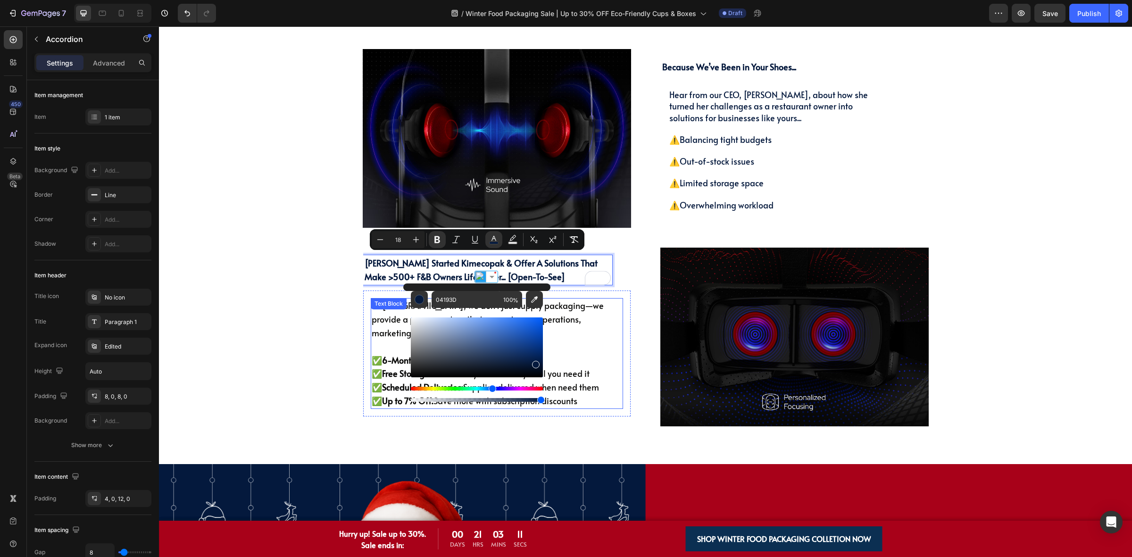
click at [384, 332] on span "At [GEOGRAPHIC_DATA], we don’t just supply packaging—we provide a proven system…" at bounding box center [488, 318] width 232 height 39
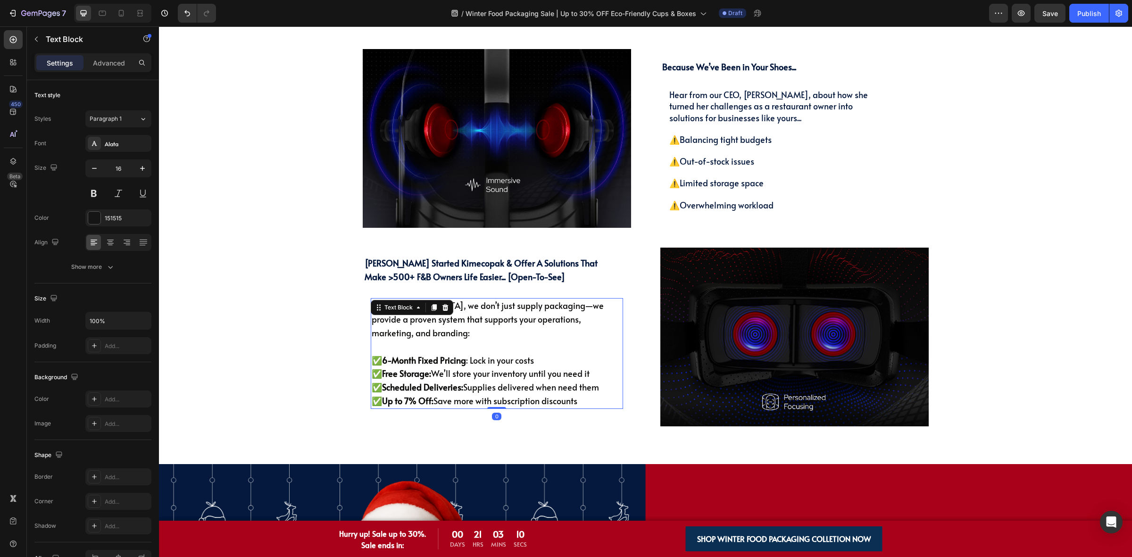
click at [384, 332] on span "At [GEOGRAPHIC_DATA], we don’t just supply packaging—we provide a proven system…" at bounding box center [488, 318] width 232 height 39
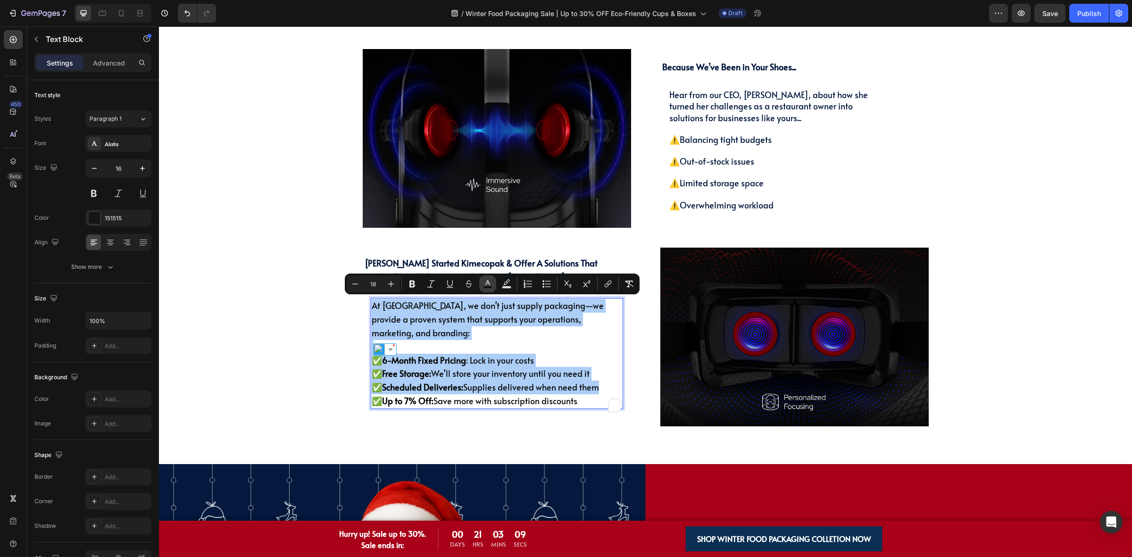
click at [490, 290] on button "color" at bounding box center [487, 283] width 17 height 17
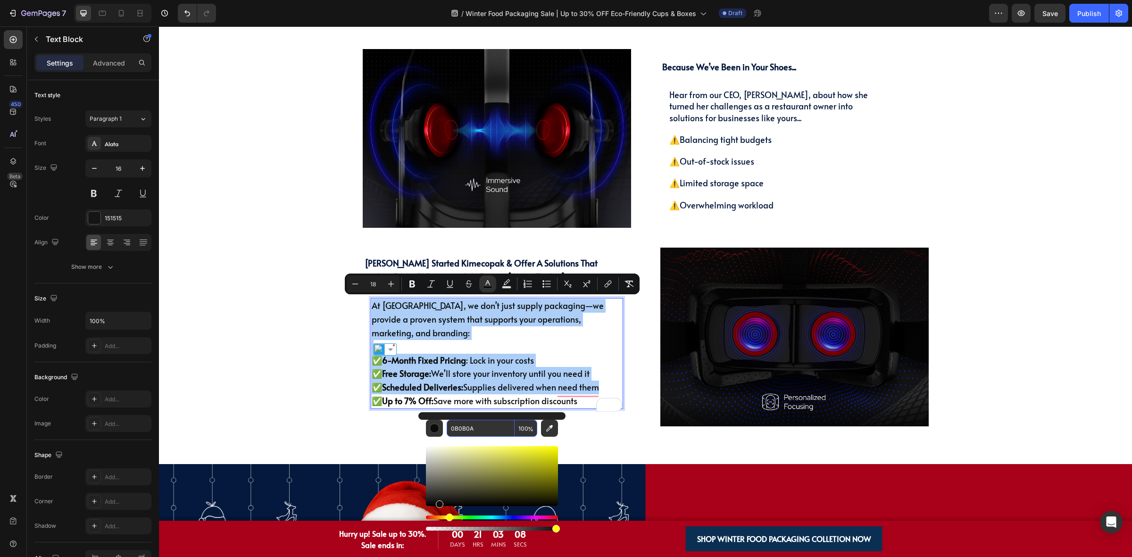
drag, startPoint x: 484, startPoint y: 423, endPoint x: 470, endPoint y: 415, distance: 16.3
click at [484, 424] on input "0B0B0A" at bounding box center [481, 428] width 68 height 17
paste input "4193D"
type input "04193D"
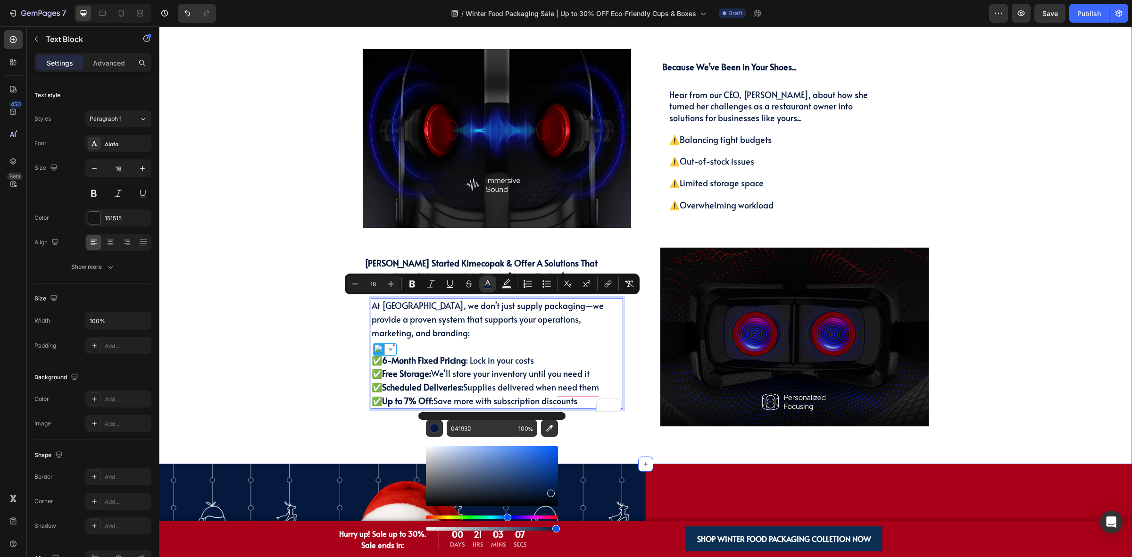
click at [323, 349] on div "⁠⁠⁠⁠⁠⁠⁠ Why Choose KimEcopak? Heading Image Because We’ve Been in Your Shoes...…" at bounding box center [645, 217] width 959 height 418
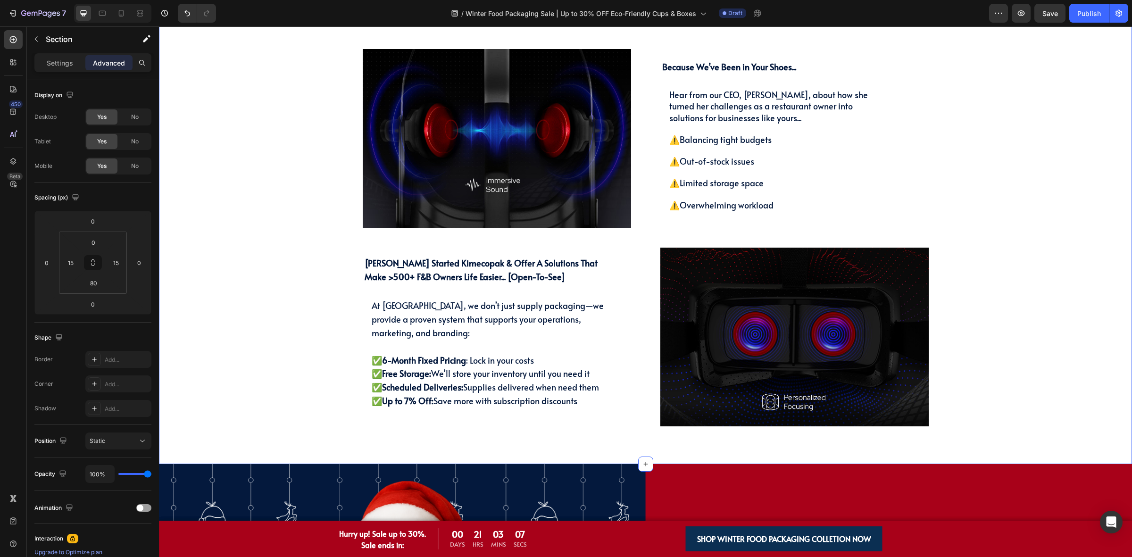
click at [1052, 233] on div "⁠⁠⁠⁠⁠⁠⁠ Why Choose KimEcopak? Heading Image Because We’ve Been in Your Shoes...…" at bounding box center [645, 217] width 959 height 418
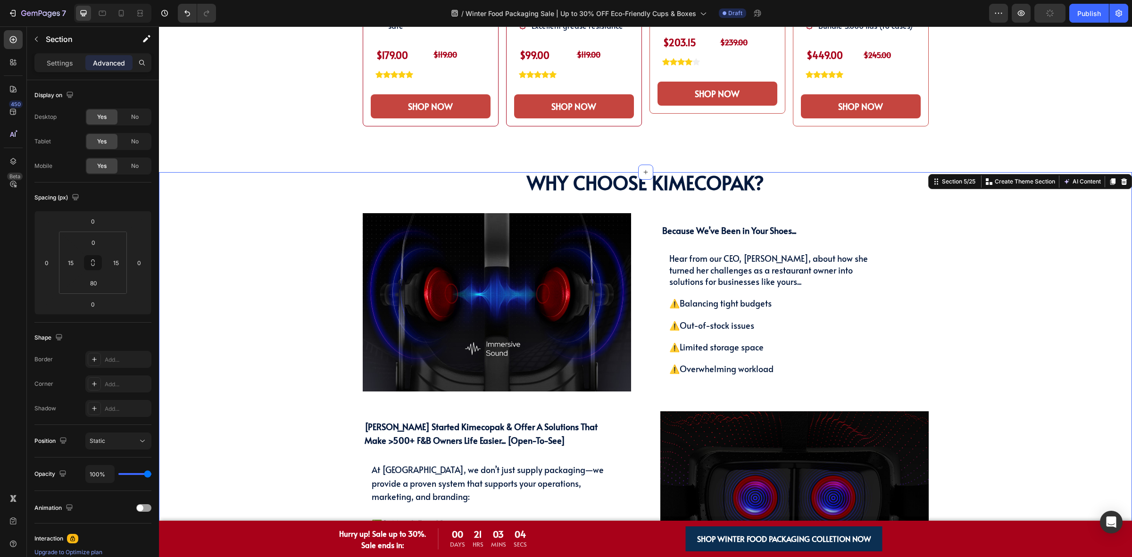
scroll to position [688, 0]
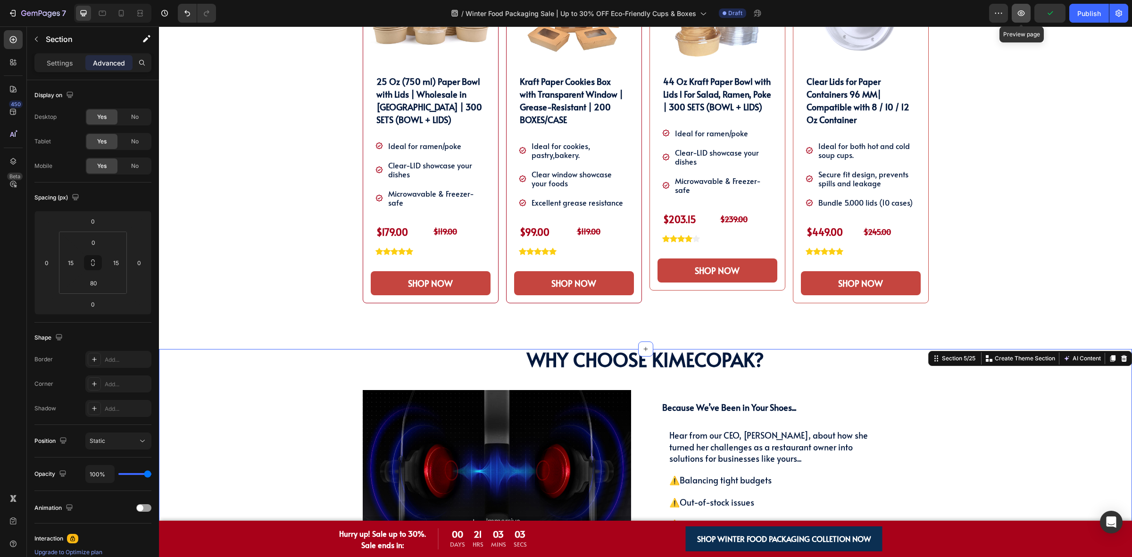
click at [1030, 13] on button "button" at bounding box center [1021, 13] width 19 height 19
